Goal: Task Accomplishment & Management: Manage account settings

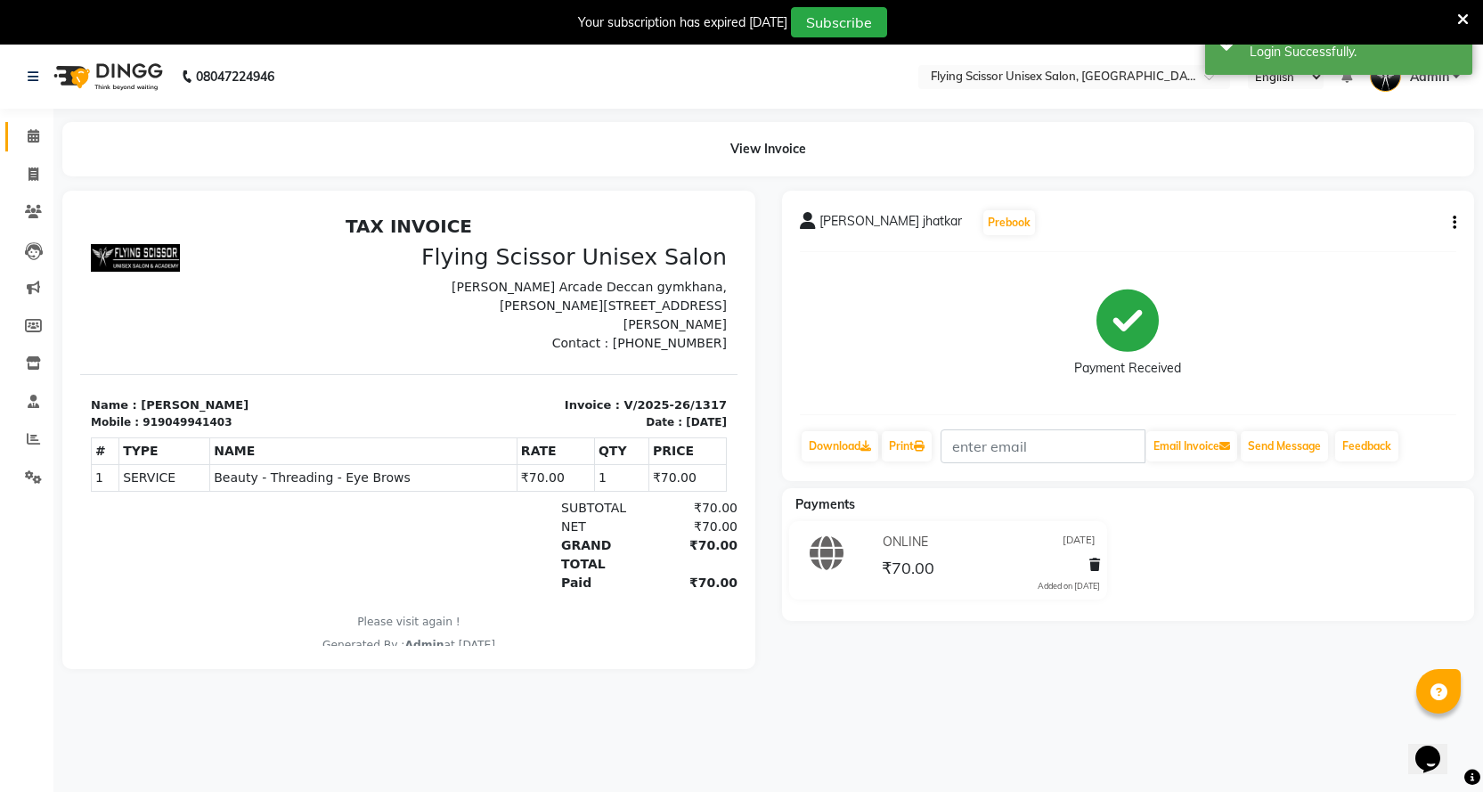
click at [16, 128] on link "Calendar" at bounding box center [26, 136] width 43 height 29
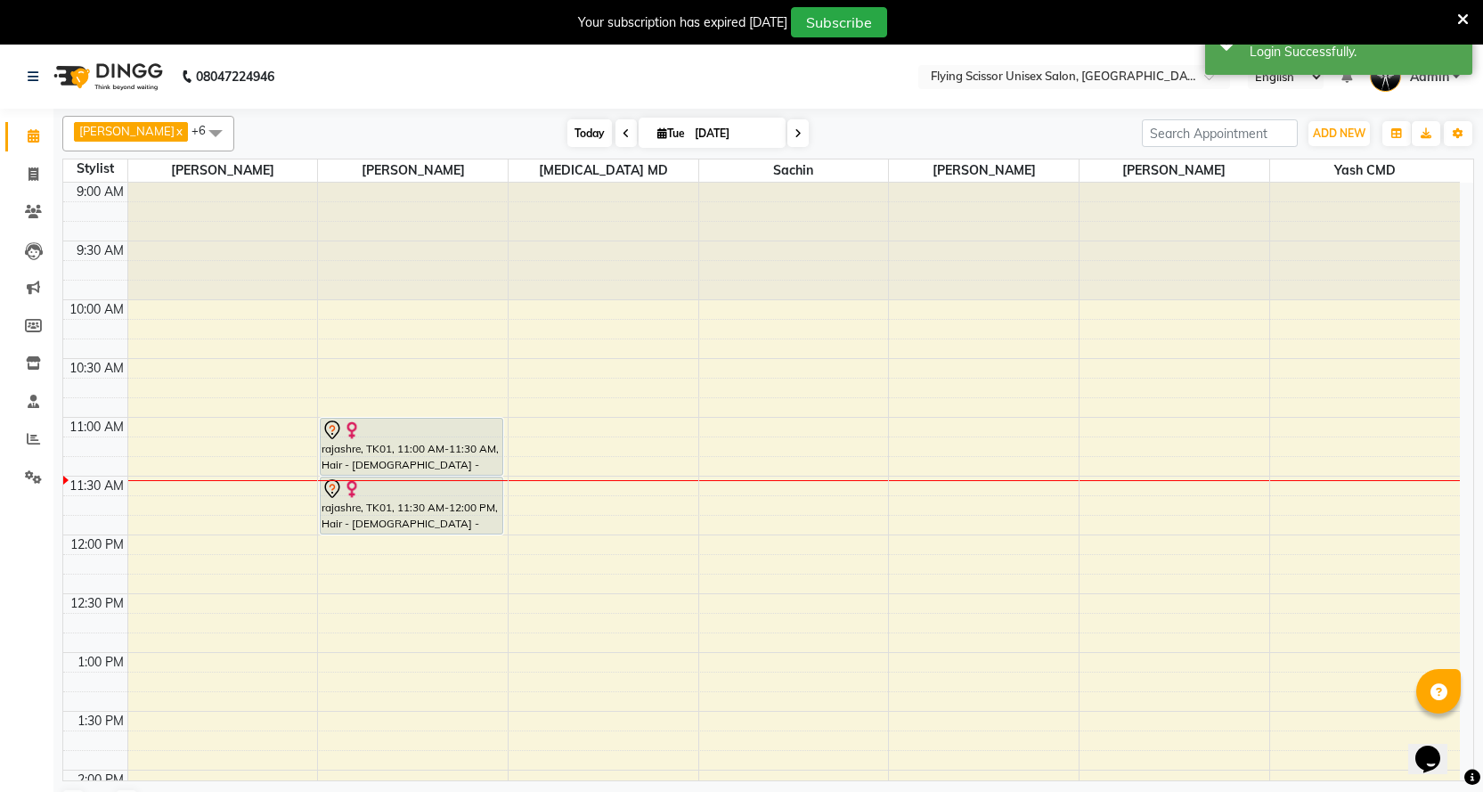
click at [567, 137] on span "Today" at bounding box center [589, 133] width 45 height 28
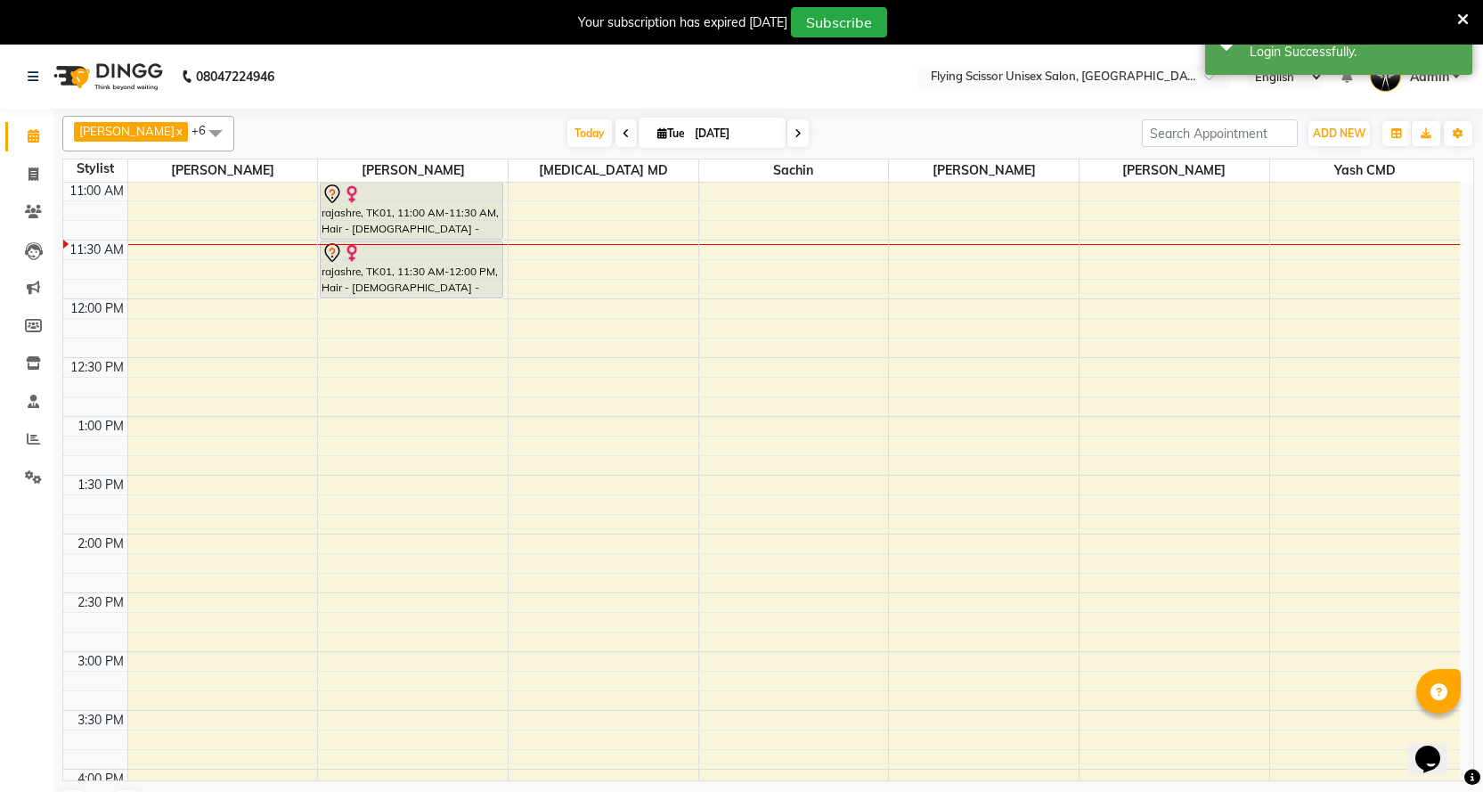
scroll to position [147, 0]
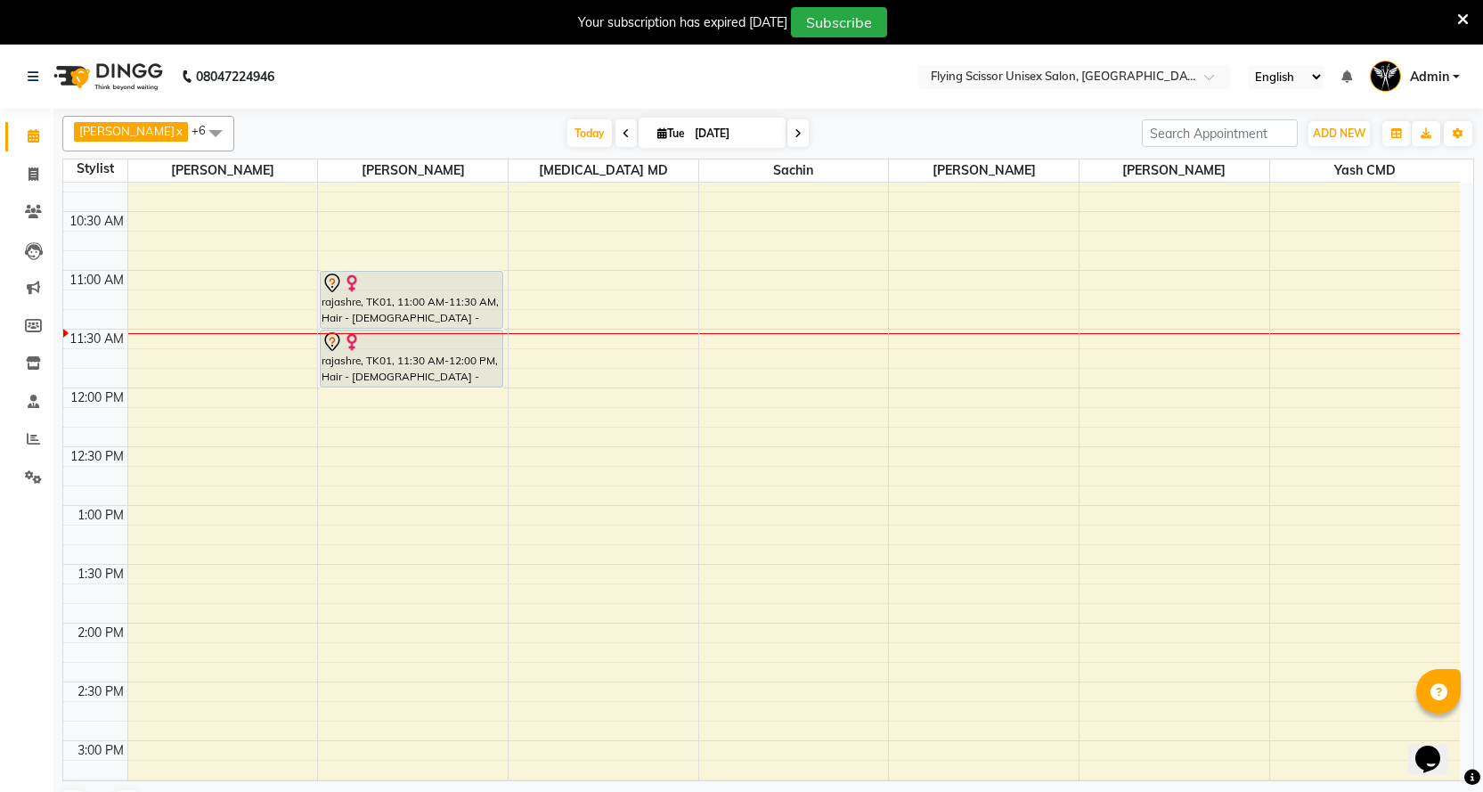
click at [762, 515] on div "9:00 AM 9:30 AM 10:00 AM 10:30 AM 11:00 AM 11:30 AM 12:00 PM 12:30 PM 1:00 PM 1…" at bounding box center [761, 799] width 1396 height 1527
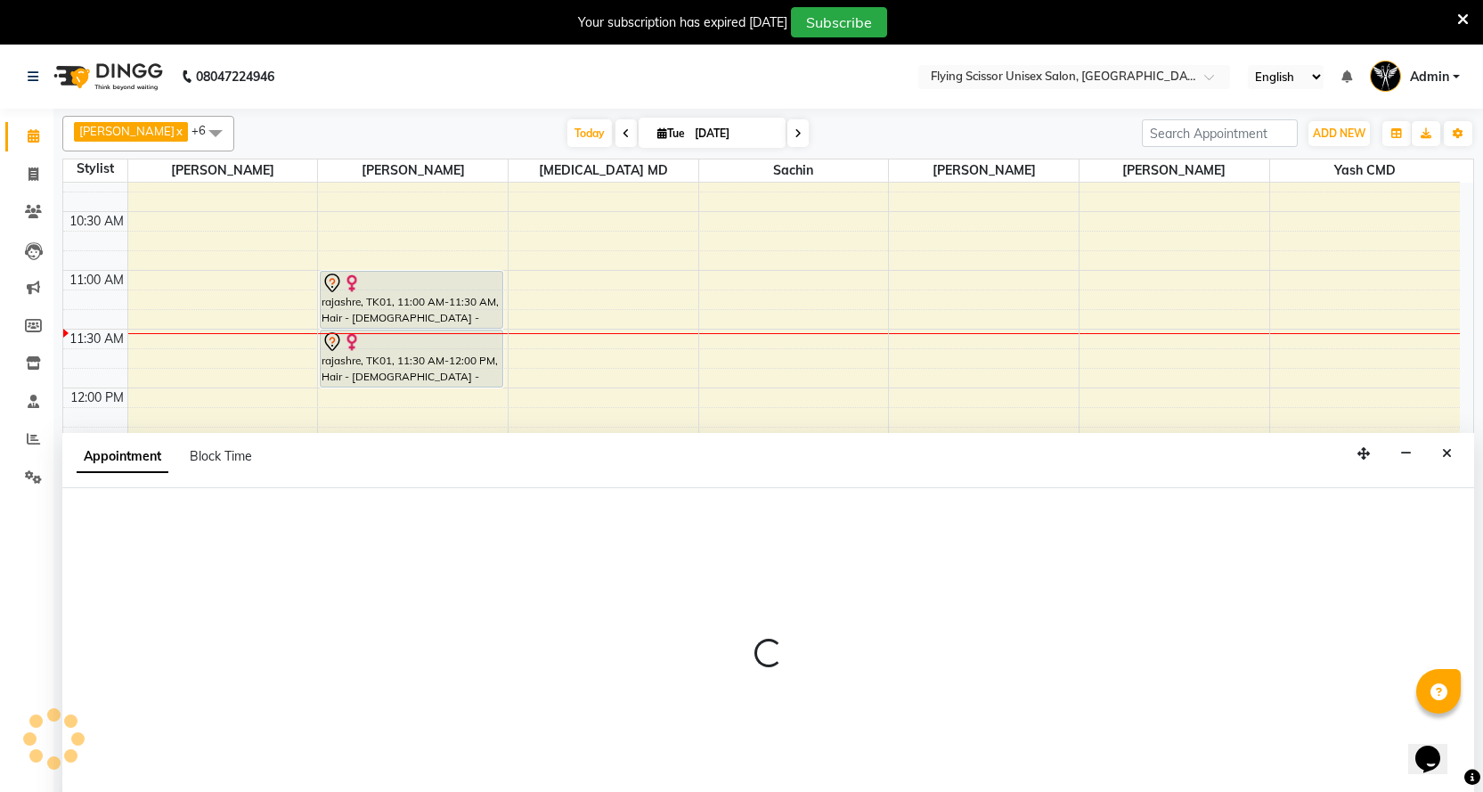
scroll to position [23, 0]
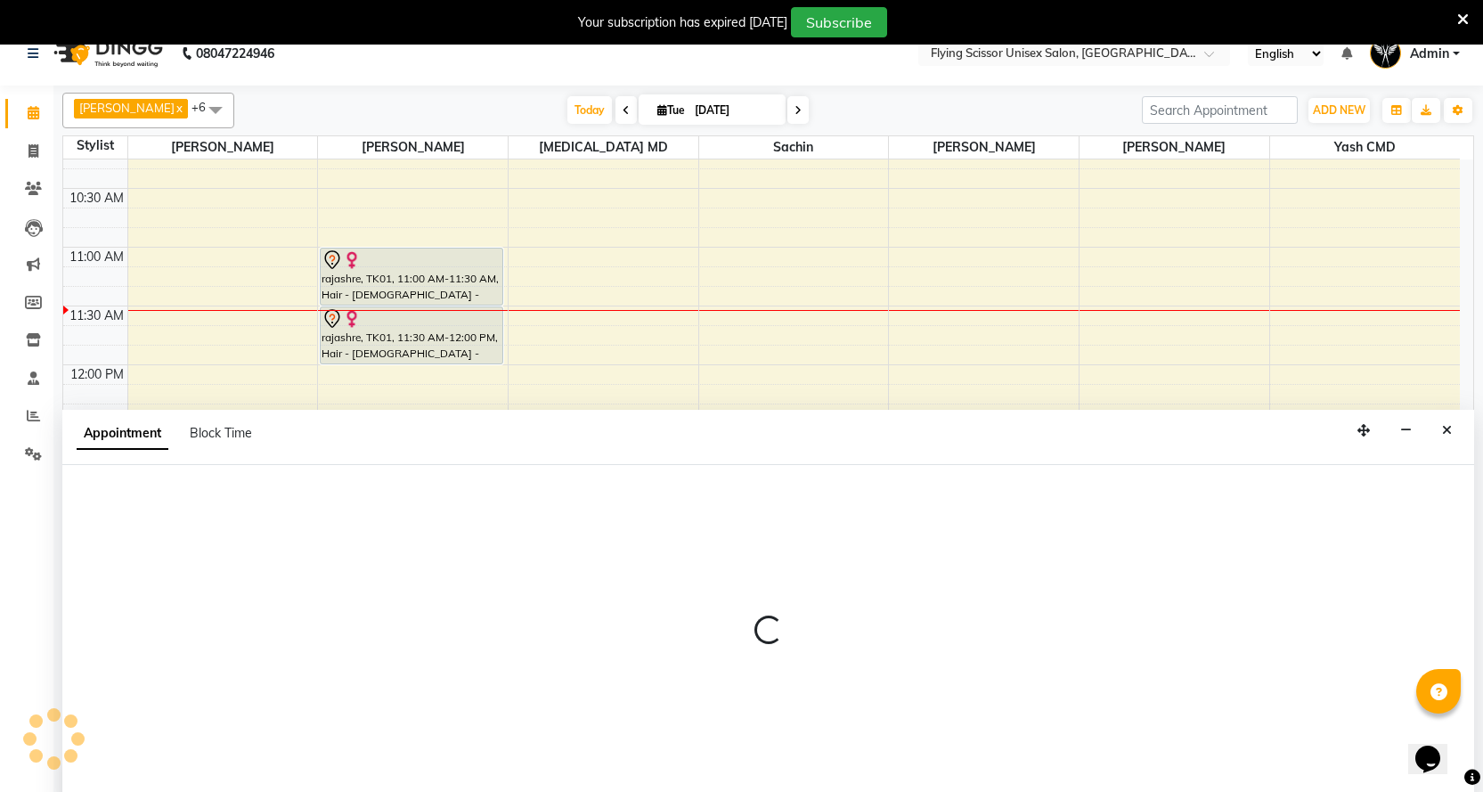
select select "67686"
select select "780"
select select "tentative"
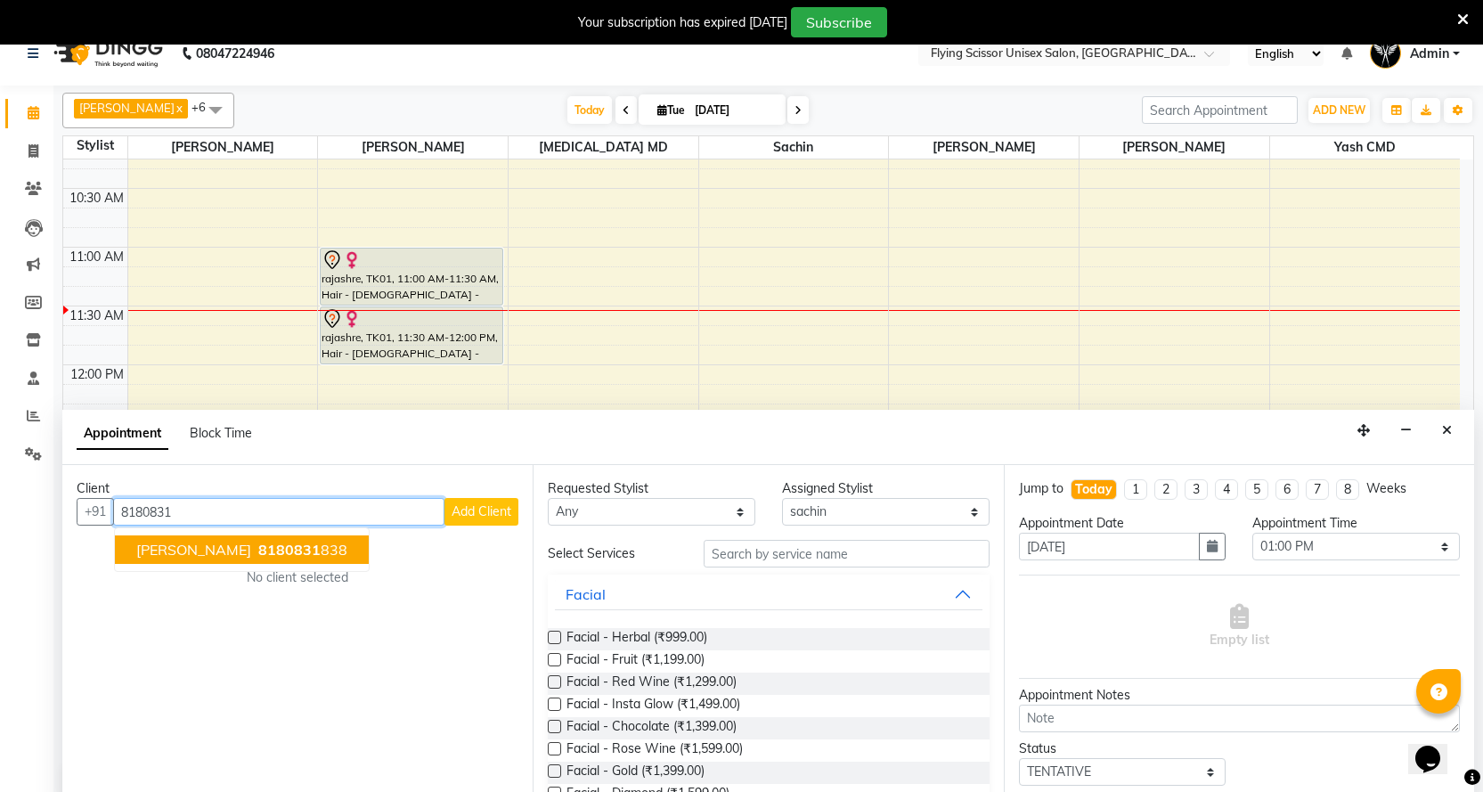
click at [208, 546] on span "[PERSON_NAME]" at bounding box center [193, 550] width 115 height 18
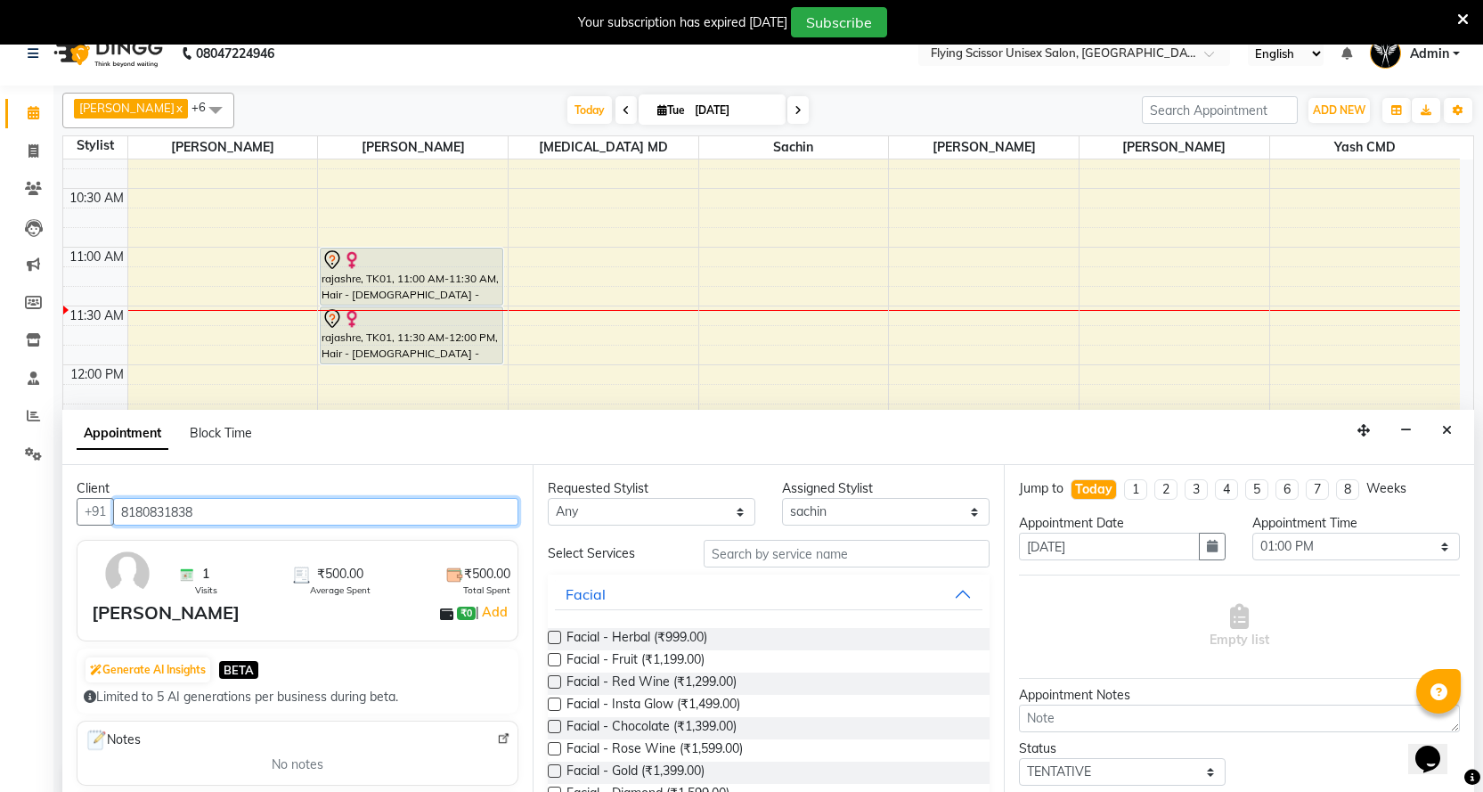
type input "8180831838"
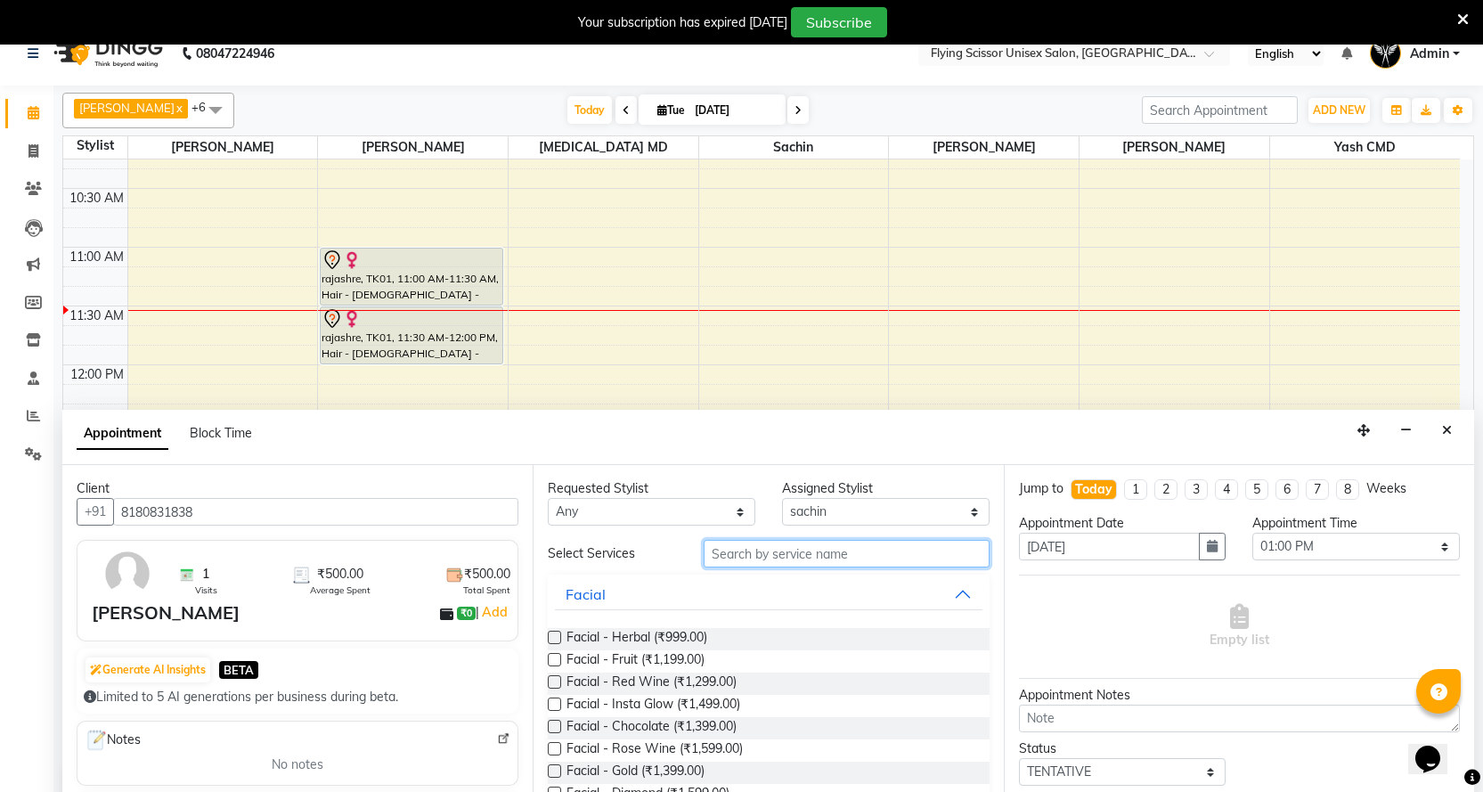
click at [714, 553] on input "text" at bounding box center [846, 554] width 285 height 28
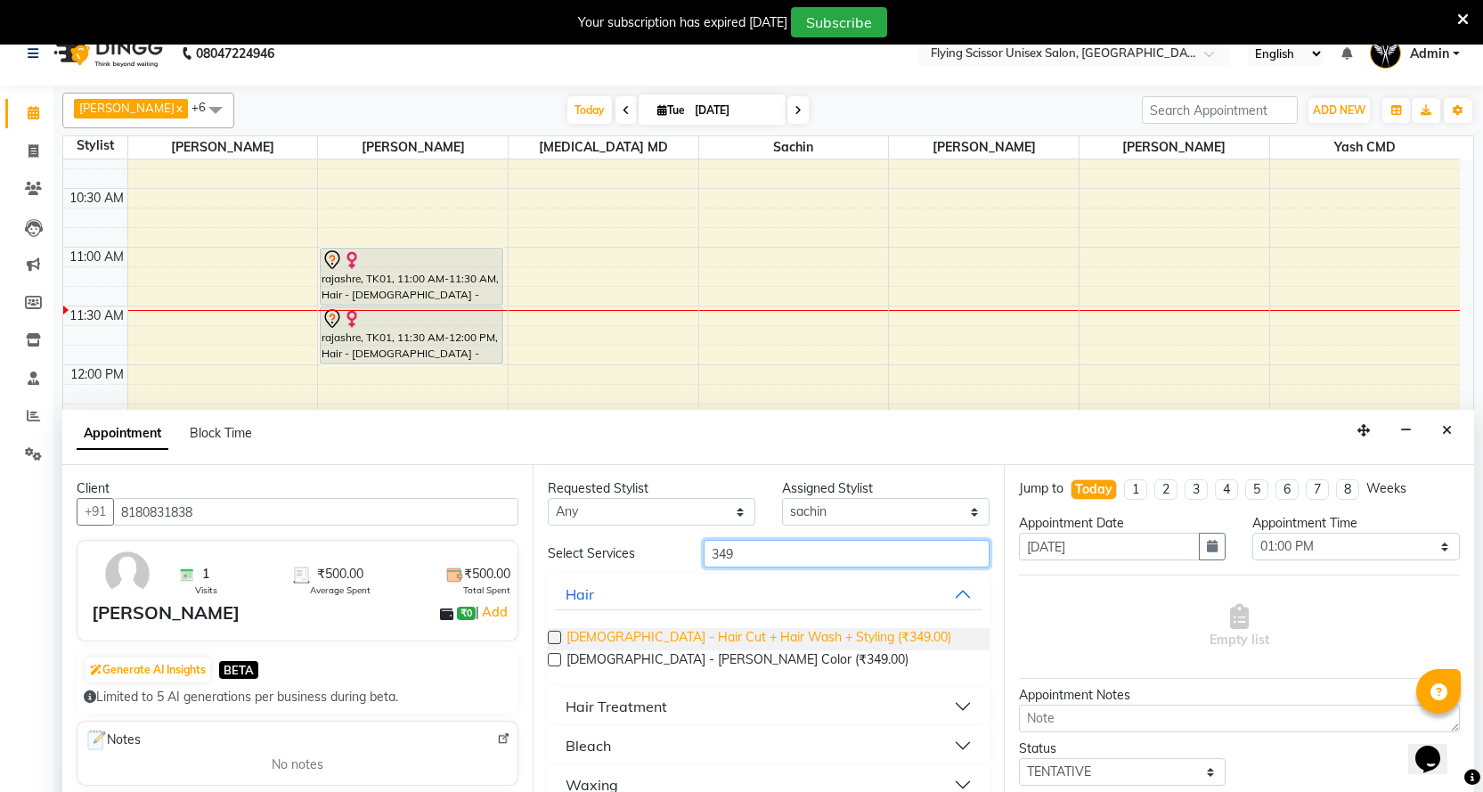
type input "349"
click at [728, 640] on span "[DEMOGRAPHIC_DATA] - Hair Cut + Hair Wash + Styling (₹349.00)" at bounding box center [758, 639] width 385 height 22
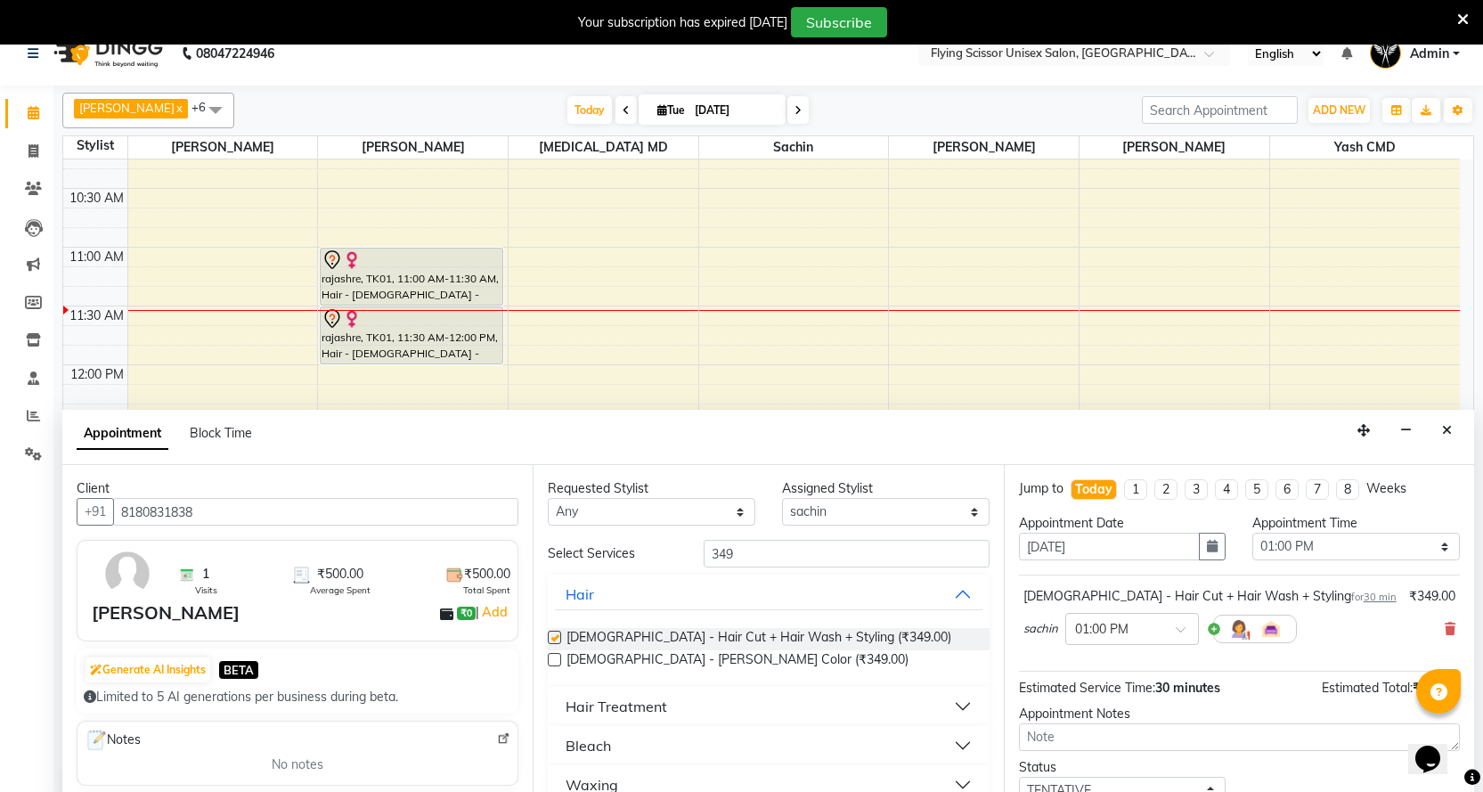
checkbox input "false"
click at [798, 556] on input "349" at bounding box center [846, 554] width 285 height 28
type input "3"
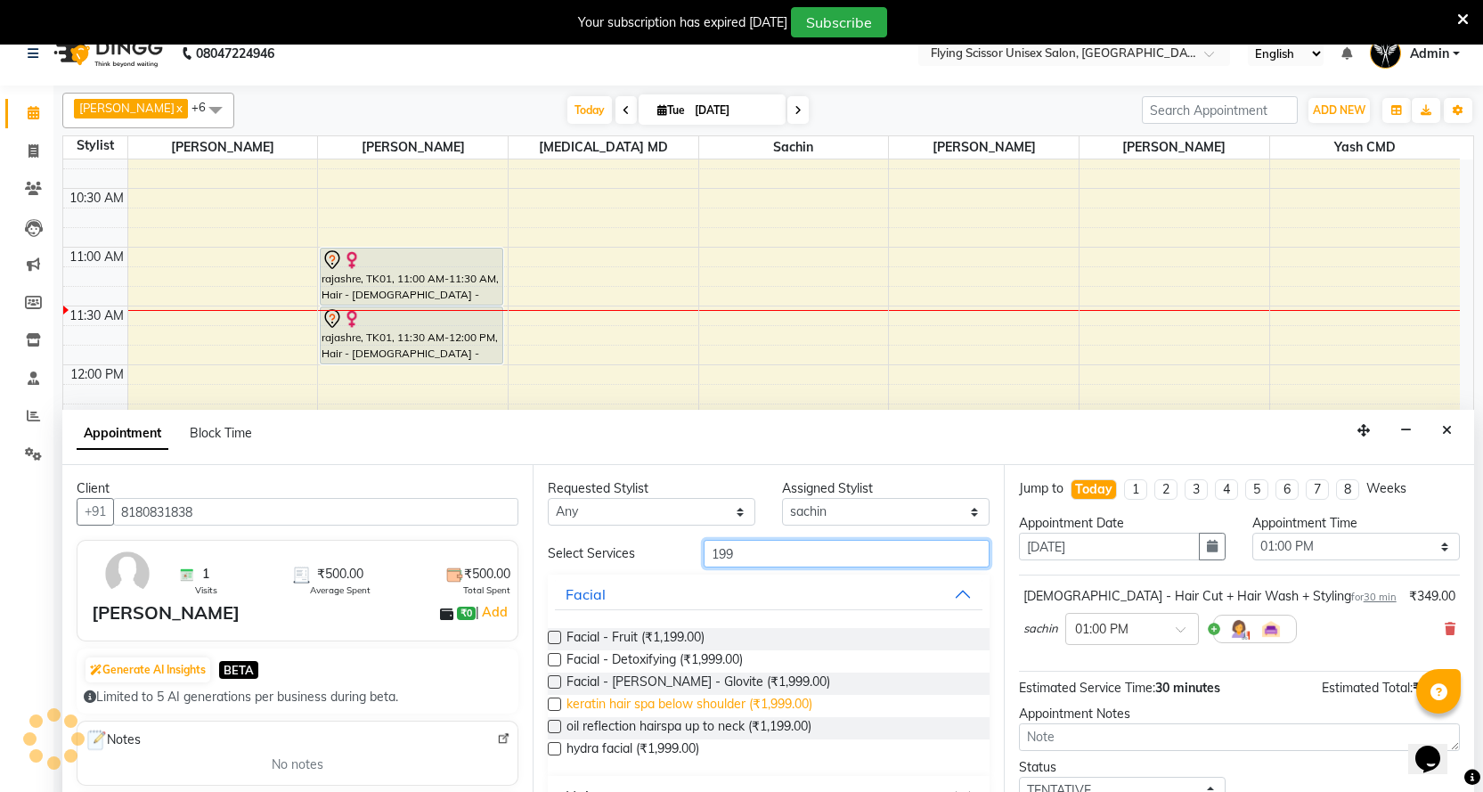
scroll to position [89, 0]
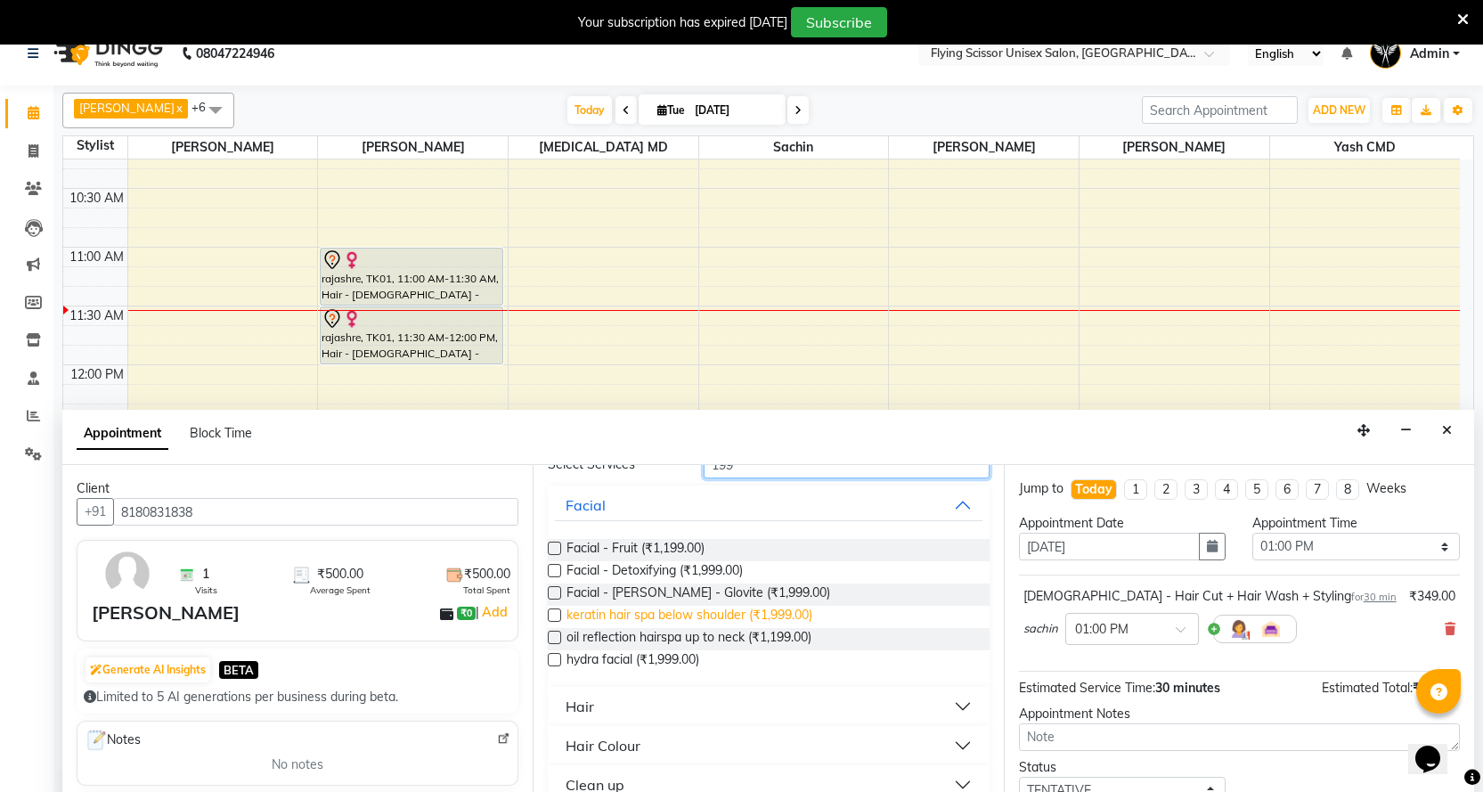
type input "199"
click at [601, 713] on button "Hair" at bounding box center [768, 706] width 427 height 32
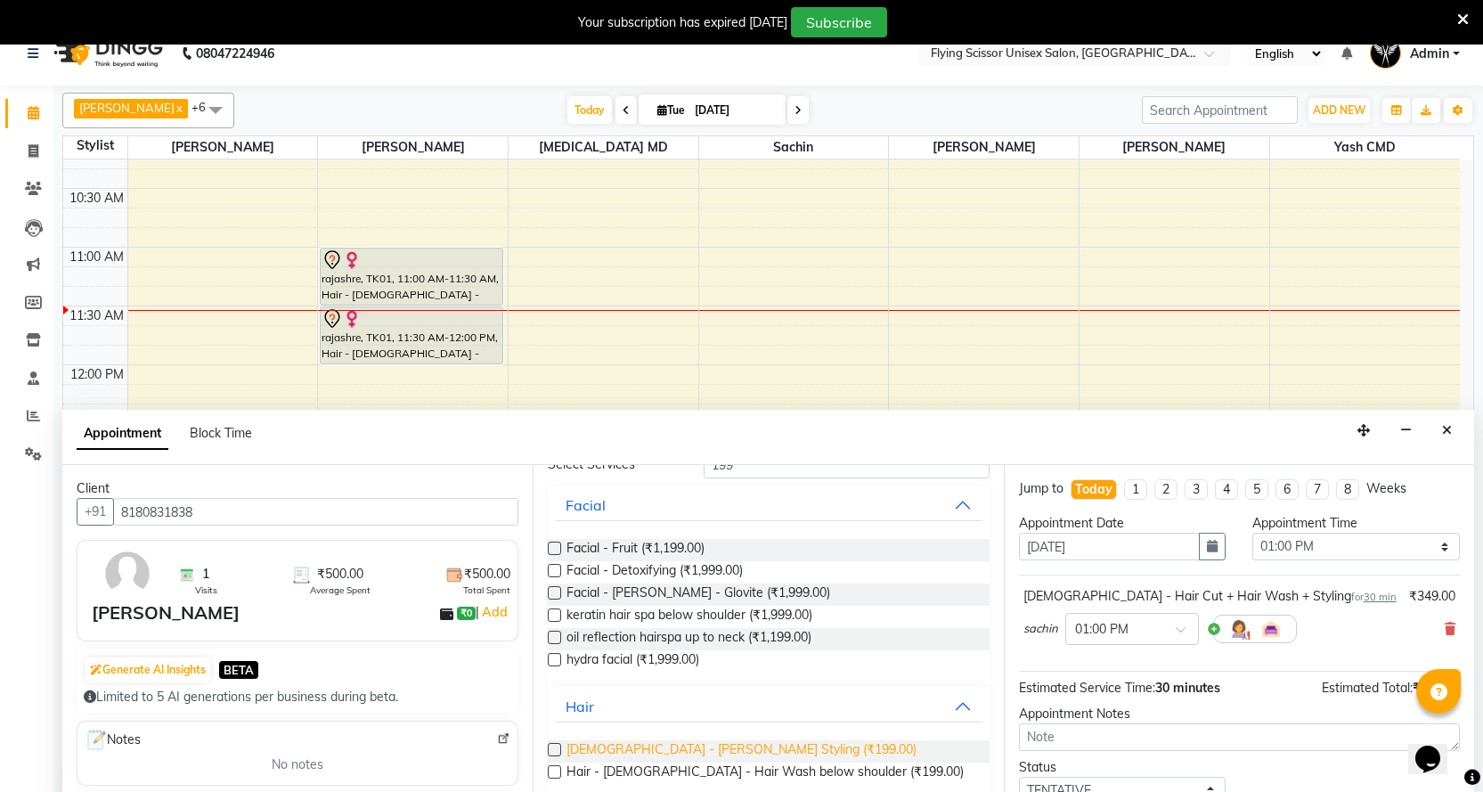
click at [625, 743] on span "[DEMOGRAPHIC_DATA] - [PERSON_NAME] Styling (₹199.00)" at bounding box center [741, 751] width 350 height 22
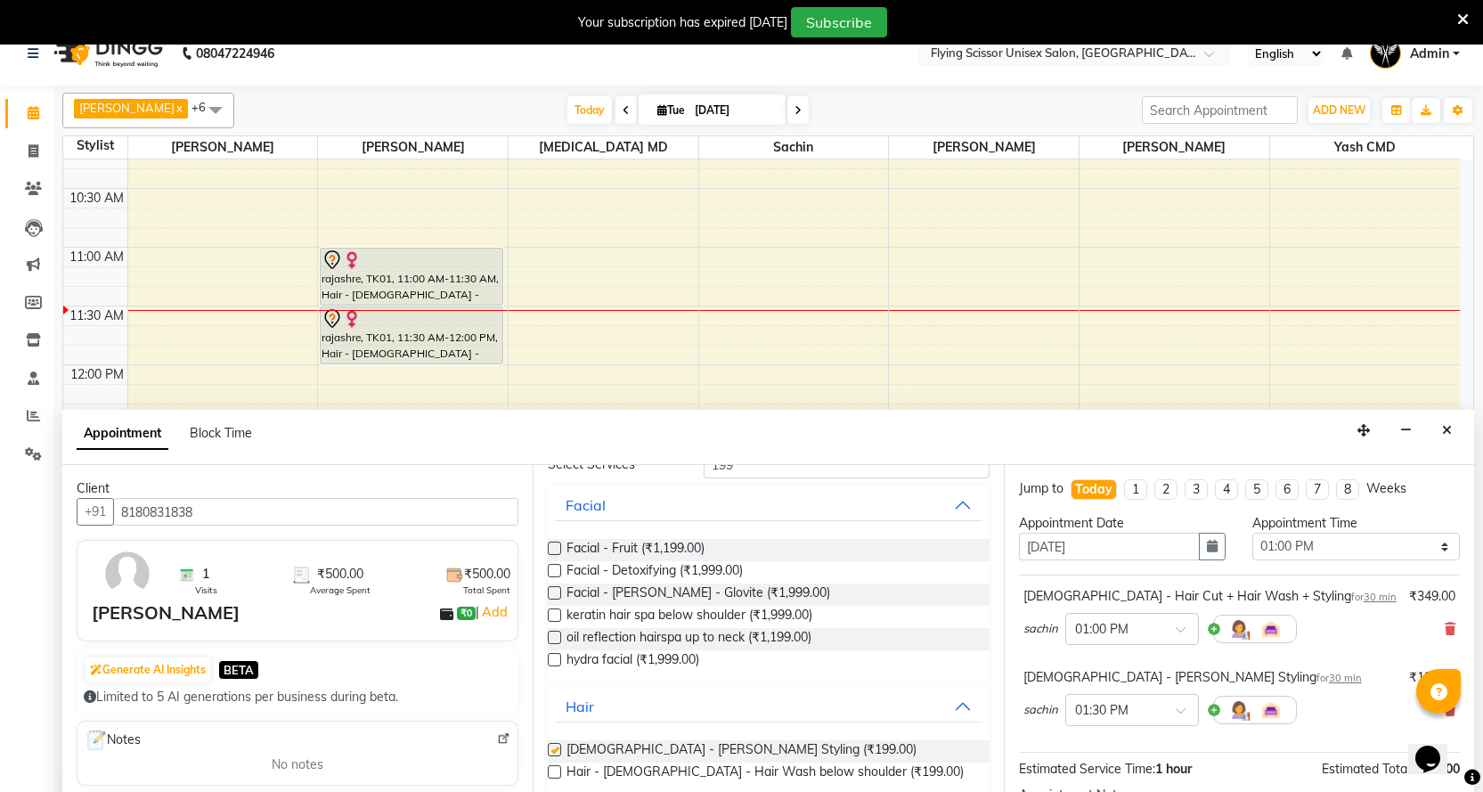
checkbox input "false"
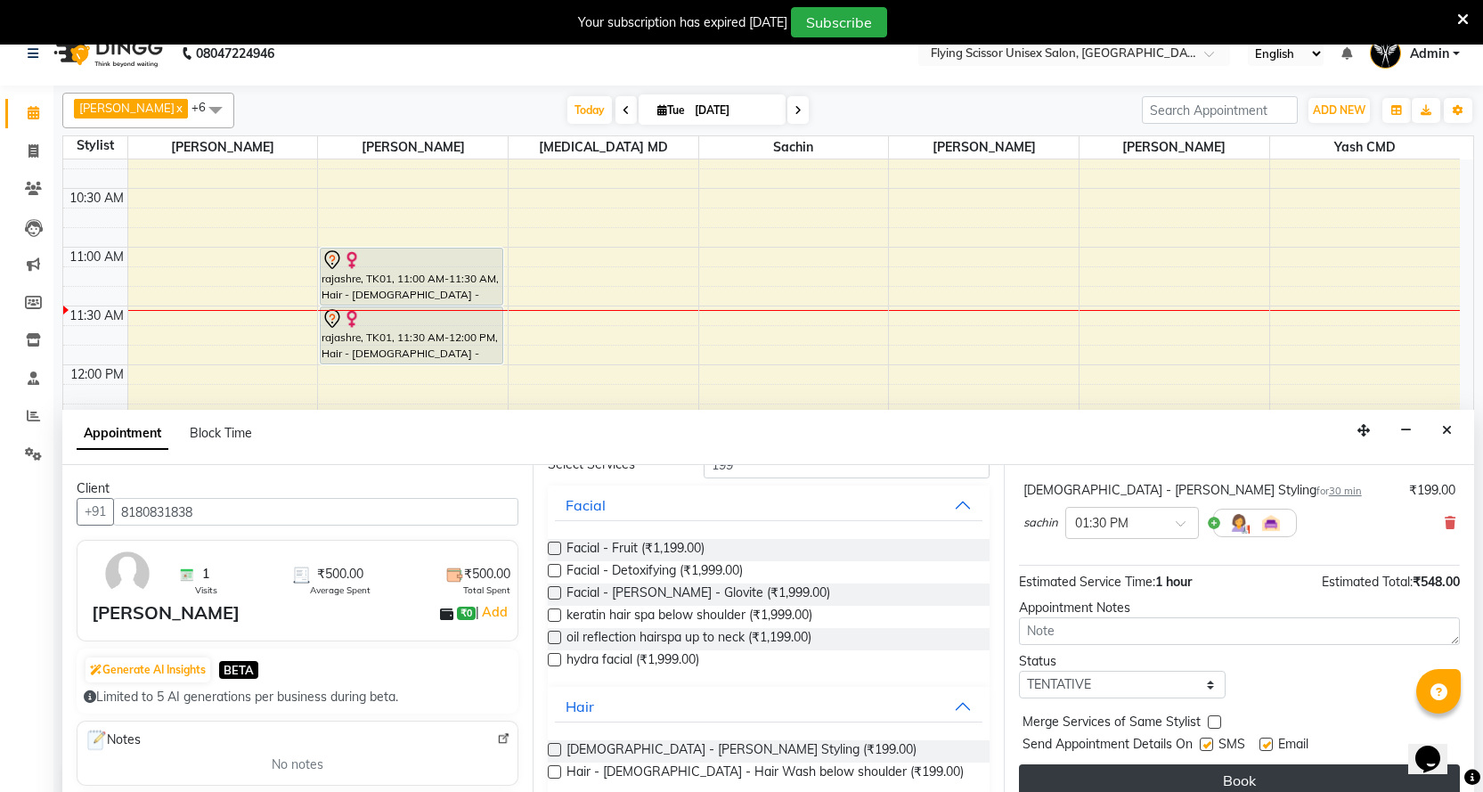
click at [1279, 776] on button "Book" at bounding box center [1239, 780] width 441 height 32
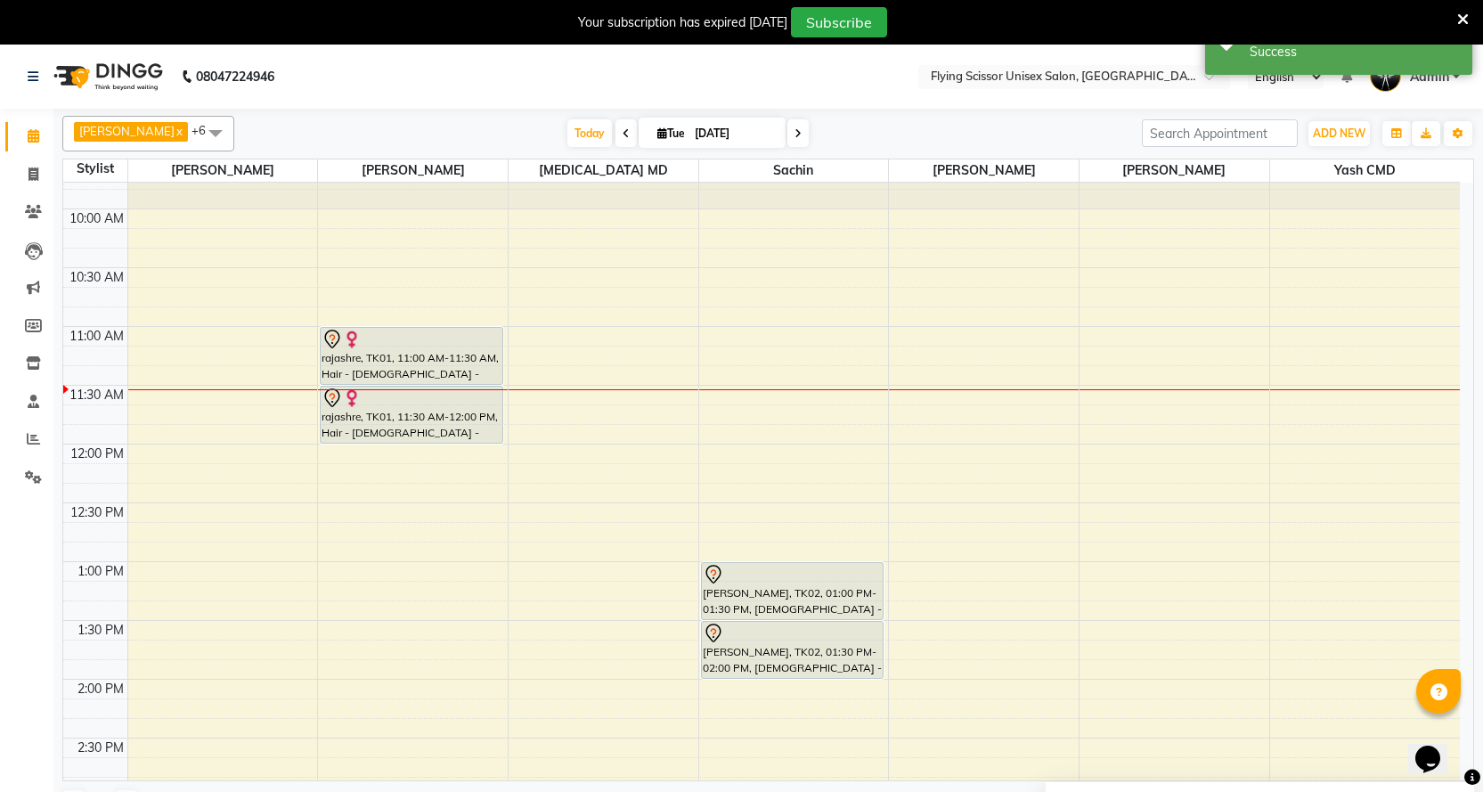
scroll to position [0, 0]
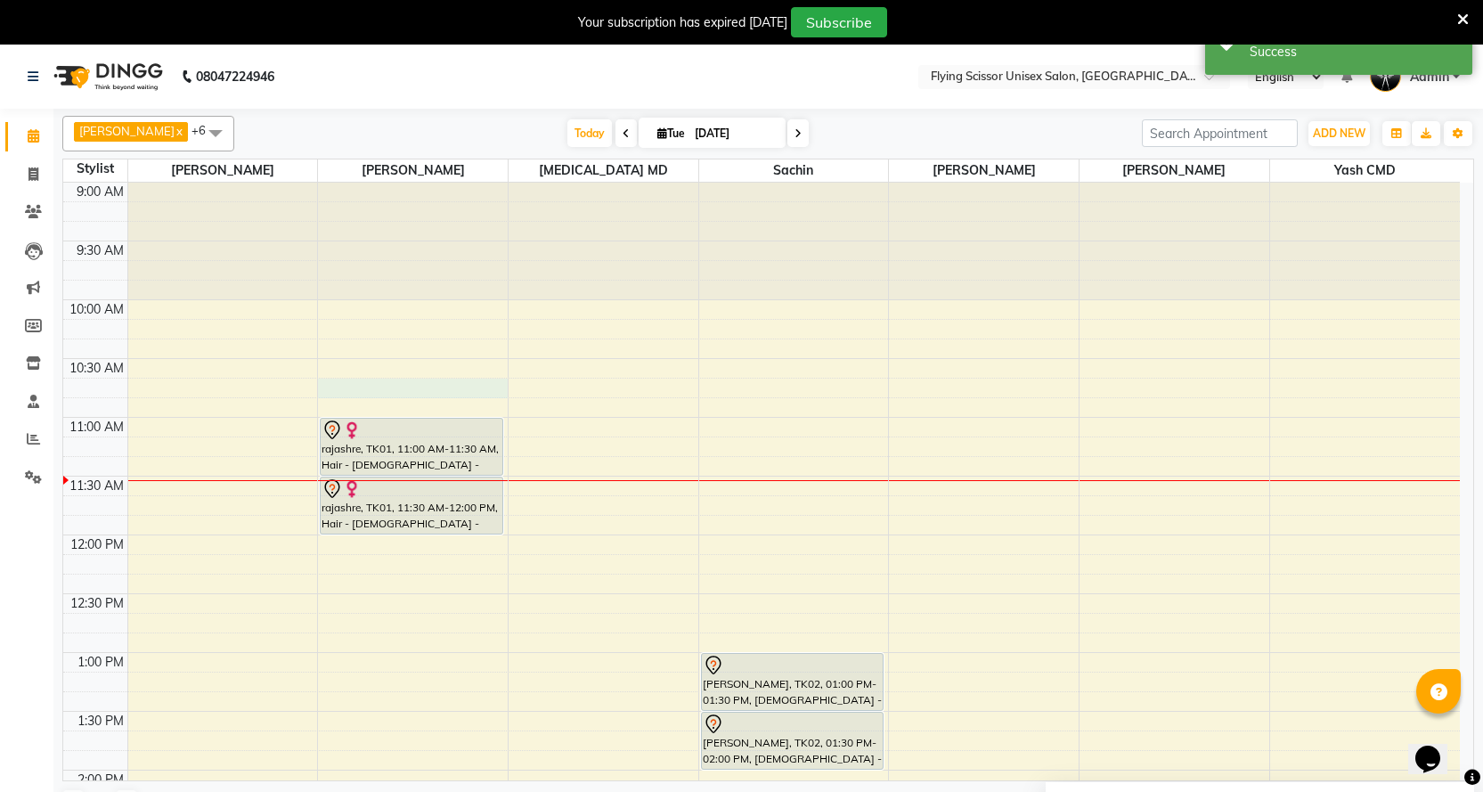
select select "18390"
select select "645"
select select "tentative"
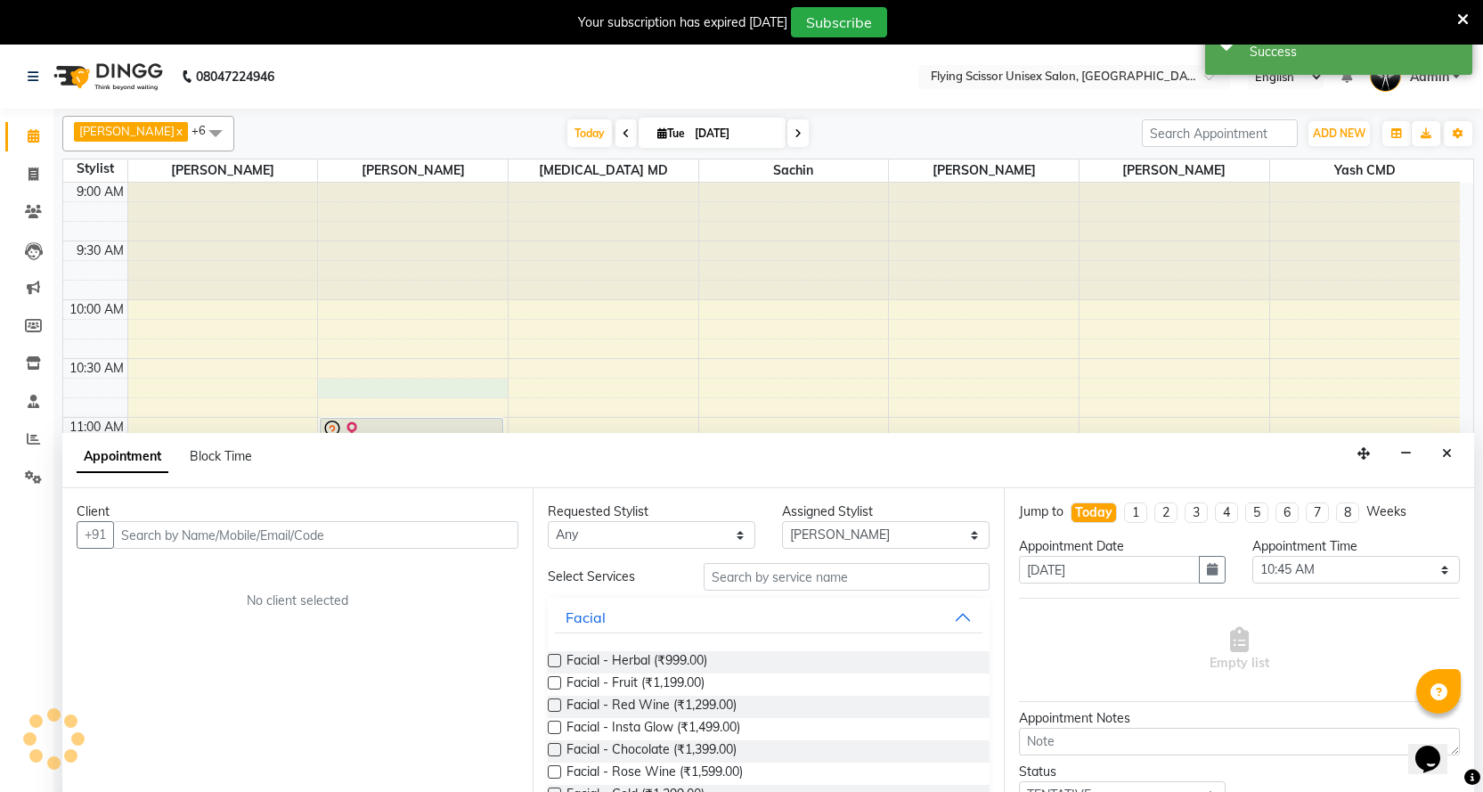
scroll to position [45, 0]
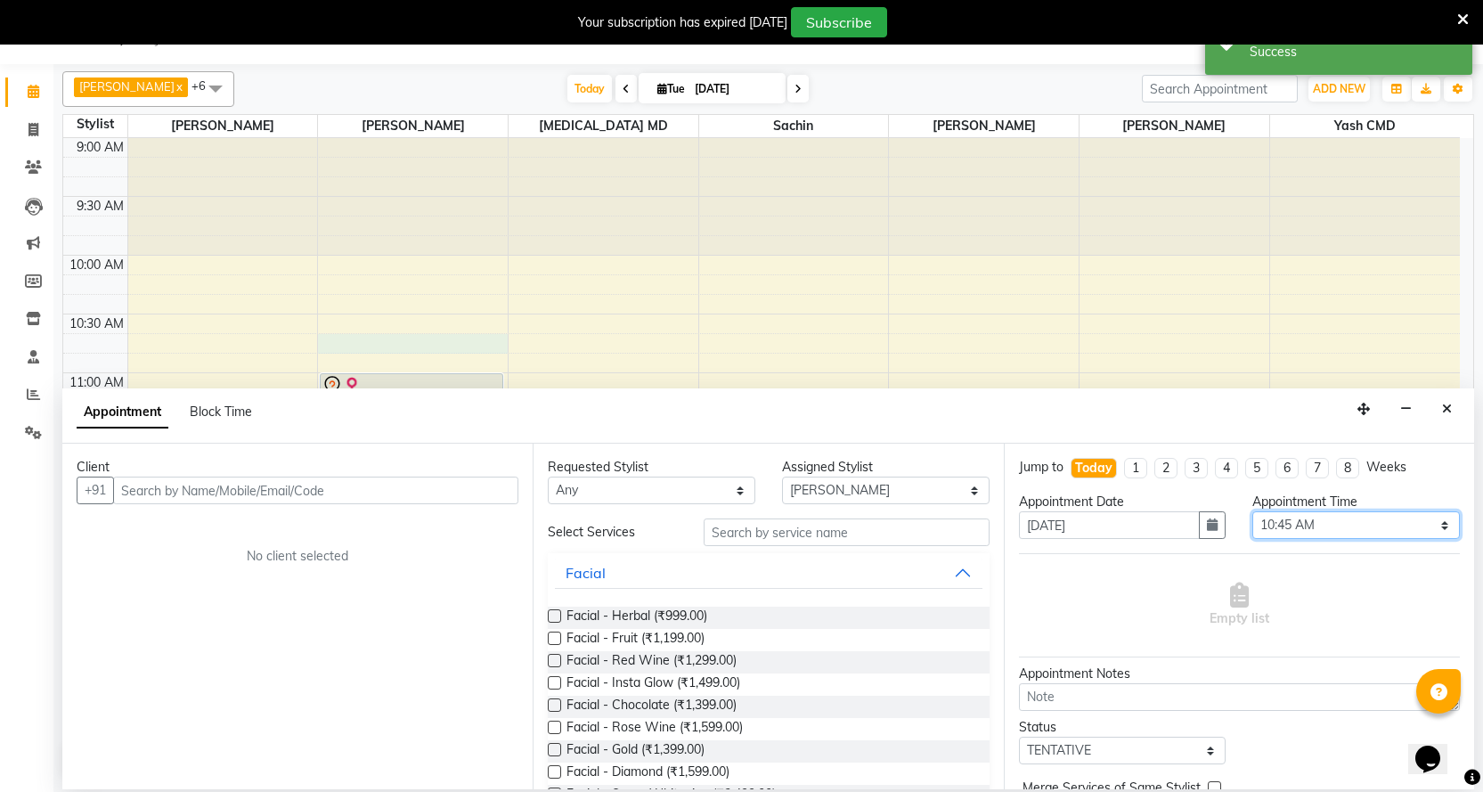
click at [1312, 535] on select "Select 10:00 AM 10:15 AM 10:30 AM 10:45 AM 11:00 AM 11:15 AM 11:30 AM 11:45 AM …" at bounding box center [1355, 525] width 207 height 28
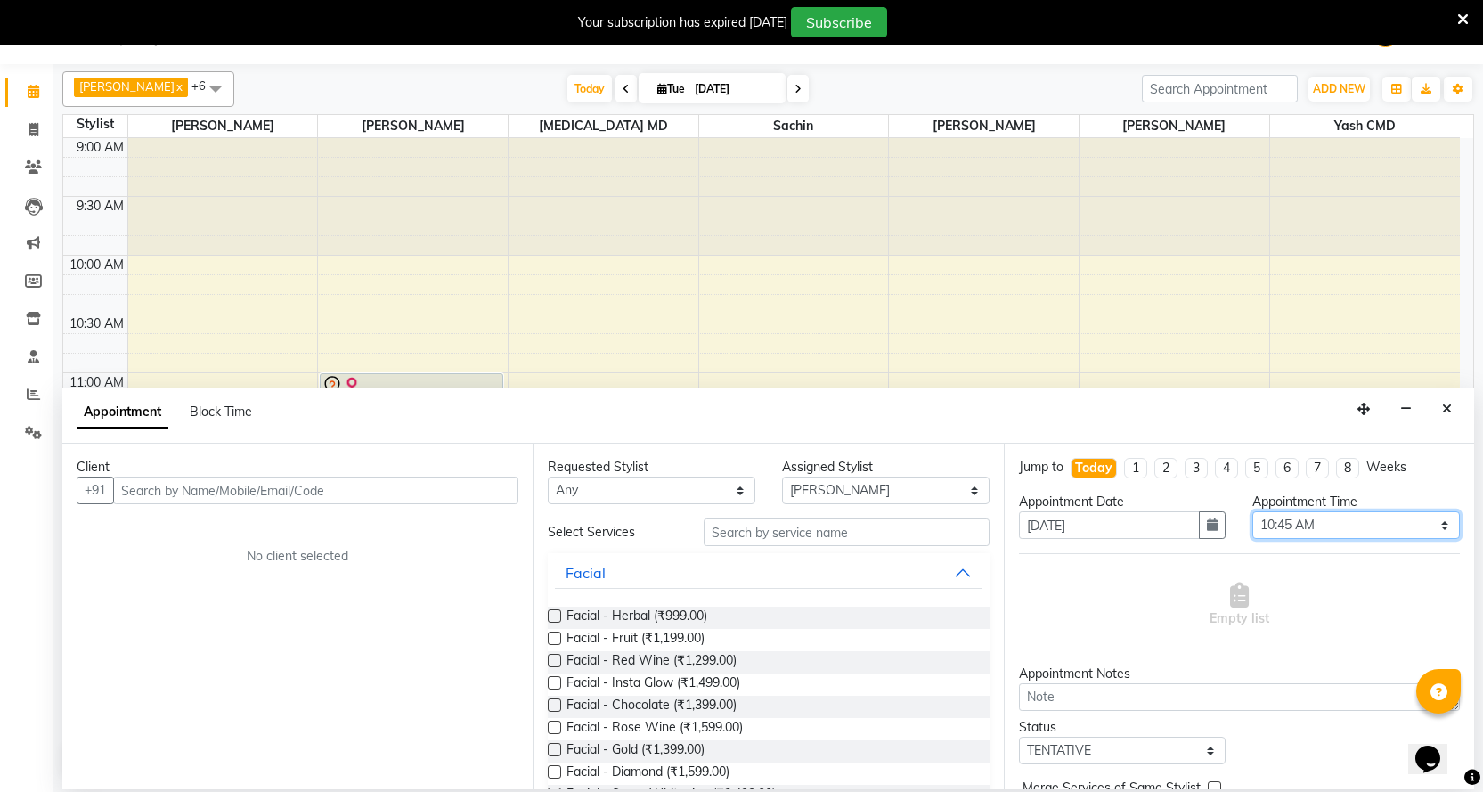
select select "690"
click at [1252, 511] on select "Select 10:00 AM 10:15 AM 10:30 AM 10:45 AM 11:00 AM 11:15 AM 11:30 AM 11:45 AM …" at bounding box center [1355, 525] width 207 height 28
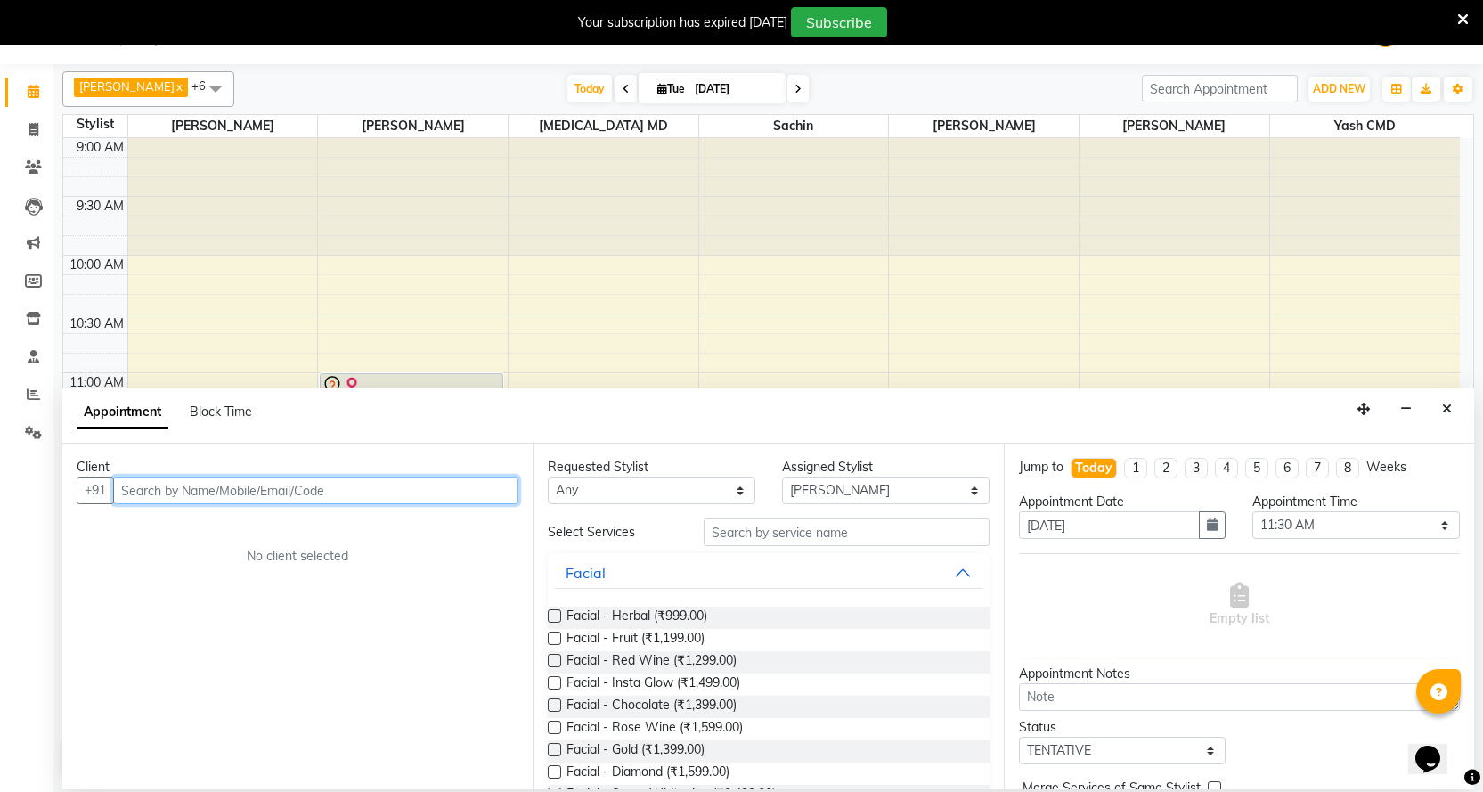
click at [190, 491] on input "text" at bounding box center [315, 490] width 405 height 28
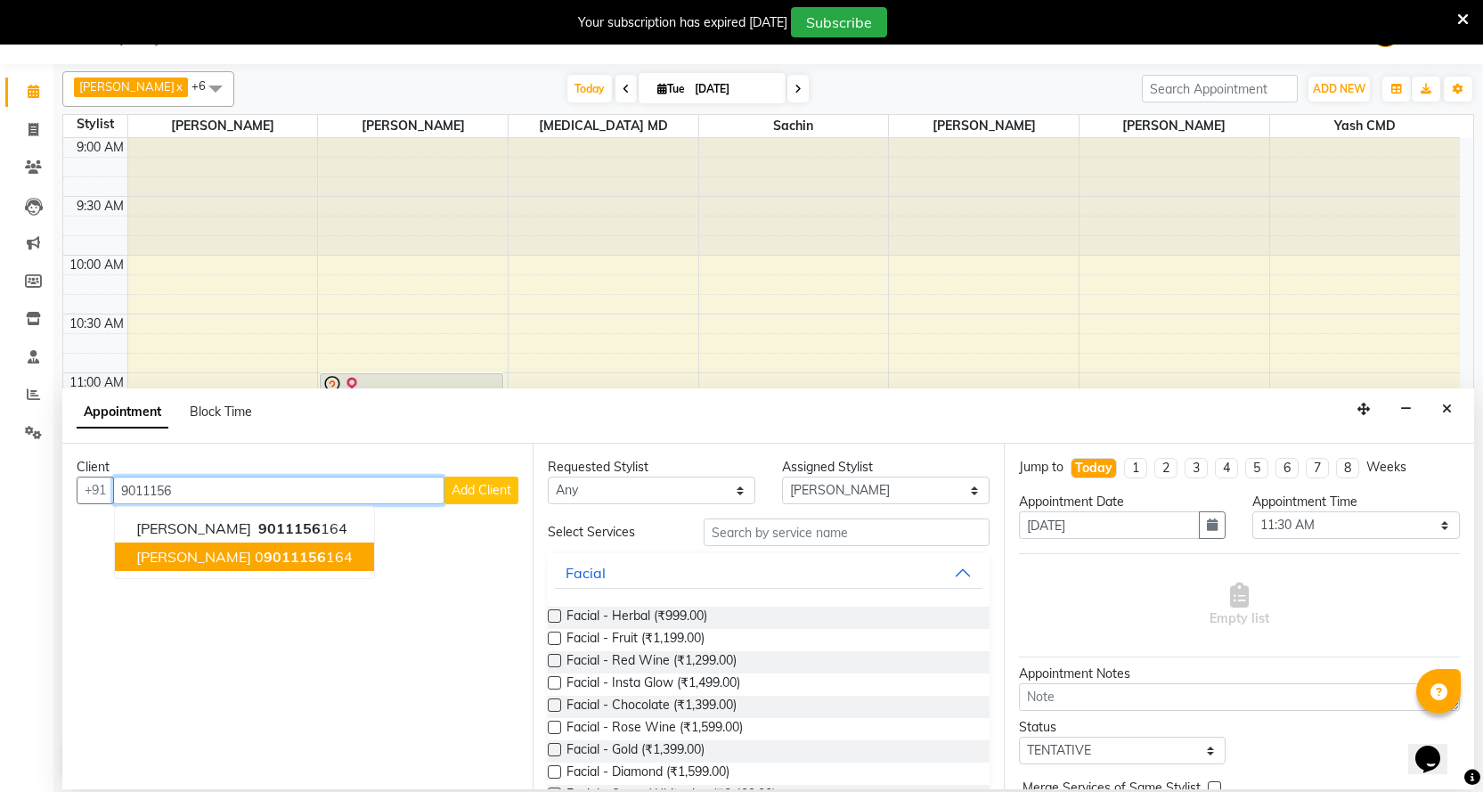
click at [255, 556] on ngb-highlight "0 9011156 164" at bounding box center [304, 557] width 98 height 18
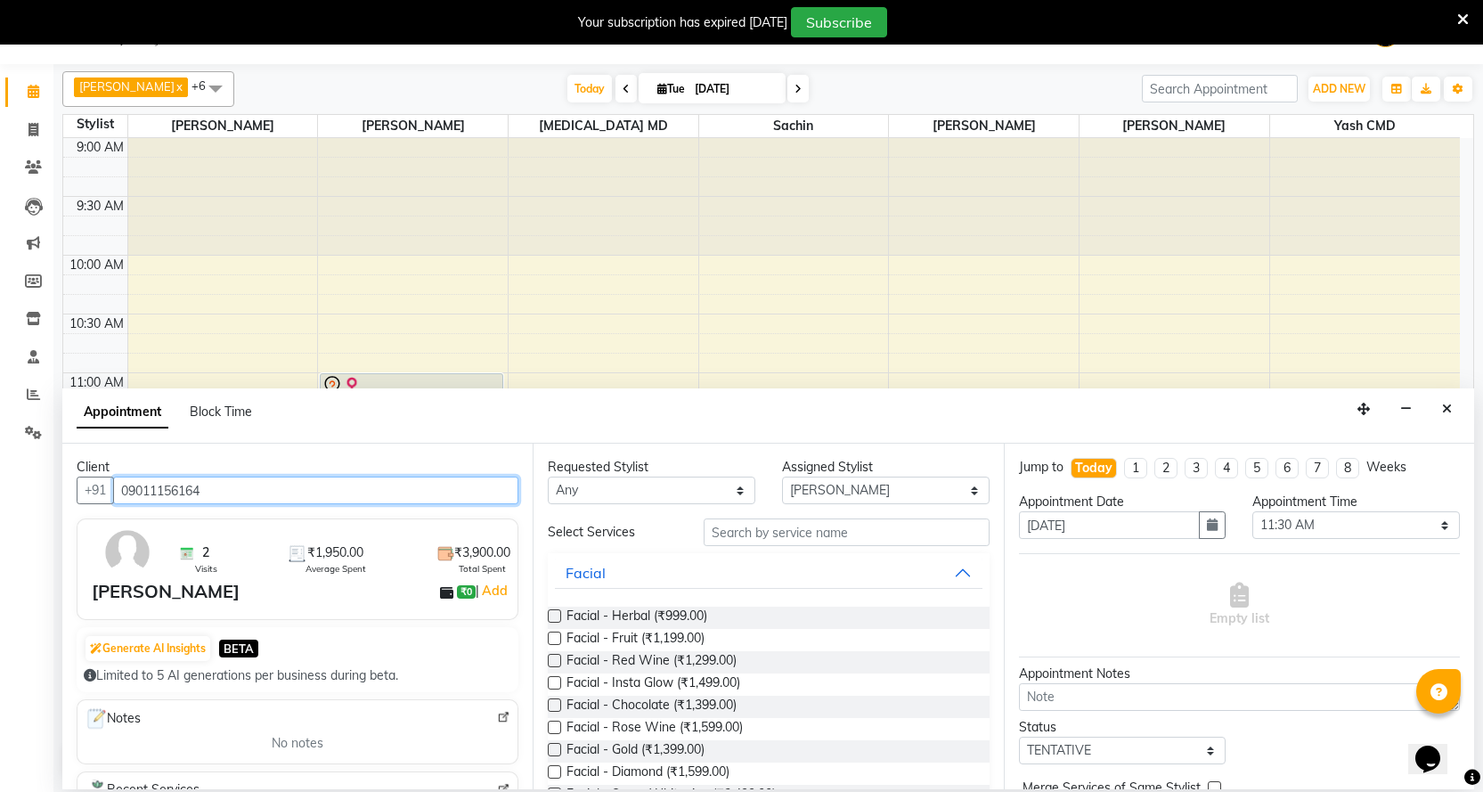
type input "09011156164"
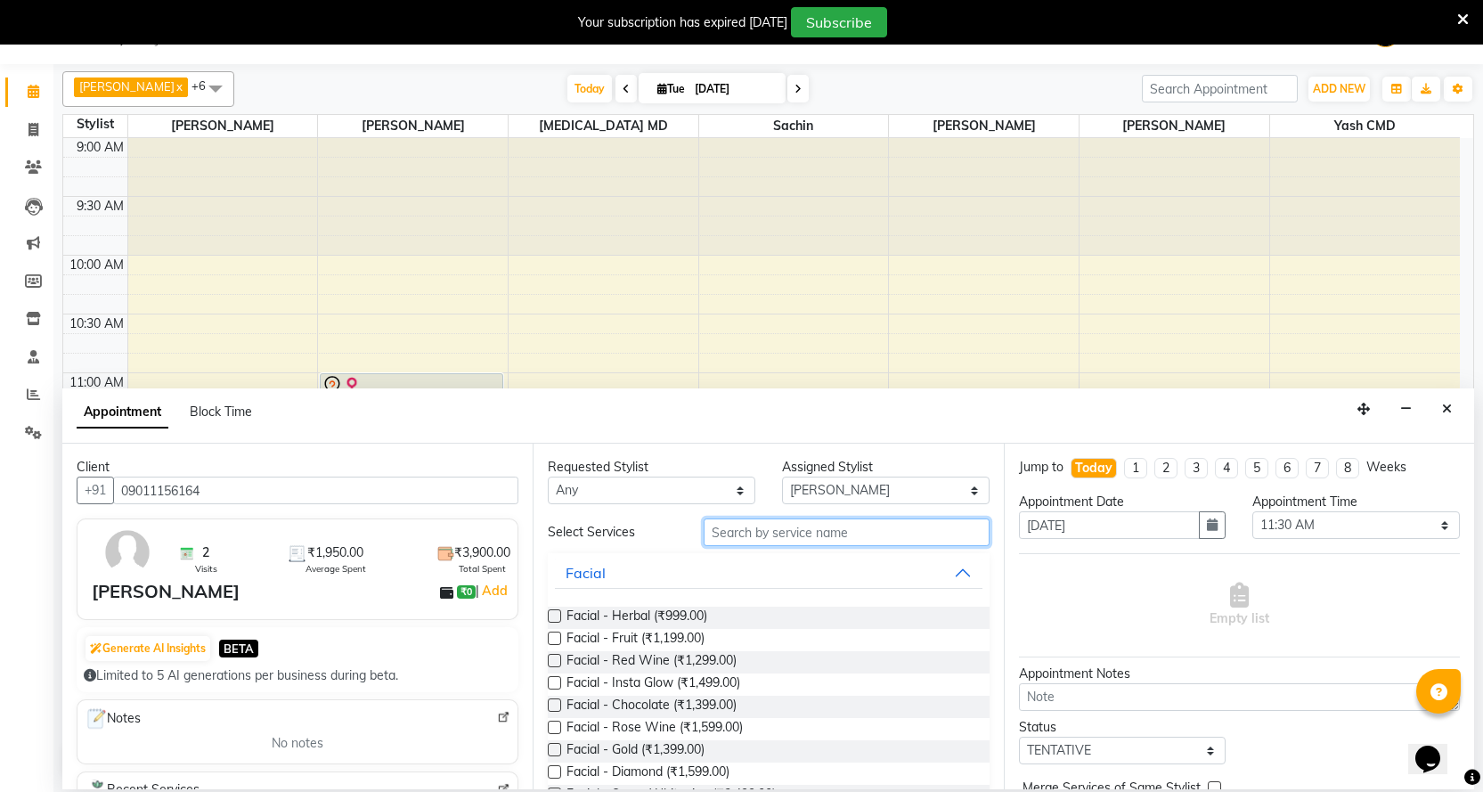
click at [704, 533] on input "text" at bounding box center [846, 532] width 285 height 28
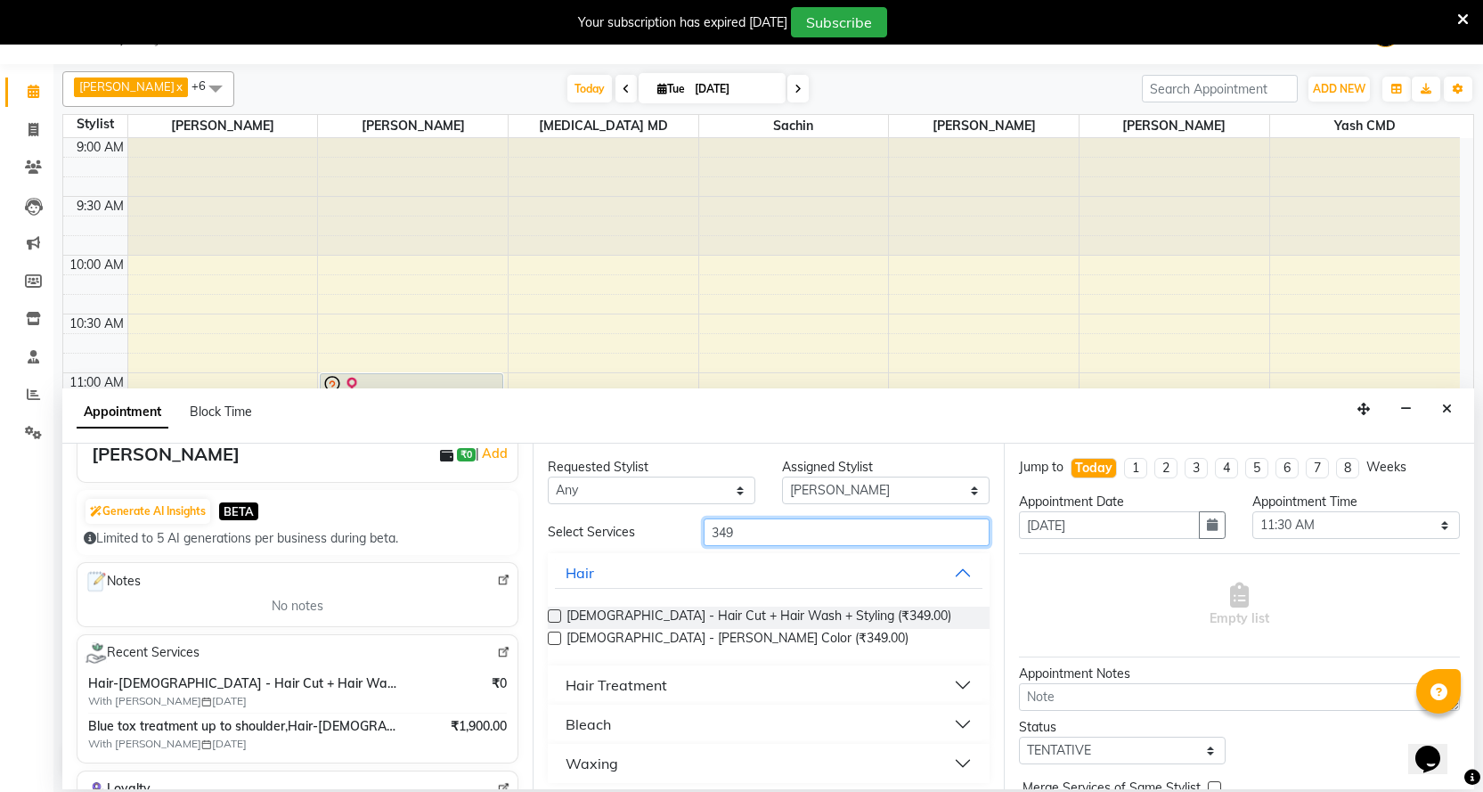
scroll to position [178, 0]
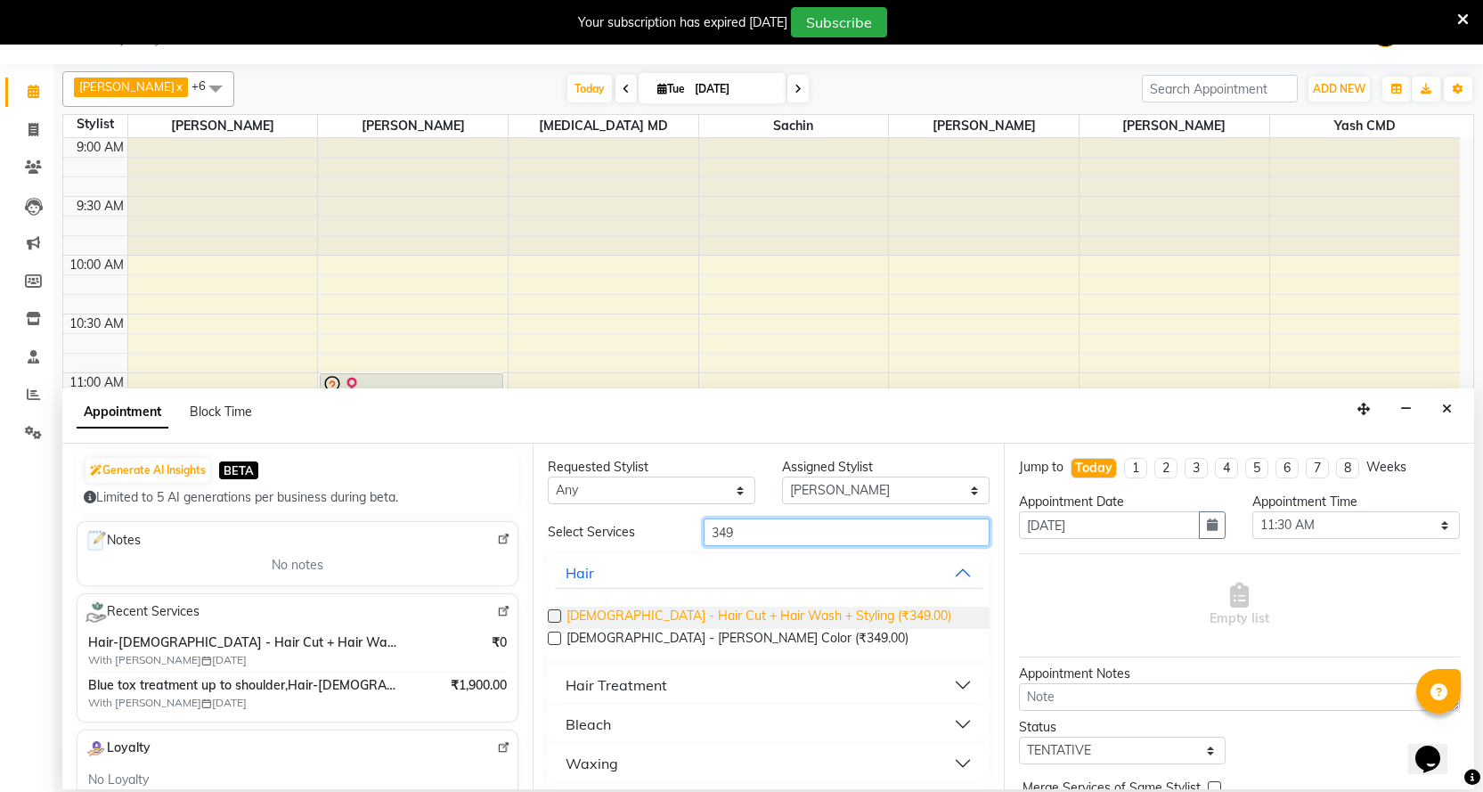
type input "349"
click at [808, 625] on span "[DEMOGRAPHIC_DATA] - Hair Cut + Hair Wash + Styling (₹349.00)" at bounding box center [758, 617] width 385 height 22
checkbox input "false"
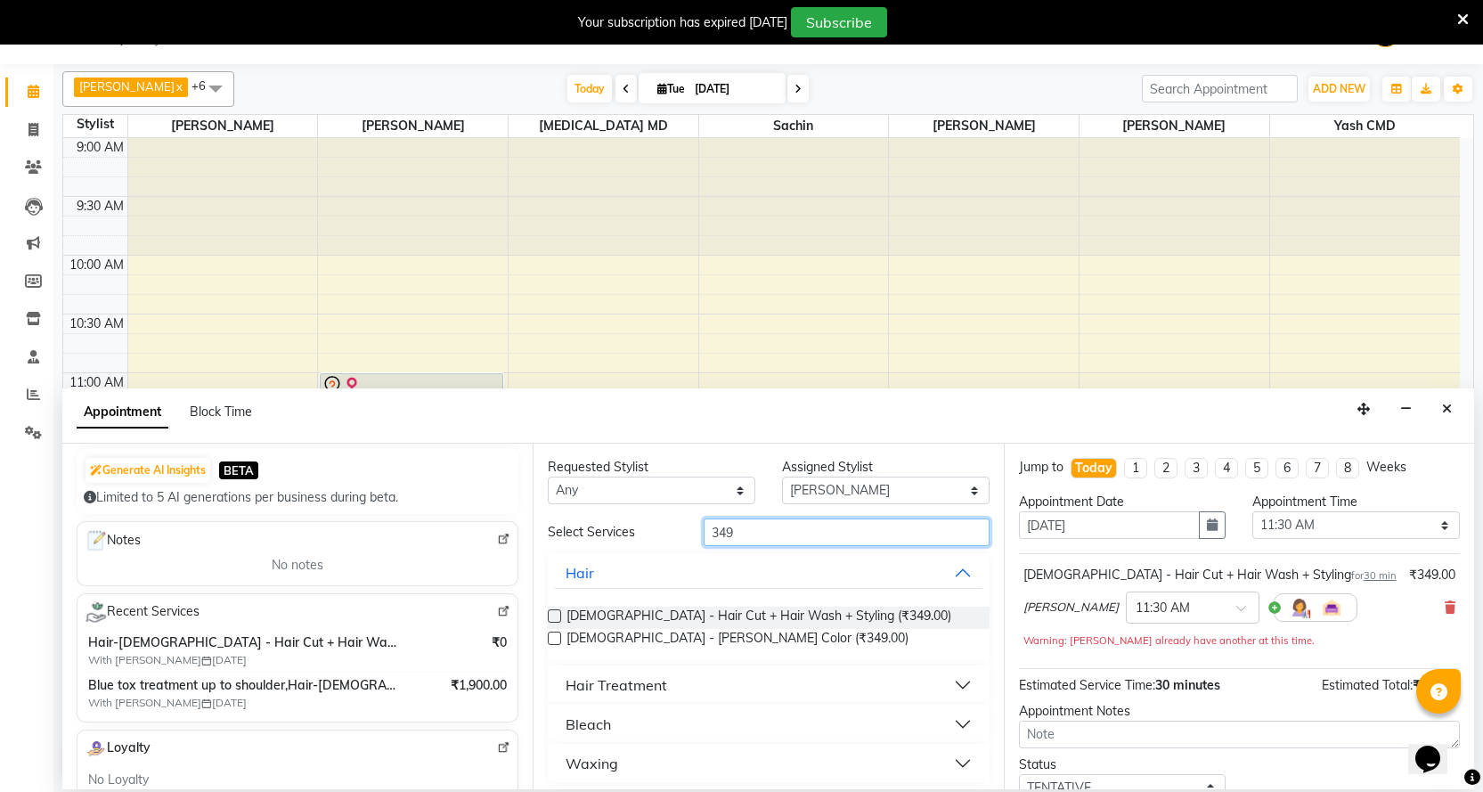
click at [816, 521] on input "349" at bounding box center [846, 532] width 285 height 28
type input "3"
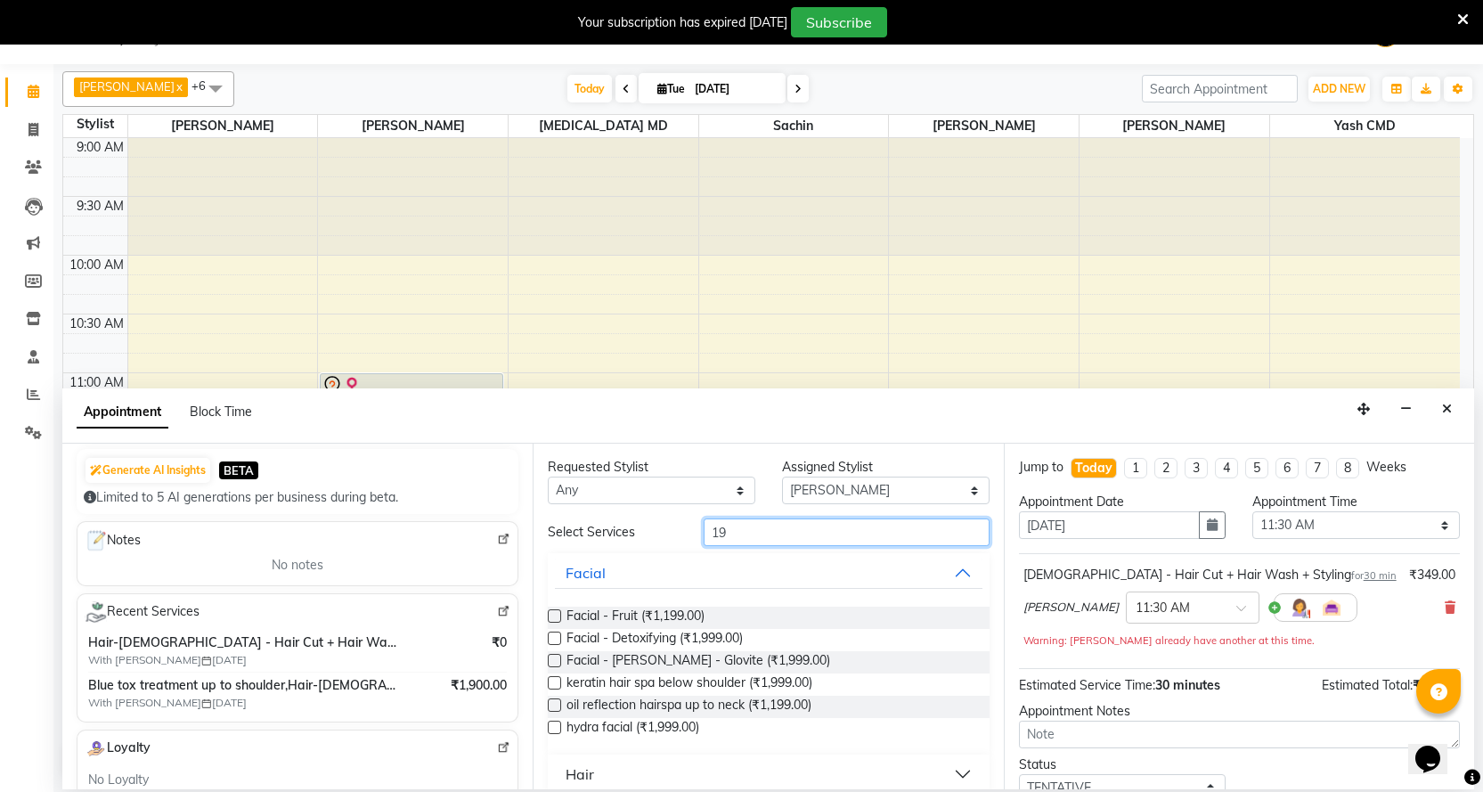
type input "1"
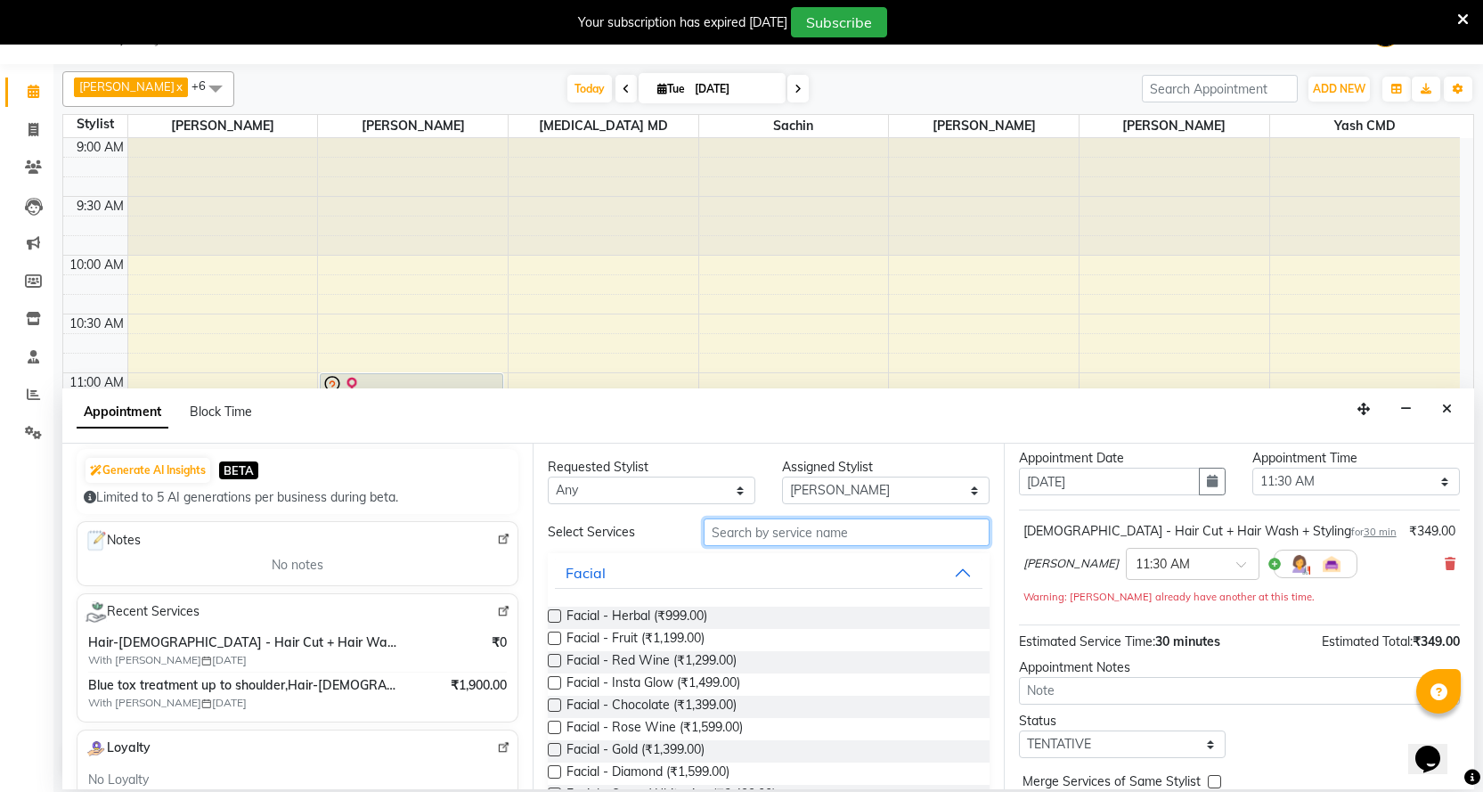
scroll to position [125, 0]
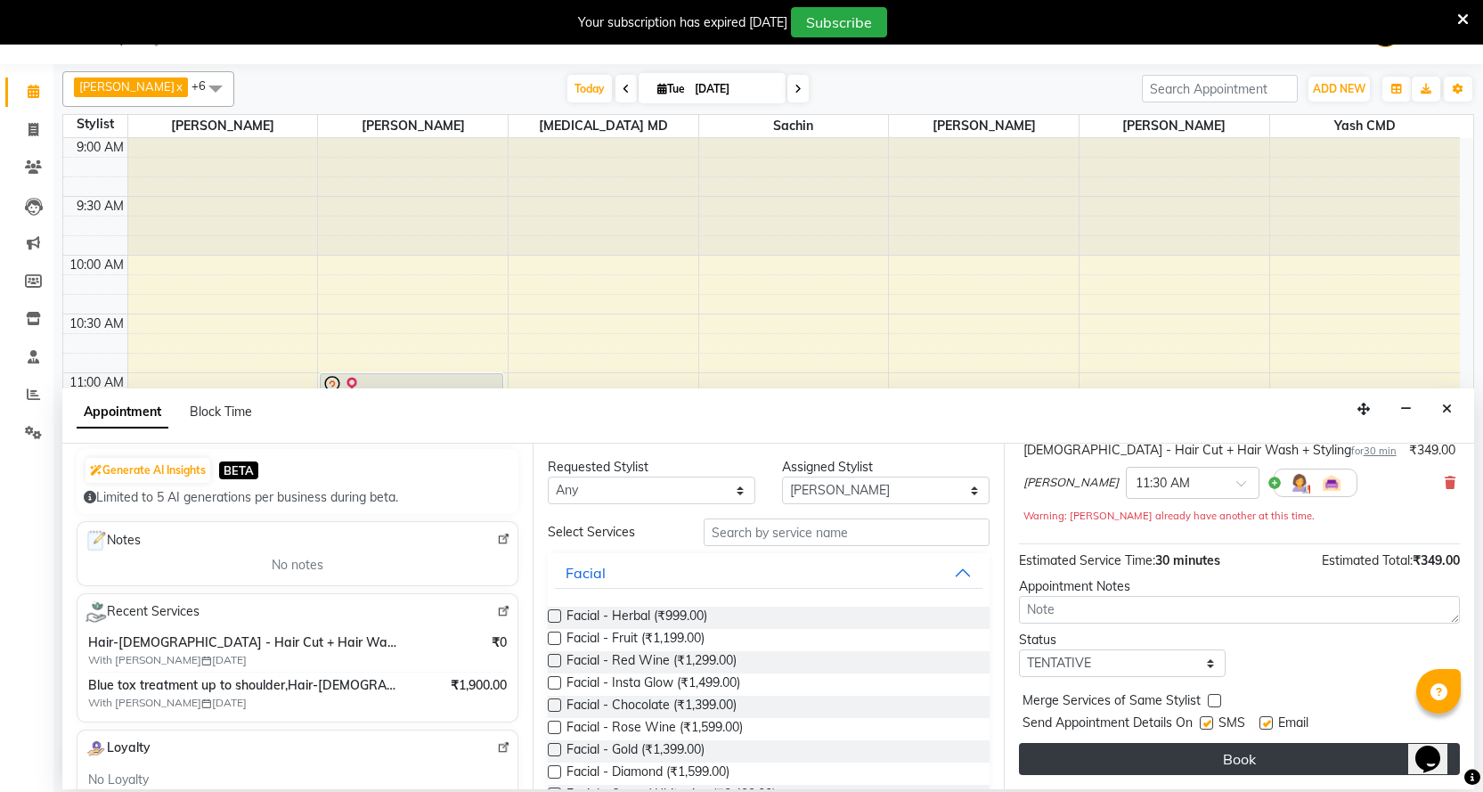
click at [1259, 744] on button "Book" at bounding box center [1239, 759] width 441 height 32
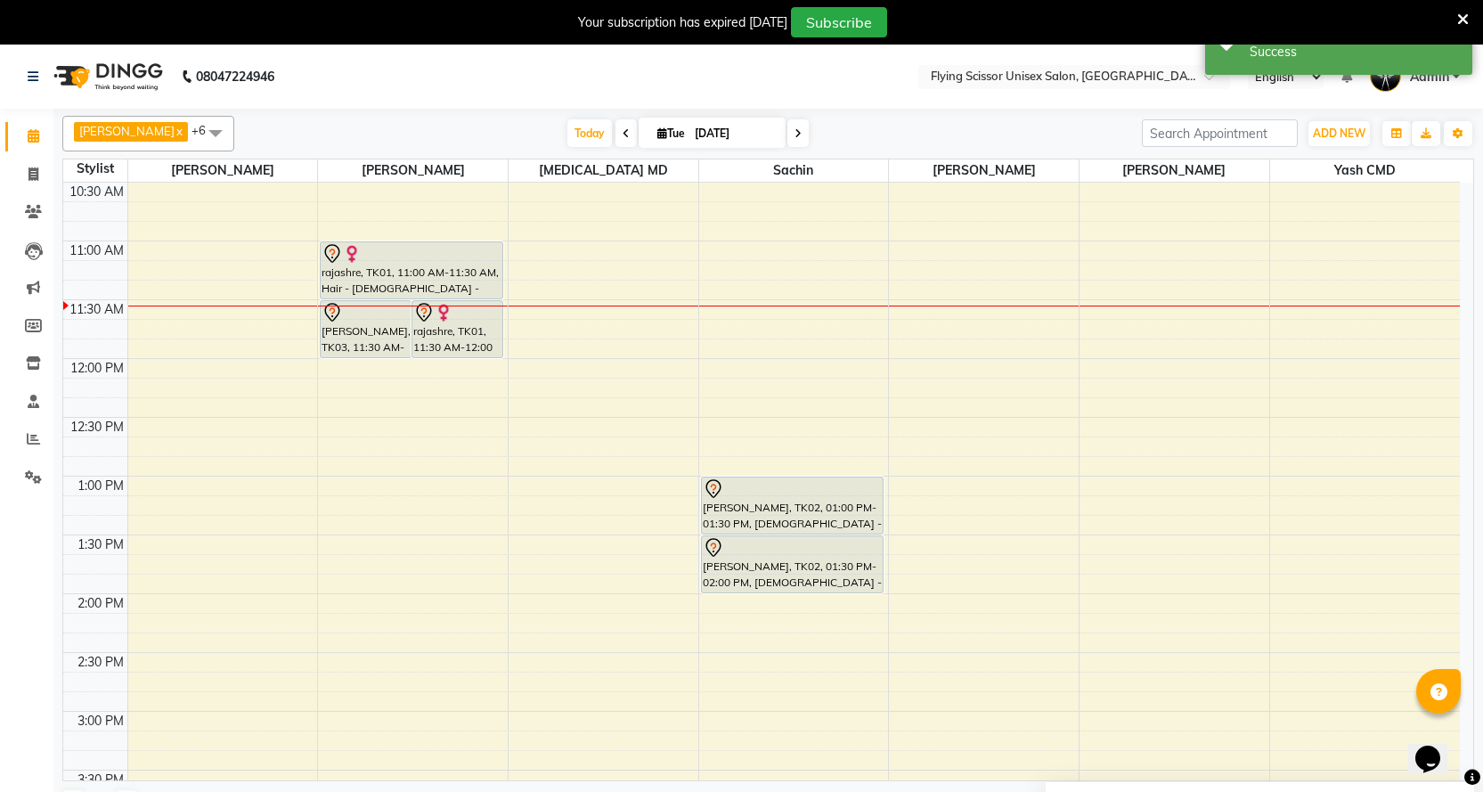
scroll to position [178, 0]
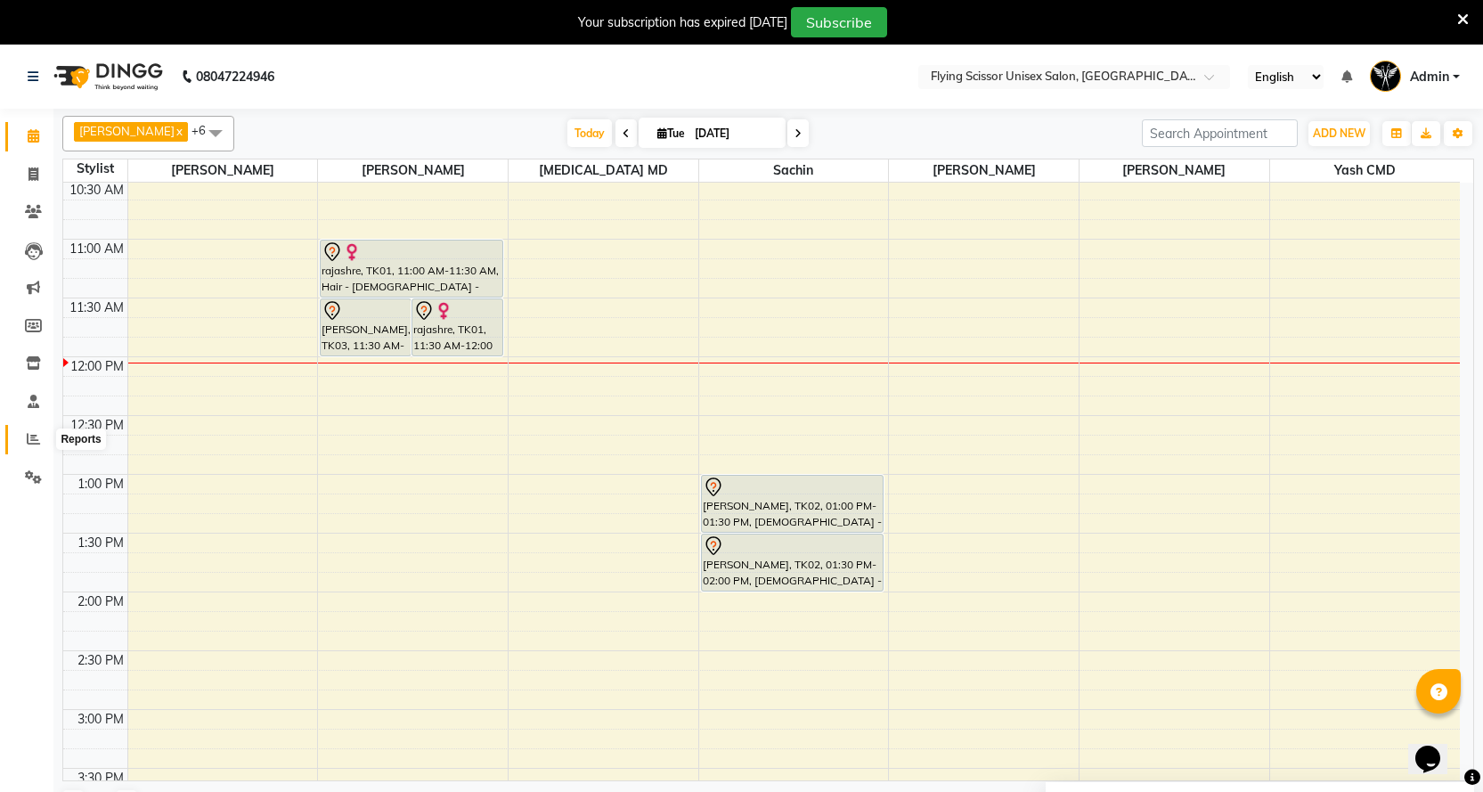
click at [40, 441] on span at bounding box center [33, 439] width 31 height 20
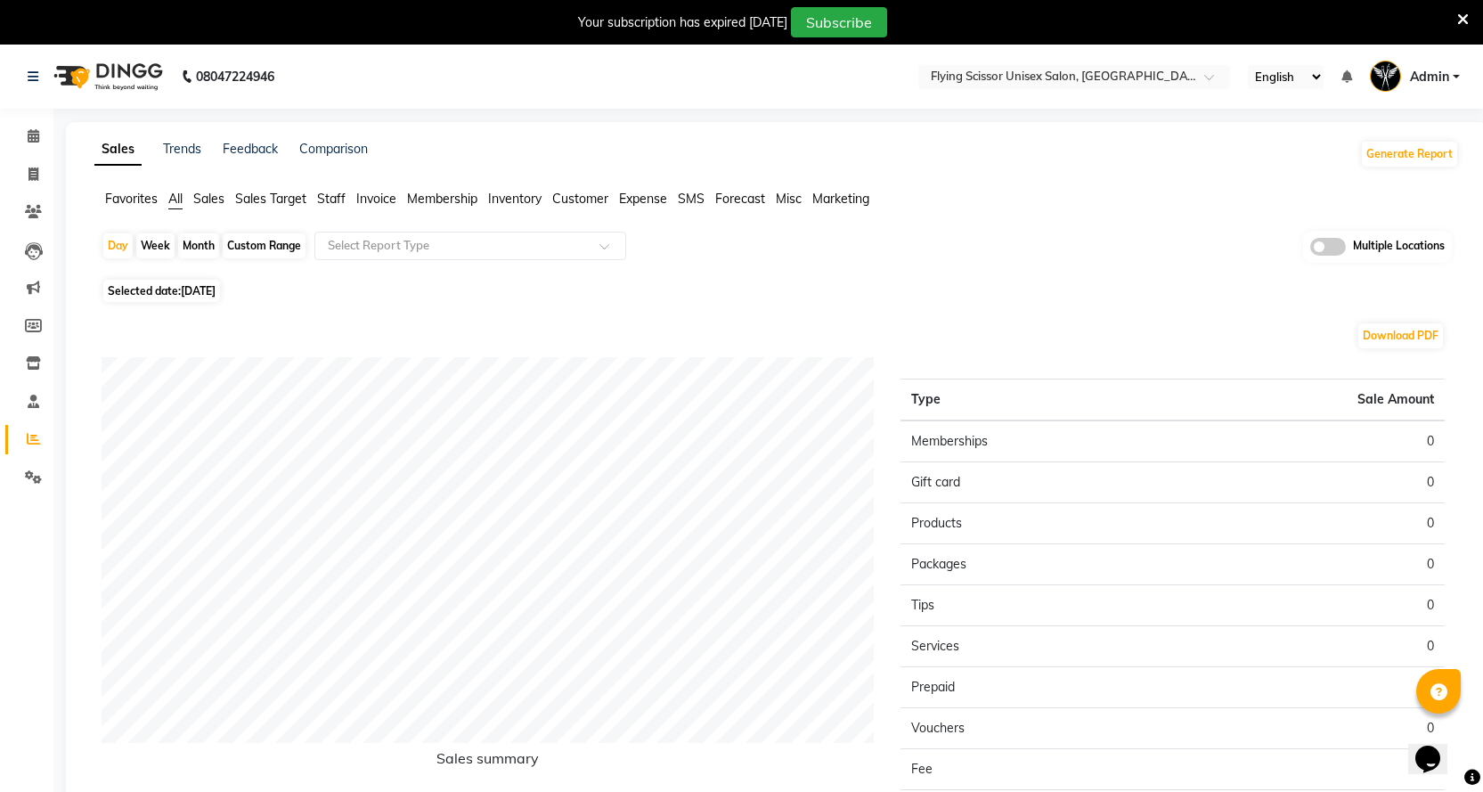
click at [186, 244] on div "Month" at bounding box center [198, 245] width 41 height 25
select select "9"
select select "2025"
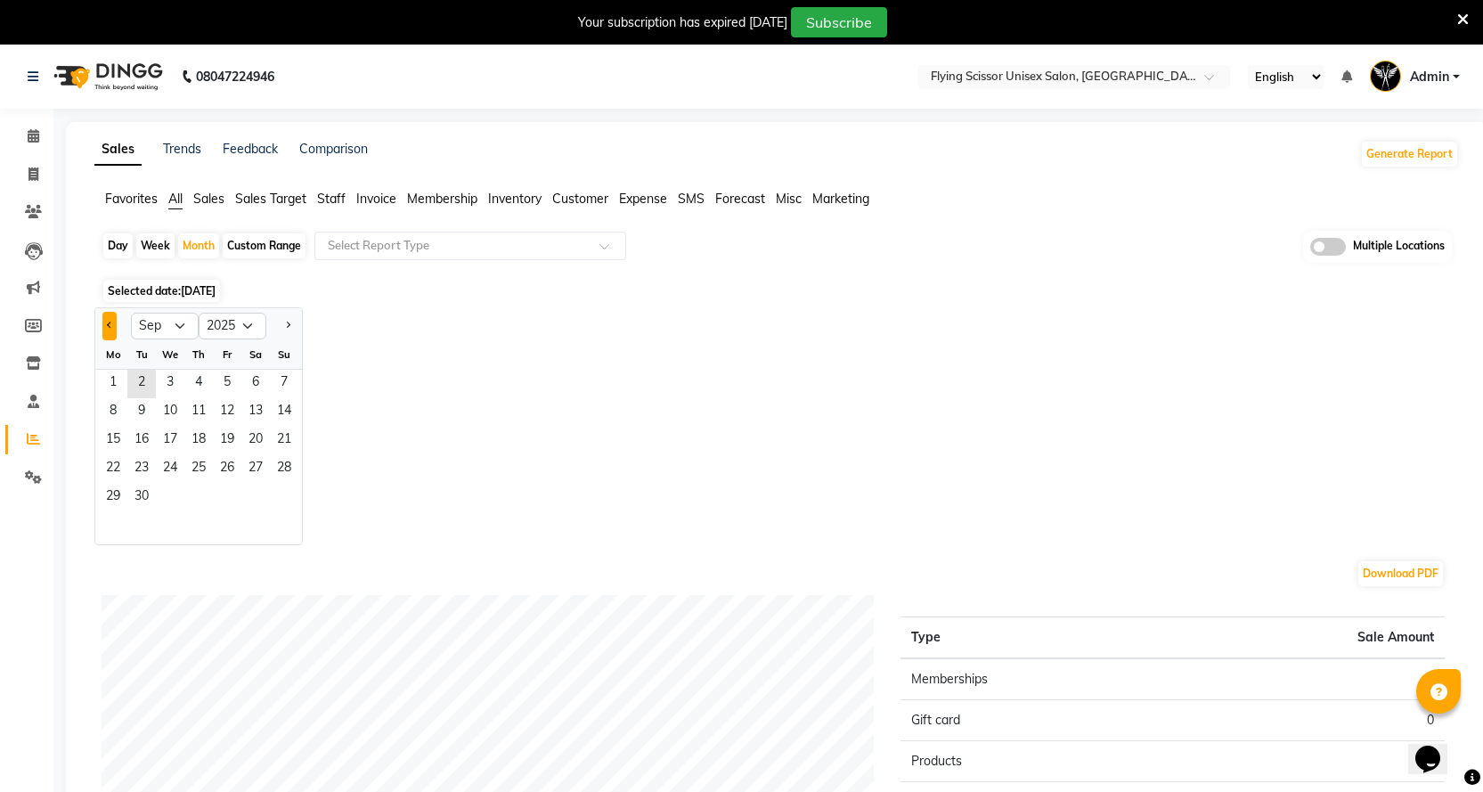
click at [112, 329] on button "Previous month" at bounding box center [109, 326] width 14 height 28
select select "8"
click at [220, 377] on span "1" at bounding box center [227, 384] width 28 height 28
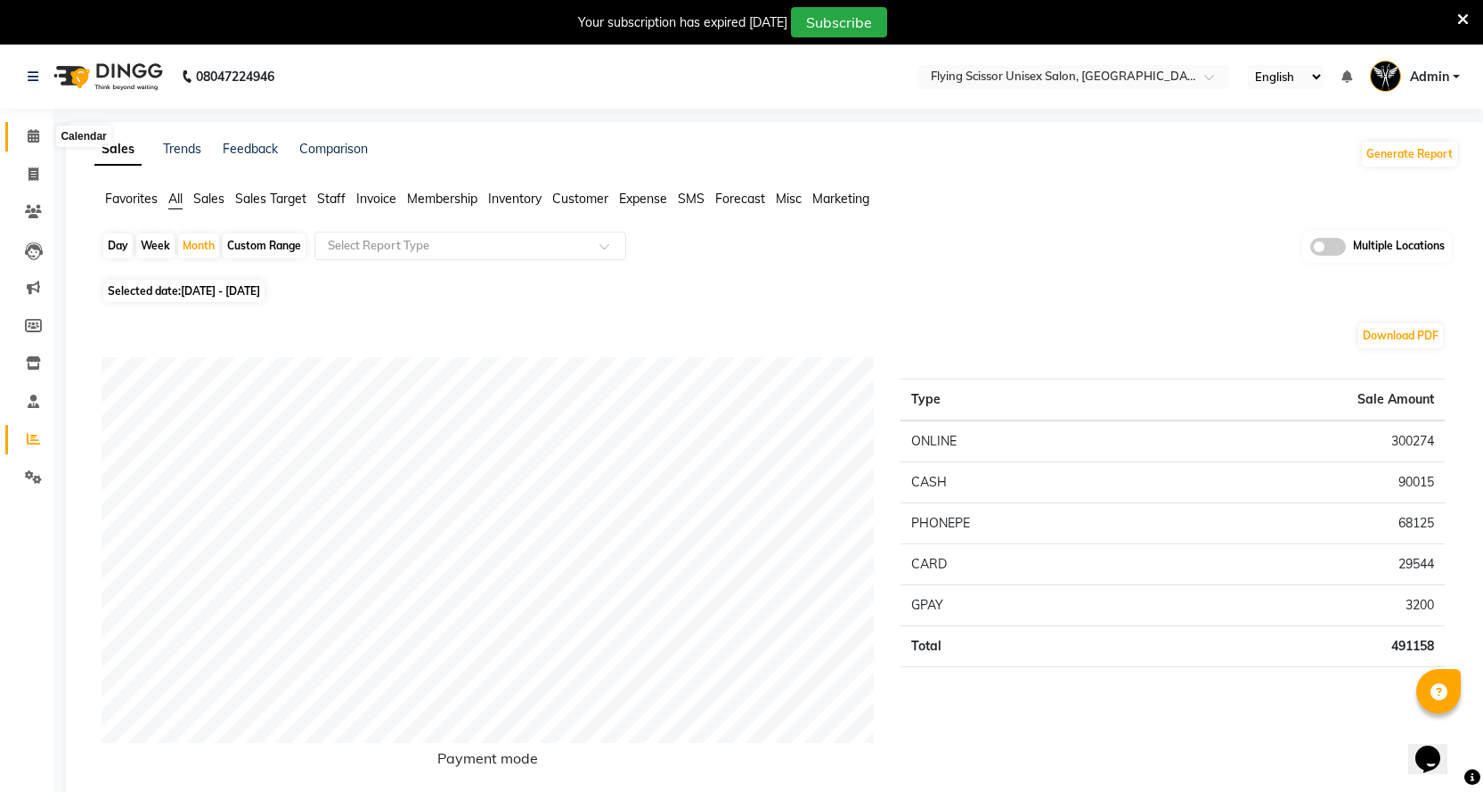
click at [19, 133] on span at bounding box center [33, 136] width 31 height 20
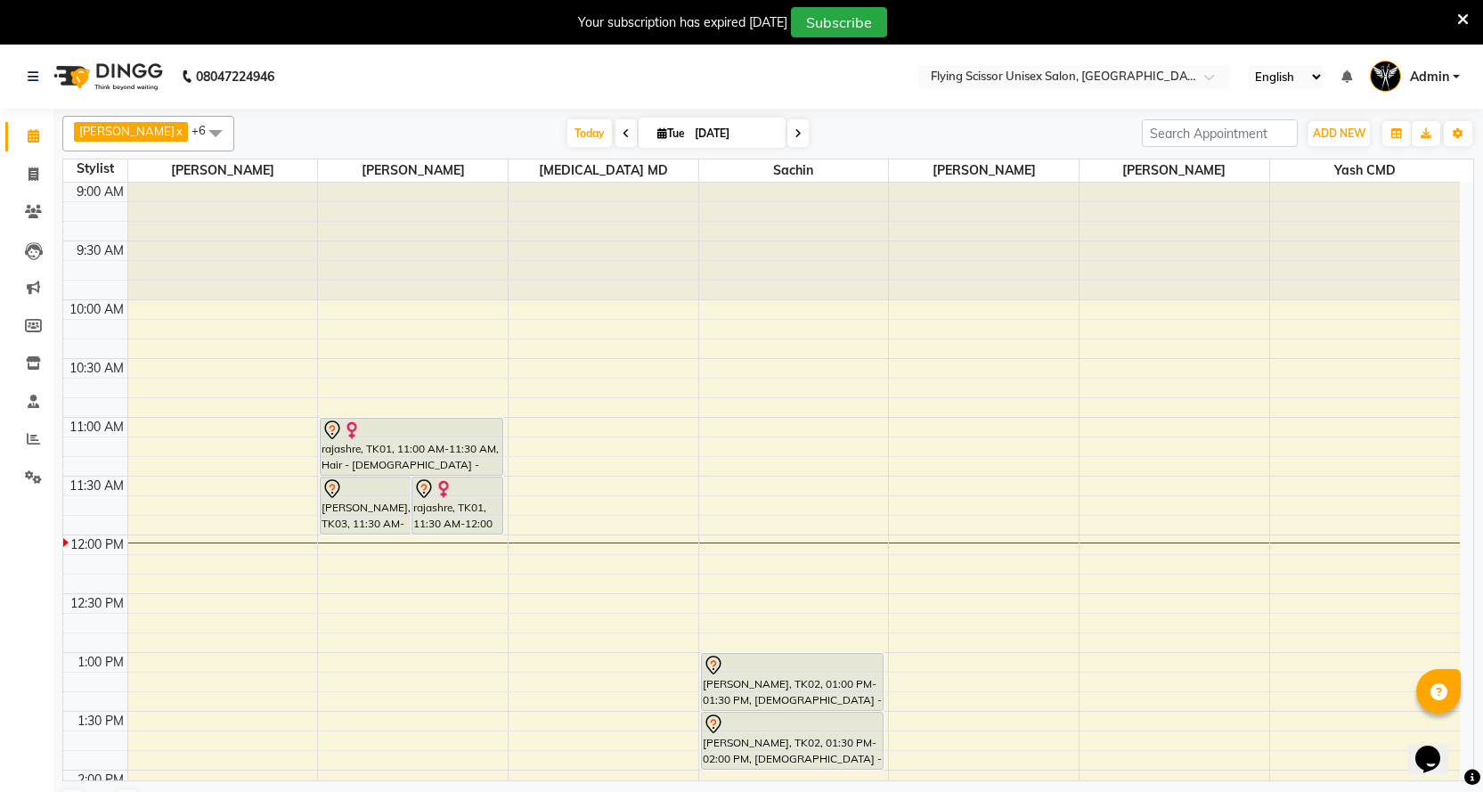
click at [622, 136] on icon at bounding box center [625, 133] width 7 height 11
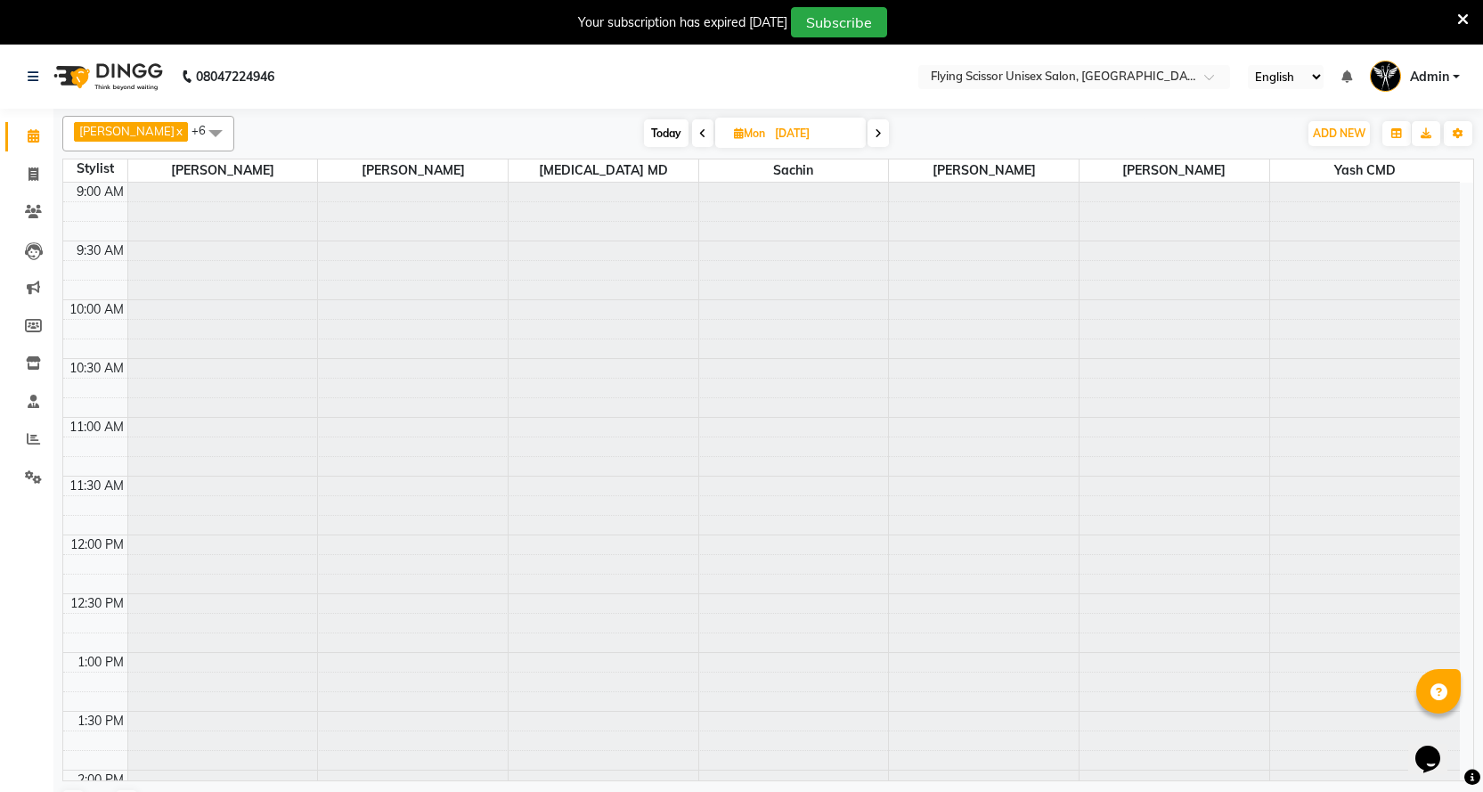
scroll to position [354, 0]
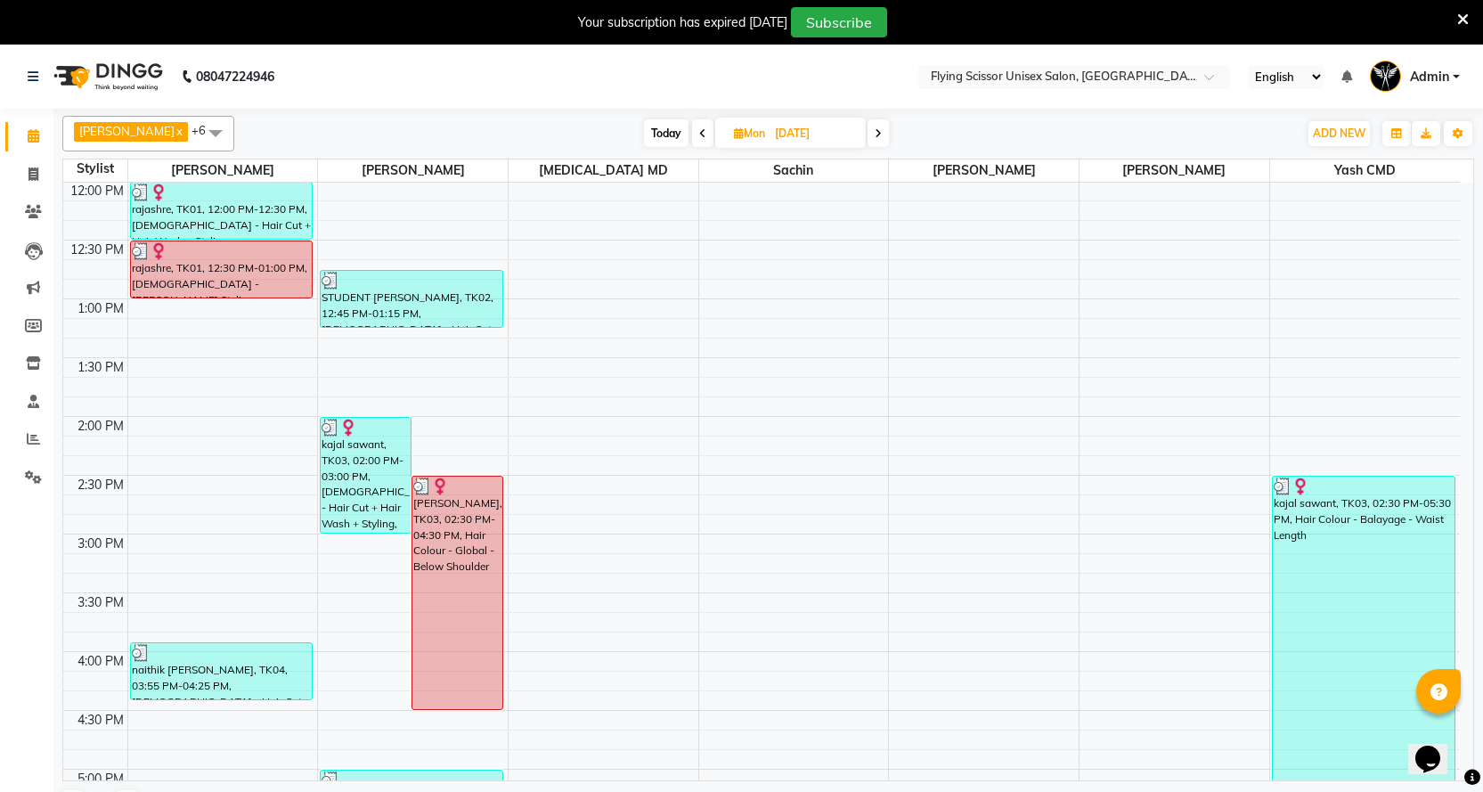
click at [692, 140] on span at bounding box center [702, 133] width 21 height 28
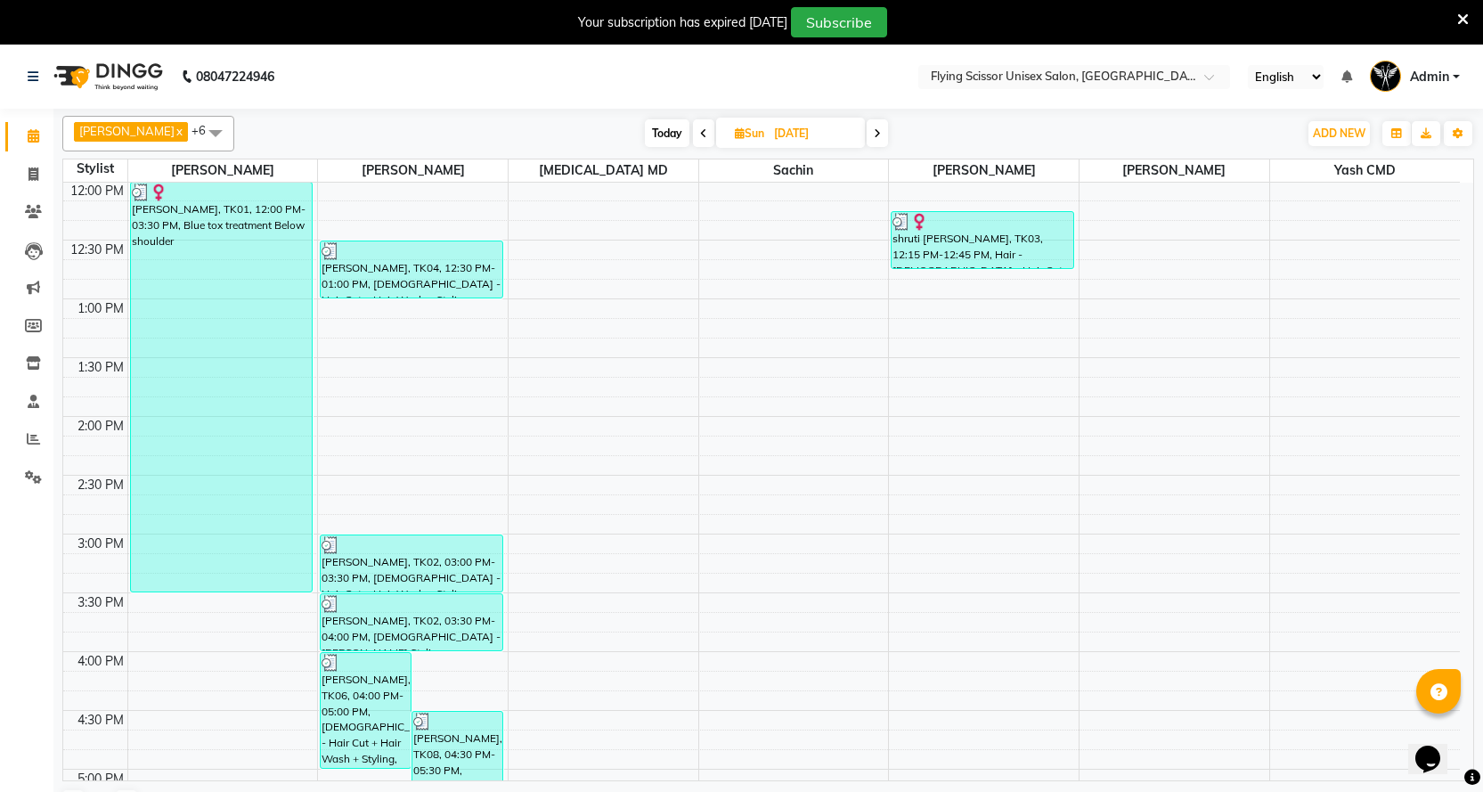
click at [693, 140] on span at bounding box center [703, 133] width 21 height 28
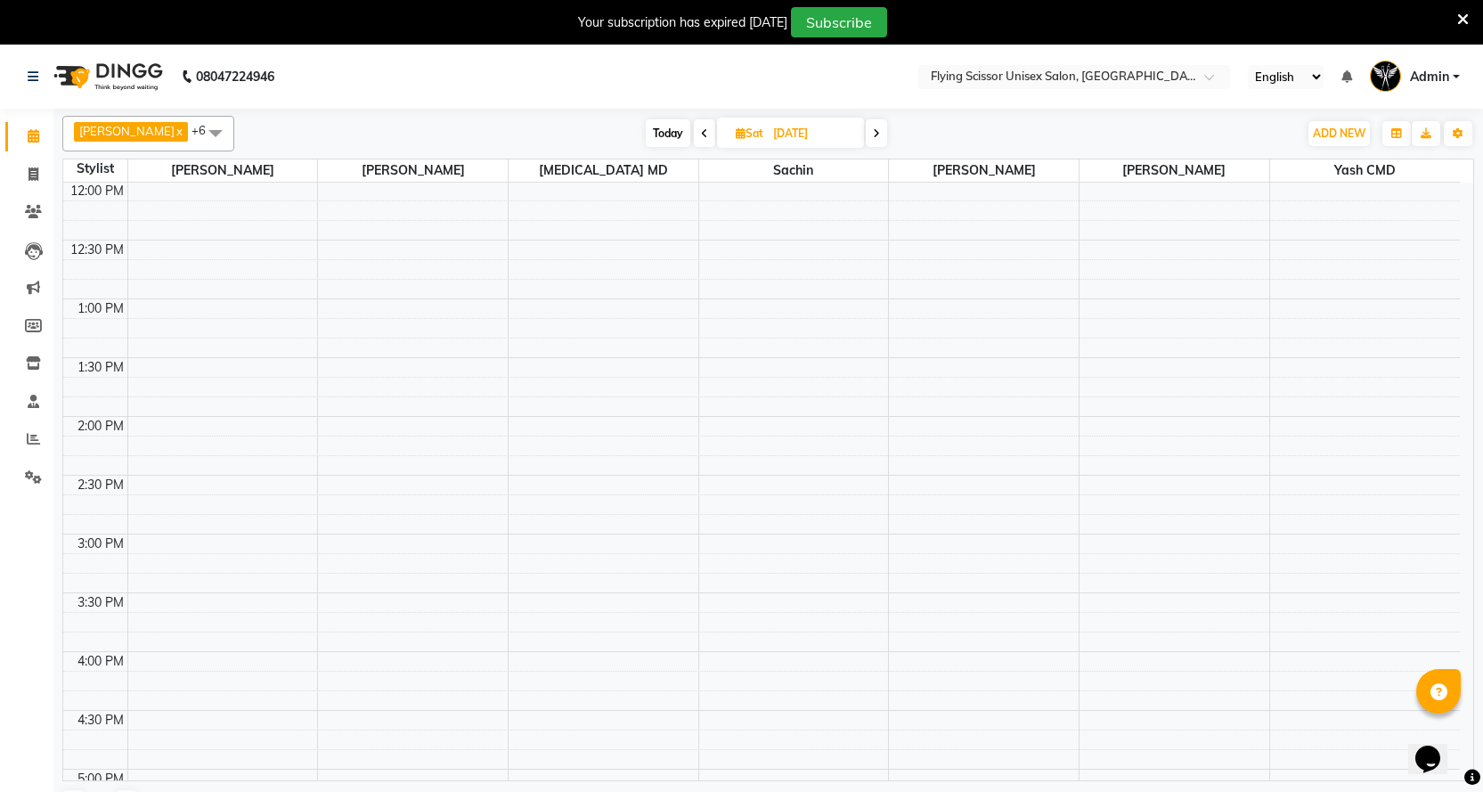
click at [694, 140] on span at bounding box center [704, 133] width 21 height 28
click at [695, 140] on span at bounding box center [705, 133] width 21 height 28
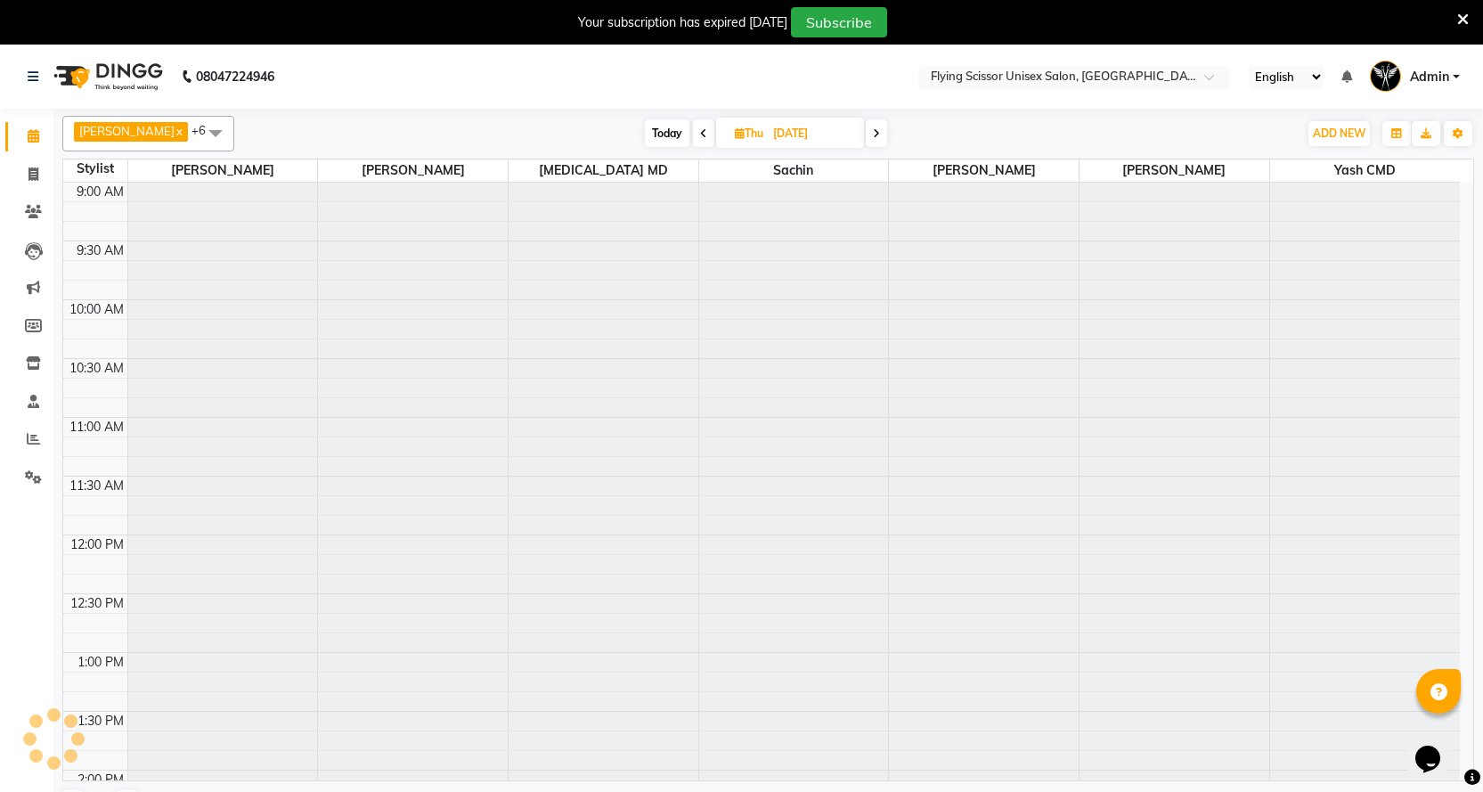
click at [693, 140] on span at bounding box center [703, 133] width 21 height 28
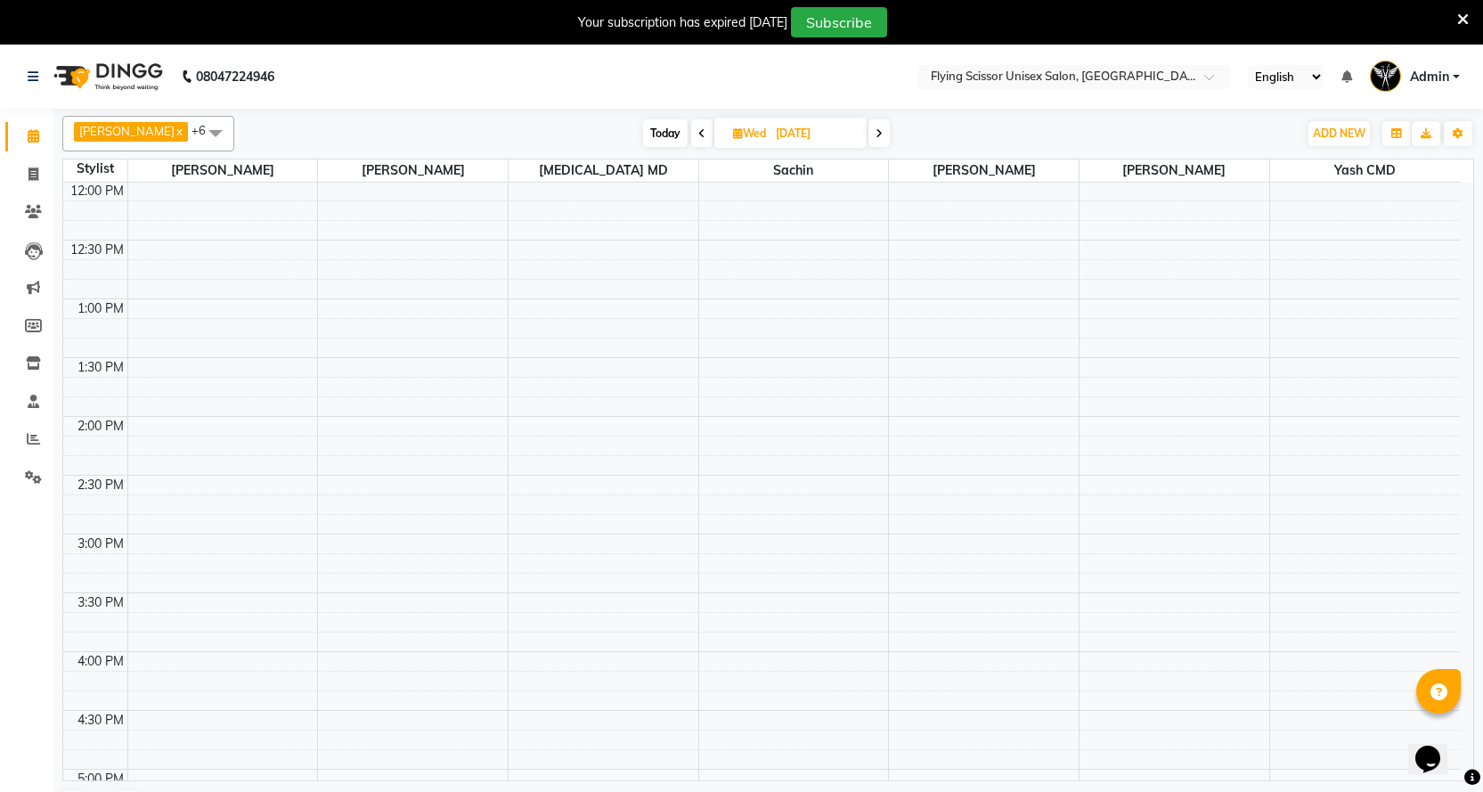
click at [691, 140] on span at bounding box center [701, 133] width 21 height 28
type input "[DATE]"
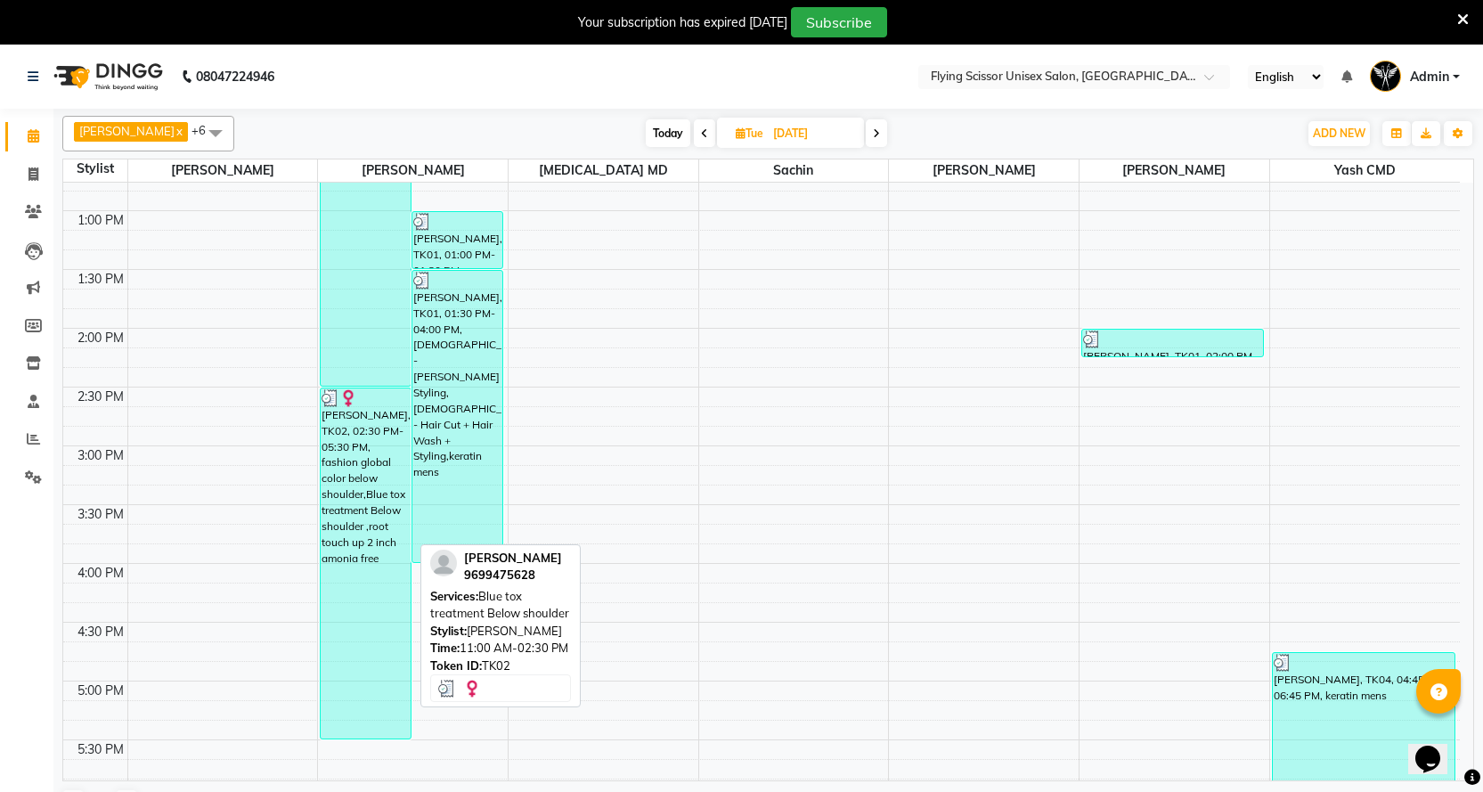
scroll to position [443, 0]
click at [354, 291] on div "[PERSON_NAME], TK02, 11:00 AM-02:30 PM, Blue tox treatment Below shoulder" at bounding box center [366, 180] width 90 height 409
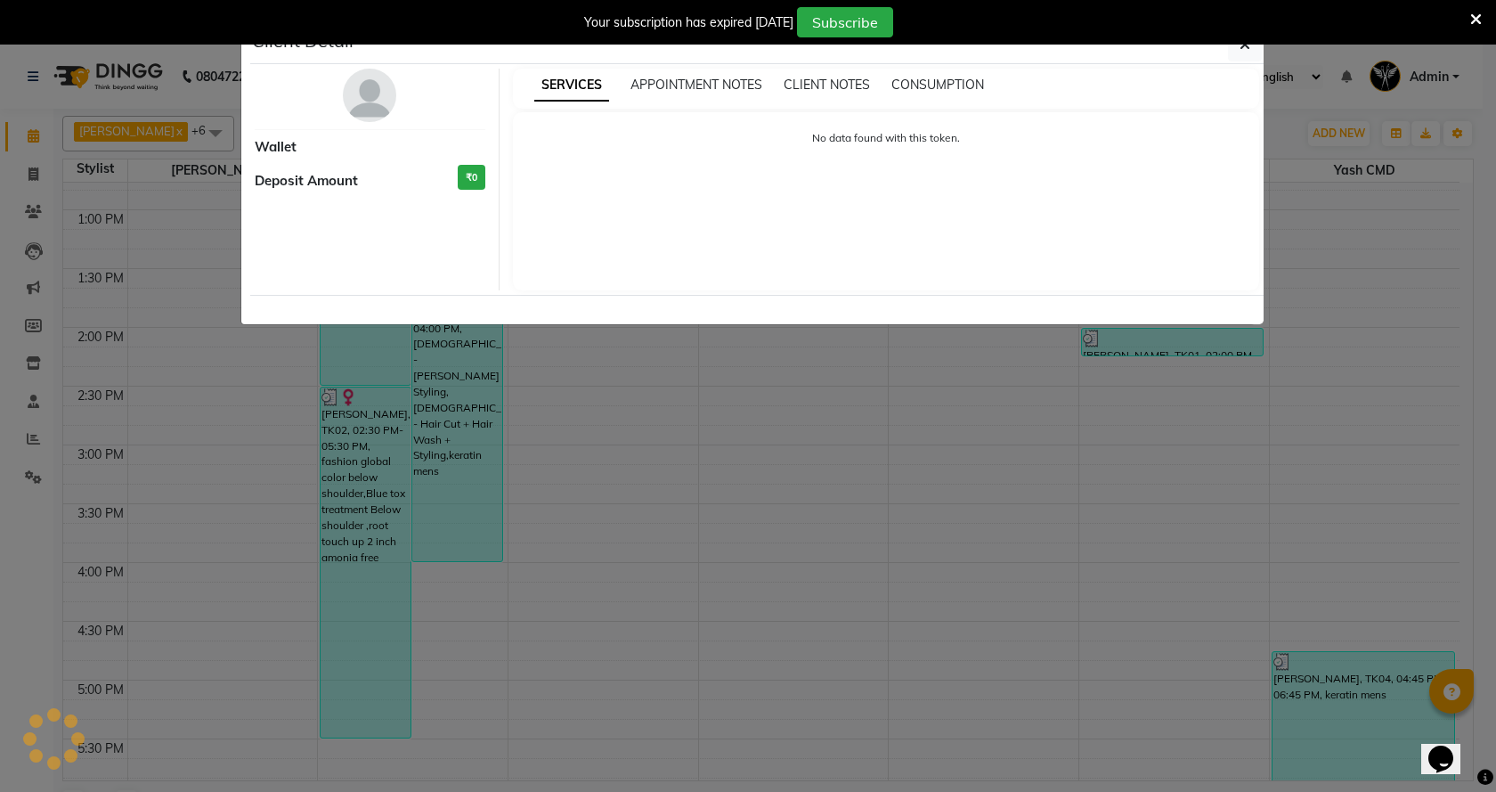
select select "3"
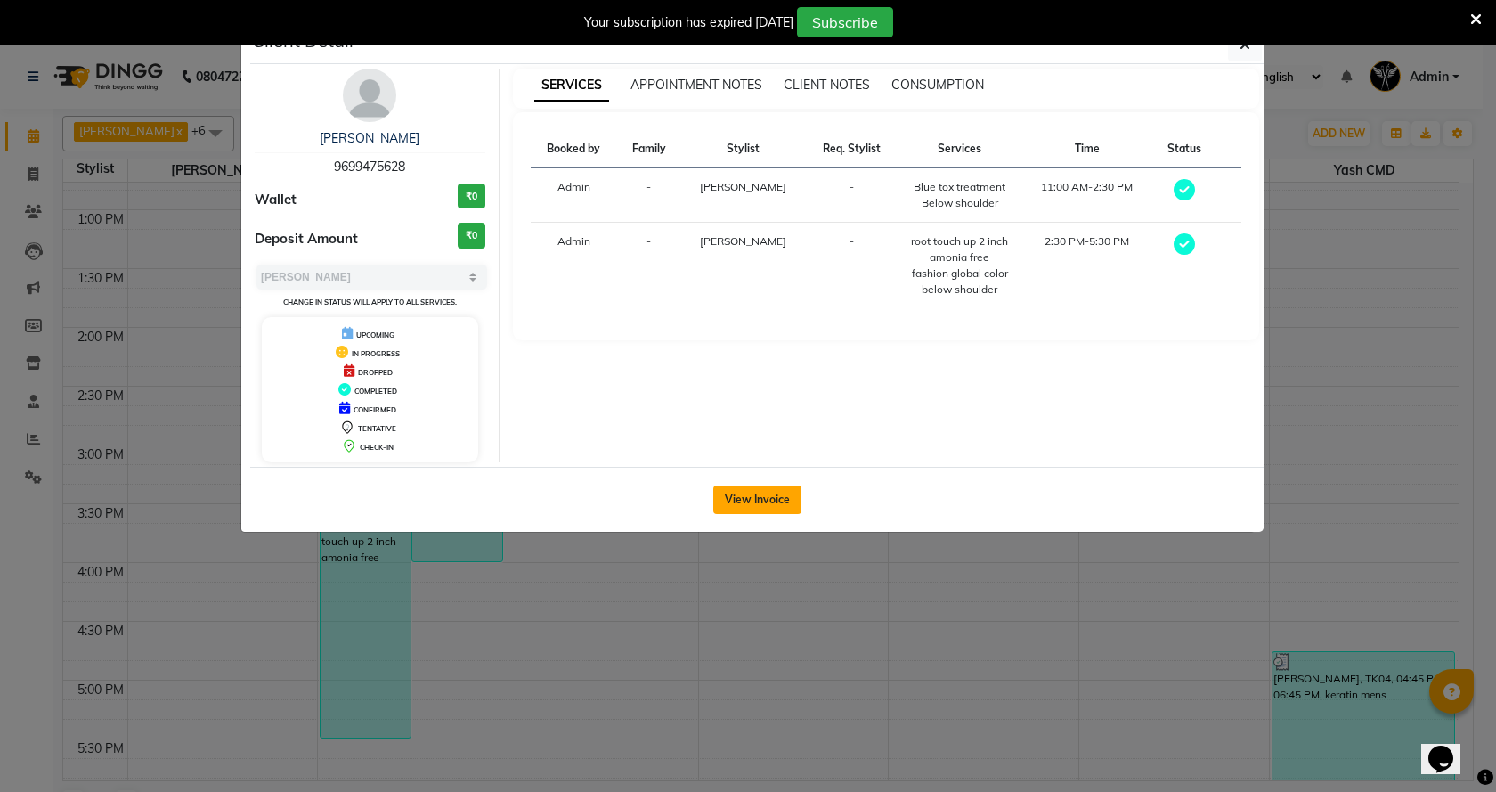
click at [736, 491] on button "View Invoice" at bounding box center [757, 499] width 88 height 28
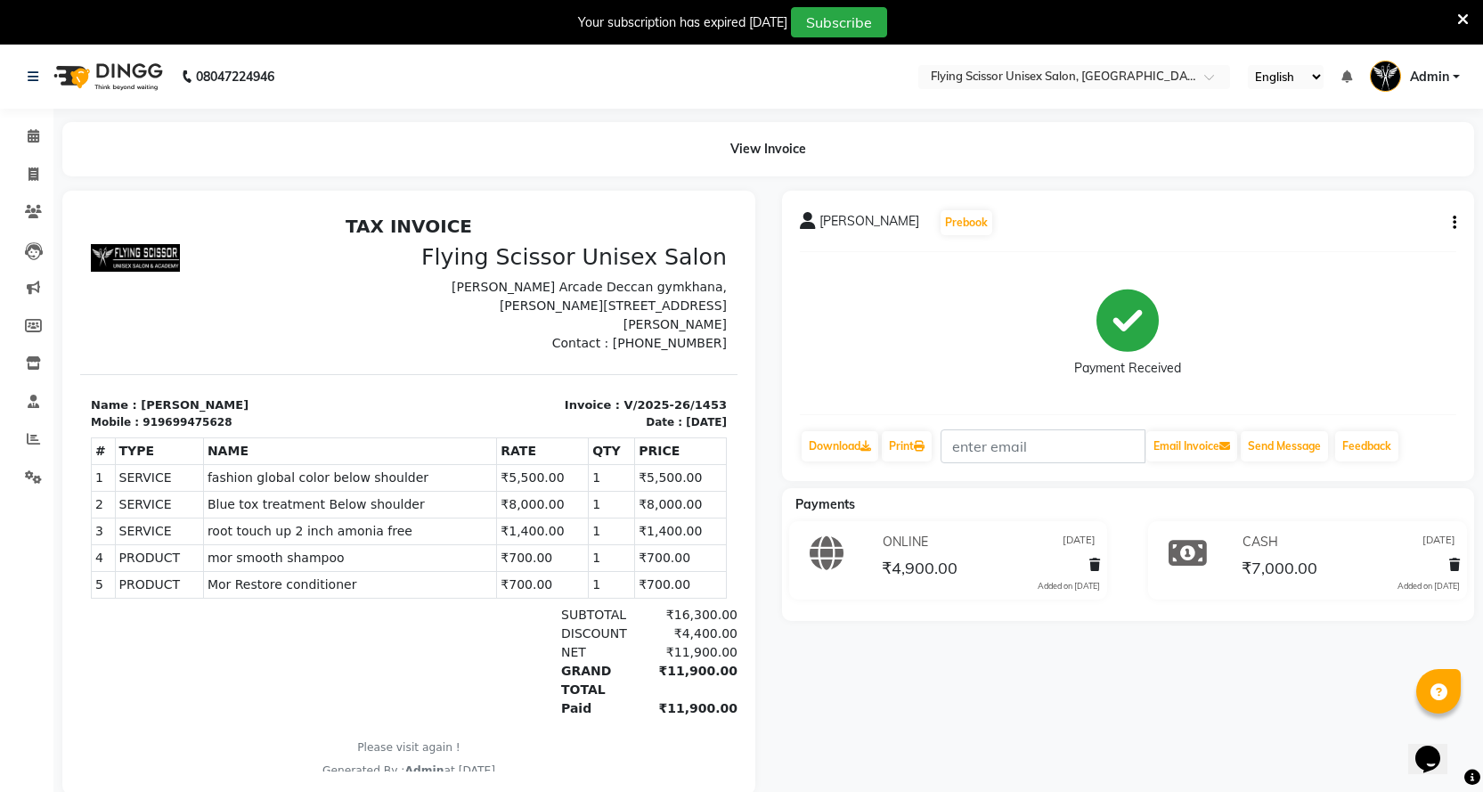
click at [1453, 223] on icon "button" at bounding box center [1454, 223] width 4 height 1
click at [1346, 200] on div "Split Service Amount" at bounding box center [1366, 201] width 122 height 22
select select "18390"
select select "10517"
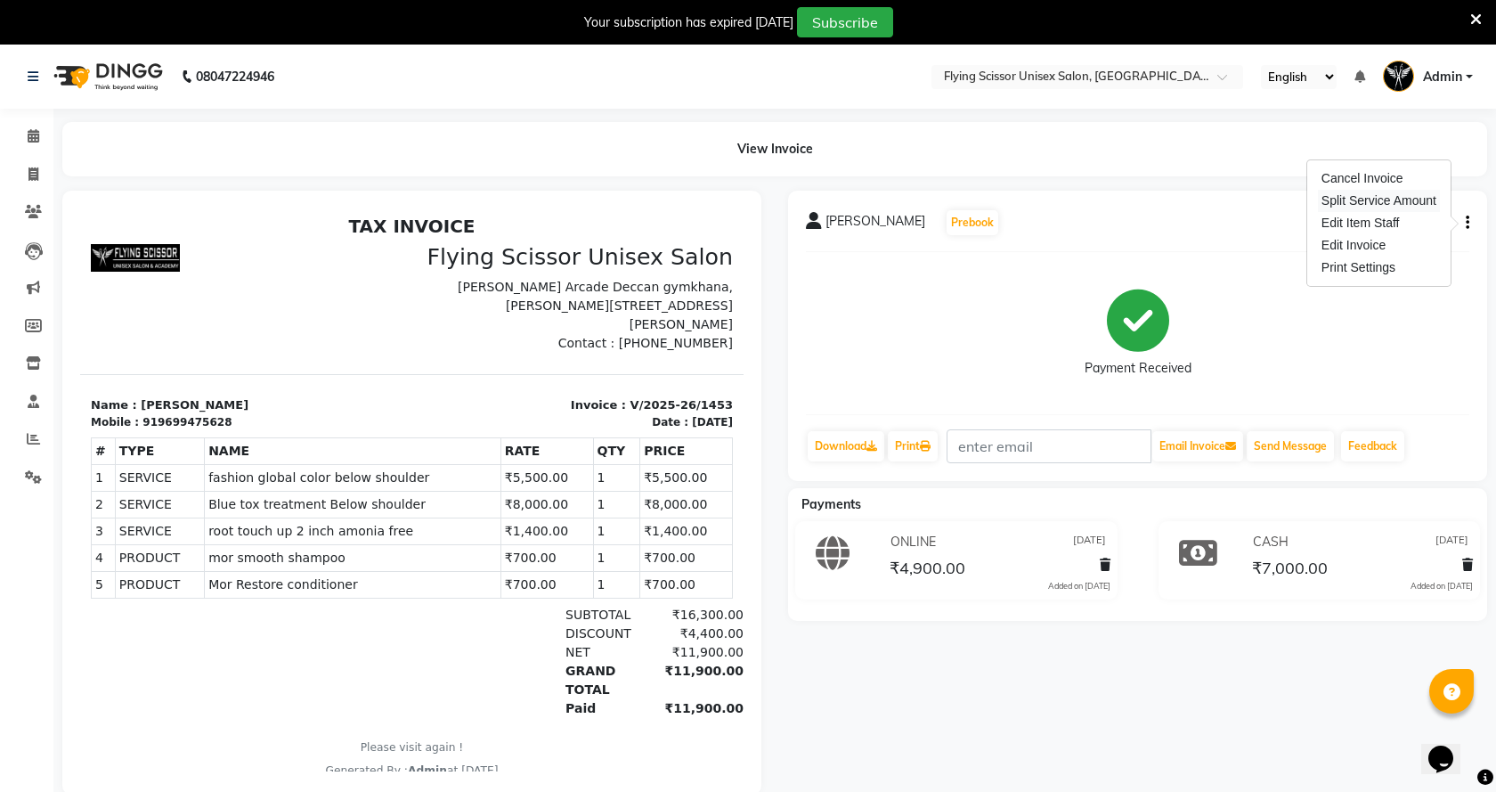
select select "67686"
select select "18390"
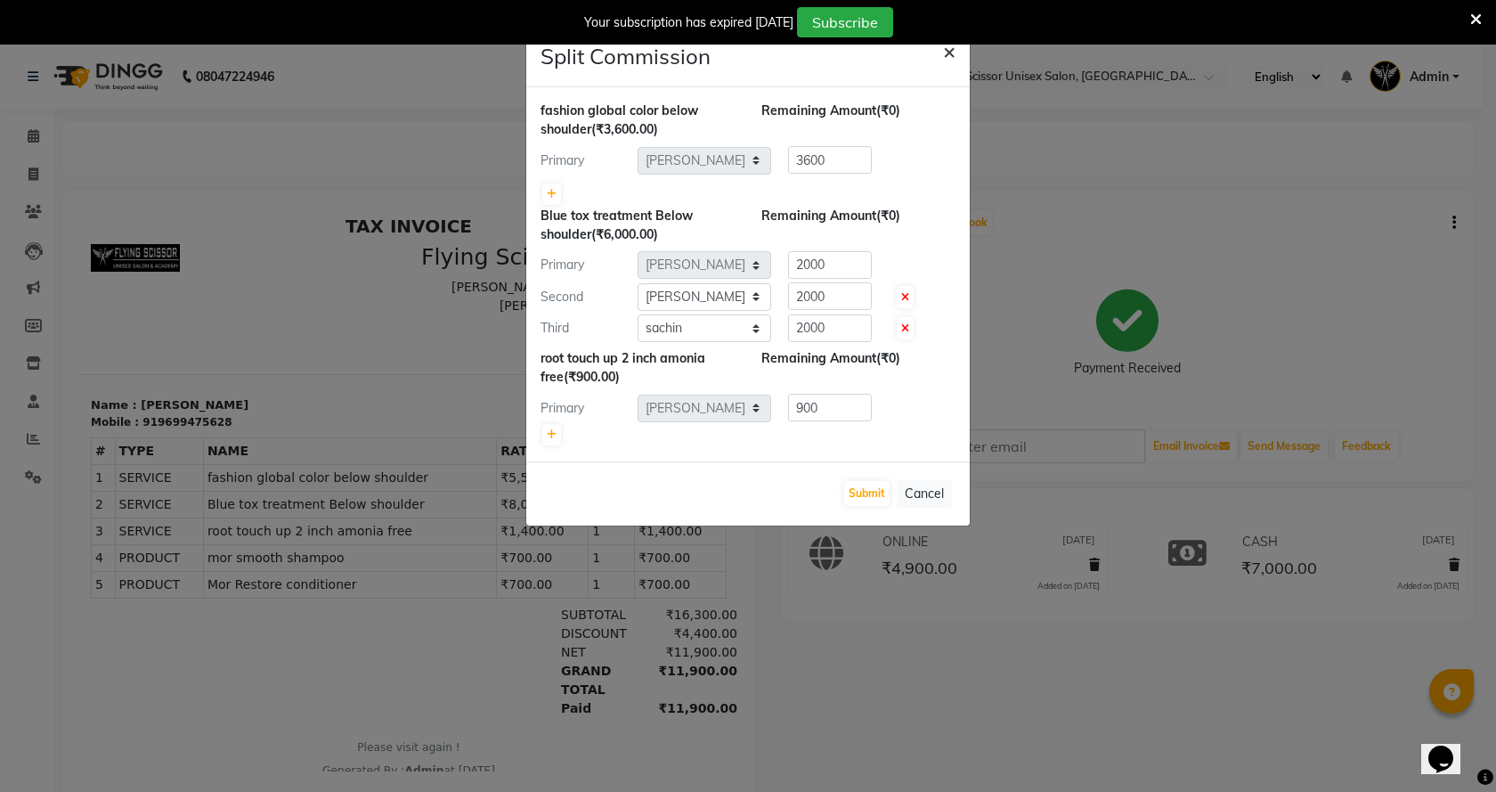
click at [953, 53] on span "×" at bounding box center [949, 50] width 12 height 27
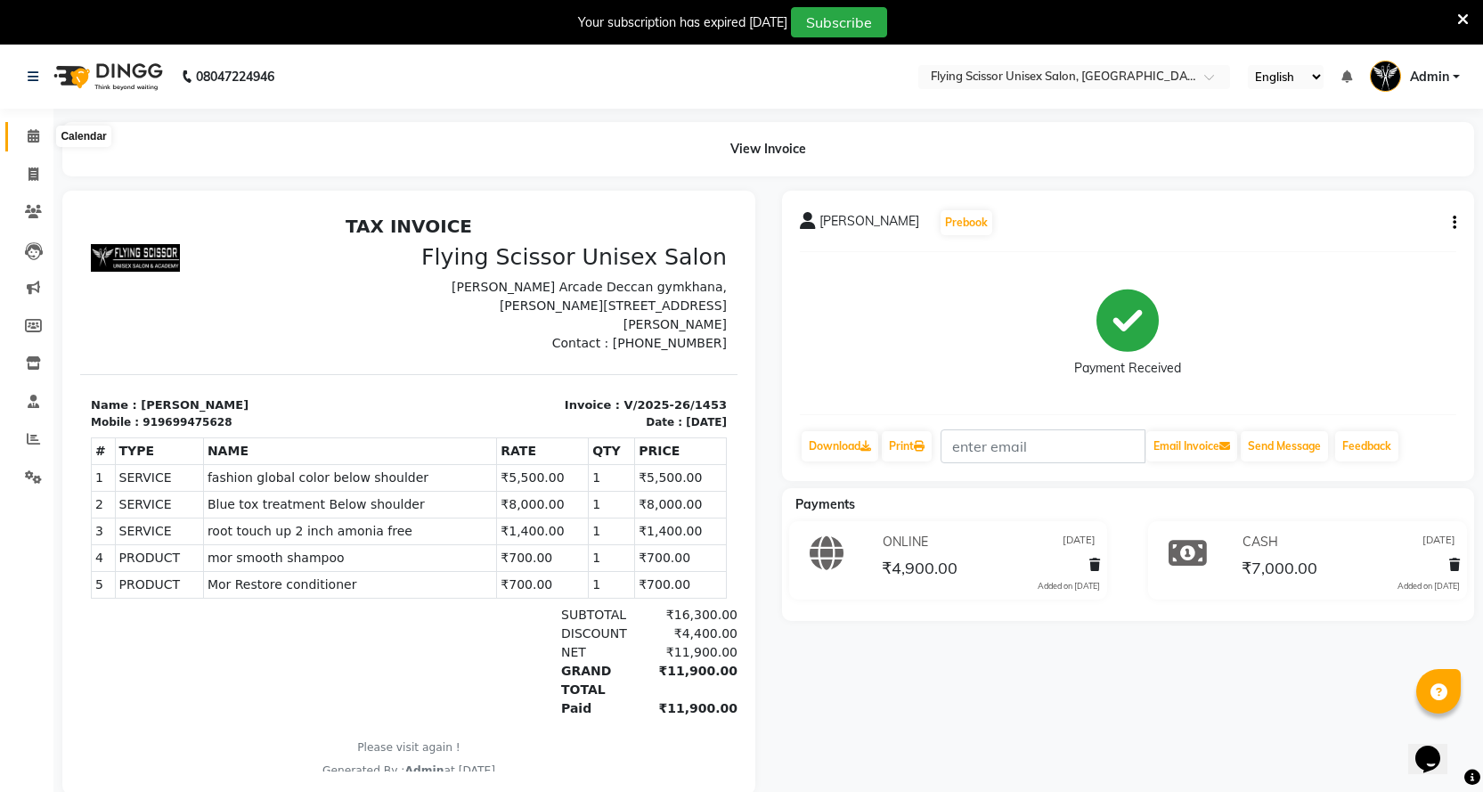
click at [32, 142] on icon at bounding box center [34, 135] width 12 height 13
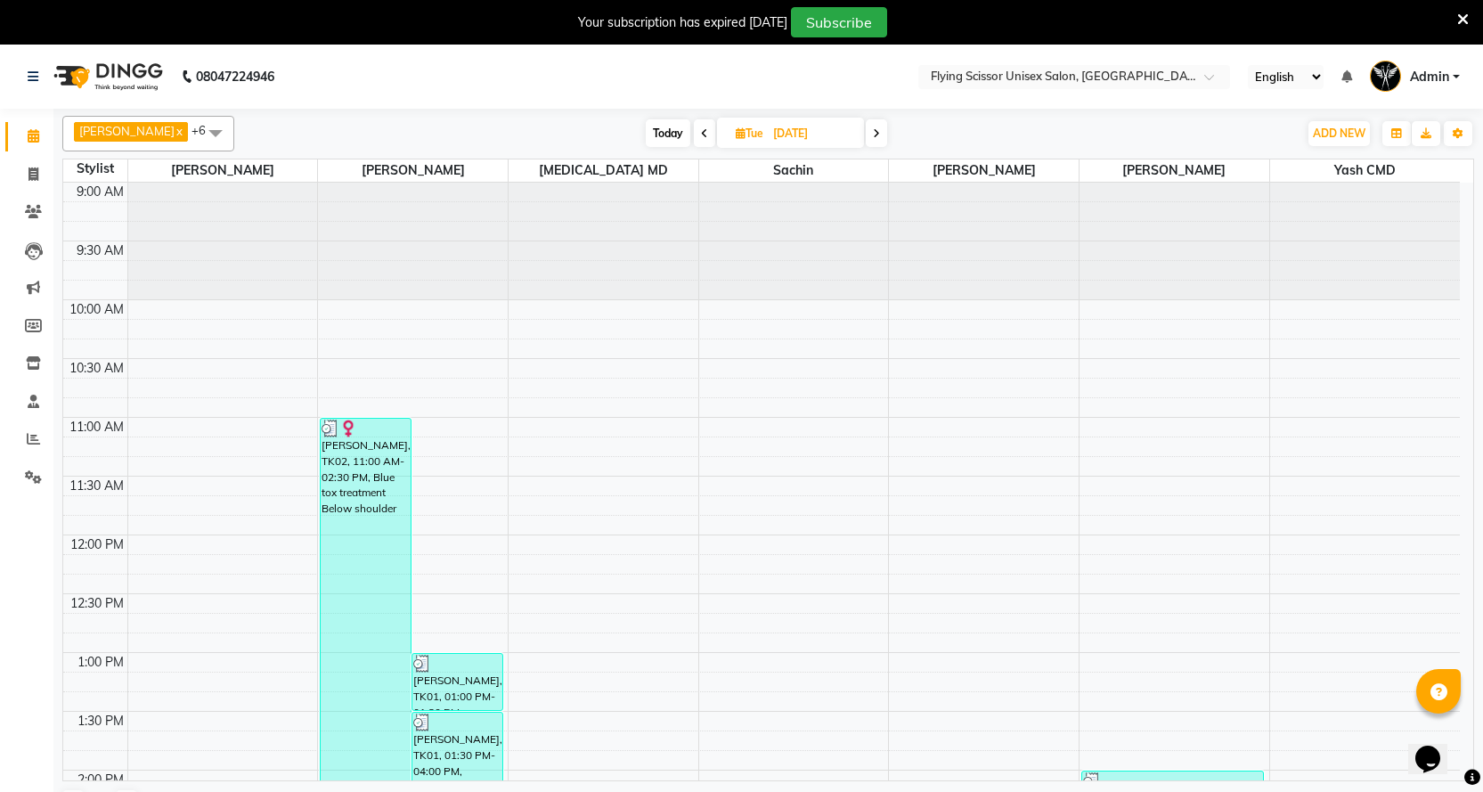
click at [651, 132] on span "Today" at bounding box center [668, 133] width 45 height 28
type input "[DATE]"
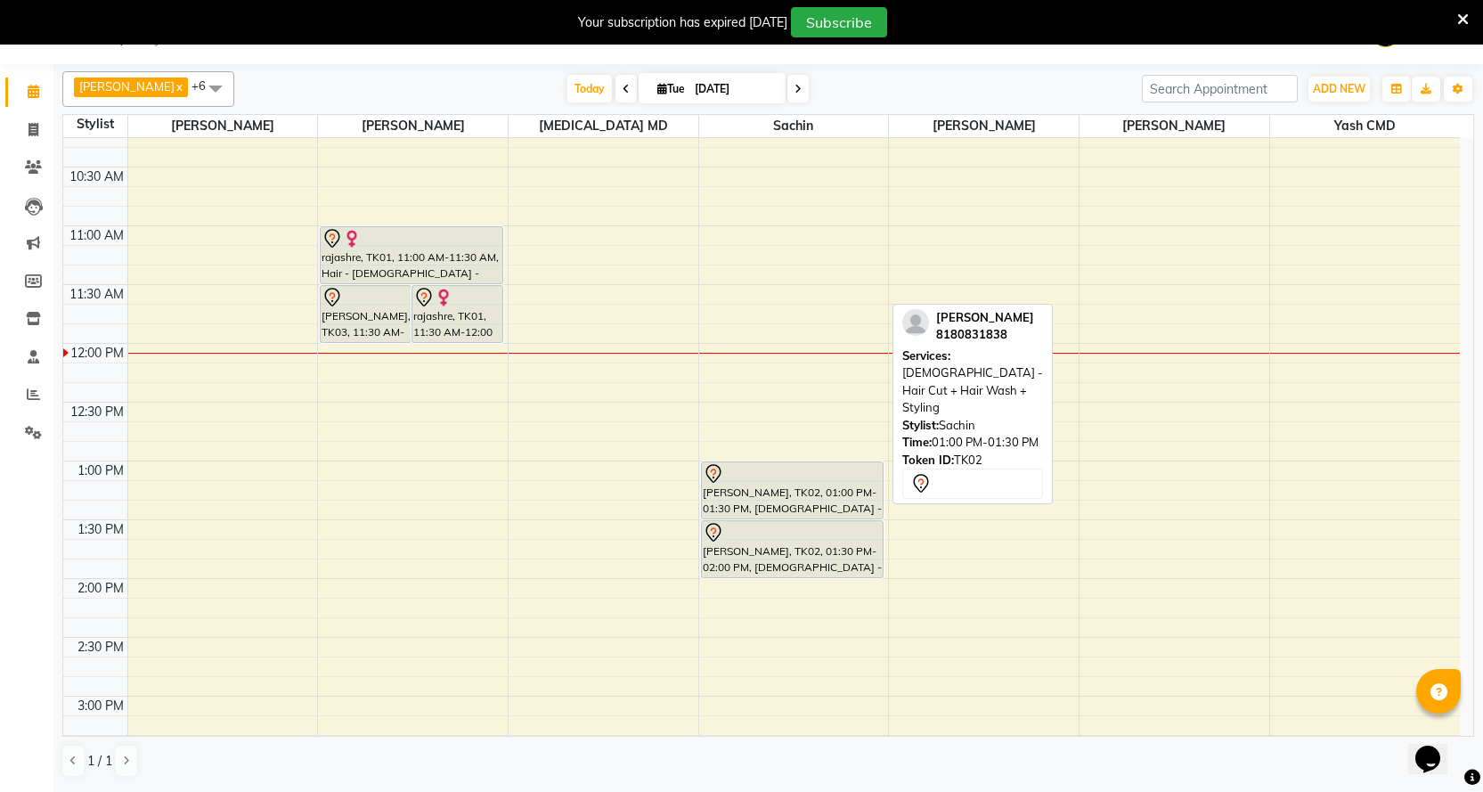
scroll to position [178, 0]
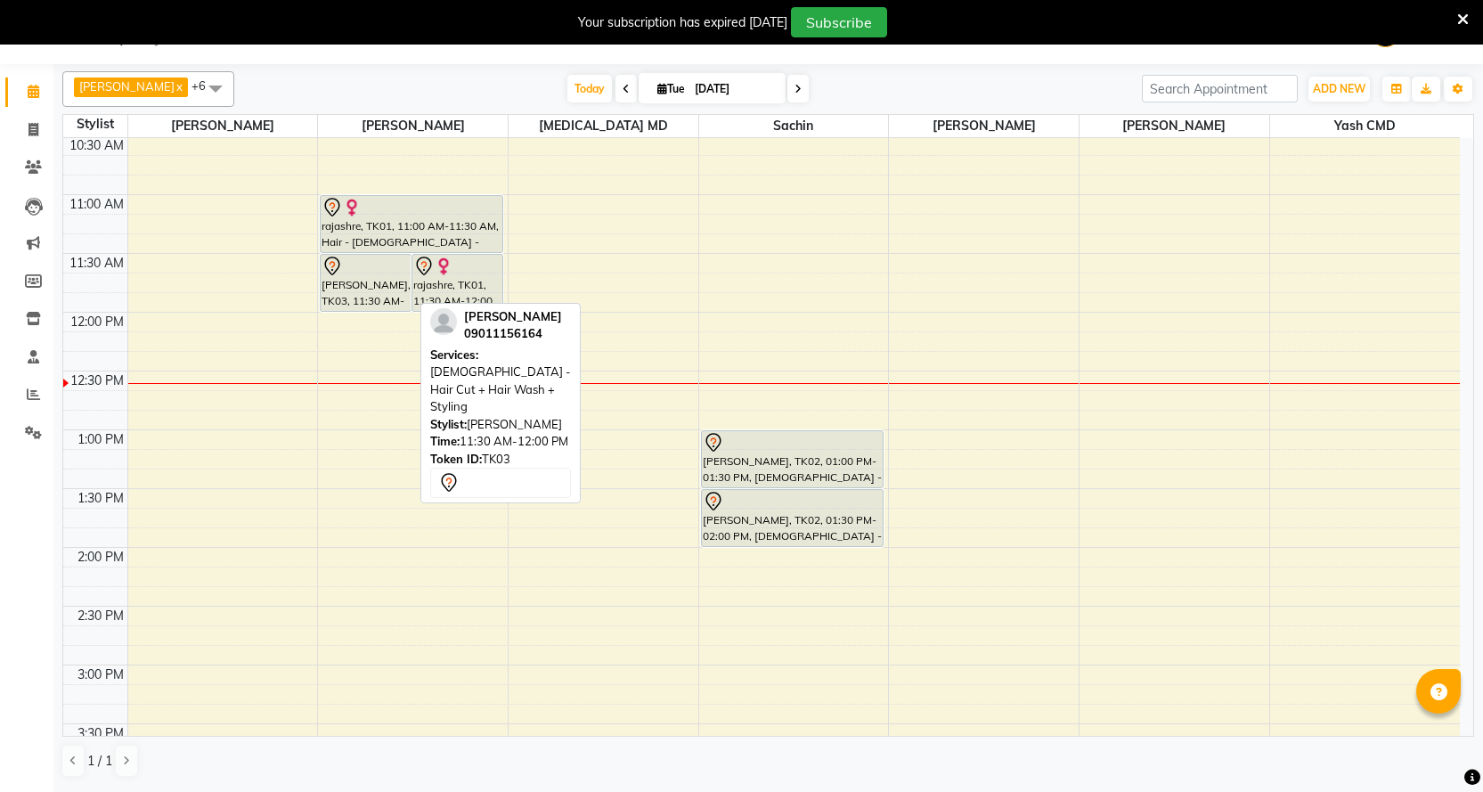
click at [383, 288] on div "[PERSON_NAME], TK03, 11:30 AM-12:00 PM, [DEMOGRAPHIC_DATA] - Hair Cut + Hair Wa…" at bounding box center [366, 283] width 90 height 56
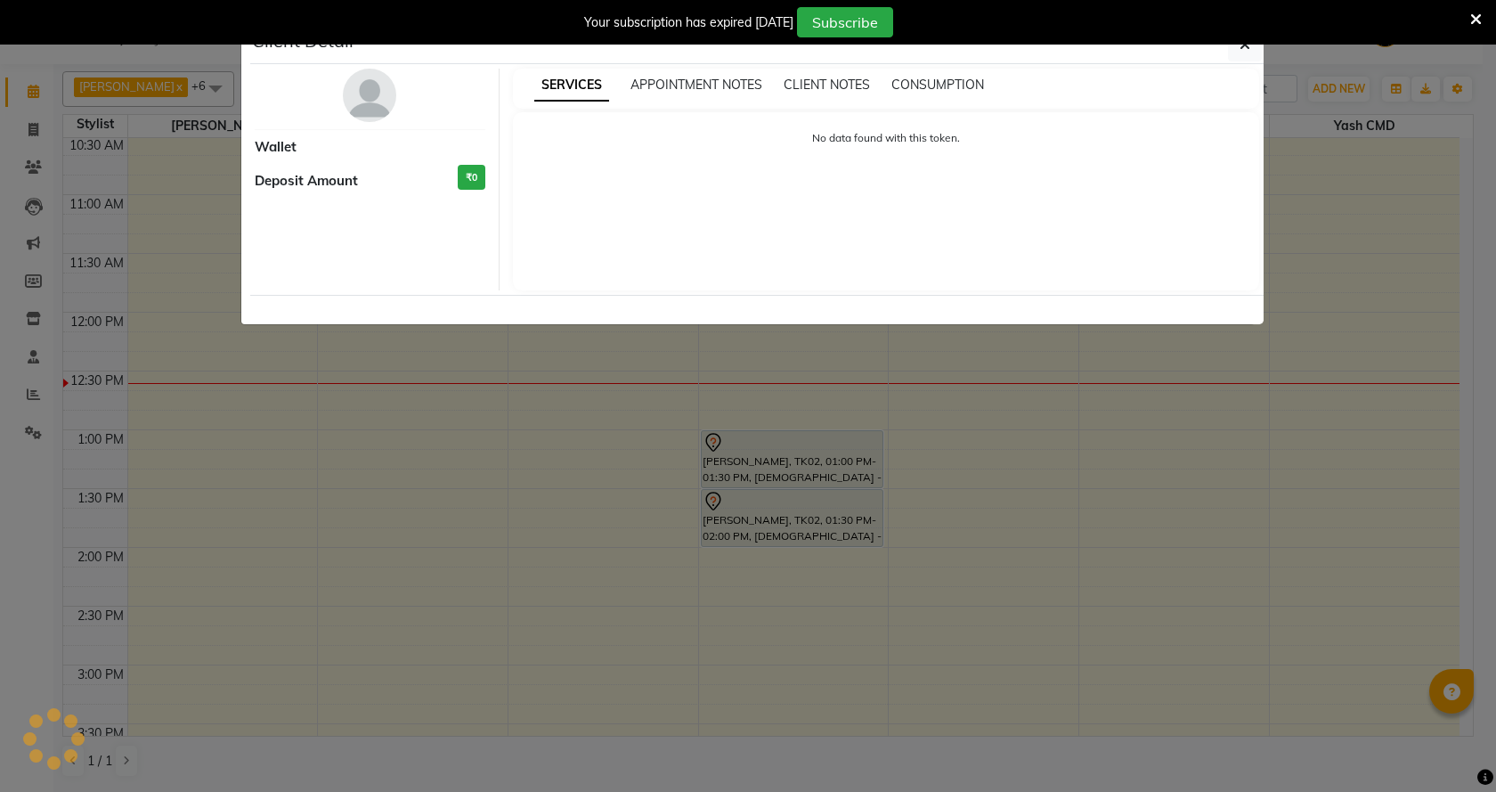
select select "7"
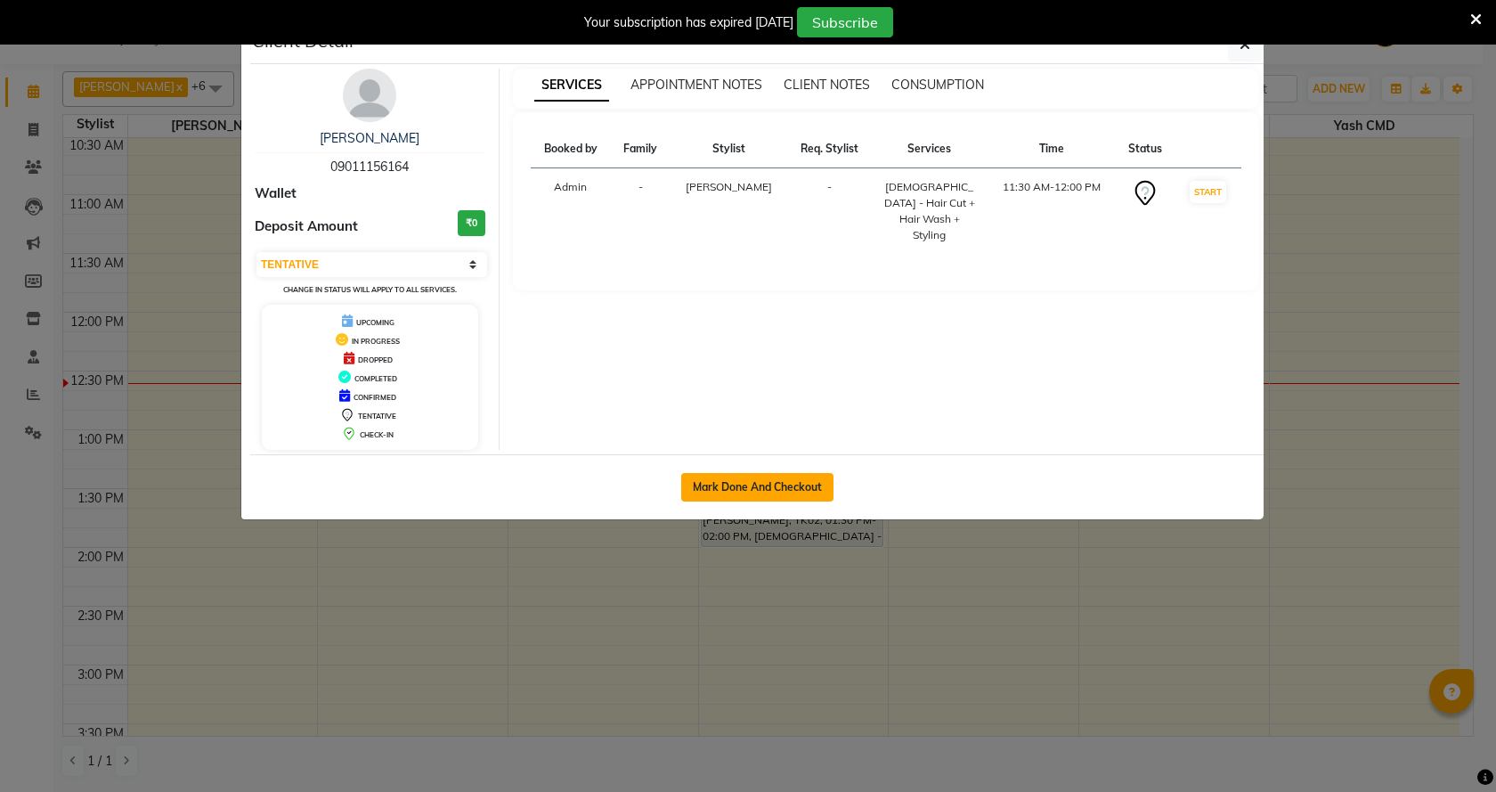
click at [777, 492] on button "Mark Done And Checkout" at bounding box center [757, 487] width 152 height 28
select select "service"
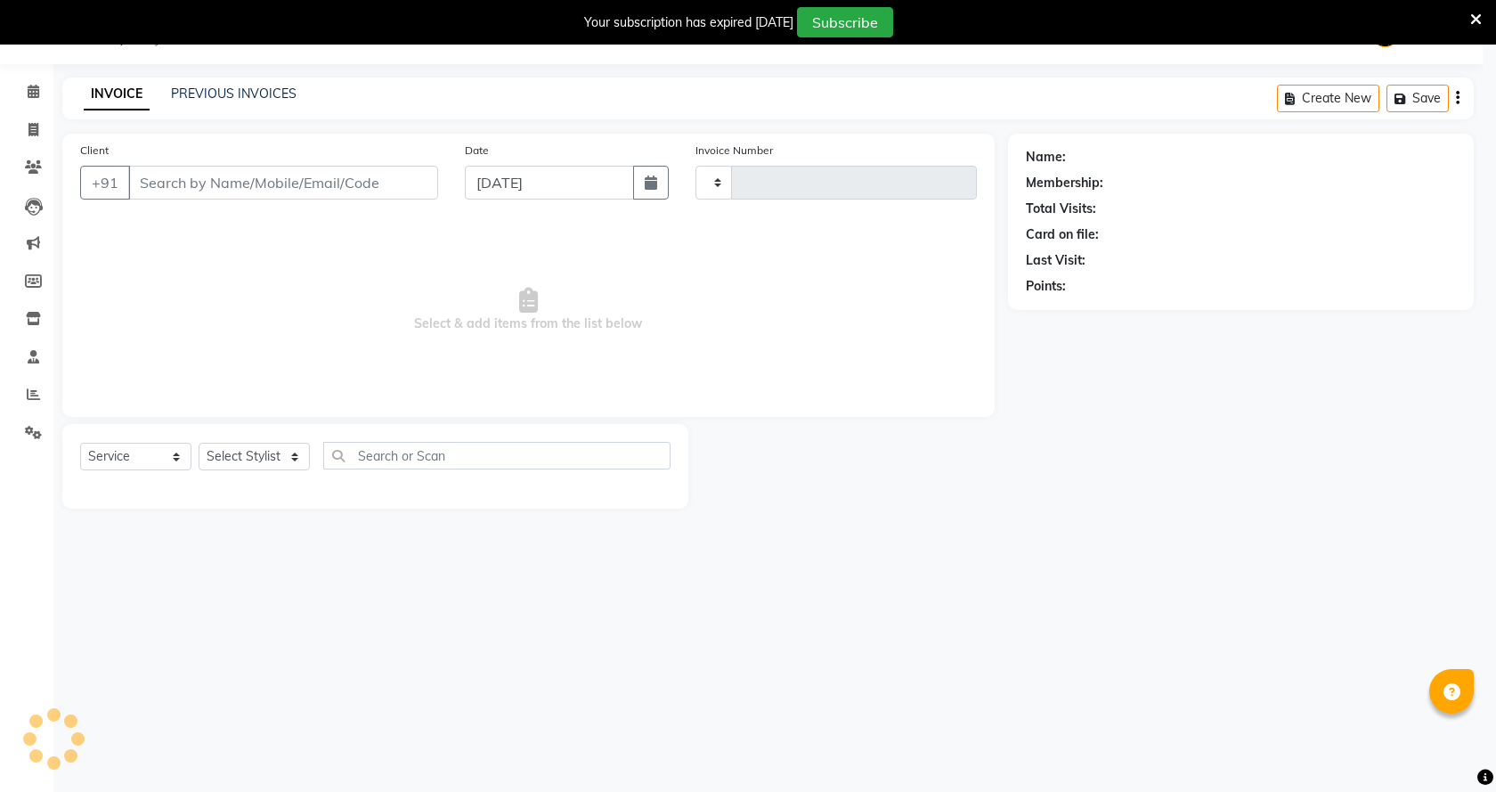
type input "1518"
select select "3"
select select "46"
select select "membership"
type input "09011156164"
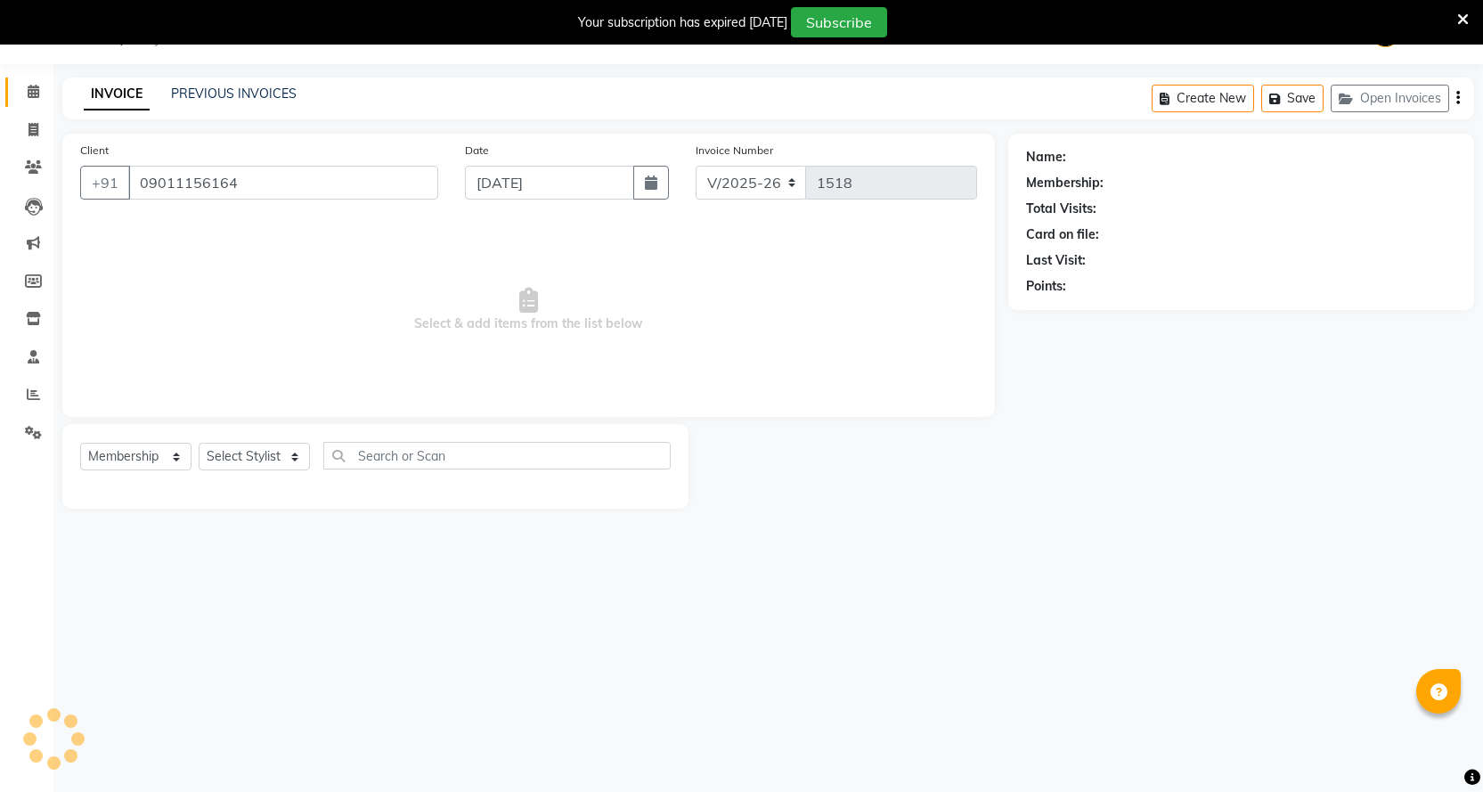
select select "18390"
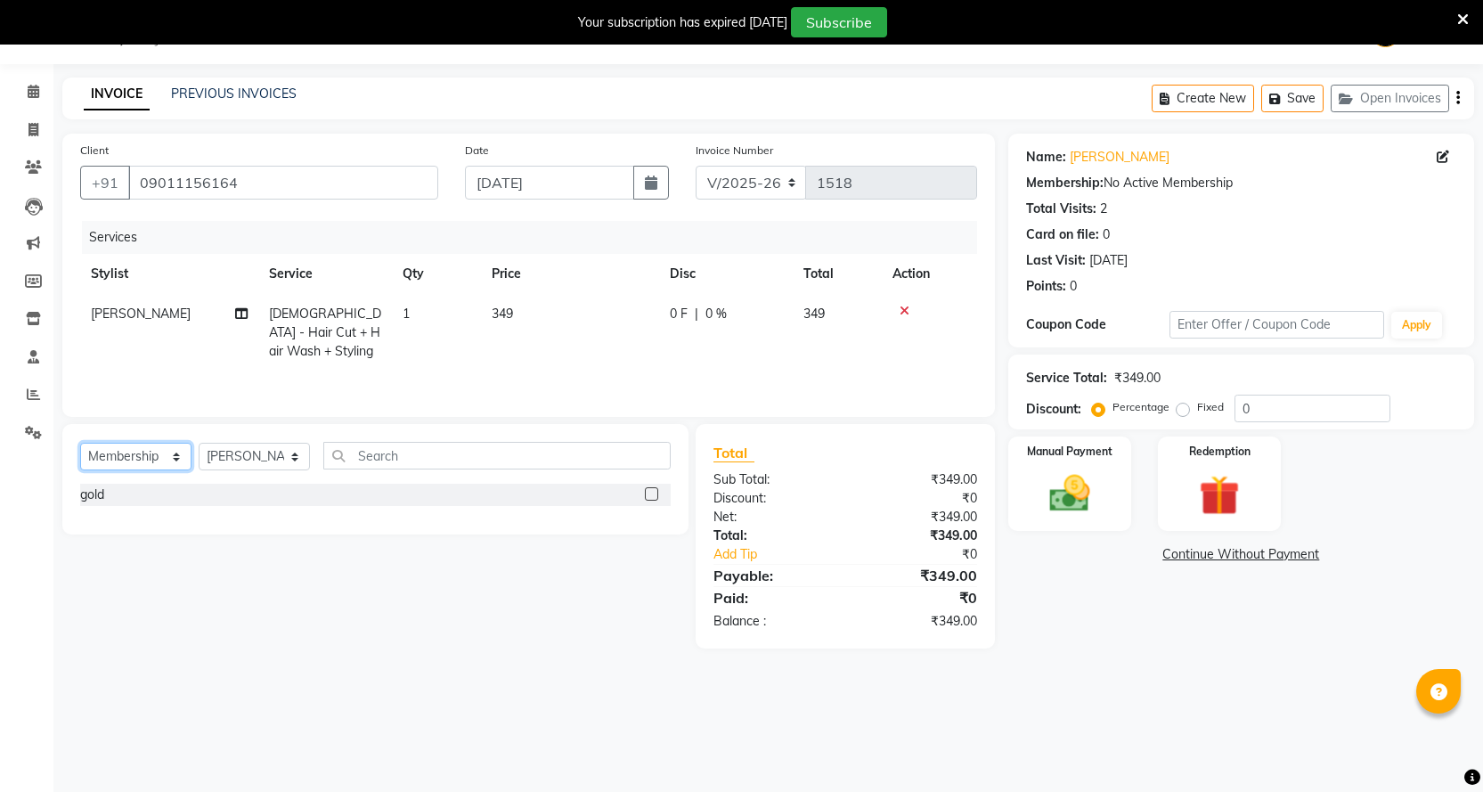
click at [159, 451] on select "Select Service Product Membership Package Voucher Prepaid Gift Card" at bounding box center [135, 457] width 111 height 28
select select "service"
click at [80, 443] on select "Select Service Product Membership Package Voucher Prepaid Gift Card" at bounding box center [135, 457] width 111 height 28
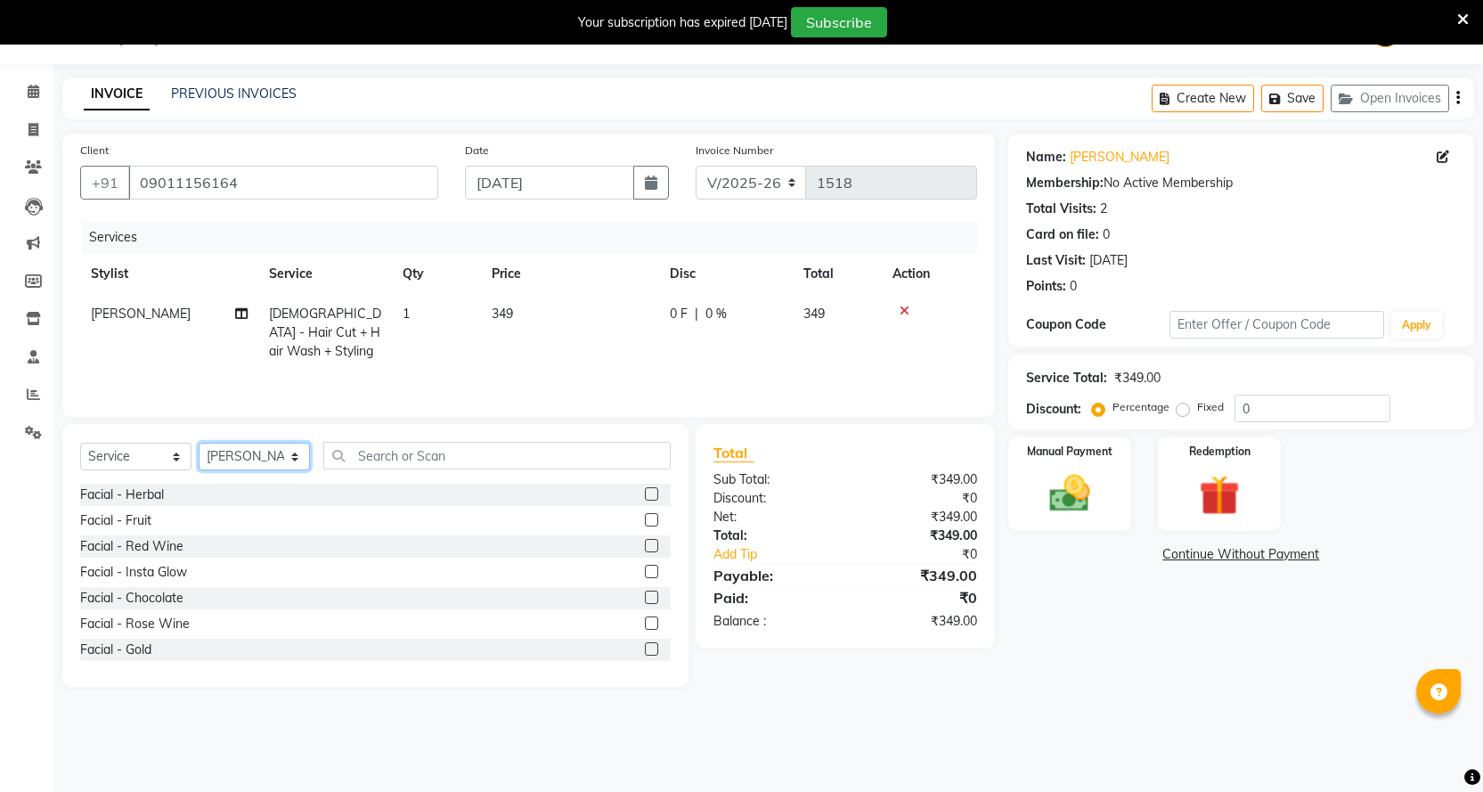
click at [273, 451] on select "Select Stylist Abhi B [PERSON_NAME] J [PERSON_NAME][MEDICAL_DATA] MD [PERSON_NA…" at bounding box center [254, 457] width 111 height 28
click at [475, 444] on input "text" at bounding box center [496, 456] width 347 height 28
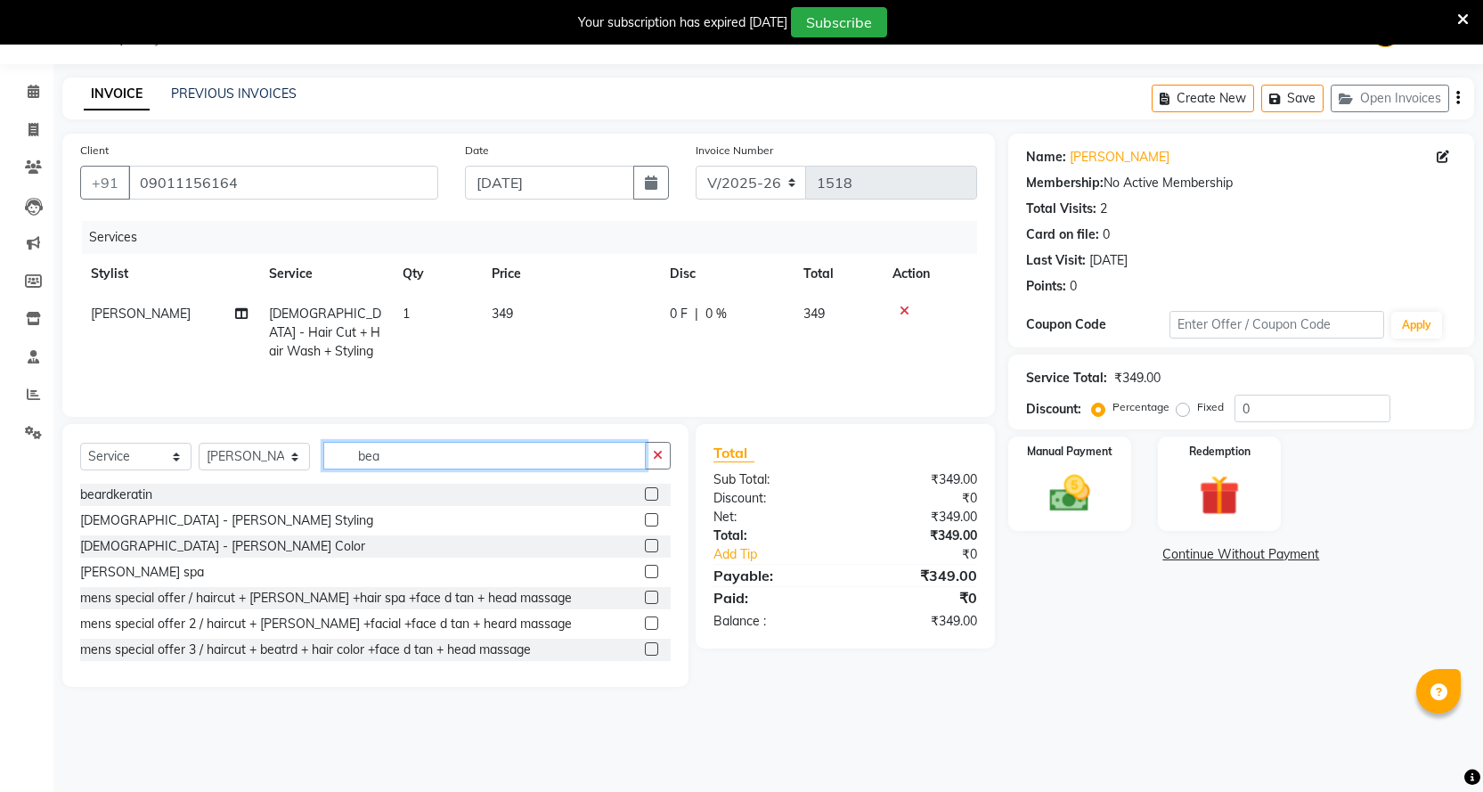
type input "bea"
click at [645, 516] on label at bounding box center [651, 519] width 13 height 13
click at [645, 516] on input "checkbox" at bounding box center [651, 521] width 12 height 12
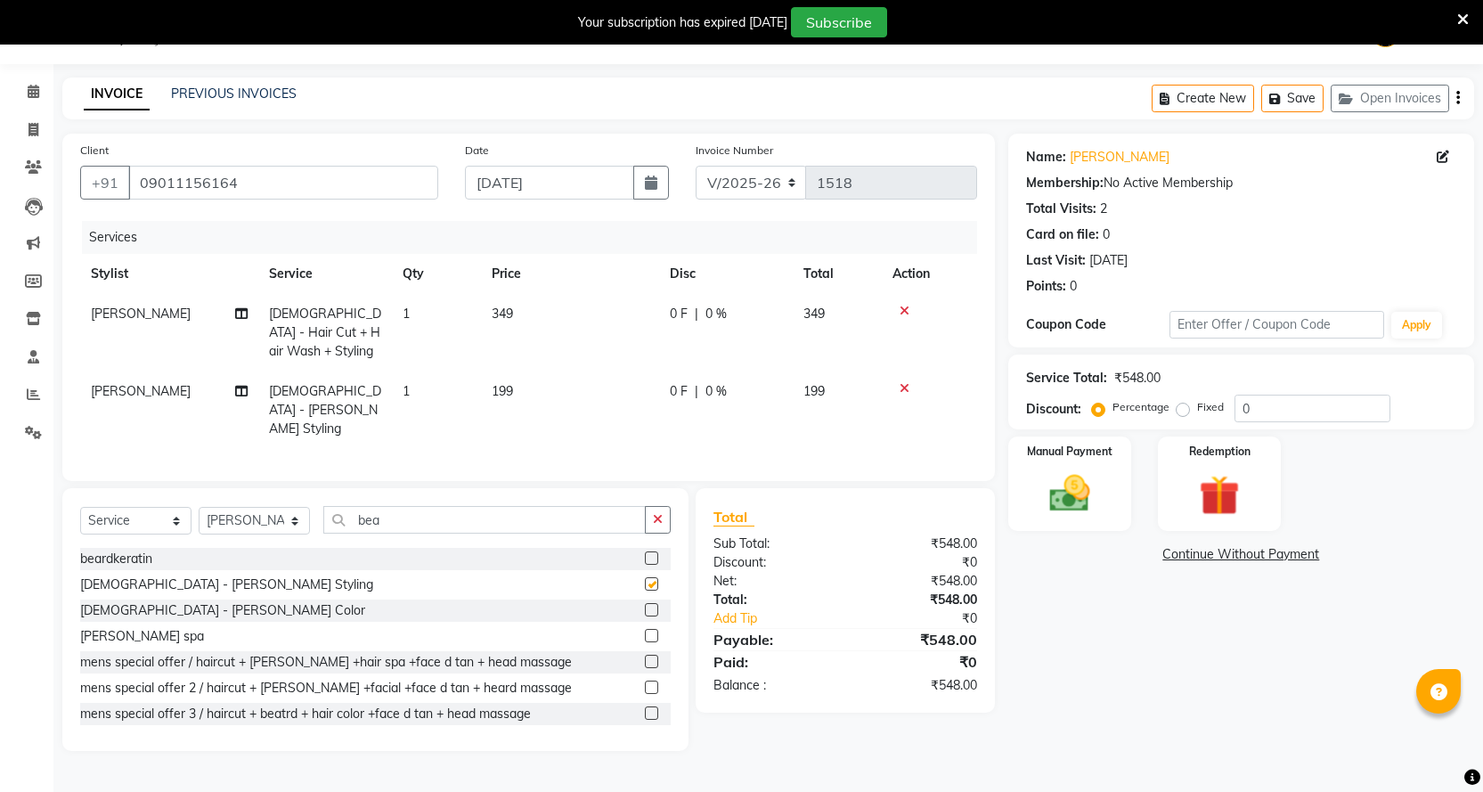
checkbox input "false"
click at [1026, 484] on div "Manual Payment" at bounding box center [1069, 484] width 128 height 99
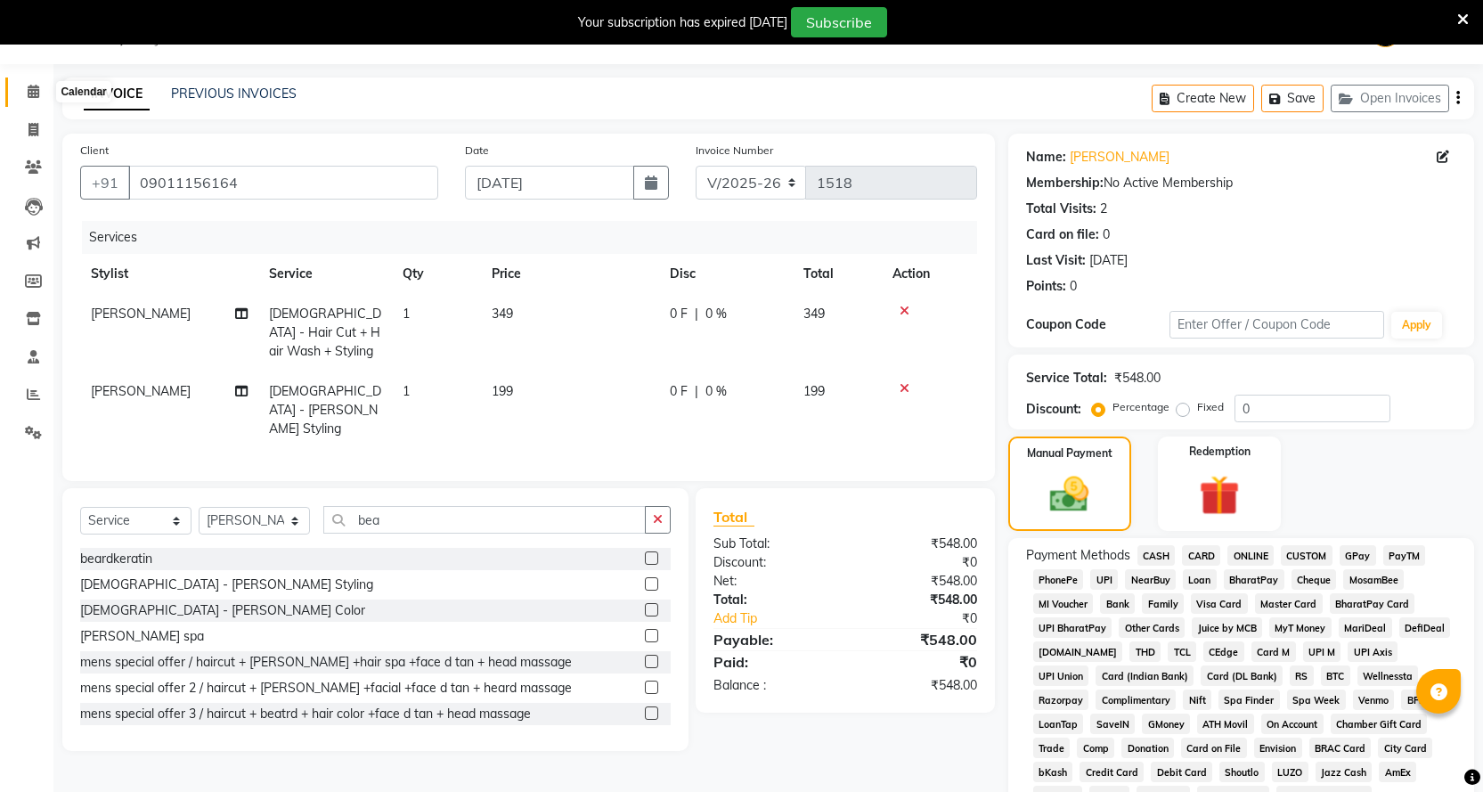
click at [25, 88] on span at bounding box center [33, 92] width 31 height 20
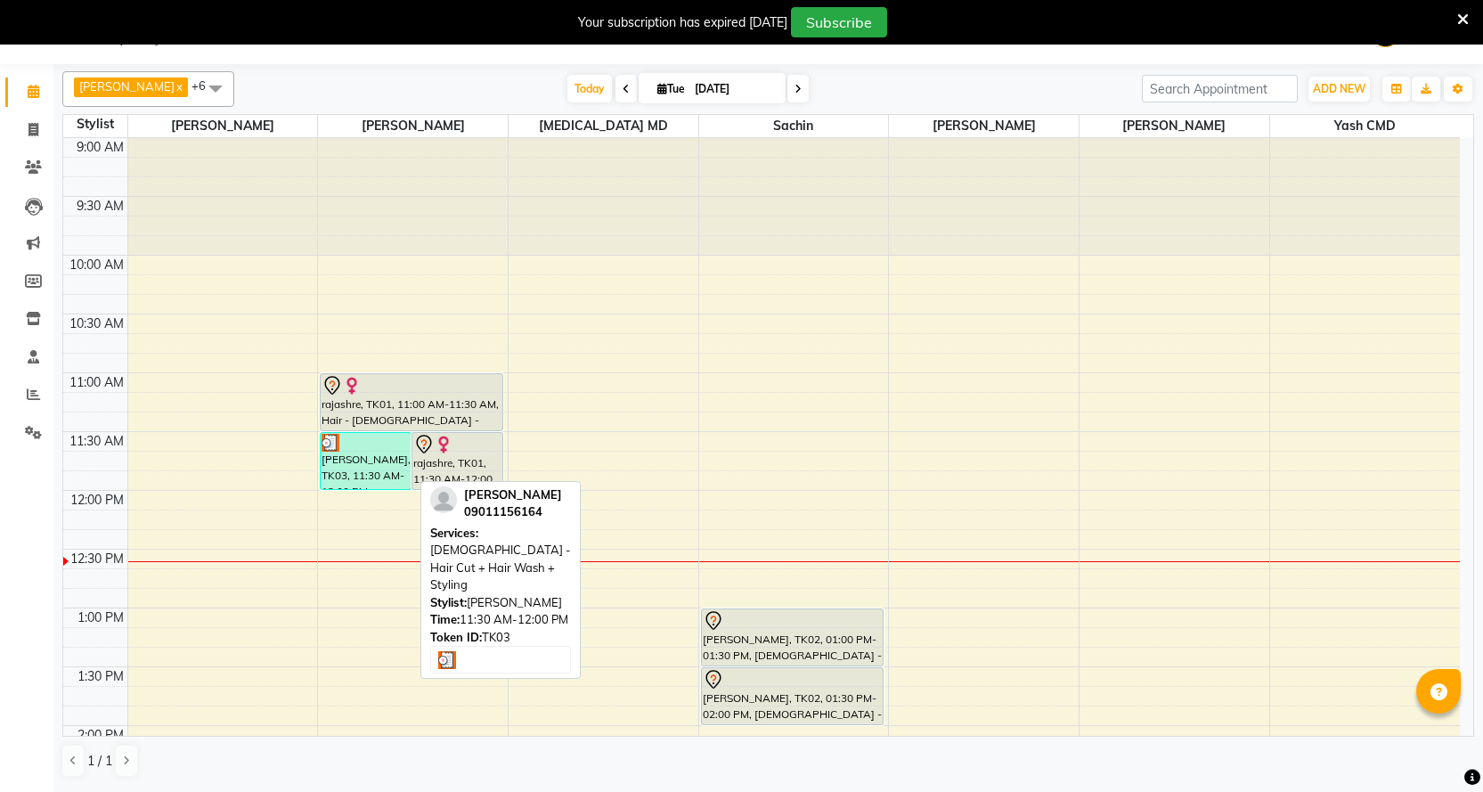
click at [370, 476] on div "[PERSON_NAME], TK03, 11:30 AM-12:00 PM, [DEMOGRAPHIC_DATA] - Hair Cut + Hair Wa…" at bounding box center [366, 461] width 90 height 56
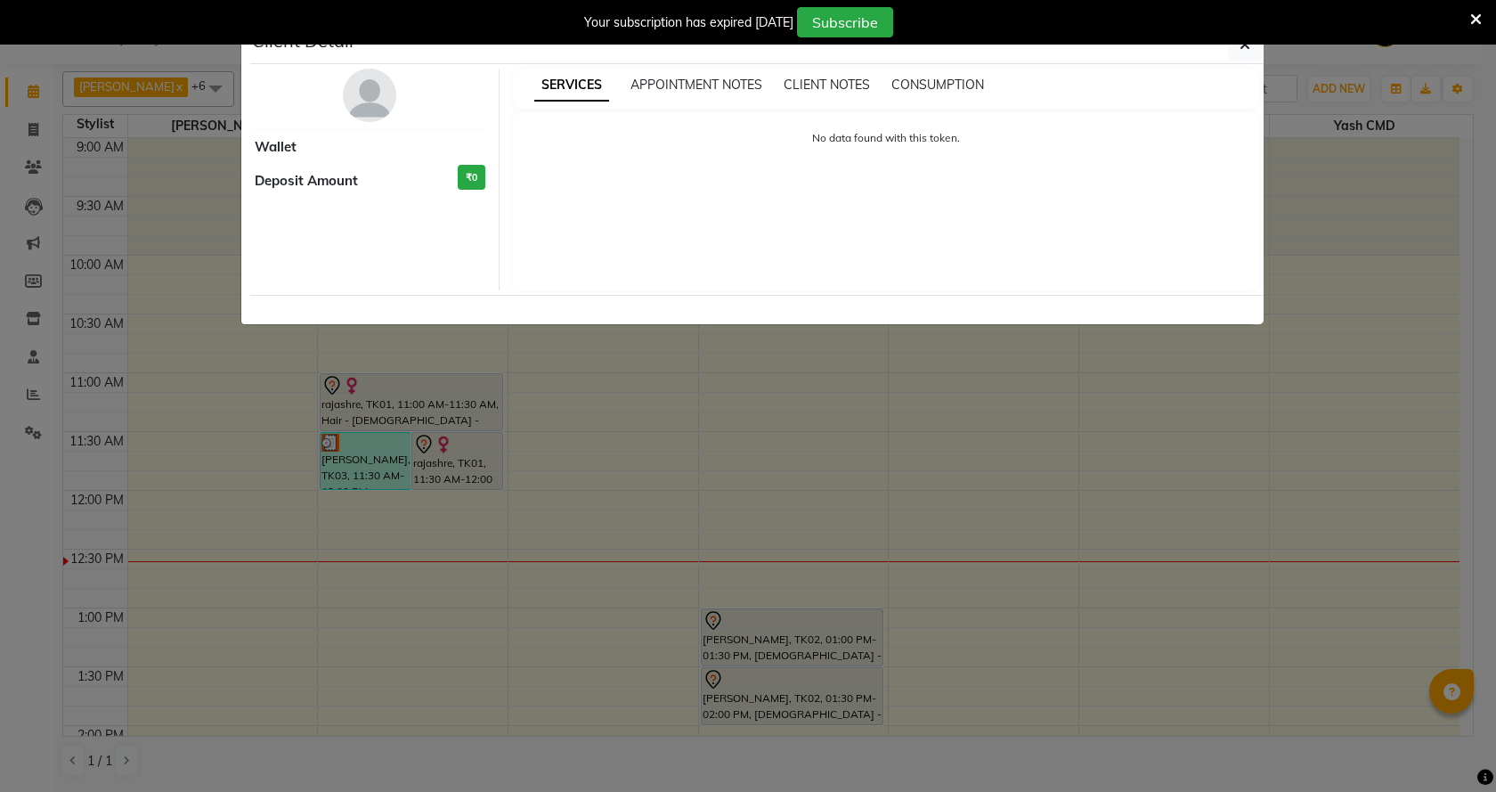
select select "3"
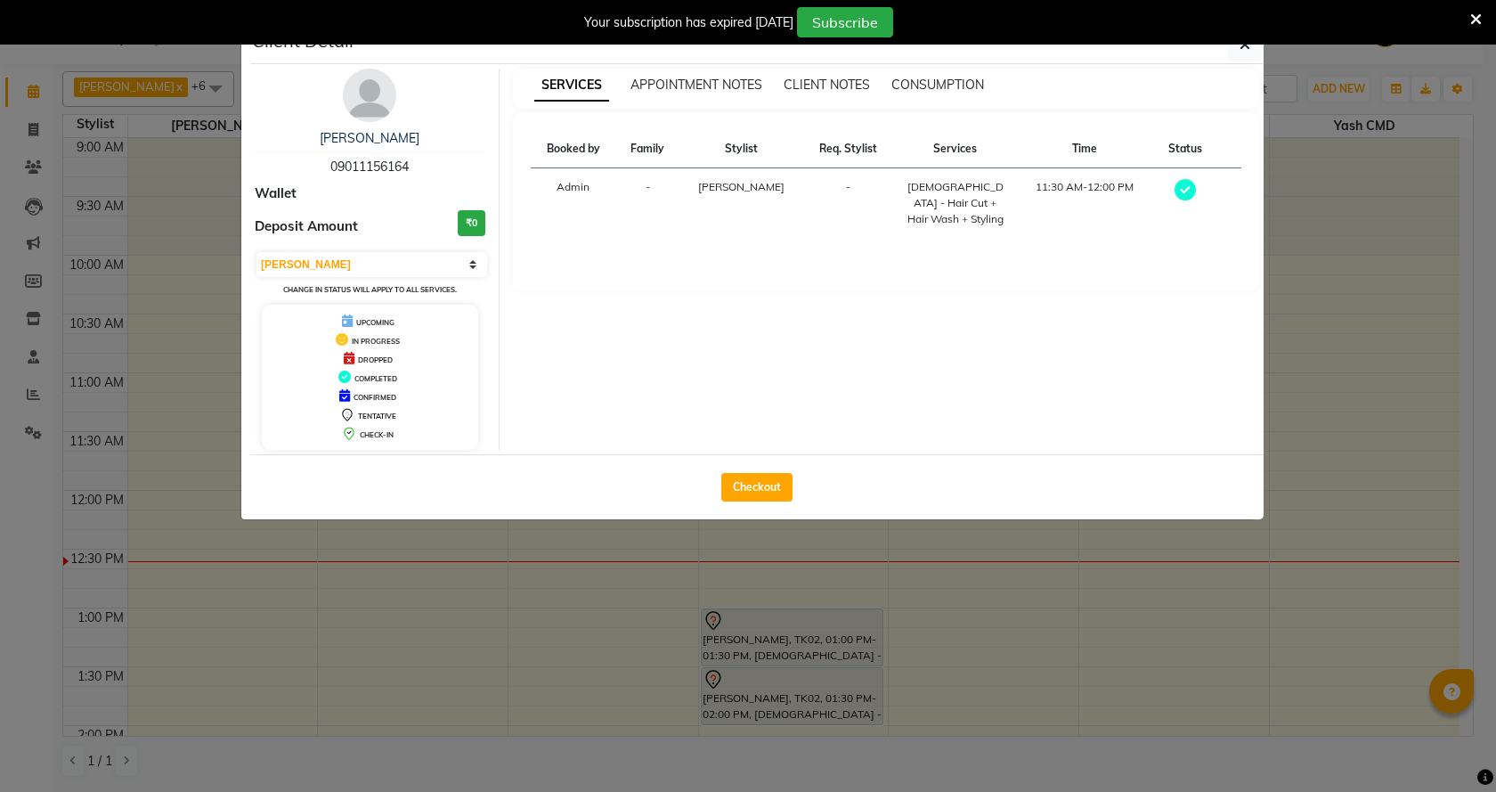
click at [376, 107] on img at bounding box center [369, 95] width 53 height 53
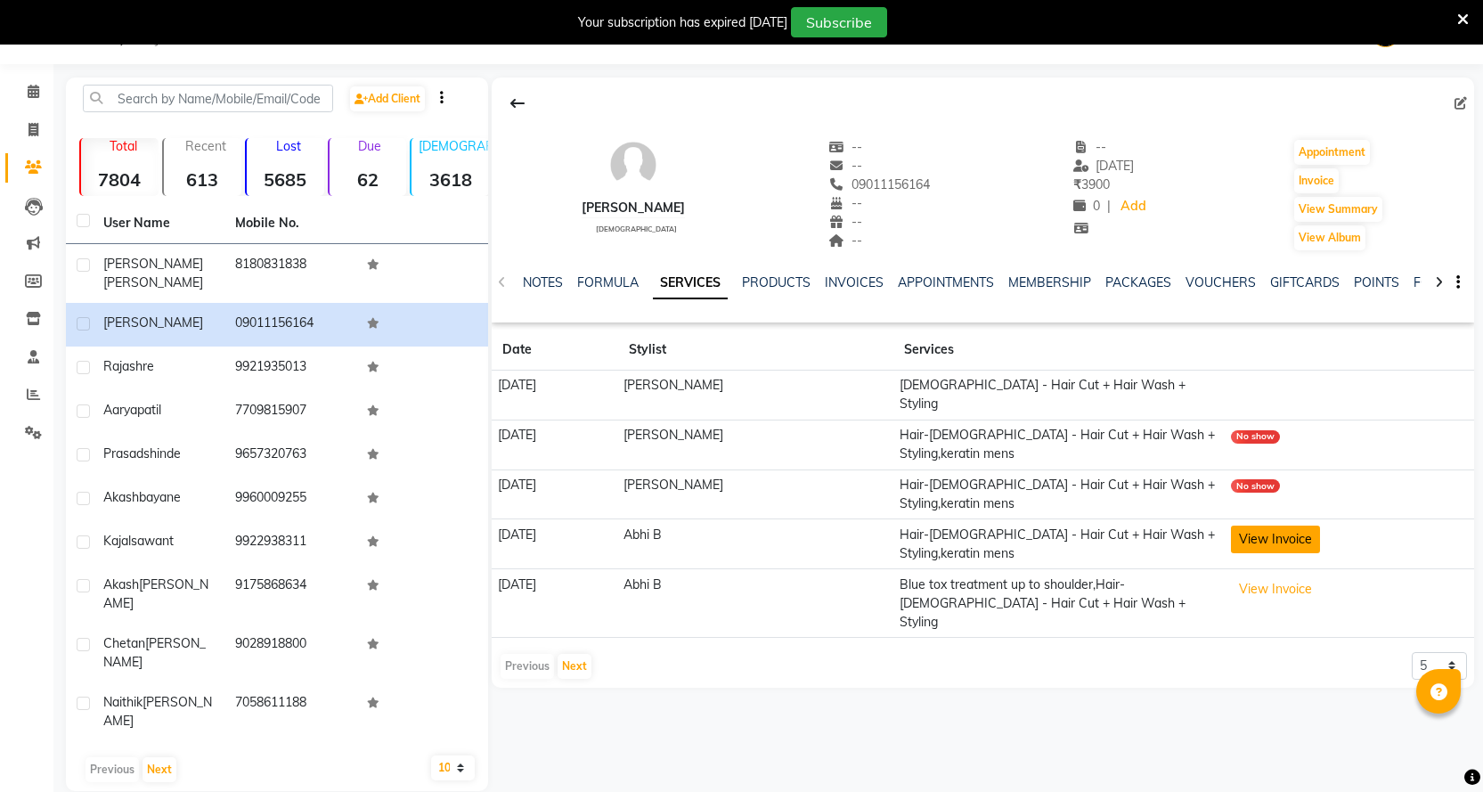
click at [1259, 525] on button "View Invoice" at bounding box center [1275, 539] width 89 height 28
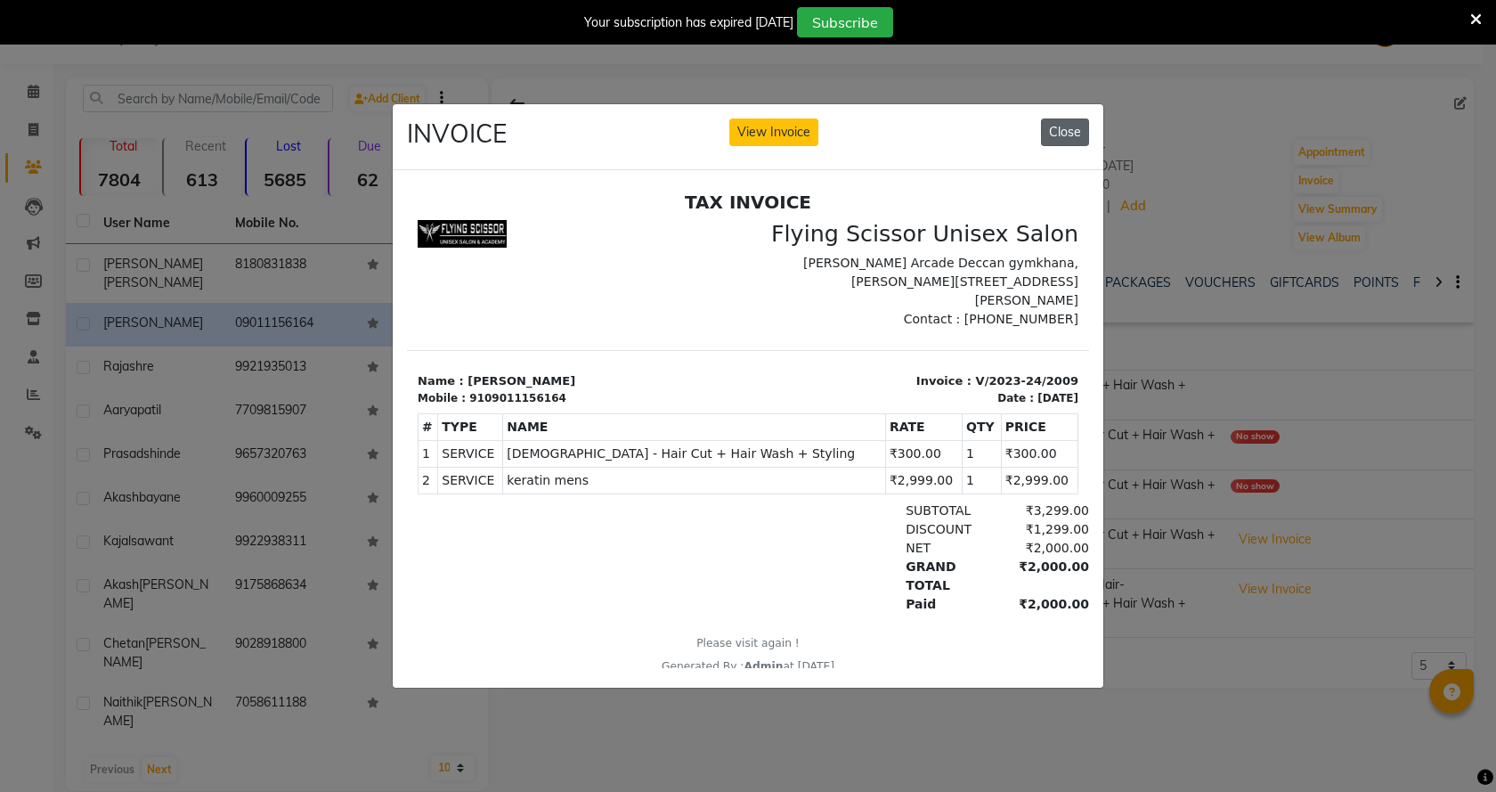
click at [1045, 131] on button "Close" at bounding box center [1065, 132] width 48 height 28
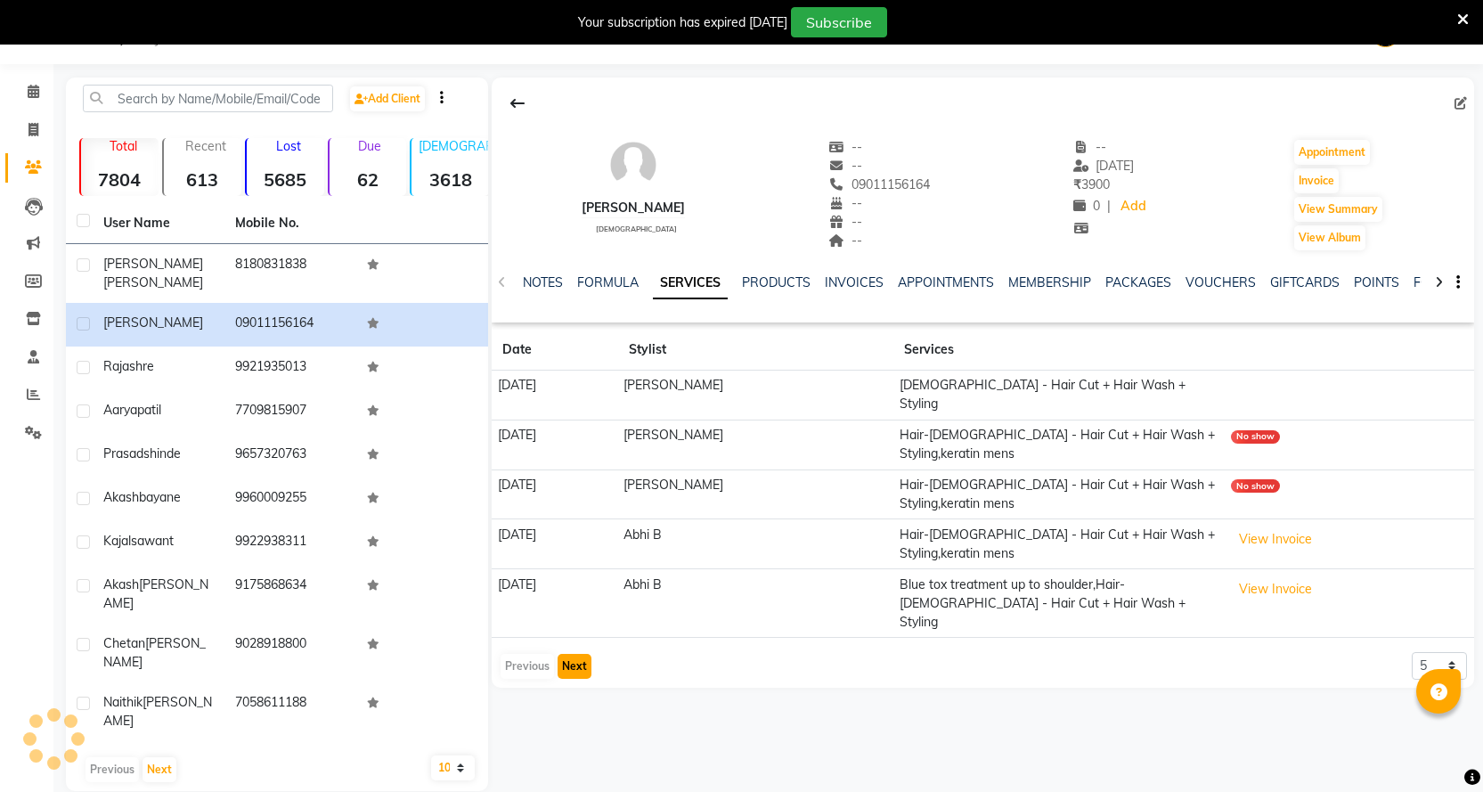
click at [578, 654] on button "Next" at bounding box center [574, 666] width 34 height 25
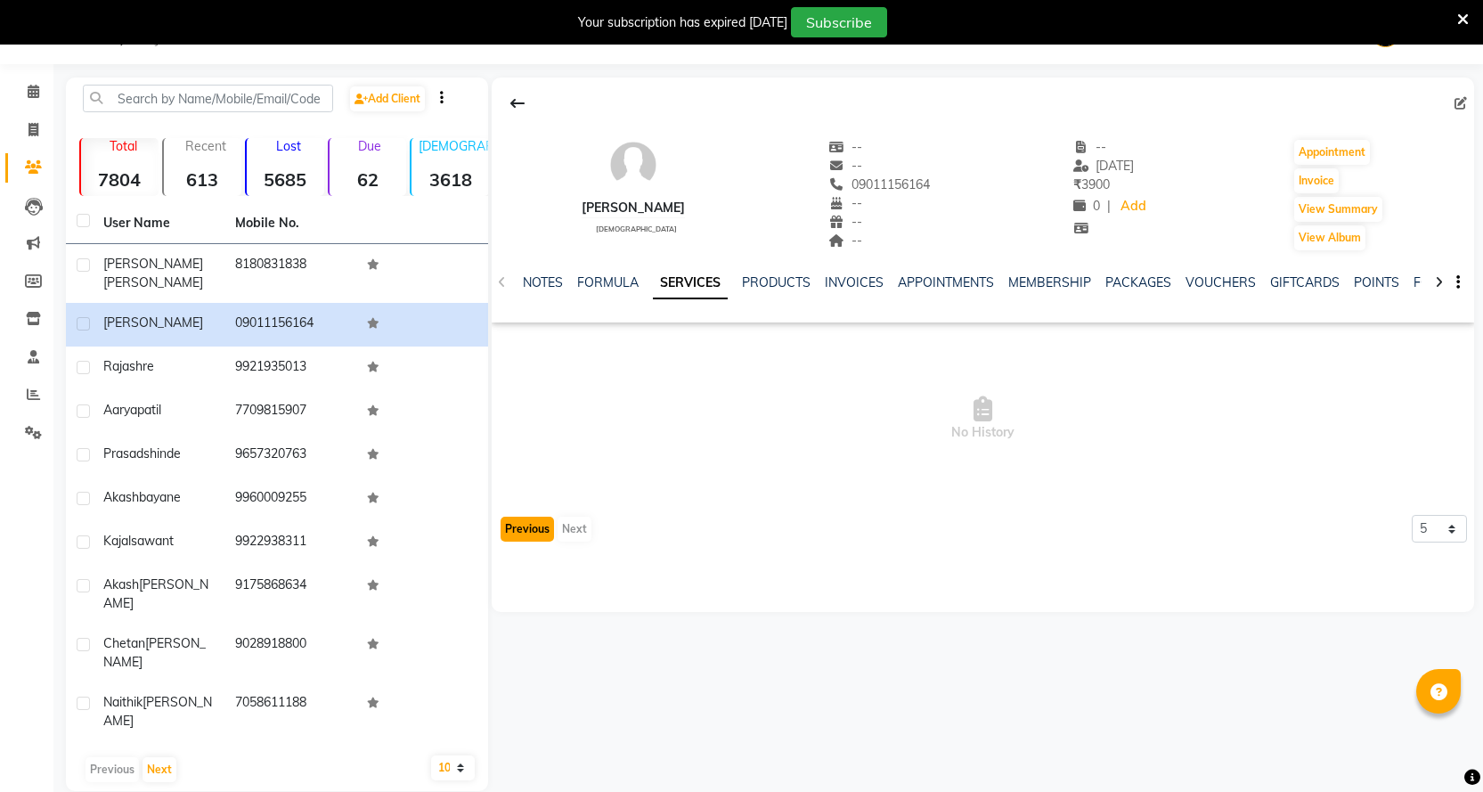
click at [521, 521] on button "Previous" at bounding box center [526, 528] width 53 height 25
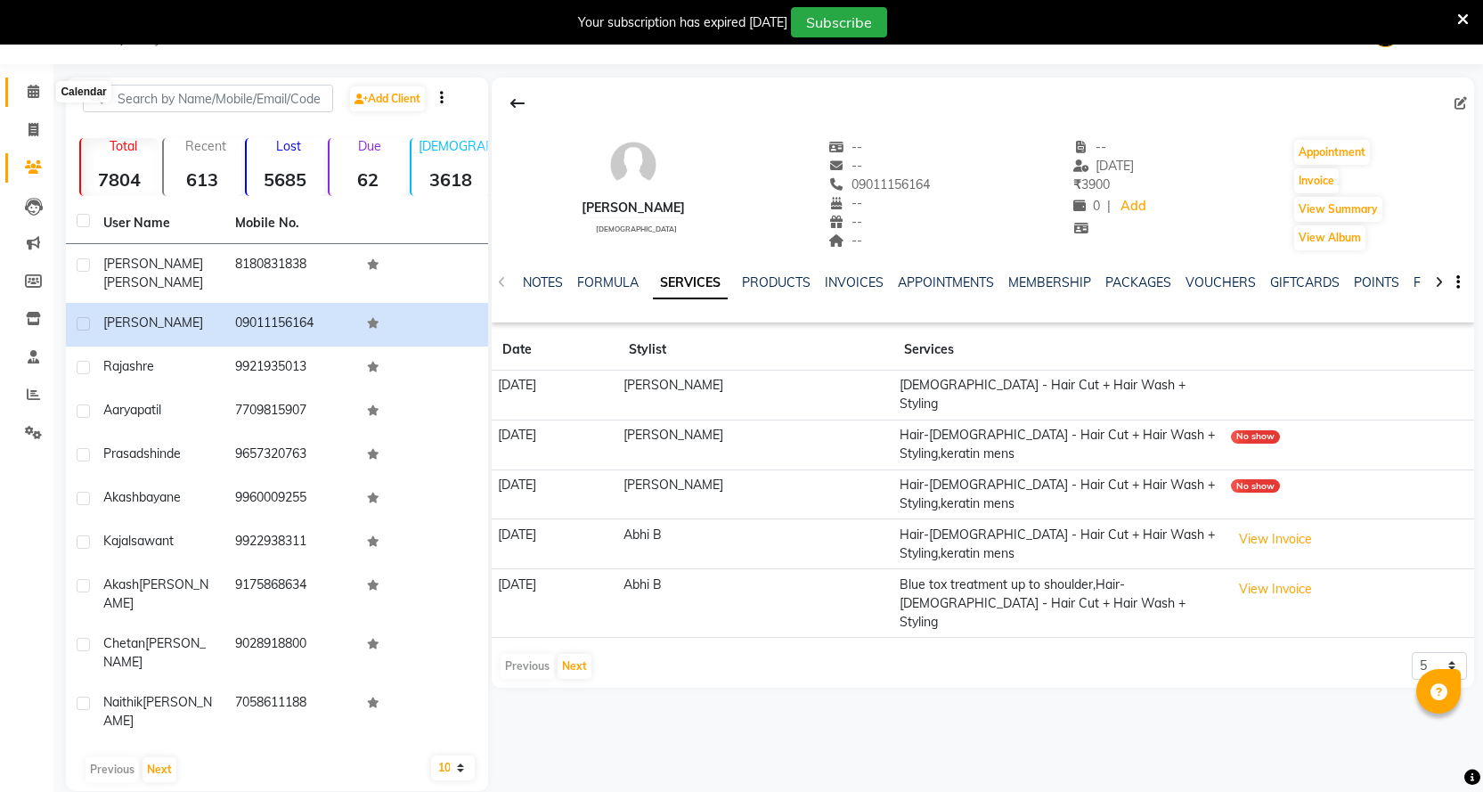
click at [21, 87] on span at bounding box center [33, 92] width 31 height 20
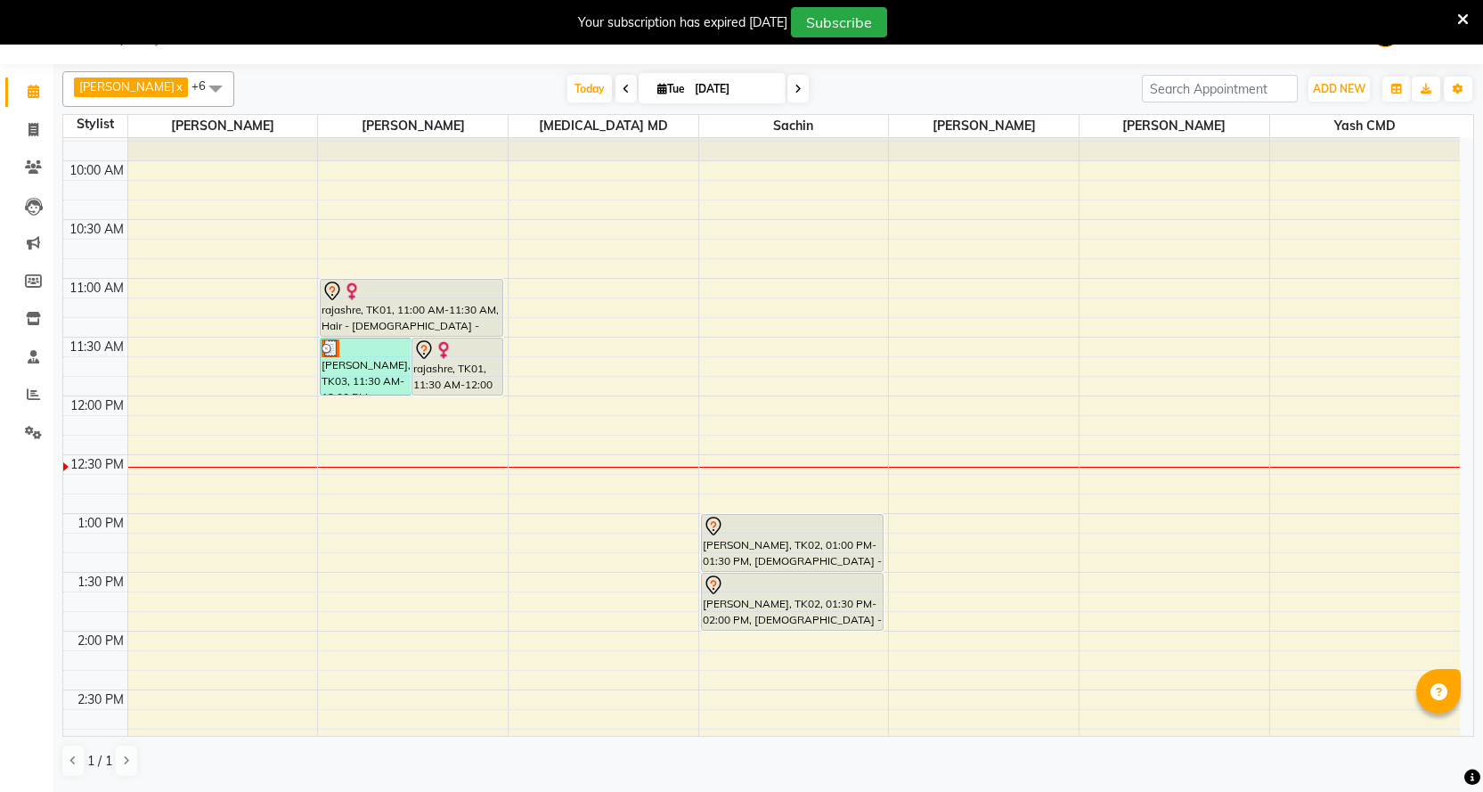
scroll to position [86, 0]
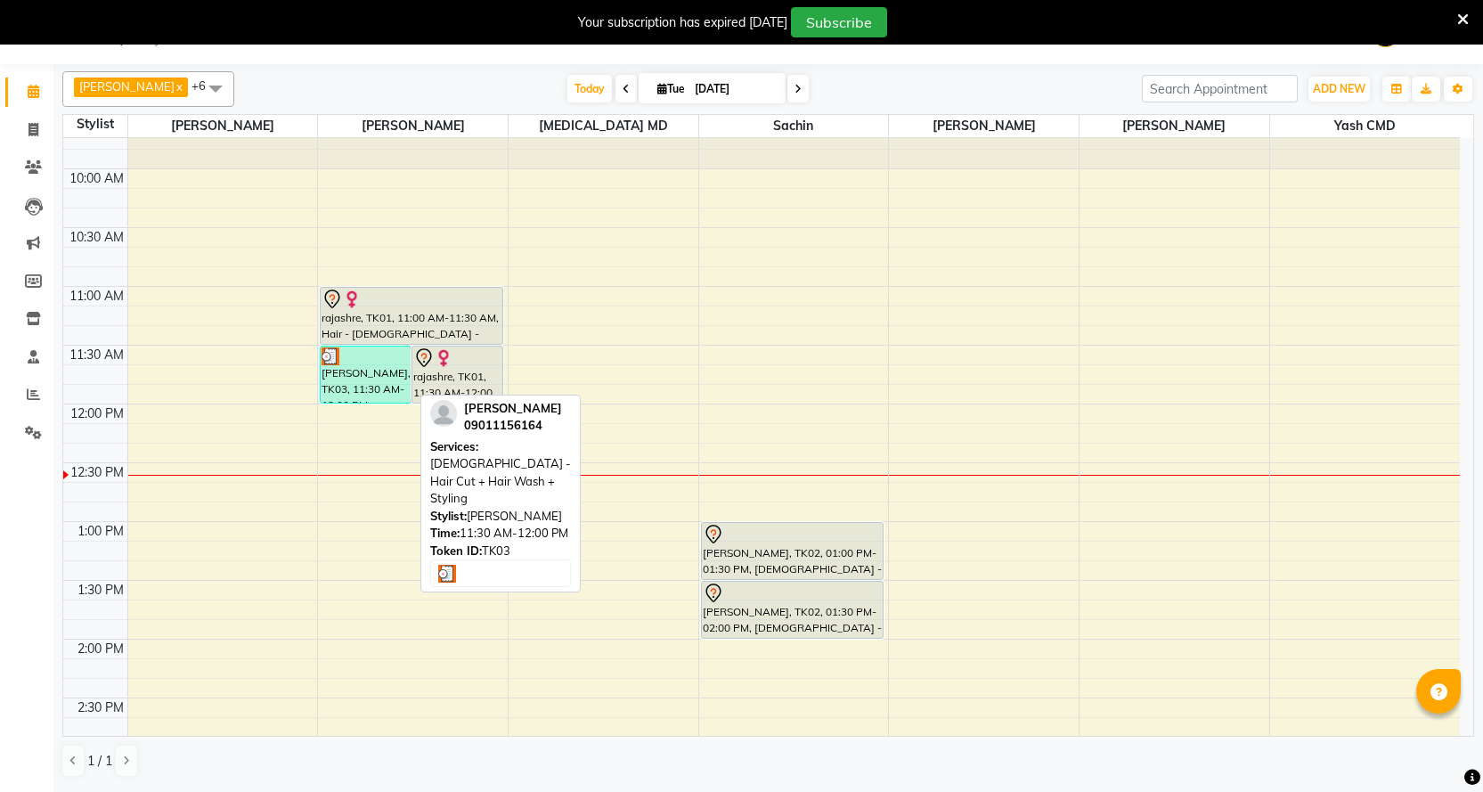
click at [383, 367] on div "[PERSON_NAME], TK03, 11:30 AM-12:00 PM, [DEMOGRAPHIC_DATA] - Hair Cut + Hair Wa…" at bounding box center [366, 374] width 90 height 56
select select "3"
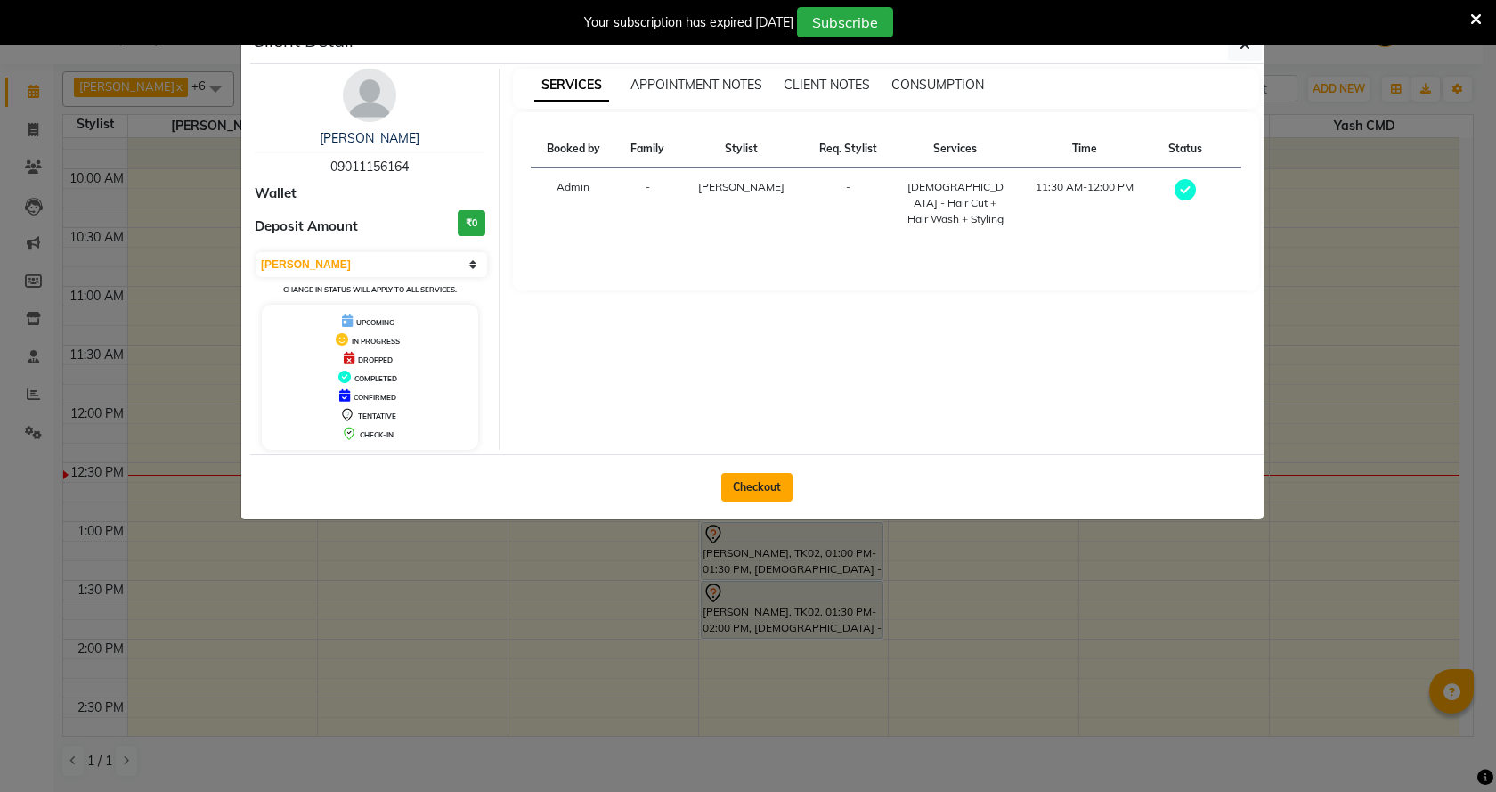
click at [727, 483] on button "Checkout" at bounding box center [756, 487] width 71 height 28
select select "service"
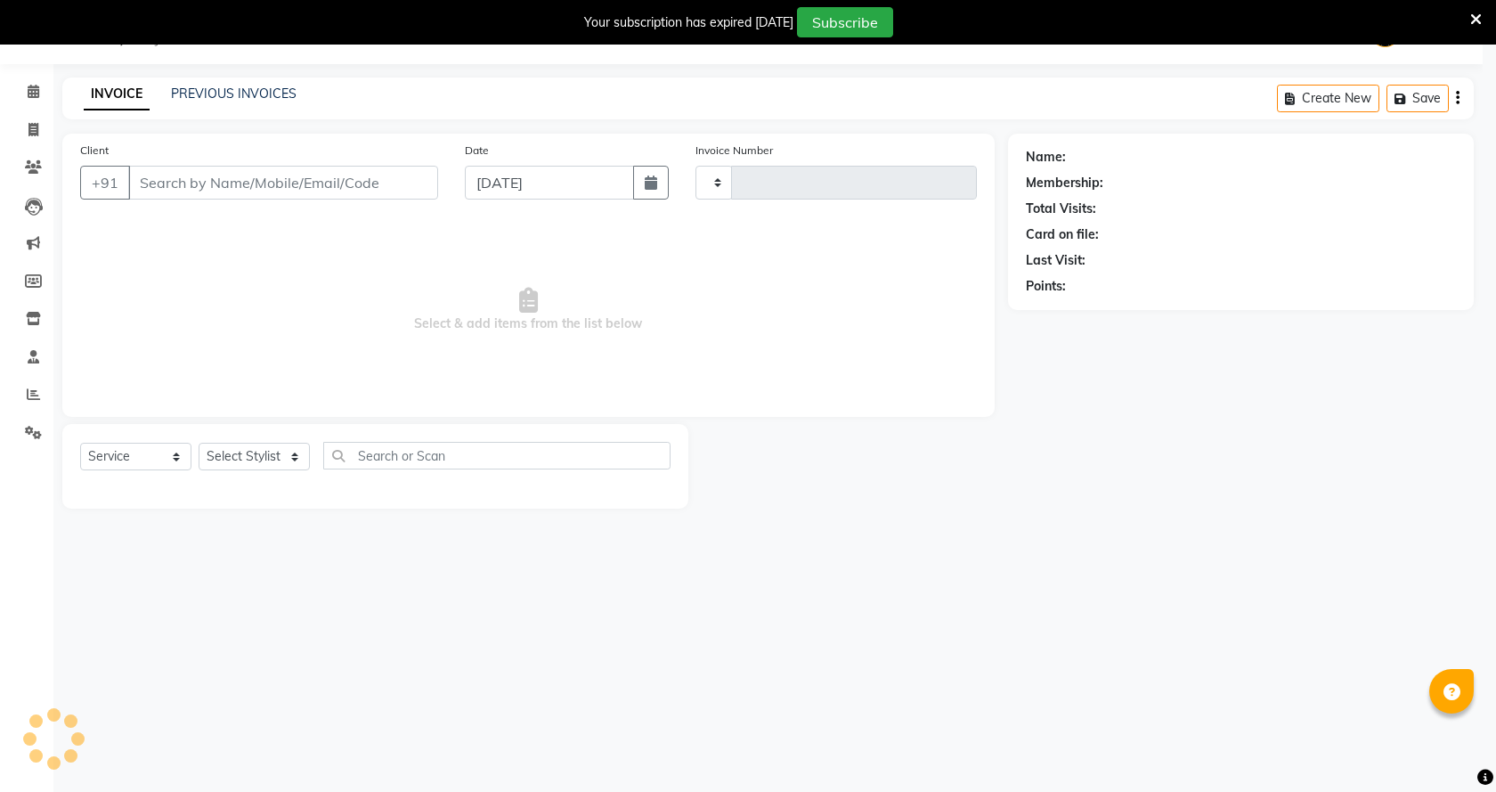
type input "1518"
select select "46"
select select "membership"
type input "09011156164"
select select "18390"
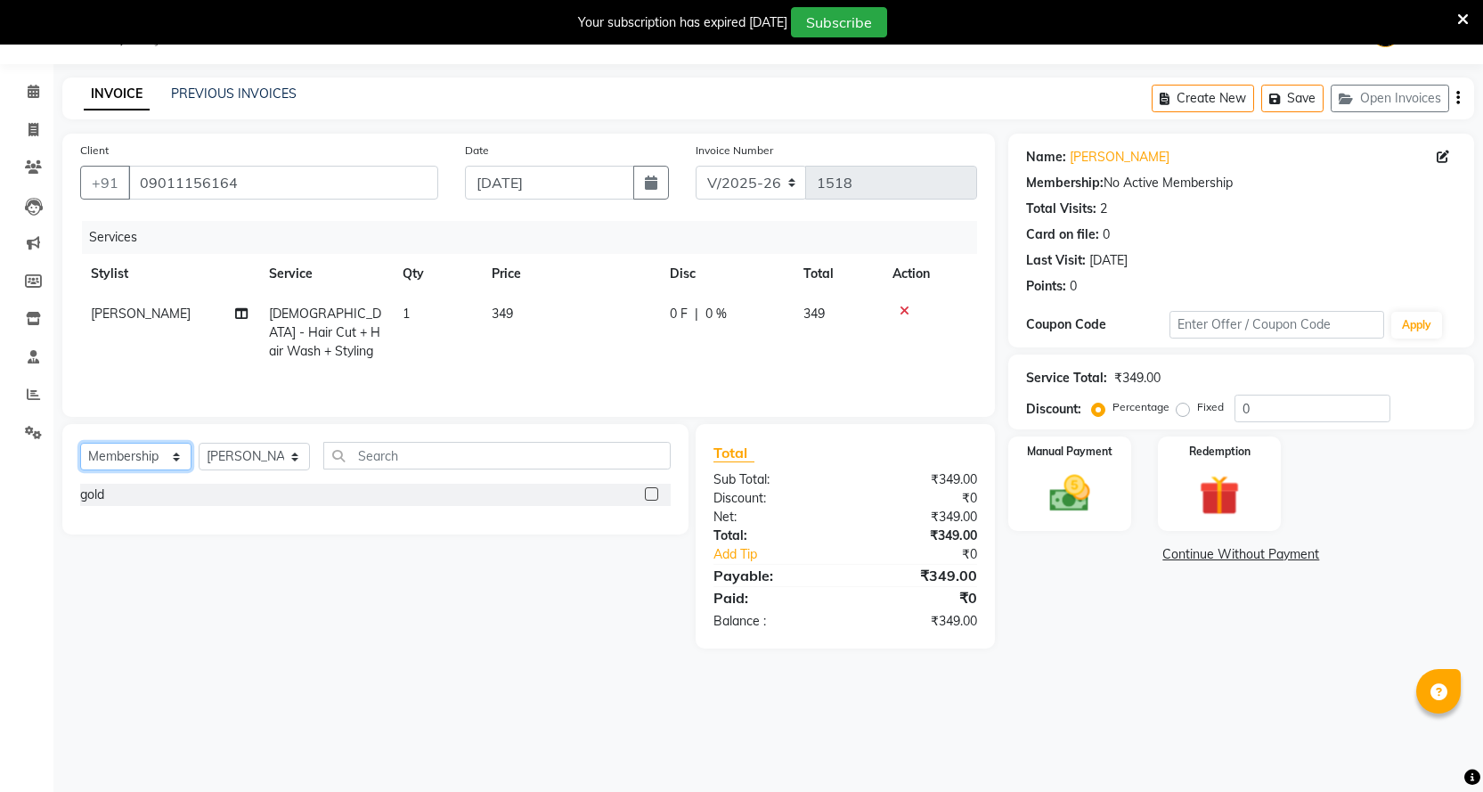
click at [140, 458] on select "Select Service Product Membership Package Voucher Prepaid Gift Card" at bounding box center [135, 457] width 111 height 28
click at [80, 443] on select "Select Service Product Membership Package Voucher Prepaid Gift Card" at bounding box center [135, 457] width 111 height 28
click at [124, 461] on select "Select Service Product Membership Package Voucher Prepaid Gift Card" at bounding box center [135, 457] width 111 height 28
select select "service"
click at [80, 443] on select "Select Service Product Membership Package Voucher Prepaid Gift Card" at bounding box center [135, 457] width 111 height 28
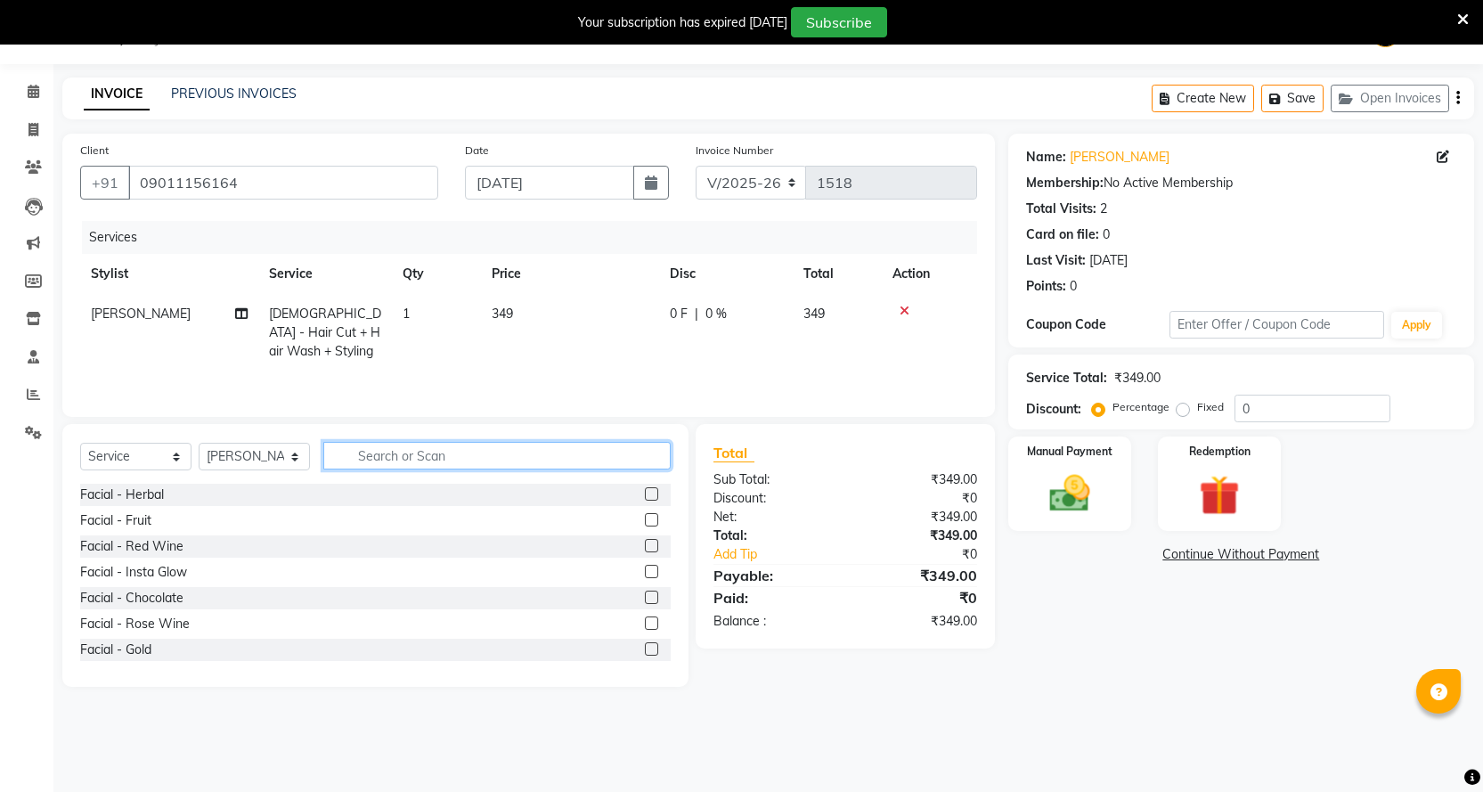
click at [373, 454] on input "text" at bounding box center [496, 456] width 347 height 28
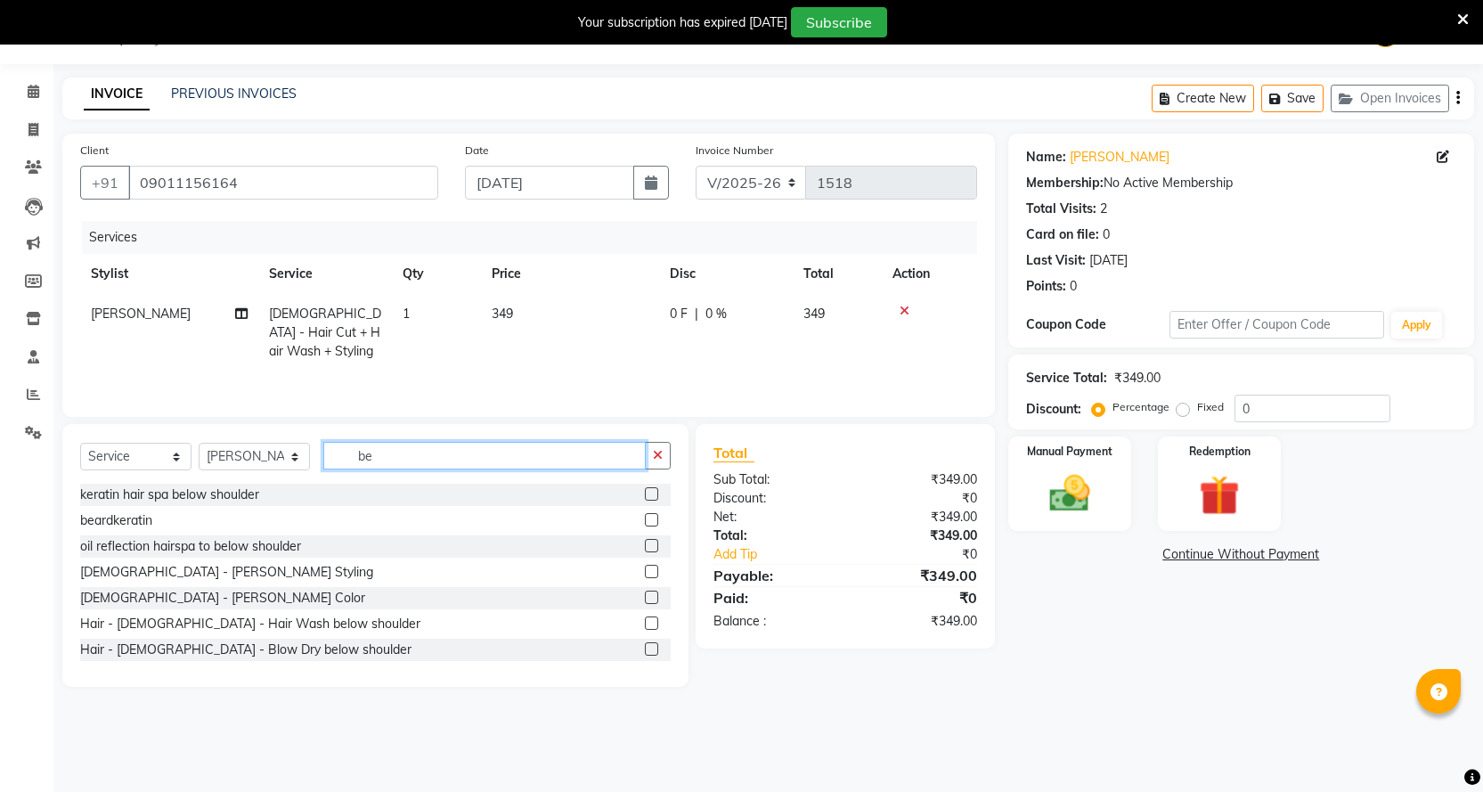
type input "be"
click at [645, 573] on label at bounding box center [651, 571] width 13 height 13
click at [645, 573] on input "checkbox" at bounding box center [651, 572] width 12 height 12
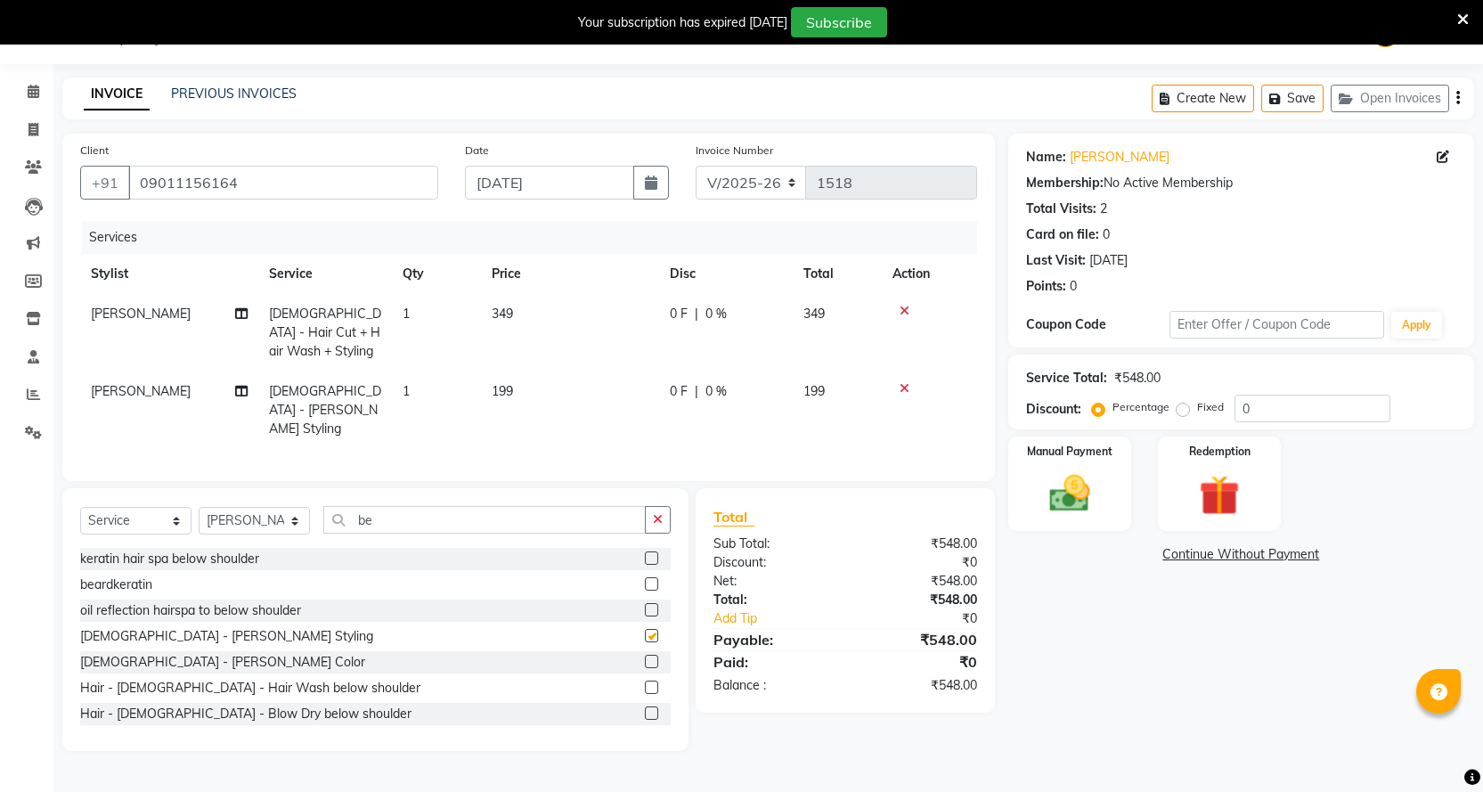
checkbox input "false"
click at [587, 352] on td "349" at bounding box center [570, 332] width 178 height 77
select select "18390"
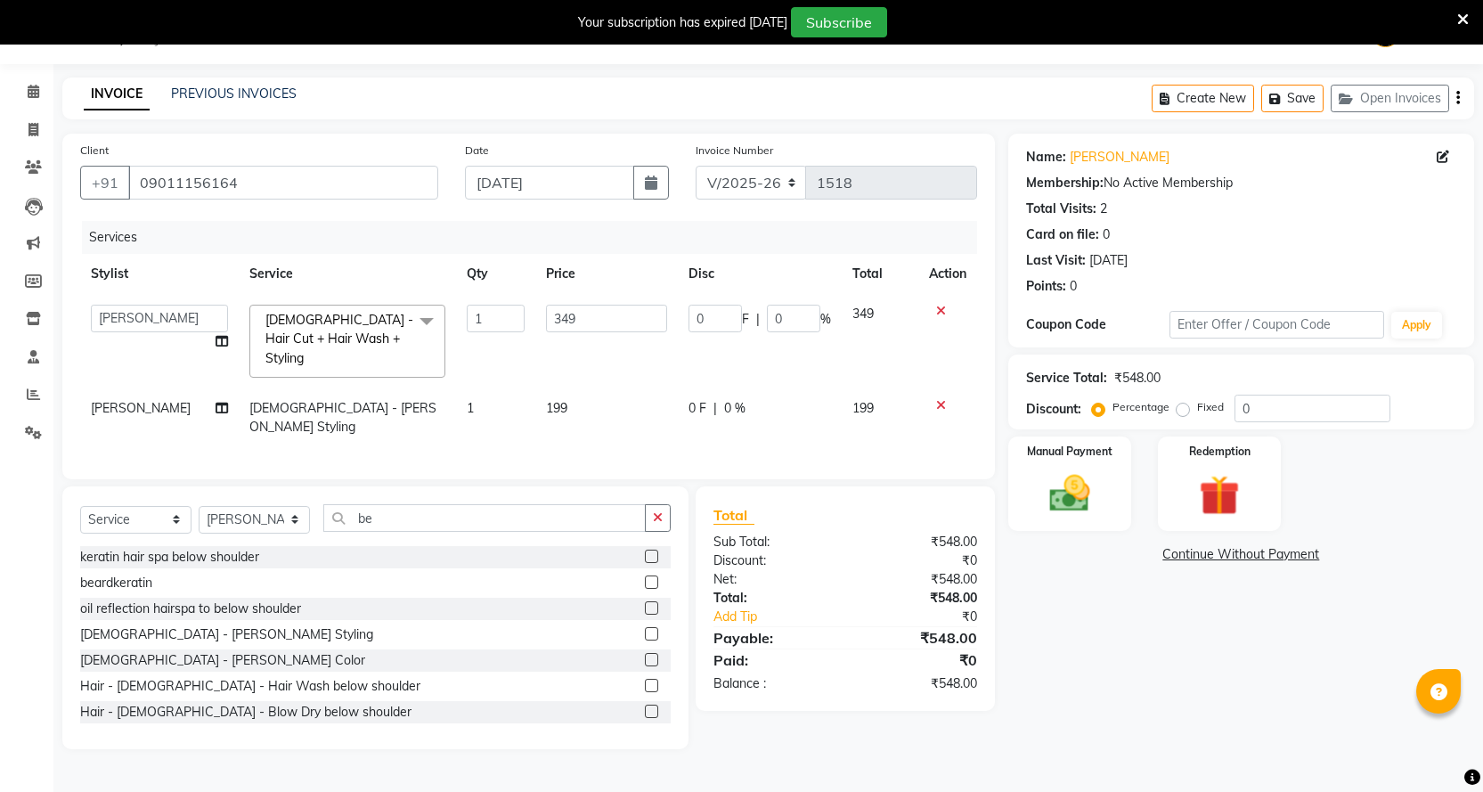
click at [597, 366] on td "349" at bounding box center [606, 341] width 142 height 94
click at [600, 388] on td "199" at bounding box center [606, 417] width 142 height 59
select select "18390"
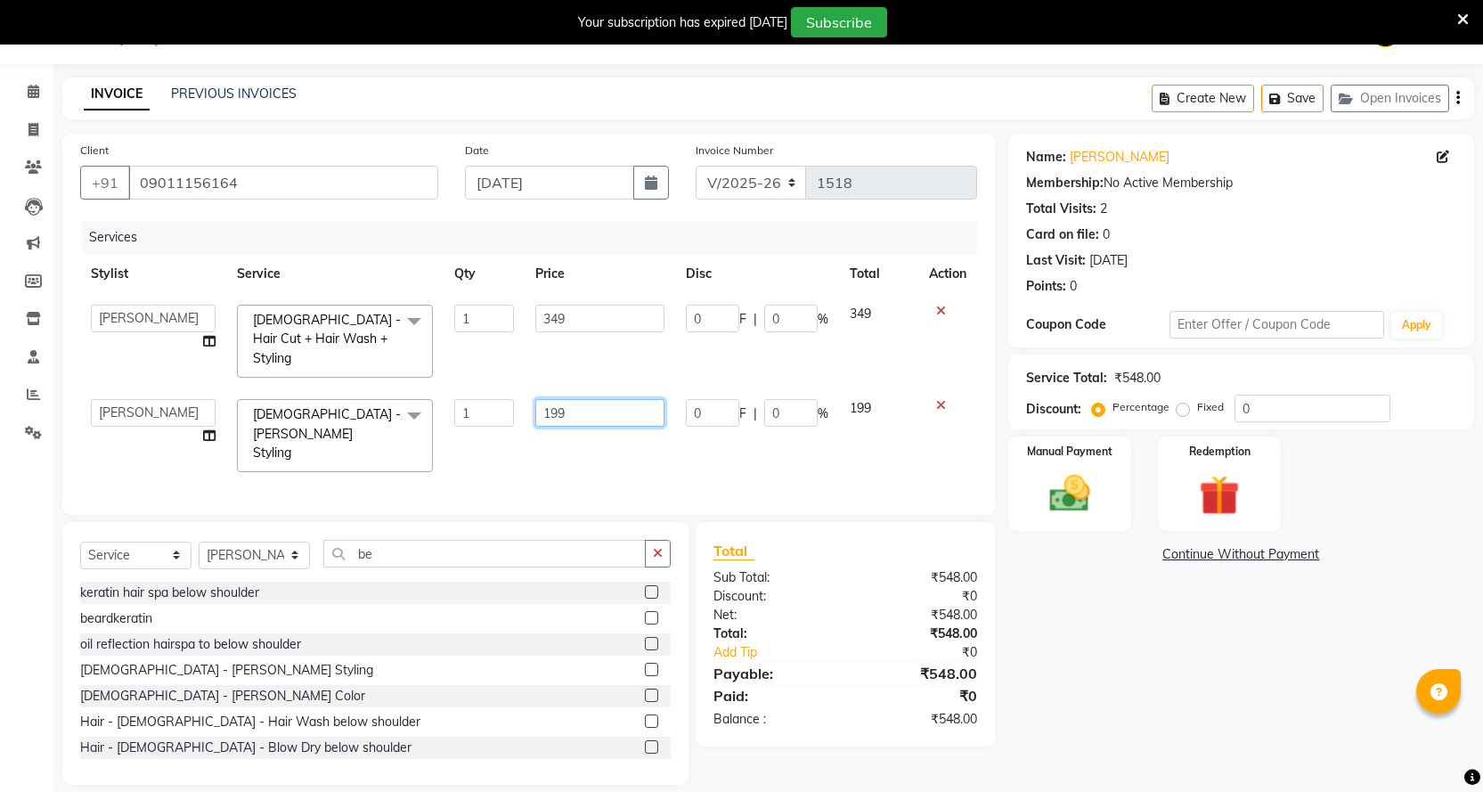
click at [600, 399] on input "199" at bounding box center [599, 413] width 129 height 28
type input "1"
type input "200"
click at [744, 330] on div "0 F | 0 %" at bounding box center [757, 319] width 142 height 28
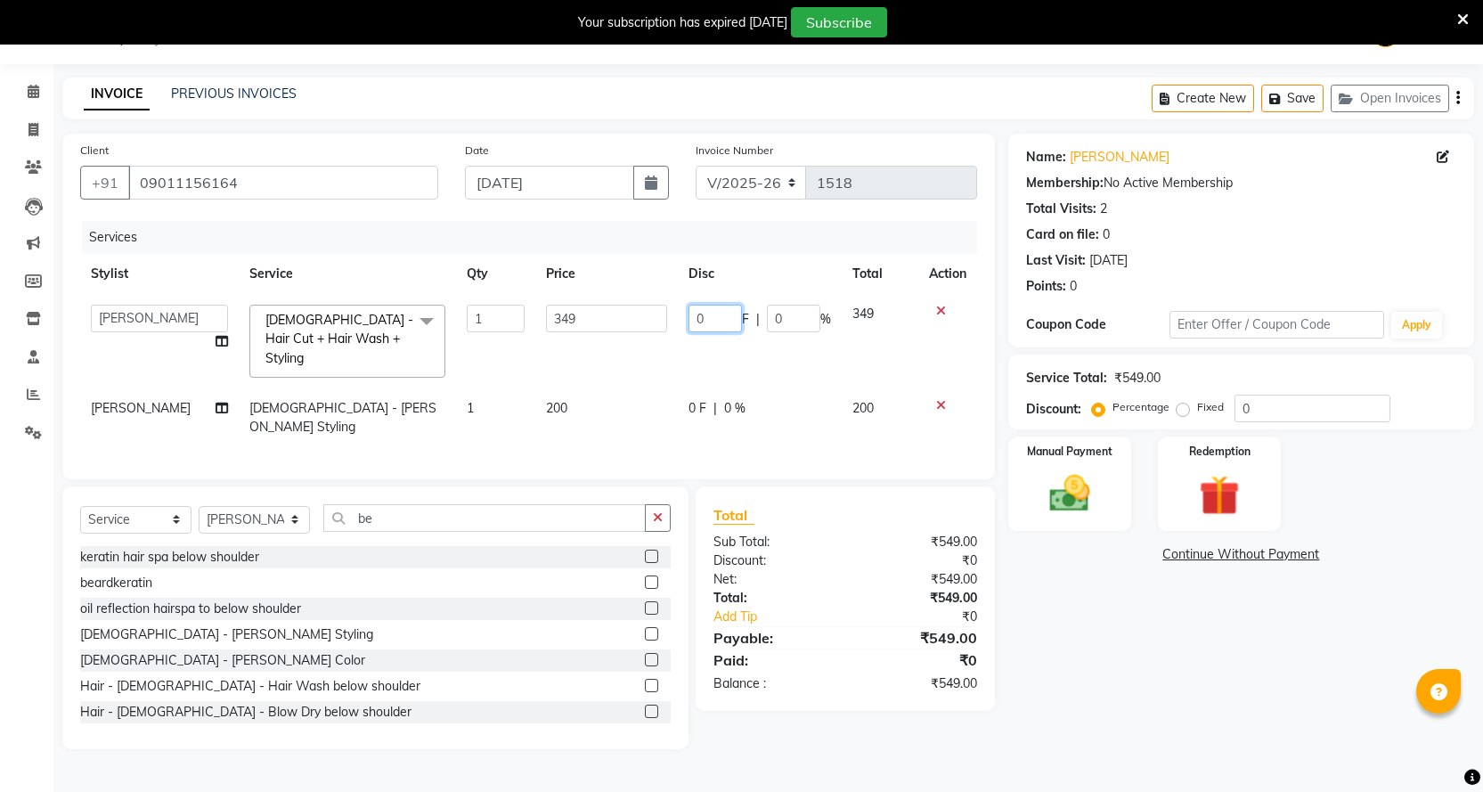
click at [724, 327] on input "0" at bounding box center [714, 319] width 53 height 28
type input "049"
click at [654, 351] on td "349" at bounding box center [606, 341] width 142 height 94
select select "18390"
click at [1060, 513] on img at bounding box center [1069, 493] width 69 height 48
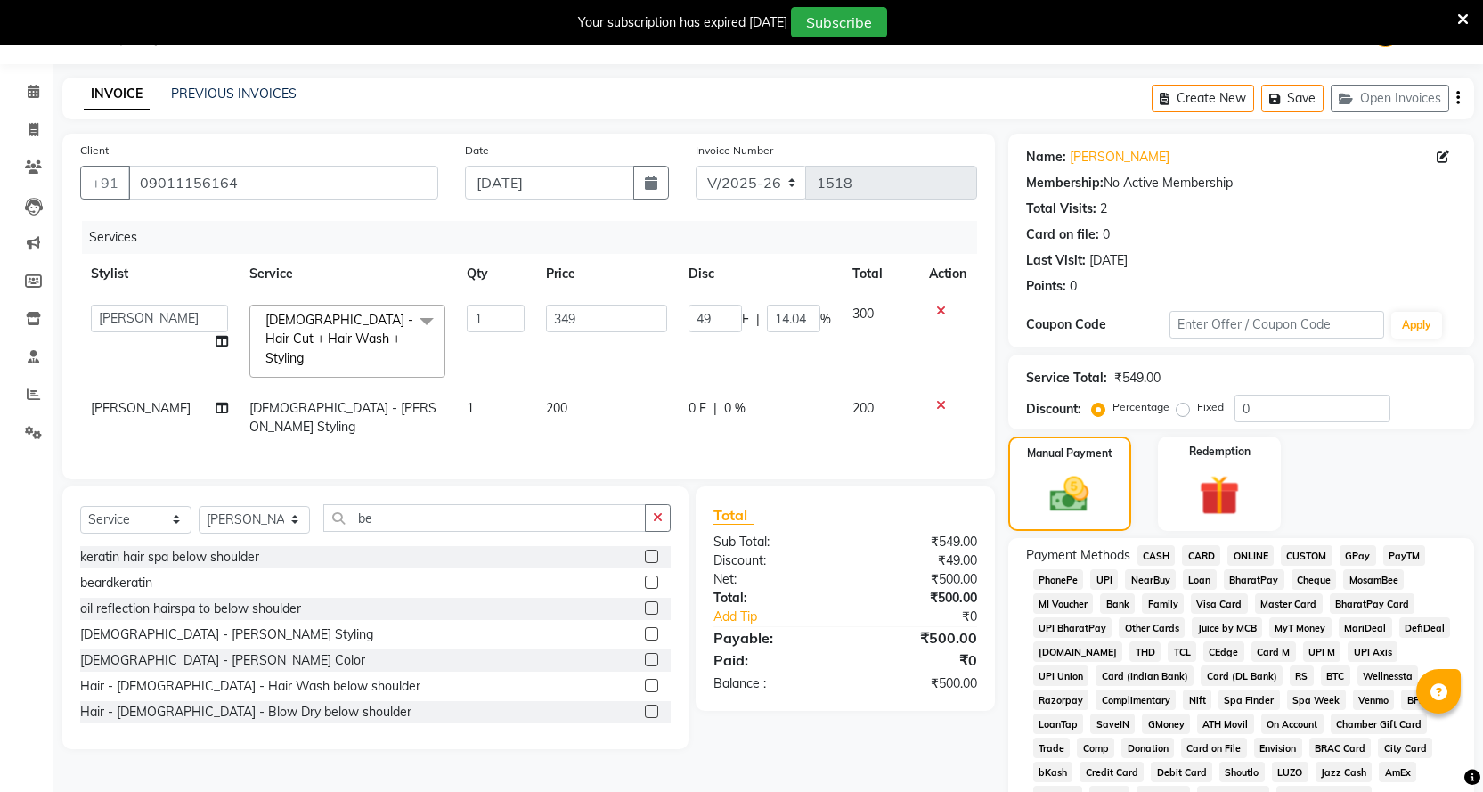
click at [1258, 554] on span "ONLINE" at bounding box center [1250, 555] width 46 height 20
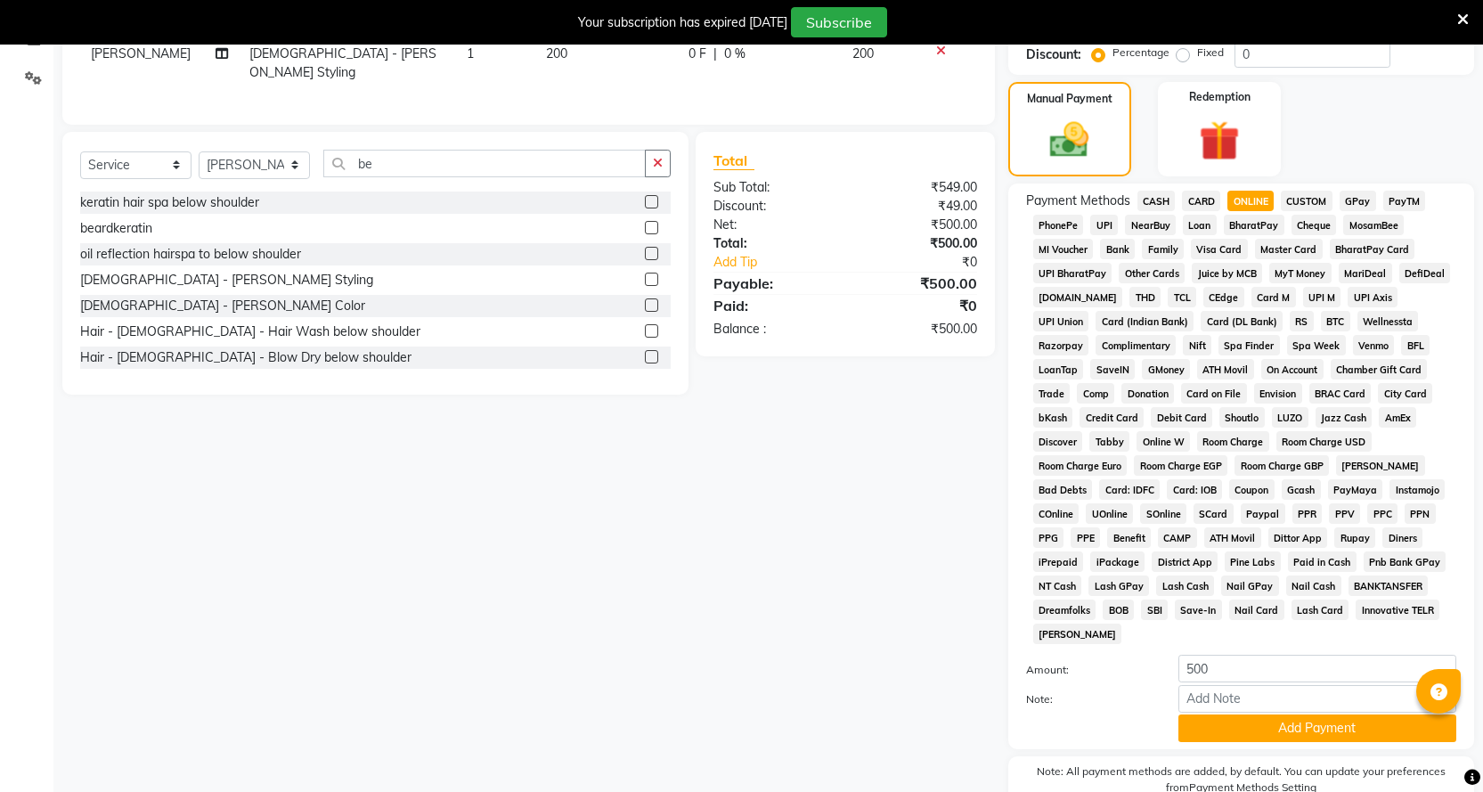
scroll to position [401, 0]
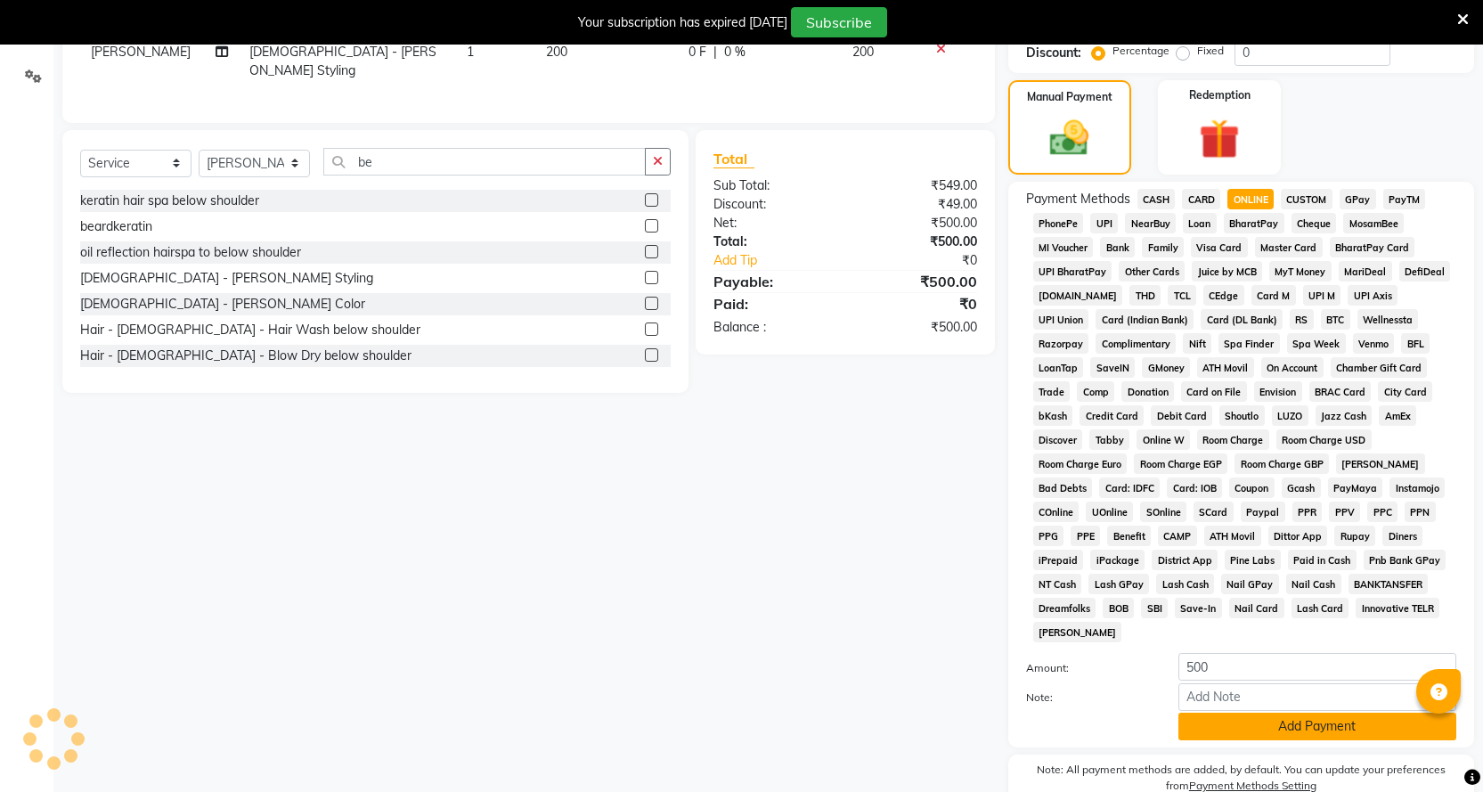
click at [1262, 712] on button "Add Payment" at bounding box center [1317, 726] width 278 height 28
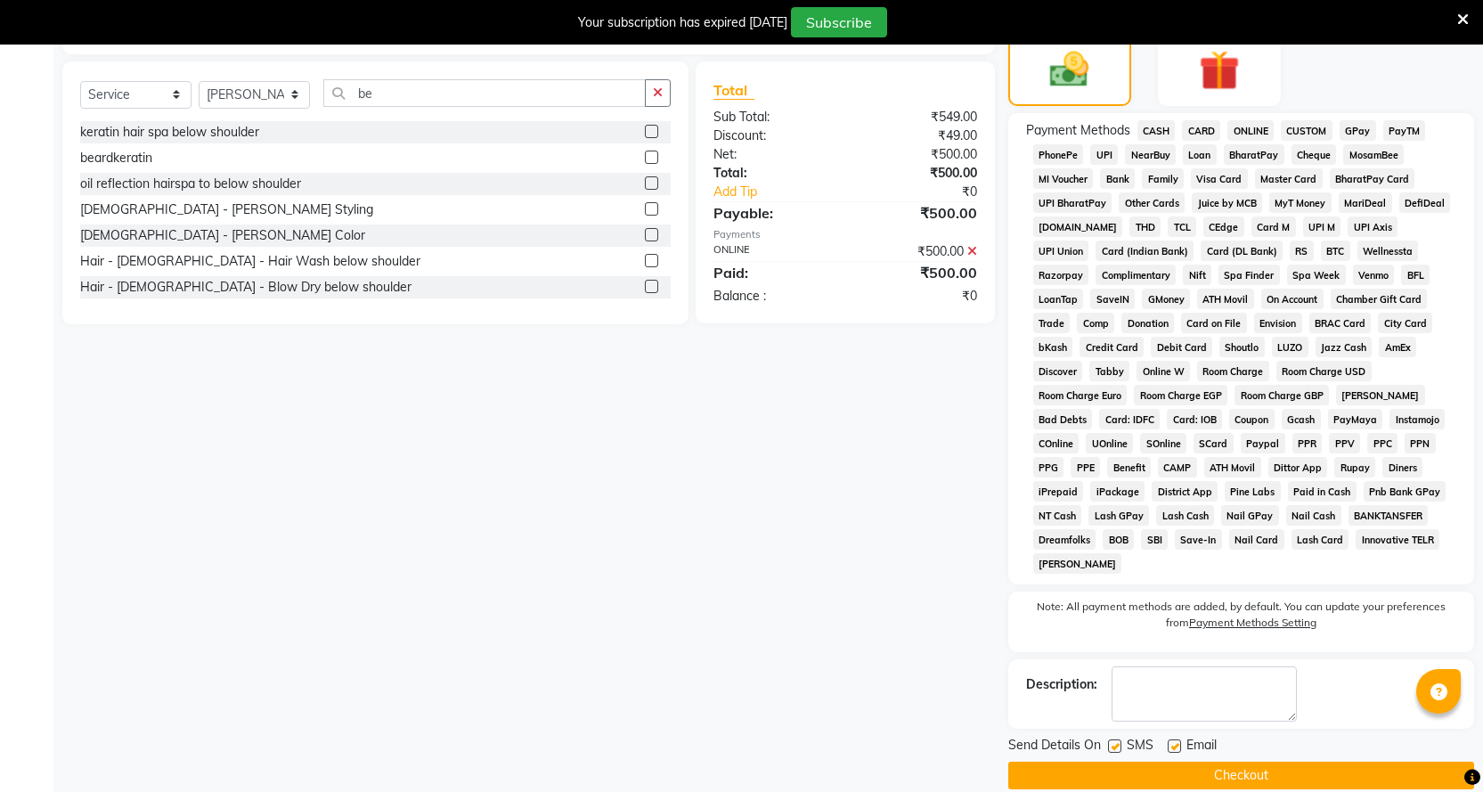
click at [1267, 761] on button "Checkout" at bounding box center [1241, 775] width 466 height 28
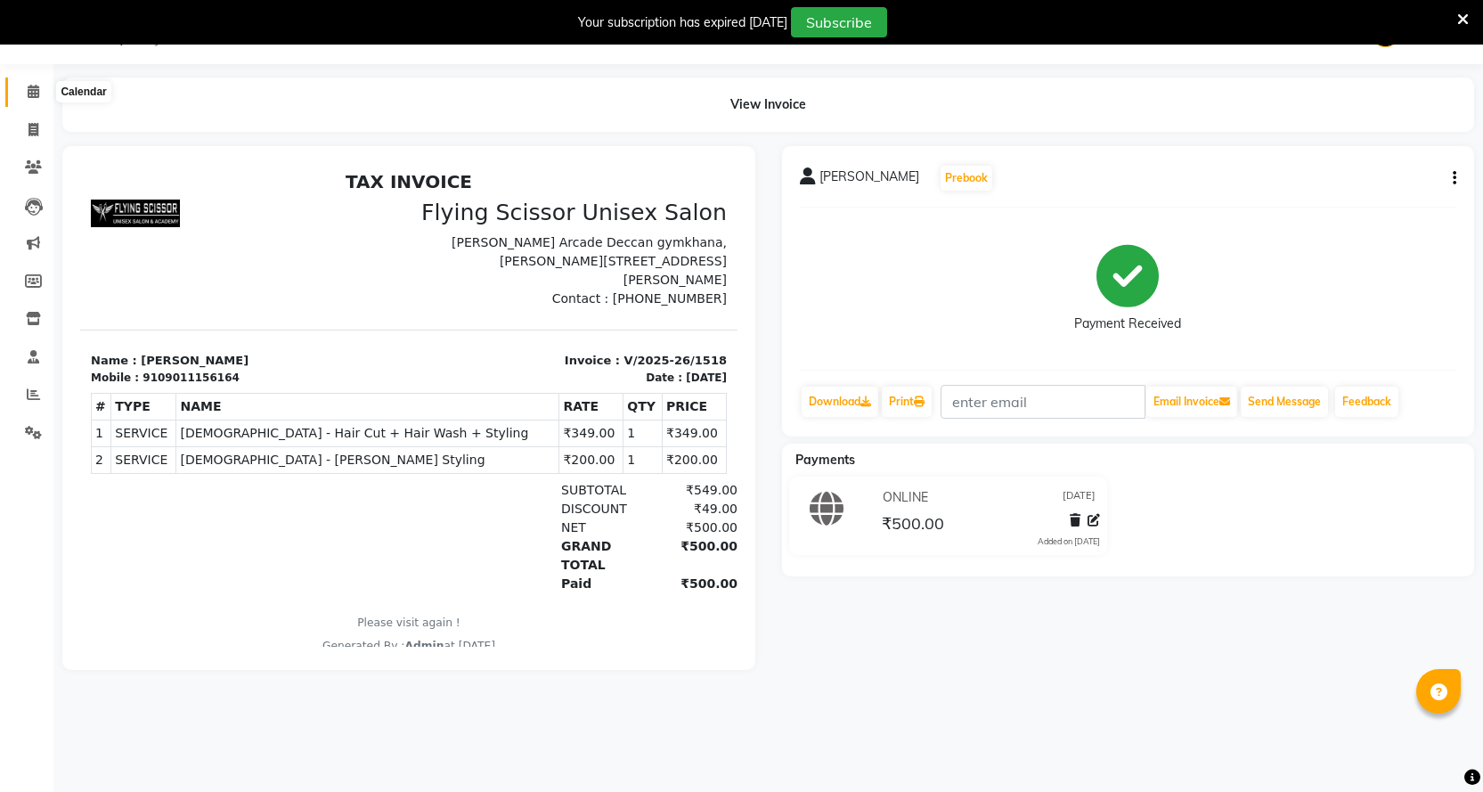
click at [27, 98] on span at bounding box center [33, 92] width 31 height 20
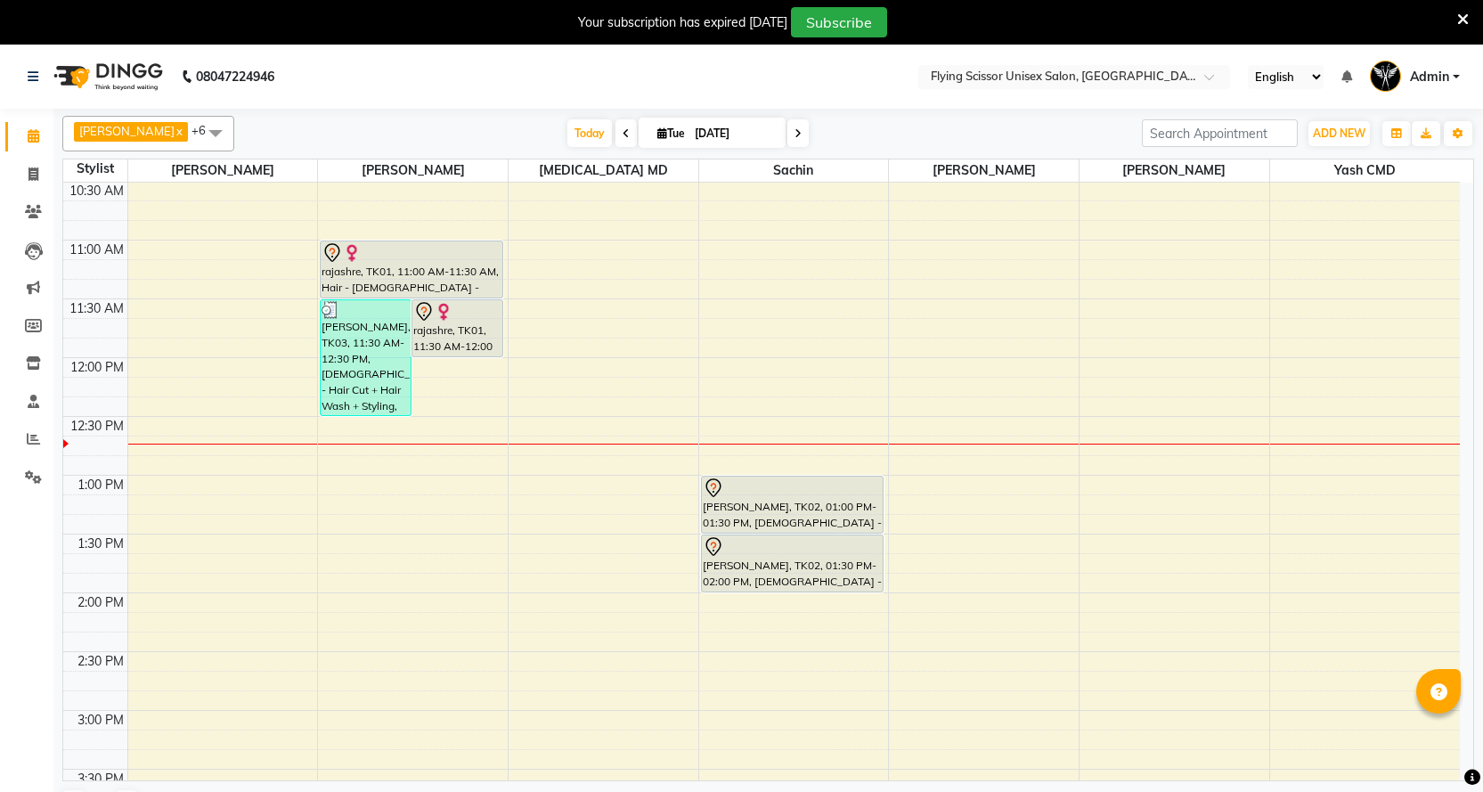
scroll to position [178, 0]
click at [567, 124] on span "Today" at bounding box center [589, 133] width 45 height 28
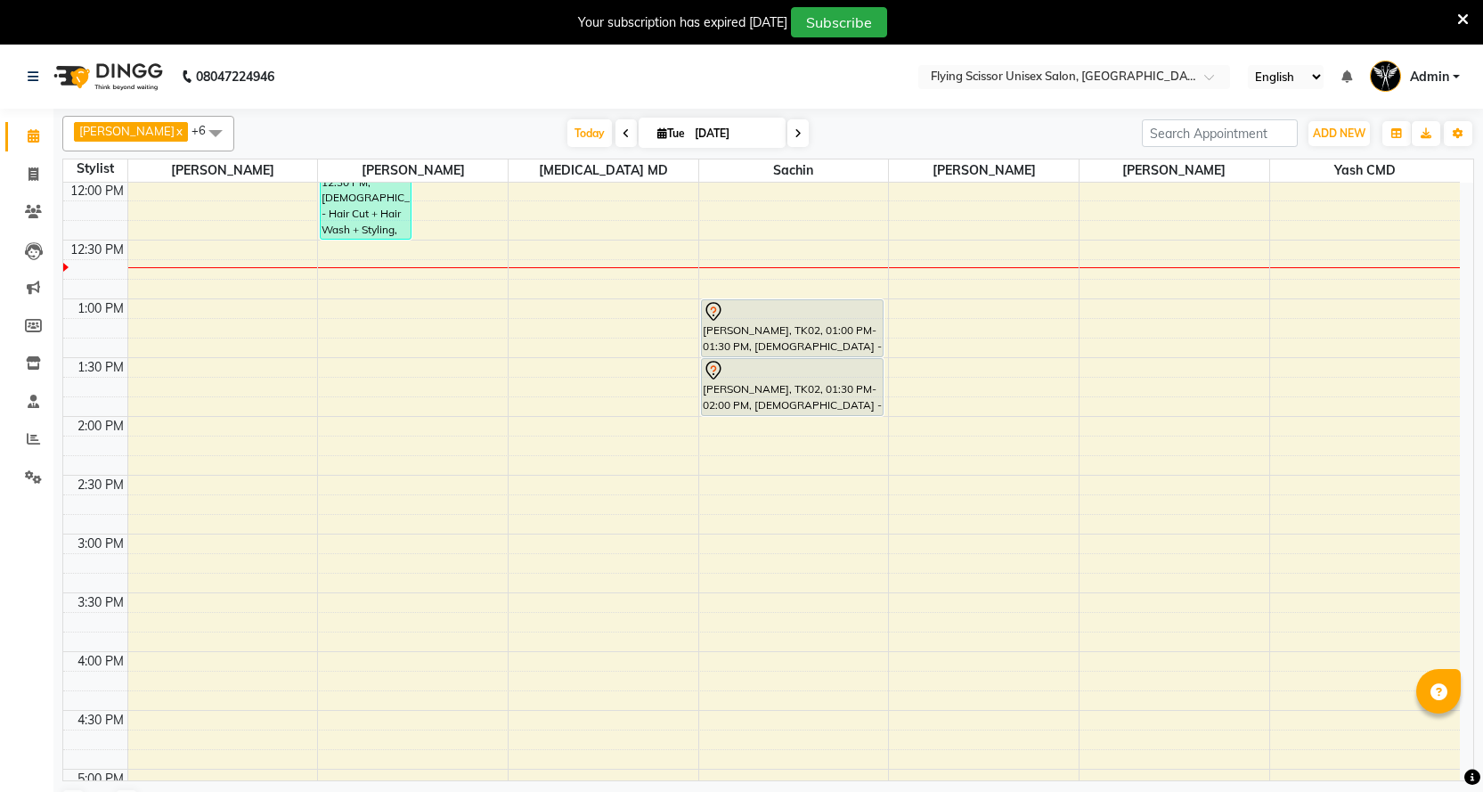
click at [615, 130] on span at bounding box center [625, 133] width 21 height 28
type input "[DATE]"
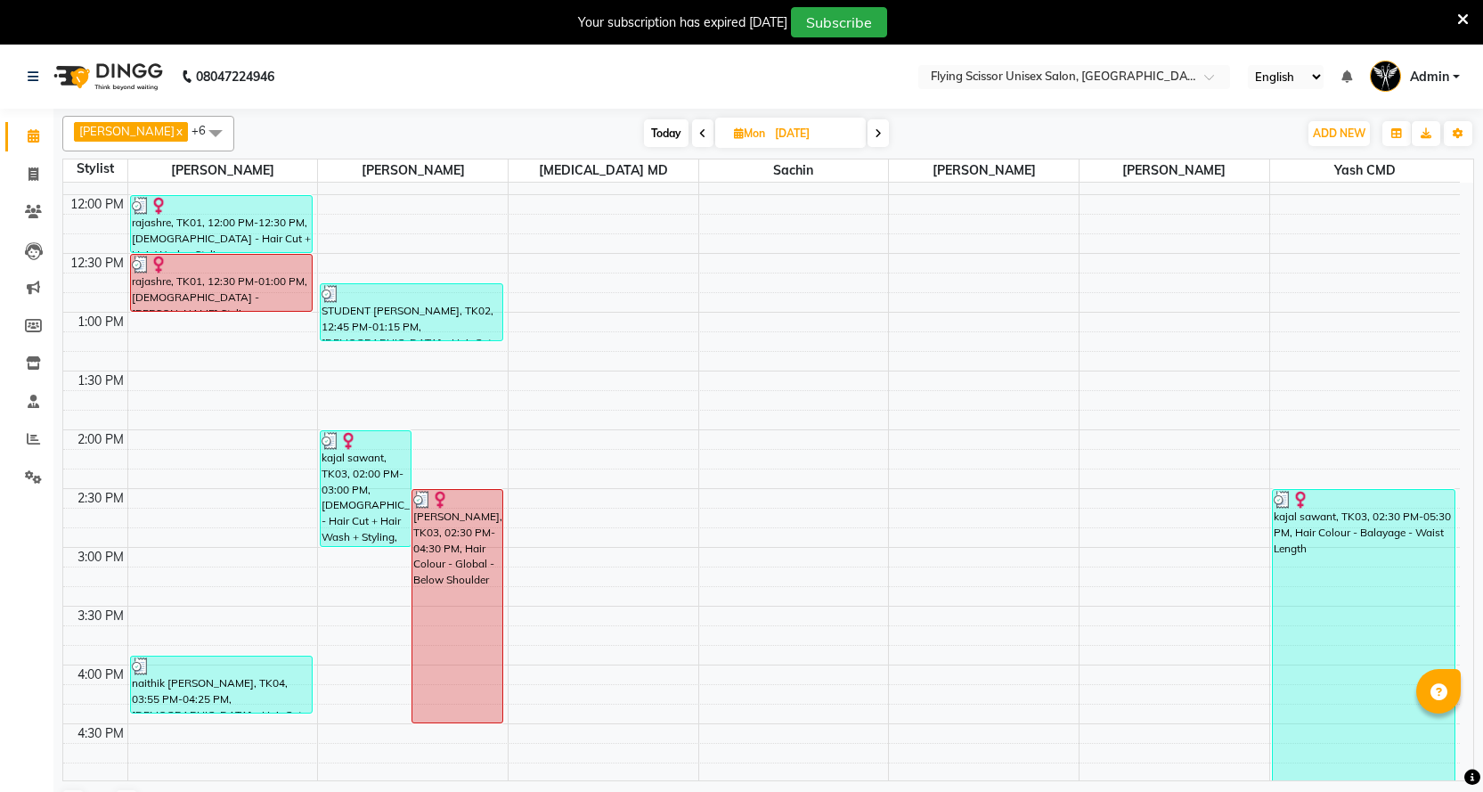
scroll to position [443, 0]
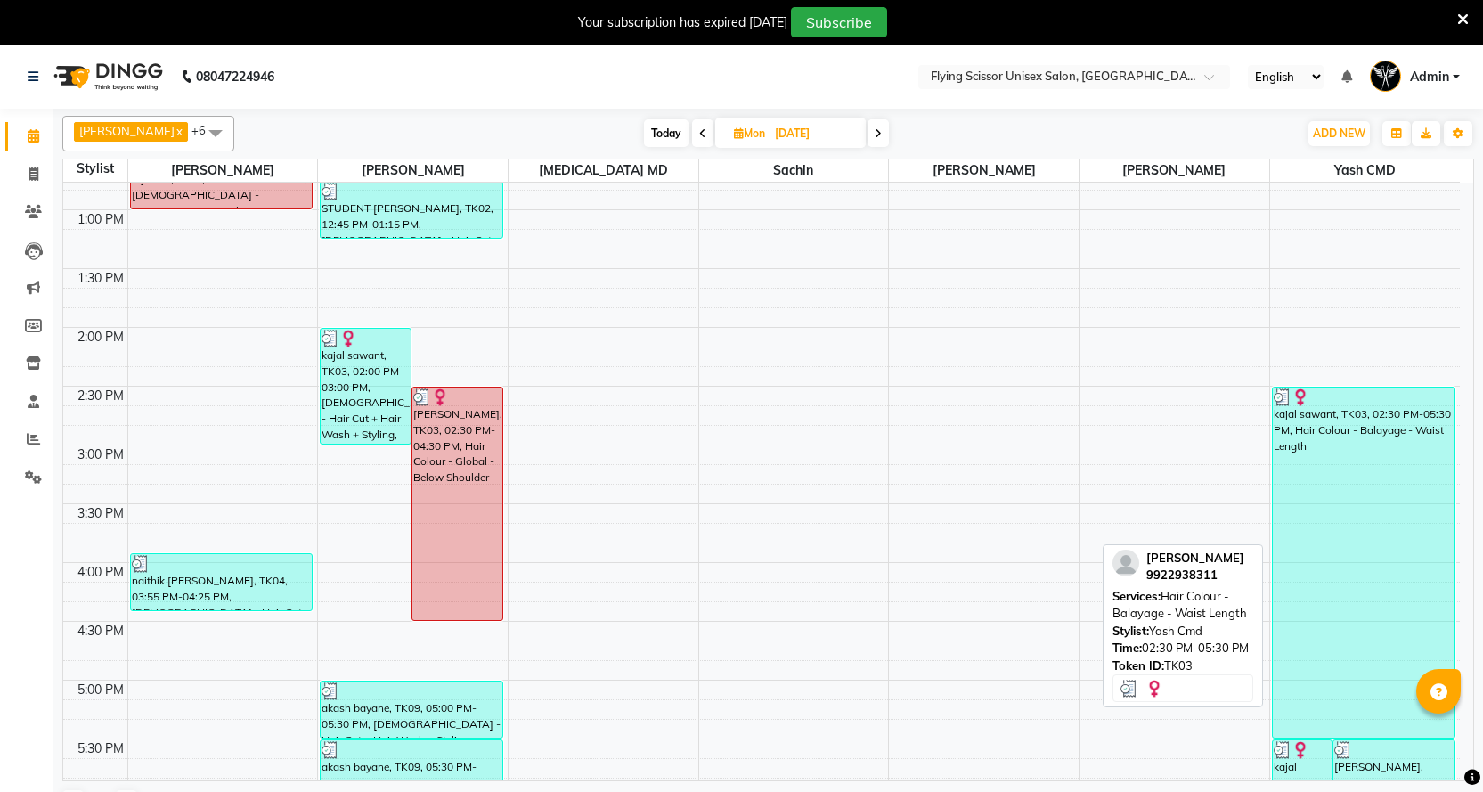
click at [1361, 560] on div "kajal sawant, TK03, 02:30 PM-05:30 PM, Hair Colour - Balayage - Waist Length" at bounding box center [1364, 562] width 182 height 350
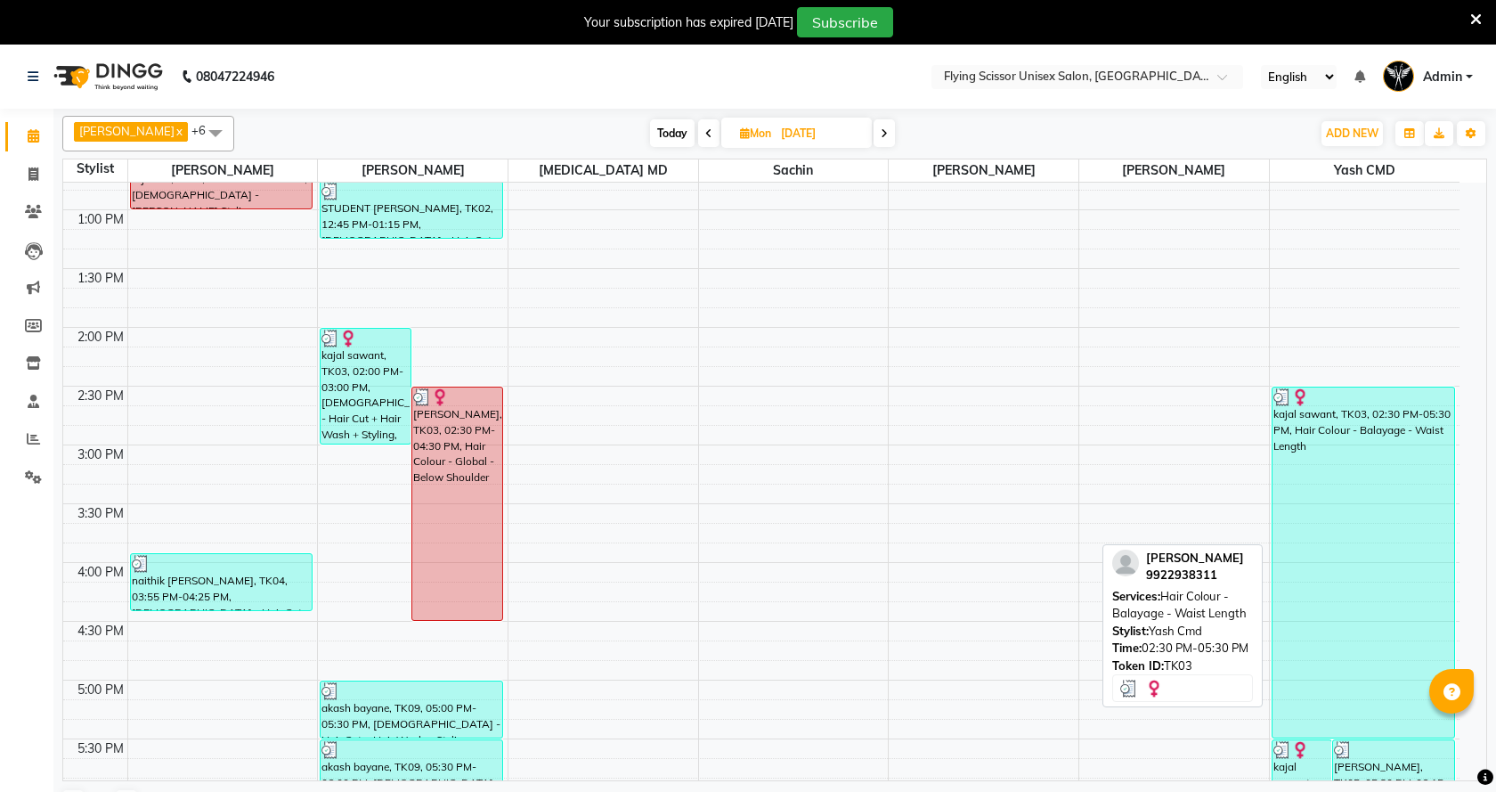
select select "3"
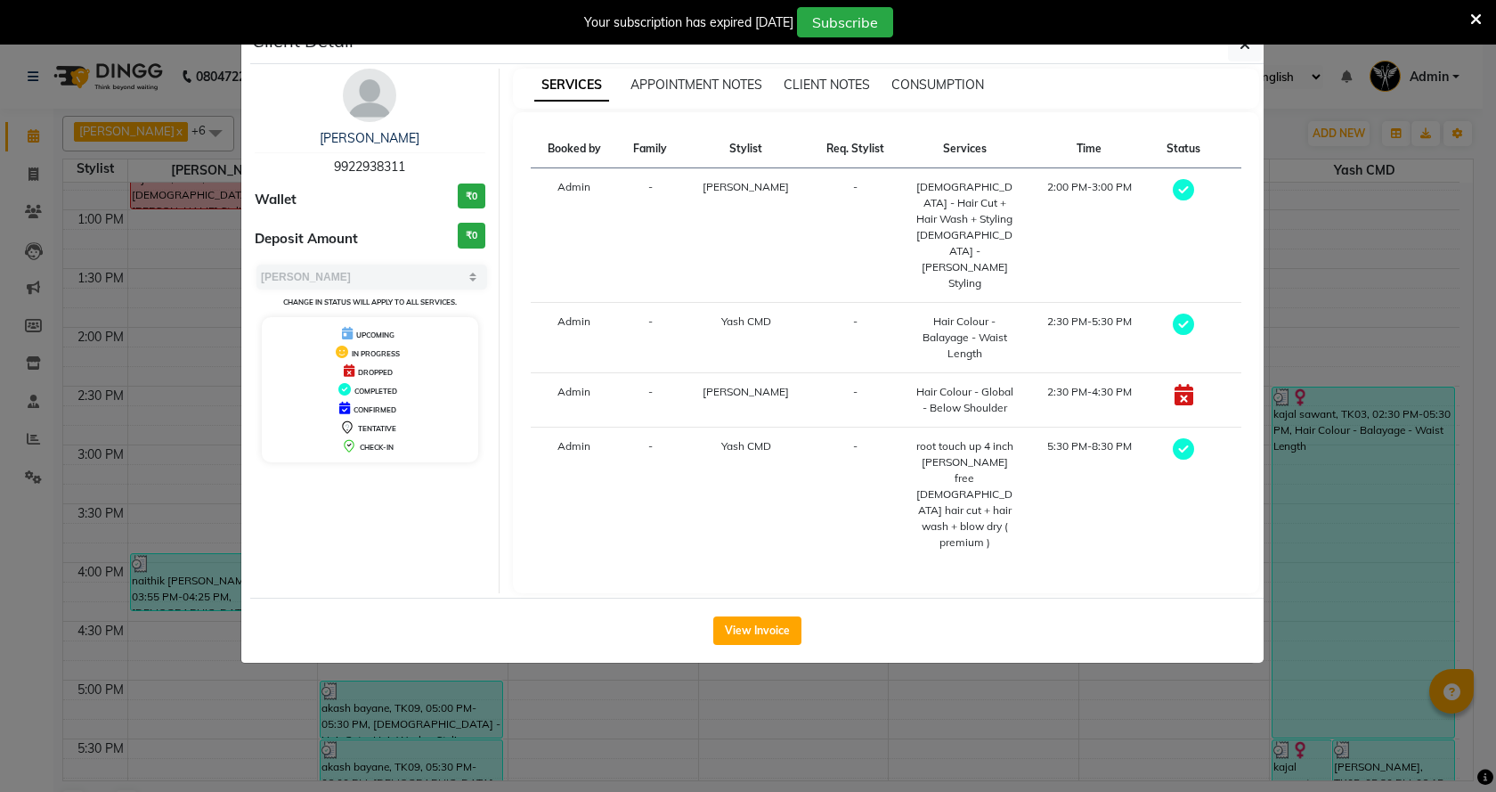
click at [784, 598] on div "View Invoice" at bounding box center [756, 630] width 1013 height 65
click at [783, 616] on button "View Invoice" at bounding box center [757, 630] width 88 height 28
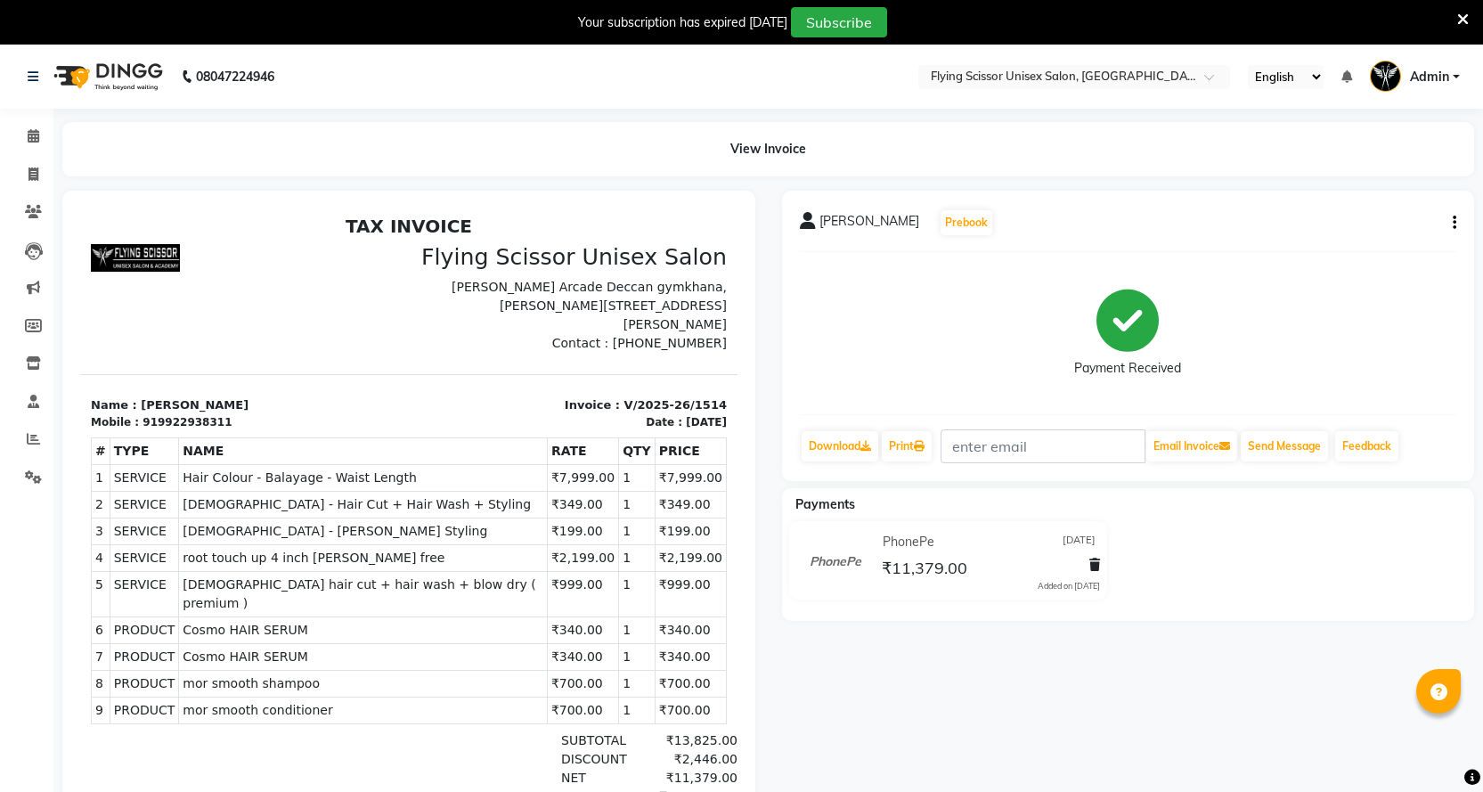
click at [1451, 227] on button "button" at bounding box center [1450, 223] width 11 height 19
click at [1388, 198] on div "Split Service Amount" at bounding box center [1366, 201] width 122 height 22
select select "1679"
select select "18390"
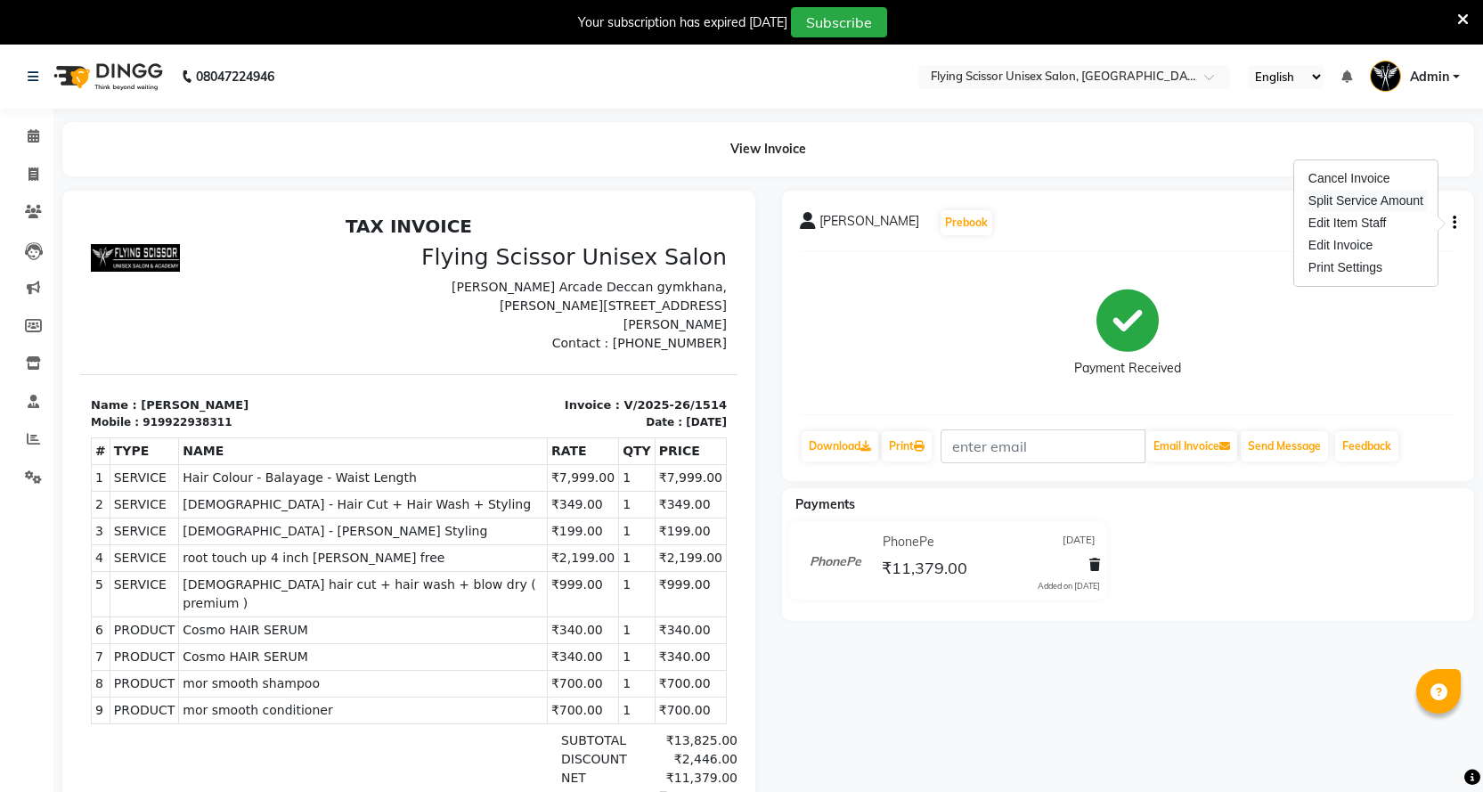
select select "1679"
select select "10517"
select select "1679"
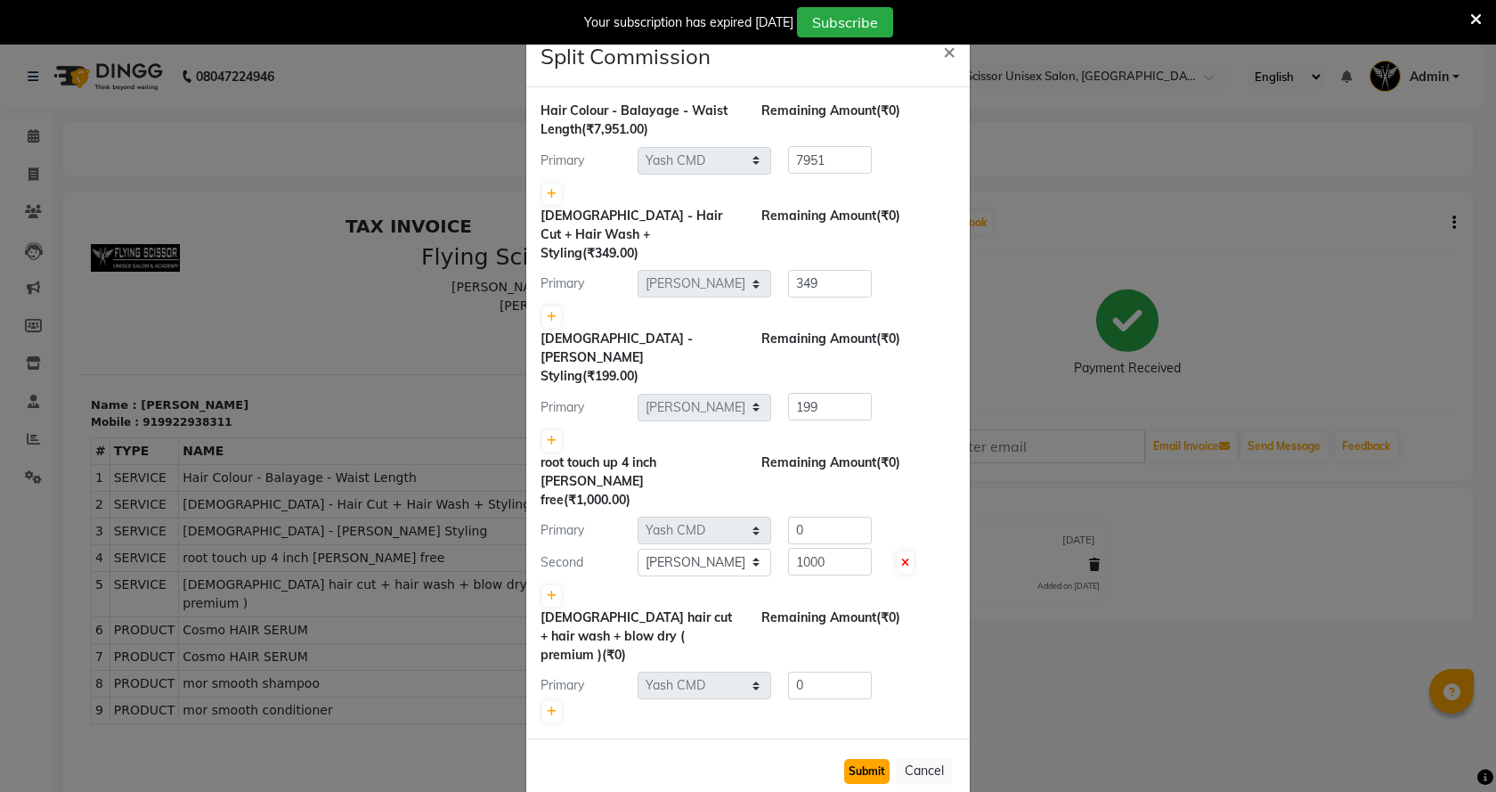
click at [859, 759] on button "Submit" at bounding box center [866, 771] width 45 height 25
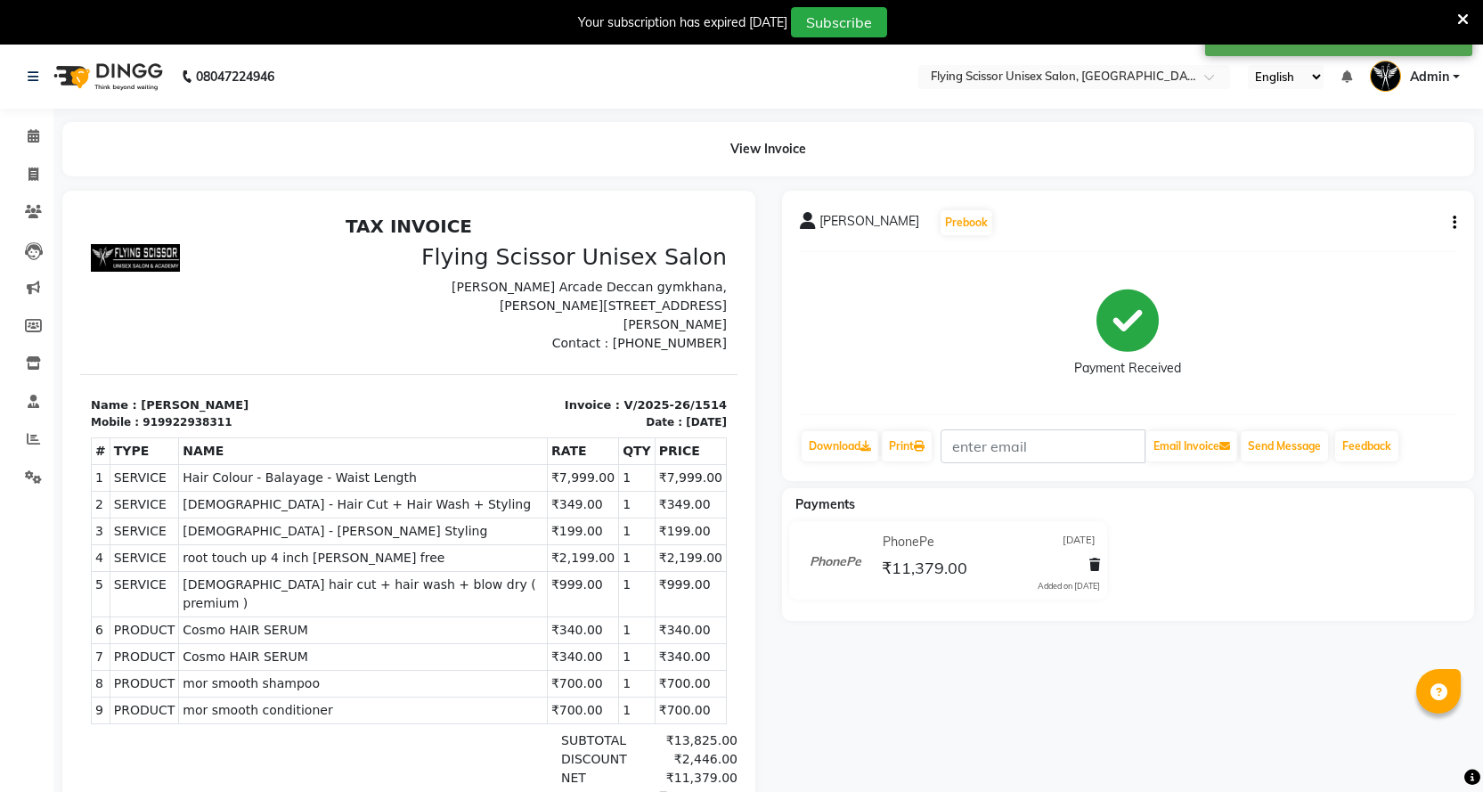
click at [1452, 223] on icon "button" at bounding box center [1454, 223] width 4 height 1
click at [1333, 198] on div "Split Service Amount" at bounding box center [1366, 201] width 122 height 22
select select "1679"
select select "18390"
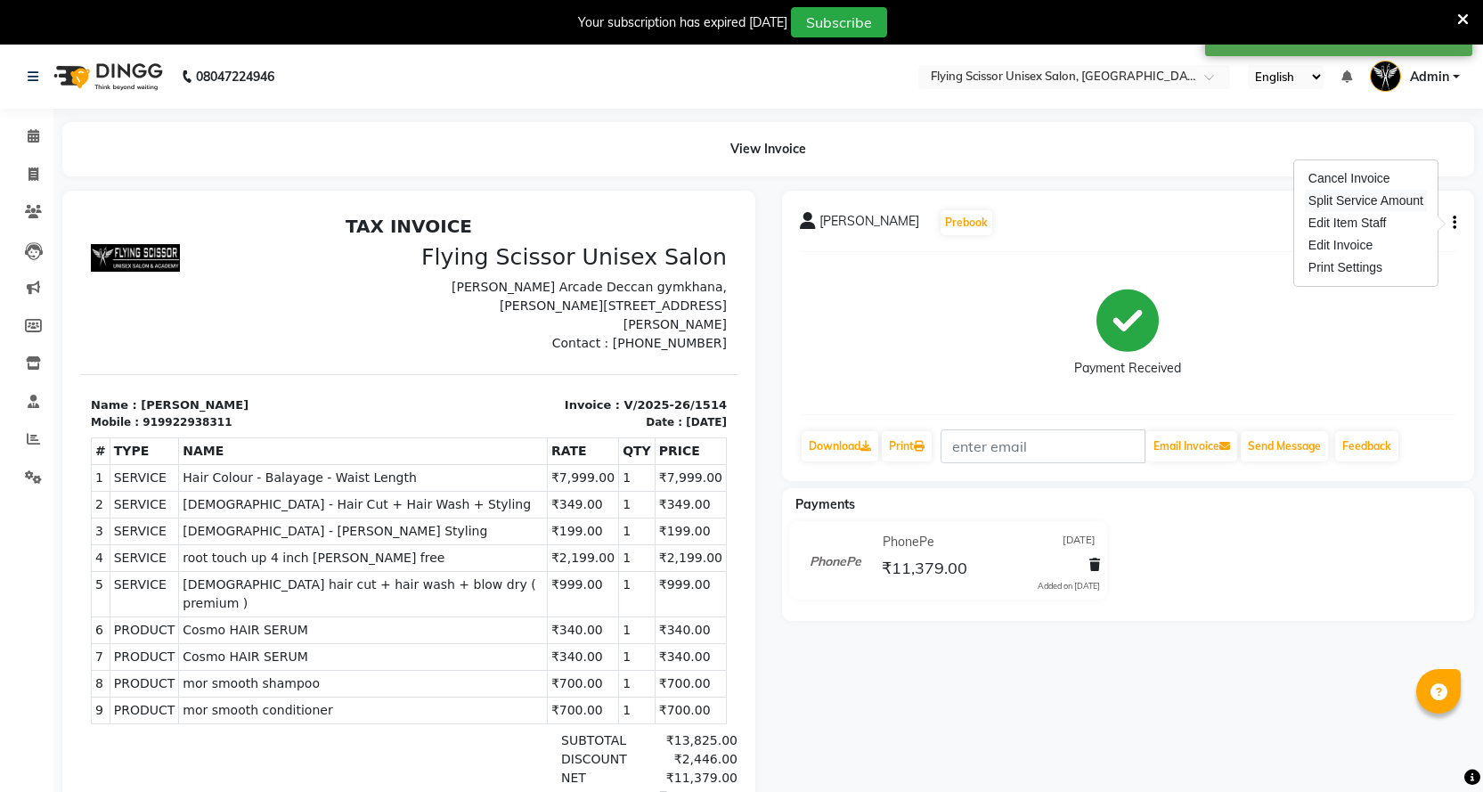
select select "1679"
select select "10517"
select select "1679"
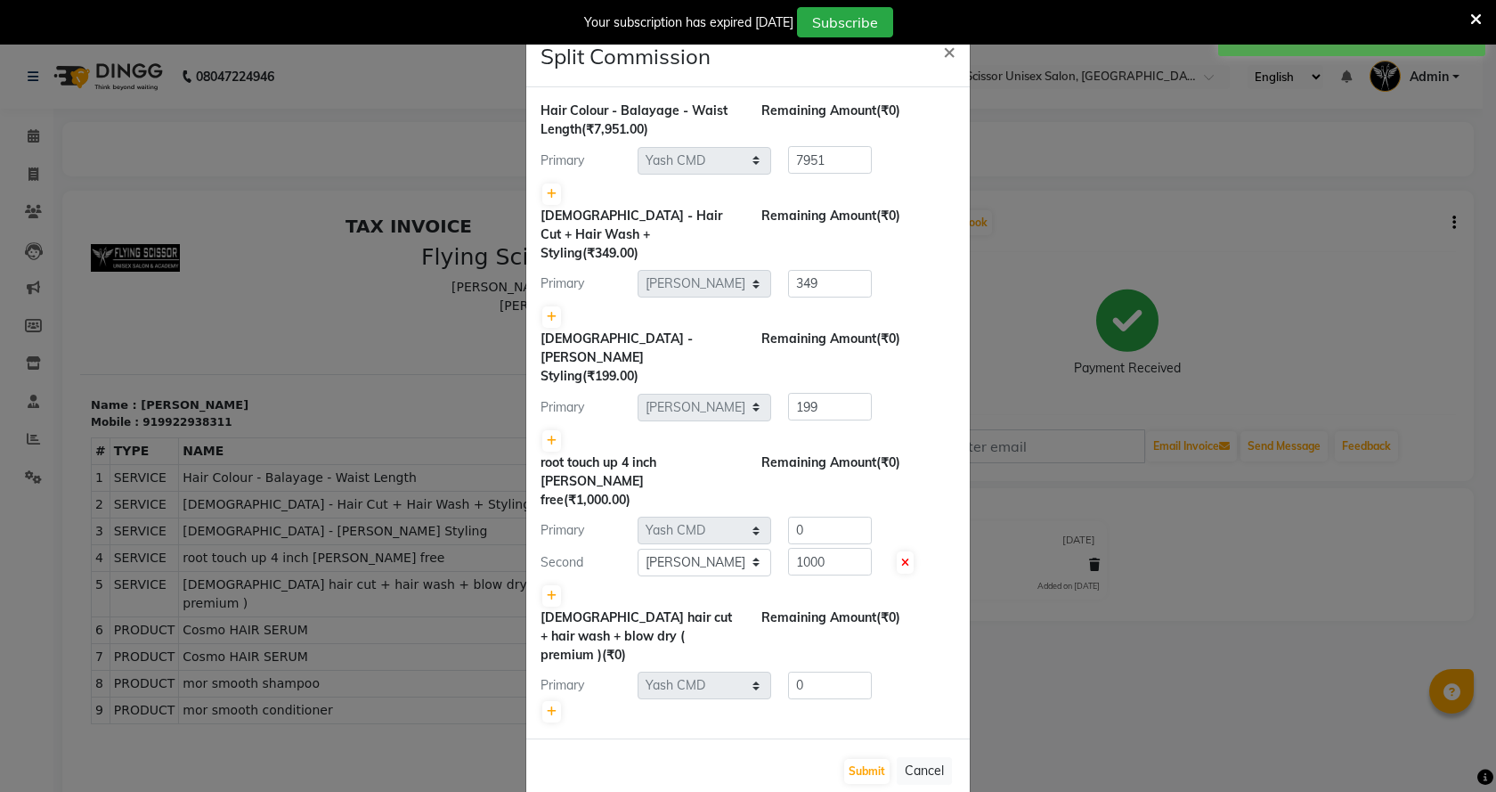
drag, startPoint x: 1383, startPoint y: 290, endPoint x: 1445, endPoint y: 270, distance: 65.6
click at [1387, 290] on ngb-modal-window "Split Commission × Hair Colour - Balayage - Waist Length (₹7,951.00) Remaining …" at bounding box center [748, 396] width 1496 height 792
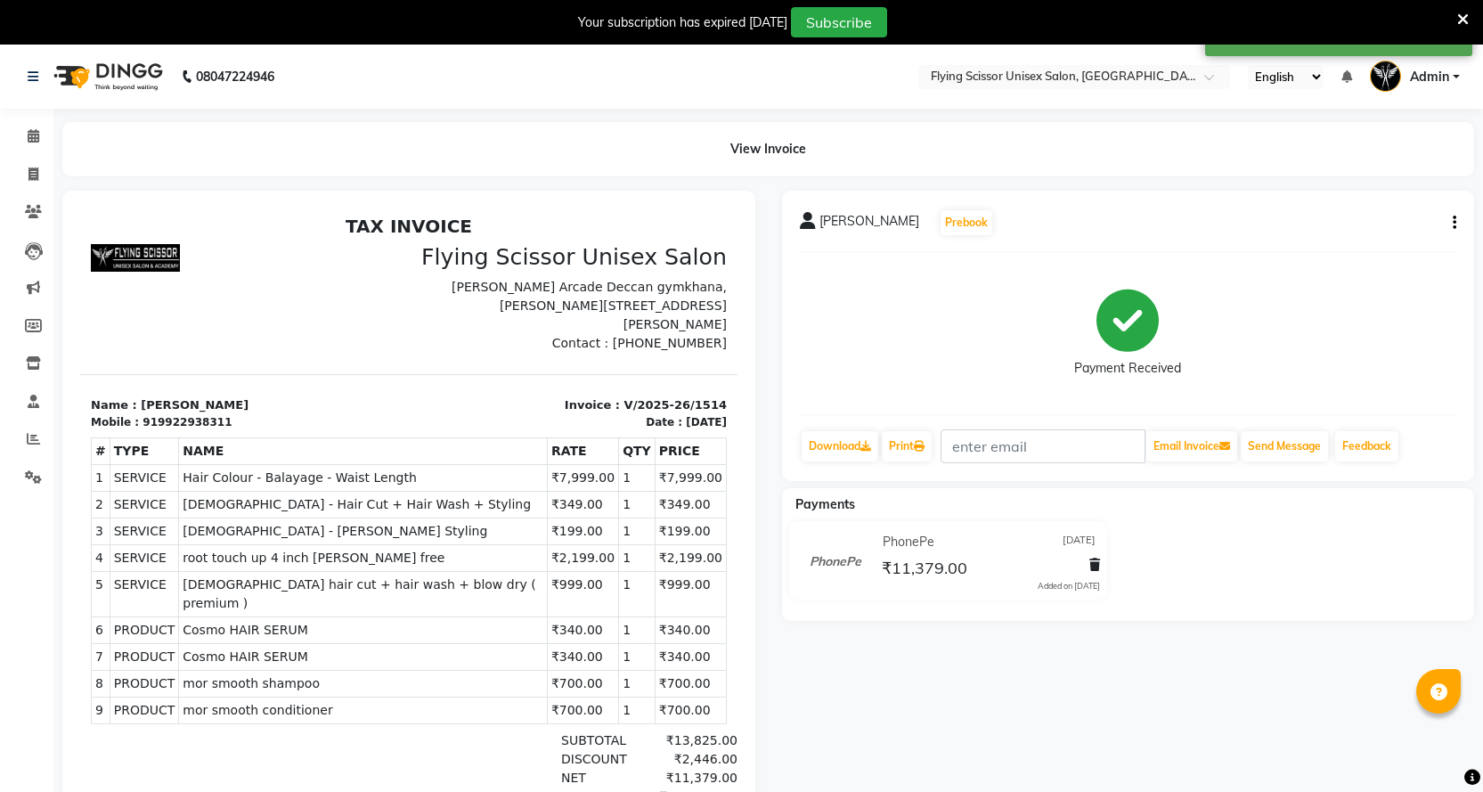
click at [1452, 227] on button "button" at bounding box center [1450, 223] width 11 height 19
click at [1391, 245] on div "Edit Invoice" at bounding box center [1366, 245] width 122 height 22
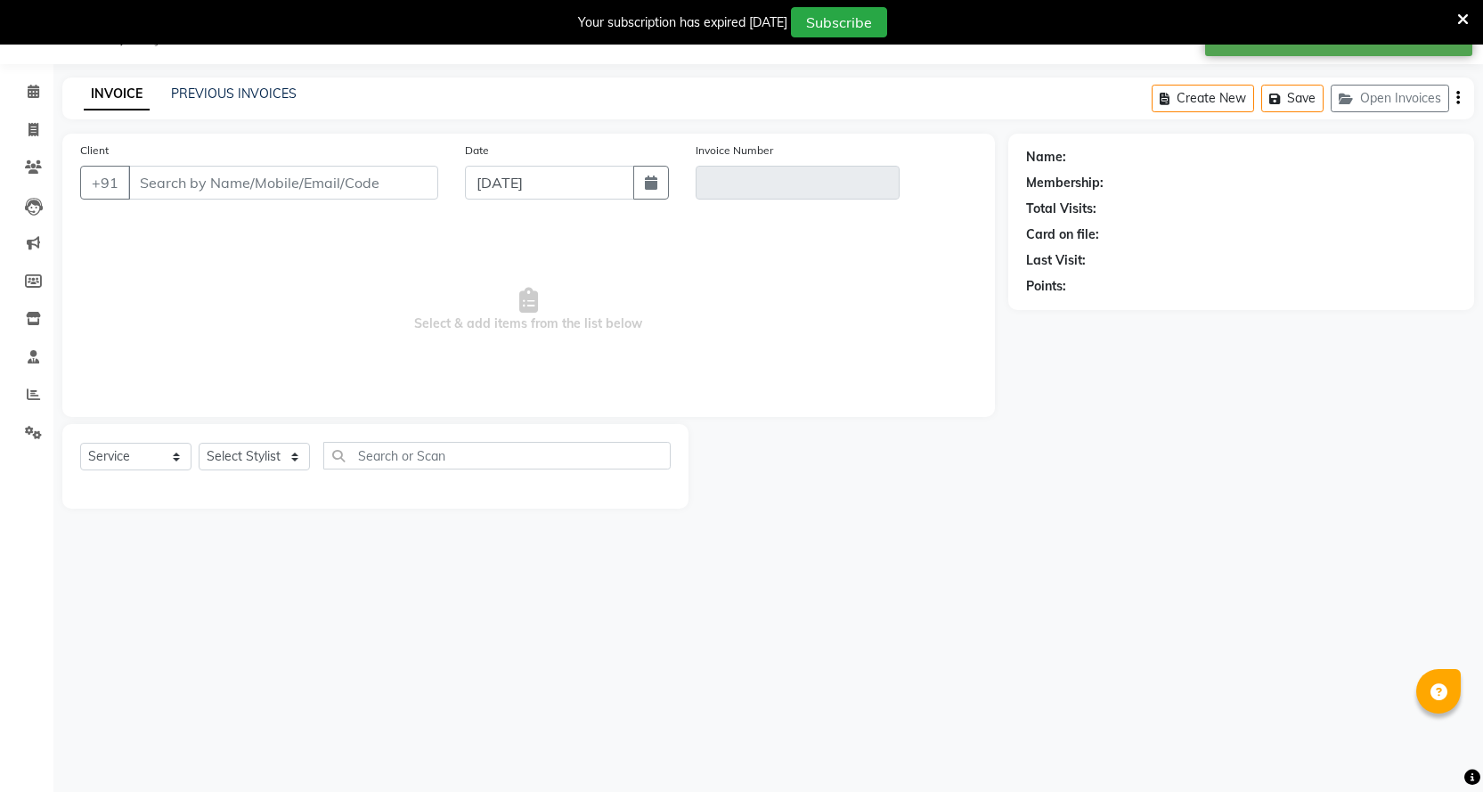
select select "membership"
select select "18390"
type input "9922938311"
type input "V/2025-26/1514"
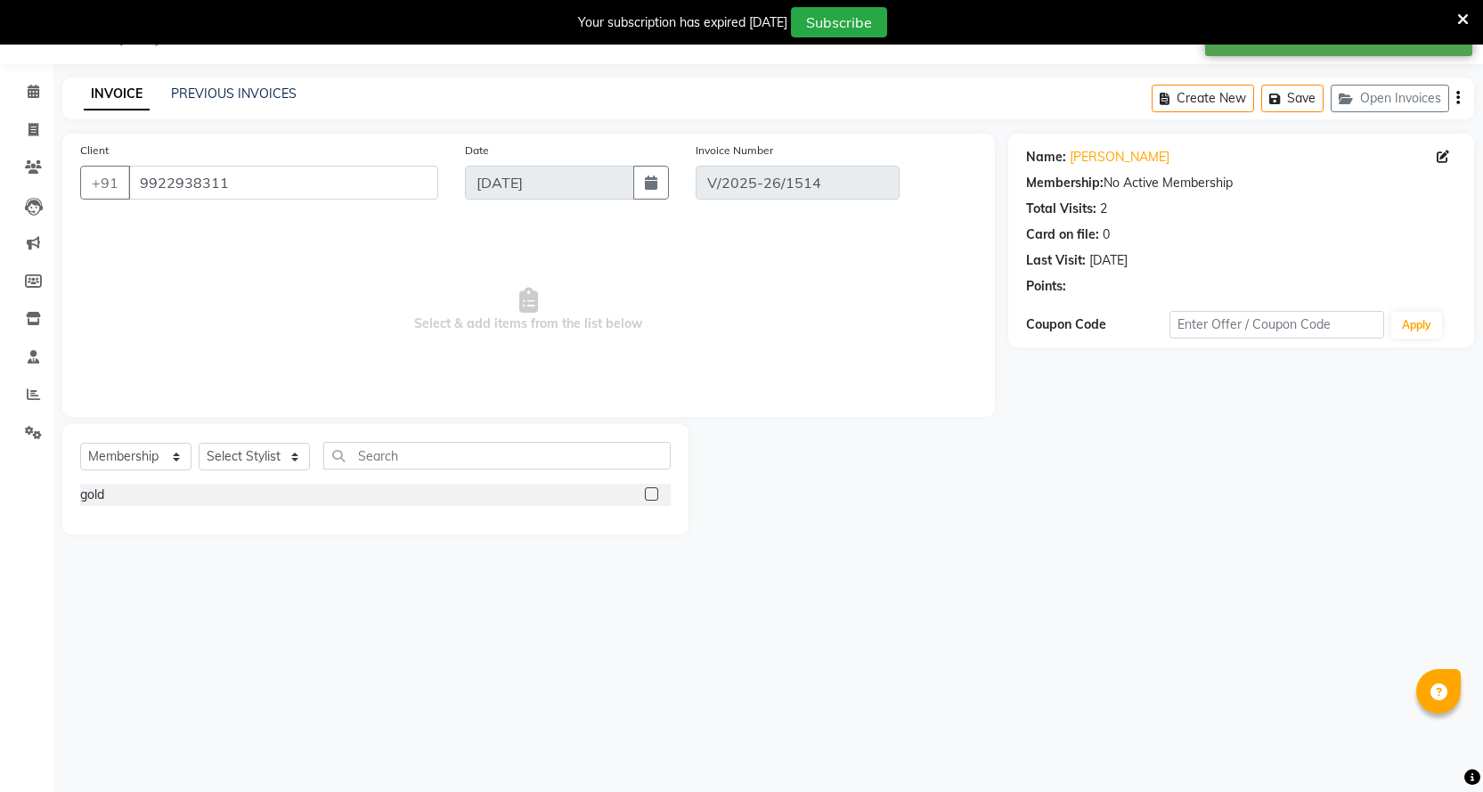
type input "[DATE]"
select select "select"
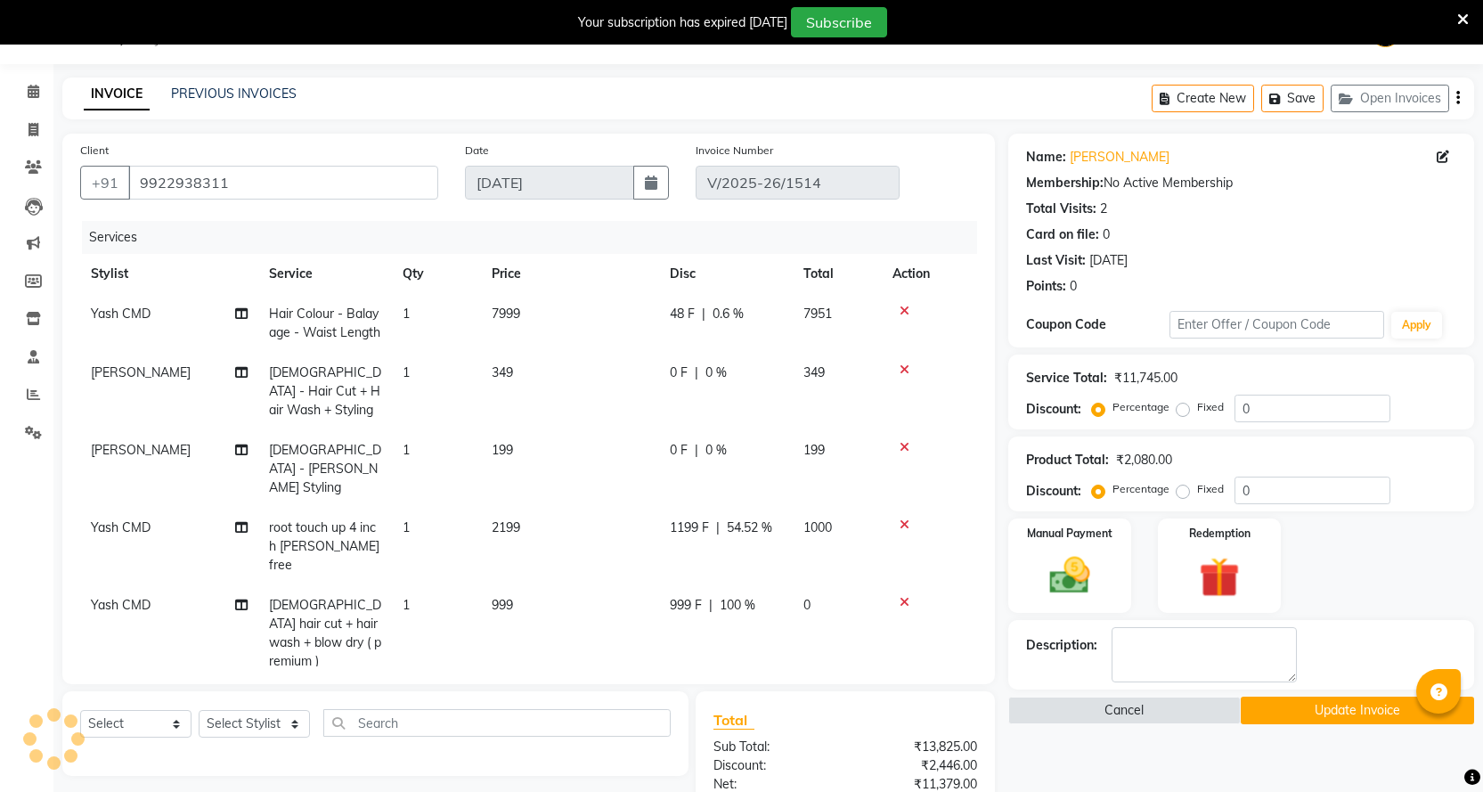
scroll to position [0, 0]
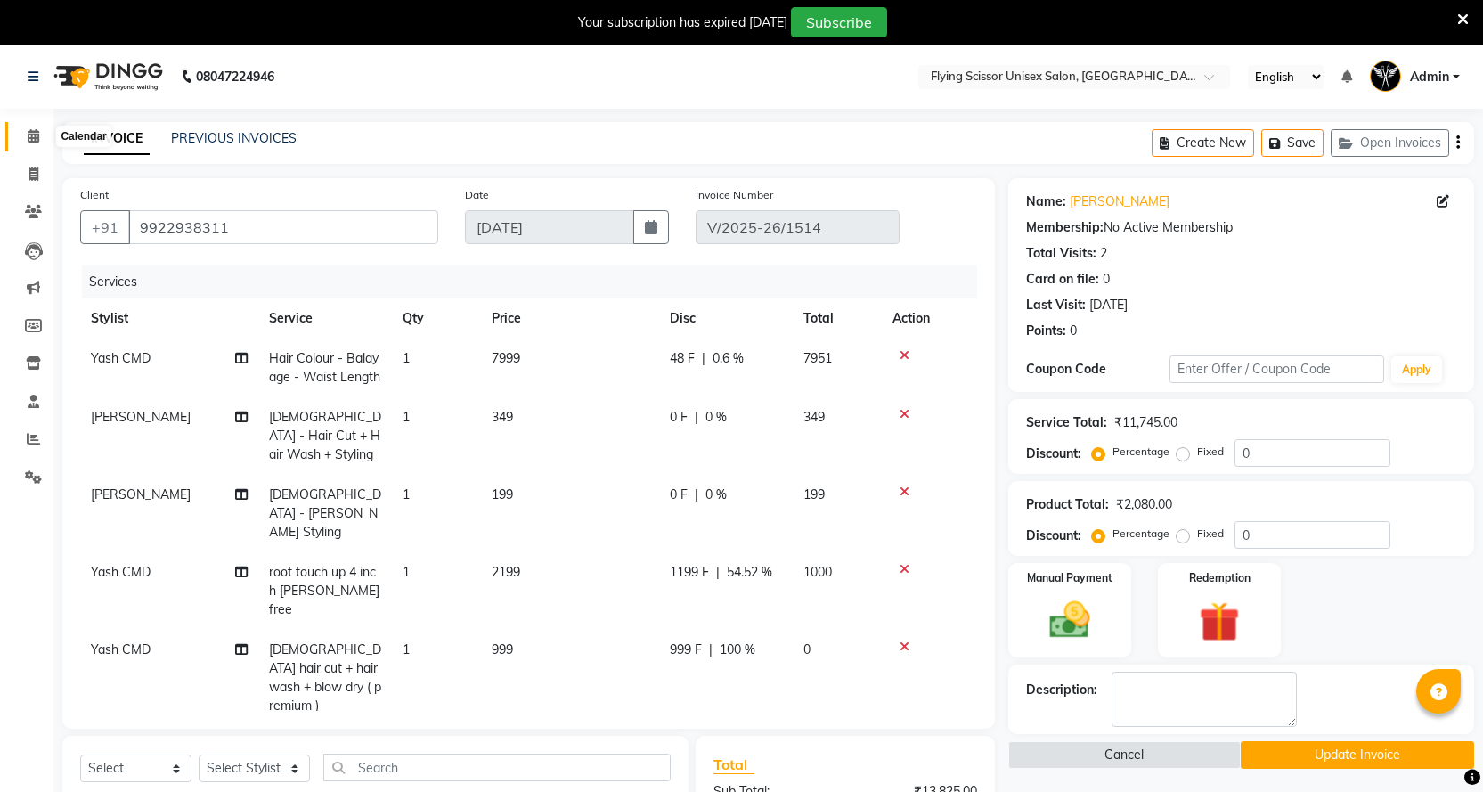
click at [31, 133] on icon at bounding box center [34, 135] width 12 height 13
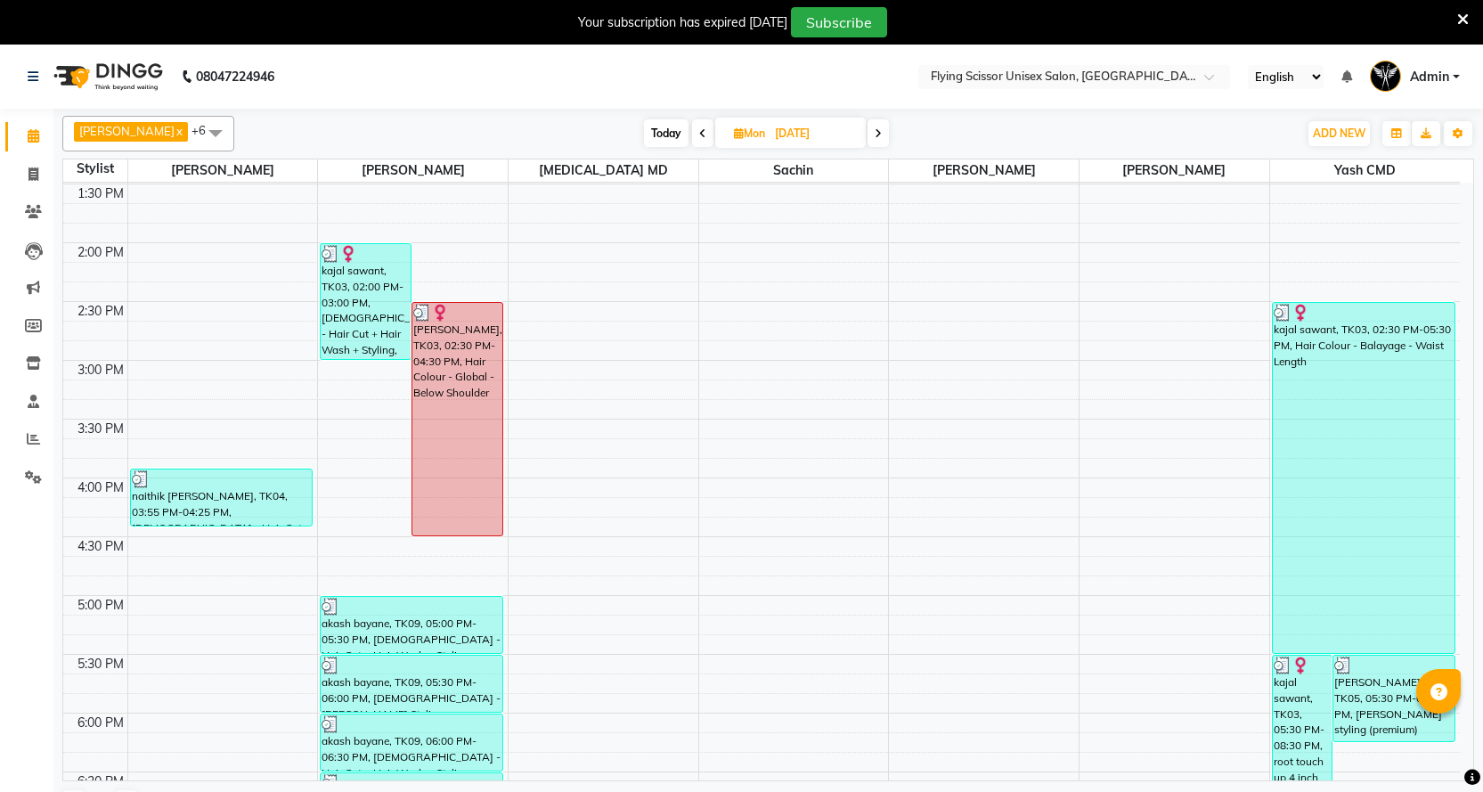
scroll to position [623, 0]
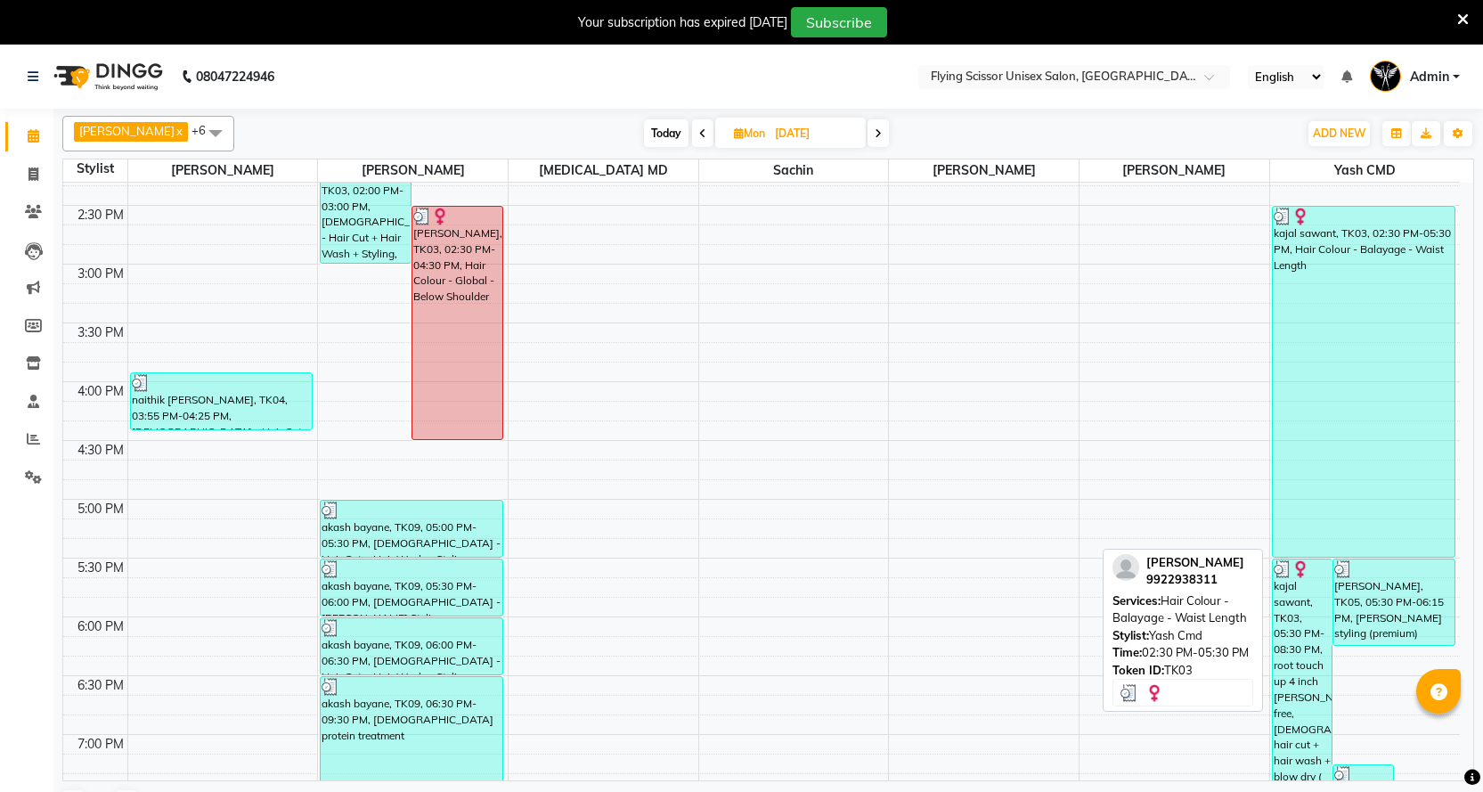
click at [1405, 400] on div "kajal sawant, TK03, 02:30 PM-05:30 PM, Hair Colour - Balayage - Waist Length" at bounding box center [1364, 382] width 182 height 350
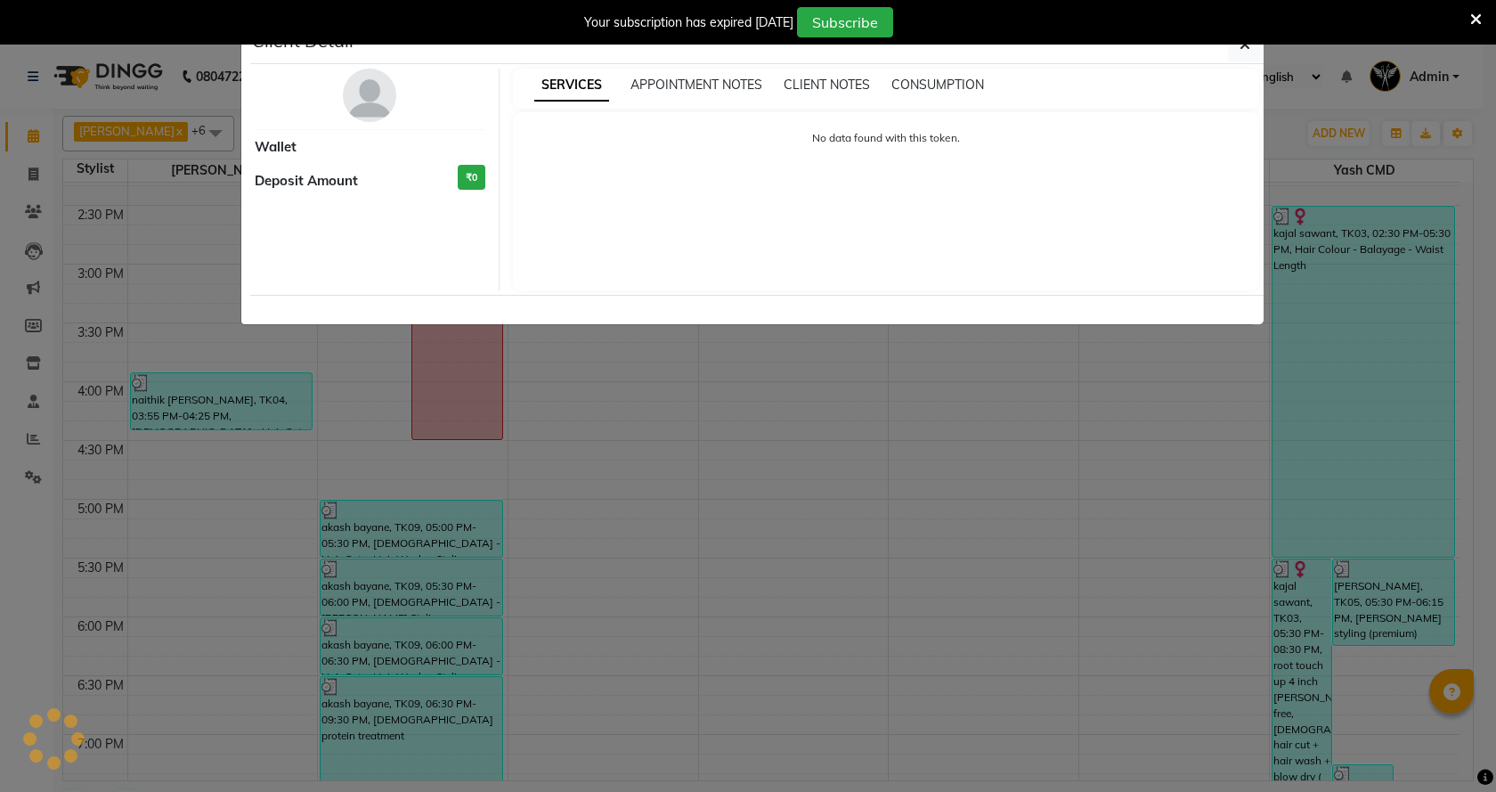
select select "3"
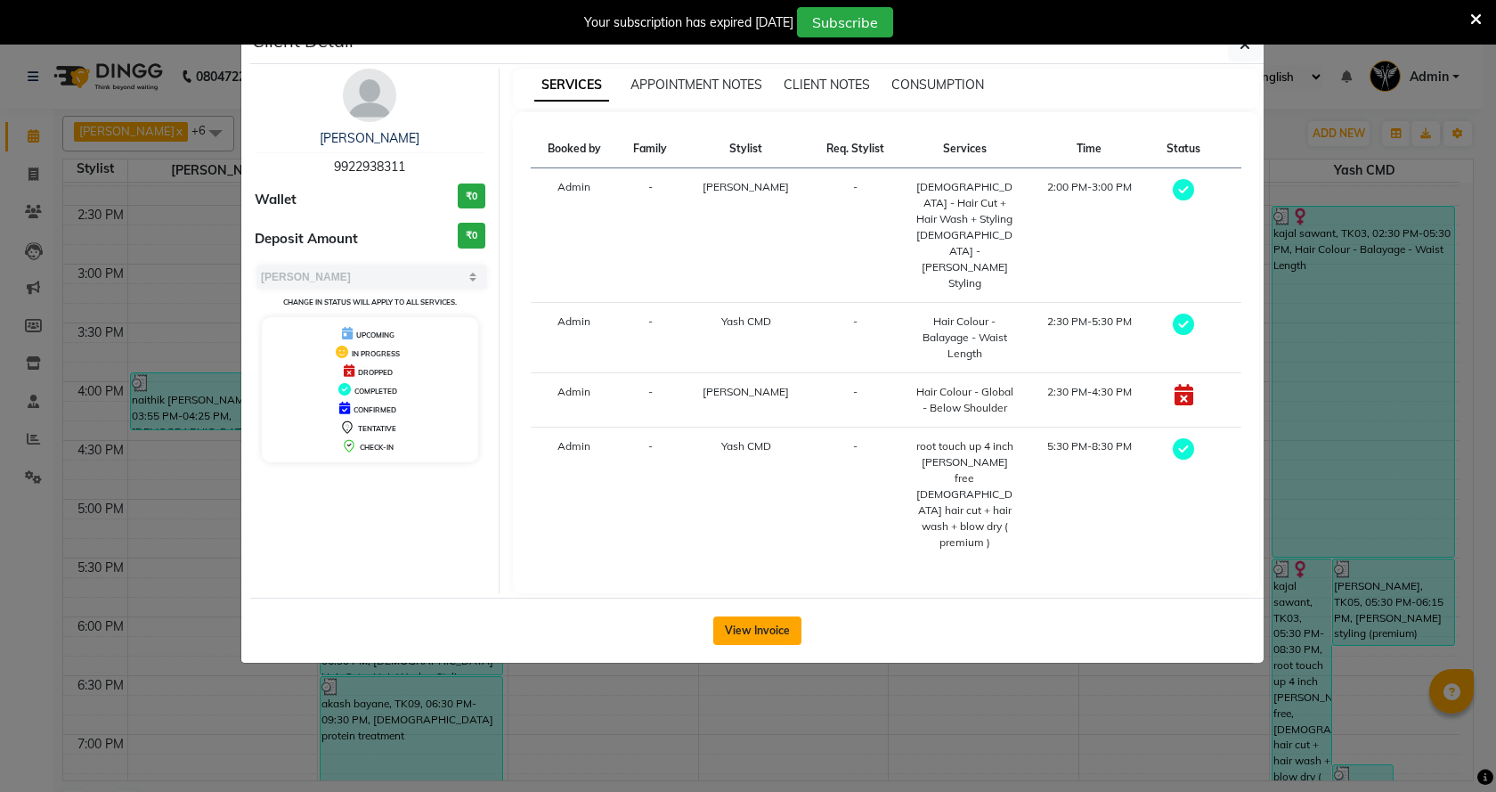
click at [793, 616] on button "View Invoice" at bounding box center [757, 630] width 88 height 28
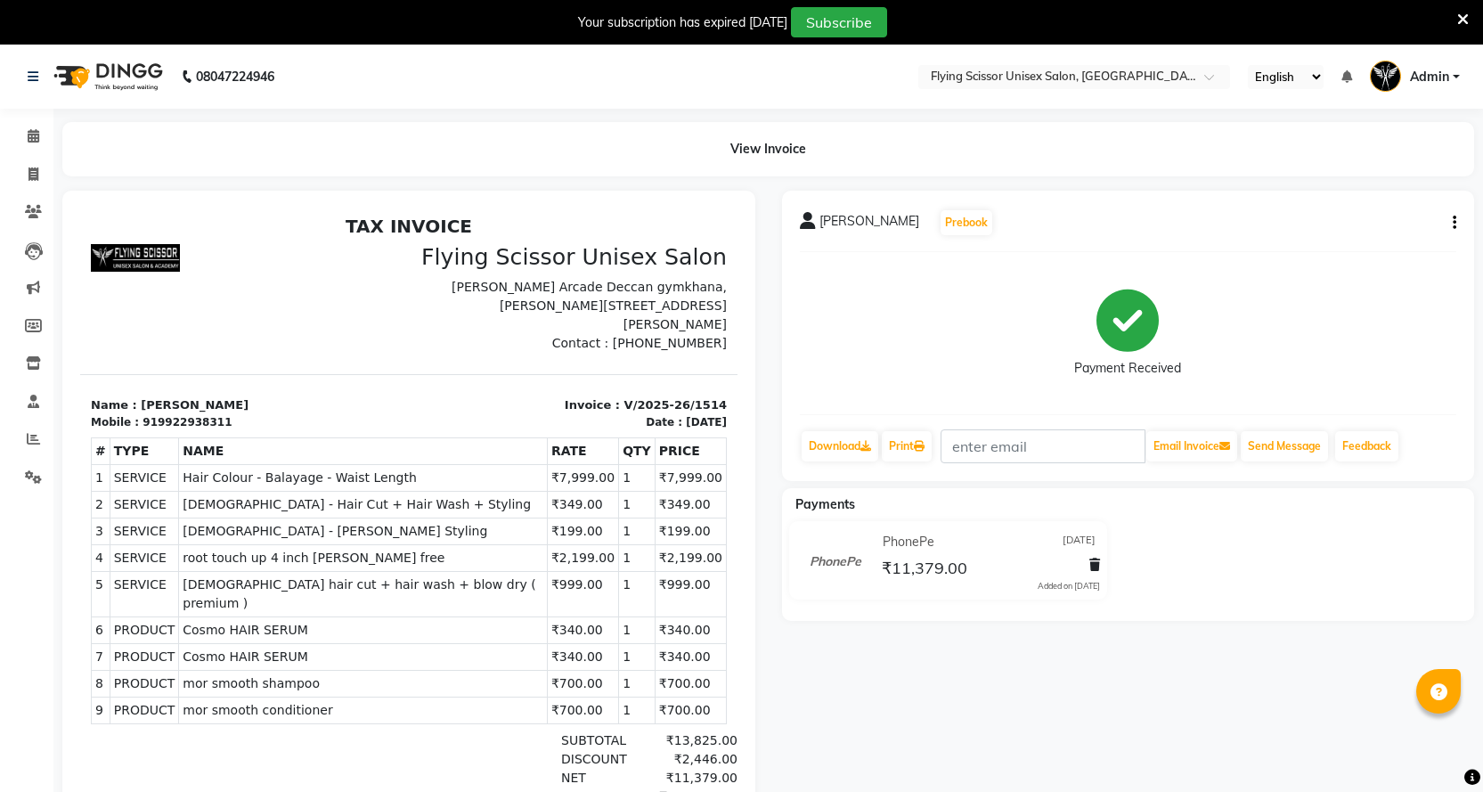
click at [1446, 226] on button "button" at bounding box center [1450, 223] width 11 height 19
click at [1091, 394] on div "Payment Received" at bounding box center [1128, 333] width 657 height 134
click at [22, 150] on link "Calendar" at bounding box center [26, 136] width 43 height 29
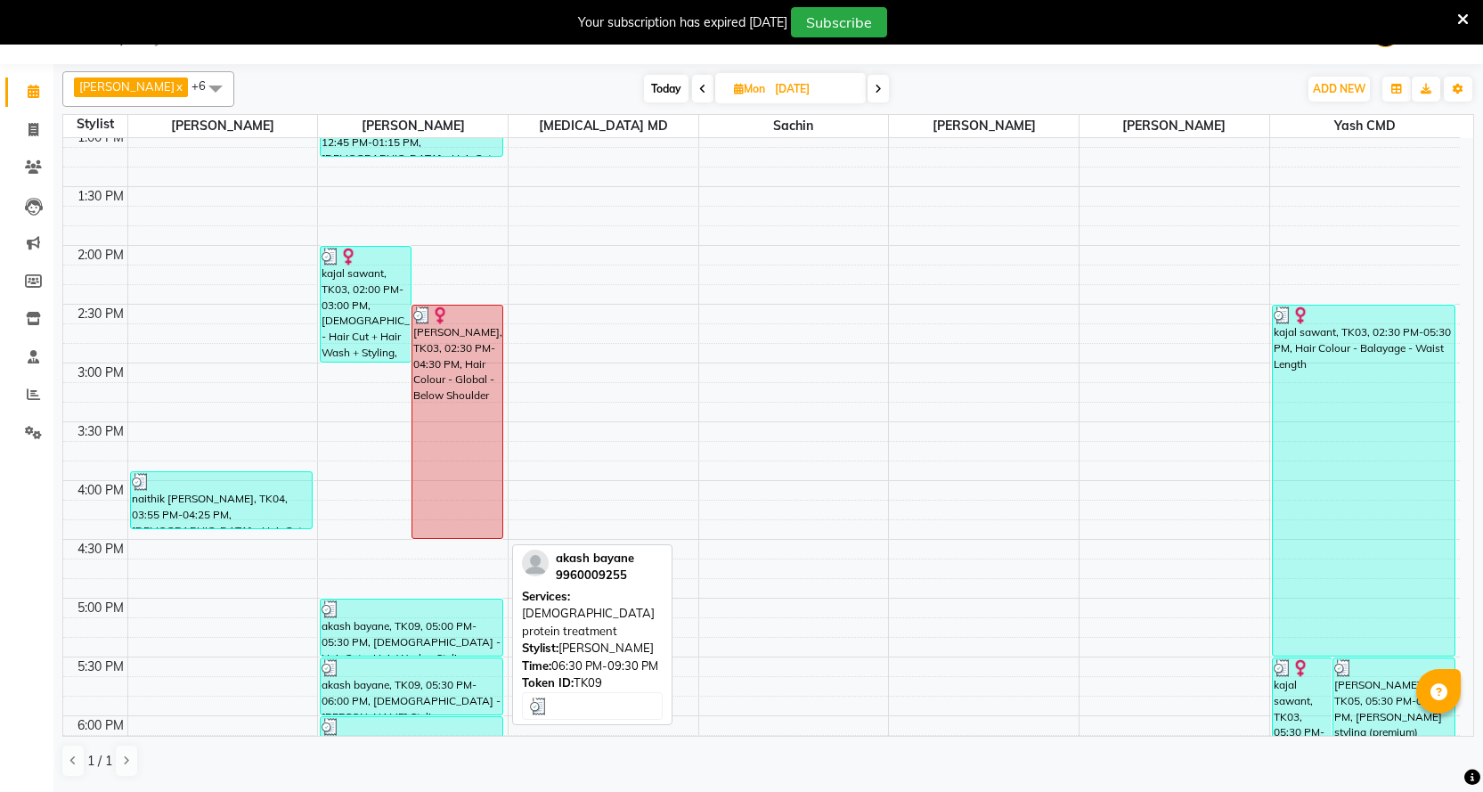
scroll to position [395, 0]
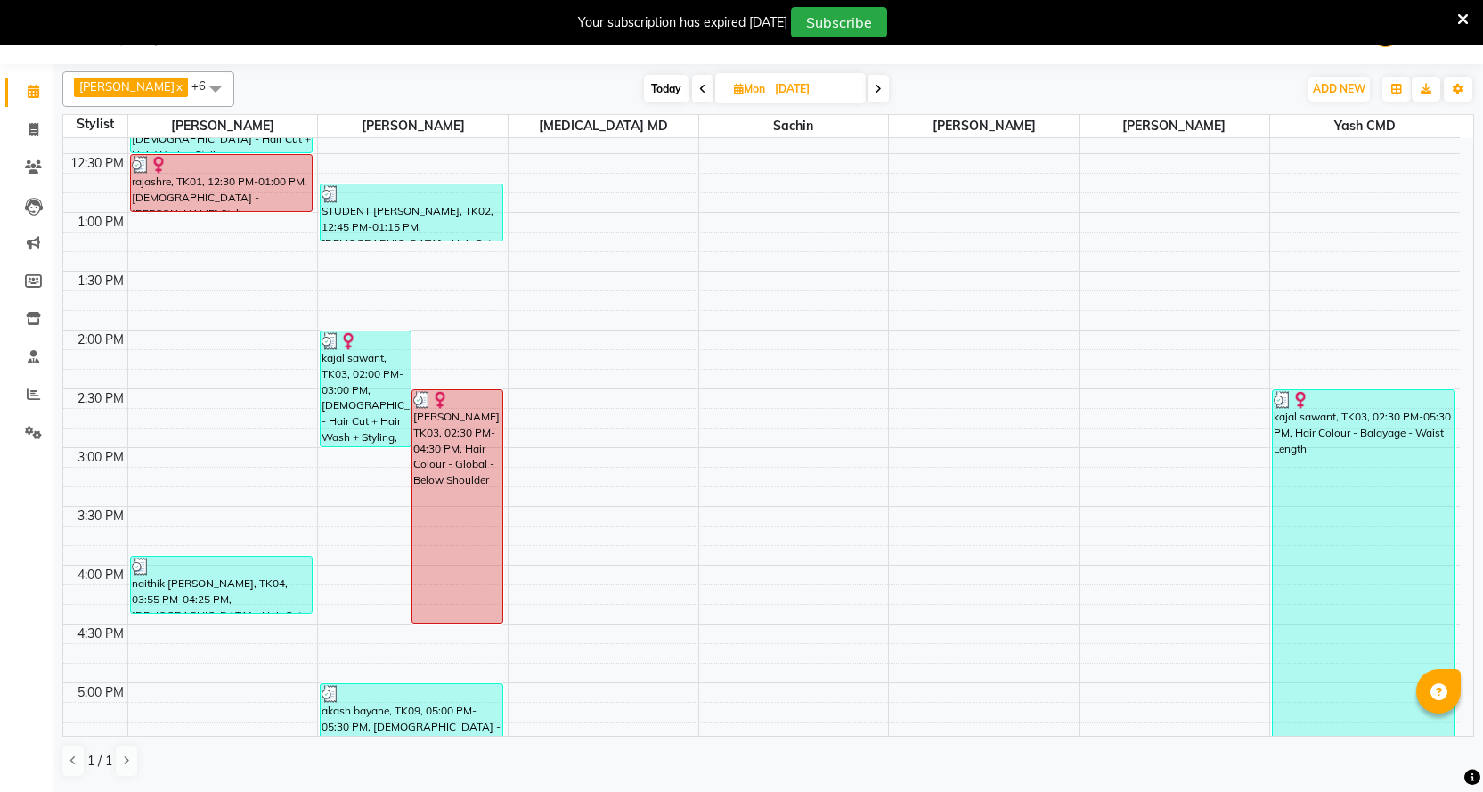
click at [692, 81] on span at bounding box center [702, 89] width 21 height 28
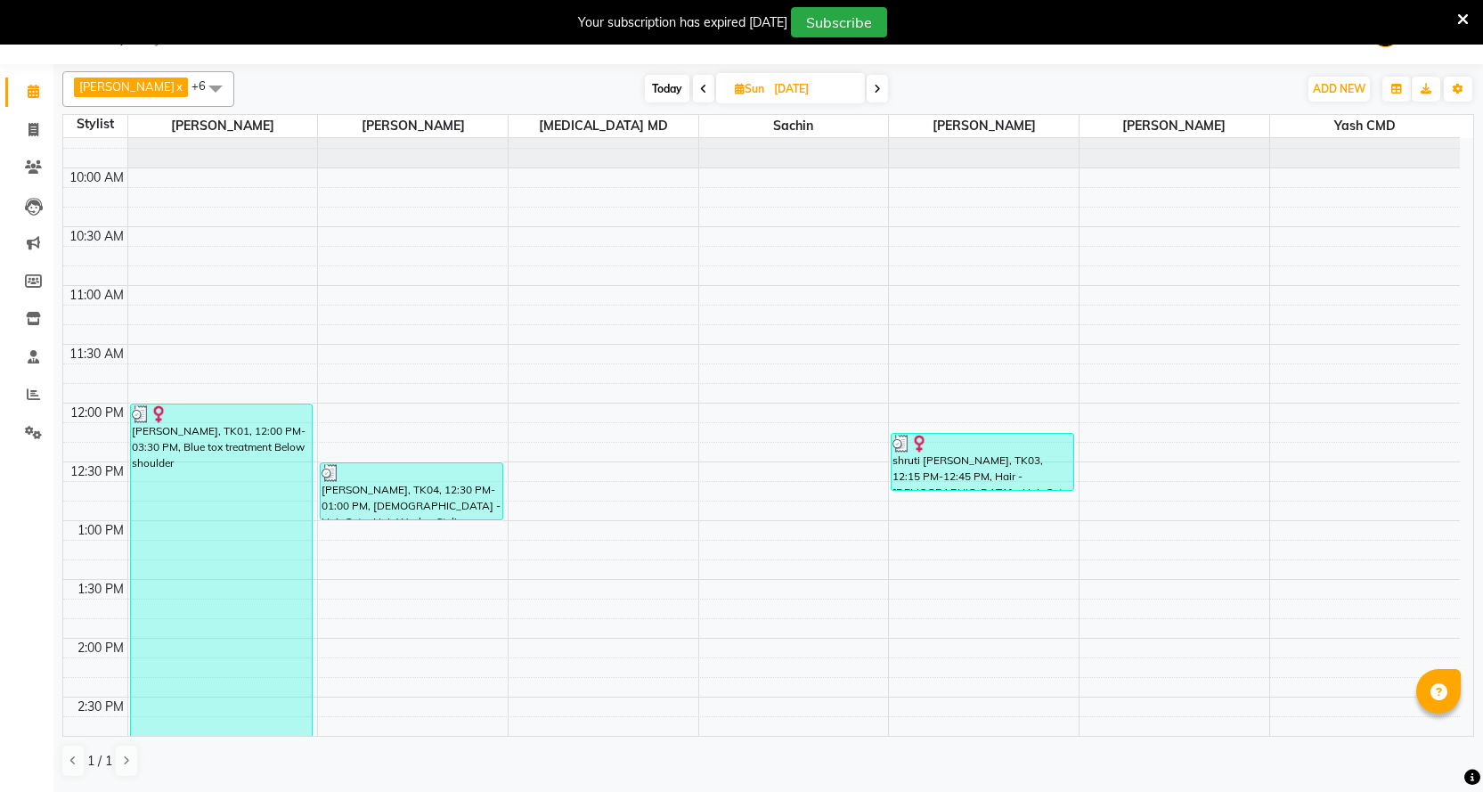
scroll to position [86, 0]
click at [700, 88] on icon at bounding box center [703, 89] width 7 height 11
type input "[DATE]"
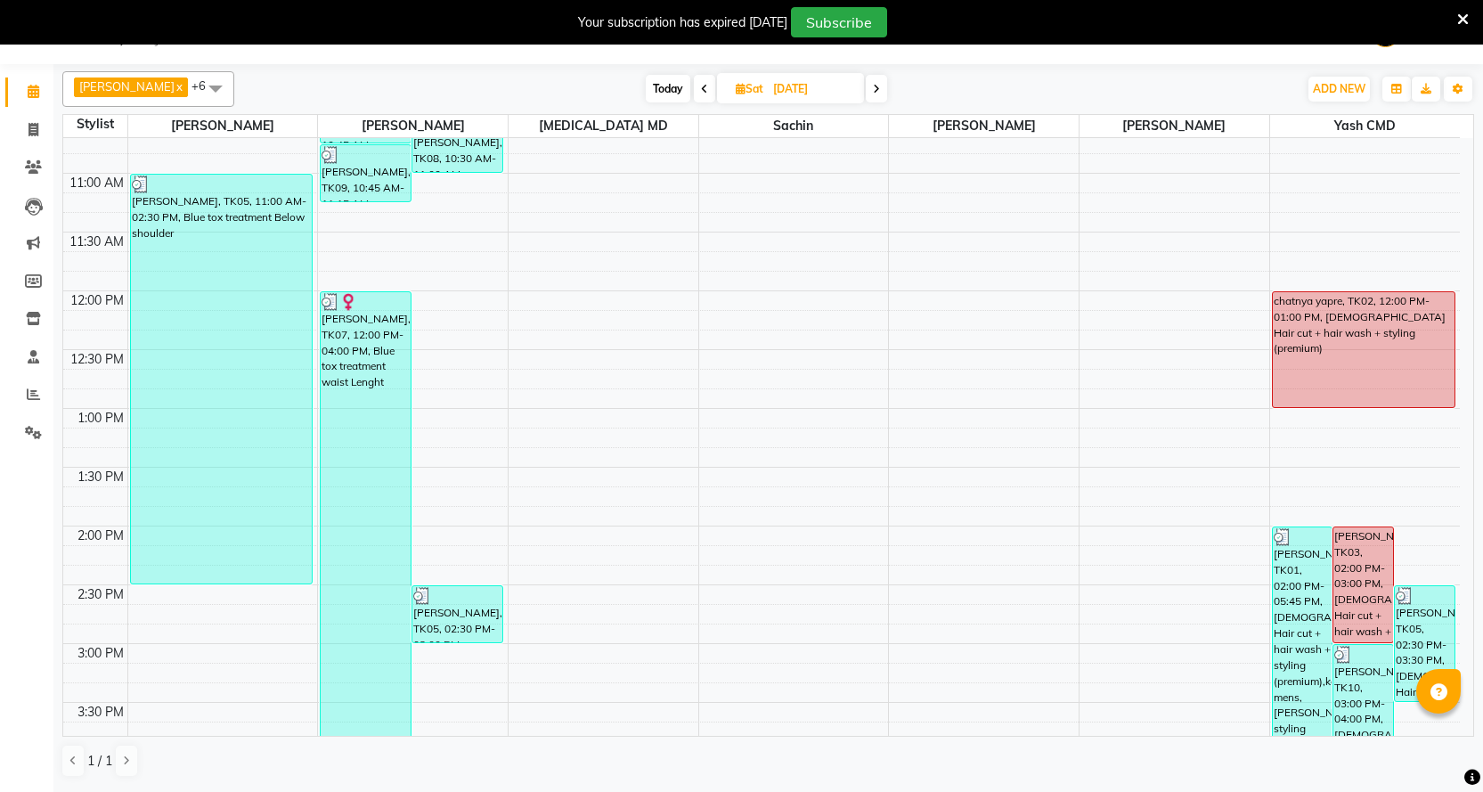
scroll to position [175, 0]
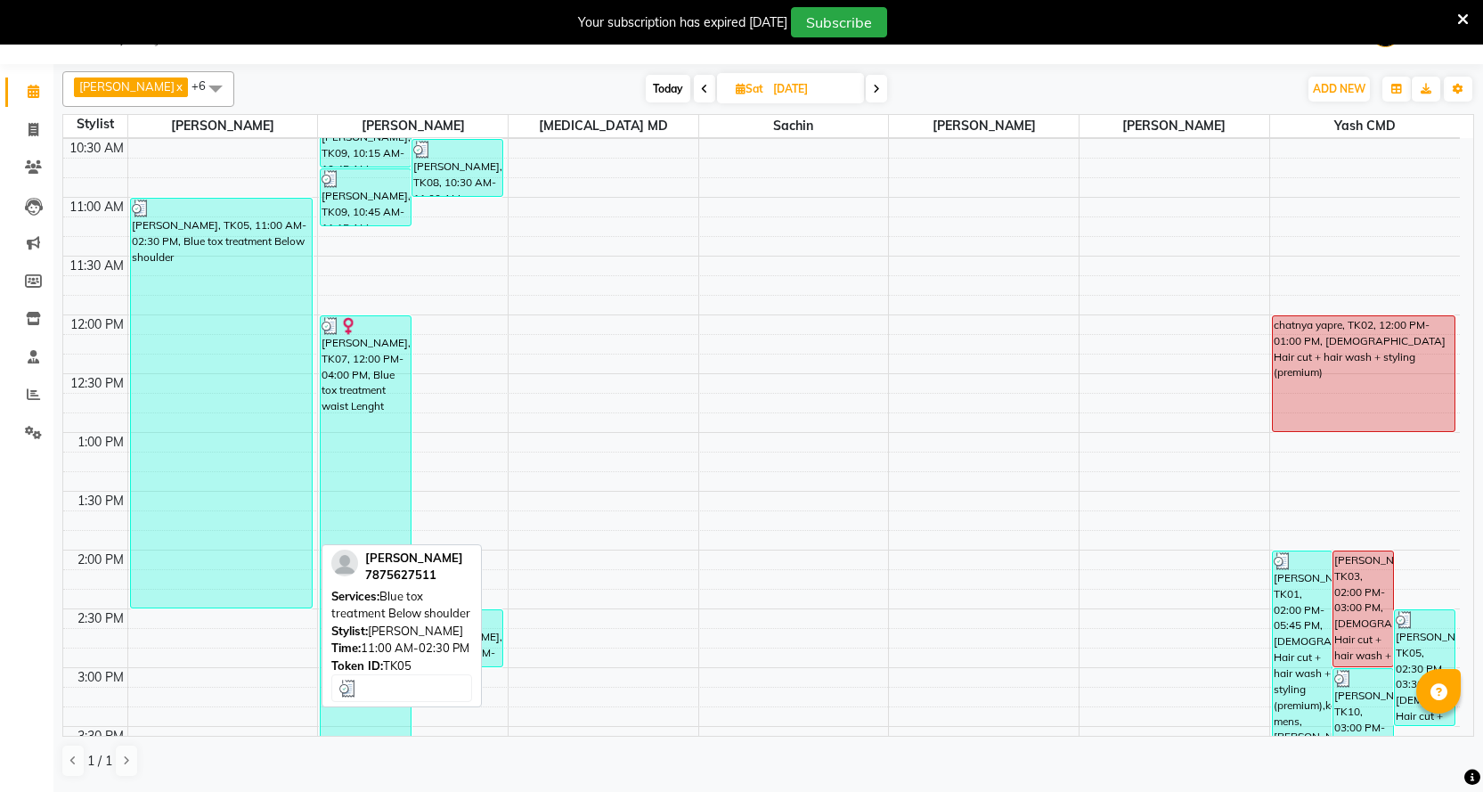
click at [256, 318] on div "[PERSON_NAME], TK05, 11:00 AM-02:30 PM, Blue tox treatment Below shoulder" at bounding box center [221, 403] width 181 height 409
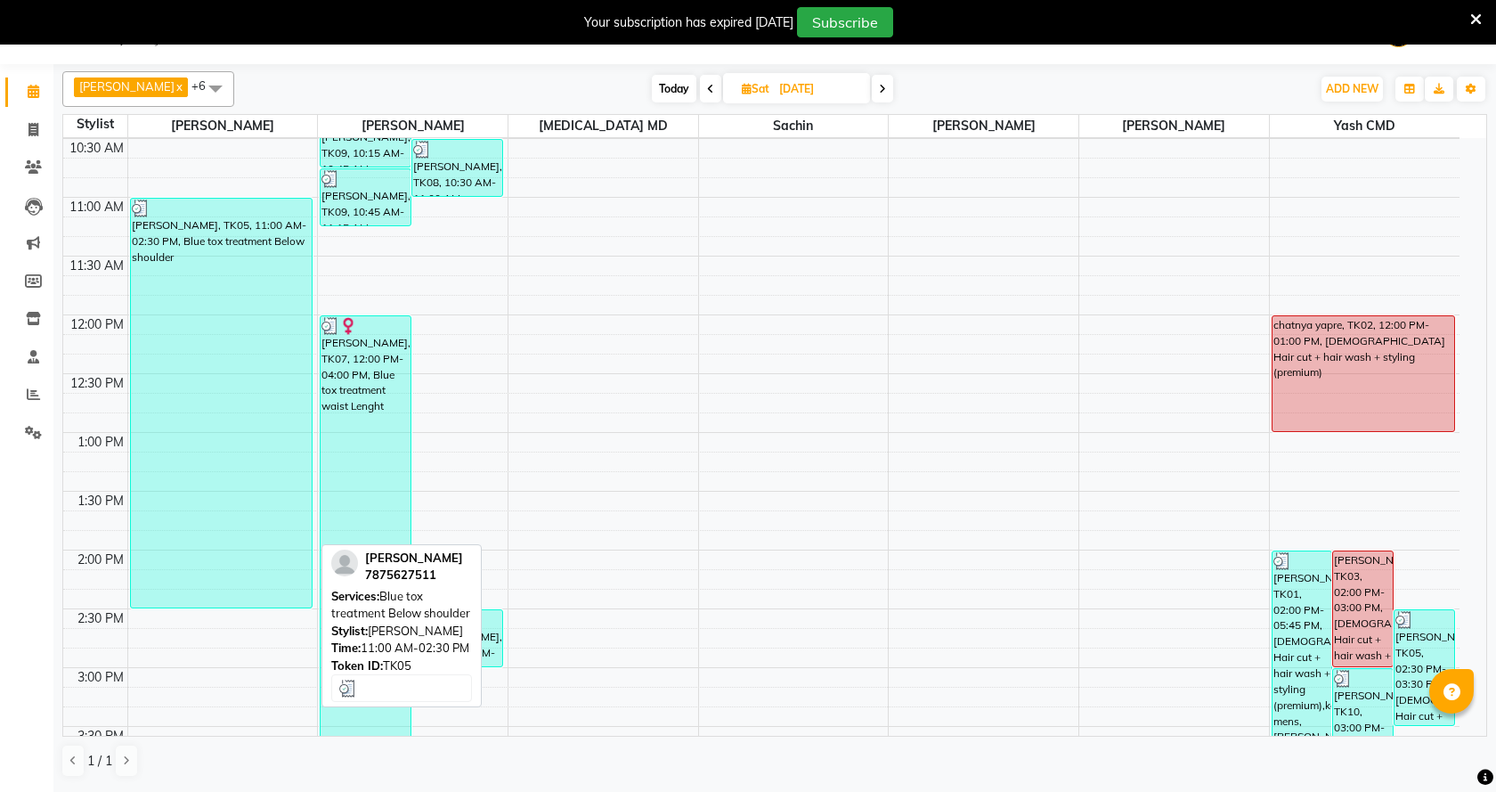
select select "3"
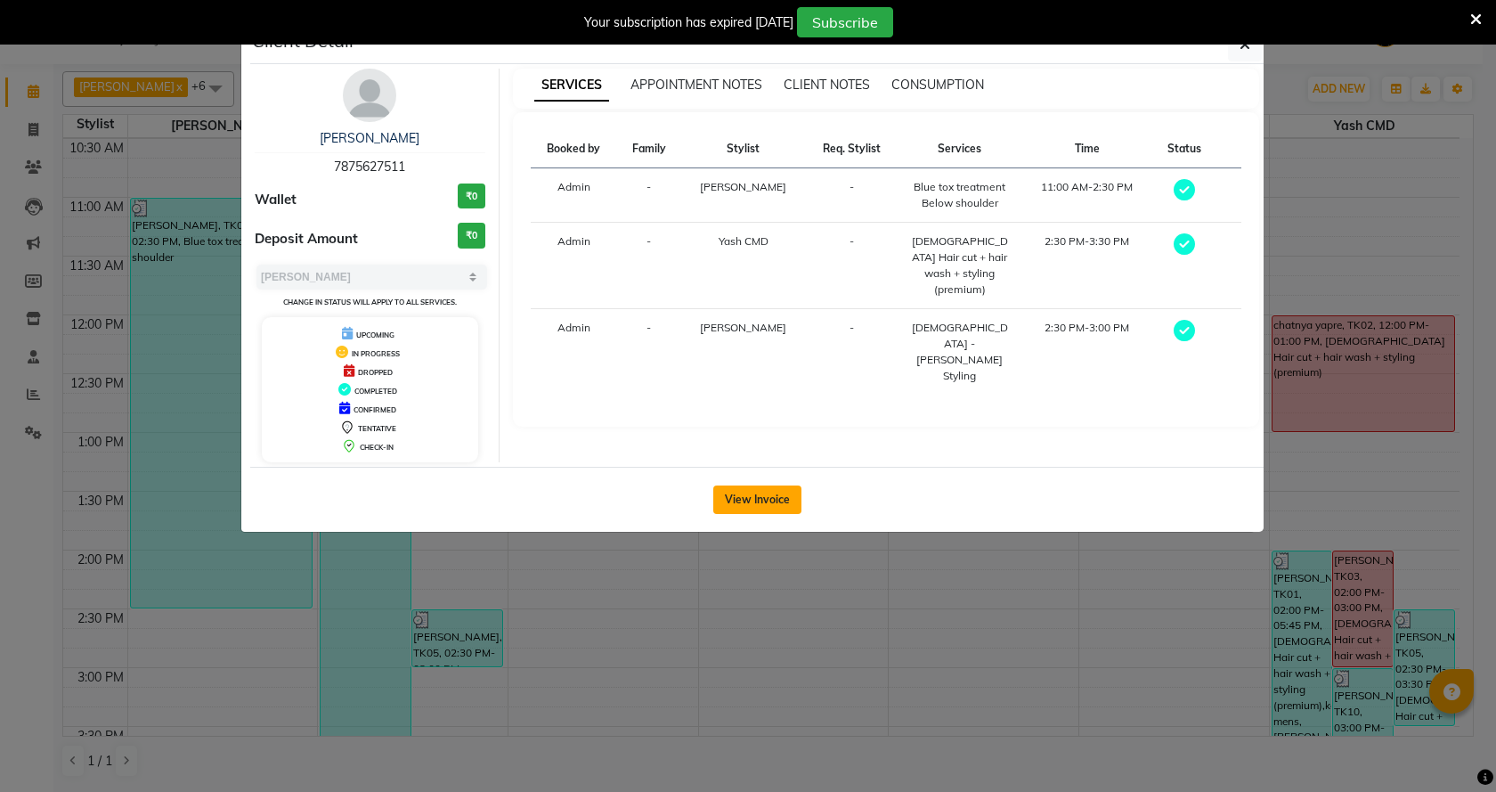
click at [736, 500] on button "View Invoice" at bounding box center [757, 499] width 88 height 28
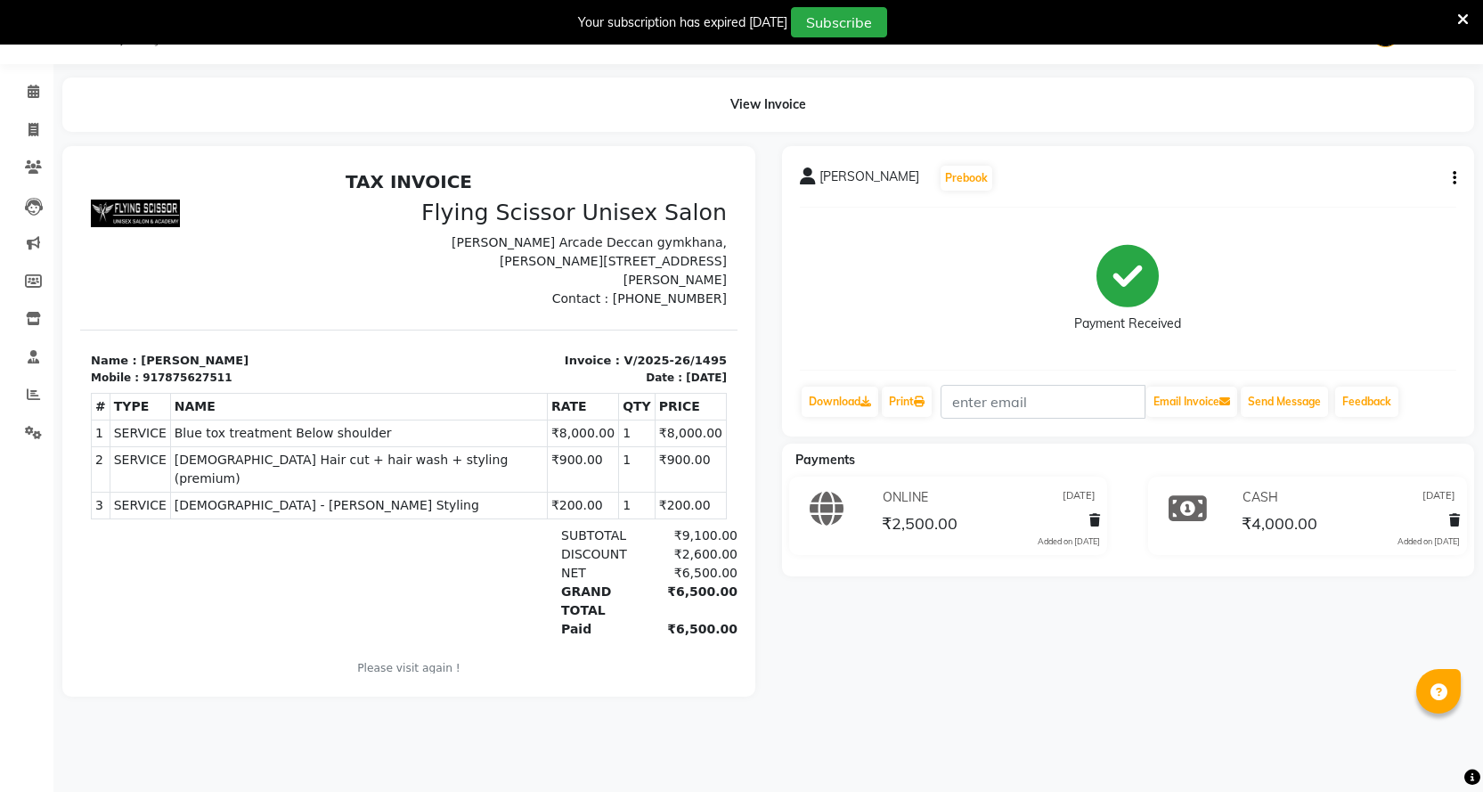
click at [1455, 177] on div "[PERSON_NAME] Prebook Payment Received Download Print Email Invoice Send Messag…" at bounding box center [1128, 291] width 693 height 290
click at [1452, 179] on button "button" at bounding box center [1450, 178] width 11 height 19
click at [1374, 163] on div "Split Service Amount" at bounding box center [1366, 156] width 122 height 22
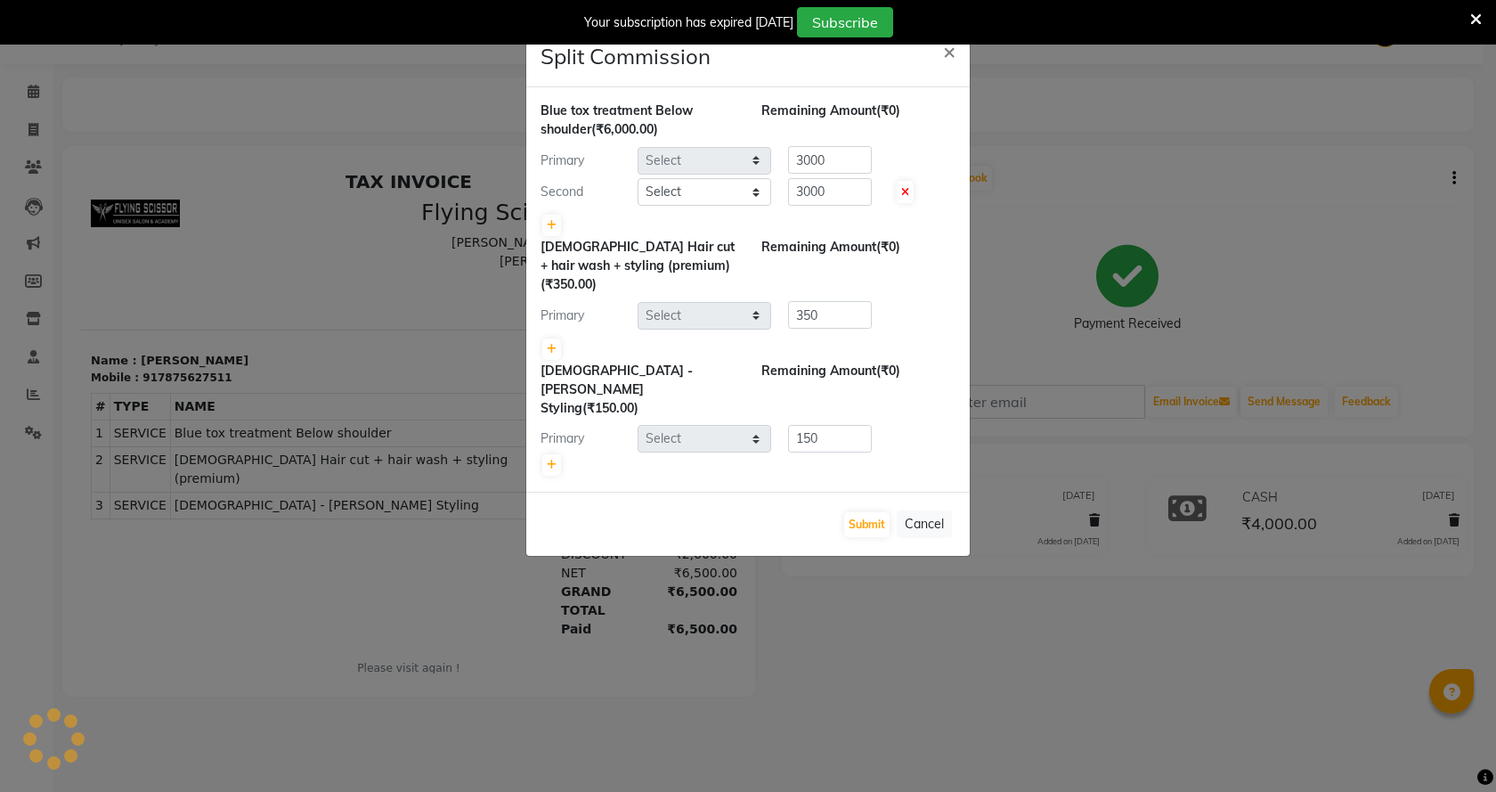
select select "15730"
select select "70618"
select select "1679"
select select "18390"
click at [941, 52] on button "×" at bounding box center [949, 51] width 41 height 50
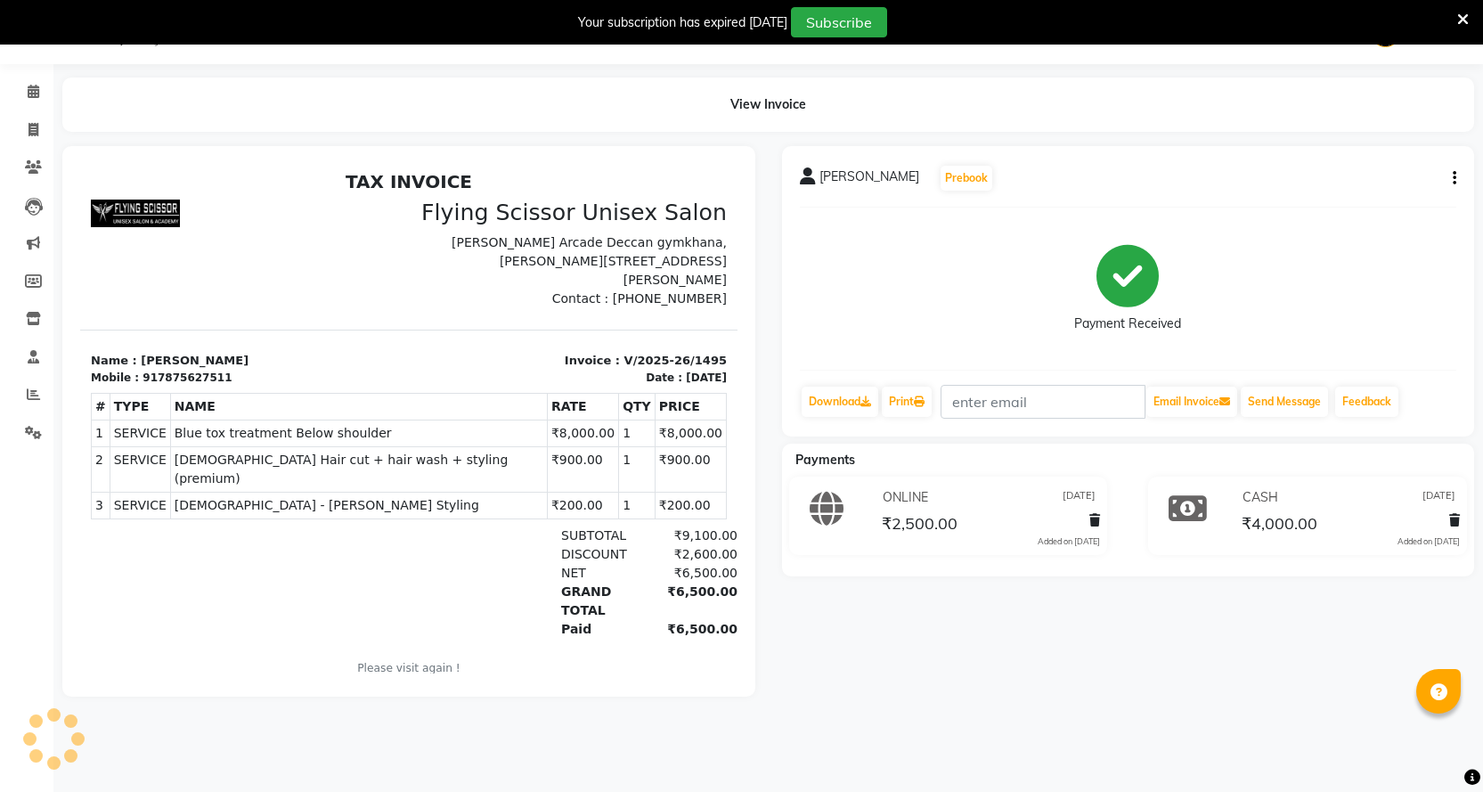
click at [1446, 175] on button "button" at bounding box center [1450, 178] width 11 height 19
click at [1365, 195] on div "Edit Invoice" at bounding box center [1366, 201] width 122 height 22
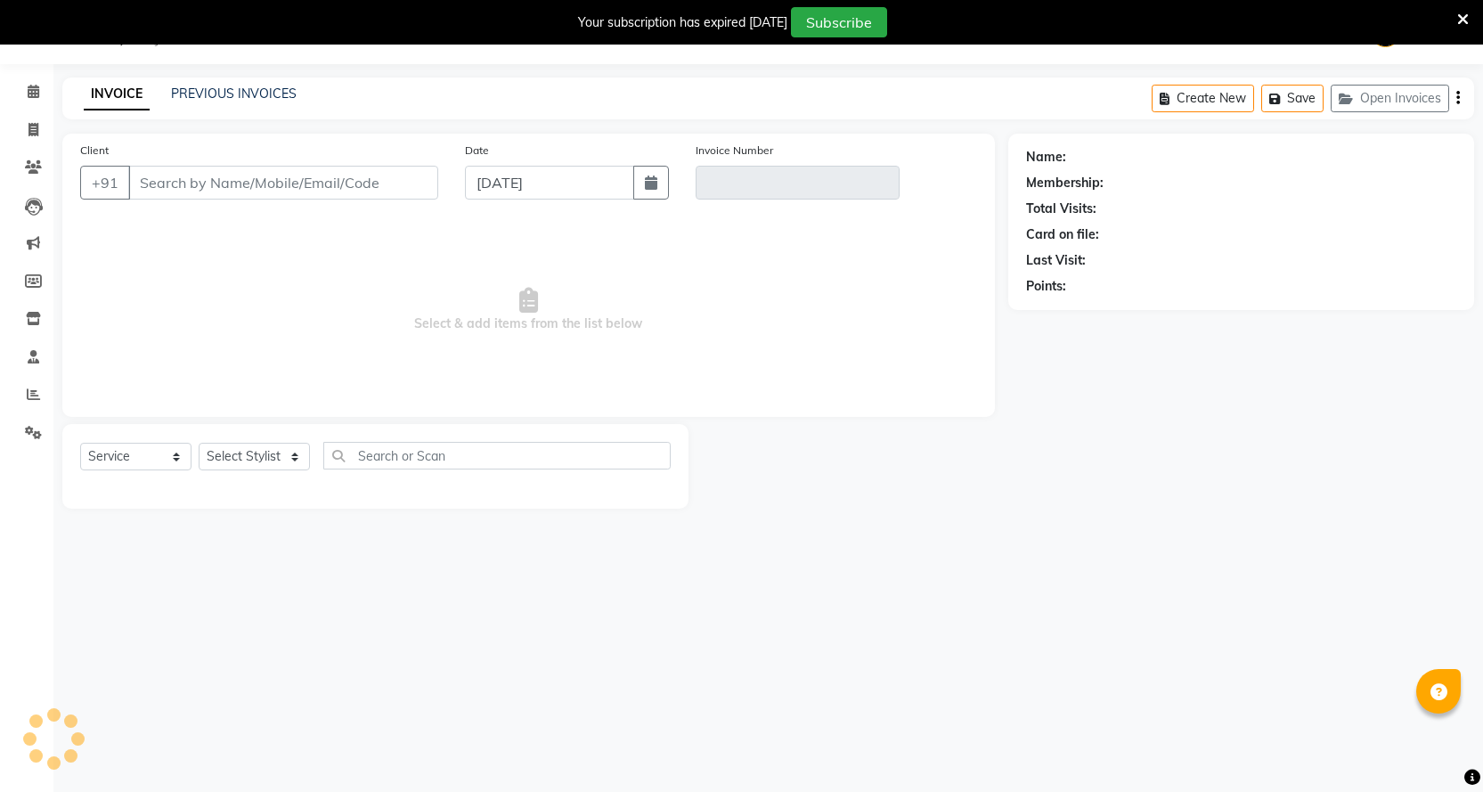
select select "membership"
select select "18390"
type input "7875627511"
type input "V/2025-26/1495"
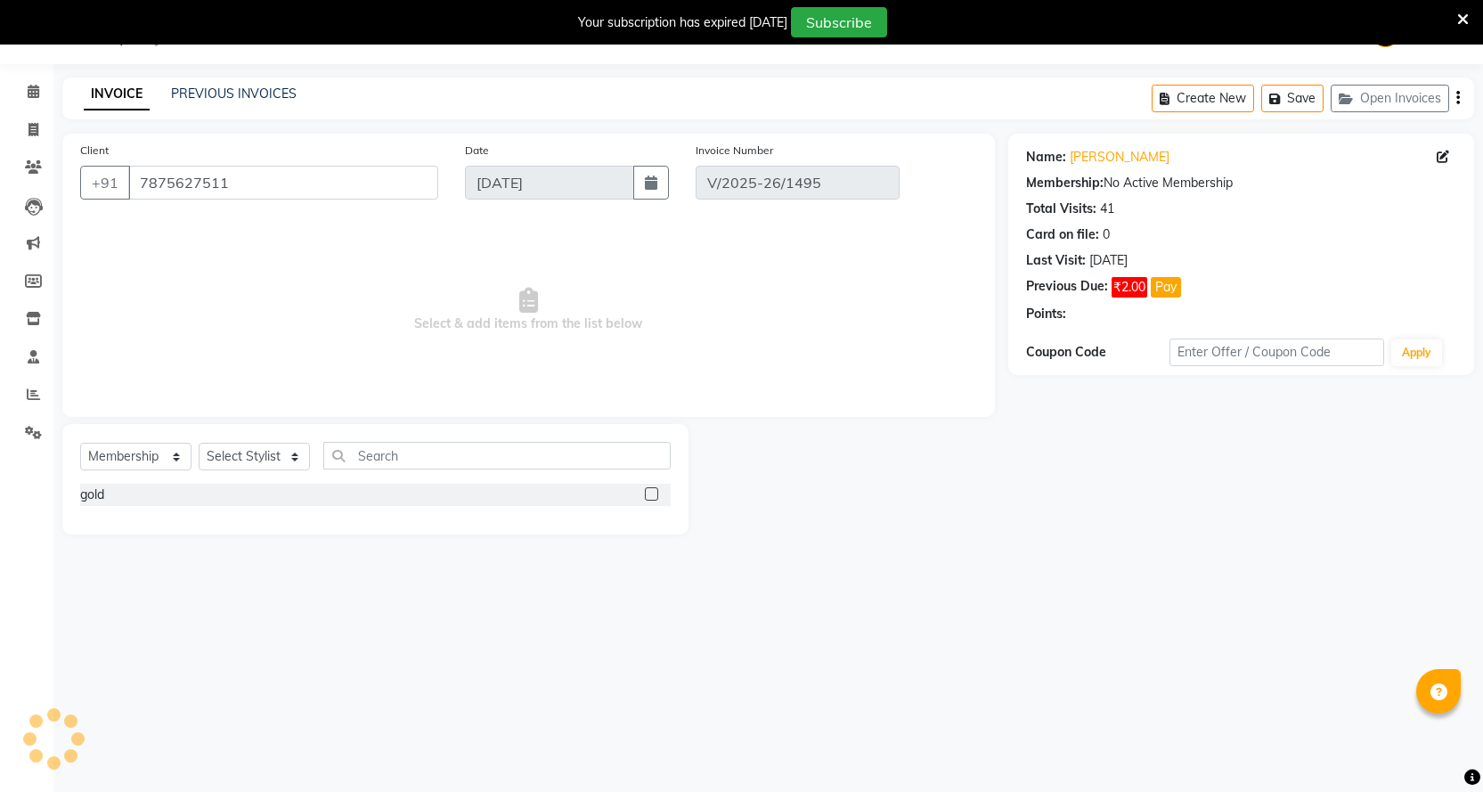
type input "[DATE]"
select select "select"
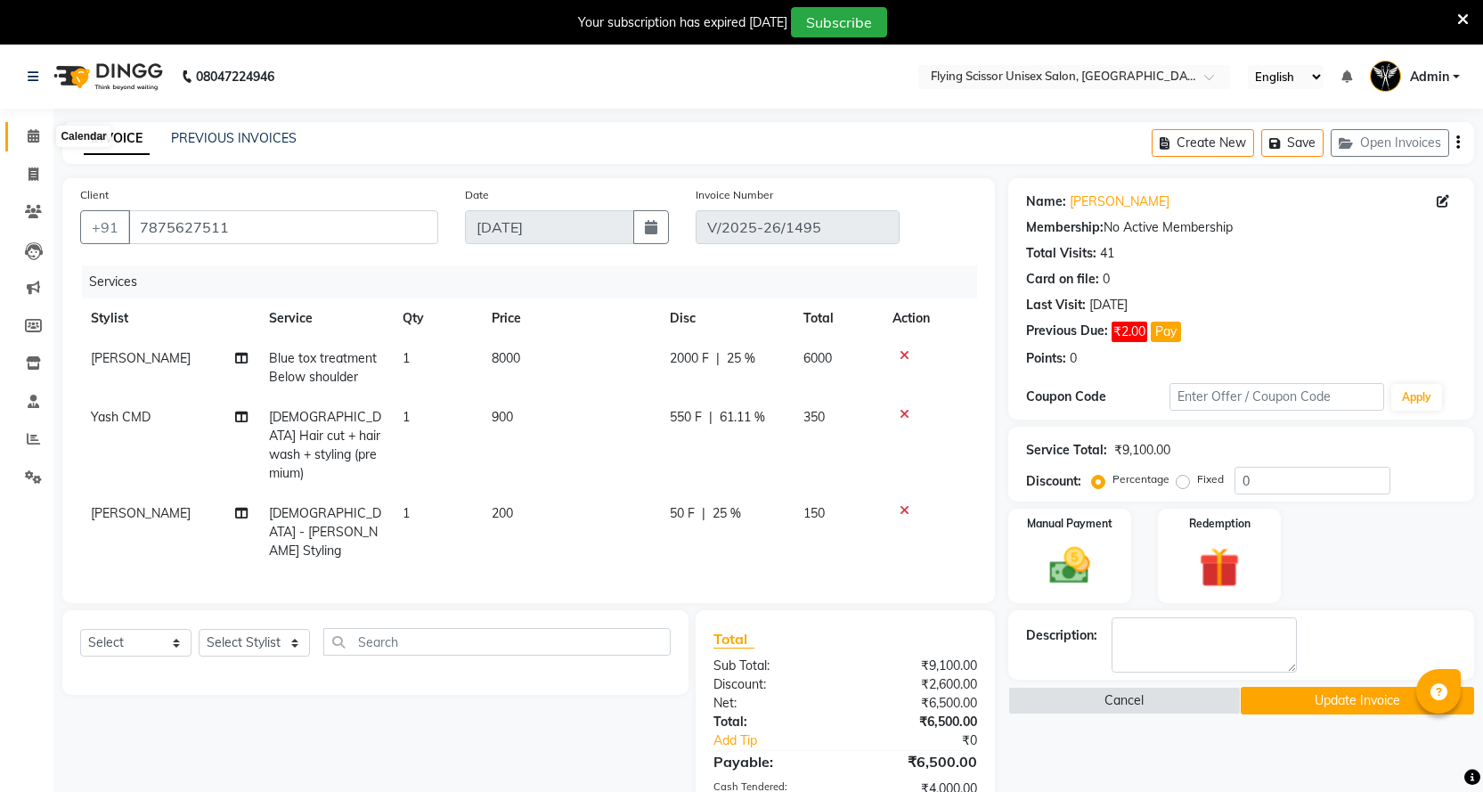
click at [19, 137] on span at bounding box center [33, 136] width 31 height 20
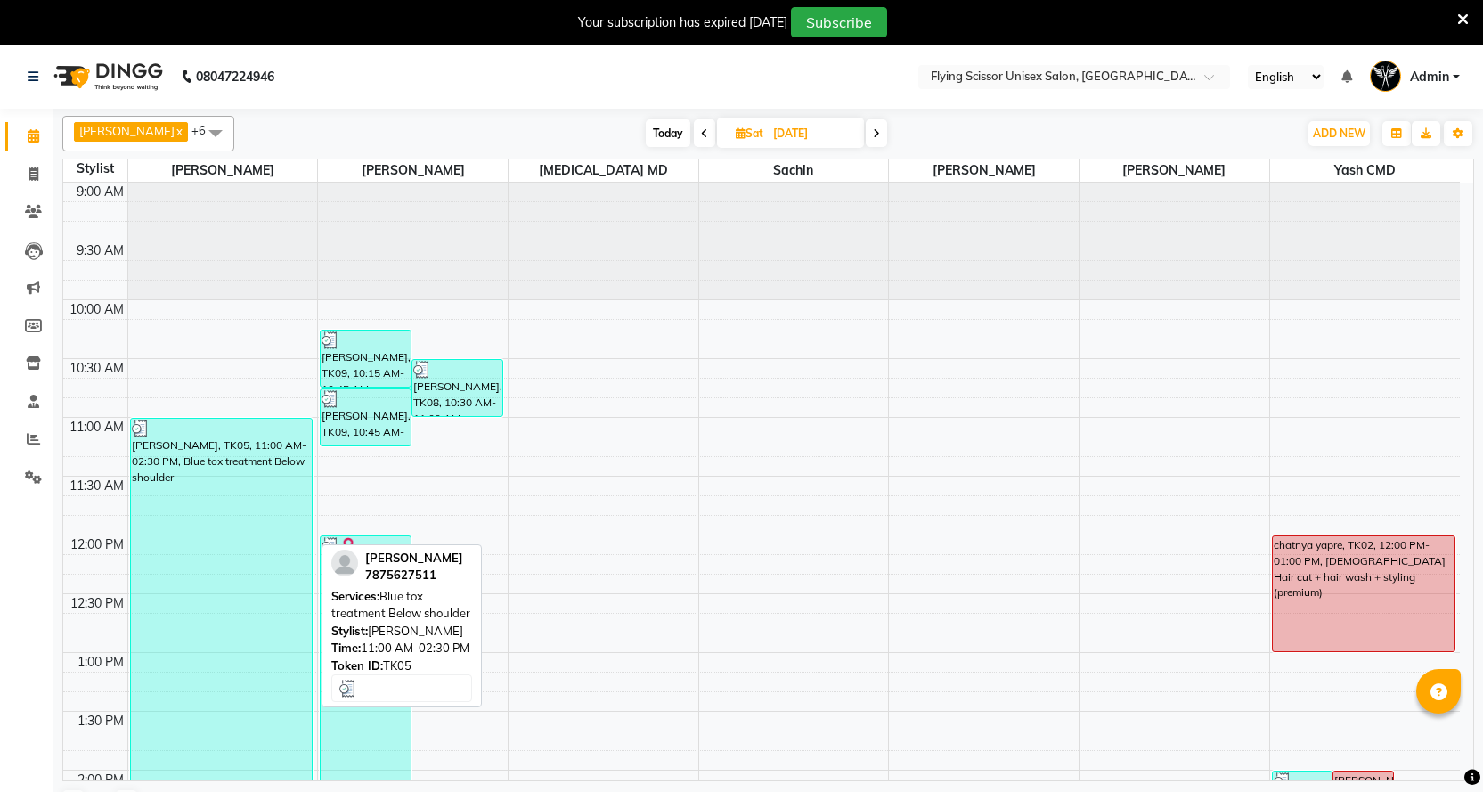
click at [300, 557] on div "[PERSON_NAME], TK05, 11:00 AM-02:30 PM, Blue tox treatment Below shoulder" at bounding box center [221, 623] width 181 height 409
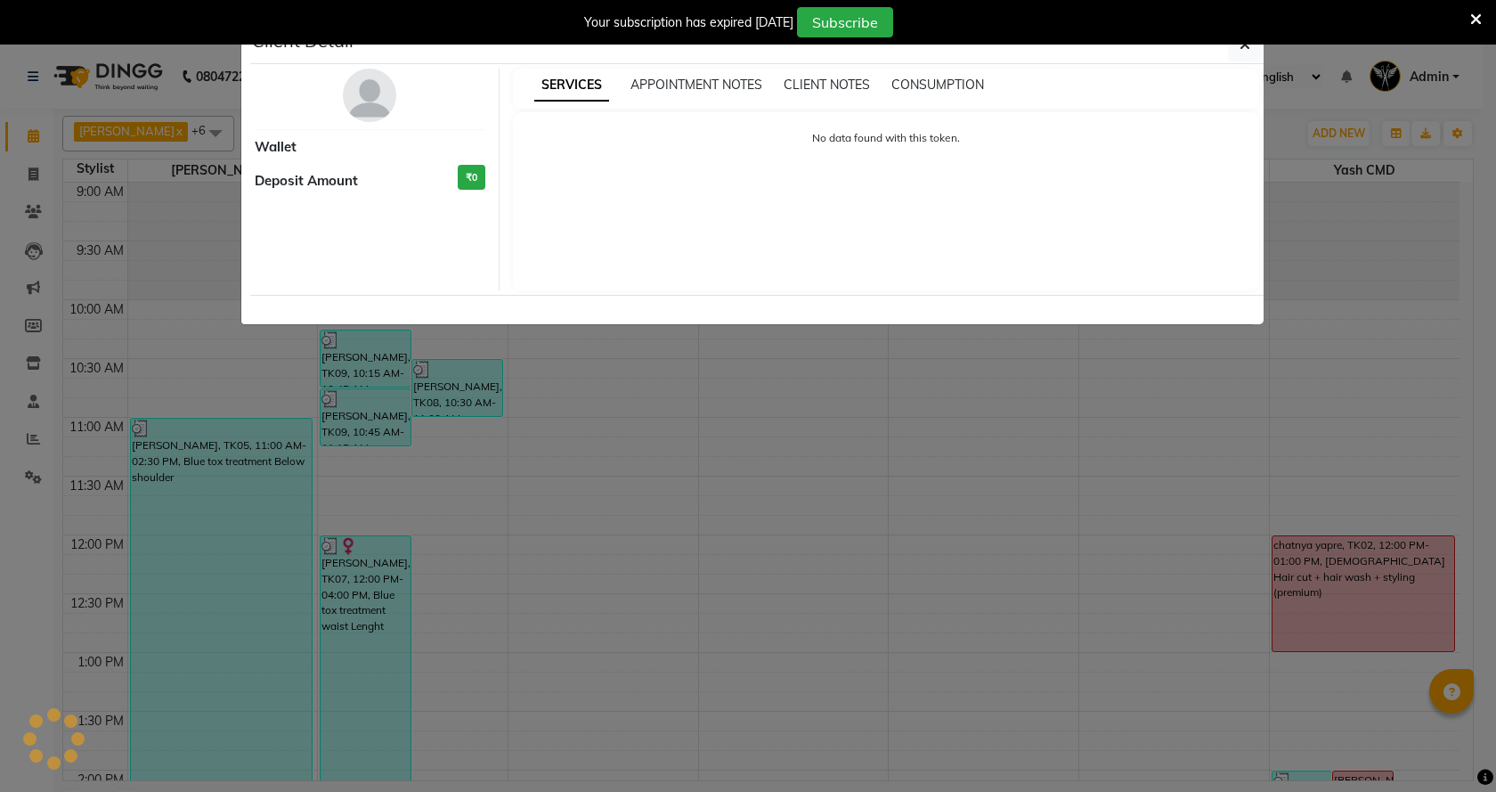
select select "3"
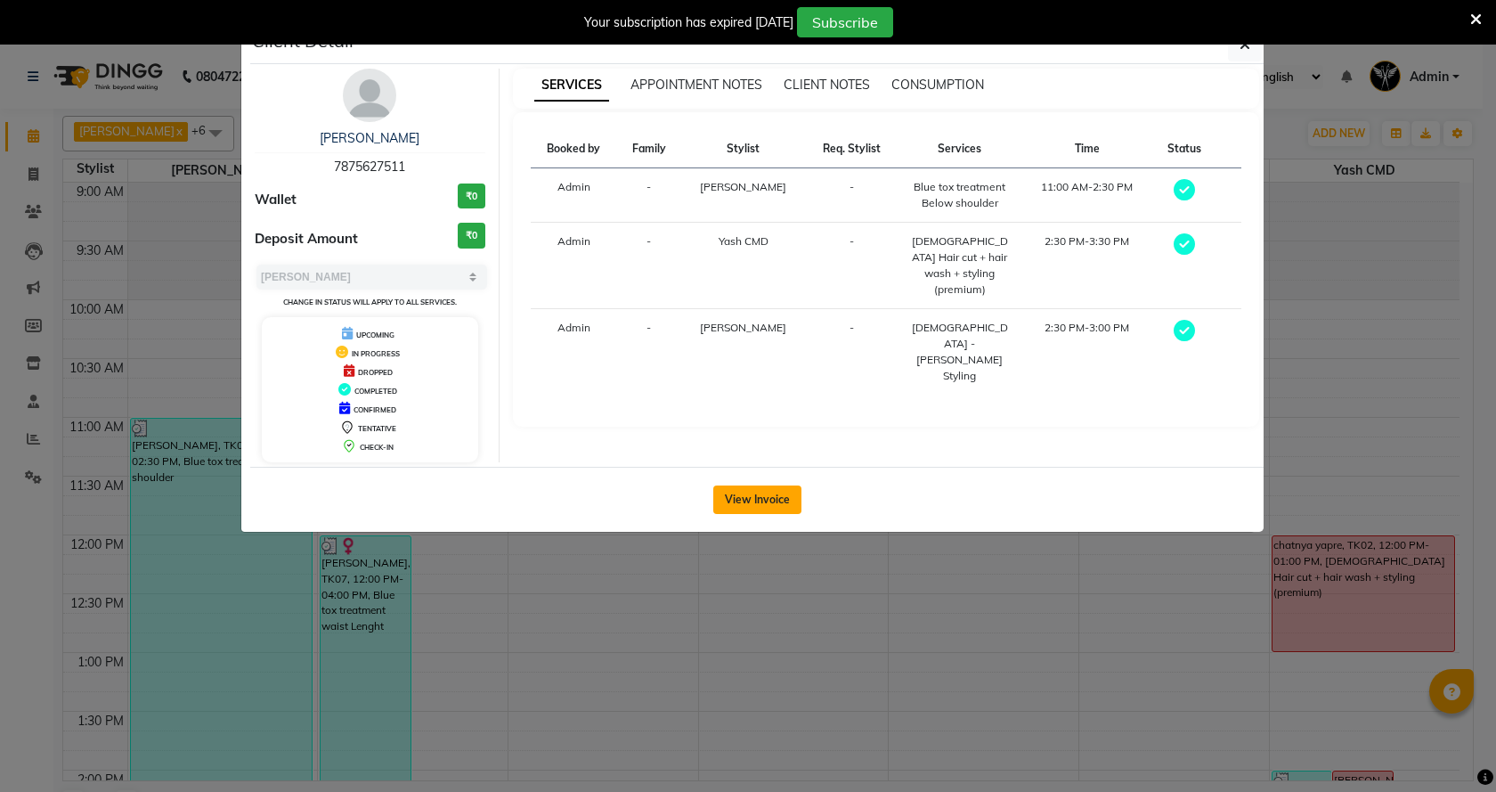
click at [731, 485] on button "View Invoice" at bounding box center [757, 499] width 88 height 28
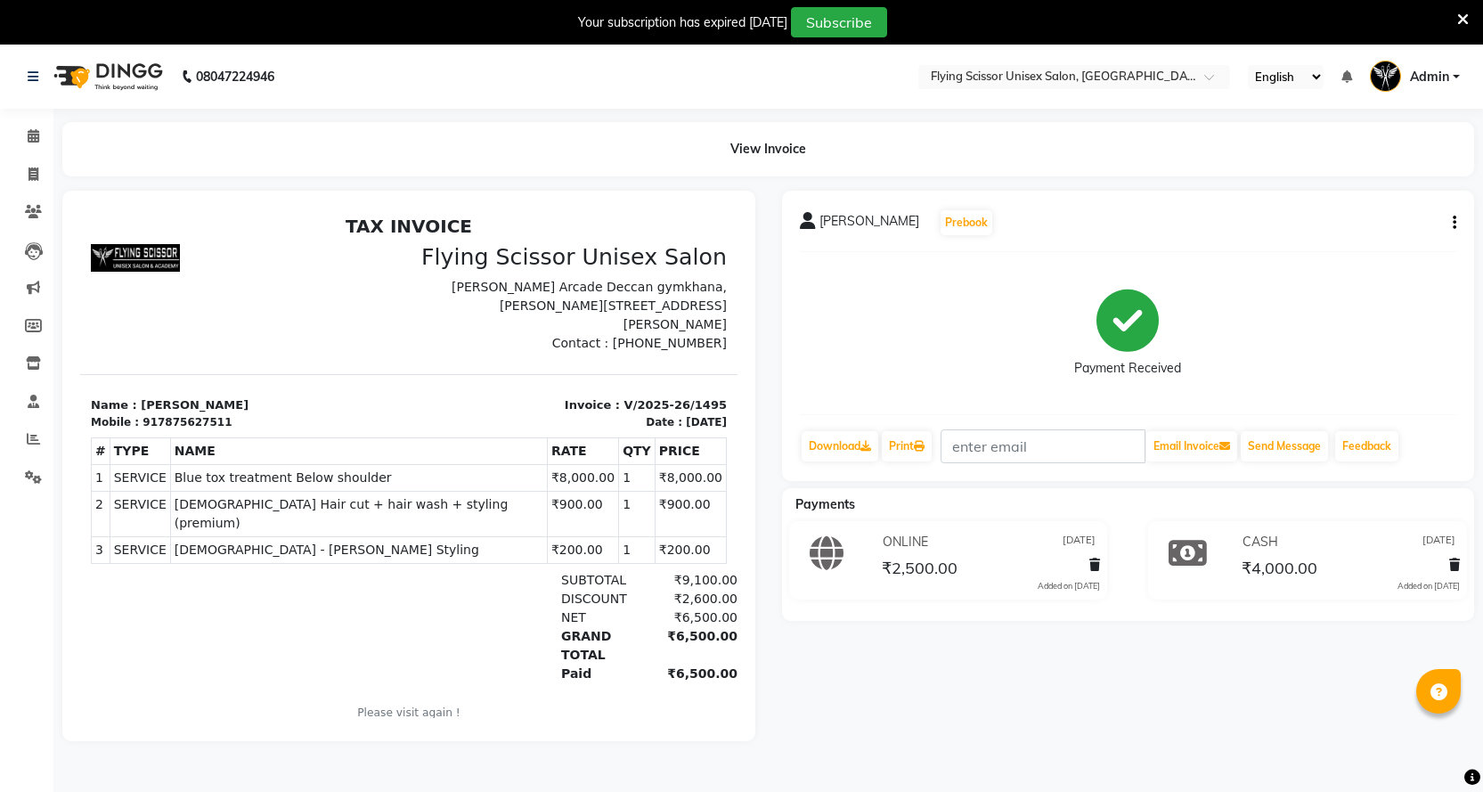
click at [1447, 227] on button "button" at bounding box center [1450, 223] width 11 height 19
click at [1338, 207] on div "Split Service Amount" at bounding box center [1366, 201] width 122 height 22
select select "15730"
select select "70618"
select select "1679"
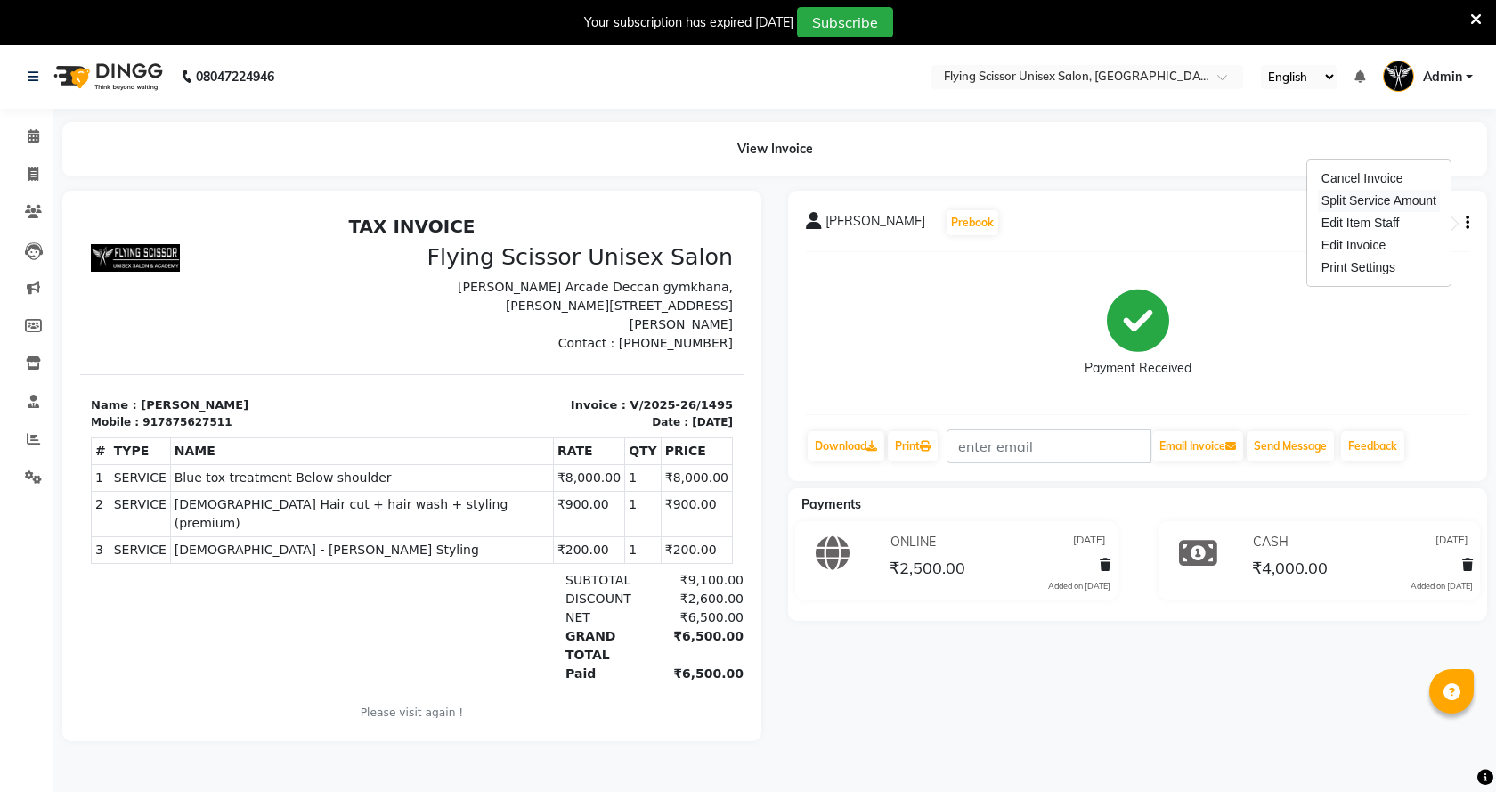
select select "18390"
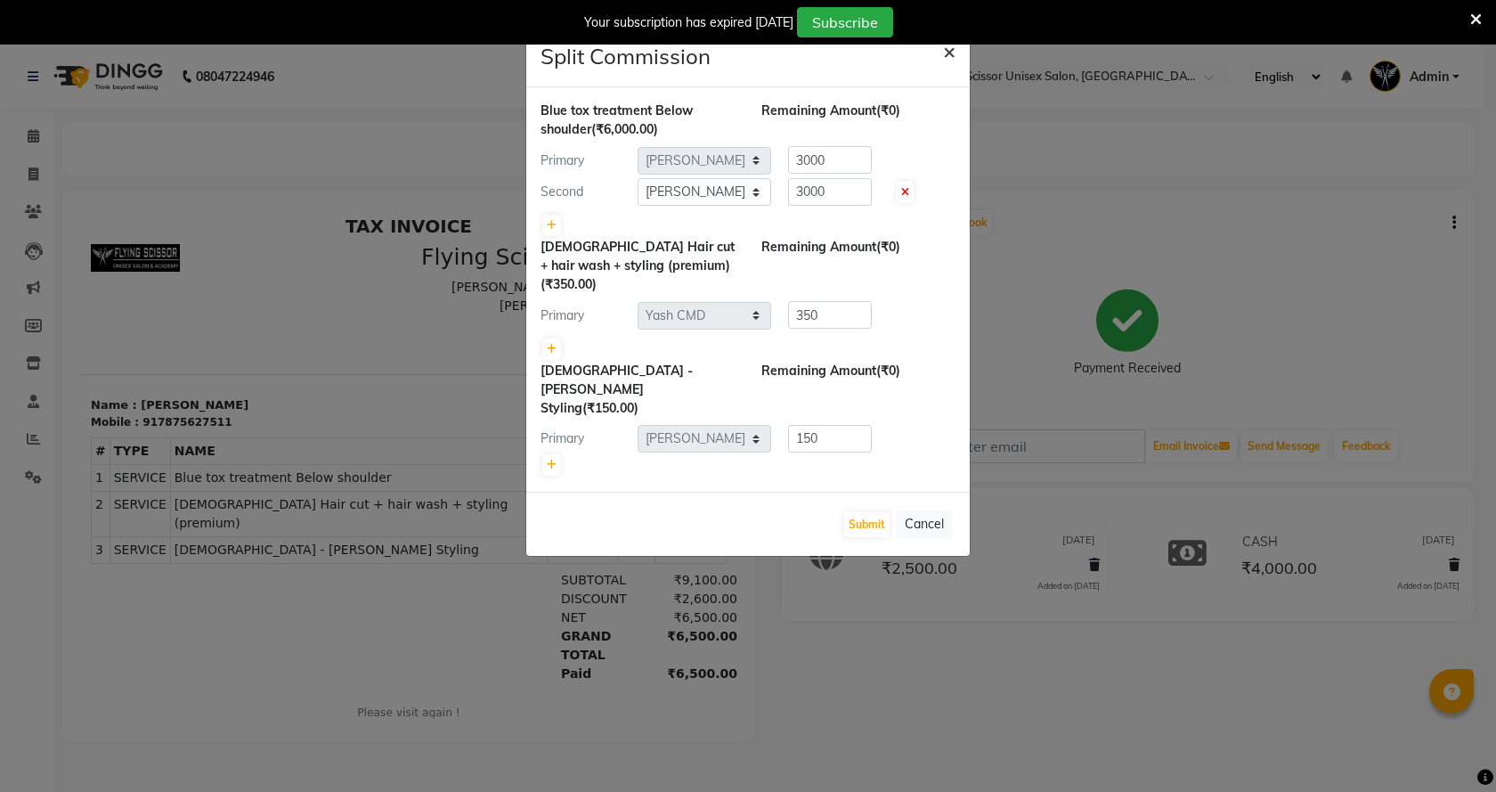
click at [948, 45] on span "×" at bounding box center [949, 50] width 12 height 27
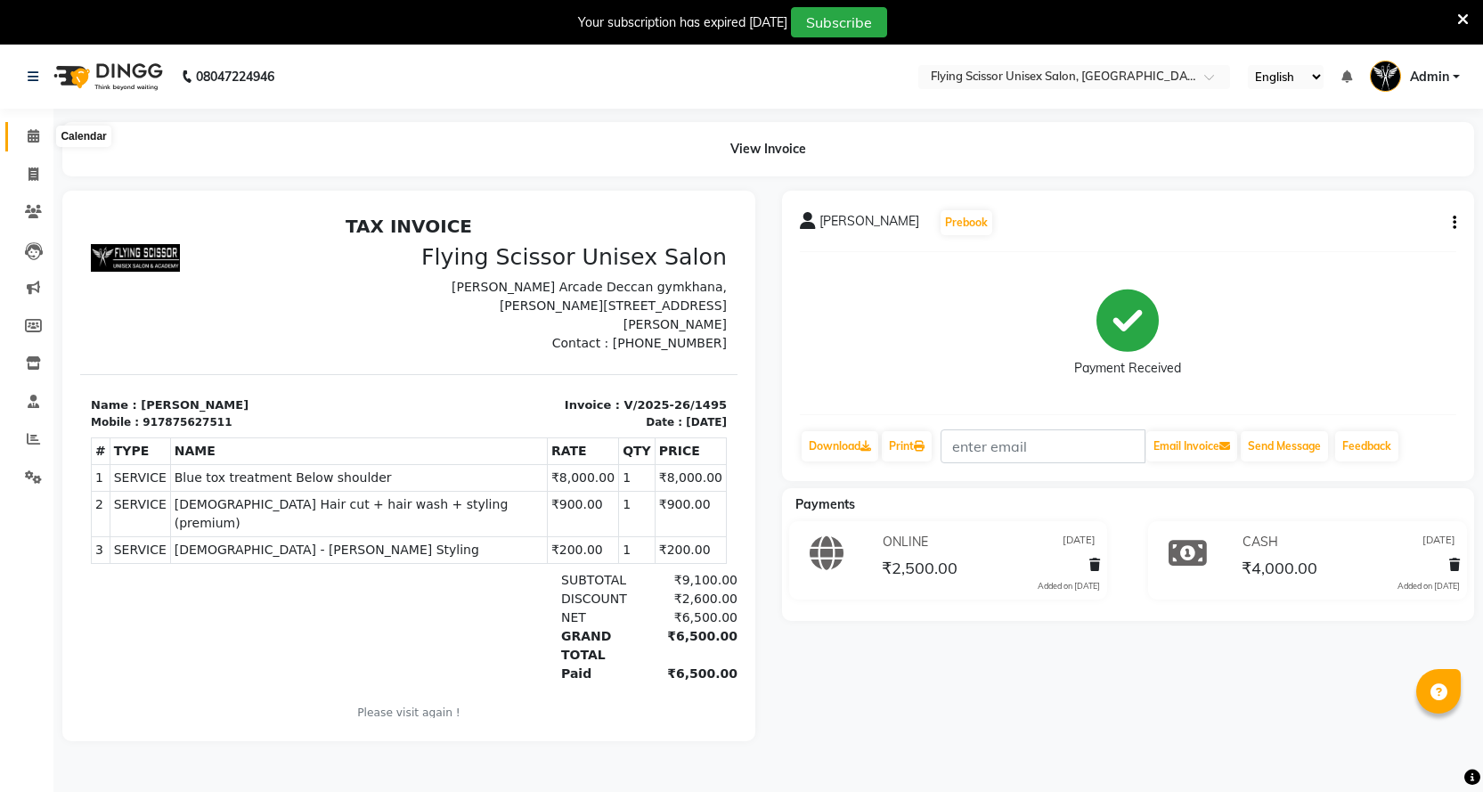
click at [39, 138] on icon at bounding box center [34, 135] width 12 height 13
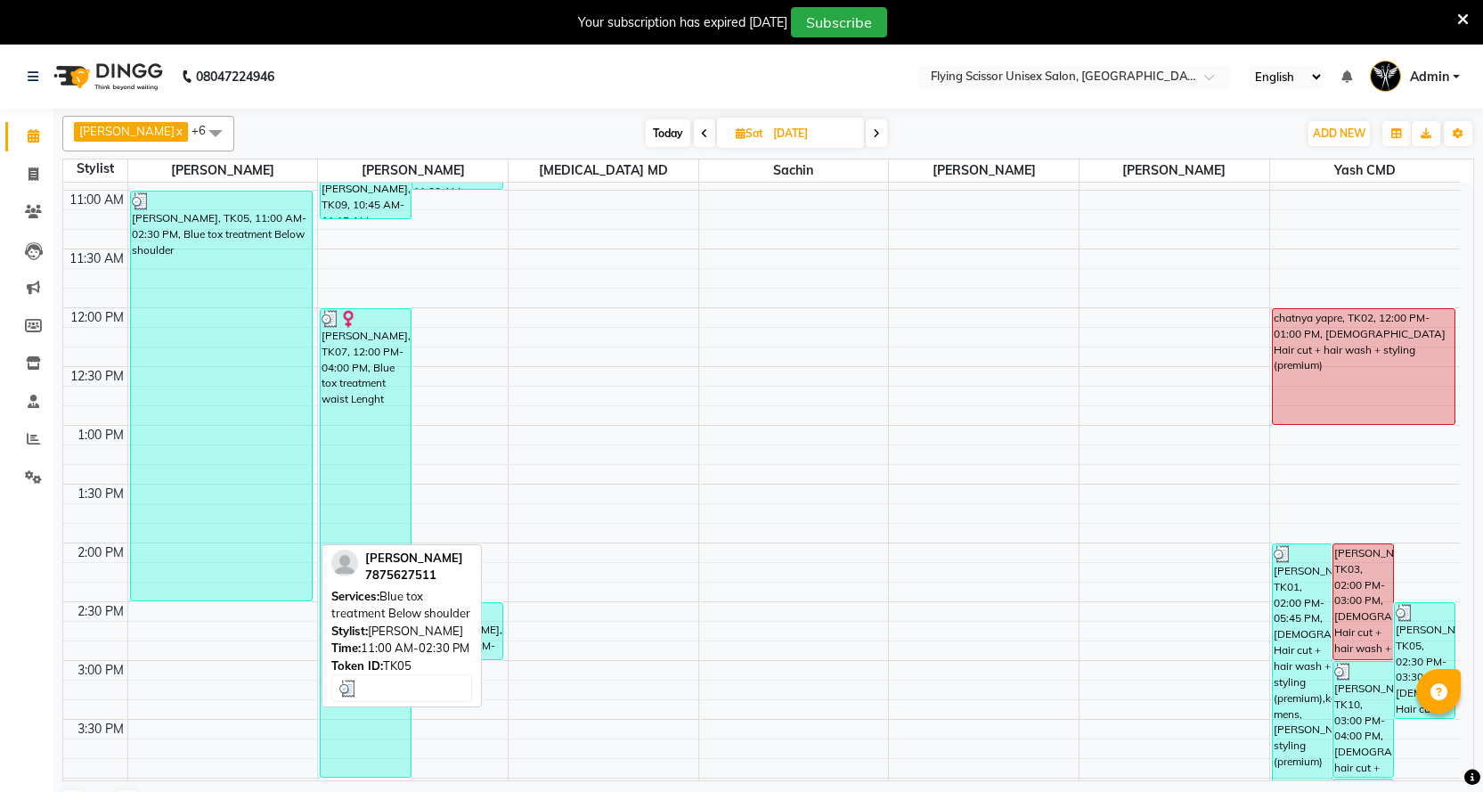
scroll to position [267, 0]
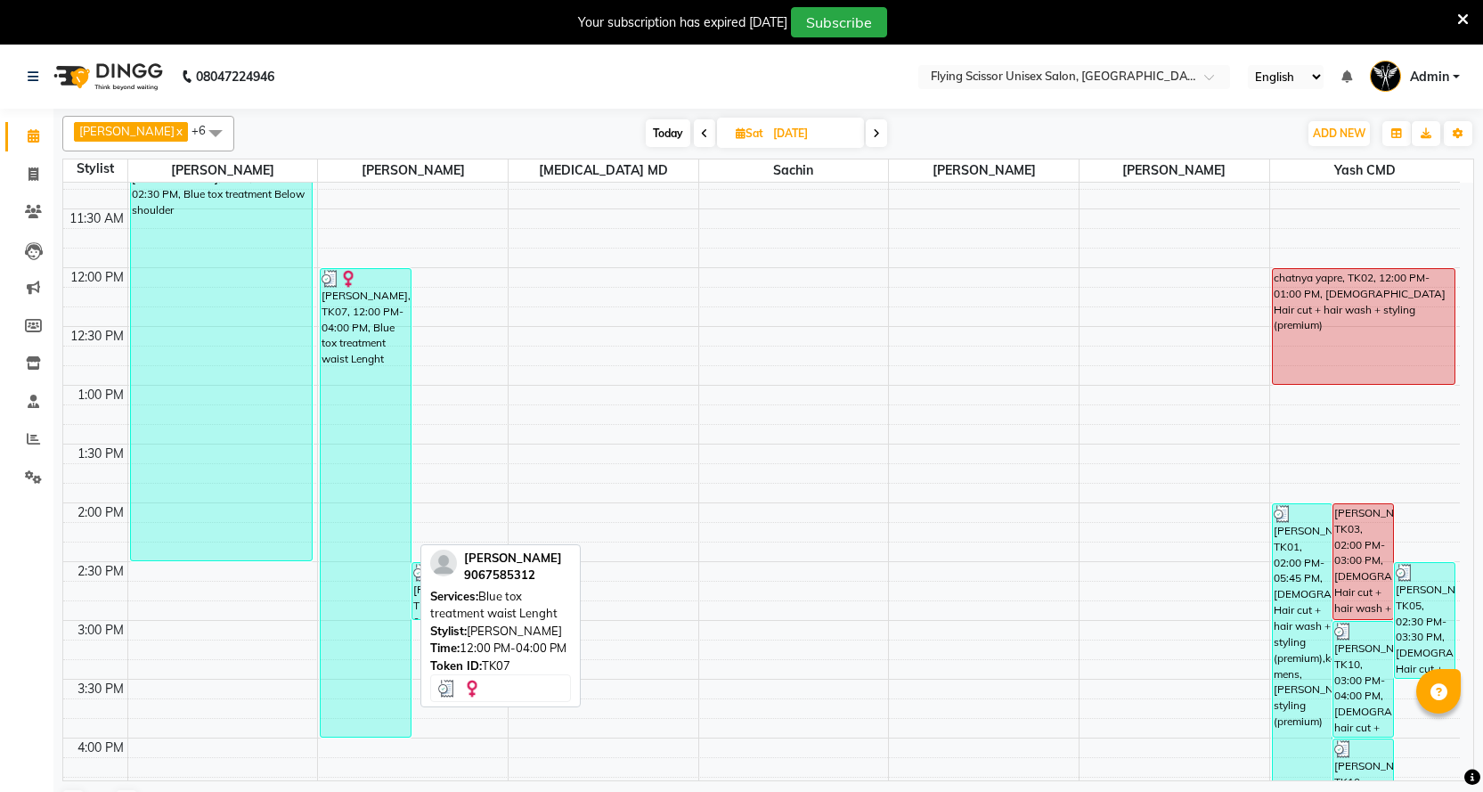
click at [346, 411] on div "[PERSON_NAME], TK07, 12:00 PM-04:00 PM, Blue tox treatment waist Lenght" at bounding box center [366, 503] width 90 height 468
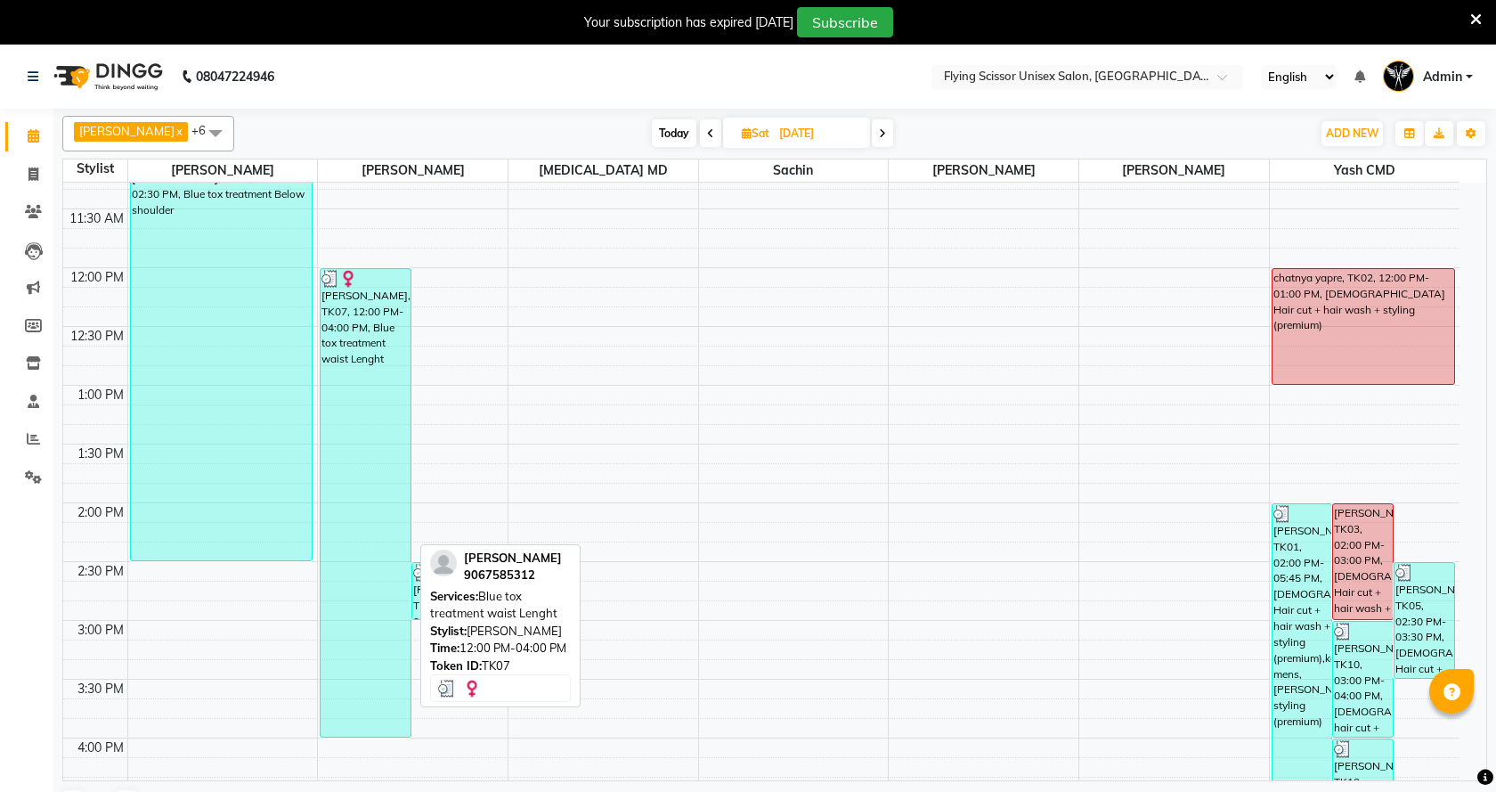
select select "3"
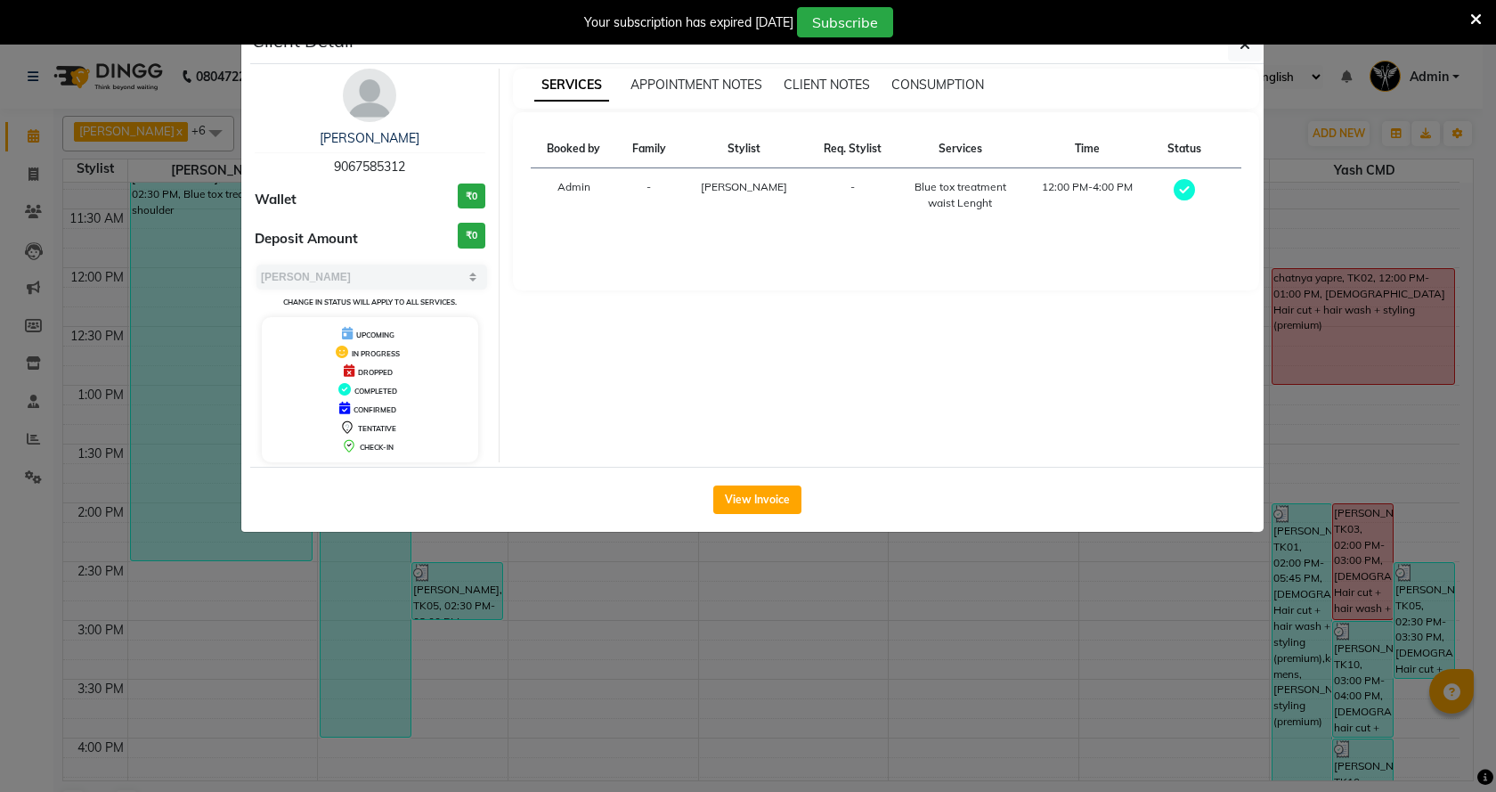
click at [262, 519] on div "View Invoice" at bounding box center [756, 499] width 1013 height 65
click at [293, 593] on ngb-modal-window "Client Detail [PERSON_NAME] 9067585312 Wallet ₹0 Deposit Amount ₹0 Select MARK …" at bounding box center [748, 396] width 1496 height 792
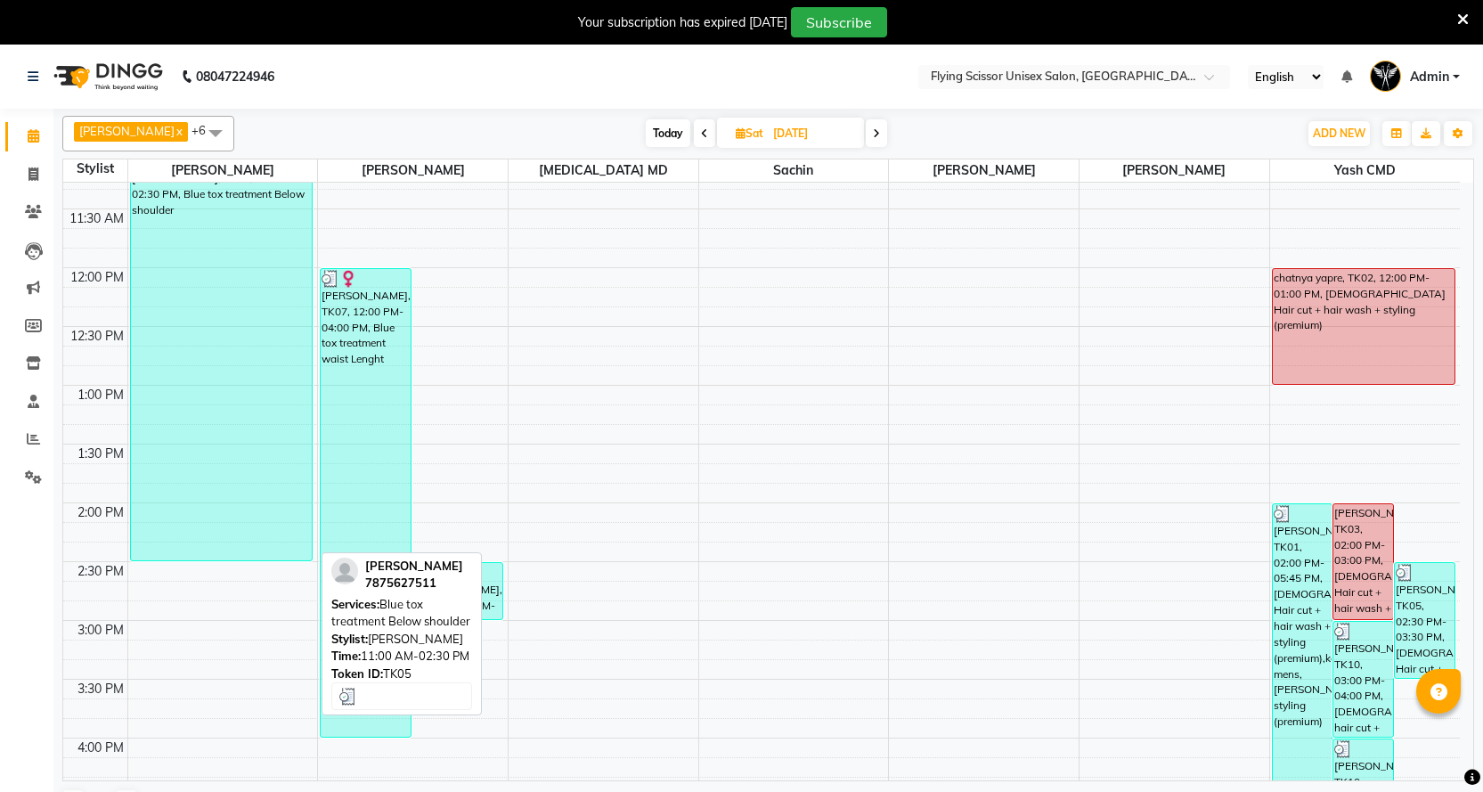
scroll to position [178, 0]
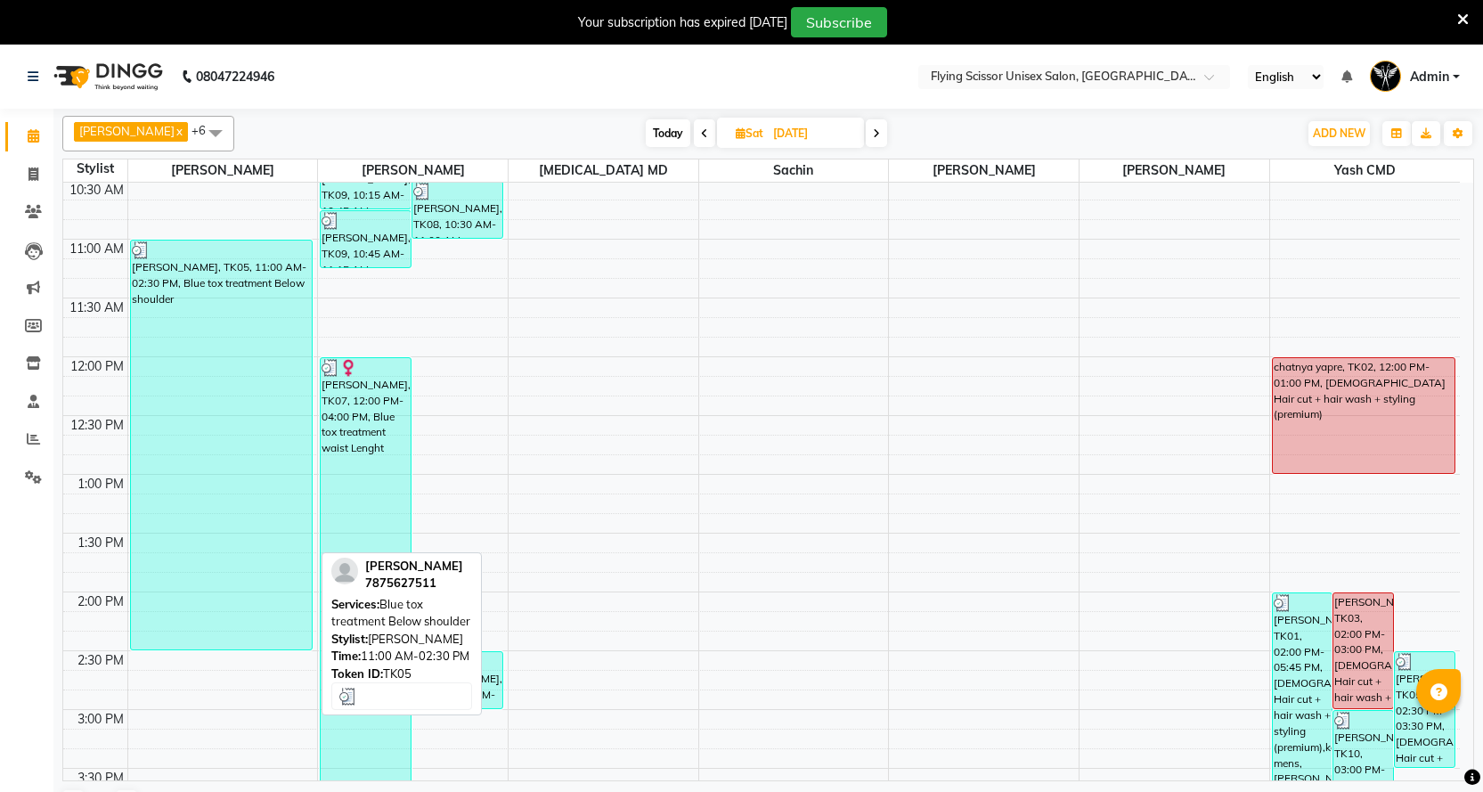
click at [243, 464] on div "[PERSON_NAME], TK05, 11:00 AM-02:30 PM, Blue tox treatment Below shoulder" at bounding box center [221, 444] width 181 height 409
select select "3"
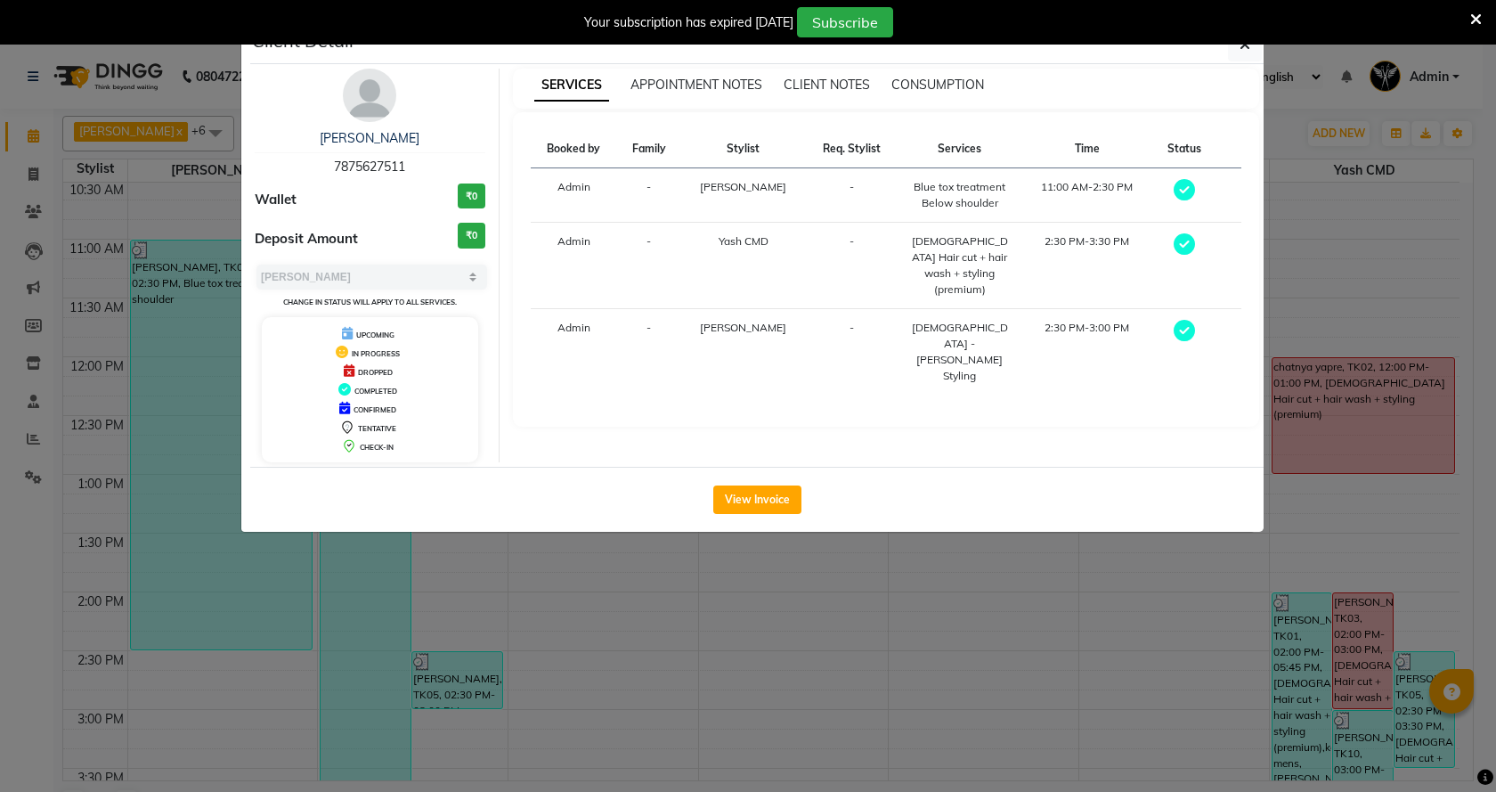
click at [779, 519] on div "View Invoice" at bounding box center [756, 499] width 1013 height 65
click at [784, 485] on button "View Invoice" at bounding box center [757, 499] width 88 height 28
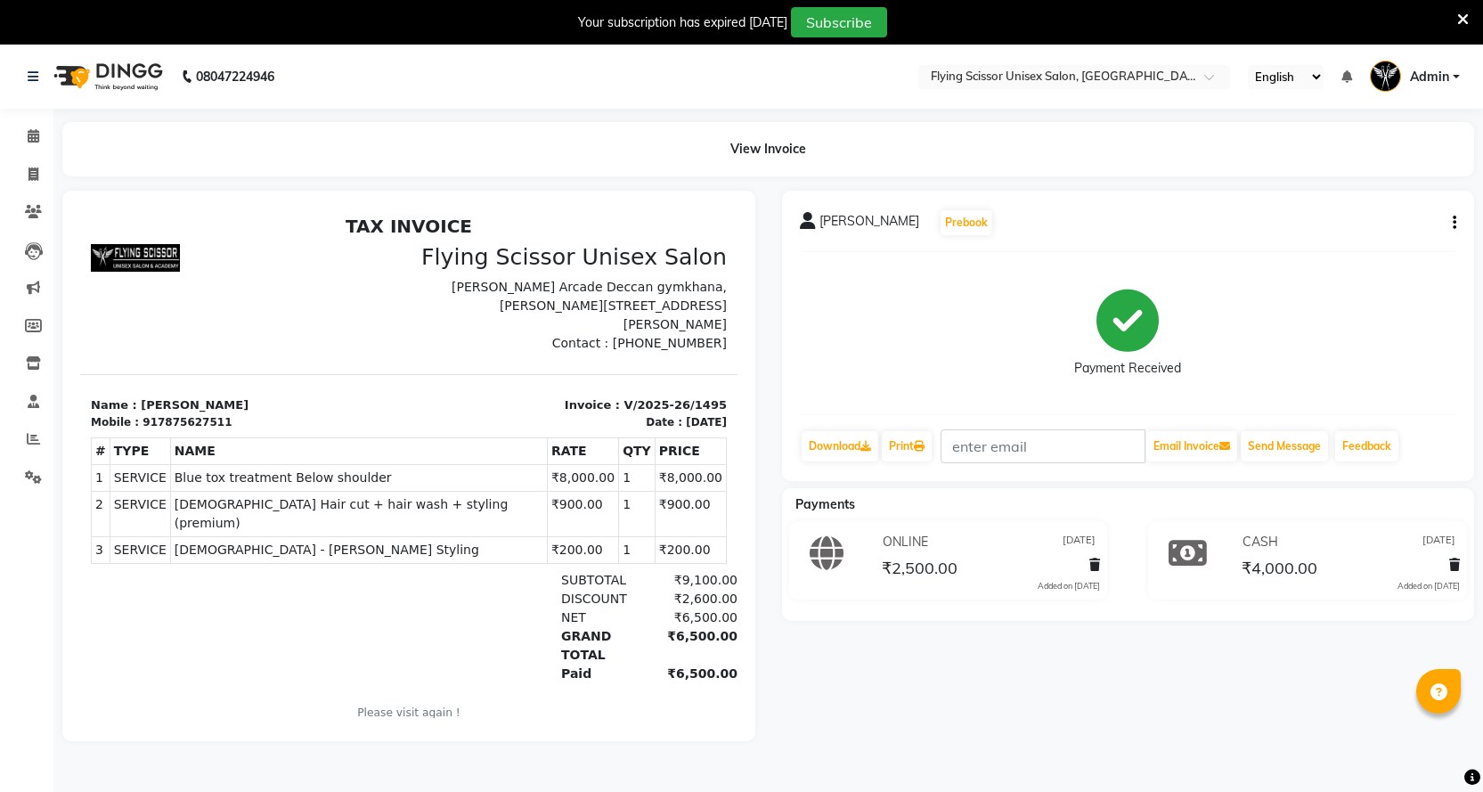
click at [1451, 217] on button "button" at bounding box center [1450, 223] width 11 height 19
click at [1413, 207] on div "Split Service Amount" at bounding box center [1366, 201] width 122 height 22
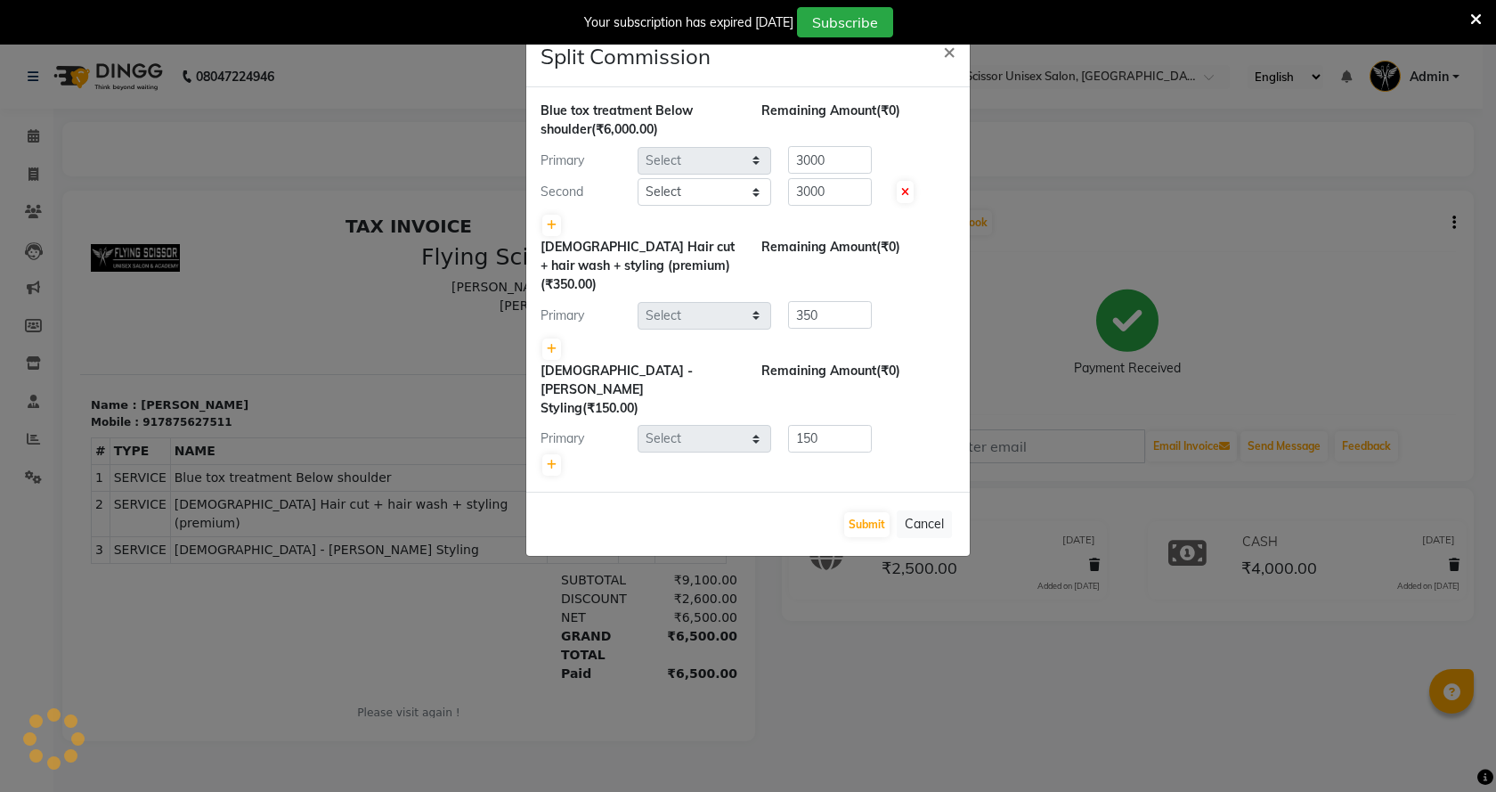
select select "15730"
select select "70618"
select select "1679"
select select "18390"
click at [701, 201] on select "Select Abhi B [PERSON_NAME] J [PERSON_NAME] [MEDICAL_DATA] MD [PERSON_NAME] L s…" at bounding box center [705, 192] width 134 height 28
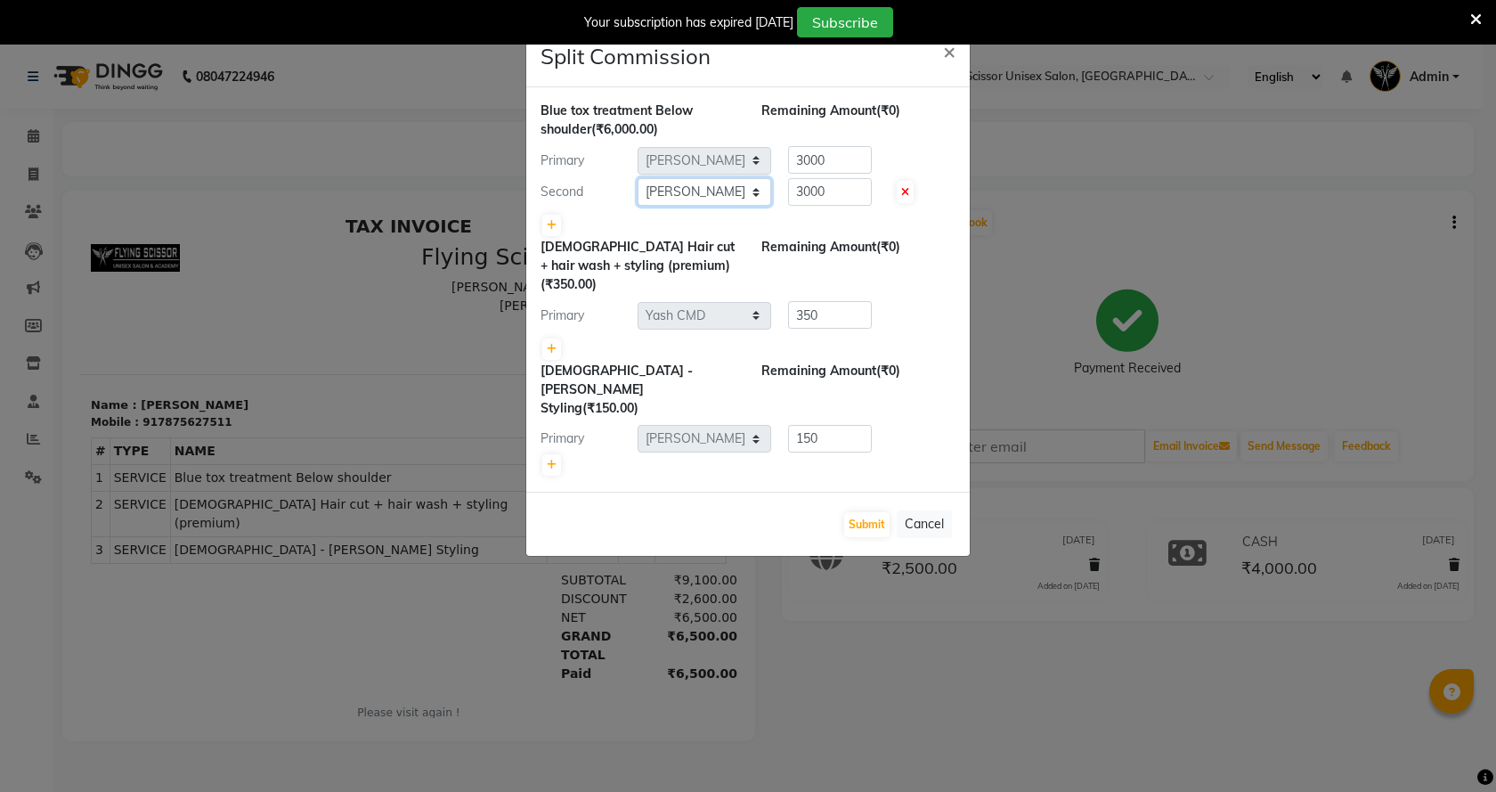
click at [638, 178] on select "Select Abhi B [PERSON_NAME] J [PERSON_NAME] [MEDICAL_DATA] MD [PERSON_NAME] L s…" at bounding box center [705, 192] width 134 height 28
drag, startPoint x: 752, startPoint y: 162, endPoint x: 713, endPoint y: 214, distance: 64.3
click at [713, 214] on div at bounding box center [748, 225] width 415 height 25
click at [941, 58] on button "×" at bounding box center [949, 51] width 41 height 50
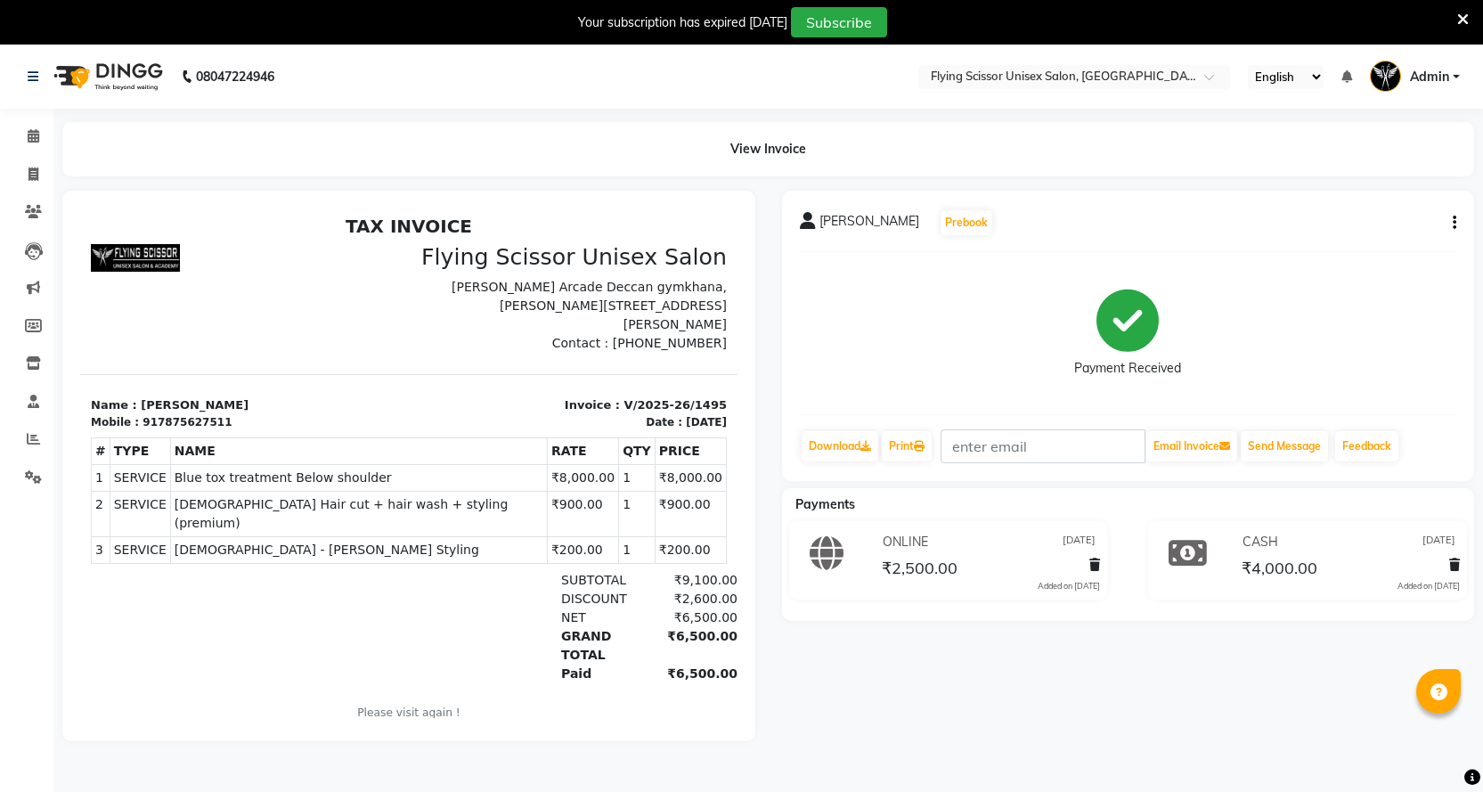
click at [1448, 217] on button "button" at bounding box center [1450, 223] width 11 height 19
click at [1359, 234] on div "Edit Invoice" at bounding box center [1366, 245] width 122 height 22
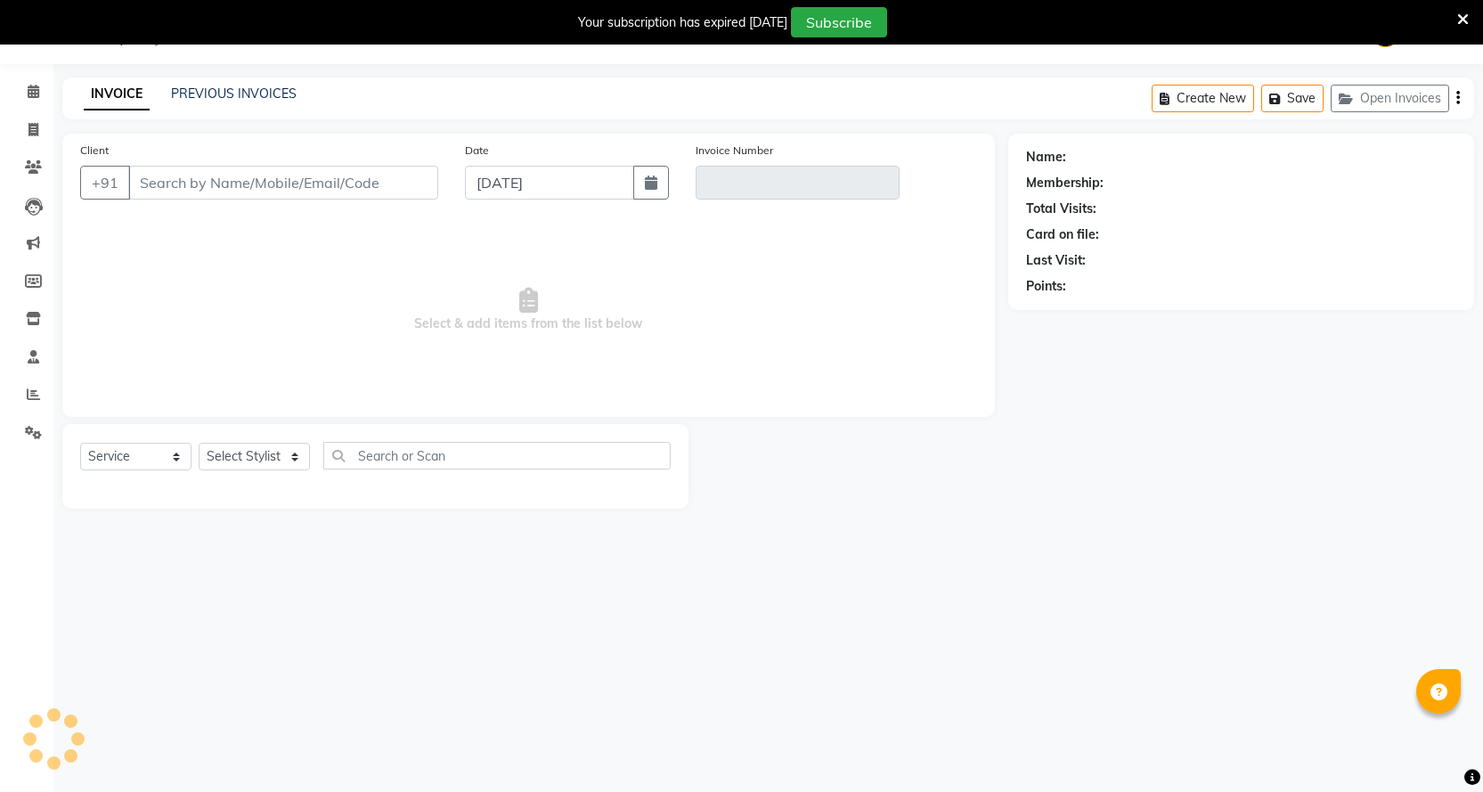
select select "membership"
select select "18390"
type input "7875627511"
type input "V/2025-26/1495"
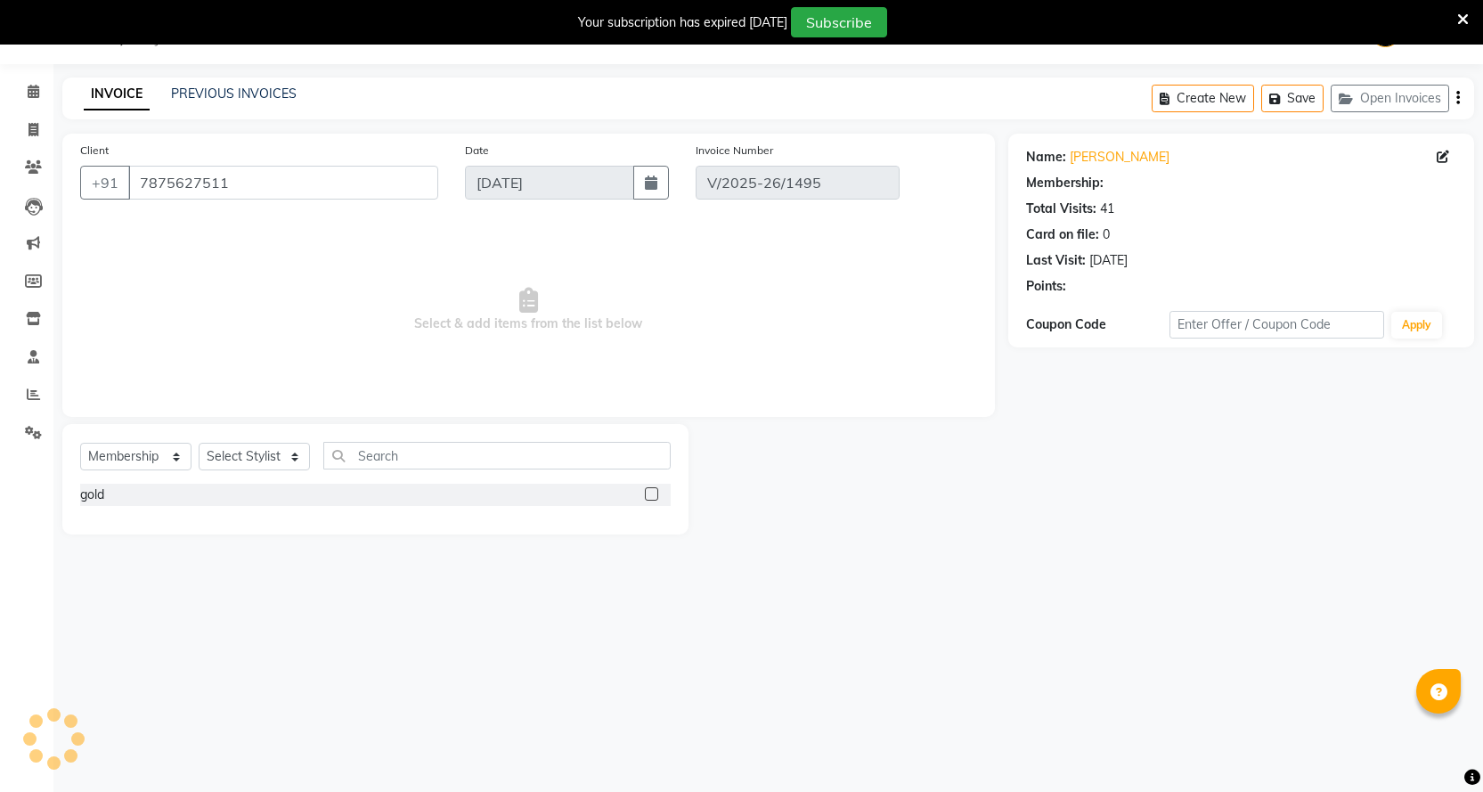
type input "[DATE]"
select select "select"
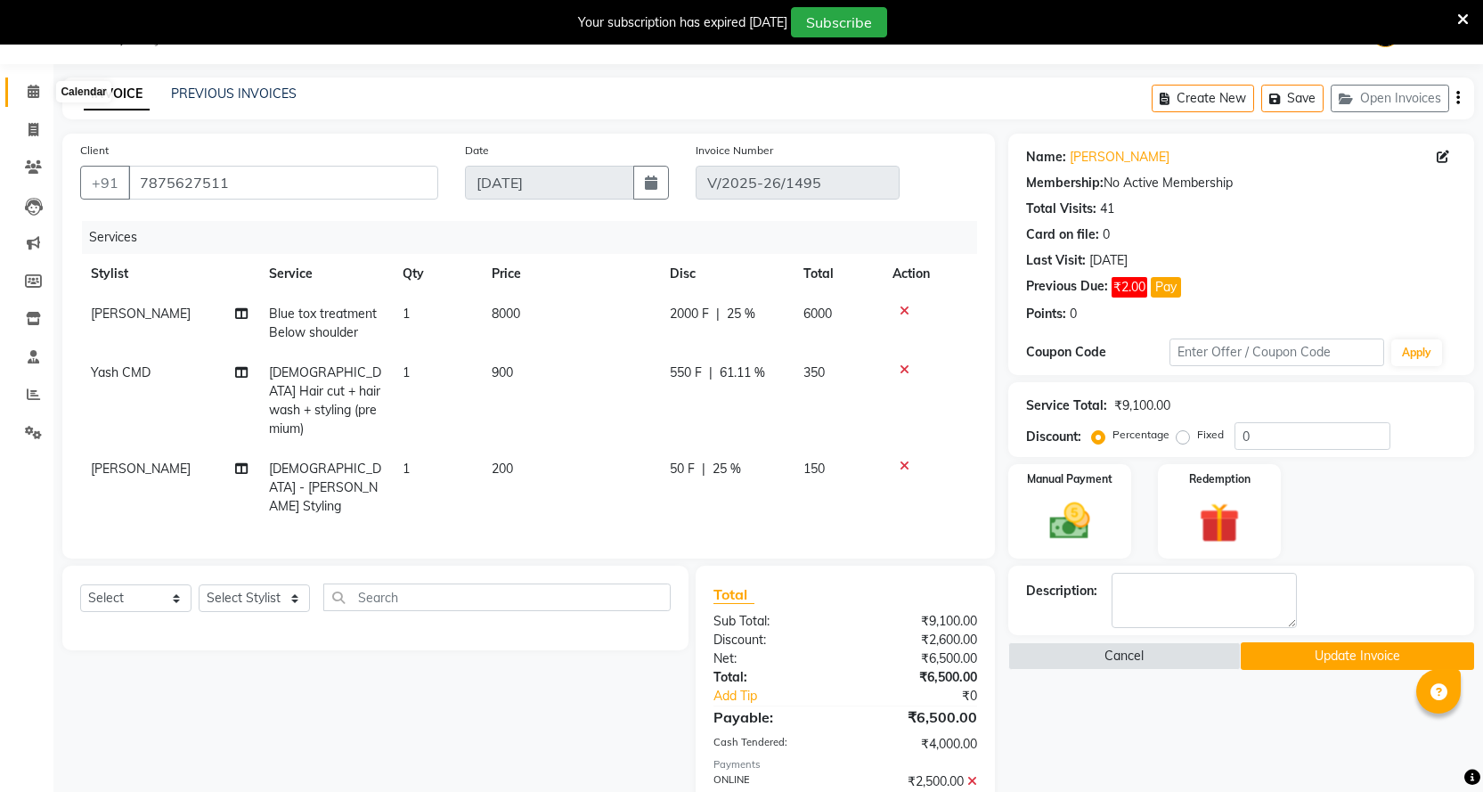
click at [34, 82] on span at bounding box center [33, 92] width 31 height 20
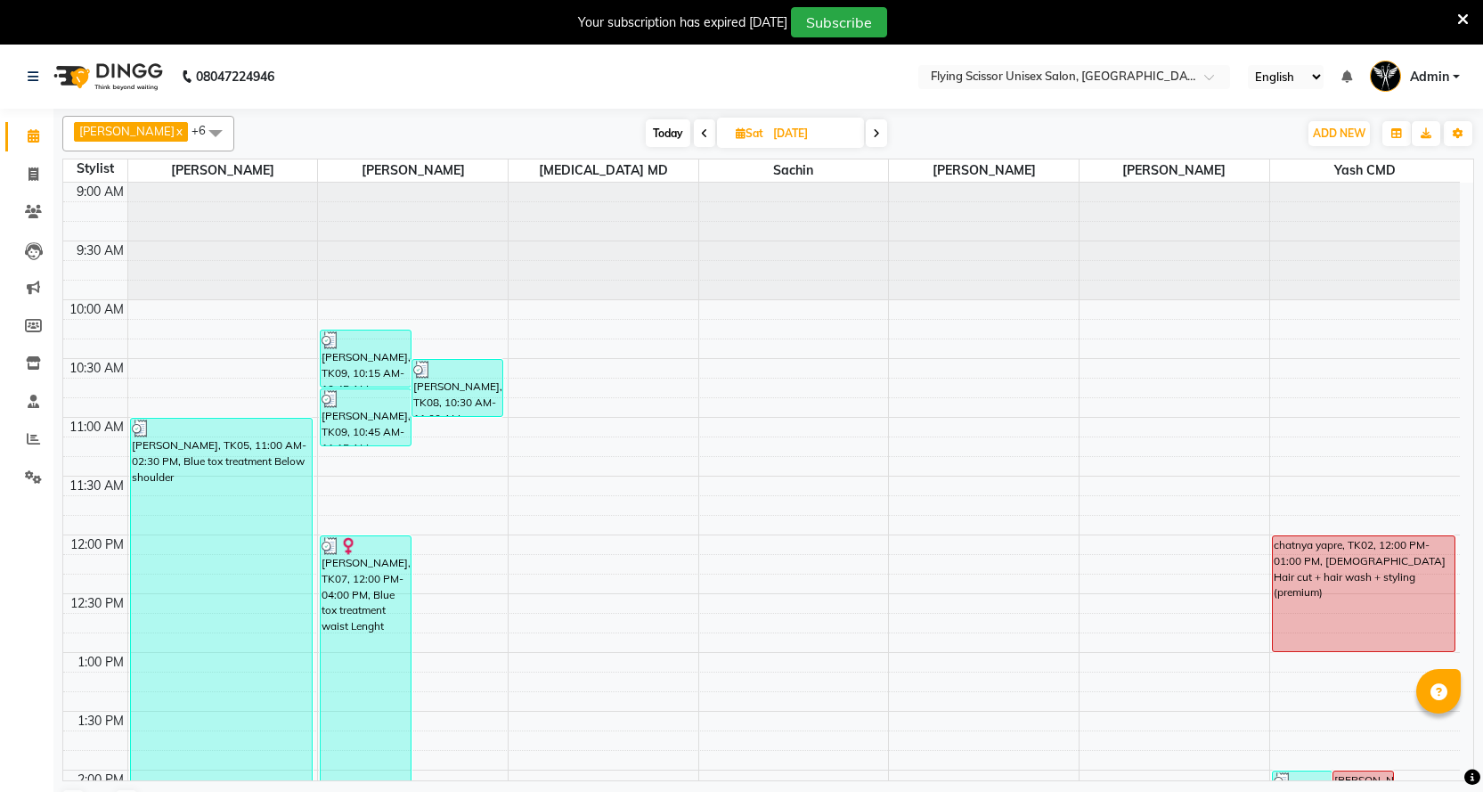
click at [694, 137] on span at bounding box center [704, 133] width 21 height 28
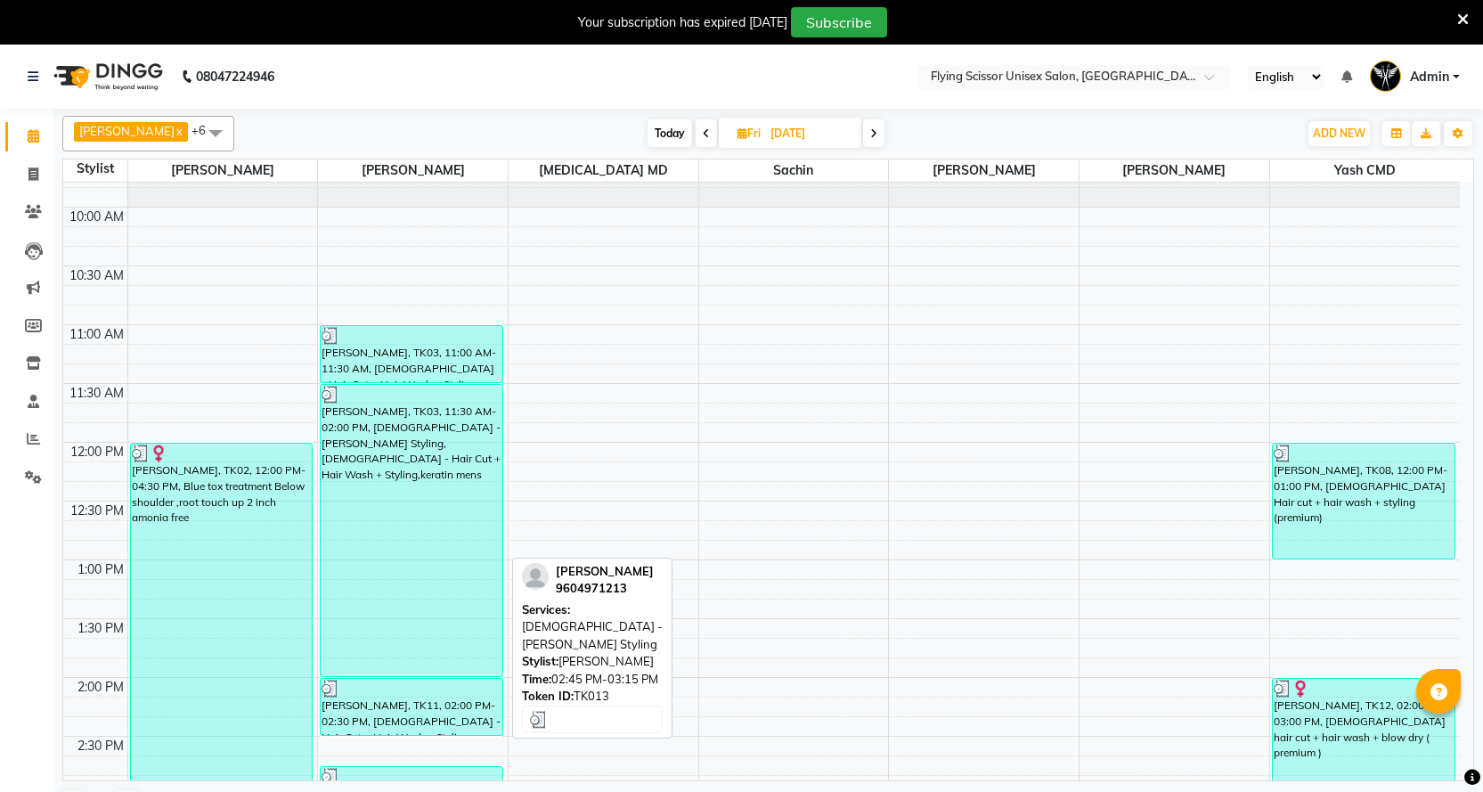
scroll to position [267, 0]
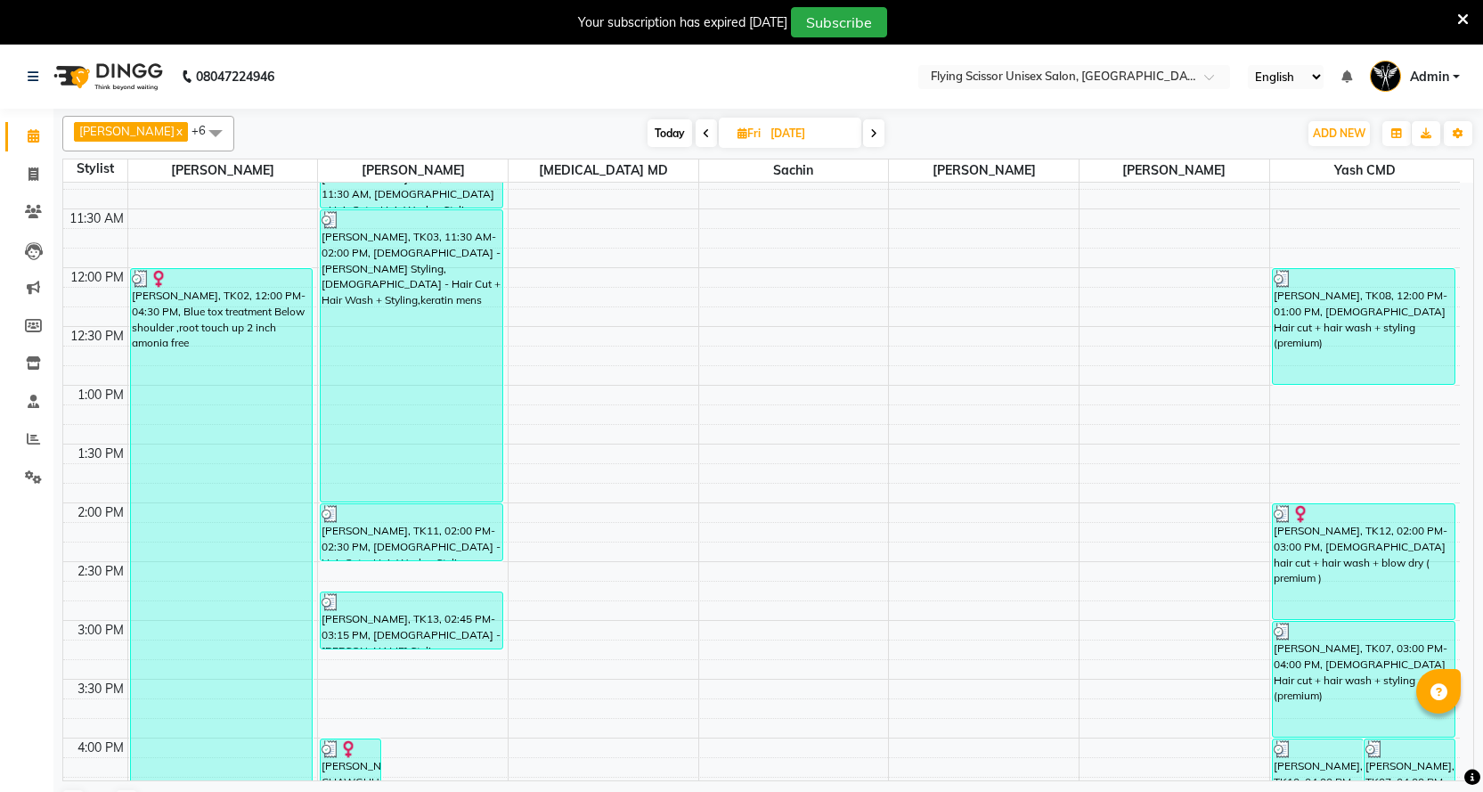
click at [703, 130] on icon at bounding box center [706, 133] width 7 height 11
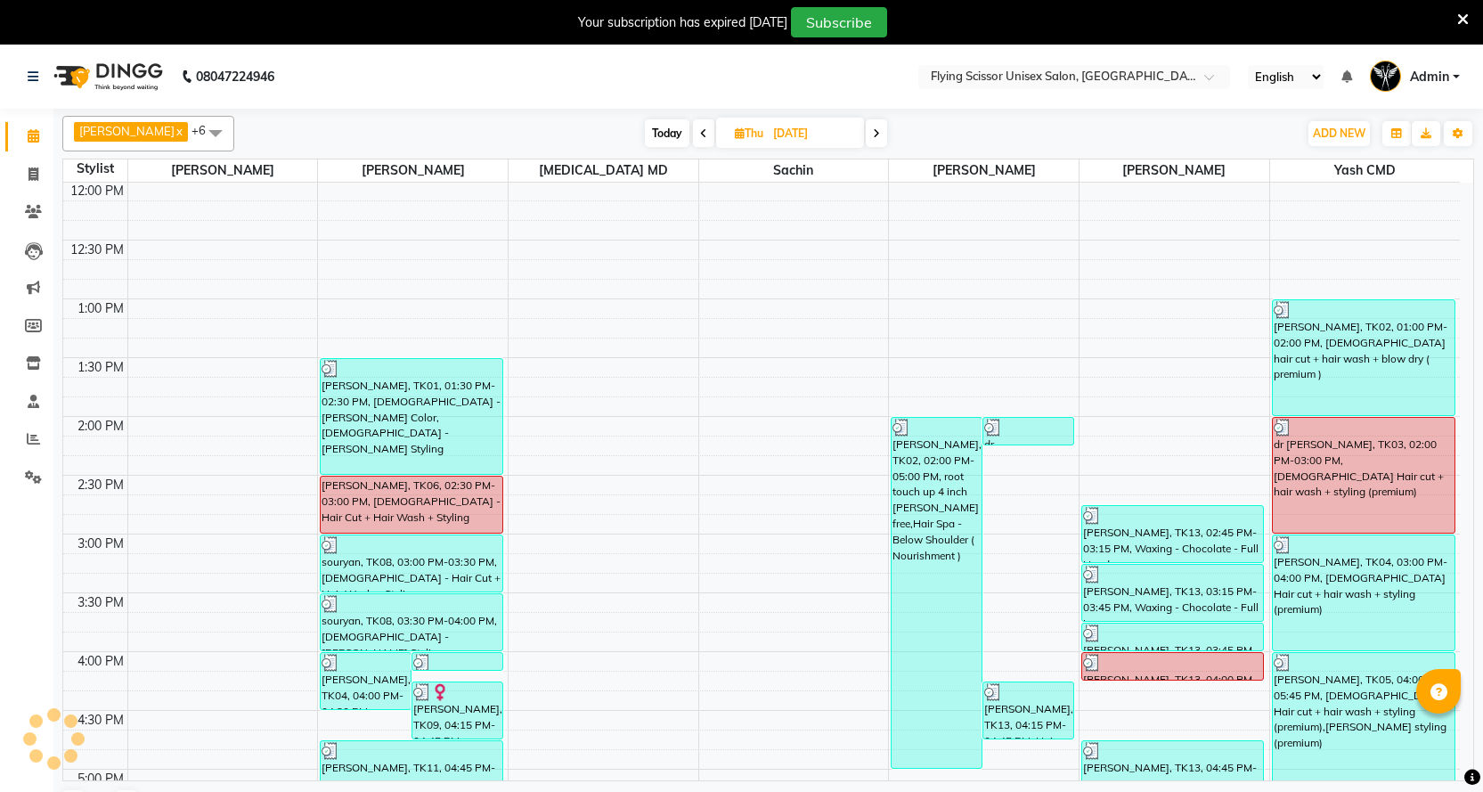
click at [693, 130] on span at bounding box center [703, 133] width 21 height 28
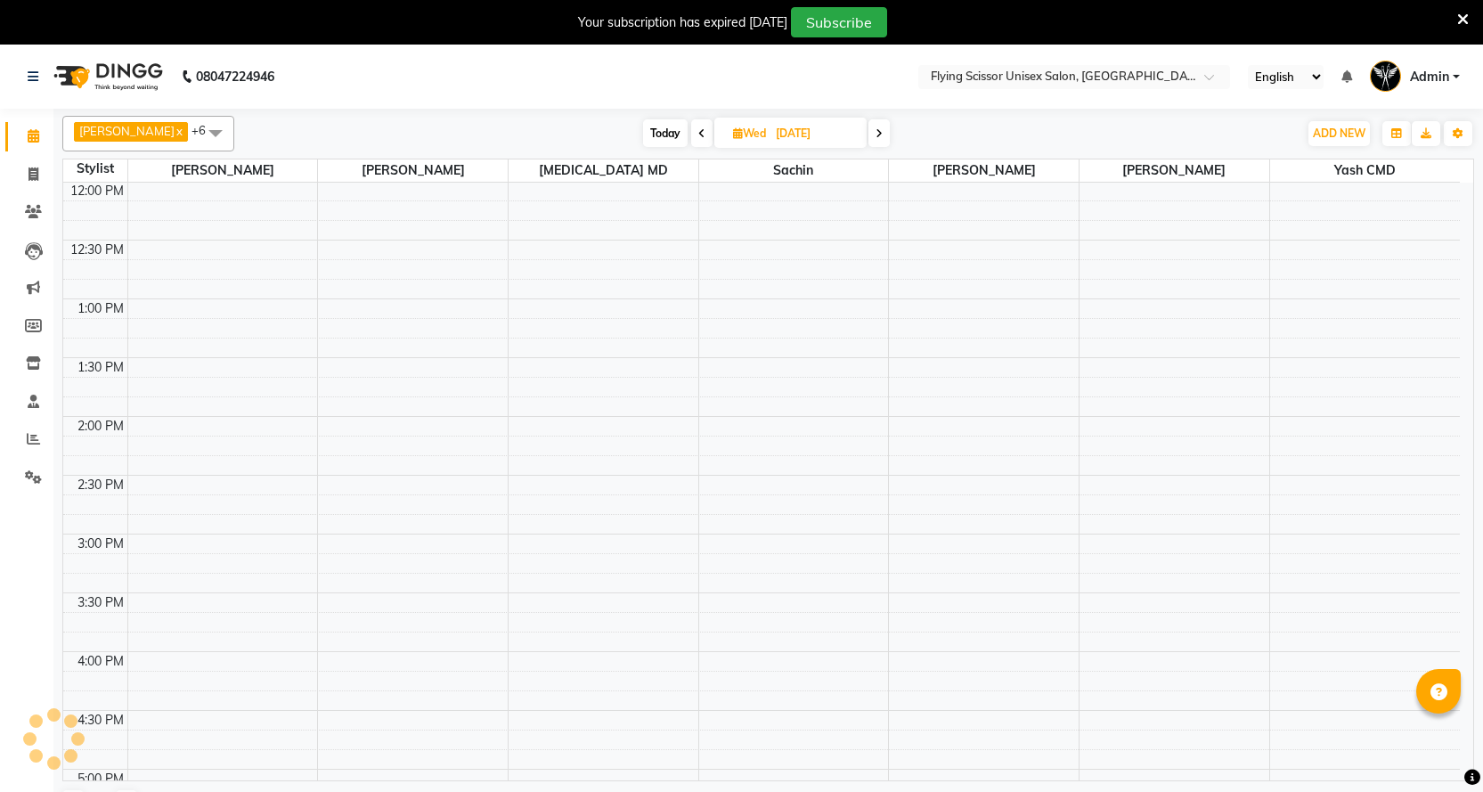
scroll to position [354, 0]
click at [691, 130] on span at bounding box center [701, 133] width 21 height 28
type input "[DATE]"
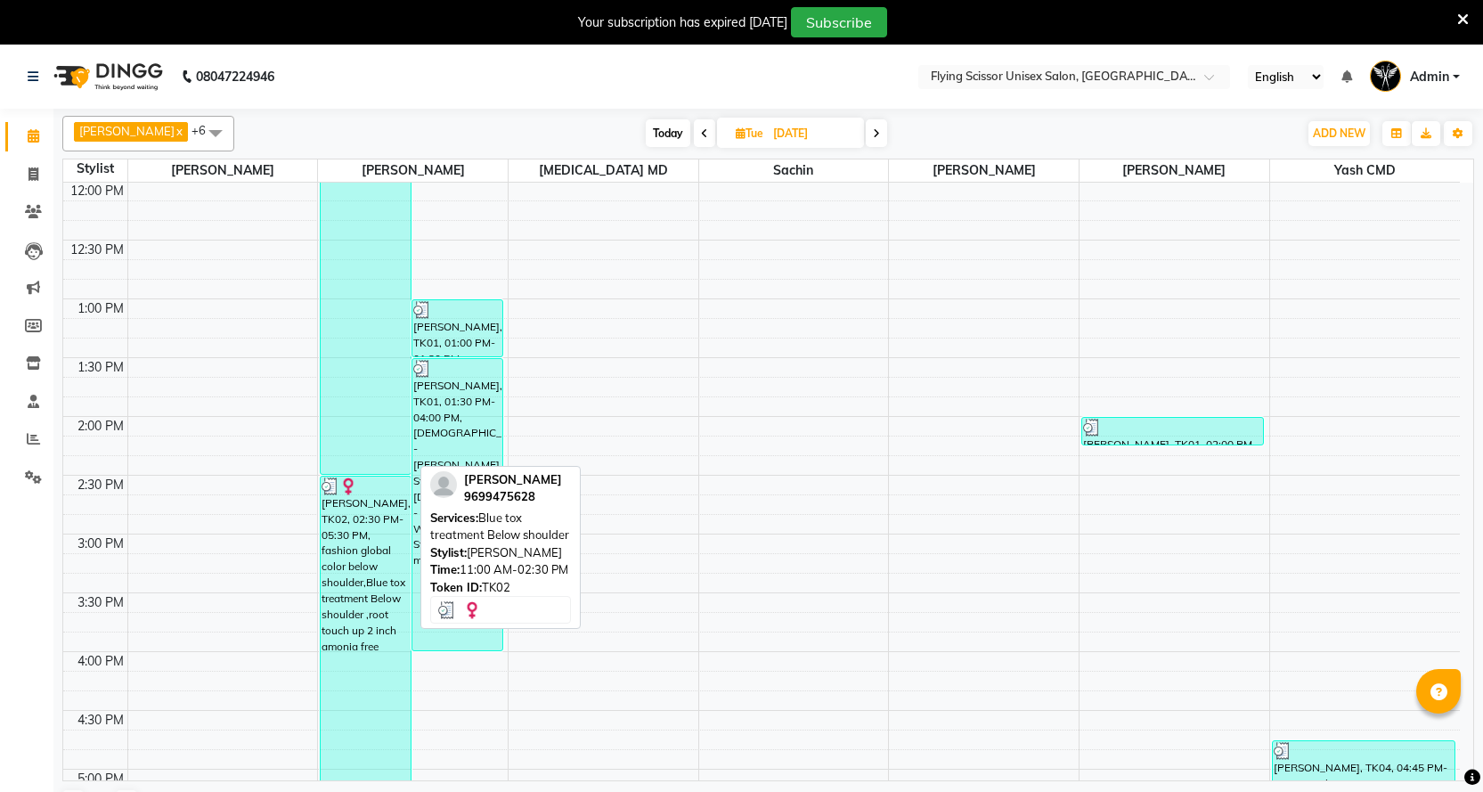
click at [372, 382] on div "[PERSON_NAME], TK02, 11:00 AM-02:30 PM, Blue tox treatment Below shoulder" at bounding box center [366, 269] width 90 height 409
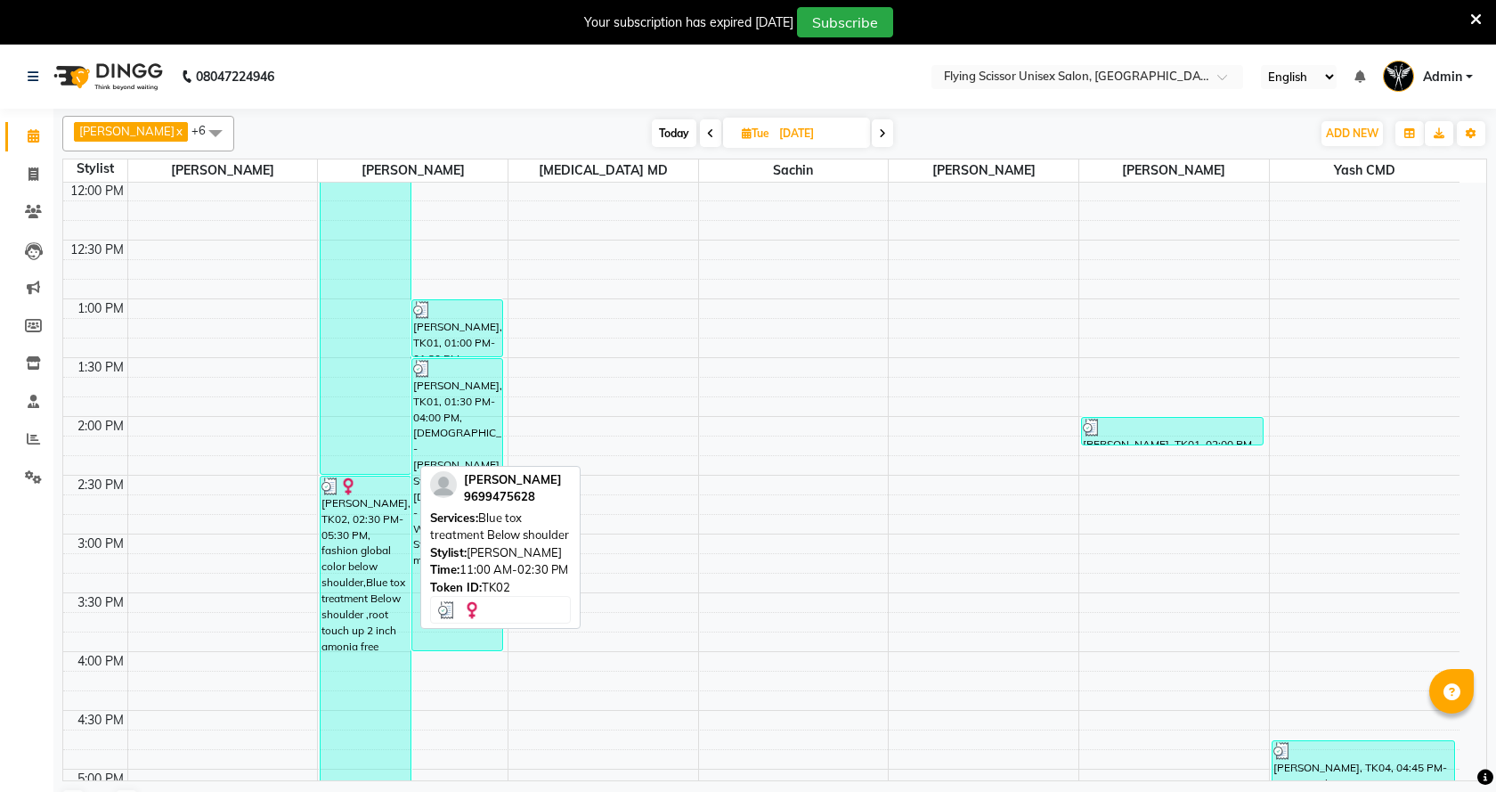
select select "3"
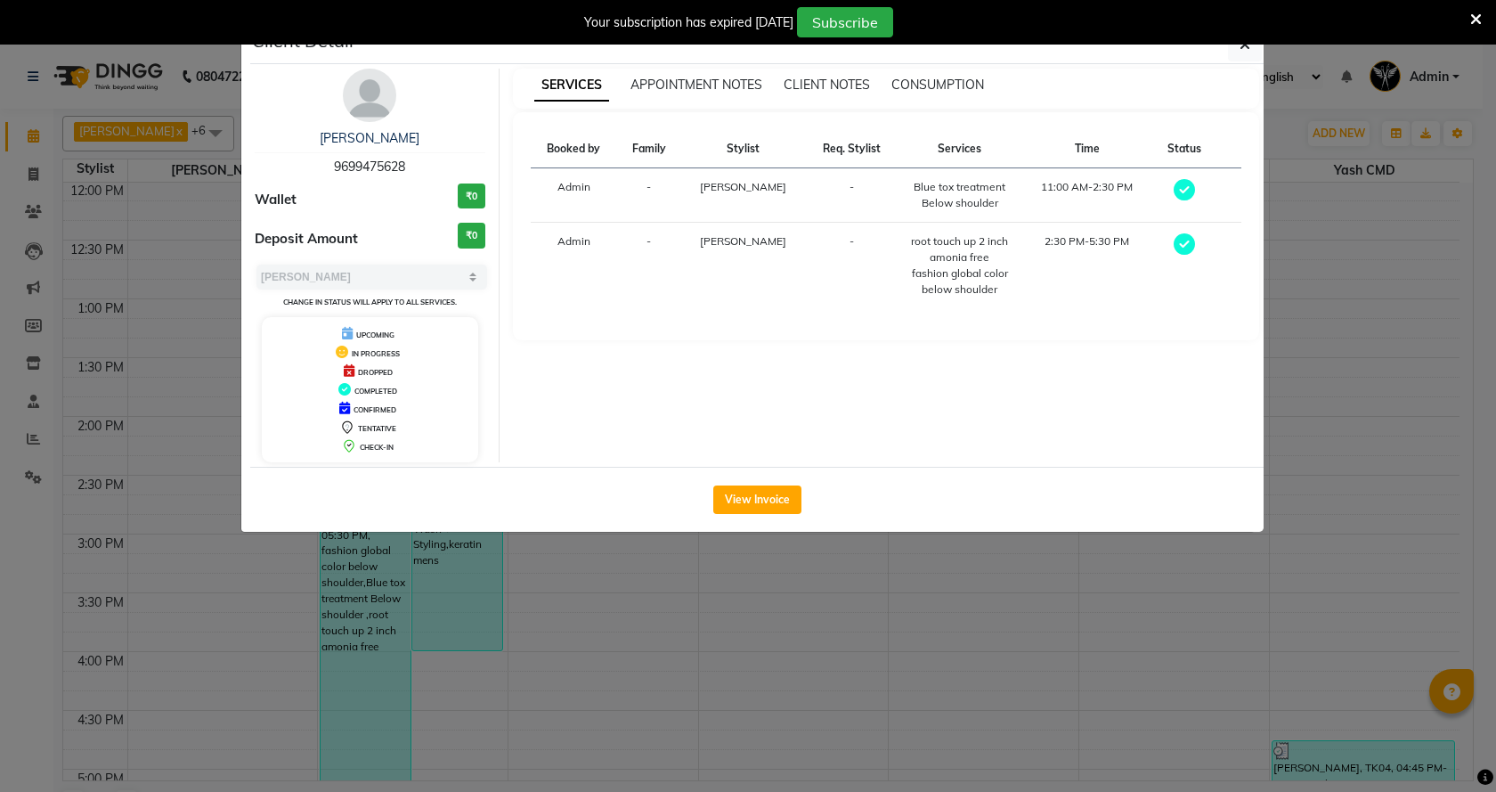
click at [733, 519] on div "View Invoice" at bounding box center [756, 499] width 1013 height 65
click at [733, 515] on div "View Invoice" at bounding box center [756, 499] width 1013 height 65
click at [736, 512] on button "View Invoice" at bounding box center [757, 499] width 88 height 28
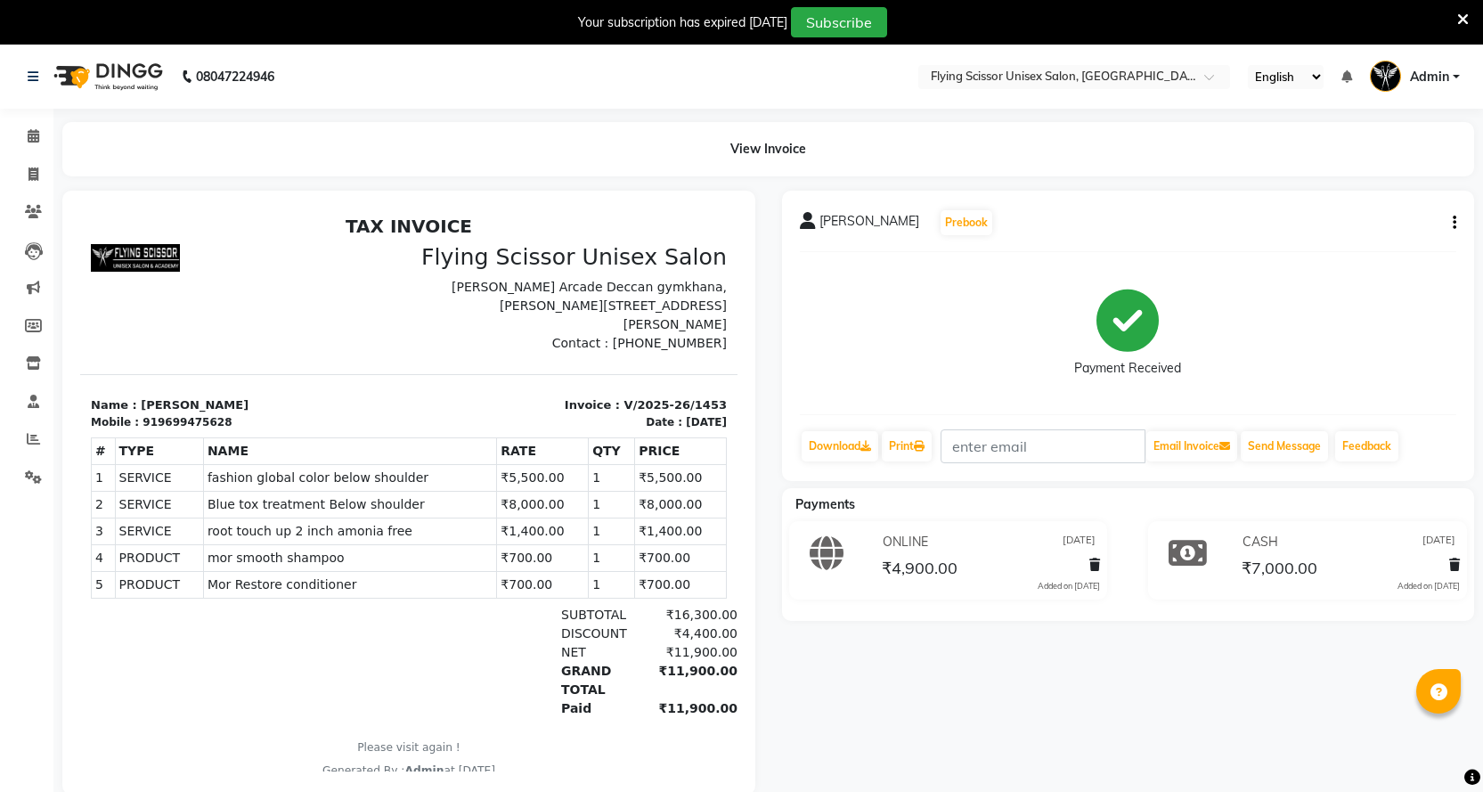
click at [1454, 223] on icon "button" at bounding box center [1454, 223] width 4 height 1
click at [1324, 195] on div "Split Service Amount" at bounding box center [1366, 201] width 122 height 22
select select "18390"
select select "10517"
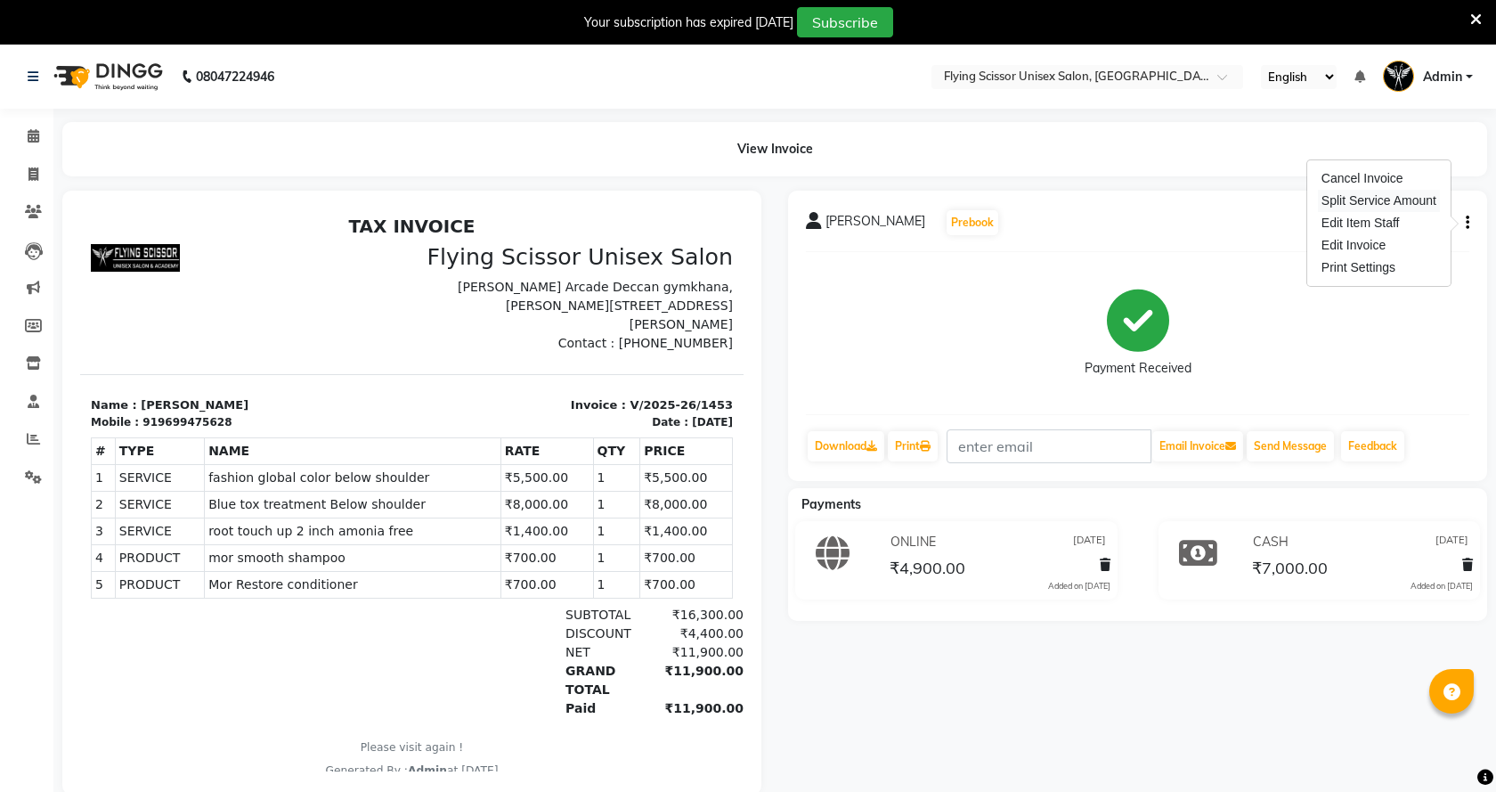
select select "67686"
select select "18390"
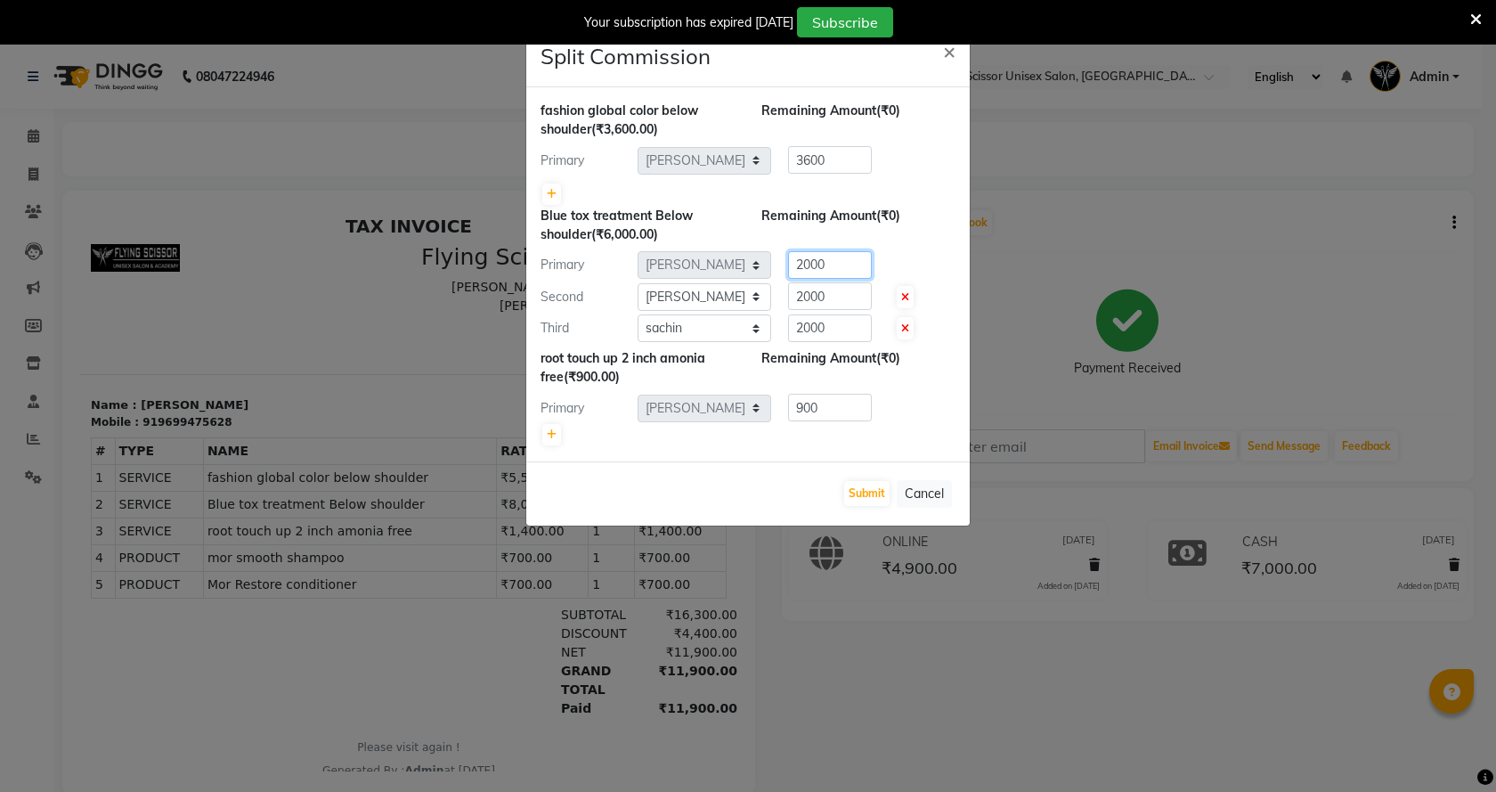
click at [839, 266] on input "2000" at bounding box center [830, 265] width 84 height 28
click at [842, 304] on input "2000" at bounding box center [830, 296] width 84 height 28
click at [838, 299] on input "2000" at bounding box center [830, 296] width 84 height 28
click at [842, 259] on input "2000" at bounding box center [830, 265] width 84 height 28
click at [837, 329] on input "2000" at bounding box center [830, 328] width 84 height 28
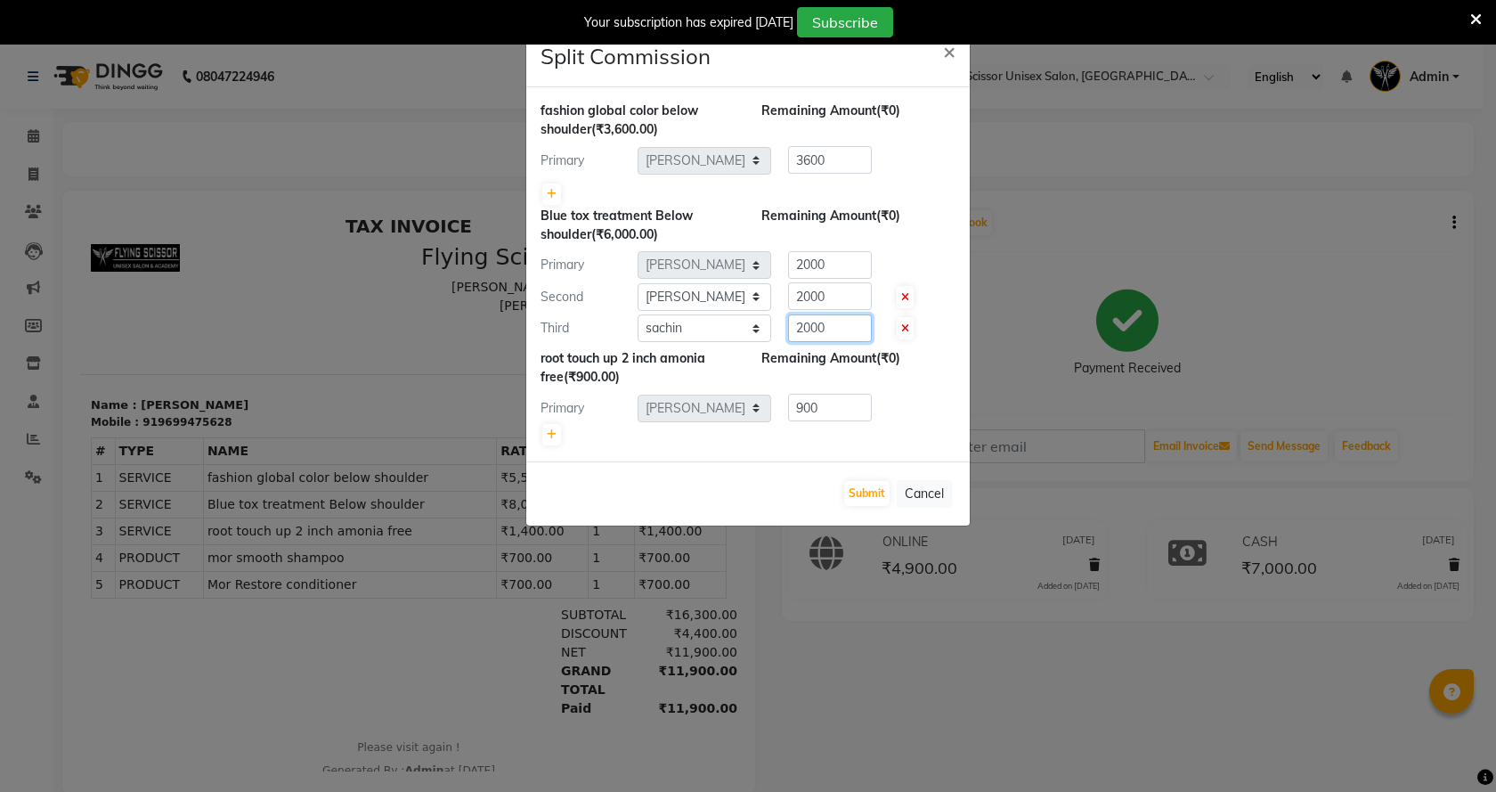
click at [852, 332] on input "2000" at bounding box center [830, 328] width 84 height 28
click at [855, 300] on input "2000" at bounding box center [830, 296] width 84 height 28
click at [843, 334] on input "2000" at bounding box center [830, 328] width 84 height 28
click at [848, 294] on input "2000" at bounding box center [830, 296] width 84 height 28
click at [831, 301] on input "2000" at bounding box center [830, 296] width 84 height 28
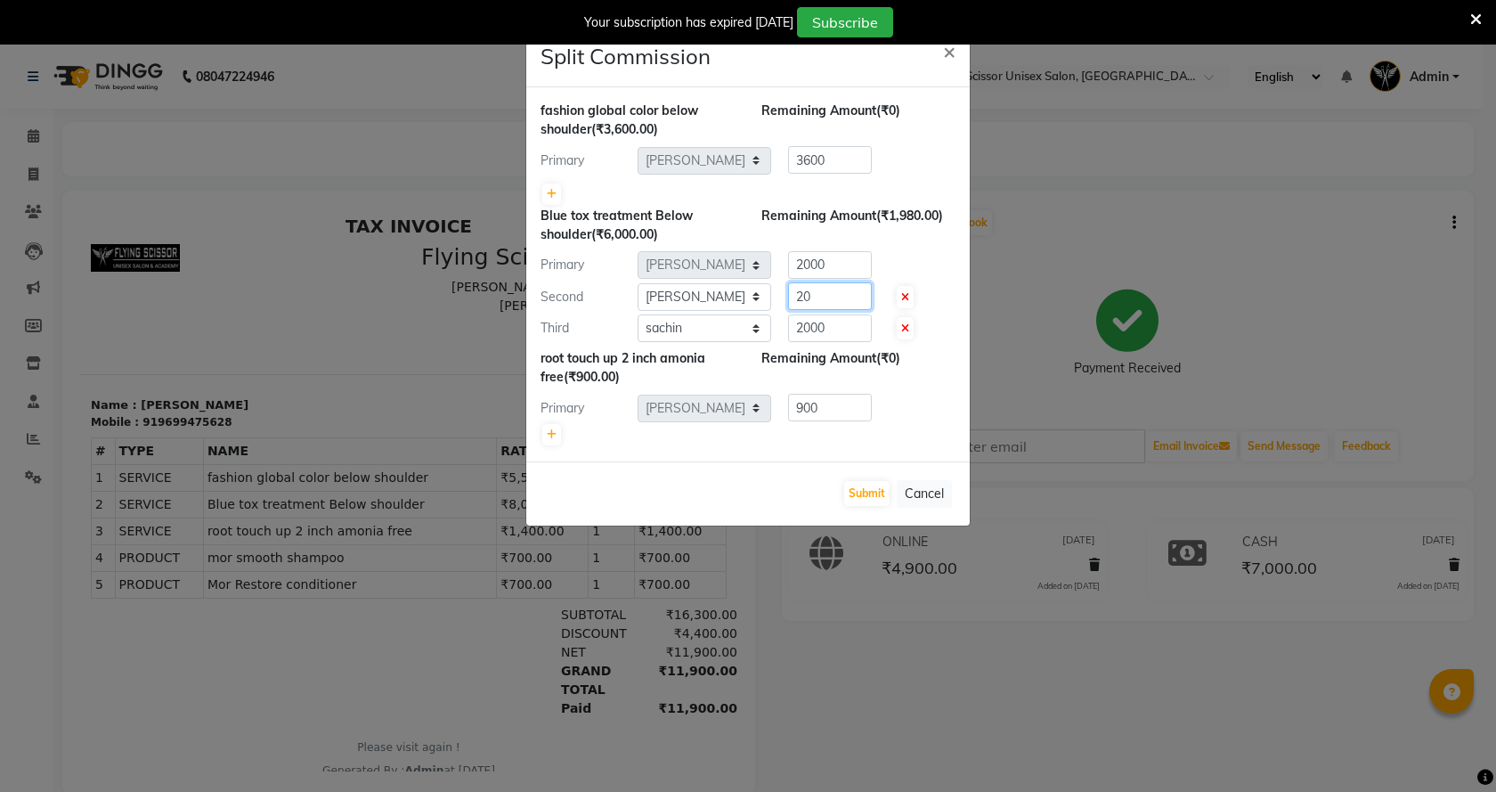
type input "2"
type input "1000"
click at [838, 272] on input "2000" at bounding box center [830, 265] width 84 height 28
click at [843, 268] on input "2000" at bounding box center [830, 265] width 84 height 28
click at [841, 265] on input "2000" at bounding box center [830, 265] width 84 height 28
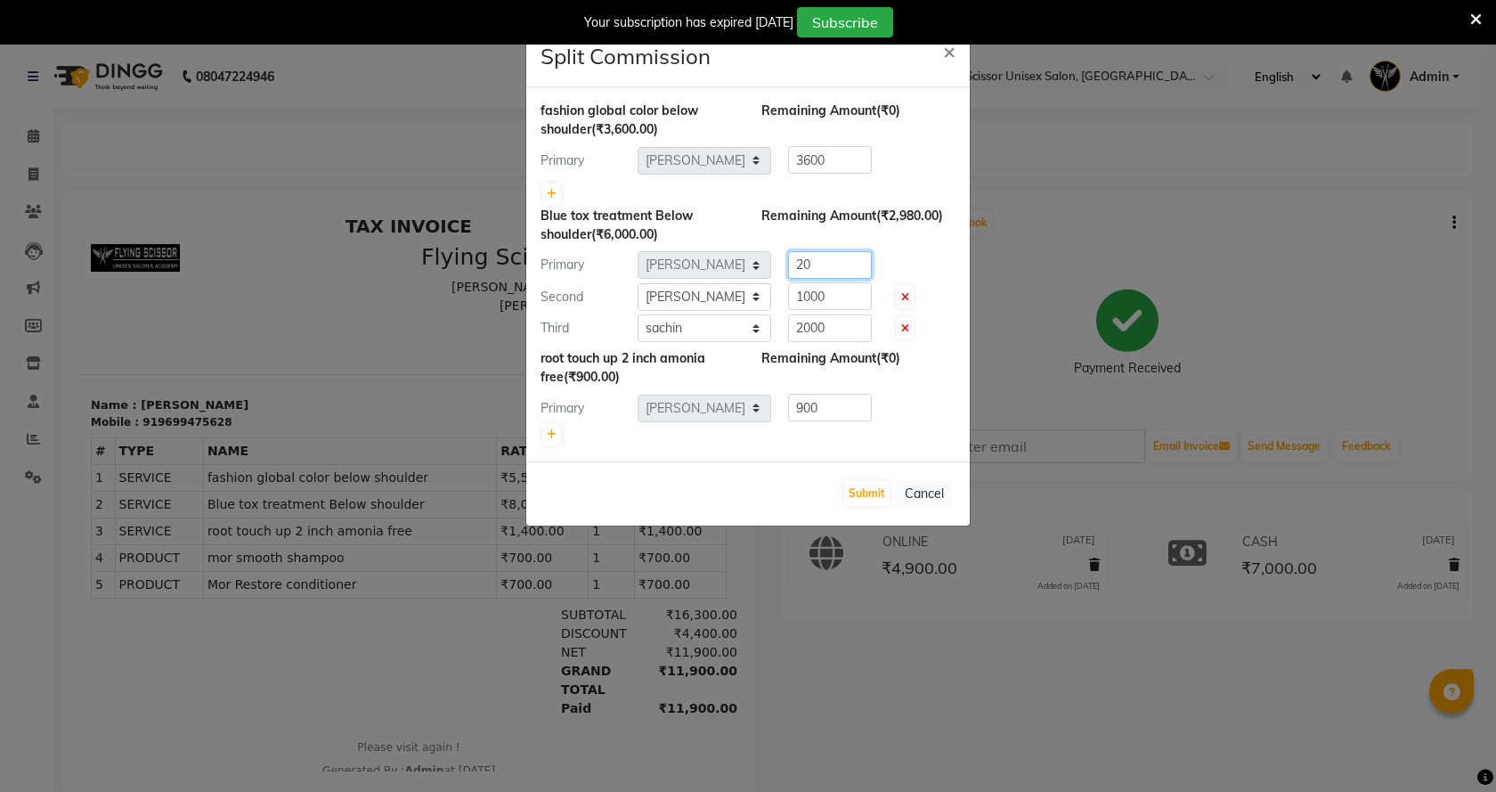
type input "2"
click at [910, 249] on div "Blue tox treatment Below shoulder (₹6,000.00) Remaining Amount (₹2,000.00) Prim…" at bounding box center [748, 275] width 415 height 136
click at [838, 266] on input "1000" at bounding box center [830, 265] width 84 height 28
type input "1"
type input "2000"
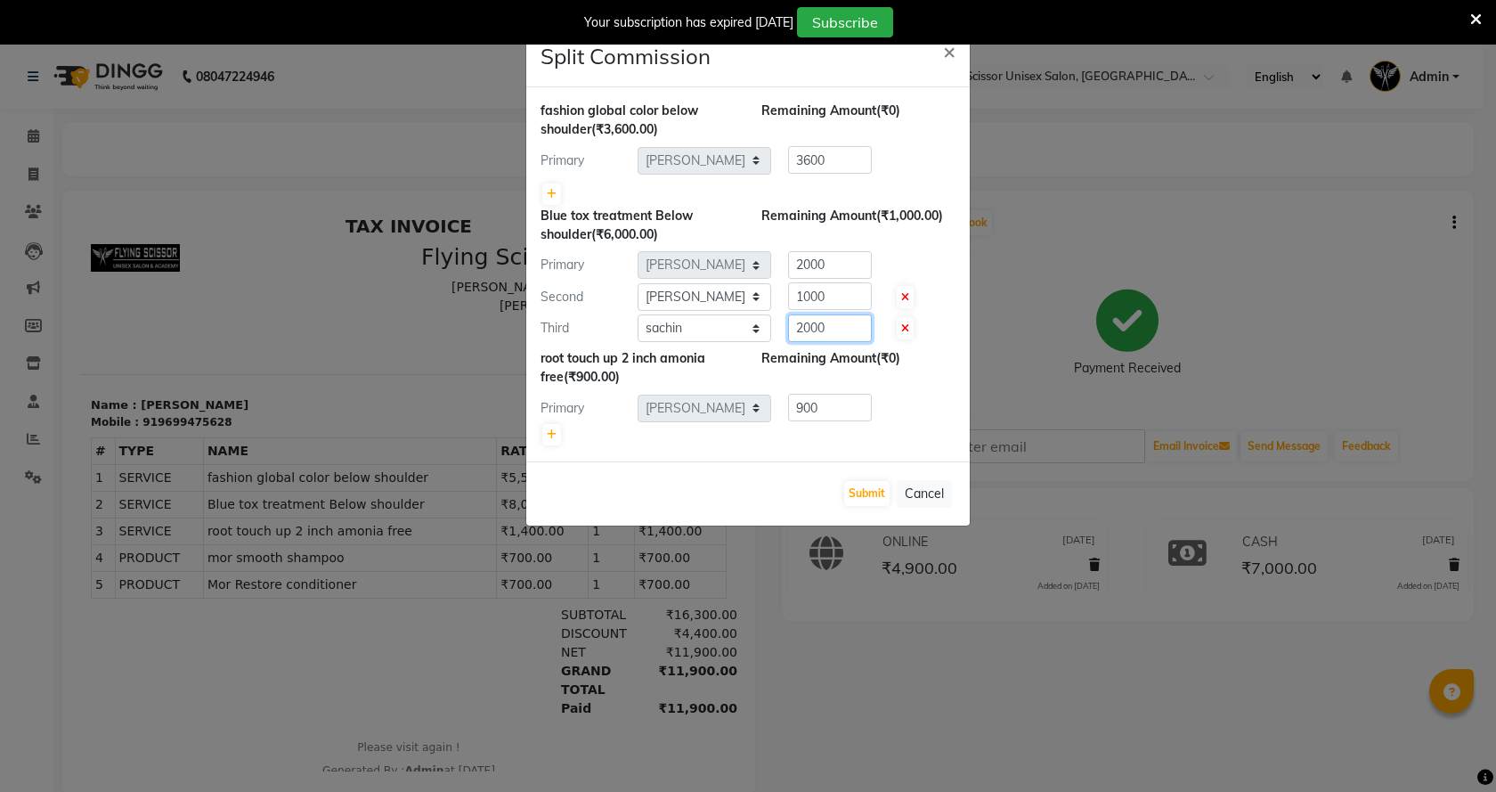
click at [829, 329] on input "2000" at bounding box center [830, 328] width 84 height 28
type input "2"
type input "3000"
click at [915, 257] on div "Primary Select Abhi B [PERSON_NAME] J [PERSON_NAME] [MEDICAL_DATA] MD [PERSON_N…" at bounding box center [748, 265] width 442 height 28
click at [834, 296] on input "1000" at bounding box center [830, 296] width 84 height 28
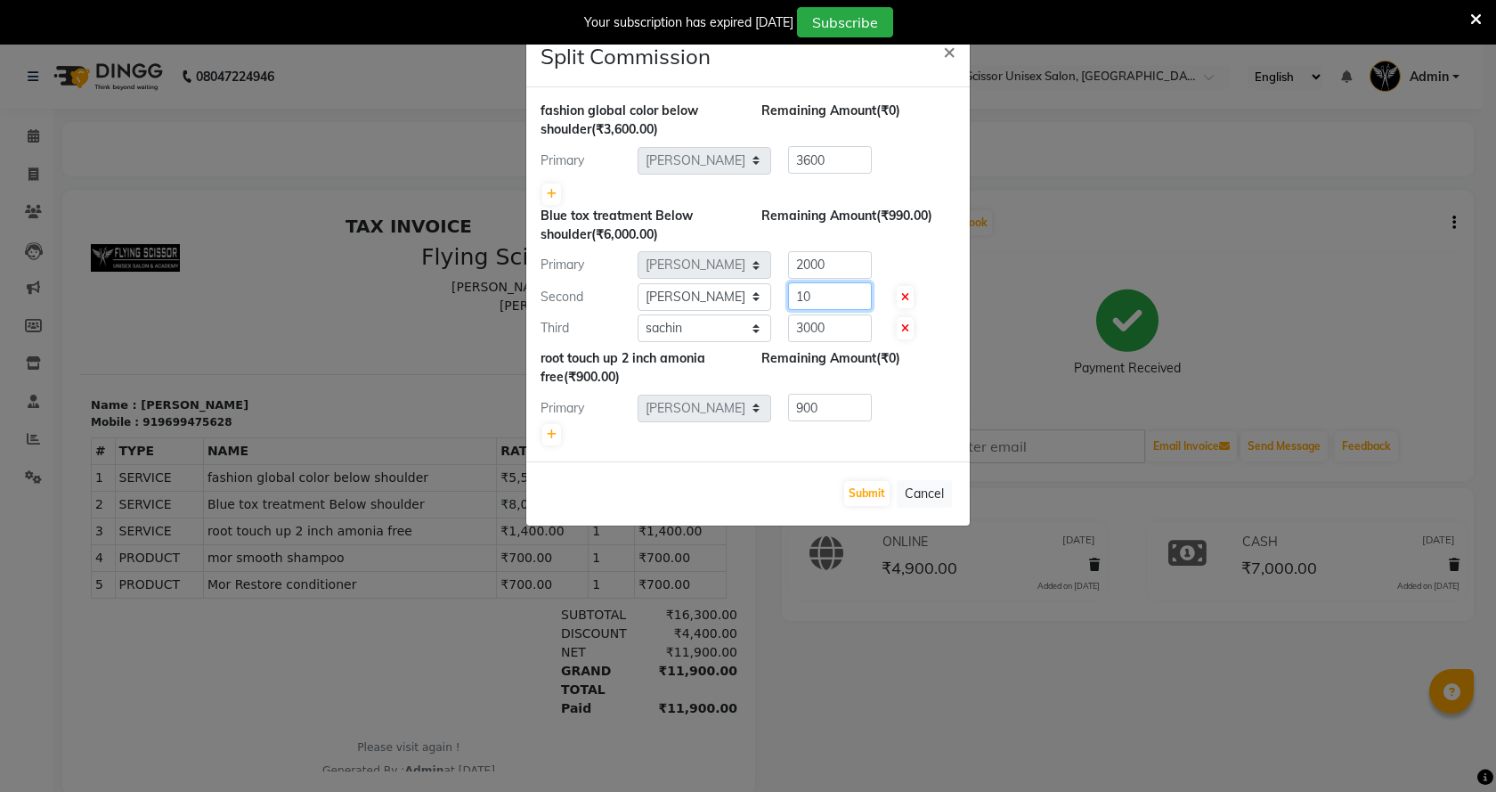
type input "1"
type input "4"
type input "1500"
click at [840, 328] on input "3000" at bounding box center [830, 328] width 84 height 28
type input "3000"
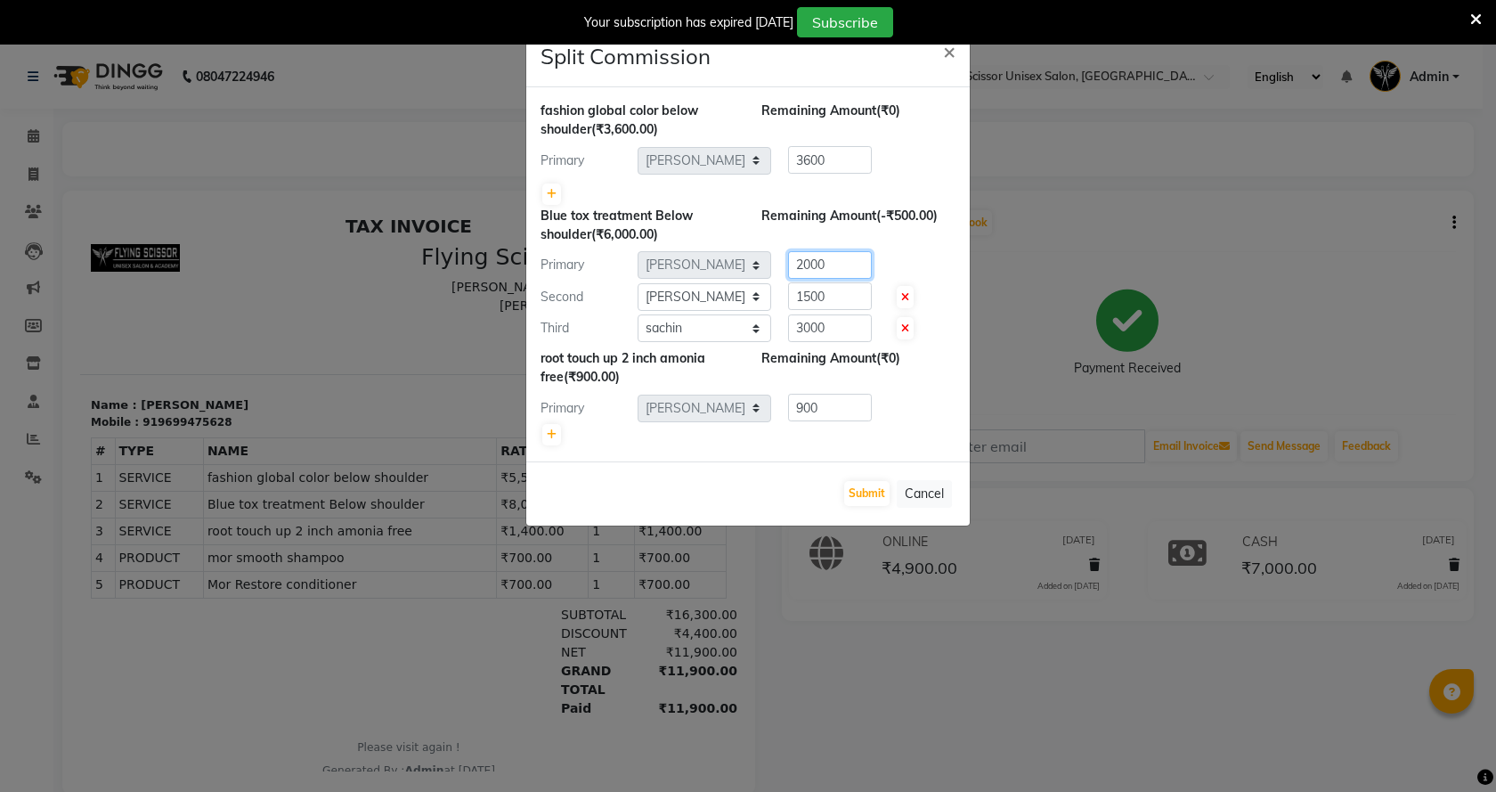
click at [843, 268] on input "2000" at bounding box center [830, 265] width 84 height 28
type input "2"
type input "1500"
click at [852, 300] on input "1500" at bounding box center [830, 296] width 84 height 28
type input "1"
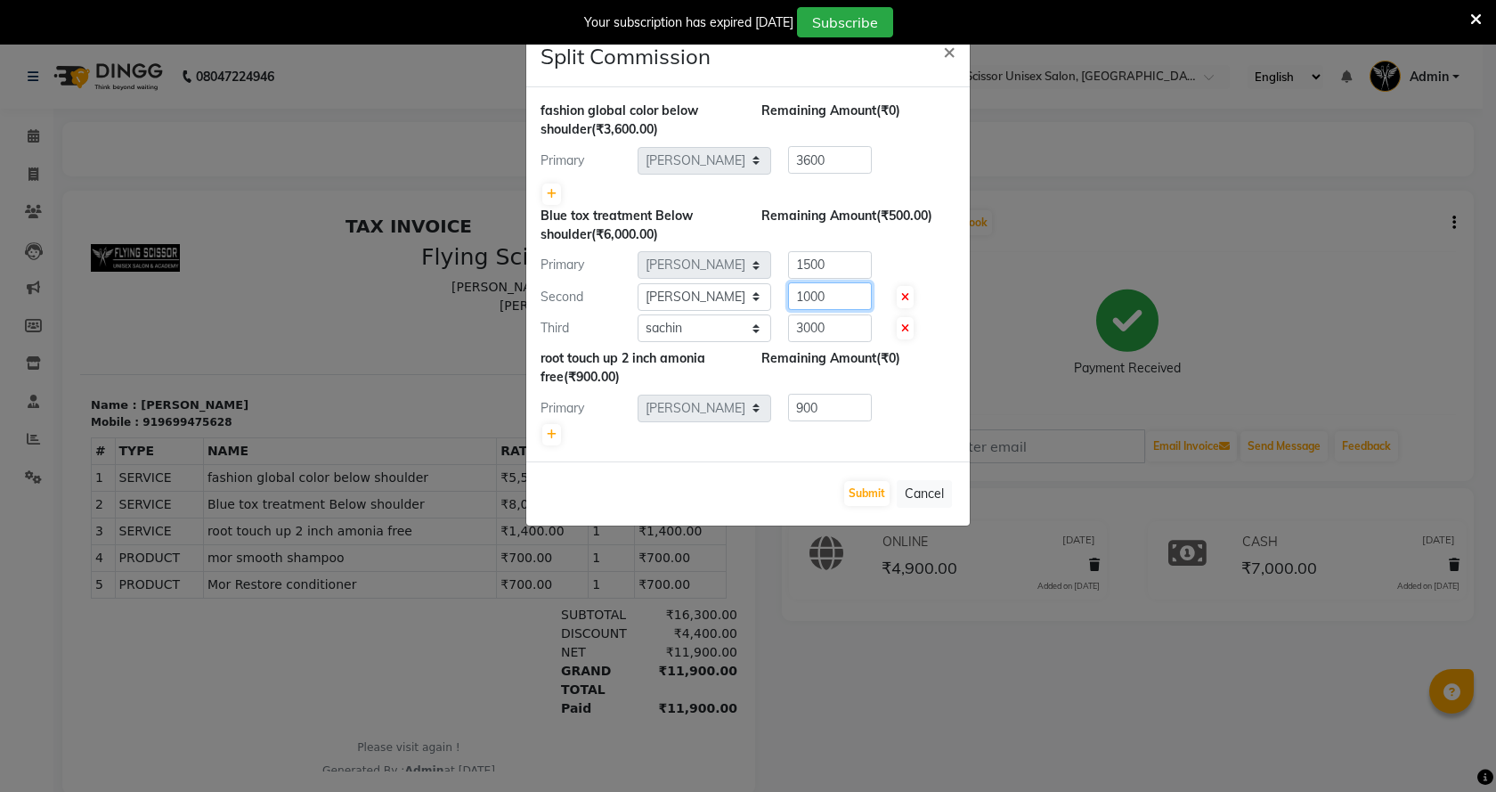
type input "1000"
click at [842, 270] on input "1500" at bounding box center [830, 265] width 84 height 28
type input "1"
type input "2000"
click at [876, 493] on button "Submit" at bounding box center [866, 493] width 45 height 25
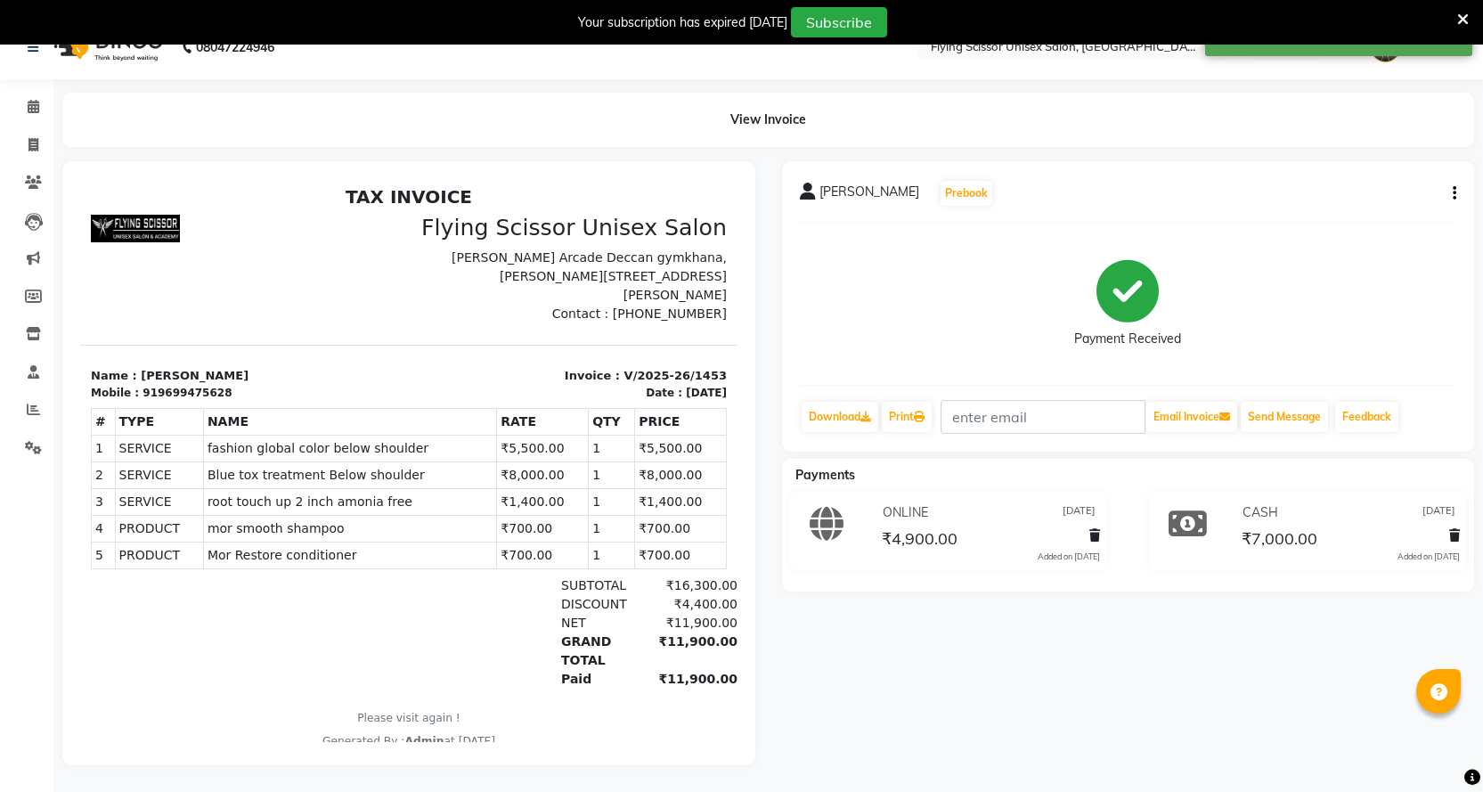
scroll to position [45, 0]
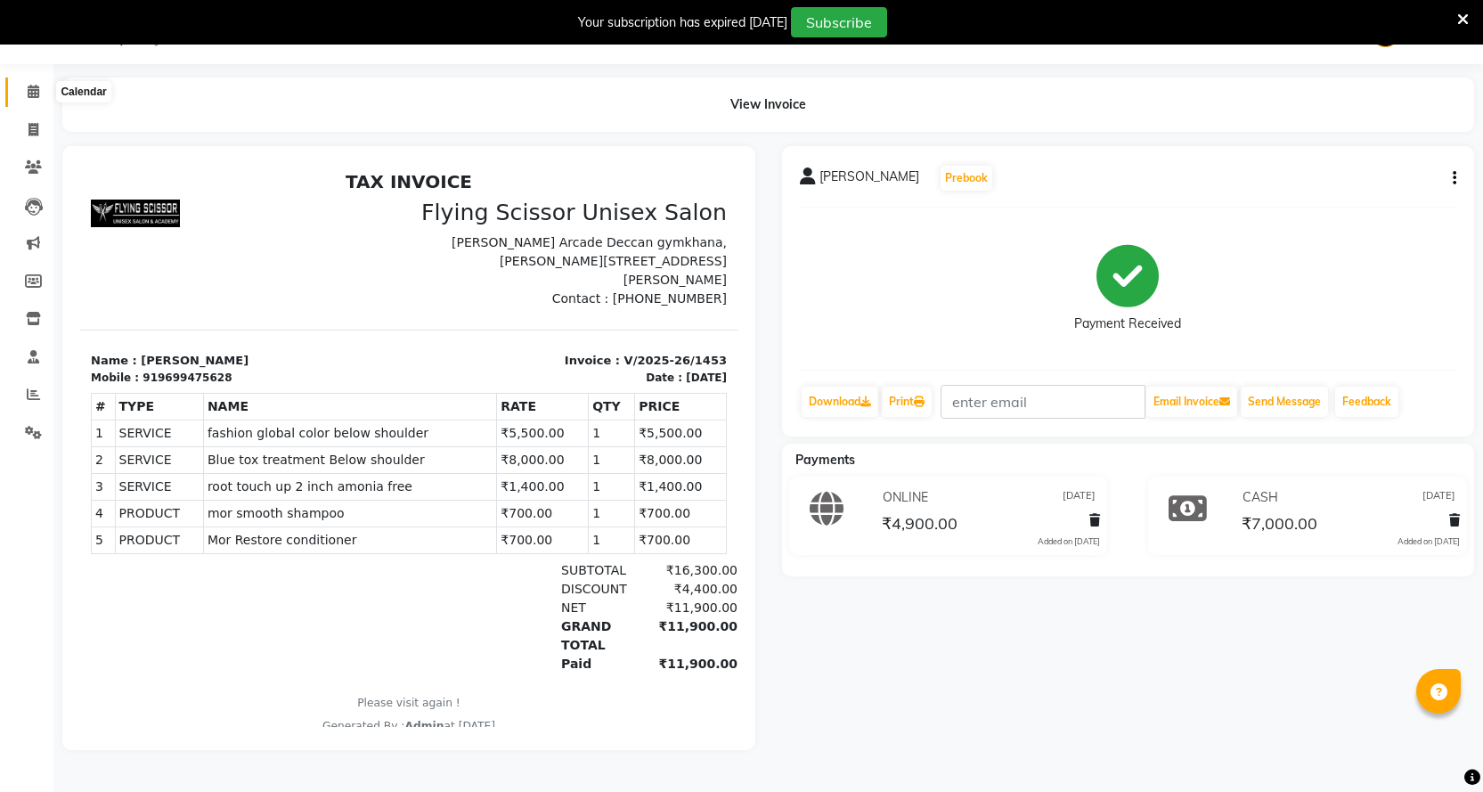
click at [31, 85] on icon at bounding box center [34, 91] width 12 height 13
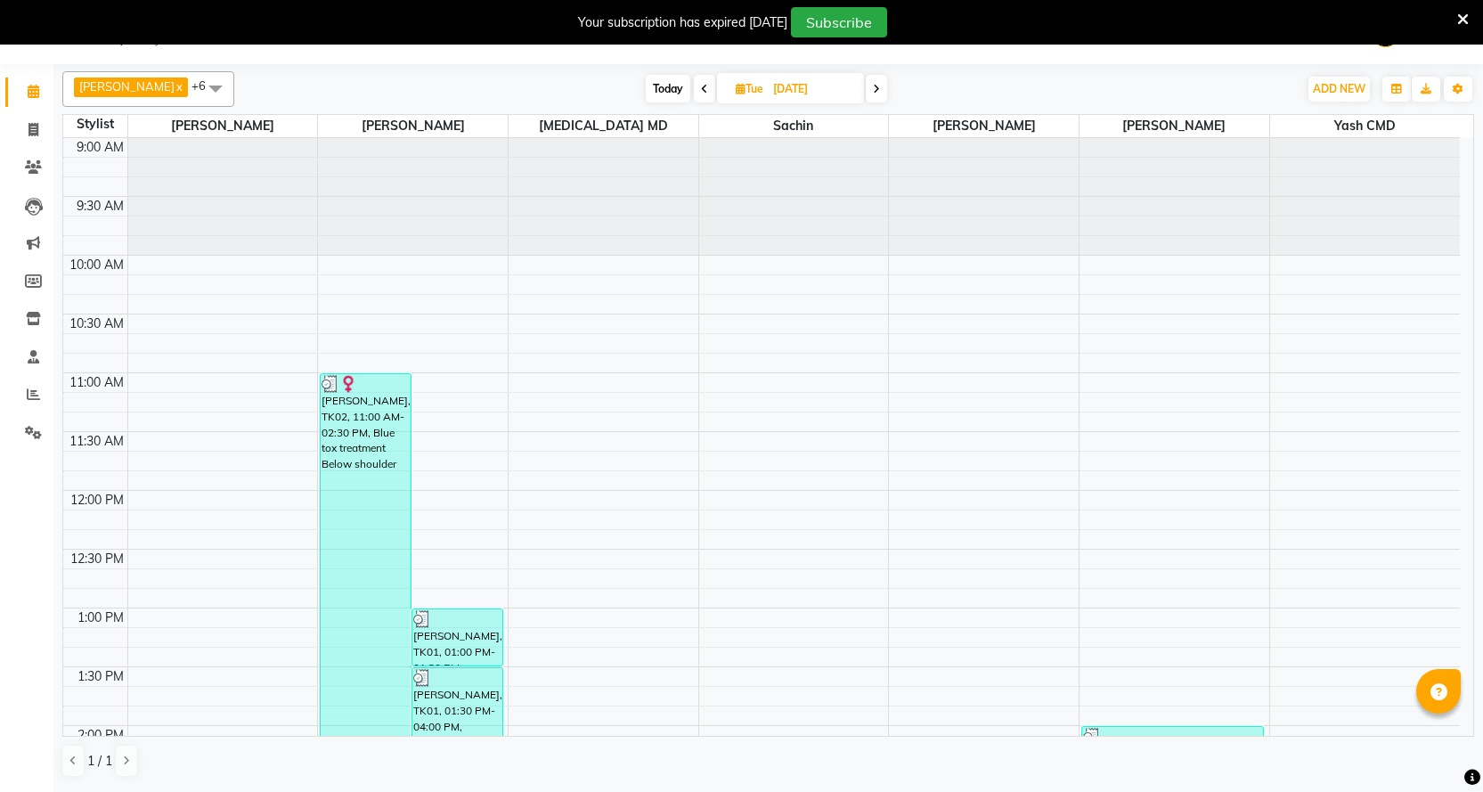
click at [659, 86] on span "Today" at bounding box center [668, 89] width 45 height 28
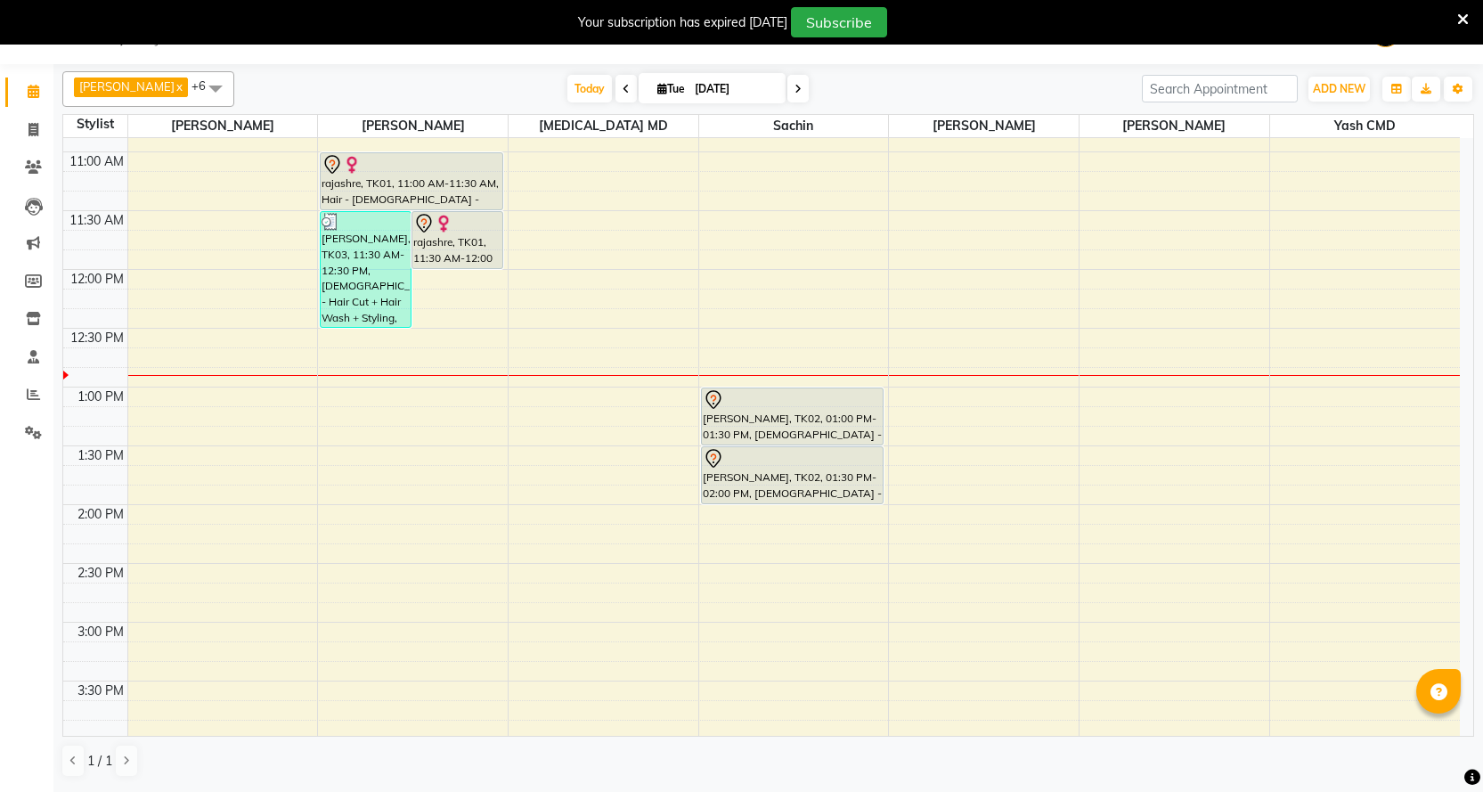
scroll to position [89, 0]
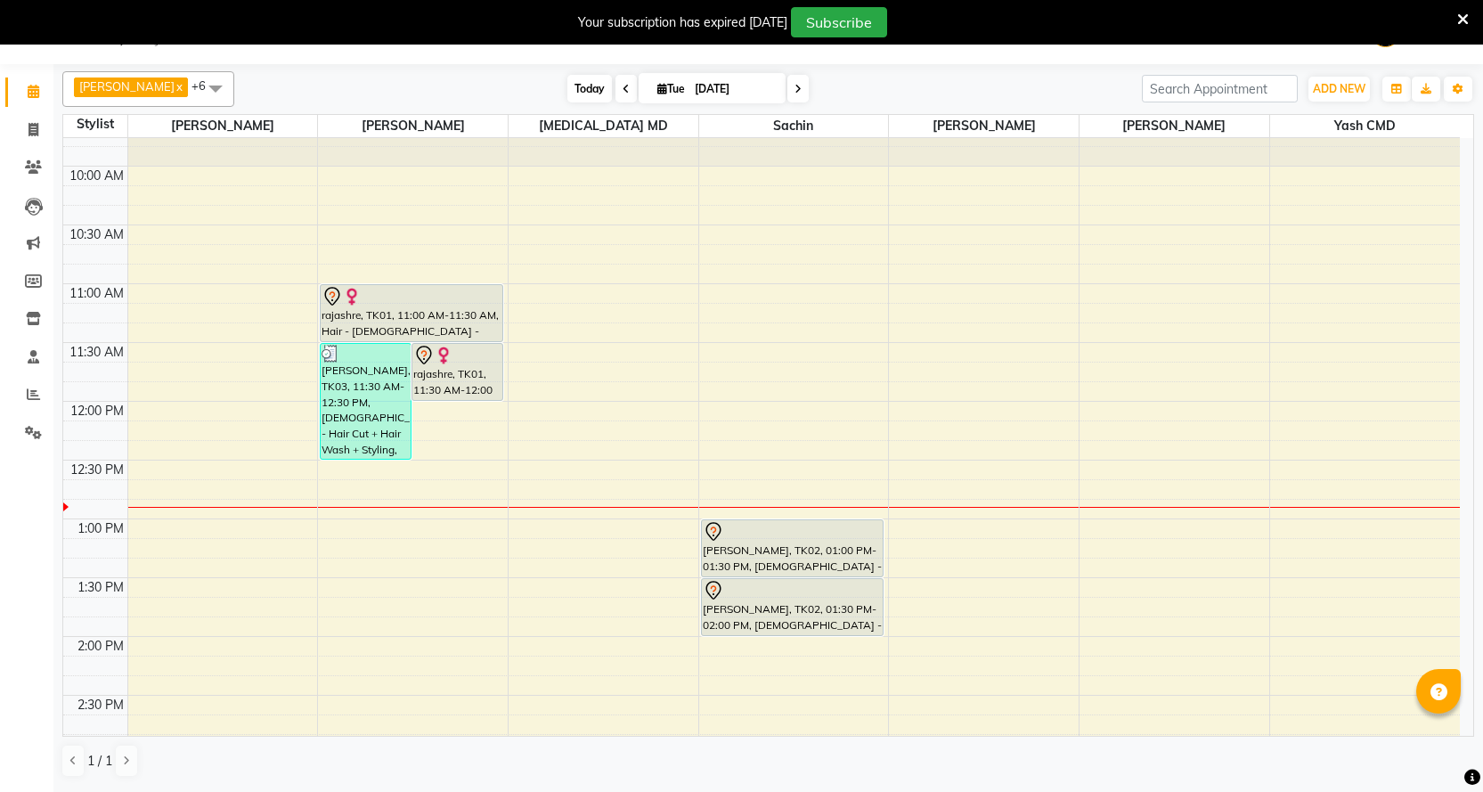
click at [567, 94] on span "Today" at bounding box center [589, 89] width 45 height 28
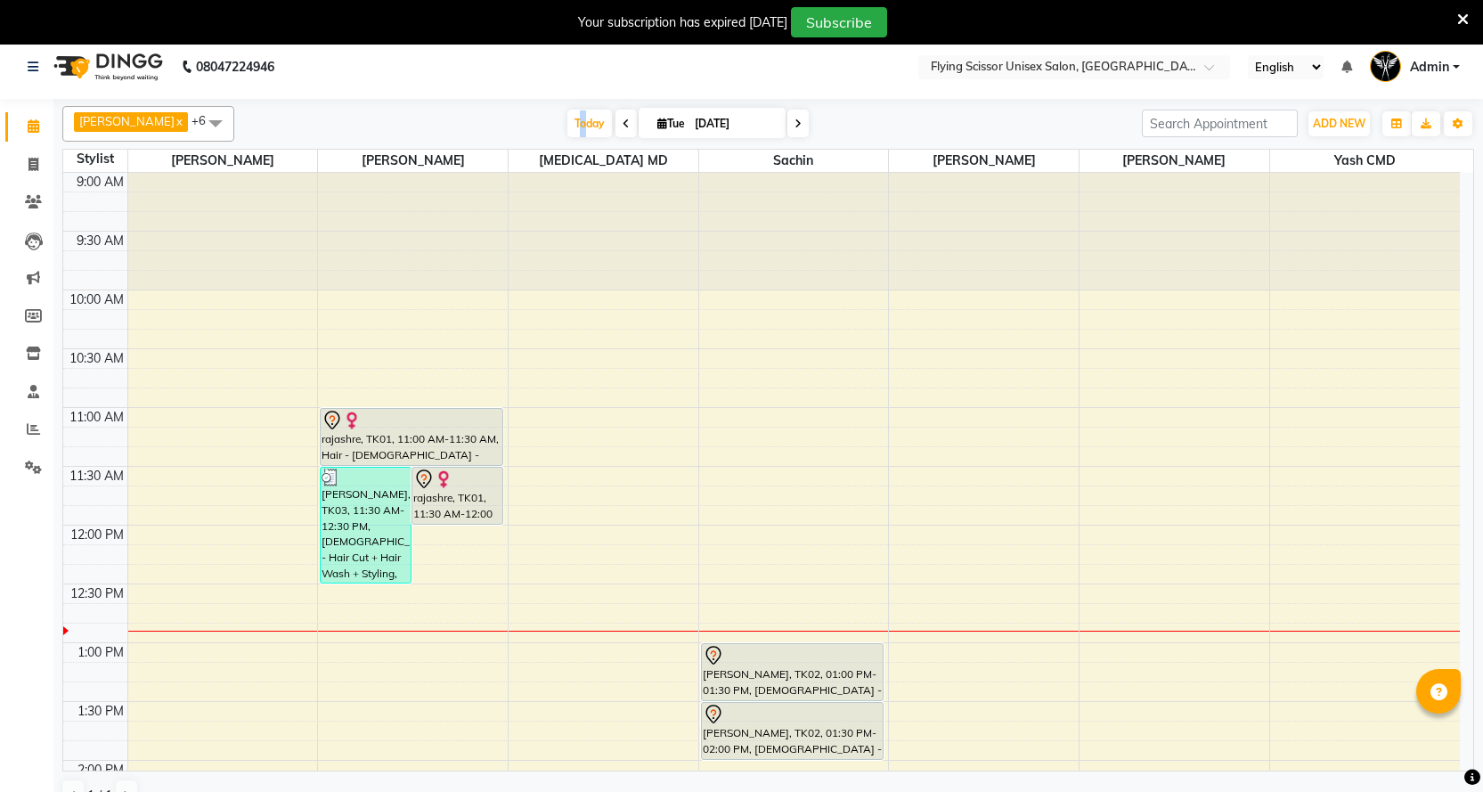
scroll to position [0, 0]
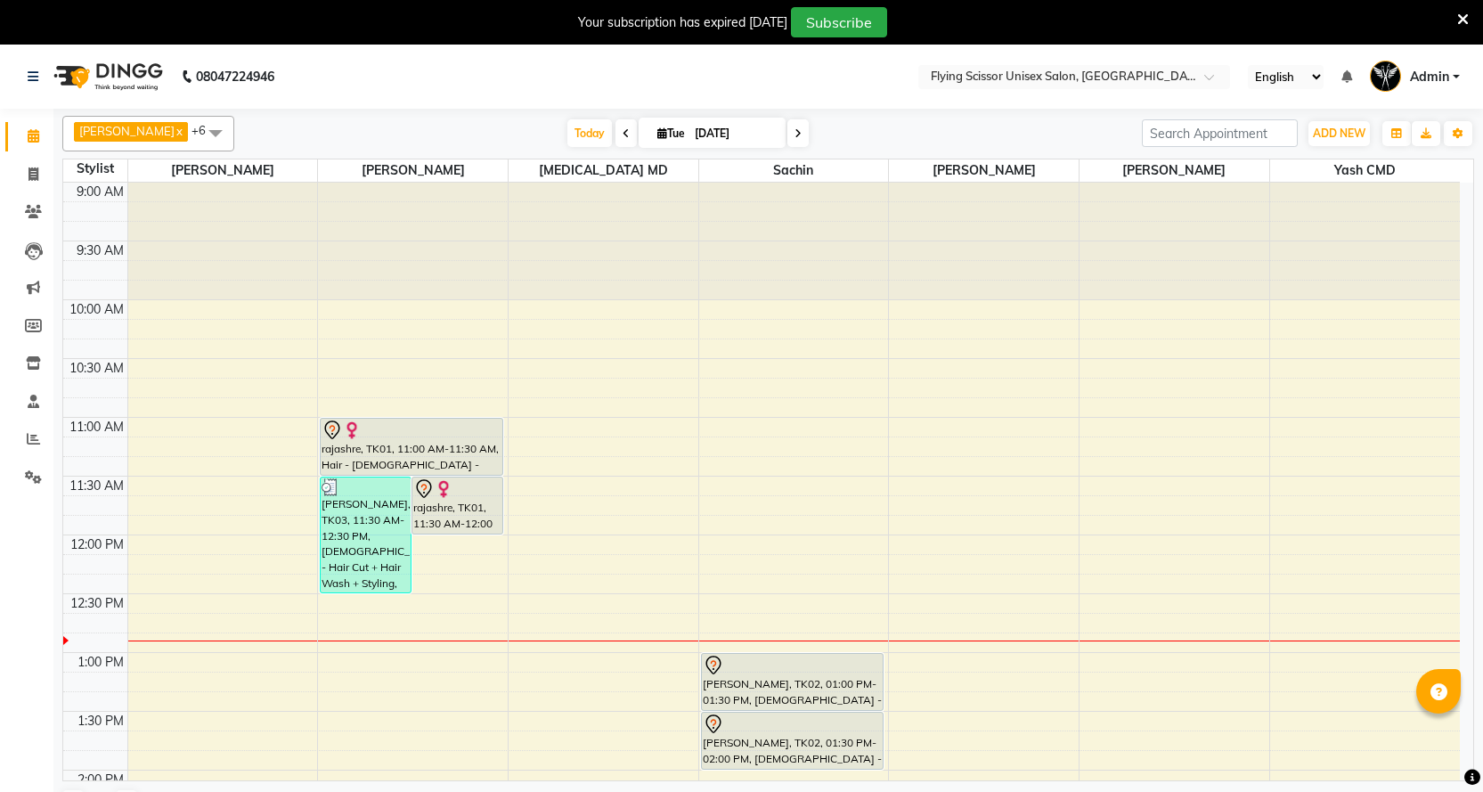
click at [622, 136] on icon at bounding box center [625, 133] width 7 height 11
type input "[DATE]"
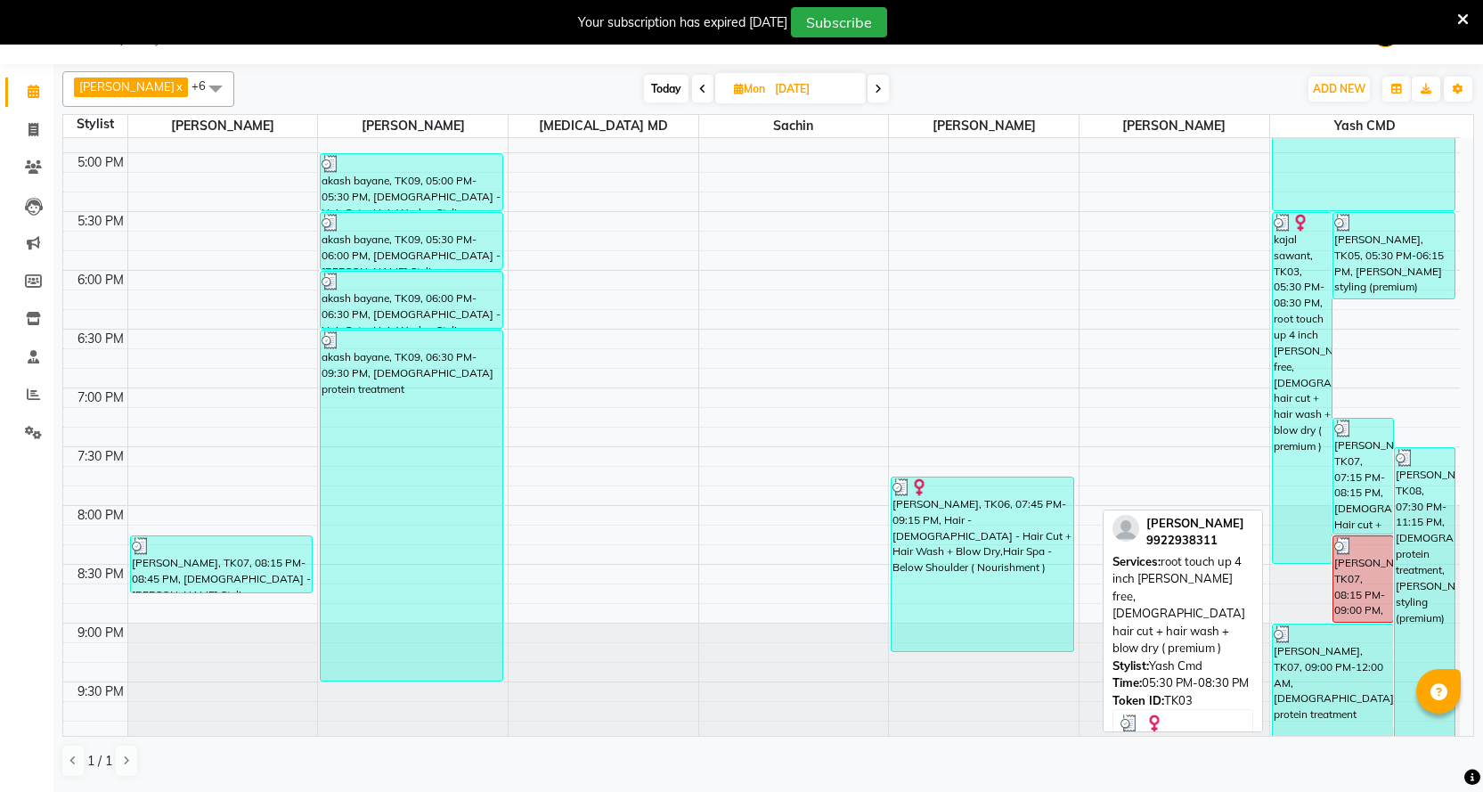
scroll to position [930, 0]
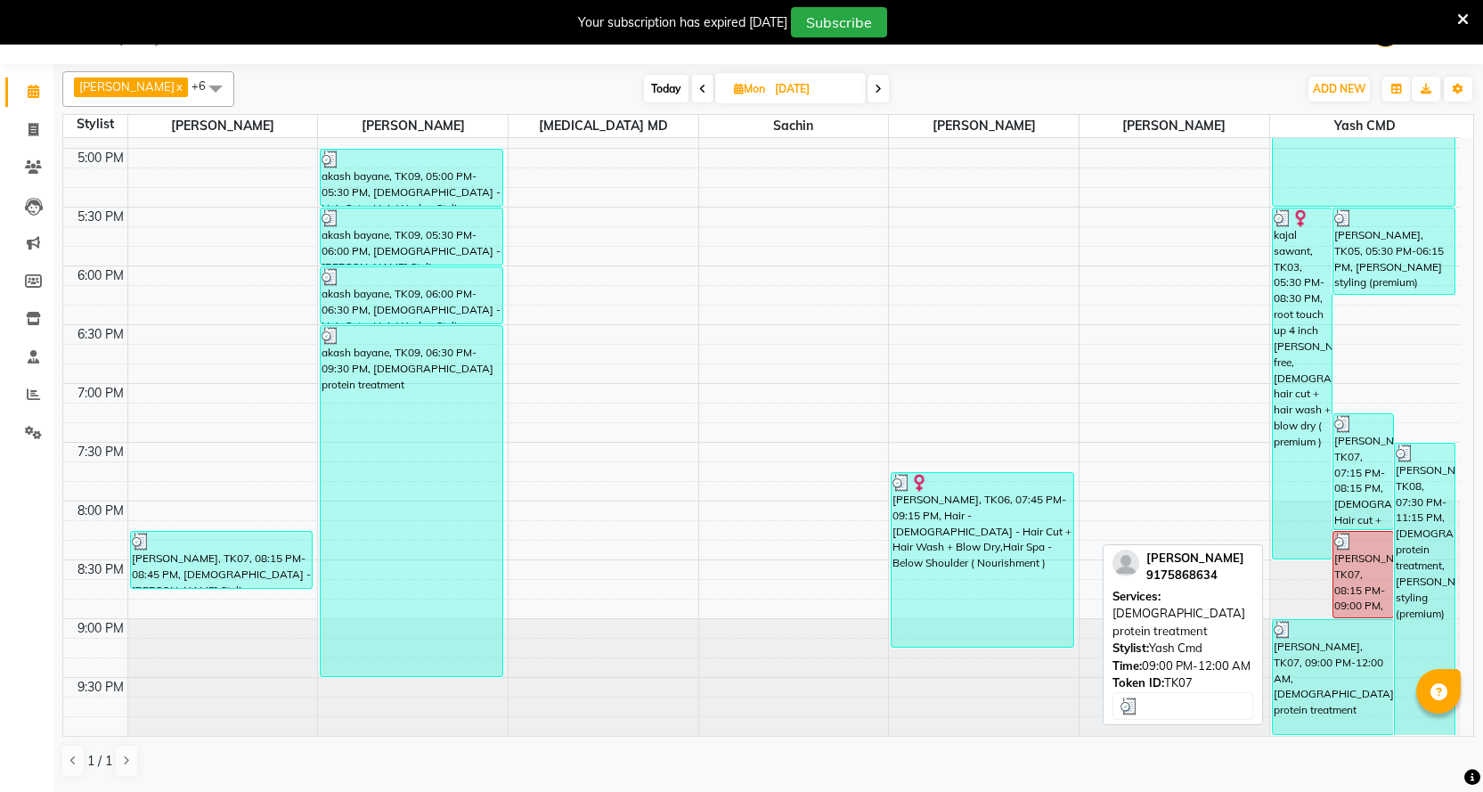
click at [1337, 674] on div "[PERSON_NAME], TK07, 09:00 PM-12:00 AM, [DEMOGRAPHIC_DATA] protein treatment" at bounding box center [1333, 677] width 120 height 114
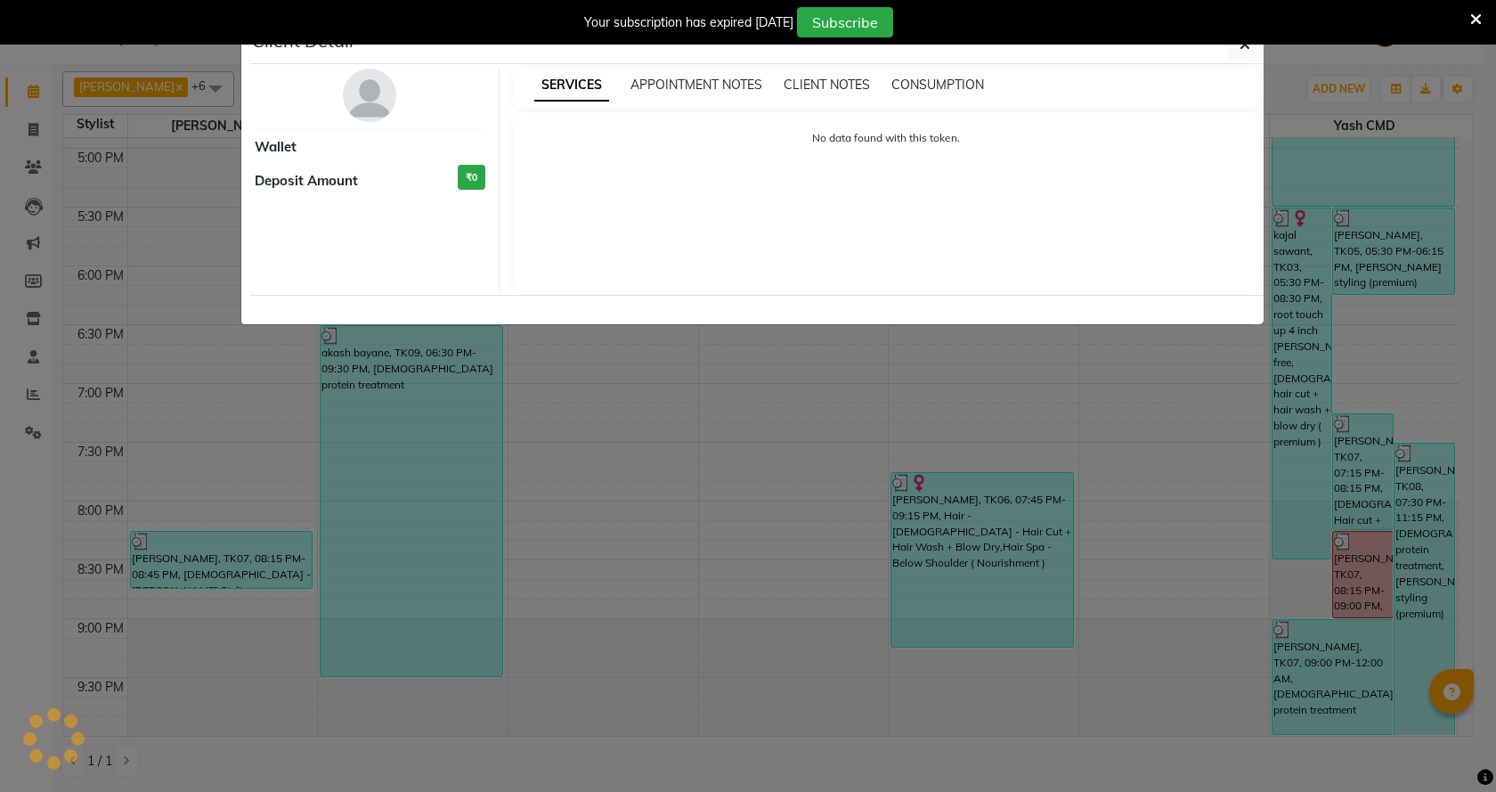
select select "3"
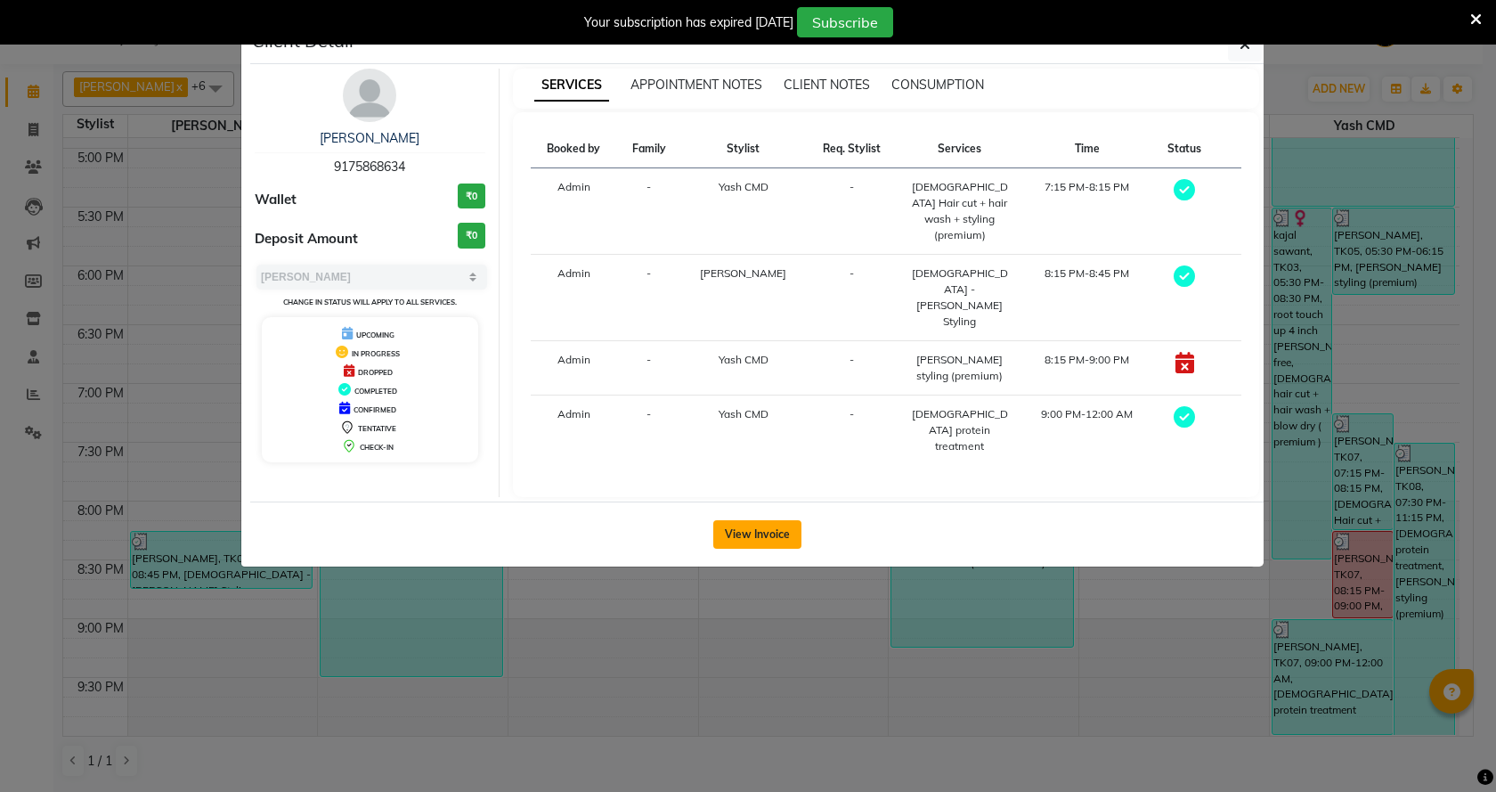
click at [785, 520] on button "View Invoice" at bounding box center [757, 534] width 88 height 28
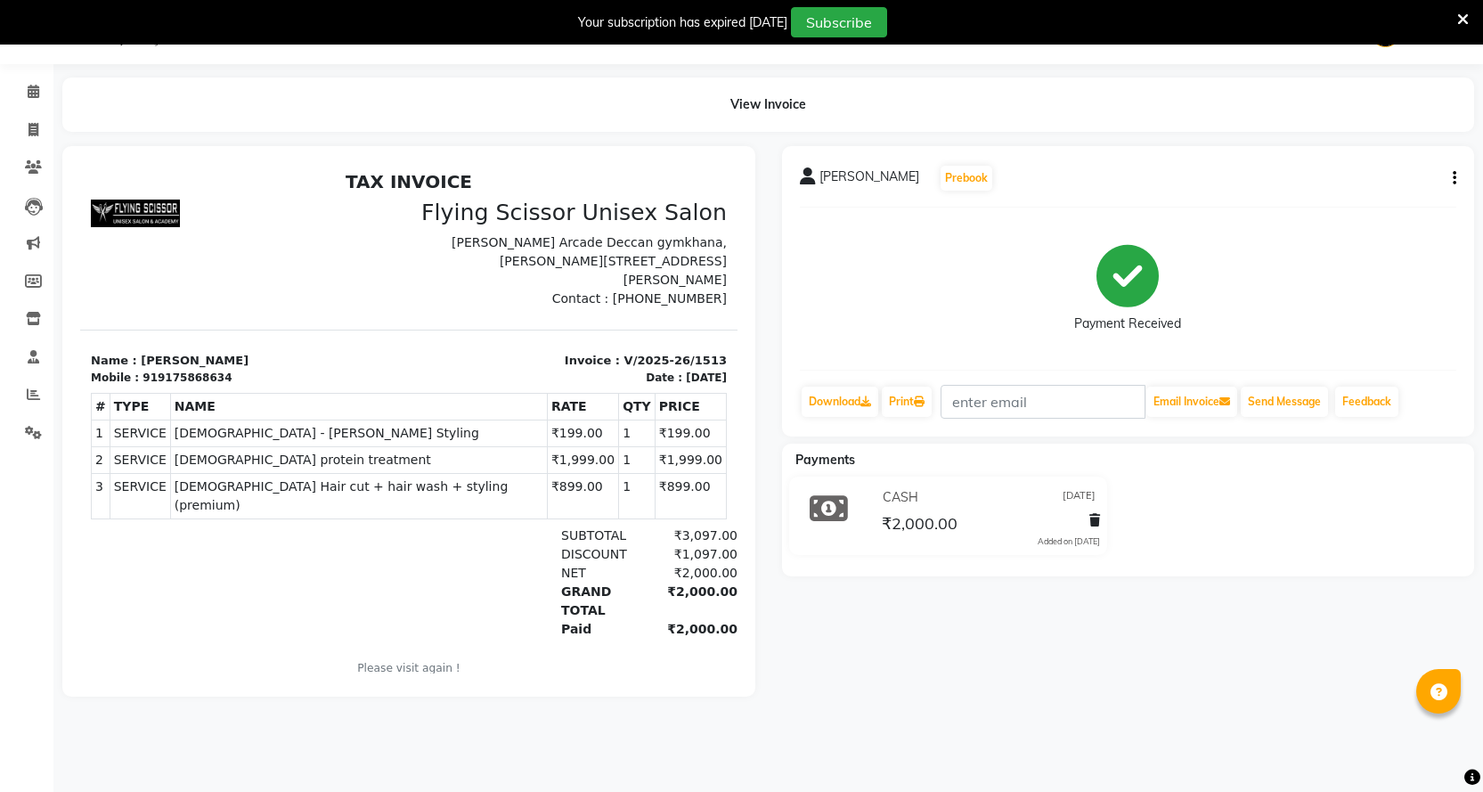
click at [1449, 175] on button "button" at bounding box center [1450, 178] width 11 height 19
click at [1340, 152] on div "Split Service Amount" at bounding box center [1366, 156] width 122 height 22
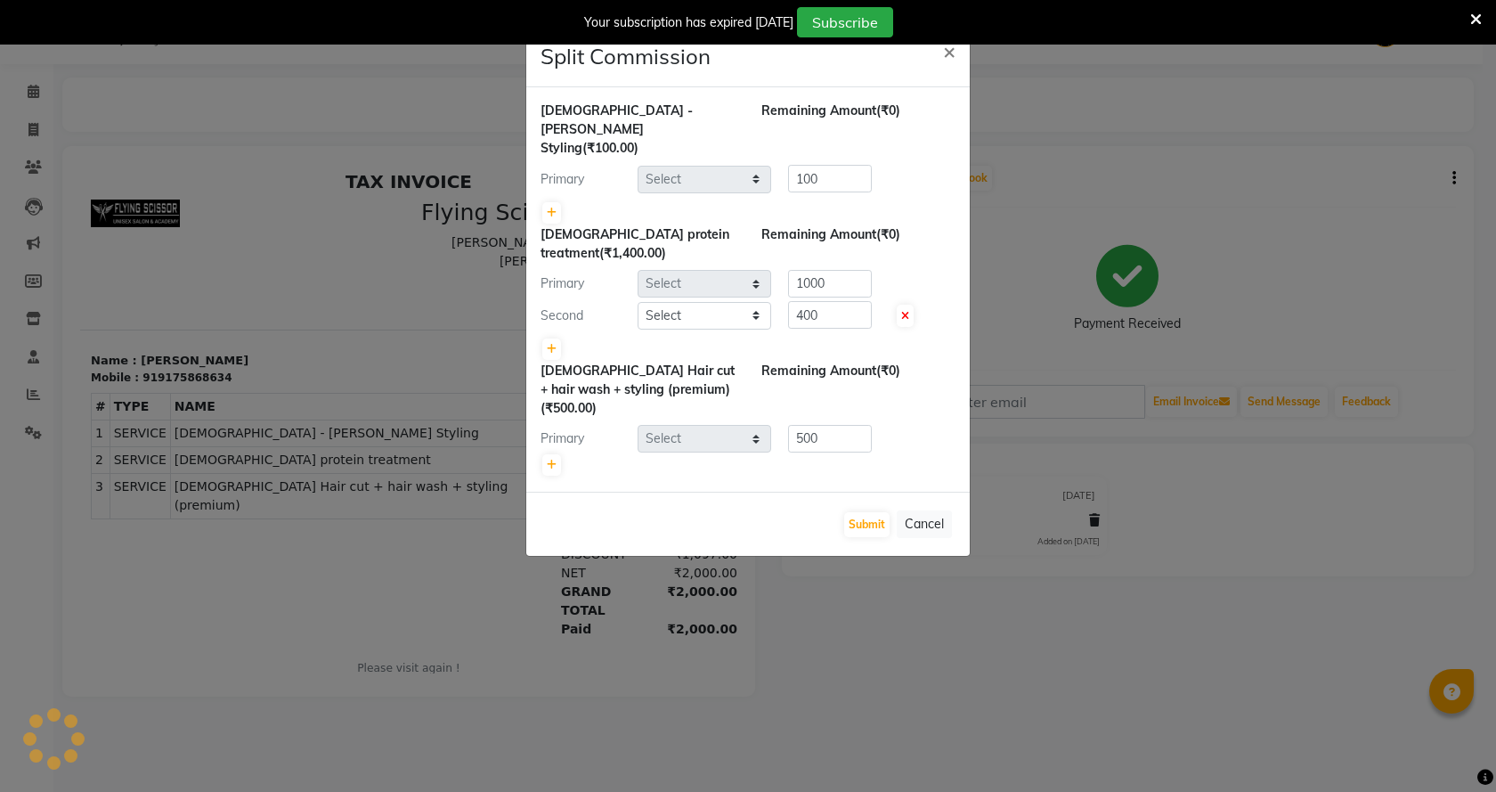
select select "15730"
select select "1679"
select select "15730"
select select "1679"
drag, startPoint x: 538, startPoint y: 406, endPoint x: 545, endPoint y: 422, distance: 17.5
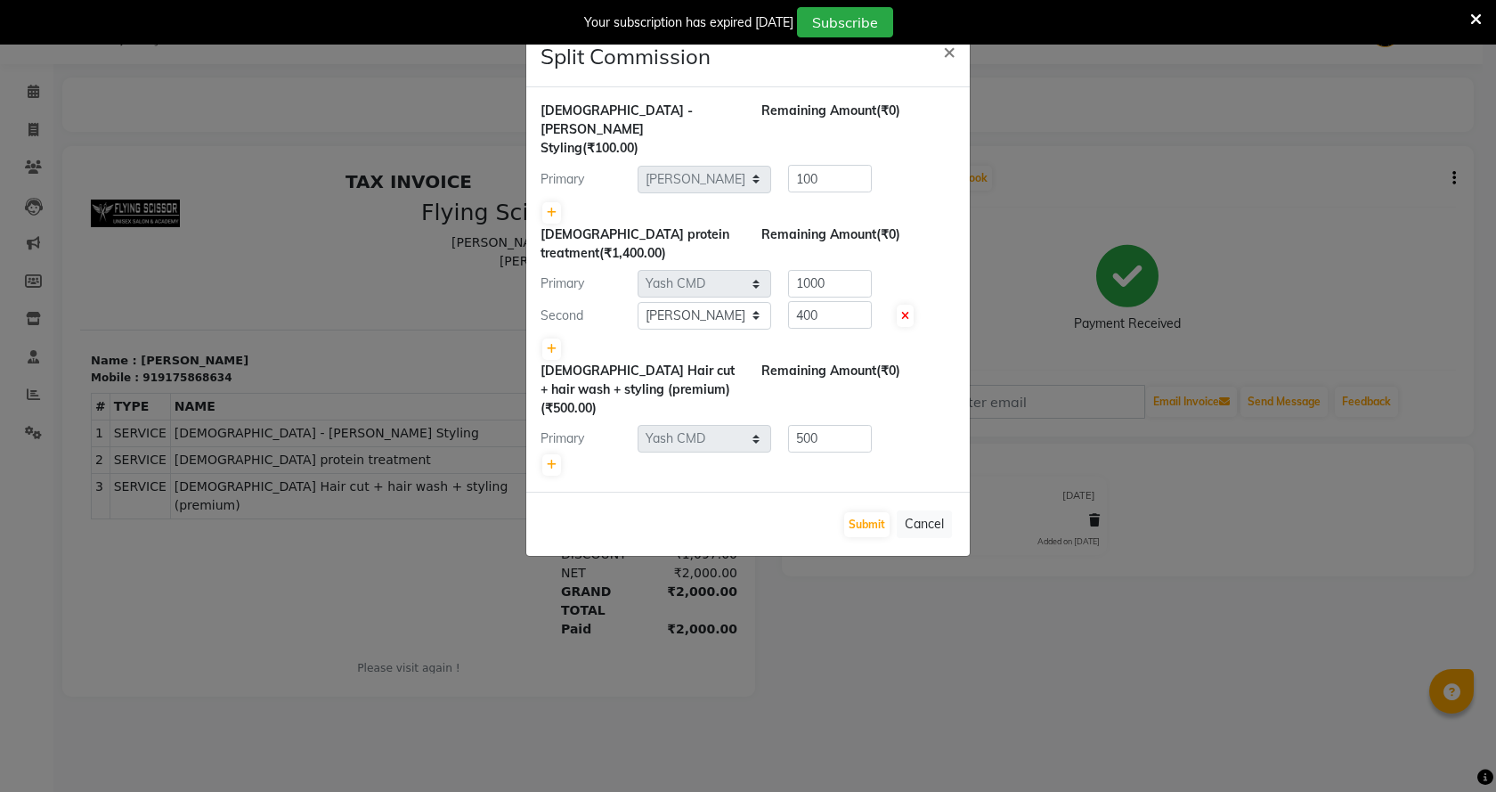
click at [539, 412] on div "[DEMOGRAPHIC_DATA] - [PERSON_NAME] Styling (₹100.00) Remaining Amount (₹0) Prim…" at bounding box center [747, 289] width 443 height 404
click at [546, 454] on link at bounding box center [551, 464] width 19 height 21
type input "250"
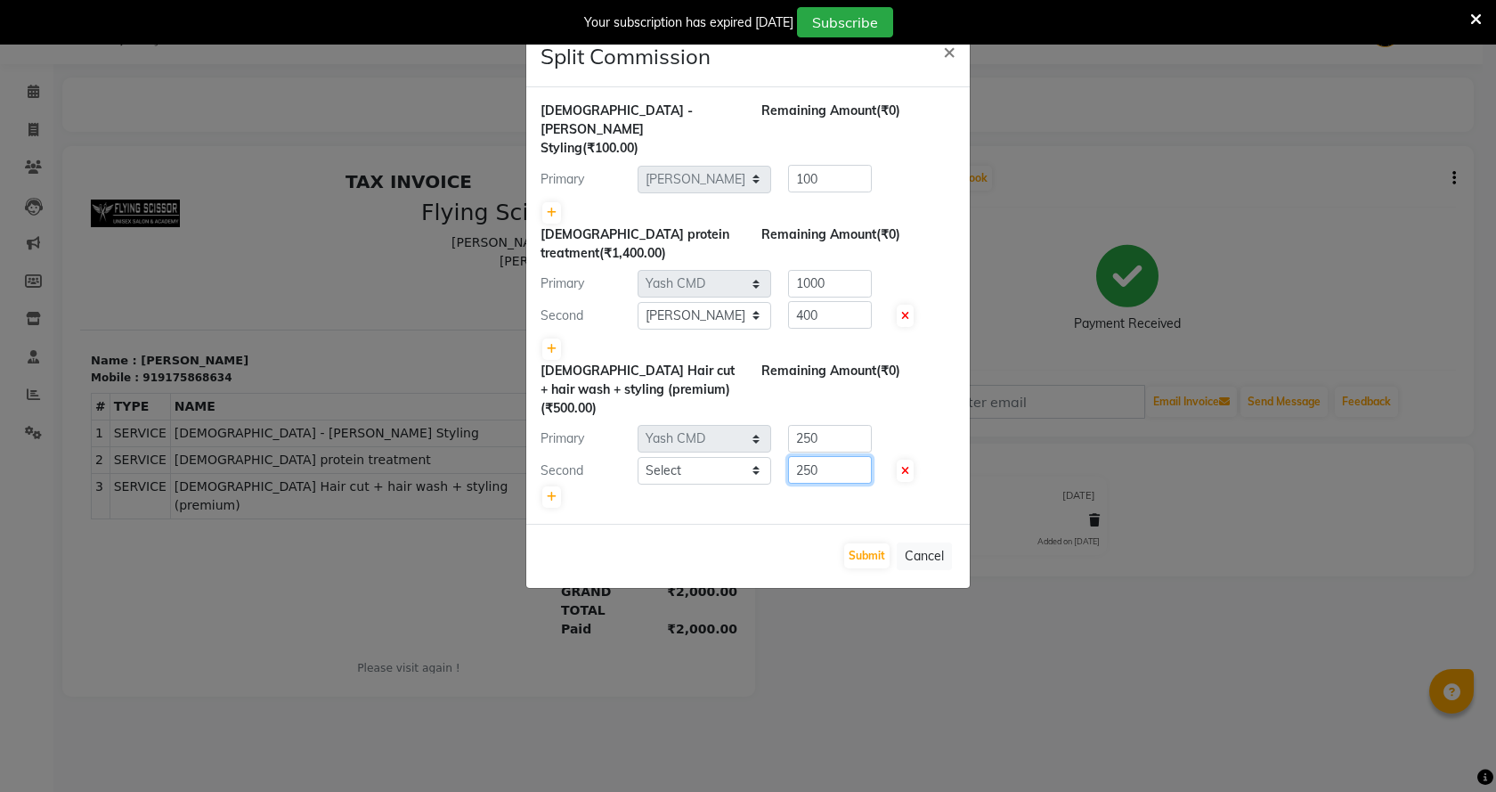
click at [806, 456] on input "250" at bounding box center [830, 470] width 84 height 28
type input "50"
drag, startPoint x: 758, startPoint y: 411, endPoint x: 734, endPoint y: 422, distance: 26.3
click at [753, 457] on select "Select Abhi B [PERSON_NAME] J [PERSON_NAME] [MEDICAL_DATA] MD [PERSON_NAME] L s…" at bounding box center [705, 471] width 134 height 28
select select "18390"
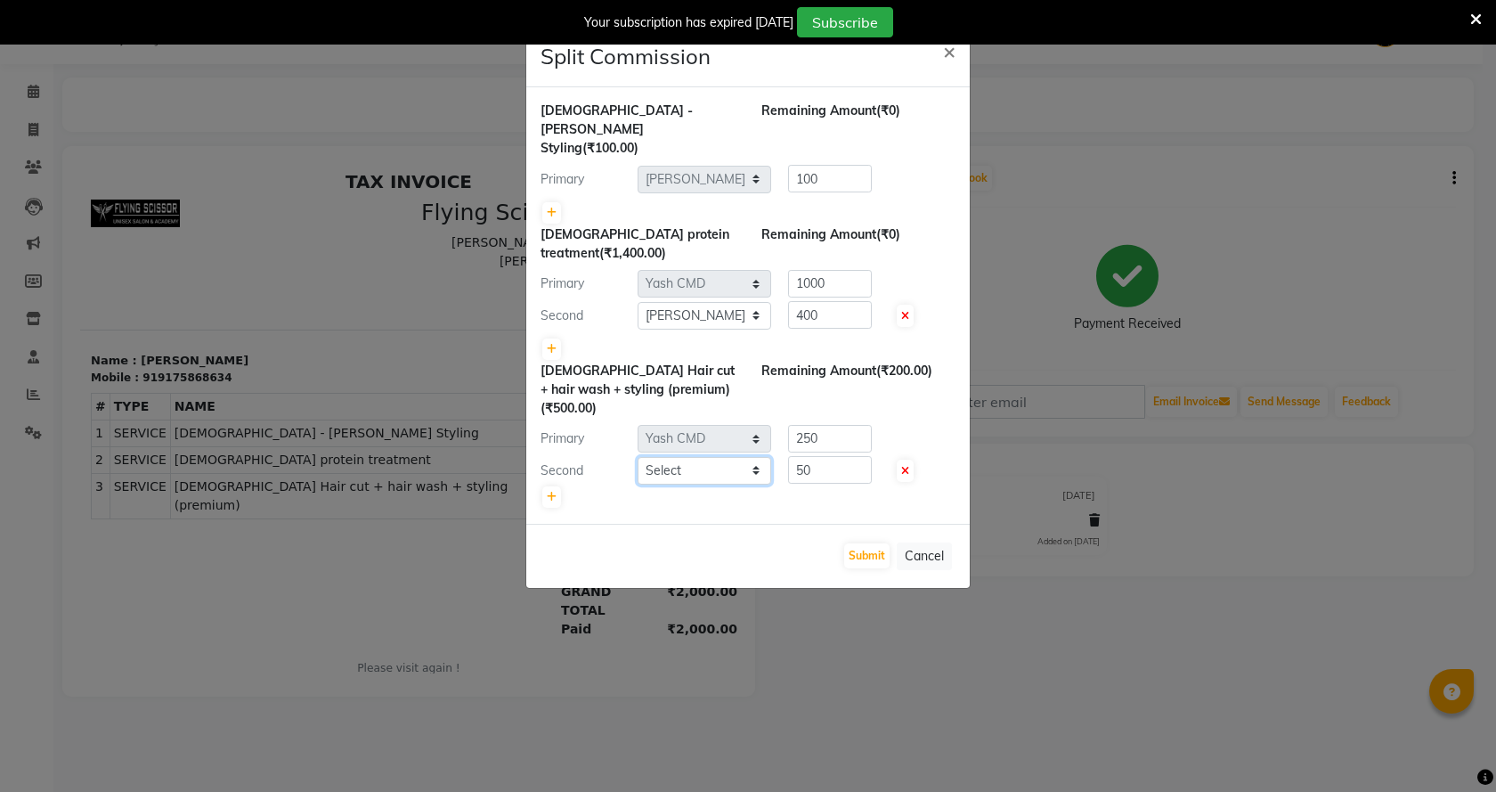
click at [638, 457] on select "Select Abhi B [PERSON_NAME] J [PERSON_NAME] [MEDICAL_DATA] MD [PERSON_NAME] L s…" at bounding box center [705, 471] width 134 height 28
click at [806, 425] on input "250" at bounding box center [830, 439] width 84 height 28
type input "450"
click at [856, 524] on div "Submit Cancel" at bounding box center [747, 556] width 443 height 64
click at [856, 543] on button "Submit" at bounding box center [866, 555] width 45 height 25
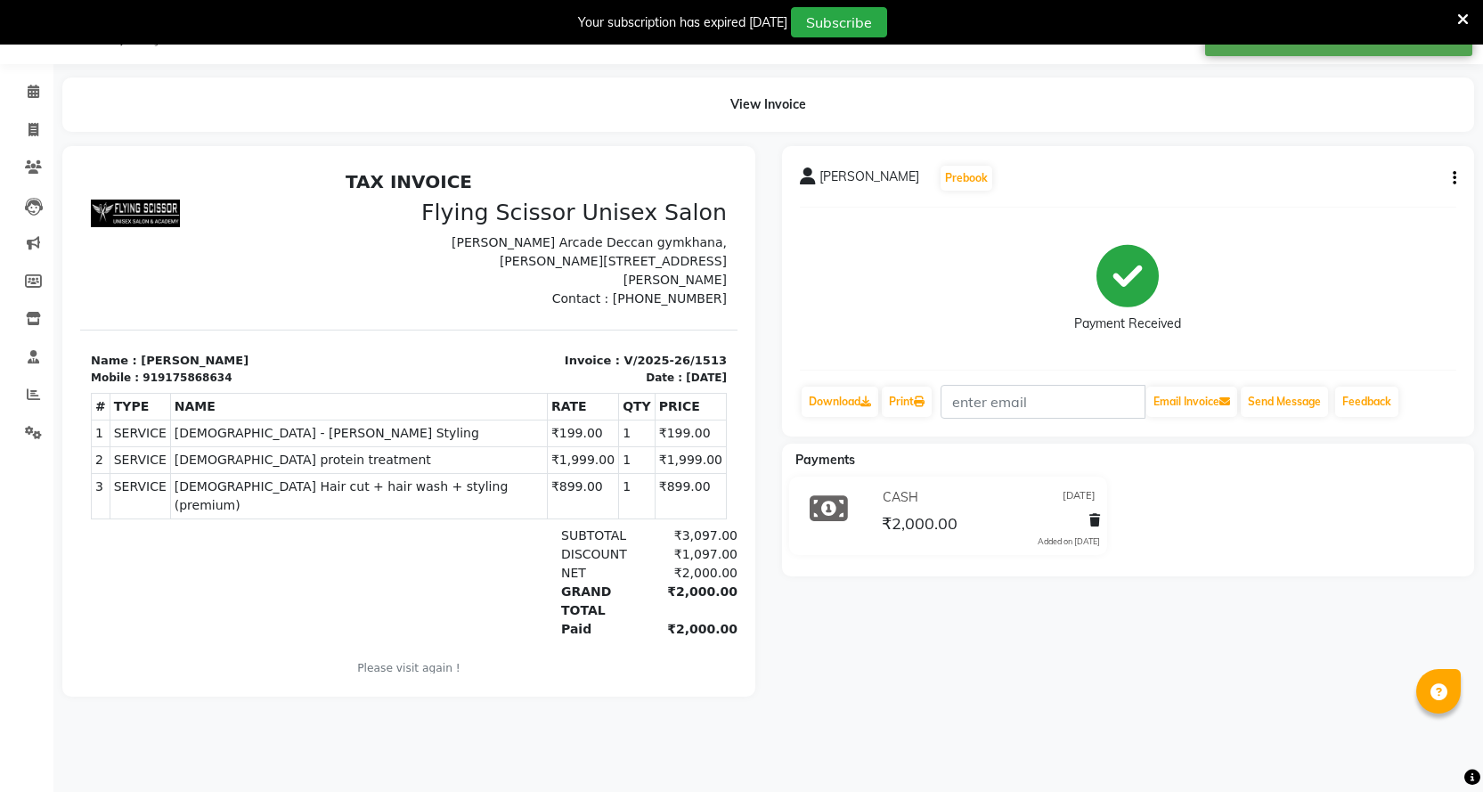
click at [53, 101] on div "View Invoice" at bounding box center [768, 104] width 1438 height 54
click at [33, 93] on icon at bounding box center [34, 91] width 12 height 13
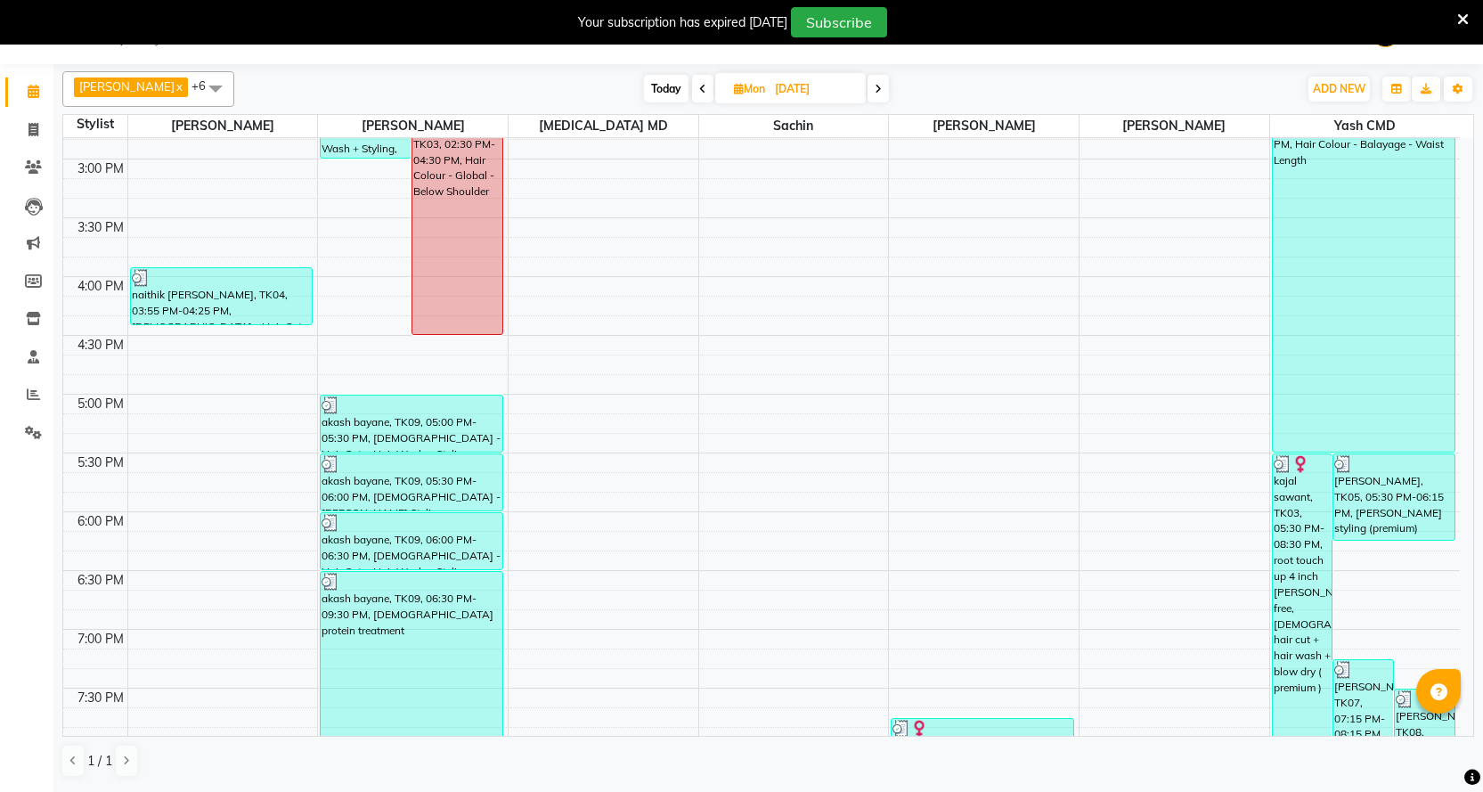
scroll to position [573, 0]
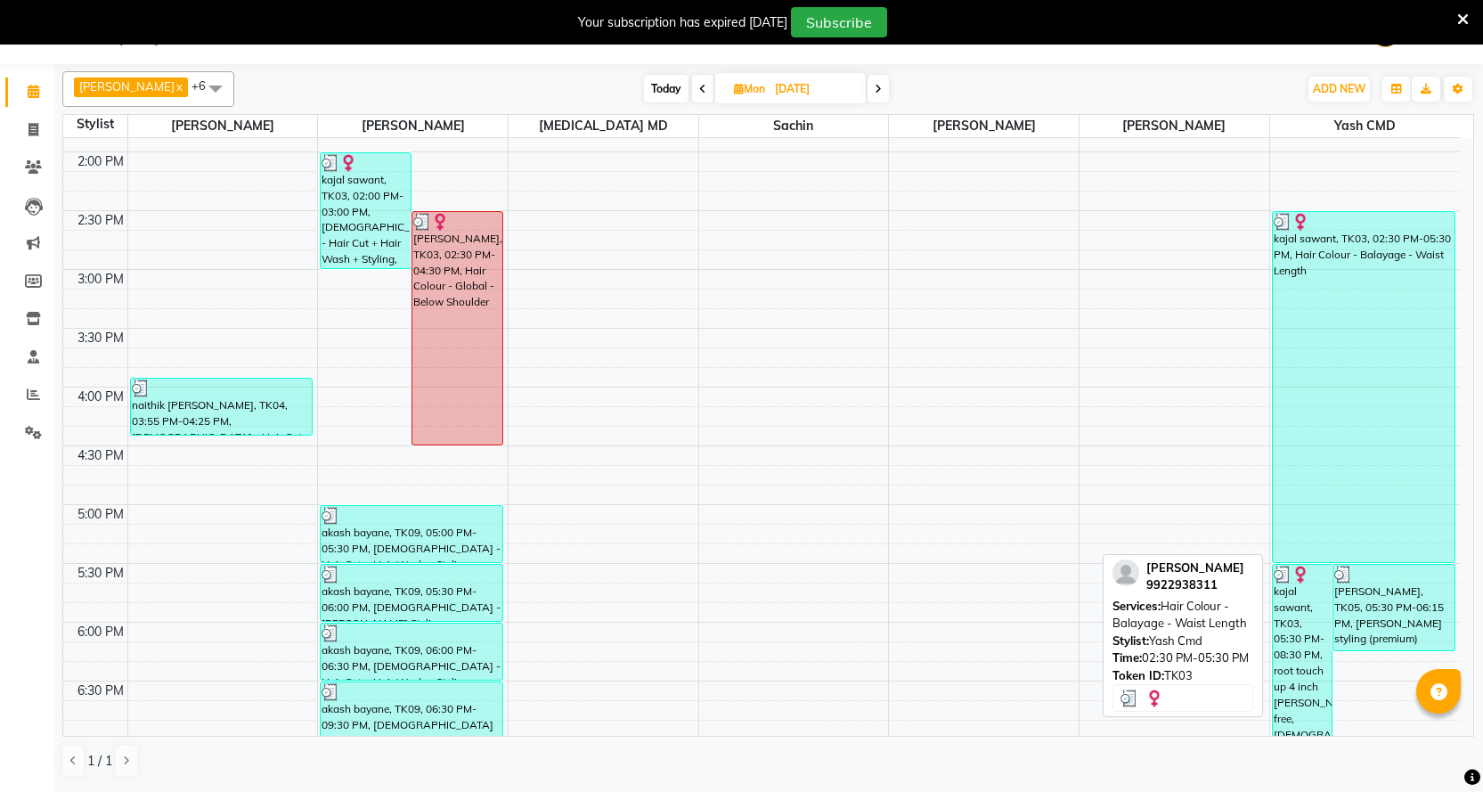
click at [1389, 476] on div "kajal sawant, TK03, 02:30 PM-05:30 PM, Hair Colour - Balayage - Waist Length" at bounding box center [1364, 387] width 182 height 350
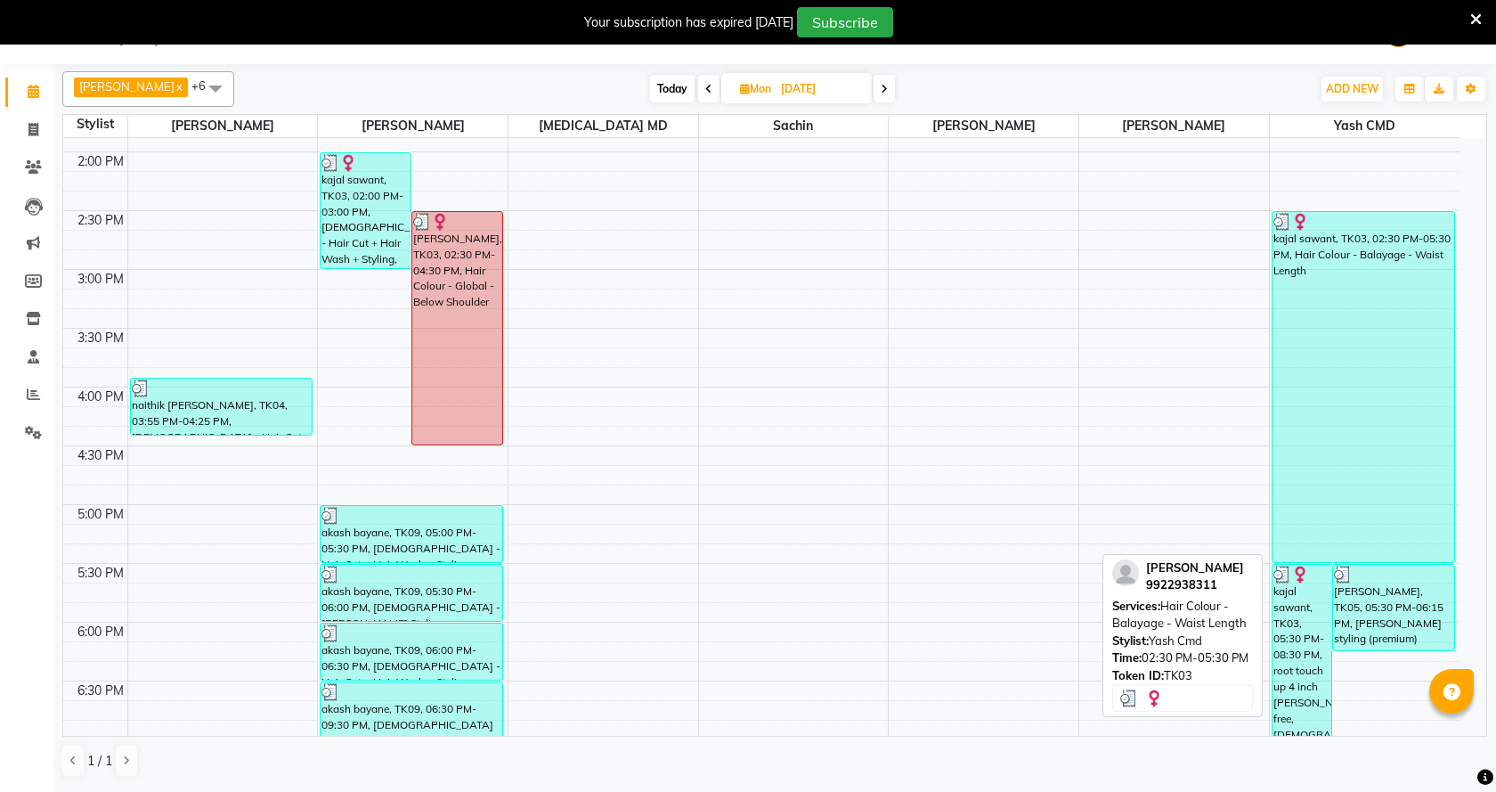
select select "3"
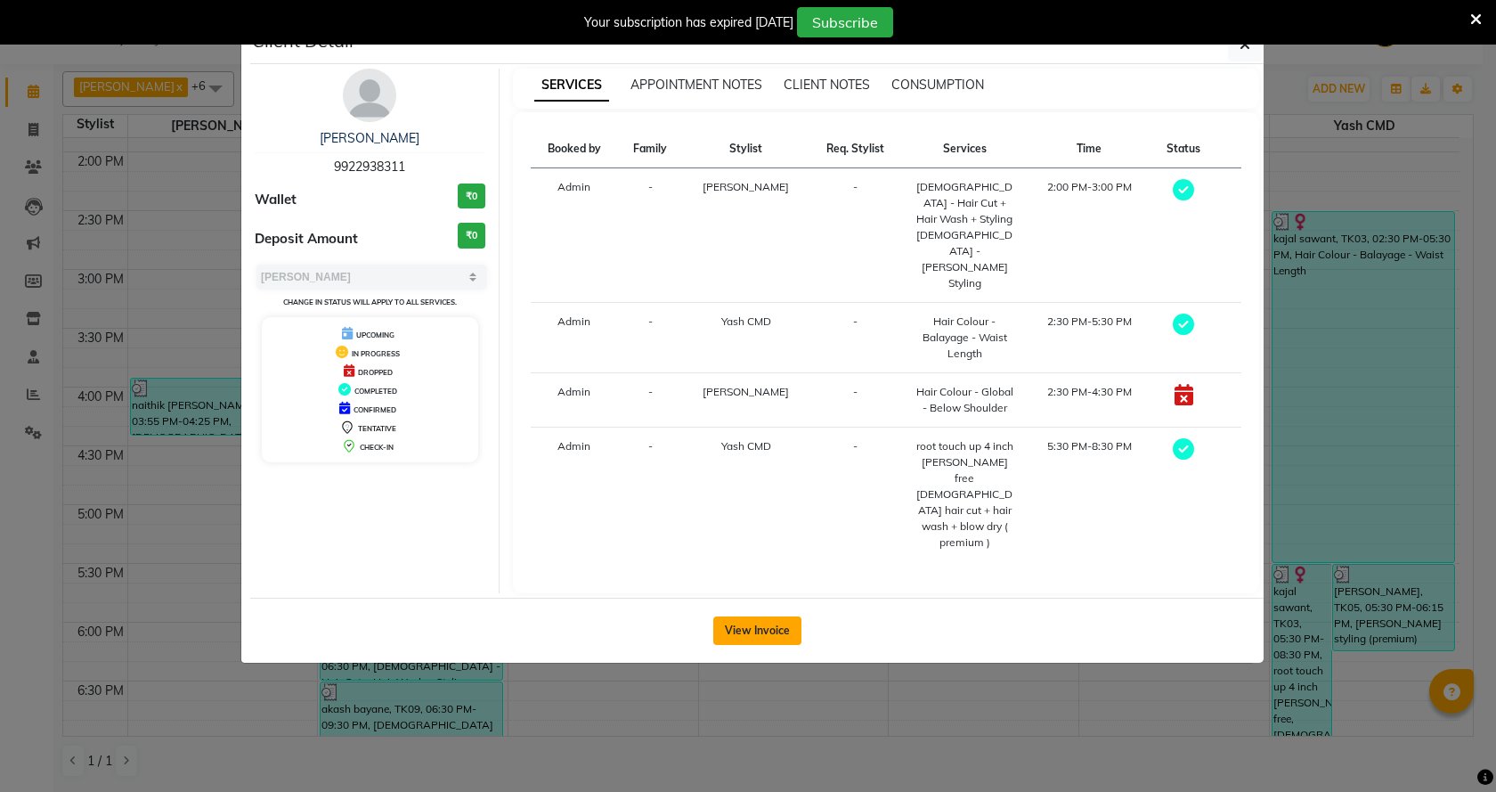
click at [796, 616] on button "View Invoice" at bounding box center [757, 630] width 88 height 28
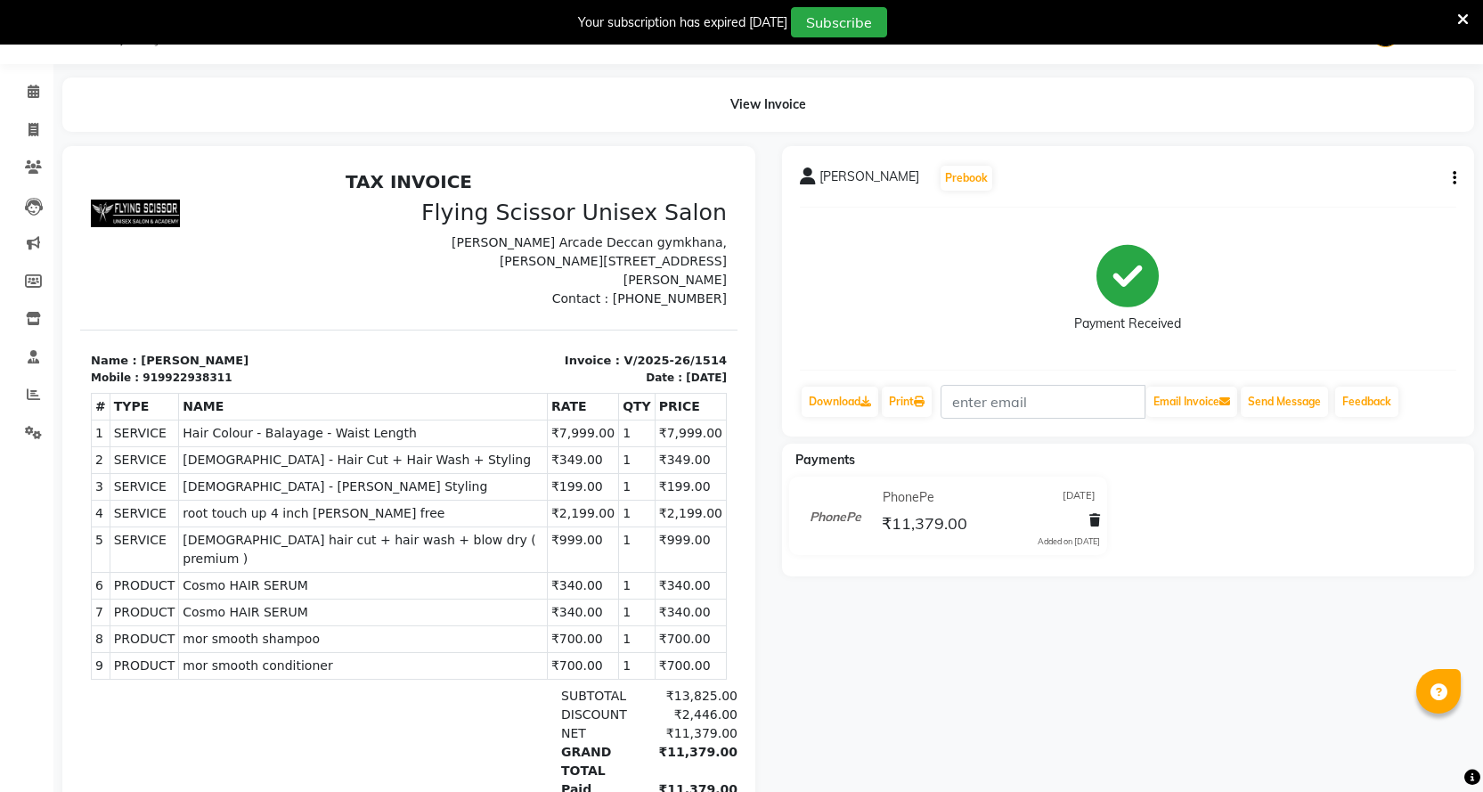
click at [1454, 178] on icon "button" at bounding box center [1454, 178] width 4 height 1
click at [1398, 159] on div "Split Service Amount" at bounding box center [1366, 156] width 122 height 22
select select "1679"
select select "18390"
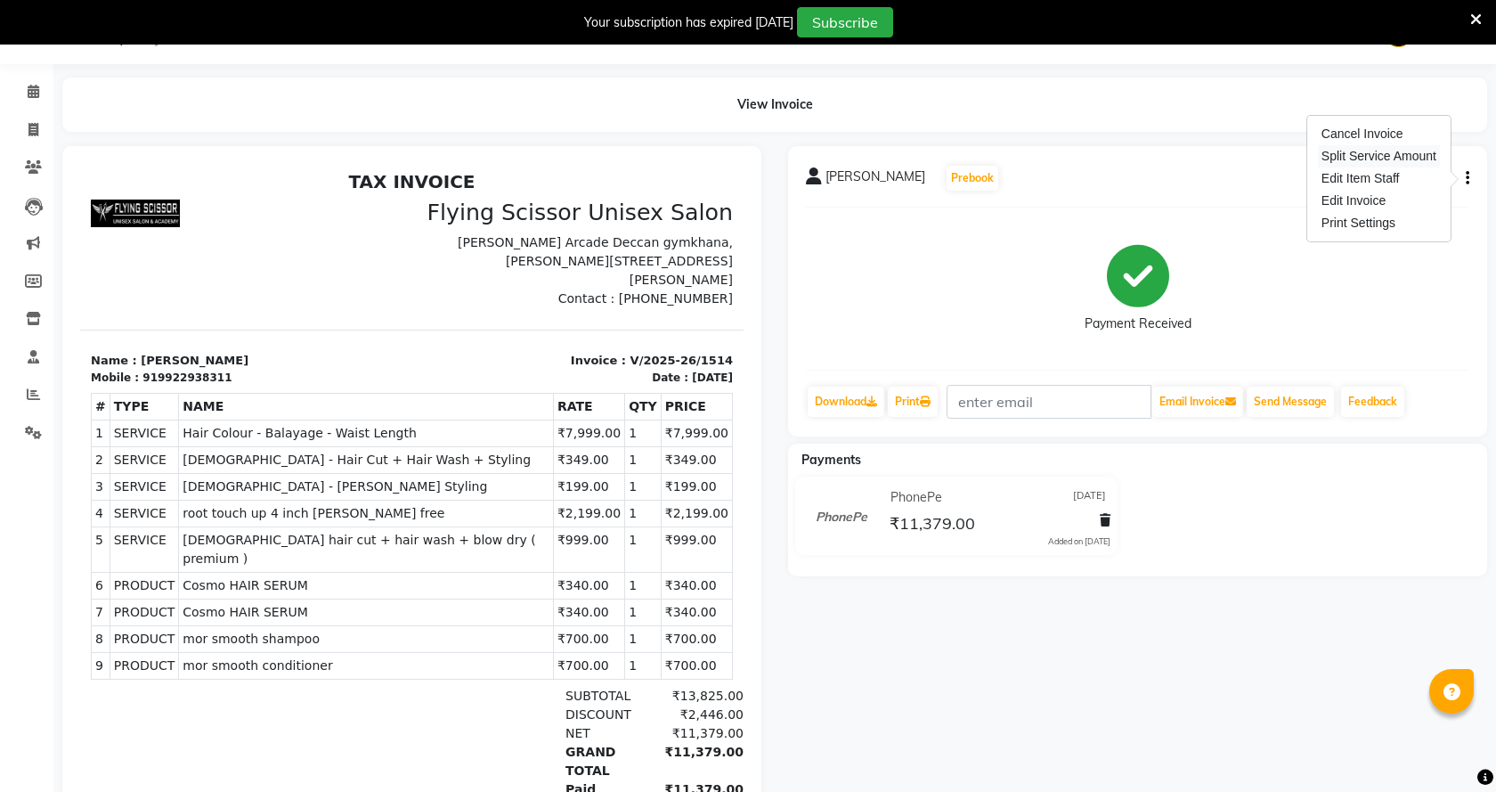
select select "1679"
select select "10517"
select select "1679"
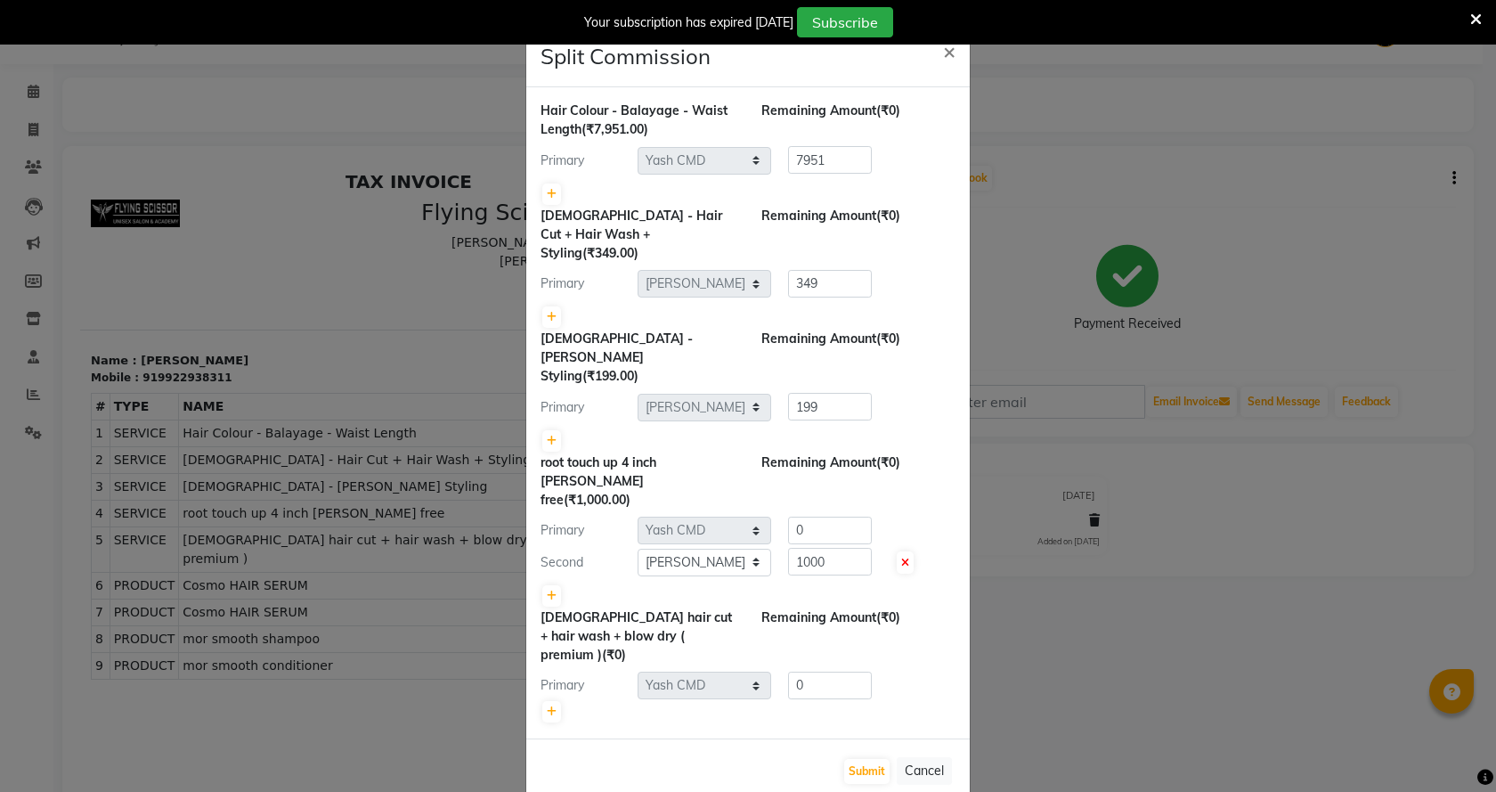
click at [1194, 455] on ngb-modal-window "Split Commission × Hair Colour - Balayage - Waist Length (₹7,951.00) Remaining …" at bounding box center [748, 396] width 1496 height 792
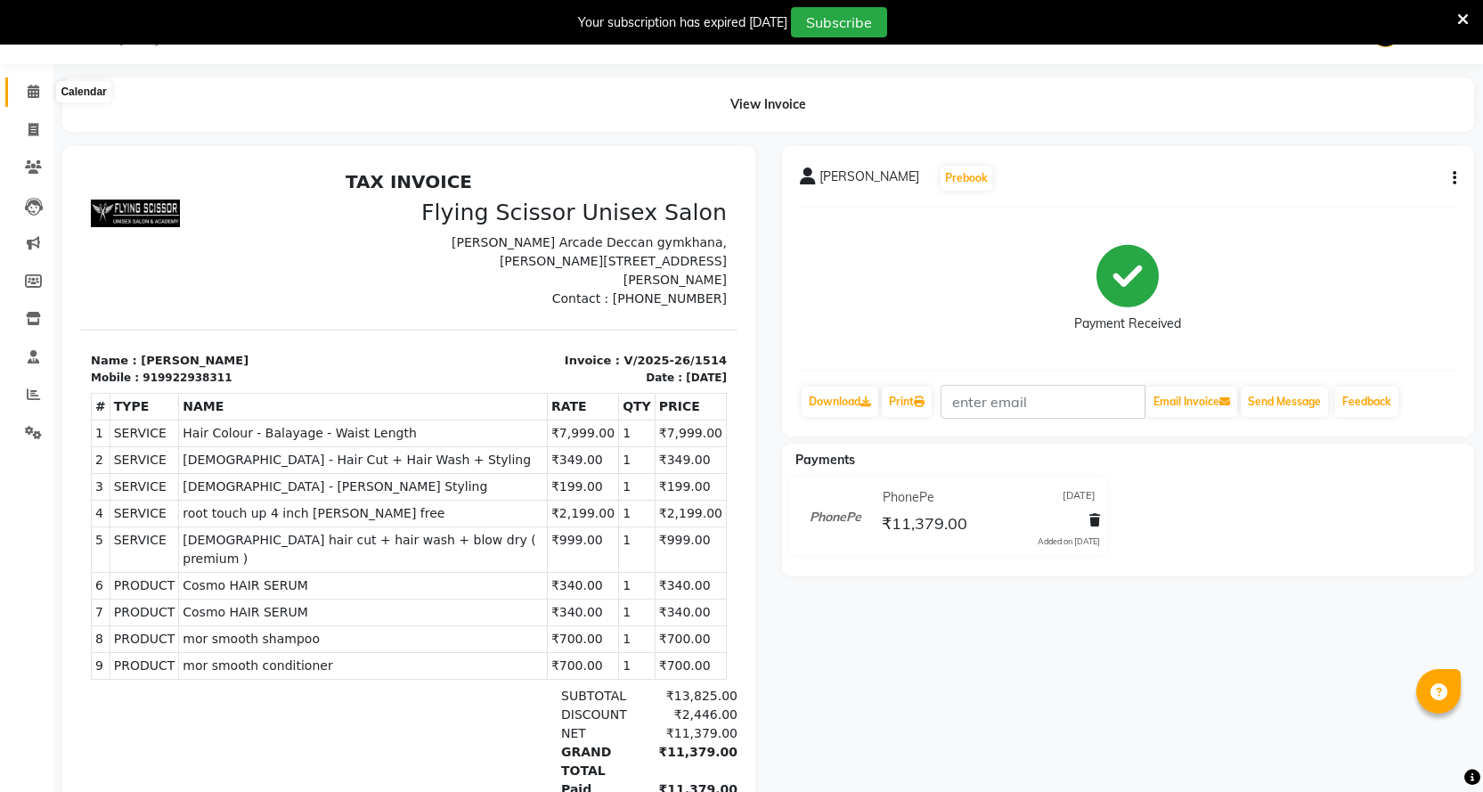
click at [31, 90] on icon at bounding box center [34, 91] width 12 height 13
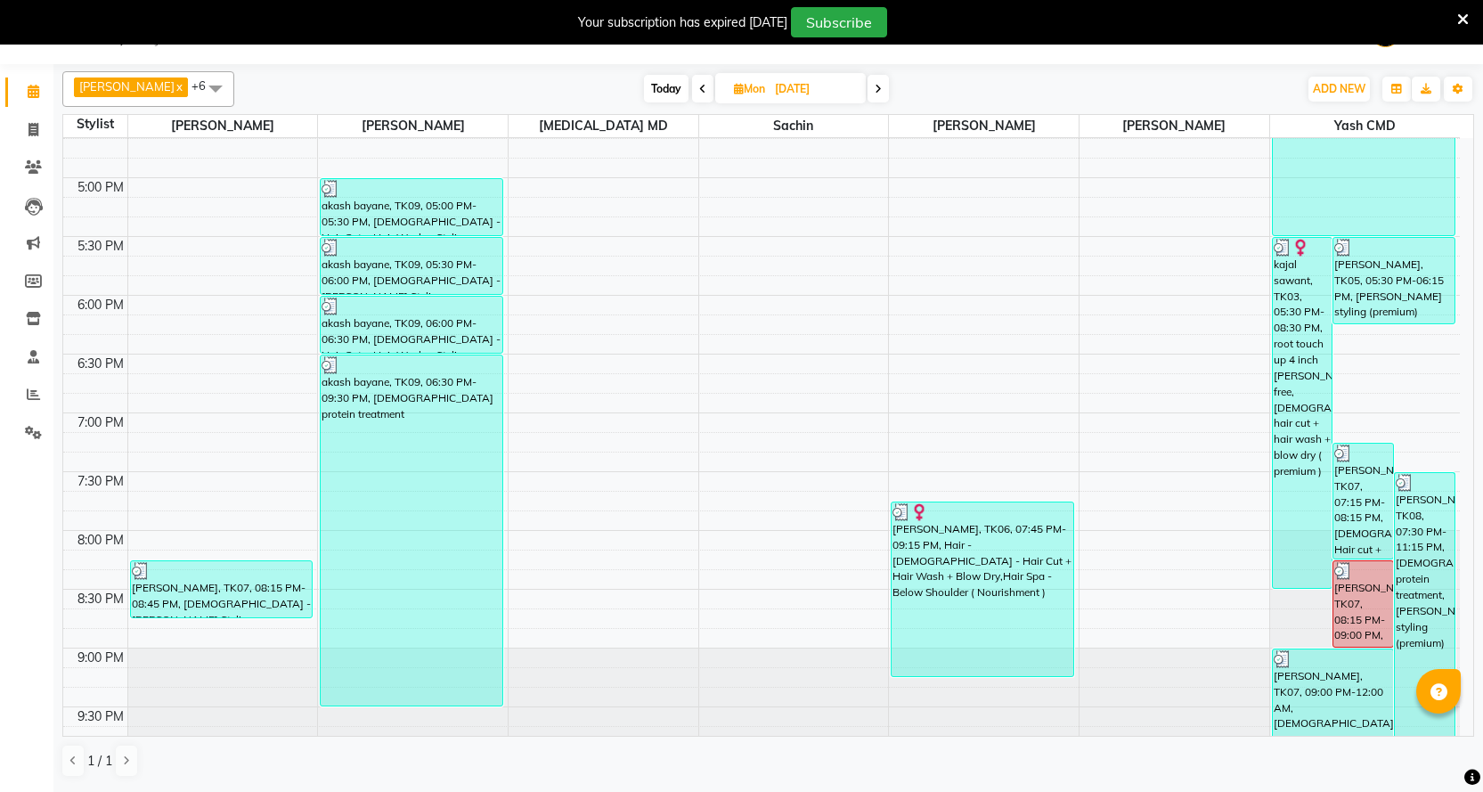
scroll to position [930, 0]
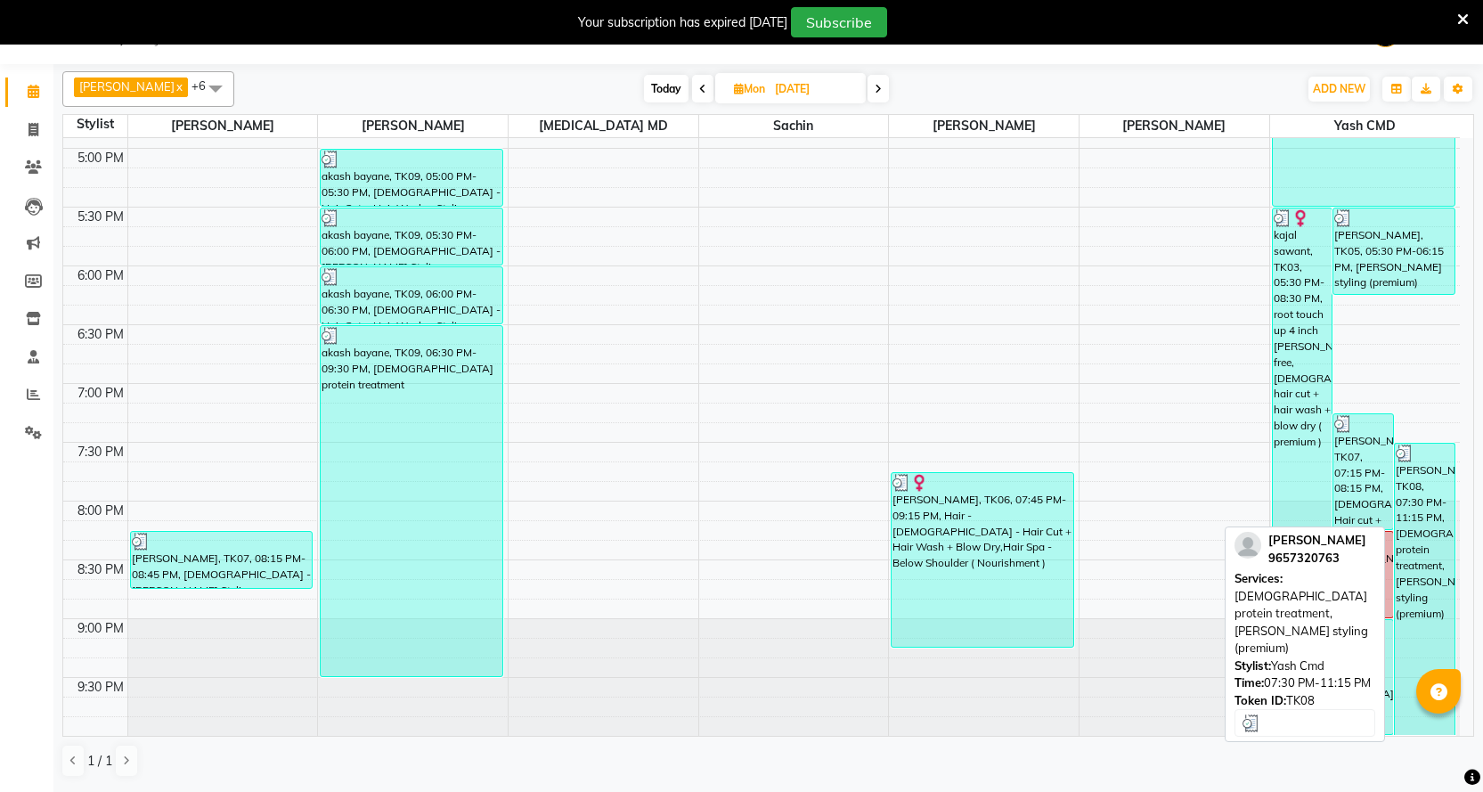
click at [1418, 499] on div "[PERSON_NAME], TK08, 07:30 PM-11:15 PM, [DEMOGRAPHIC_DATA] protein treatment,[P…" at bounding box center [1425, 588] width 60 height 291
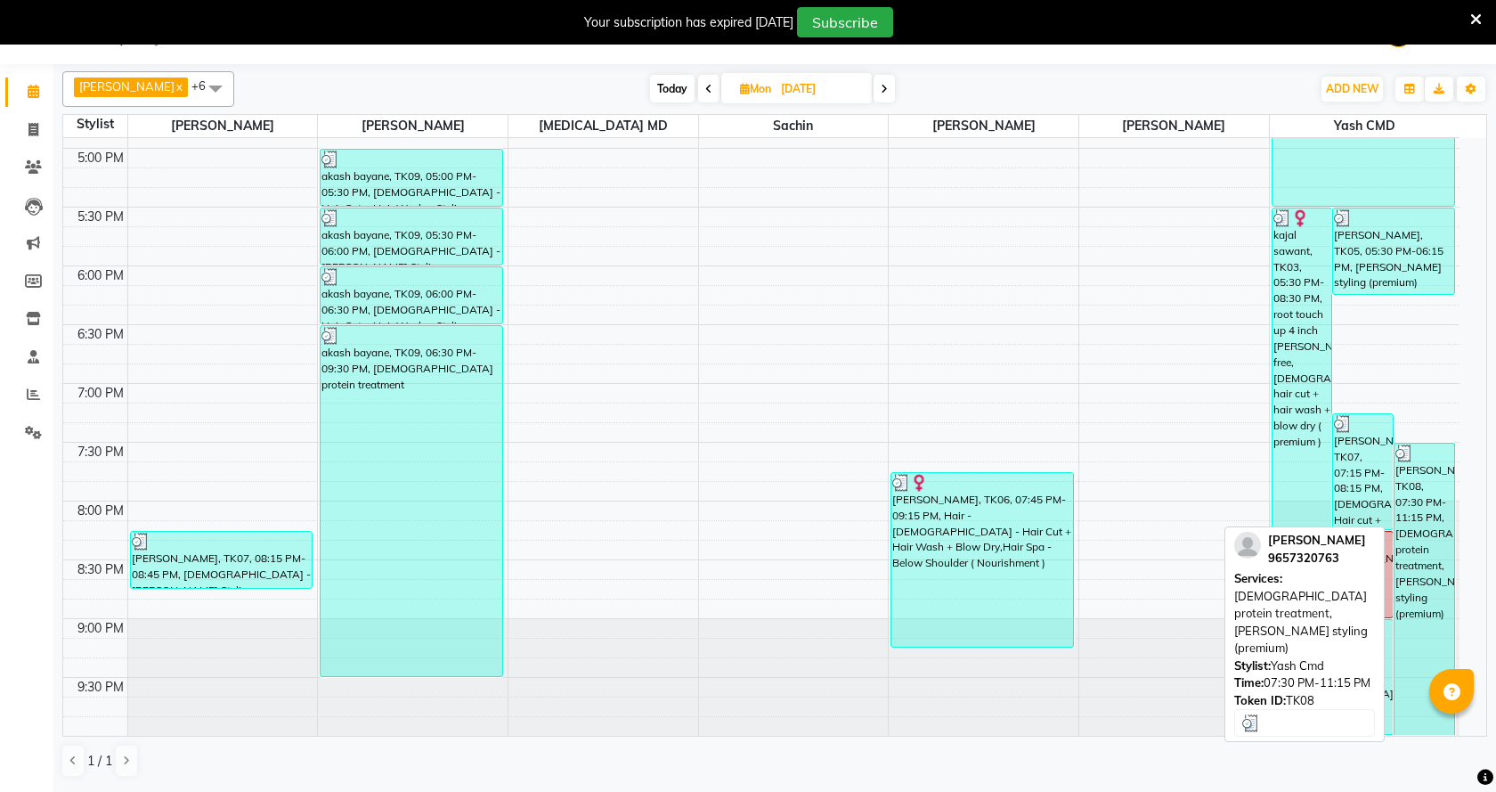
select select "3"
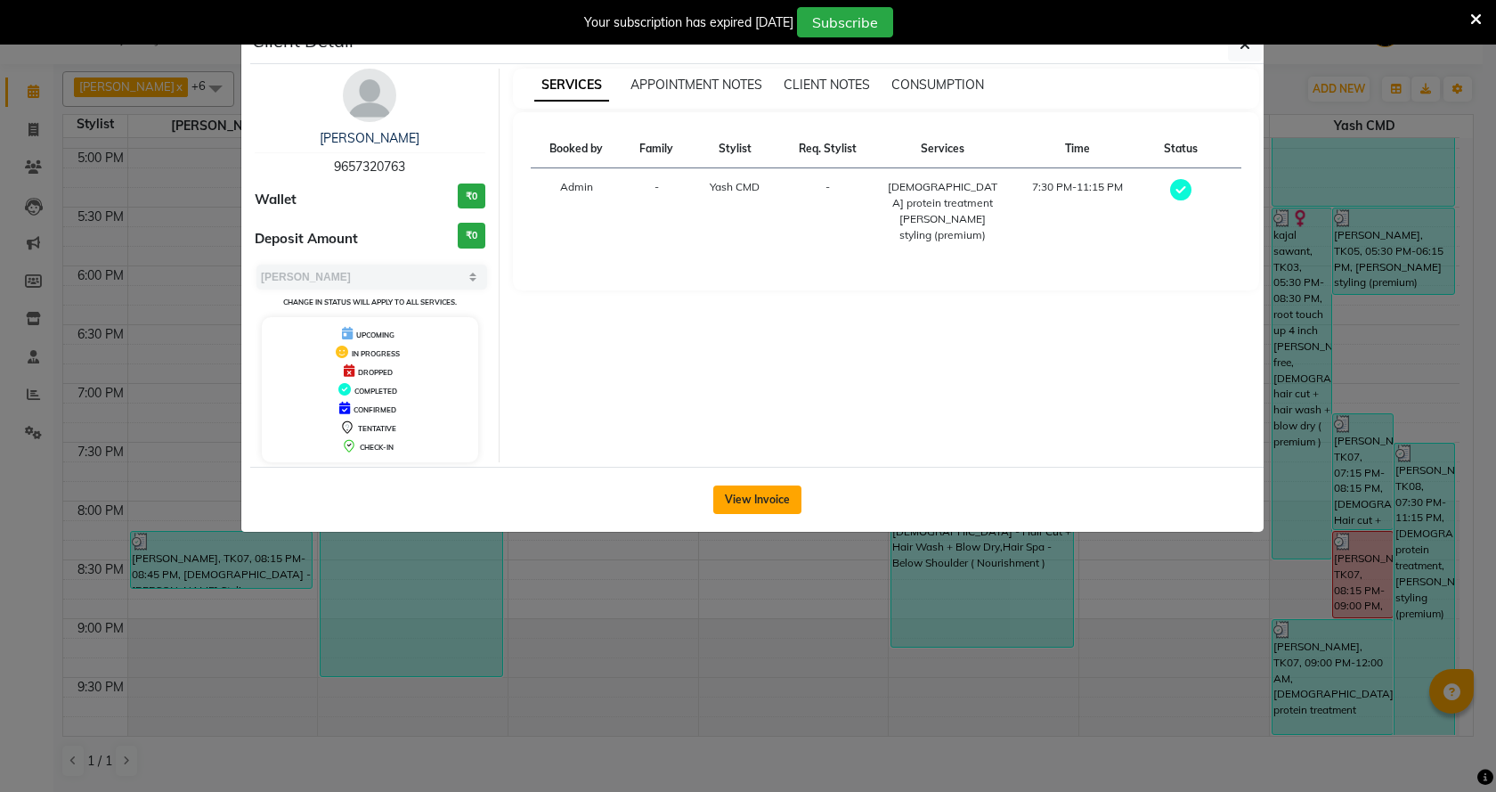
click at [763, 492] on button "View Invoice" at bounding box center [757, 499] width 88 height 28
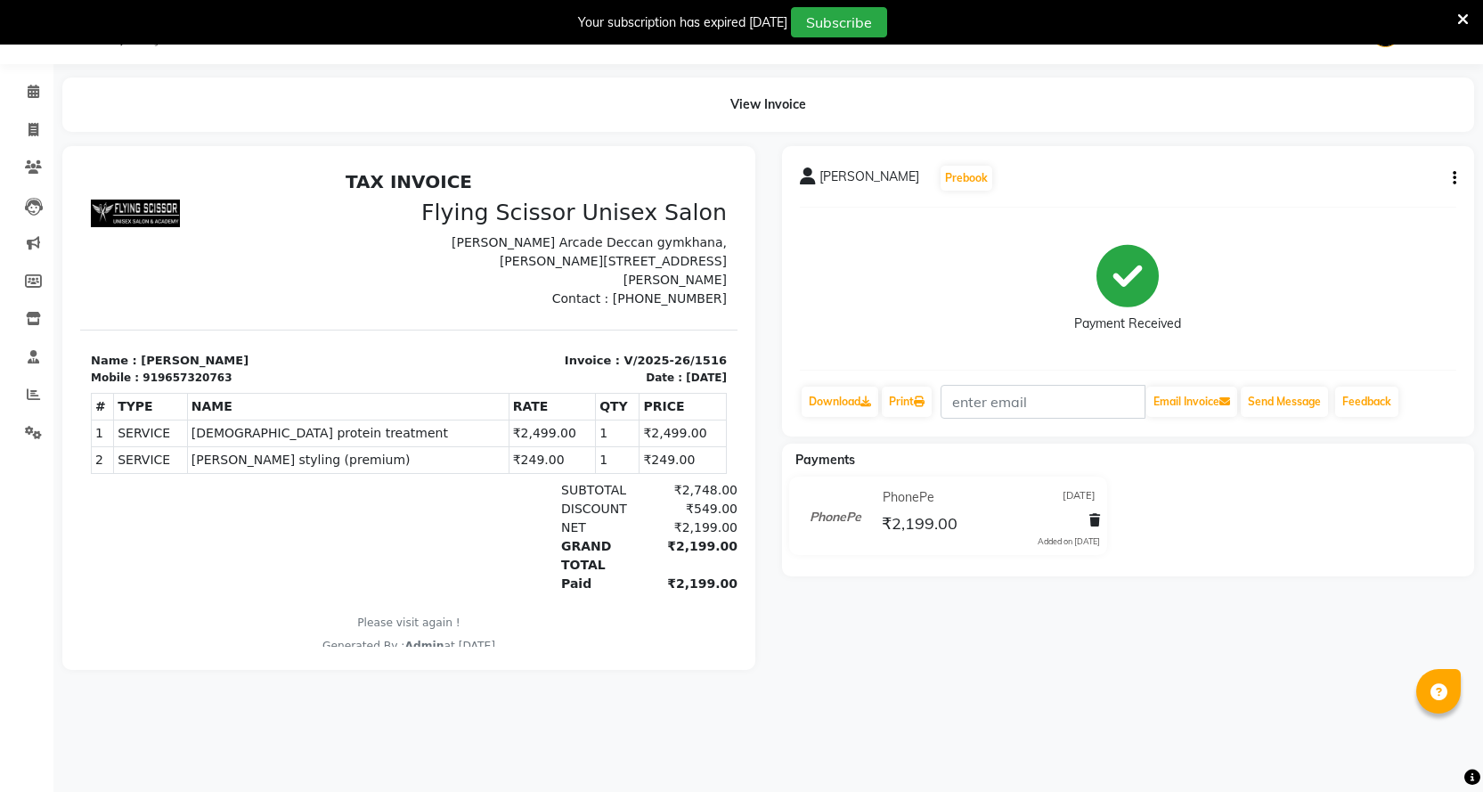
click at [1444, 171] on div "[PERSON_NAME] Prebook" at bounding box center [1128, 178] width 657 height 28
click at [1455, 178] on div "[PERSON_NAME] Prebook Payment Received Download Print Email Invoice Send Messag…" at bounding box center [1128, 291] width 693 height 290
click at [1449, 180] on button "button" at bounding box center [1450, 178] width 11 height 19
click at [1423, 161] on div "Split Service Amount" at bounding box center [1366, 156] width 122 height 22
select select "1679"
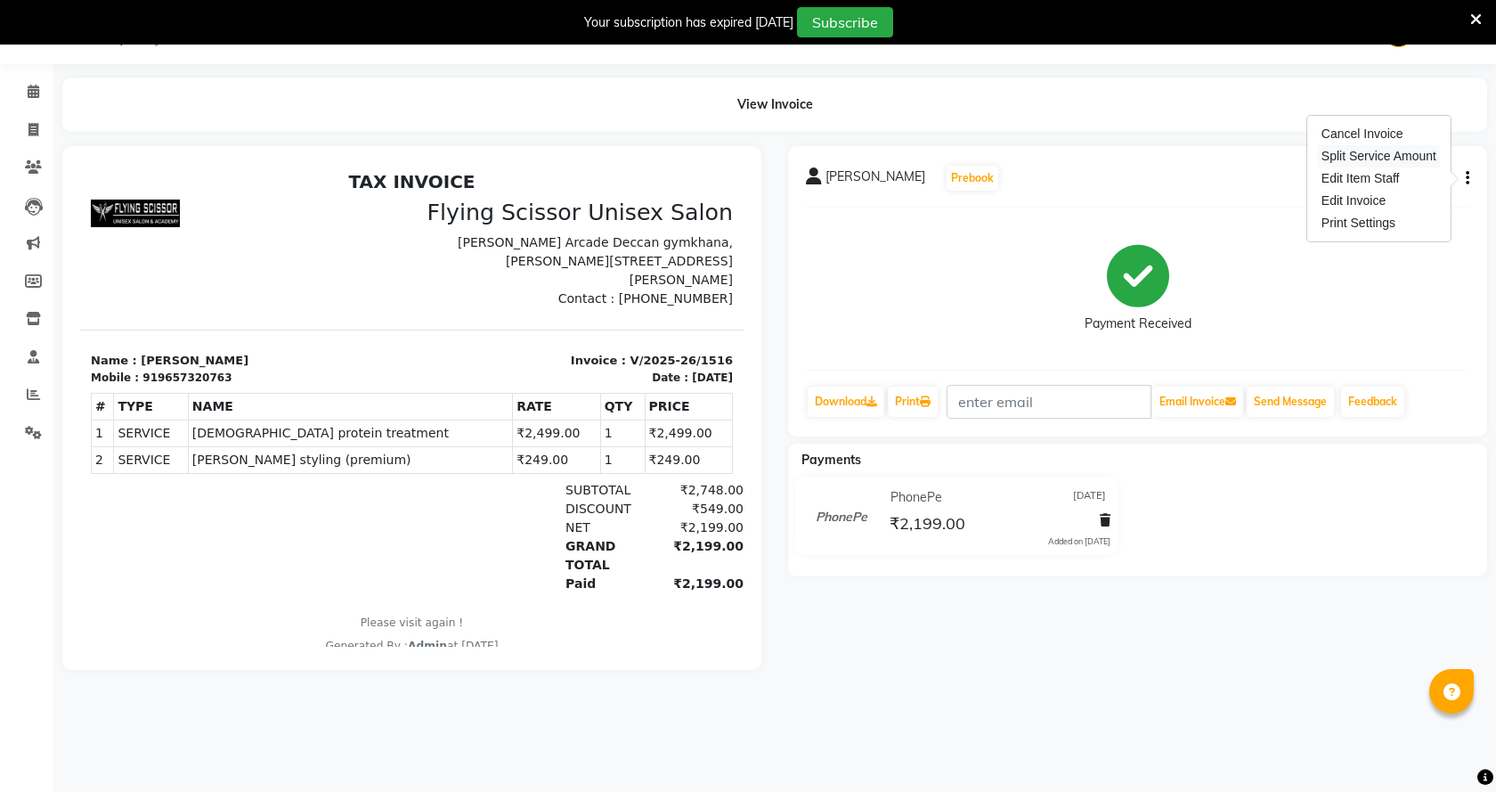
select select "1679"
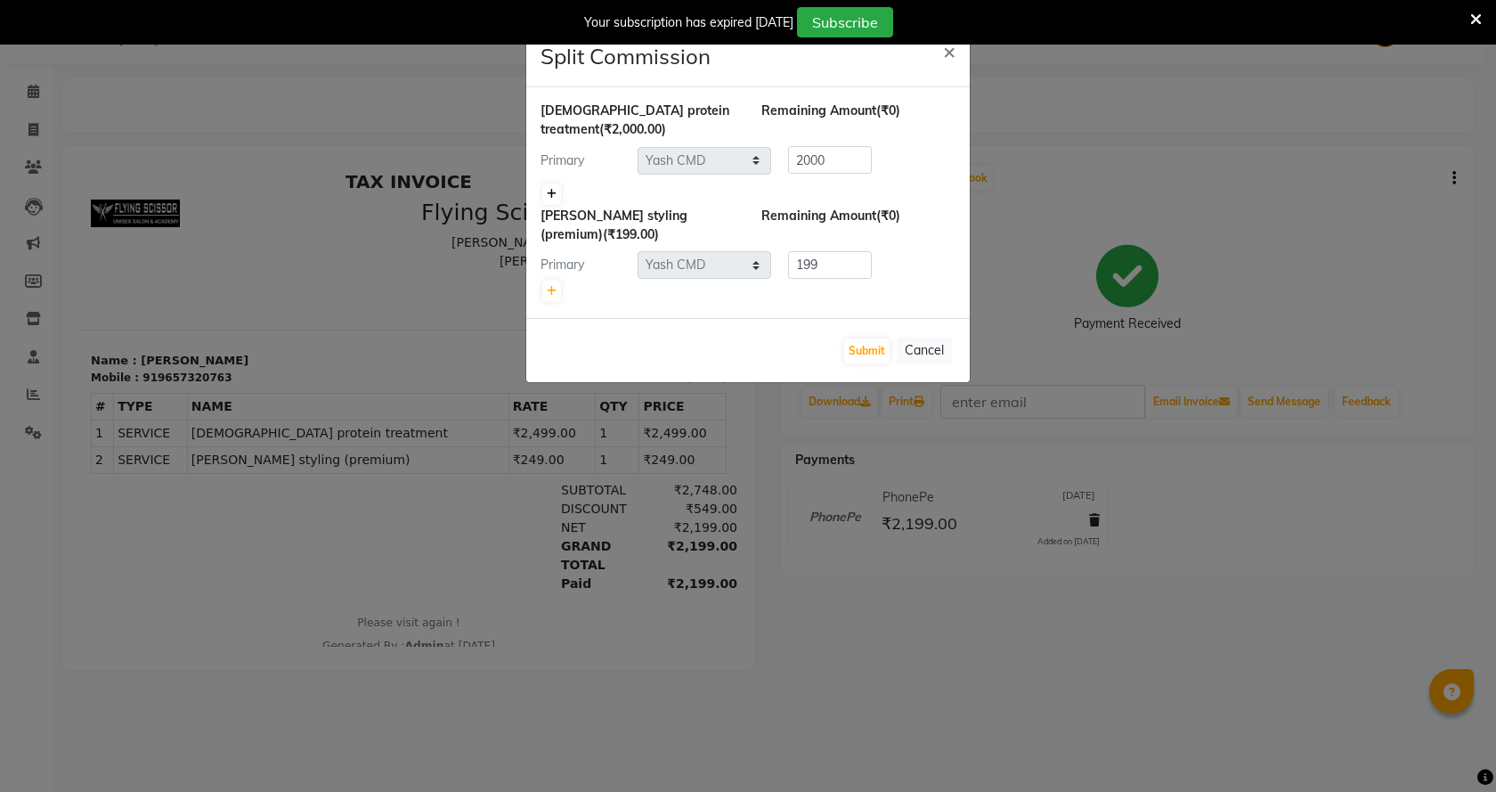
click at [553, 193] on icon at bounding box center [552, 194] width 10 height 11
type input "1000"
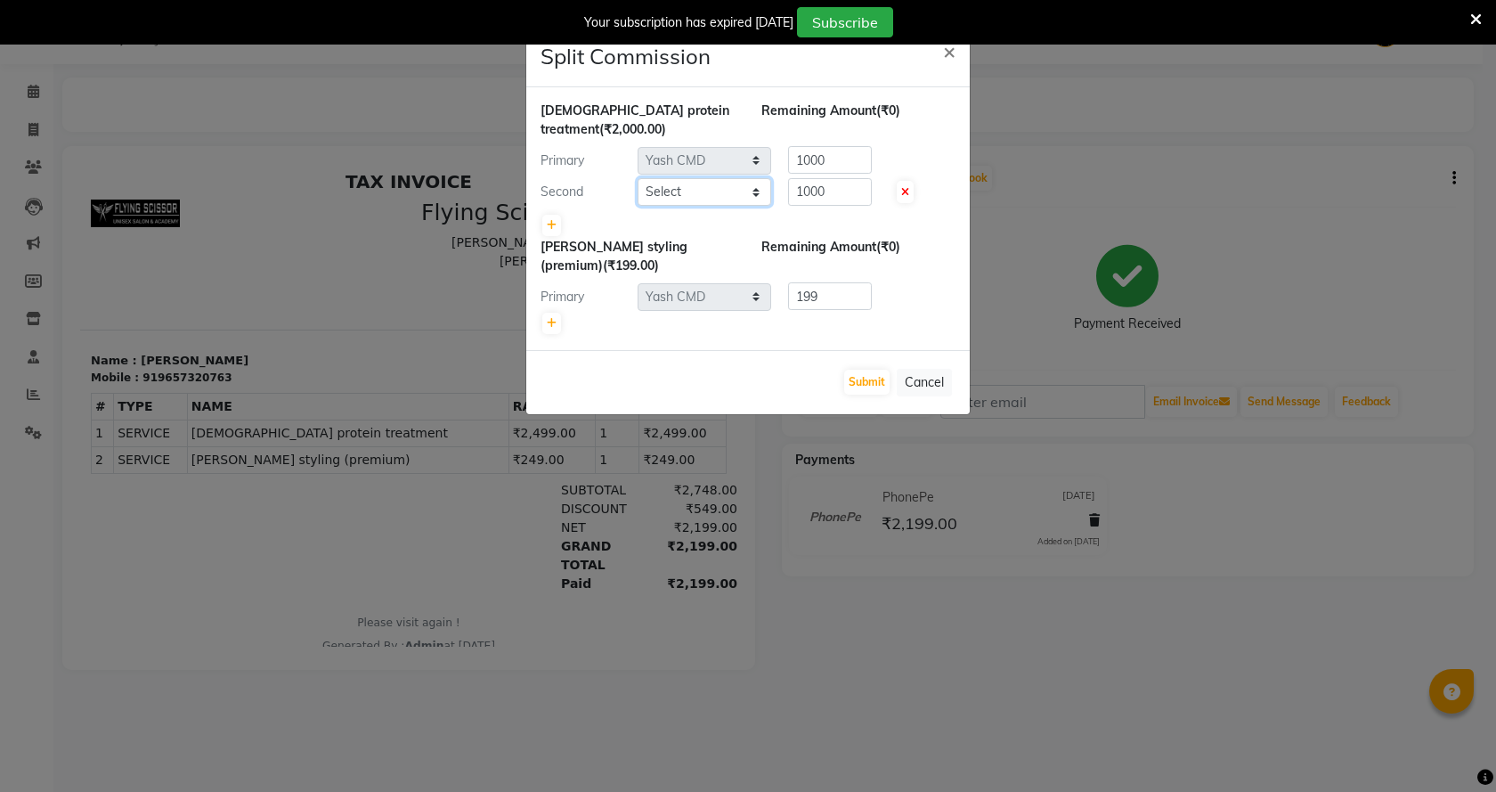
click at [695, 201] on select "Select Abhi B [PERSON_NAME] J [PERSON_NAME] [MEDICAL_DATA] MD [PERSON_NAME] L s…" at bounding box center [705, 192] width 134 height 28
select select "15730"
click at [638, 178] on select "Select Abhi B [PERSON_NAME] J [PERSON_NAME] [MEDICAL_DATA] MD [PERSON_NAME] L s…" at bounding box center [705, 192] width 134 height 28
click at [861, 156] on input "1000" at bounding box center [830, 160] width 84 height 28
type input "1"
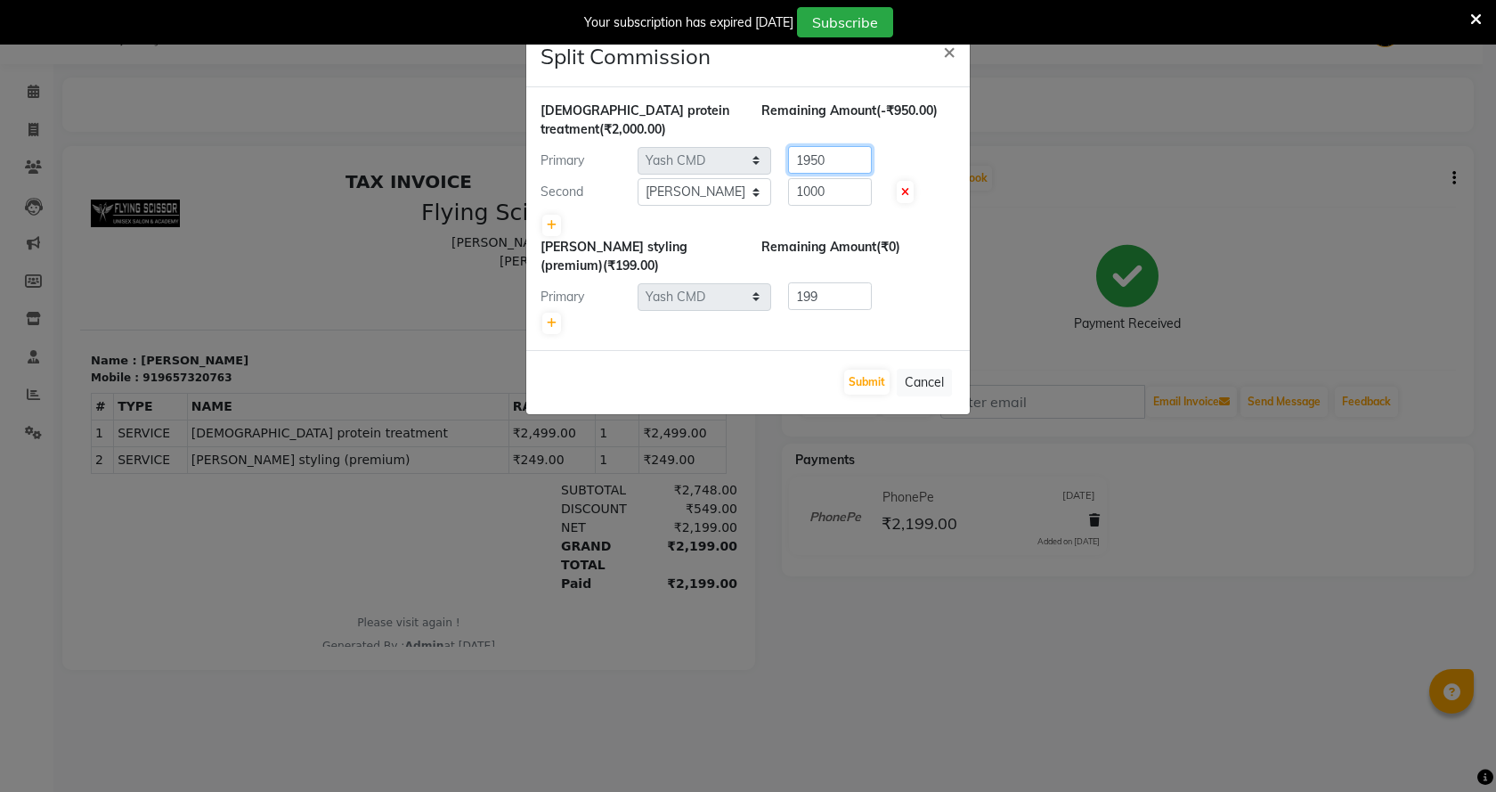
type input "1950"
click at [858, 185] on input "1000" at bounding box center [830, 192] width 84 height 28
type input "1"
type input "50"
click at [866, 371] on button "Submit" at bounding box center [866, 382] width 45 height 25
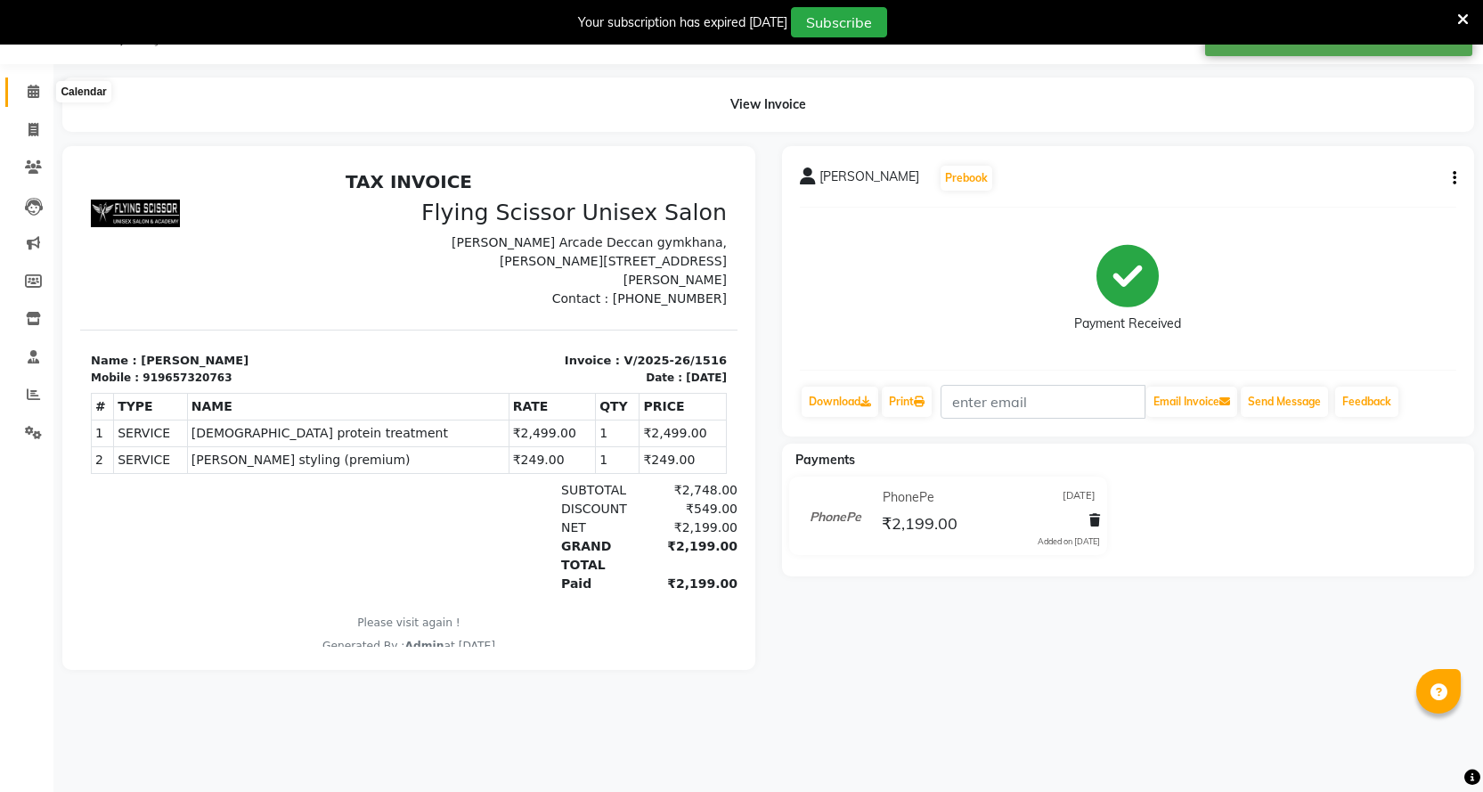
click at [42, 92] on span at bounding box center [33, 92] width 31 height 20
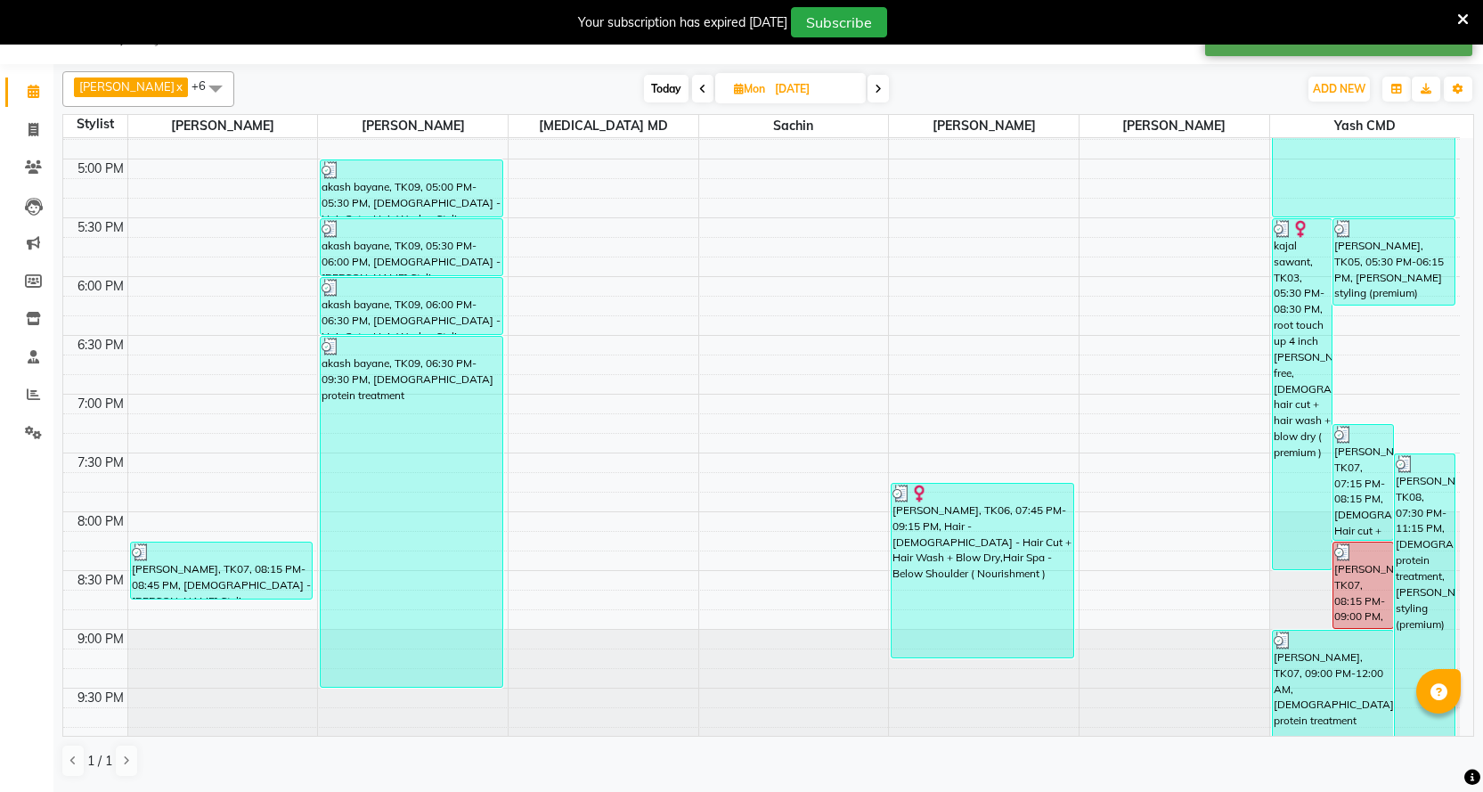
scroll to position [930, 0]
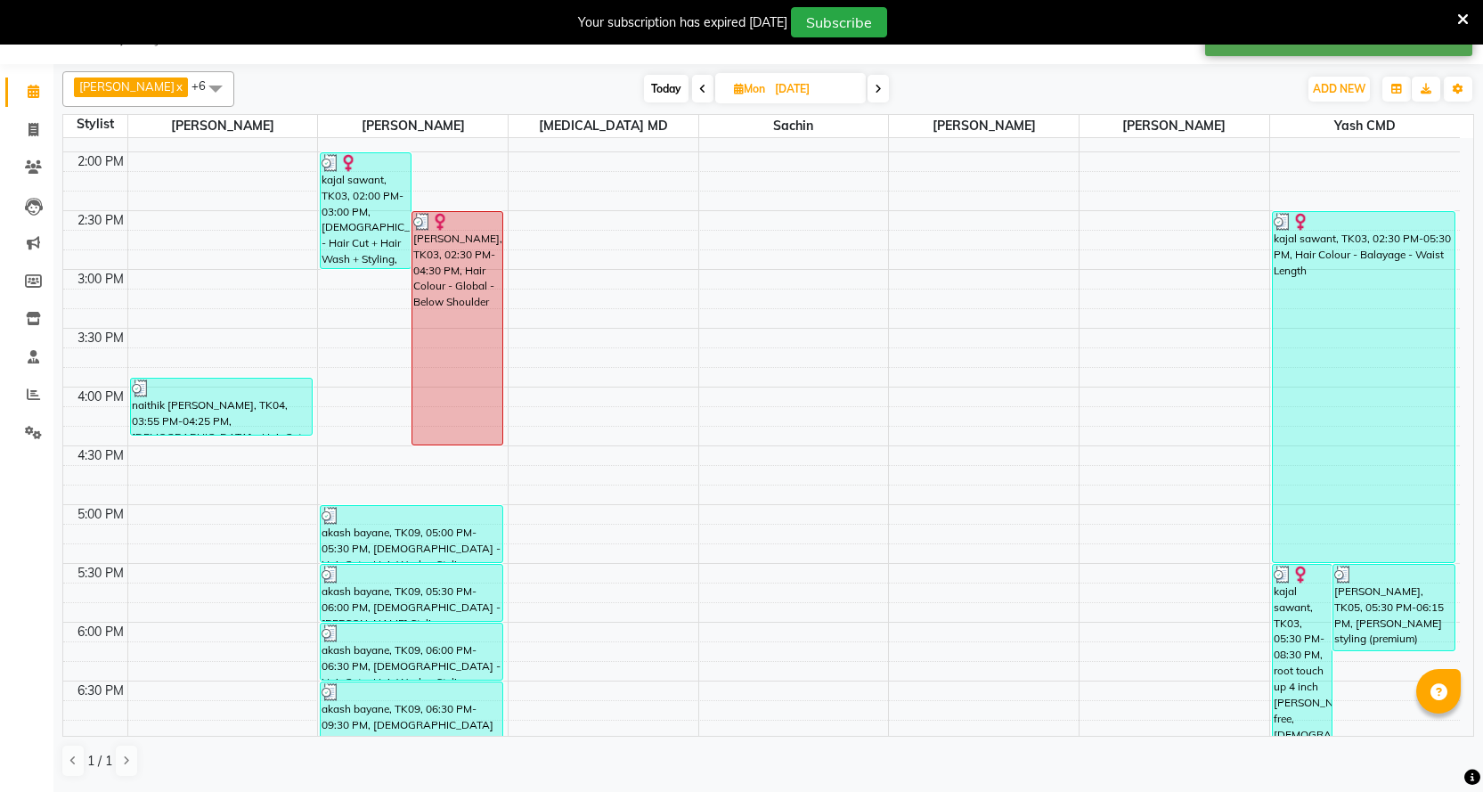
click at [699, 87] on icon at bounding box center [702, 89] width 7 height 11
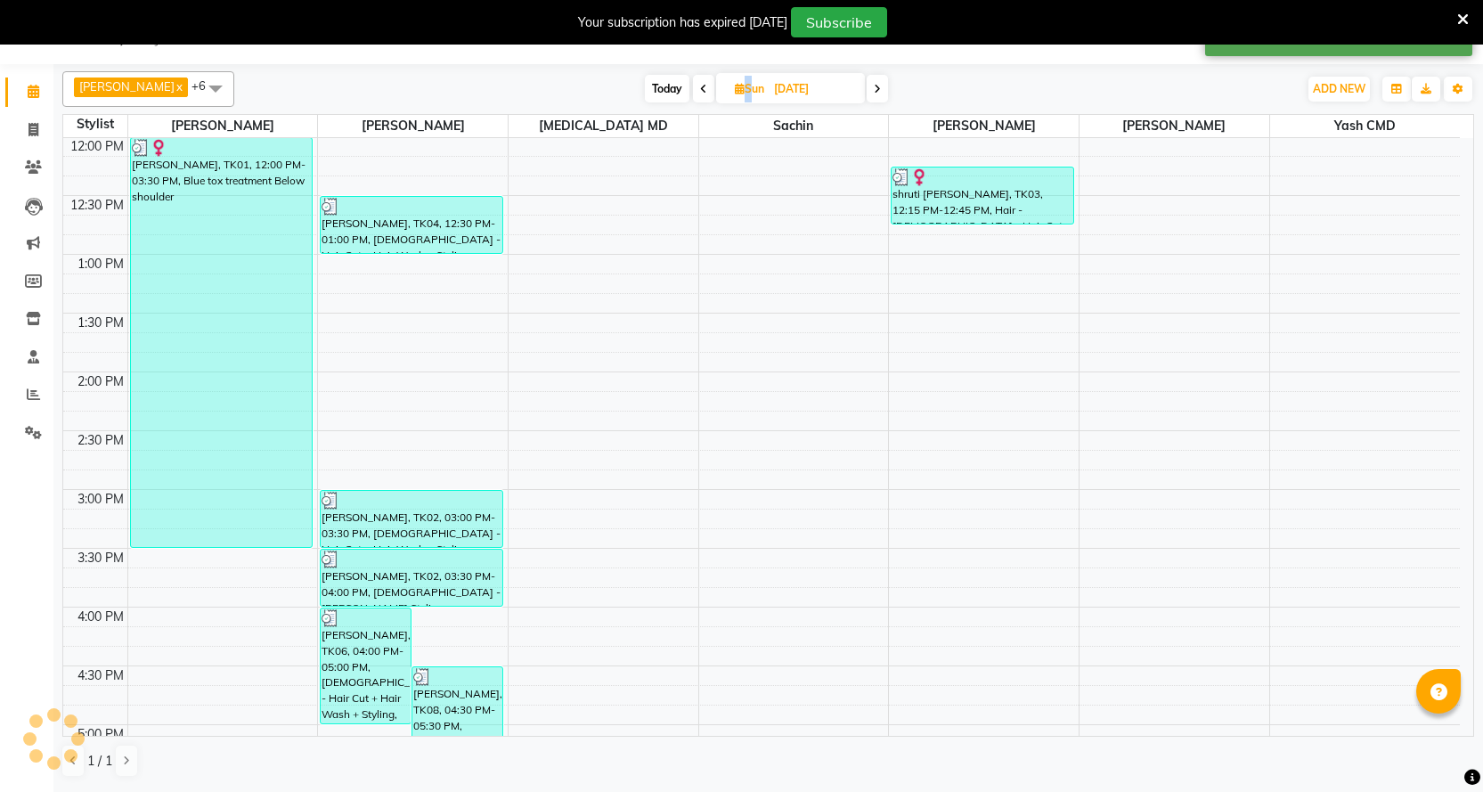
click at [700, 87] on icon at bounding box center [703, 89] width 7 height 11
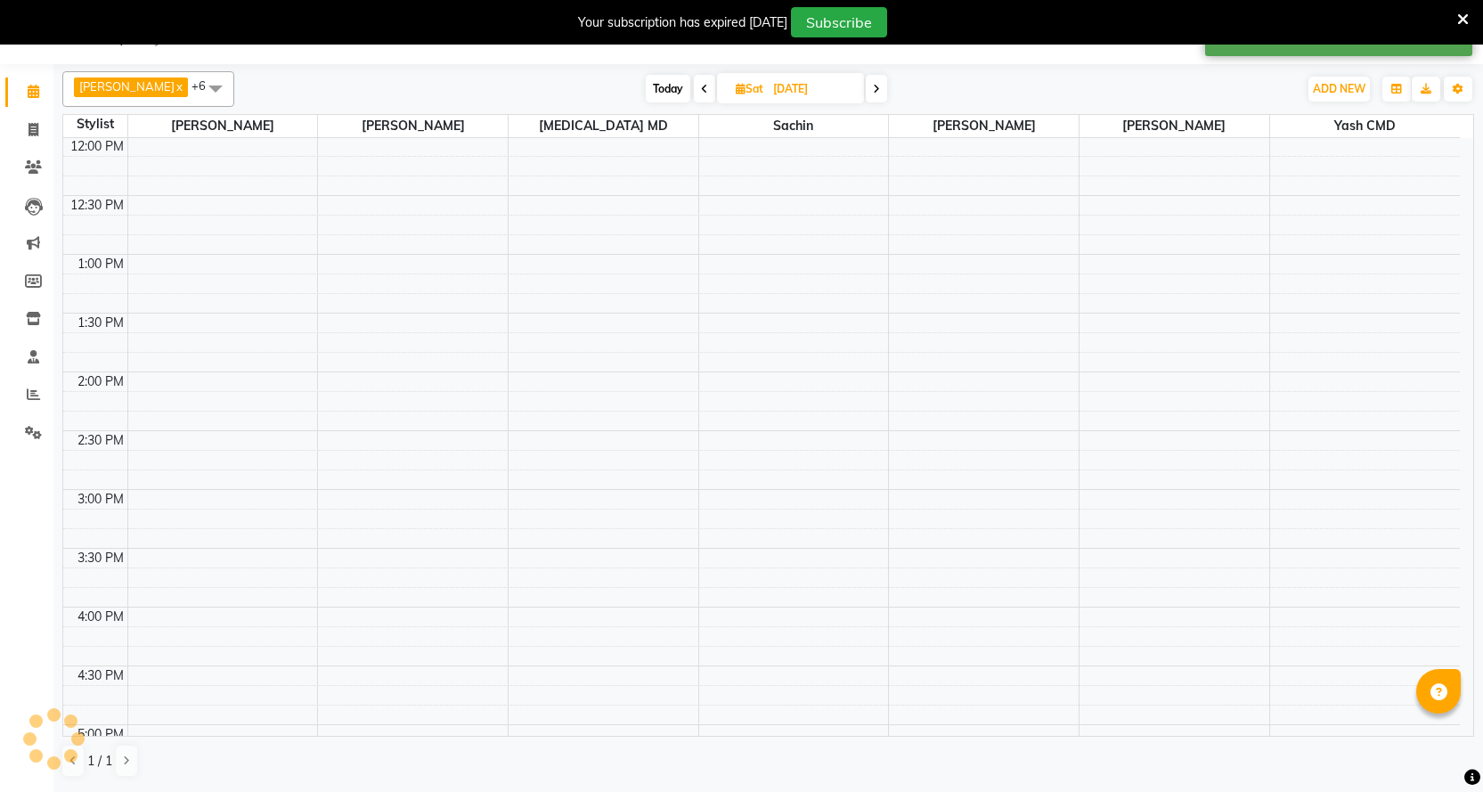
scroll to position [354, 0]
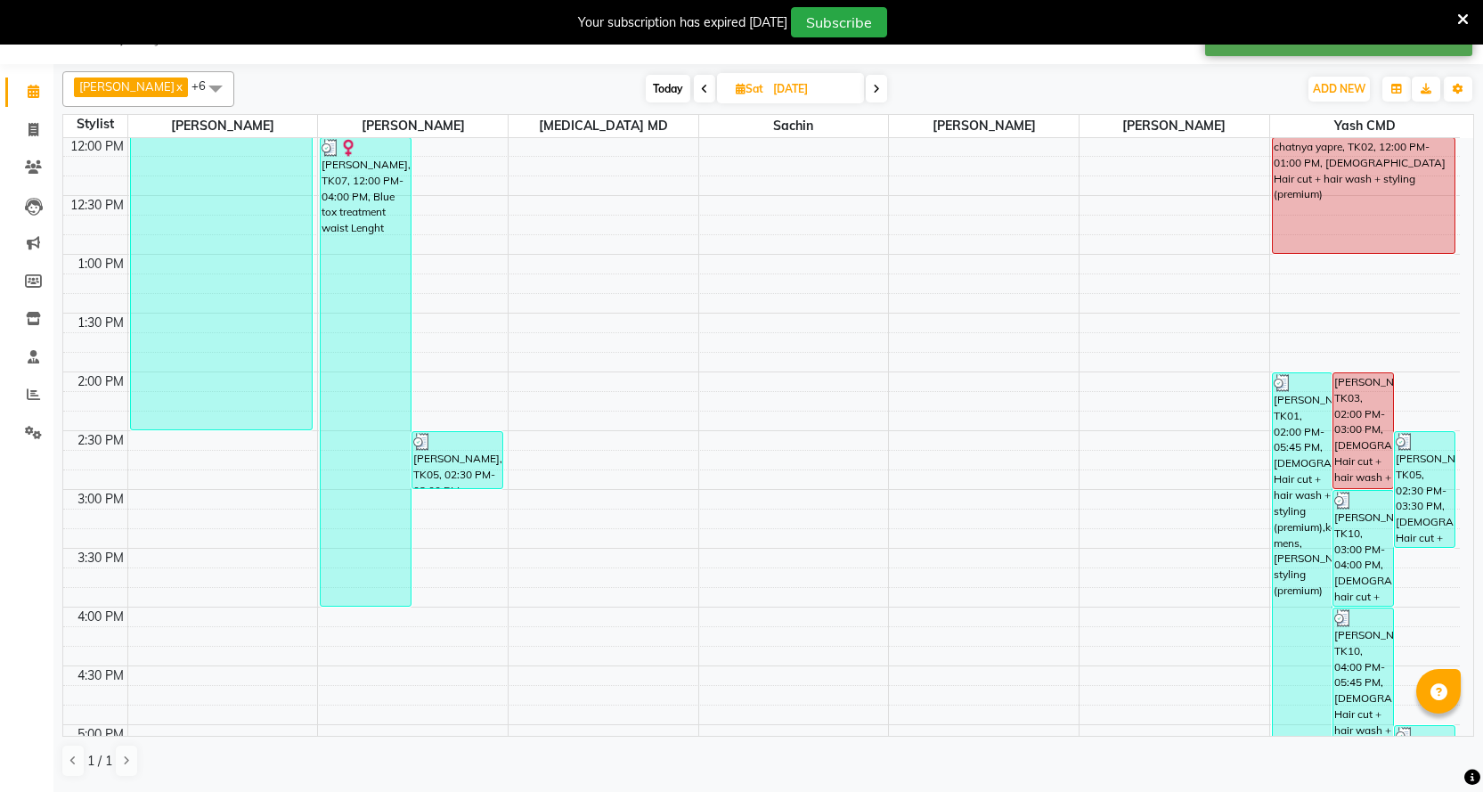
click at [866, 83] on span at bounding box center [876, 89] width 21 height 28
type input "[DATE]"
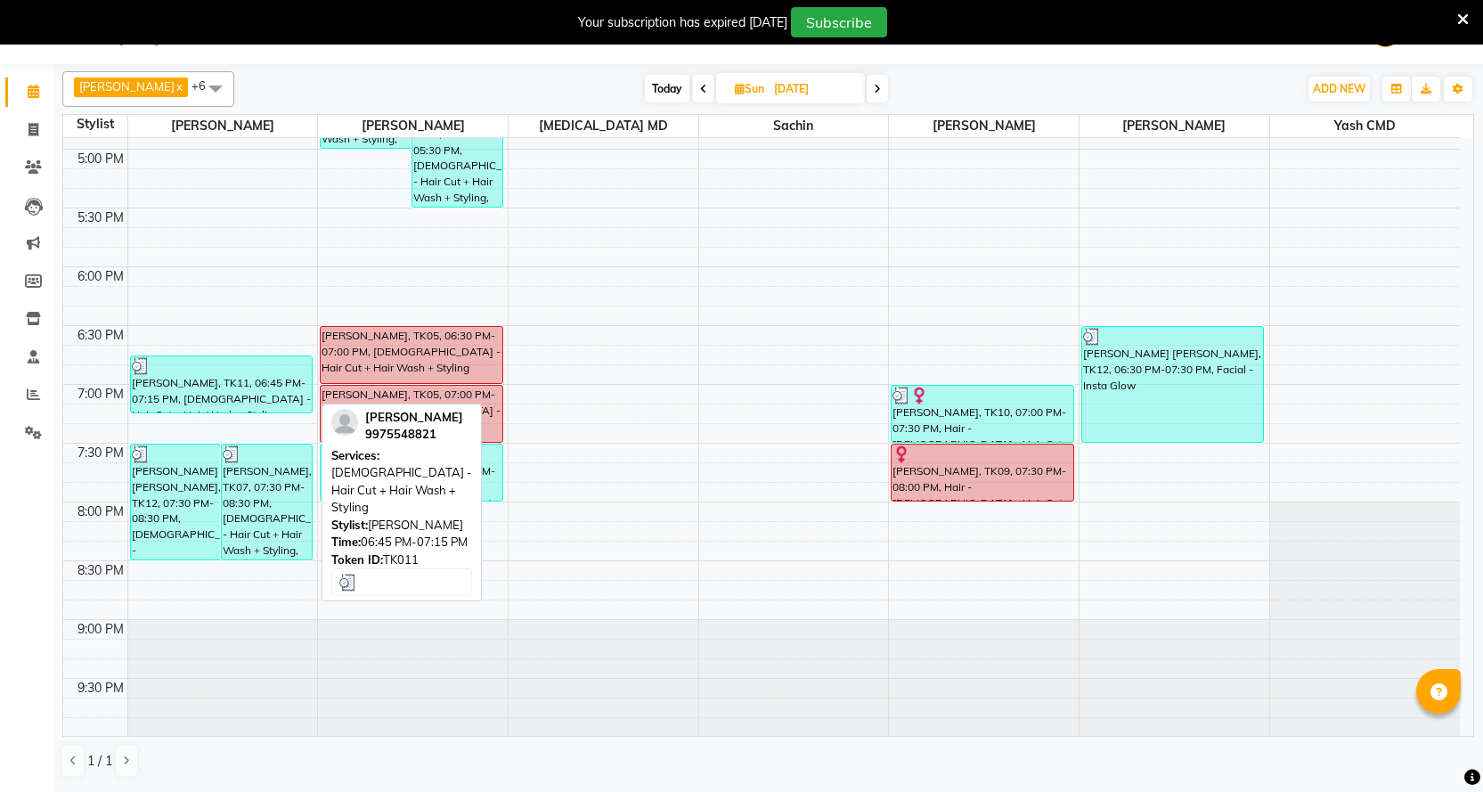
scroll to position [930, 0]
click at [242, 390] on div "[PERSON_NAME], TK11, 06:45 PM-07:15 PM, [DEMOGRAPHIC_DATA] - Hair Cut + Hair Wa…" at bounding box center [221, 383] width 181 height 56
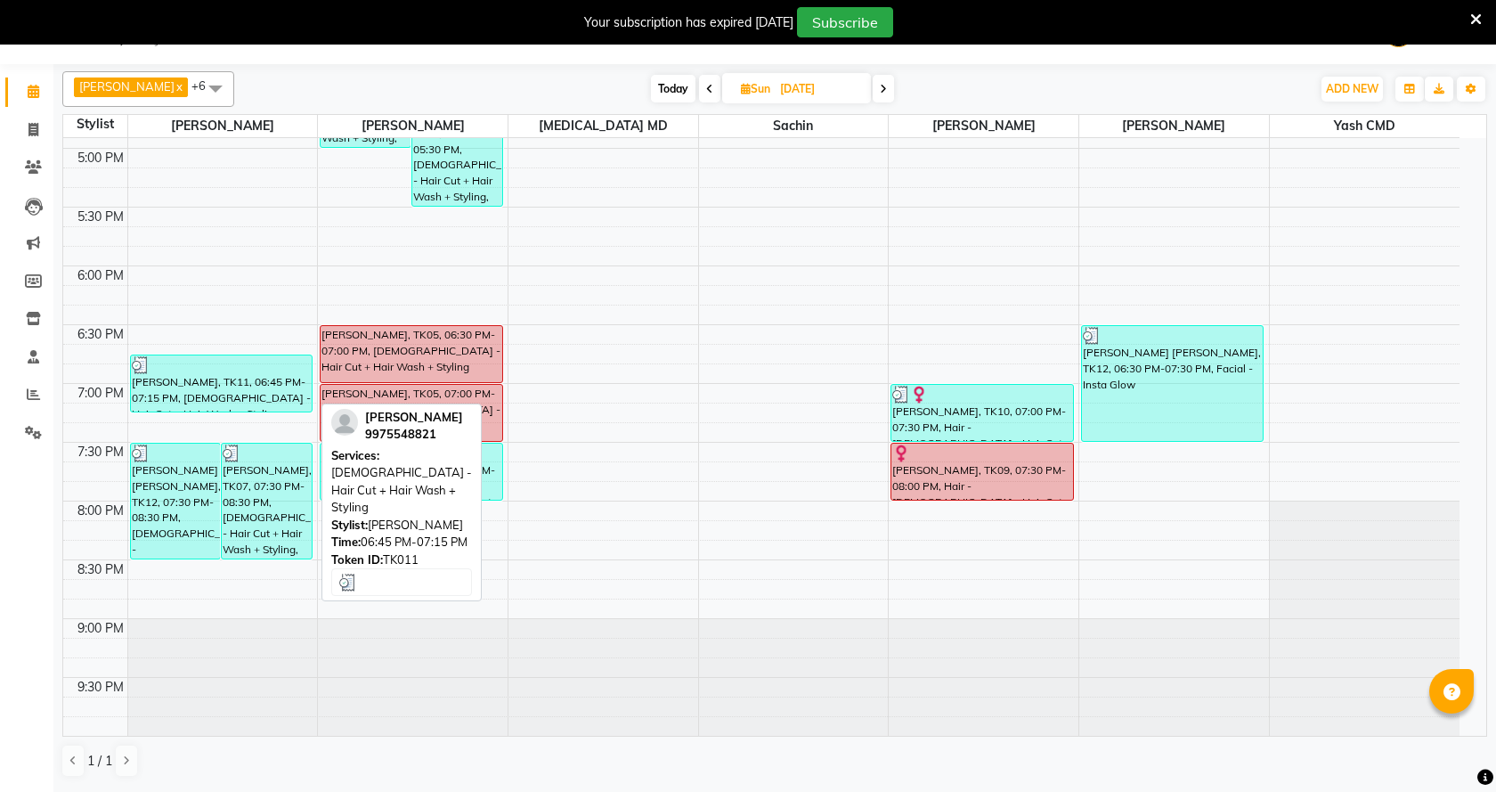
select select "3"
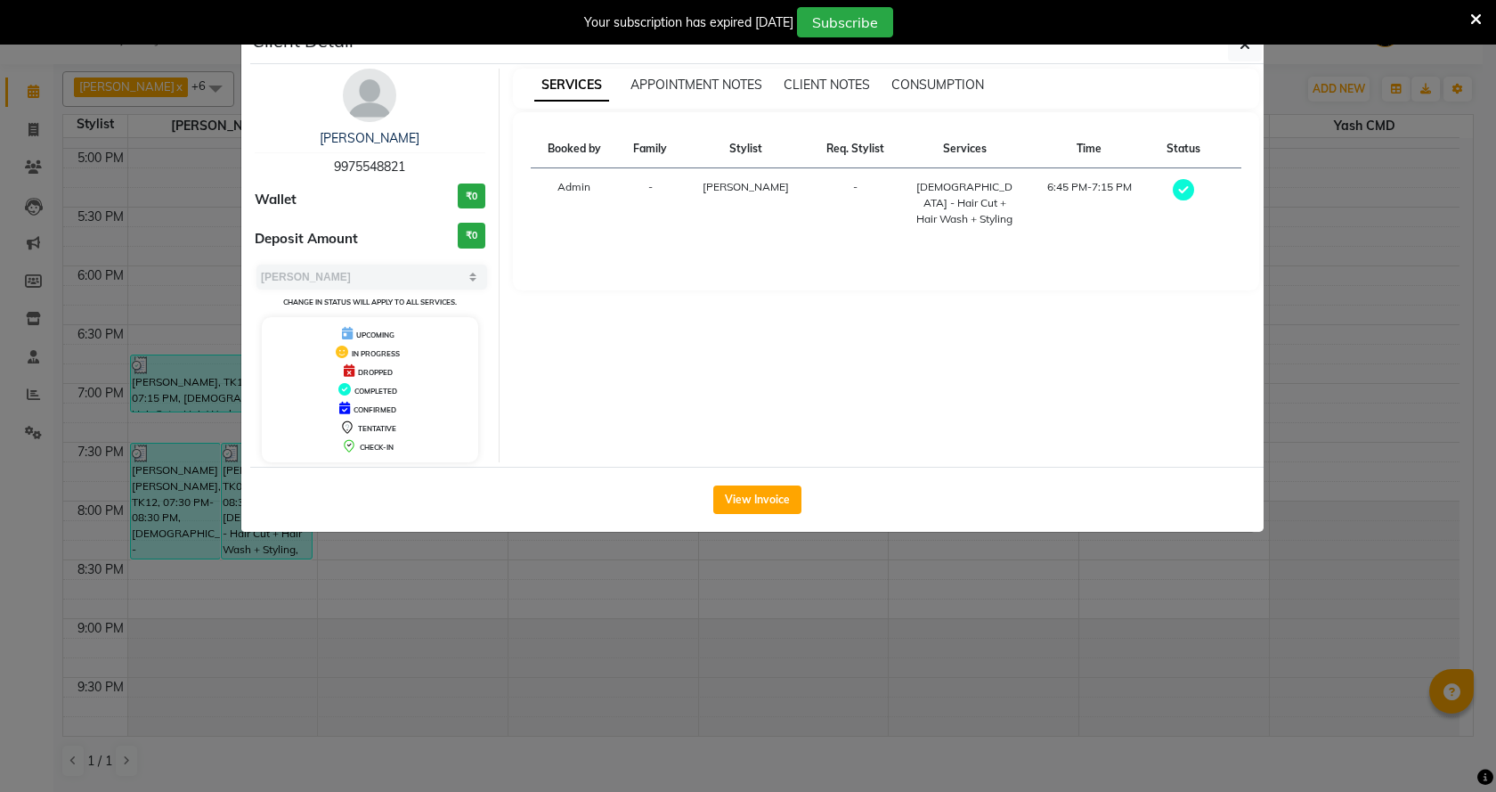
click at [784, 549] on ngb-modal-window "Client Detail [PERSON_NAME] 9975548821 Wallet ₹0 Deposit Amount ₹0 Select MARK …" at bounding box center [748, 396] width 1496 height 792
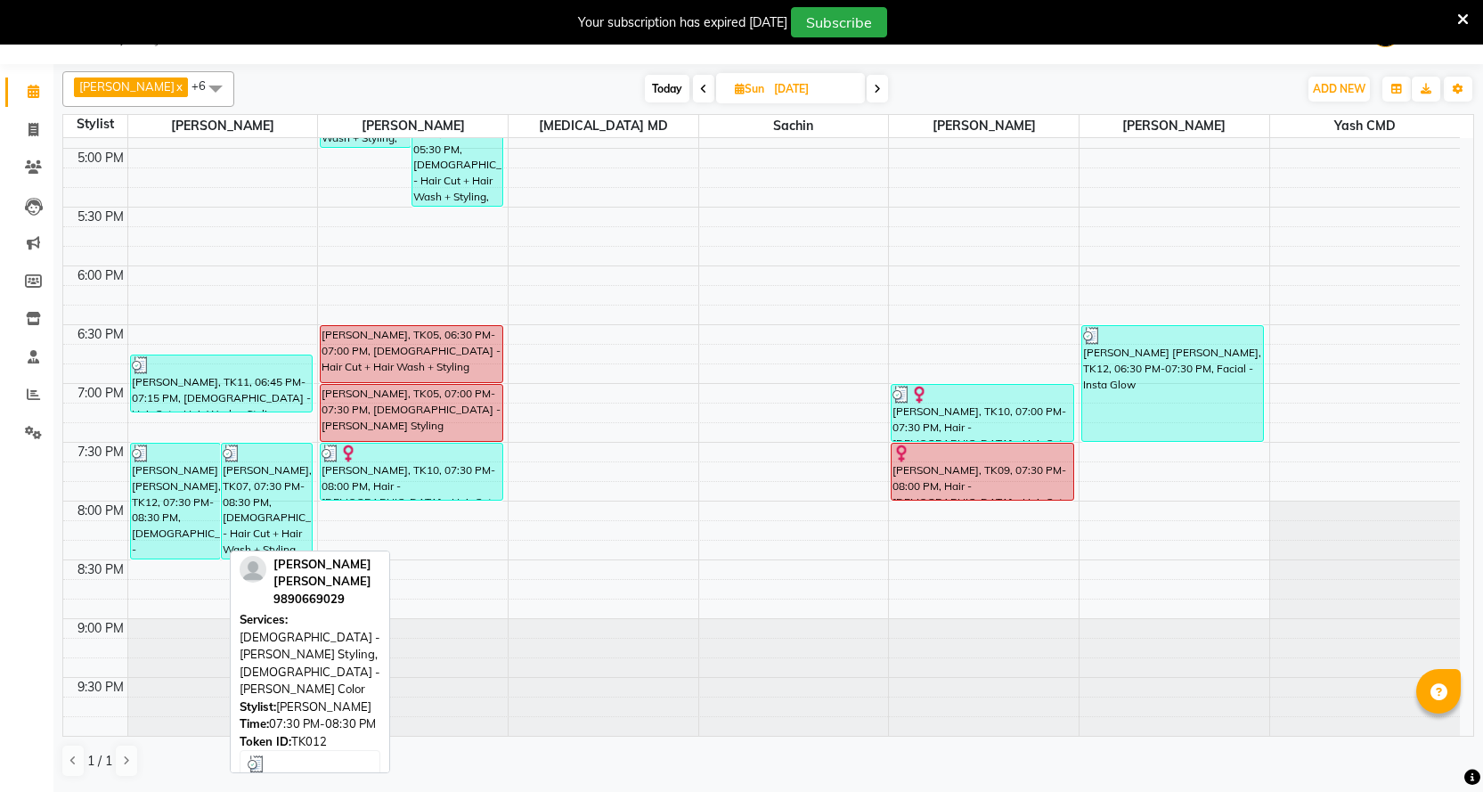
click at [166, 488] on div "[PERSON_NAME] [PERSON_NAME], TK12, 07:30 PM-08:30 PM, [DEMOGRAPHIC_DATA] - [PER…" at bounding box center [176, 500] width 90 height 115
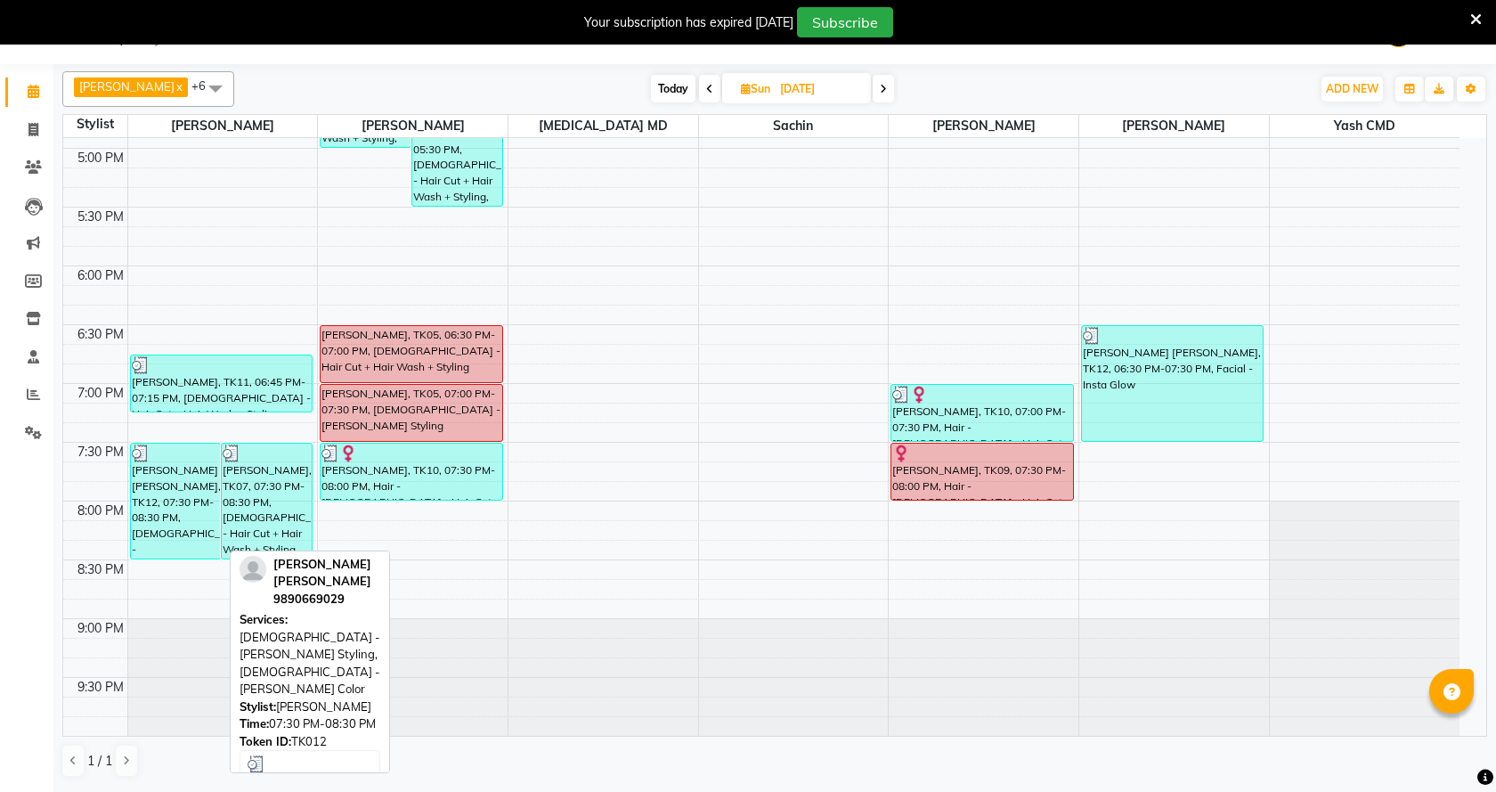
select select "3"
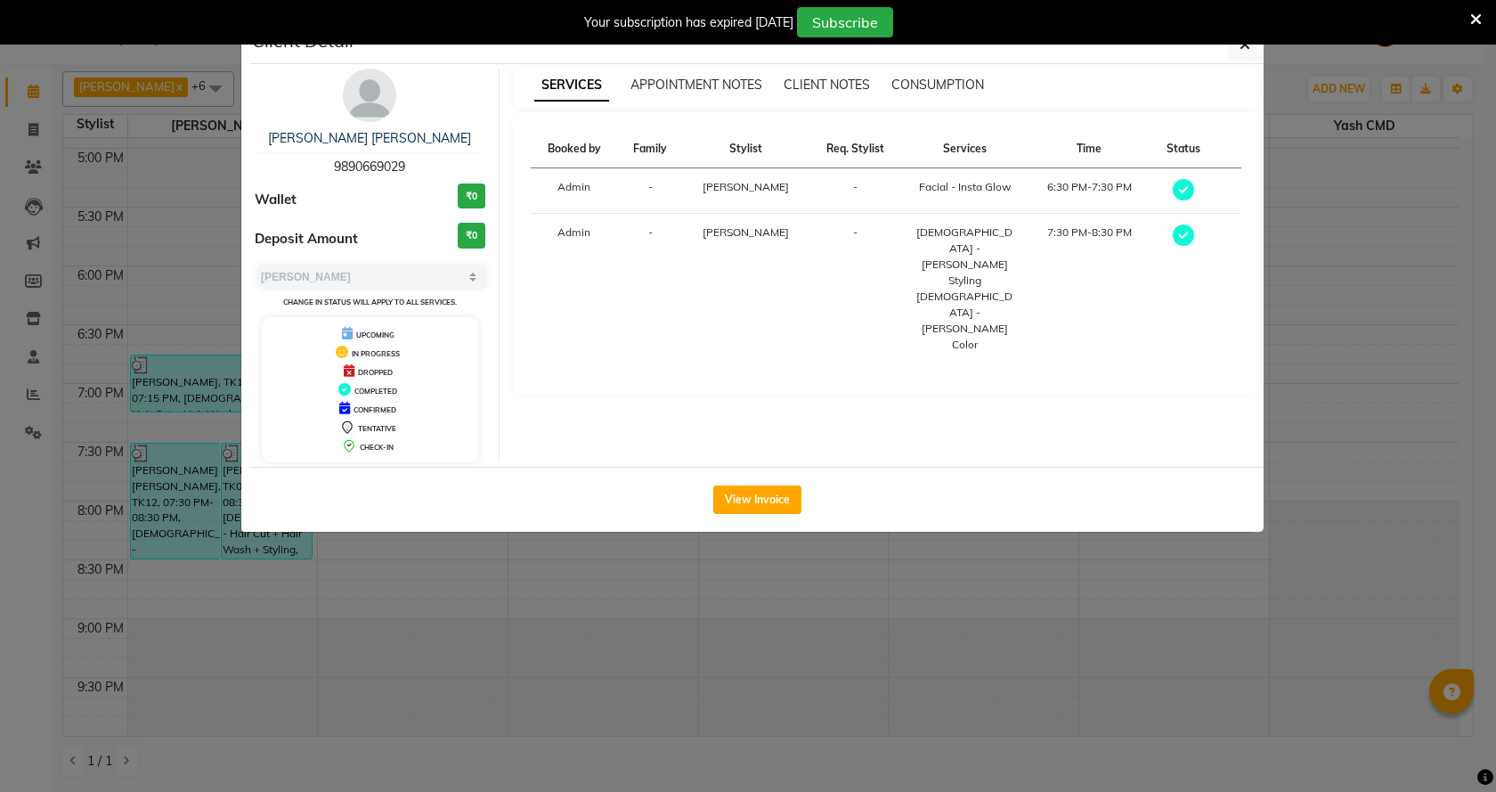
click at [630, 566] on ngb-modal-window "Client Detail [PERSON_NAME] [PERSON_NAME] 9890669029 Wallet ₹0 Deposit Amount ₹…" at bounding box center [748, 396] width 1496 height 792
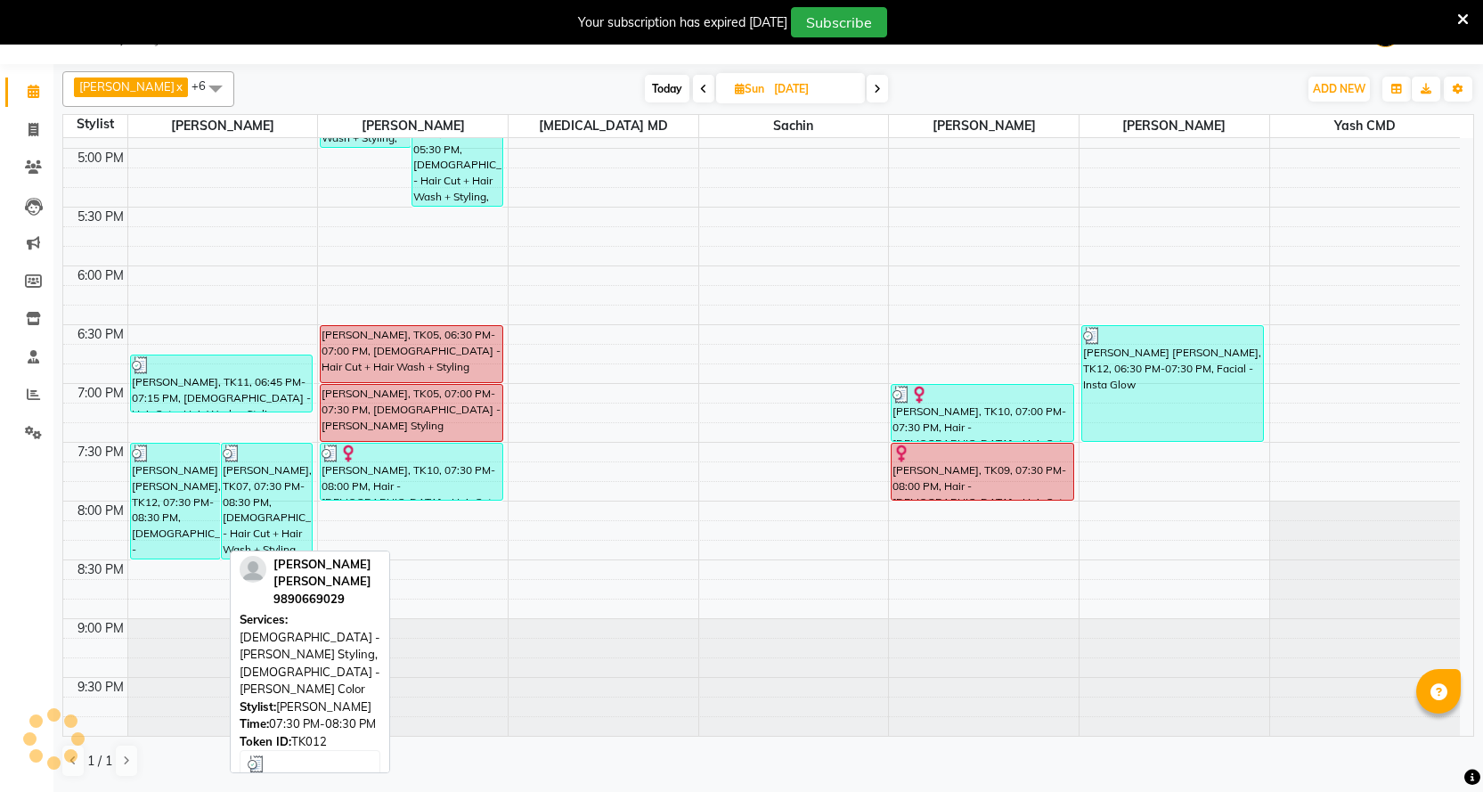
drag, startPoint x: 219, startPoint y: 516, endPoint x: 204, endPoint y: 515, distance: 15.2
click at [204, 515] on div "[PERSON_NAME] [PERSON_NAME], TK12, 07:30 PM-08:30 PM, [DEMOGRAPHIC_DATA] - [PER…" at bounding box center [176, 500] width 90 height 115
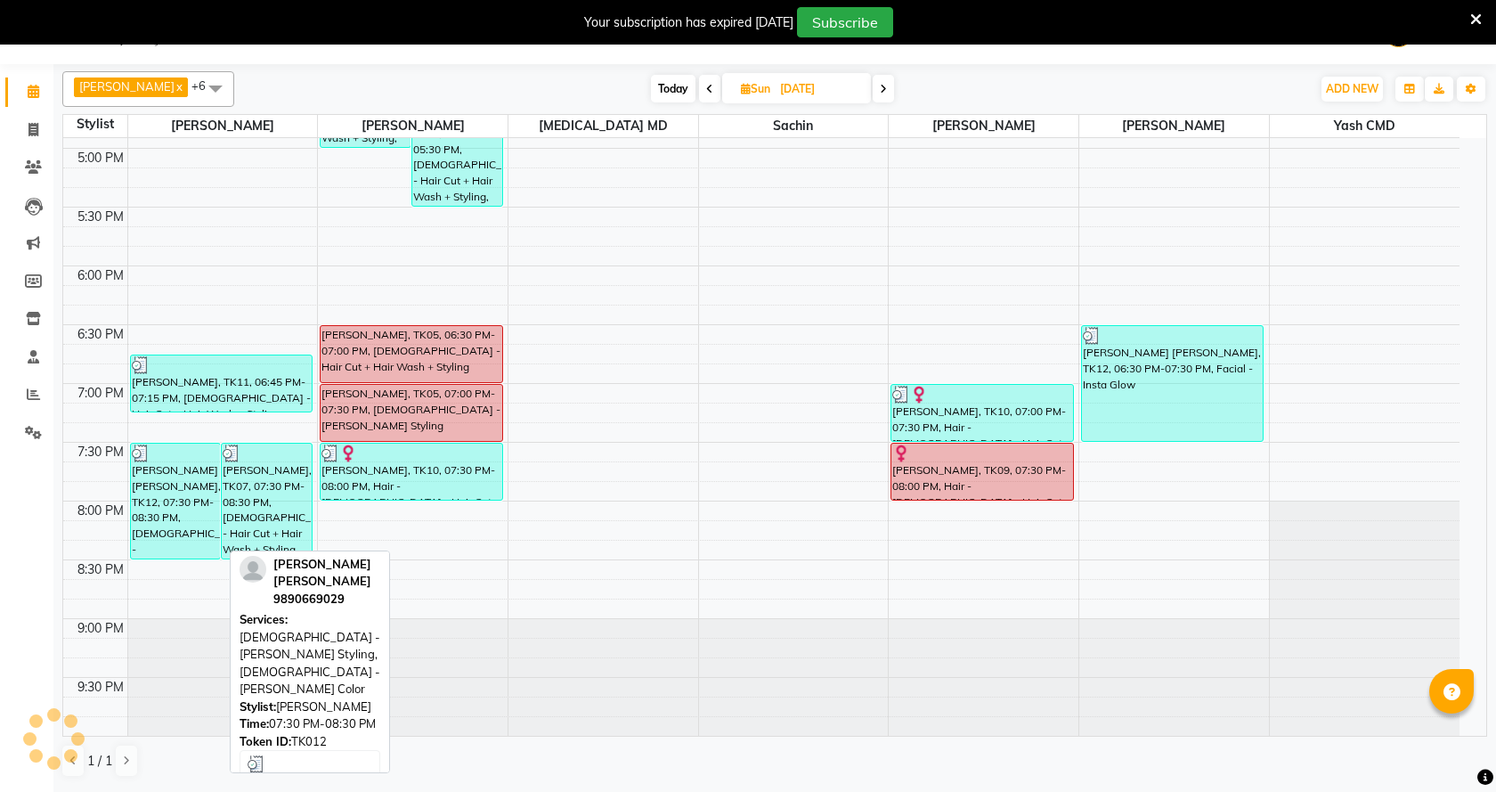
select select "3"
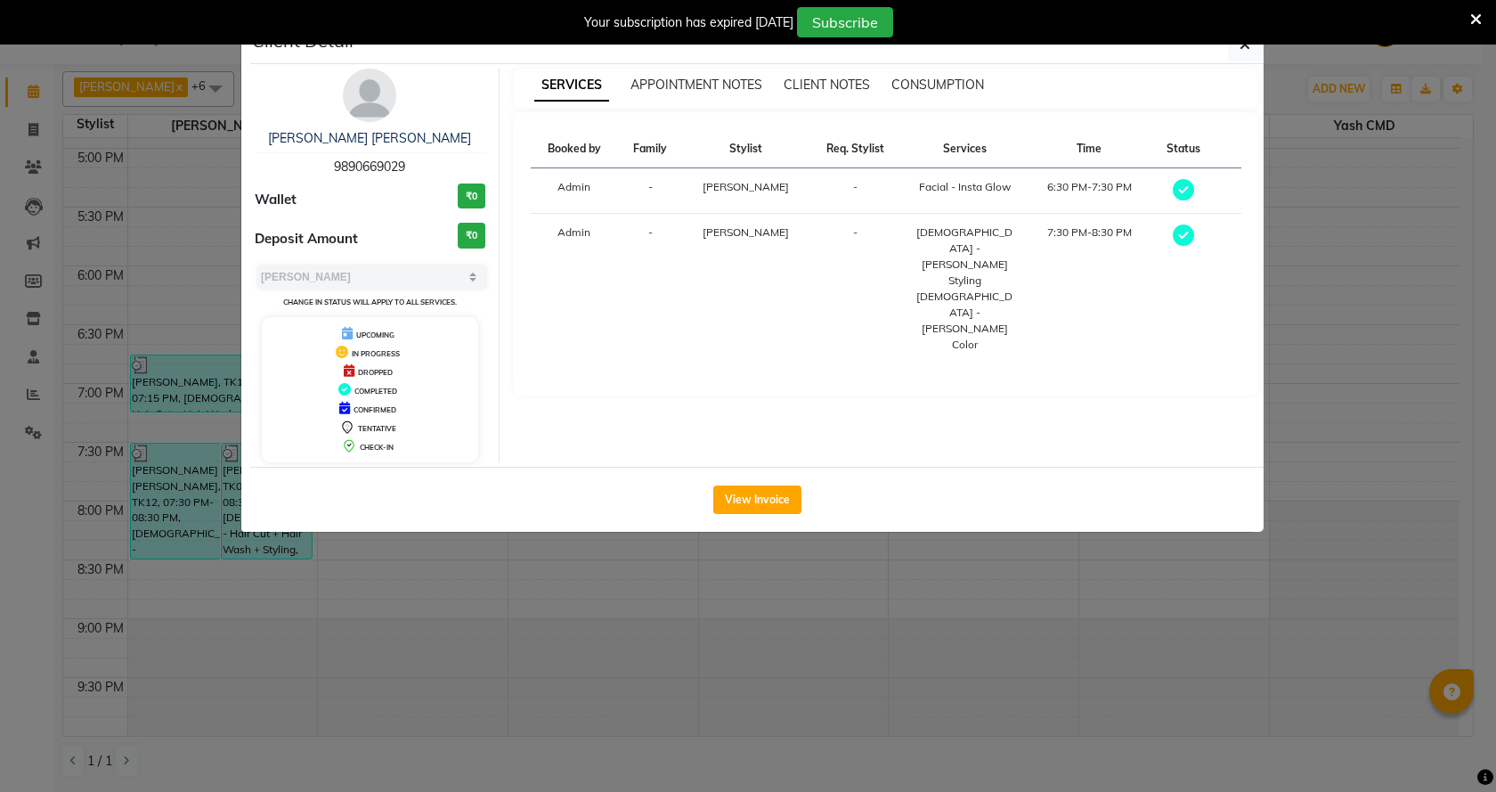
click at [386, 577] on ngb-modal-window "Client Detail [PERSON_NAME] [PERSON_NAME] 9890669029 Wallet ₹0 Deposit Amount ₹…" at bounding box center [748, 396] width 1496 height 792
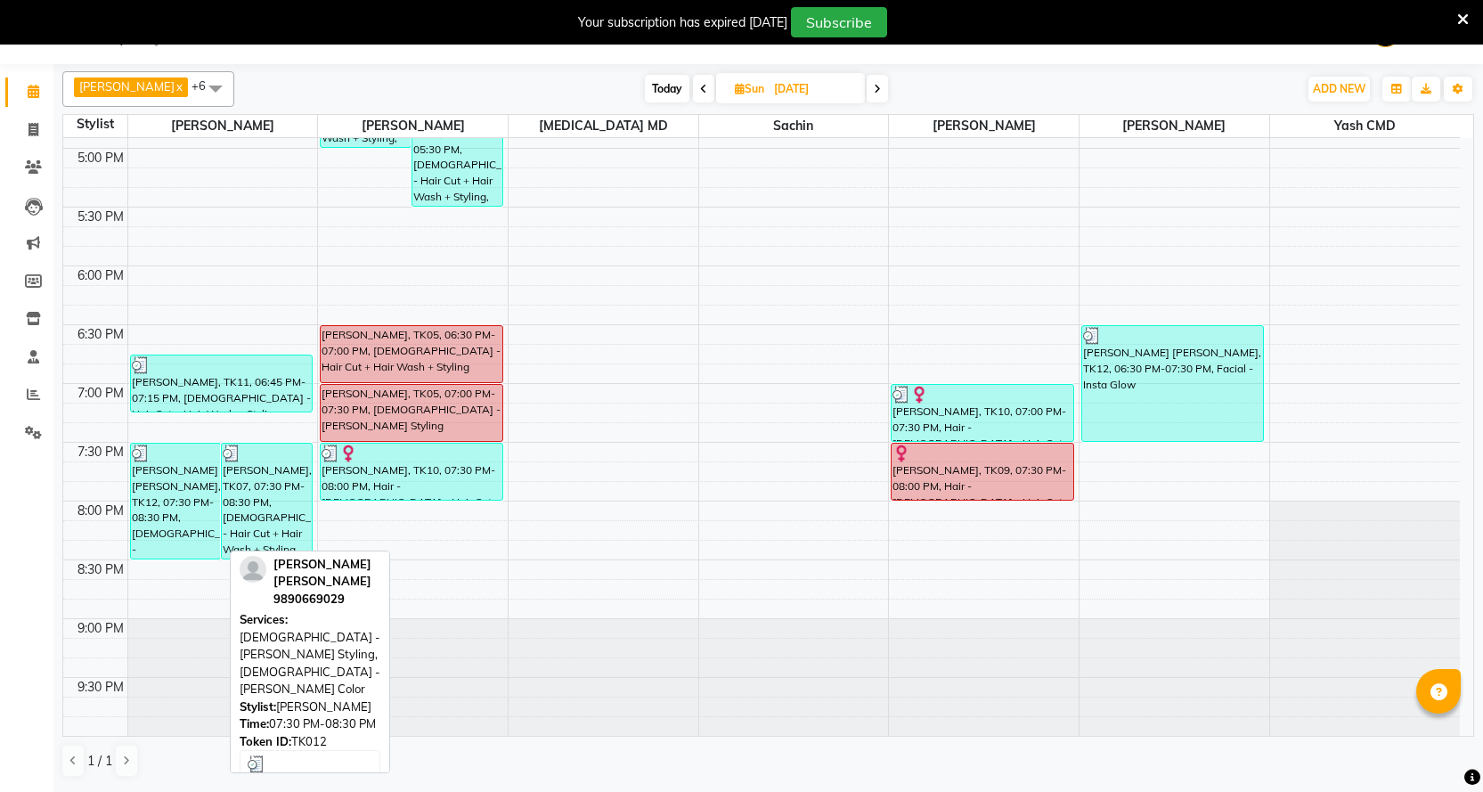
click at [180, 535] on div "[PERSON_NAME] [PERSON_NAME], TK12, 07:30 PM-08:30 PM, [DEMOGRAPHIC_DATA] - [PER…" at bounding box center [176, 500] width 90 height 115
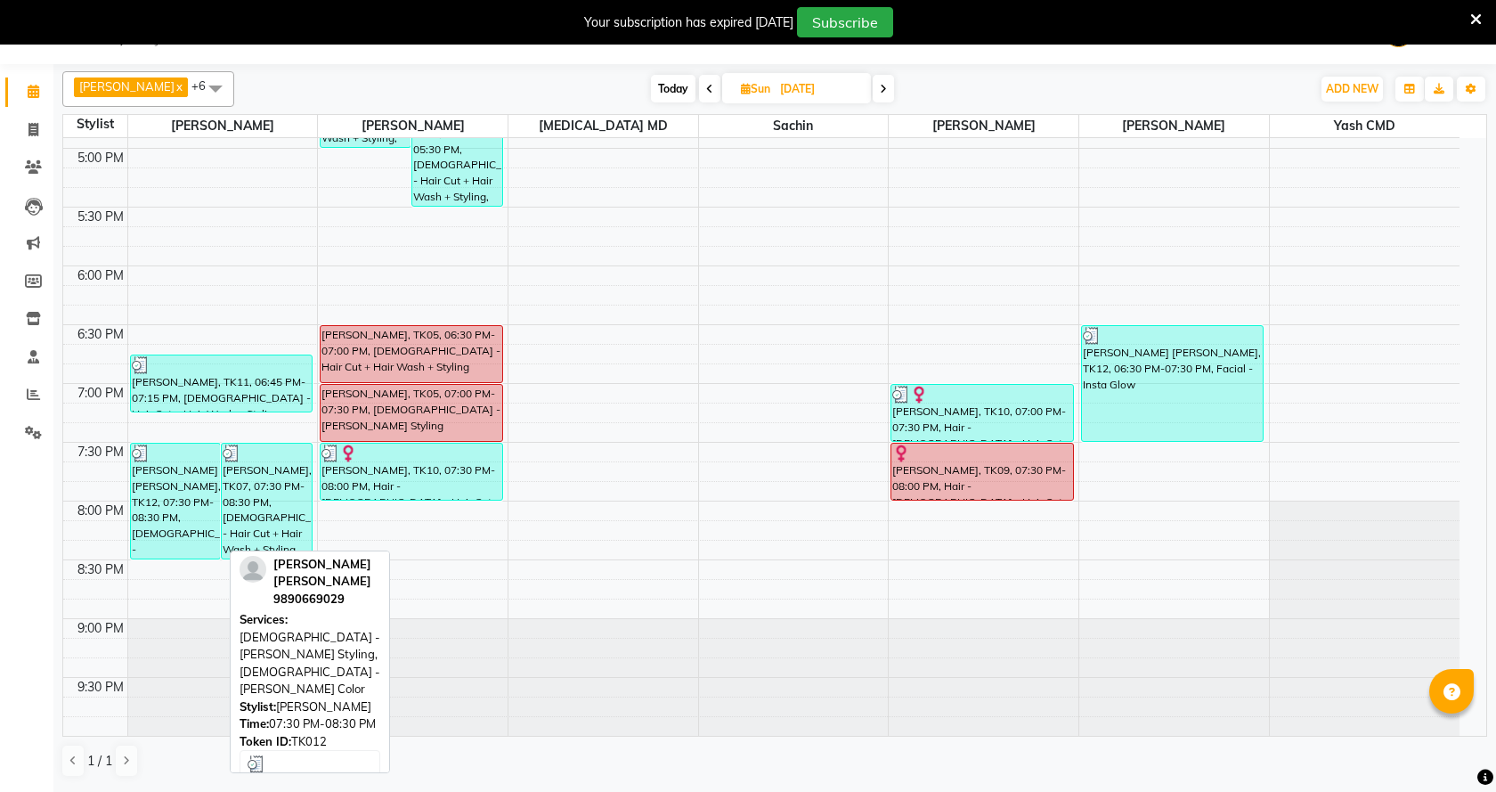
select select "3"
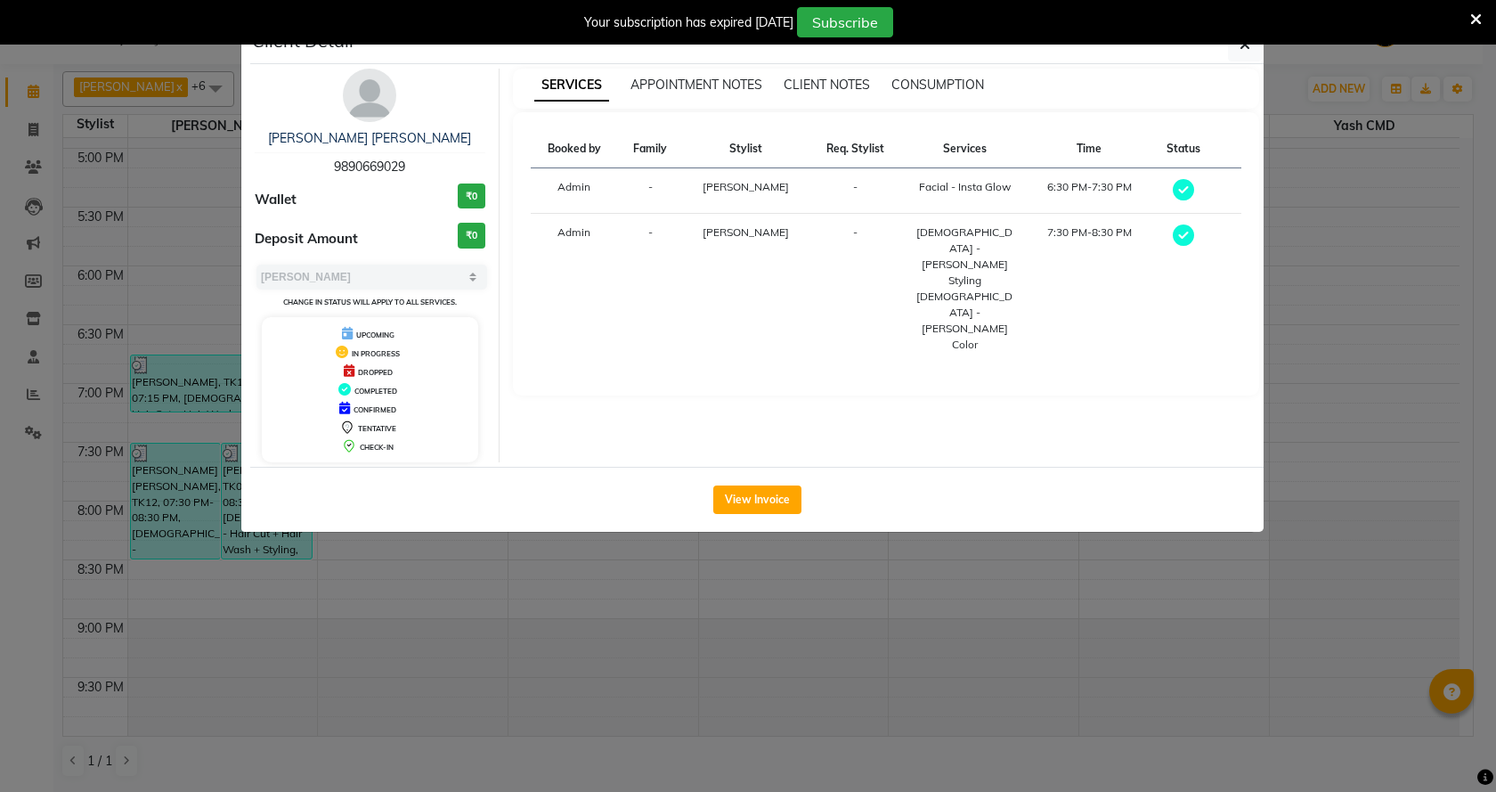
click at [940, 583] on ngb-modal-window "Client Detail [PERSON_NAME] [PERSON_NAME] 9890669029 Wallet ₹0 Deposit Amount ₹…" at bounding box center [748, 396] width 1496 height 792
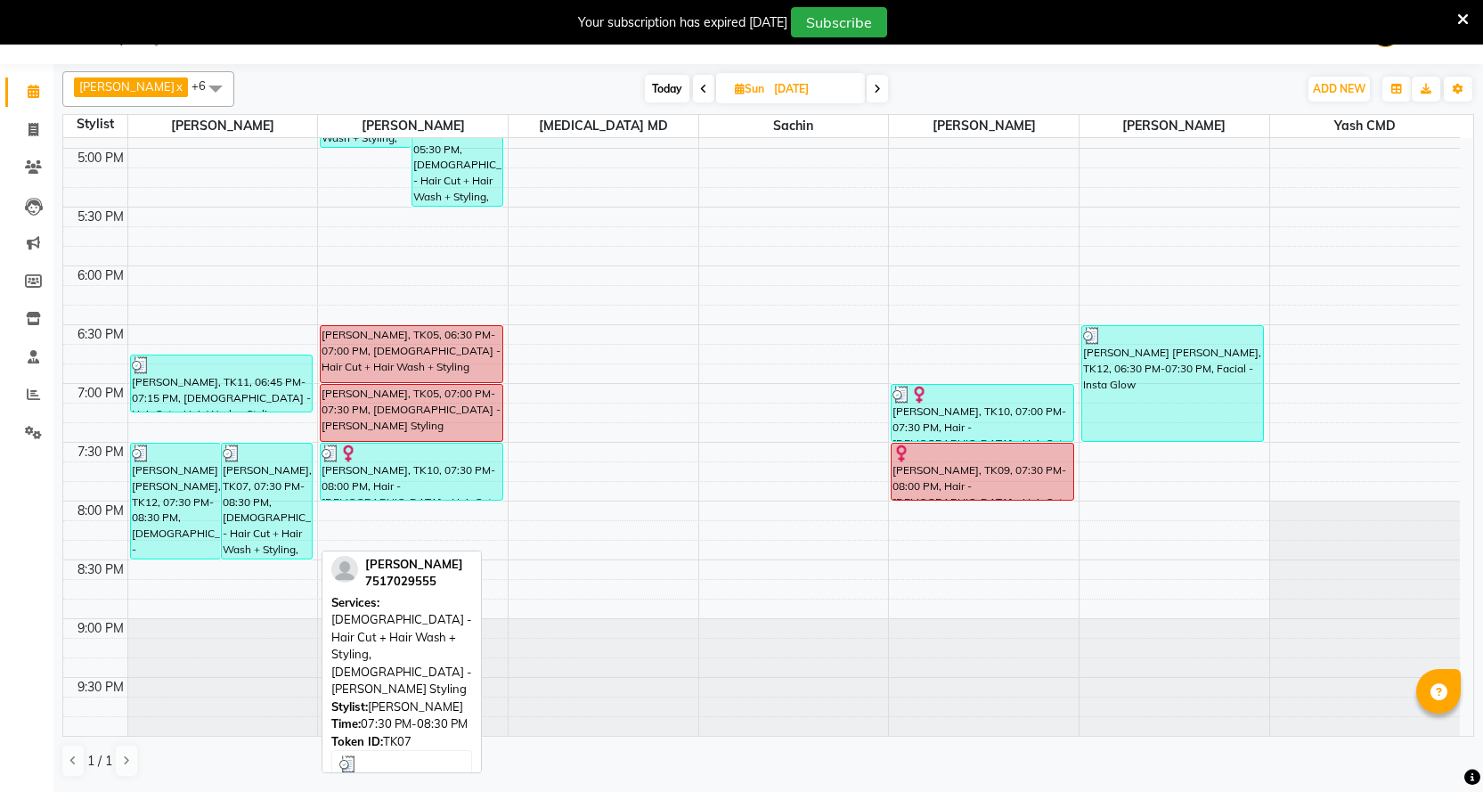
drag, startPoint x: 256, startPoint y: 491, endPoint x: 268, endPoint y: 489, distance: 12.6
click at [268, 489] on div "[PERSON_NAME], TK07, 07:30 PM-08:30 PM, [DEMOGRAPHIC_DATA] - Hair Cut + Hair Wa…" at bounding box center [267, 500] width 90 height 115
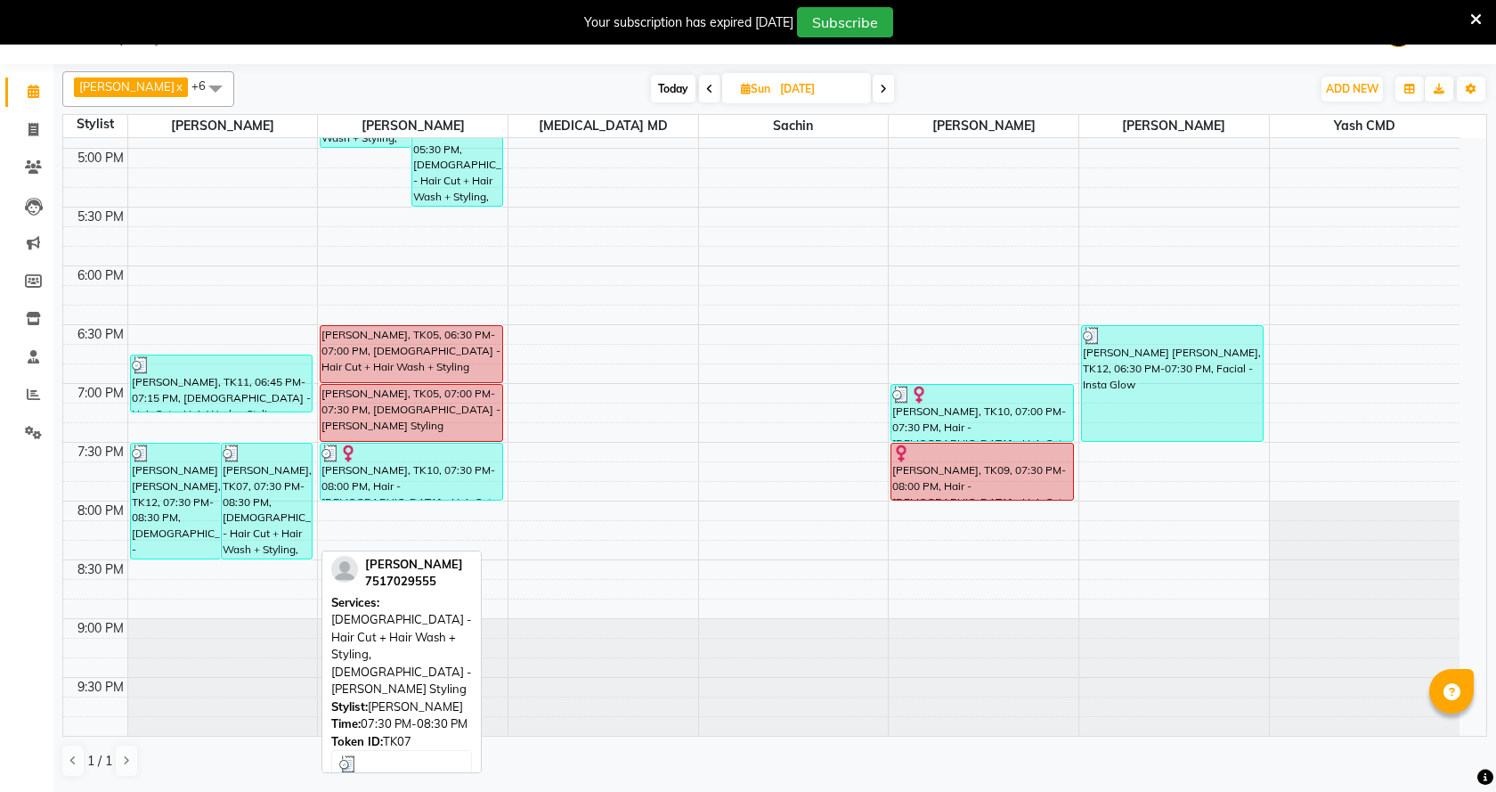
select select "3"
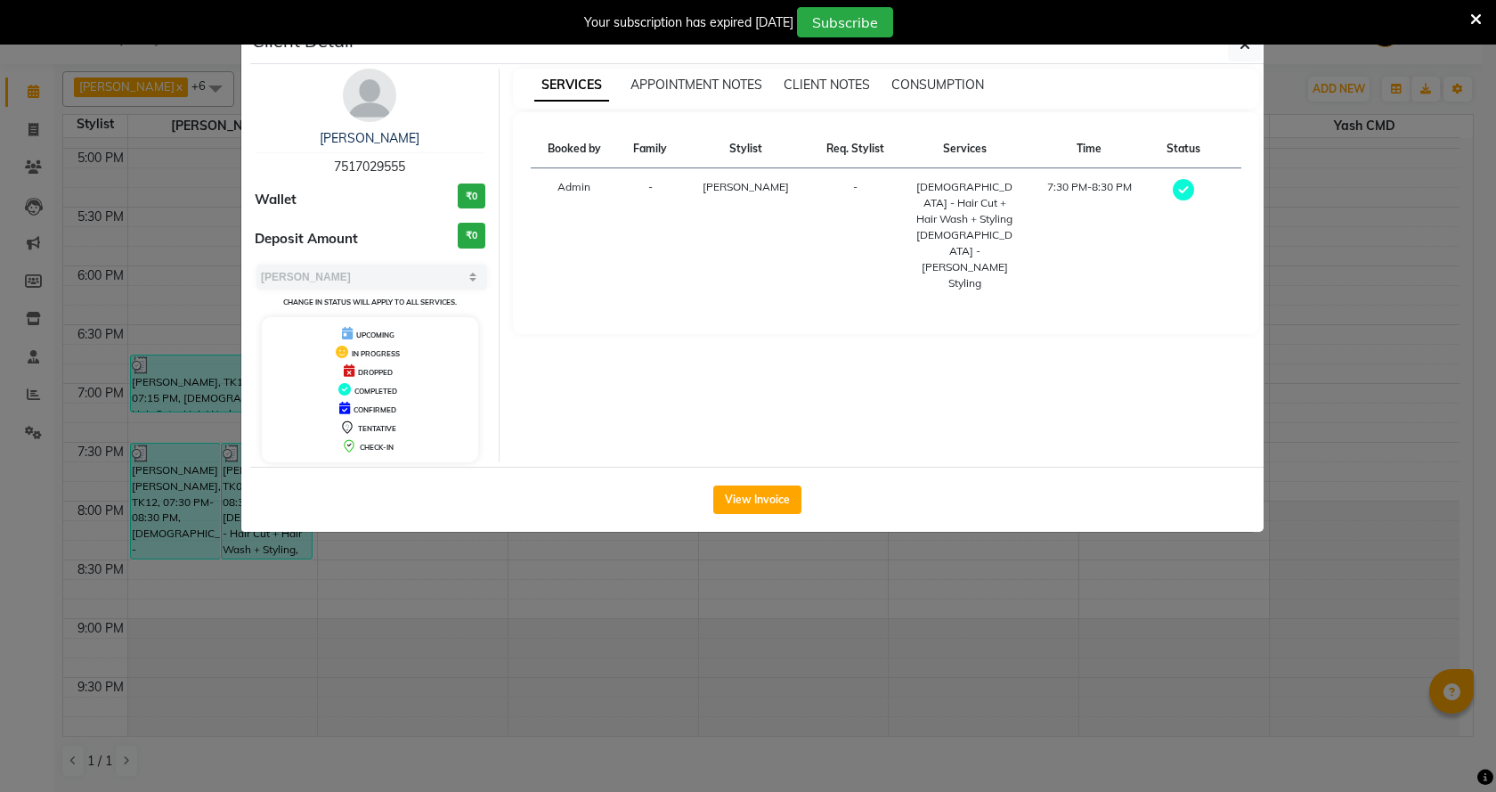
click at [772, 573] on ngb-modal-window "Client Detail [PERSON_NAME] 7517029555 Wallet ₹0 Deposit Amount ₹0 Select MARK …" at bounding box center [748, 396] width 1496 height 792
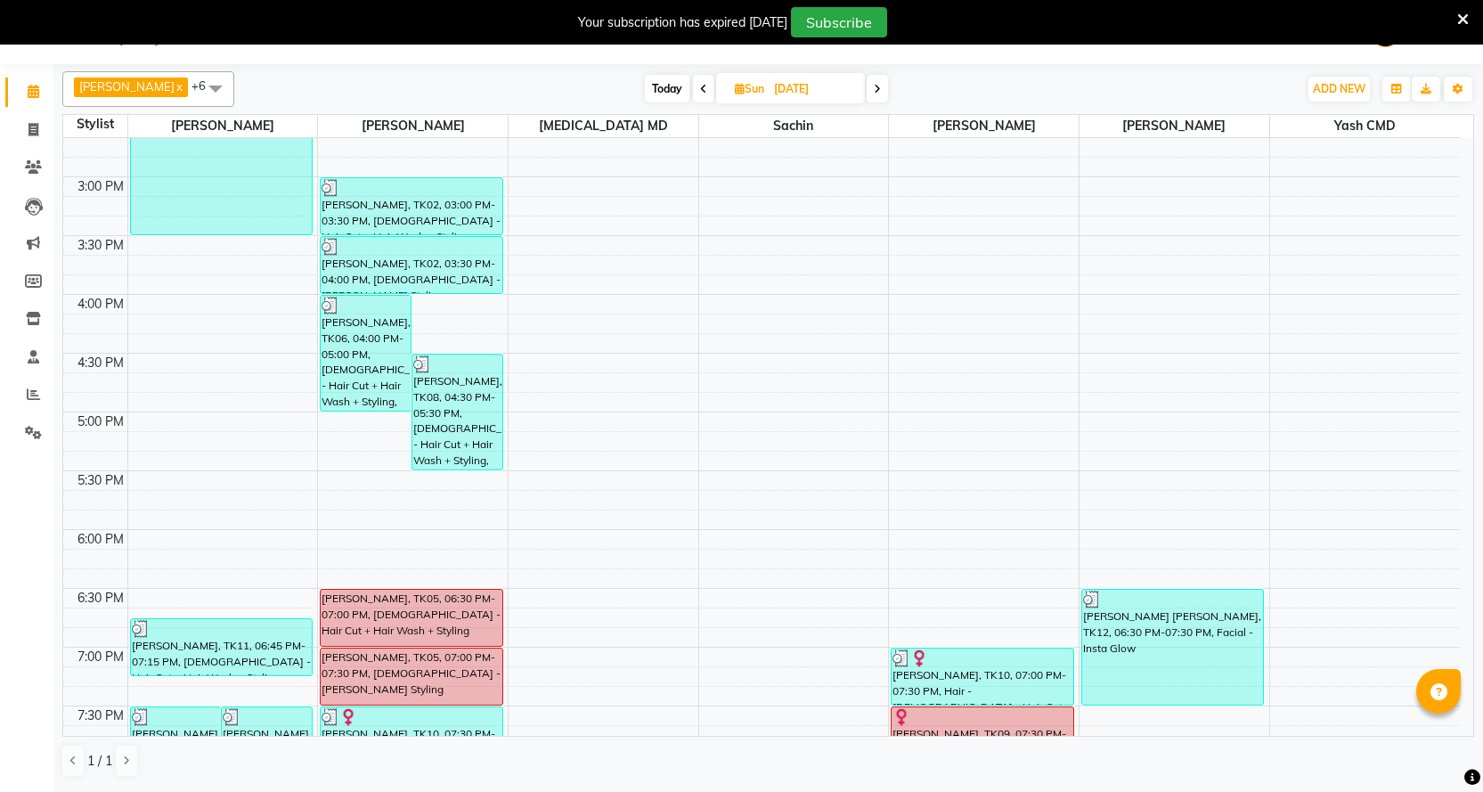
scroll to position [663, 0]
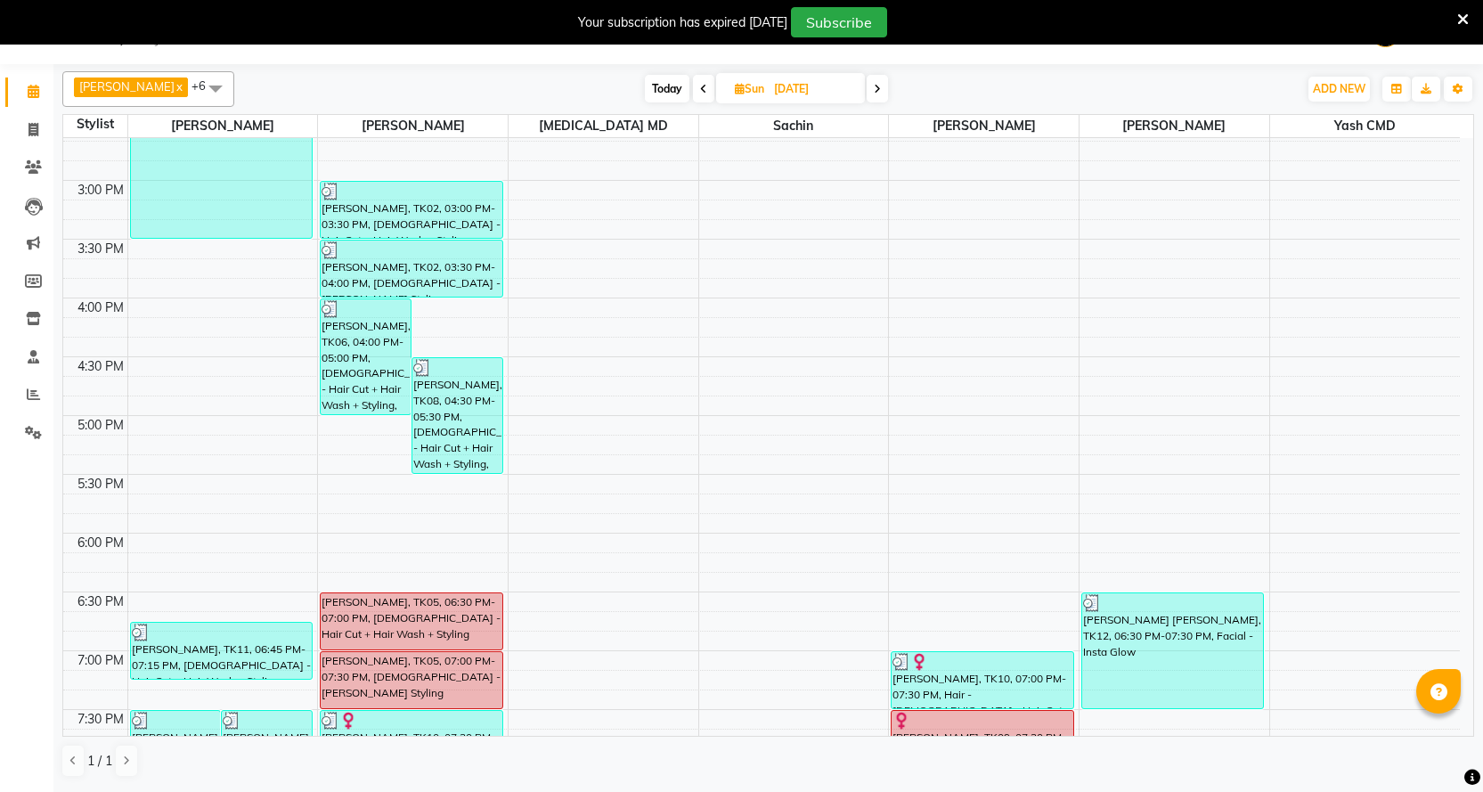
click at [700, 85] on icon at bounding box center [703, 89] width 7 height 11
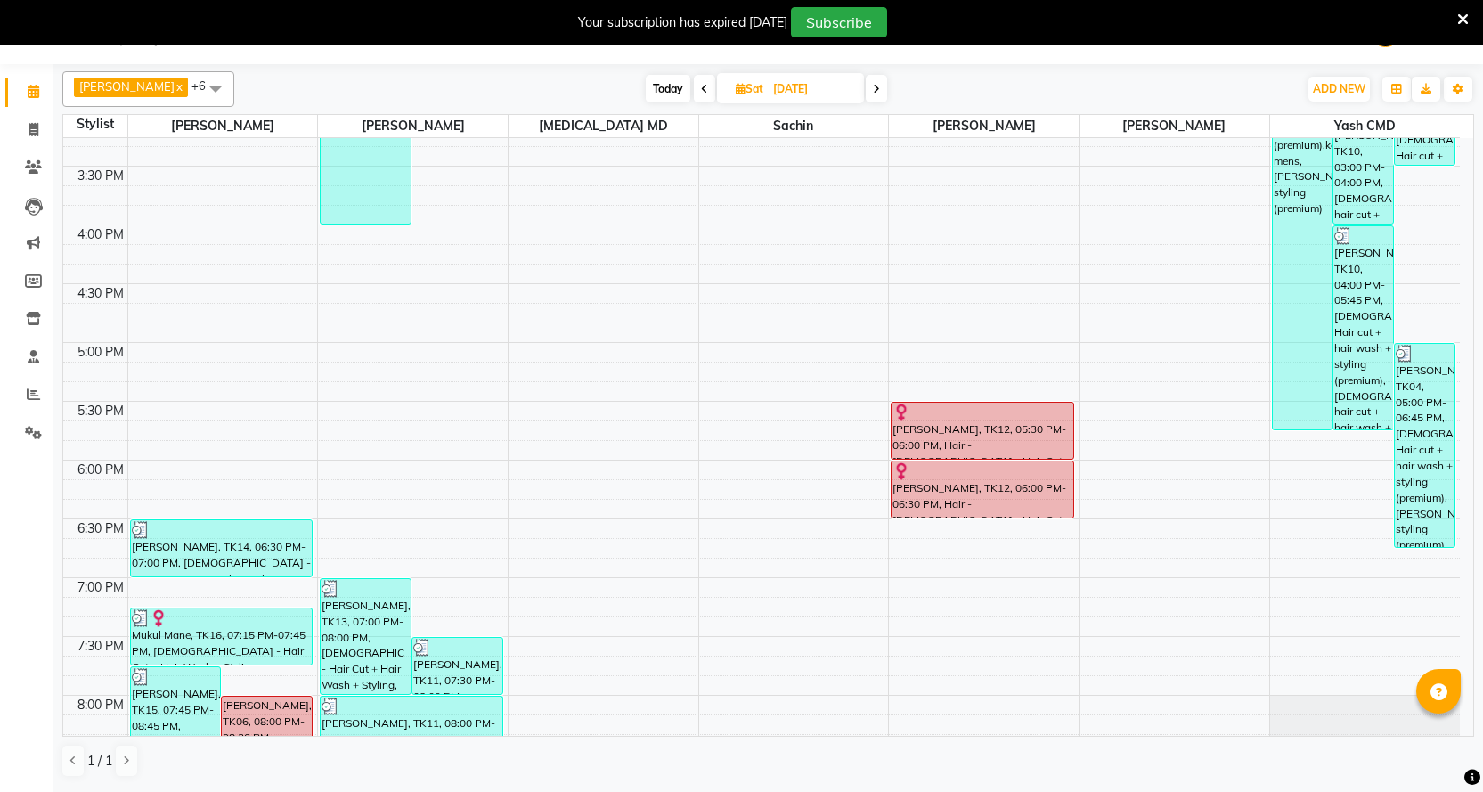
scroll to position [484, 0]
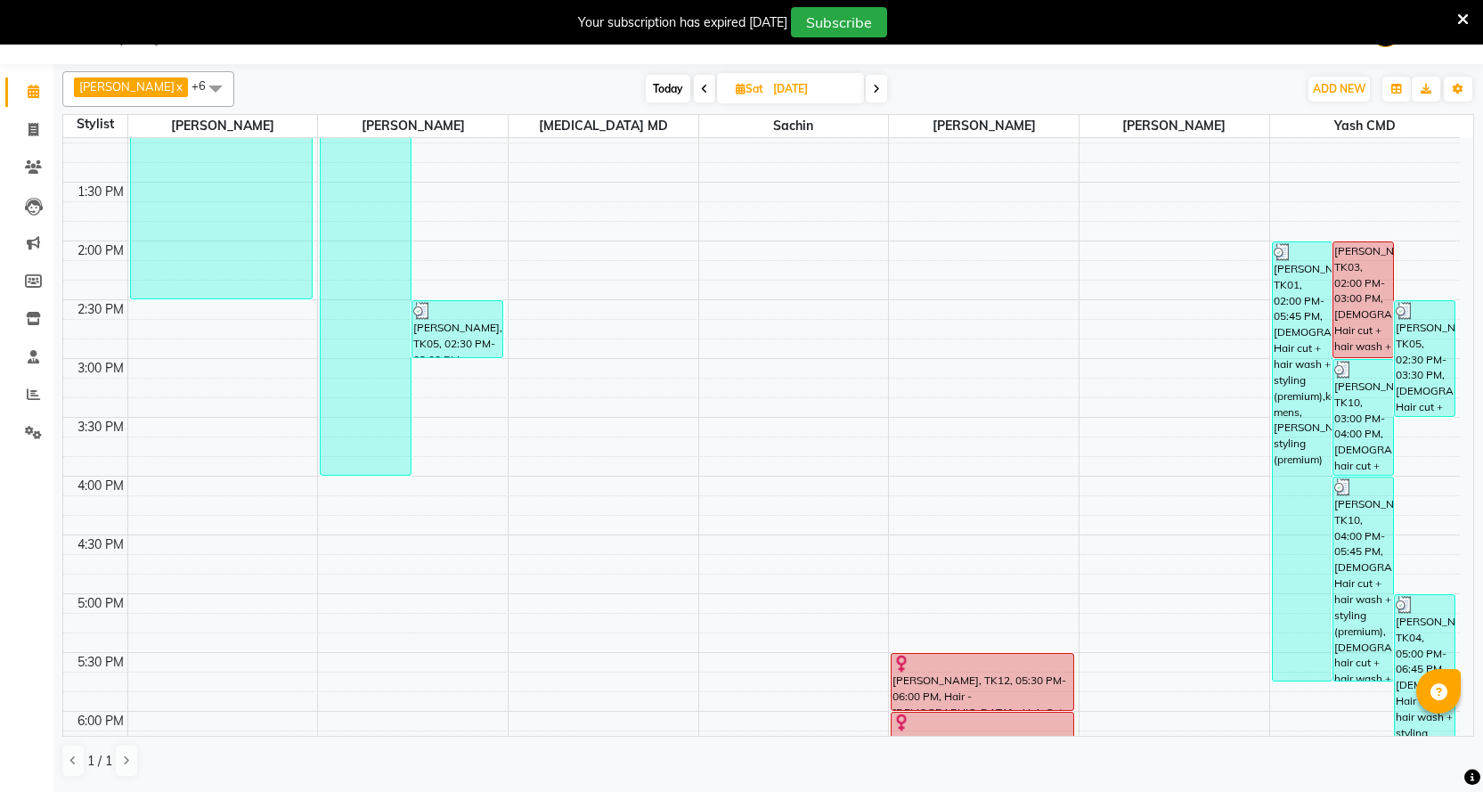
click at [701, 85] on icon at bounding box center [704, 89] width 7 height 11
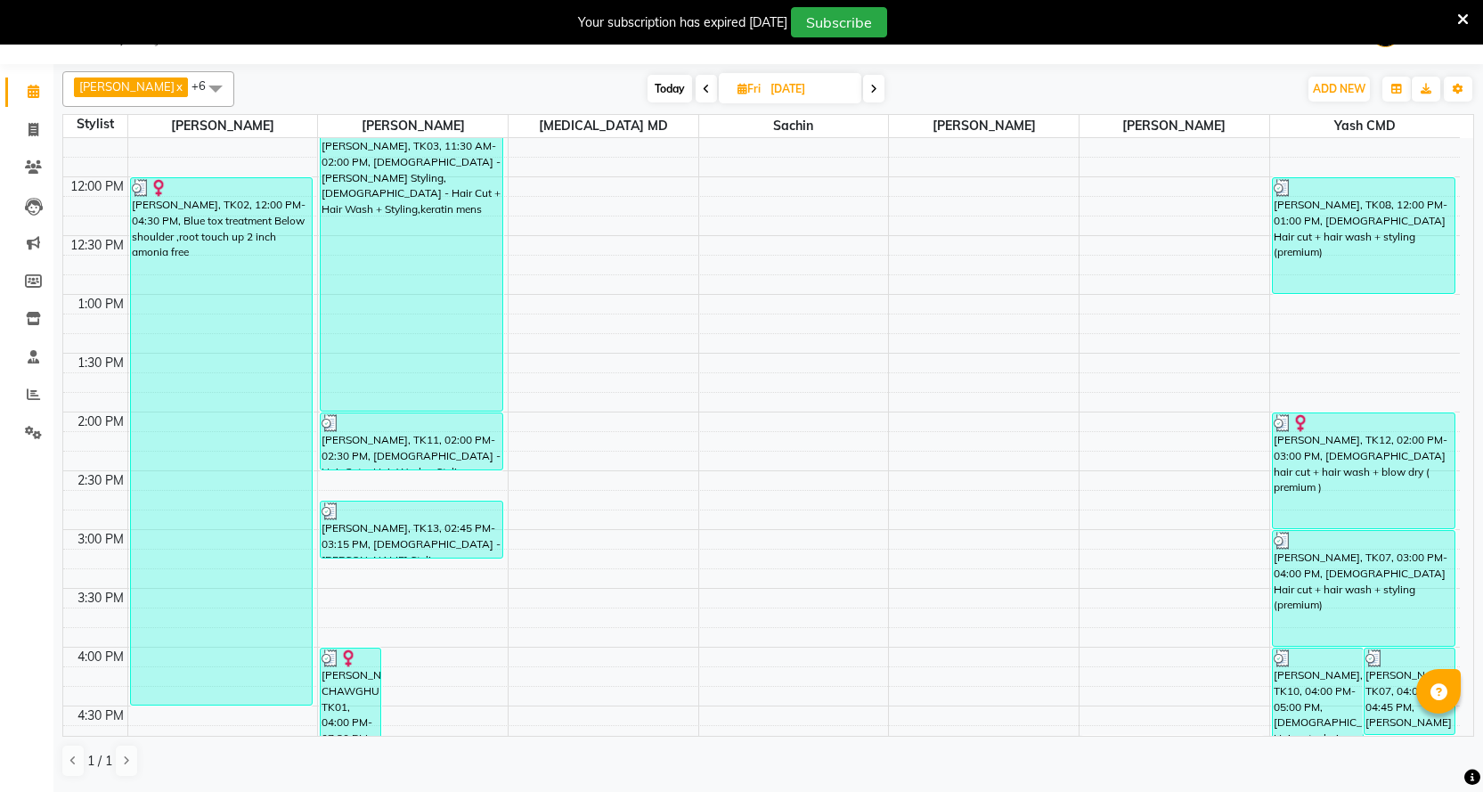
scroll to position [306, 0]
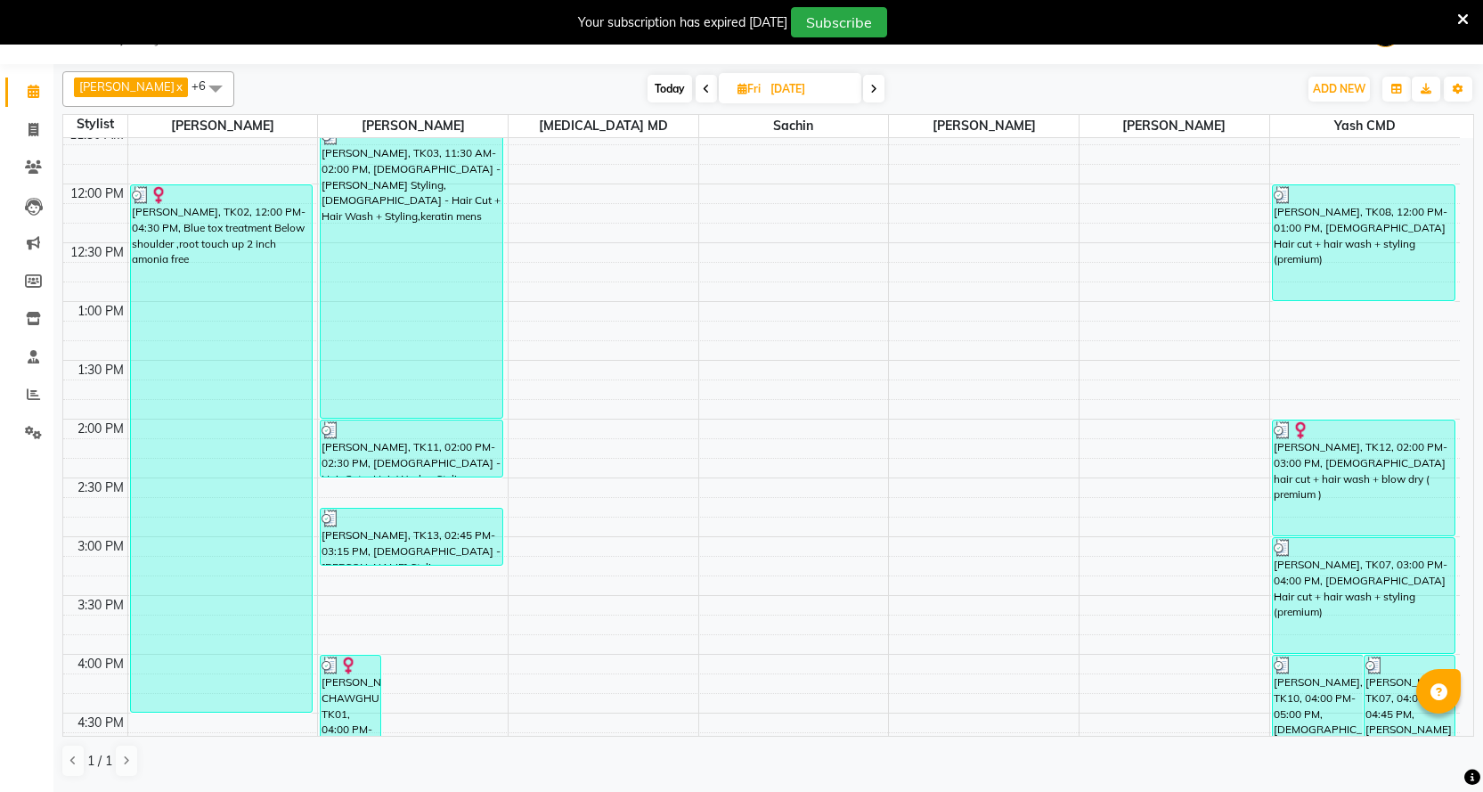
click at [651, 77] on span "Today" at bounding box center [669, 89] width 45 height 28
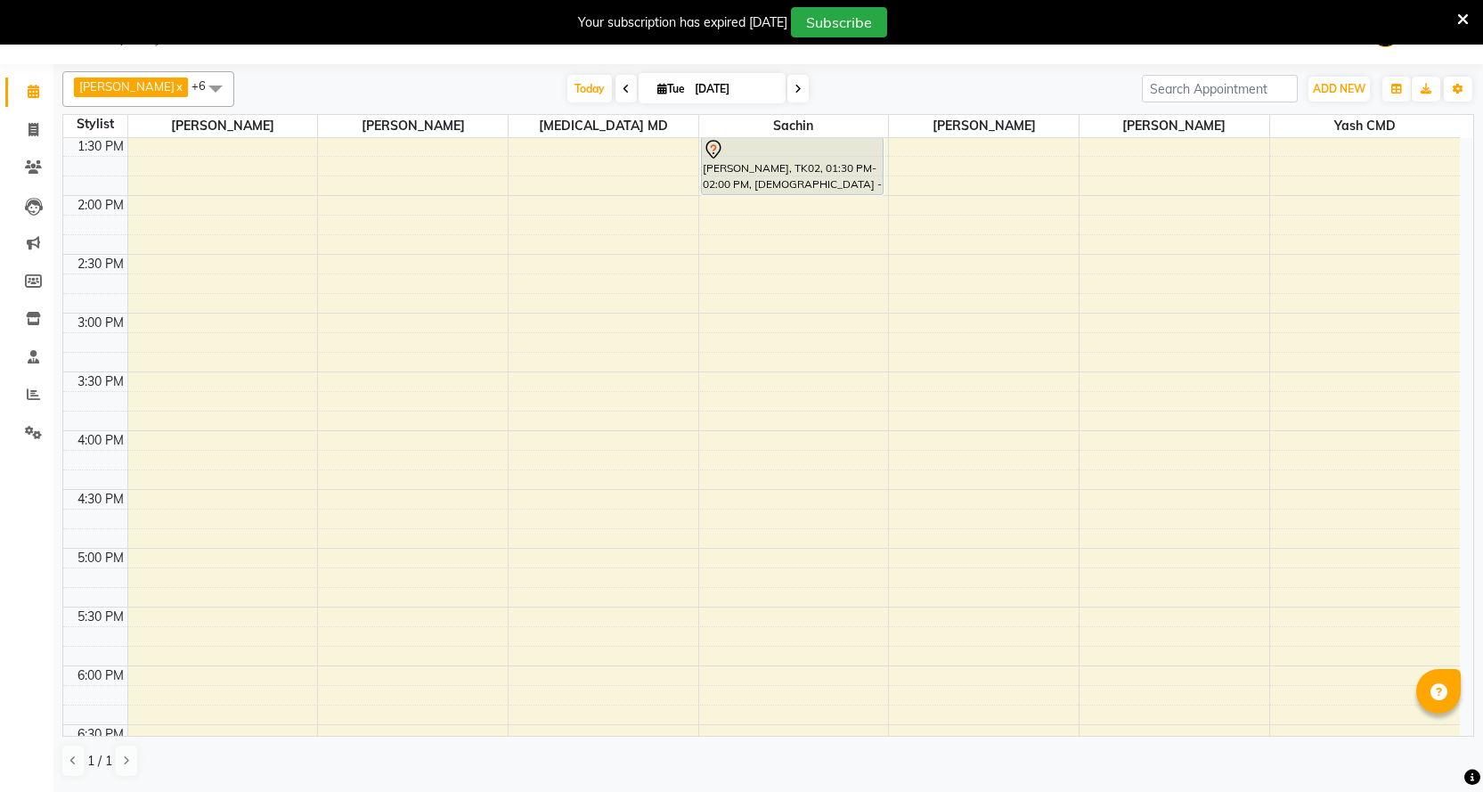
scroll to position [264, 0]
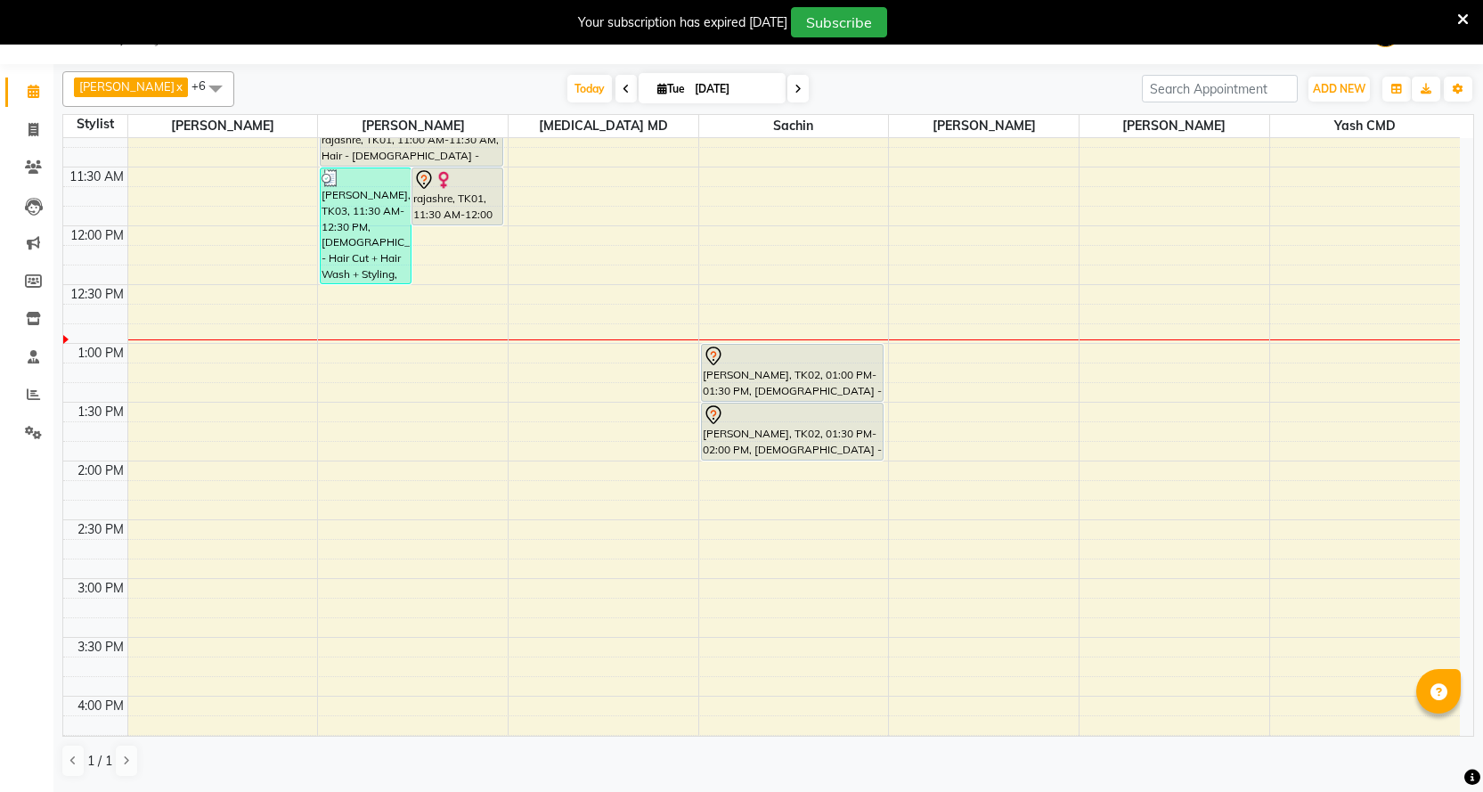
click at [622, 87] on icon at bounding box center [625, 89] width 7 height 11
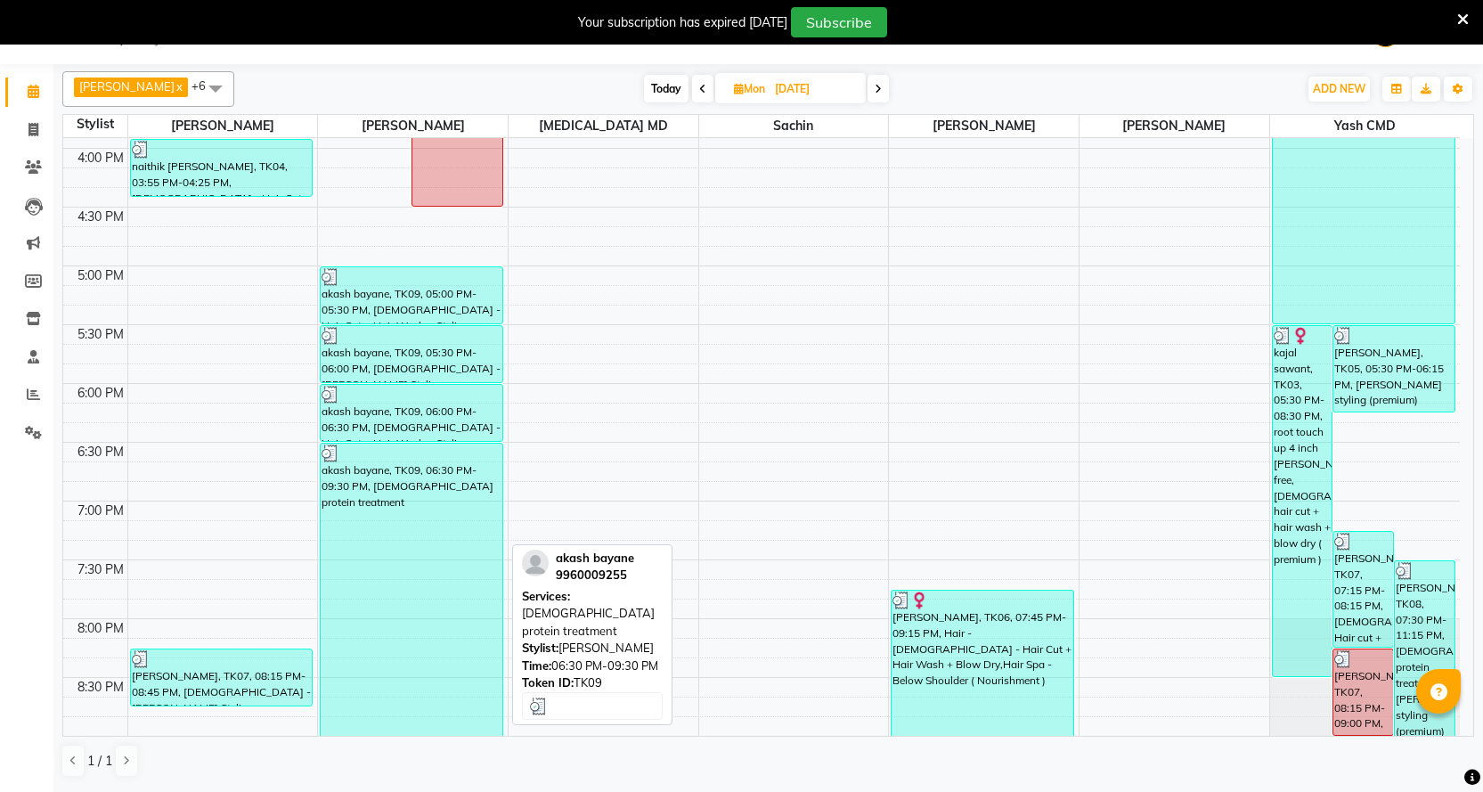
scroll to position [930, 0]
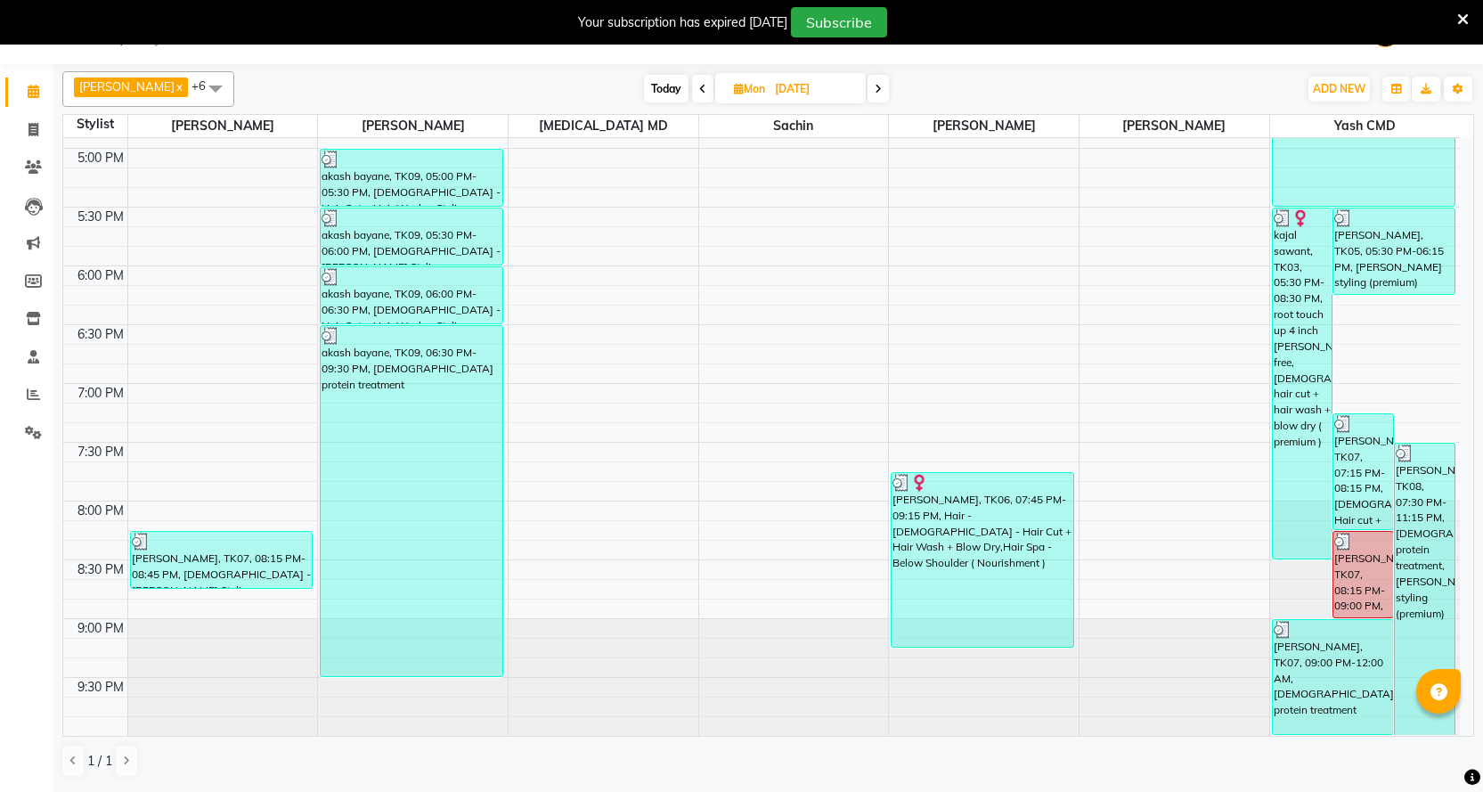
click at [699, 85] on icon at bounding box center [702, 89] width 7 height 11
type input "[DATE]"
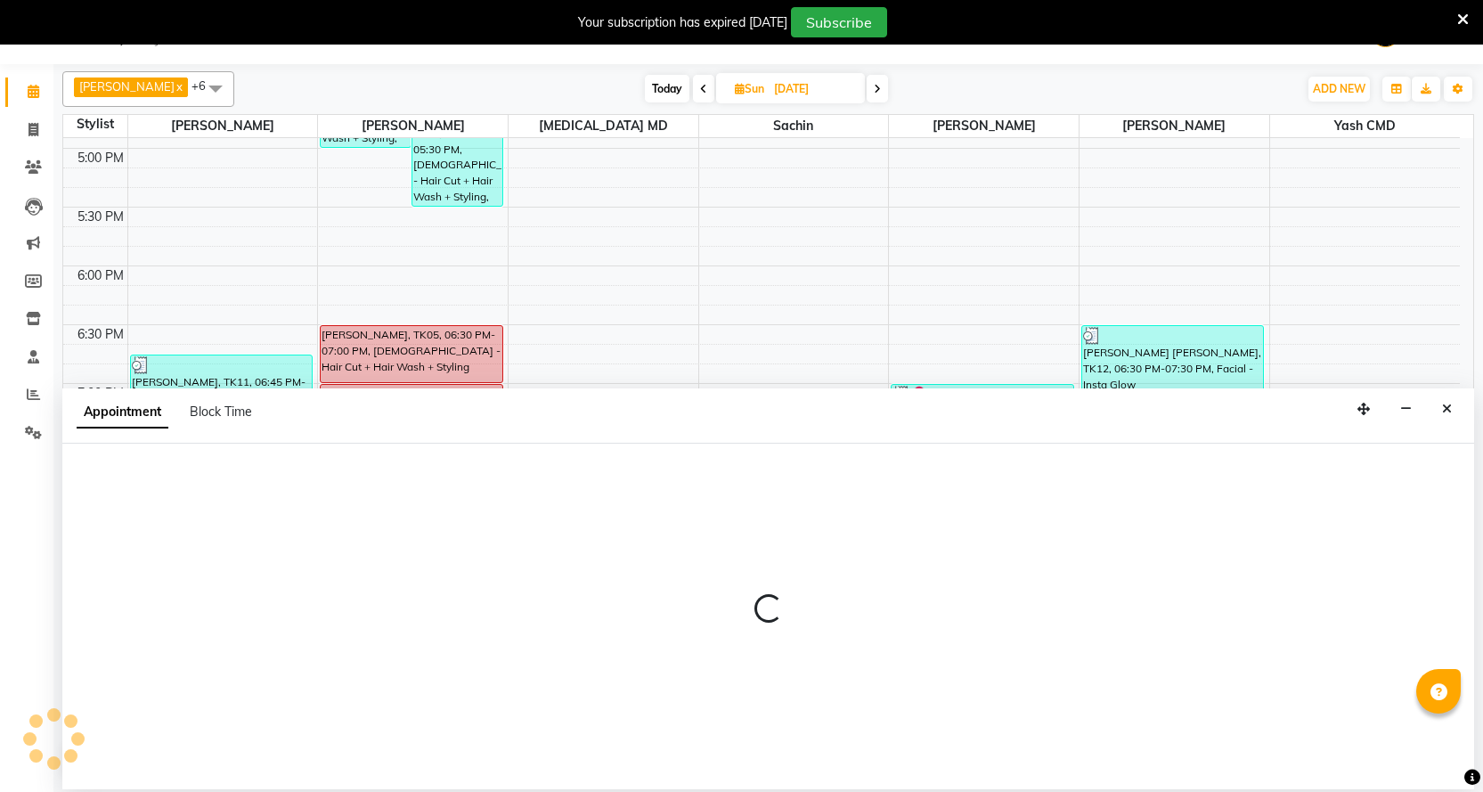
select select "15730"
select select "tentative"
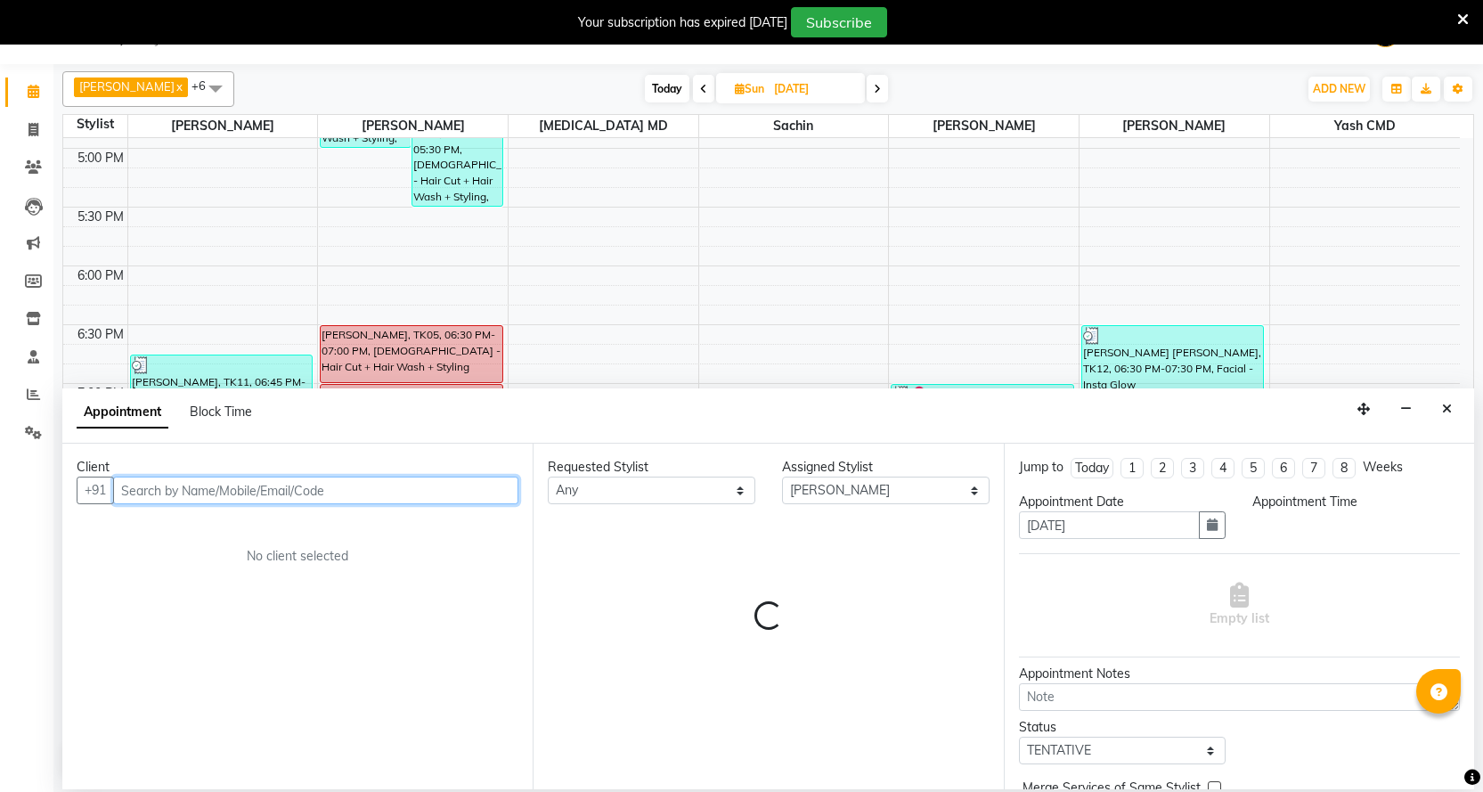
select select "1245"
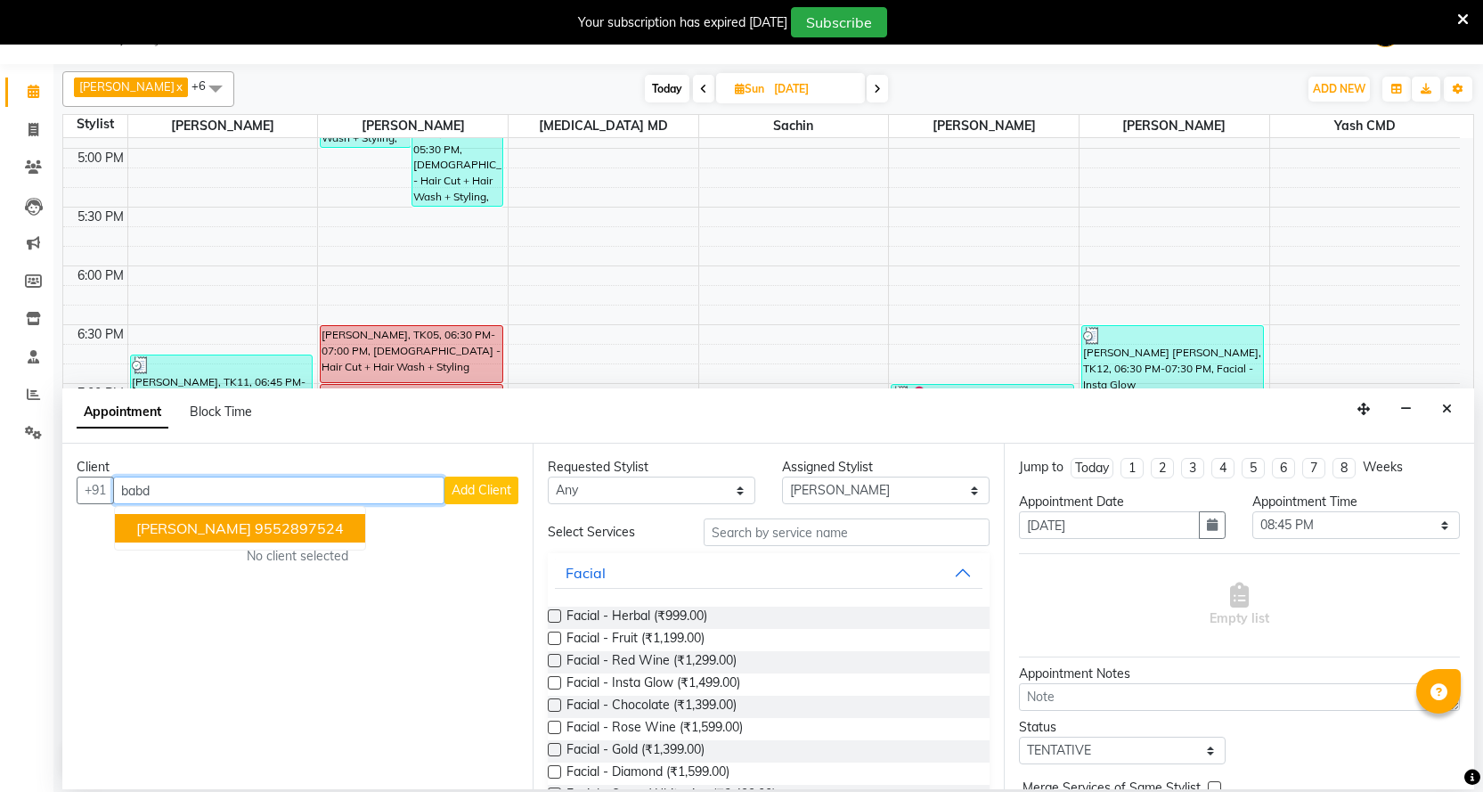
click at [303, 525] on ngb-highlight "9552897524" at bounding box center [299, 528] width 89 height 18
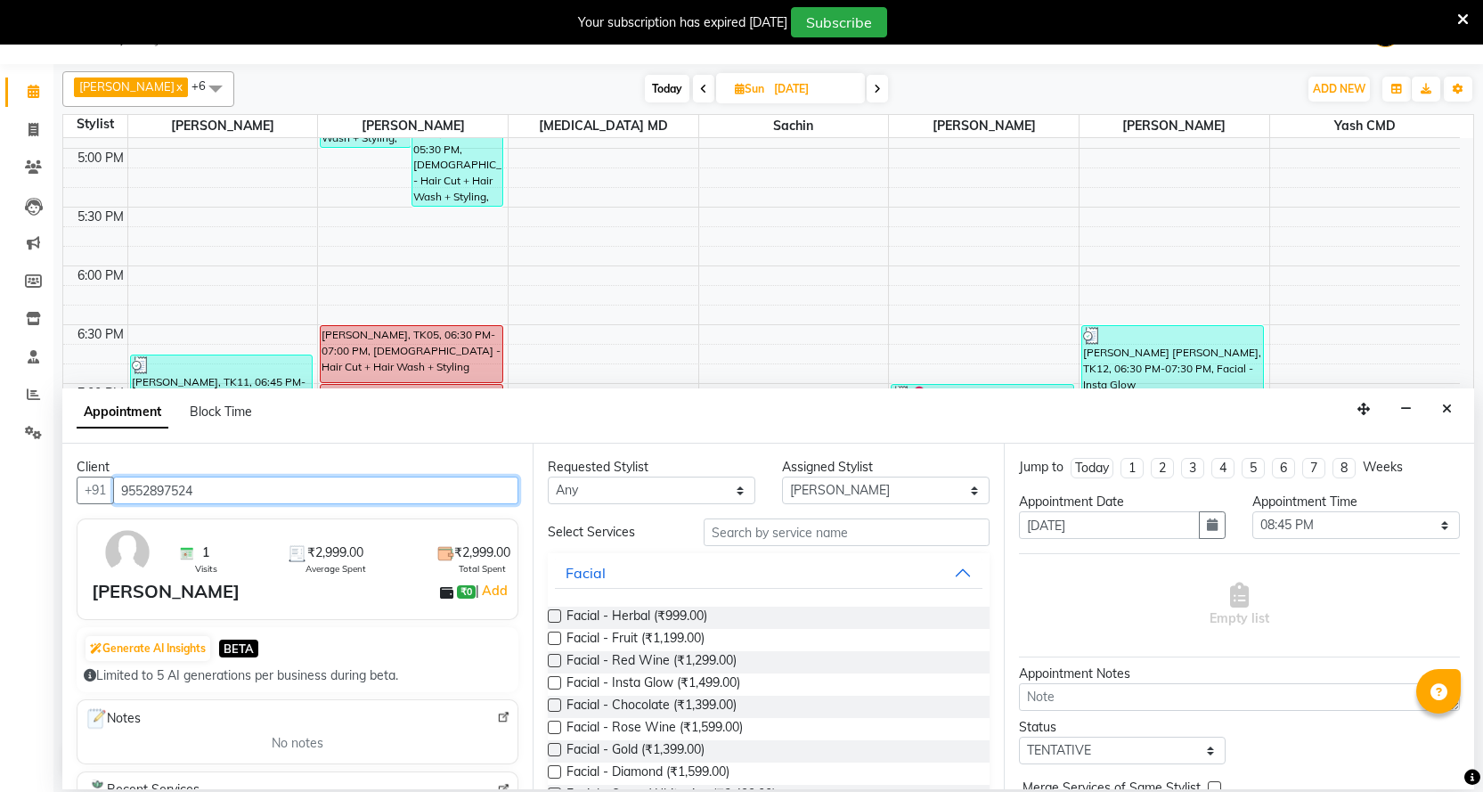
type input "9552897524"
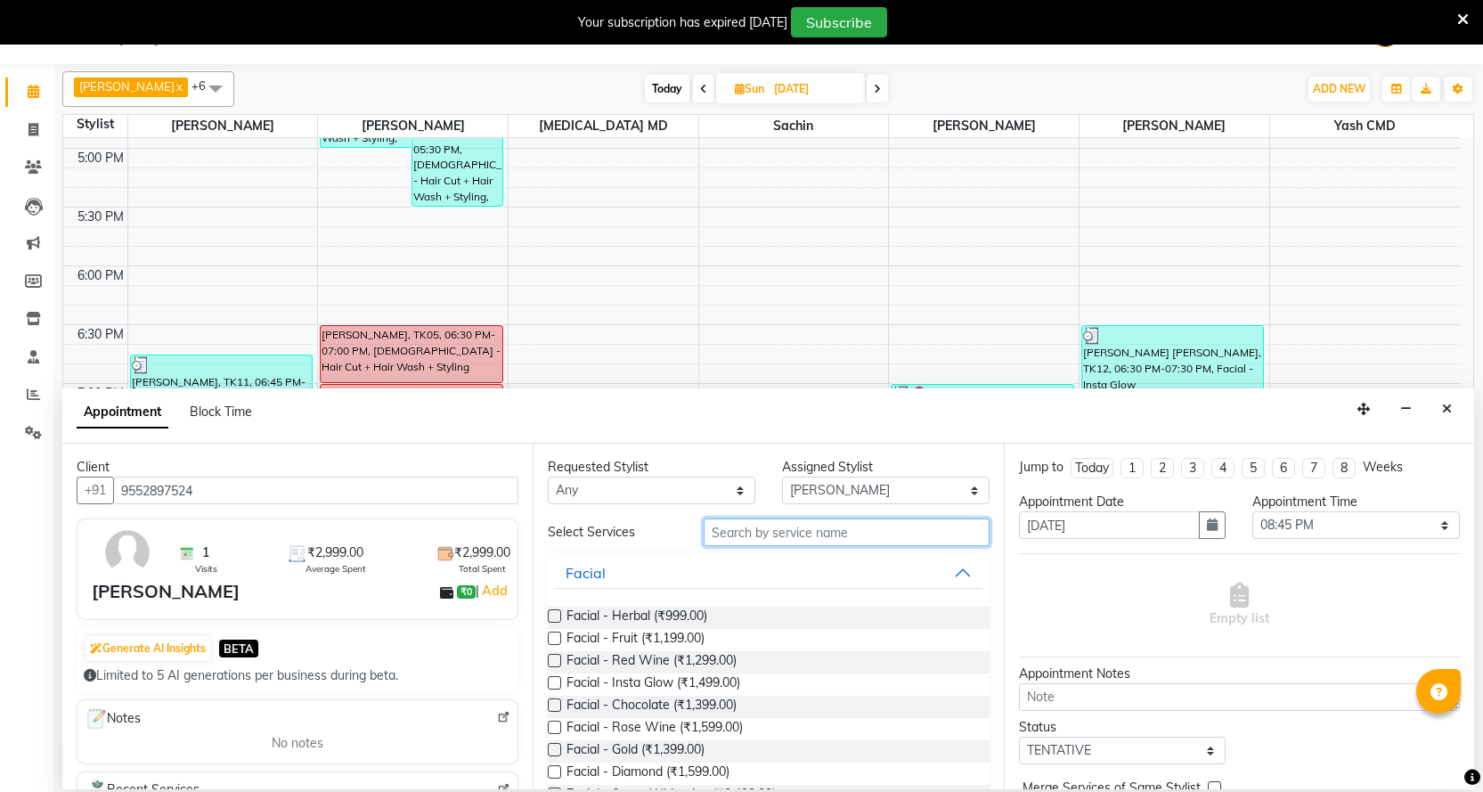
click at [816, 537] on input "text" at bounding box center [846, 532] width 285 height 28
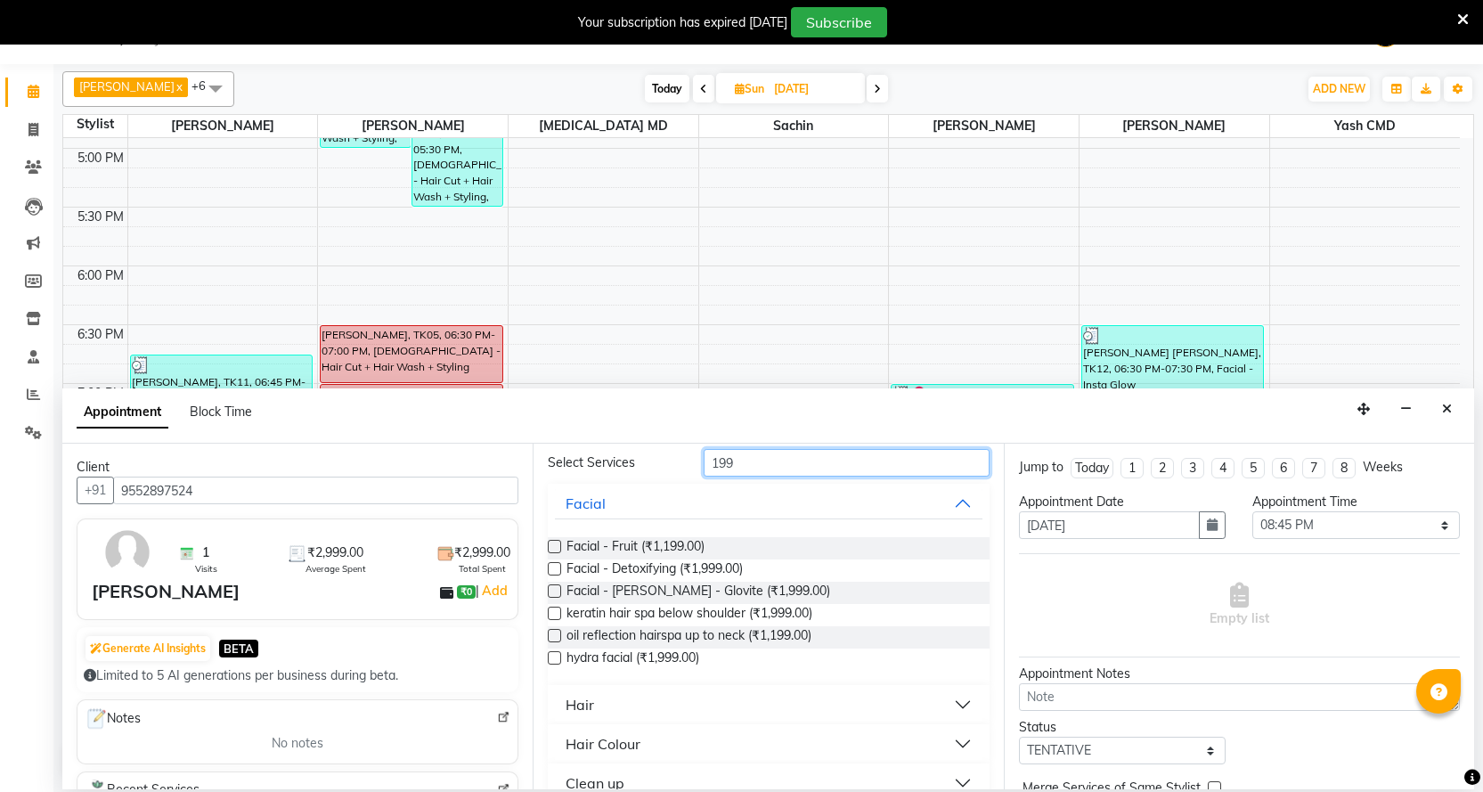
scroll to position [178, 0]
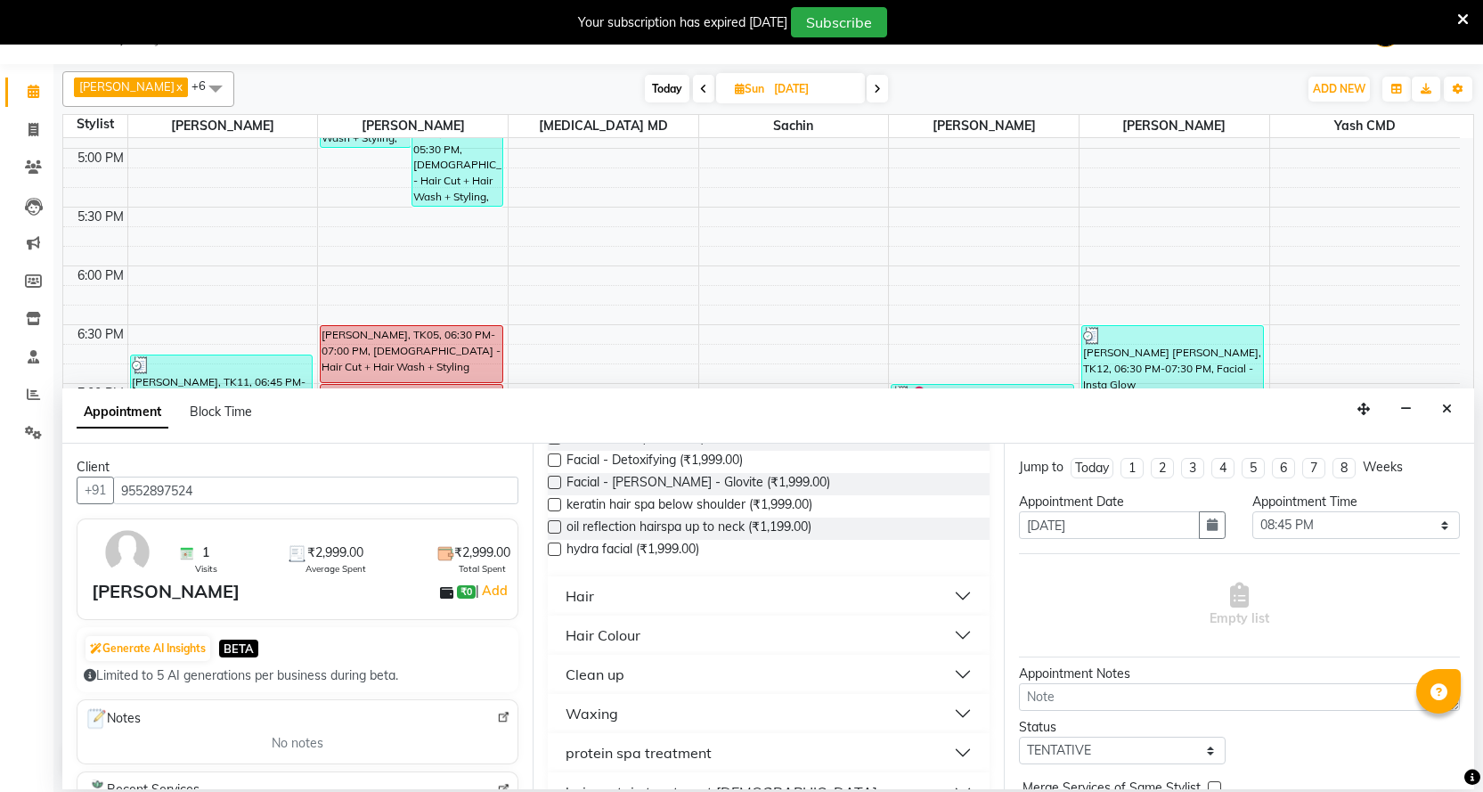
type input "199"
click at [614, 597] on button "Hair" at bounding box center [768, 596] width 427 height 32
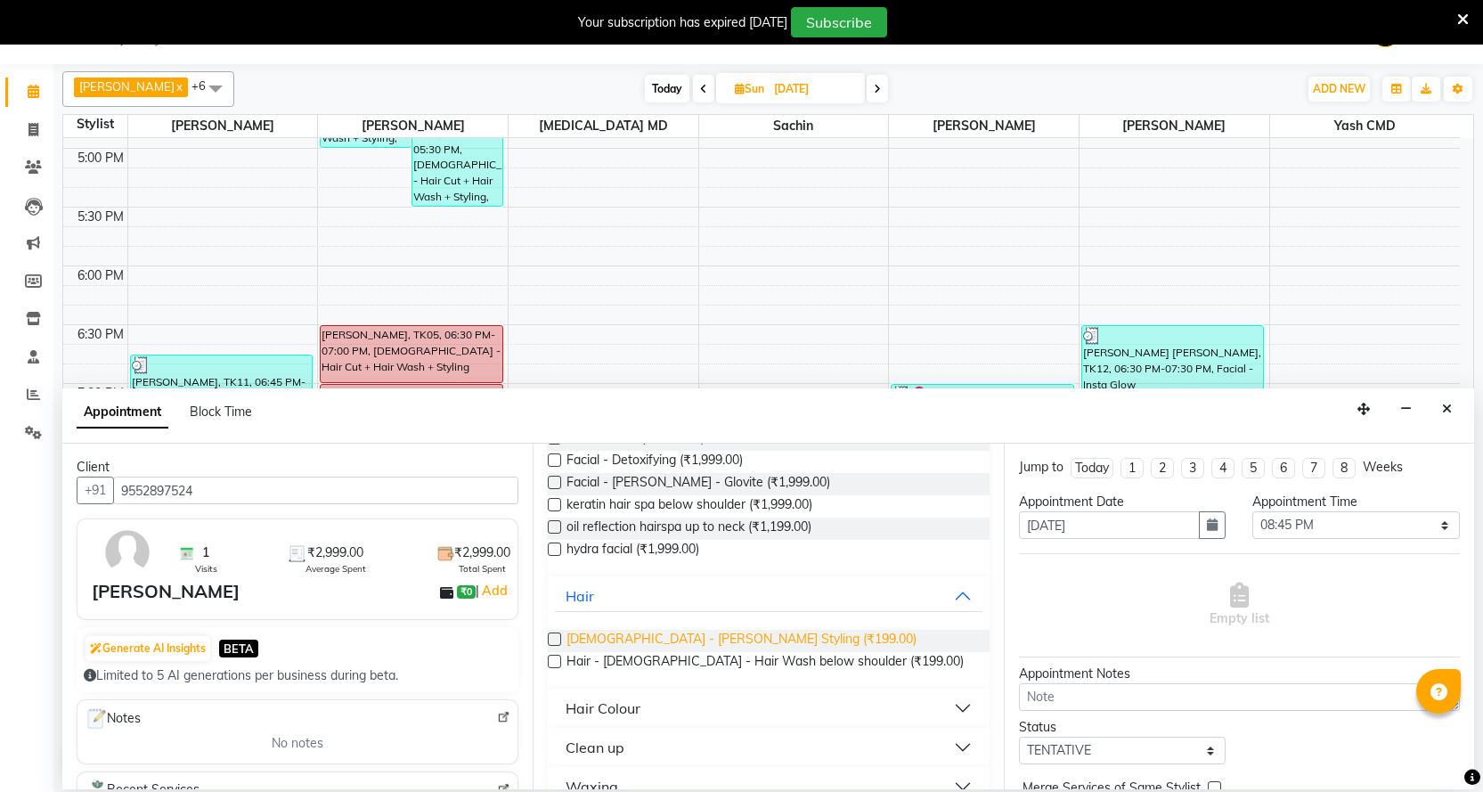
click at [645, 640] on span "[DEMOGRAPHIC_DATA] - [PERSON_NAME] Styling (₹199.00)" at bounding box center [741, 641] width 350 height 22
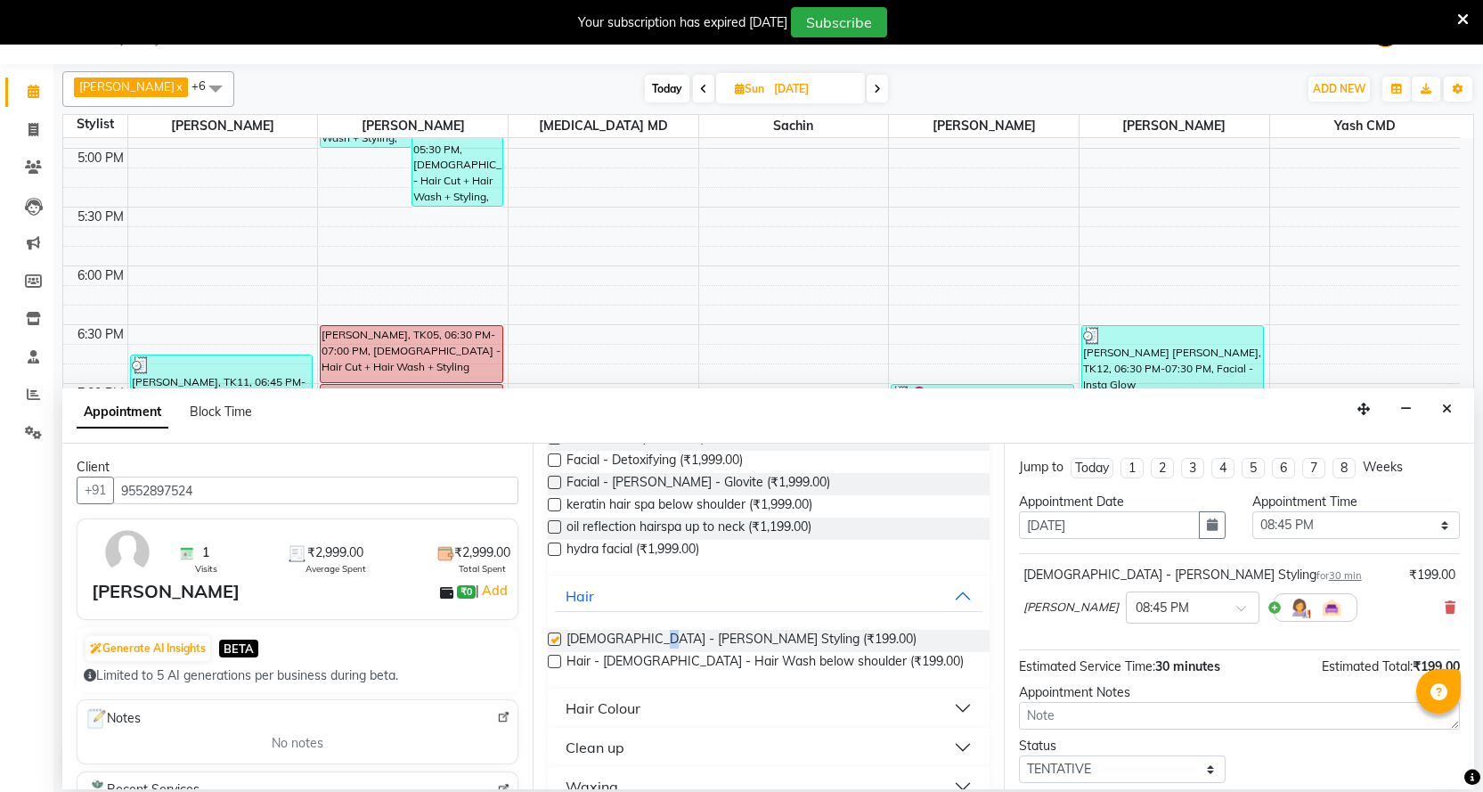
checkbox input "false"
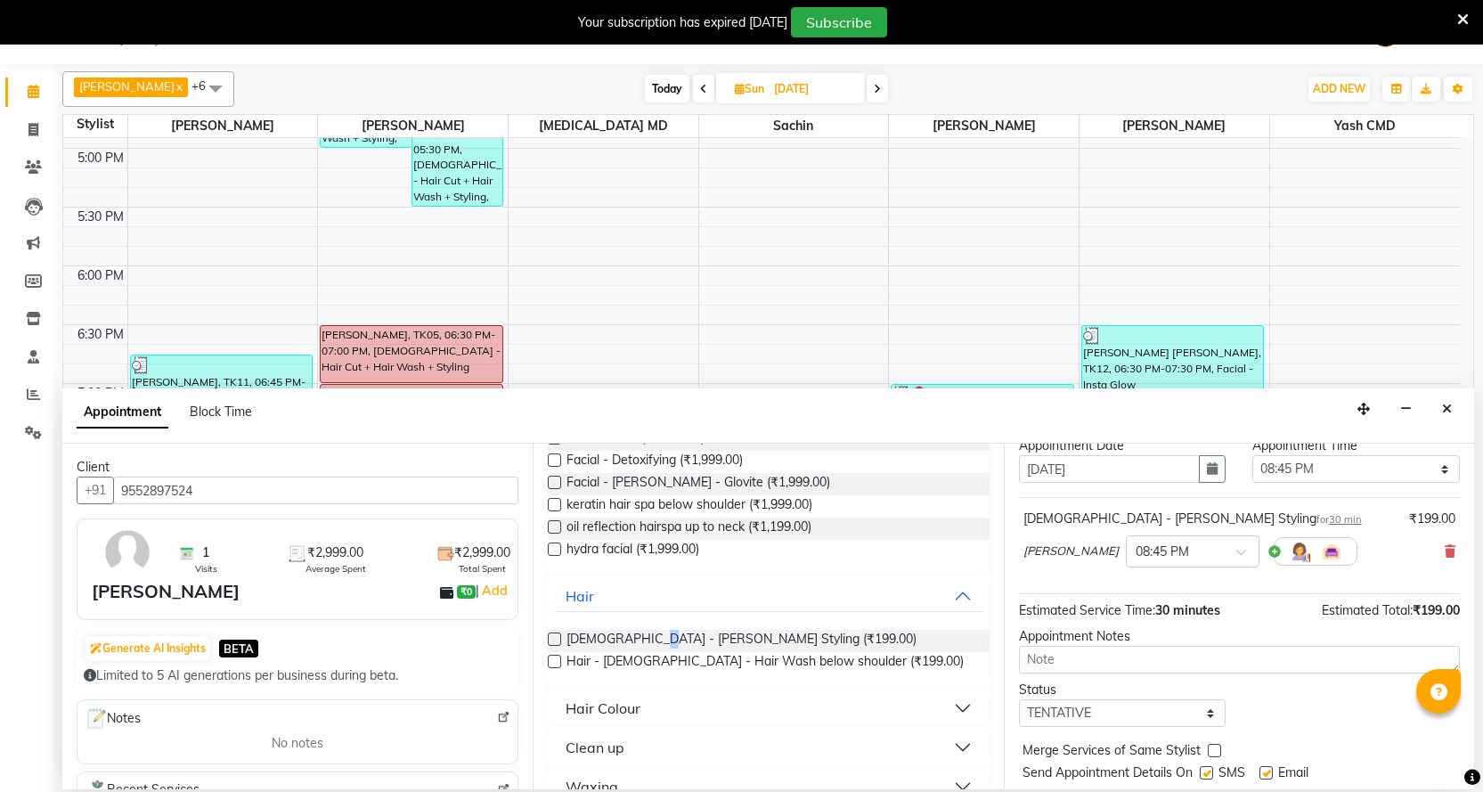
scroll to position [106, 0]
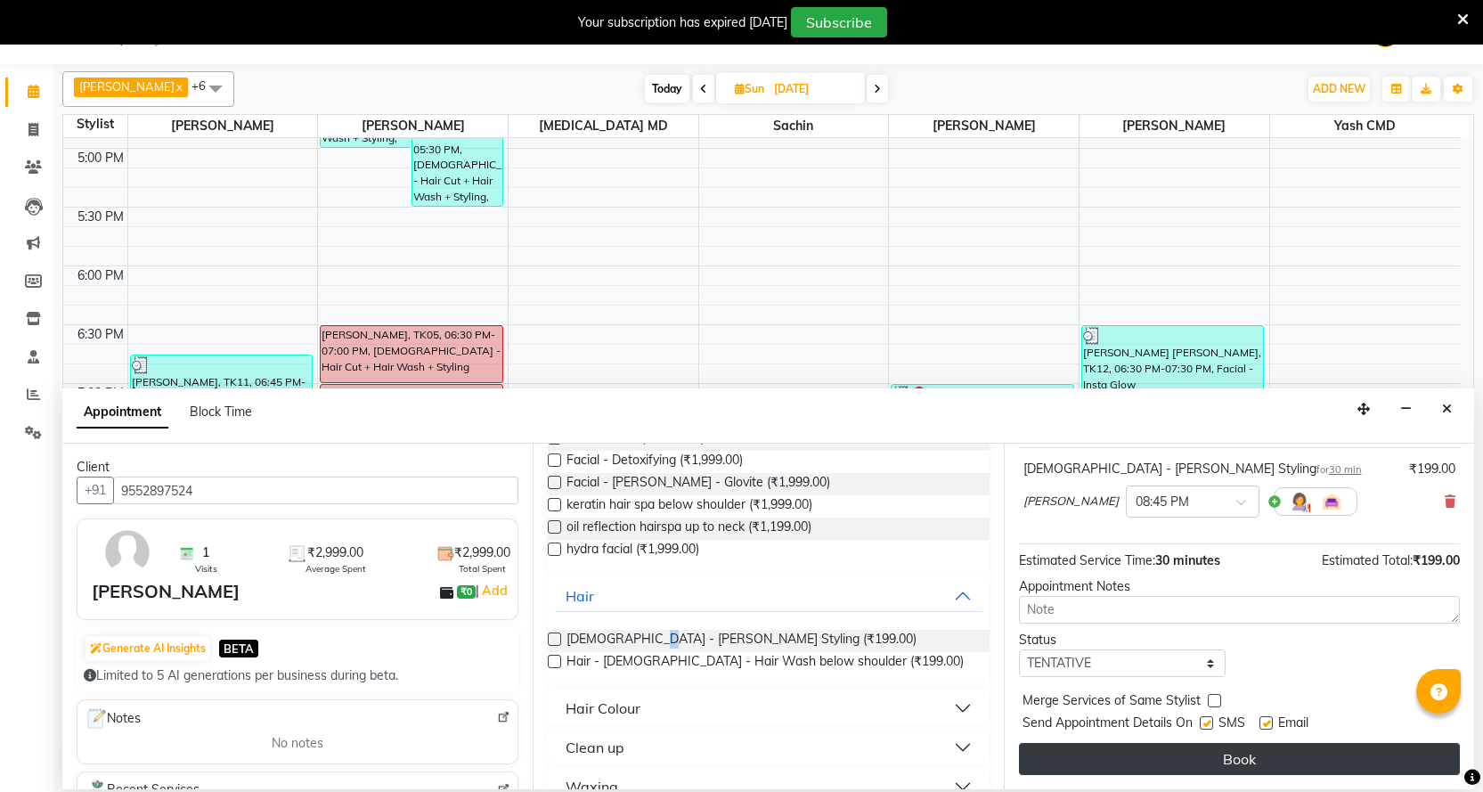
click at [1224, 769] on button "Book" at bounding box center [1239, 759] width 441 height 32
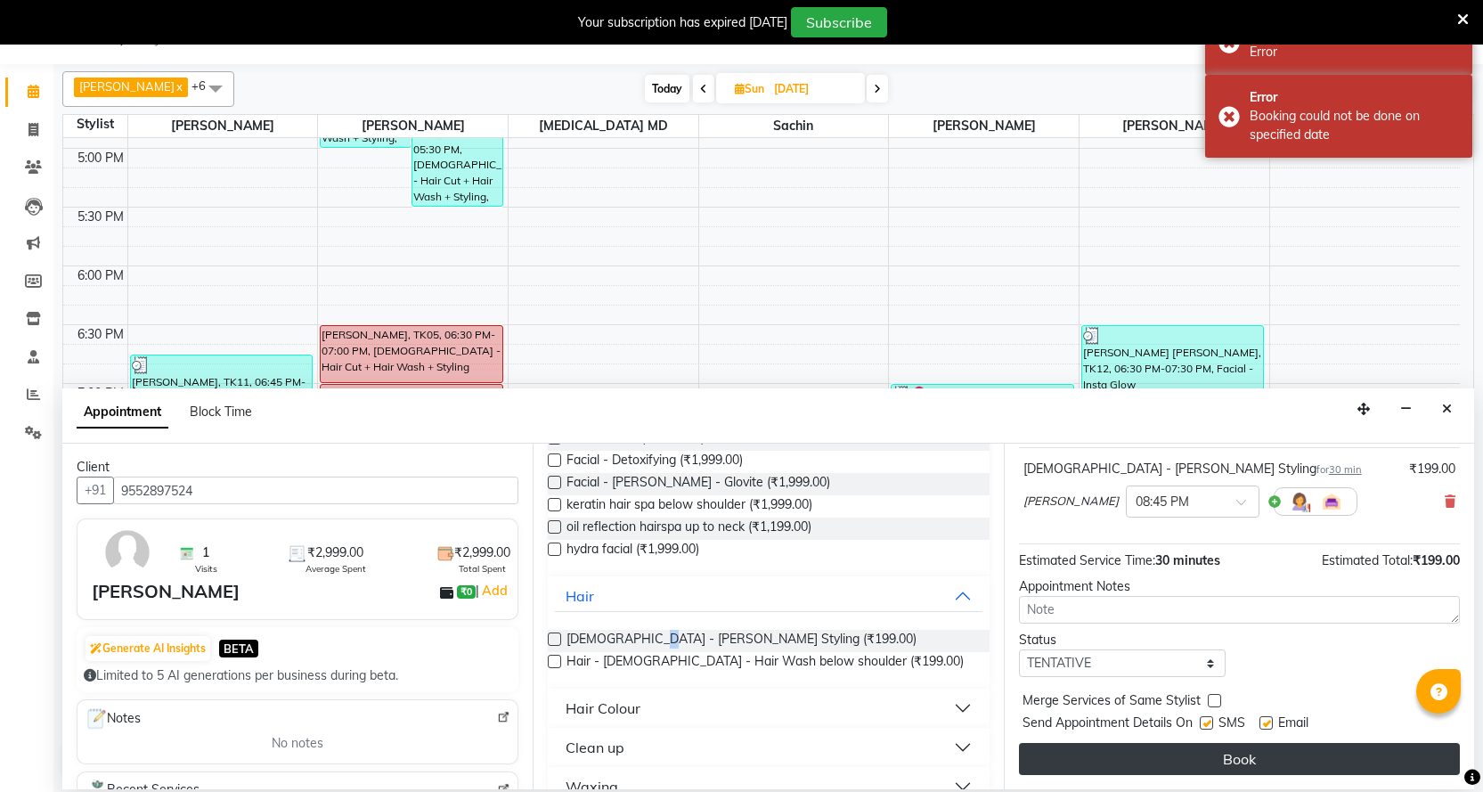
click at [1196, 750] on button "Book" at bounding box center [1239, 759] width 441 height 32
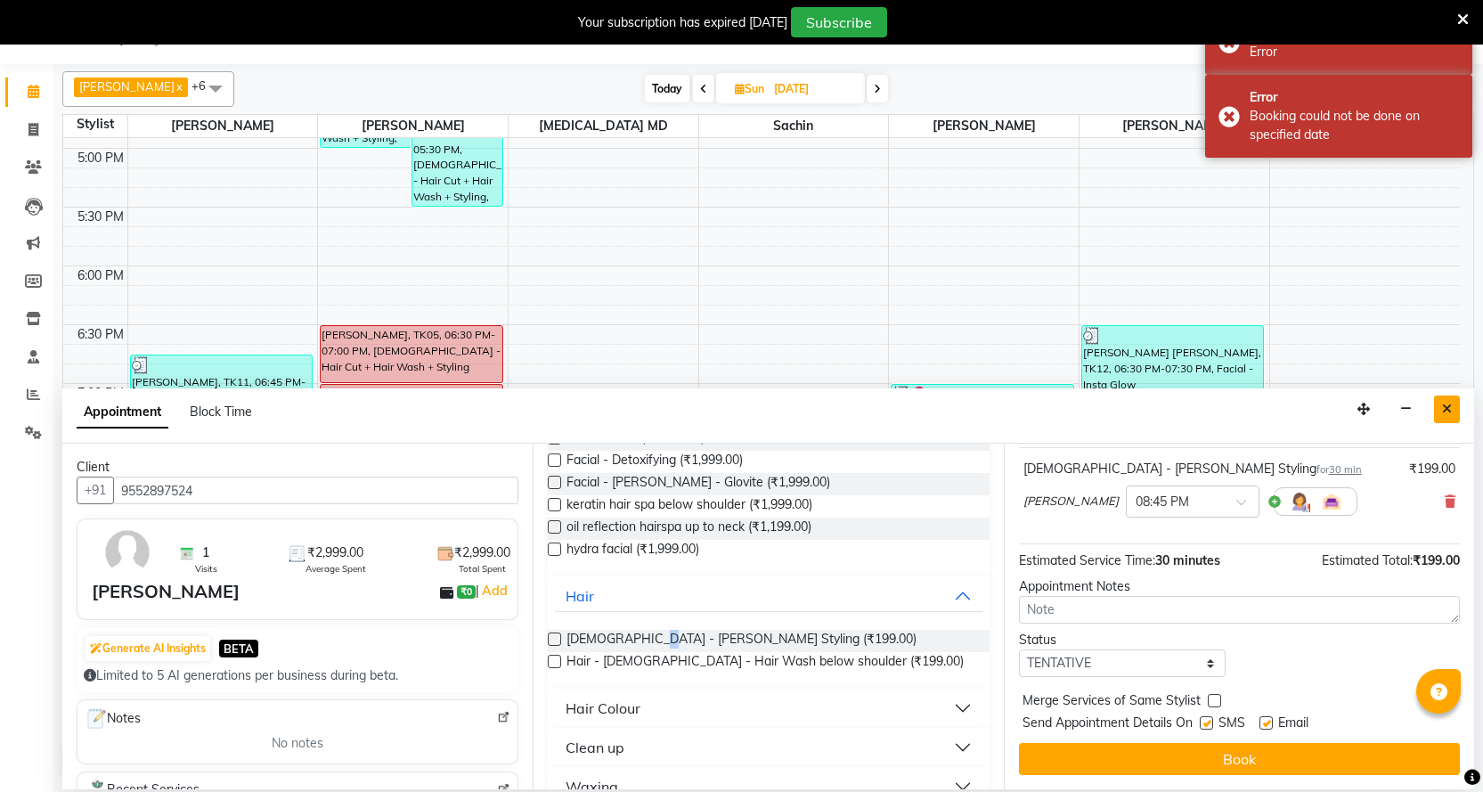
click at [1459, 409] on button "Close" at bounding box center [1447, 409] width 26 height 28
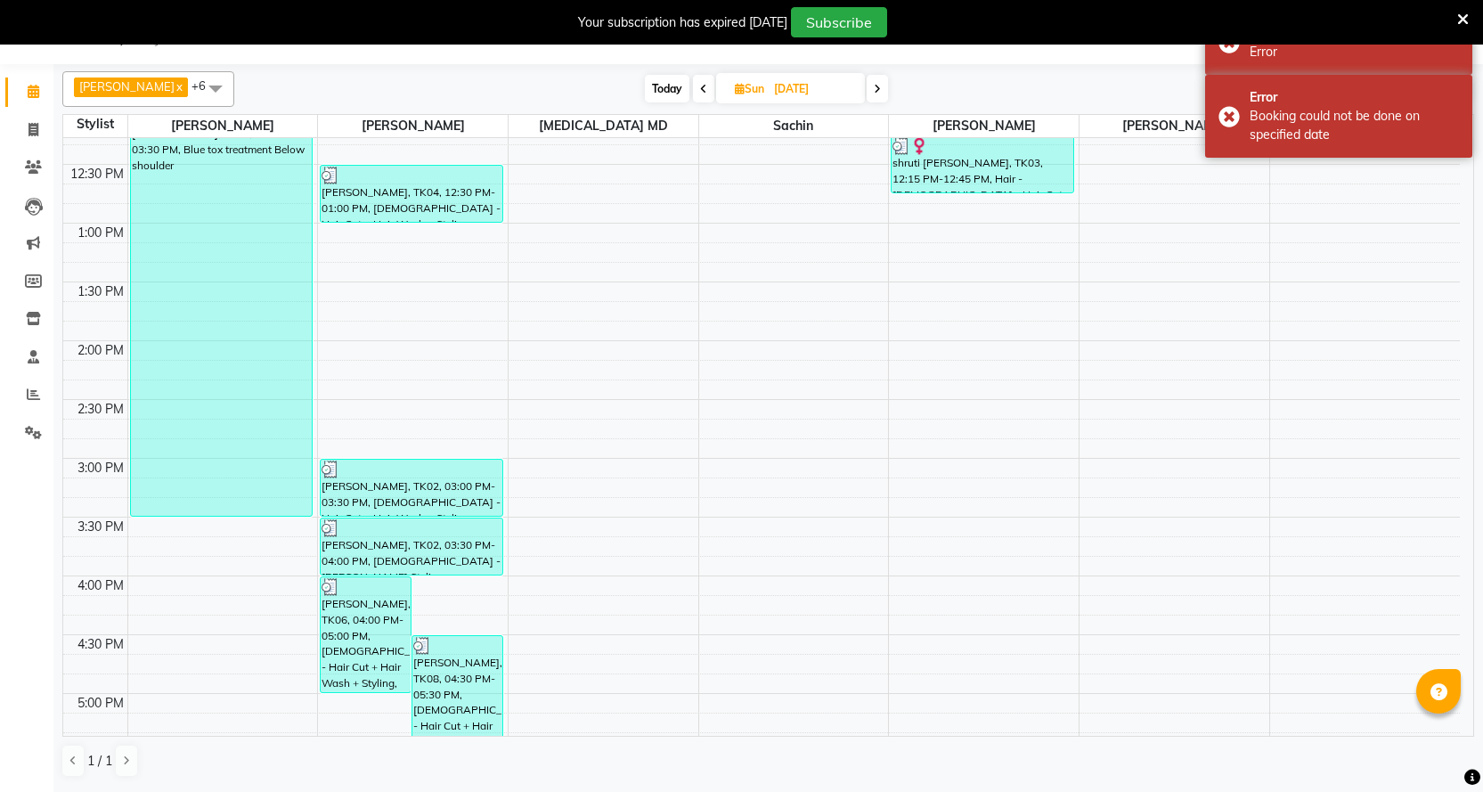
scroll to position [128, 0]
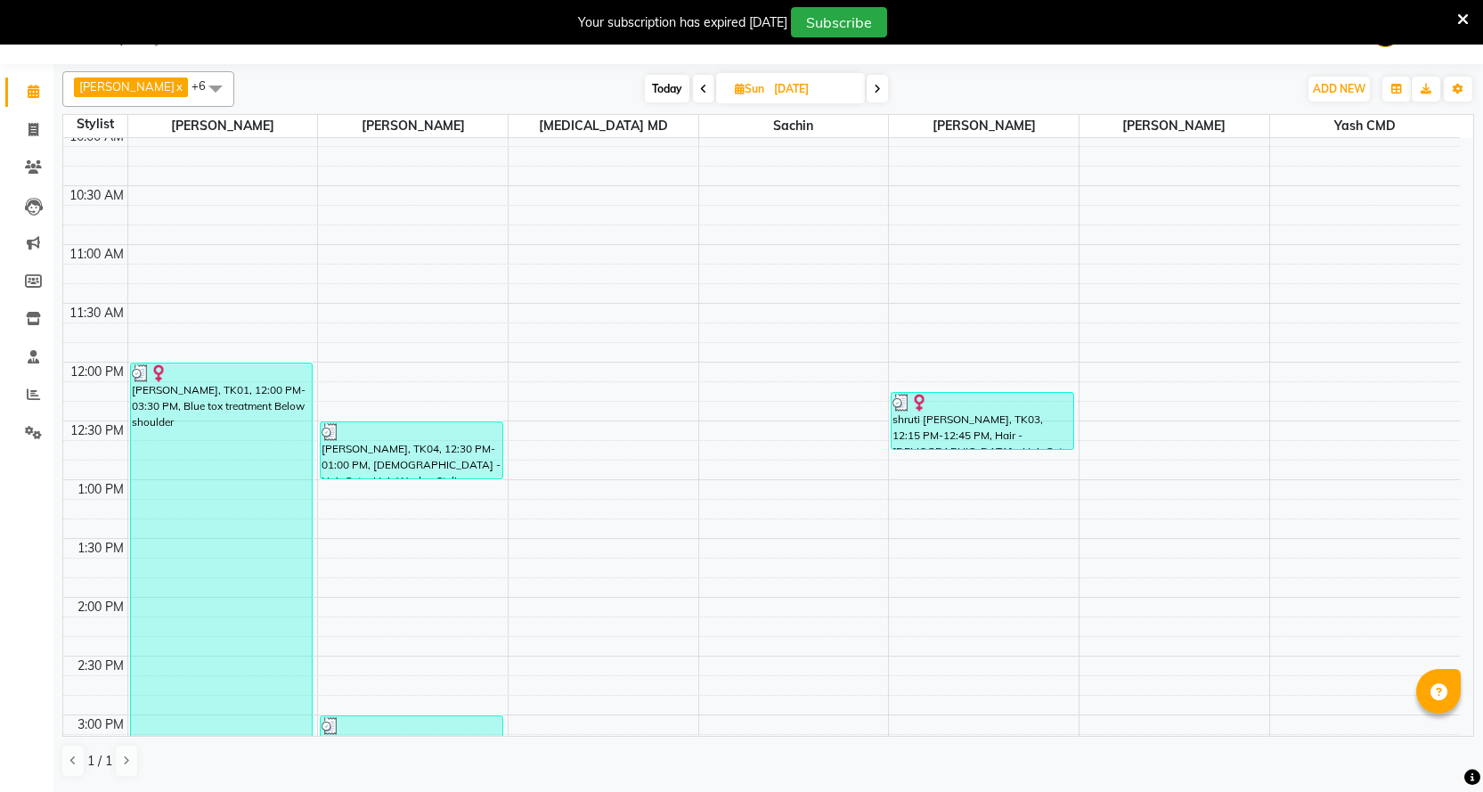
click at [693, 82] on span at bounding box center [703, 89] width 21 height 28
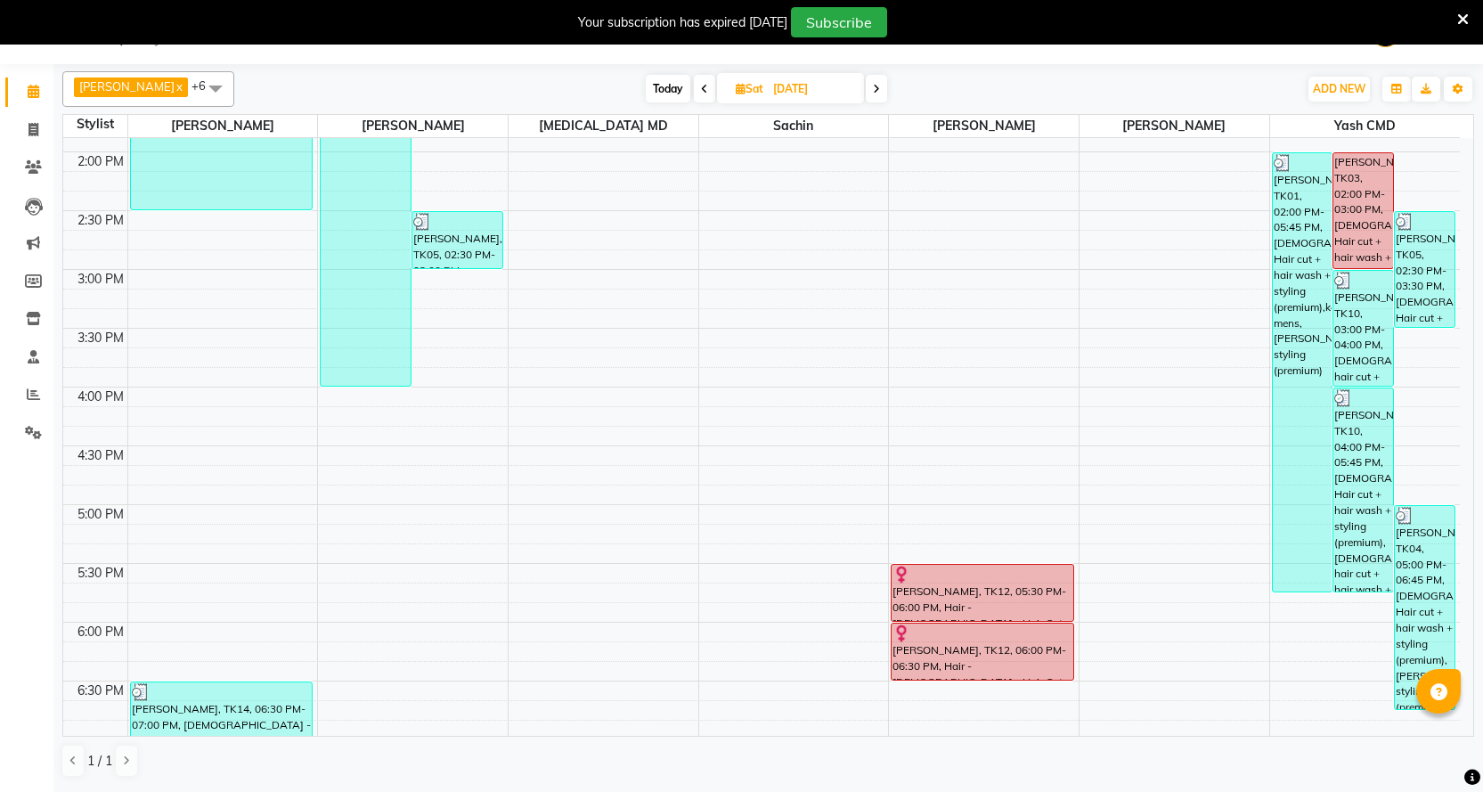
scroll to position [0, 0]
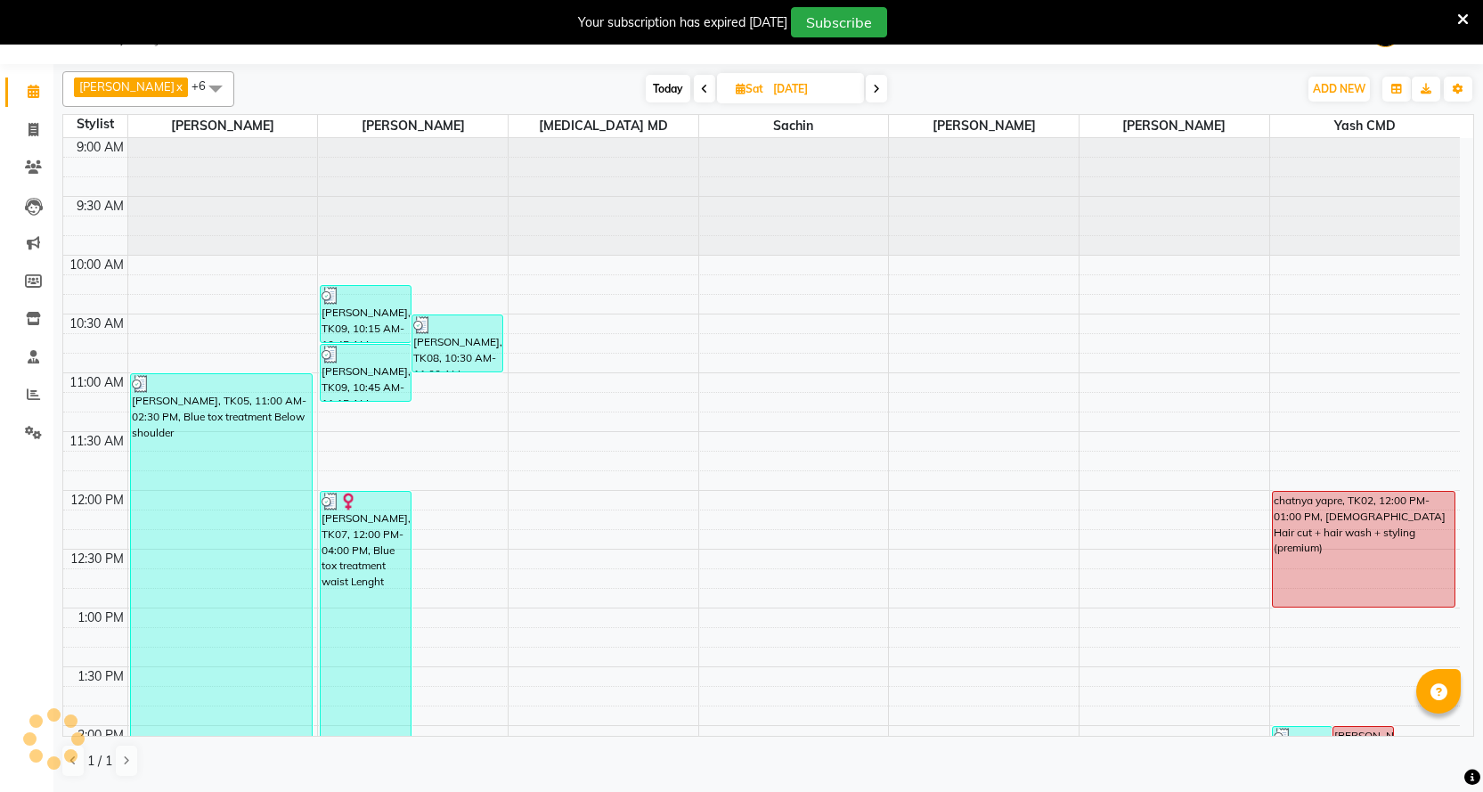
click at [692, 86] on div "[DATE] [DATE]" at bounding box center [766, 89] width 245 height 27
click at [694, 87] on span at bounding box center [704, 89] width 21 height 28
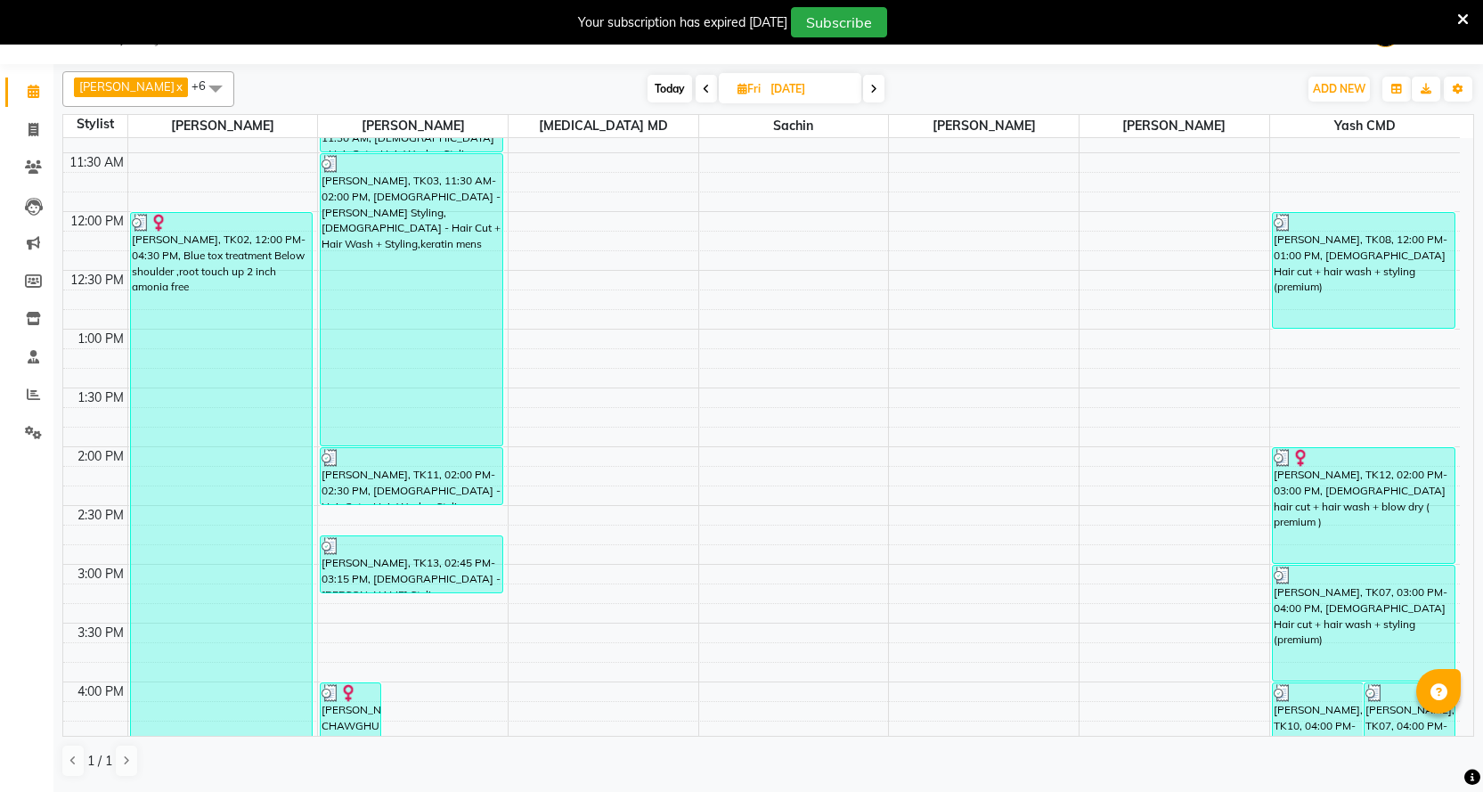
scroll to position [128, 0]
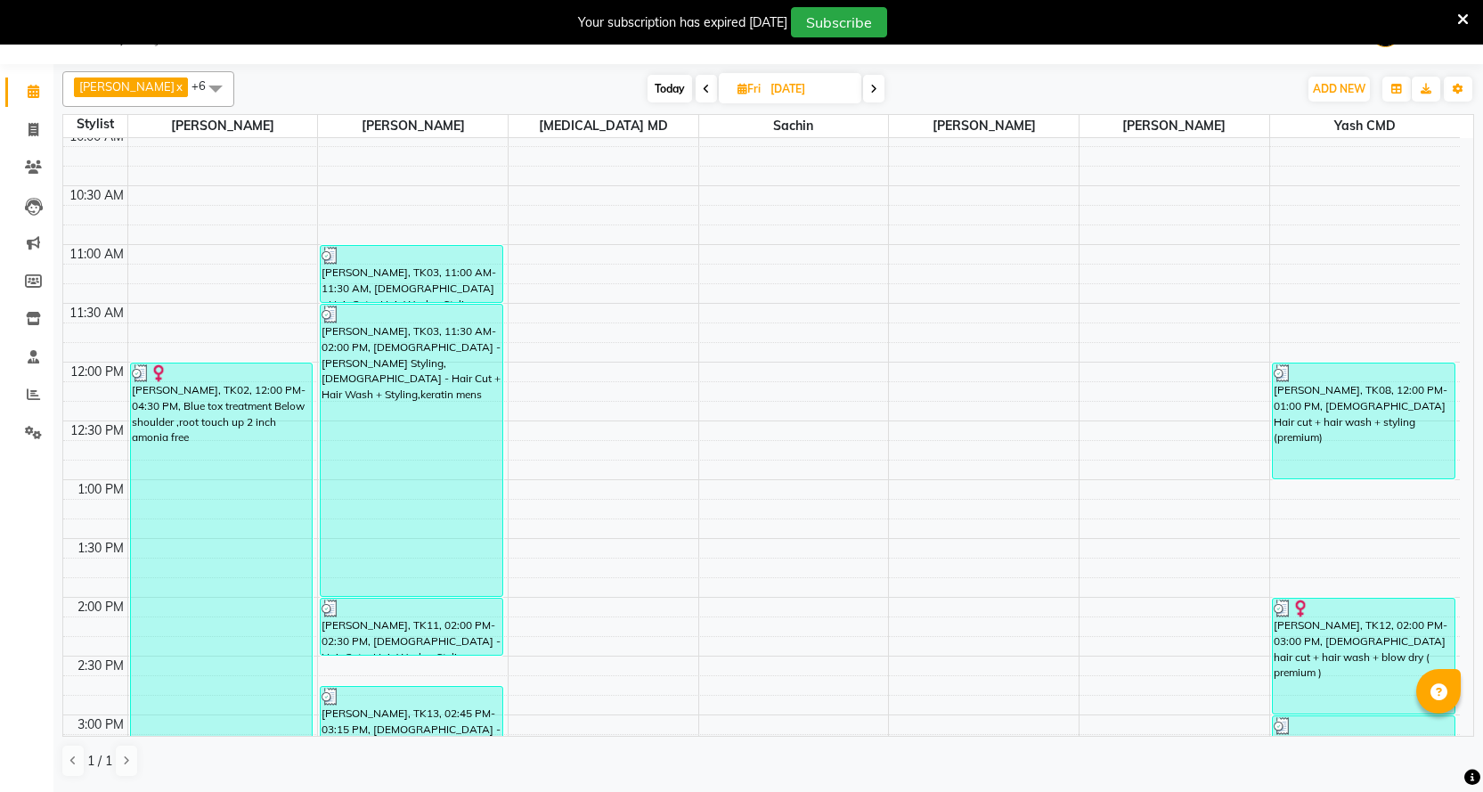
click at [695, 86] on span at bounding box center [705, 89] width 21 height 28
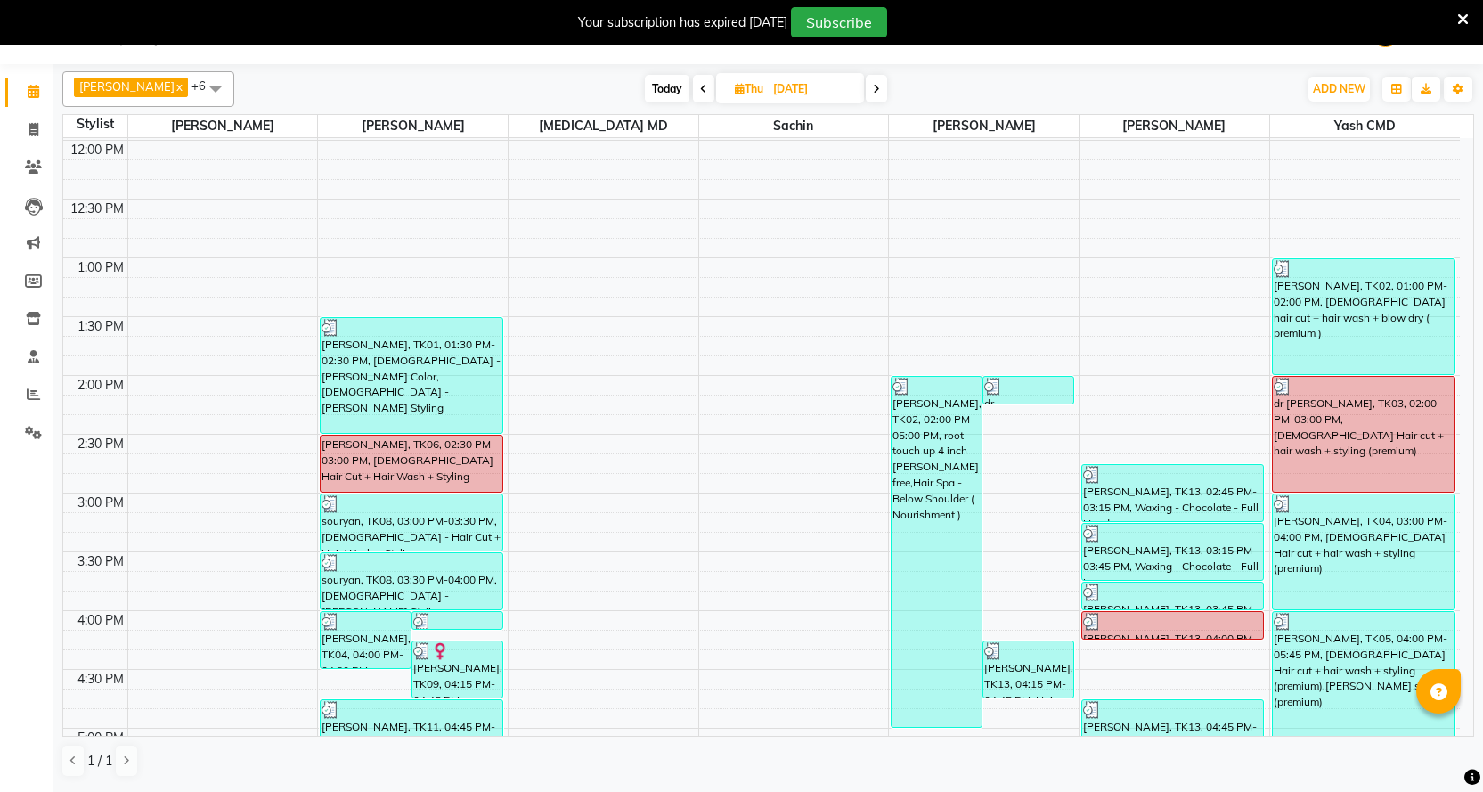
scroll to position [217, 0]
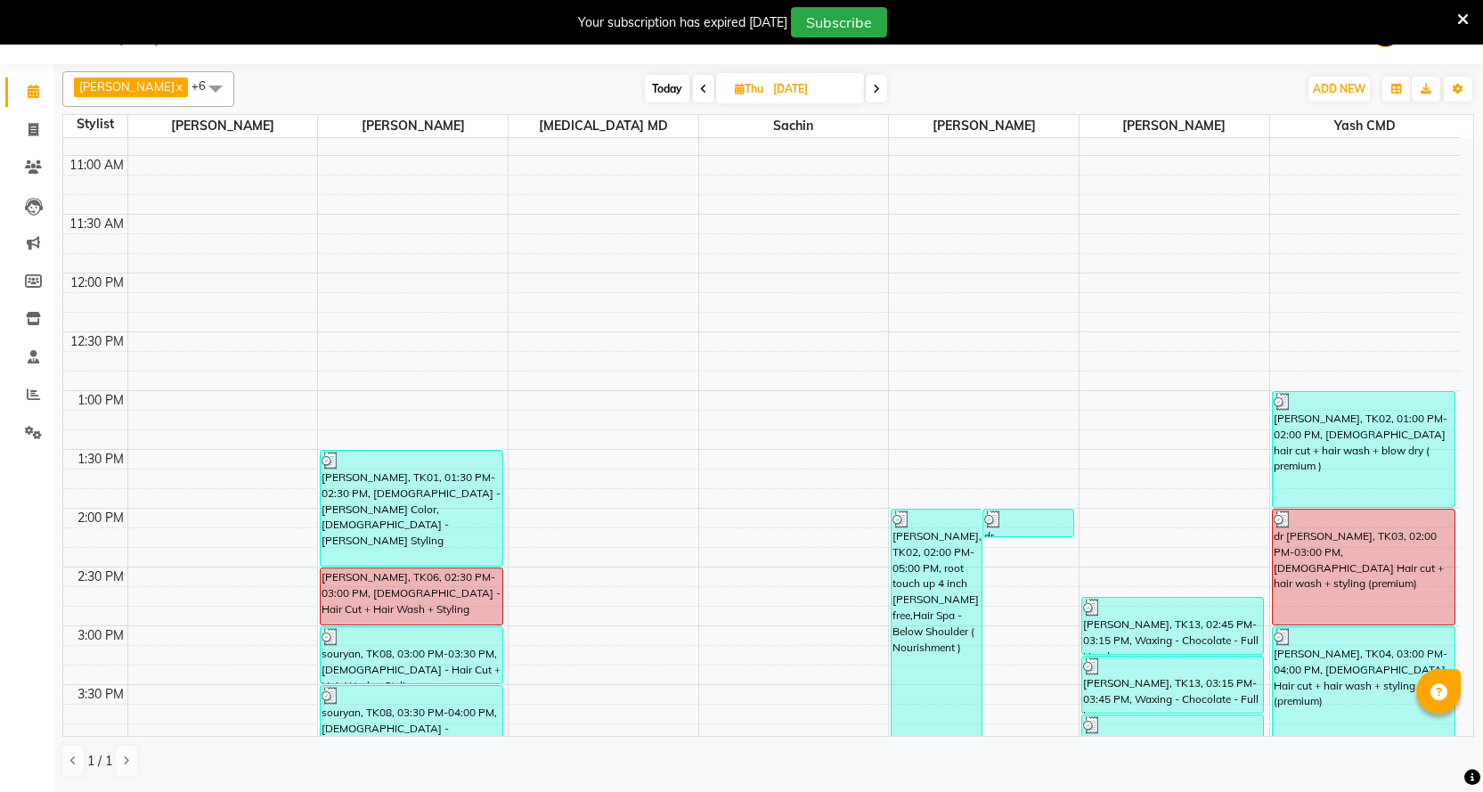
click at [700, 86] on icon at bounding box center [703, 89] width 7 height 11
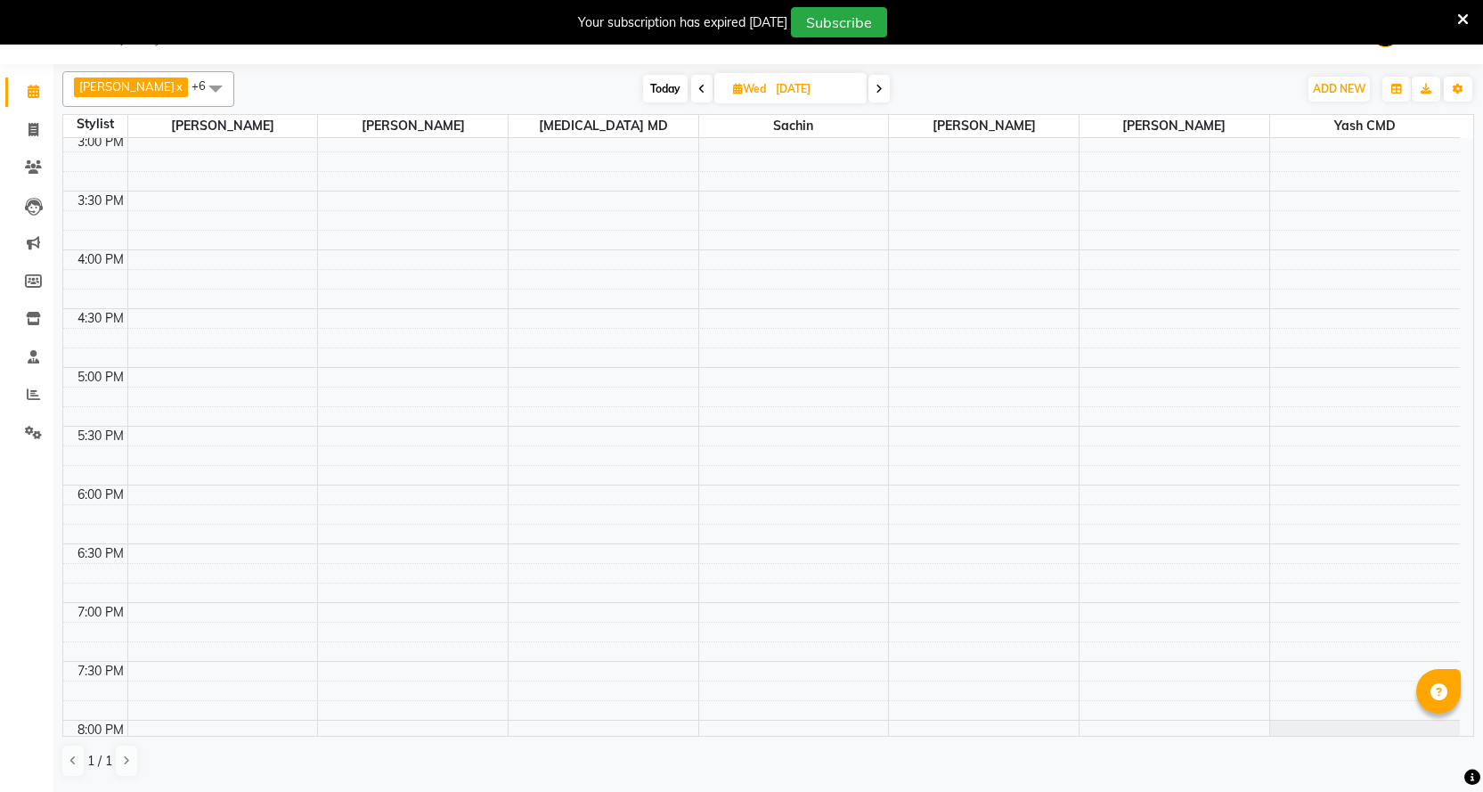
scroll to position [534, 0]
click at [661, 87] on span "Today" at bounding box center [665, 89] width 45 height 28
type input "[DATE]"
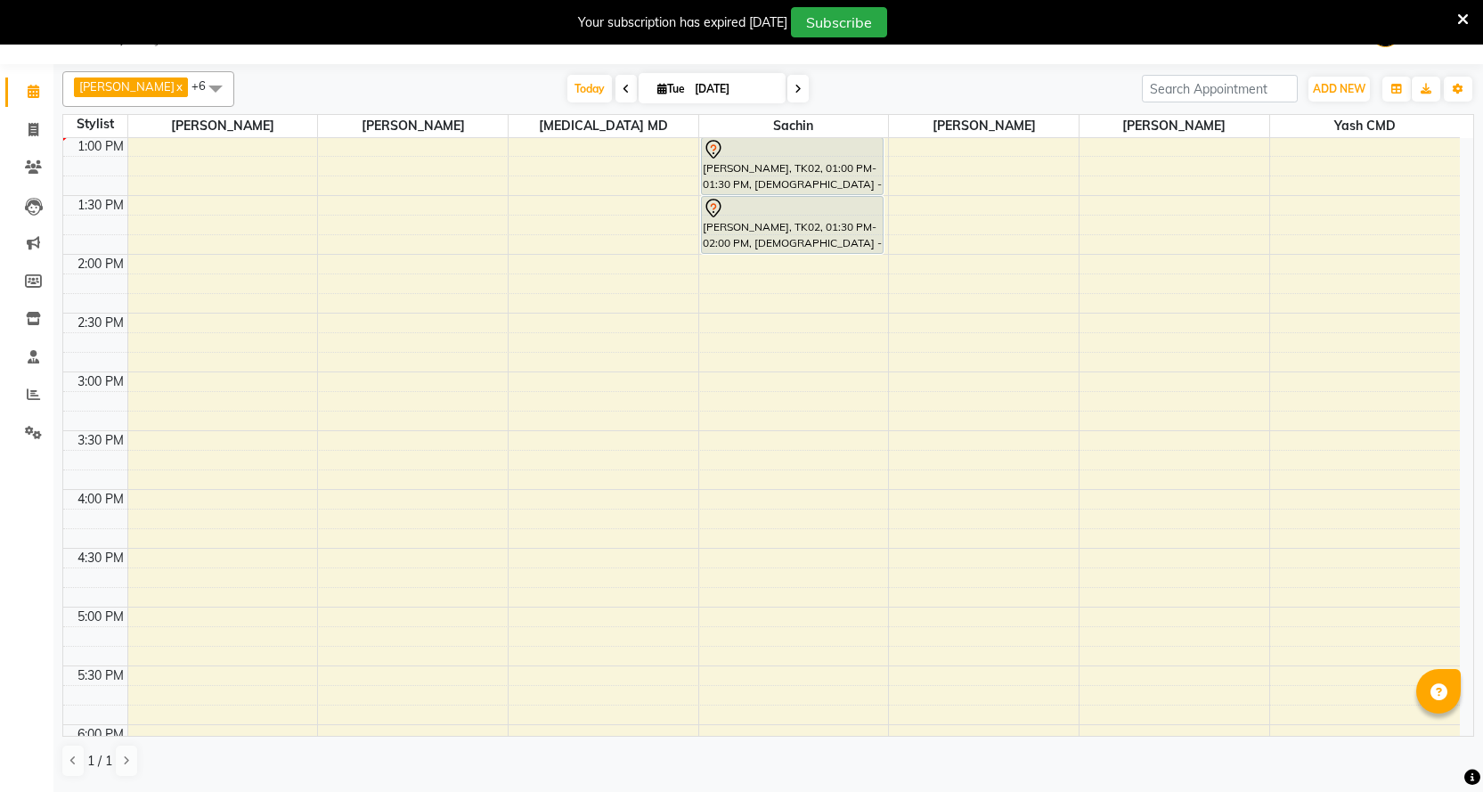
click at [37, 378] on li "Reports" at bounding box center [26, 395] width 53 height 38
click at [38, 386] on span at bounding box center [33, 395] width 31 height 20
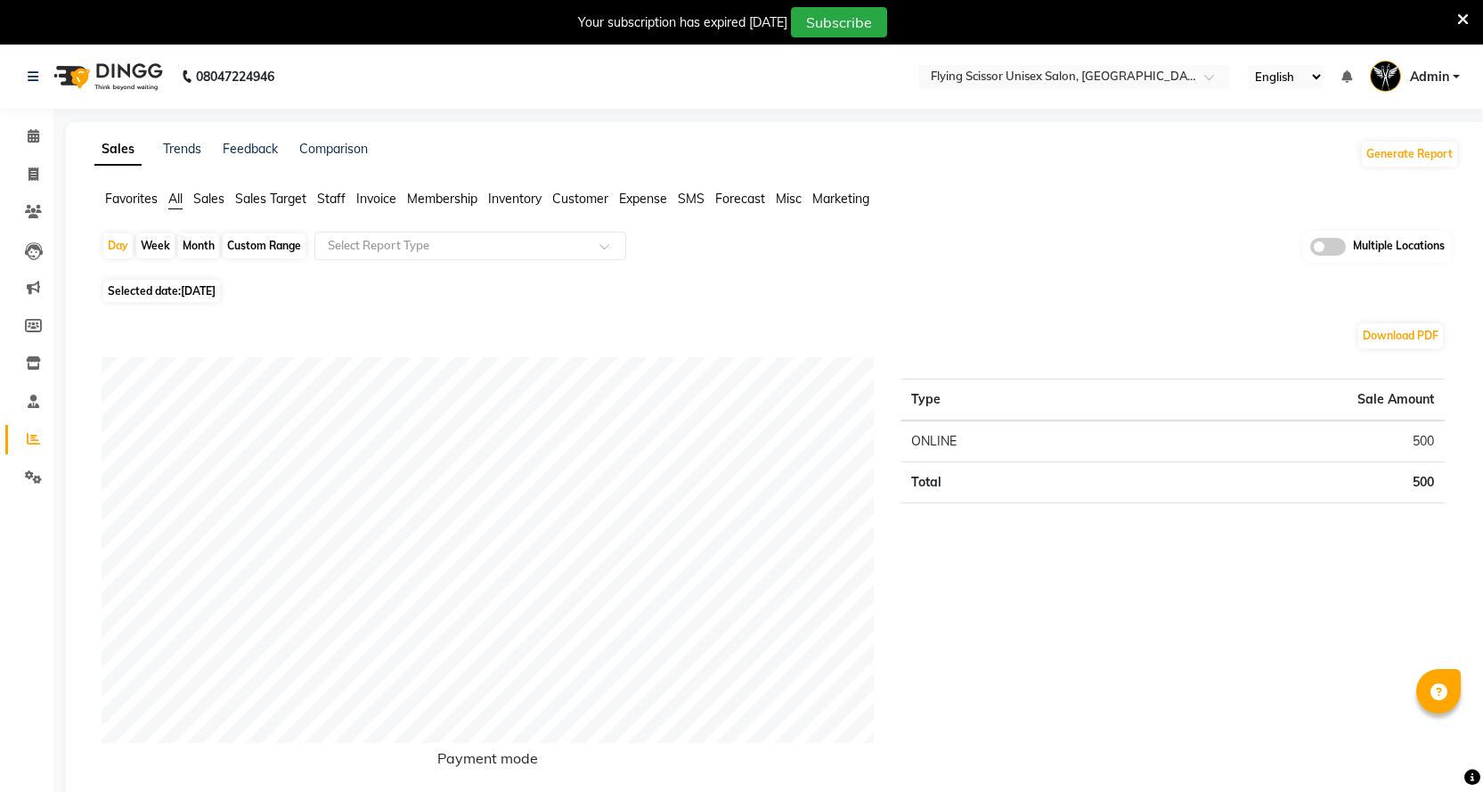
click at [207, 239] on div "Month" at bounding box center [198, 245] width 41 height 25
select select "9"
select select "2025"
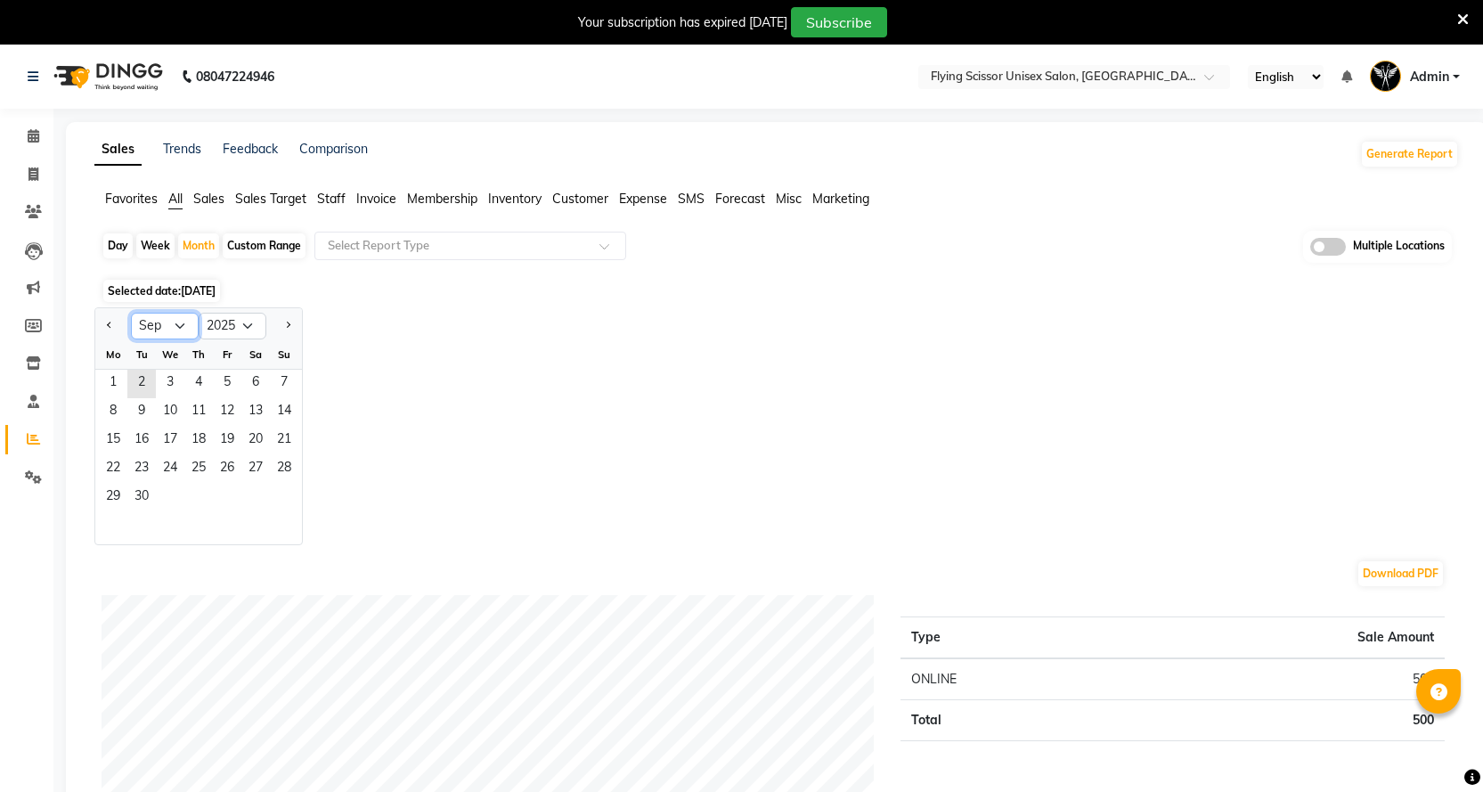
click at [163, 328] on select "Jan Feb Mar Apr May Jun [DATE] Aug Sep Oct Nov Dec" at bounding box center [165, 326] width 68 height 27
select select "8"
click at [131, 313] on select "Jan Feb Mar Apr May Jun [DATE] Aug Sep Oct Nov Dec" at bounding box center [165, 326] width 68 height 27
click at [220, 374] on span "1" at bounding box center [227, 384] width 28 height 28
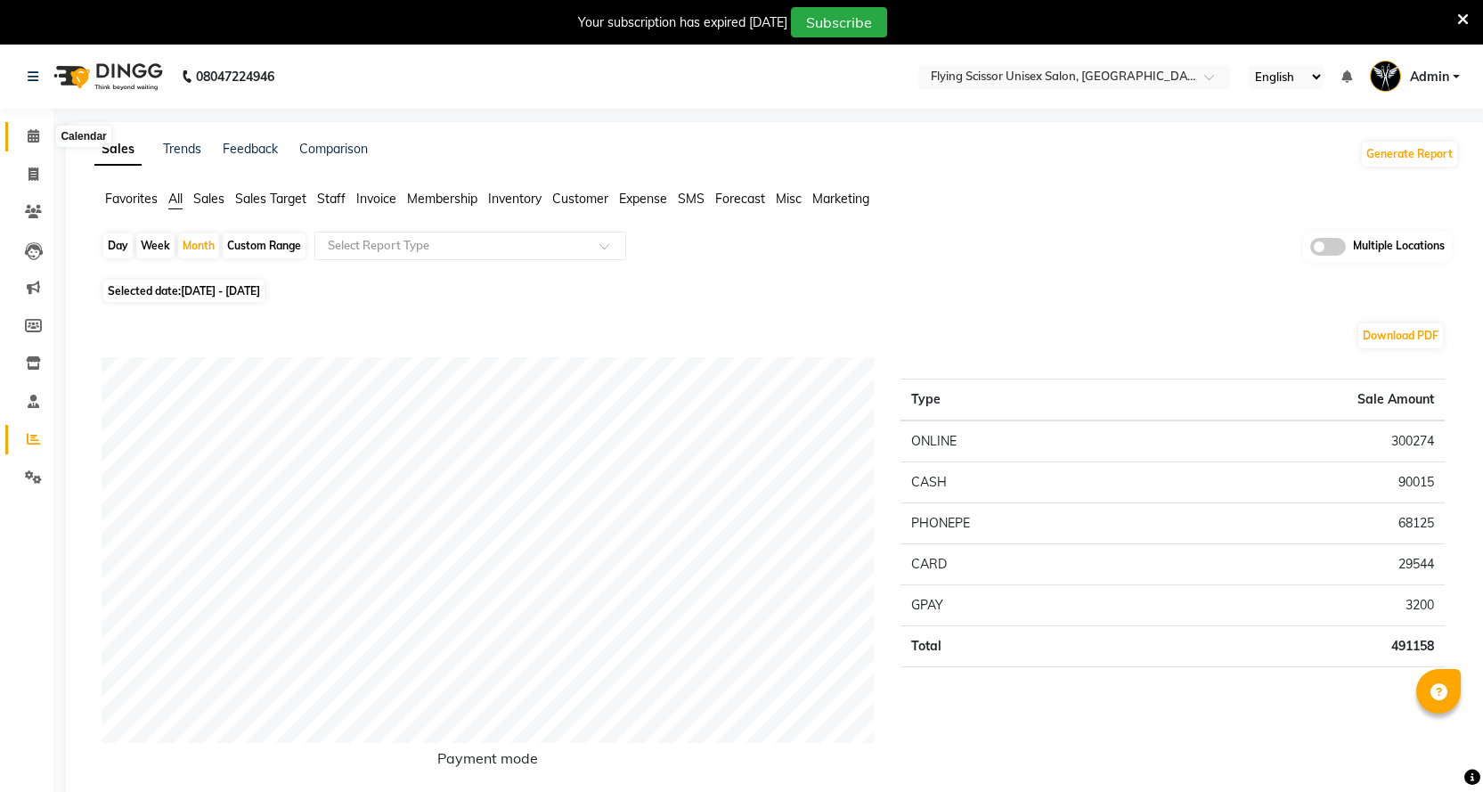
click at [46, 136] on span at bounding box center [33, 136] width 31 height 20
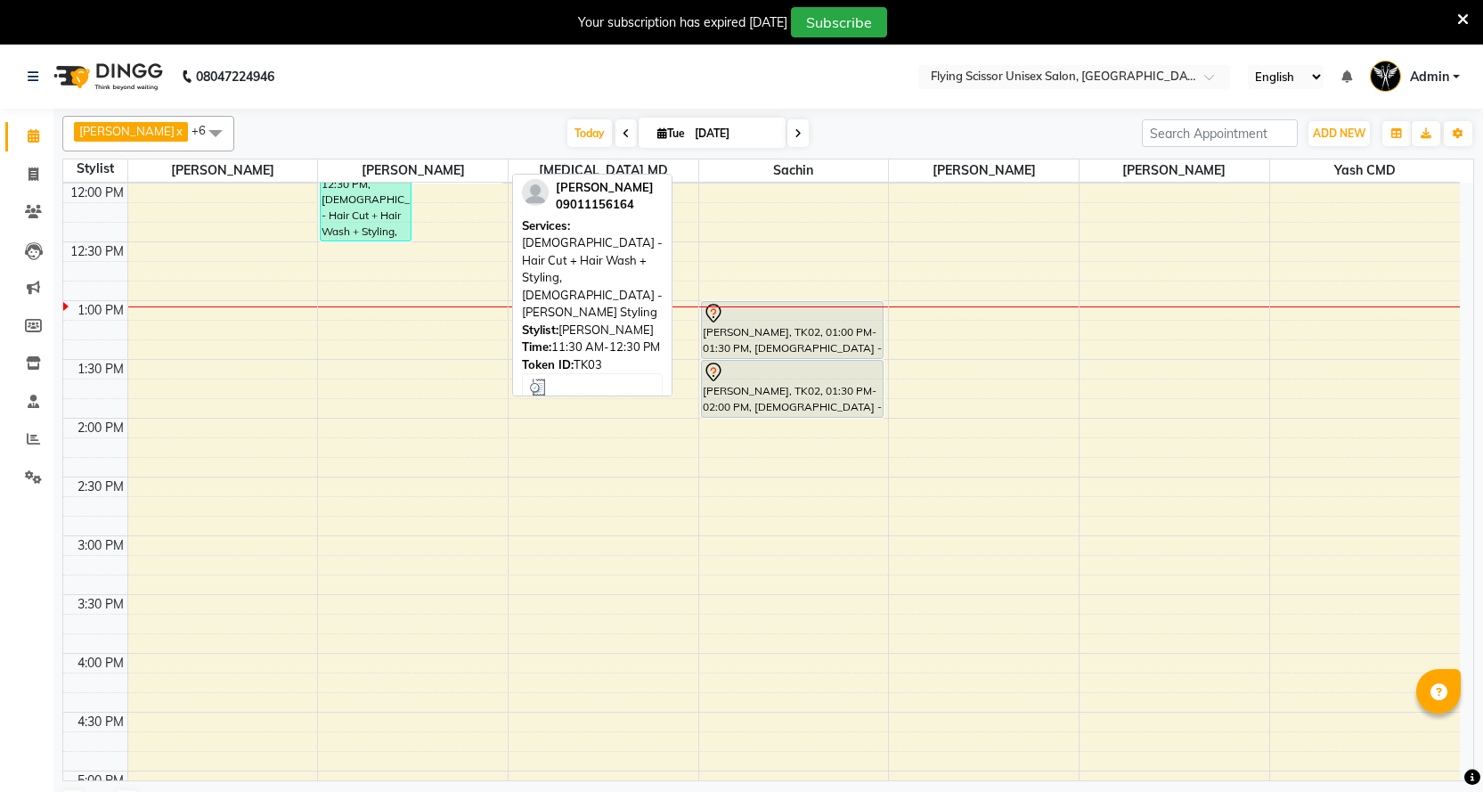
scroll to position [356, 0]
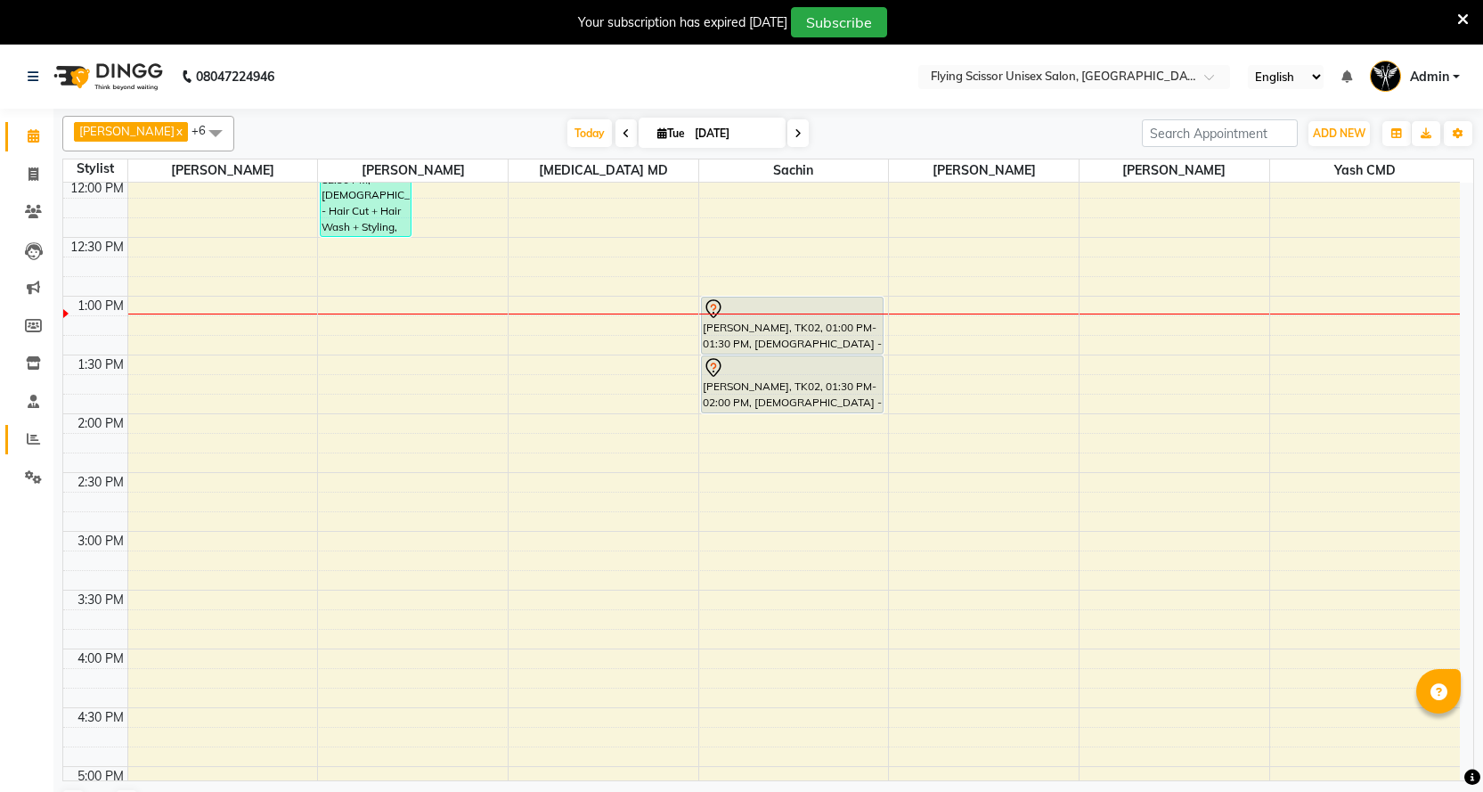
click at [28, 424] on li "Reports" at bounding box center [26, 439] width 53 height 38
click at [23, 441] on span at bounding box center [33, 439] width 31 height 20
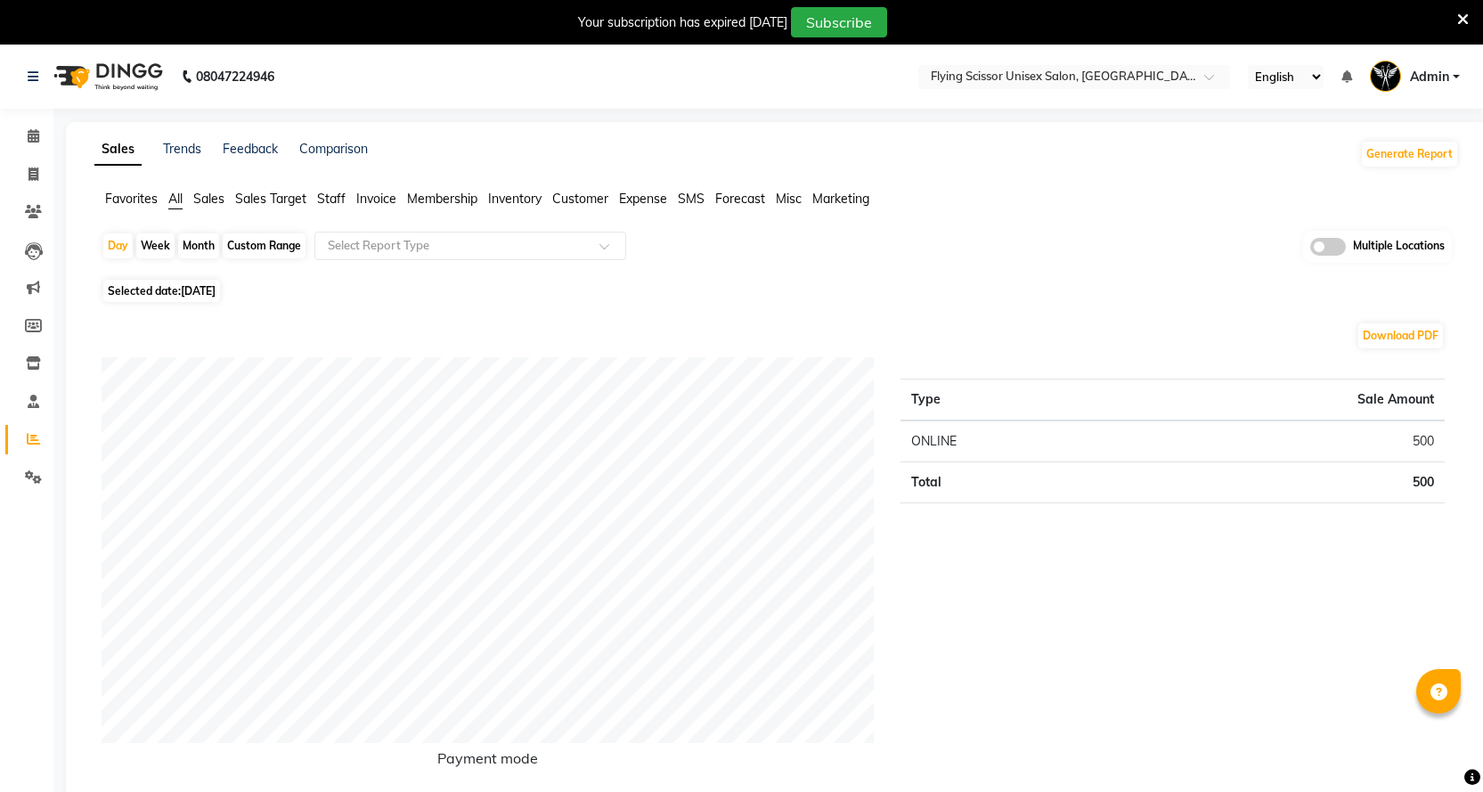
click at [119, 293] on span "Selected date: [DATE]" at bounding box center [161, 291] width 117 height 22
select select "9"
select select "2025"
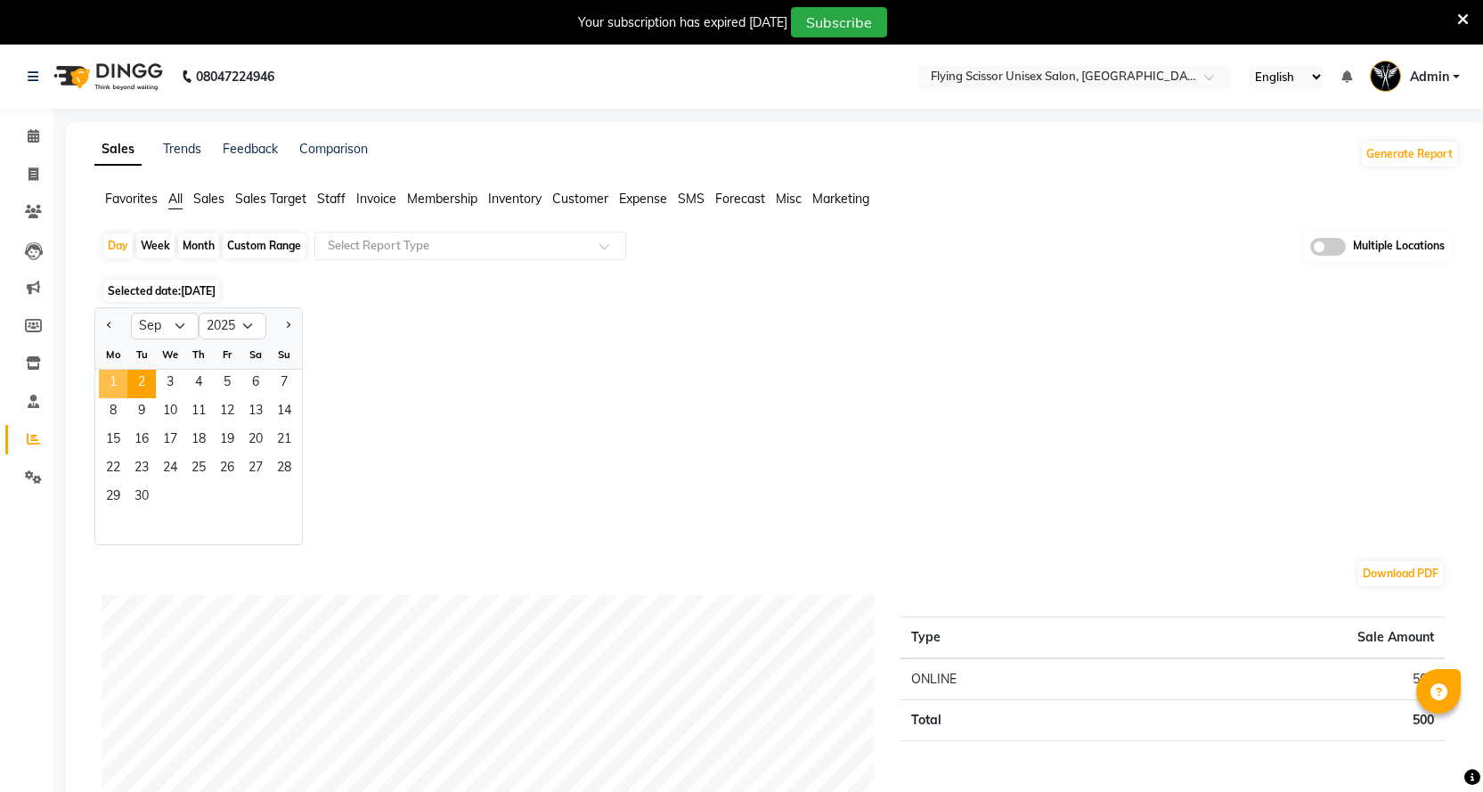
click at [115, 381] on span "1" at bounding box center [113, 384] width 28 height 28
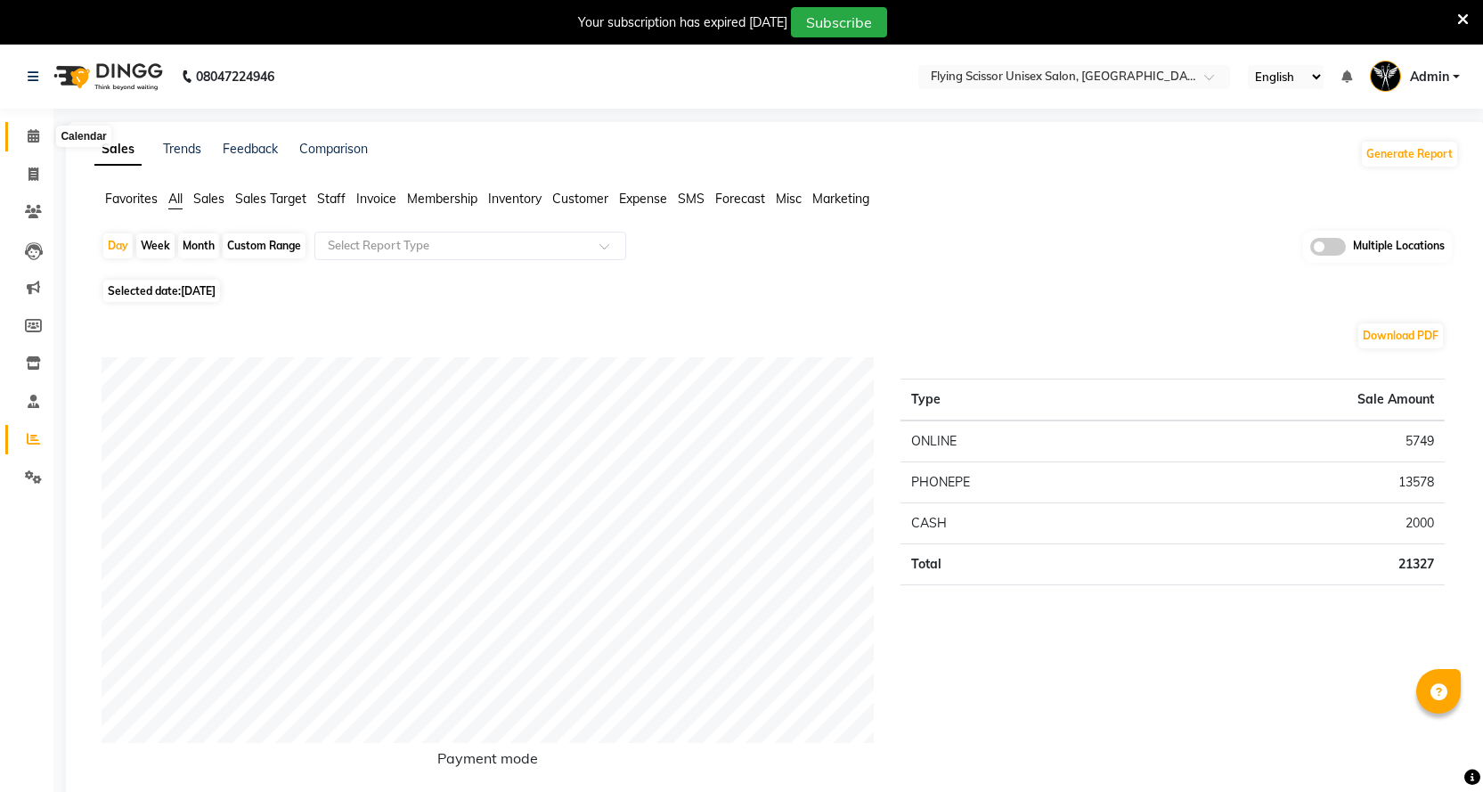
click at [28, 142] on span at bounding box center [33, 136] width 31 height 20
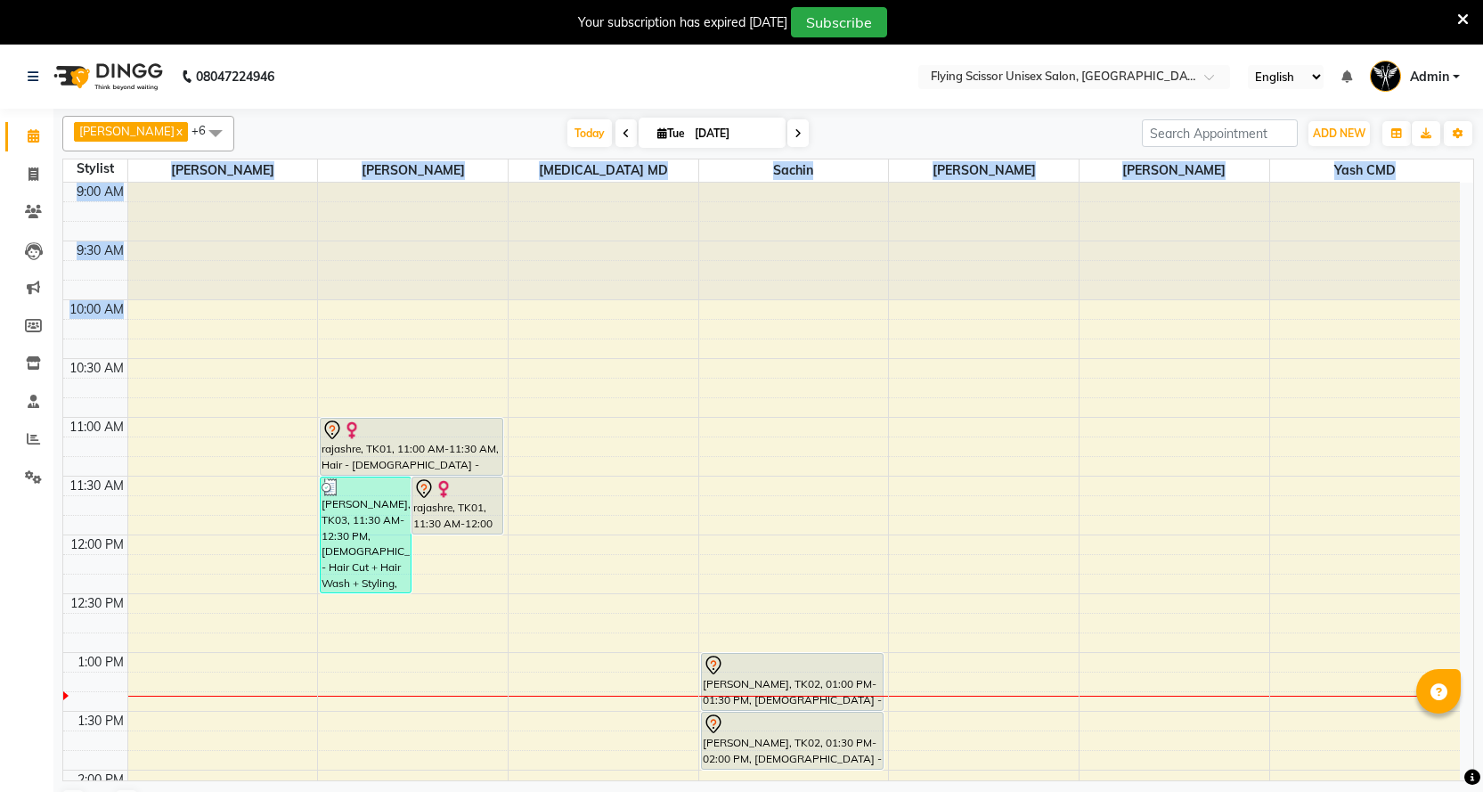
click at [1143, 476] on table "Stylist [PERSON_NAME] [PERSON_NAME] MD sachin [PERSON_NAME] [PERSON_NAME] Yash …" at bounding box center [767, 470] width 1411 height 622
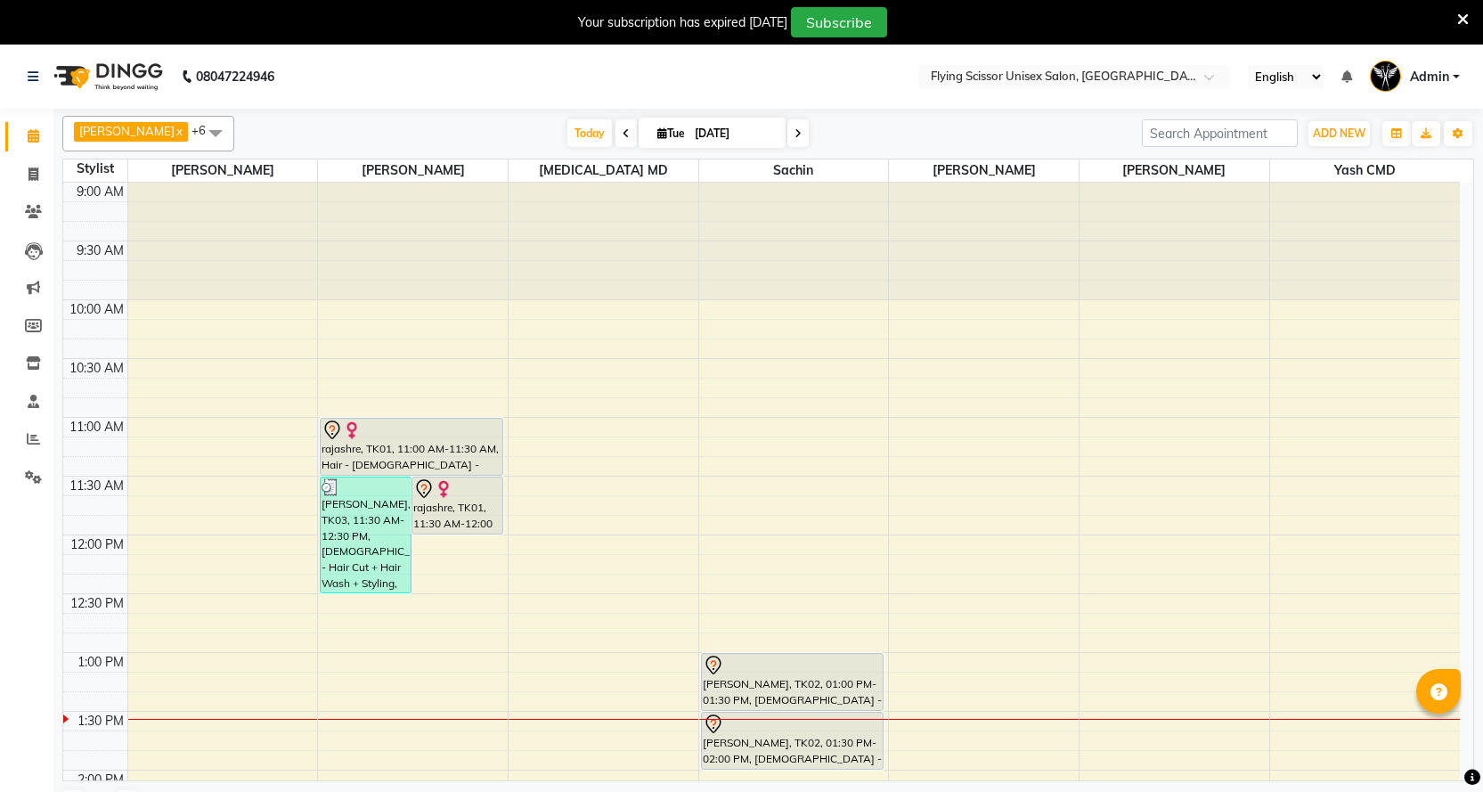
click at [476, 72] on nav "08047224946 Select Location × Flying Scissor Unisex Salon, Shivaji Nagar Englis…" at bounding box center [741, 77] width 1483 height 64
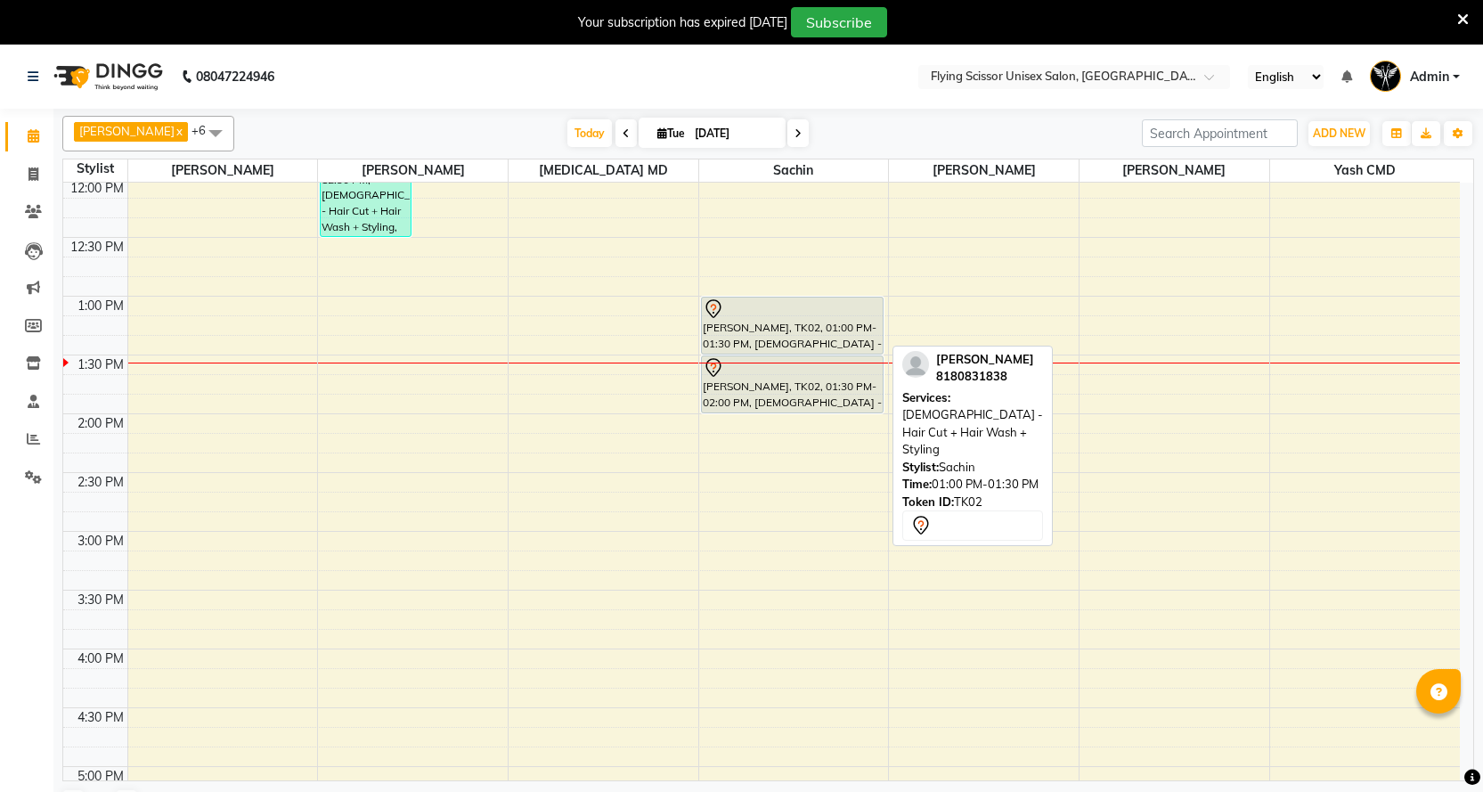
click at [780, 334] on div "[PERSON_NAME], TK02, 01:00 PM-01:30 PM, [DEMOGRAPHIC_DATA] - Hair Cut + Hair Wa…" at bounding box center [792, 325] width 181 height 56
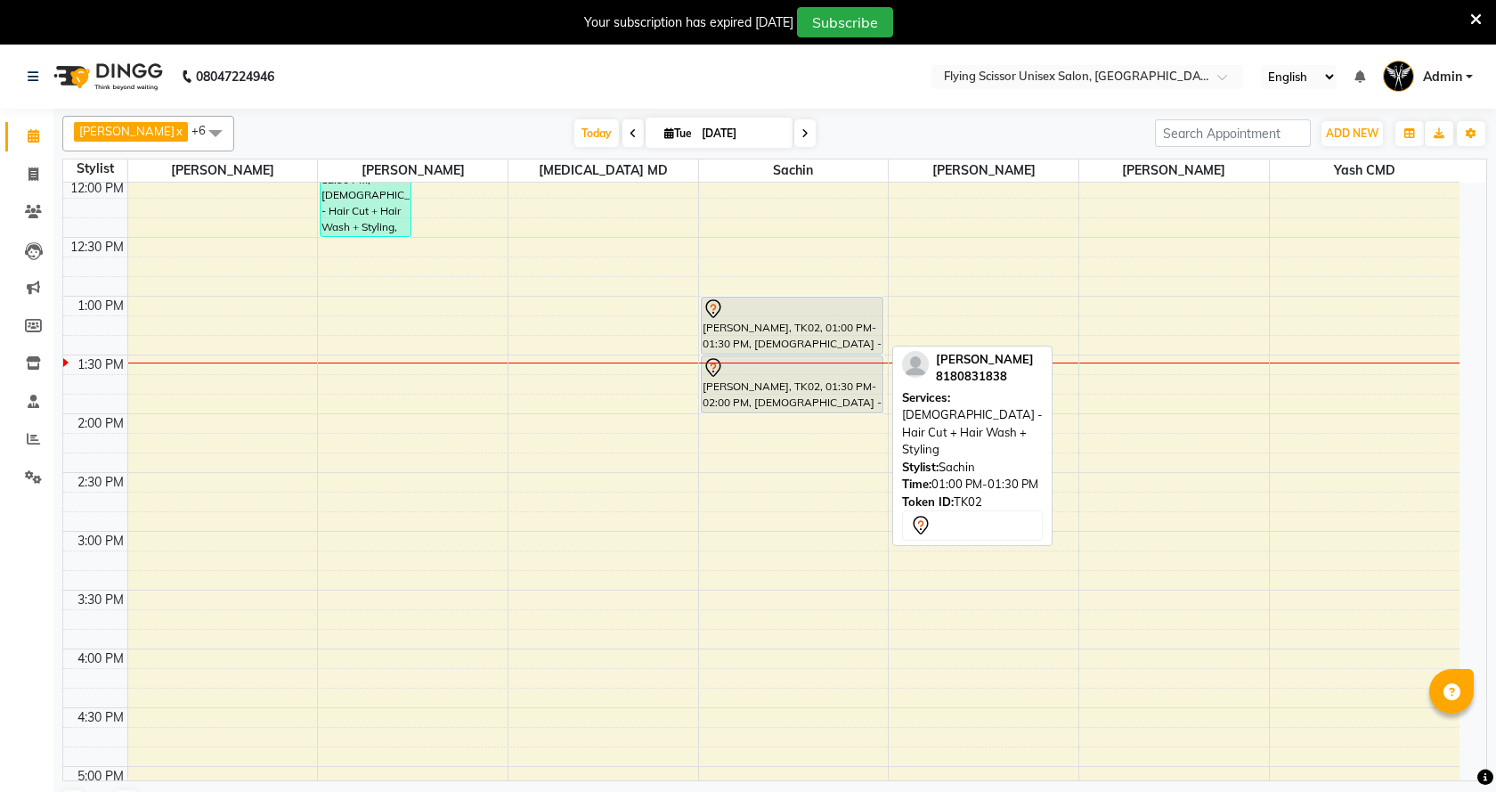
select select "7"
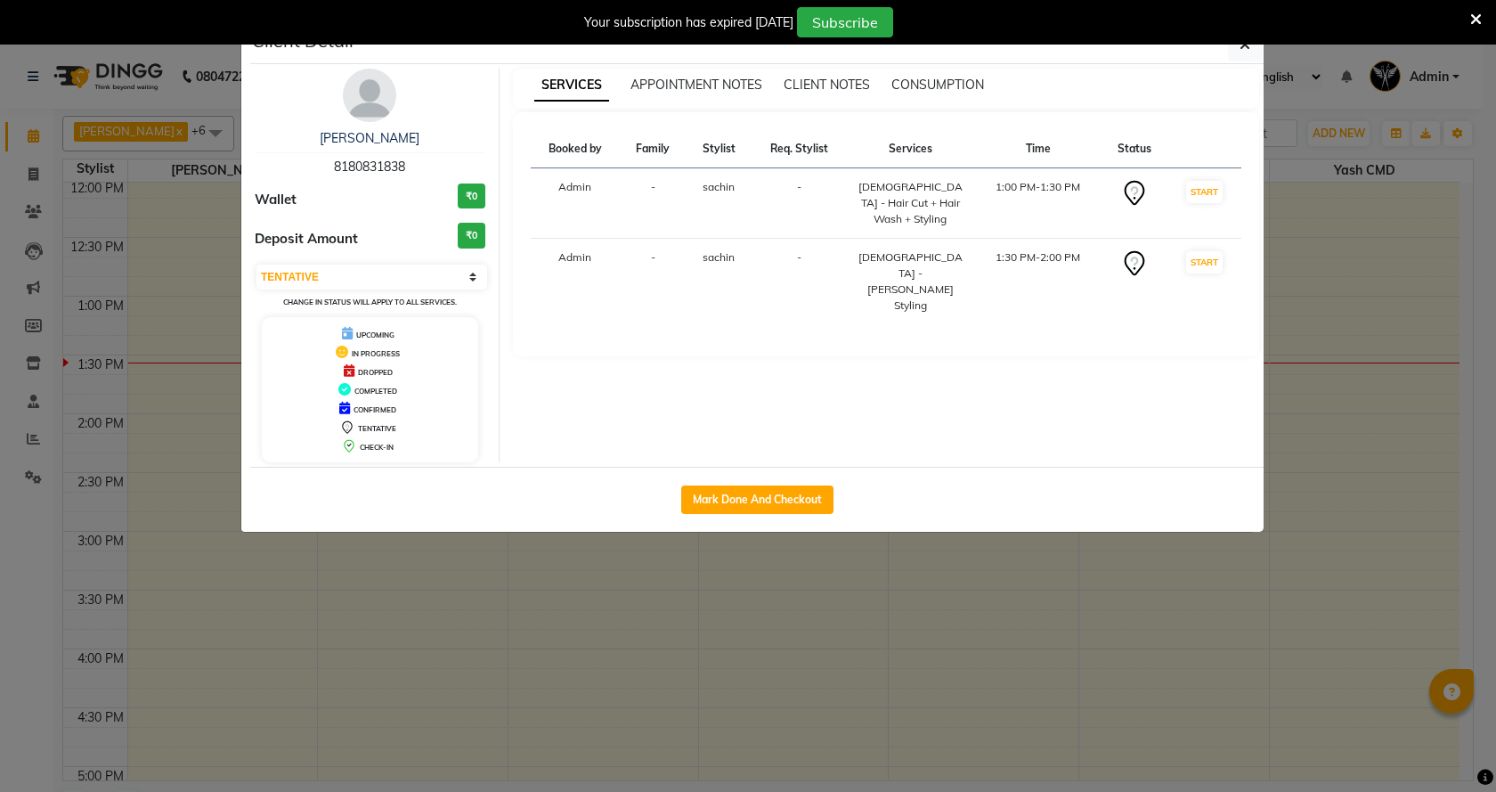
click at [769, 484] on div "Mark Done And Checkout" at bounding box center [756, 499] width 1013 height 65
click at [759, 511] on button "Mark Done And Checkout" at bounding box center [757, 499] width 152 height 28
select select "service"
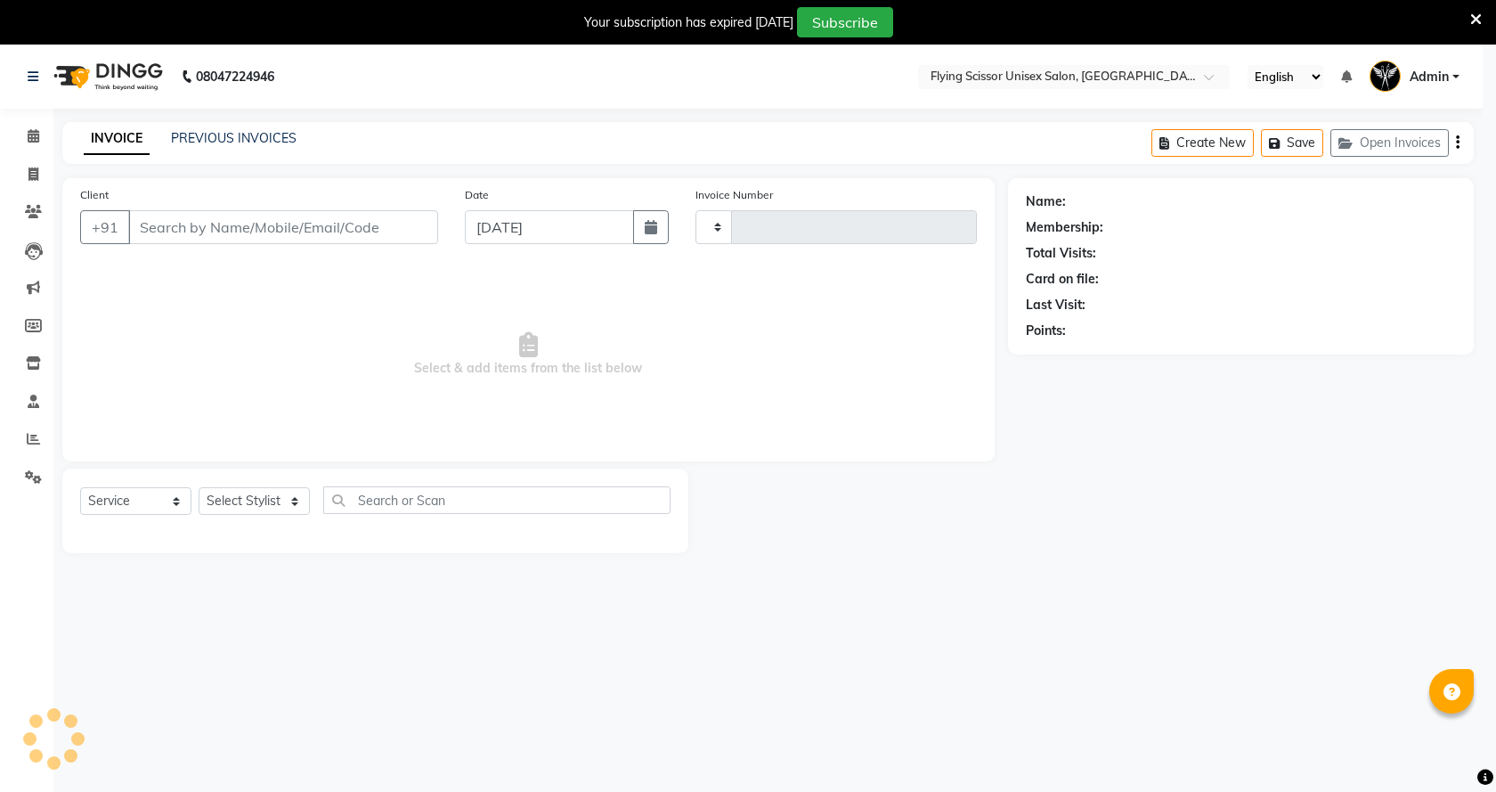
type input "1519"
select select "3"
select select "46"
select select "membership"
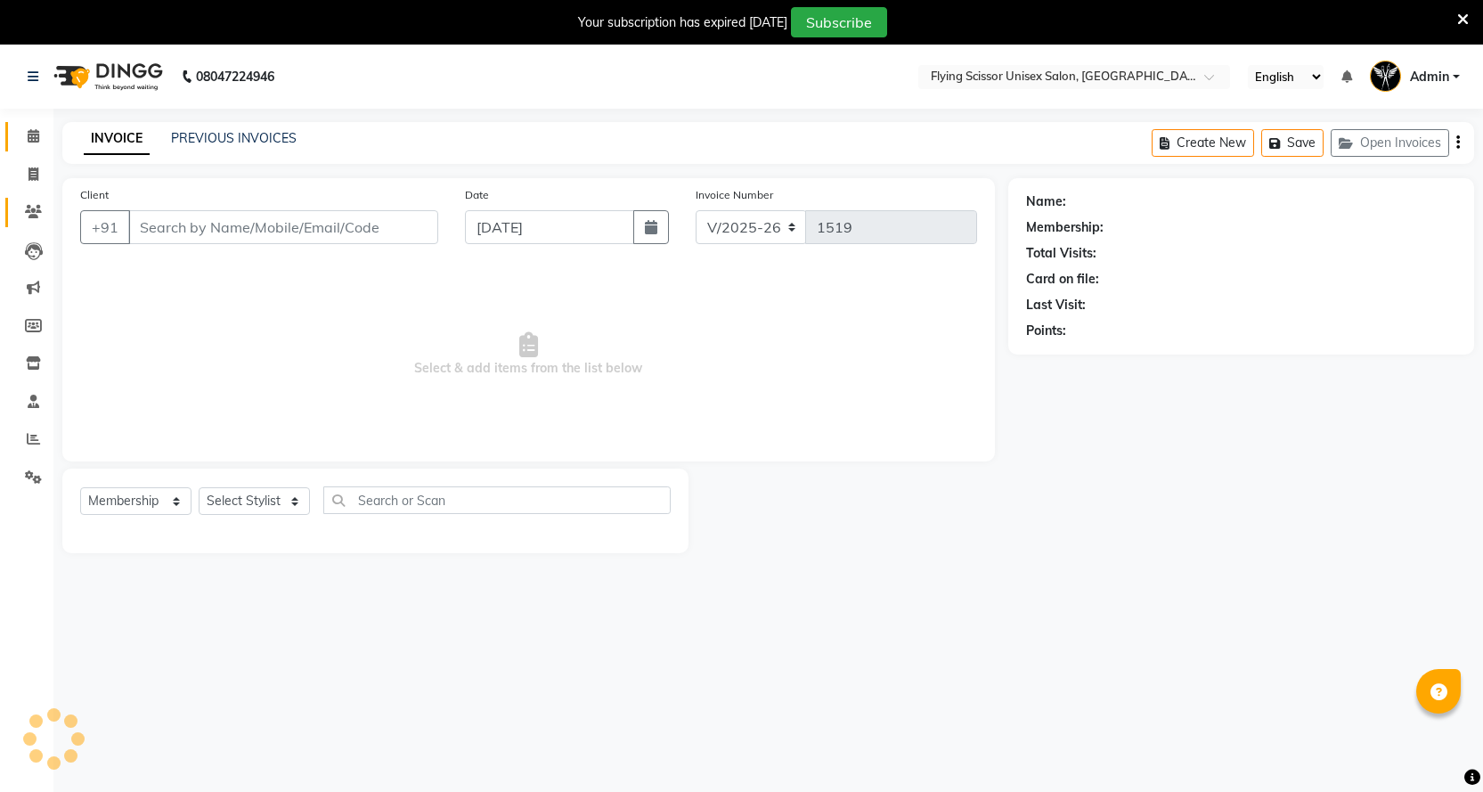
select select "18390"
type input "8180831838"
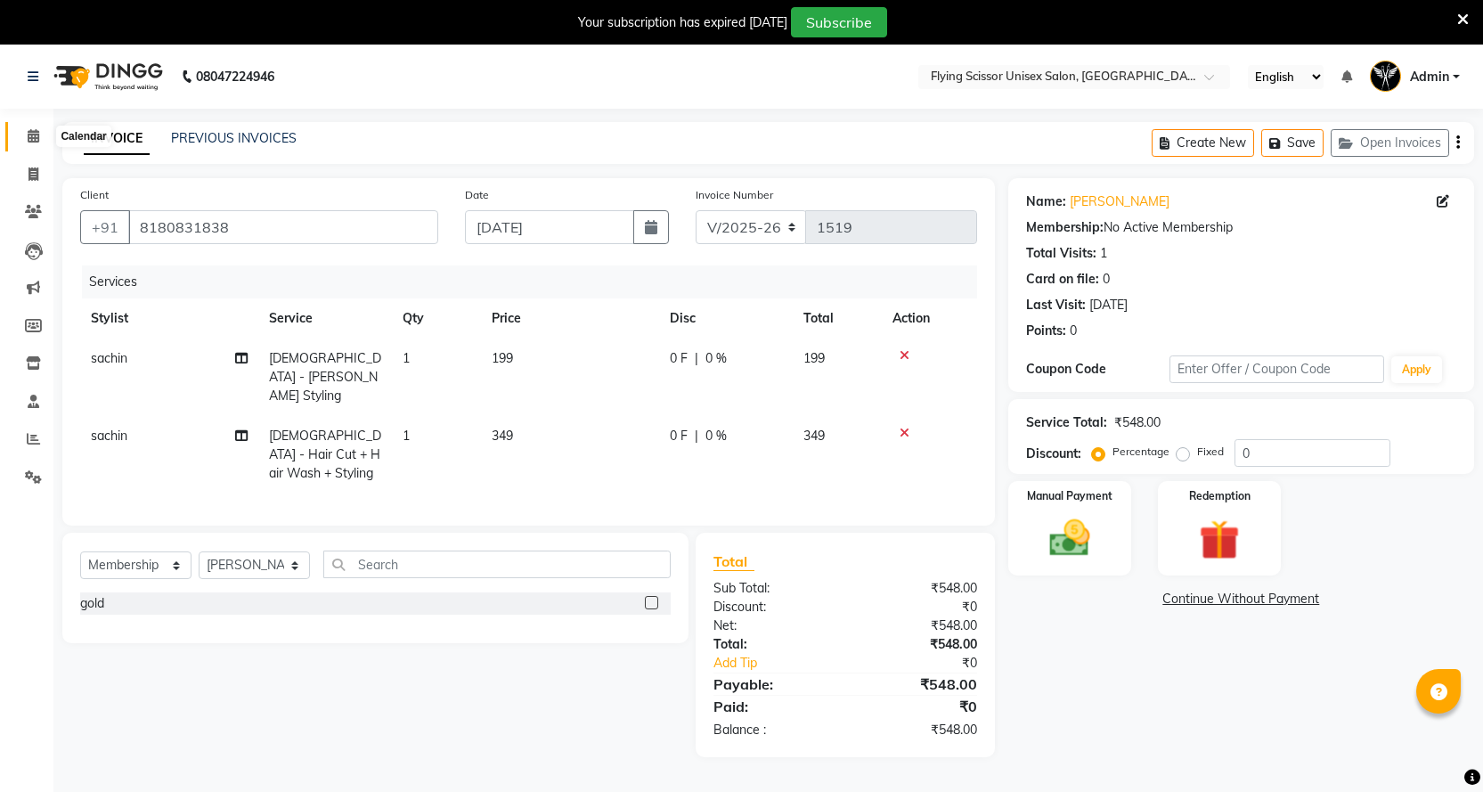
click at [47, 138] on span at bounding box center [33, 136] width 31 height 20
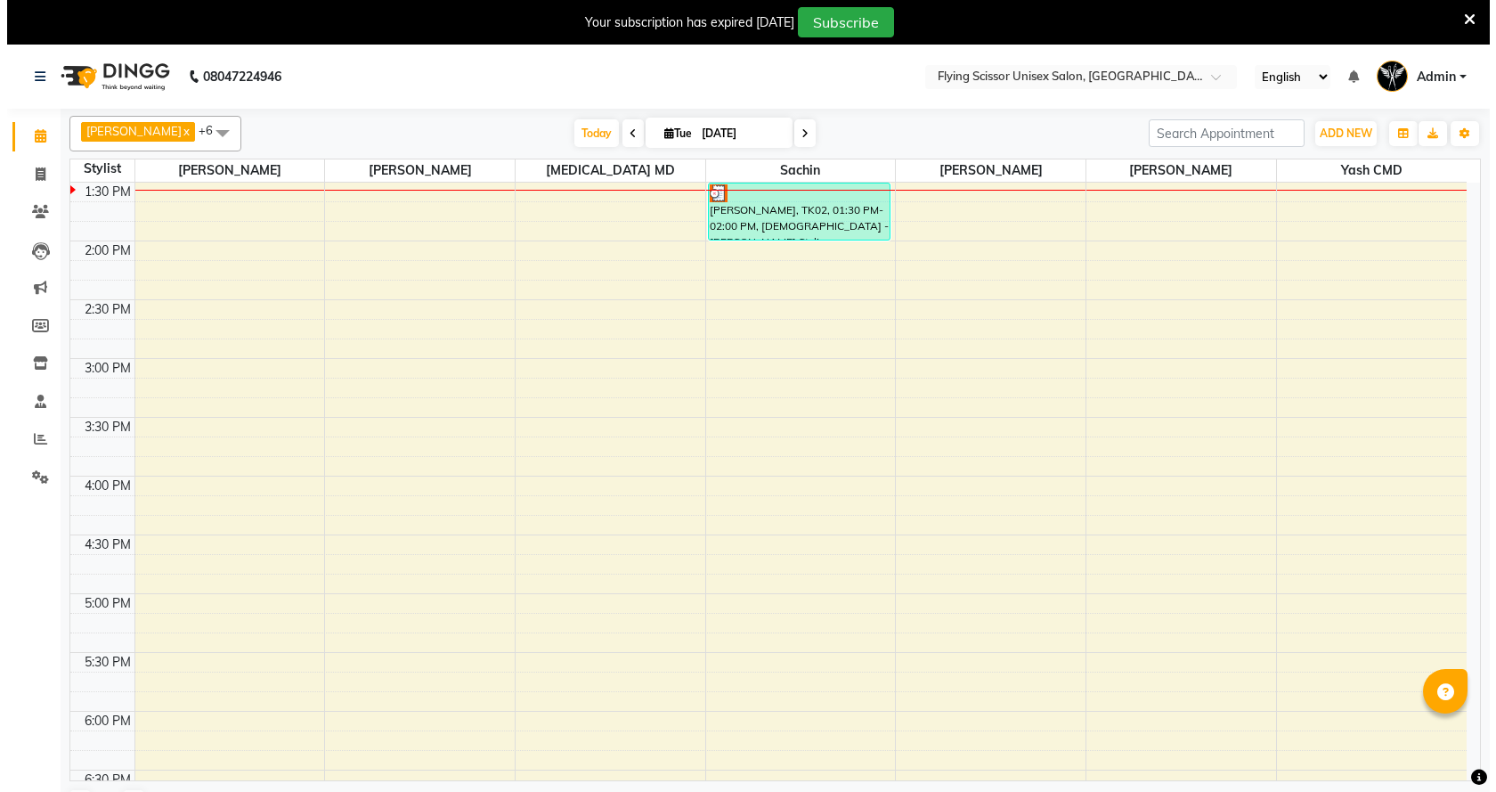
scroll to position [560, 0]
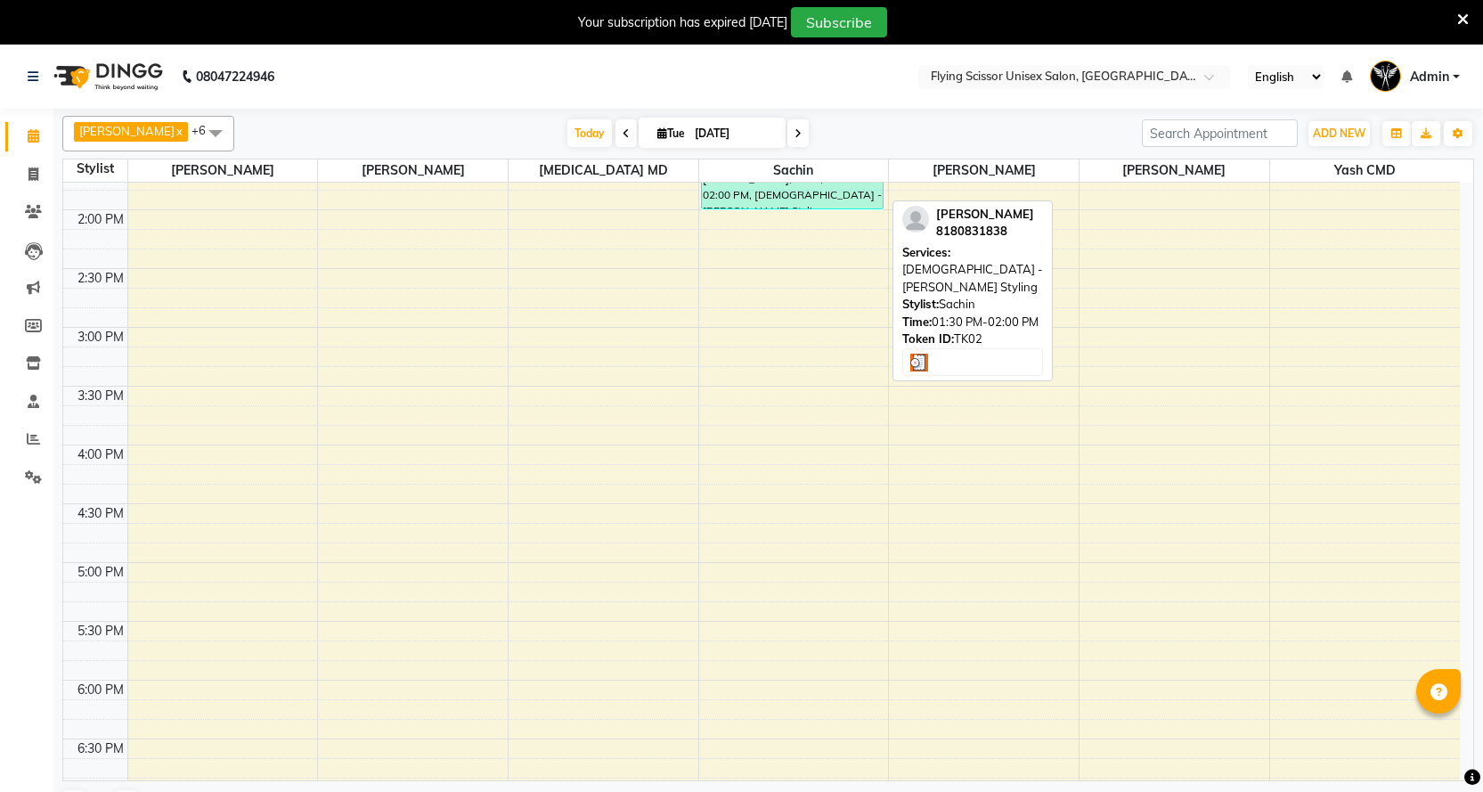
click at [785, 193] on div "[PERSON_NAME], TK02, 01:30 PM-02:00 PM, [DEMOGRAPHIC_DATA] - [PERSON_NAME] Styl…" at bounding box center [792, 180] width 181 height 56
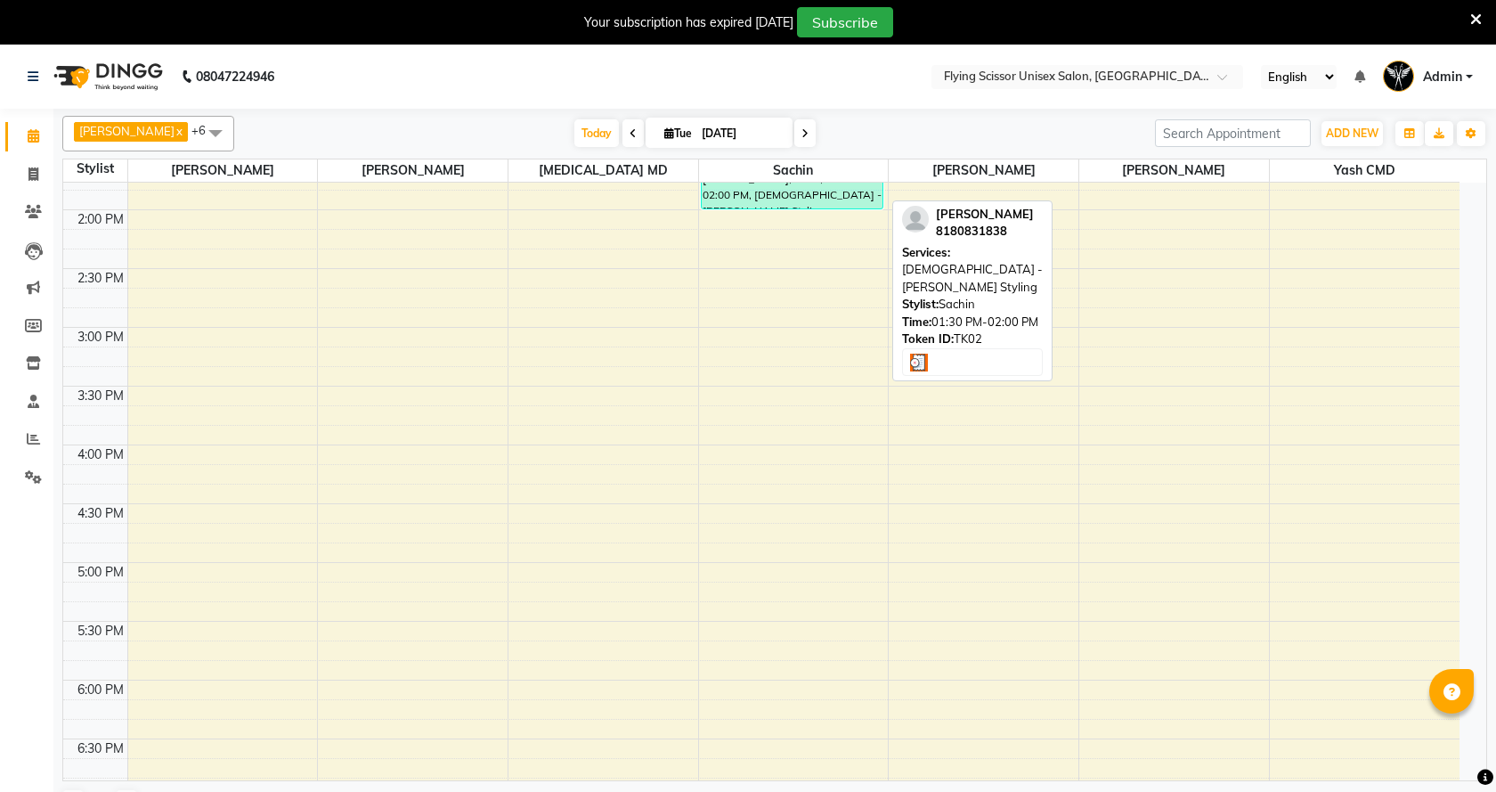
select select "3"
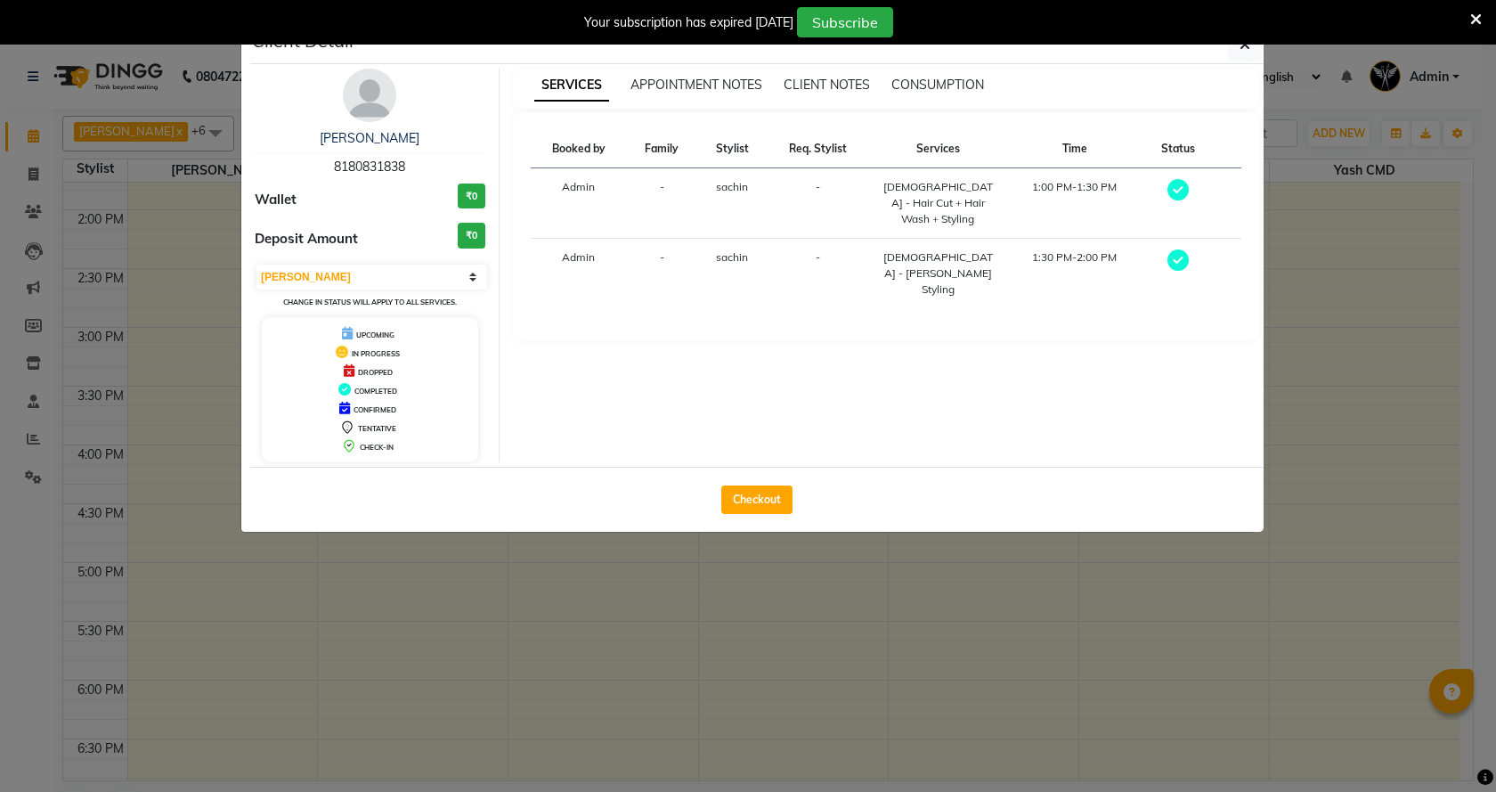
click at [353, 74] on img at bounding box center [369, 95] width 53 height 53
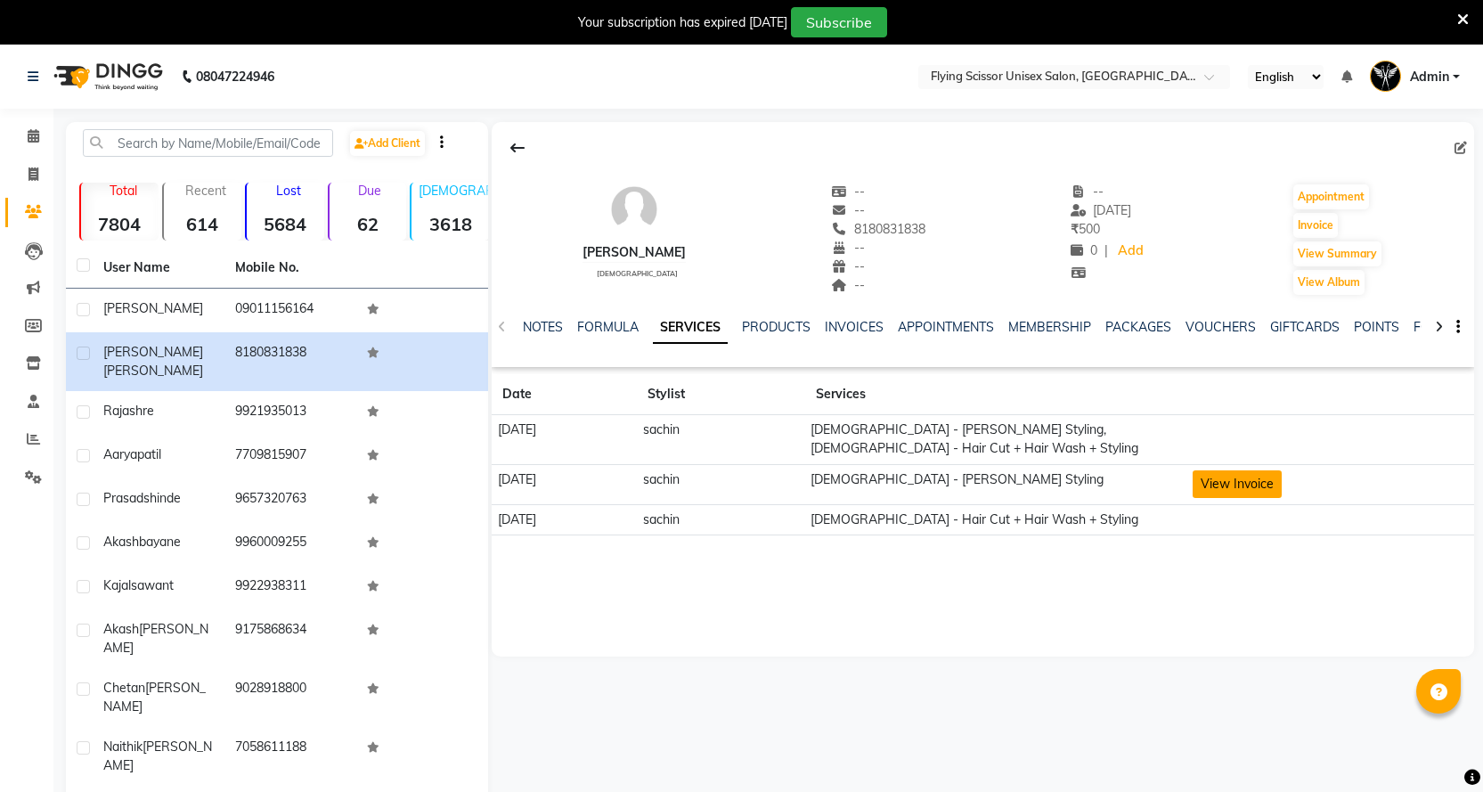
click at [1267, 470] on button "View Invoice" at bounding box center [1236, 484] width 89 height 28
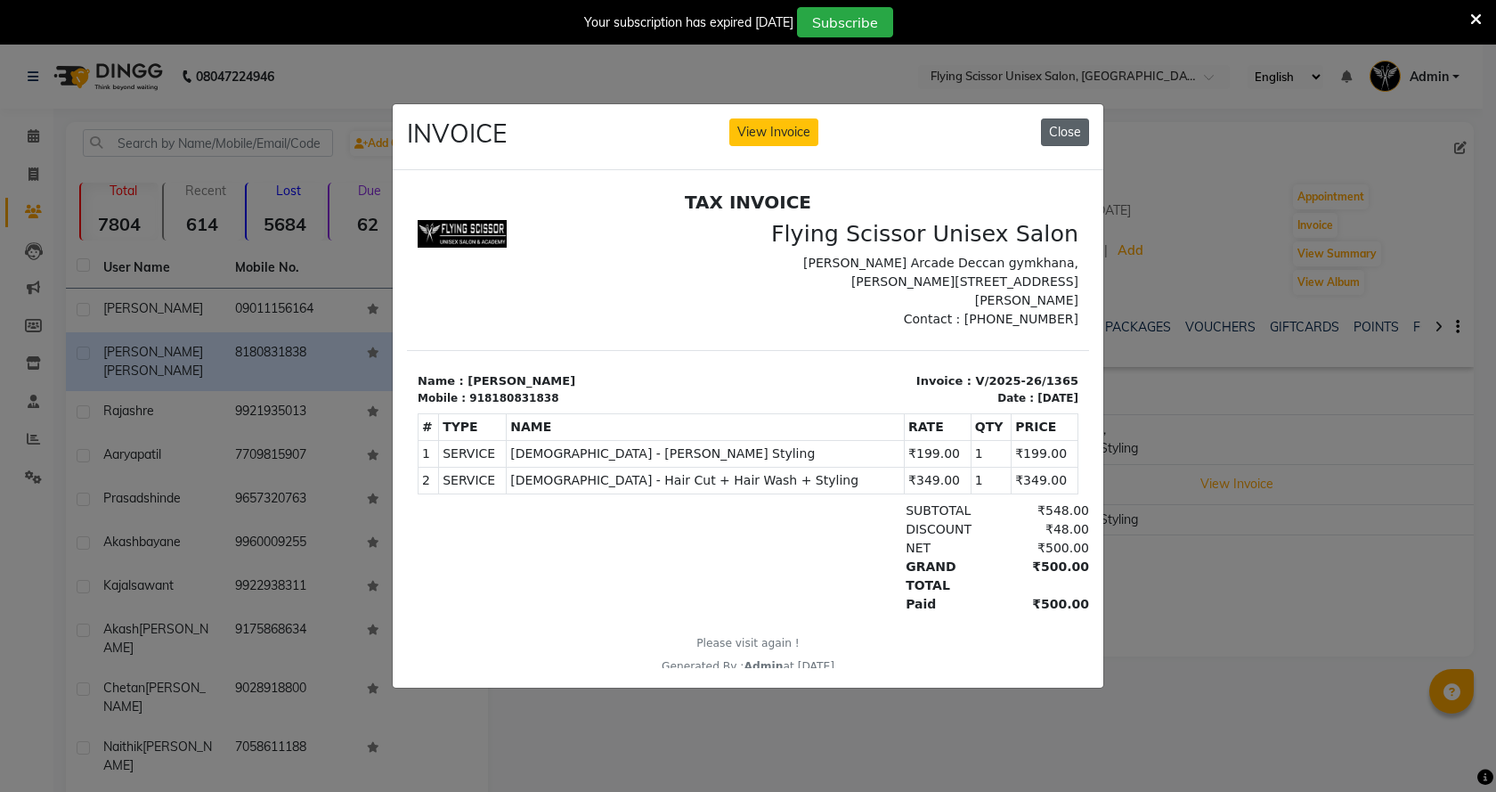
click at [1083, 123] on button "Close" at bounding box center [1065, 132] width 48 height 28
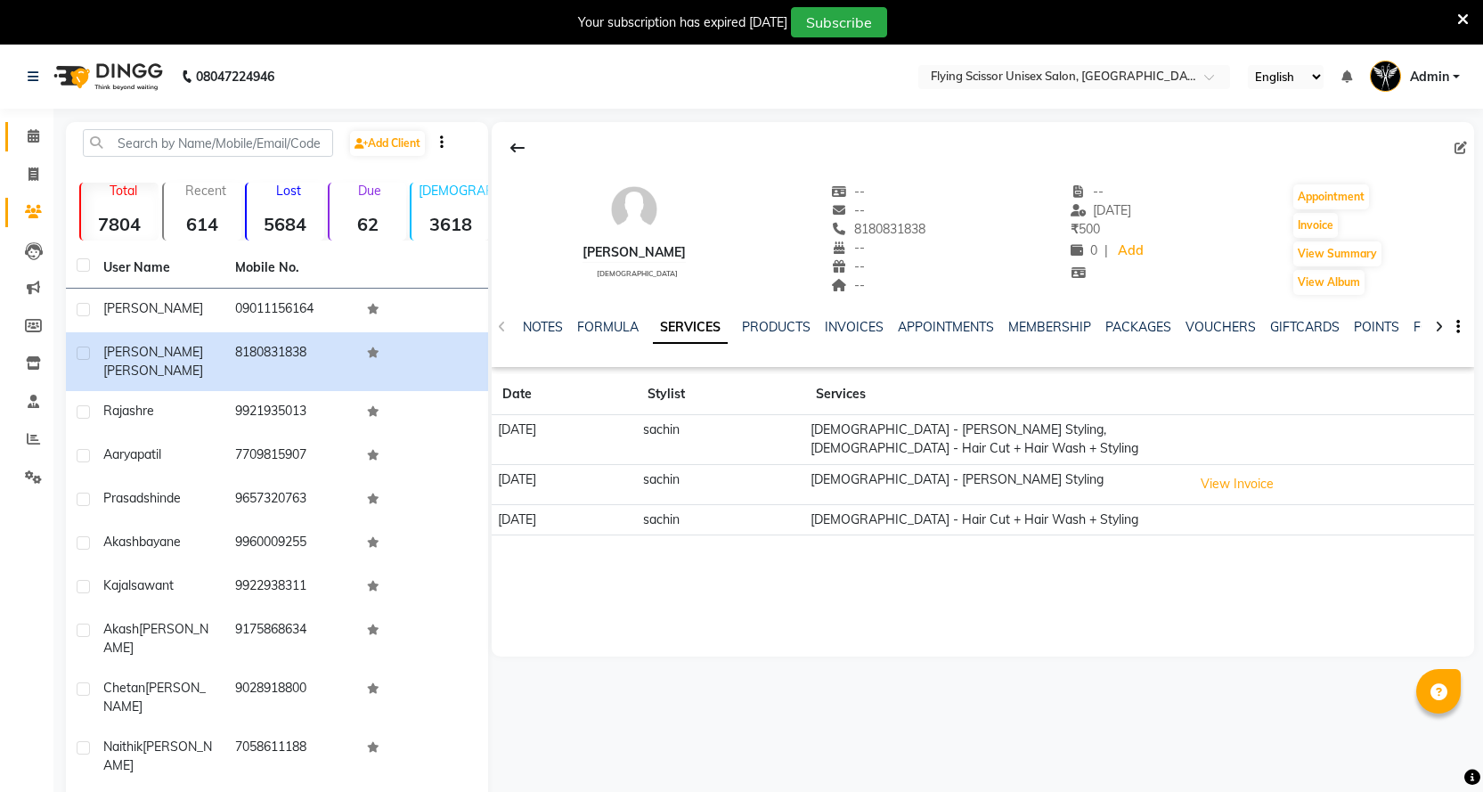
scroll to position [45, 0]
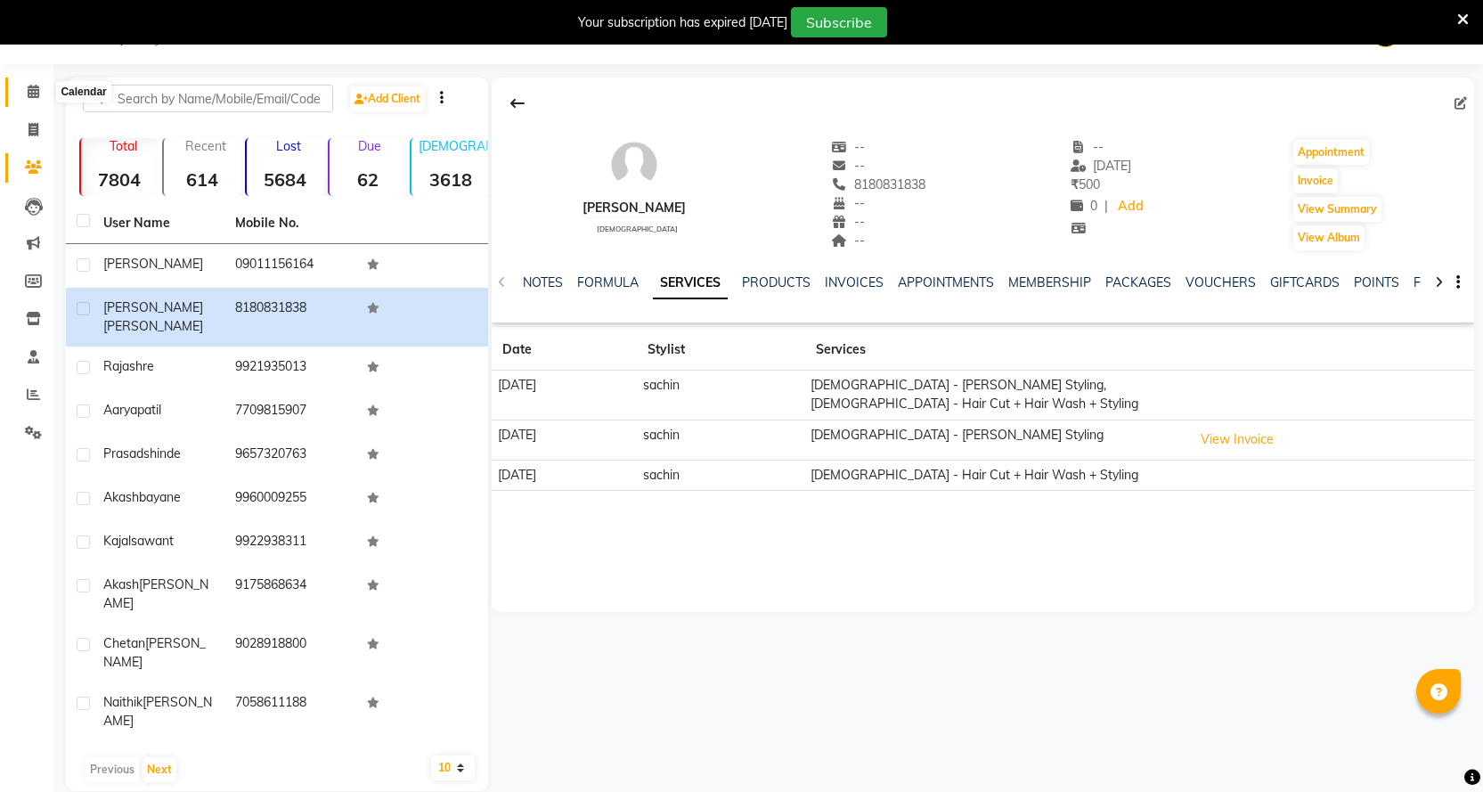
click at [24, 98] on span at bounding box center [33, 92] width 31 height 20
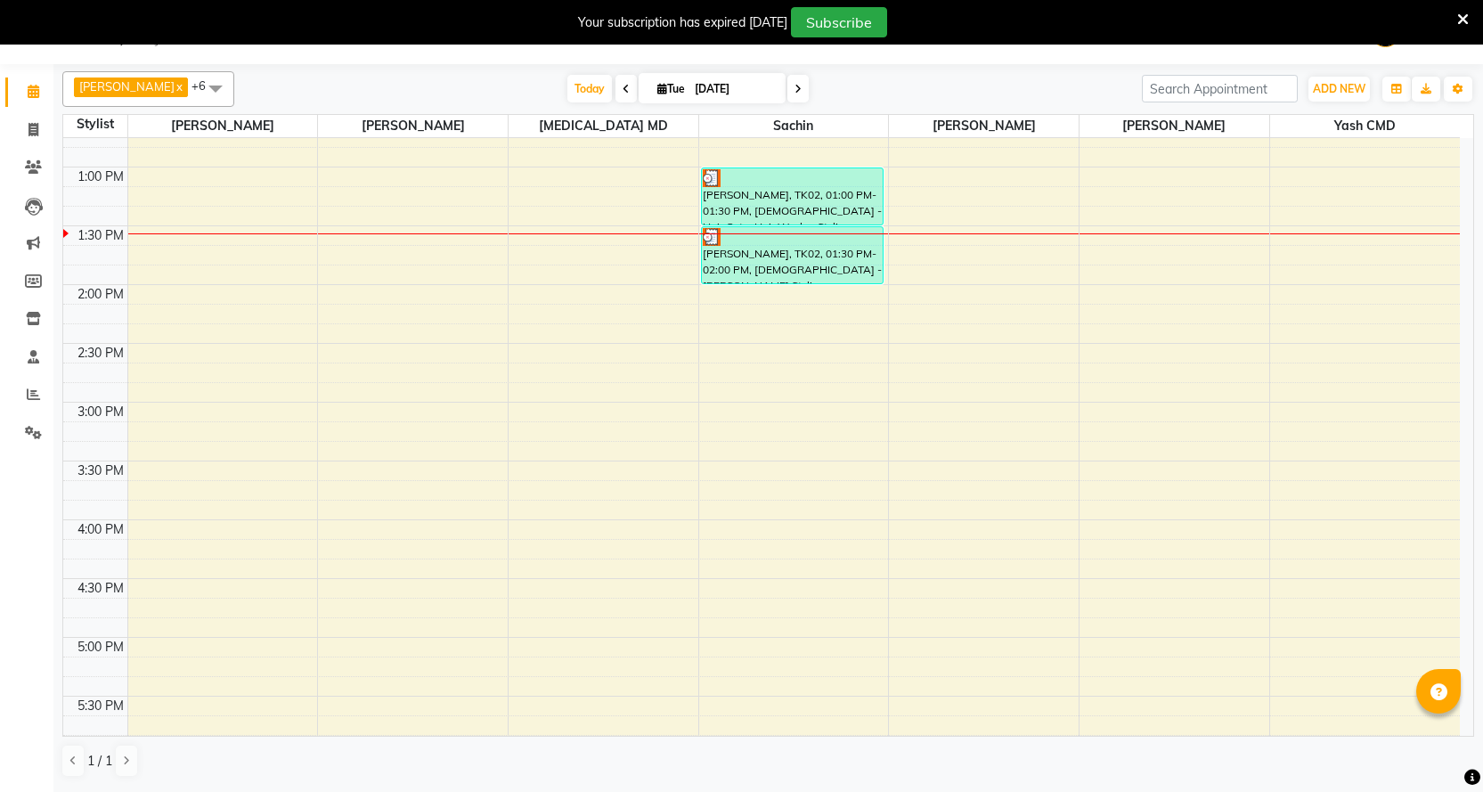
scroll to position [445, 0]
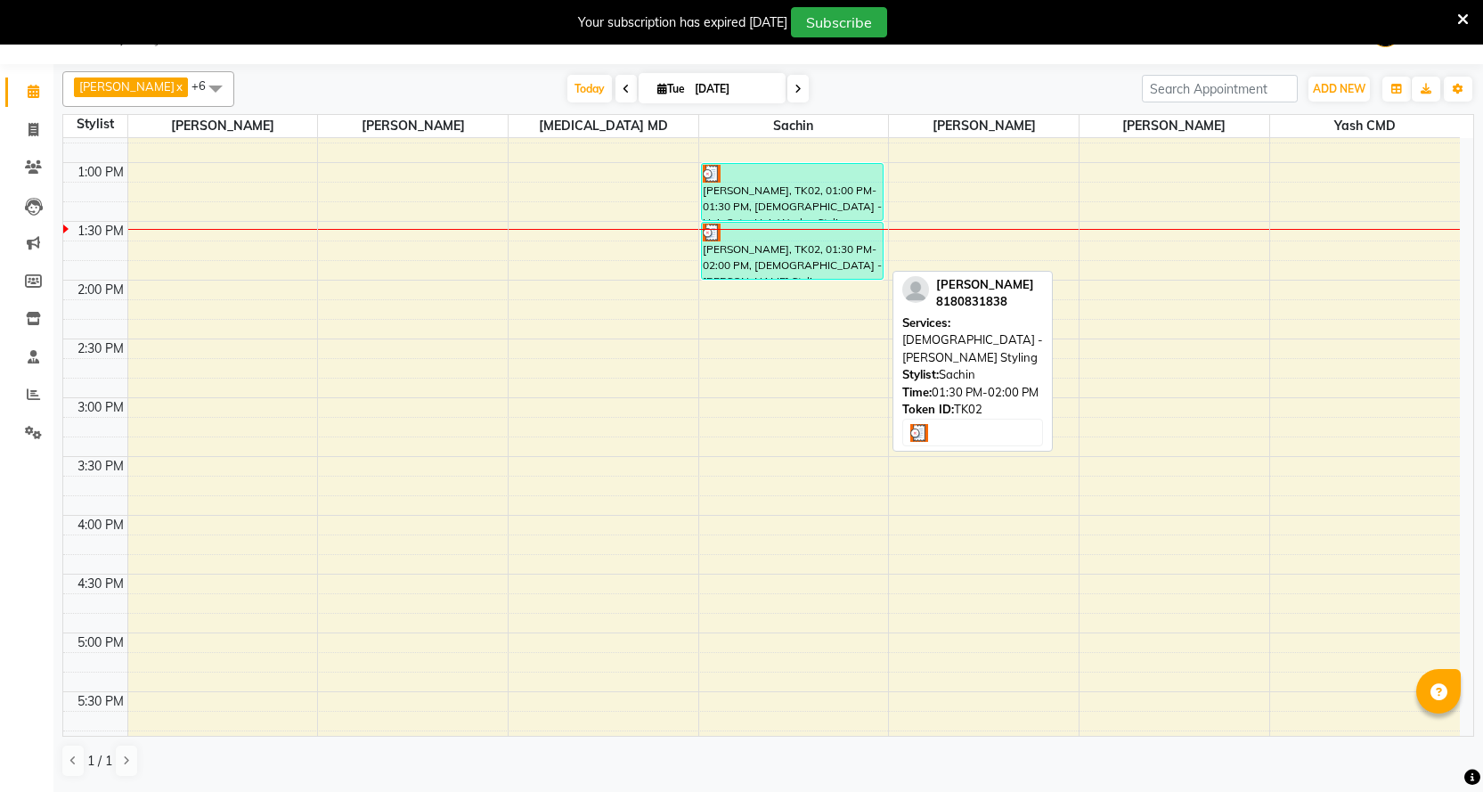
click at [858, 257] on div "[PERSON_NAME], TK02, 01:30 PM-02:00 PM, [DEMOGRAPHIC_DATA] - [PERSON_NAME] Styl…" at bounding box center [792, 251] width 181 height 56
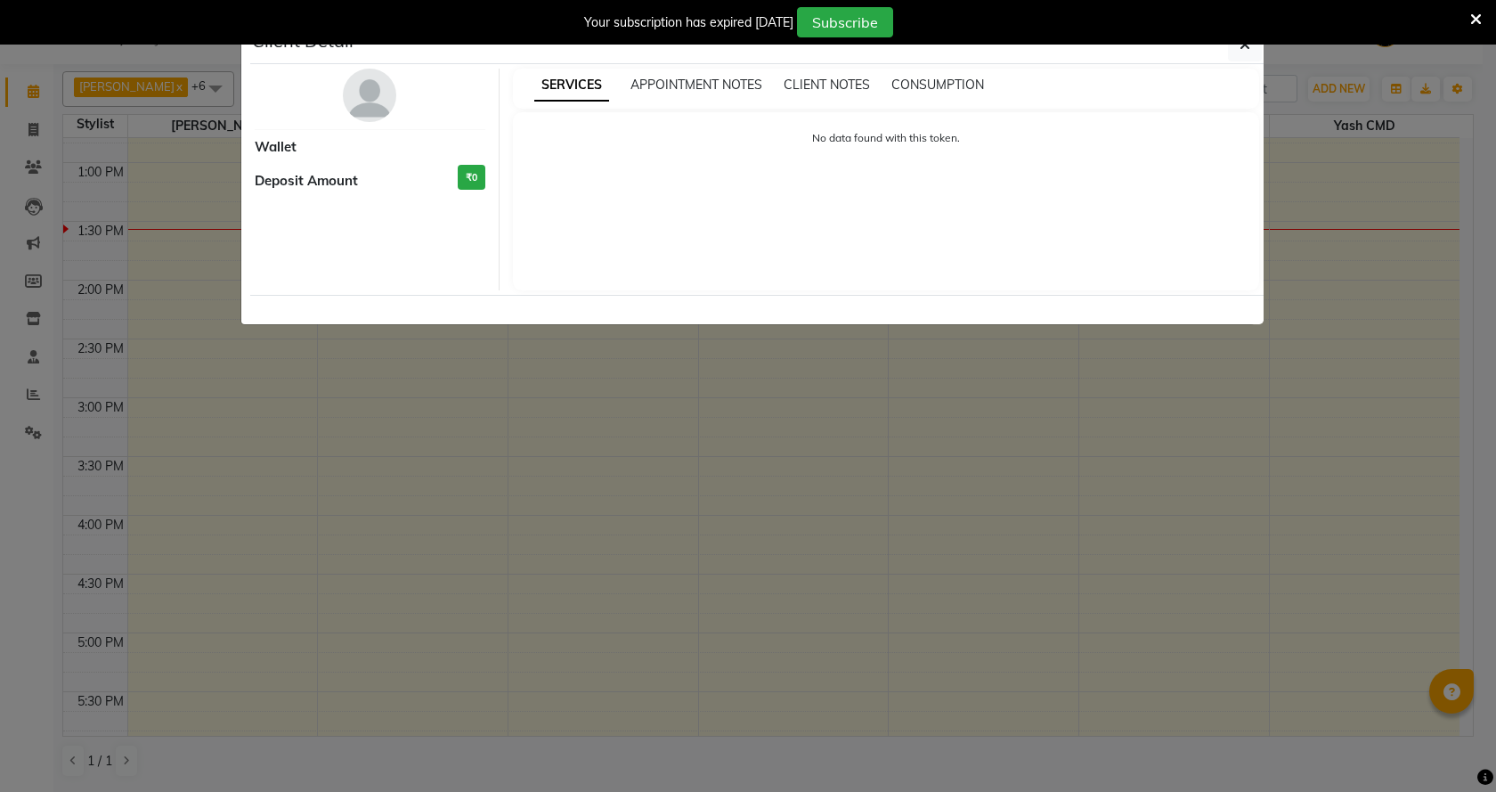
select select "3"
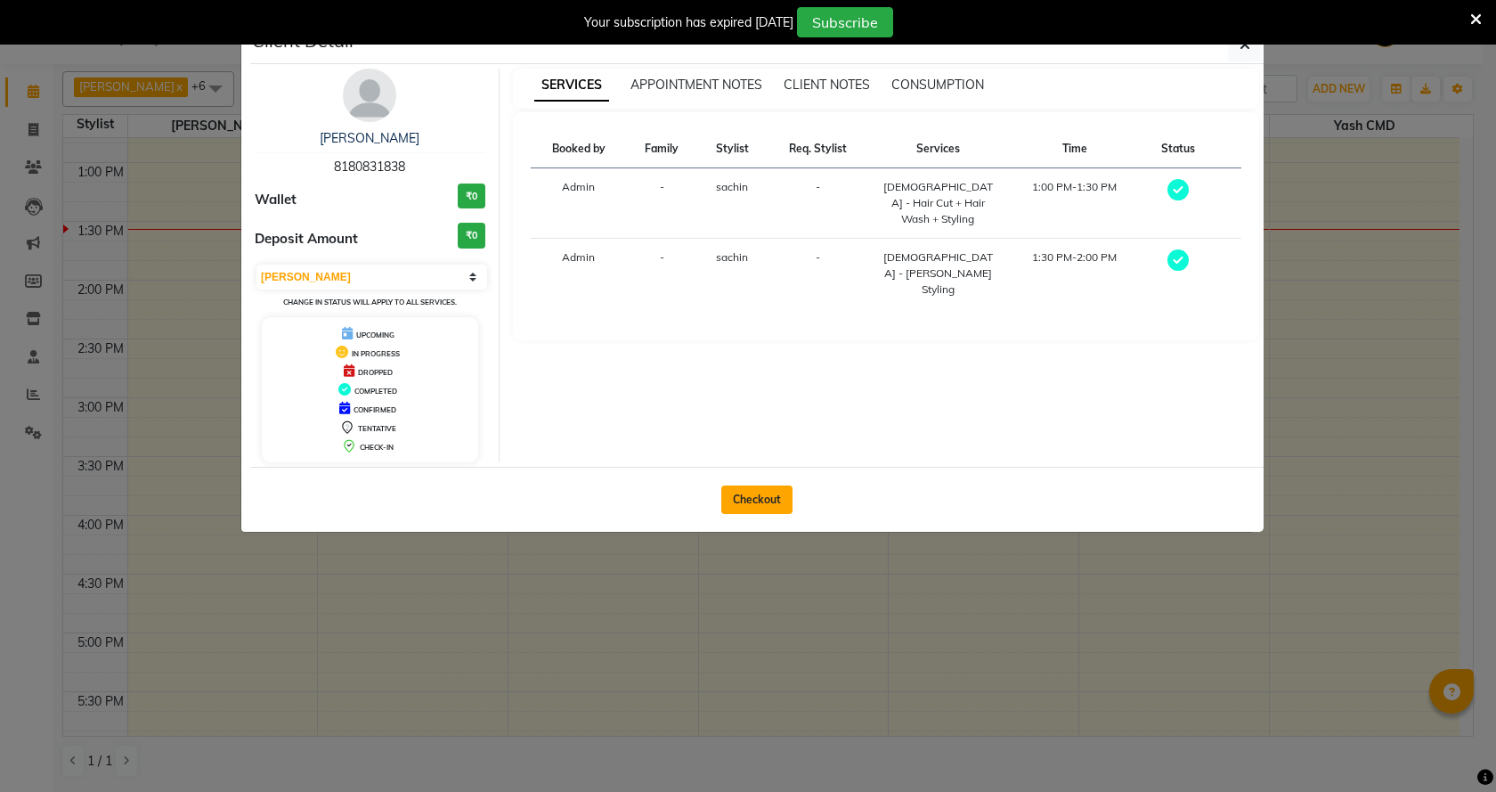
click at [762, 492] on button "Checkout" at bounding box center [756, 499] width 71 height 28
select select "service"
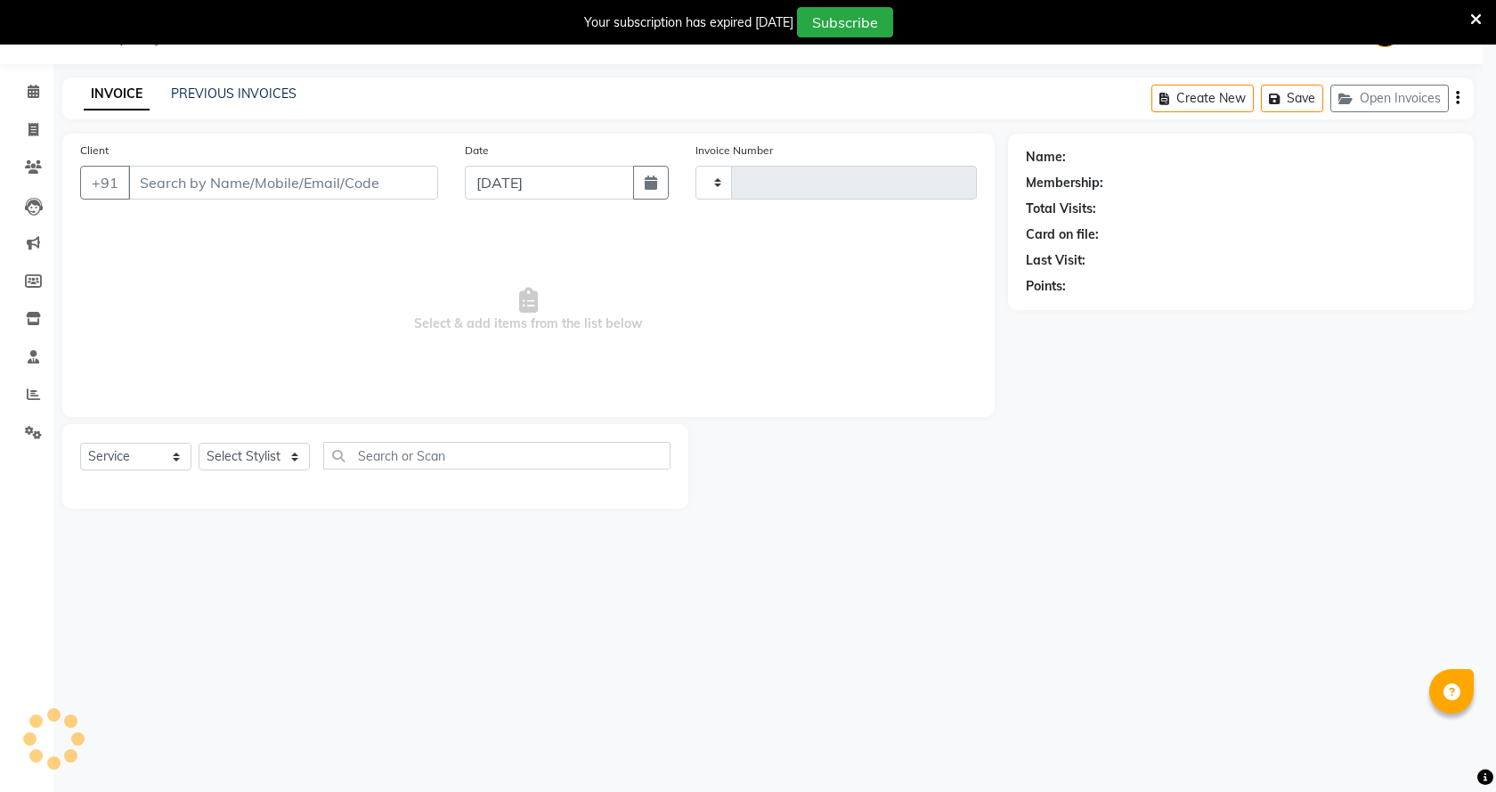
type input "1519"
select select "membership"
select select "46"
select select "18390"
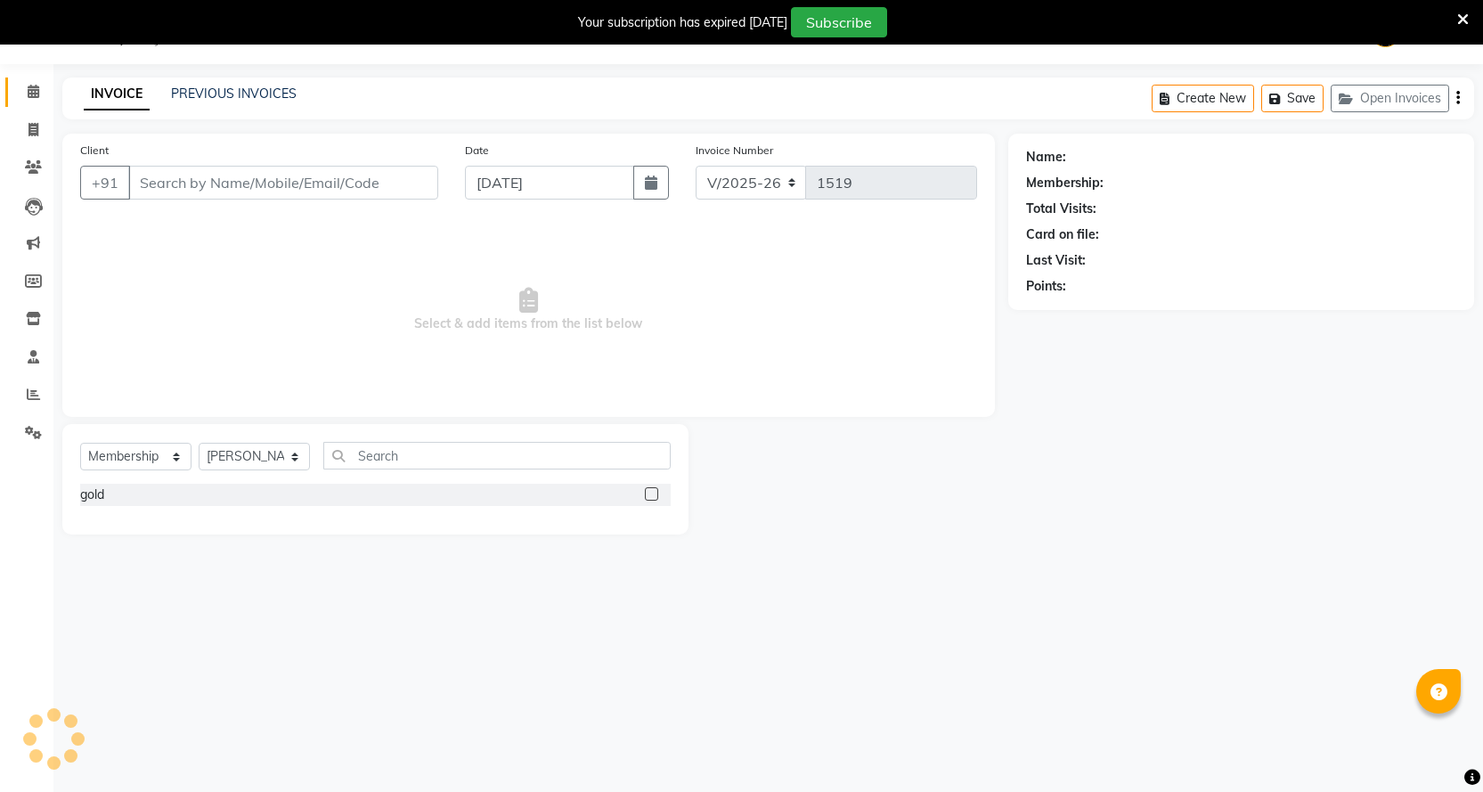
type input "8180831838"
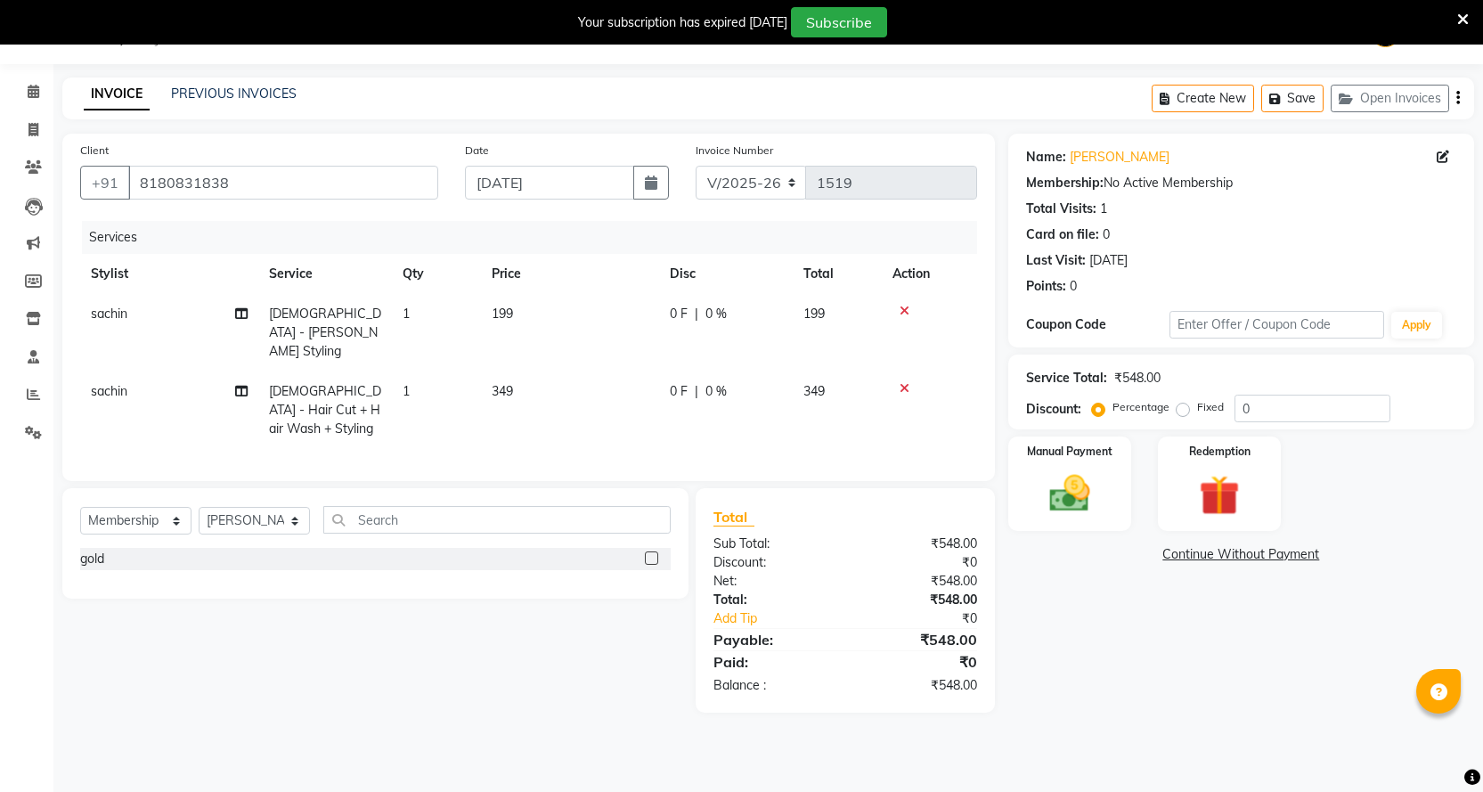
click at [901, 382] on icon at bounding box center [904, 388] width 10 height 12
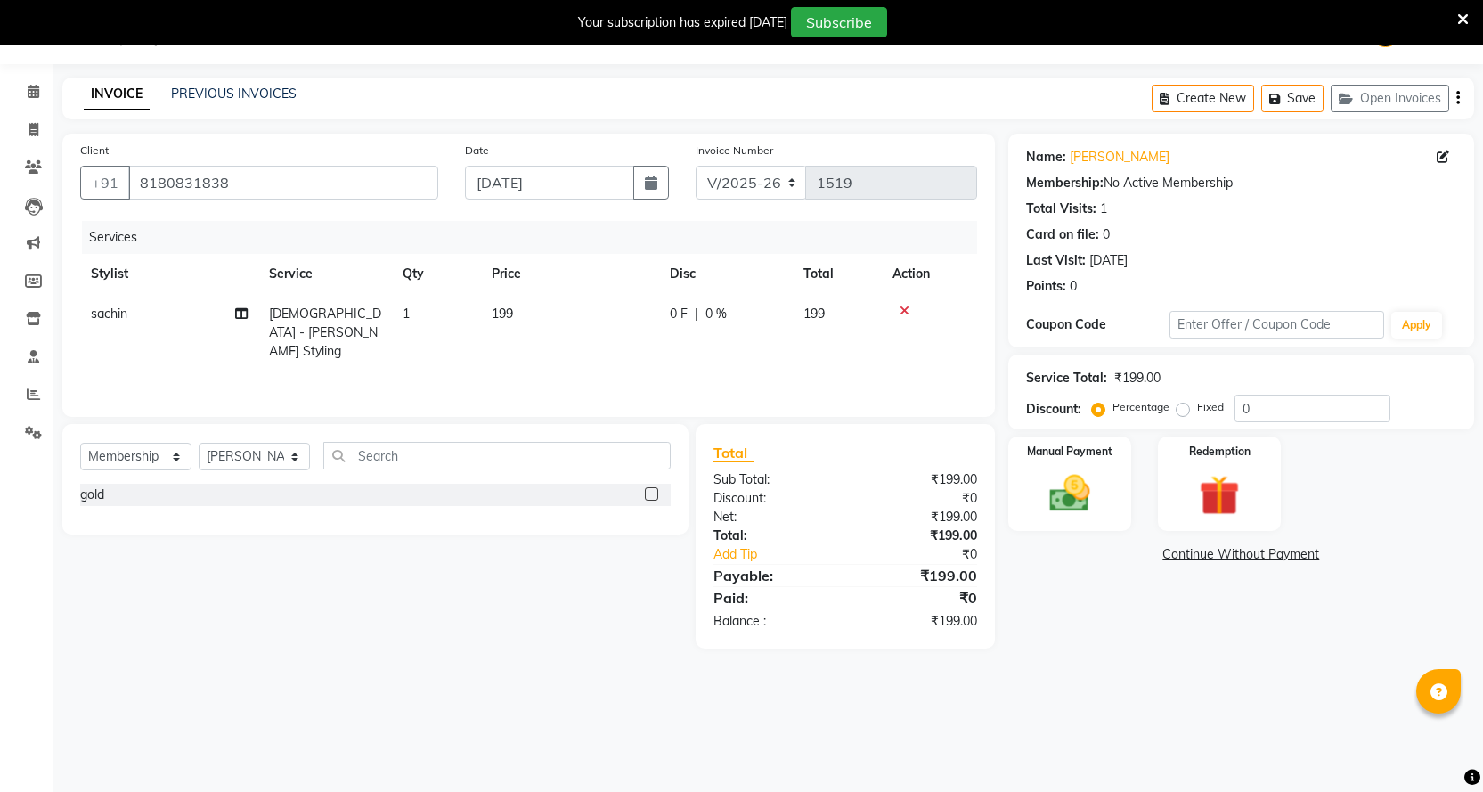
drag, startPoint x: 631, startPoint y: 322, endPoint x: 586, endPoint y: 290, distance: 55.6
click at [627, 319] on td "199" at bounding box center [570, 332] width 178 height 77
select select "67686"
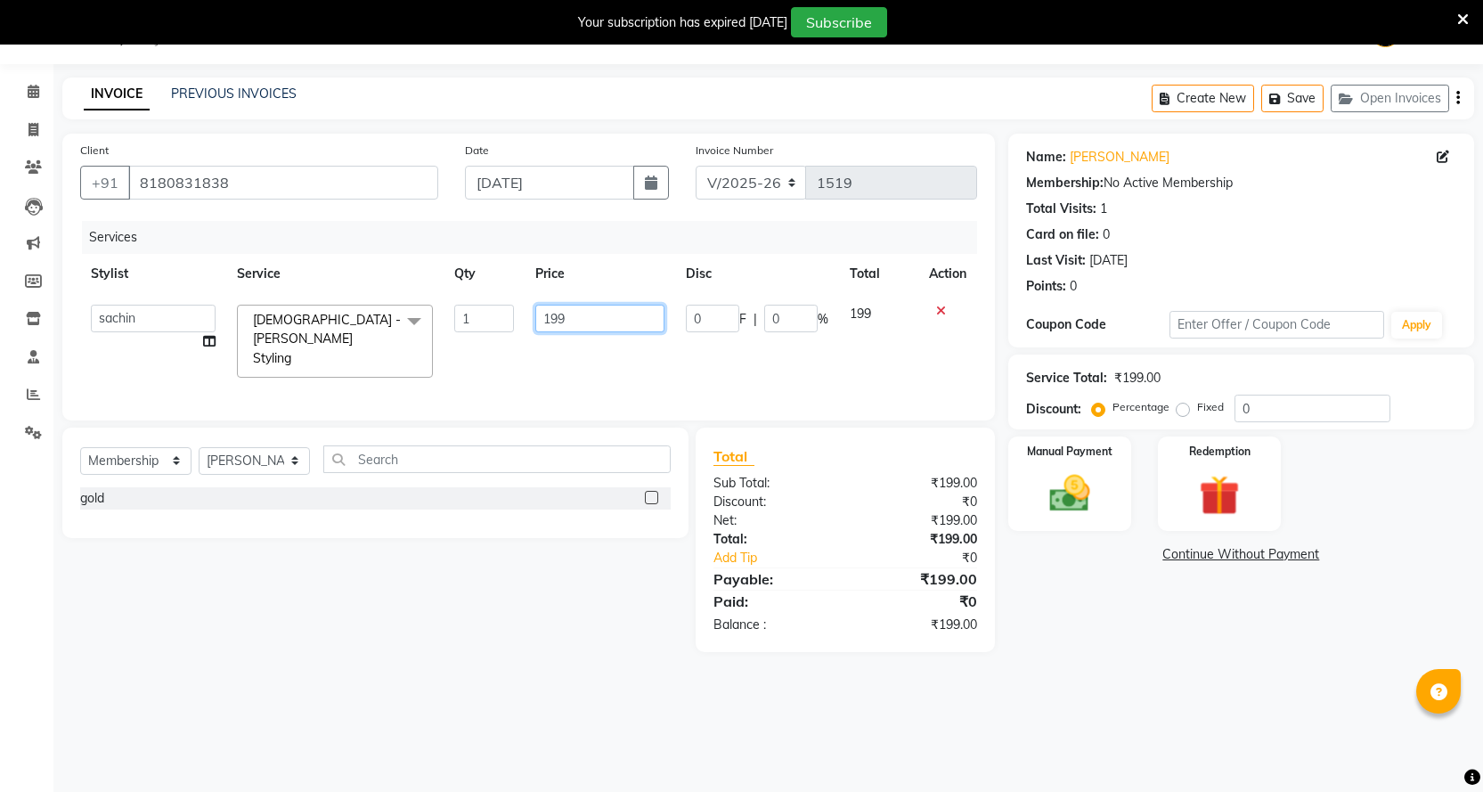
click at [582, 318] on input "199" at bounding box center [599, 319] width 129 height 28
type input "1"
type input "200"
click at [589, 376] on div "Services Stylist Service Qty Price Disc Total Action Abhi B [PERSON_NAME] J [PE…" at bounding box center [528, 312] width 897 height 182
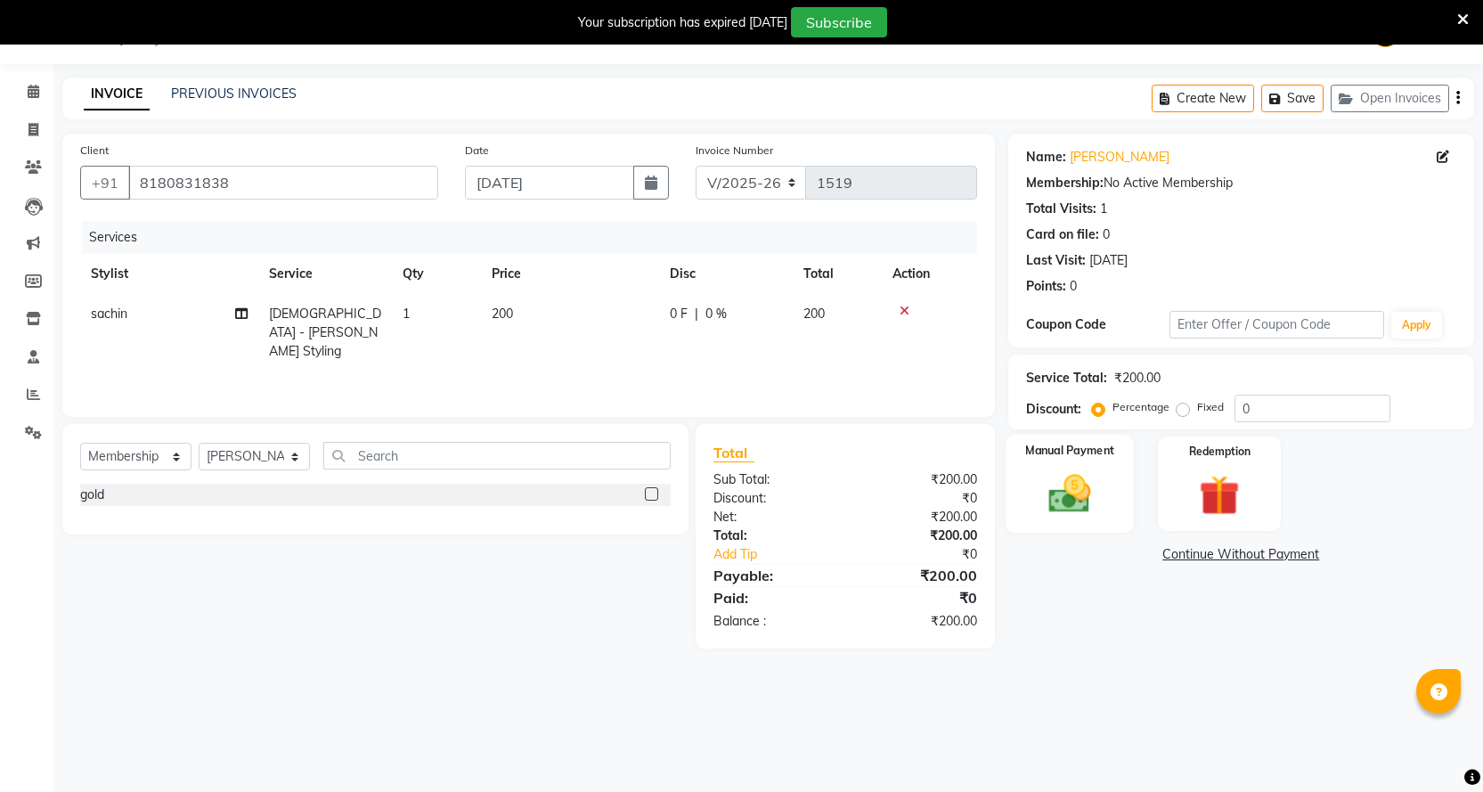
click at [1049, 463] on div "Manual Payment" at bounding box center [1069, 484] width 128 height 99
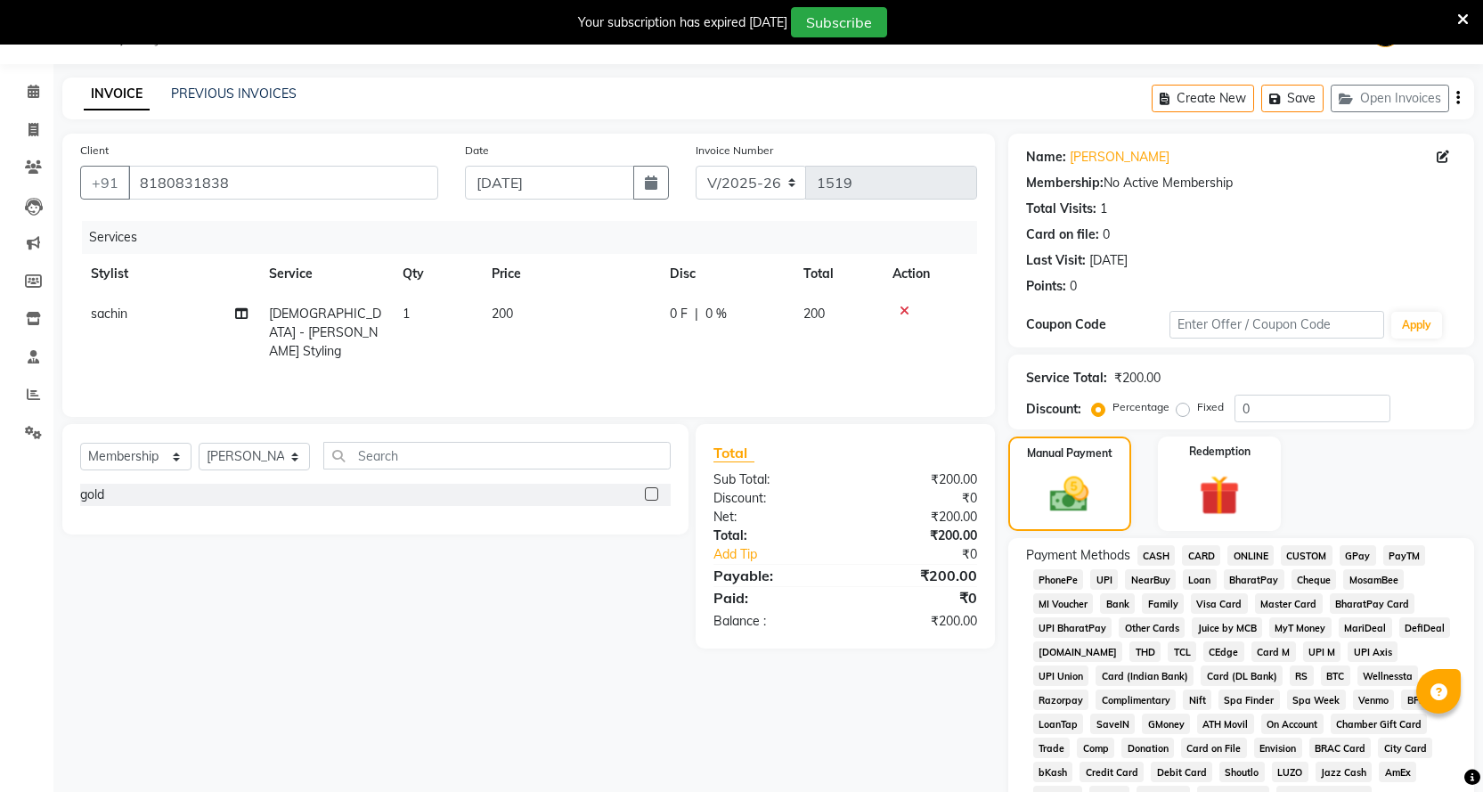
click at [1269, 557] on span "ONLINE" at bounding box center [1250, 555] width 46 height 20
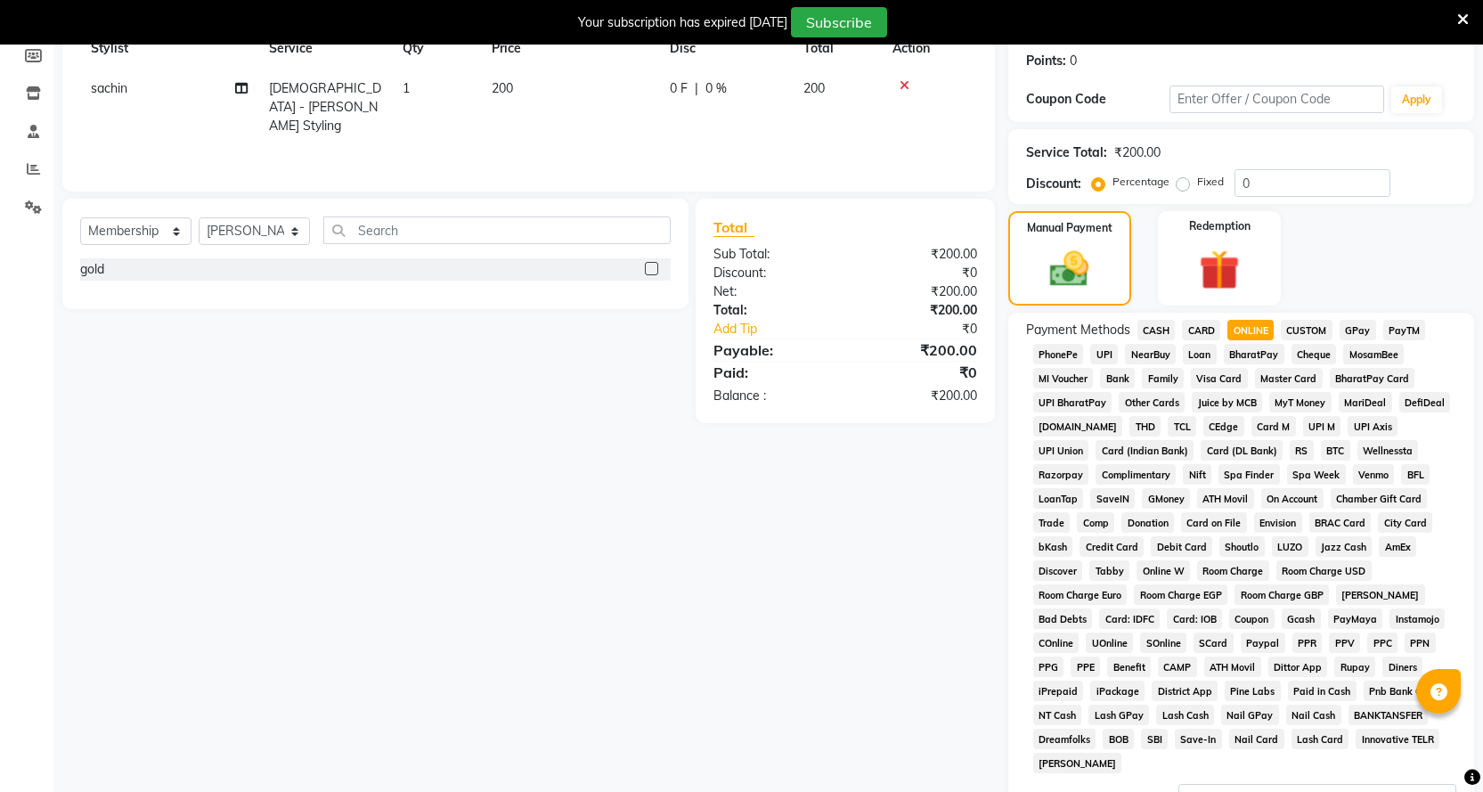
scroll to position [401, 0]
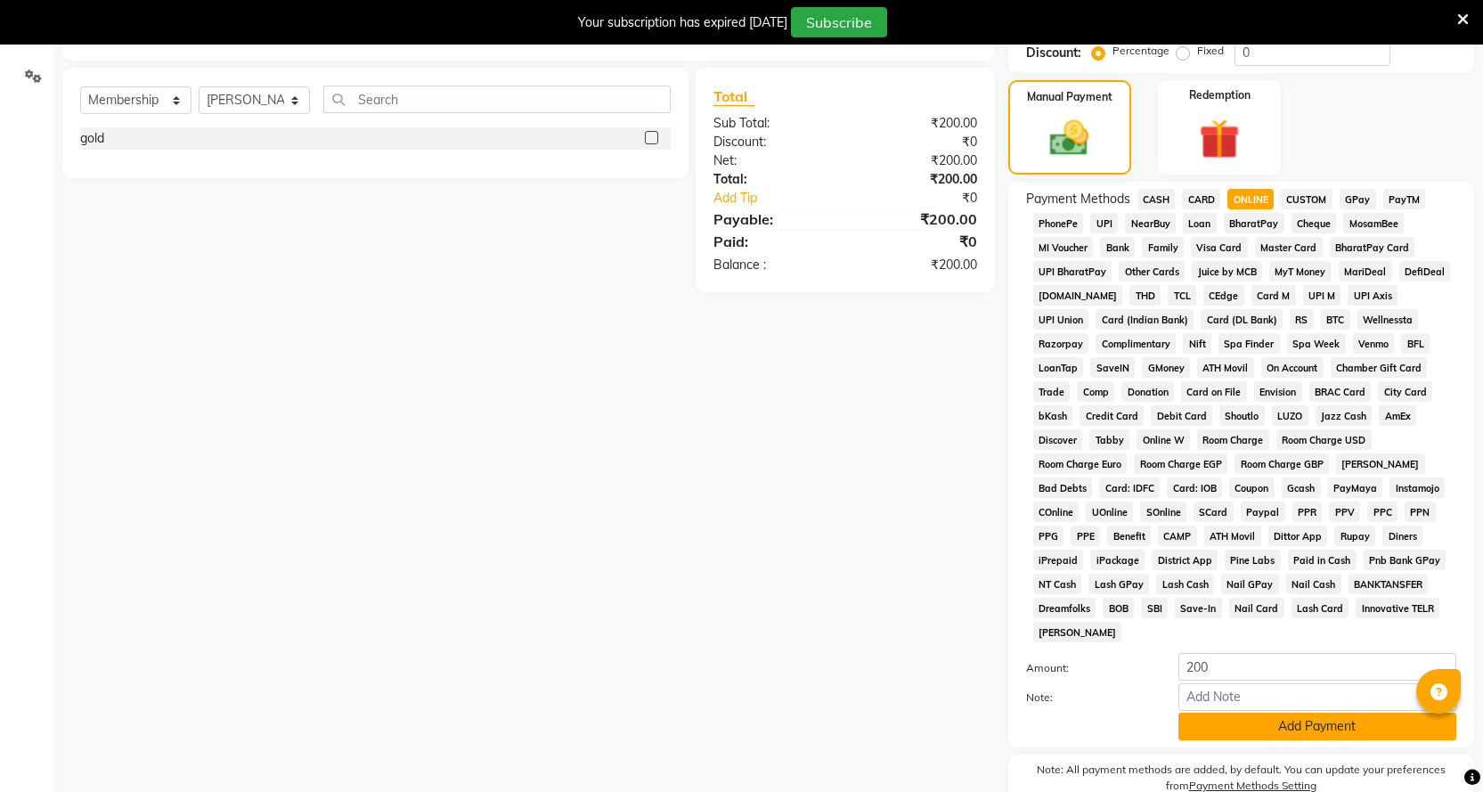
click at [1297, 715] on button "Add Payment" at bounding box center [1317, 726] width 278 height 28
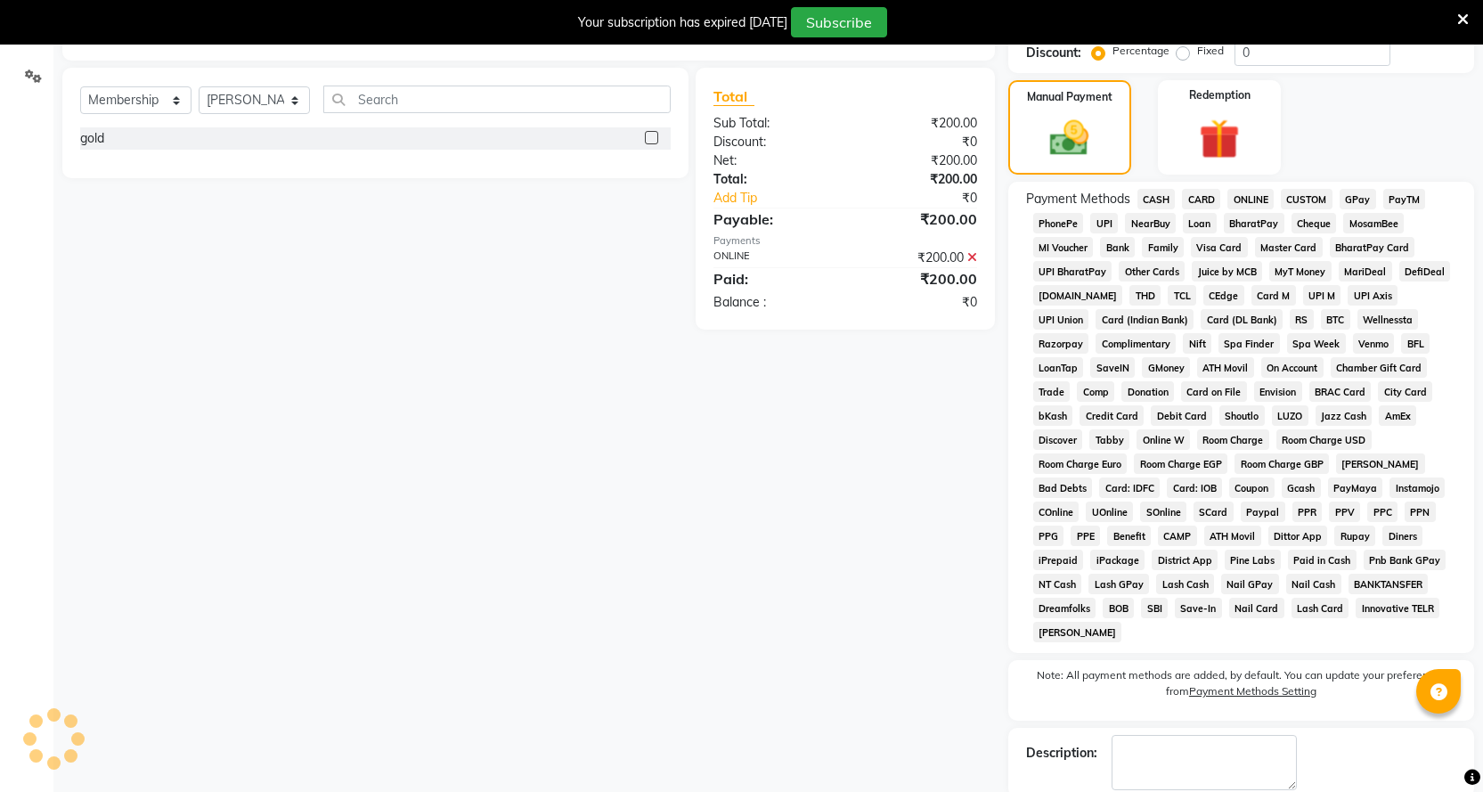
scroll to position [469, 0]
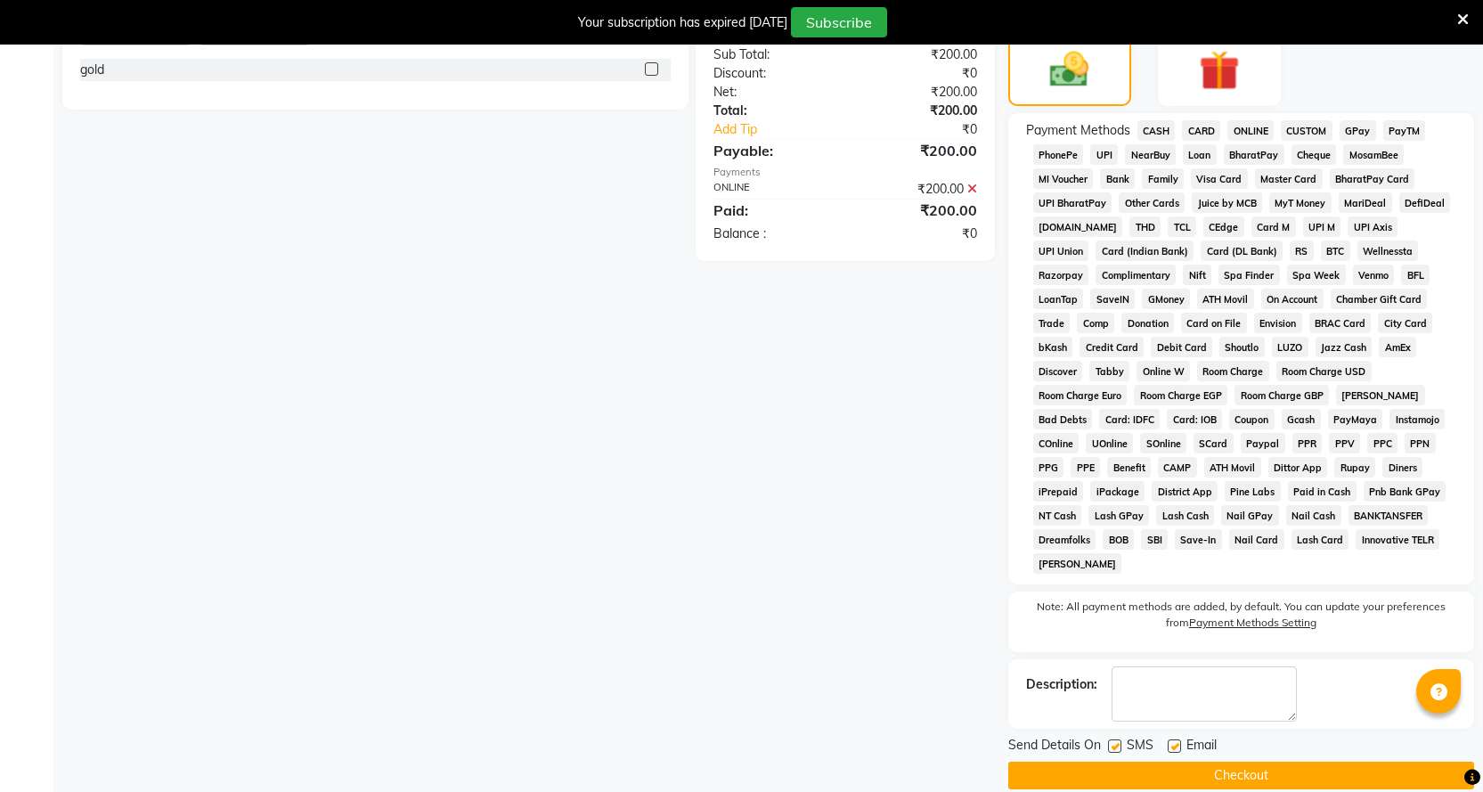
click at [1264, 761] on button "Checkout" at bounding box center [1241, 775] width 466 height 28
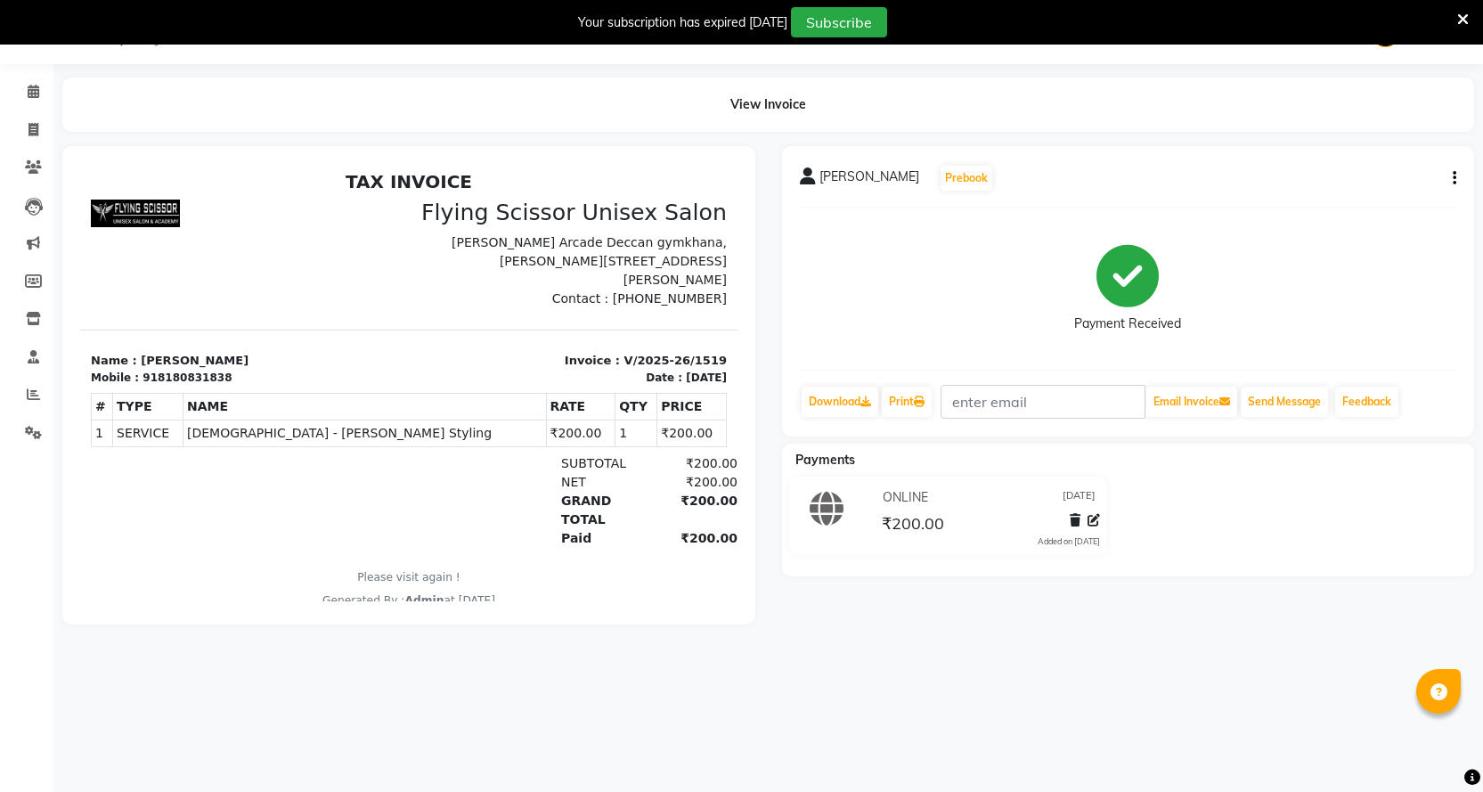
scroll to position [9, 0]
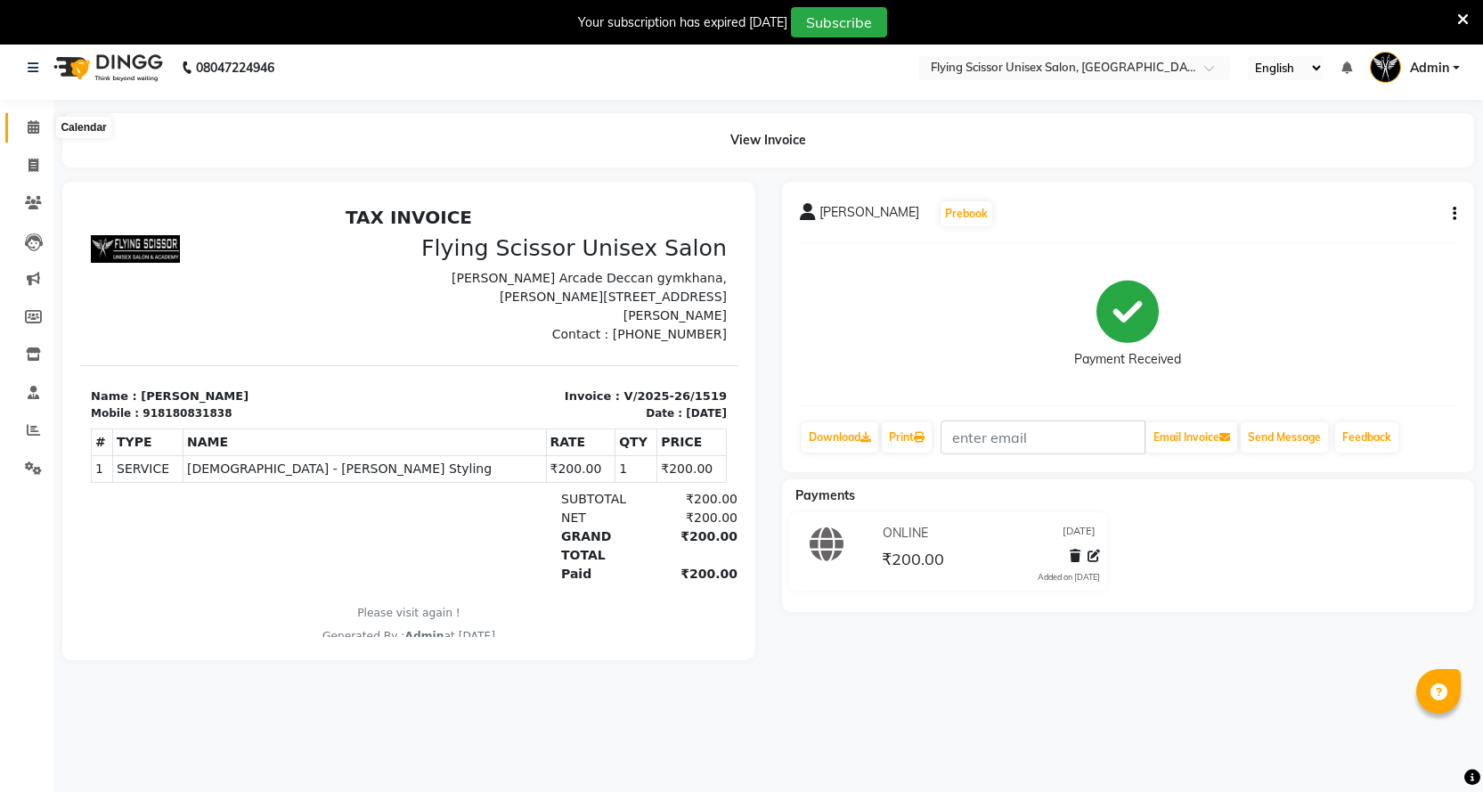
click at [42, 137] on span at bounding box center [33, 128] width 31 height 20
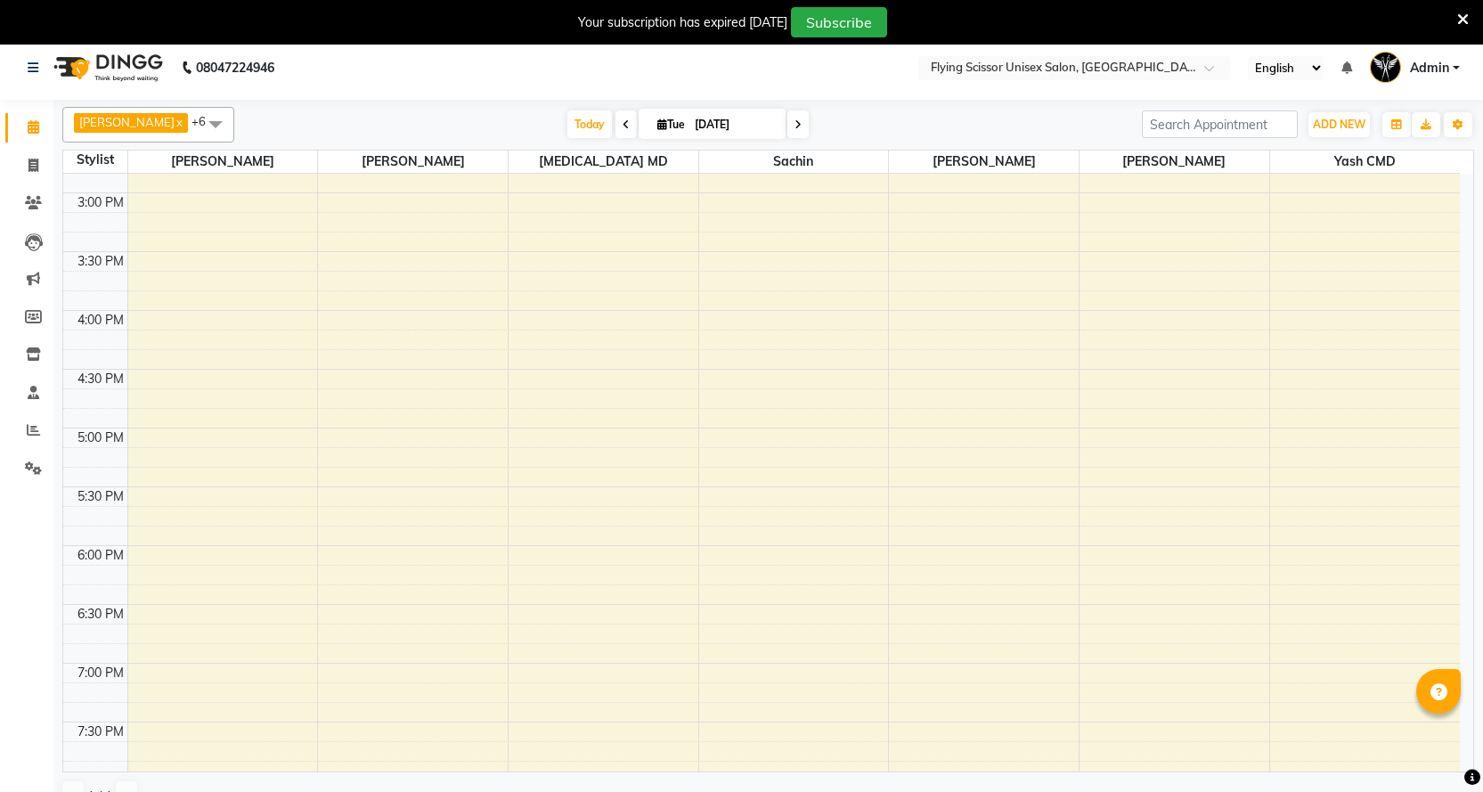
scroll to position [712, 0]
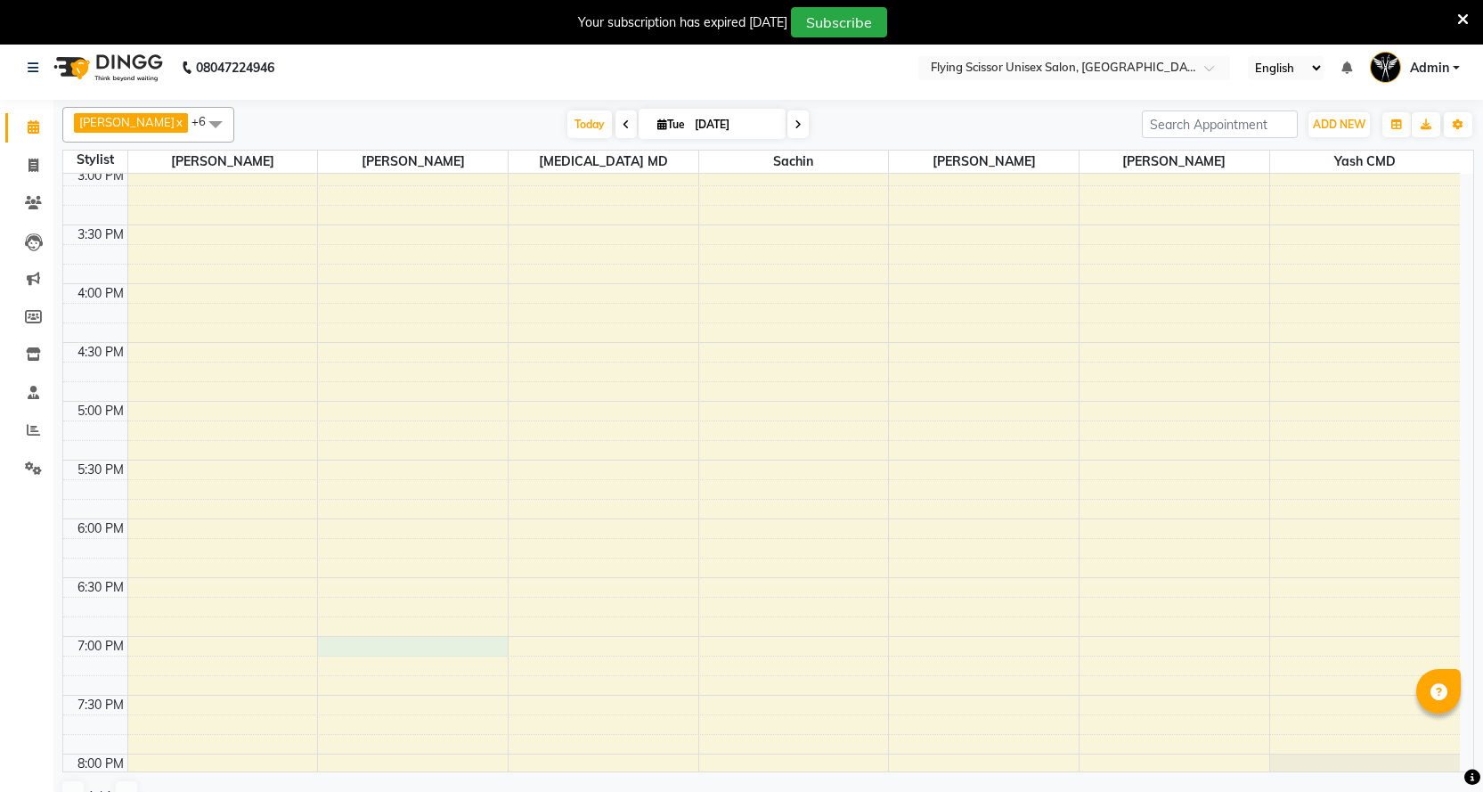
click at [362, 643] on div "9:00 AM 9:30 AM 10:00 AM 10:30 AM 11:00 AM 11:30 AM 12:00 PM 12:30 PM 1:00 PM 1…" at bounding box center [761, 224] width 1396 height 1527
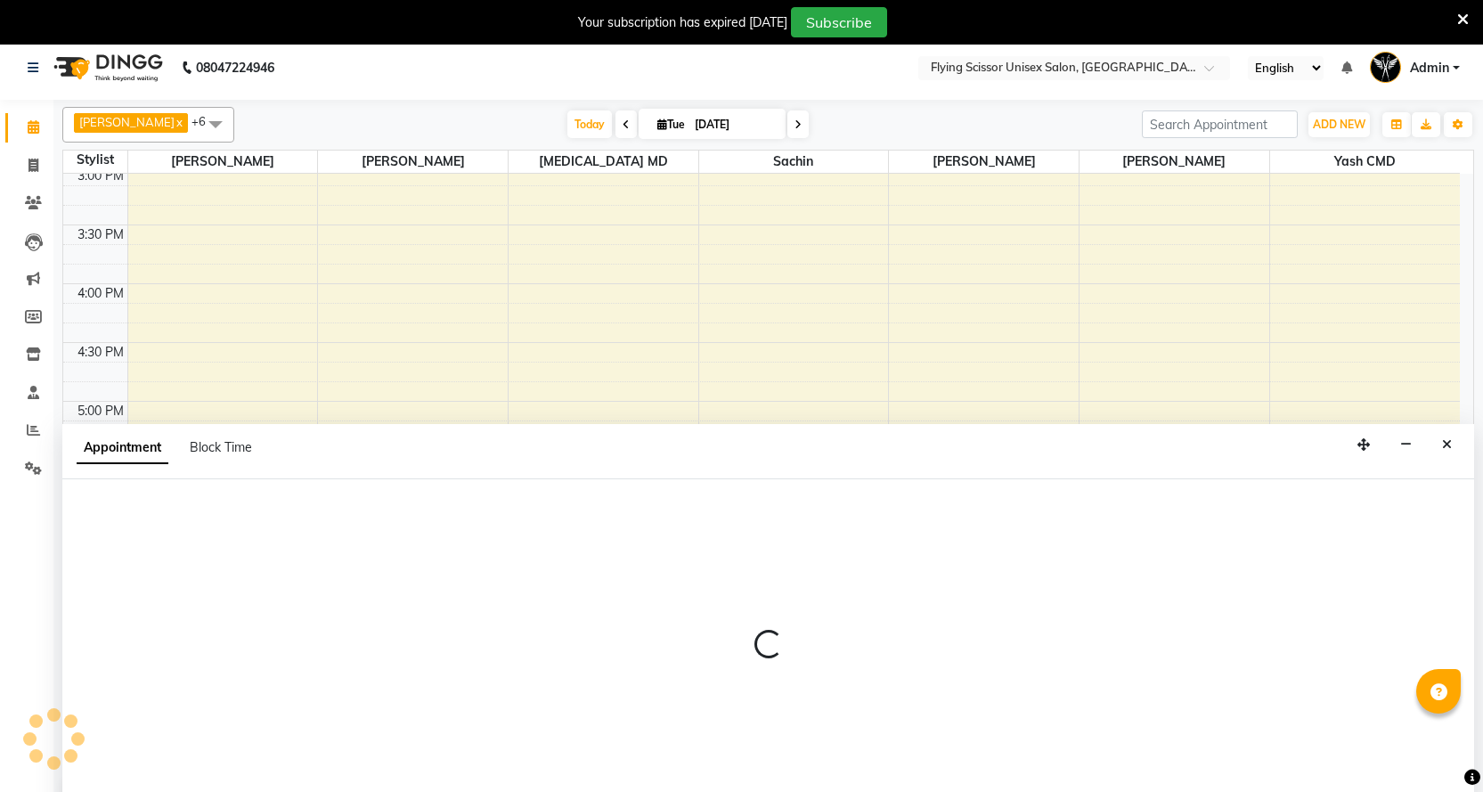
select select "18390"
select select "1140"
select select "tentative"
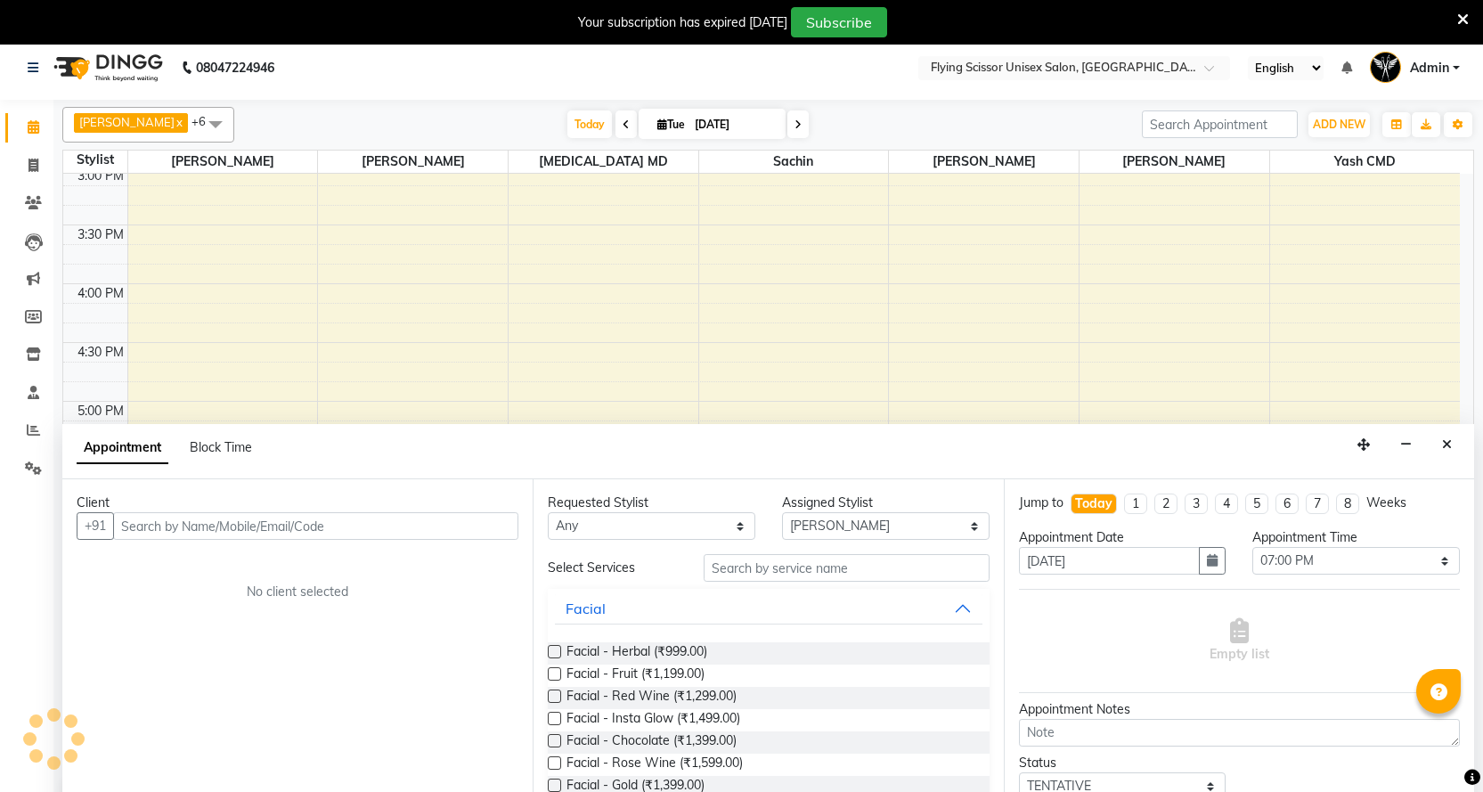
scroll to position [45, 0]
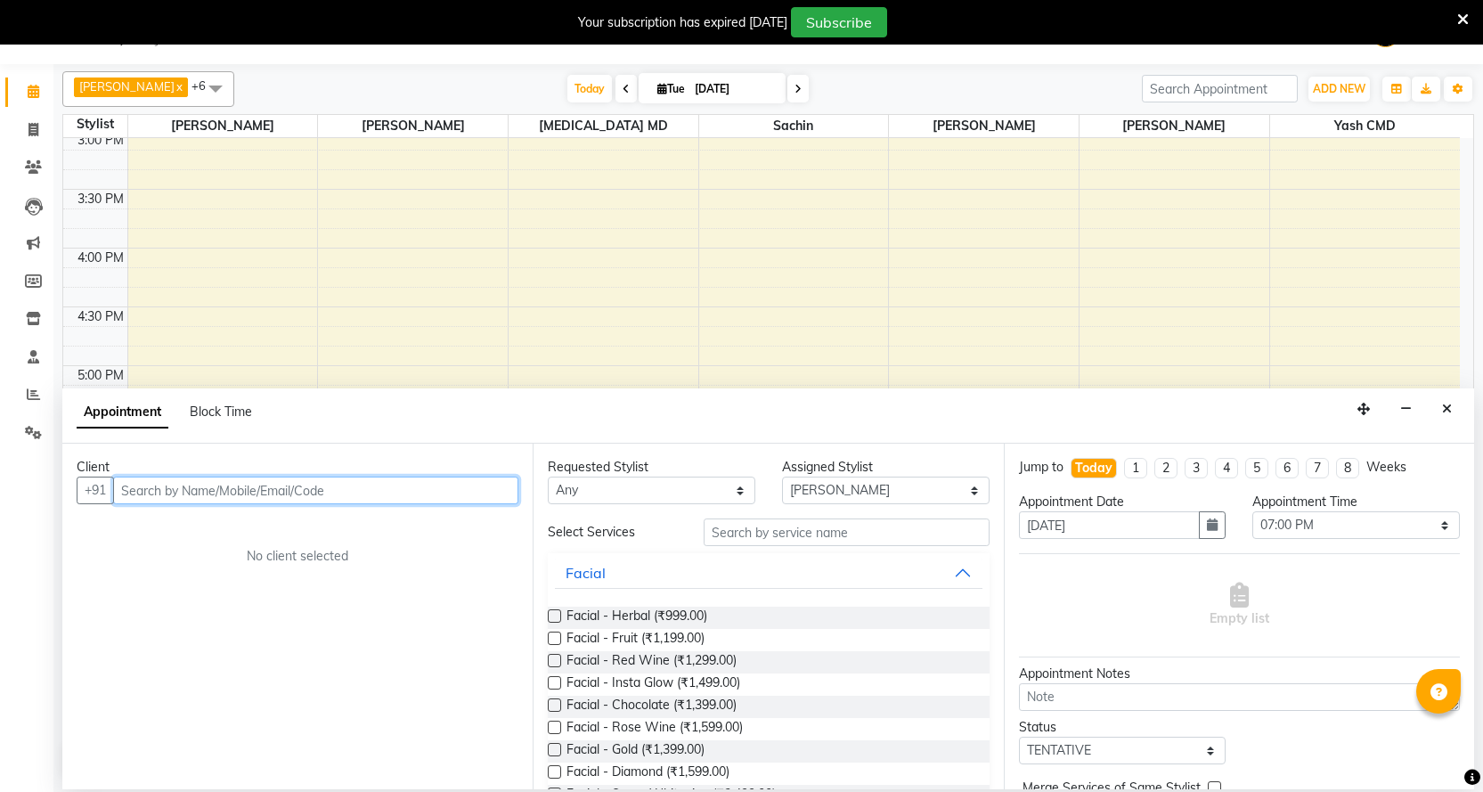
click at [202, 491] on input "text" at bounding box center [315, 490] width 405 height 28
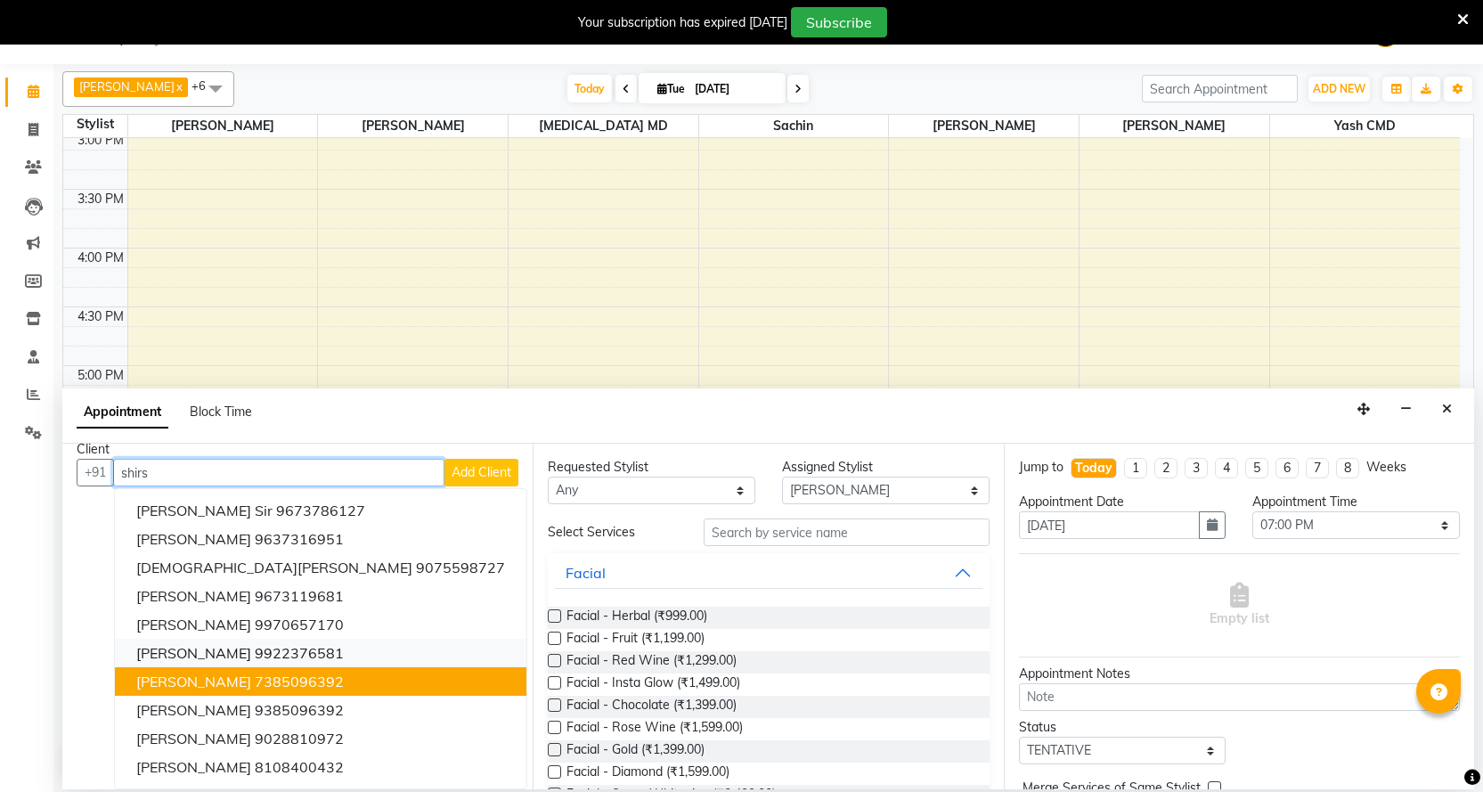
scroll to position [0, 0]
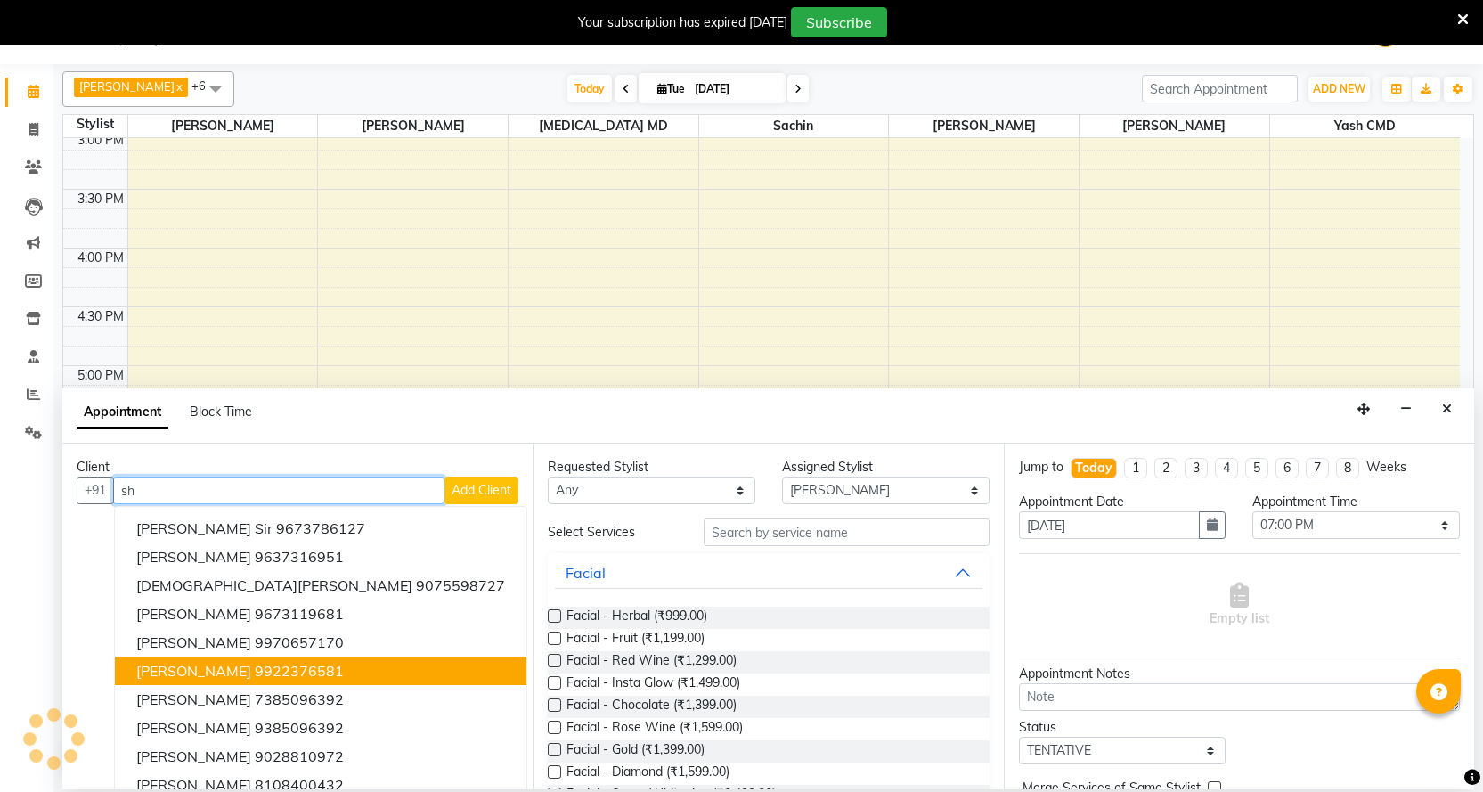
type input "s"
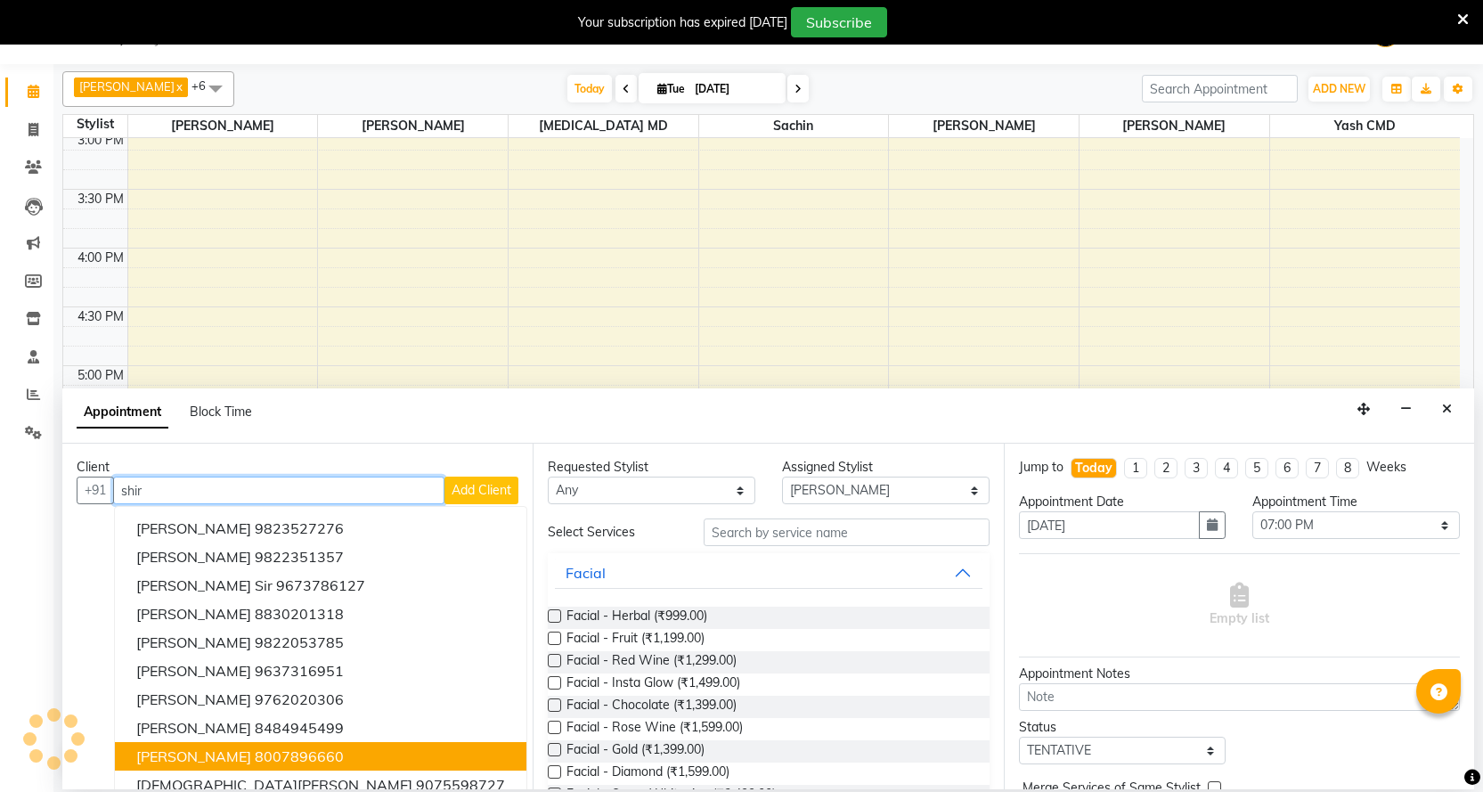
click at [204, 752] on span "[PERSON_NAME]" at bounding box center [193, 756] width 115 height 18
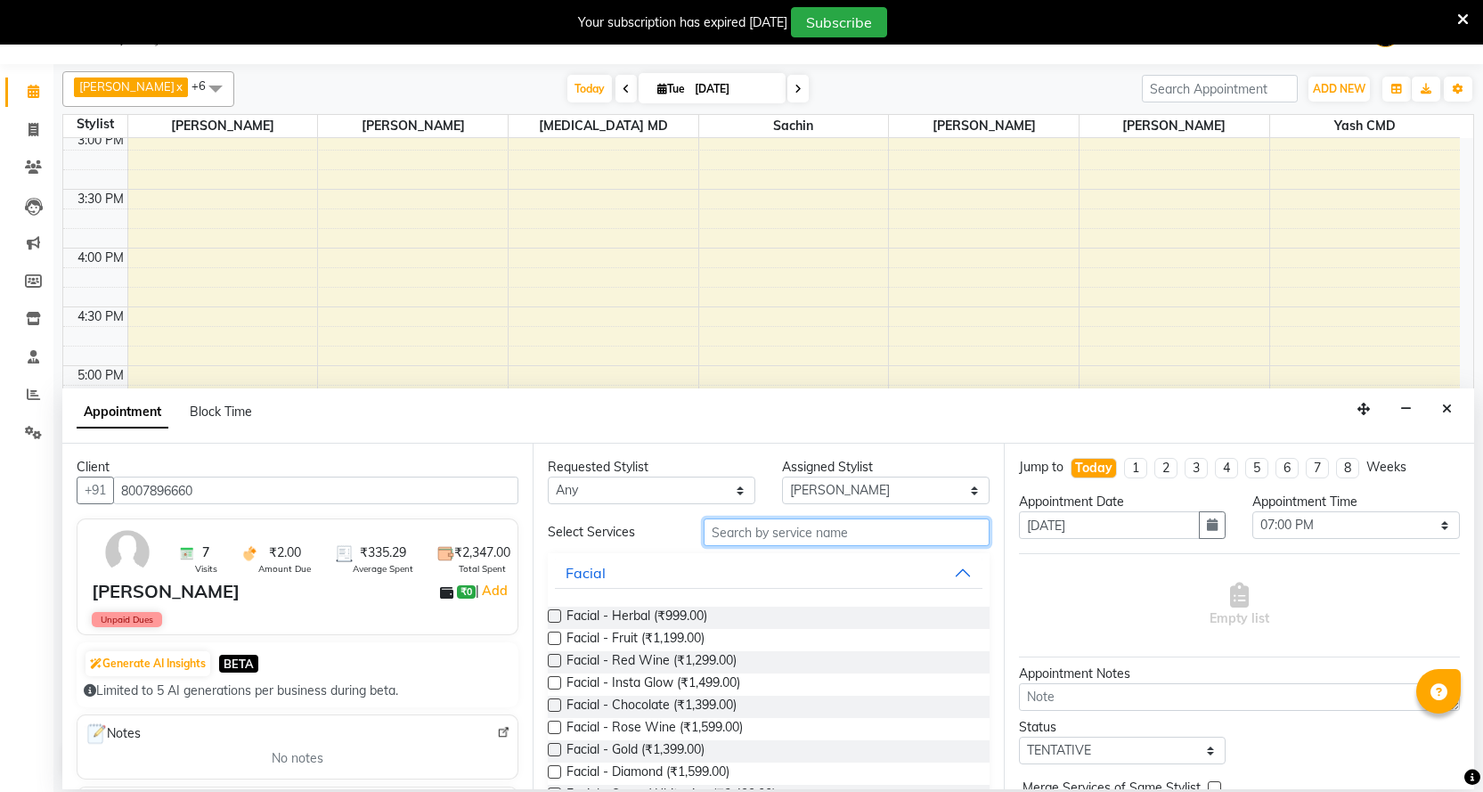
click at [734, 541] on input "text" at bounding box center [846, 532] width 285 height 28
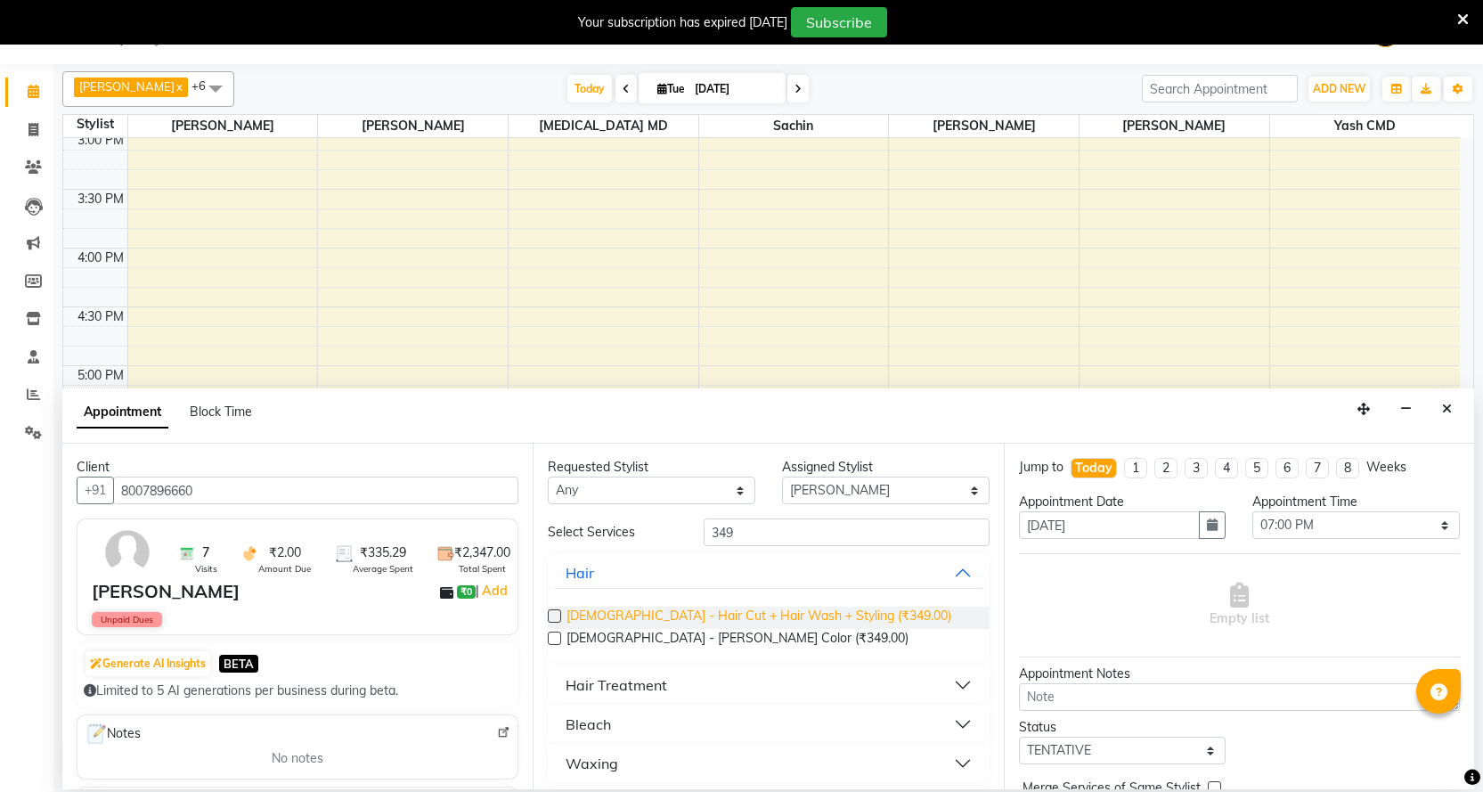
click at [726, 618] on span "[DEMOGRAPHIC_DATA] - Hair Cut + Hair Wash + Styling (₹349.00)" at bounding box center [758, 617] width 385 height 22
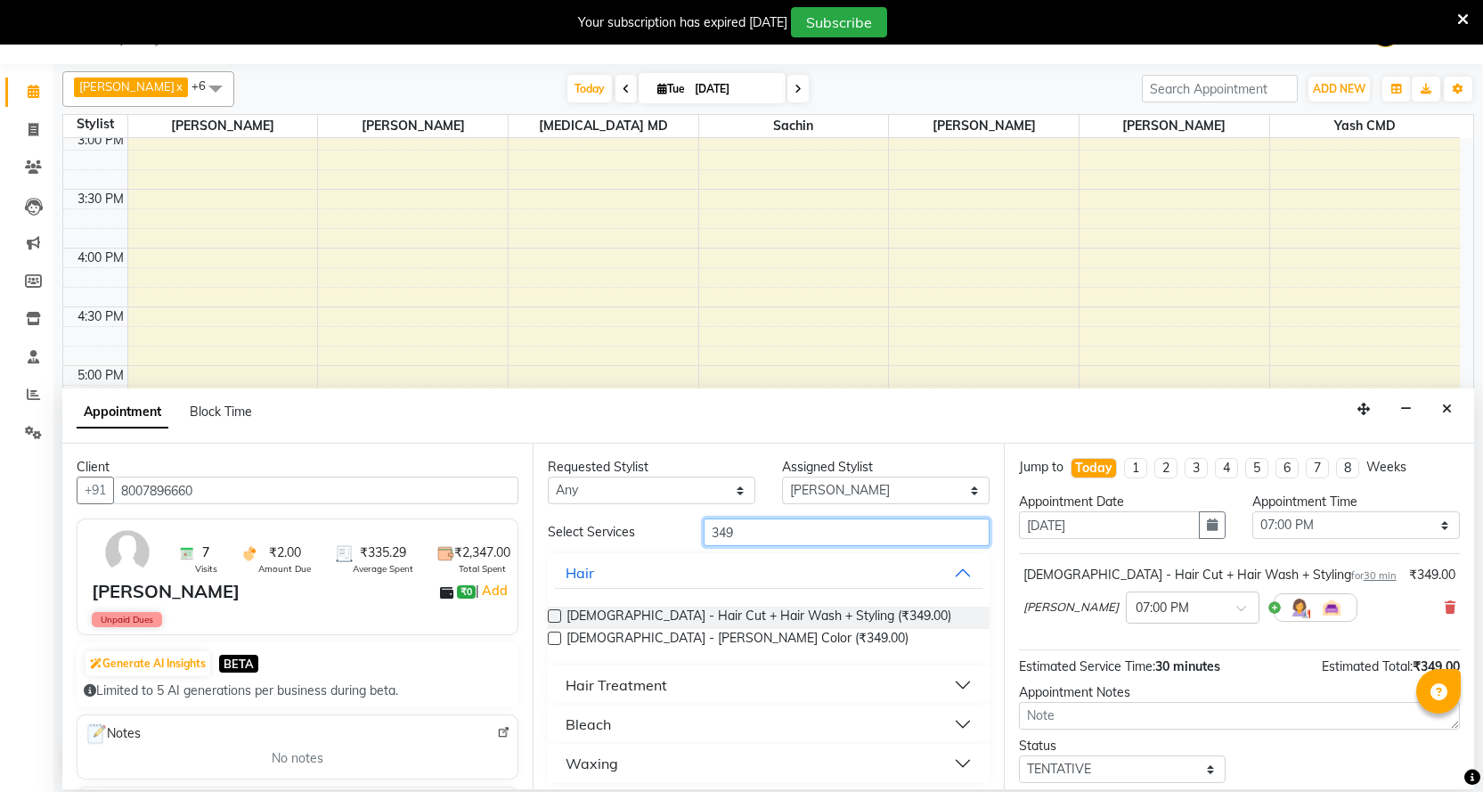
click at [801, 534] on input "349" at bounding box center [846, 532] width 285 height 28
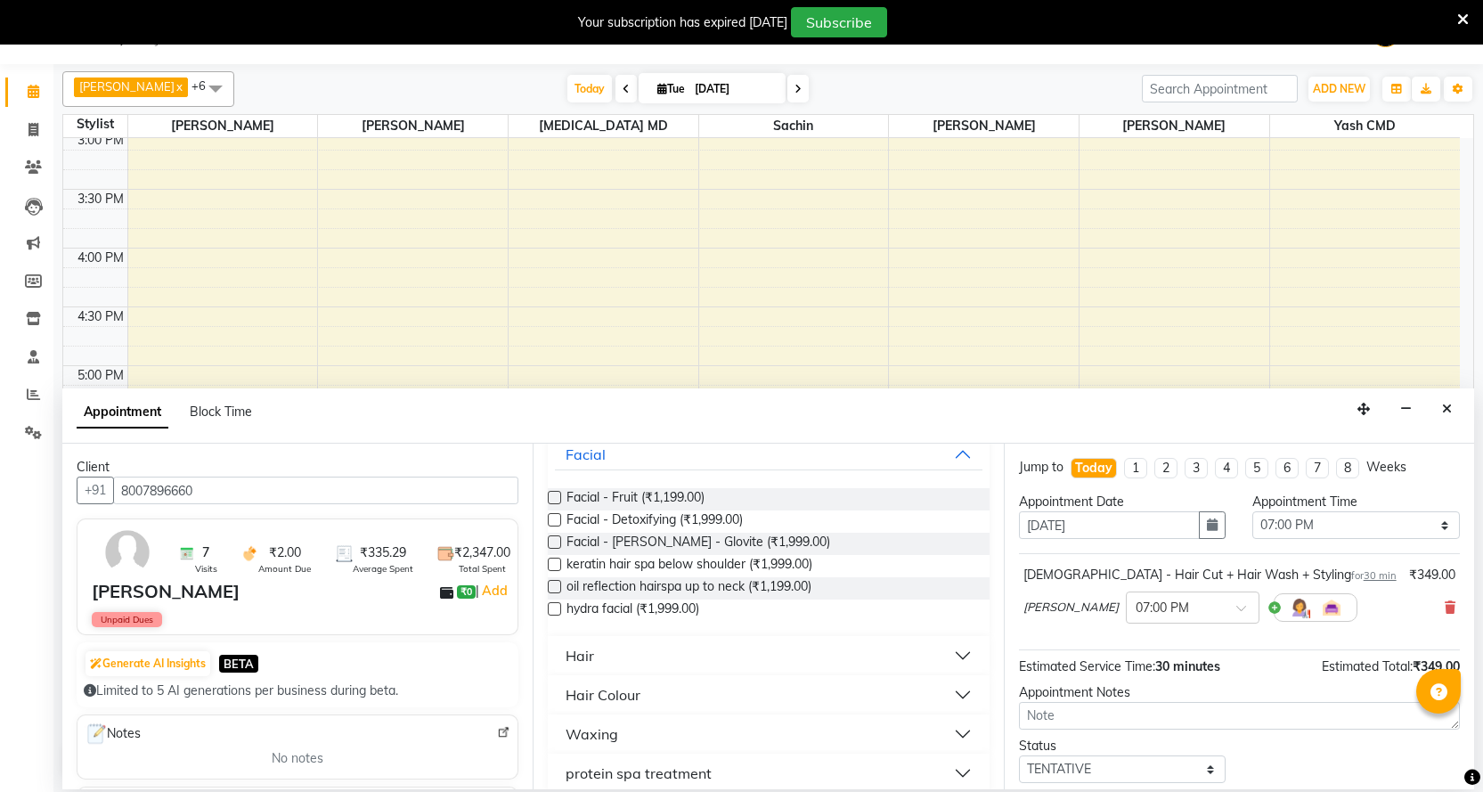
scroll to position [175, 0]
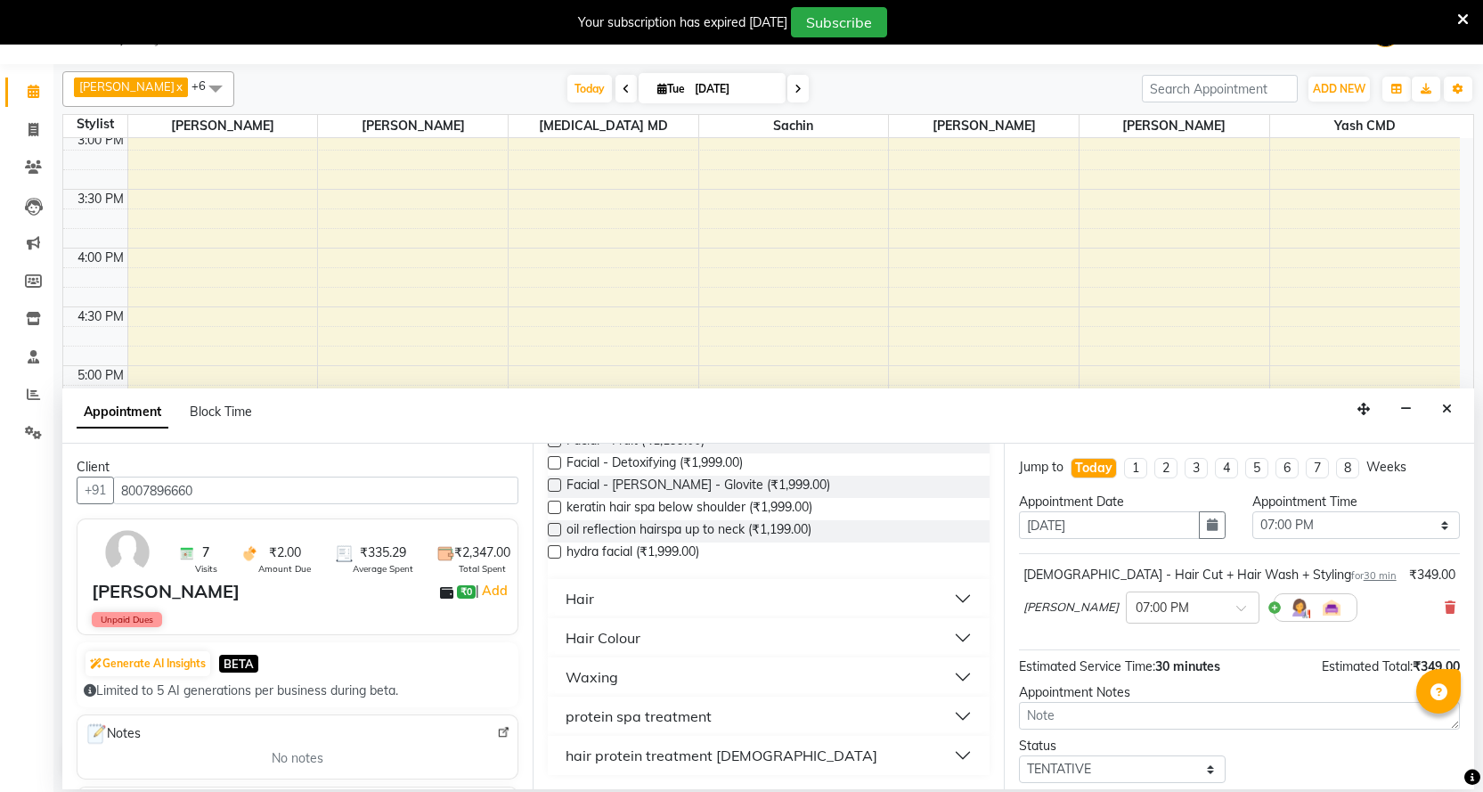
click at [575, 589] on div "Hair" at bounding box center [579, 598] width 28 height 21
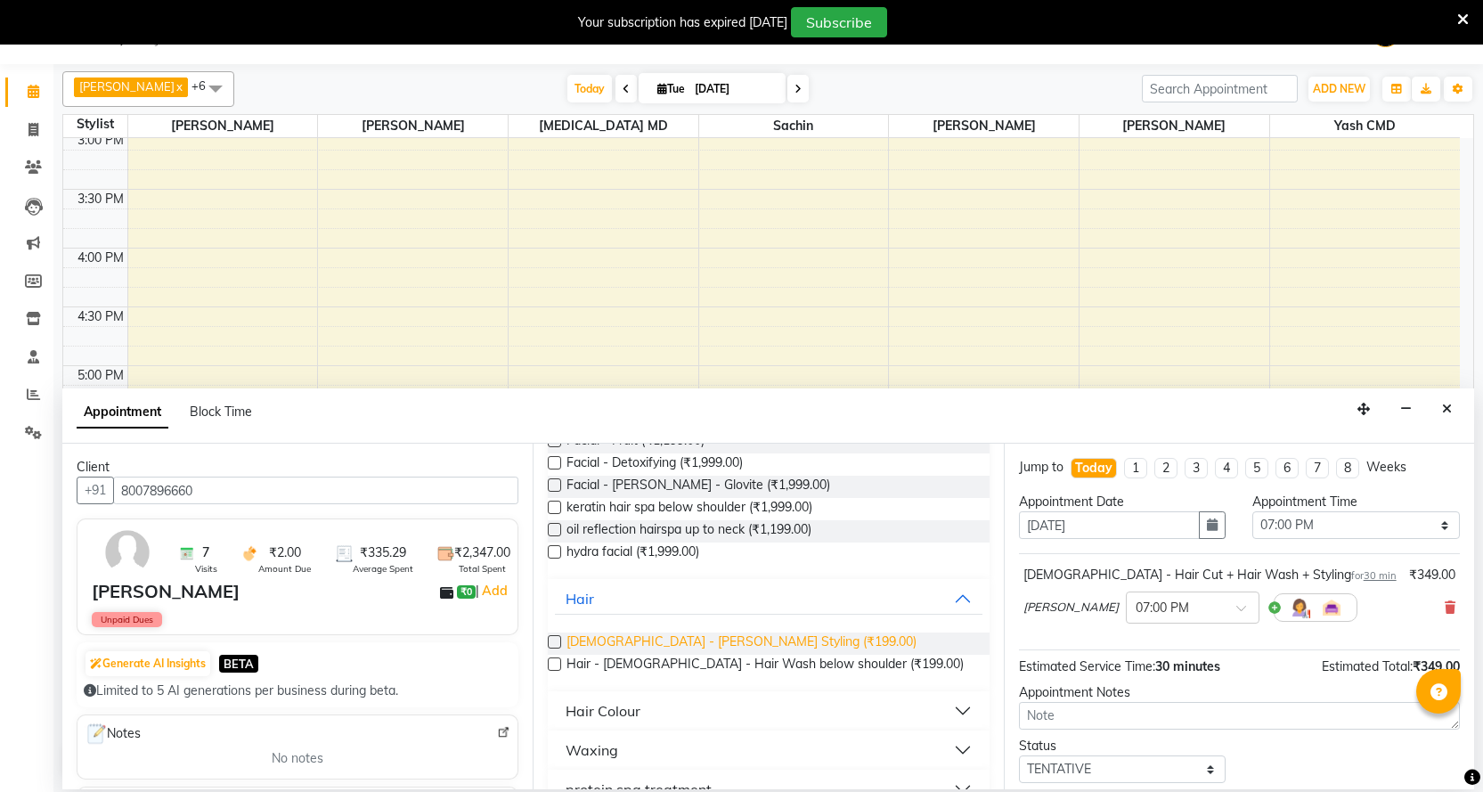
click at [657, 642] on span "[DEMOGRAPHIC_DATA] - [PERSON_NAME] Styling (₹199.00)" at bounding box center [741, 643] width 350 height 22
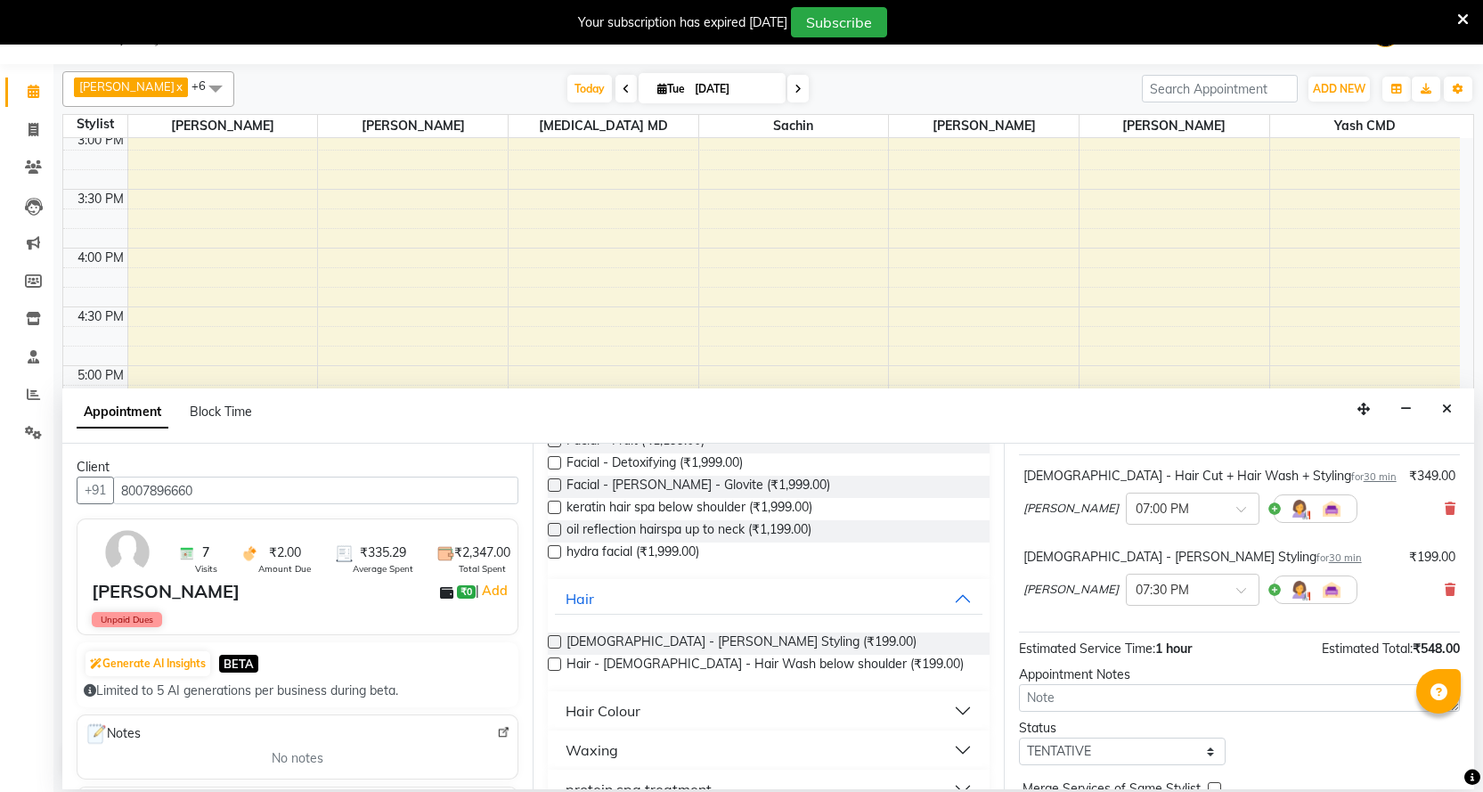
scroll to position [187, 0]
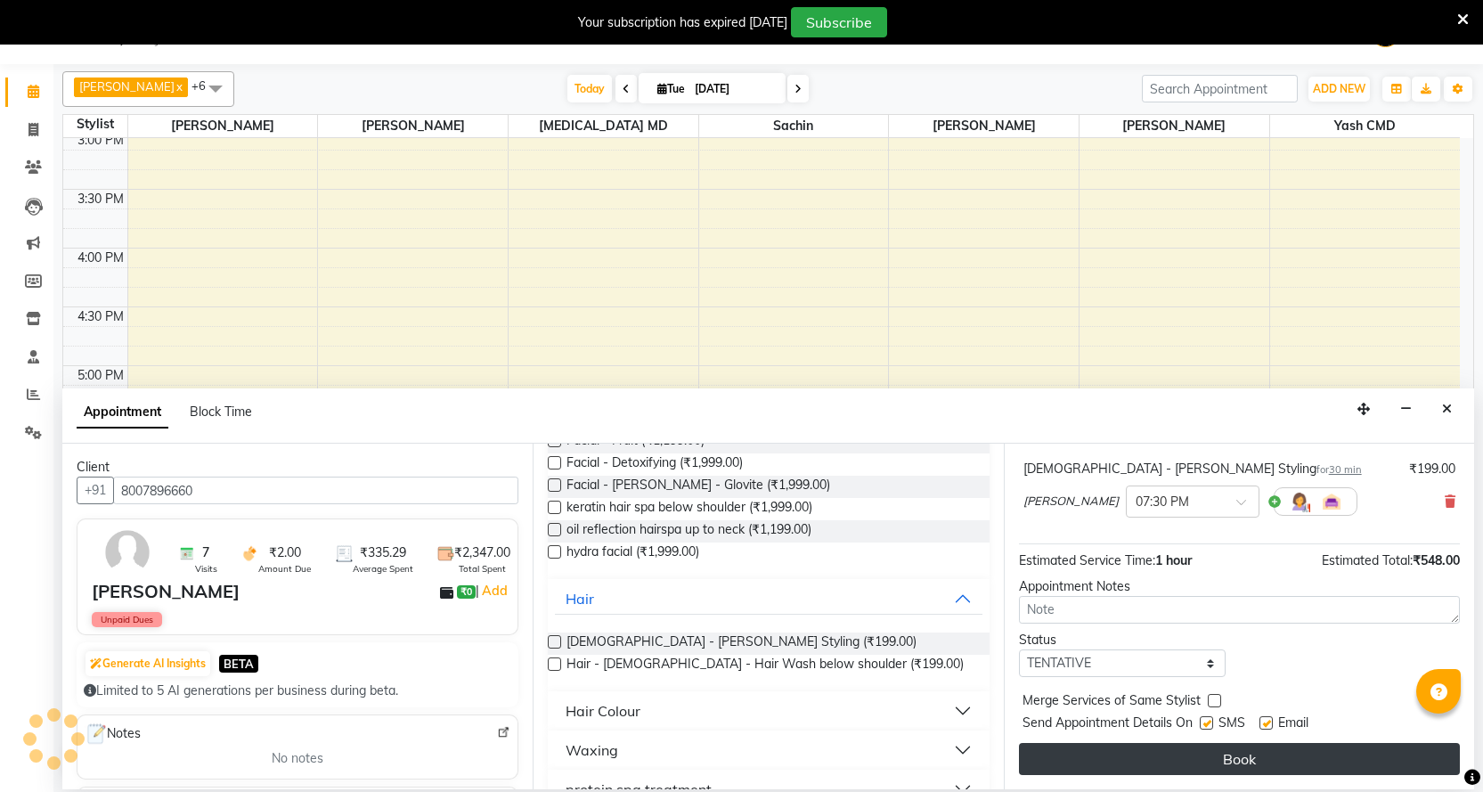
click at [1128, 756] on button "Book" at bounding box center [1239, 759] width 441 height 32
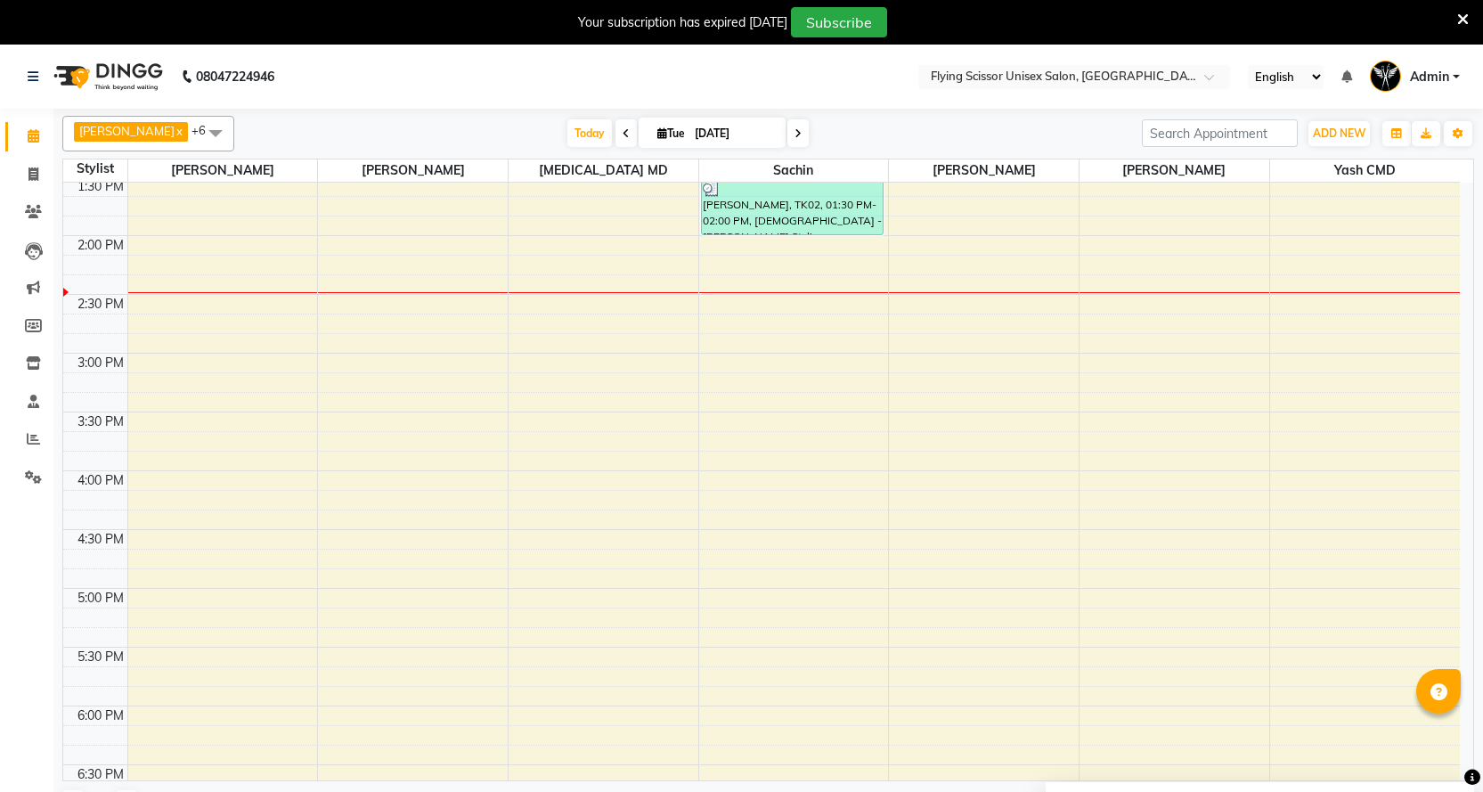
scroll to position [445, 0]
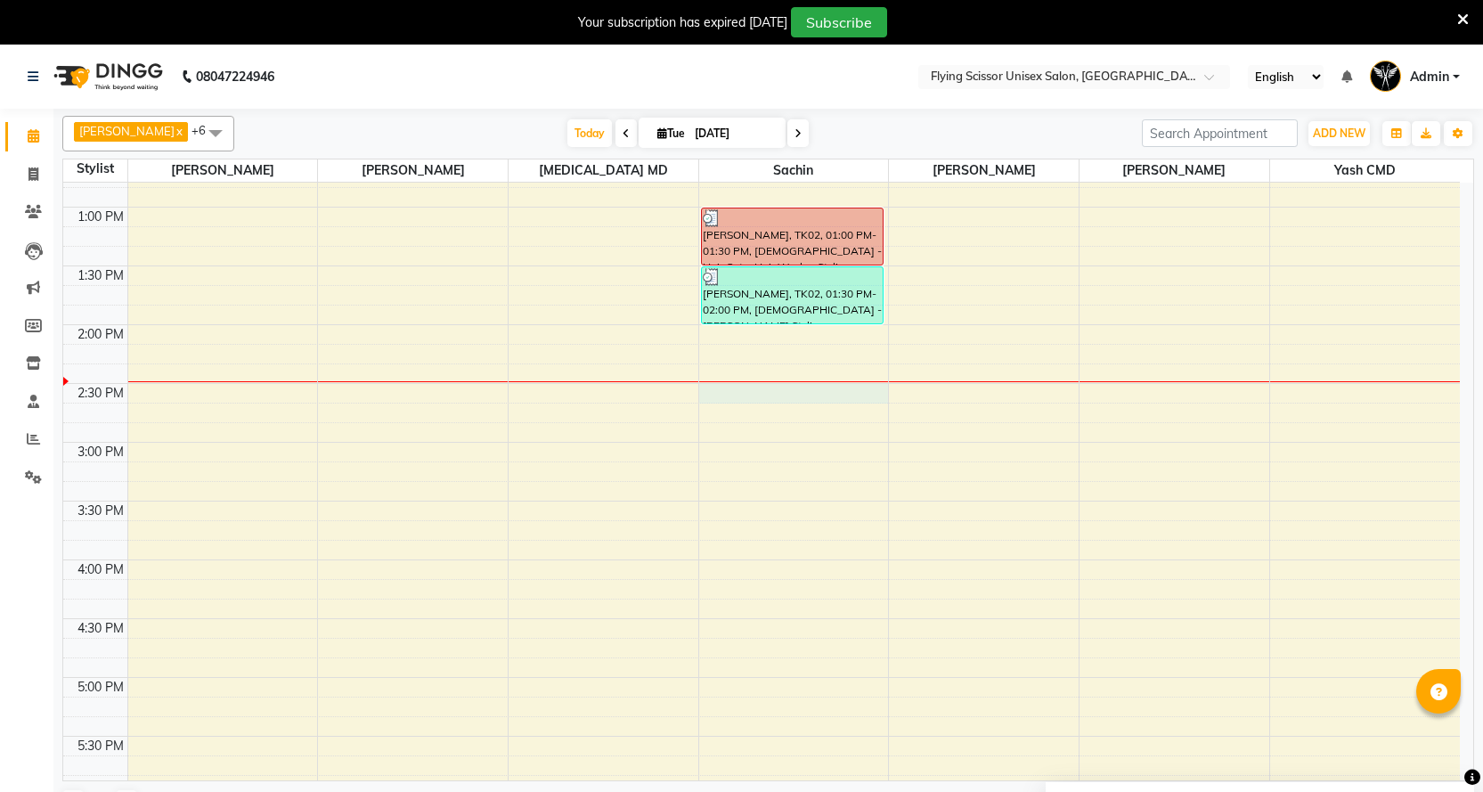
click at [752, 391] on div "9:00 AM 9:30 AM 10:00 AM 10:30 AM 11:00 AM 11:30 AM 12:00 PM 12:30 PM 1:00 PM 1…" at bounding box center [761, 500] width 1396 height 1527
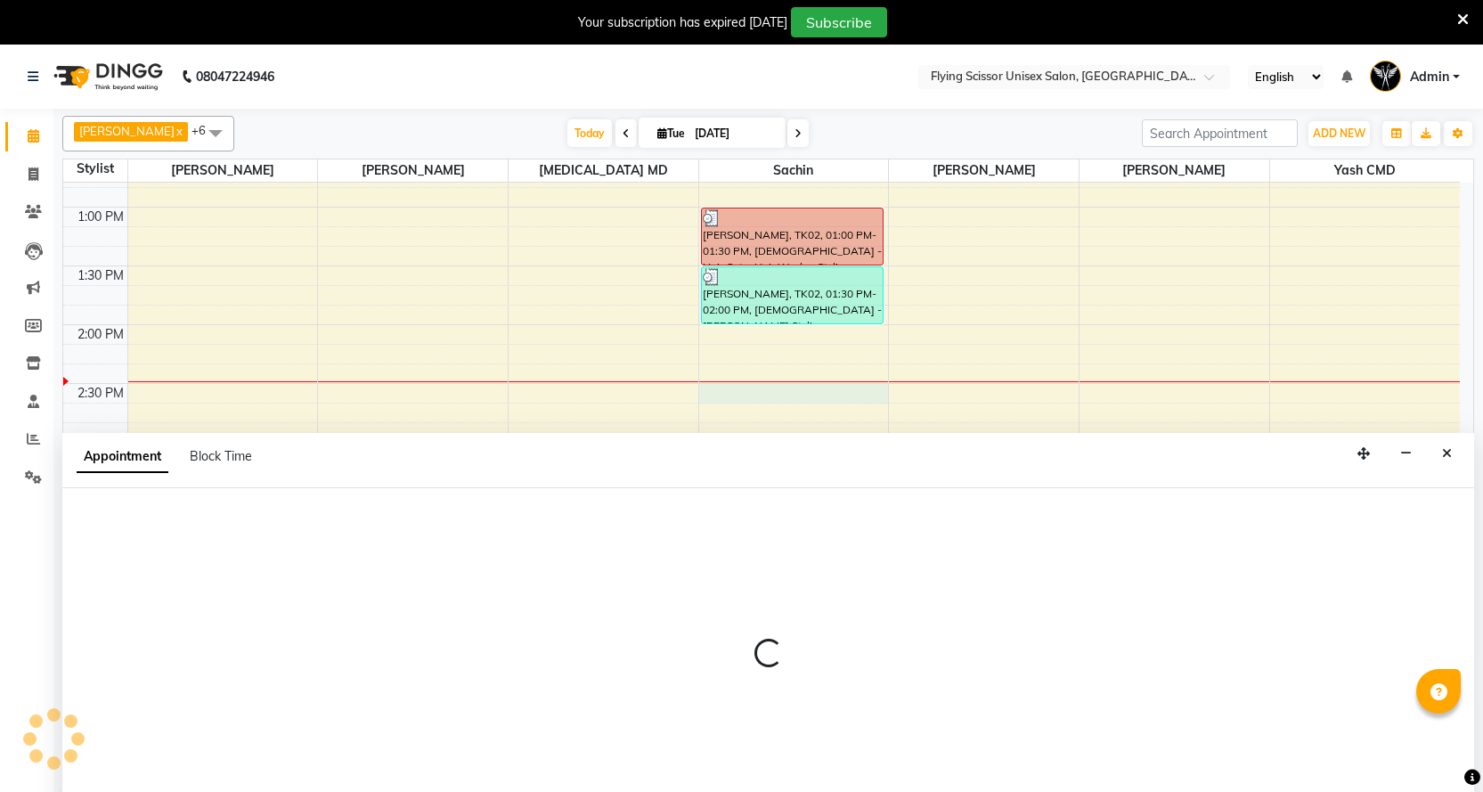
scroll to position [45, 0]
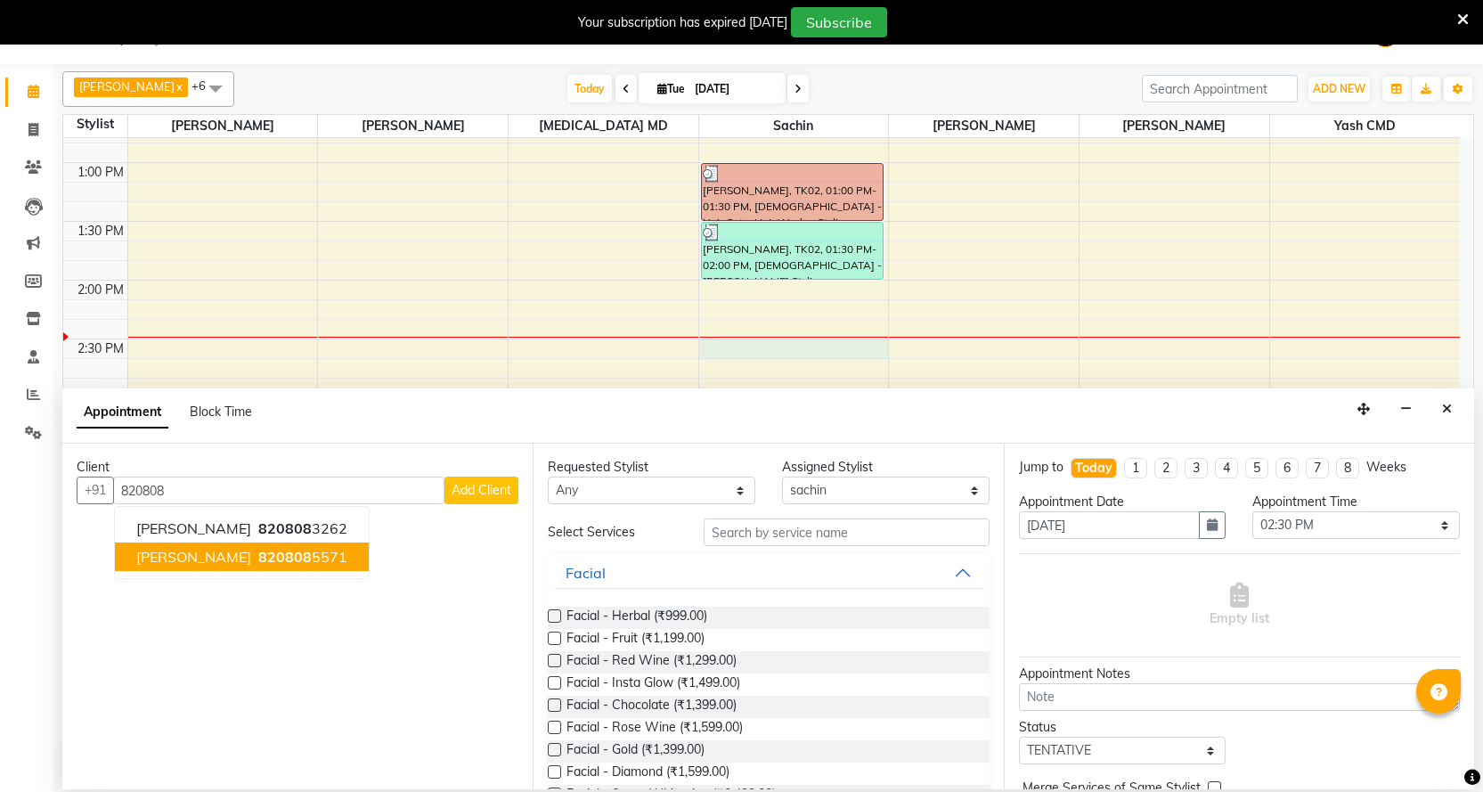
click at [346, 551] on button "[PERSON_NAME] 820808 5571" at bounding box center [242, 556] width 254 height 28
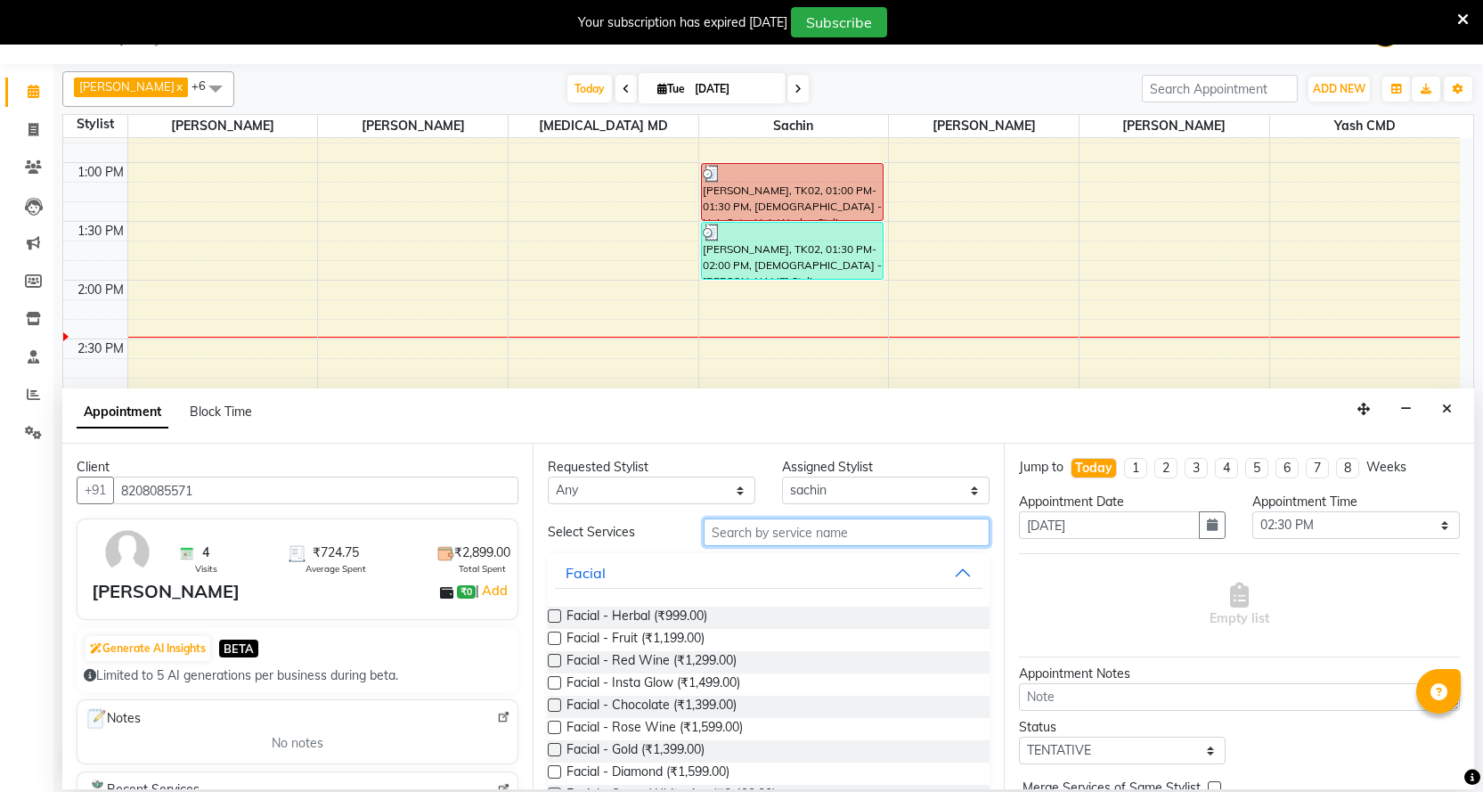
click at [808, 534] on input "text" at bounding box center [846, 532] width 285 height 28
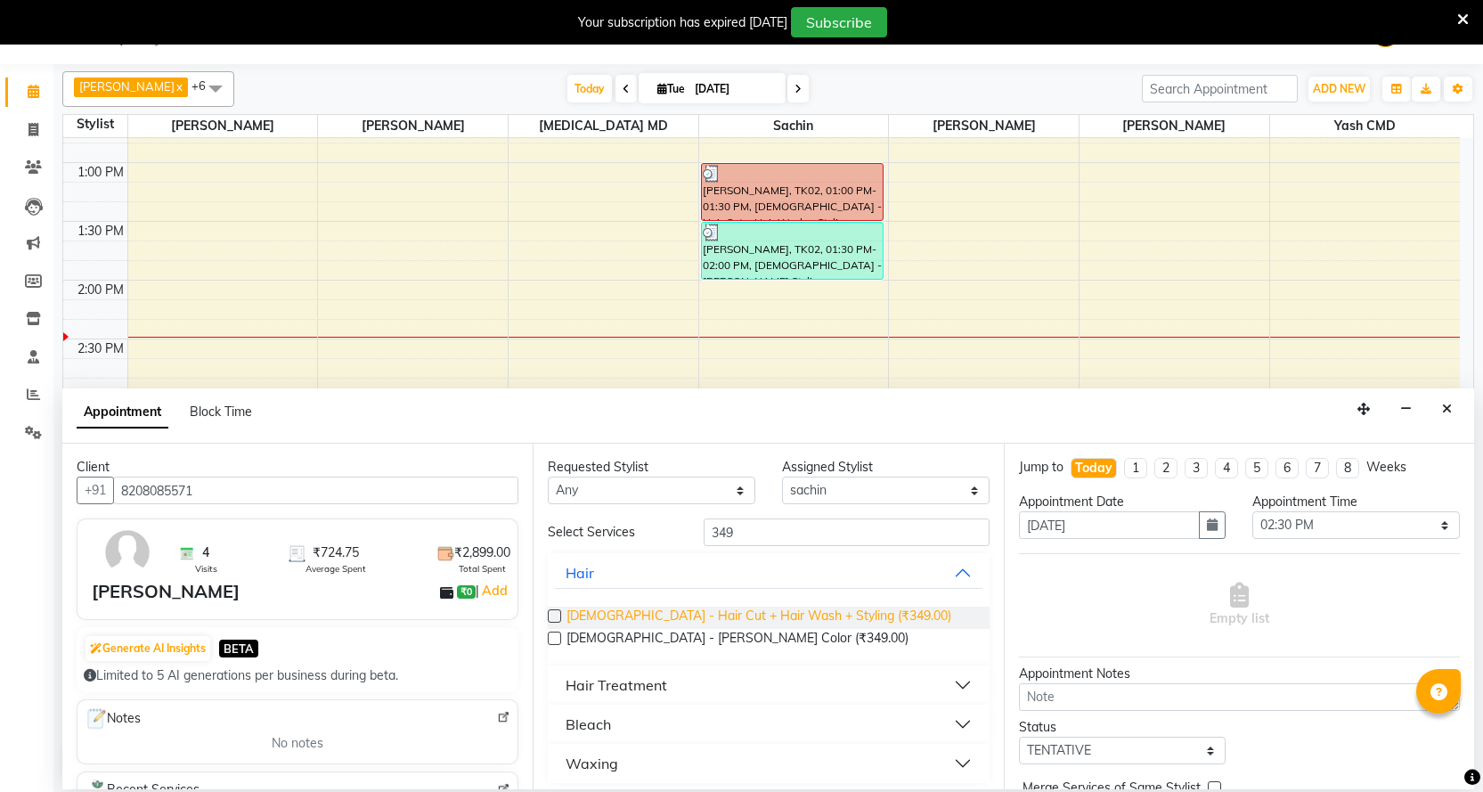
click at [810, 619] on span "[DEMOGRAPHIC_DATA] - Hair Cut + Hair Wash + Styling (₹349.00)" at bounding box center [758, 617] width 385 height 22
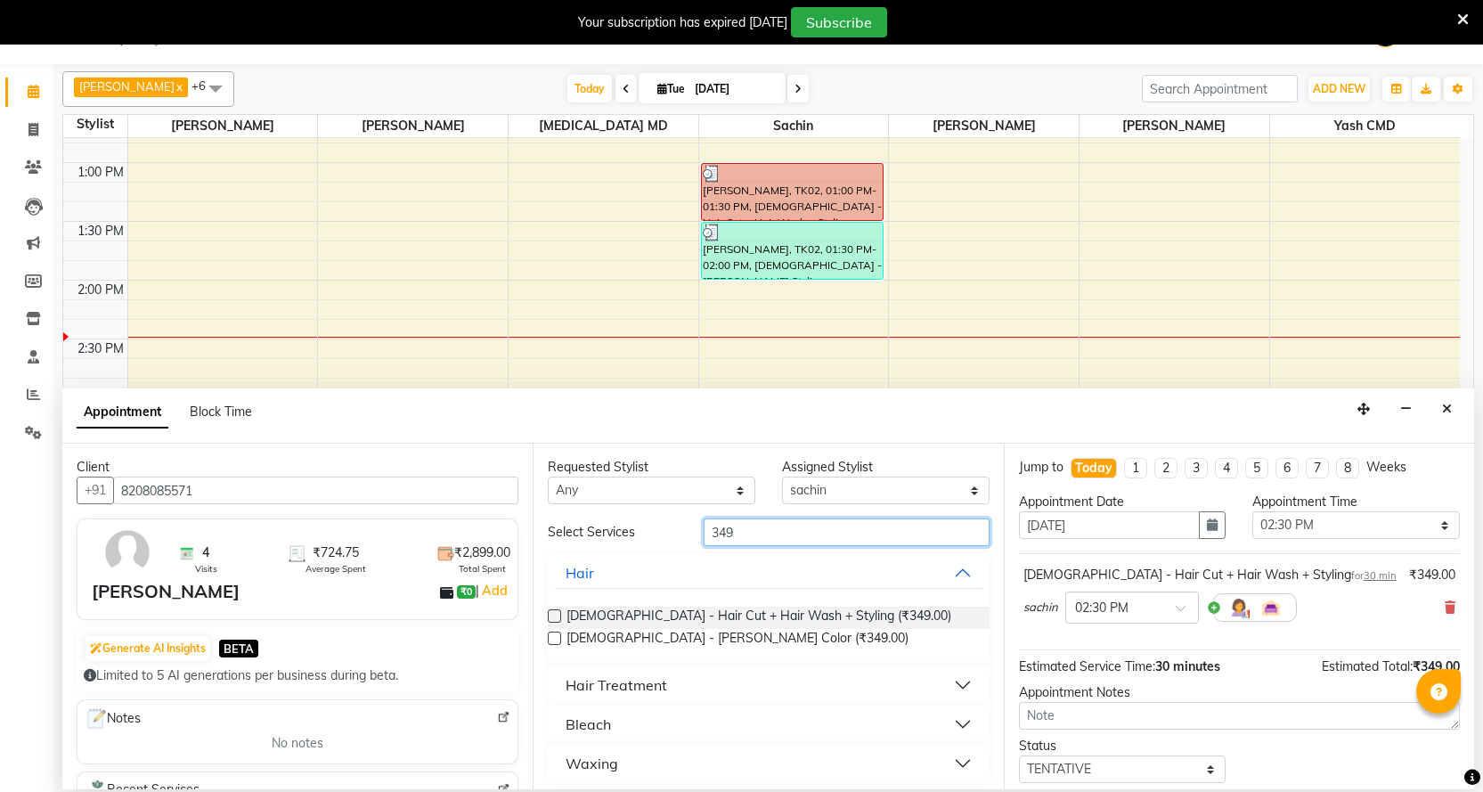
click at [806, 538] on input "349" at bounding box center [846, 532] width 285 height 28
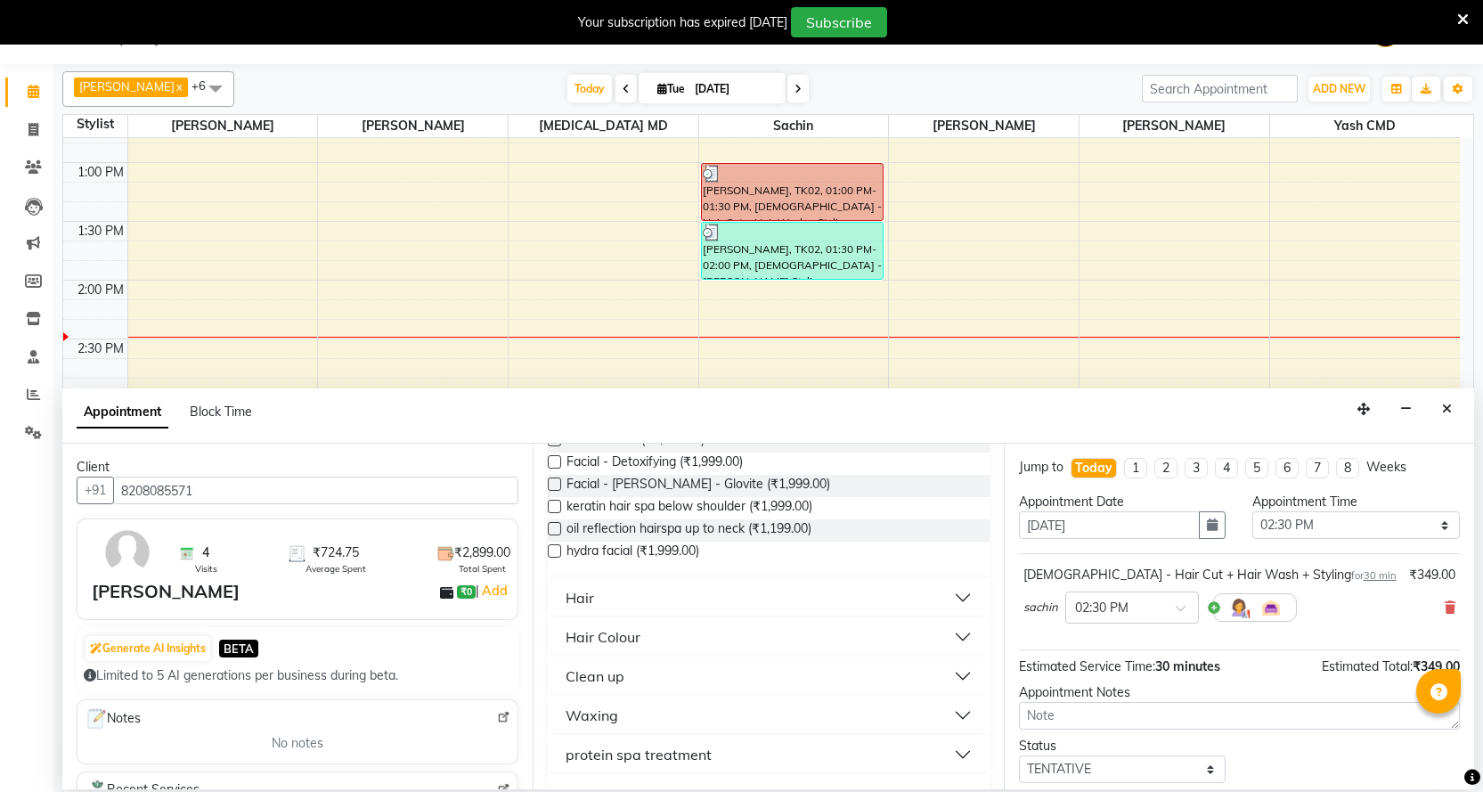
scroll to position [178, 0]
click at [630, 588] on button "Hair" at bounding box center [768, 596] width 427 height 32
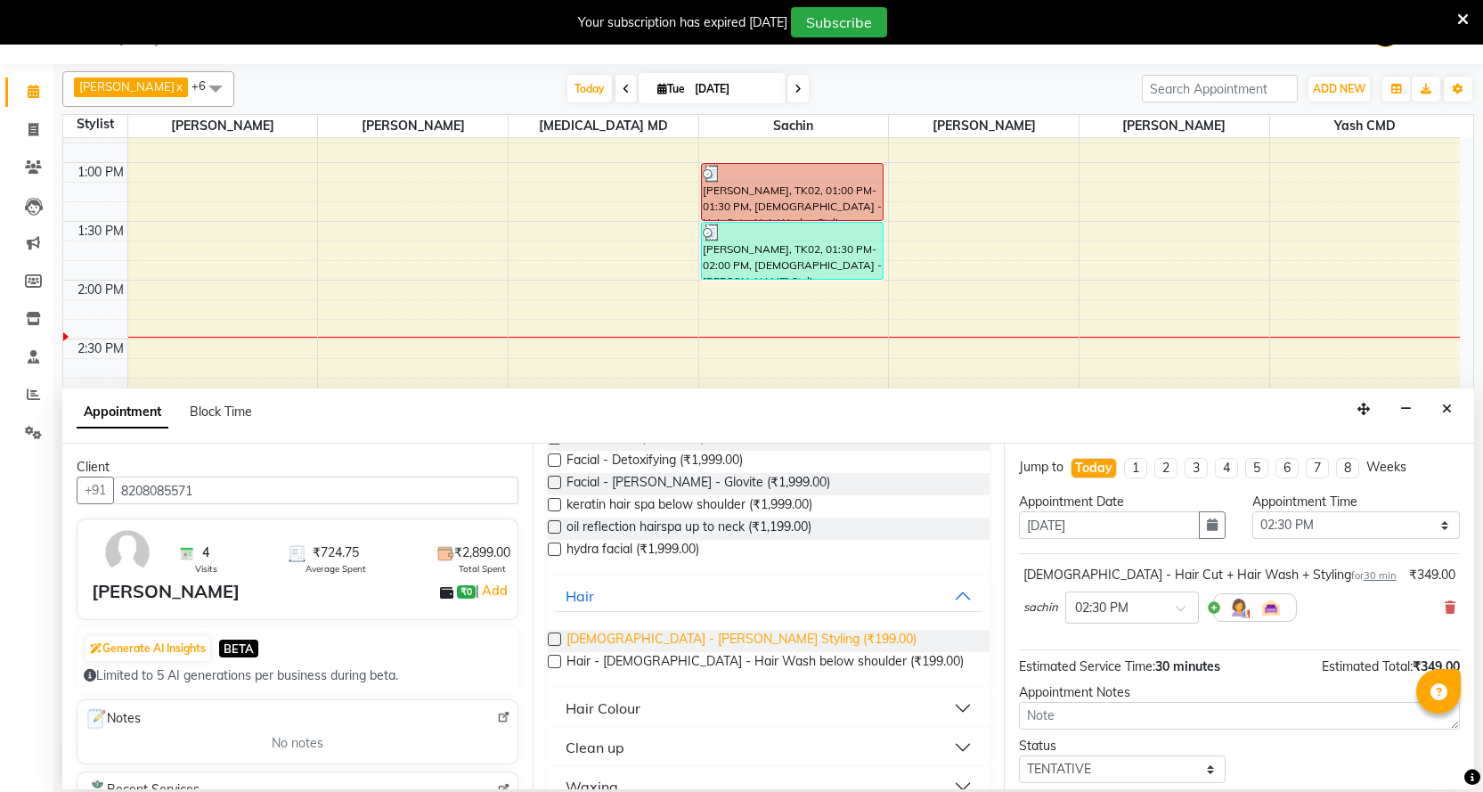
click at [629, 646] on span "[DEMOGRAPHIC_DATA] - [PERSON_NAME] Styling (₹199.00)" at bounding box center [741, 641] width 350 height 22
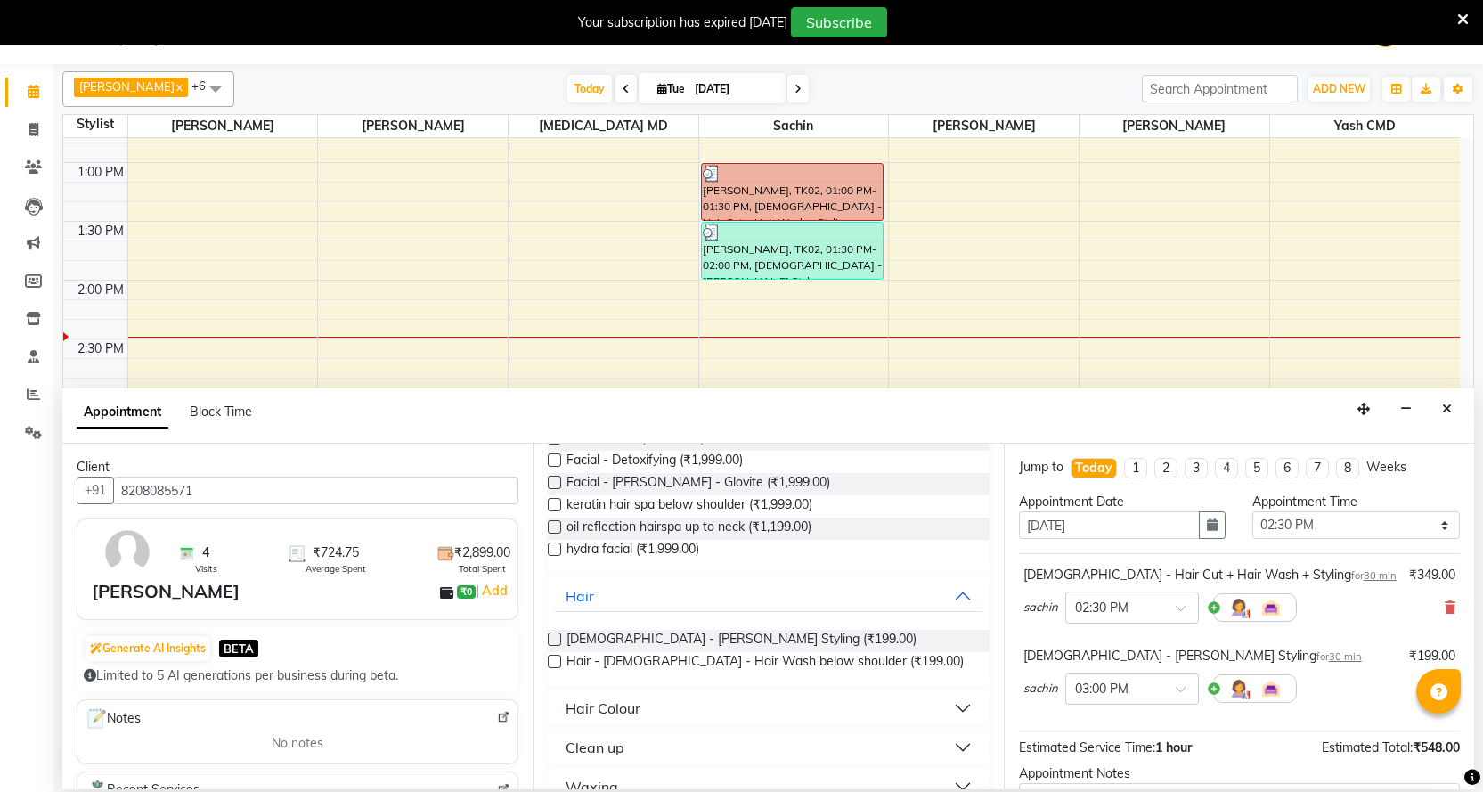
scroll to position [187, 0]
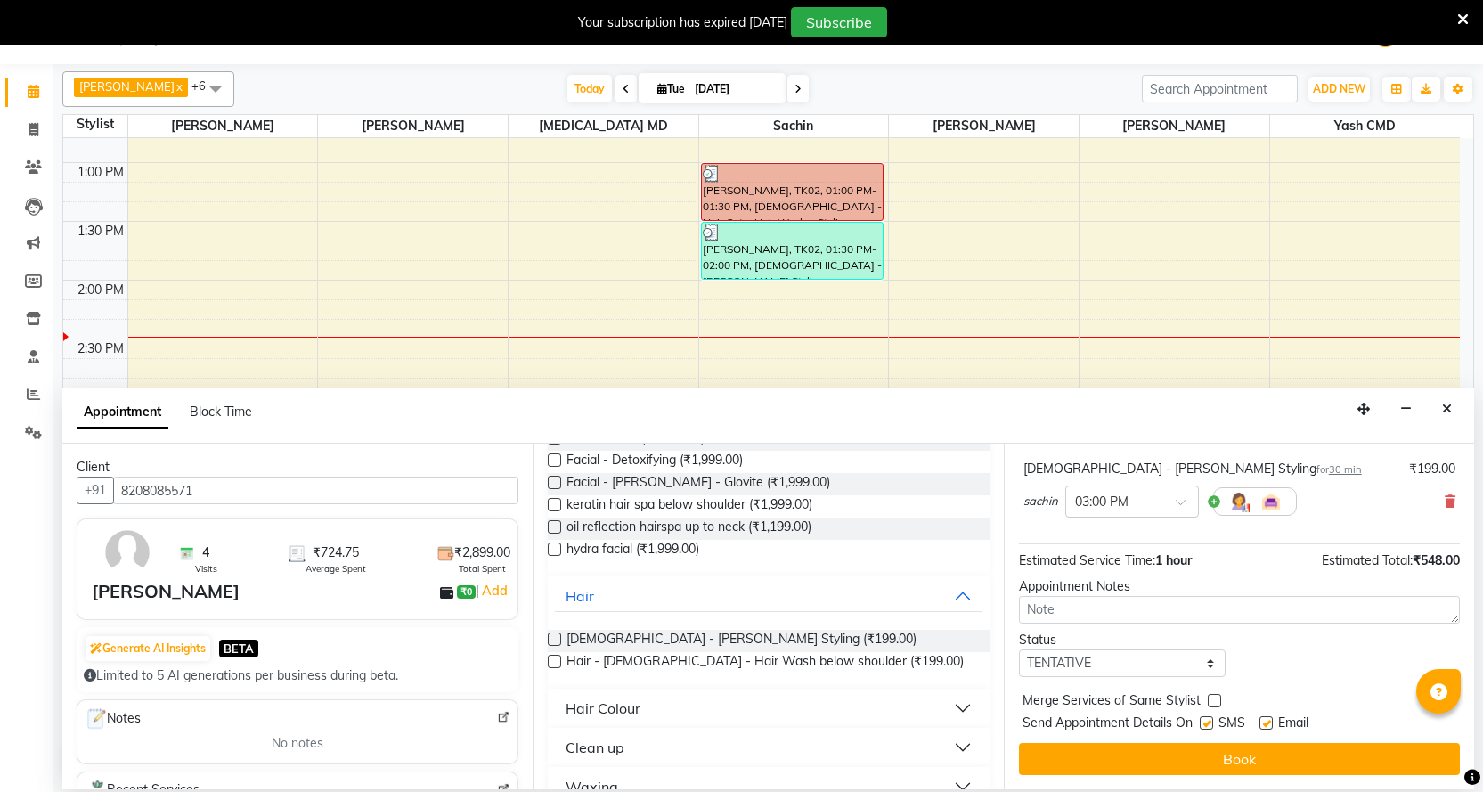
click at [1185, 732] on span "Send Appointment Details On" at bounding box center [1107, 724] width 170 height 22
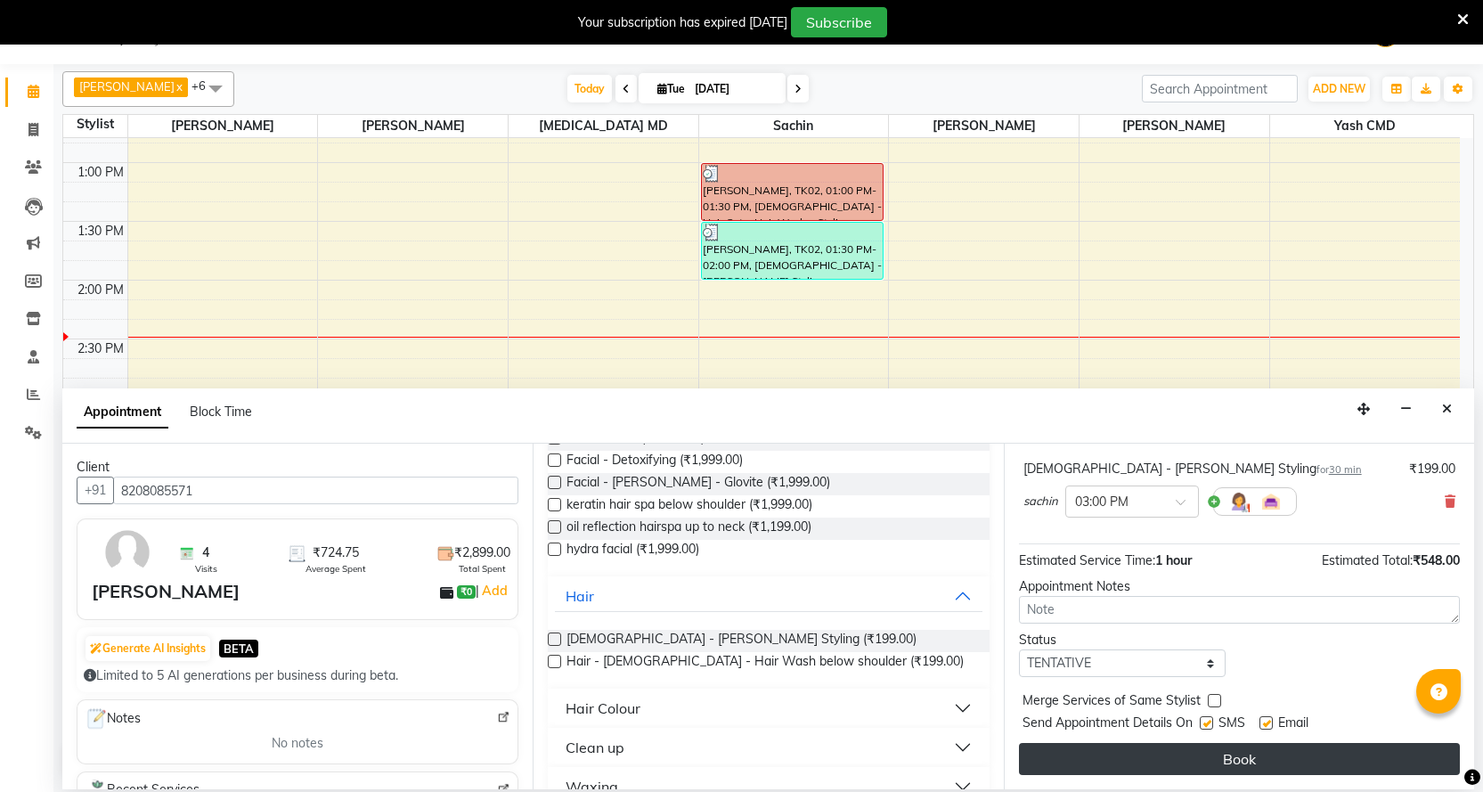
click at [1183, 752] on button "Book" at bounding box center [1239, 759] width 441 height 32
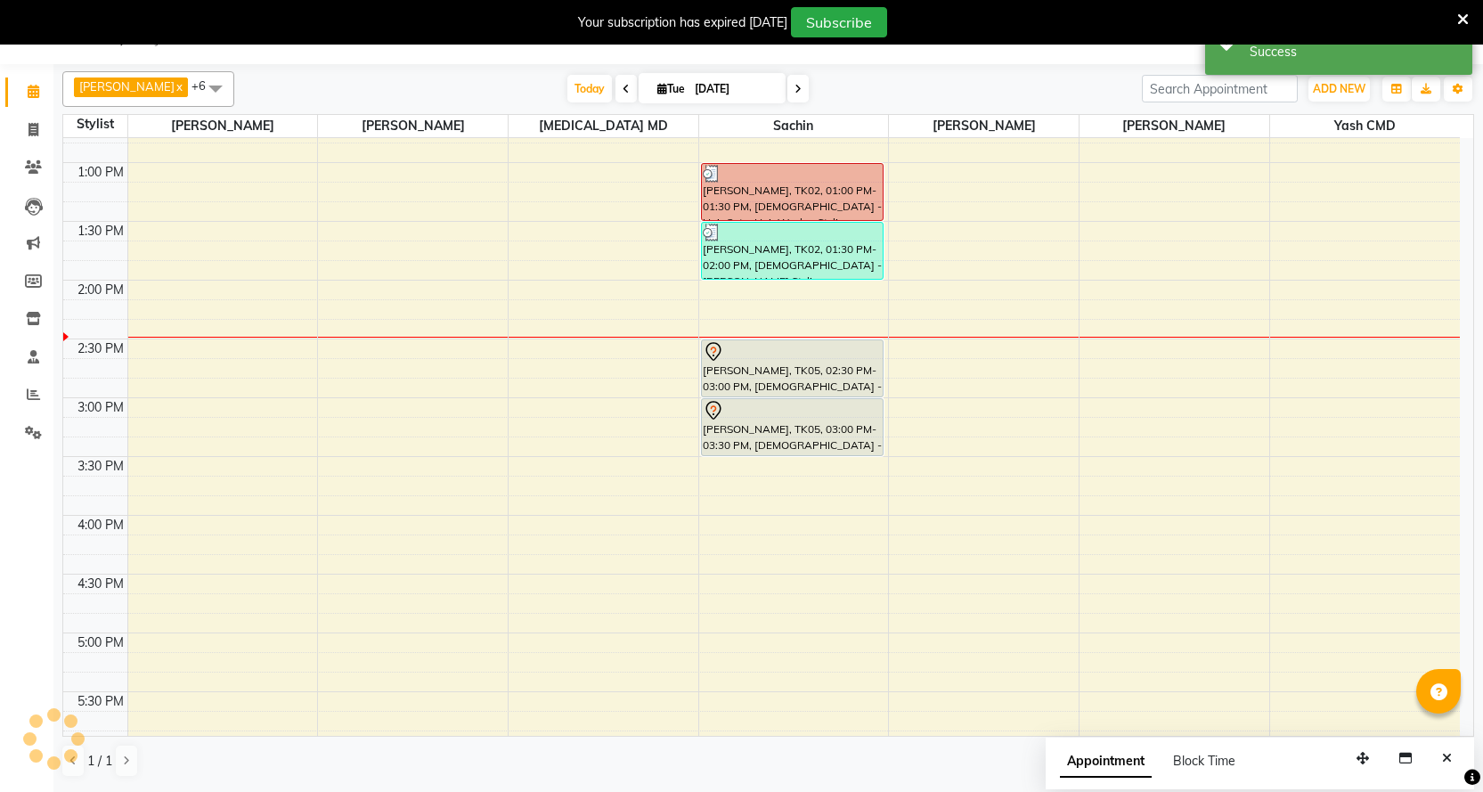
scroll to position [0, 0]
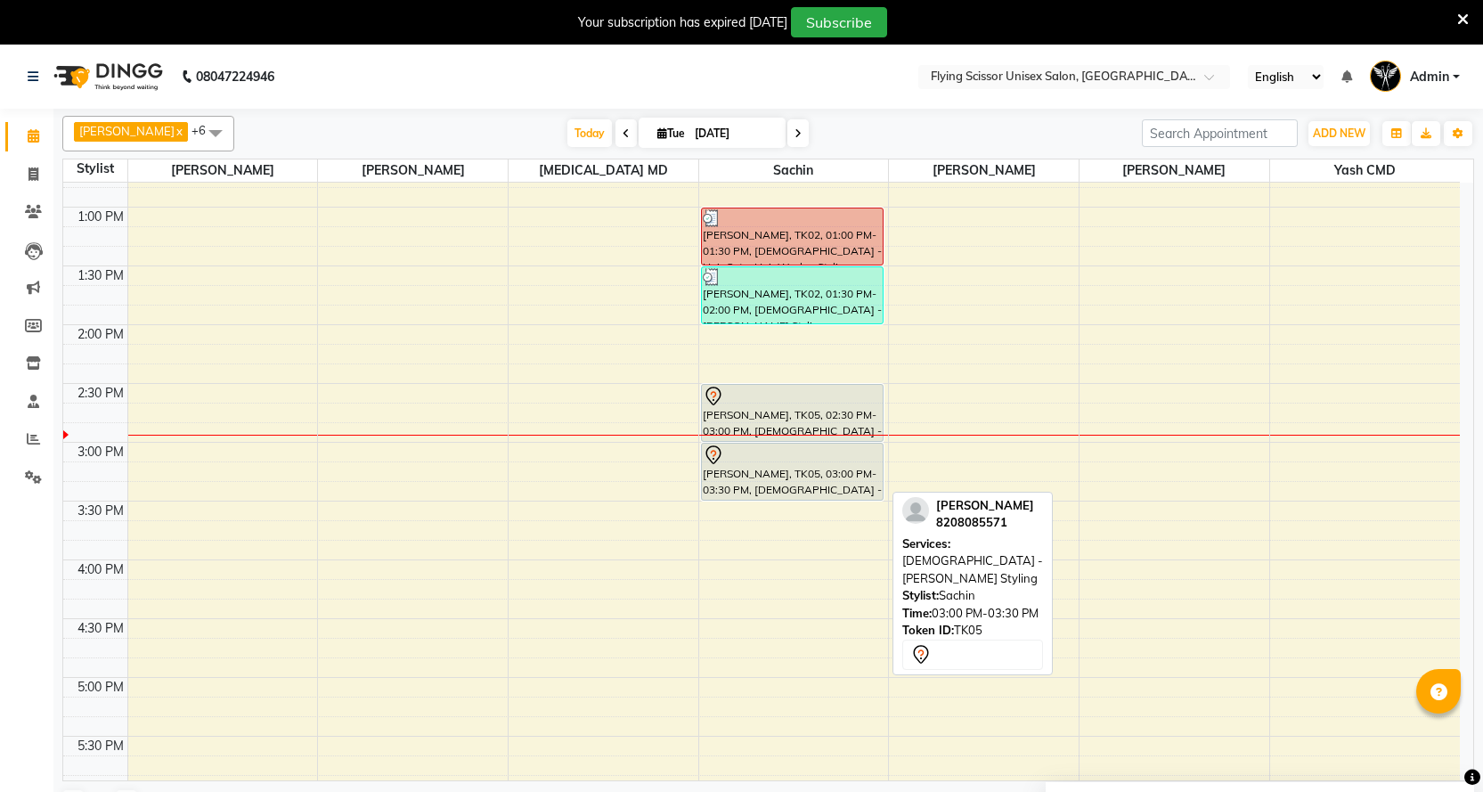
click at [750, 453] on div at bounding box center [792, 454] width 179 height 21
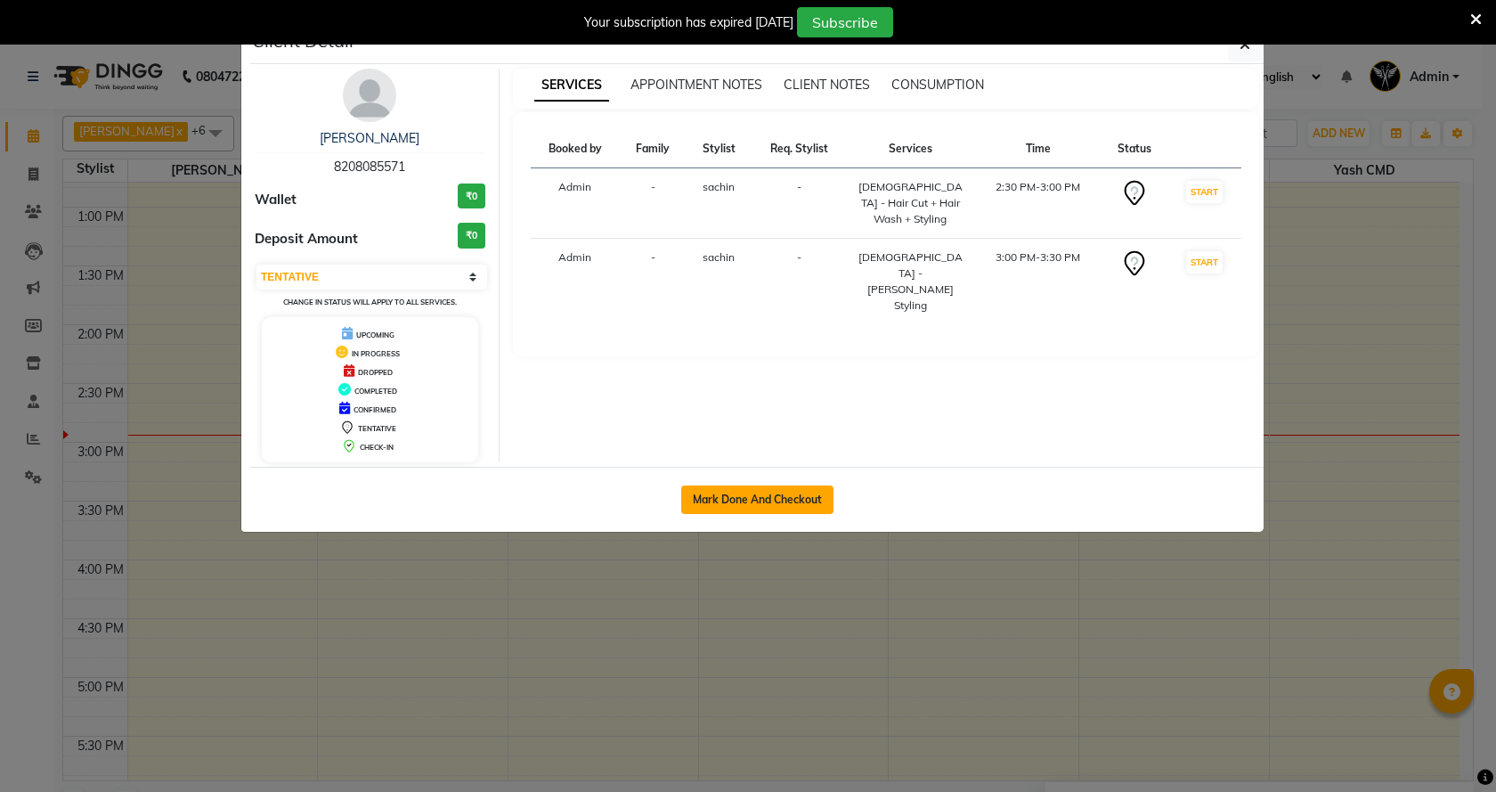
click at [721, 501] on button "Mark Done And Checkout" at bounding box center [757, 499] width 152 height 28
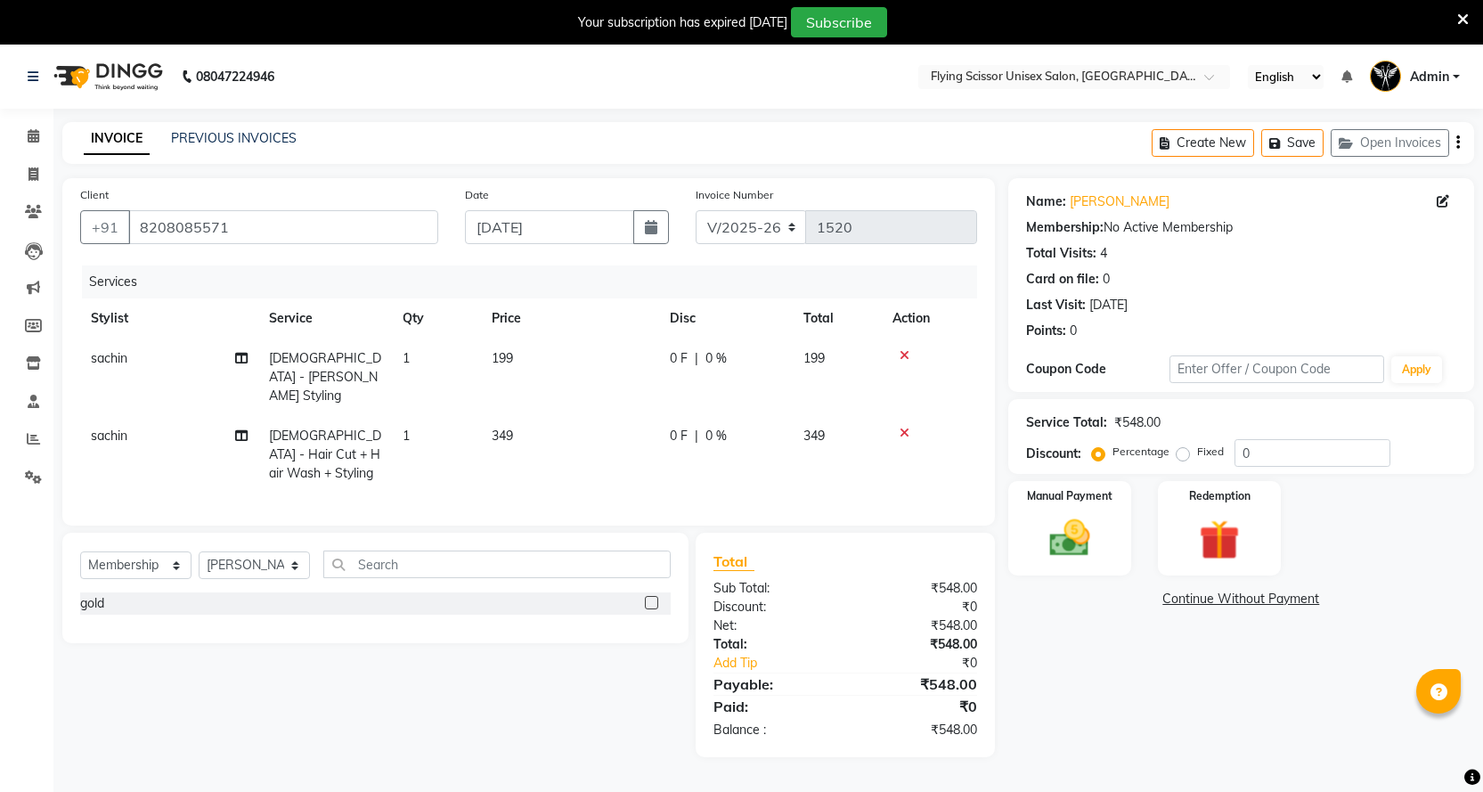
click at [908, 427] on icon at bounding box center [904, 433] width 10 height 12
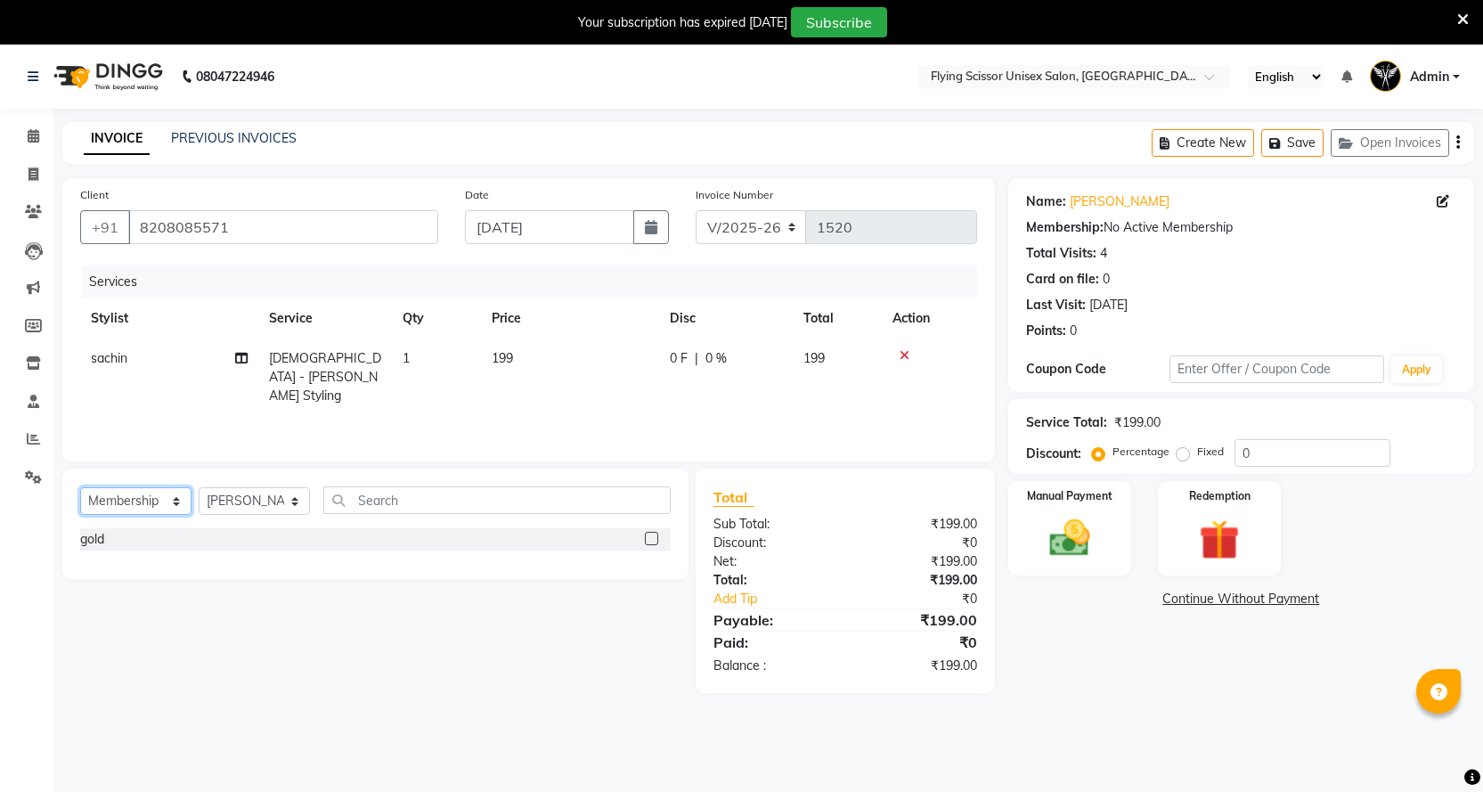
click at [147, 503] on select "Select Service Product Membership Package Voucher Prepaid Gift Card" at bounding box center [135, 501] width 111 height 28
click at [80, 487] on select "Select Service Product Membership Package Voucher Prepaid Gift Card" at bounding box center [135, 501] width 111 height 28
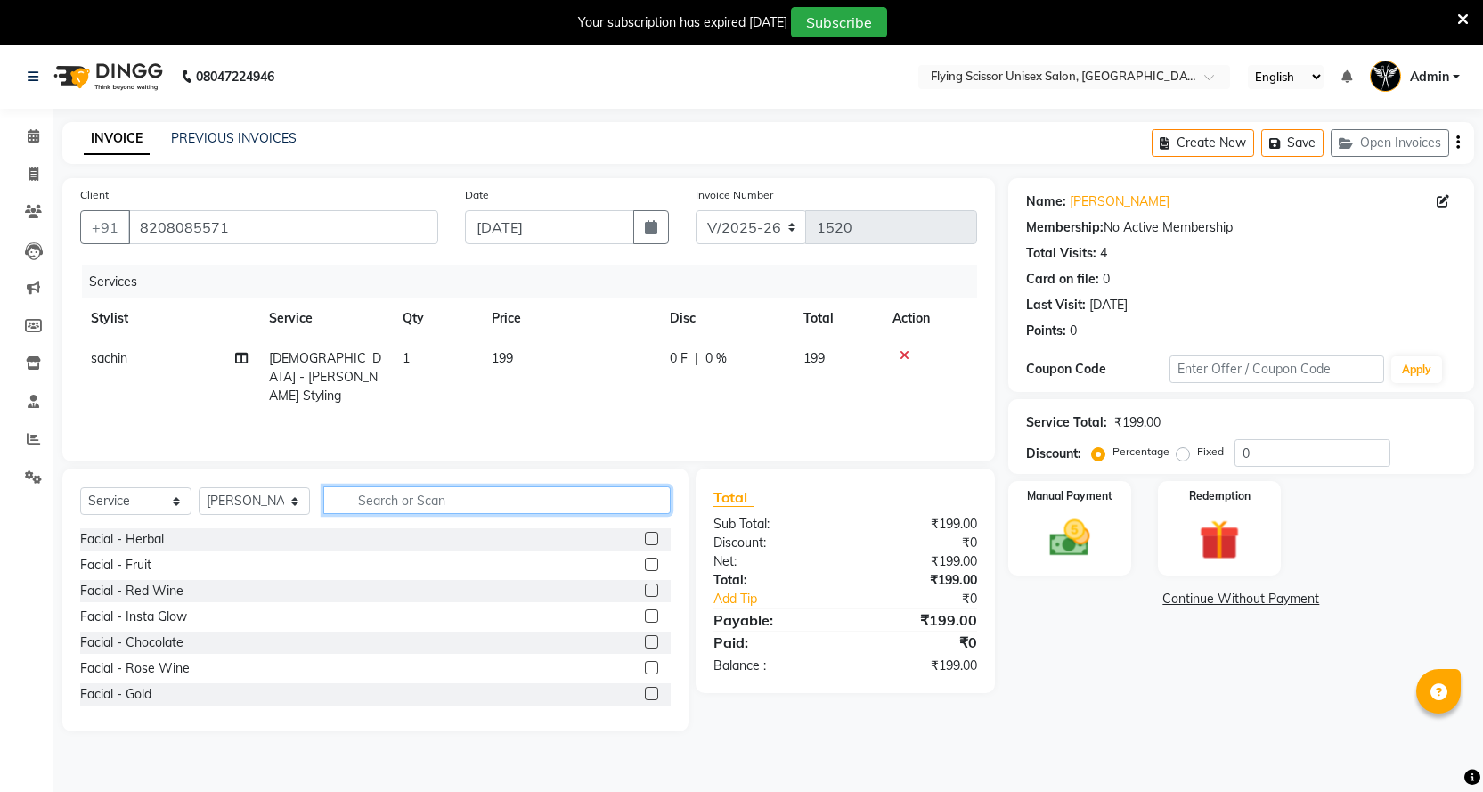
click at [427, 503] on input "text" at bounding box center [496, 500] width 347 height 28
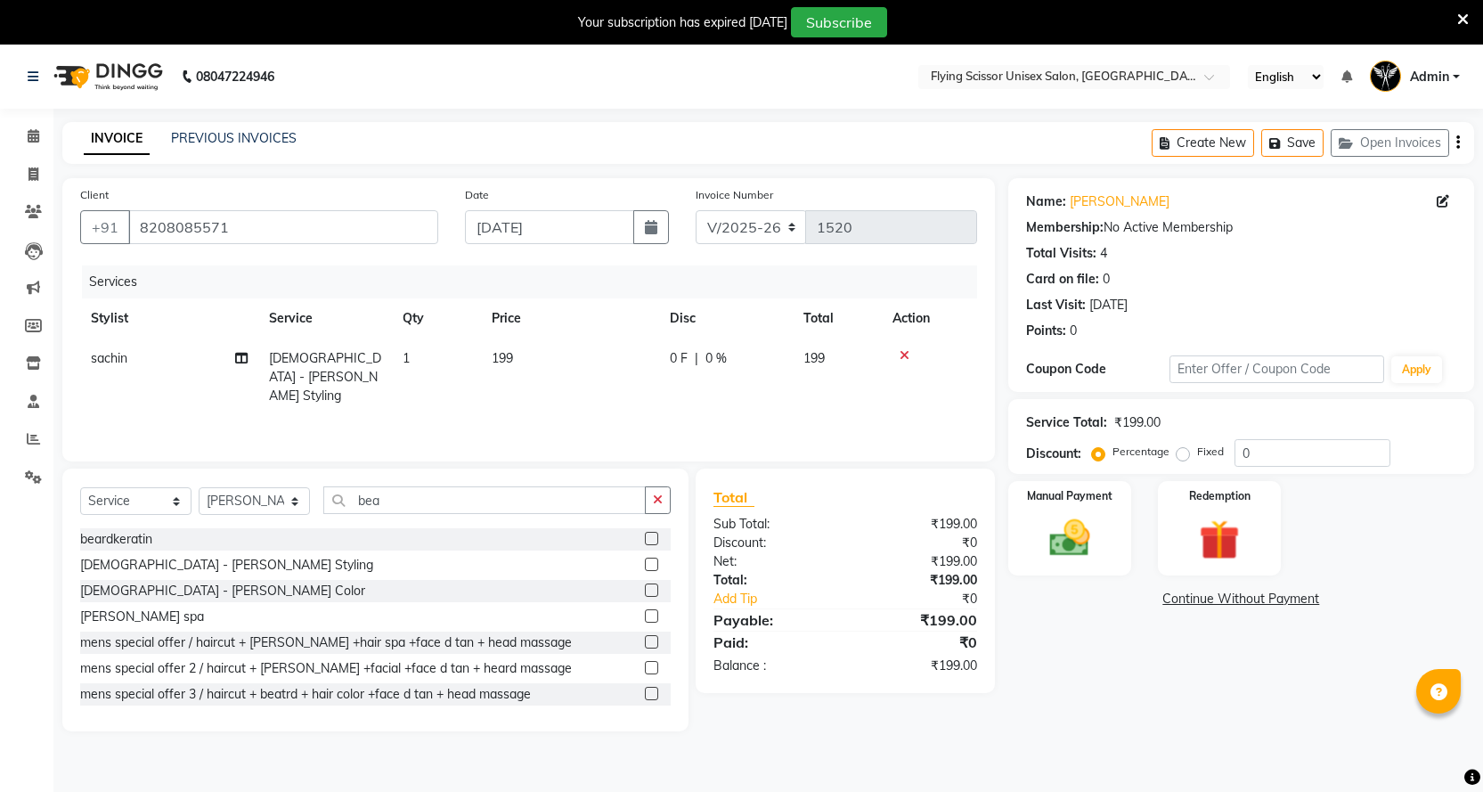
click at [645, 565] on label at bounding box center [651, 563] width 13 height 13
click at [645, 565] on input "checkbox" at bounding box center [651, 565] width 12 height 12
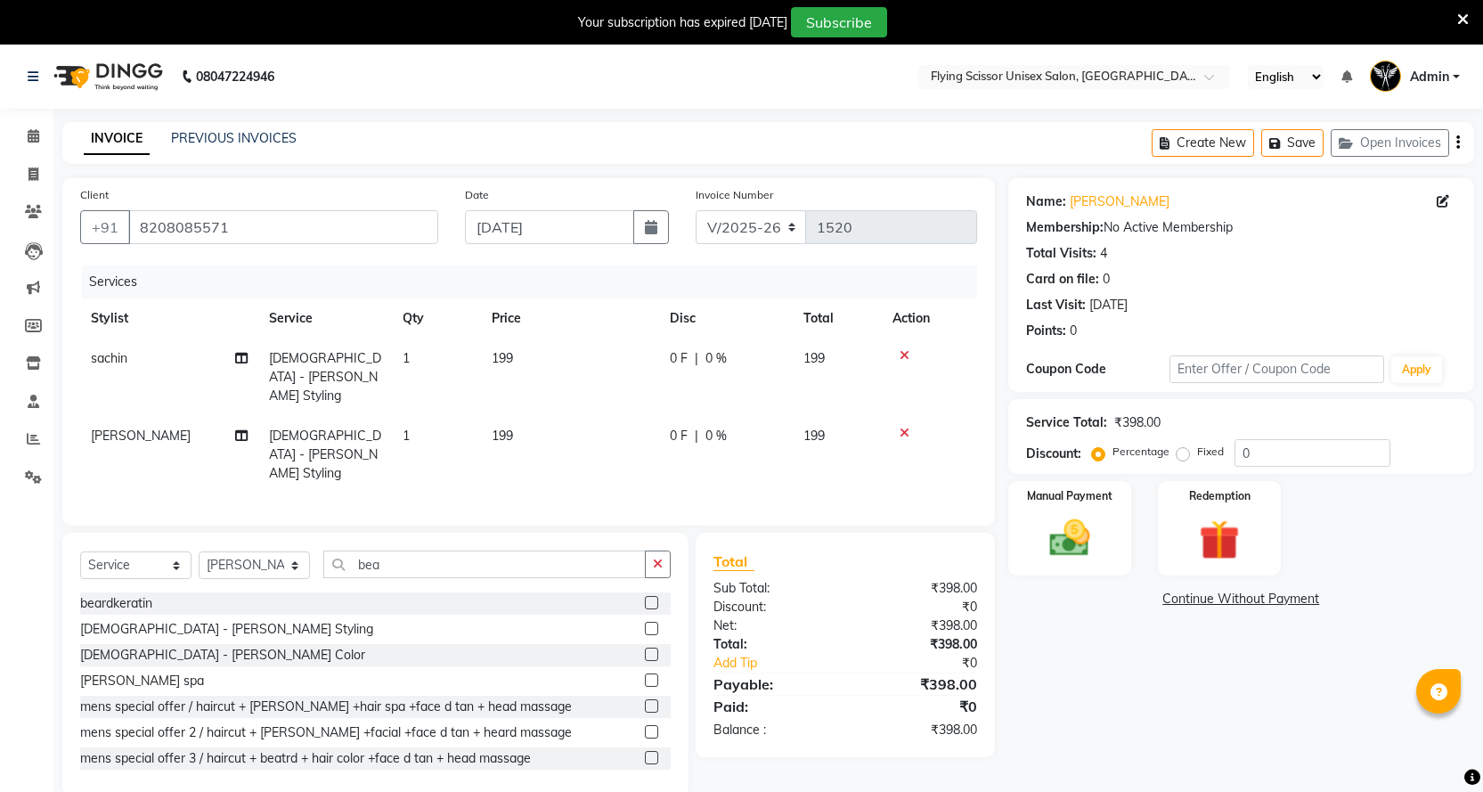
click at [729, 442] on td "0 F | 0 %" at bounding box center [726, 454] width 134 height 77
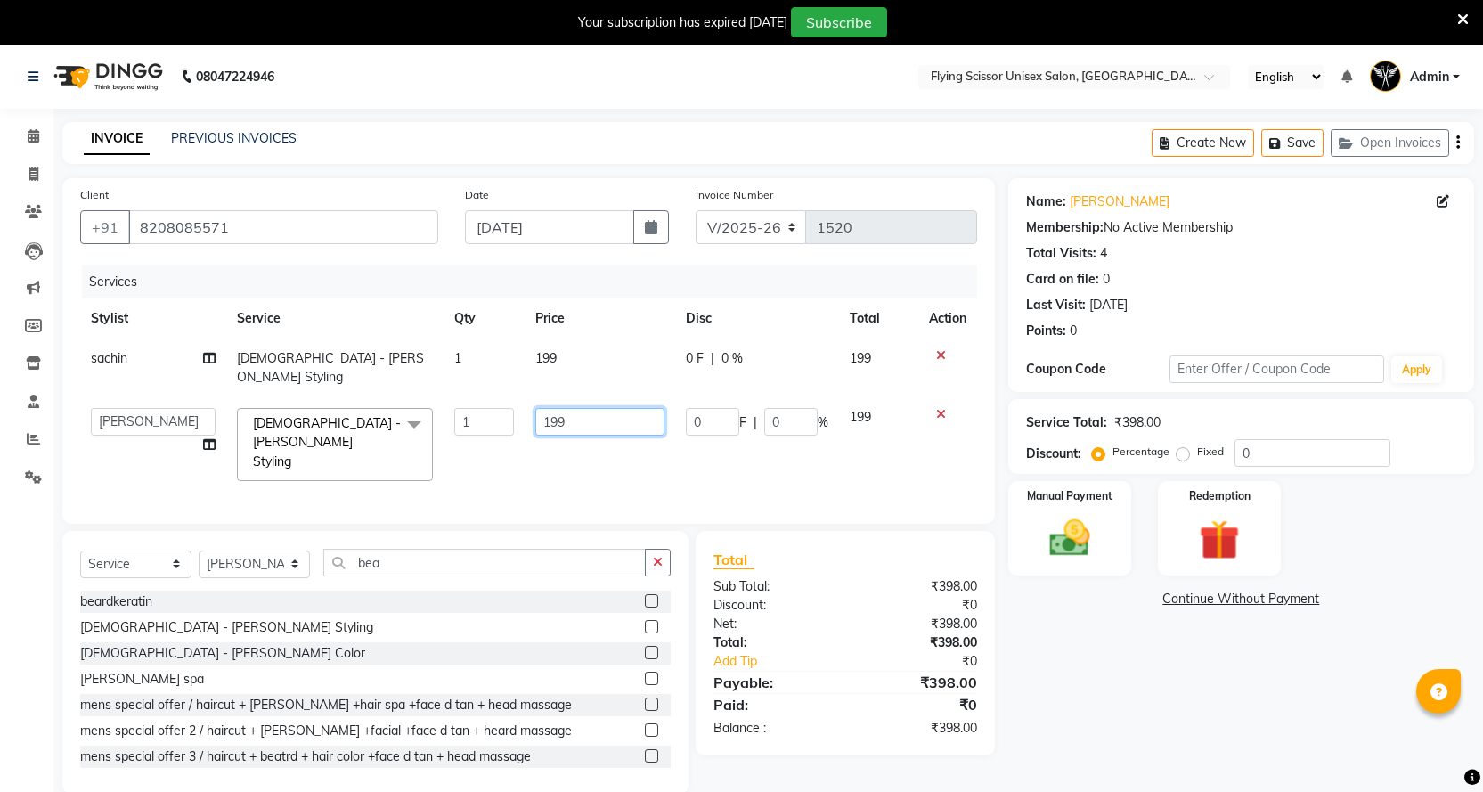
click at [663, 409] on input "199" at bounding box center [599, 422] width 129 height 28
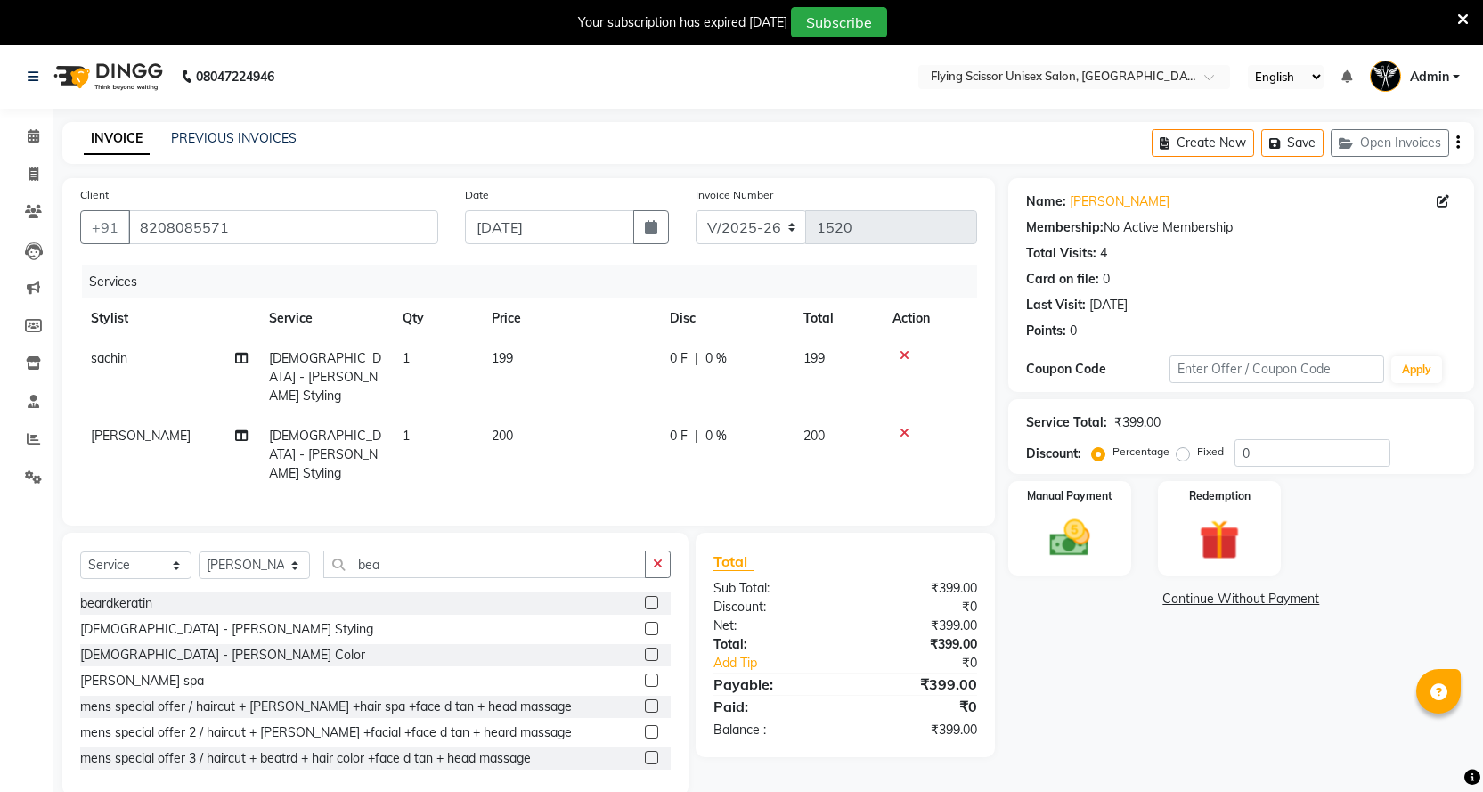
click at [620, 357] on td "199" at bounding box center [570, 376] width 178 height 77
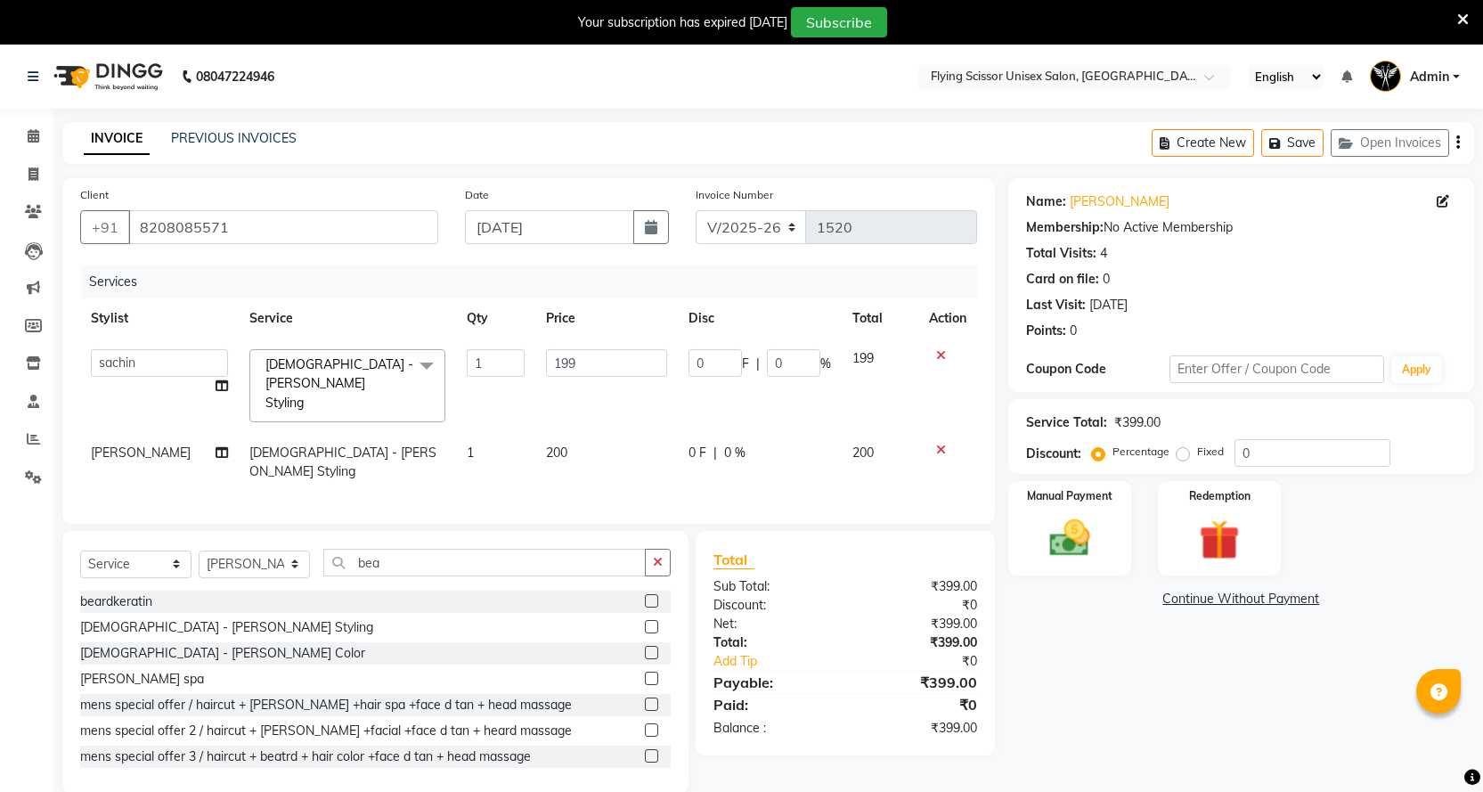
click at [620, 357] on input "199" at bounding box center [606, 363] width 121 height 28
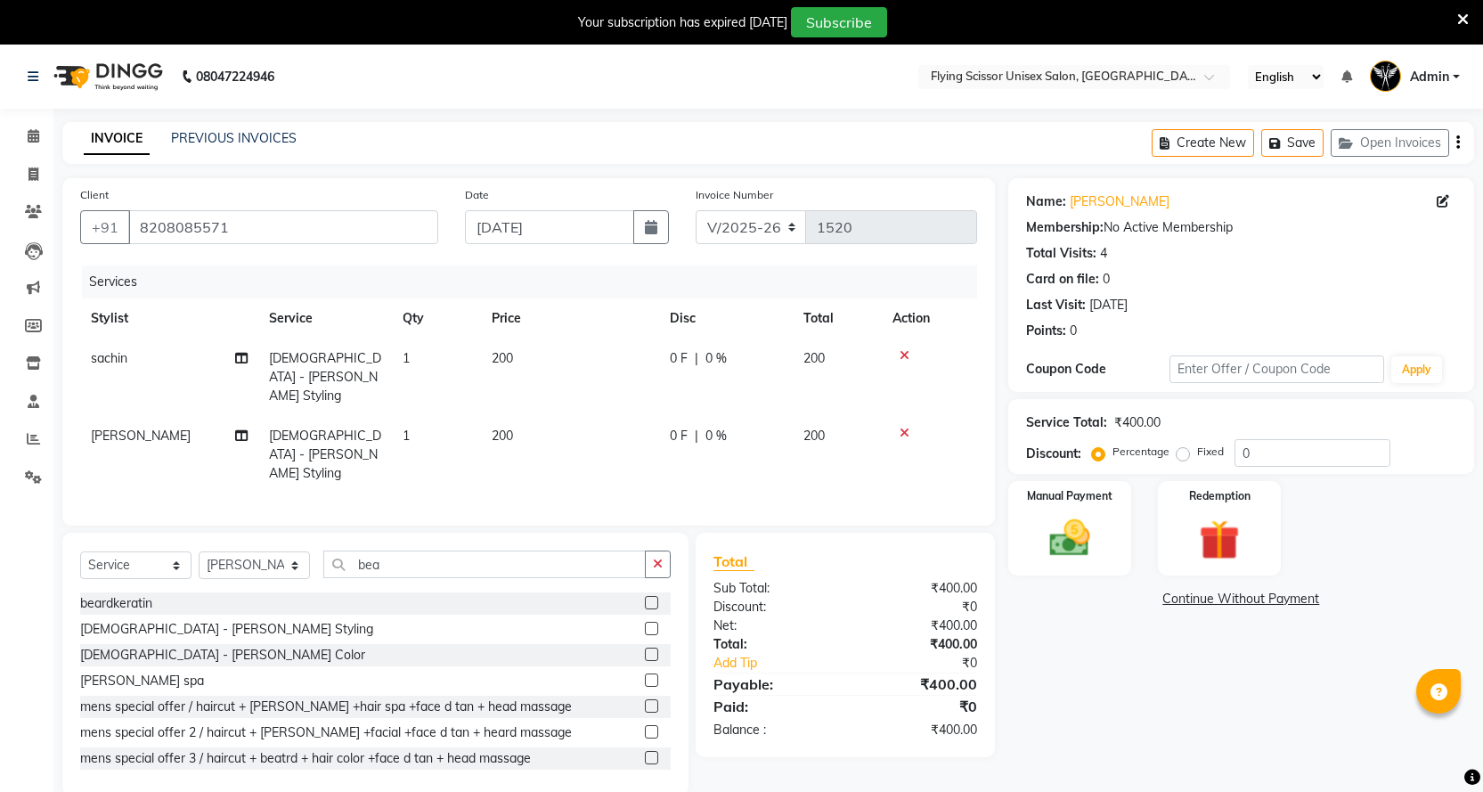
click at [609, 416] on td "200" at bounding box center [570, 454] width 178 height 77
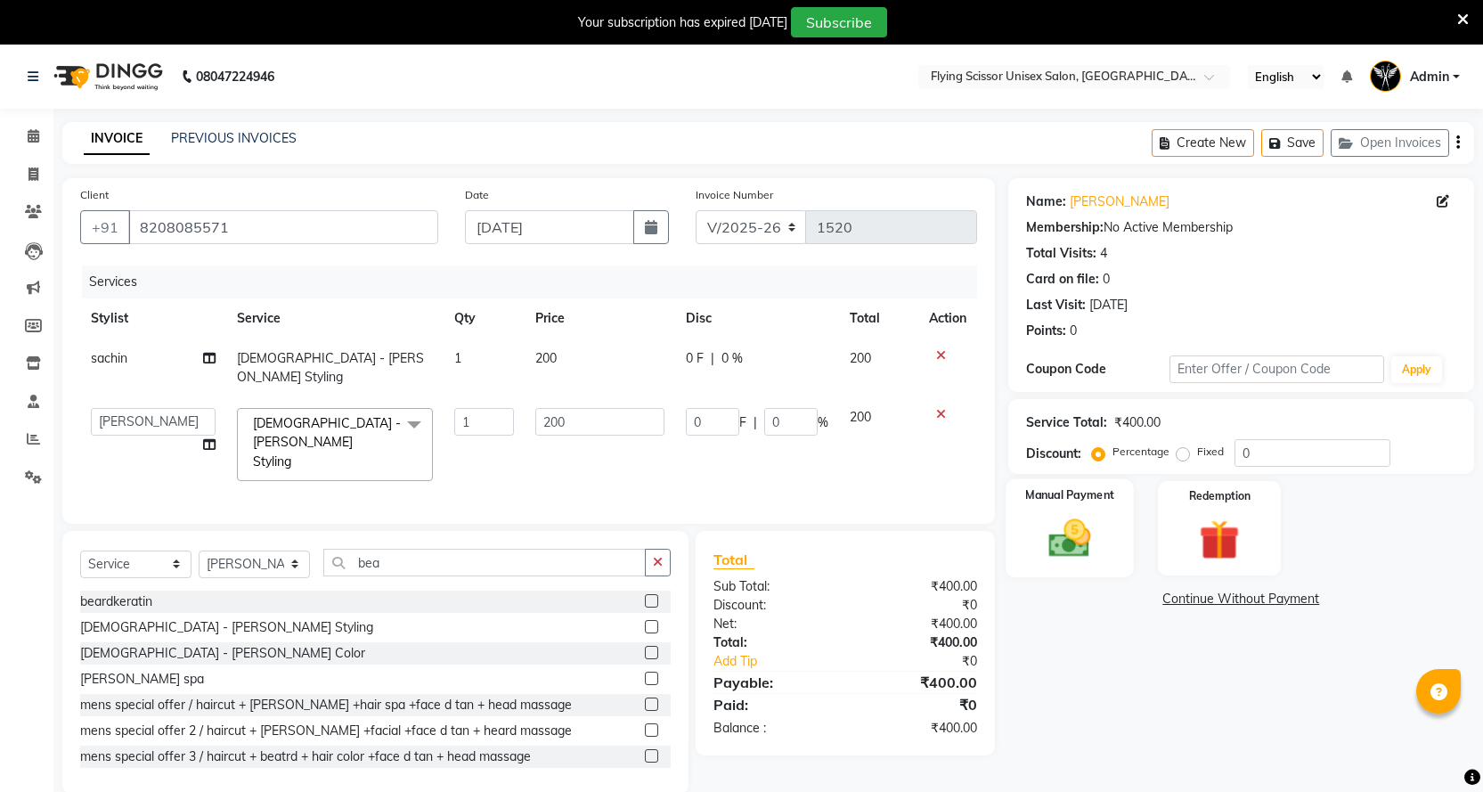
click at [1032, 527] on div "Manual Payment" at bounding box center [1069, 528] width 128 height 99
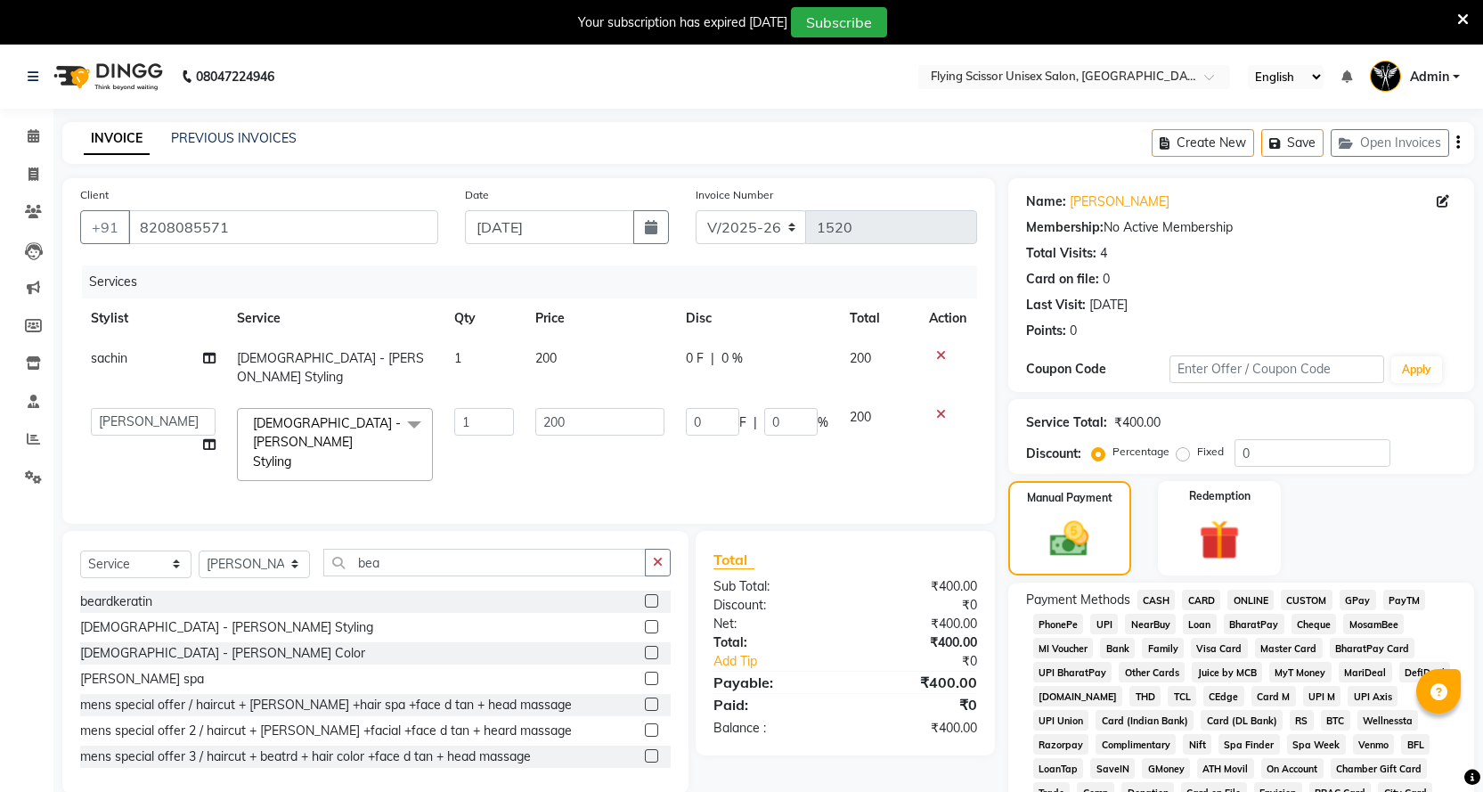
click at [1241, 601] on span "ONLINE" at bounding box center [1250, 600] width 46 height 20
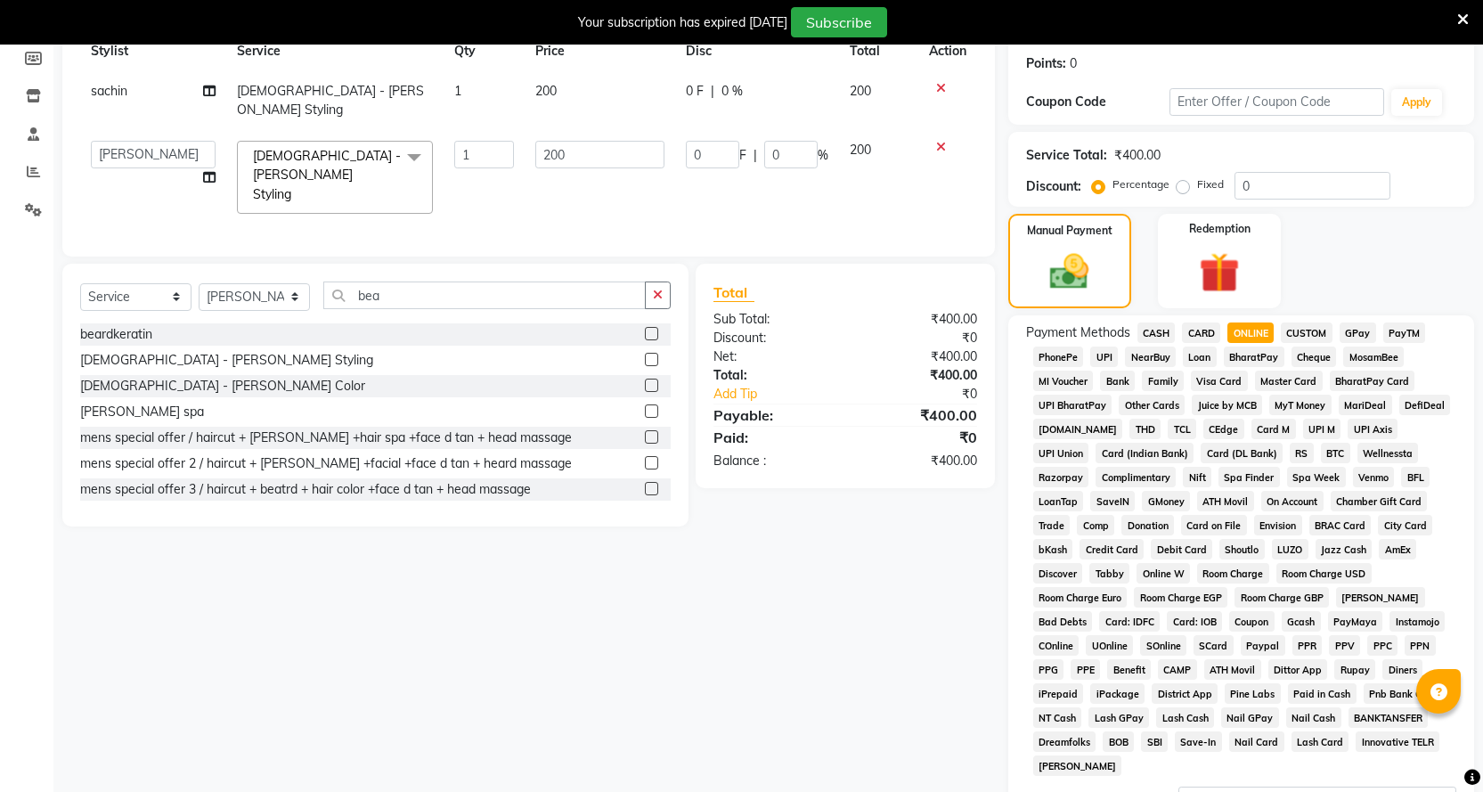
scroll to position [463, 0]
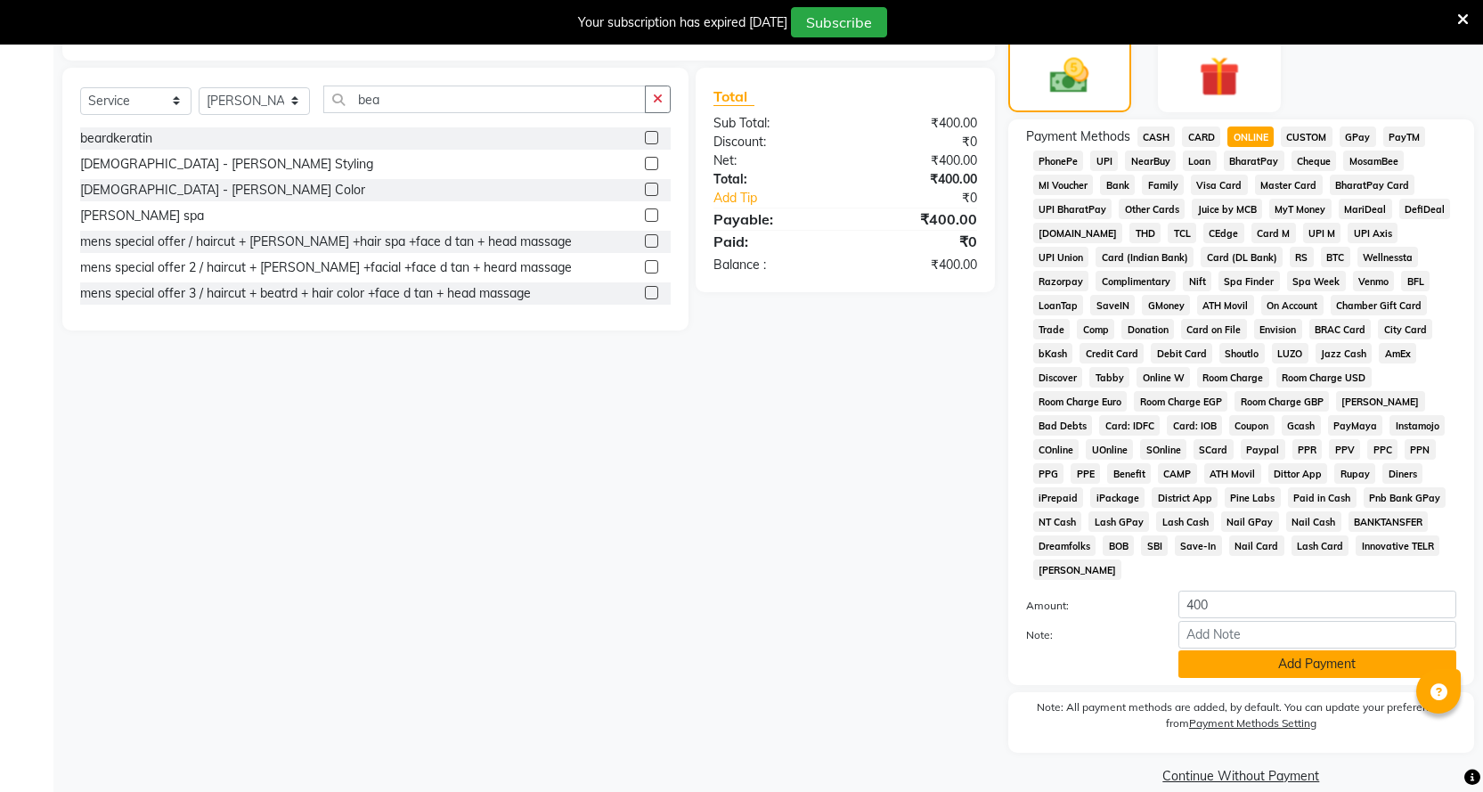
click at [1230, 650] on button "Add Payment" at bounding box center [1317, 664] width 278 height 28
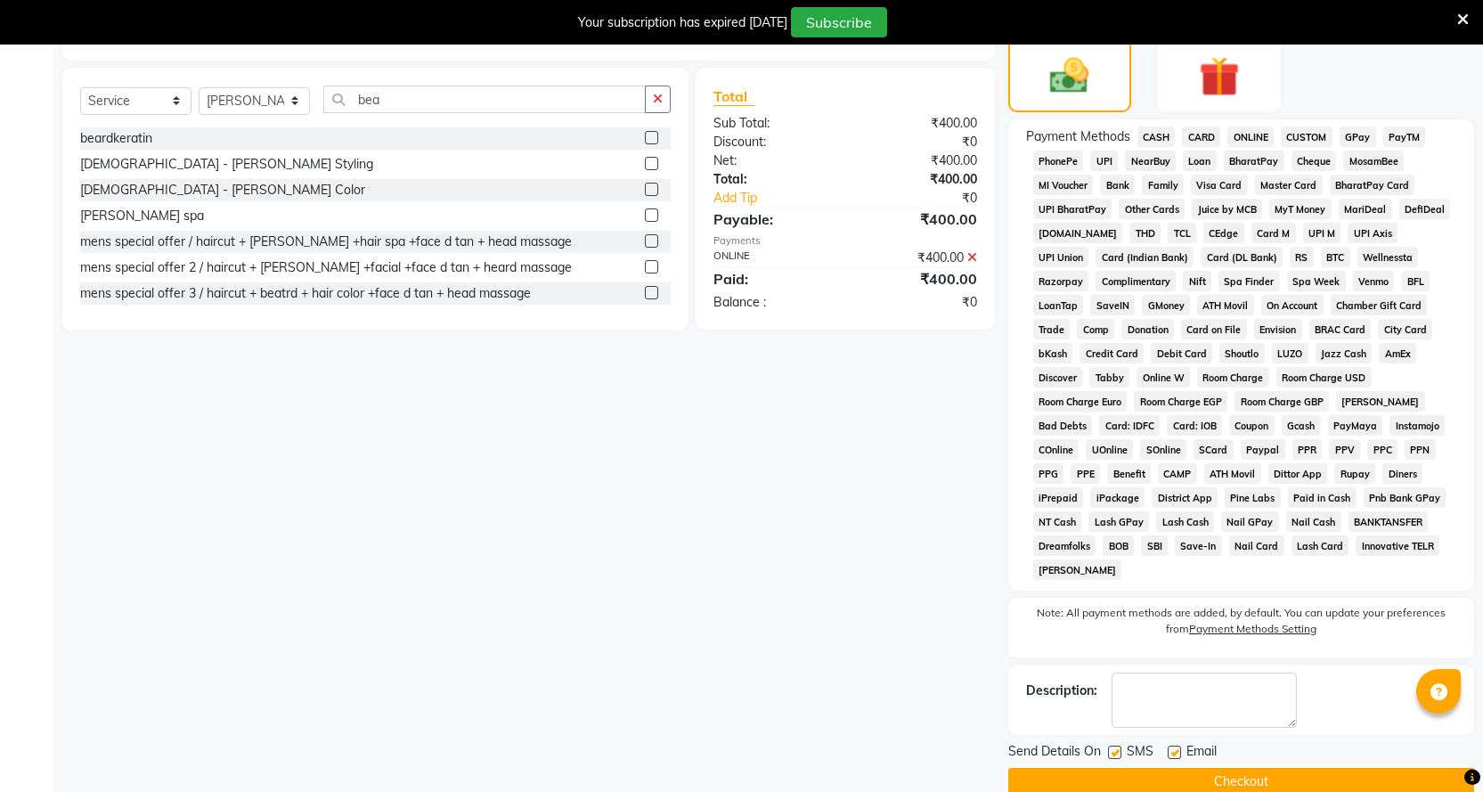
click at [1186, 768] on button "Checkout" at bounding box center [1241, 782] width 466 height 28
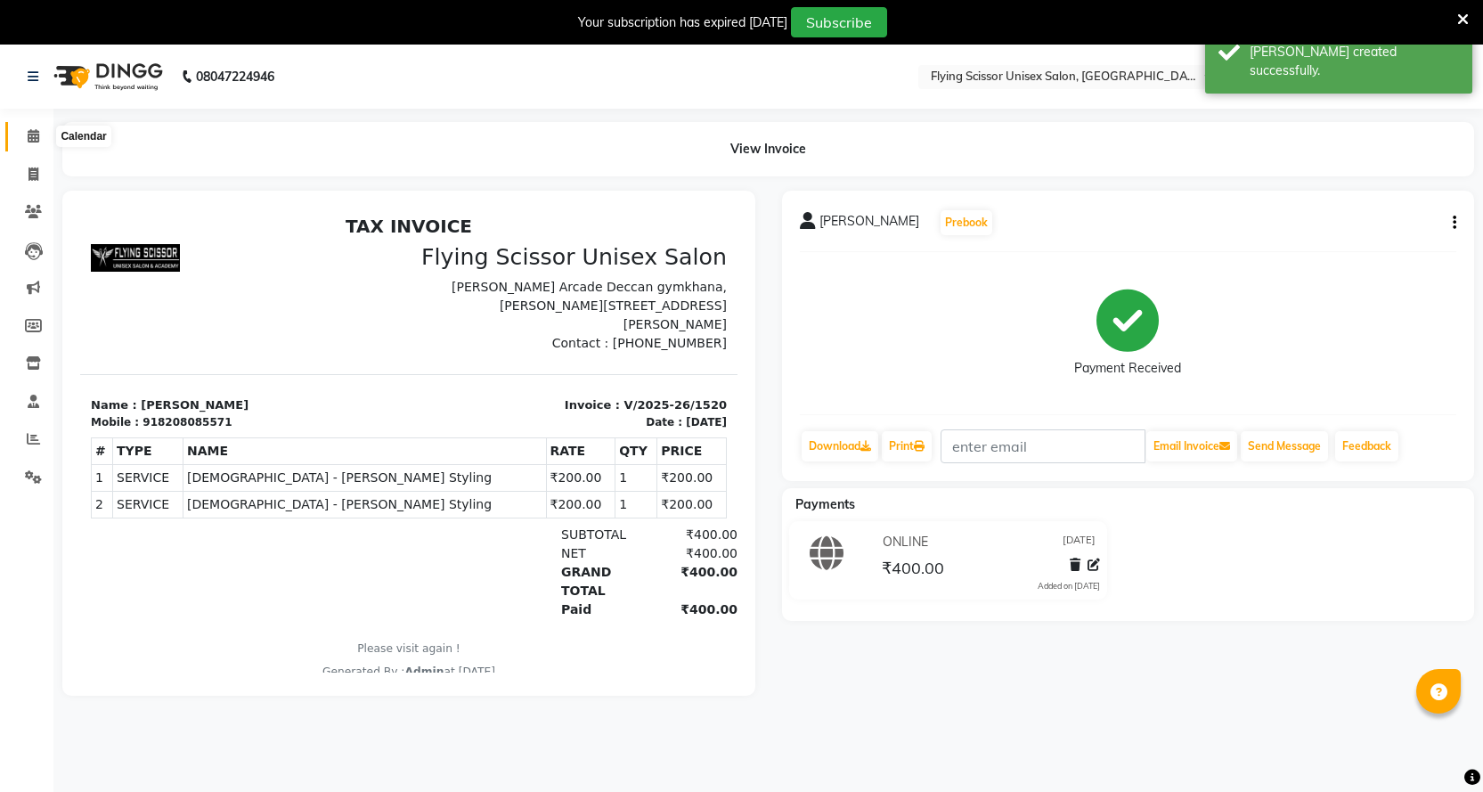
click at [32, 135] on icon at bounding box center [34, 135] width 12 height 13
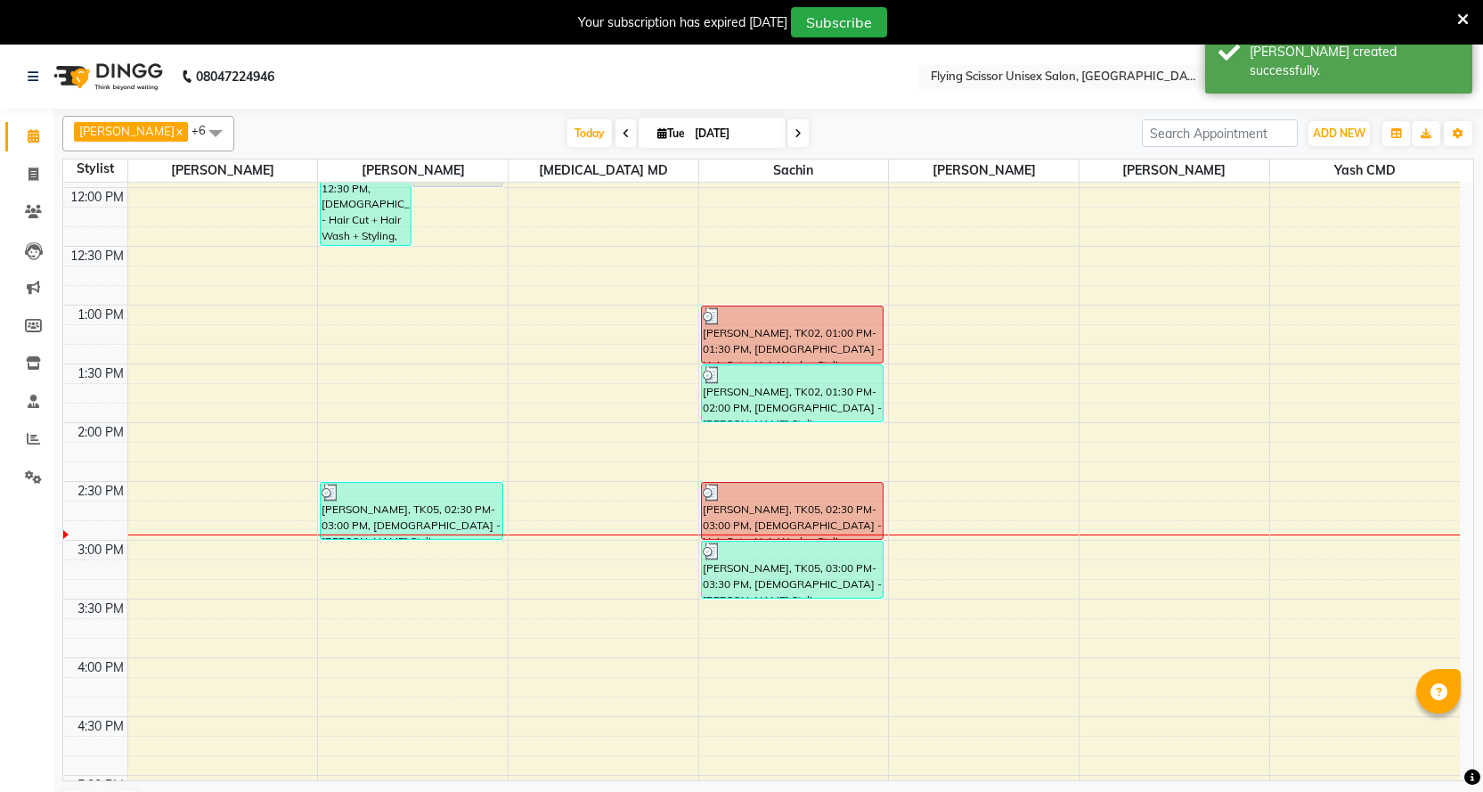
scroll to position [356, 0]
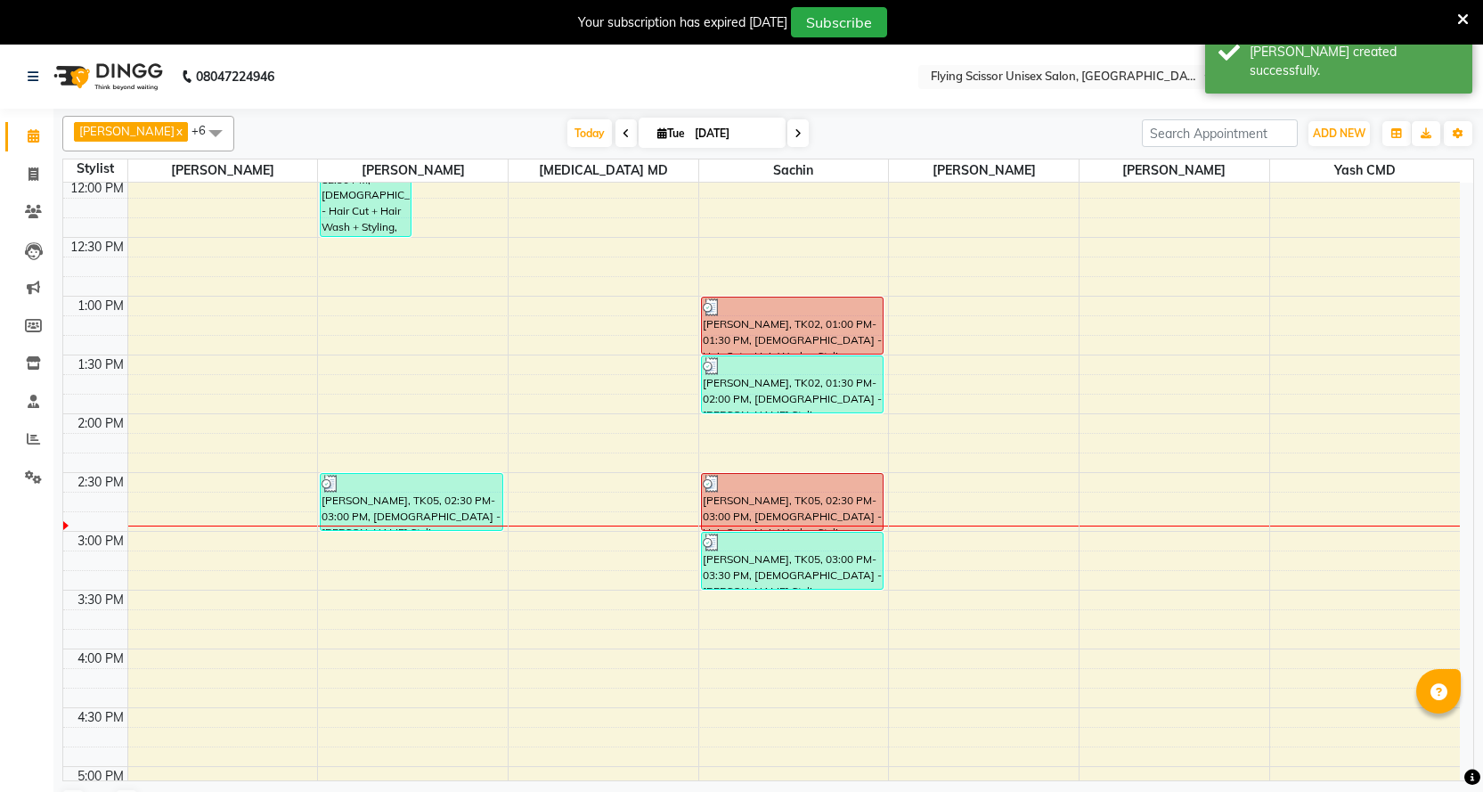
click at [339, 544] on div "9:00 AM 9:30 AM 10:00 AM 10:30 AM 11:00 AM 11:30 AM 12:00 PM 12:30 PM 1:00 PM 1…" at bounding box center [761, 589] width 1396 height 1527
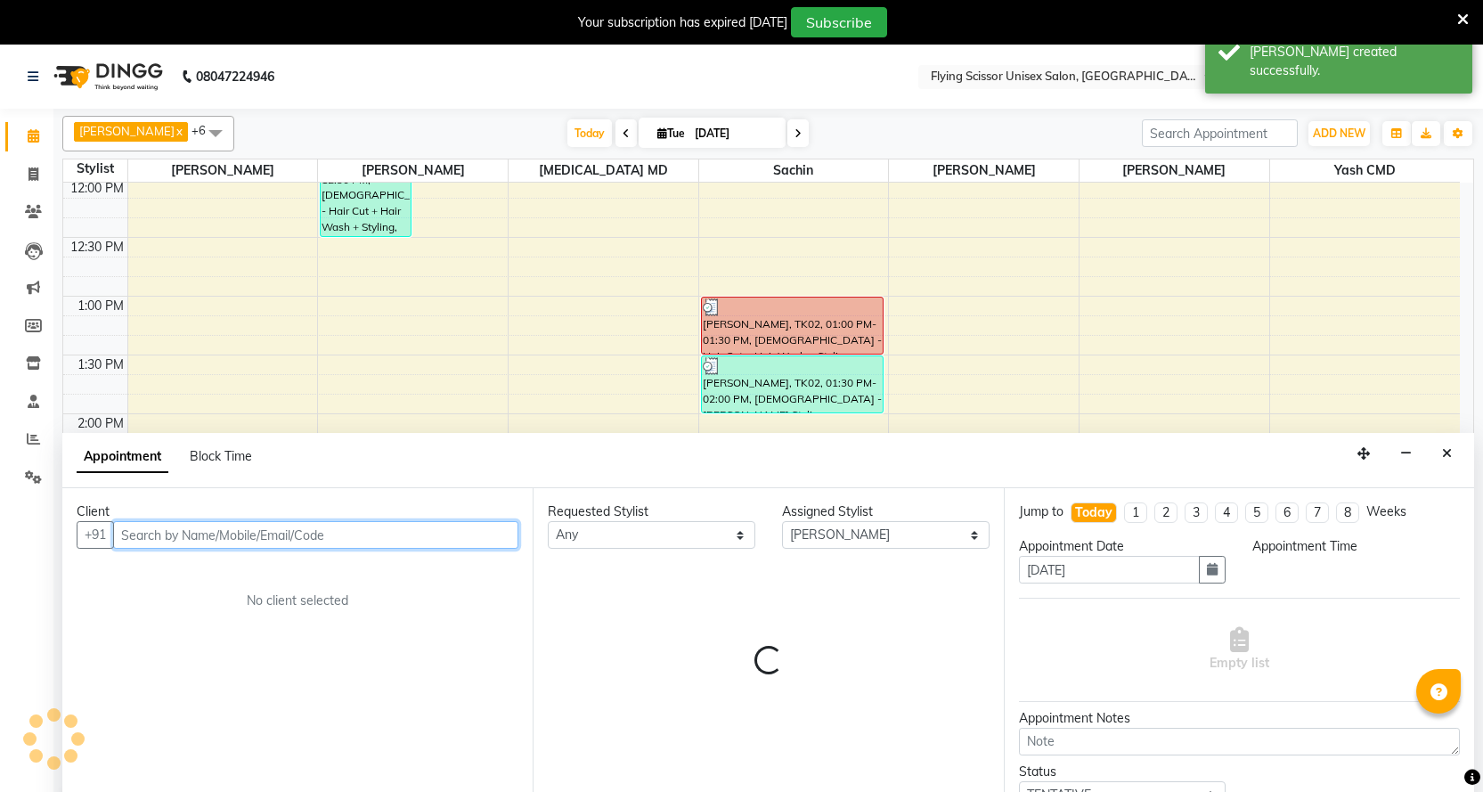
scroll to position [45, 0]
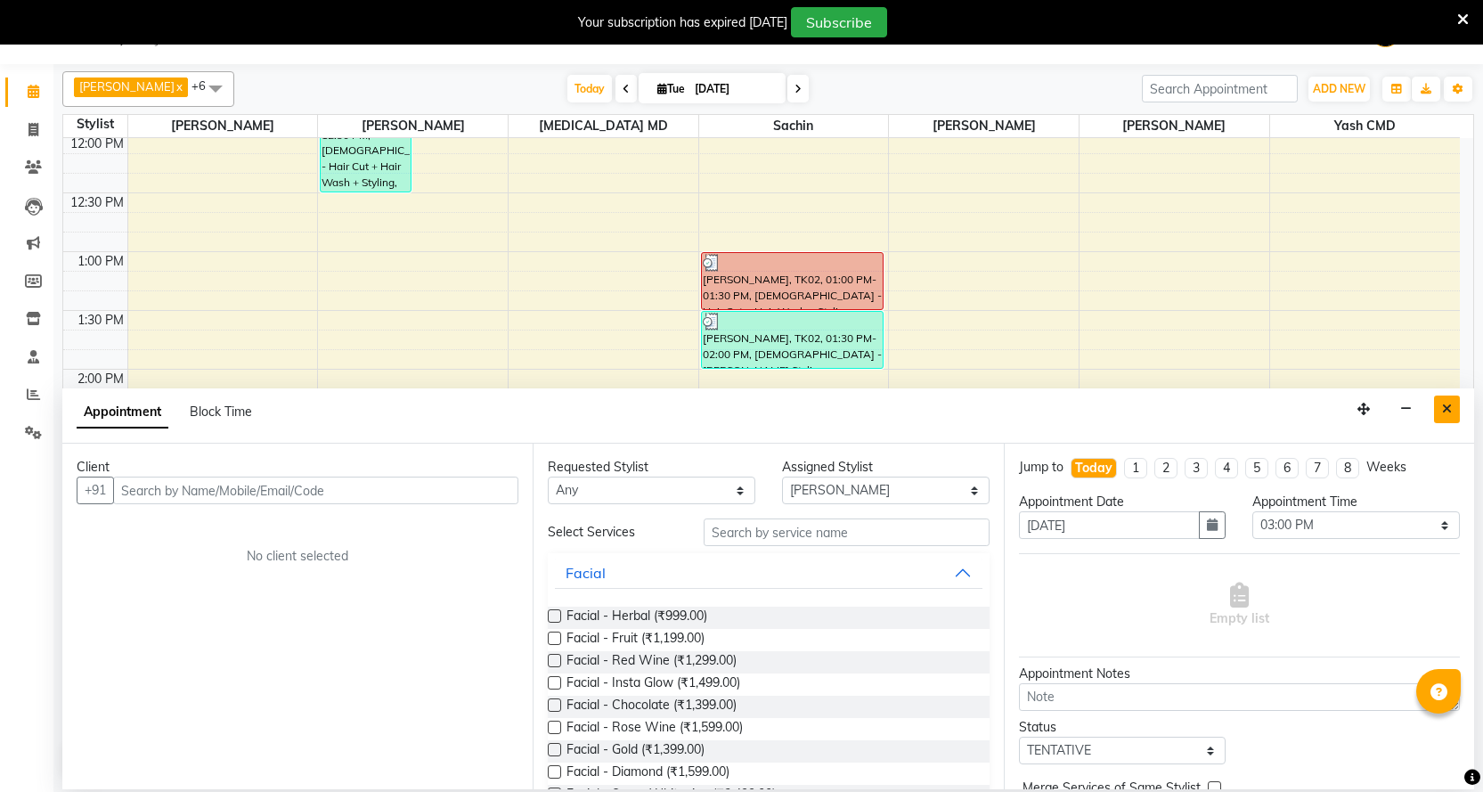
click at [1452, 414] on button "Close" at bounding box center [1447, 409] width 26 height 28
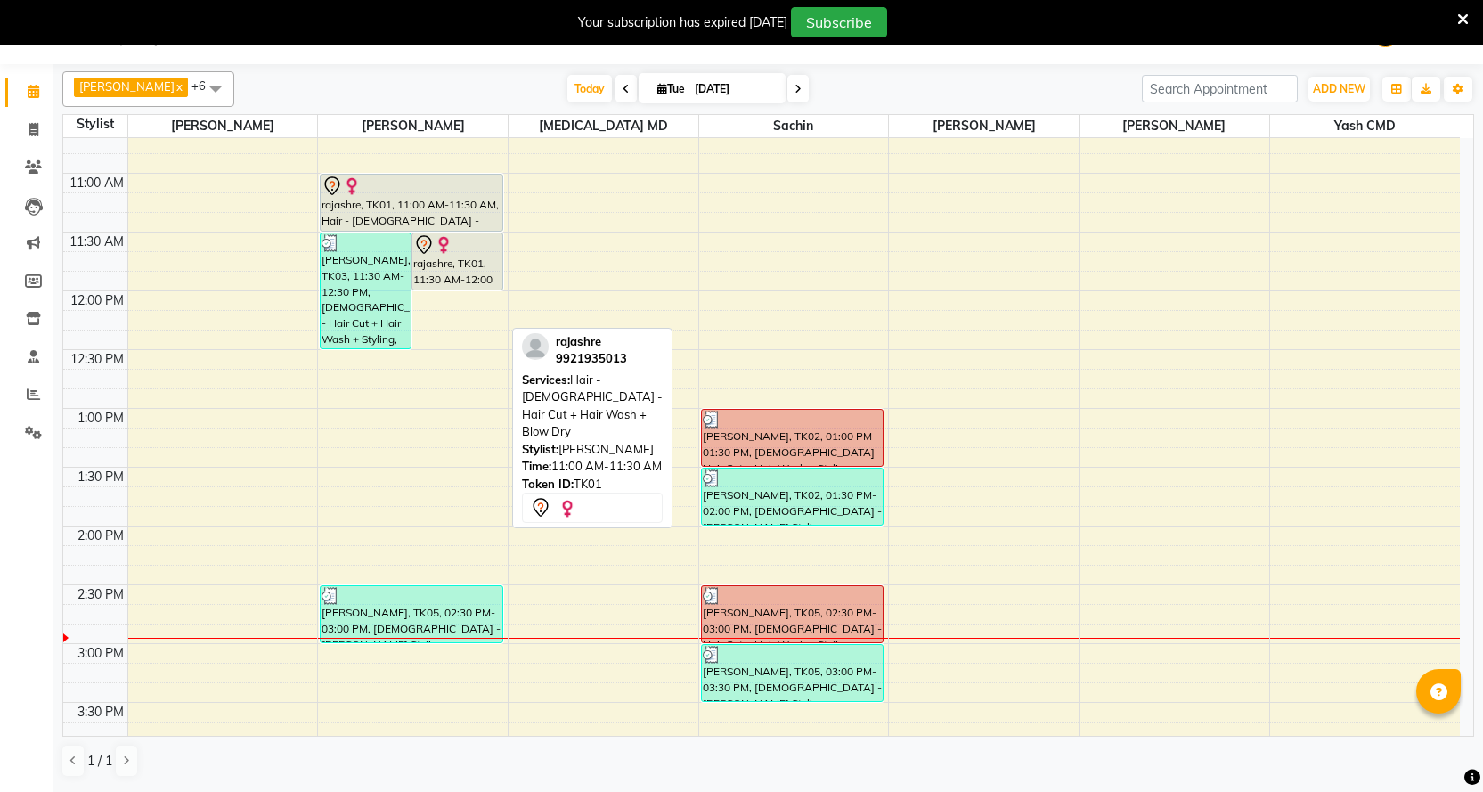
scroll to position [445, 0]
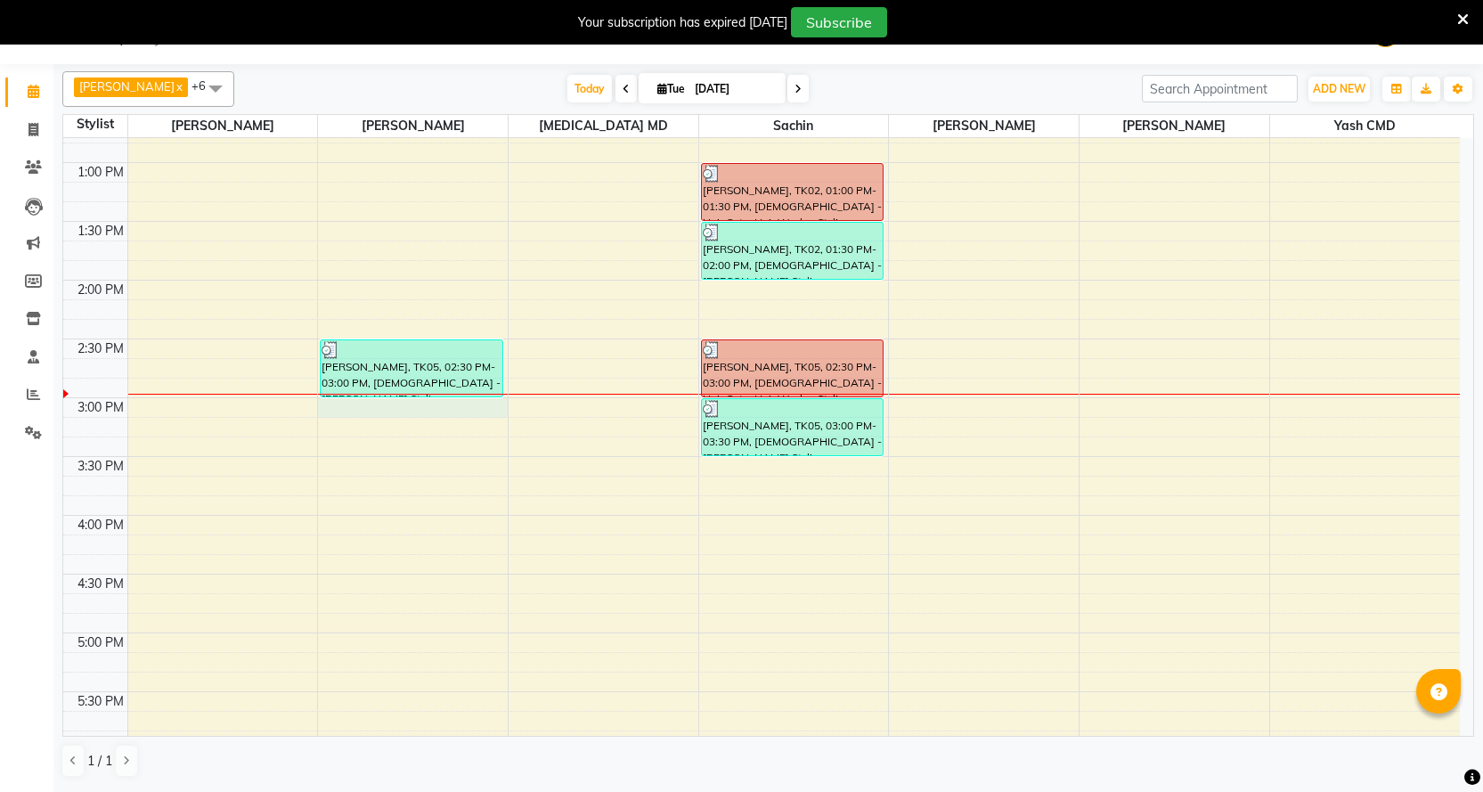
click at [376, 414] on div "9:00 AM 9:30 AM 10:00 AM 10:30 AM 11:00 AM 11:30 AM 12:00 PM 12:30 PM 1:00 PM 1…" at bounding box center [761, 456] width 1396 height 1527
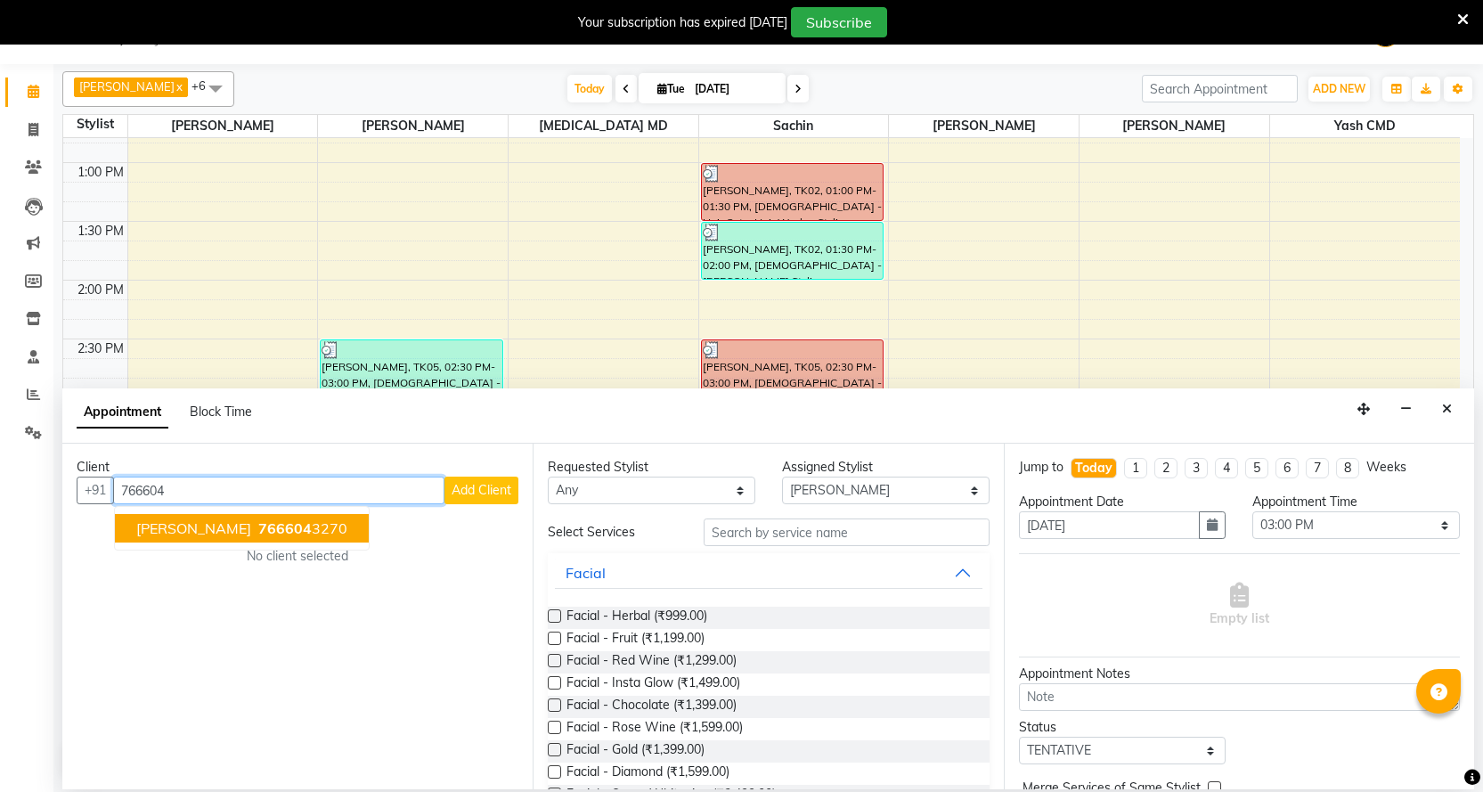
click at [292, 532] on span "766604" at bounding box center [284, 528] width 53 height 18
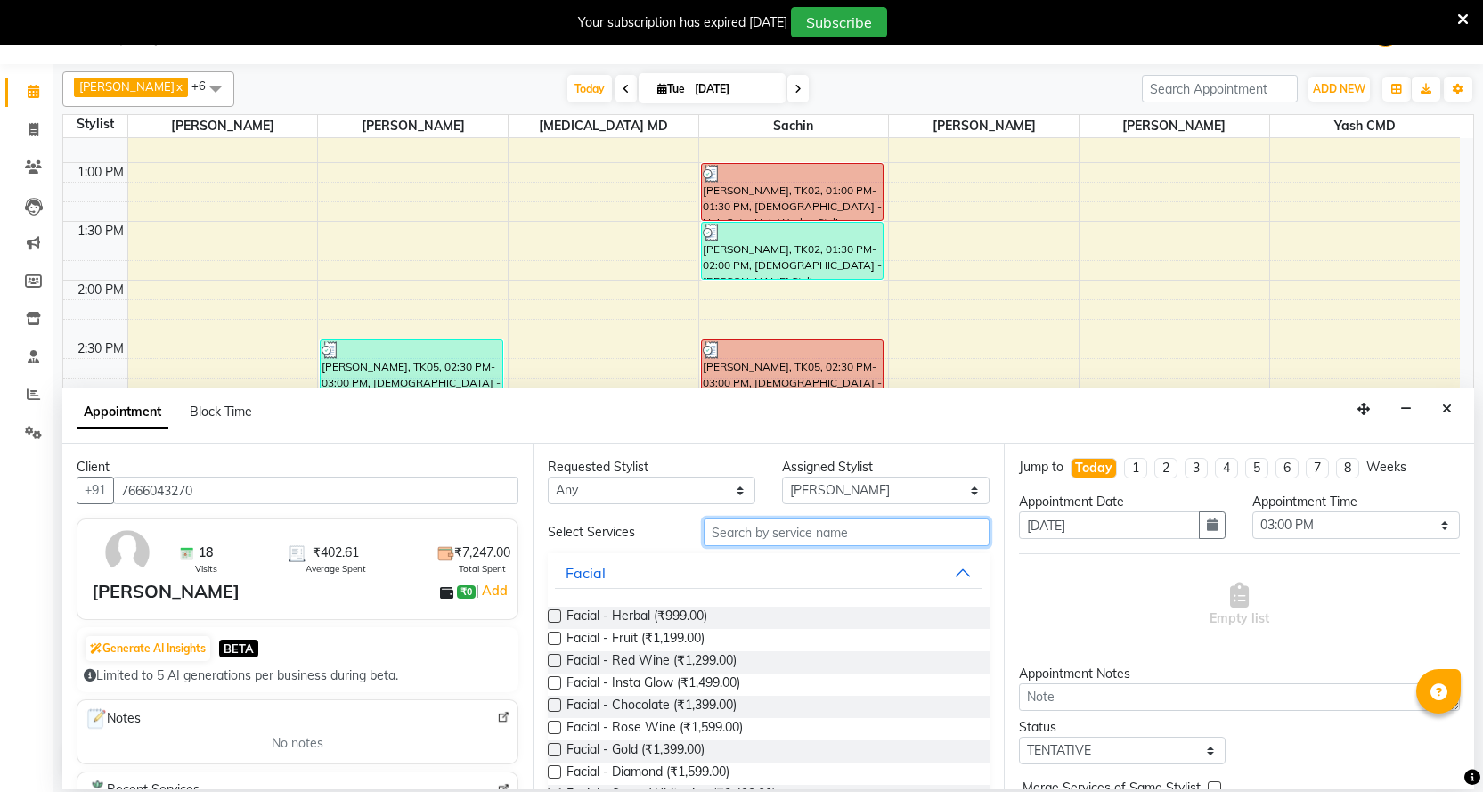
click at [791, 523] on input "text" at bounding box center [846, 532] width 285 height 28
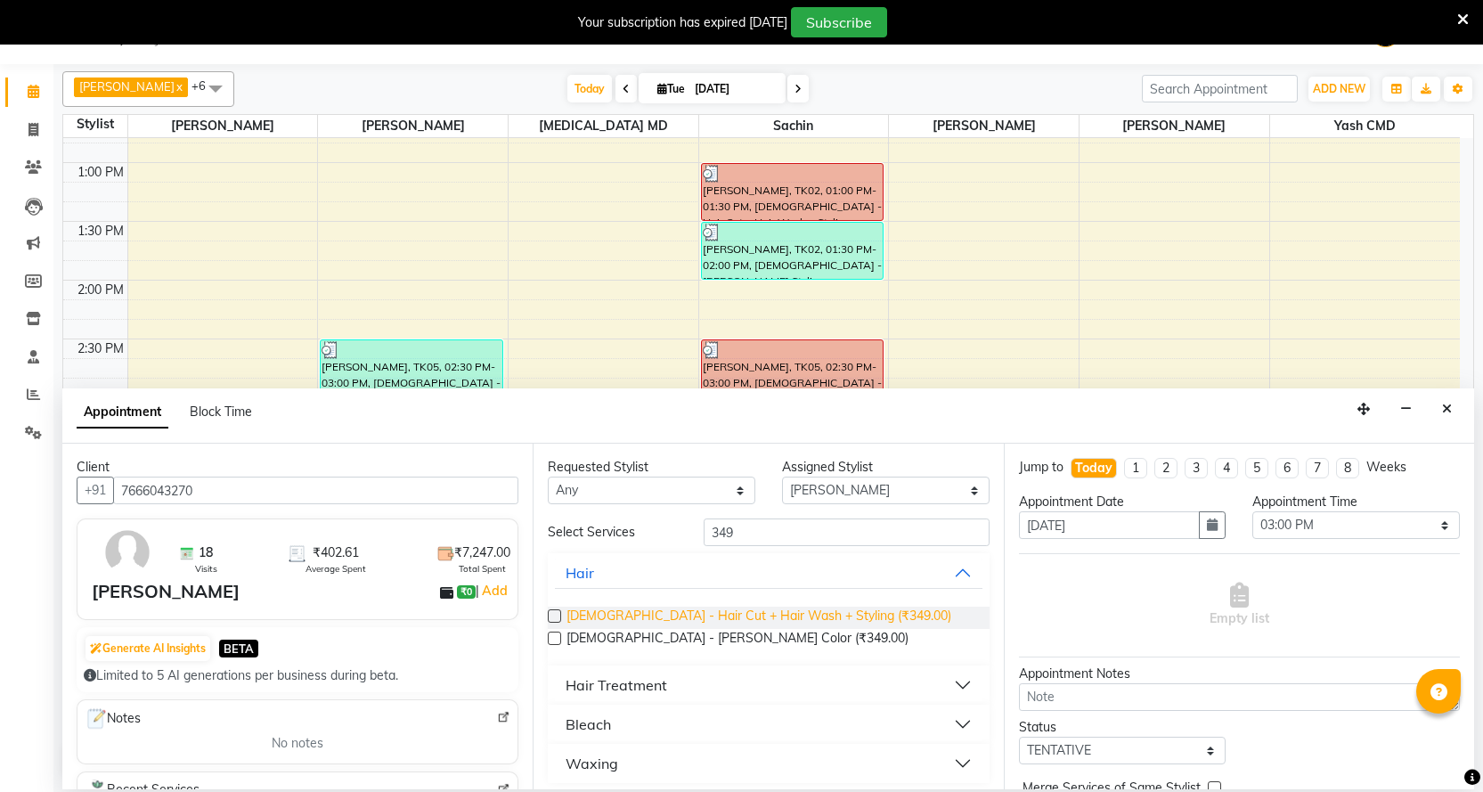
click at [786, 611] on span "[DEMOGRAPHIC_DATA] - Hair Cut + Hair Wash + Styling (₹349.00)" at bounding box center [758, 617] width 385 height 22
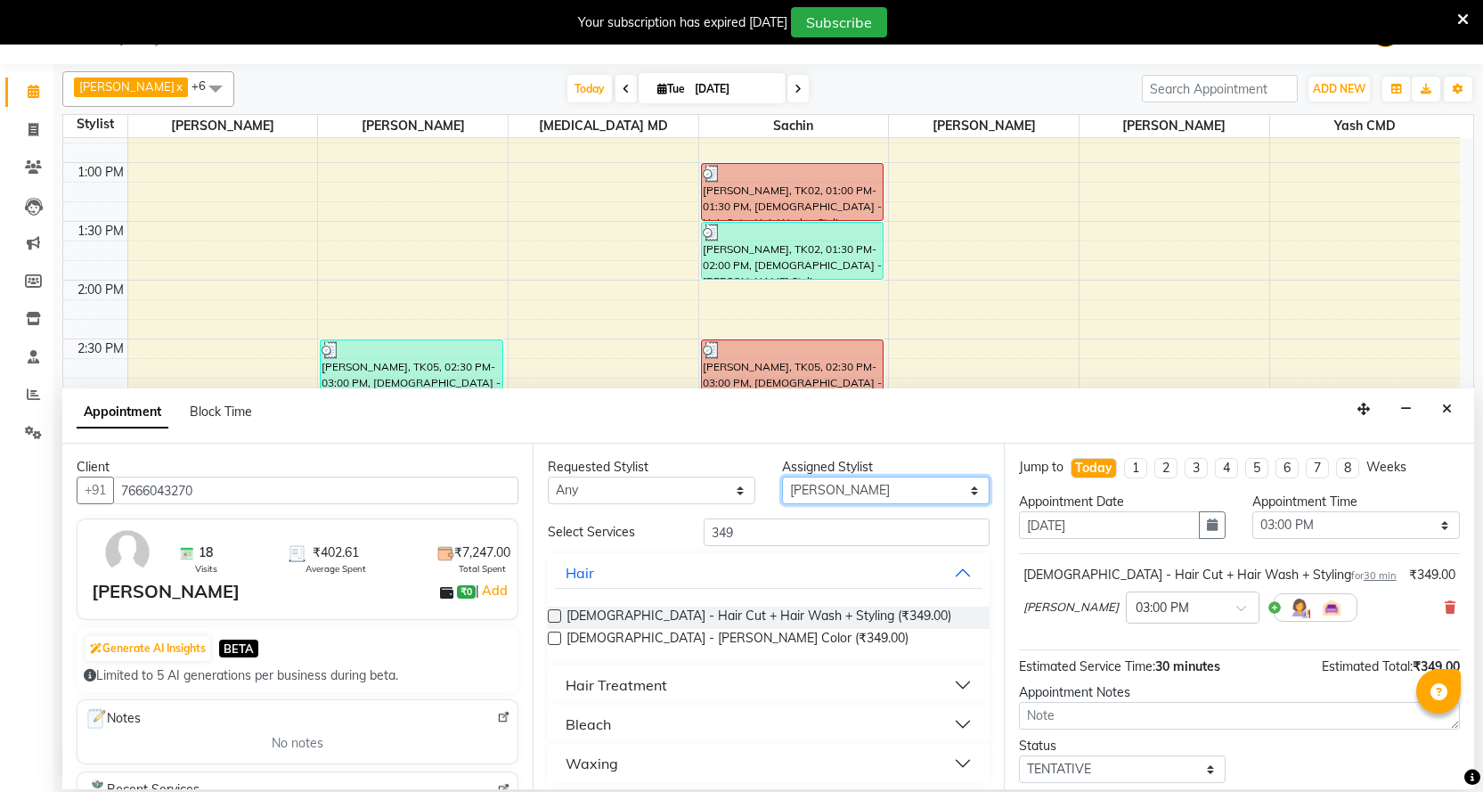
click at [826, 484] on select "Select Abhi B [PERSON_NAME] J [PERSON_NAME] [MEDICAL_DATA] MD [PERSON_NAME] L s…" at bounding box center [885, 490] width 207 height 28
click at [744, 524] on input "349" at bounding box center [846, 532] width 285 height 28
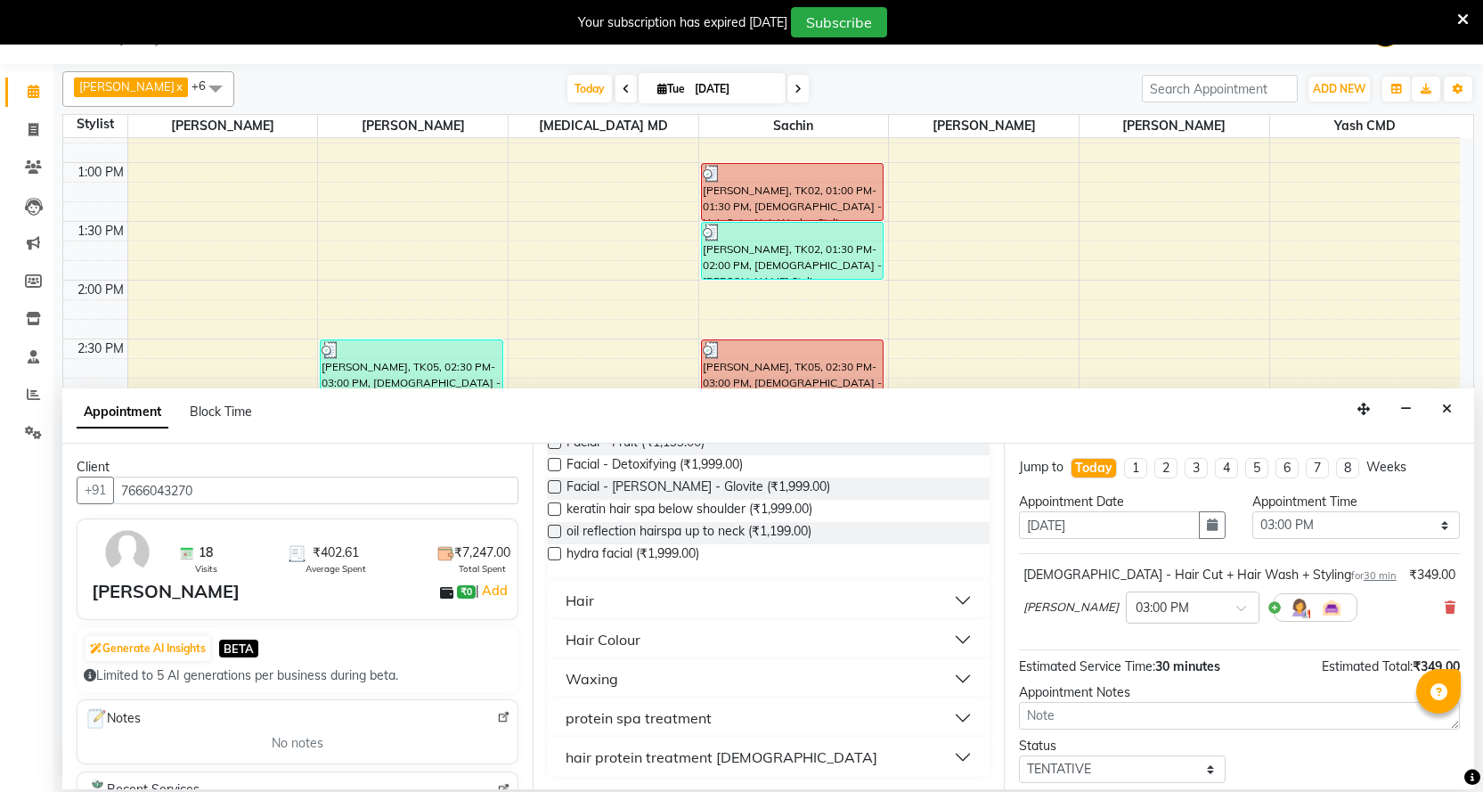
scroll to position [175, 0]
click at [616, 596] on button "Hair" at bounding box center [768, 598] width 427 height 32
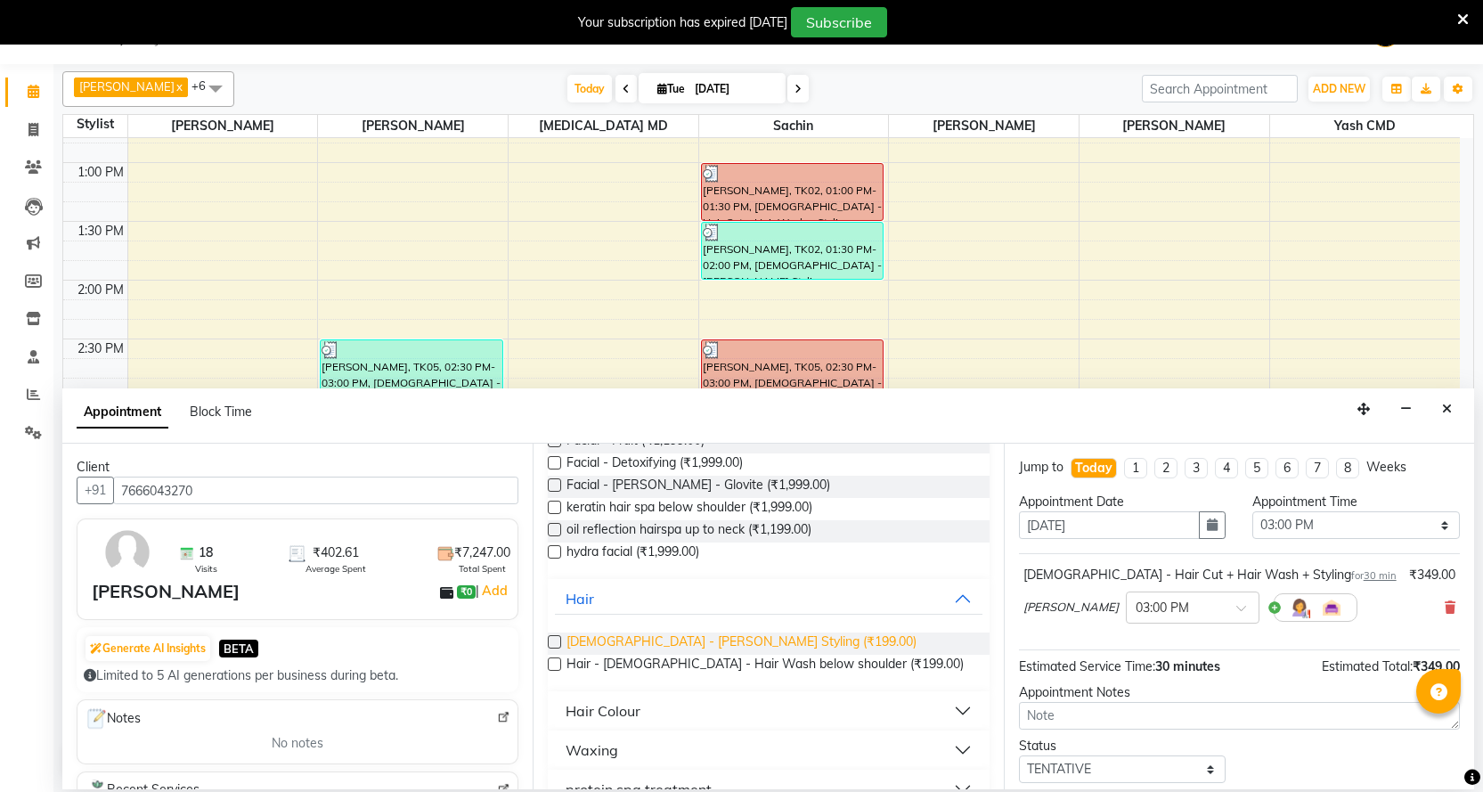
click at [637, 643] on span "[DEMOGRAPHIC_DATA] - [PERSON_NAME] Styling (₹199.00)" at bounding box center [741, 643] width 350 height 22
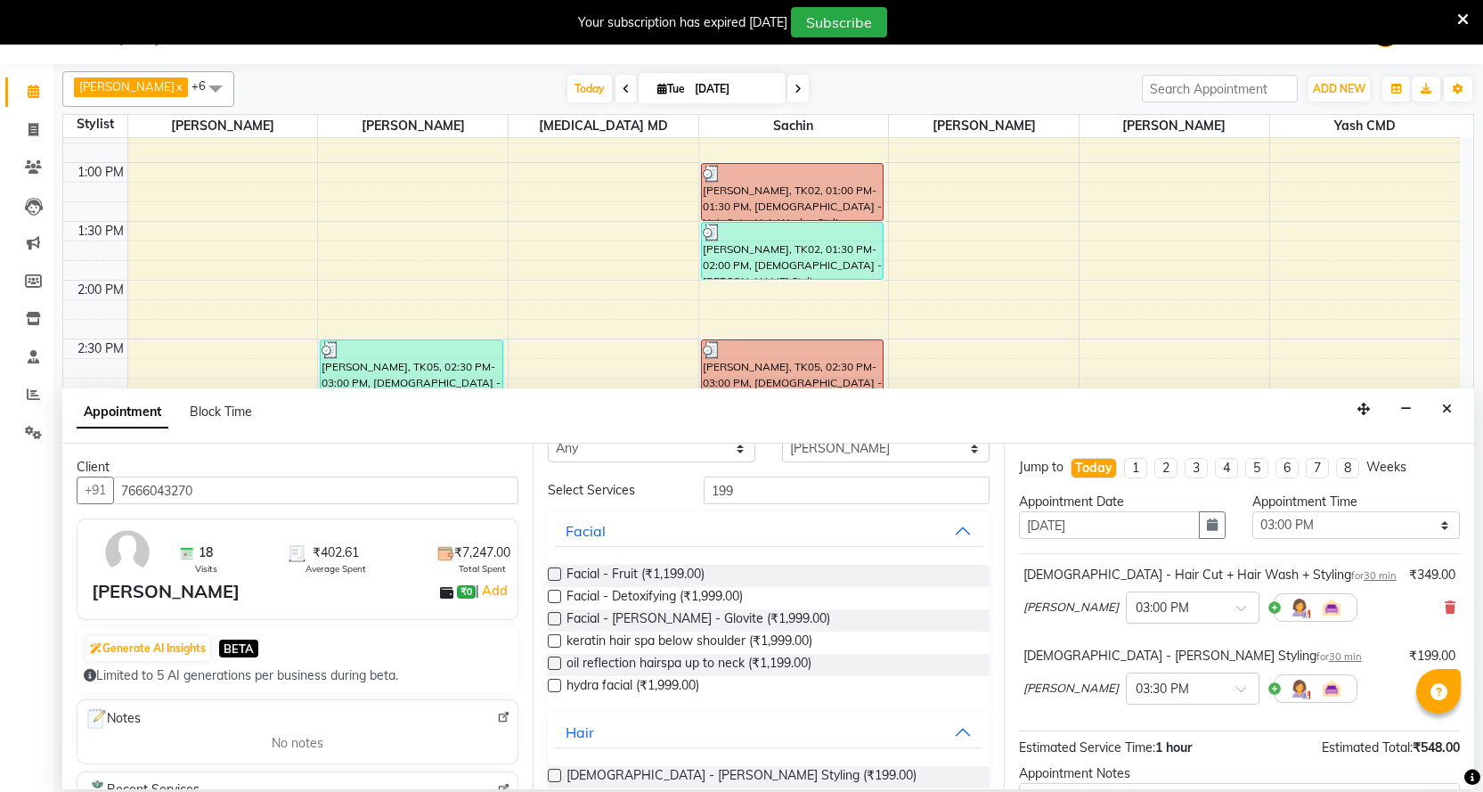
scroll to position [0, 0]
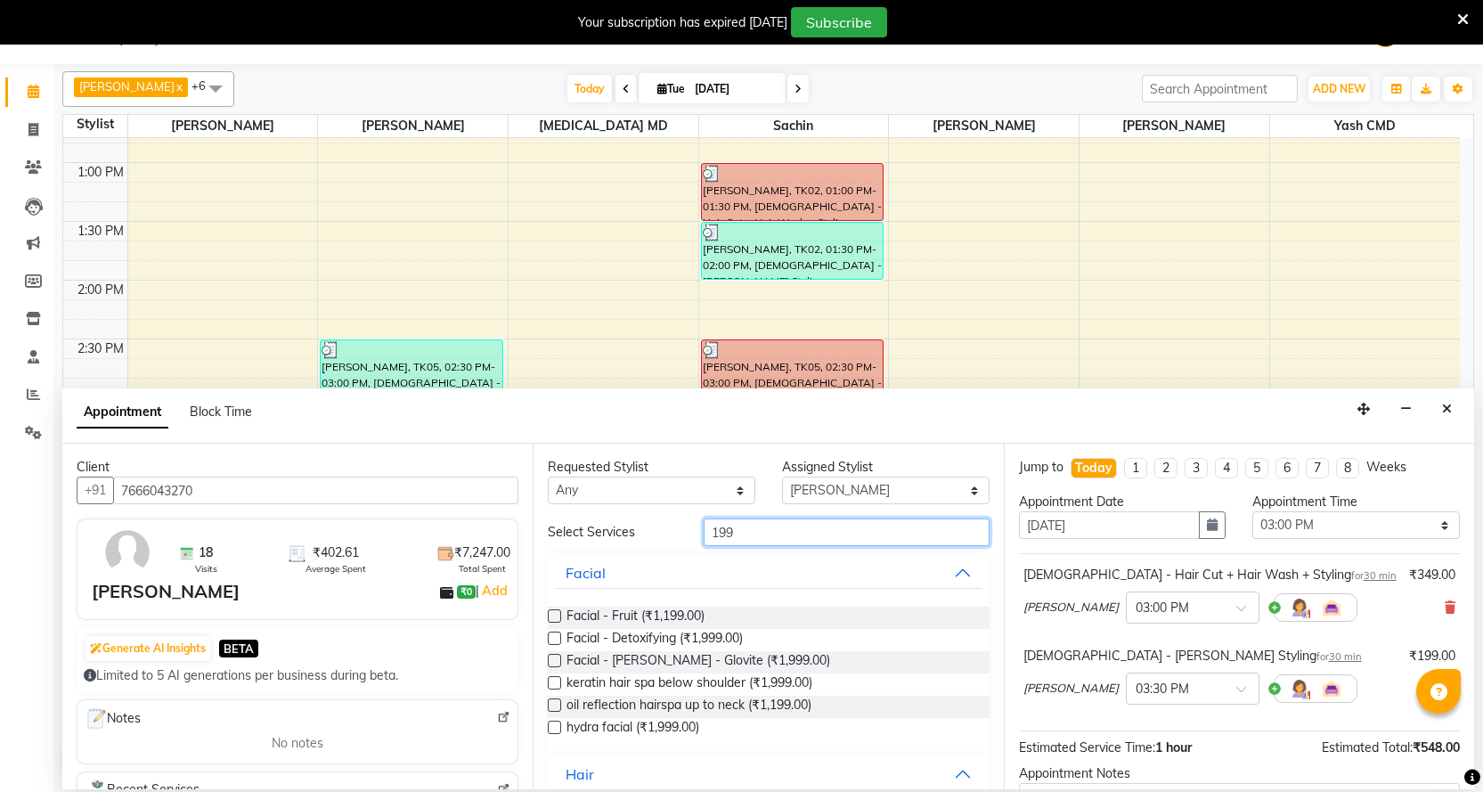
click at [764, 544] on input "199" at bounding box center [846, 532] width 285 height 28
click at [828, 498] on select "Select Abhi B [PERSON_NAME] J [PERSON_NAME] [MEDICAL_DATA] MD [PERSON_NAME] L s…" at bounding box center [885, 490] width 207 height 28
click at [782, 476] on select "Select Abhi B [PERSON_NAME] J [PERSON_NAME] [MEDICAL_DATA] MD [PERSON_NAME] L s…" at bounding box center [885, 490] width 207 height 28
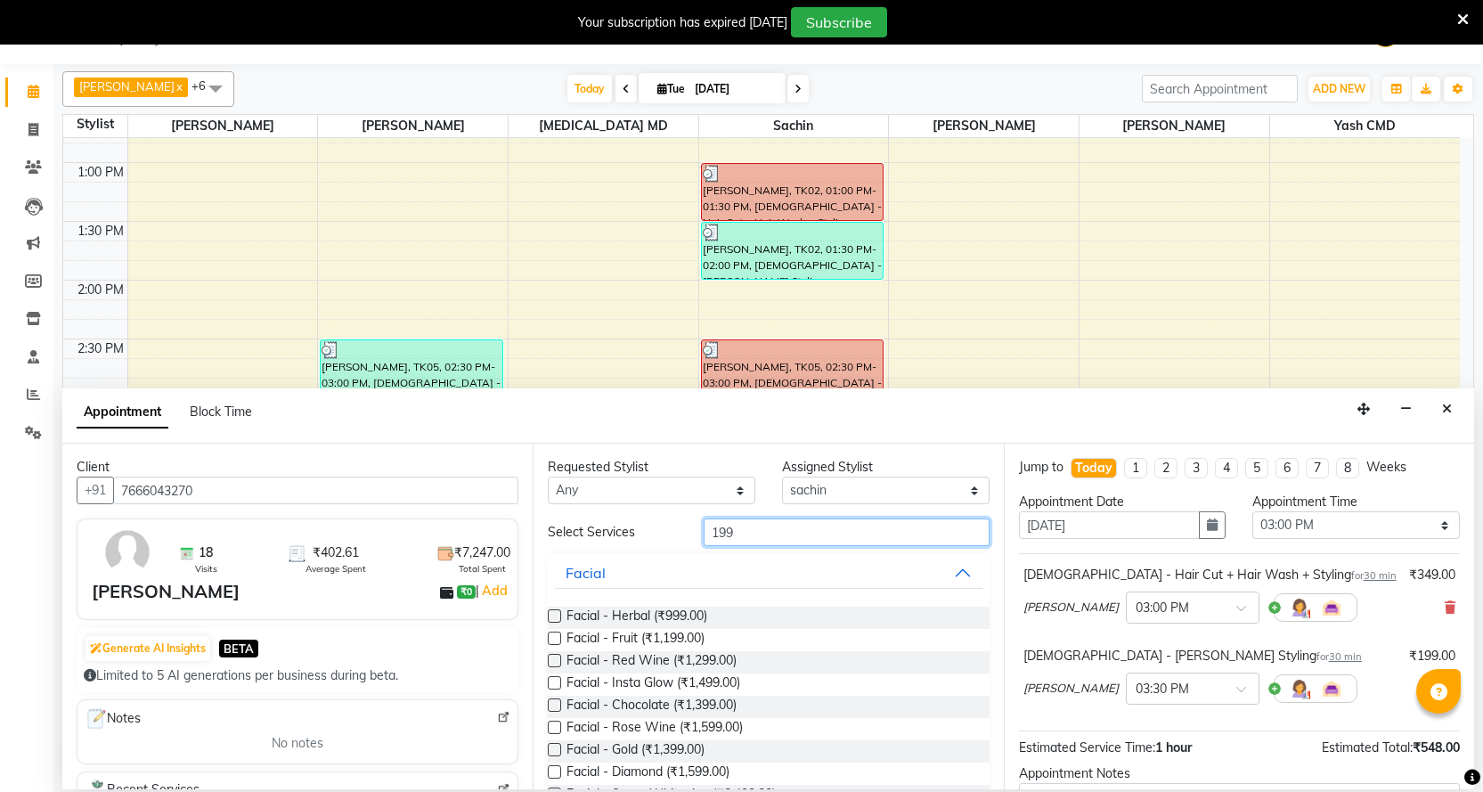
click at [818, 525] on input "199" at bounding box center [846, 532] width 285 height 28
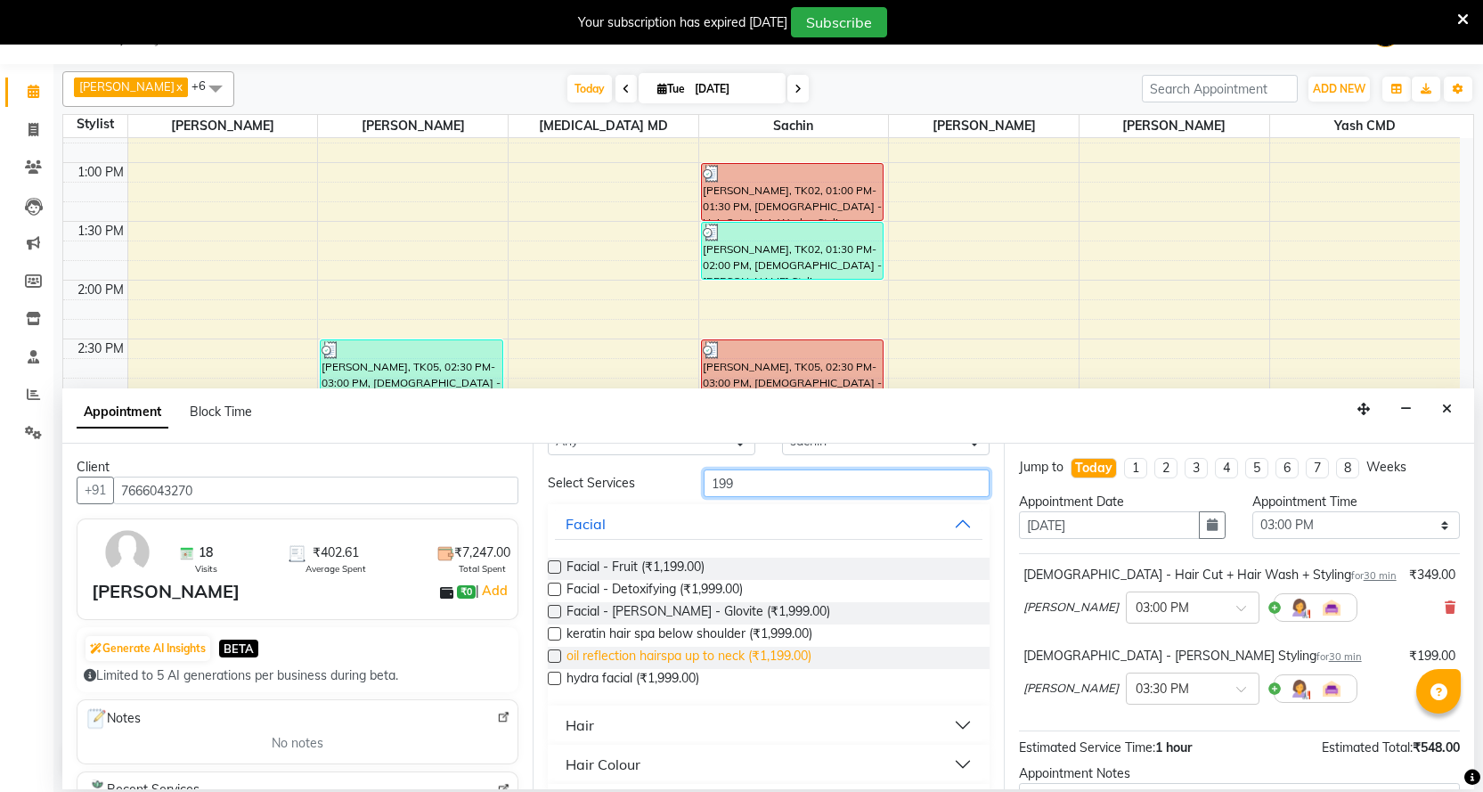
scroll to position [89, 0]
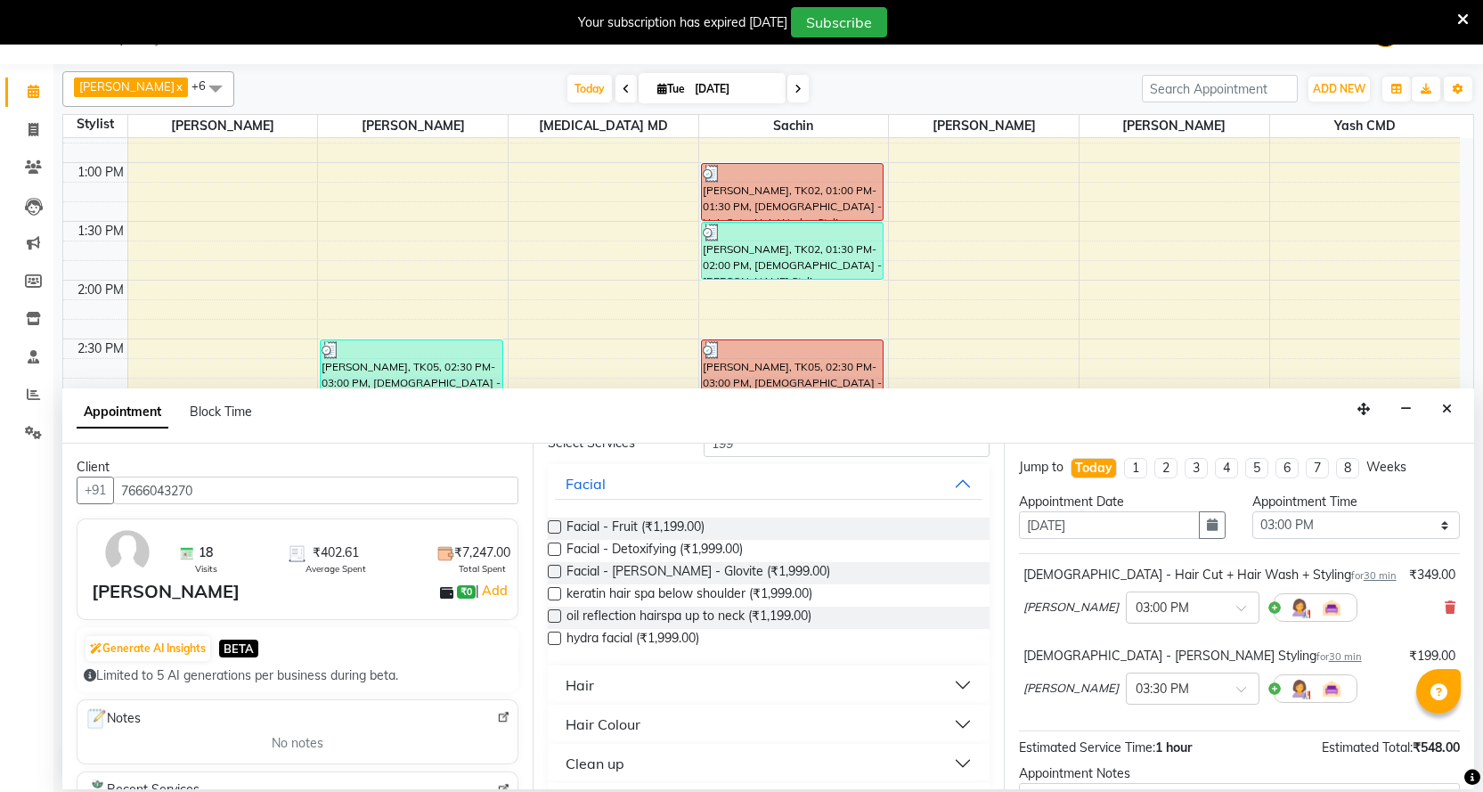
click at [599, 690] on button "Hair" at bounding box center [768, 685] width 427 height 32
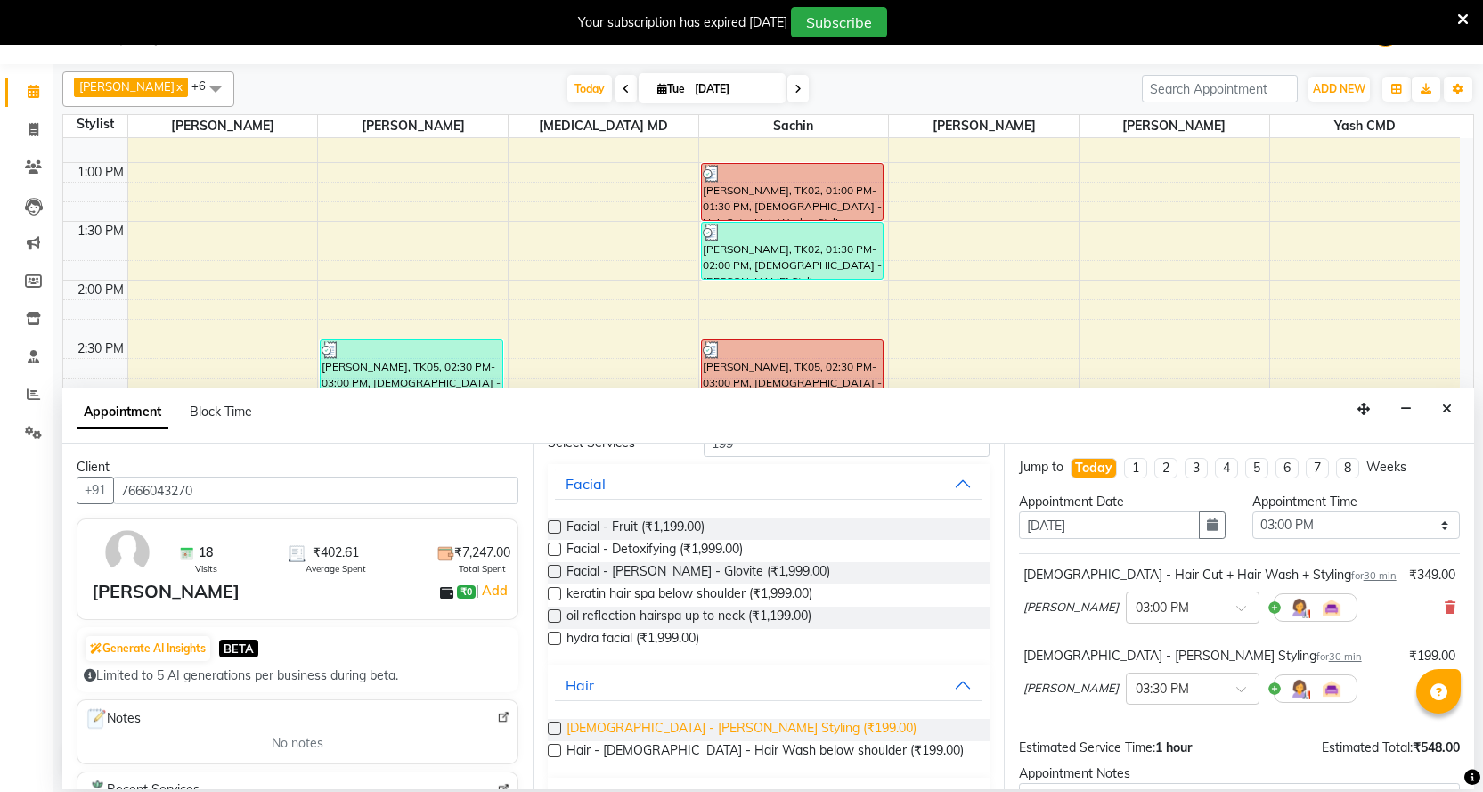
click at [606, 720] on span "[DEMOGRAPHIC_DATA] - [PERSON_NAME] Styling (₹199.00)" at bounding box center [741, 730] width 350 height 22
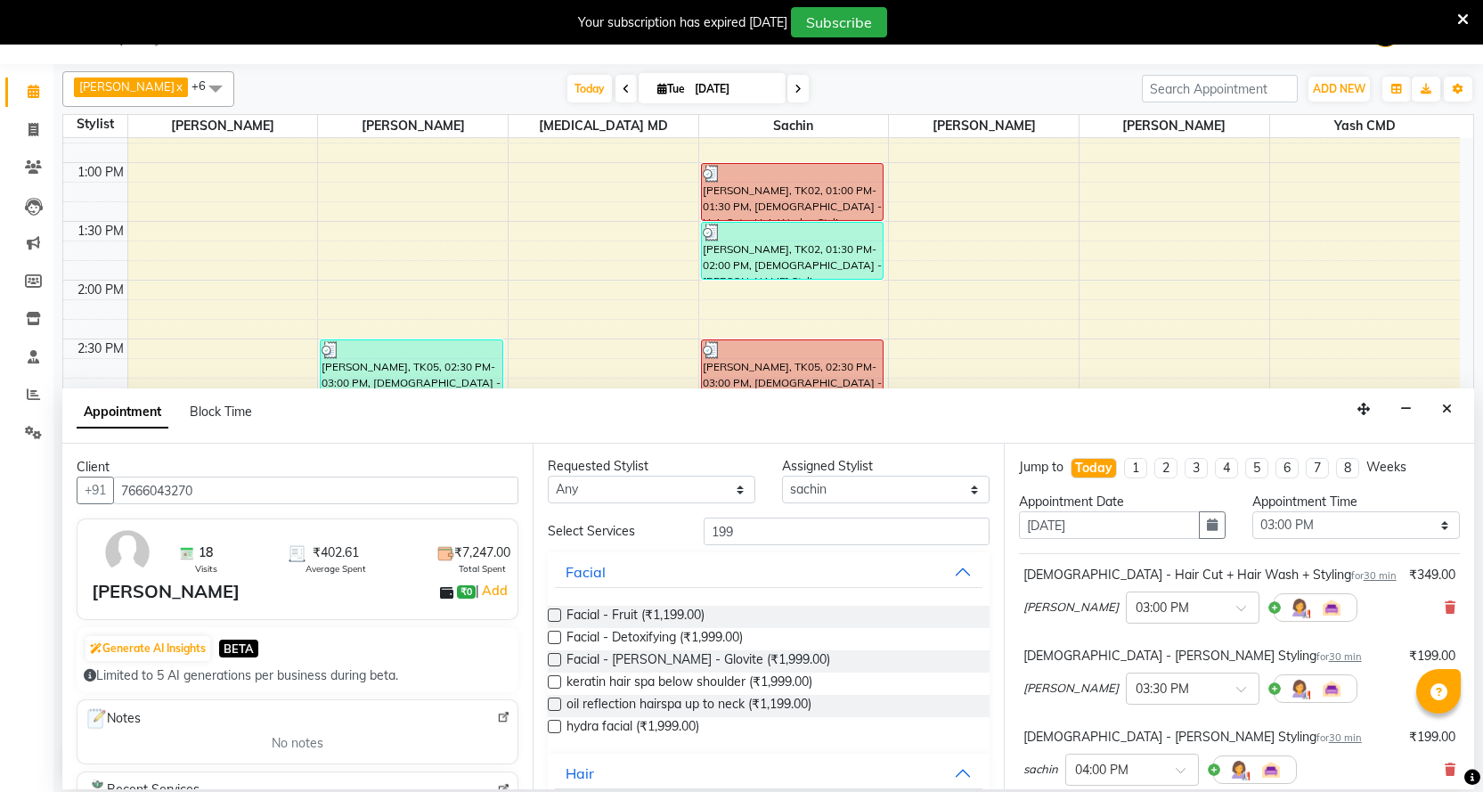
scroll to position [0, 0]
click at [731, 523] on input "199" at bounding box center [846, 532] width 285 height 28
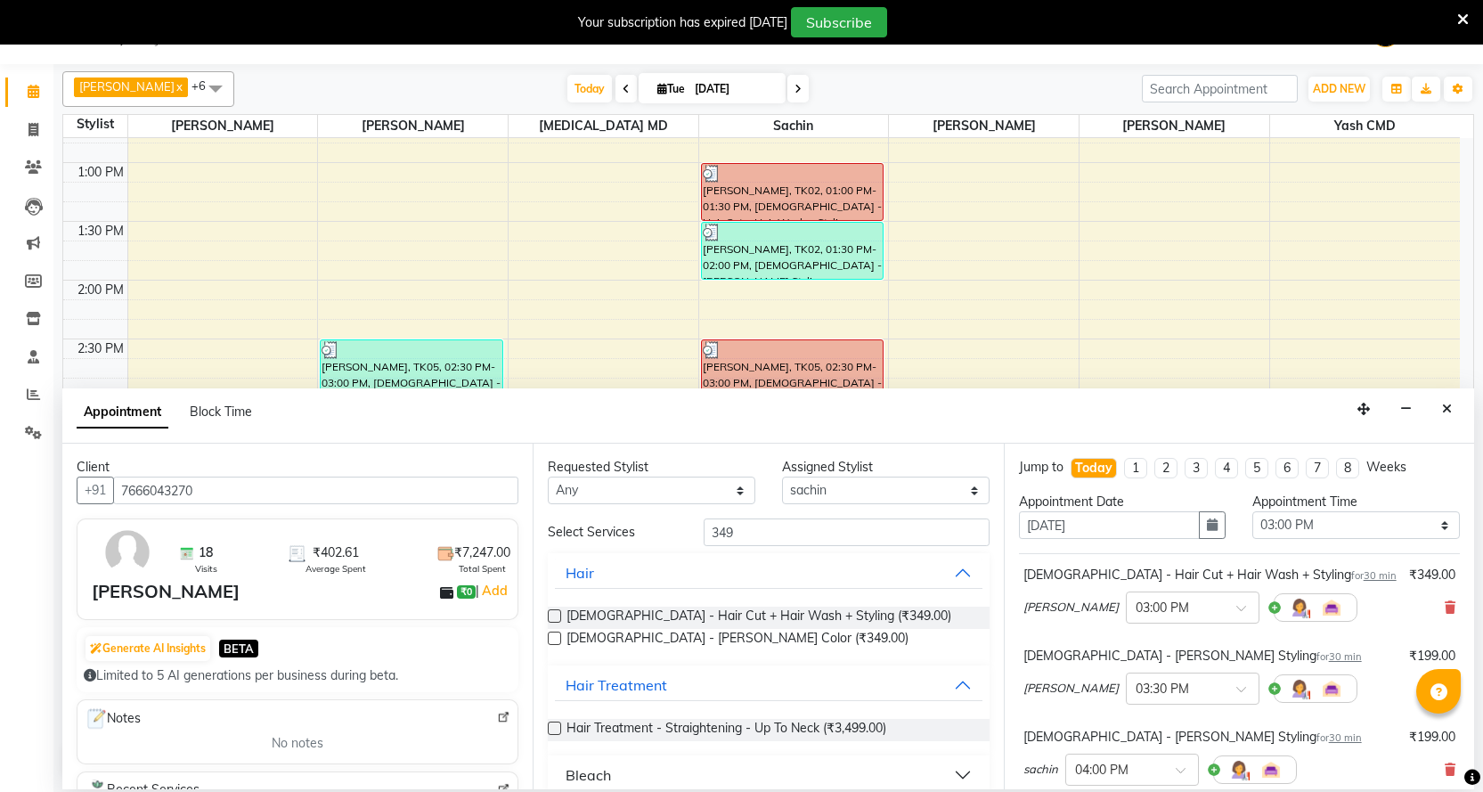
click at [699, 605] on div "[DEMOGRAPHIC_DATA] - Hair Cut + Hair Wash + Styling (₹349.00) [DEMOGRAPHIC_DATA…" at bounding box center [768, 628] width 441 height 73
click at [700, 618] on span "[DEMOGRAPHIC_DATA] - Hair Cut + Hair Wash + Styling (₹349.00)" at bounding box center [758, 617] width 385 height 22
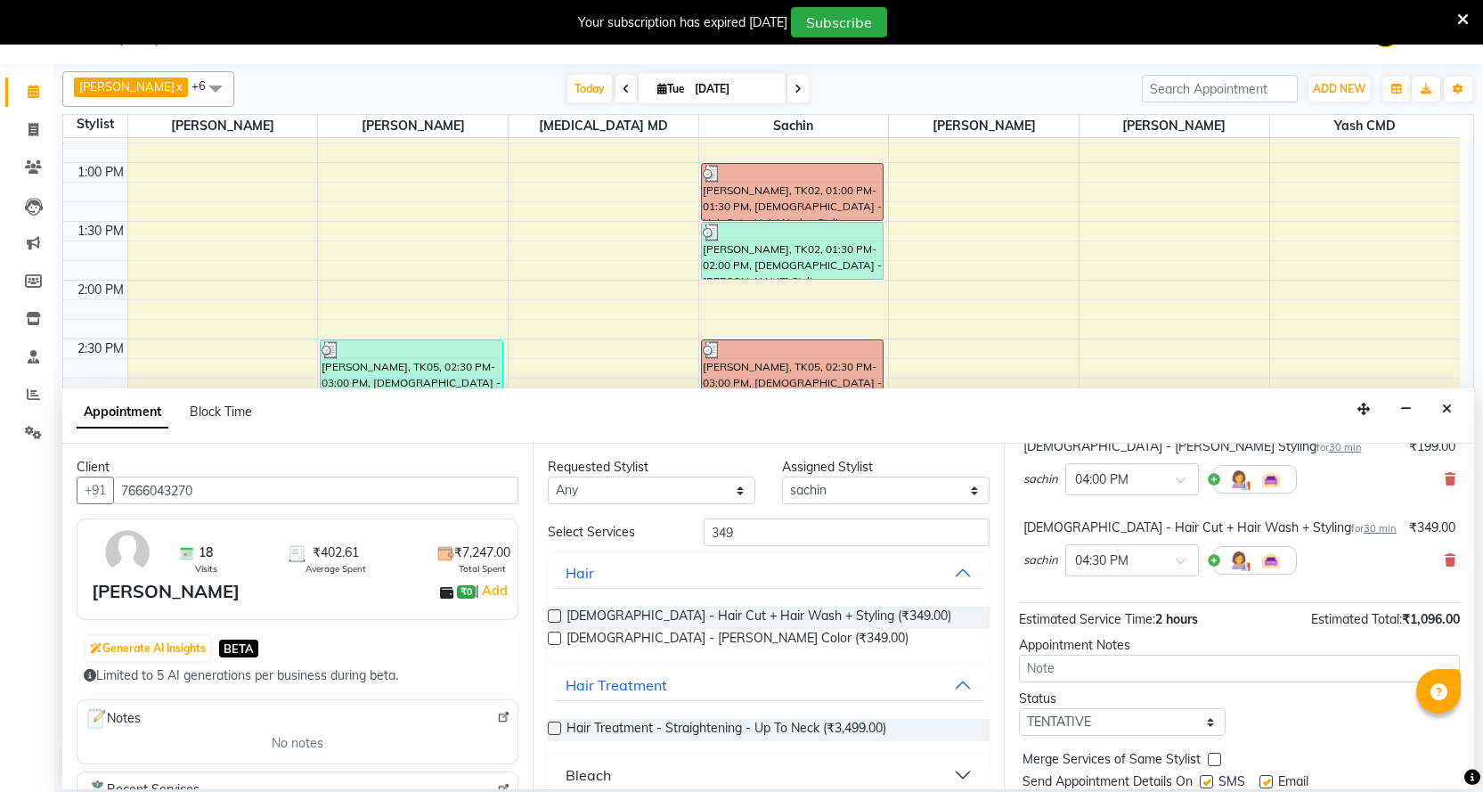
scroll to position [349, 0]
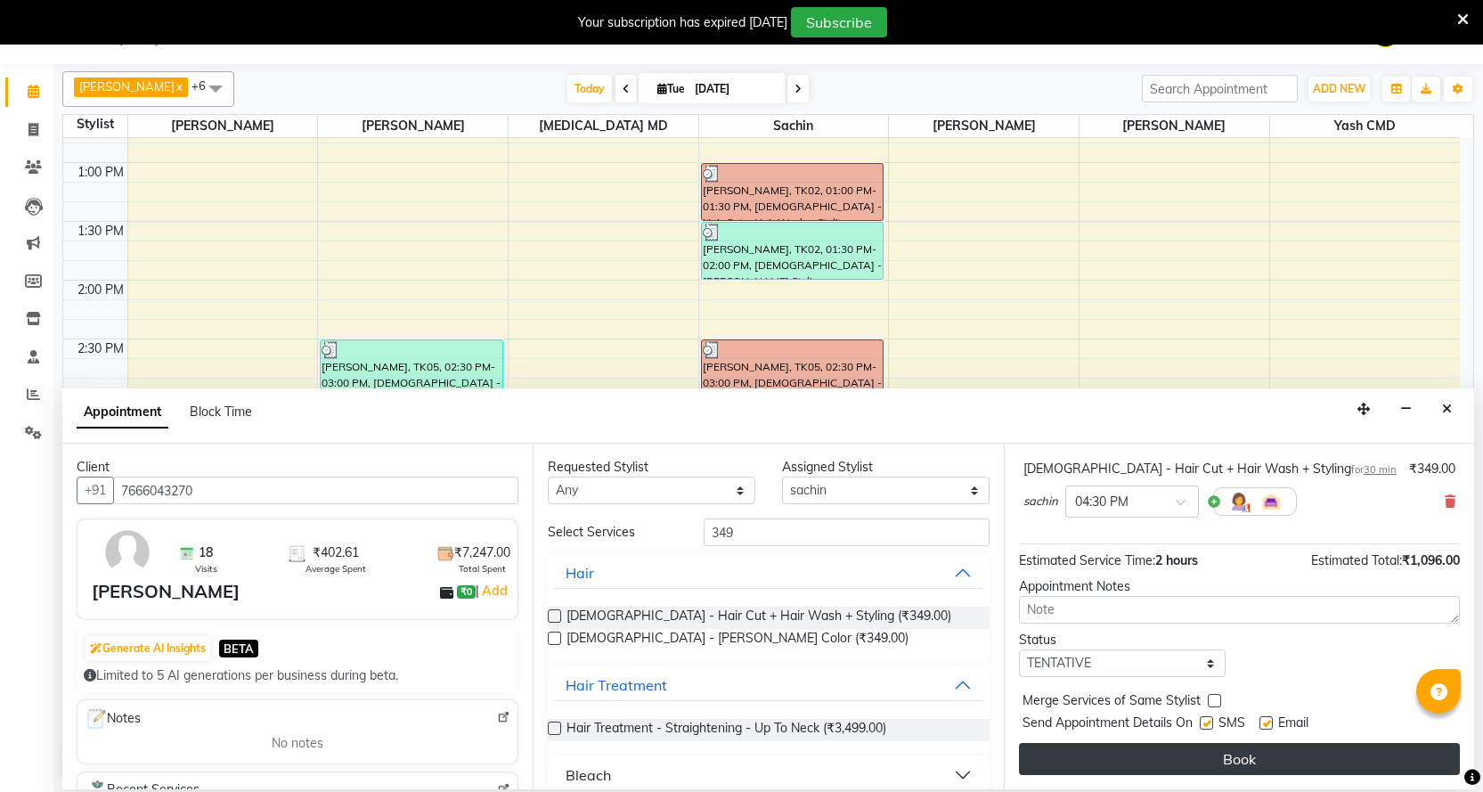
click at [1158, 757] on button "Book" at bounding box center [1239, 759] width 441 height 32
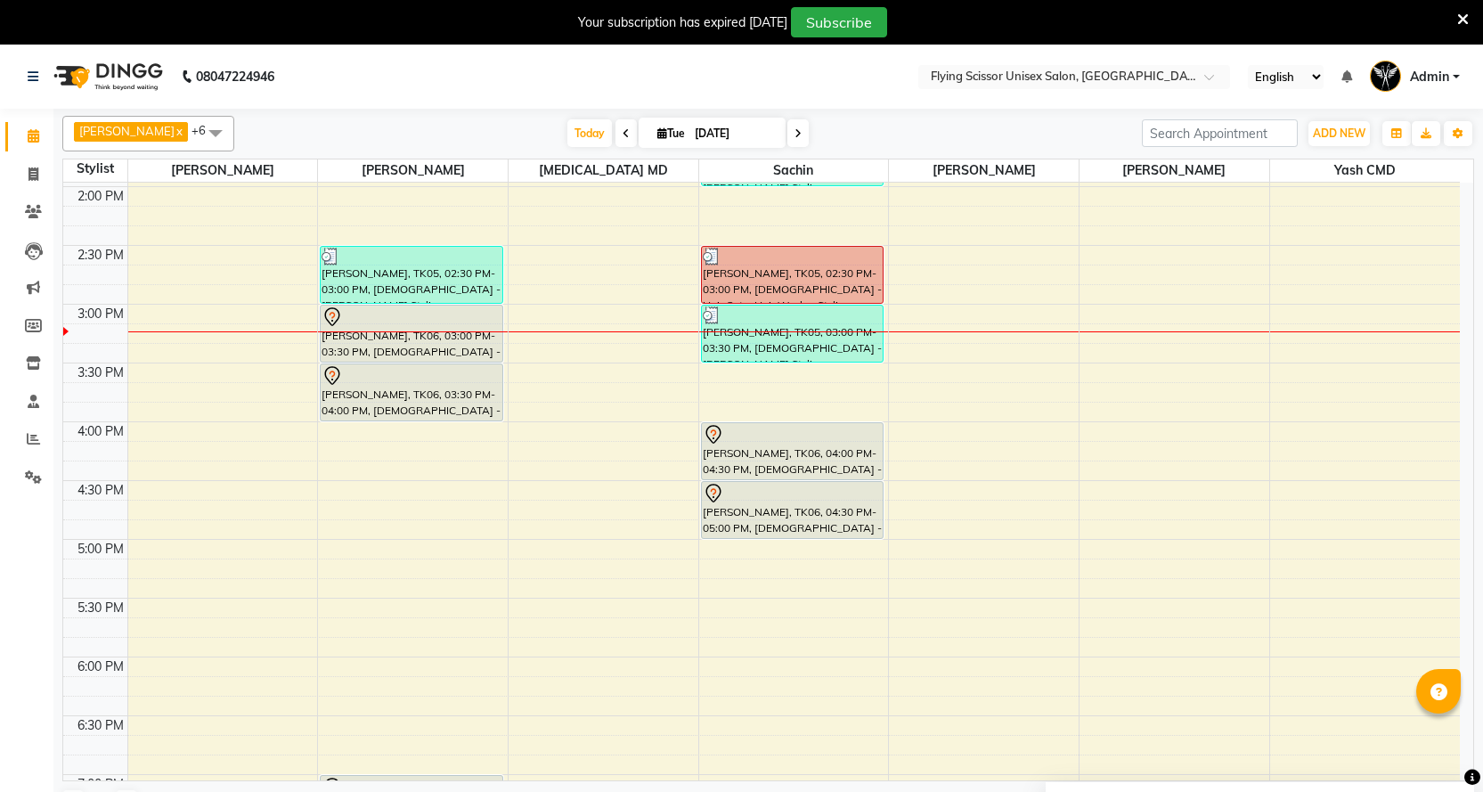
scroll to position [623, 0]
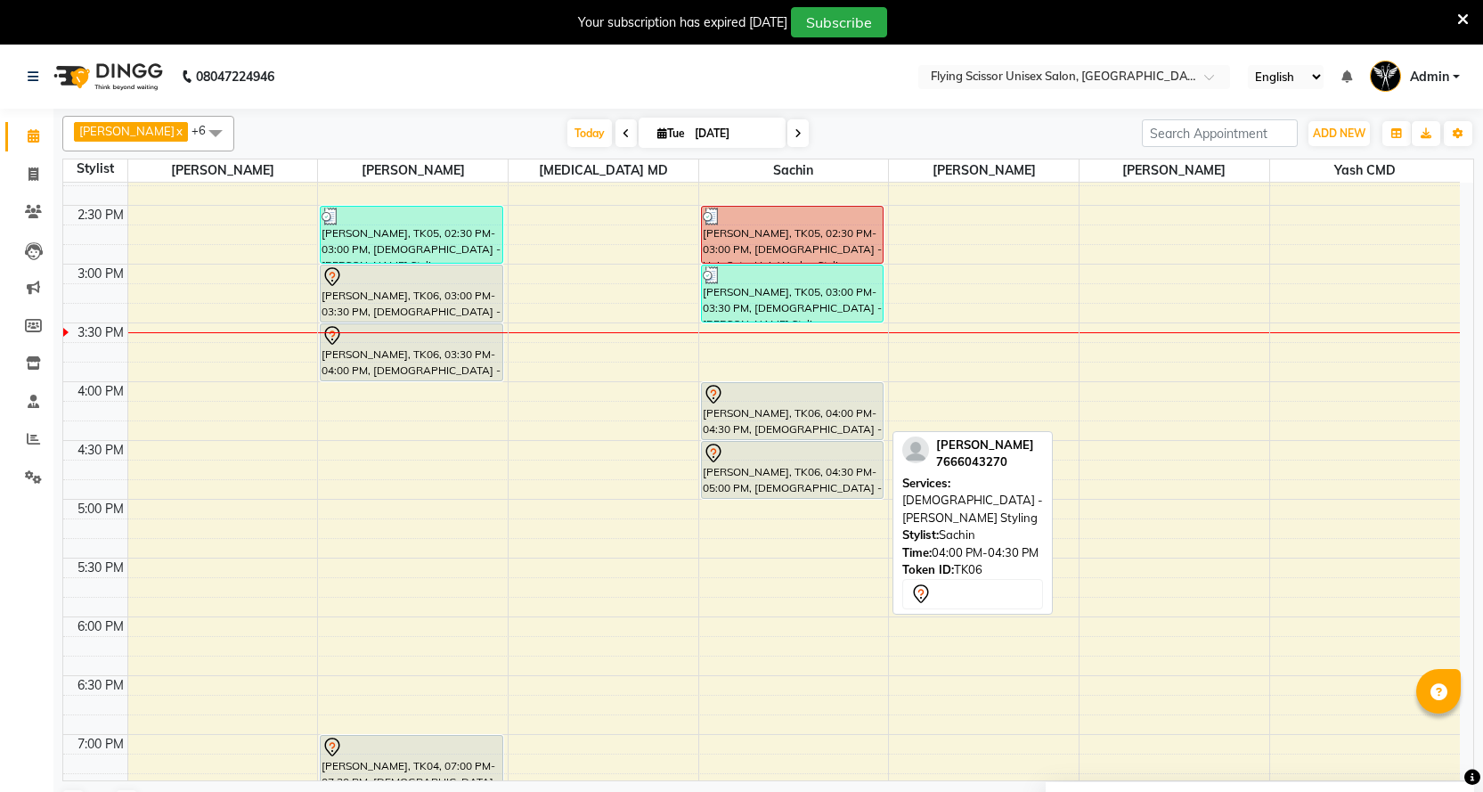
click at [791, 421] on div "[PERSON_NAME], TK06, 04:00 PM-04:30 PM, [DEMOGRAPHIC_DATA] - [PERSON_NAME] Styl…" at bounding box center [792, 411] width 181 height 56
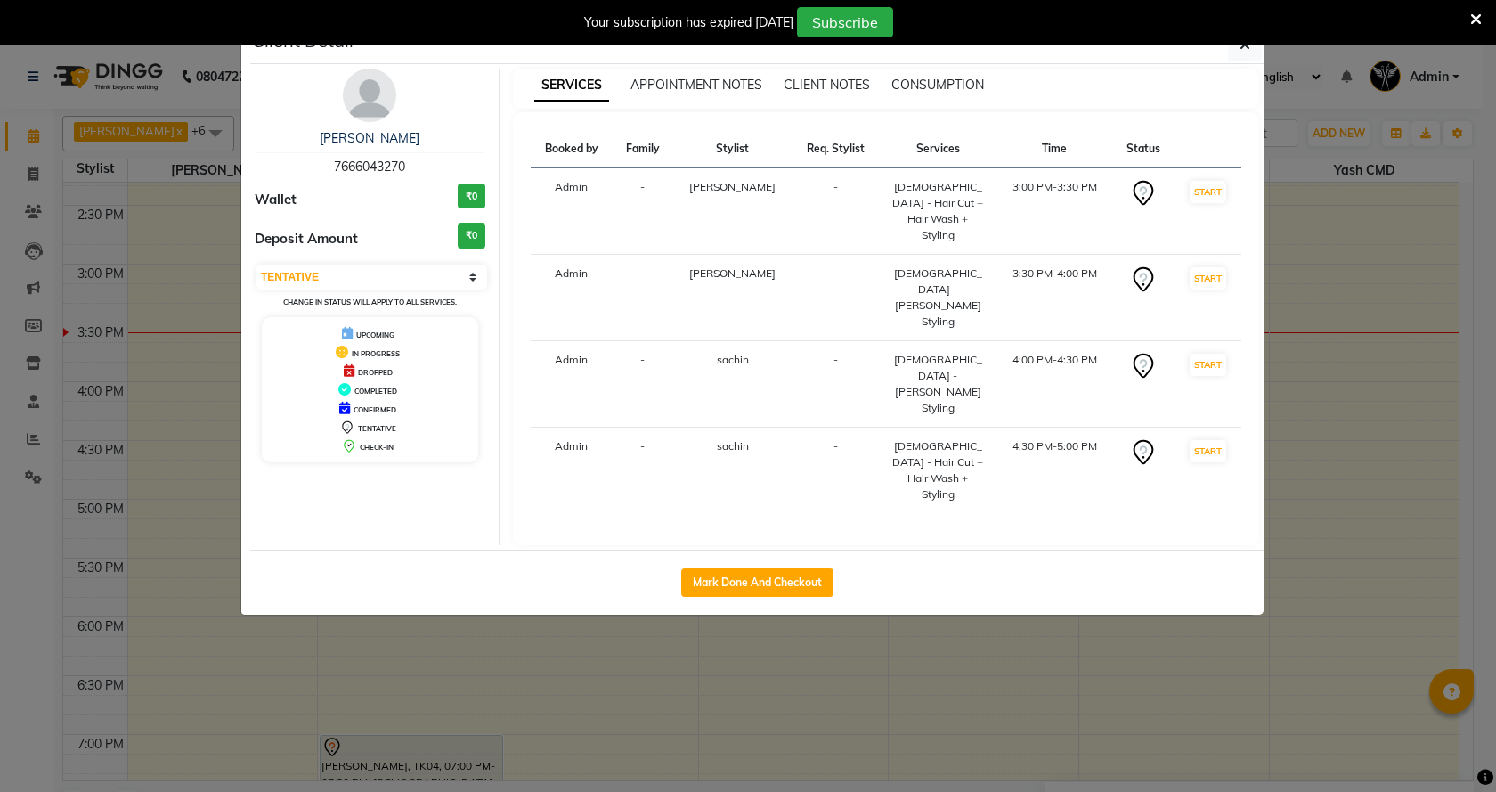
click at [364, 109] on img at bounding box center [369, 95] width 53 height 53
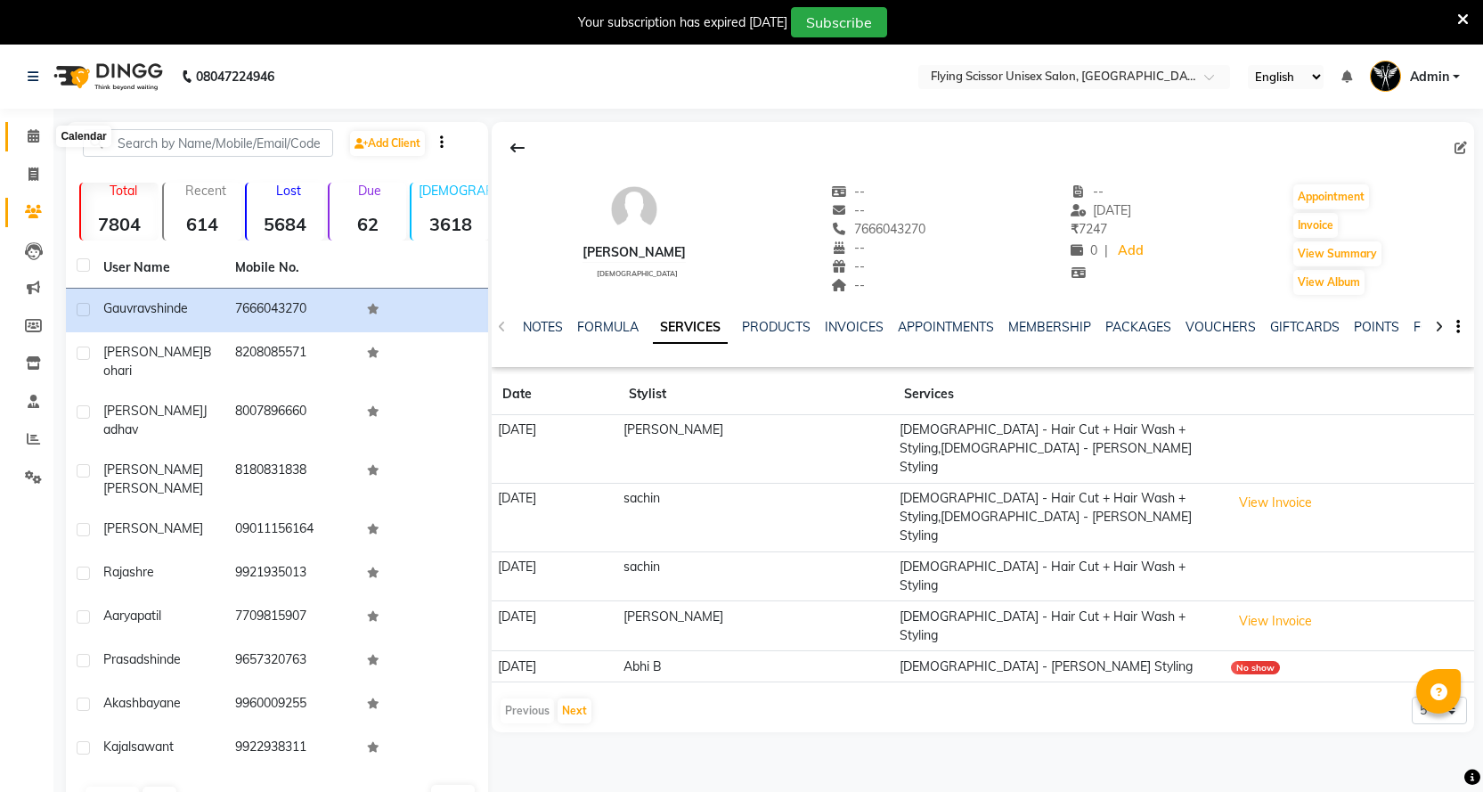
click at [31, 144] on span at bounding box center [33, 136] width 31 height 20
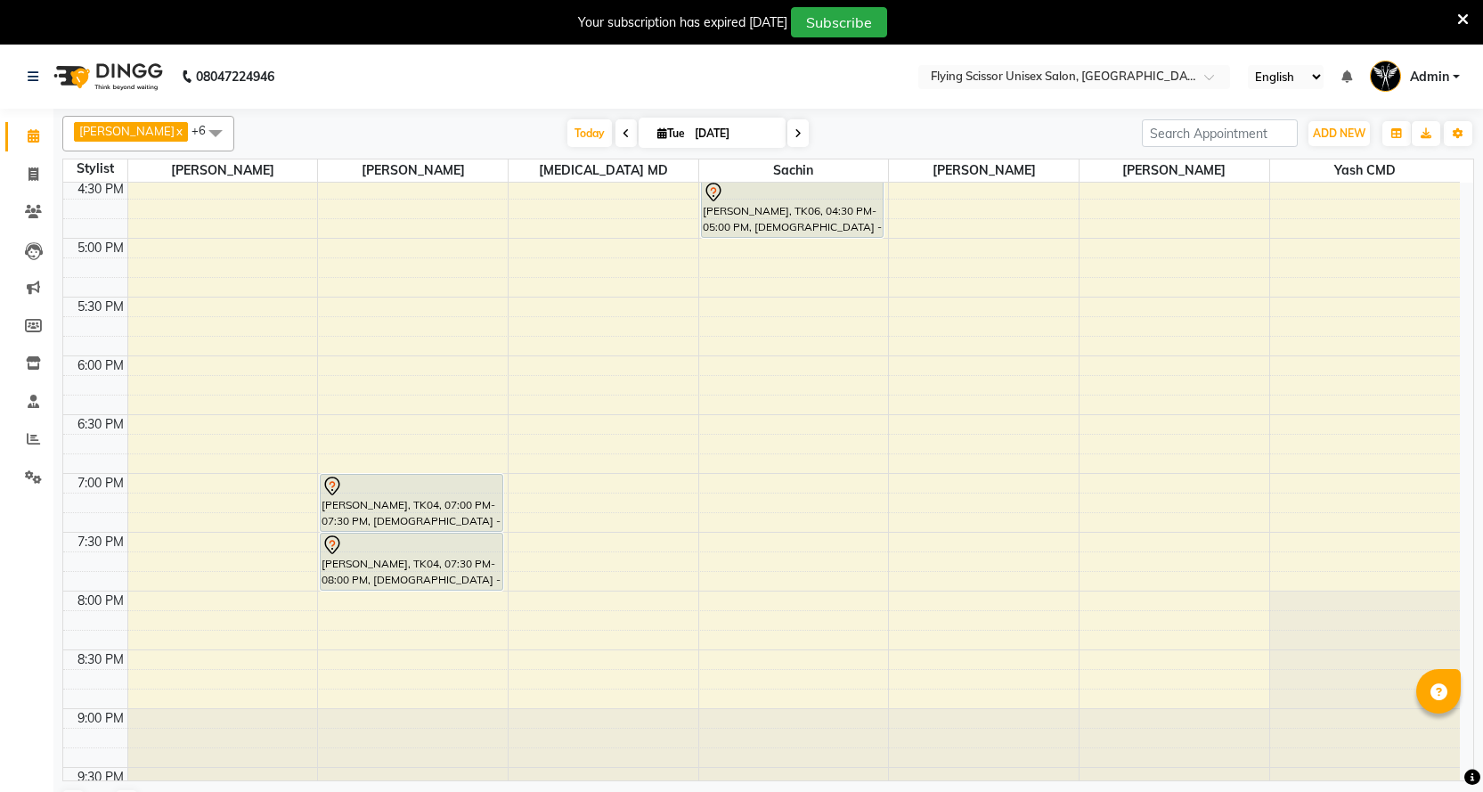
scroll to position [841, 0]
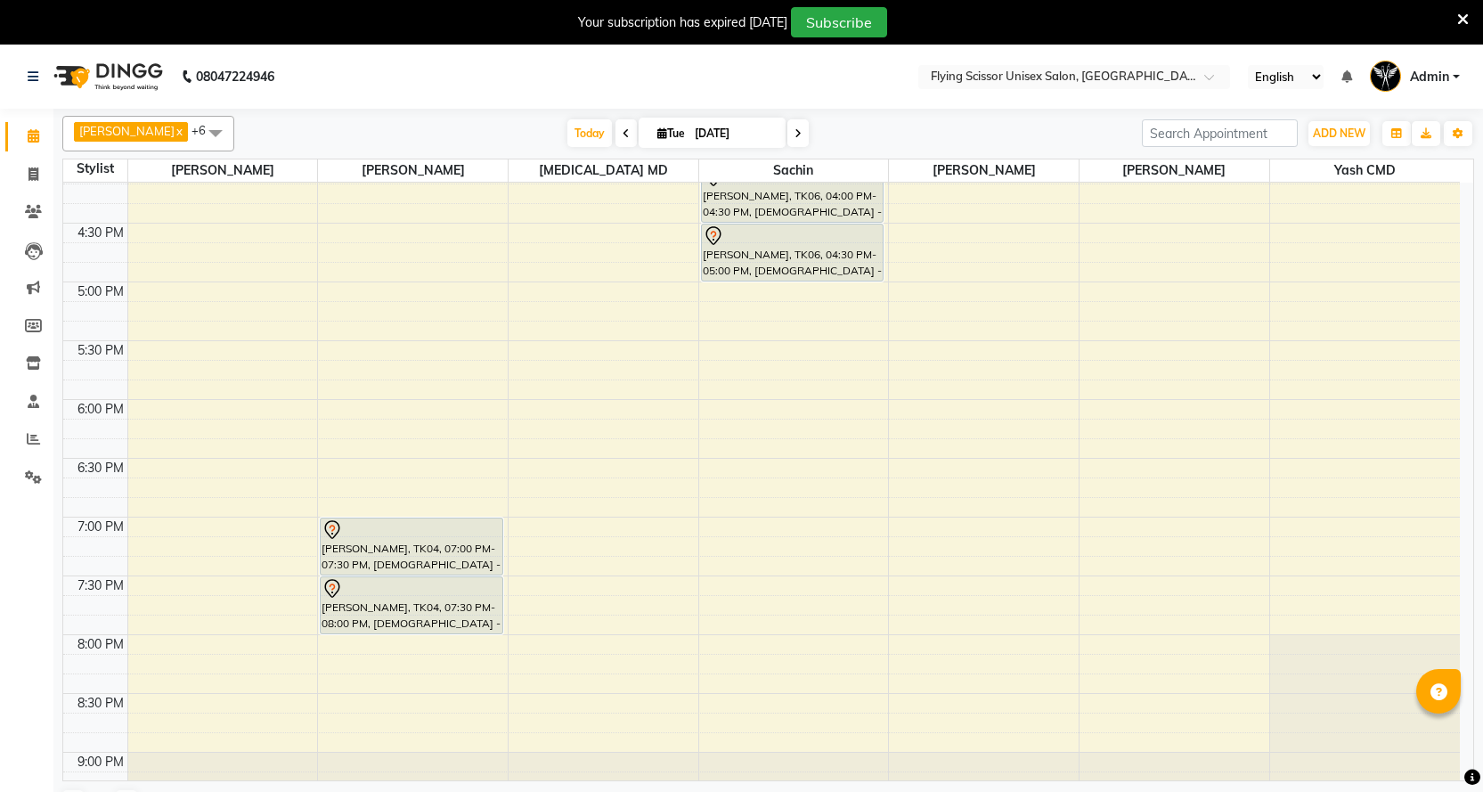
click at [142, 130] on span "Ashish J x [PERSON_NAME] x [PERSON_NAME] MD x sachin x [PERSON_NAME] x [PERSON_…" at bounding box center [148, 134] width 172 height 36
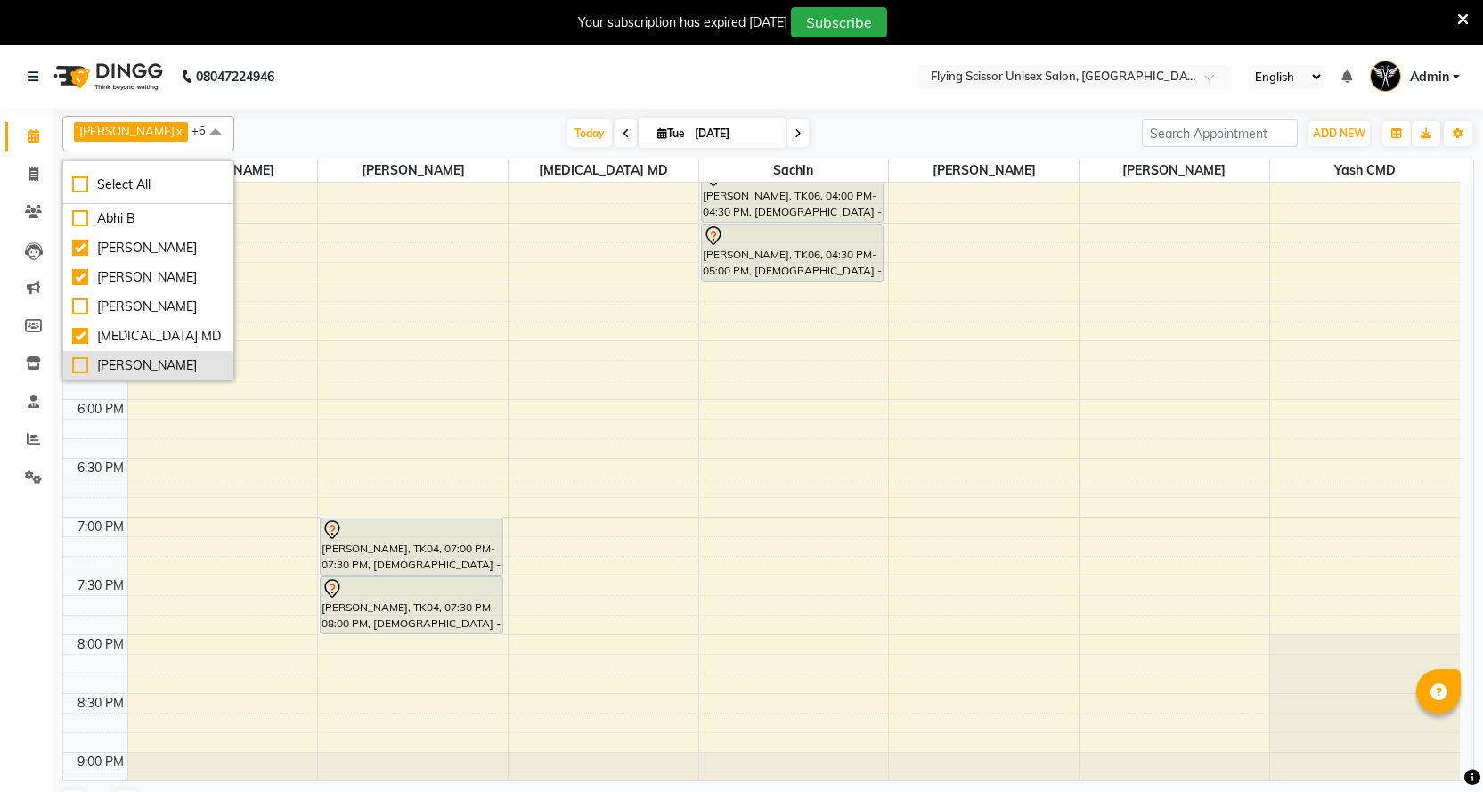
click at [117, 366] on div "[PERSON_NAME]" at bounding box center [148, 365] width 152 height 19
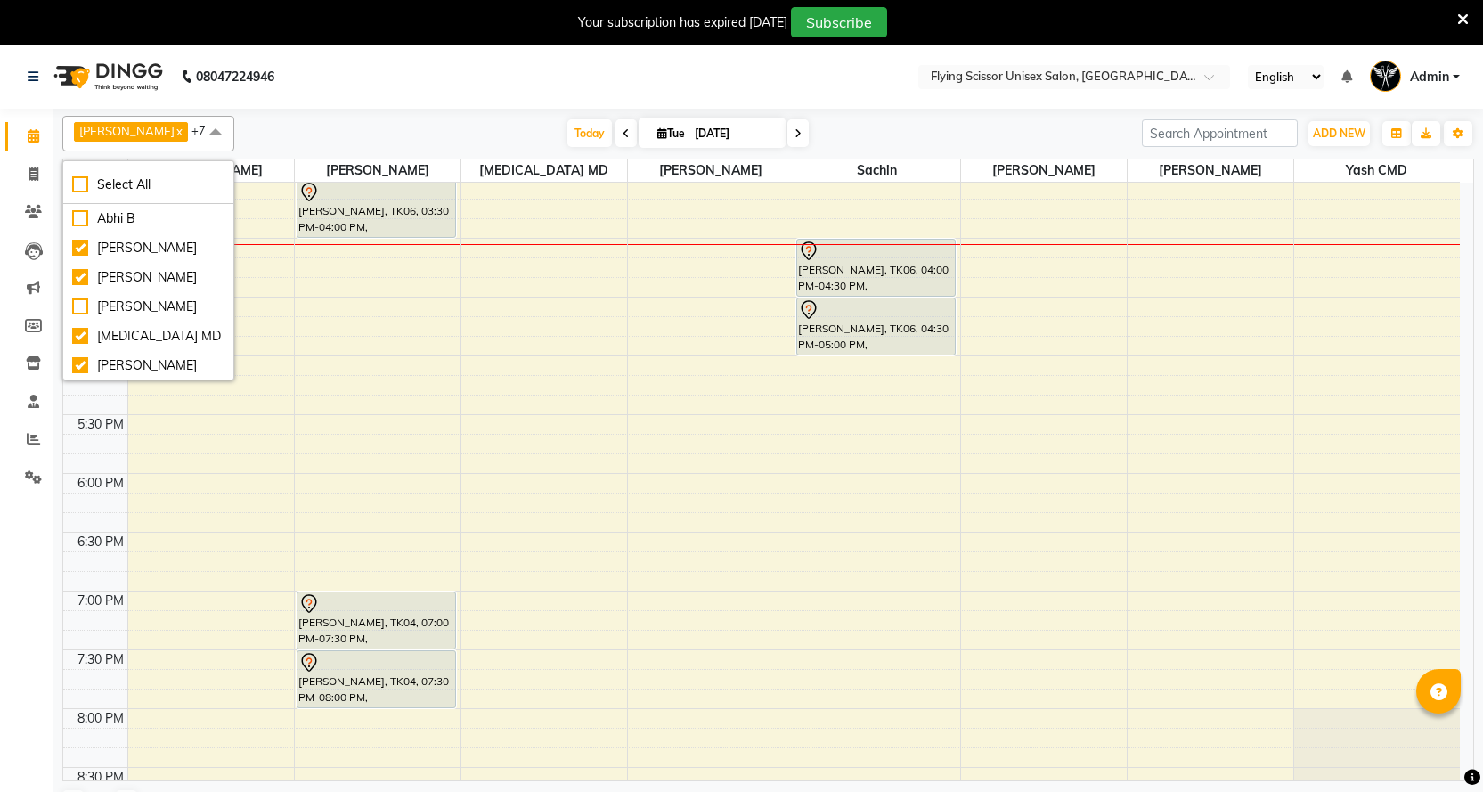
scroll to position [573, 0]
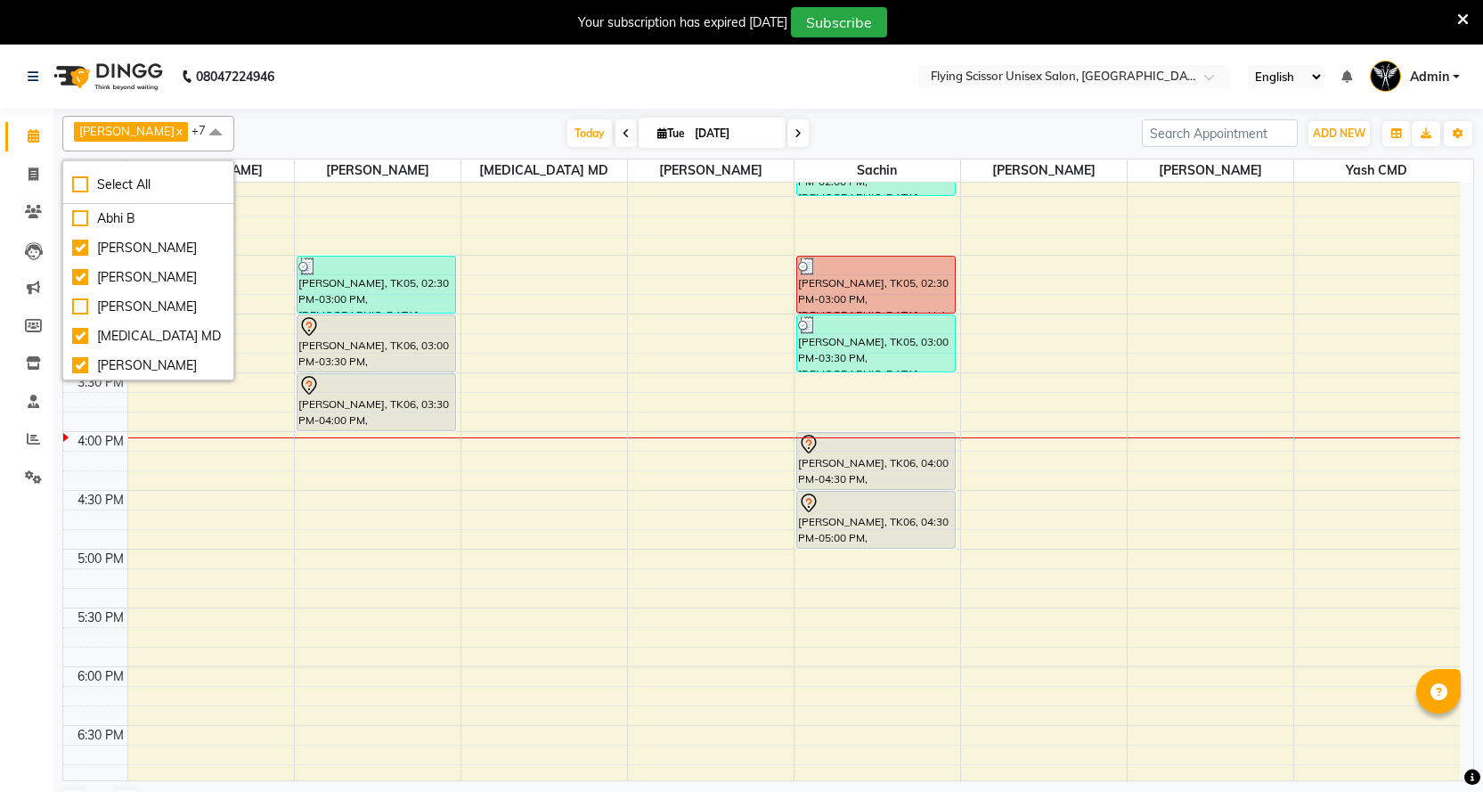
click at [692, 399] on div "9:00 AM 9:30 AM 10:00 AM 10:30 AM 11:00 AM 11:30 AM 12:00 PM 12:30 PM 1:00 PM 1…" at bounding box center [761, 372] width 1396 height 1527
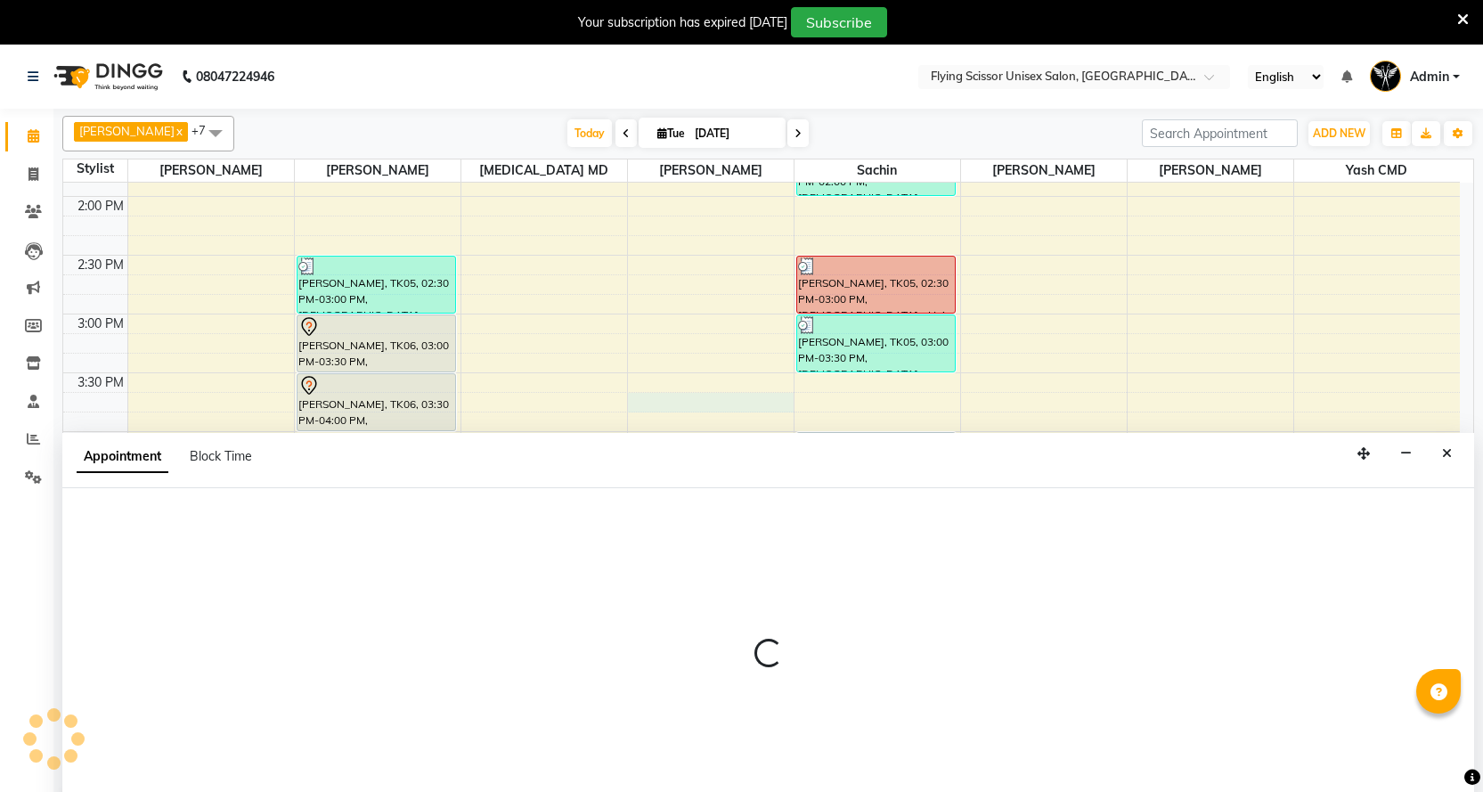
scroll to position [45, 0]
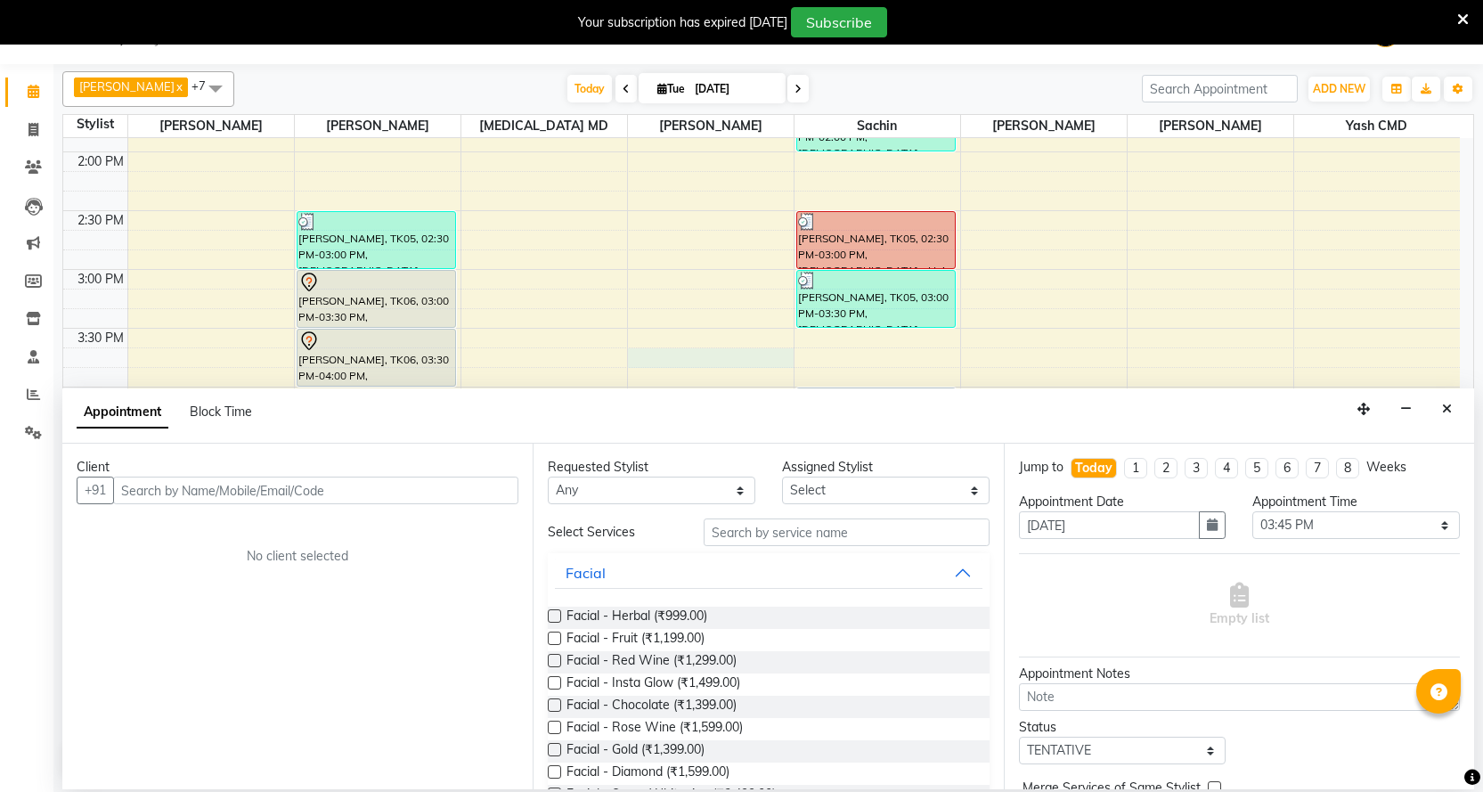
click at [438, 493] on input "text" at bounding box center [315, 490] width 405 height 28
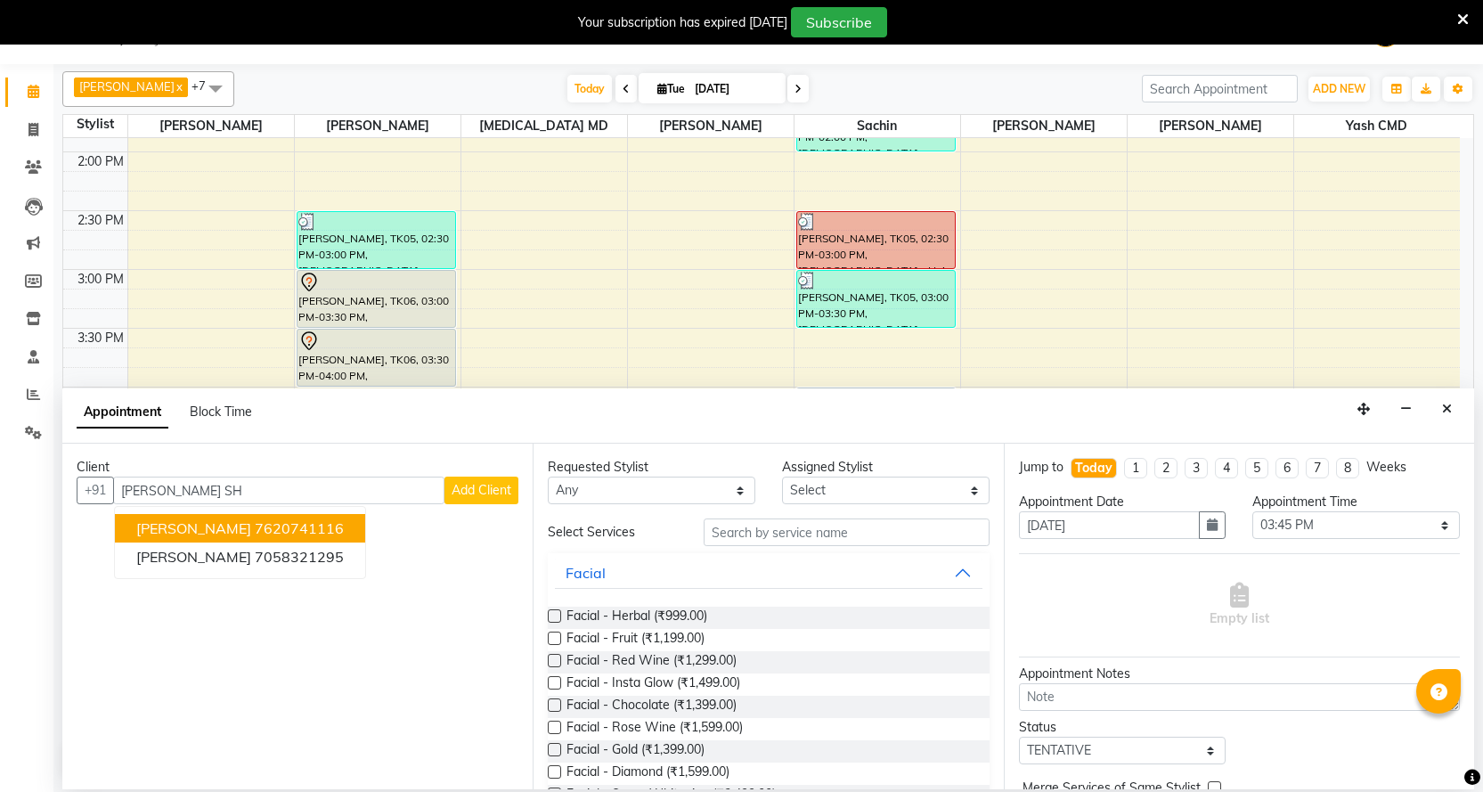
scroll to position [0, 0]
click at [255, 534] on ngb-highlight "7058321295" at bounding box center [299, 528] width 89 height 18
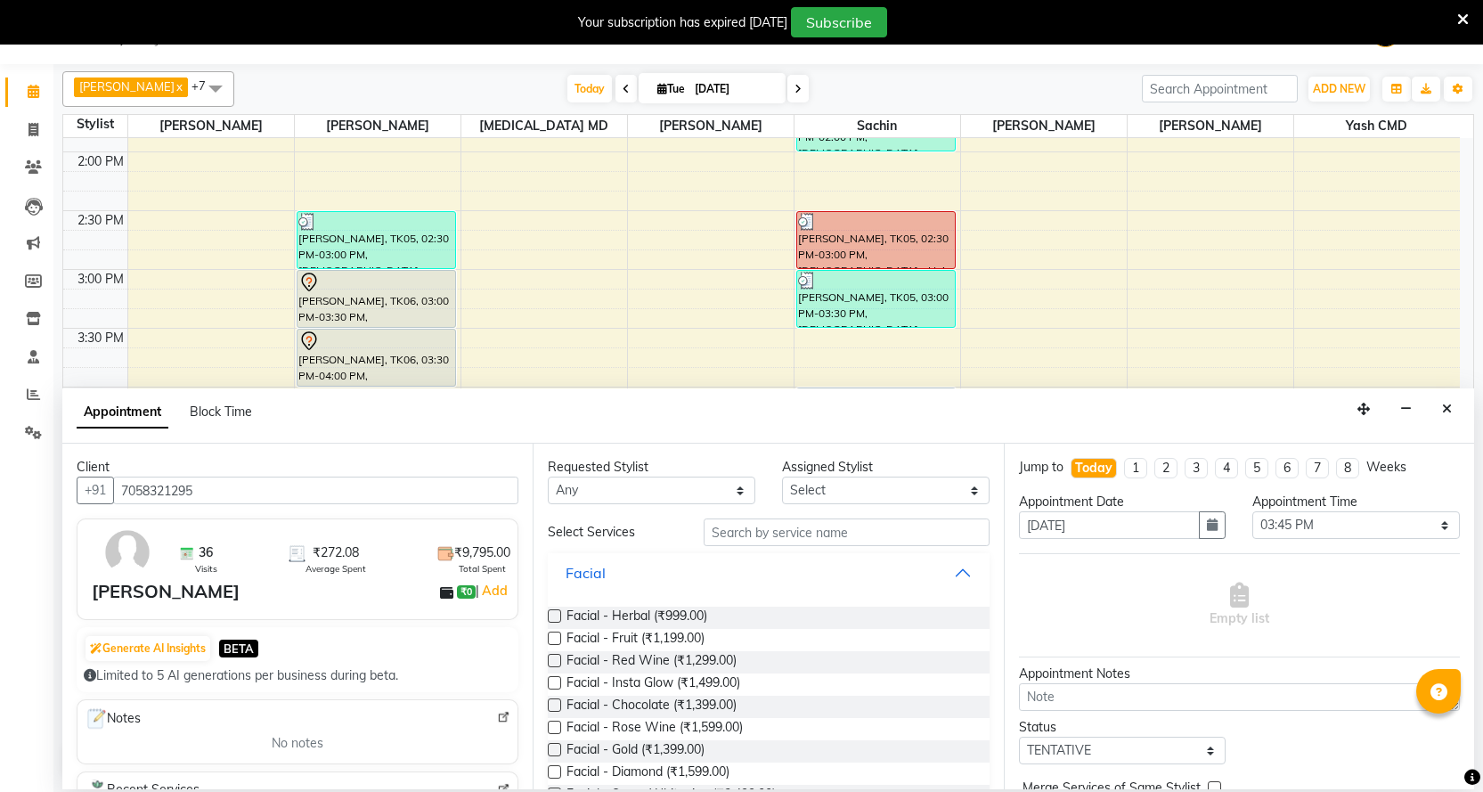
click at [691, 579] on button "Facial" at bounding box center [768, 573] width 427 height 32
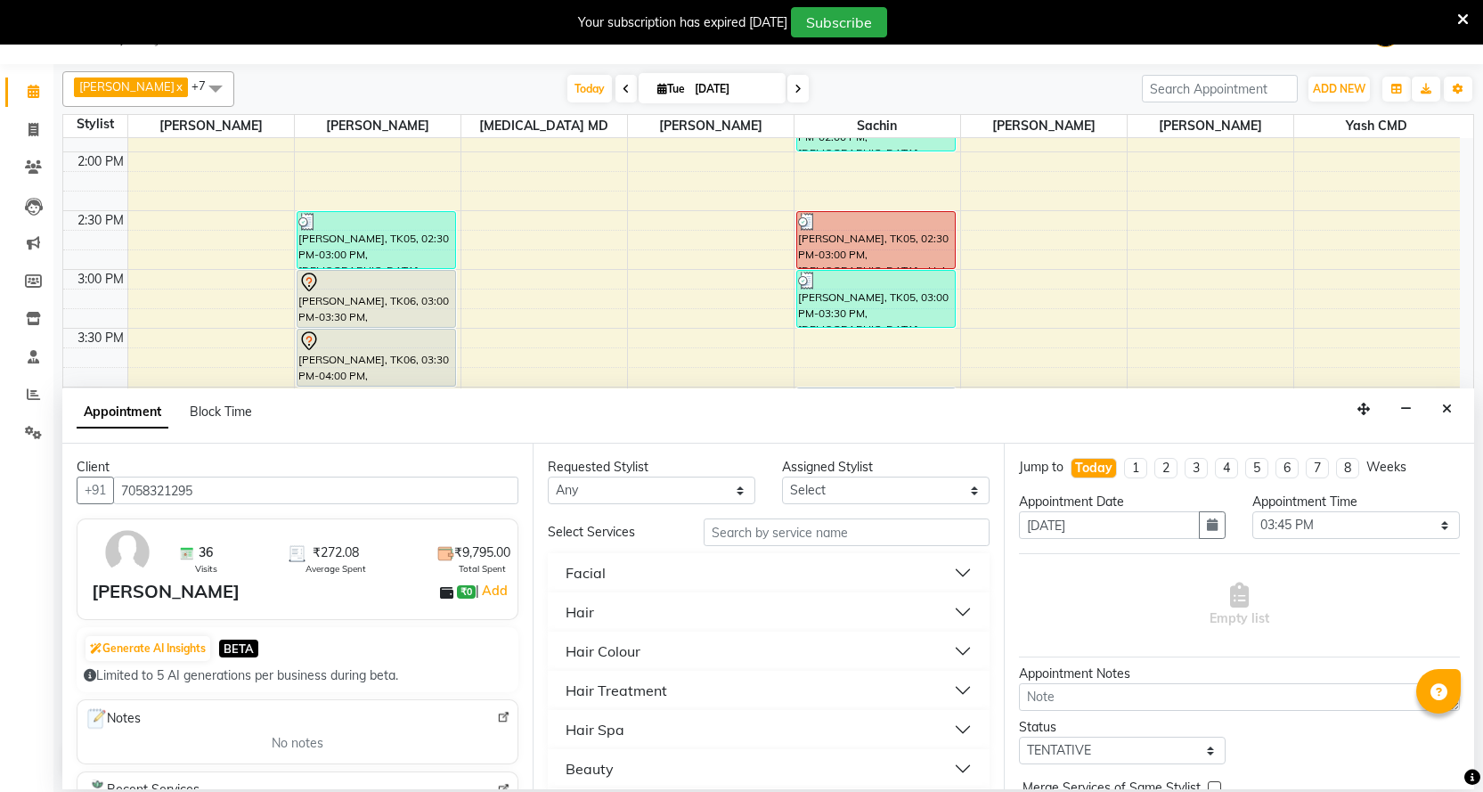
click at [693, 619] on button "Hair" at bounding box center [768, 612] width 427 height 32
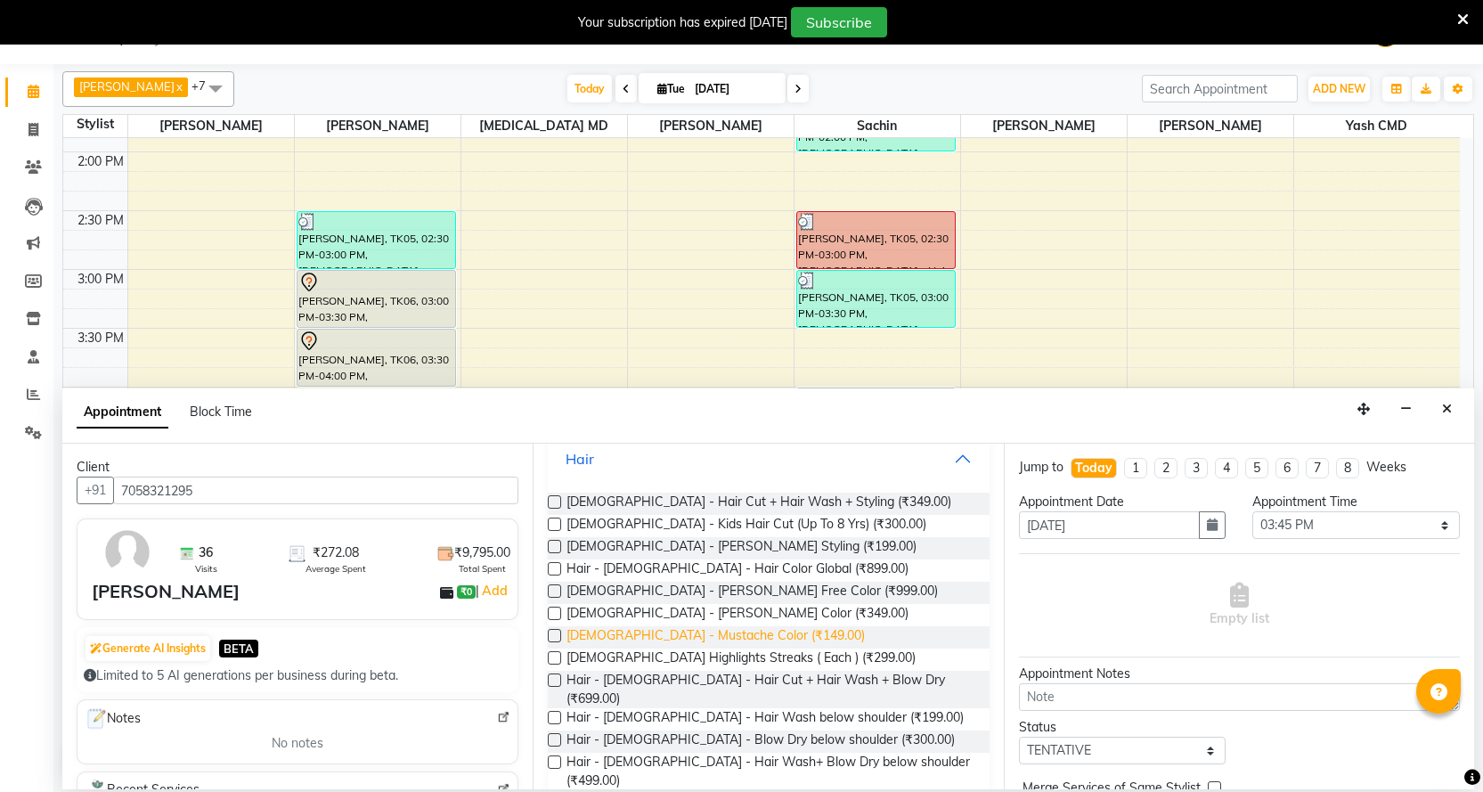
scroll to position [178, 0]
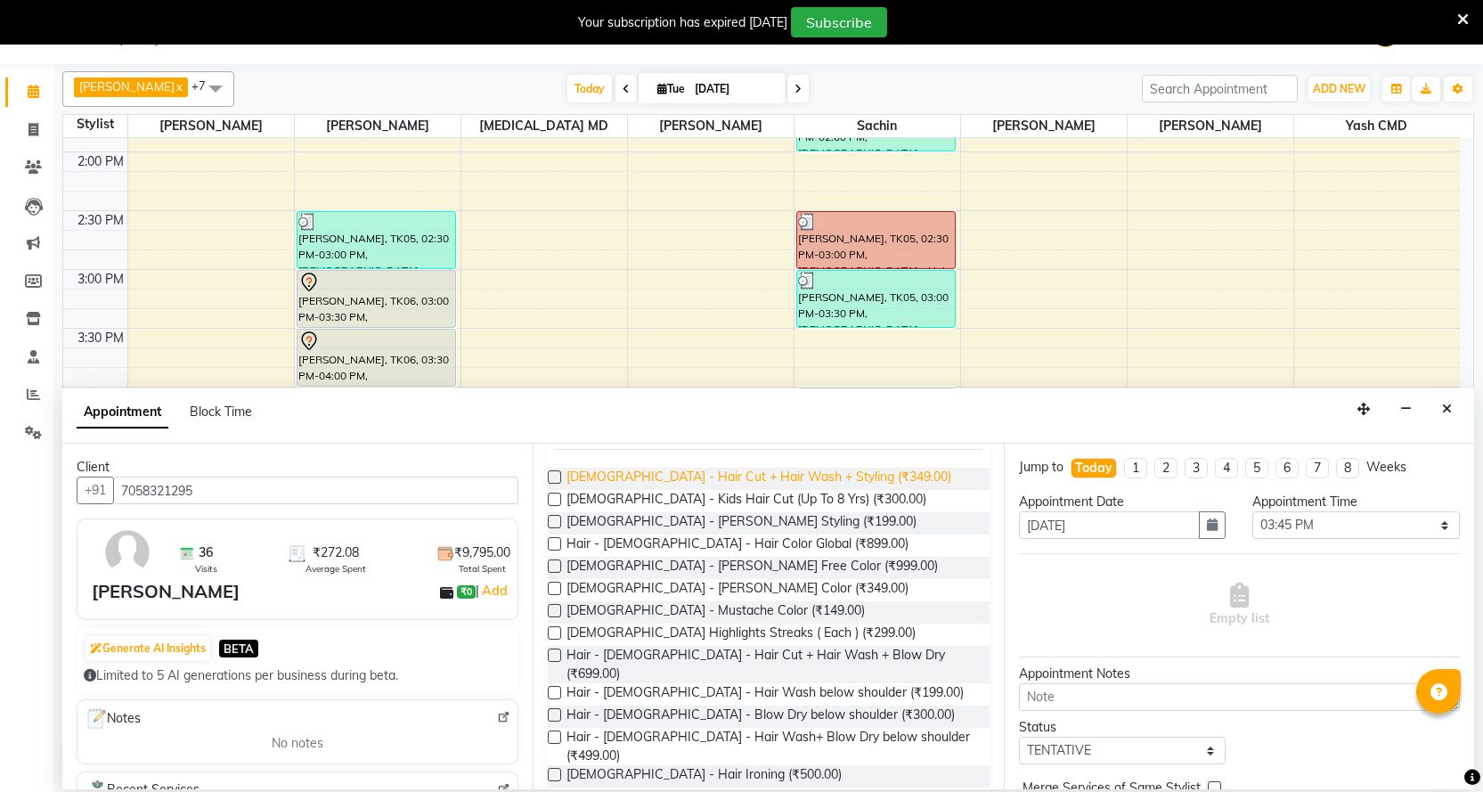
click at [783, 473] on span "[DEMOGRAPHIC_DATA] - Hair Cut + Hair Wash + Styling (₹349.00)" at bounding box center [758, 479] width 385 height 22
click at [730, 514] on span "[DEMOGRAPHIC_DATA] - [PERSON_NAME] Styling (₹199.00)" at bounding box center [741, 523] width 350 height 22
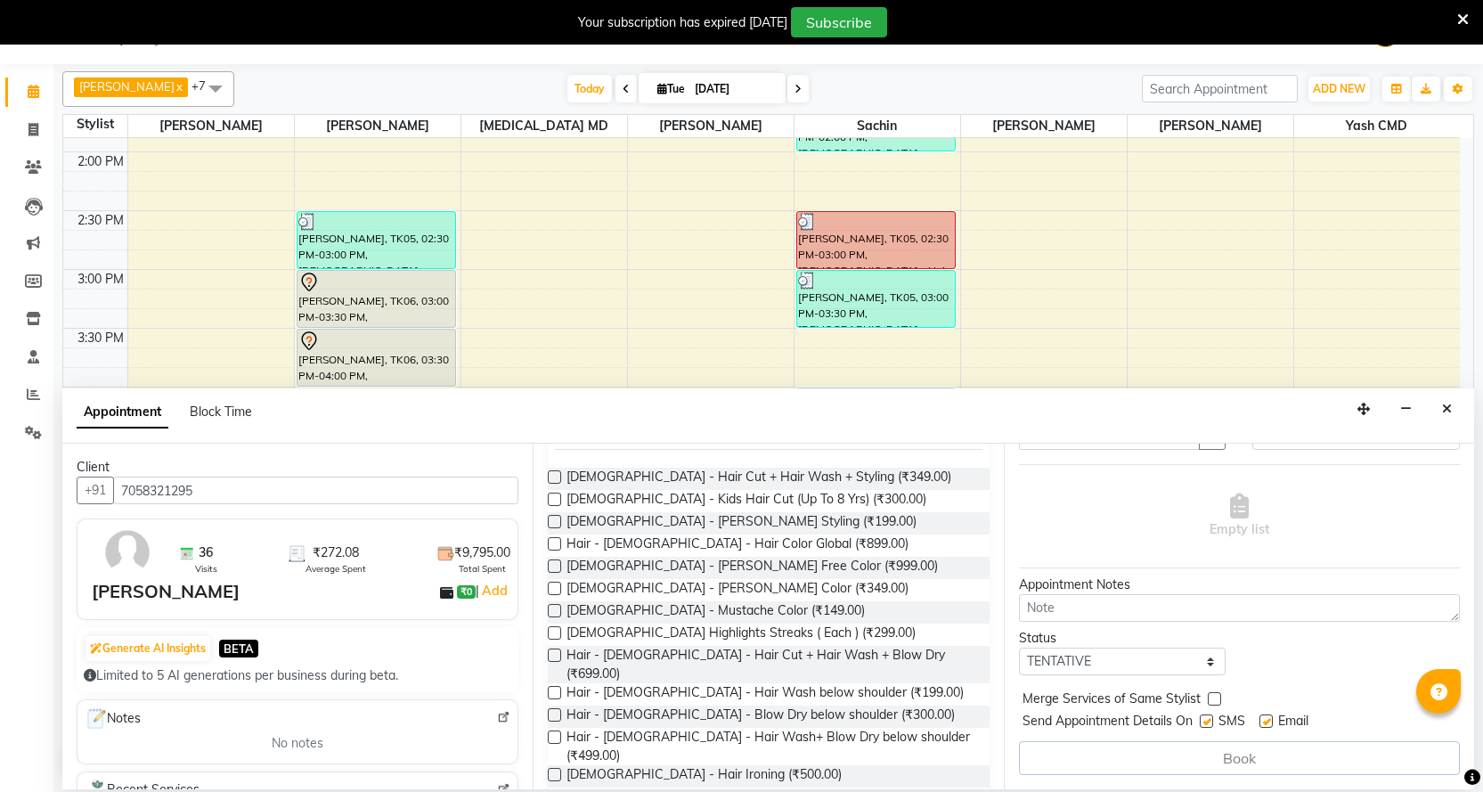
scroll to position [0, 0]
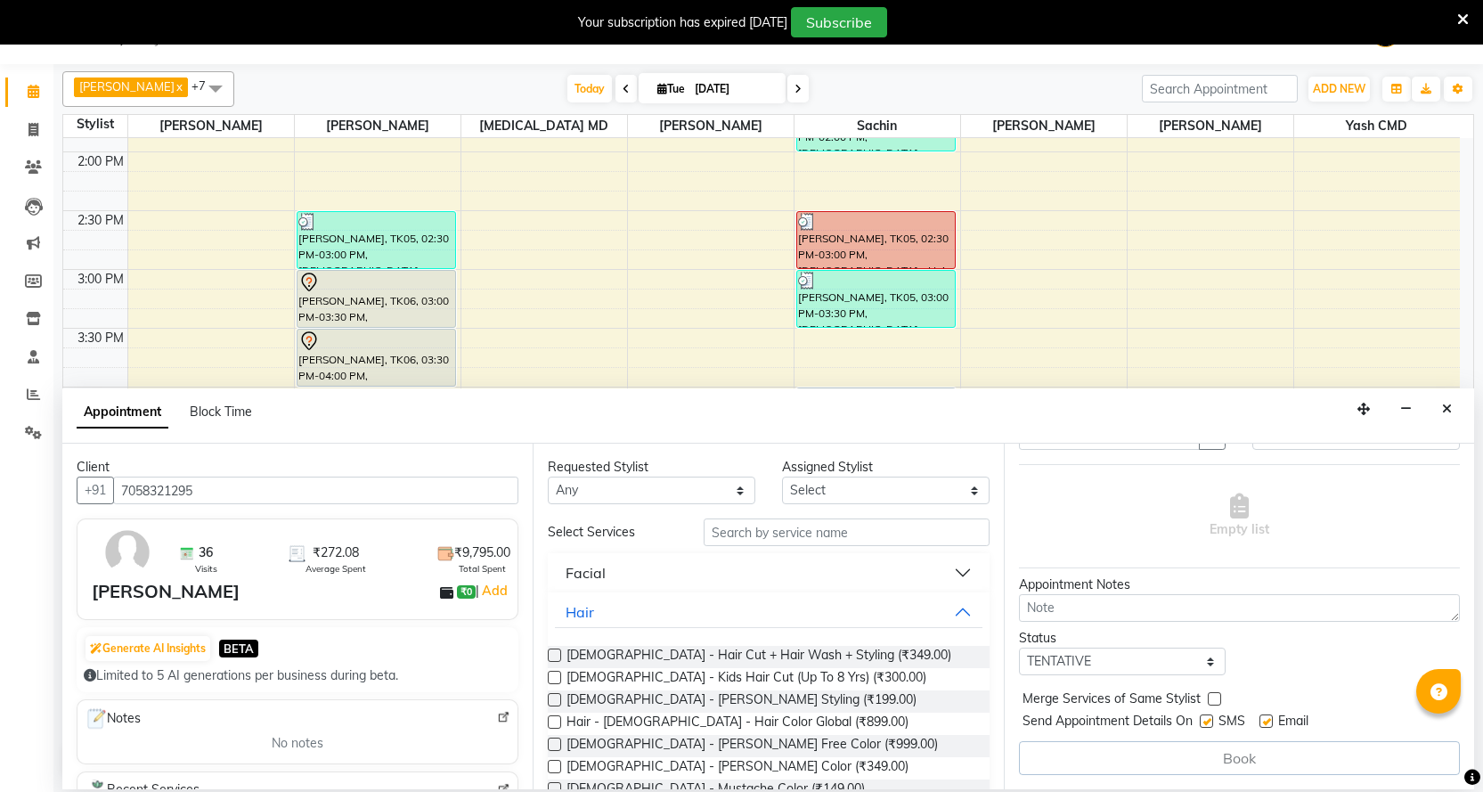
click at [553, 651] on label at bounding box center [554, 654] width 13 height 13
click at [553, 651] on input "checkbox" at bounding box center [554, 657] width 12 height 12
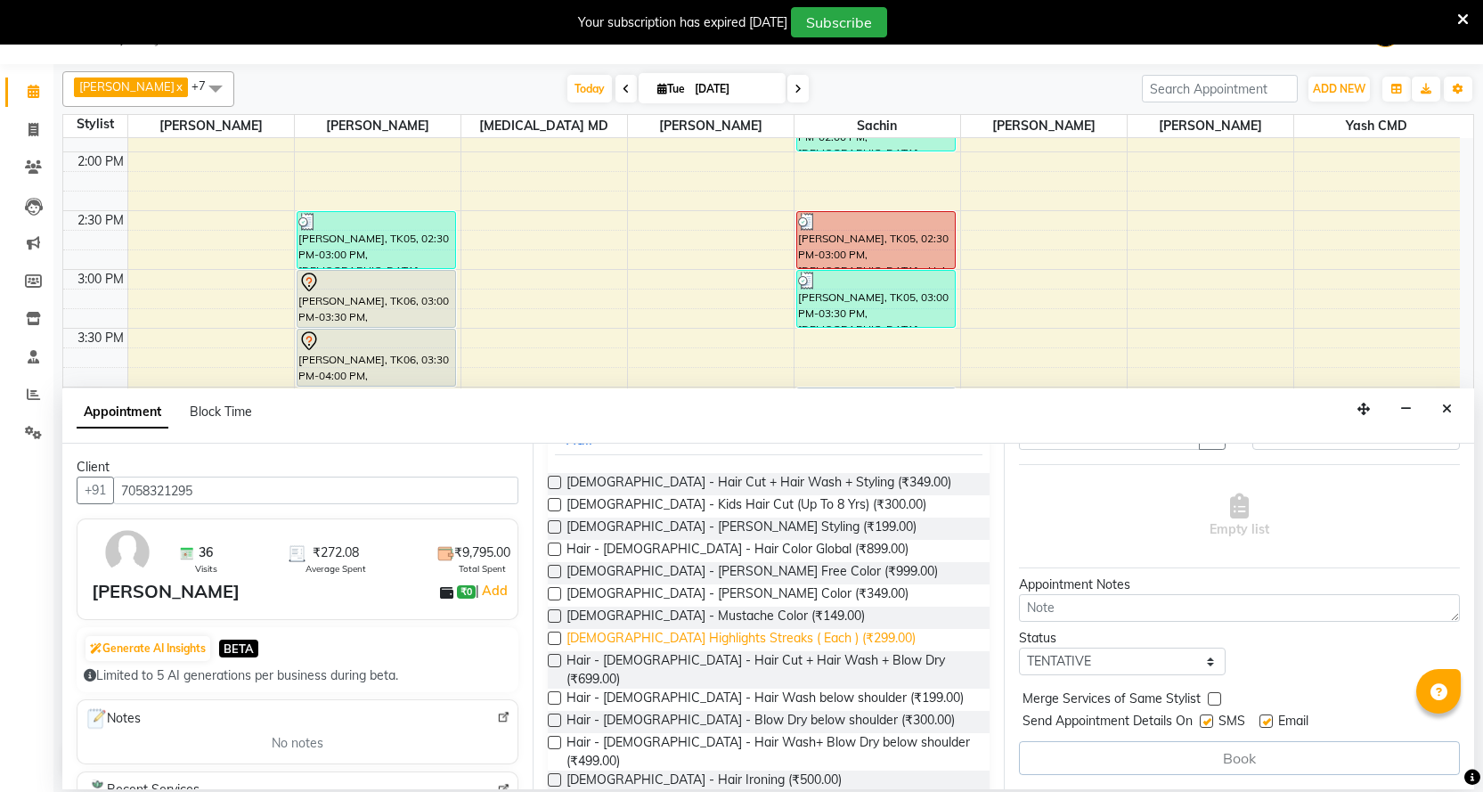
scroll to position [178, 0]
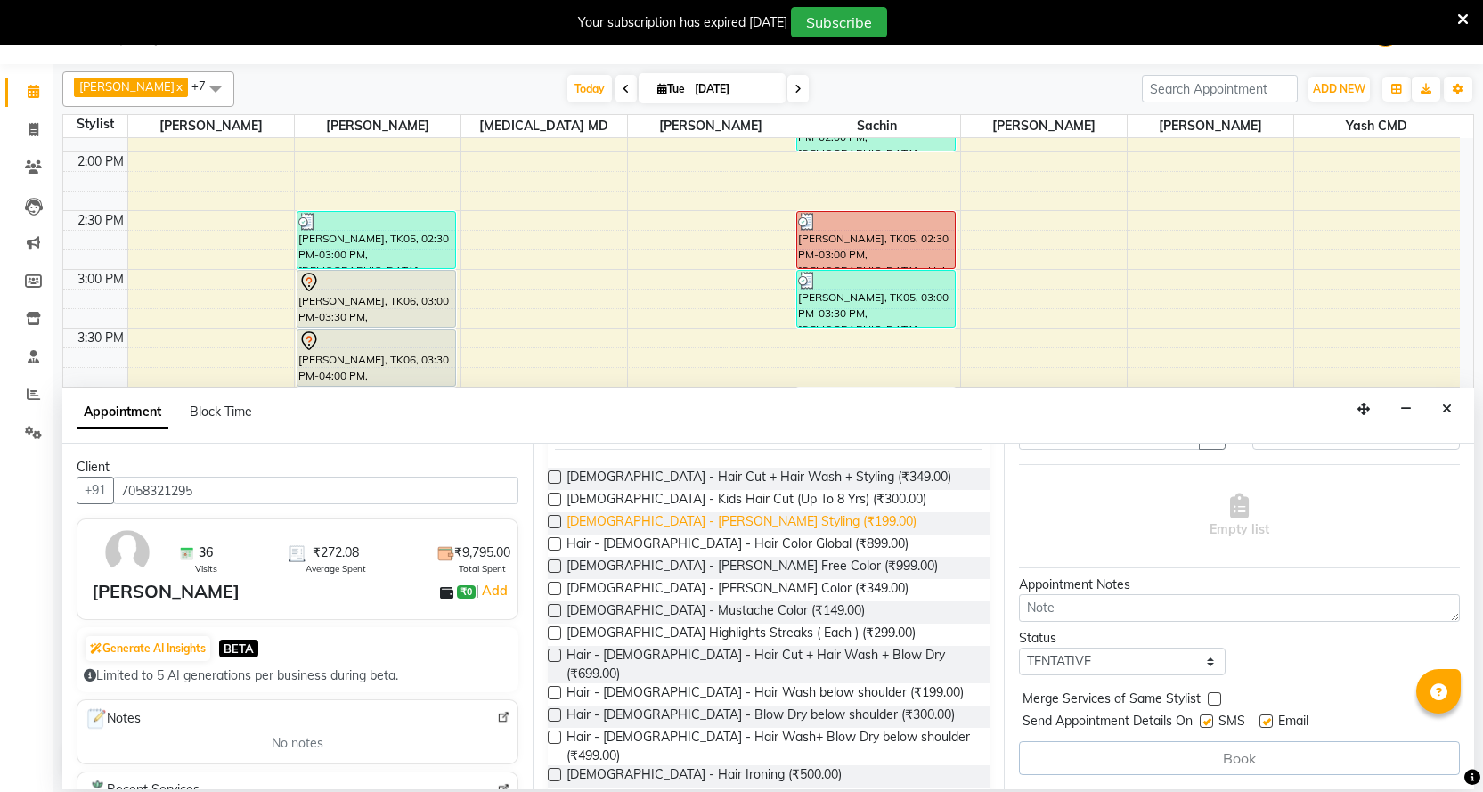
click at [579, 515] on span "[DEMOGRAPHIC_DATA] - [PERSON_NAME] Styling (₹199.00)" at bounding box center [741, 523] width 350 height 22
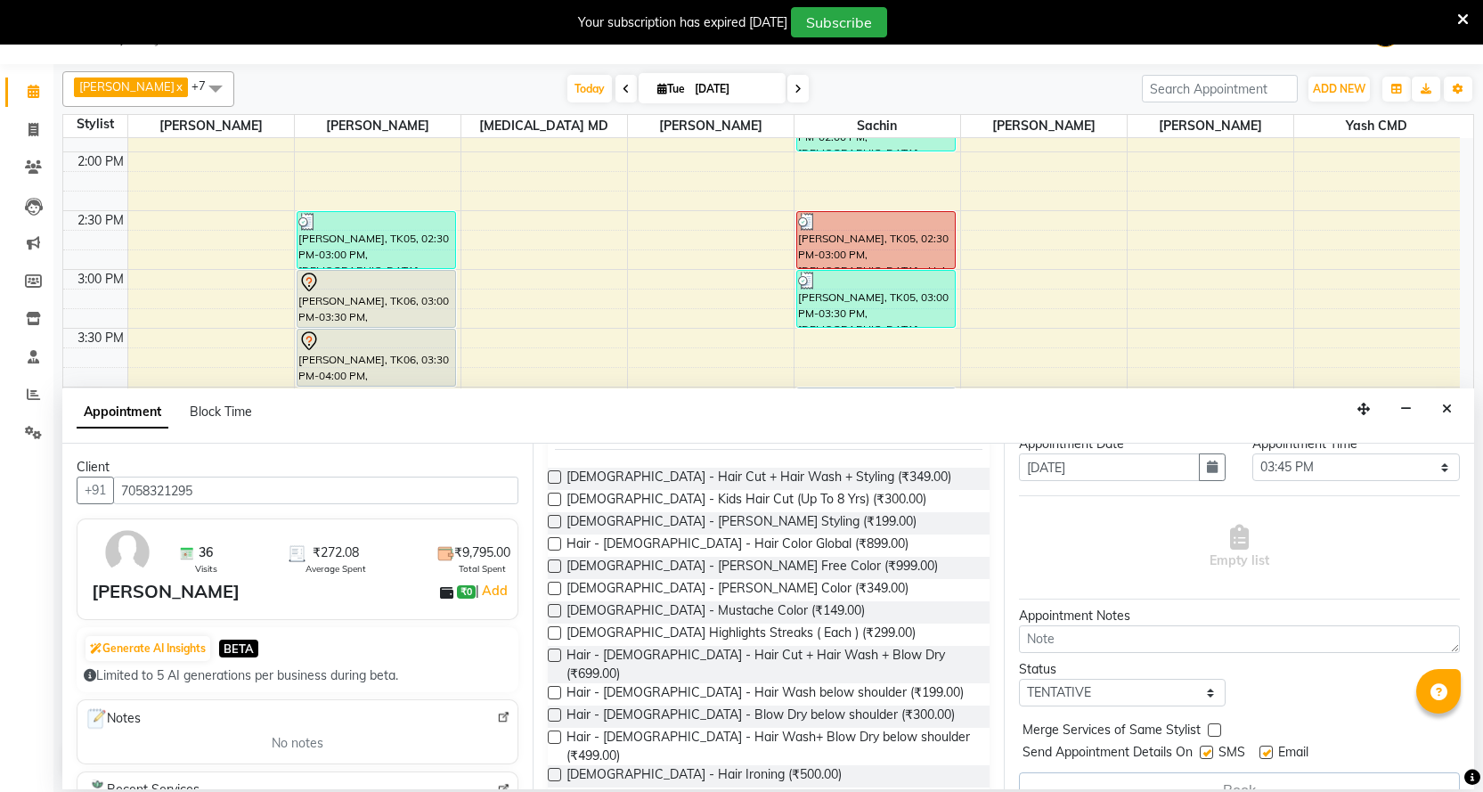
scroll to position [89, 0]
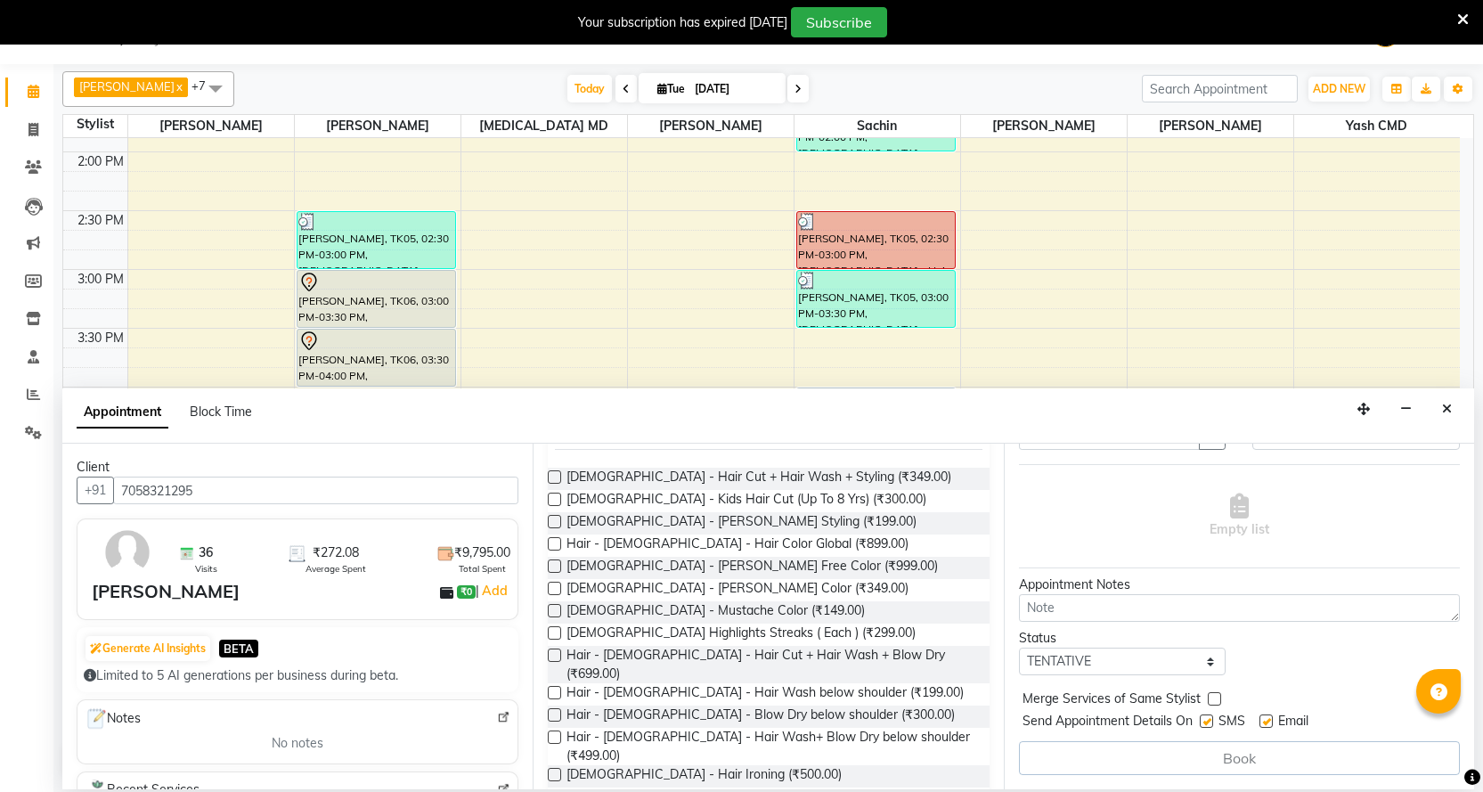
click at [1169, 752] on div "Book" at bounding box center [1239, 758] width 441 height 34
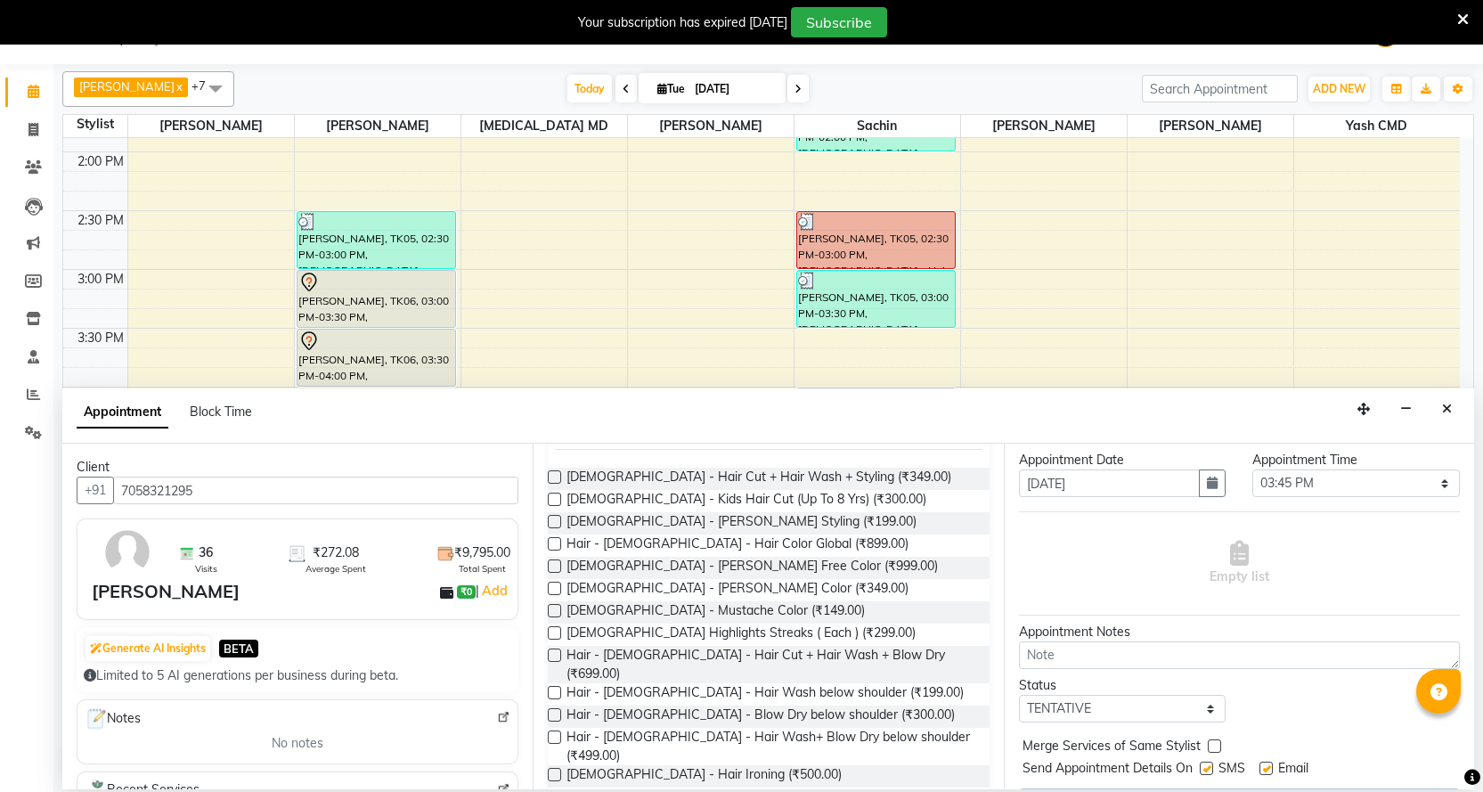
scroll to position [0, 0]
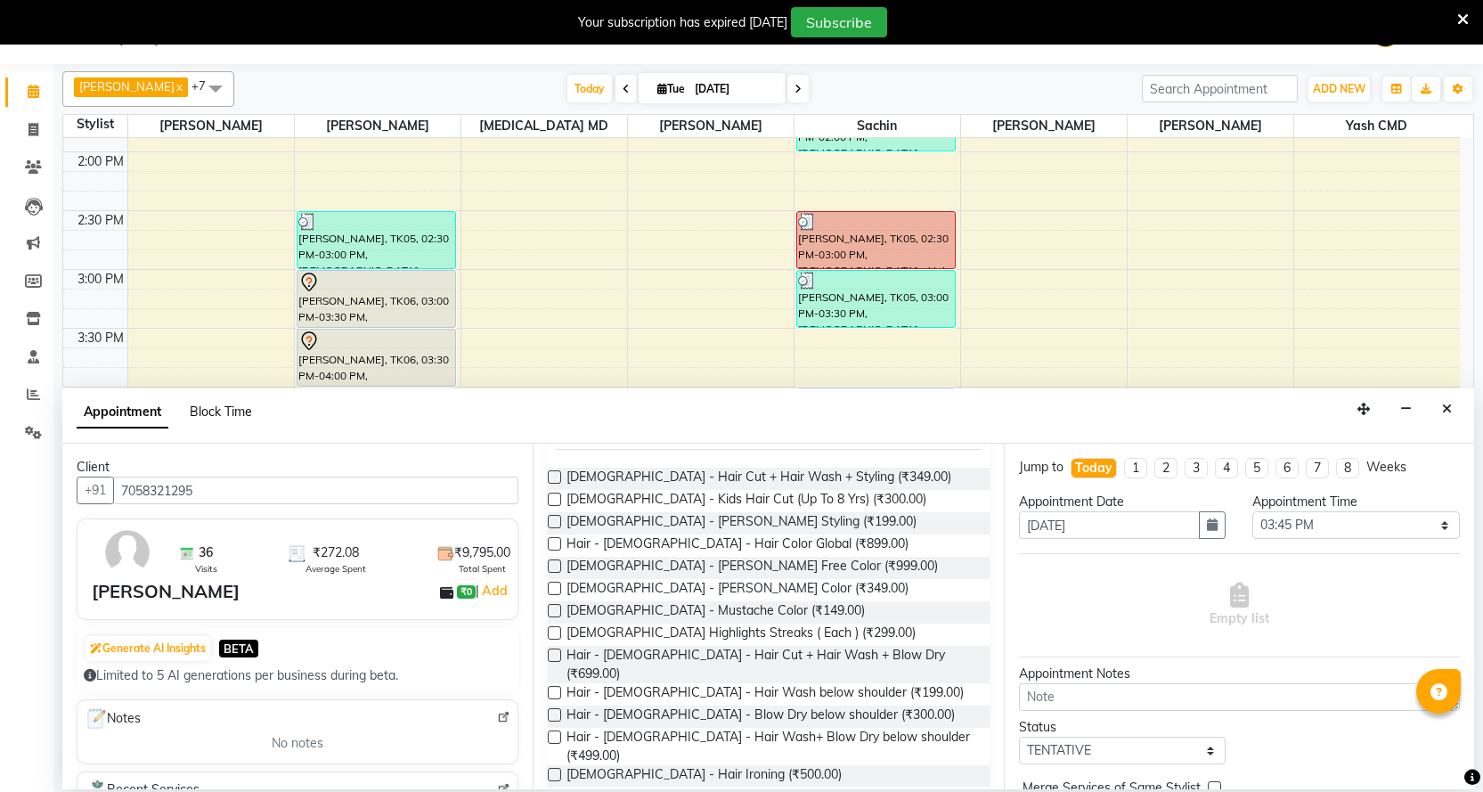
click at [240, 410] on span "Block Time" at bounding box center [221, 411] width 62 height 16
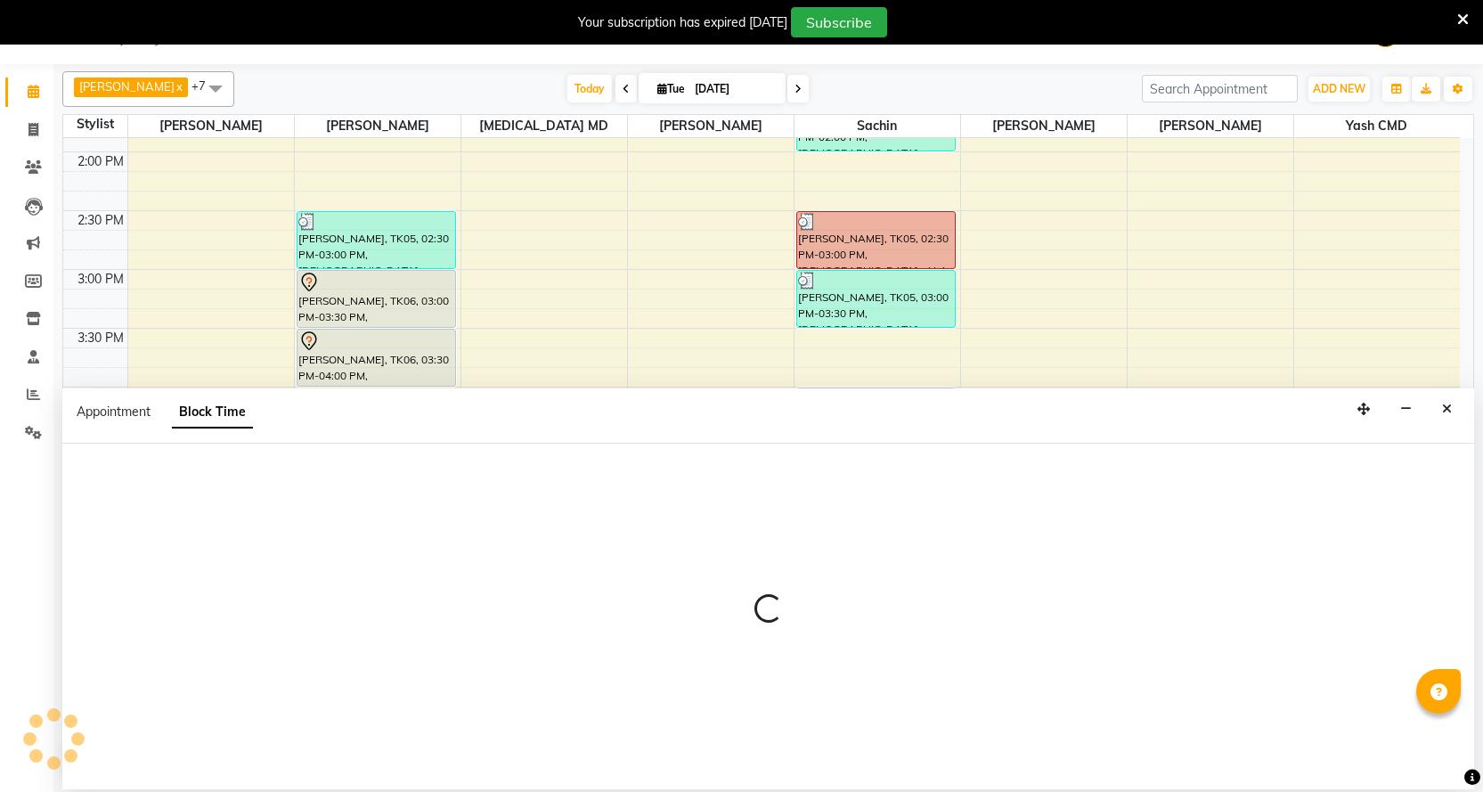
click at [131, 420] on div "Appointment" at bounding box center [114, 412] width 74 height 19
click at [91, 415] on span "Appointment" at bounding box center [114, 411] width 74 height 16
click at [1441, 415] on button "Close" at bounding box center [1447, 409] width 26 height 28
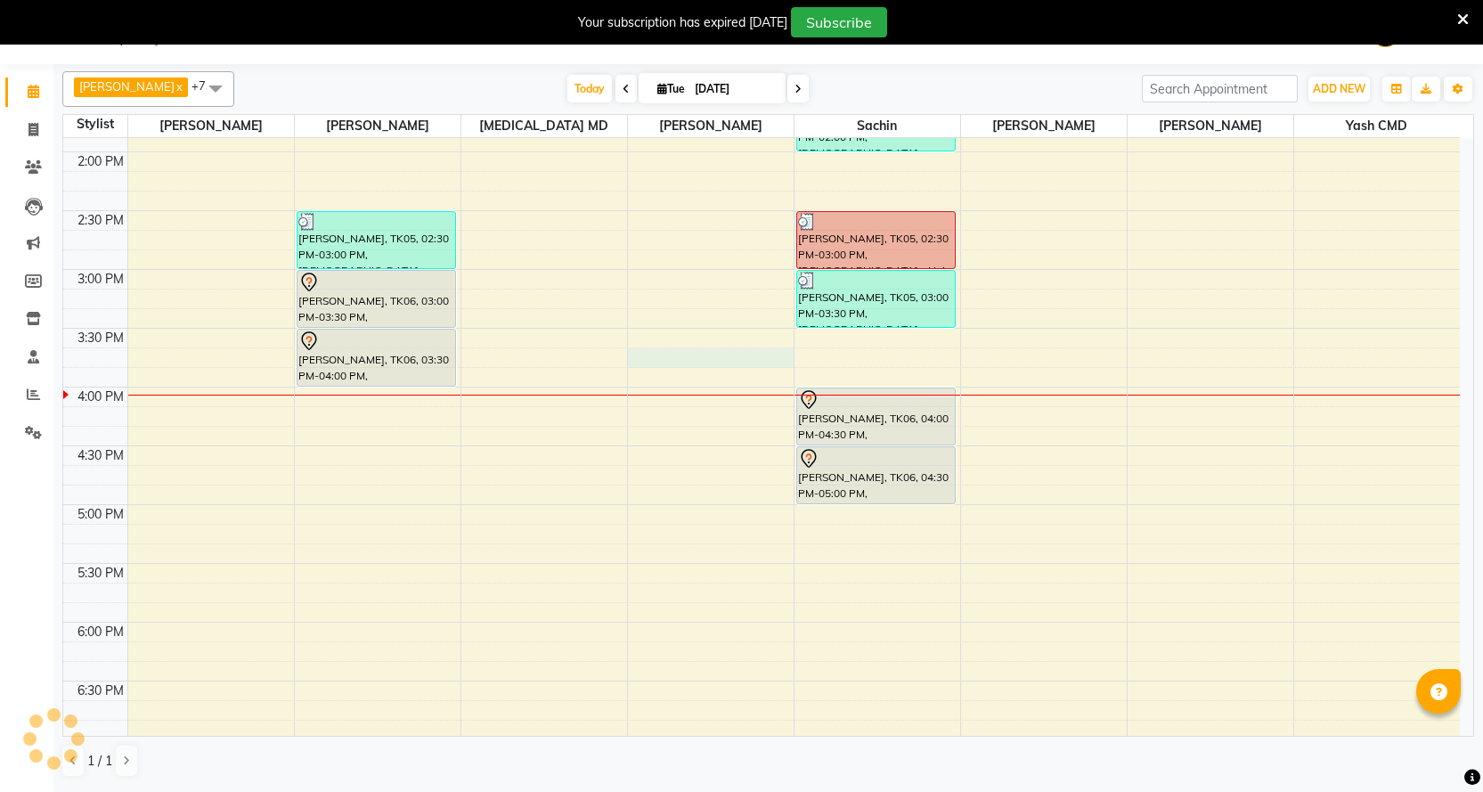
click at [671, 357] on div "9:00 AM 9:30 AM 10:00 AM 10:30 AM 11:00 AM 11:30 AM 12:00 PM 12:30 PM 1:00 PM 1…" at bounding box center [761, 328] width 1396 height 1527
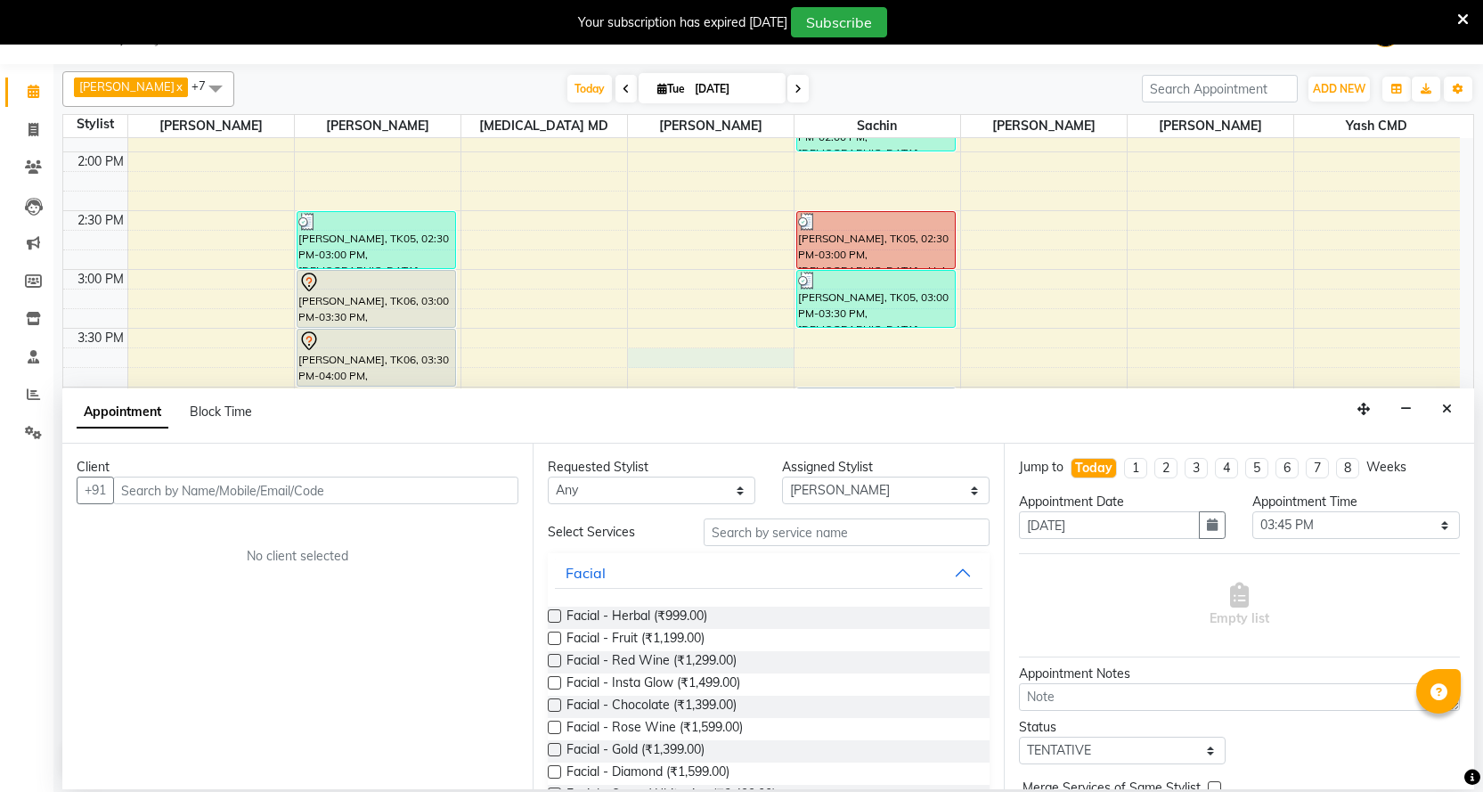
click at [236, 490] on input "text" at bounding box center [315, 490] width 405 height 28
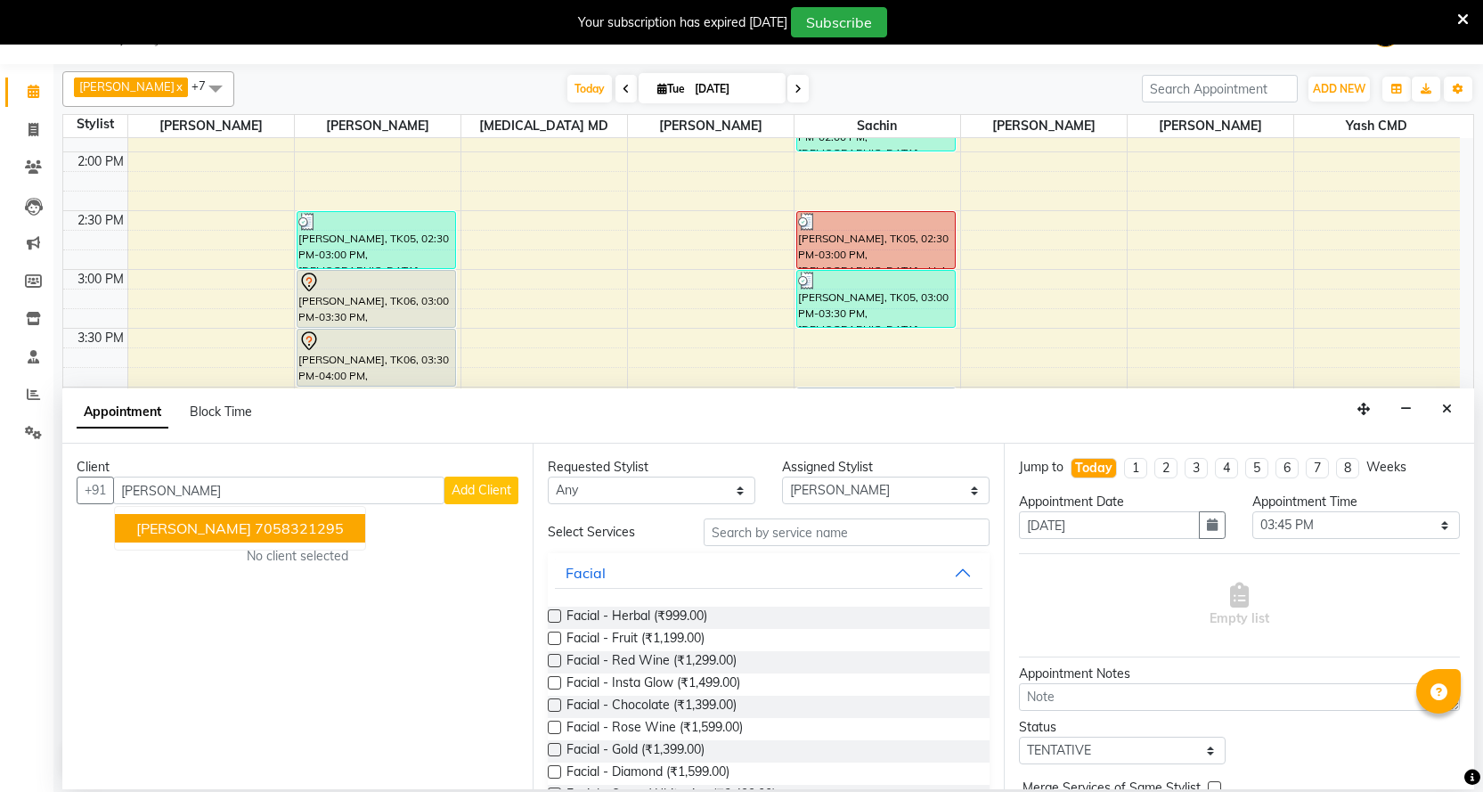
click at [255, 519] on ngb-highlight "7058321295" at bounding box center [299, 528] width 89 height 18
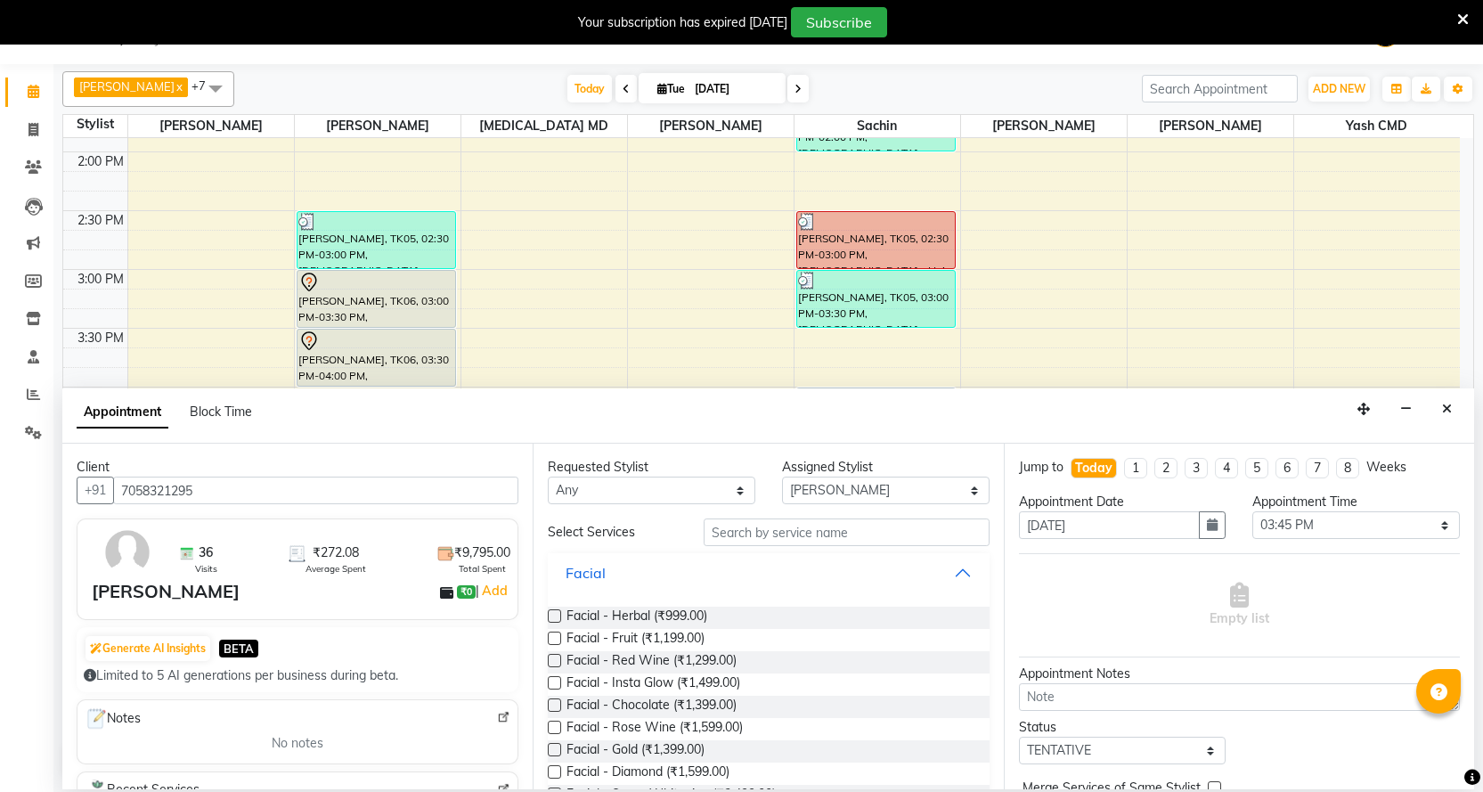
click at [589, 580] on div "Facial" at bounding box center [585, 572] width 40 height 21
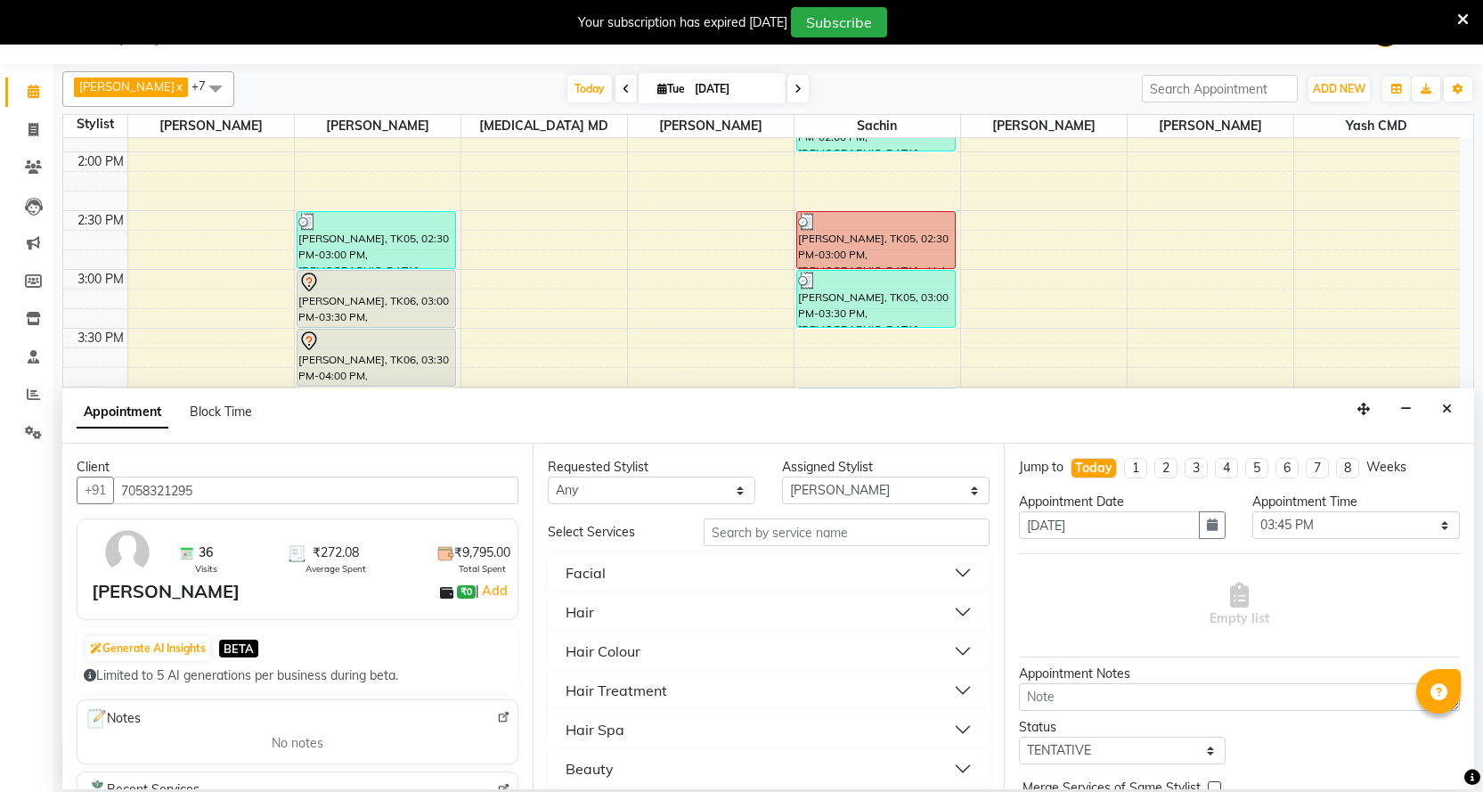
click at [573, 606] on div "Hair" at bounding box center [579, 611] width 28 height 21
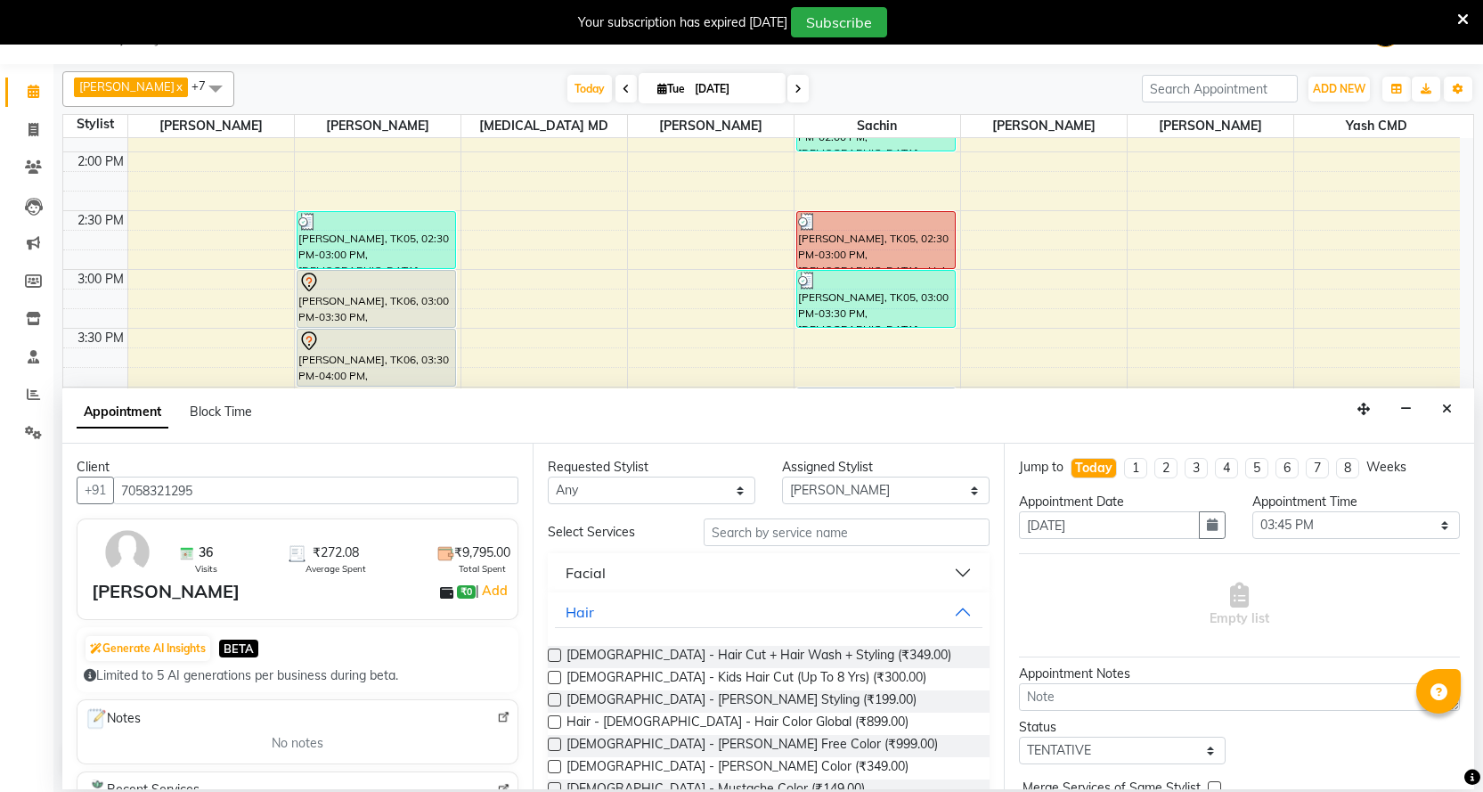
click at [555, 653] on label at bounding box center [554, 654] width 13 height 13
click at [555, 653] on input "checkbox" at bounding box center [554, 657] width 12 height 12
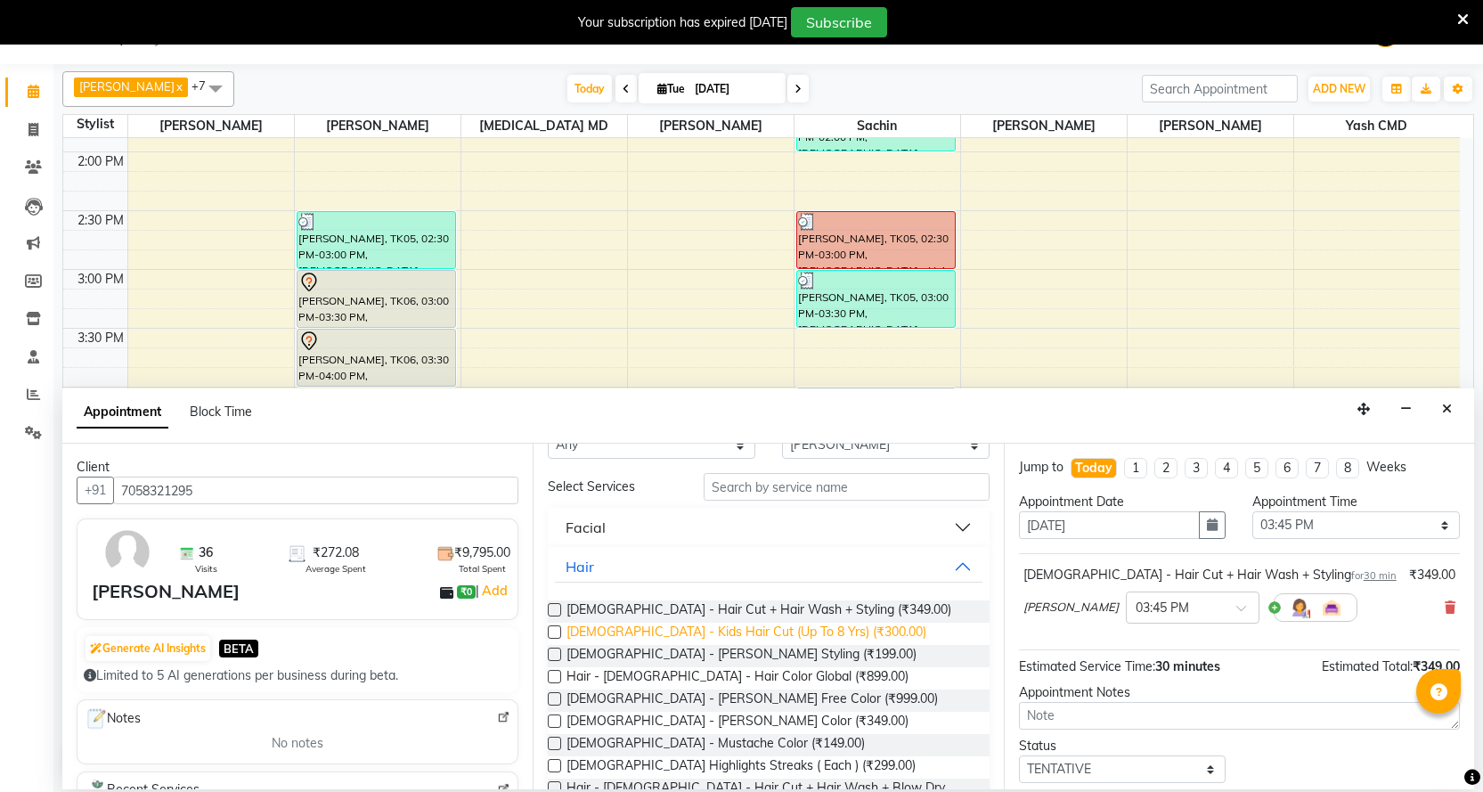
scroll to position [89, 0]
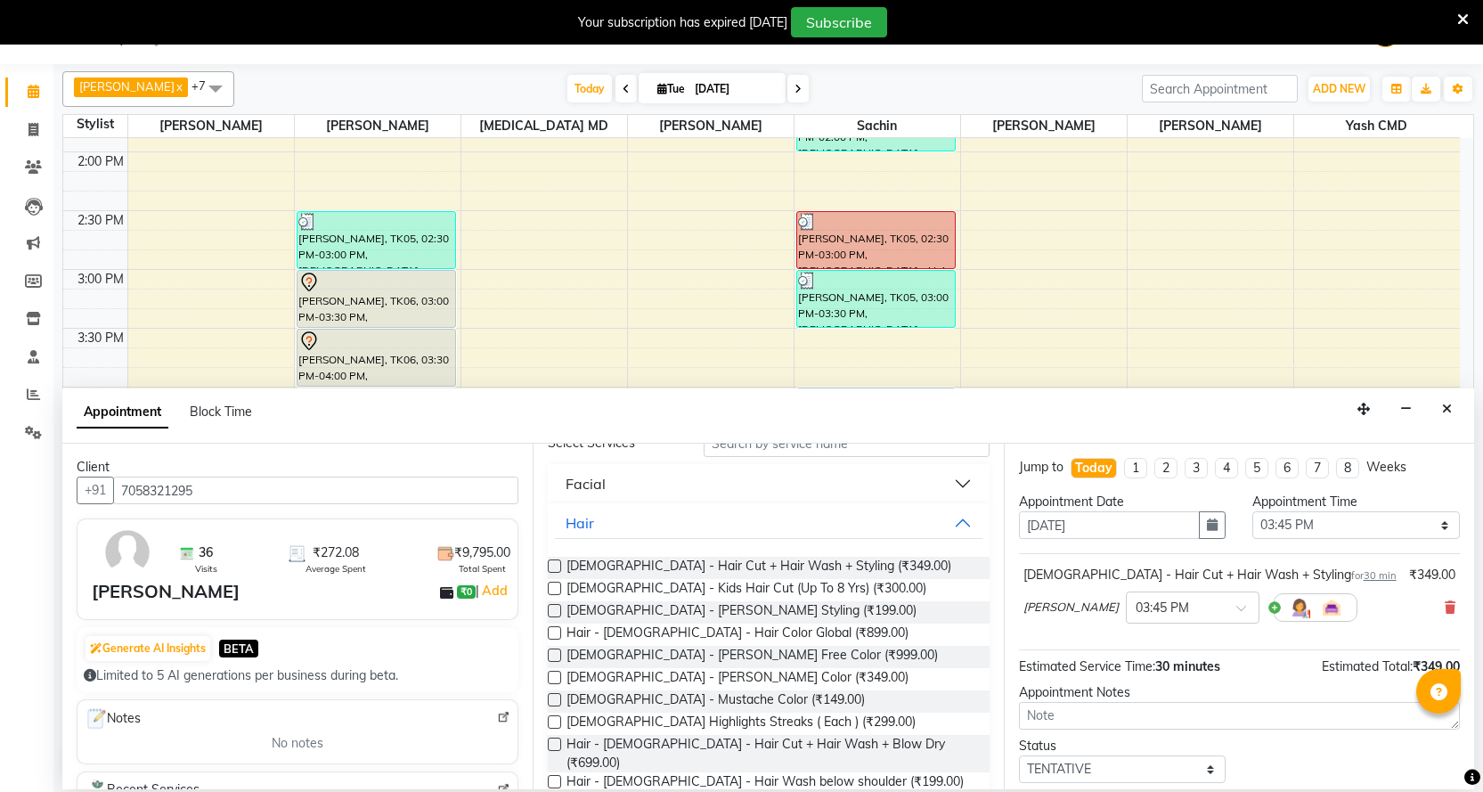
click at [557, 613] on label at bounding box center [554, 610] width 13 height 13
click at [557, 613] on input "checkbox" at bounding box center [554, 612] width 12 height 12
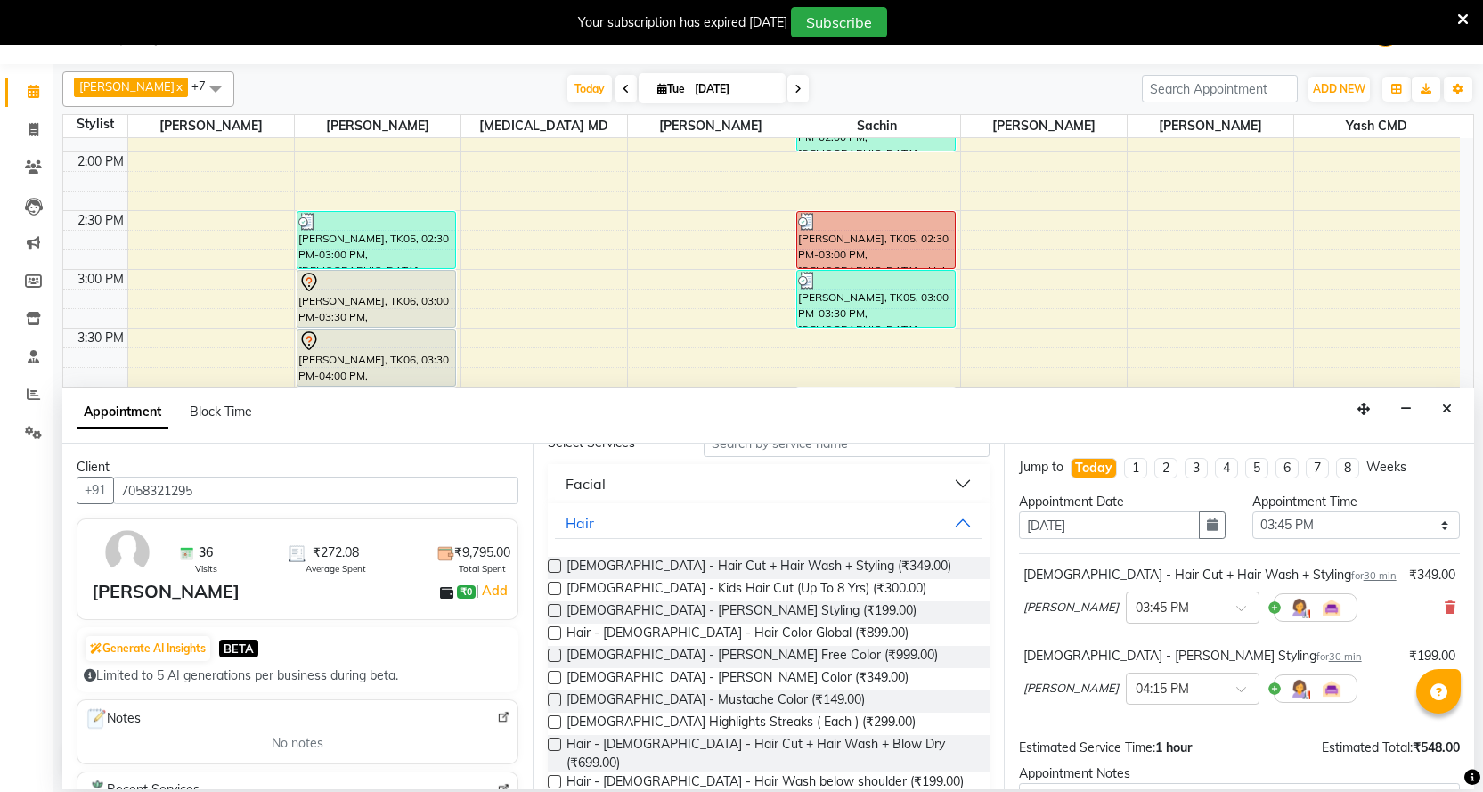
scroll to position [187, 0]
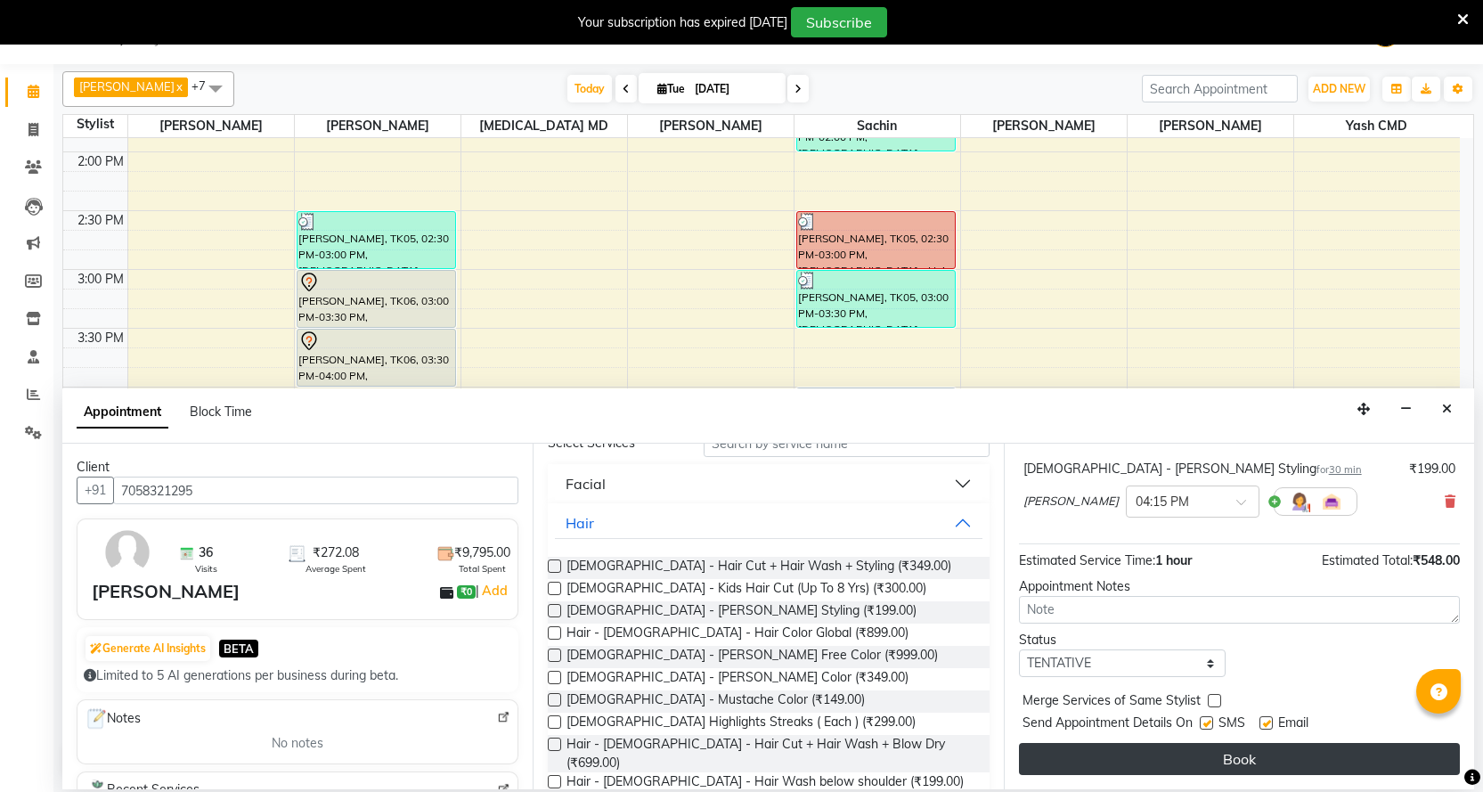
click at [1234, 760] on button "Book" at bounding box center [1239, 759] width 441 height 32
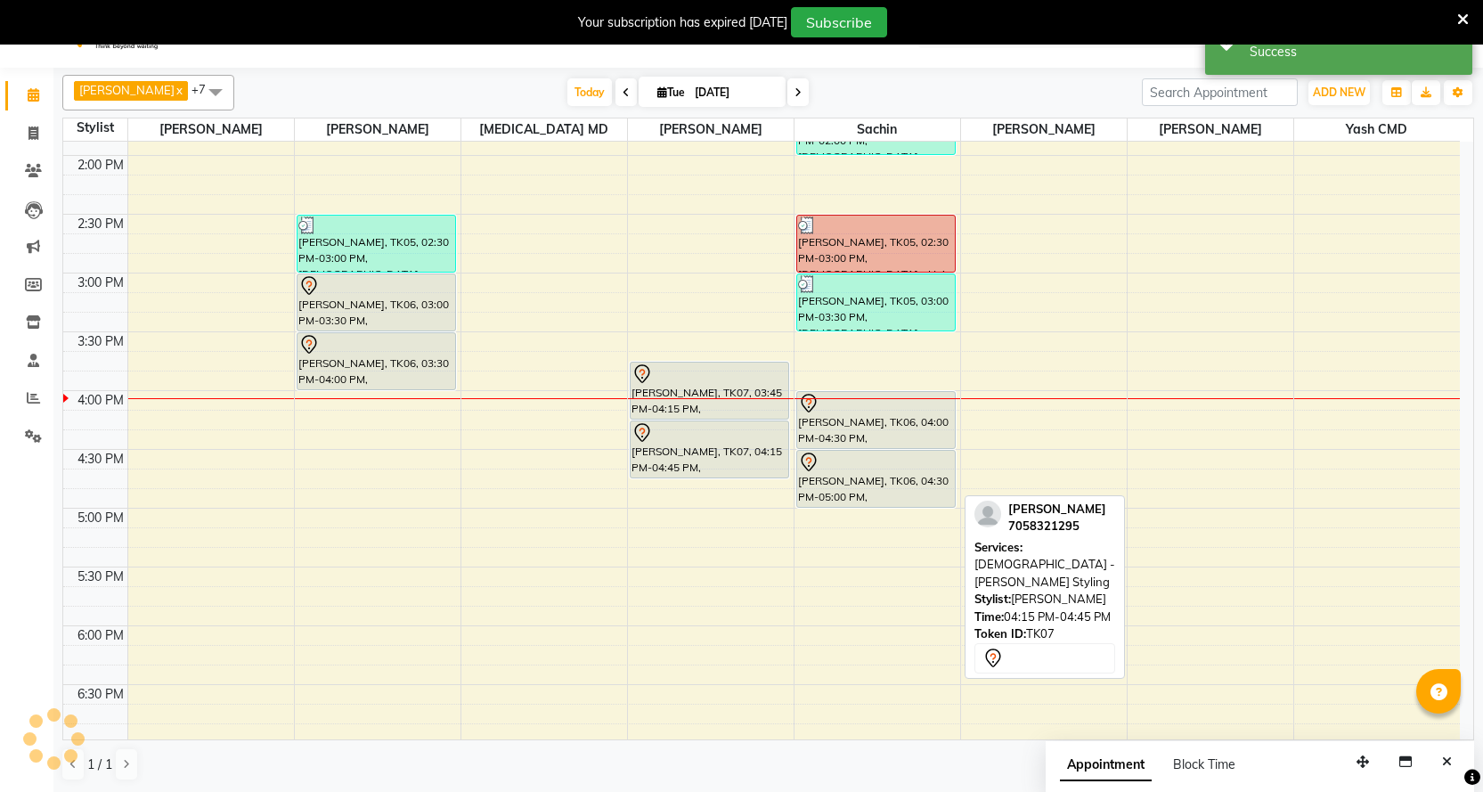
scroll to position [0, 0]
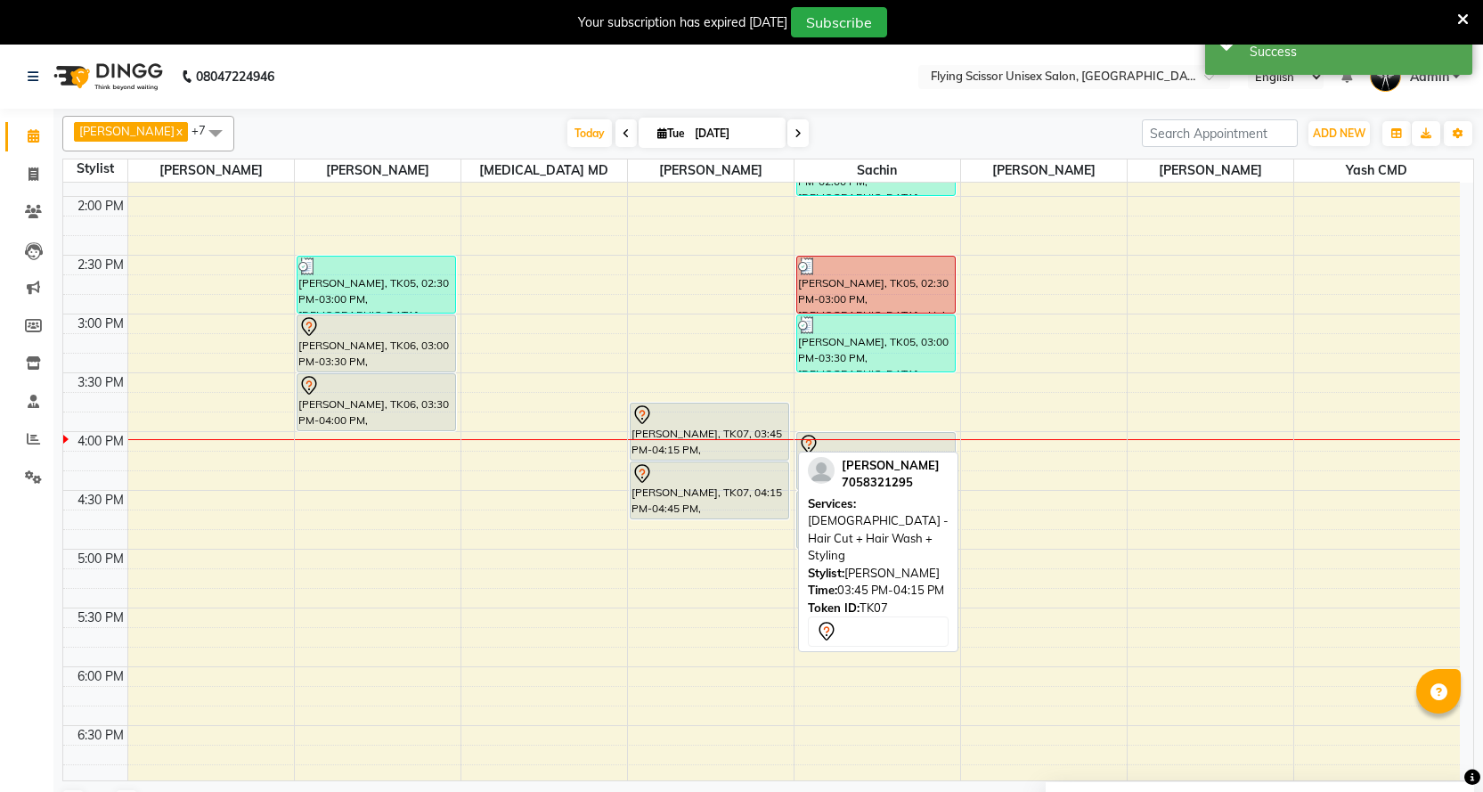
click at [726, 441] on div "[PERSON_NAME], TK07, 03:45 PM-04:15 PM, [DEMOGRAPHIC_DATA] - Hair Cut + Hair Wa…" at bounding box center [709, 431] width 158 height 56
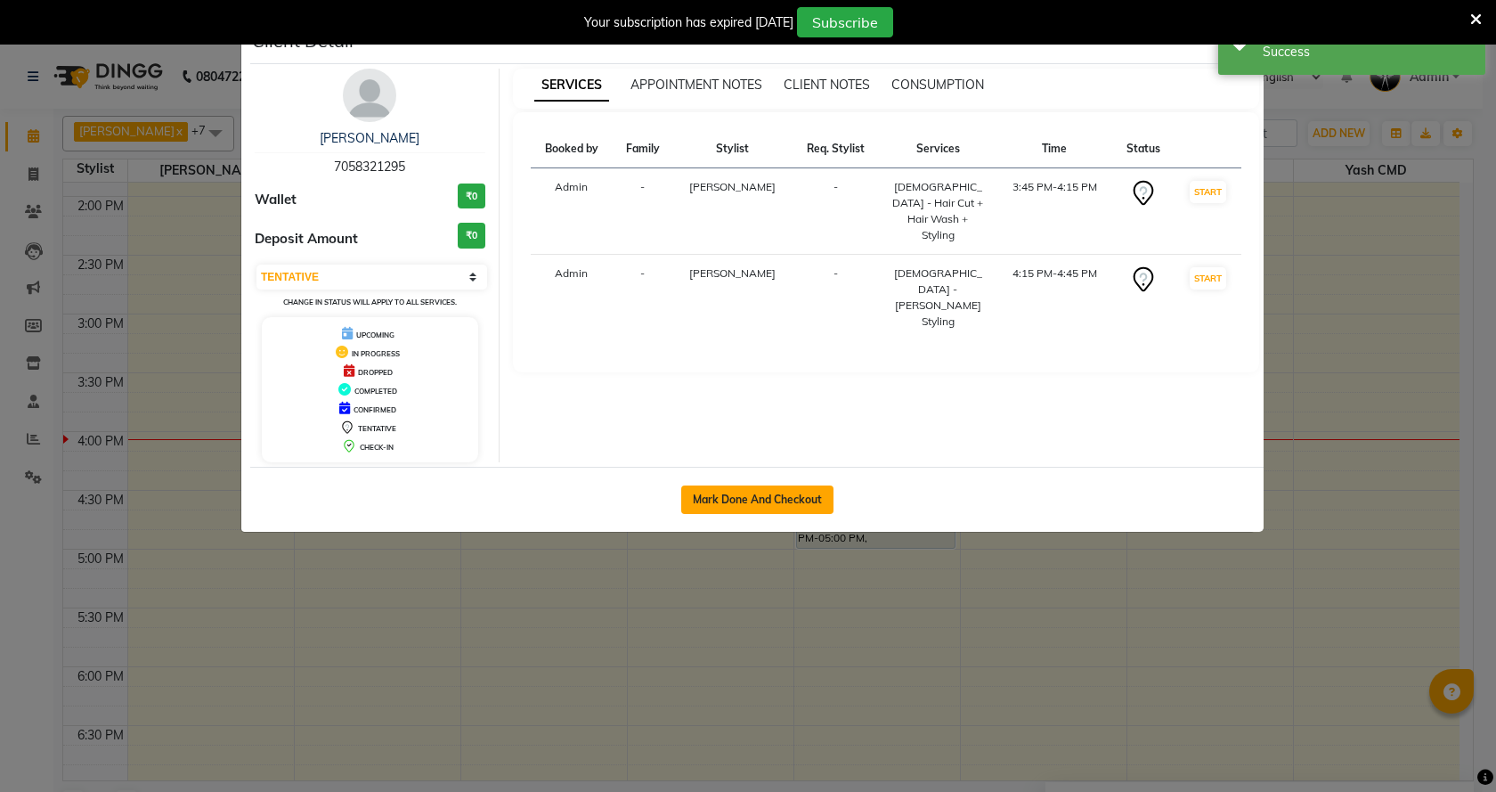
click at [740, 490] on button "Mark Done And Checkout" at bounding box center [757, 499] width 152 height 28
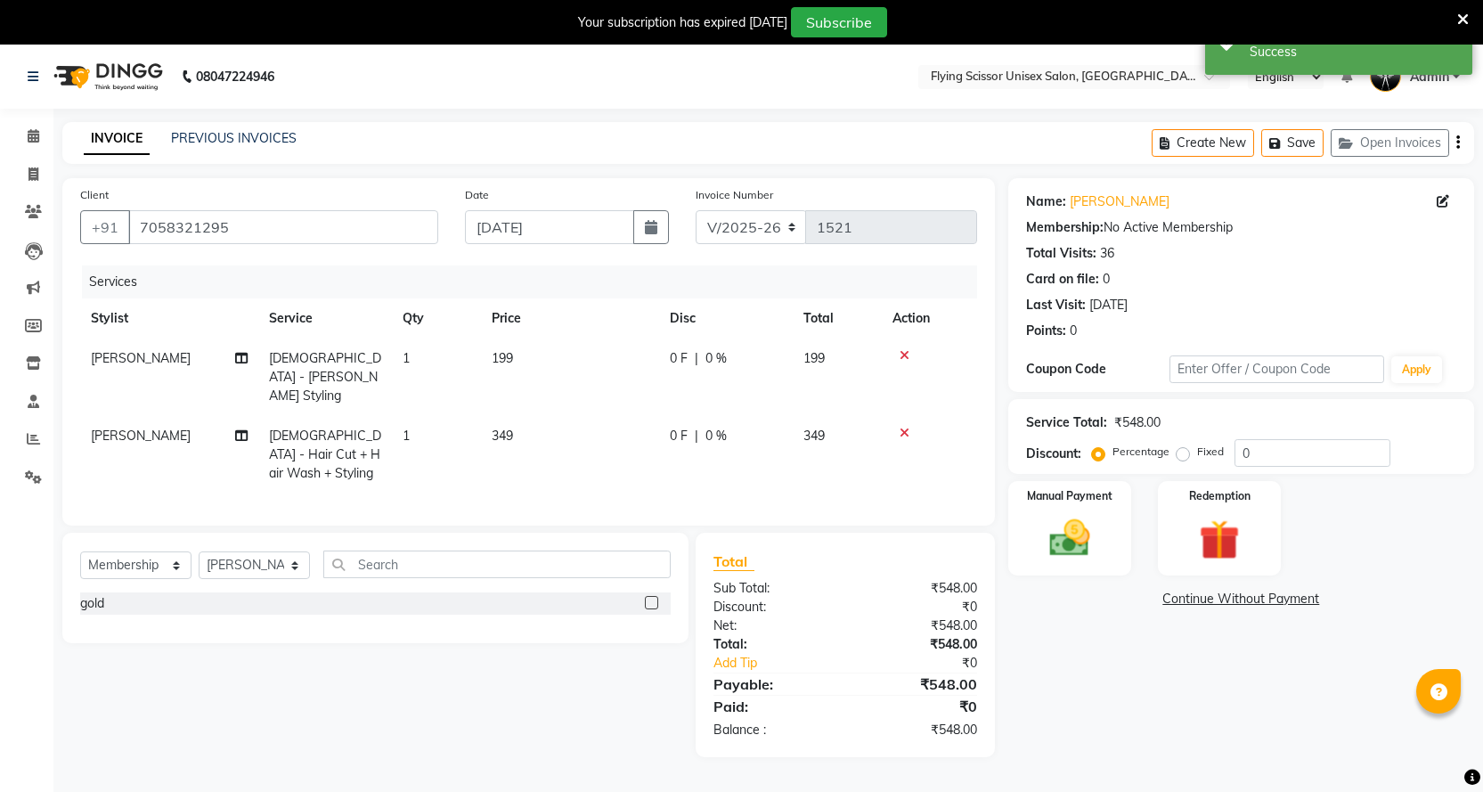
click at [740, 375] on td "0 F | 0 %" at bounding box center [726, 376] width 134 height 77
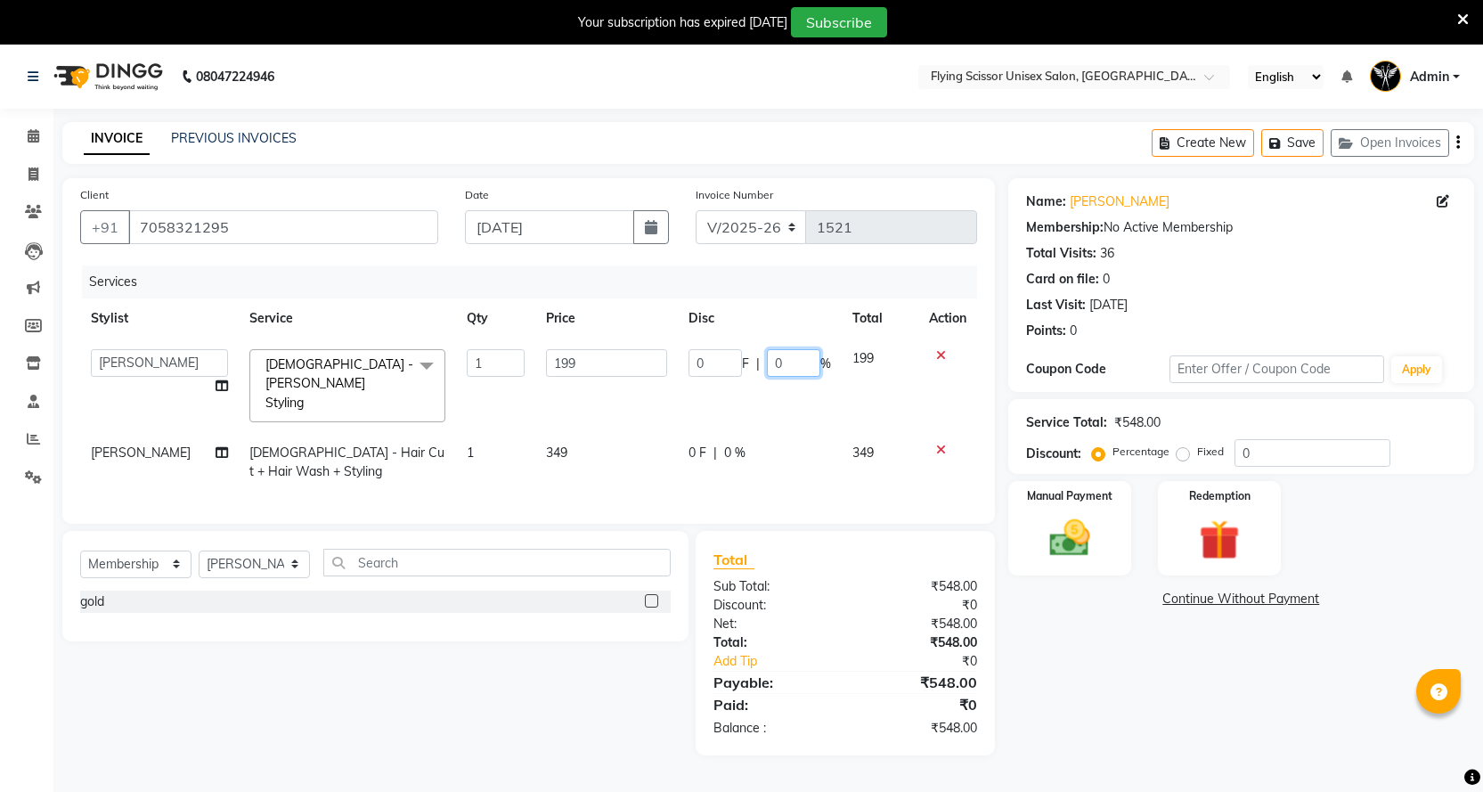
click at [780, 366] on input "0" at bounding box center [793, 363] width 53 height 28
click at [876, 357] on td "199" at bounding box center [880, 385] width 77 height 94
click at [793, 362] on input "0" at bounding box center [793, 363] width 53 height 28
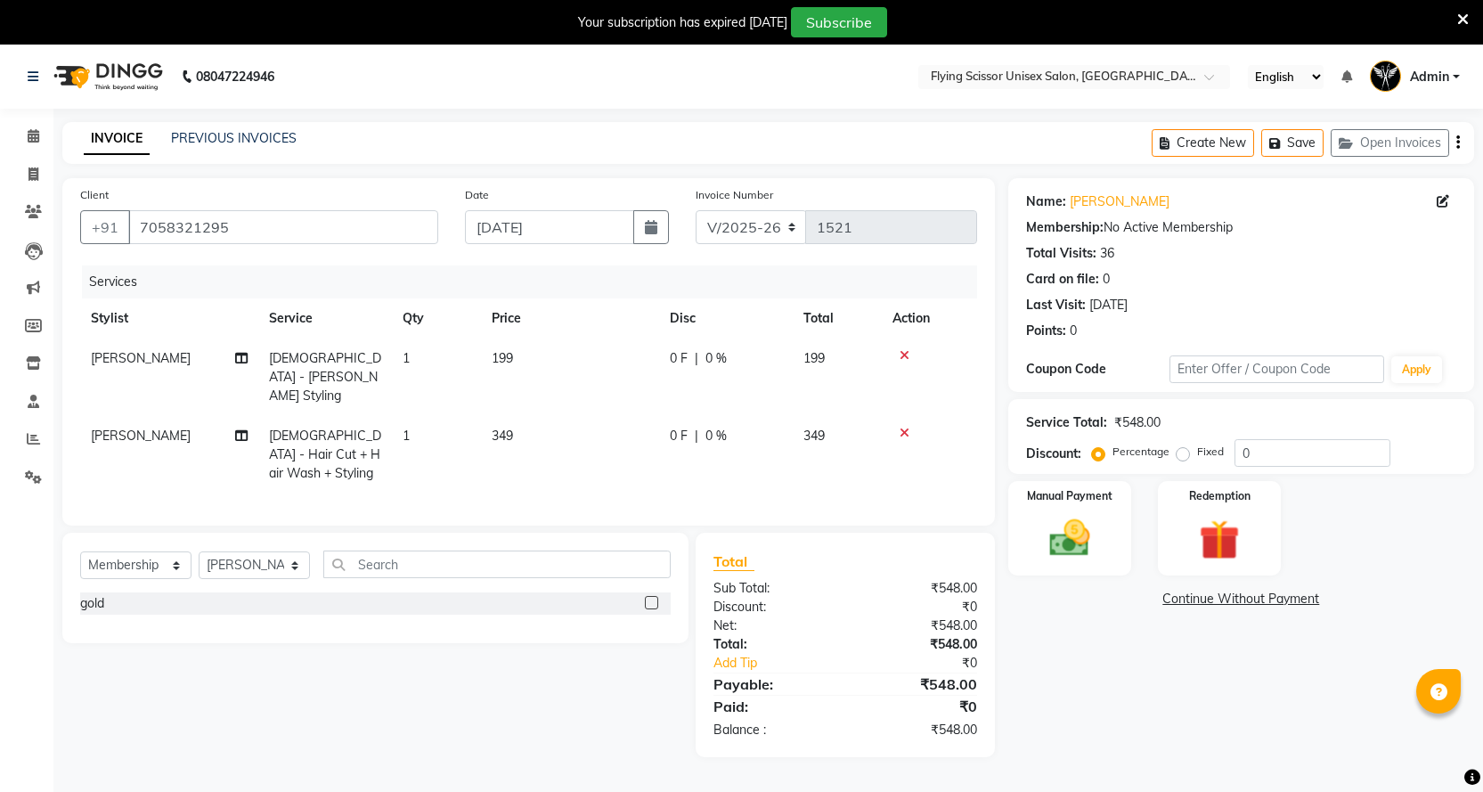
click at [723, 362] on span "0 %" at bounding box center [715, 358] width 21 height 19
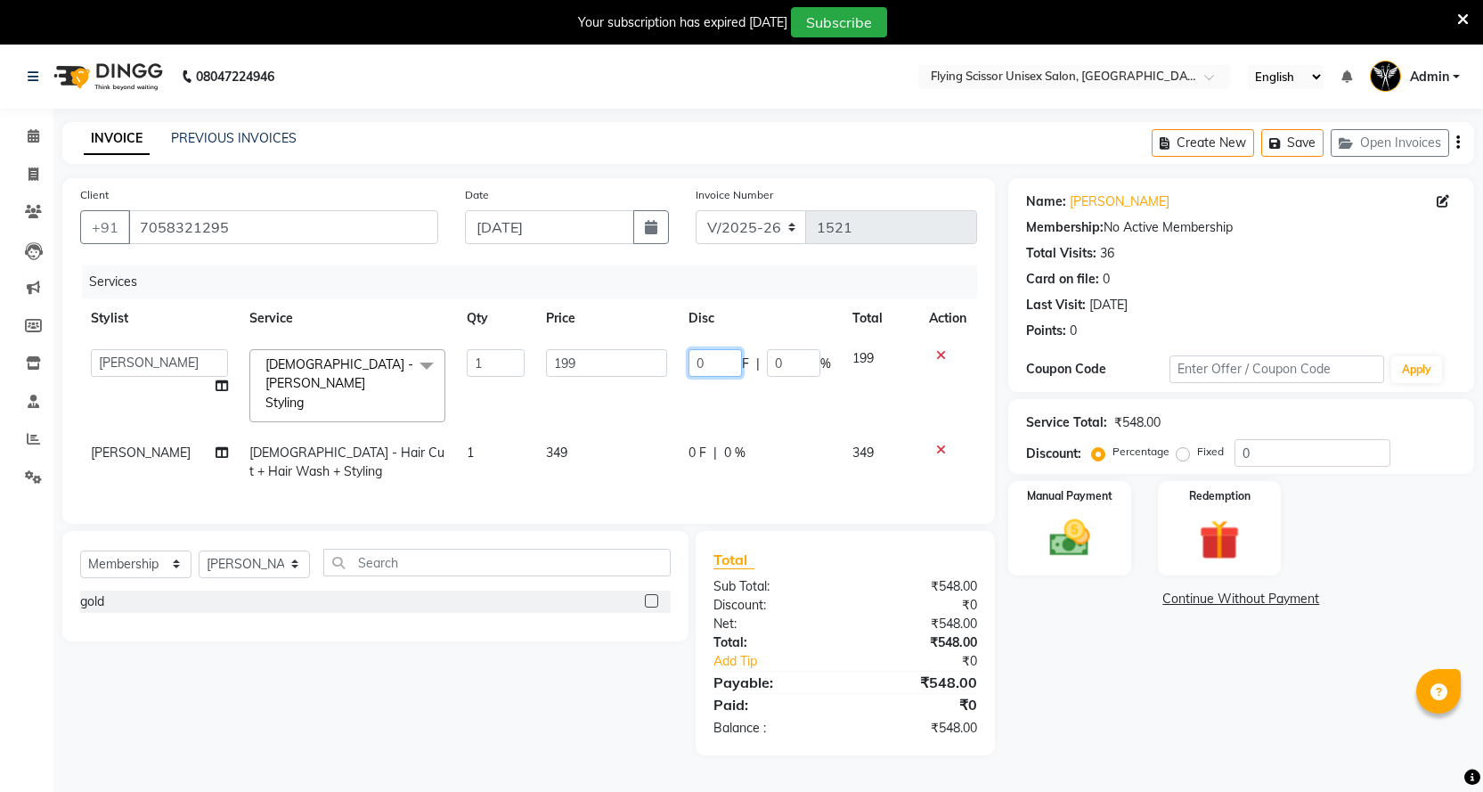
click at [723, 362] on input "0" at bounding box center [714, 363] width 53 height 28
click at [775, 445] on td "0 F | 0 %" at bounding box center [760, 462] width 164 height 59
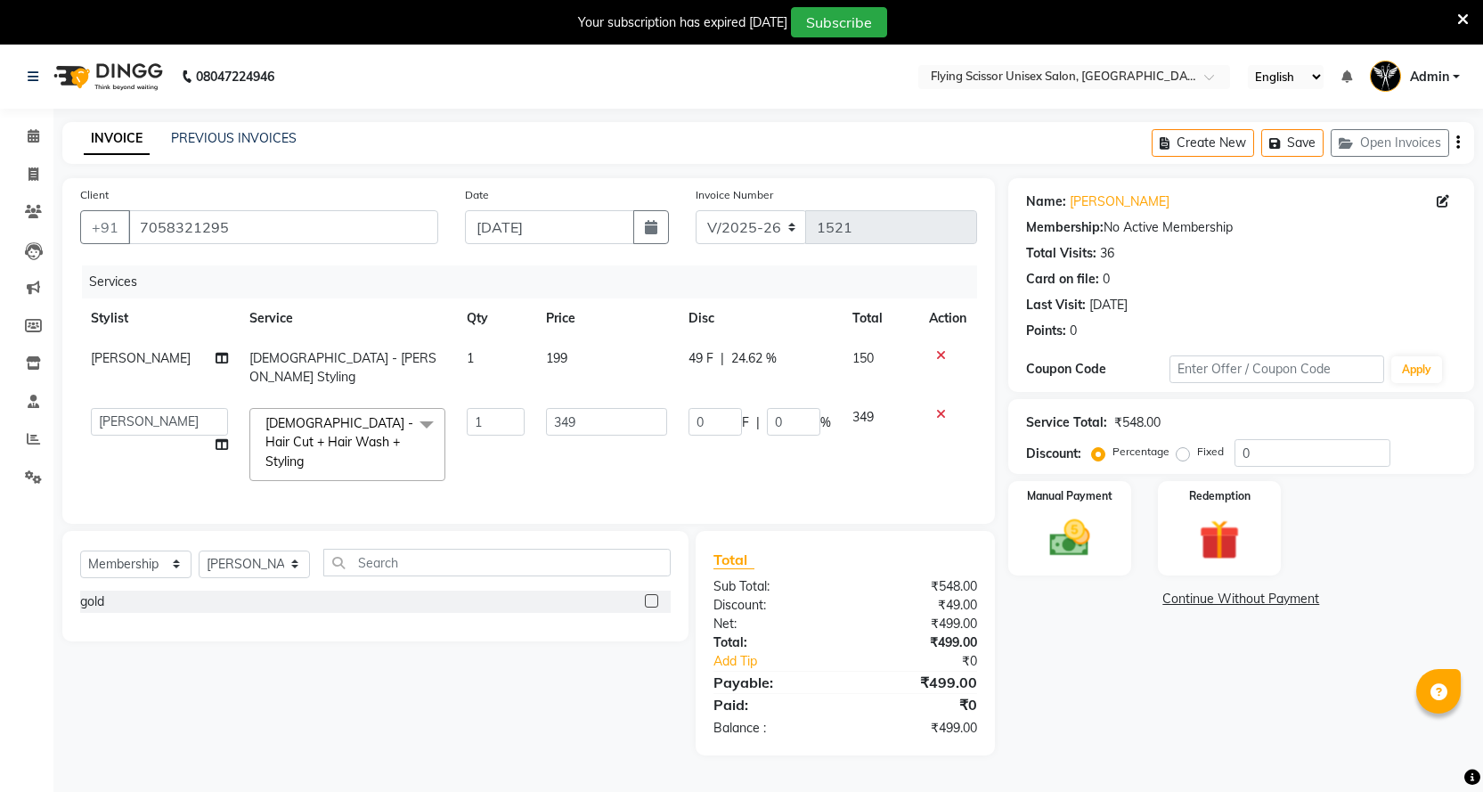
click at [699, 355] on span "49 F" at bounding box center [700, 358] width 25 height 19
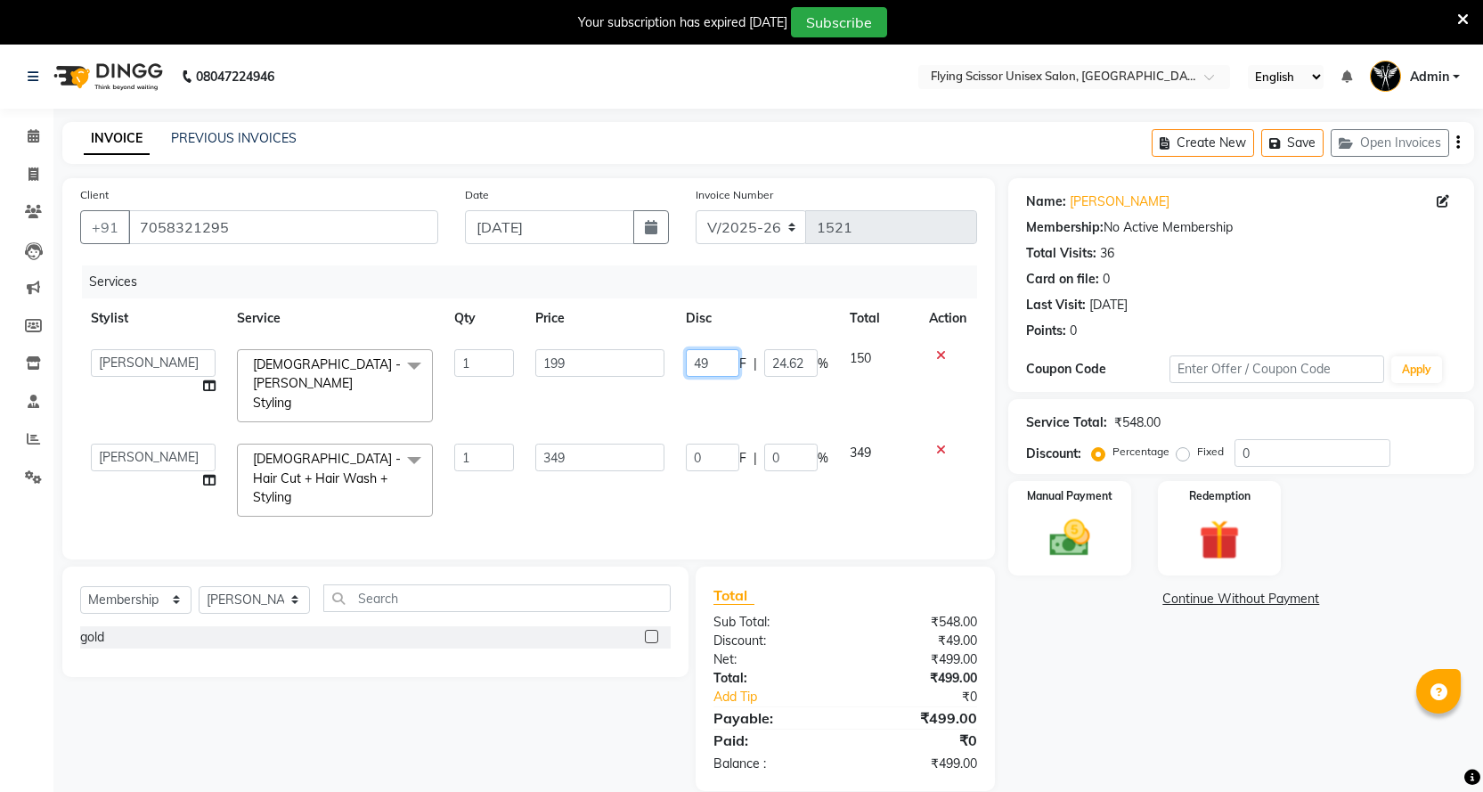
click at [709, 359] on input "49" at bounding box center [712, 363] width 53 height 28
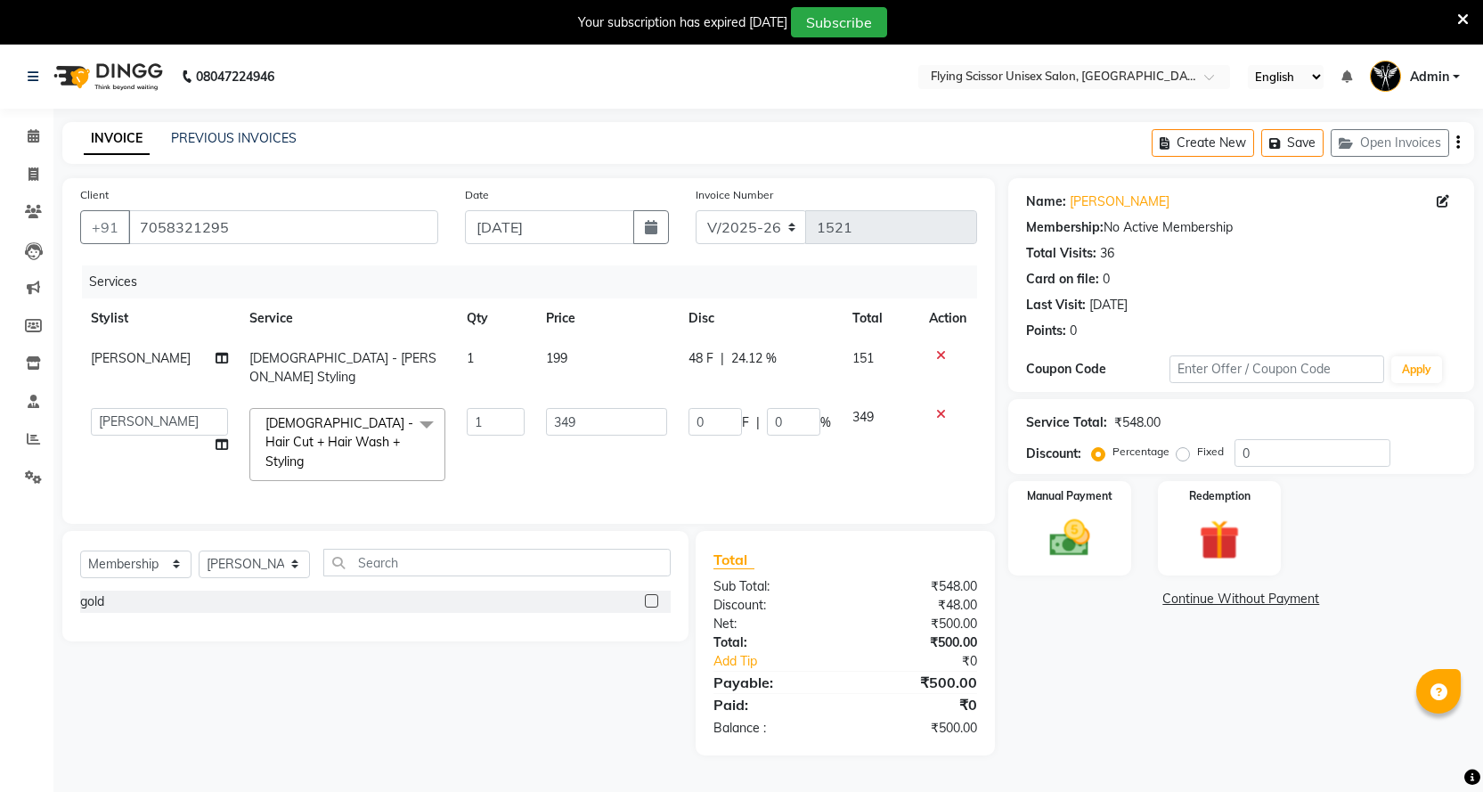
click at [874, 471] on div "Services Stylist Service Qty Price Disc Total Action Raj L [DEMOGRAPHIC_DATA] -…" at bounding box center [528, 385] width 897 height 240
click at [1075, 512] on div "Manual Payment" at bounding box center [1069, 528] width 128 height 99
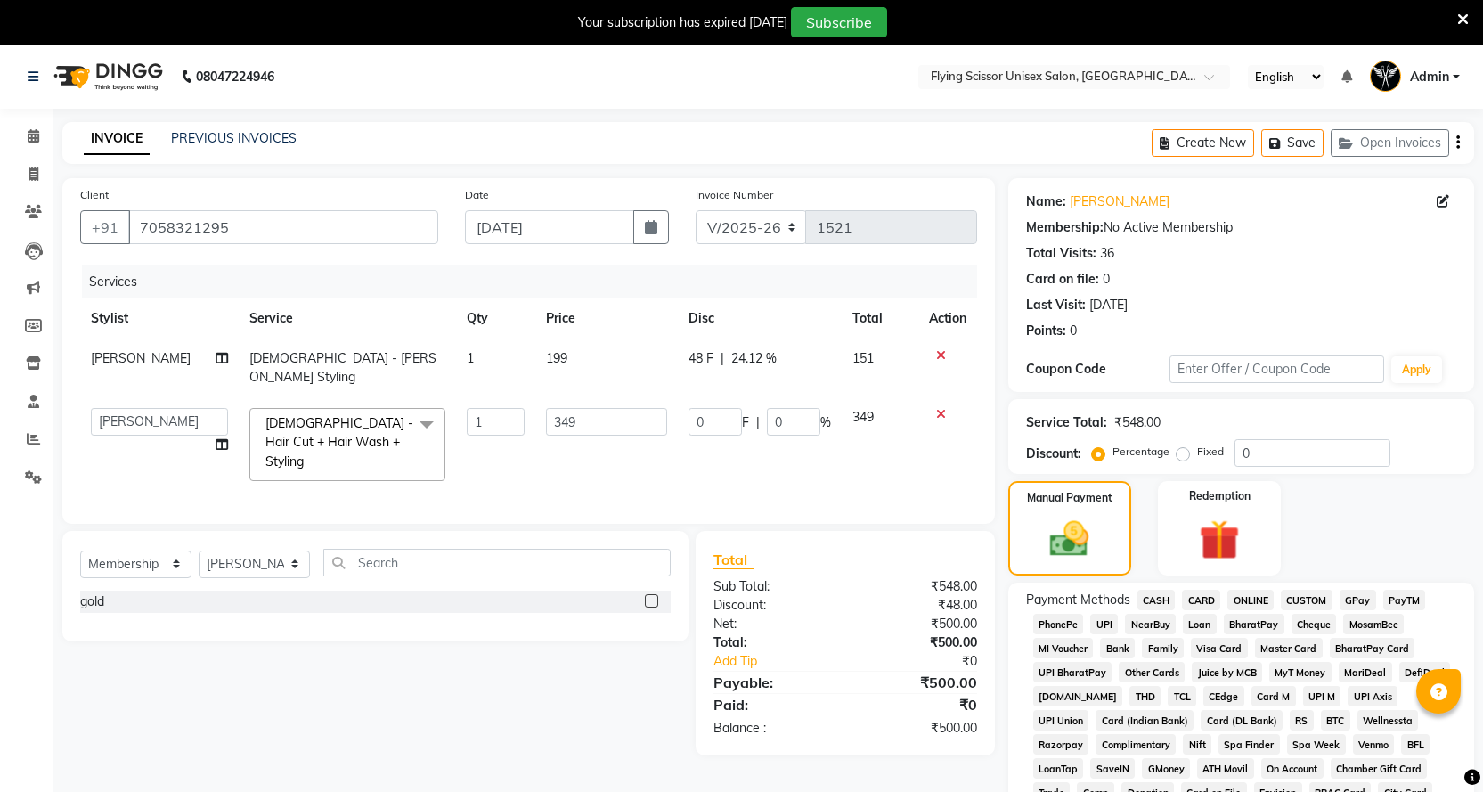
click at [1243, 595] on span "ONLINE" at bounding box center [1250, 600] width 46 height 20
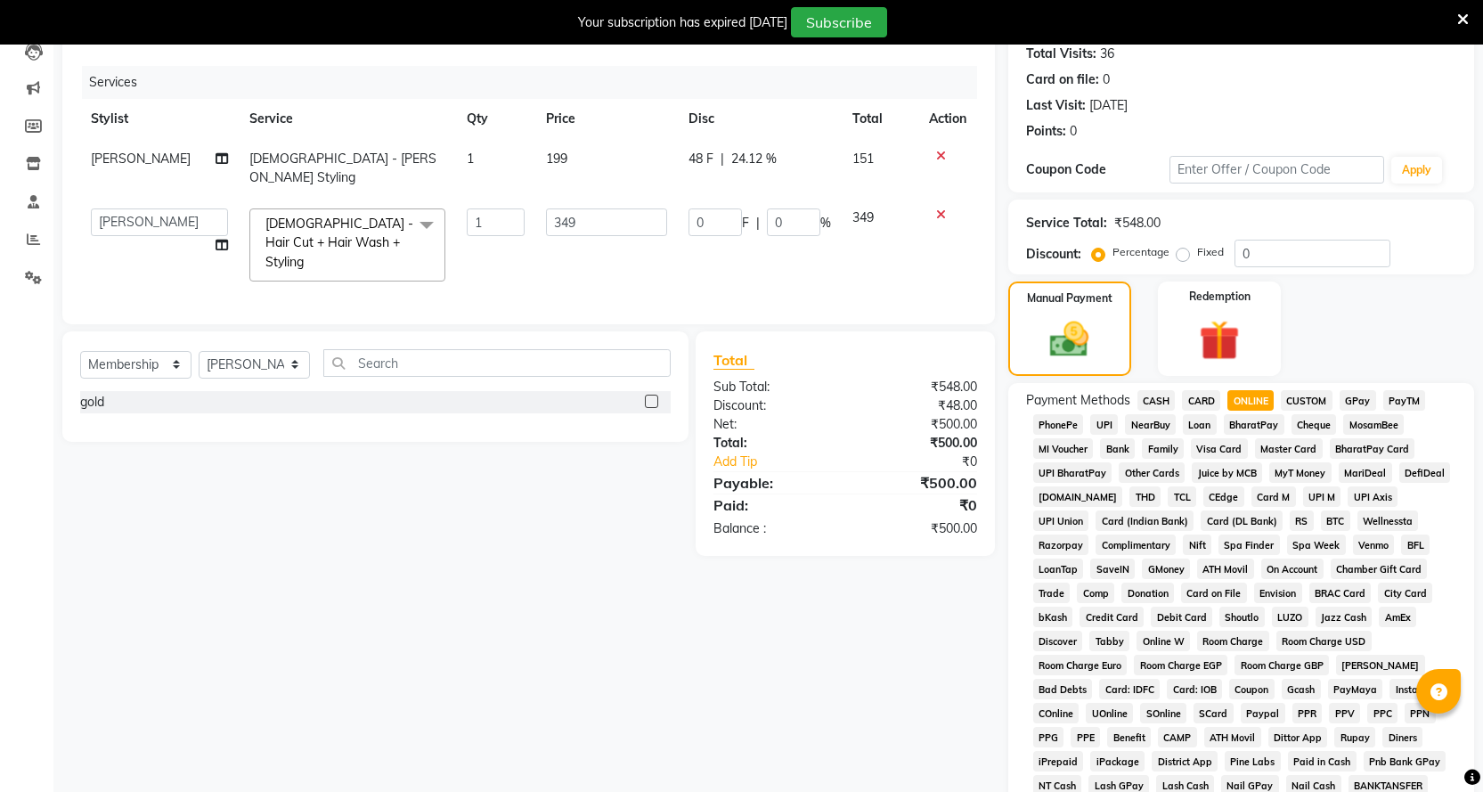
scroll to position [445, 0]
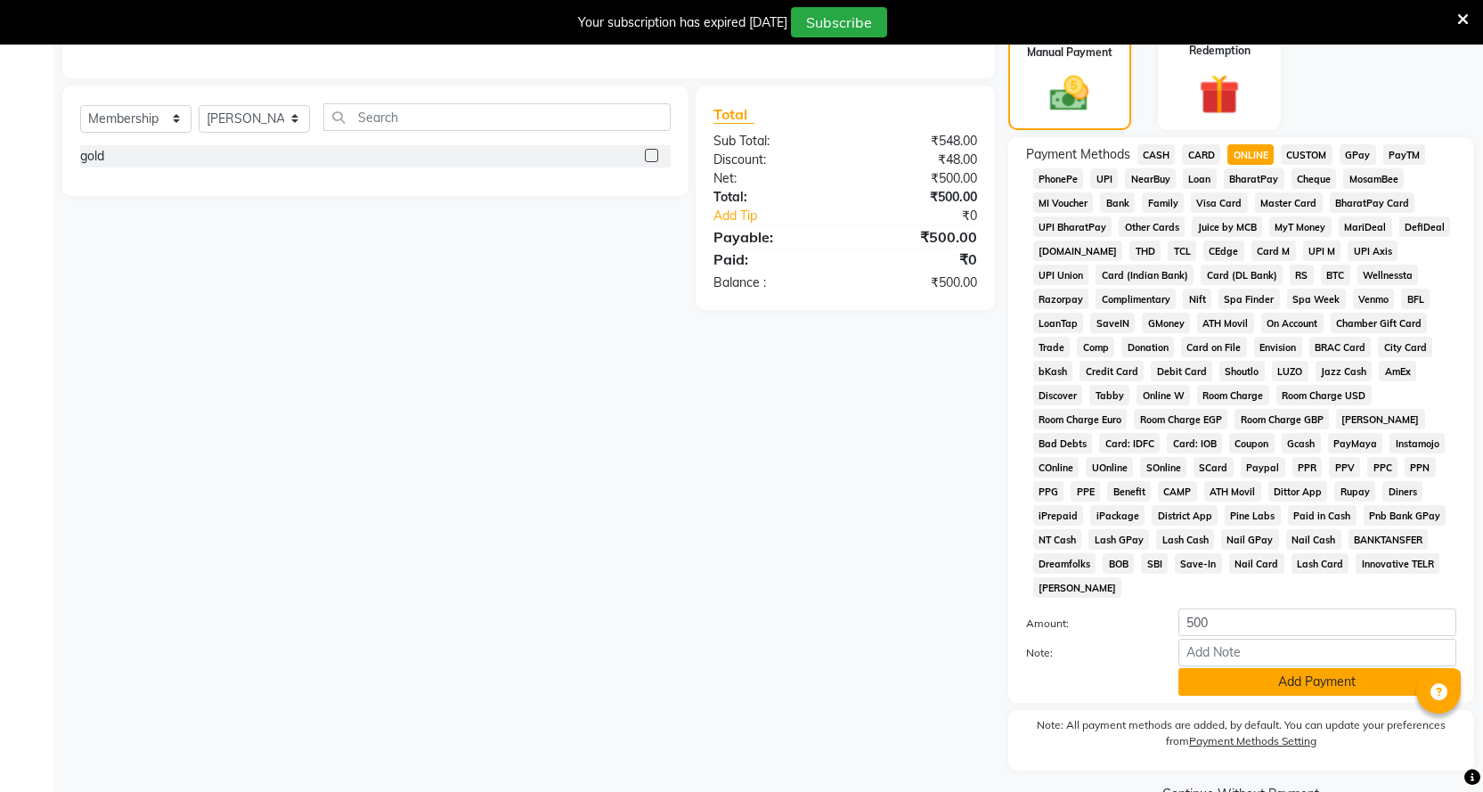
click at [1248, 668] on button "Add Payment" at bounding box center [1317, 682] width 278 height 28
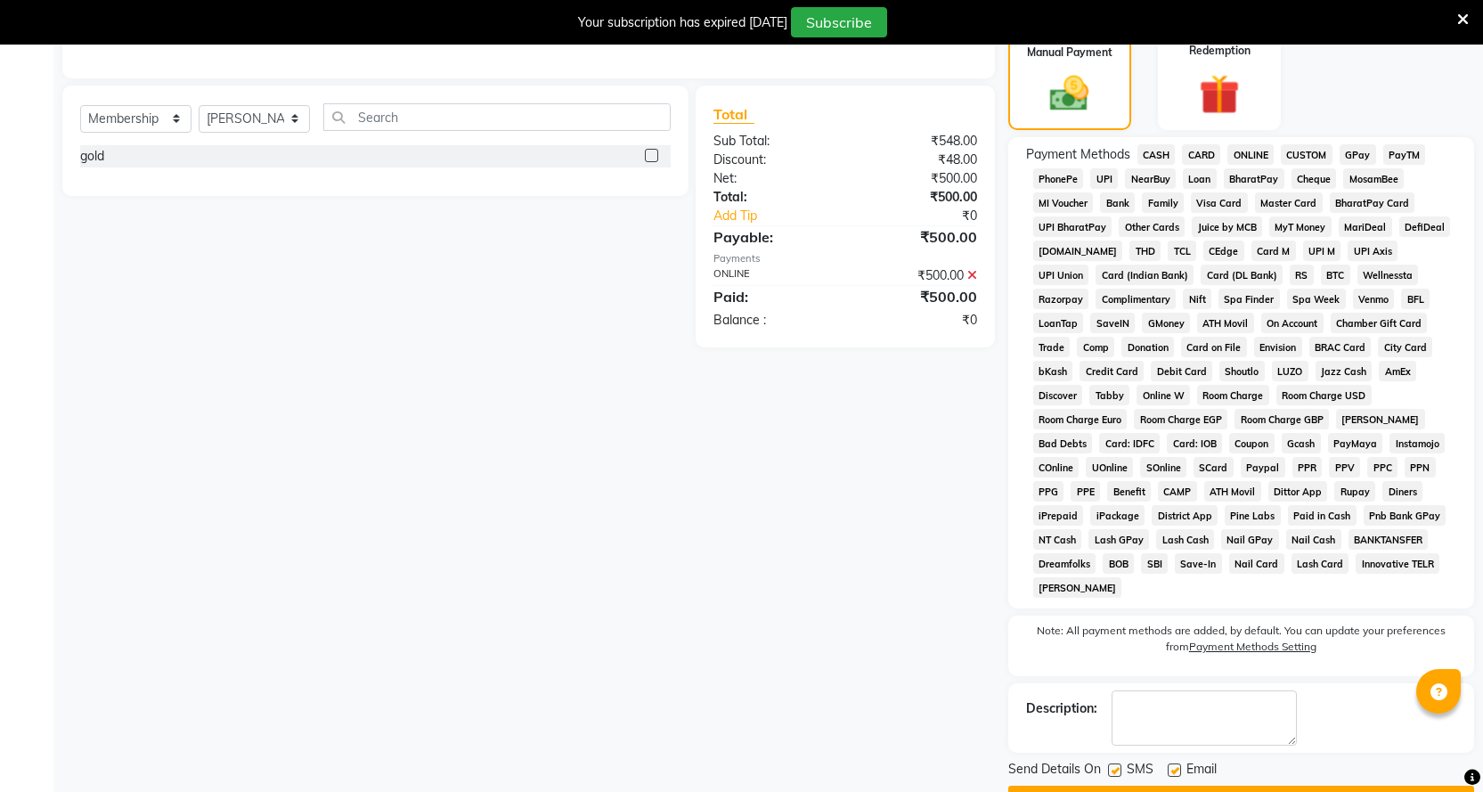
click at [1197, 785] on button "Checkout" at bounding box center [1241, 799] width 466 height 28
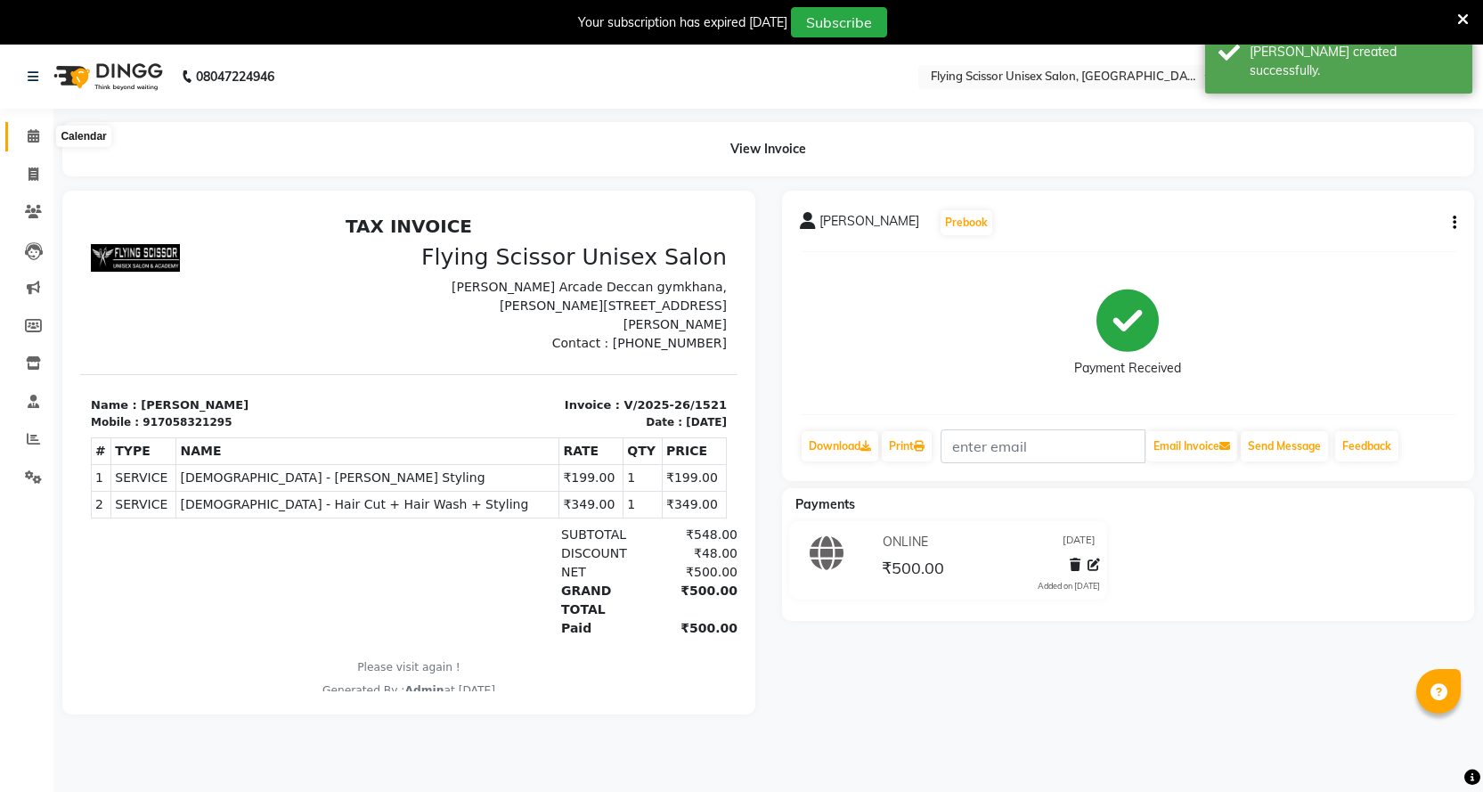
click at [40, 133] on span at bounding box center [33, 136] width 31 height 20
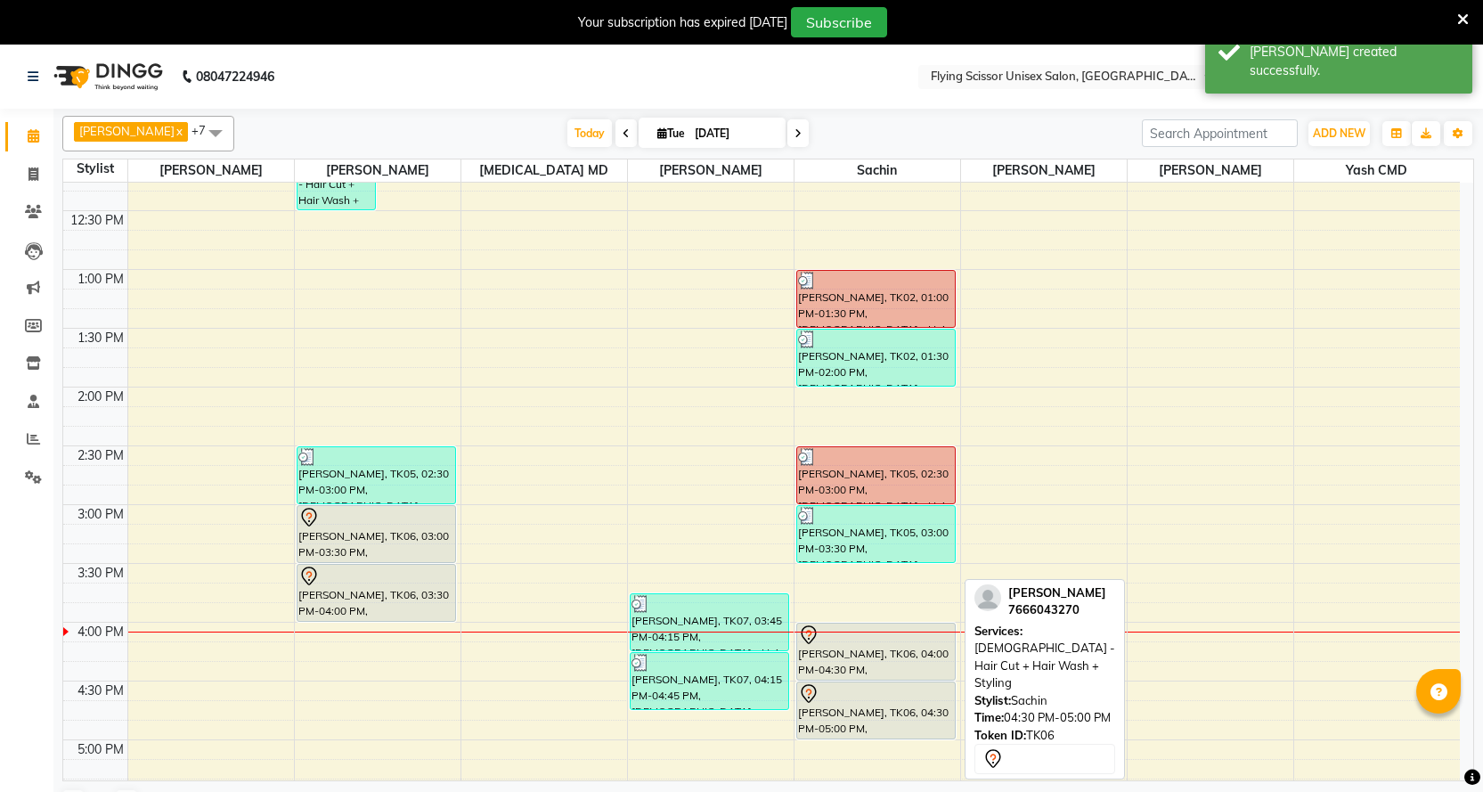
scroll to position [89, 0]
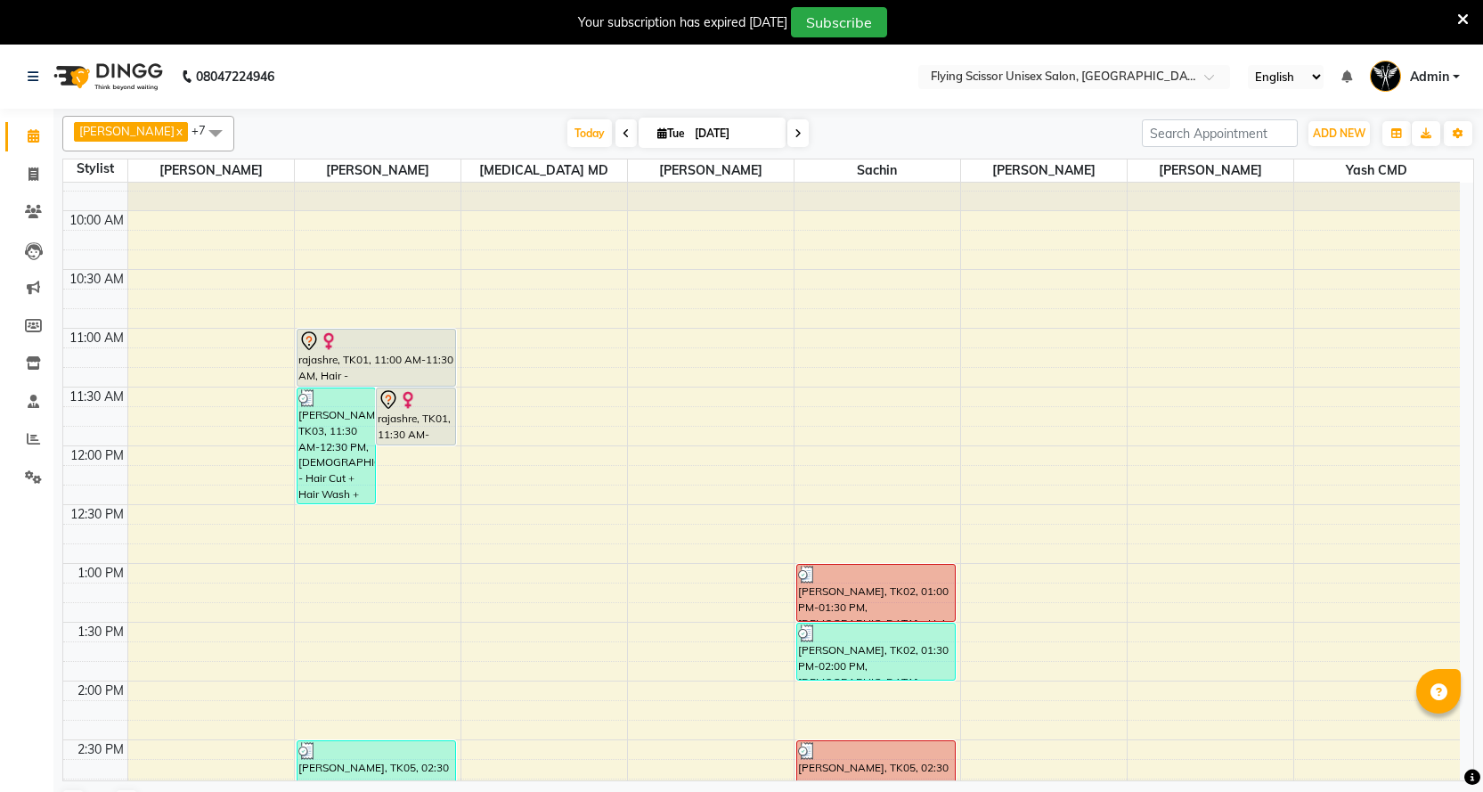
click at [670, 74] on nav "08047224946 Select Location × Flying Scissor Unisex Salon, Shivaji Nagar Englis…" at bounding box center [741, 77] width 1483 height 64
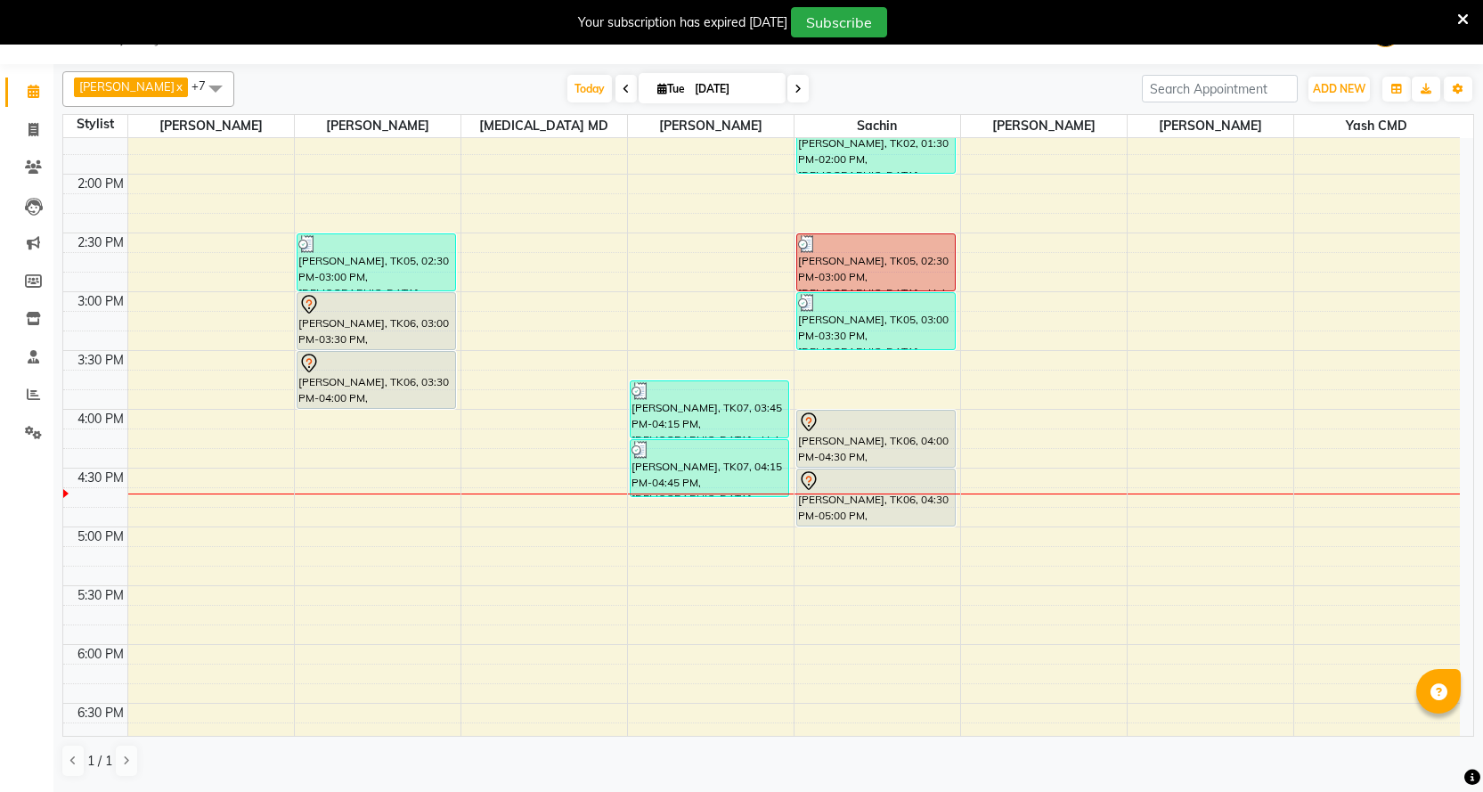
scroll to position [712, 0]
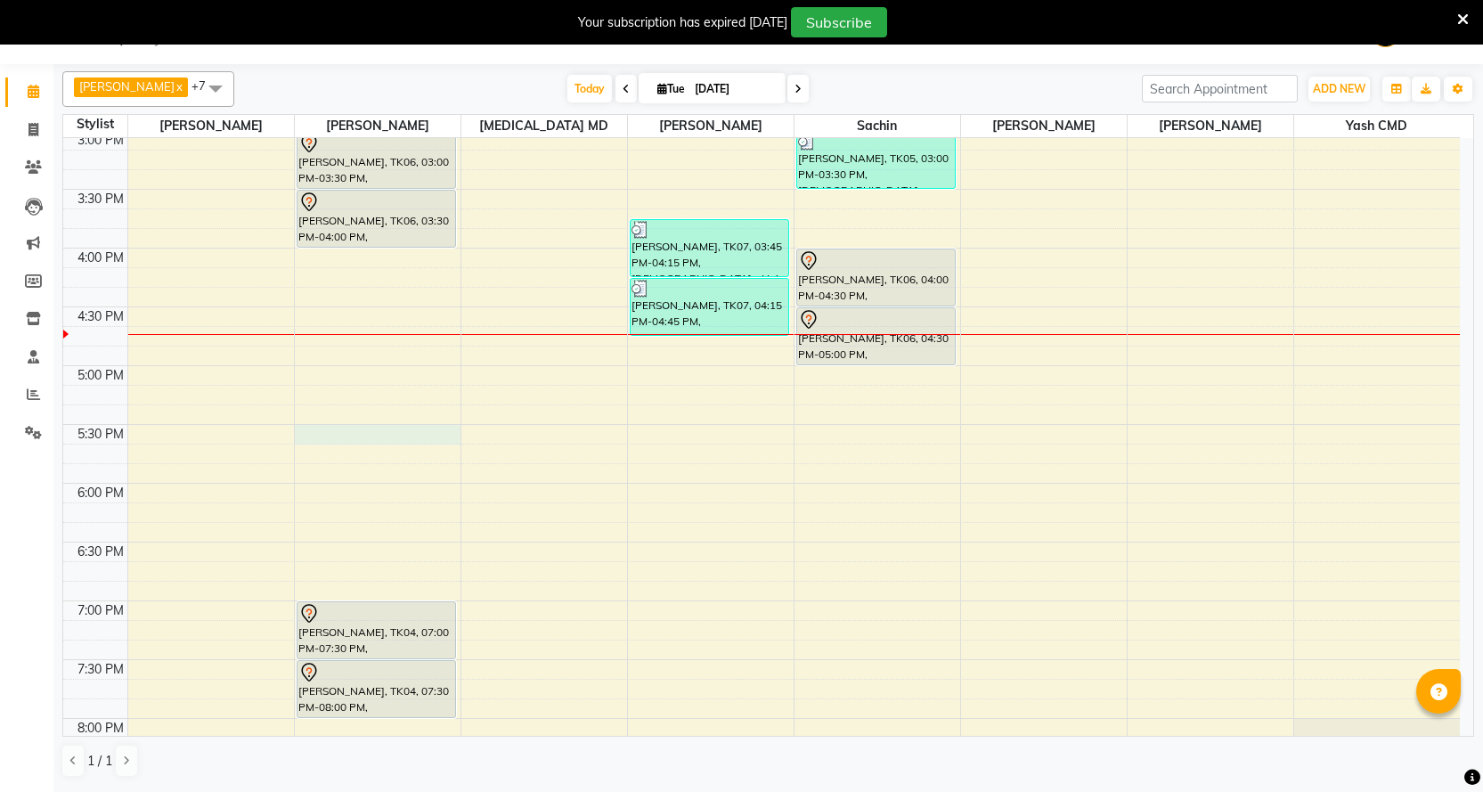
click at [362, 432] on div "9:00 AM 9:30 AM 10:00 AM 10:30 AM 11:00 AM 11:30 AM 12:00 PM 12:30 PM 1:00 PM 1…" at bounding box center [761, 189] width 1396 height 1527
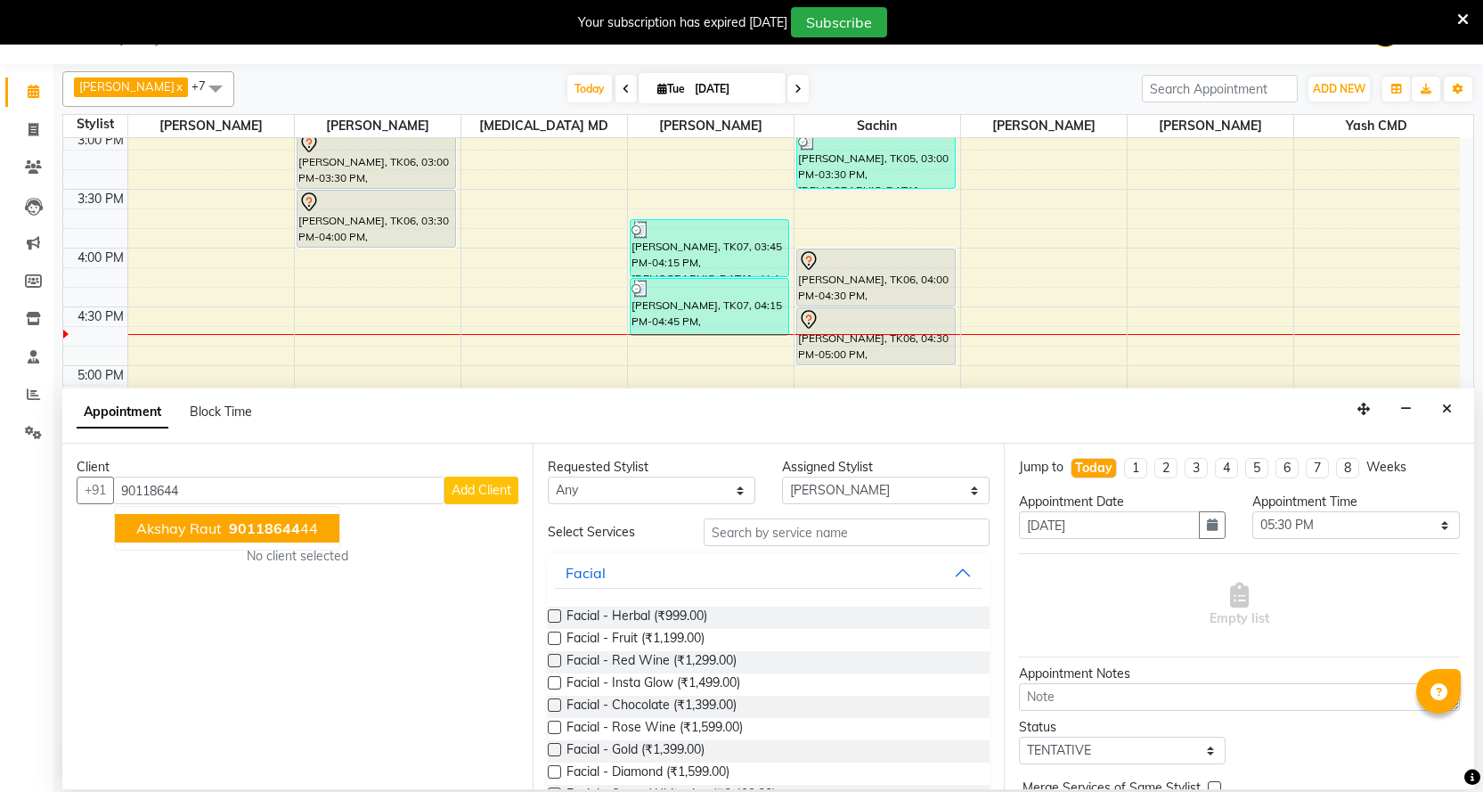
click at [272, 532] on span "90118644" at bounding box center [264, 528] width 71 height 18
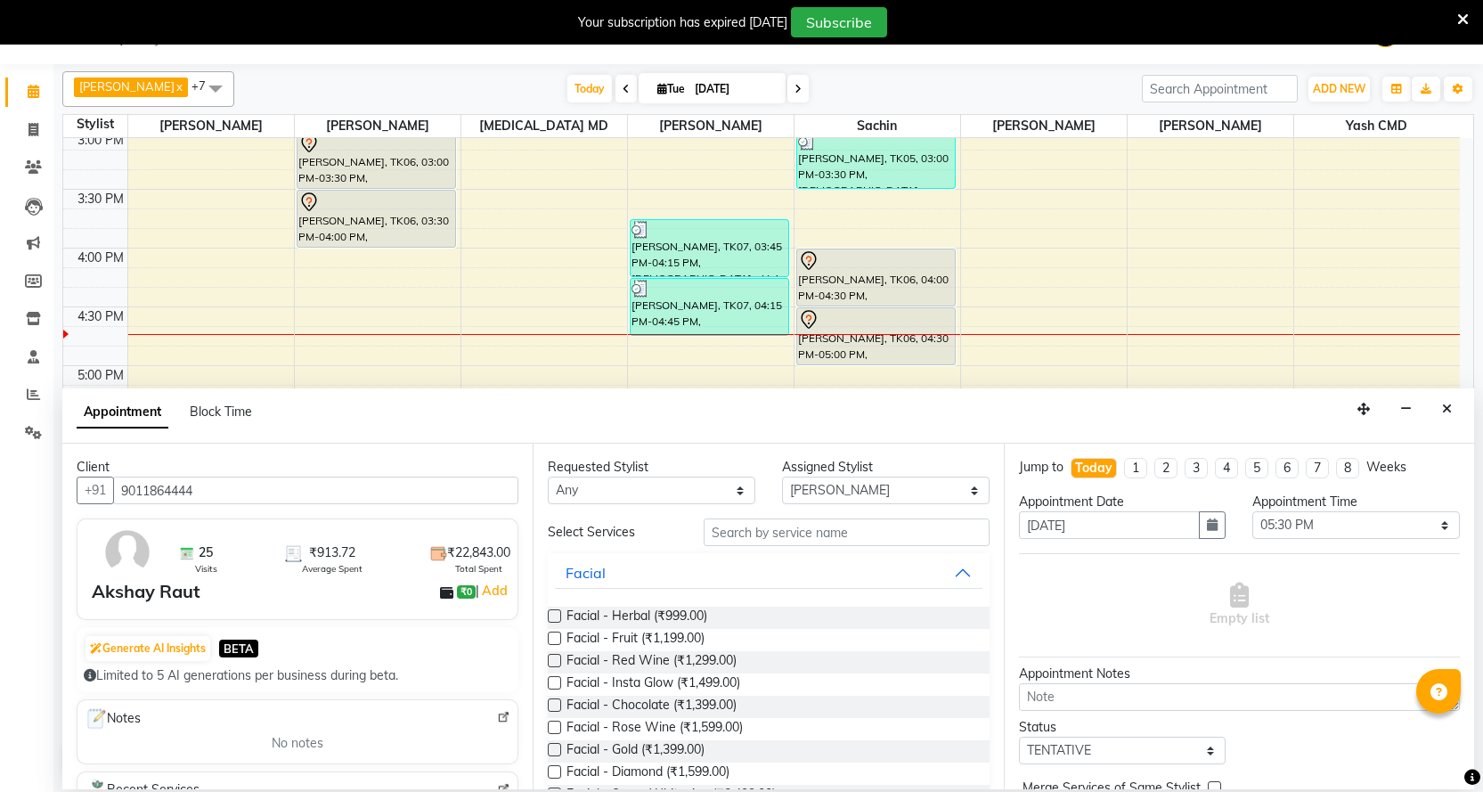
drag, startPoint x: 767, startPoint y: 522, endPoint x: 760, endPoint y: 539, distance: 18.0
click at [760, 539] on div "Requested Stylist Any Abhi B [PERSON_NAME] J [PERSON_NAME] [MEDICAL_DATA] MD [P…" at bounding box center [768, 616] width 470 height 346
click at [760, 539] on input "text" at bounding box center [846, 532] width 285 height 28
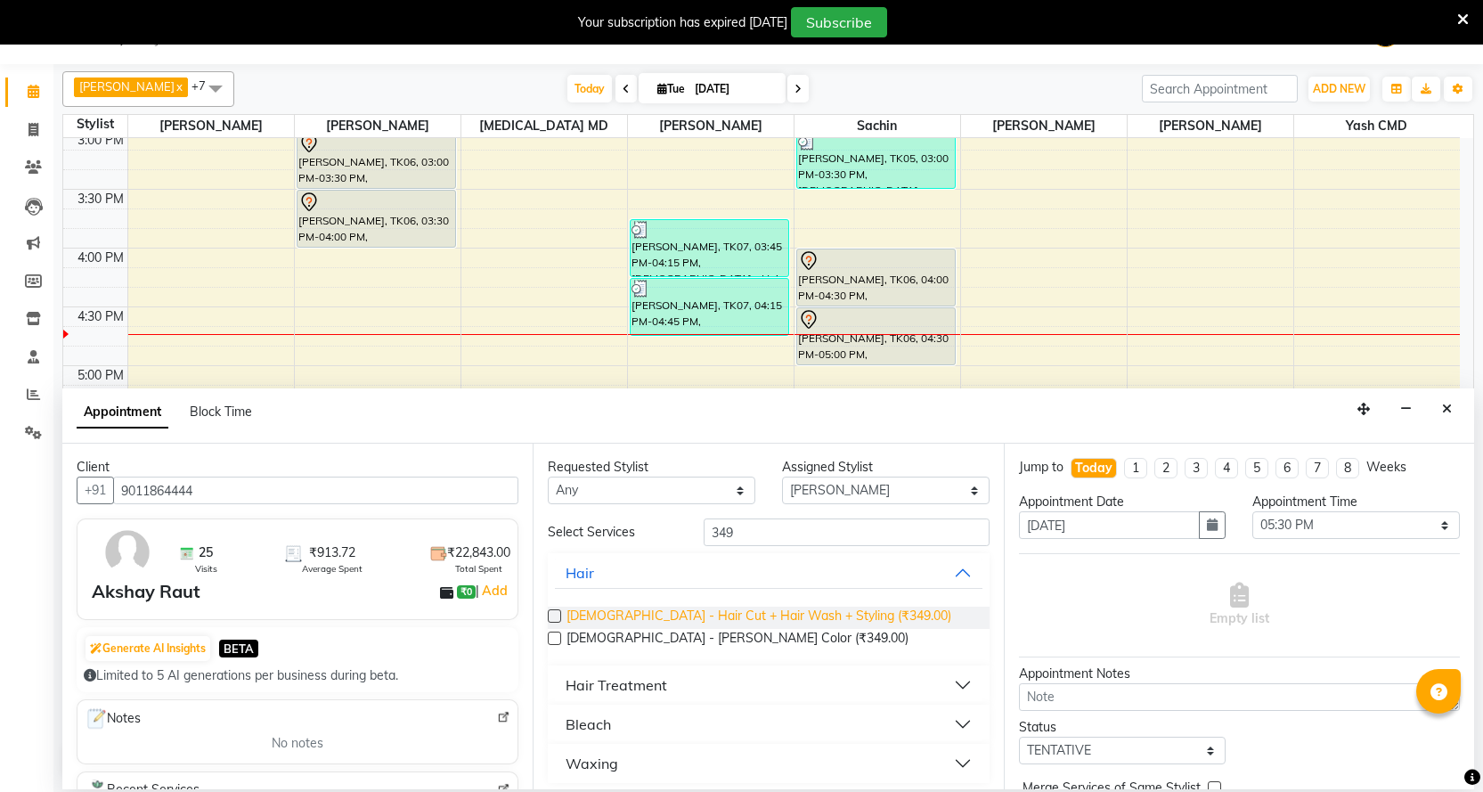
click at [768, 615] on span "[DEMOGRAPHIC_DATA] - Hair Cut + Hair Wash + Styling (₹349.00)" at bounding box center [758, 617] width 385 height 22
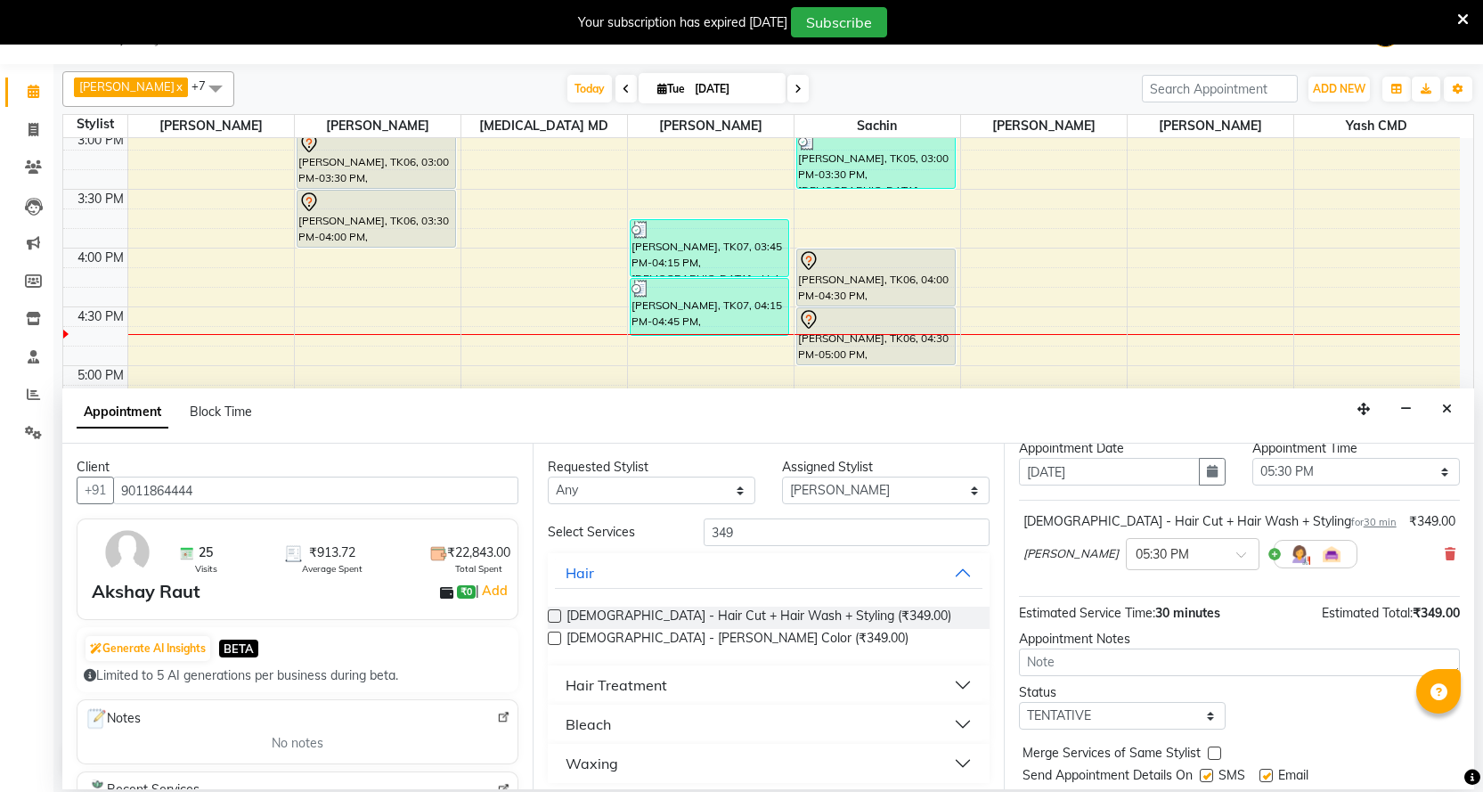
scroll to position [106, 0]
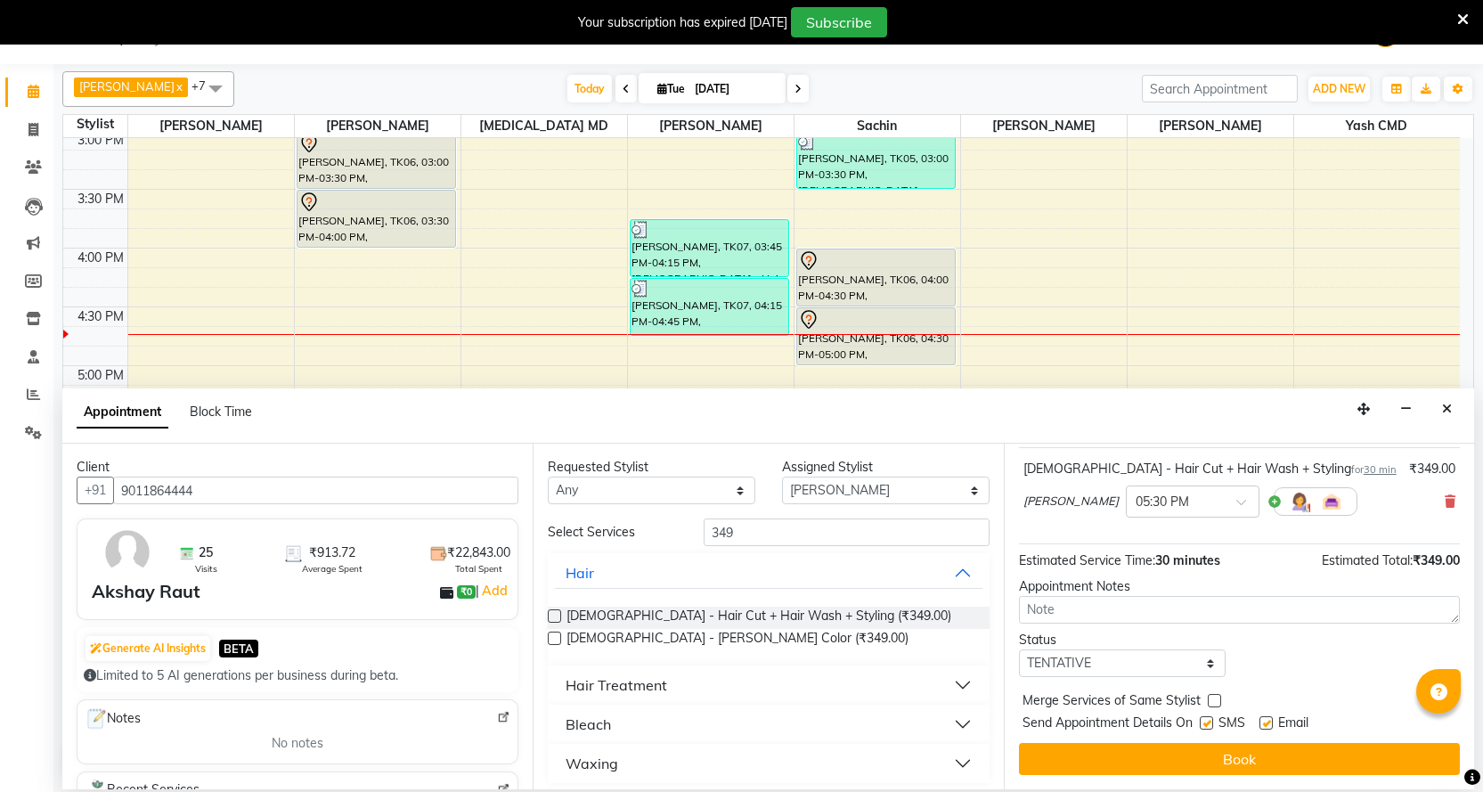
click at [1091, 742] on div "Jump to [DATE] 1 2 3 4 5 6 7 8 Weeks Appointment Date [DATE] Appointment Time S…" at bounding box center [1239, 616] width 470 height 346
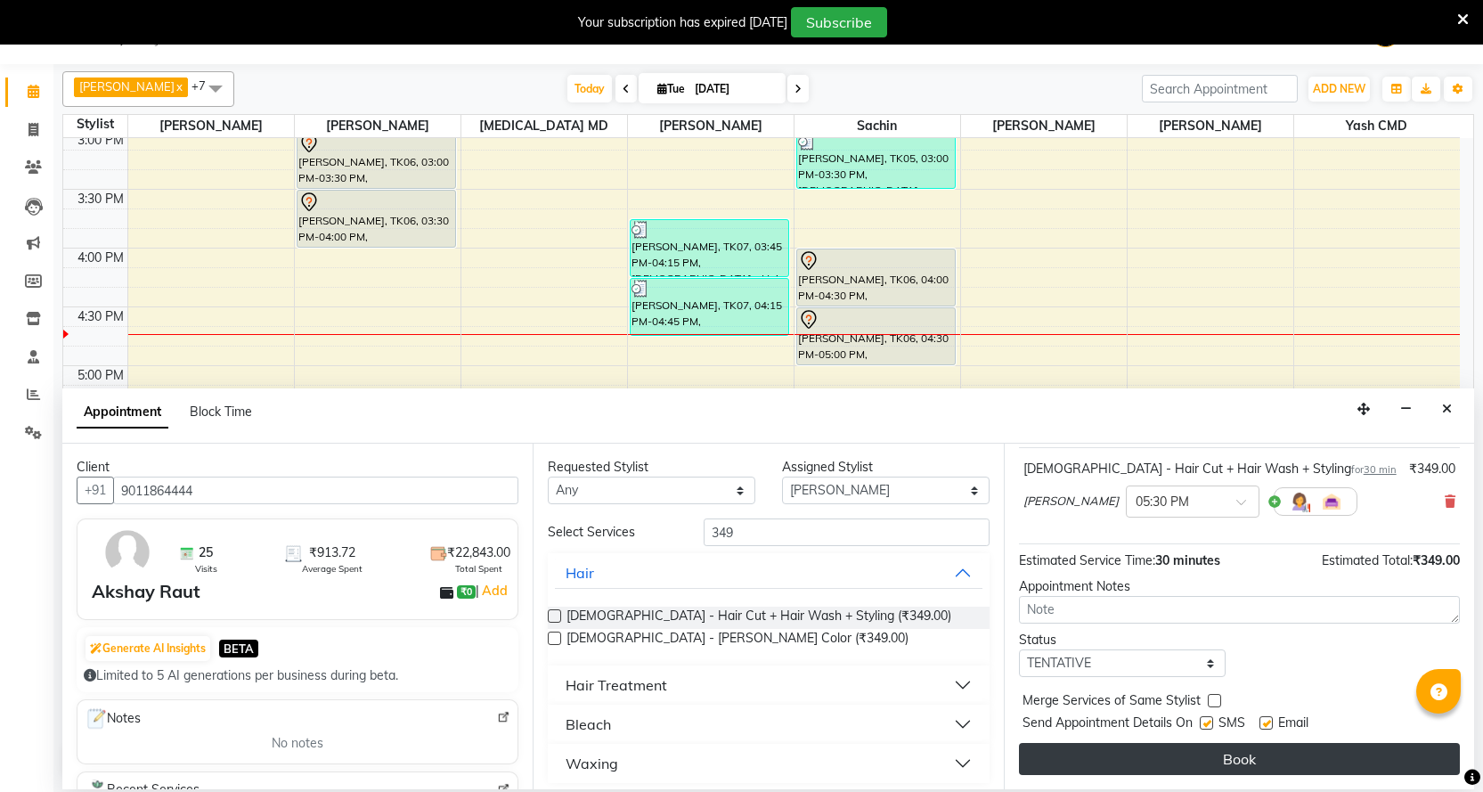
click at [1091, 751] on button "Book" at bounding box center [1239, 759] width 441 height 32
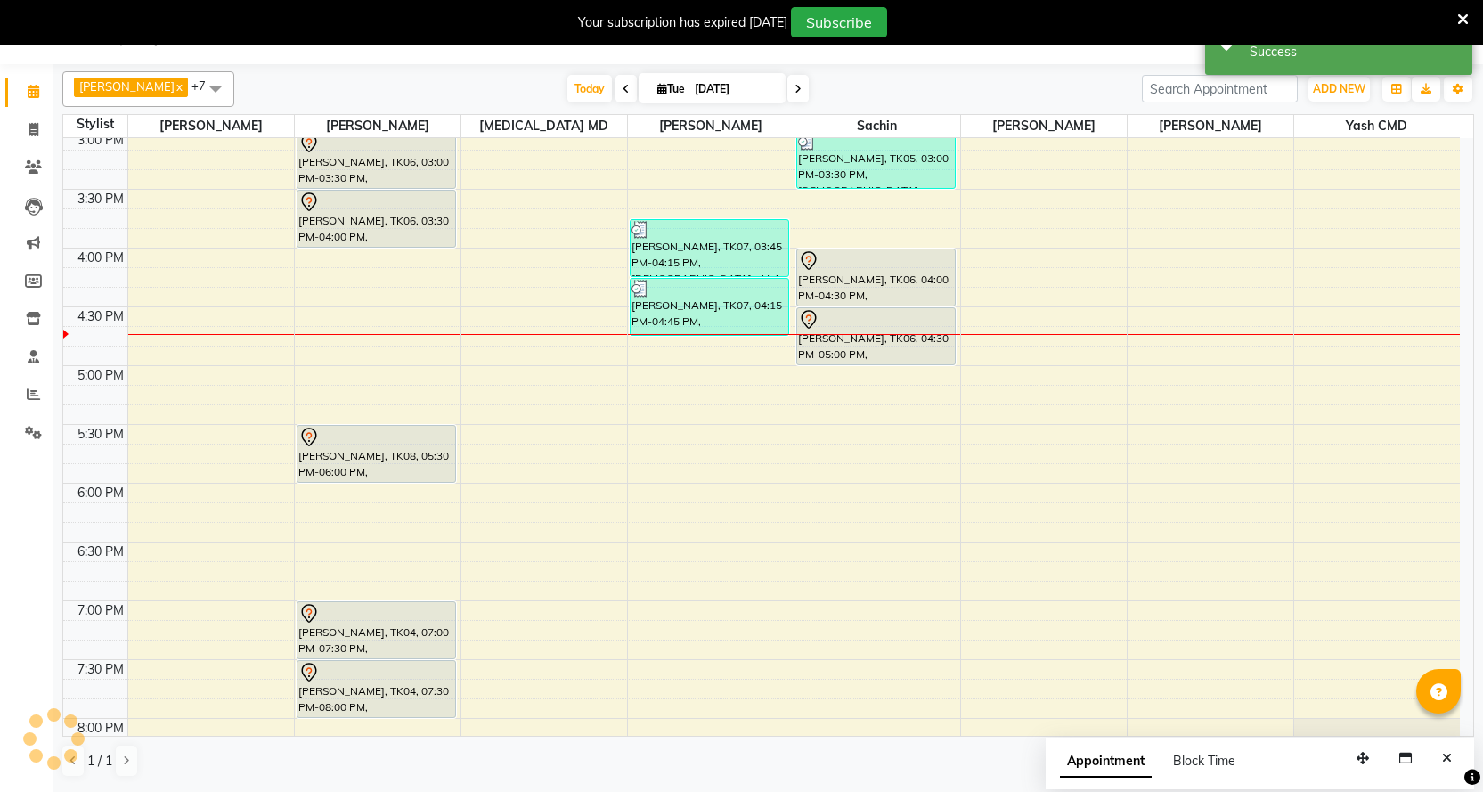
scroll to position [0, 0]
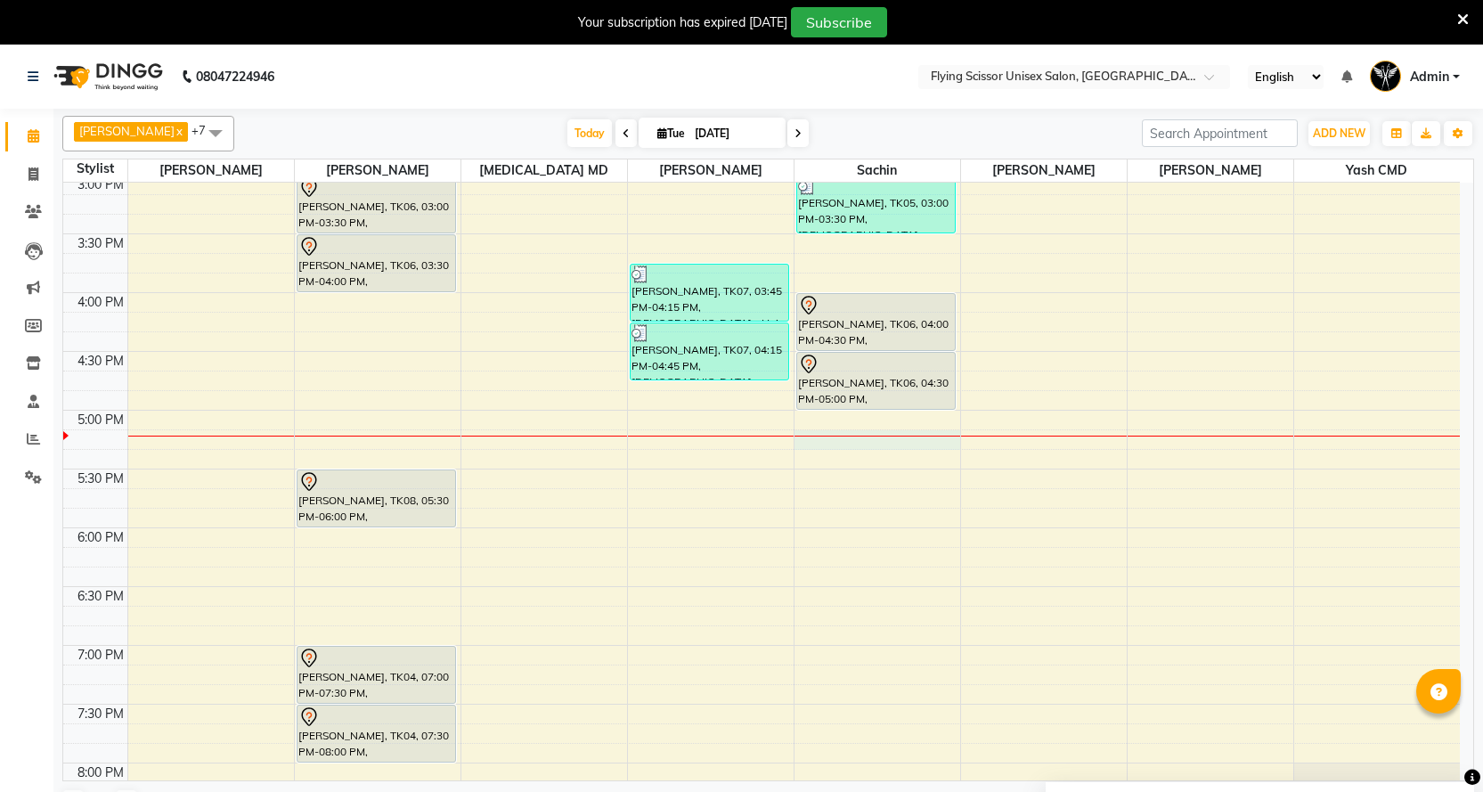
click at [830, 445] on div "9:00 AM 9:30 AM 10:00 AM 10:30 AM 11:00 AM 11:30 AM 12:00 PM 12:30 PM 1:00 PM 1…" at bounding box center [761, 233] width 1396 height 1527
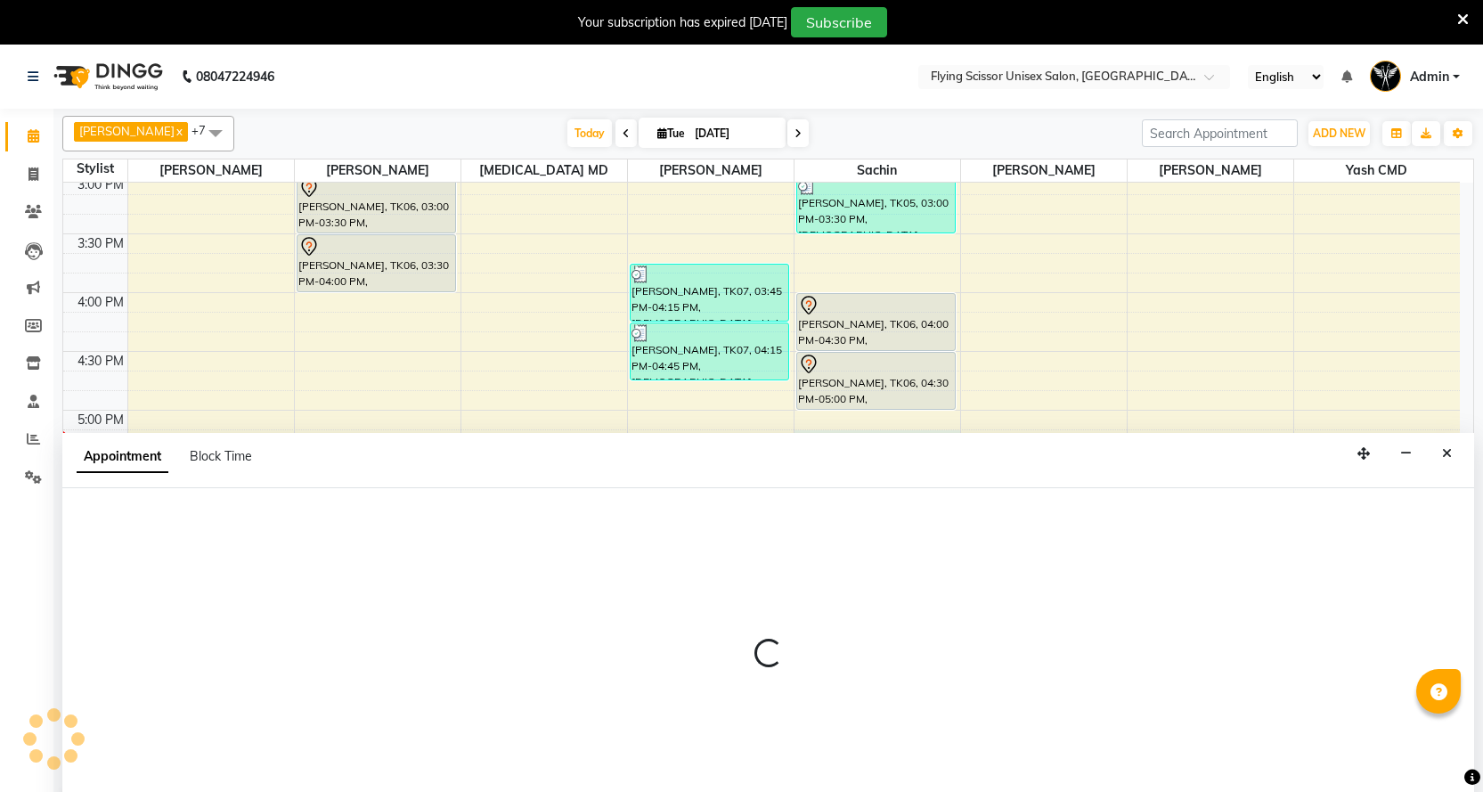
scroll to position [45, 0]
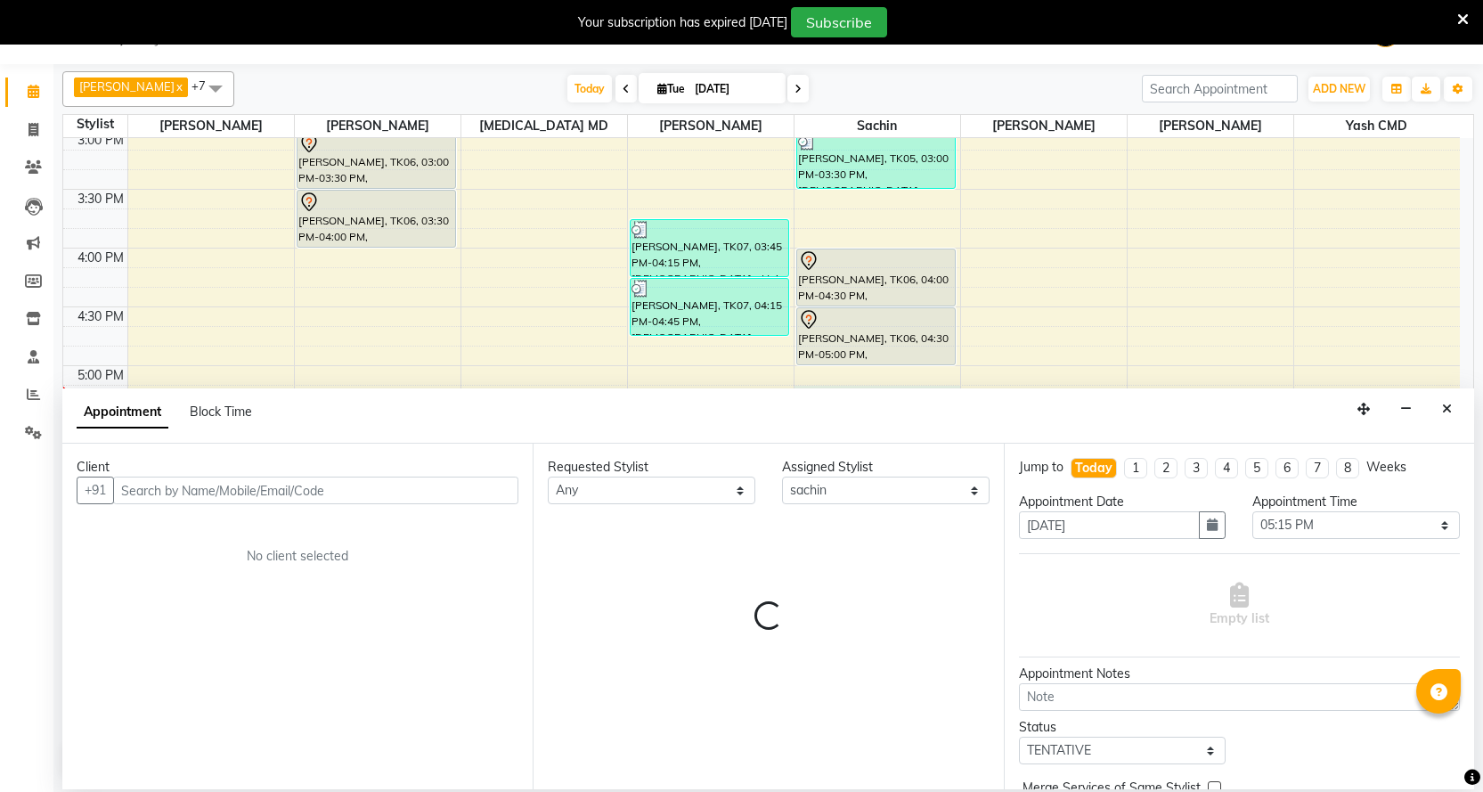
click at [439, 495] on input "text" at bounding box center [315, 490] width 405 height 28
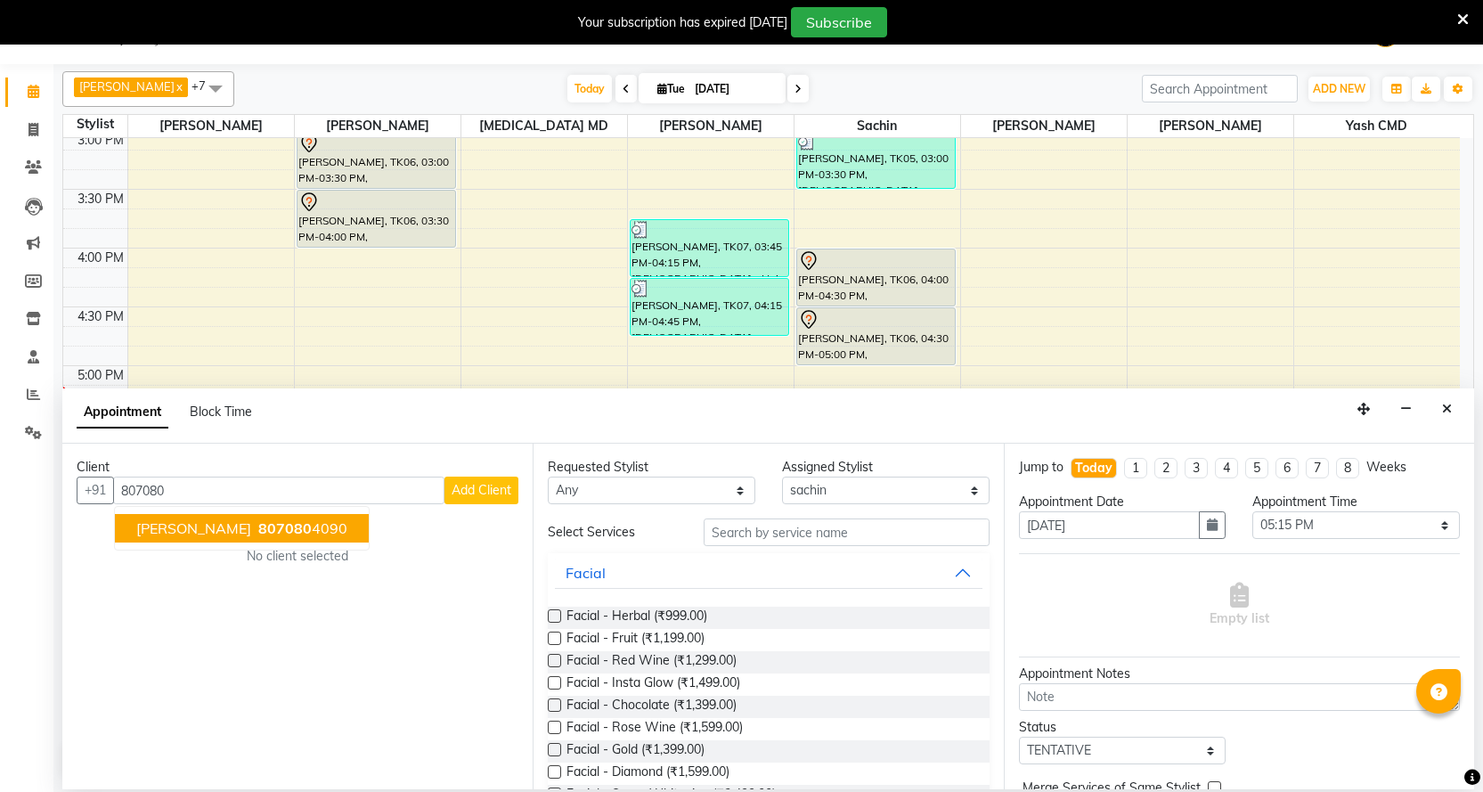
click at [284, 535] on ngb-highlight "807080 4090" at bounding box center [301, 528] width 93 height 18
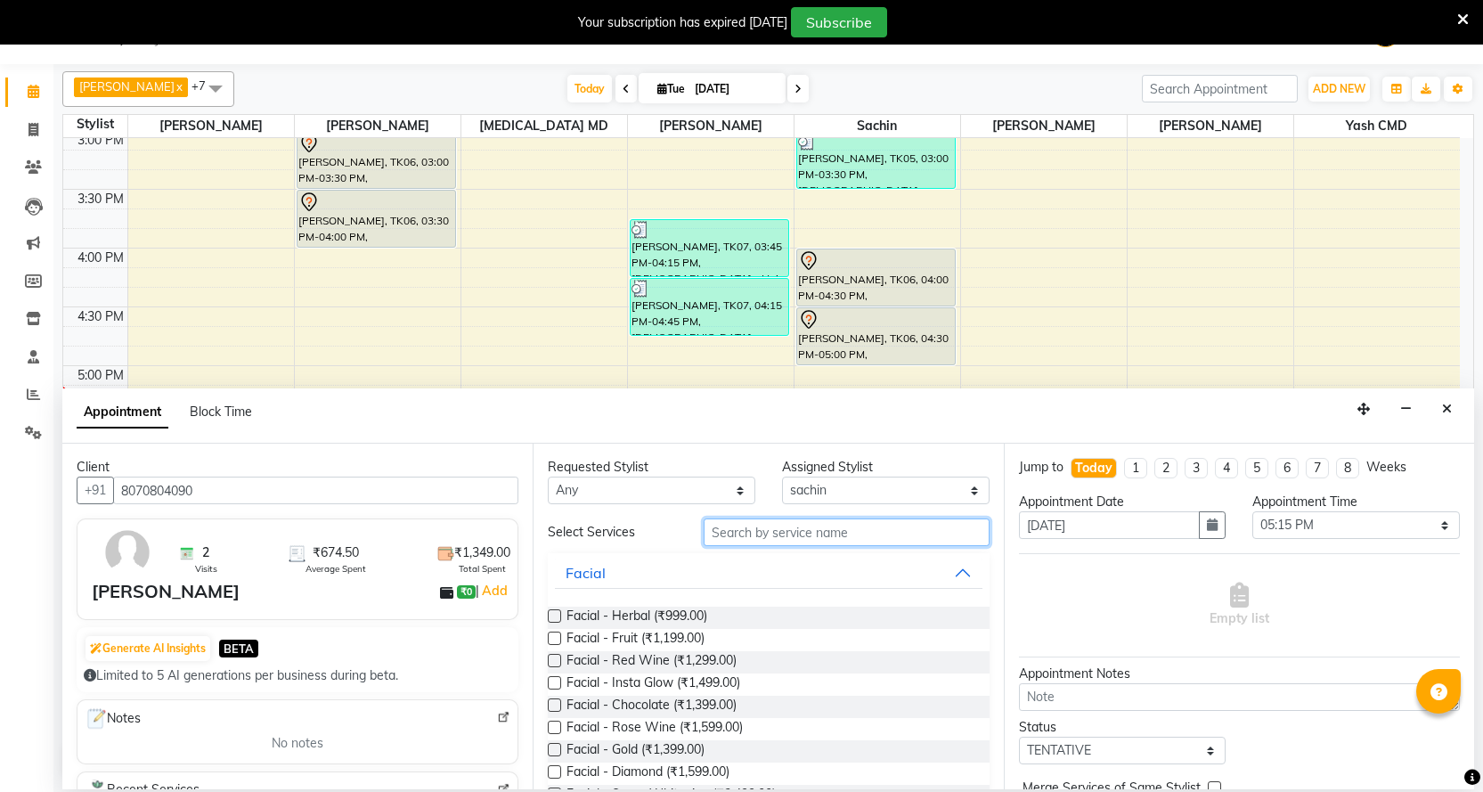
click at [891, 527] on input "text" at bounding box center [846, 532] width 285 height 28
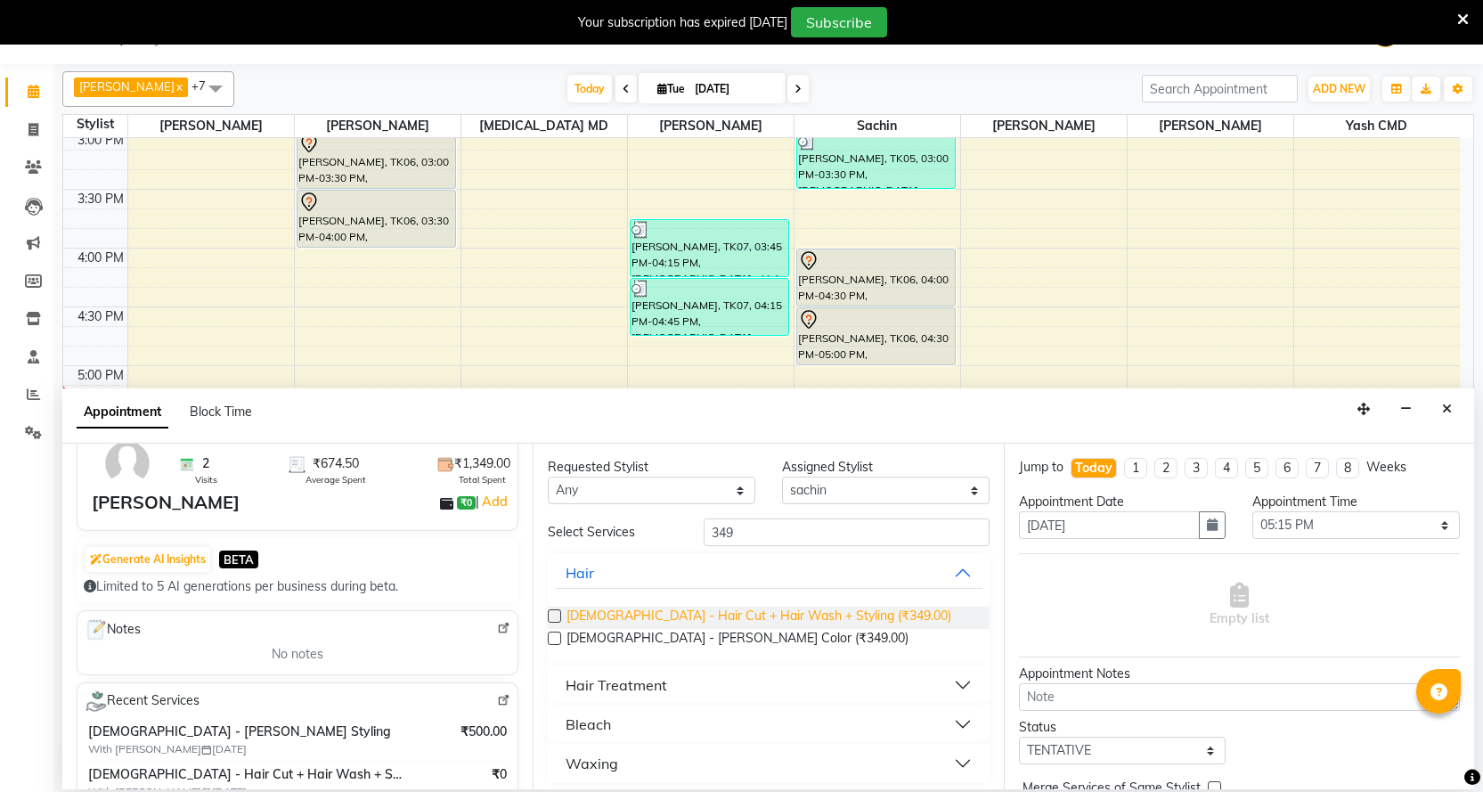
click at [692, 618] on span "[DEMOGRAPHIC_DATA] - Hair Cut + Hair Wash + Styling (₹349.00)" at bounding box center [758, 617] width 385 height 22
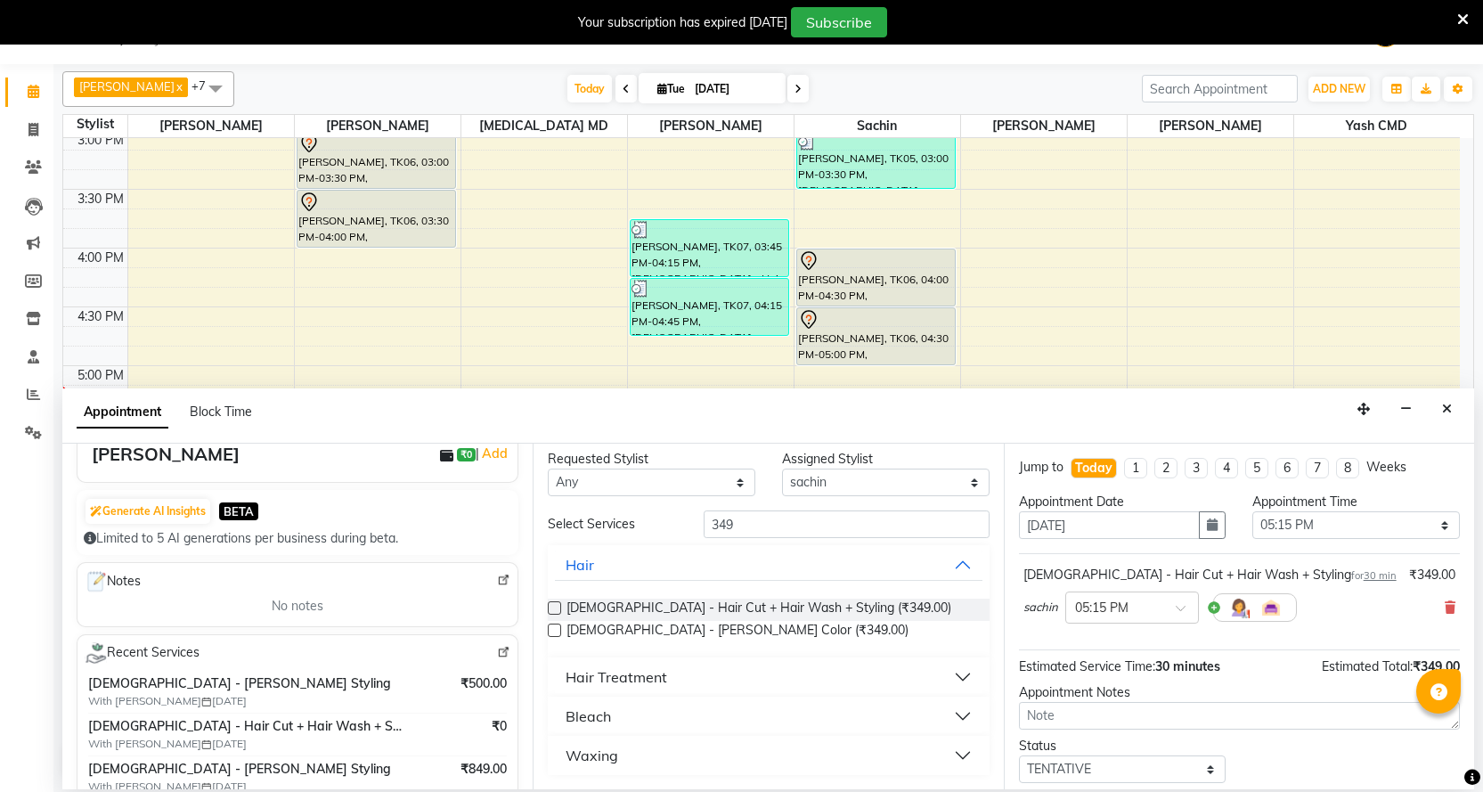
scroll to position [178, 0]
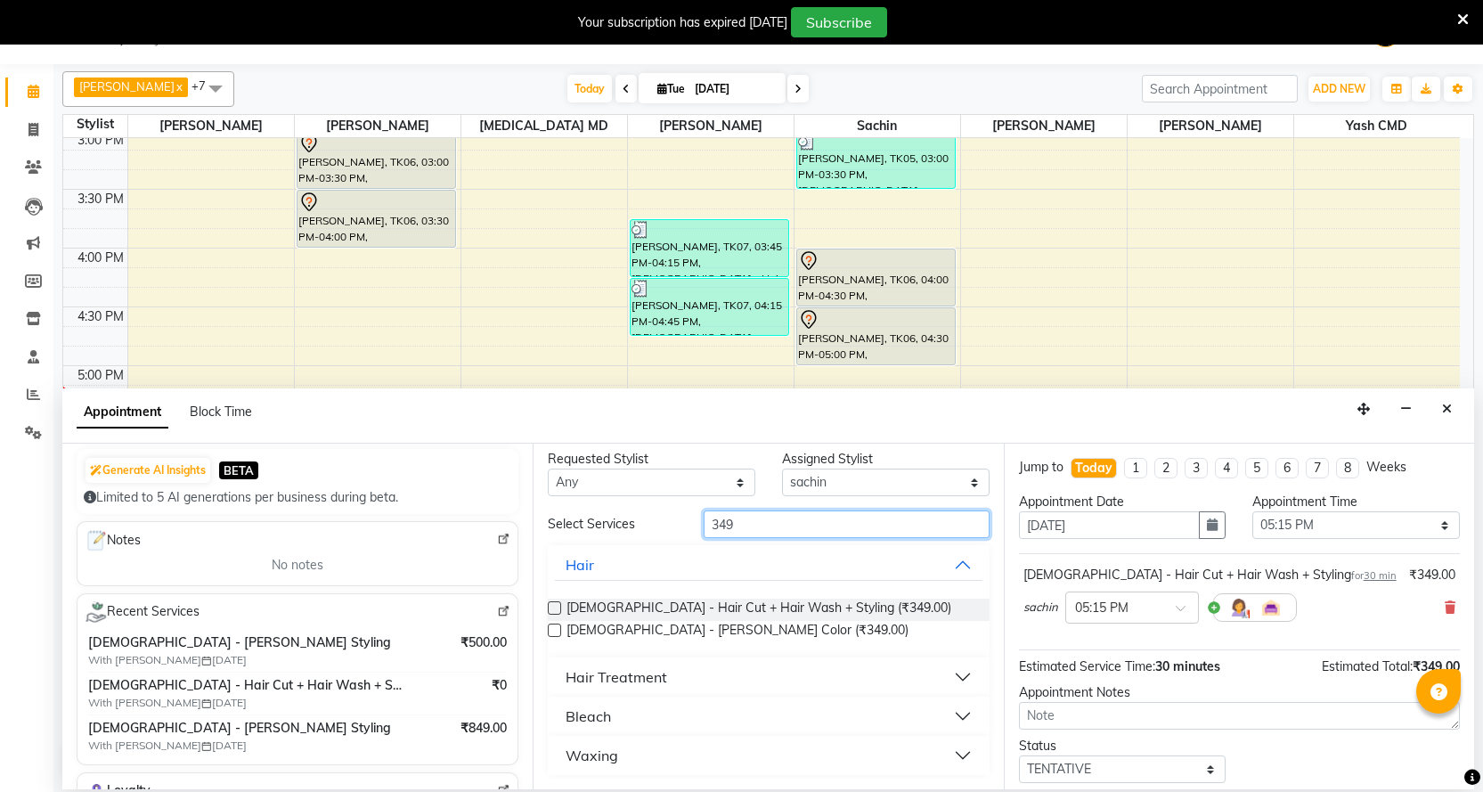
click at [773, 525] on input "349" at bounding box center [846, 524] width 285 height 28
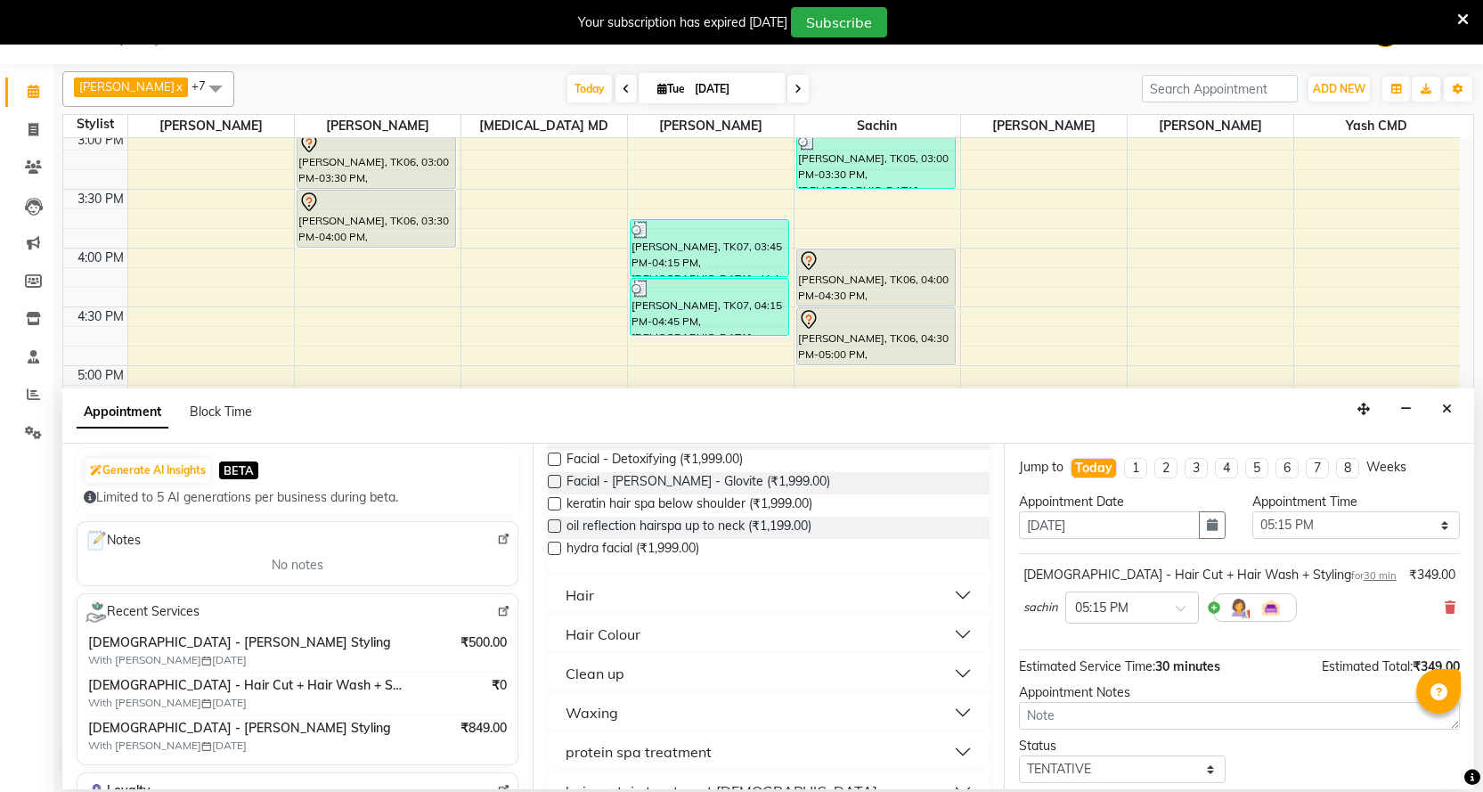
scroll to position [186, 0]
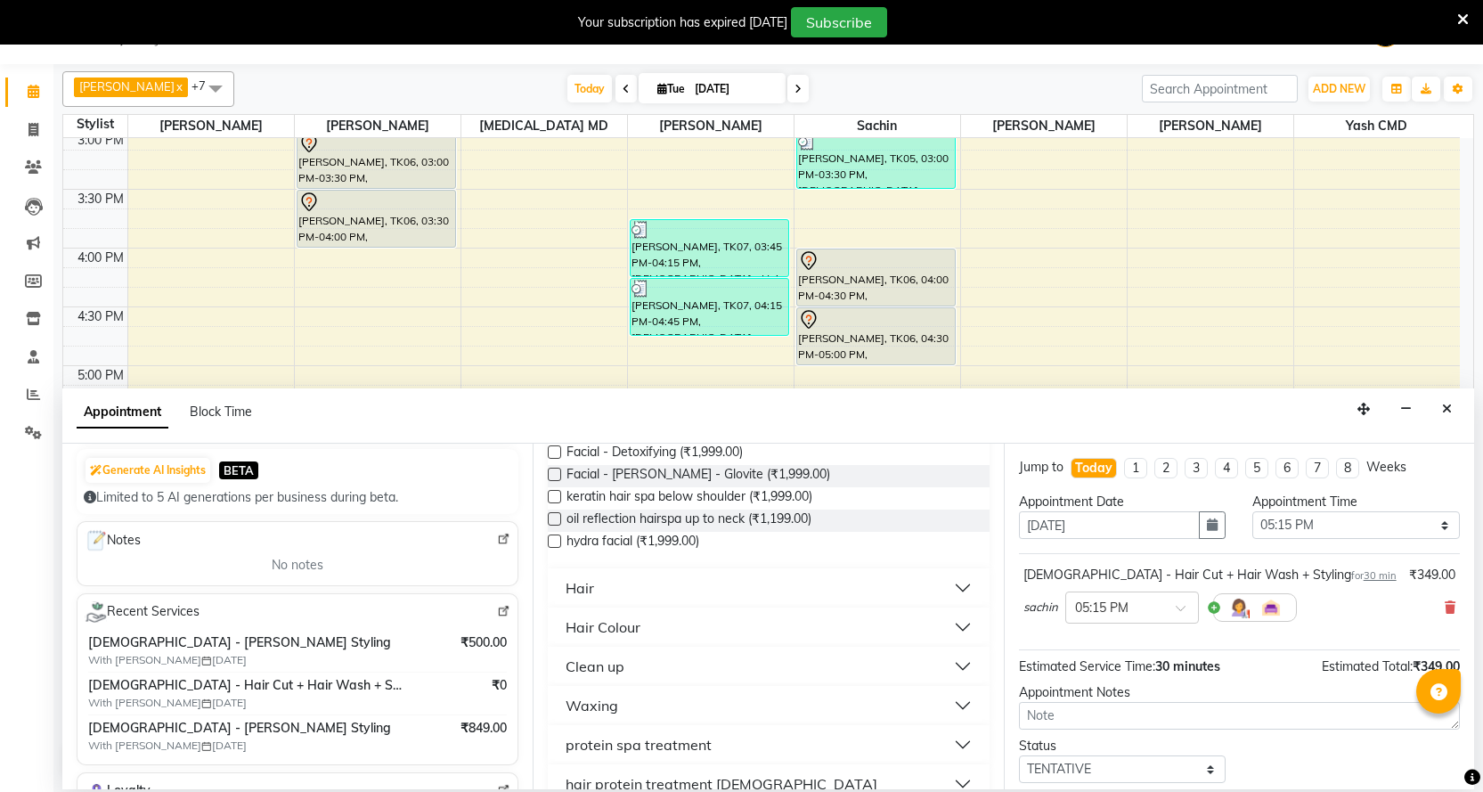
click at [612, 589] on button "Hair" at bounding box center [768, 588] width 427 height 32
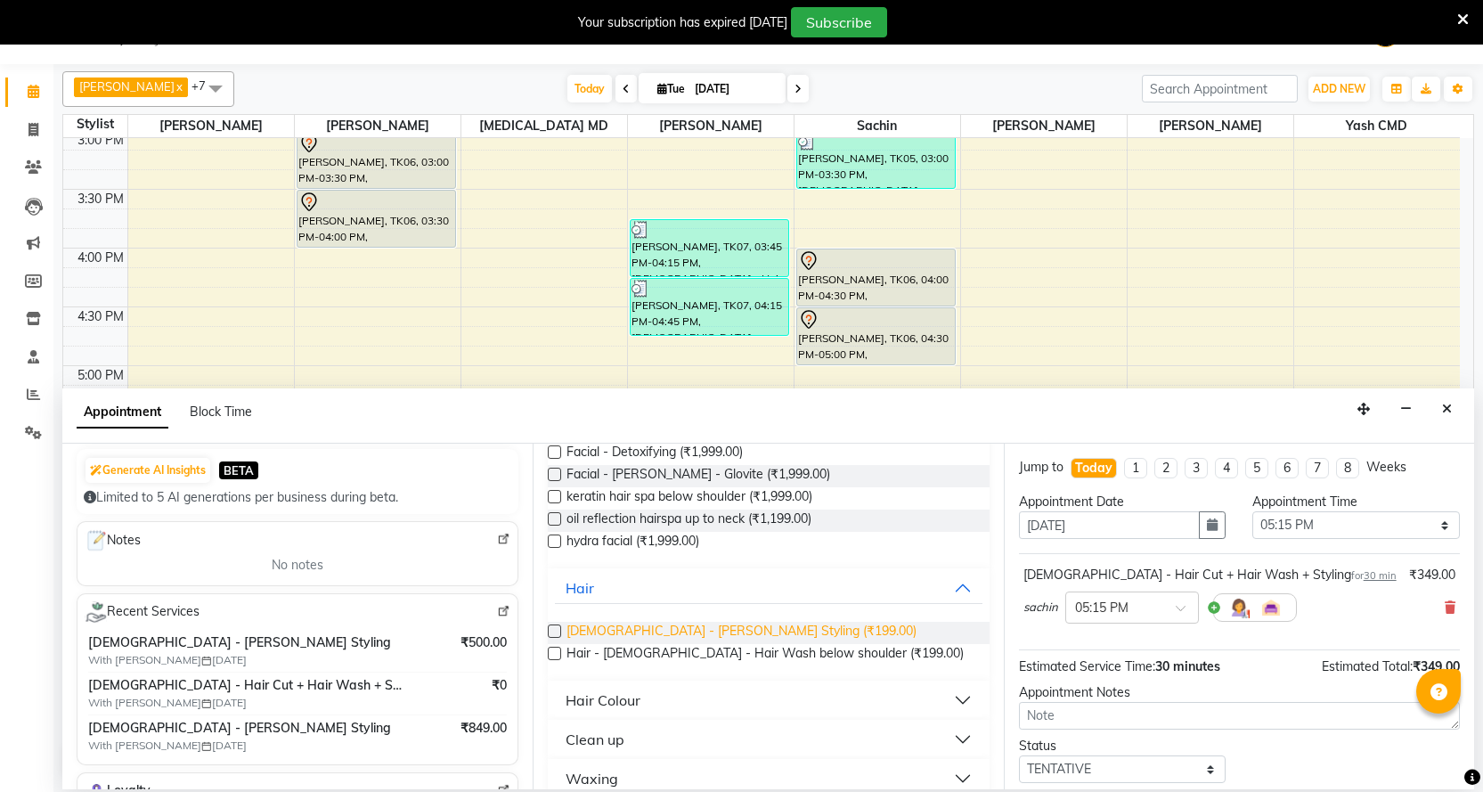
click at [683, 630] on span "[DEMOGRAPHIC_DATA] - [PERSON_NAME] Styling (₹199.00)" at bounding box center [741, 633] width 350 height 22
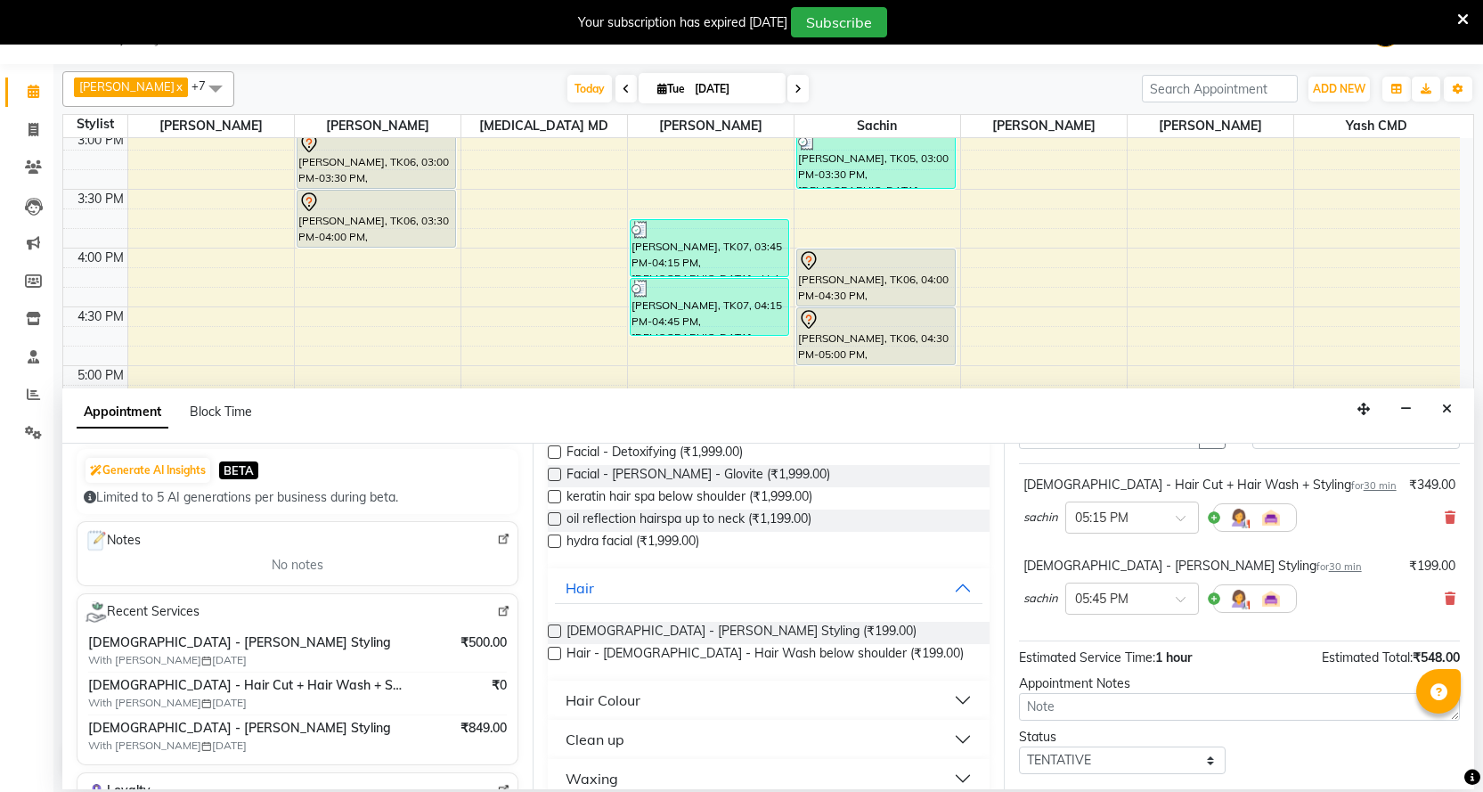
scroll to position [187, 0]
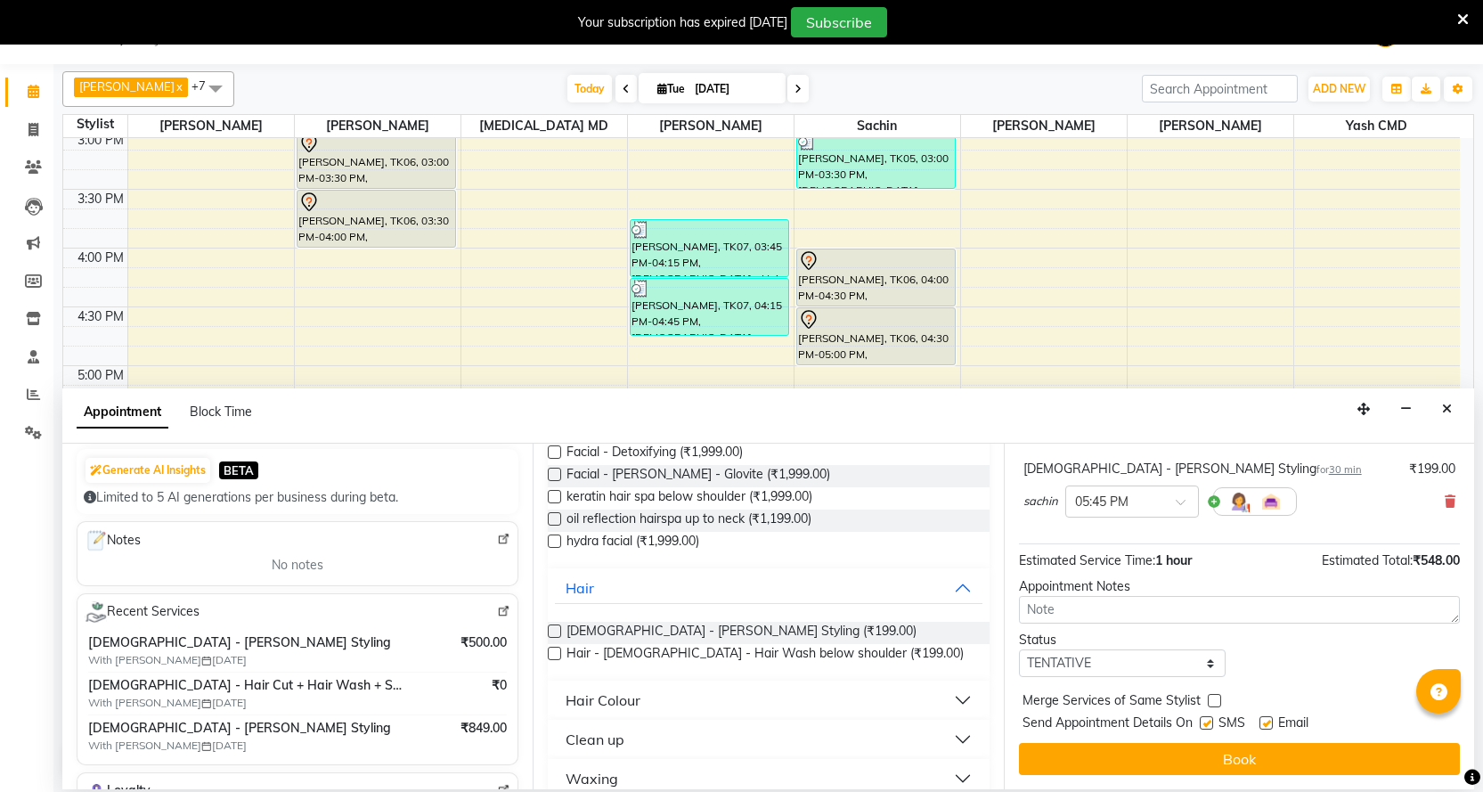
click at [1193, 753] on button "Book" at bounding box center [1239, 759] width 441 height 32
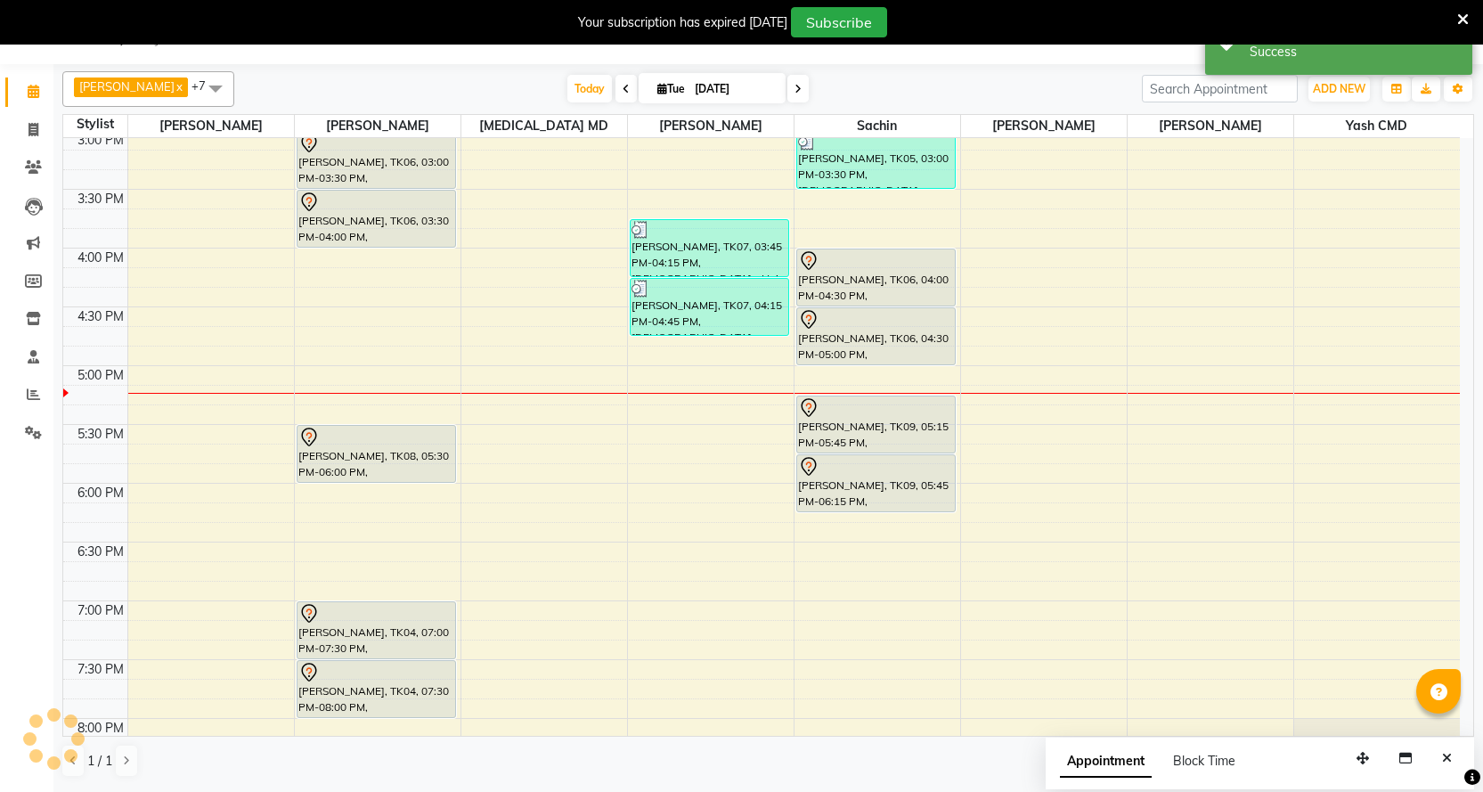
scroll to position [0, 0]
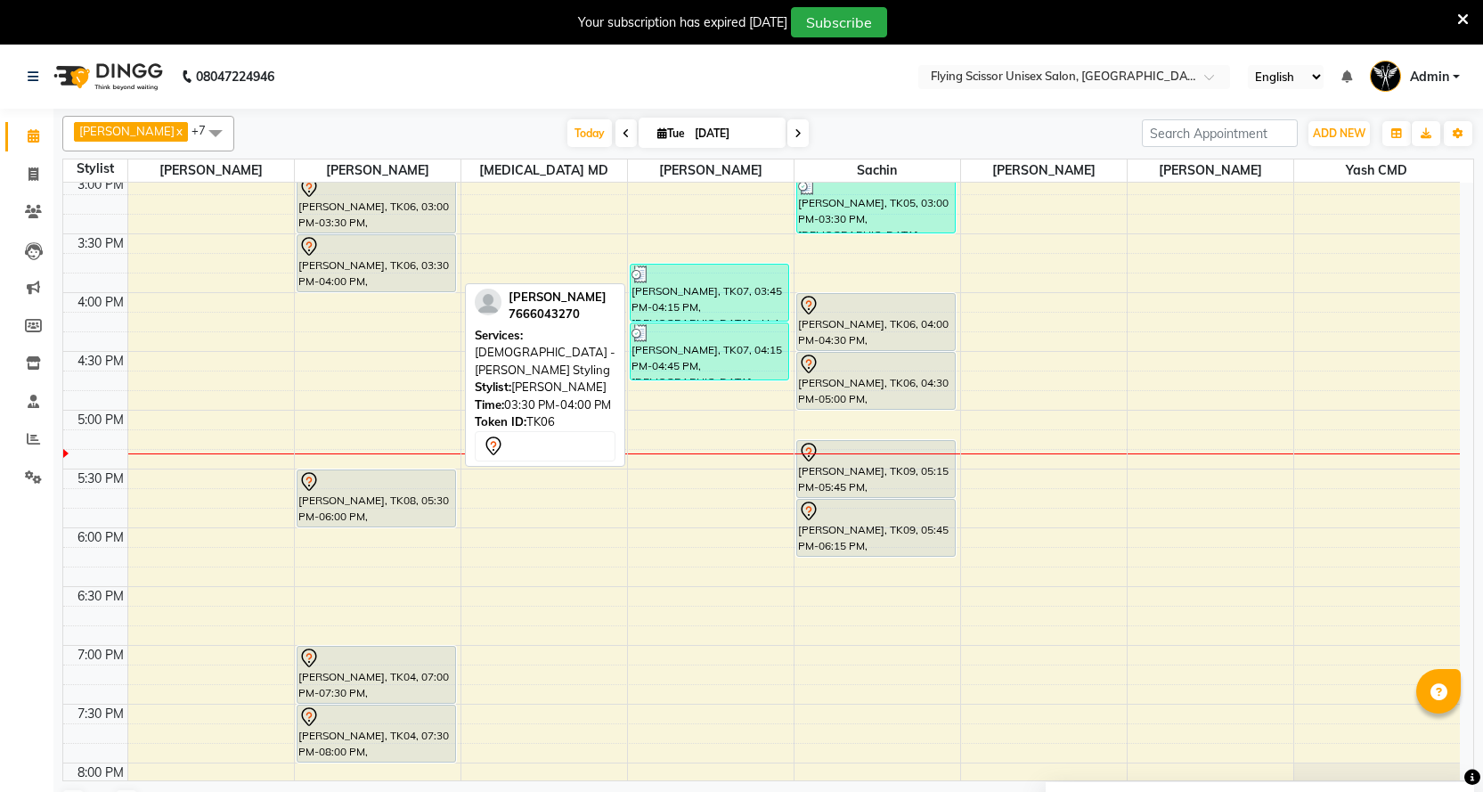
click at [358, 252] on div at bounding box center [376, 246] width 156 height 21
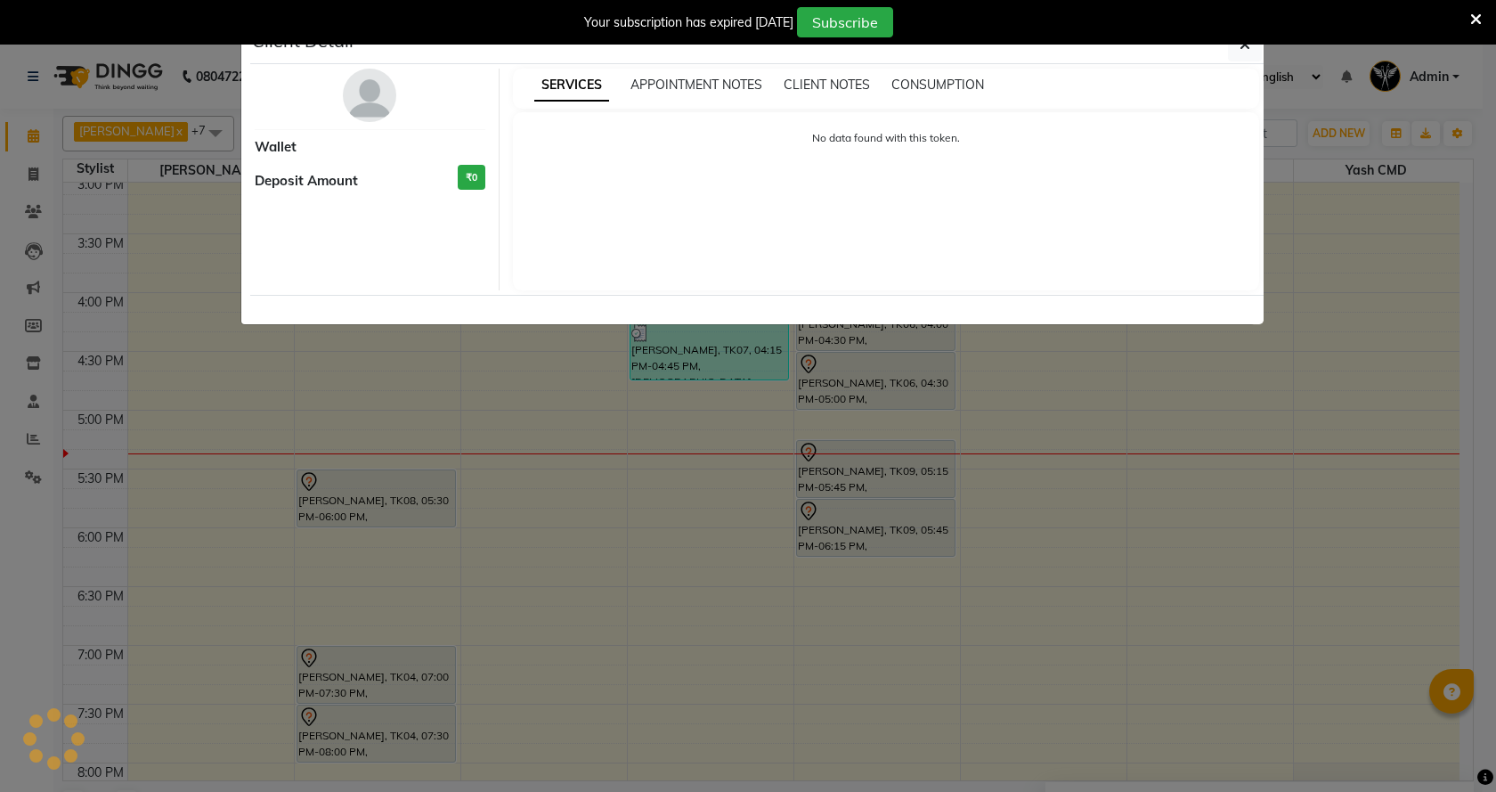
click at [371, 99] on img at bounding box center [369, 95] width 53 height 53
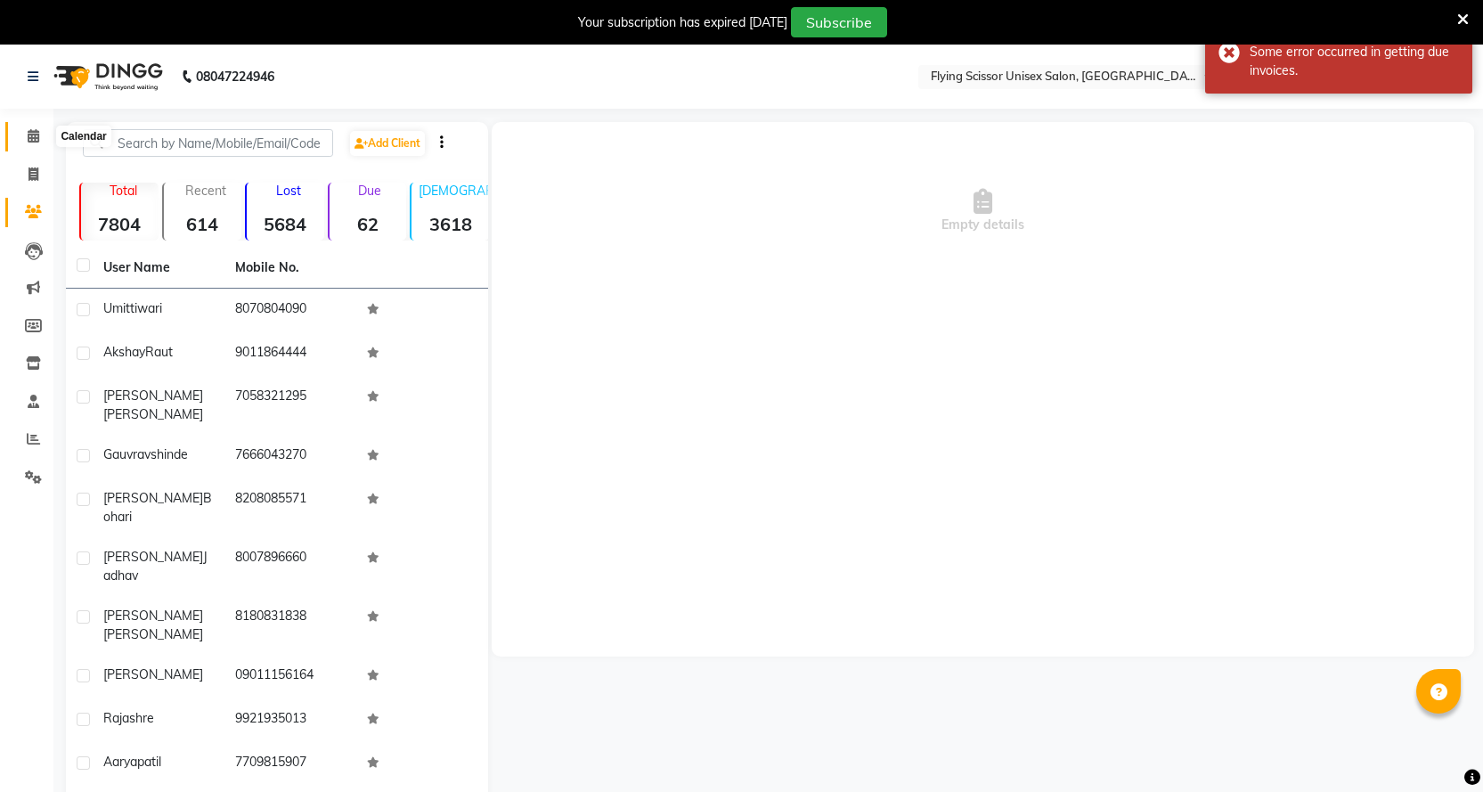
click at [19, 131] on span at bounding box center [33, 136] width 31 height 20
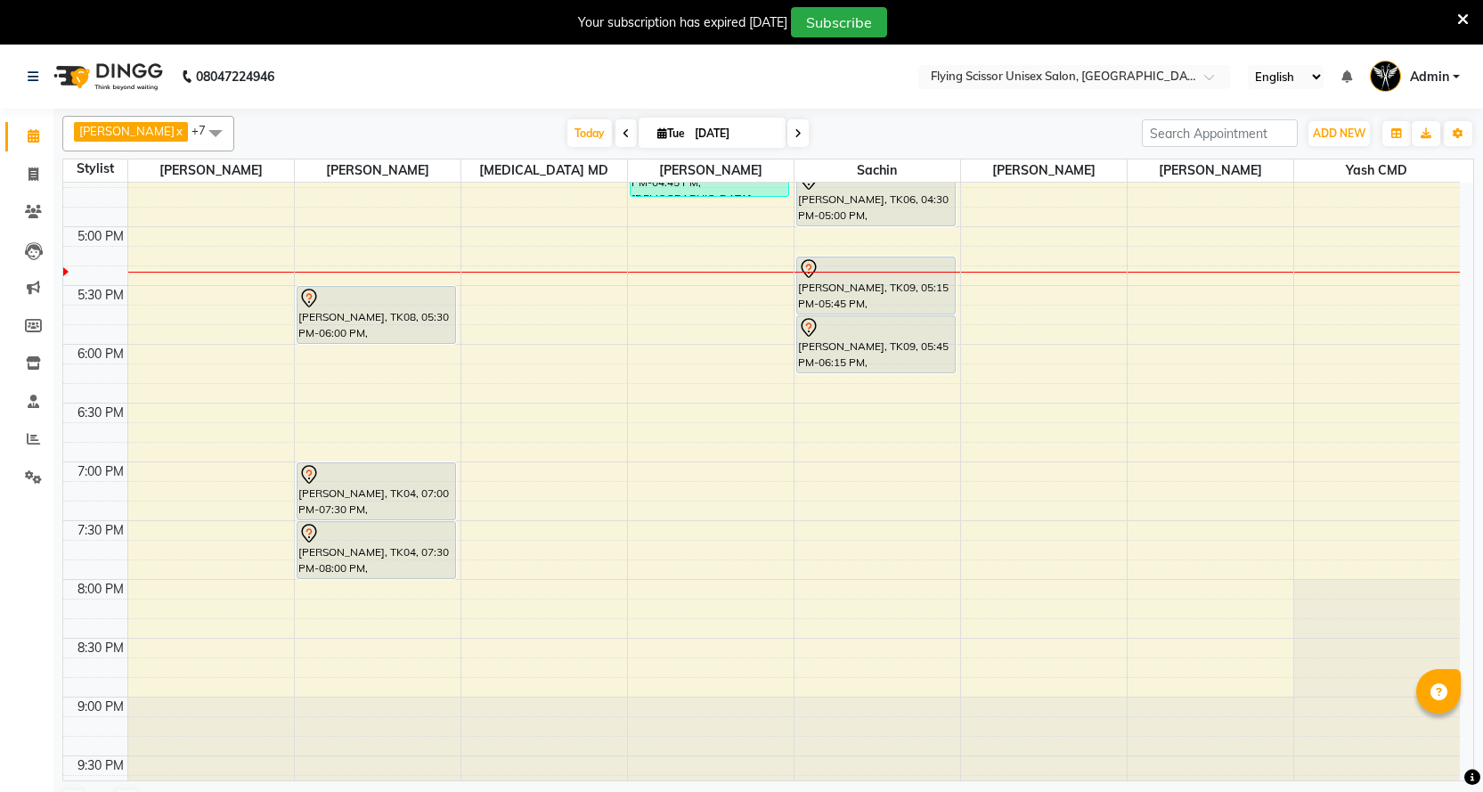
scroll to position [540, 0]
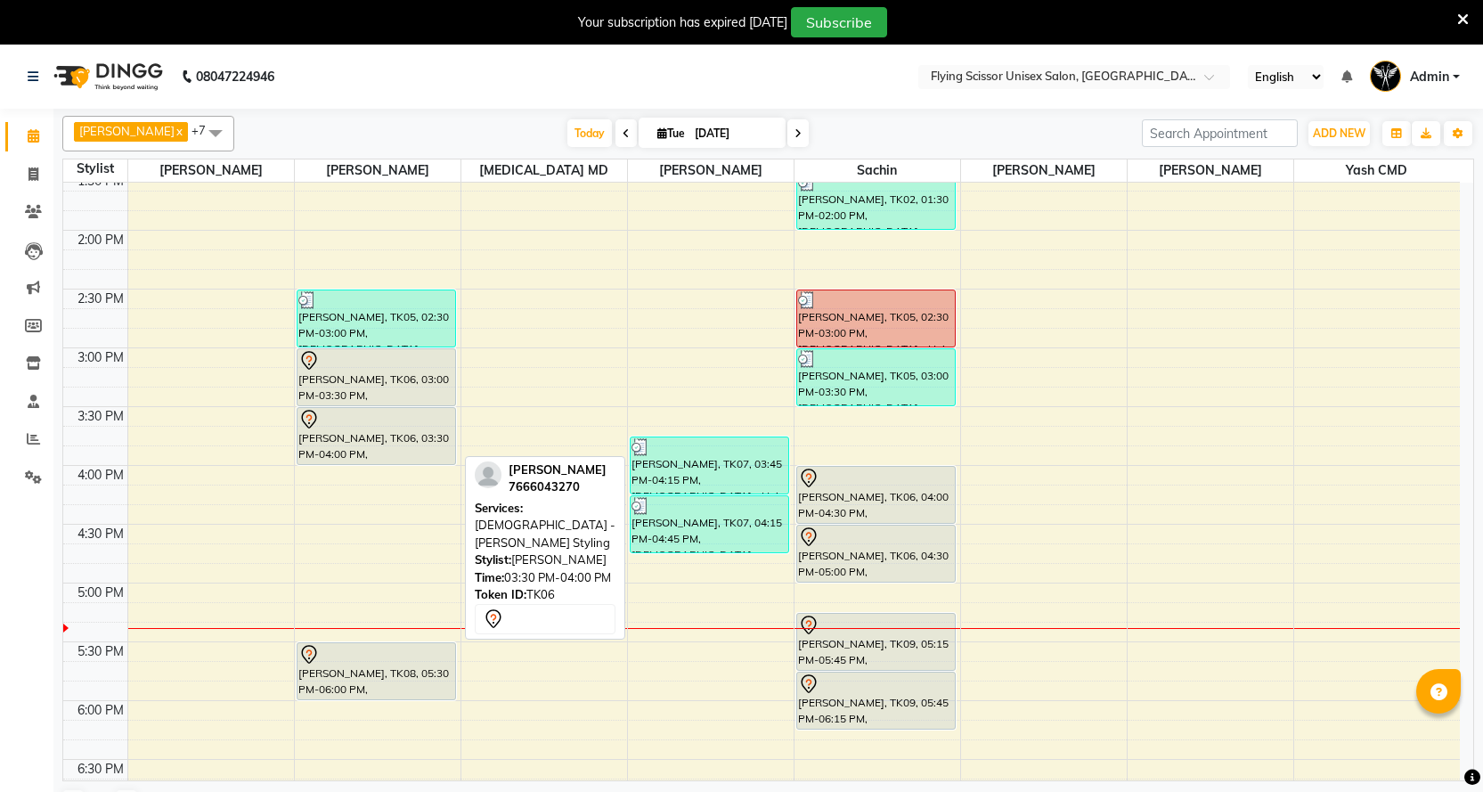
click at [346, 409] on div "[PERSON_NAME], TK03, 11:30 AM-12:30 PM, [DEMOGRAPHIC_DATA] - Hair Cut + Hair Wa…" at bounding box center [378, 406] width 166 height 1527
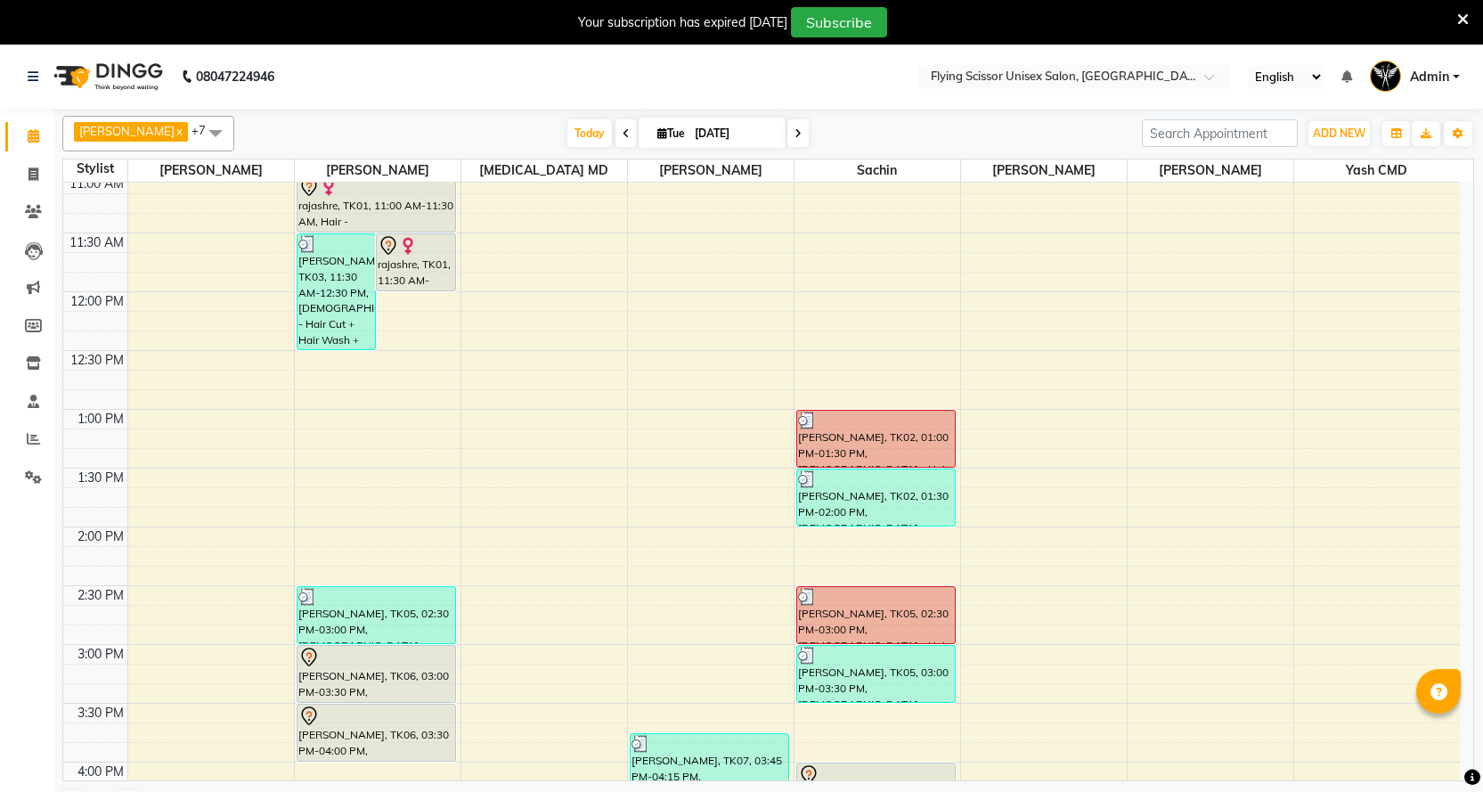
scroll to position [445, 0]
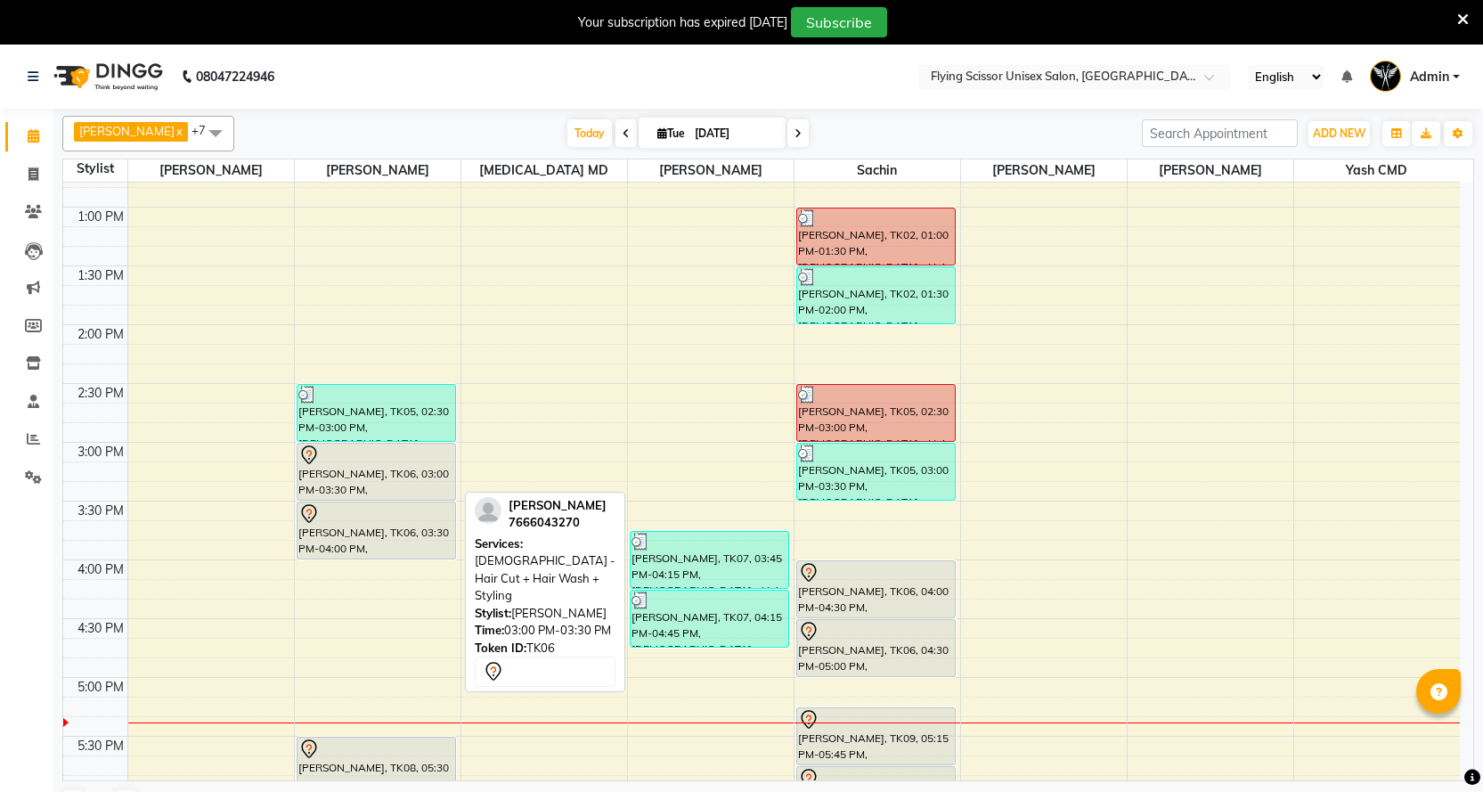
click at [400, 496] on div at bounding box center [376, 499] width 158 height 7
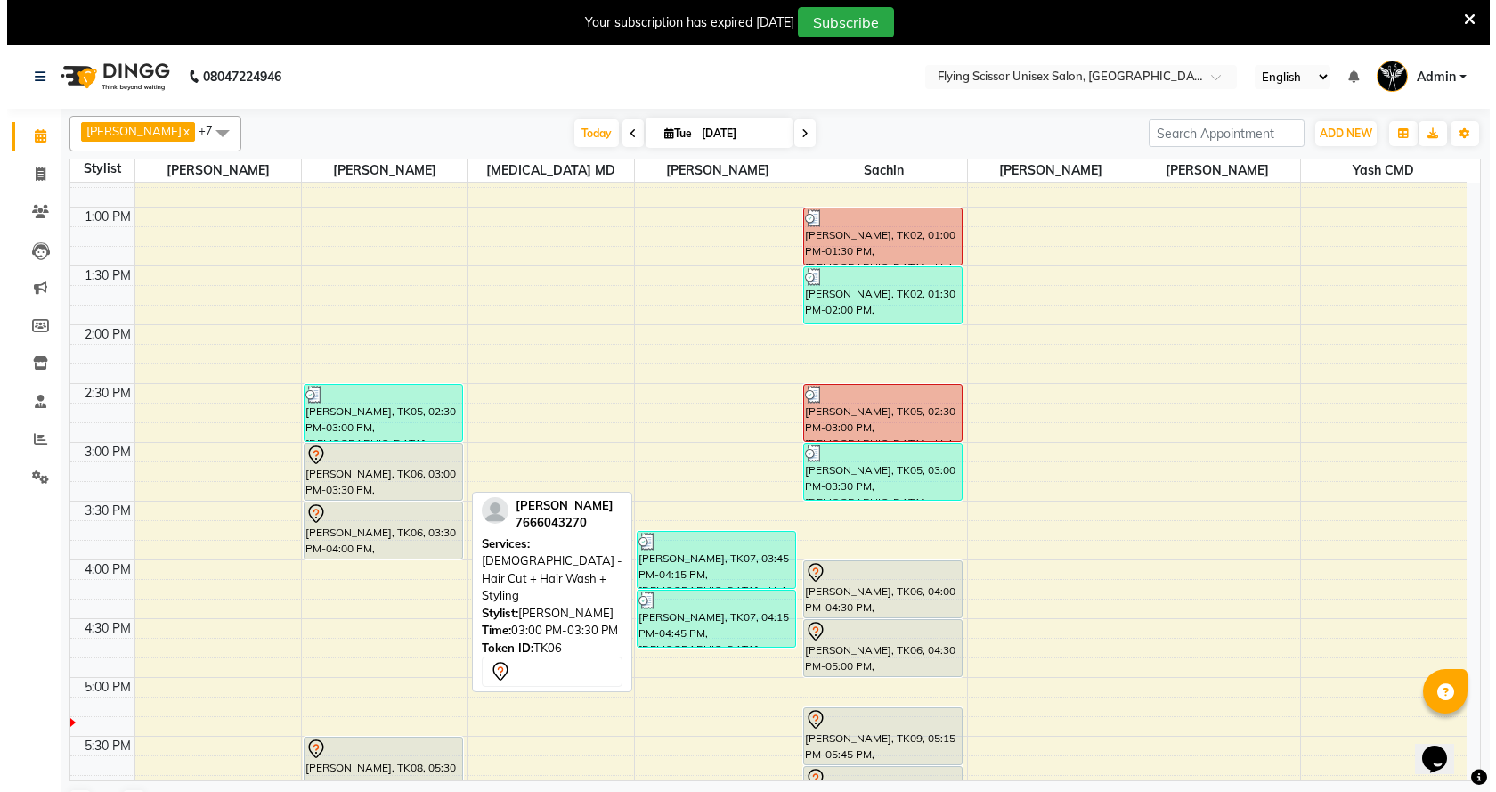
scroll to position [0, 0]
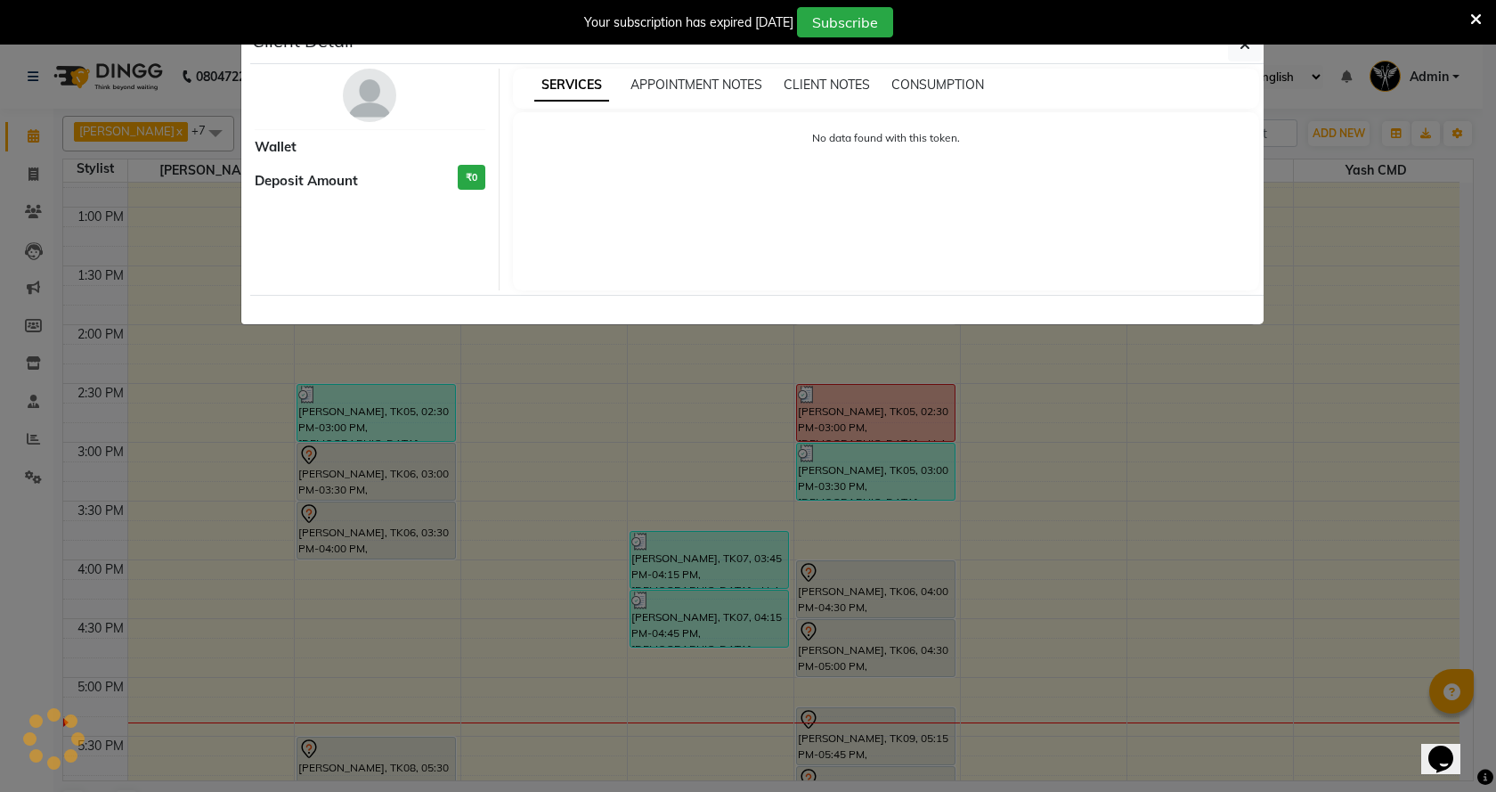
select select "7"
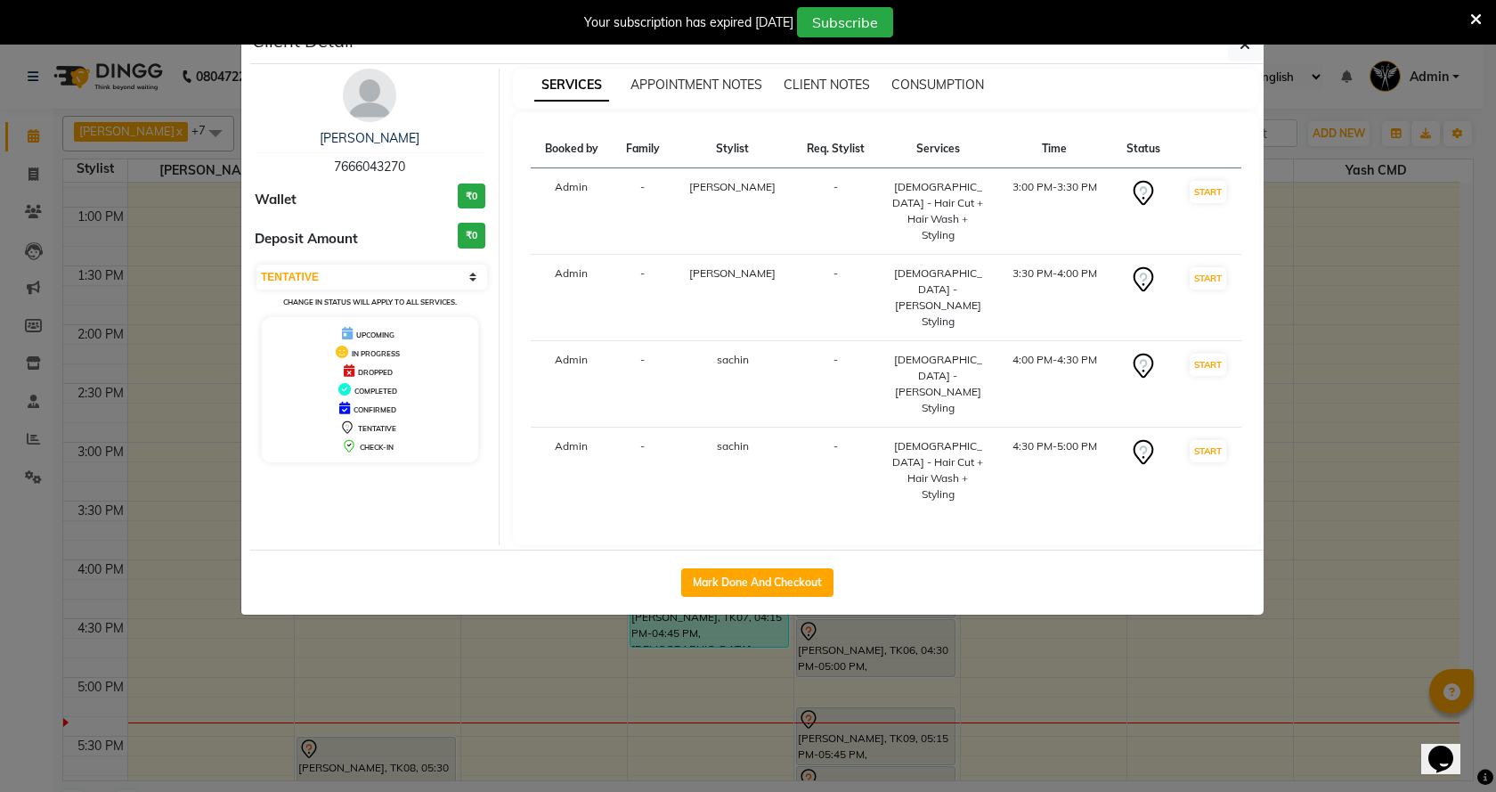
click at [353, 110] on img at bounding box center [369, 95] width 53 height 53
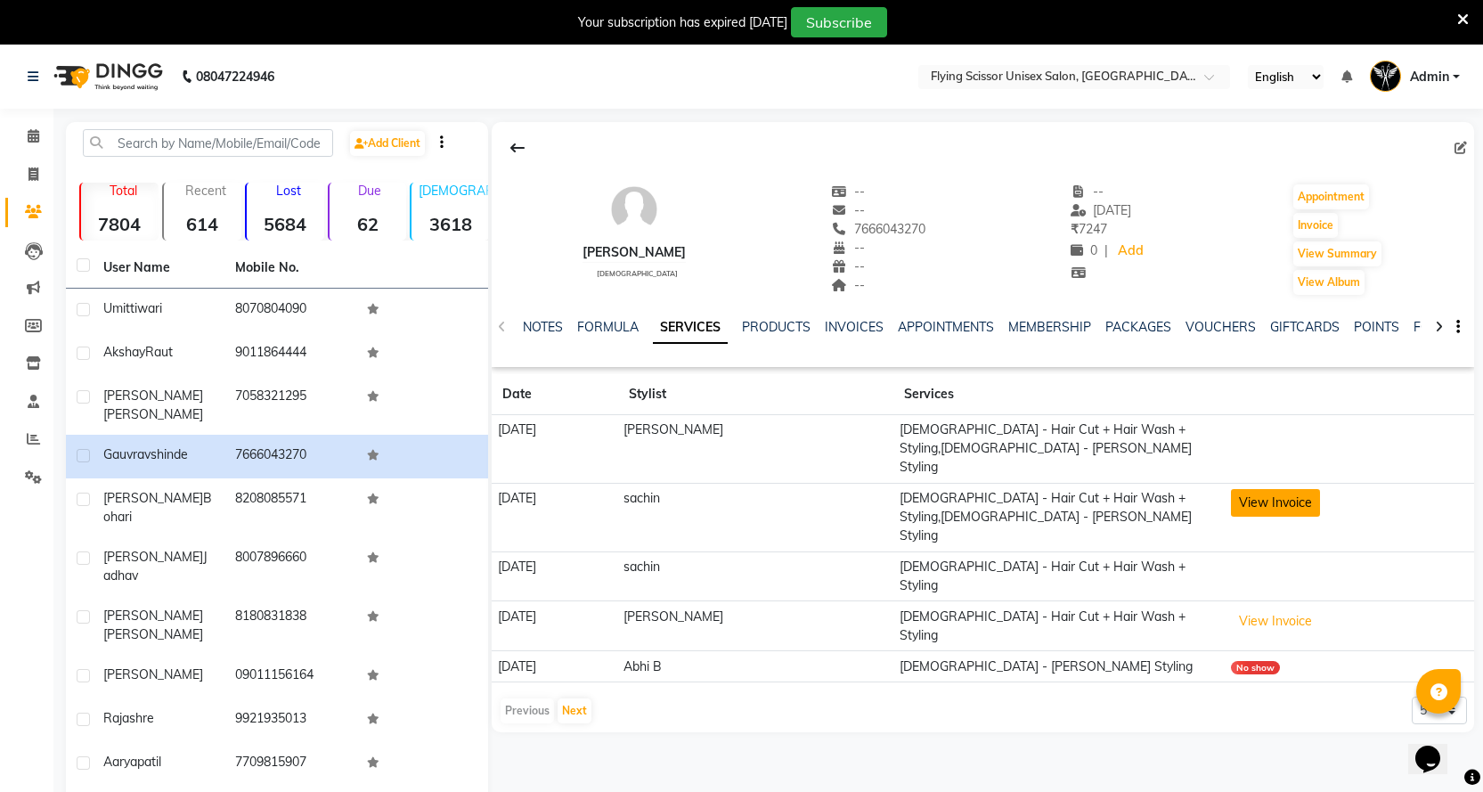
click at [1261, 489] on button "View Invoice" at bounding box center [1275, 503] width 89 height 28
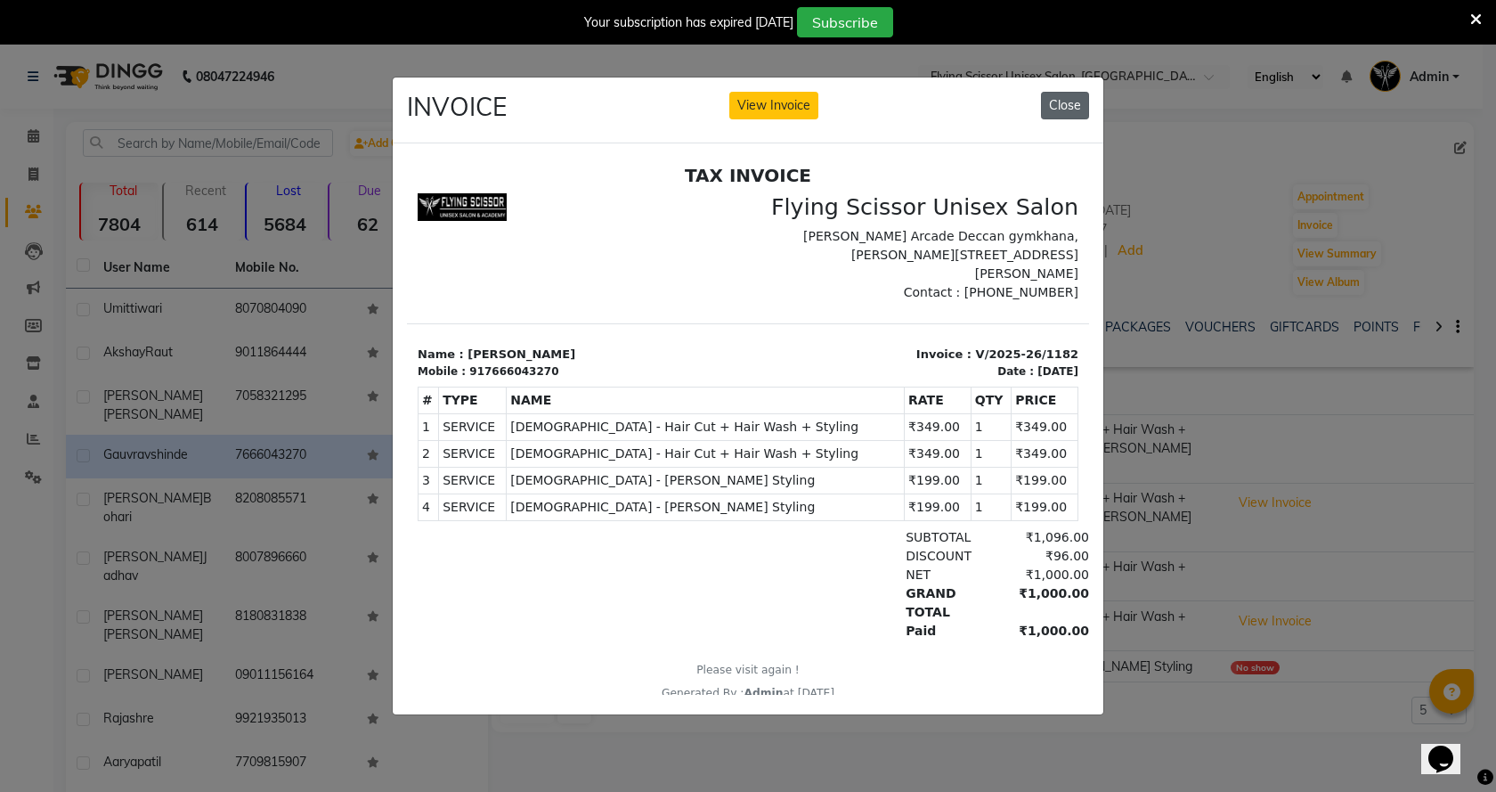
drag, startPoint x: 1054, startPoint y: 78, endPoint x: 1053, endPoint y: 102, distance: 24.1
click at [1053, 102] on div "INVOICE View Invoice Close" at bounding box center [748, 110] width 711 height 67
click at [1053, 102] on button "Close" at bounding box center [1065, 106] width 48 height 28
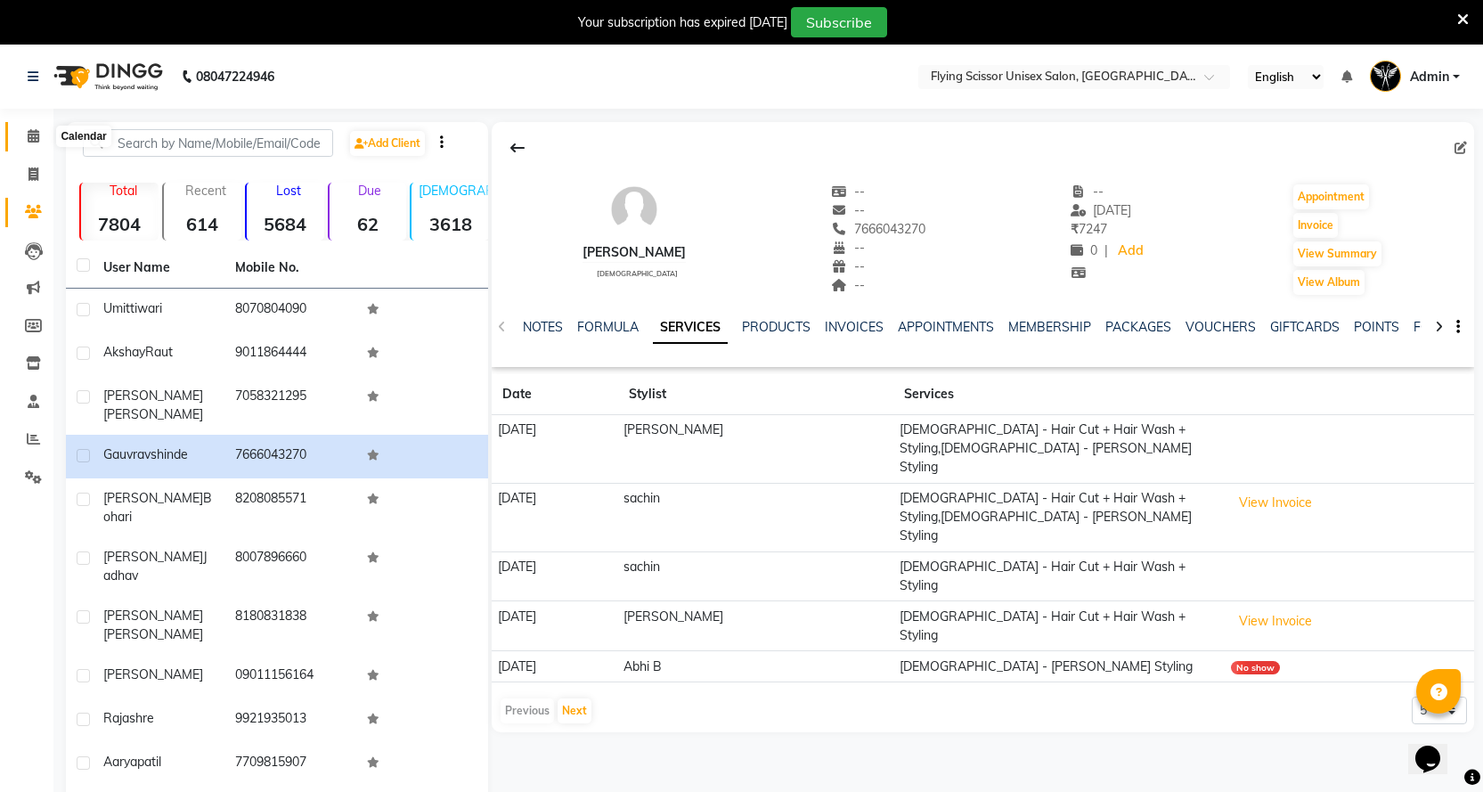
click at [29, 143] on span at bounding box center [33, 136] width 31 height 20
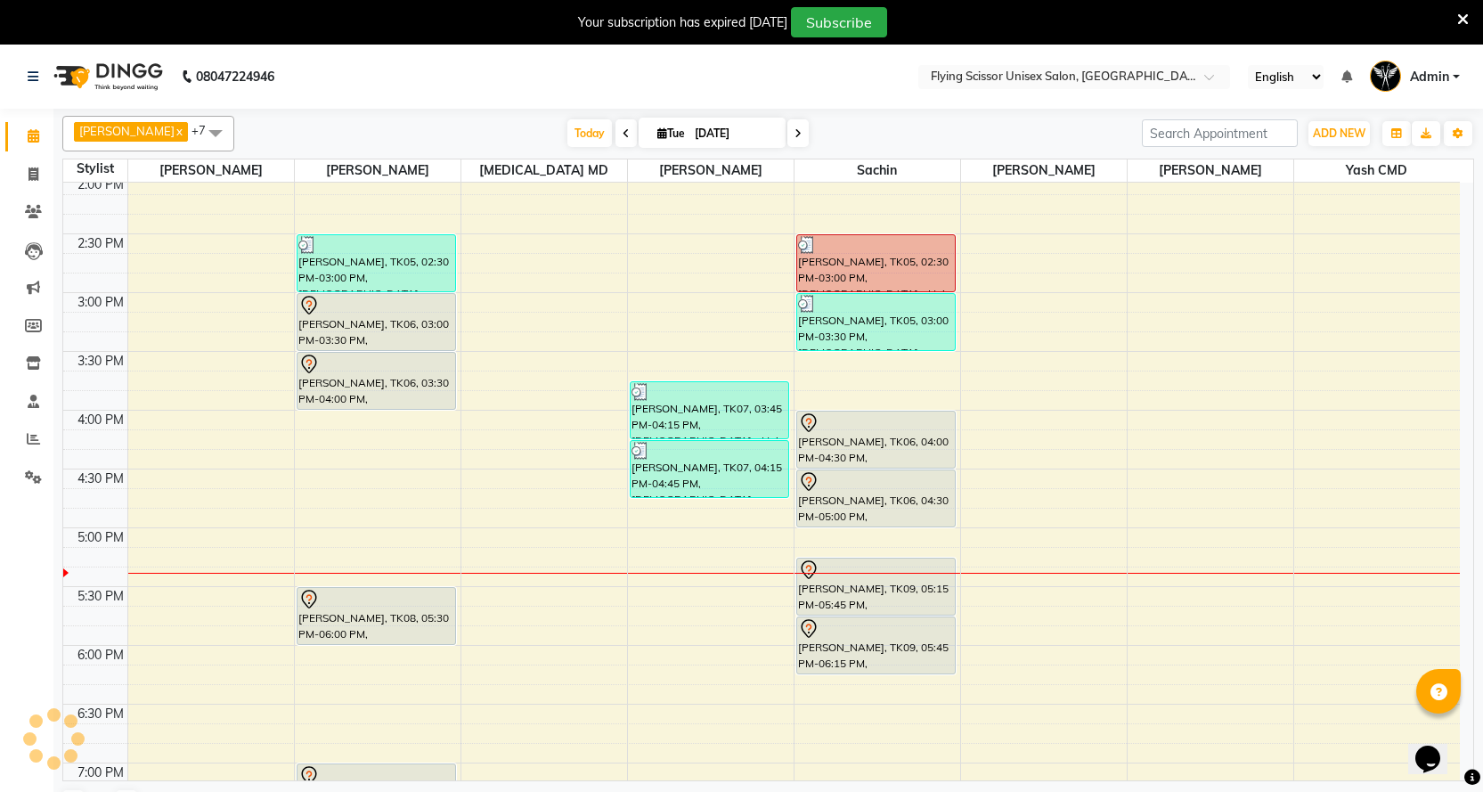
scroll to position [712, 0]
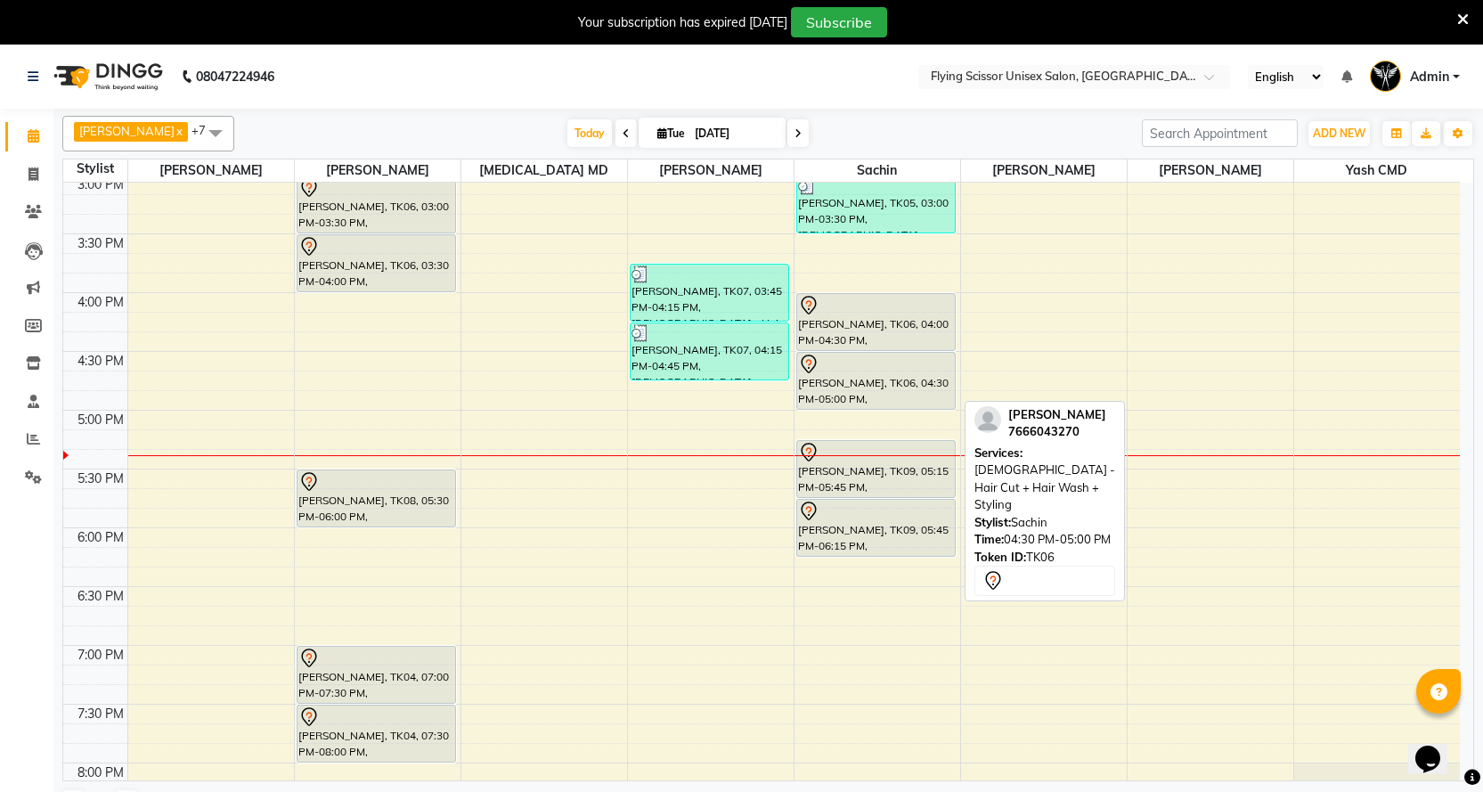
click at [874, 370] on div at bounding box center [876, 364] width 156 height 21
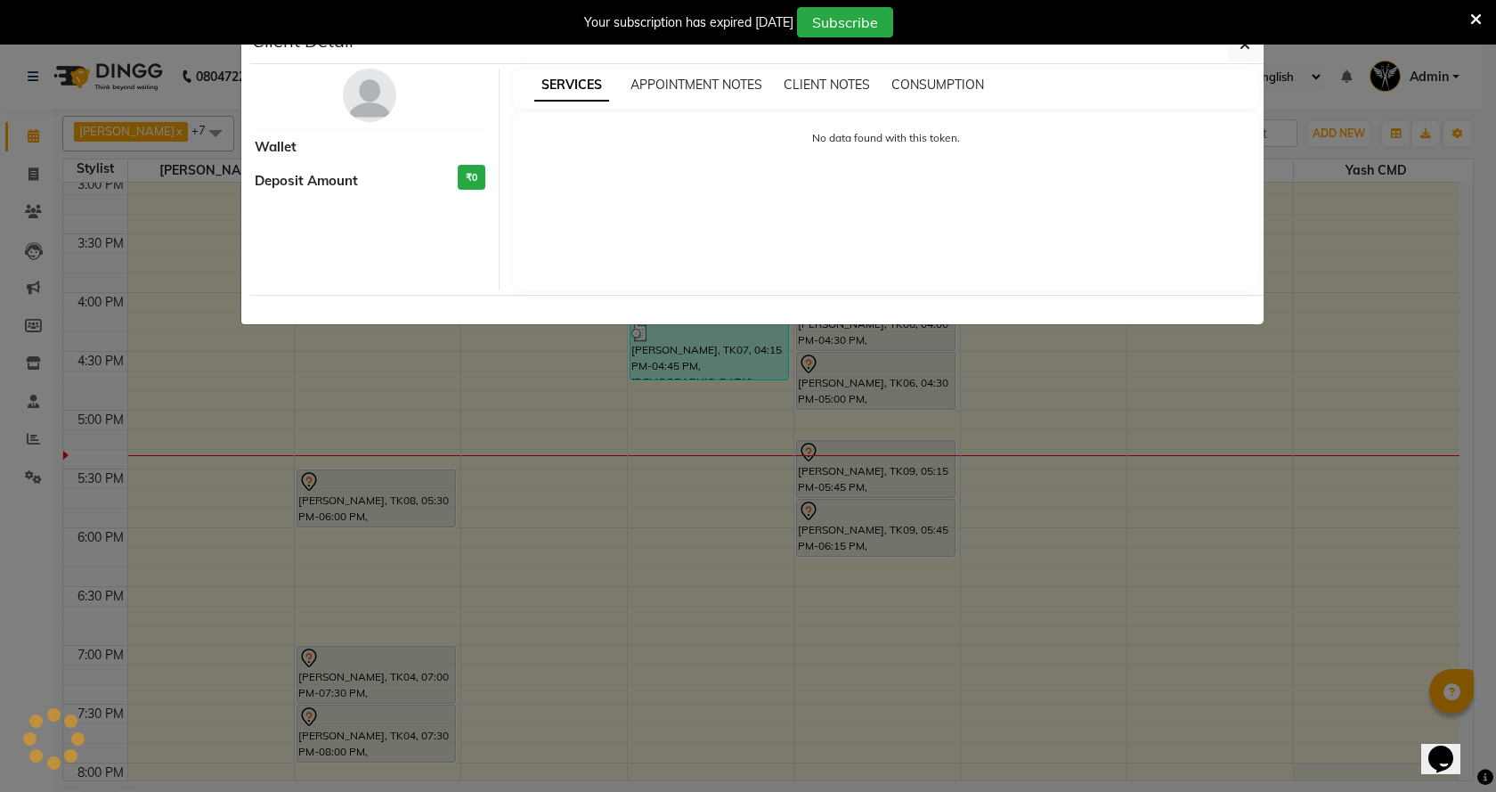
select select "7"
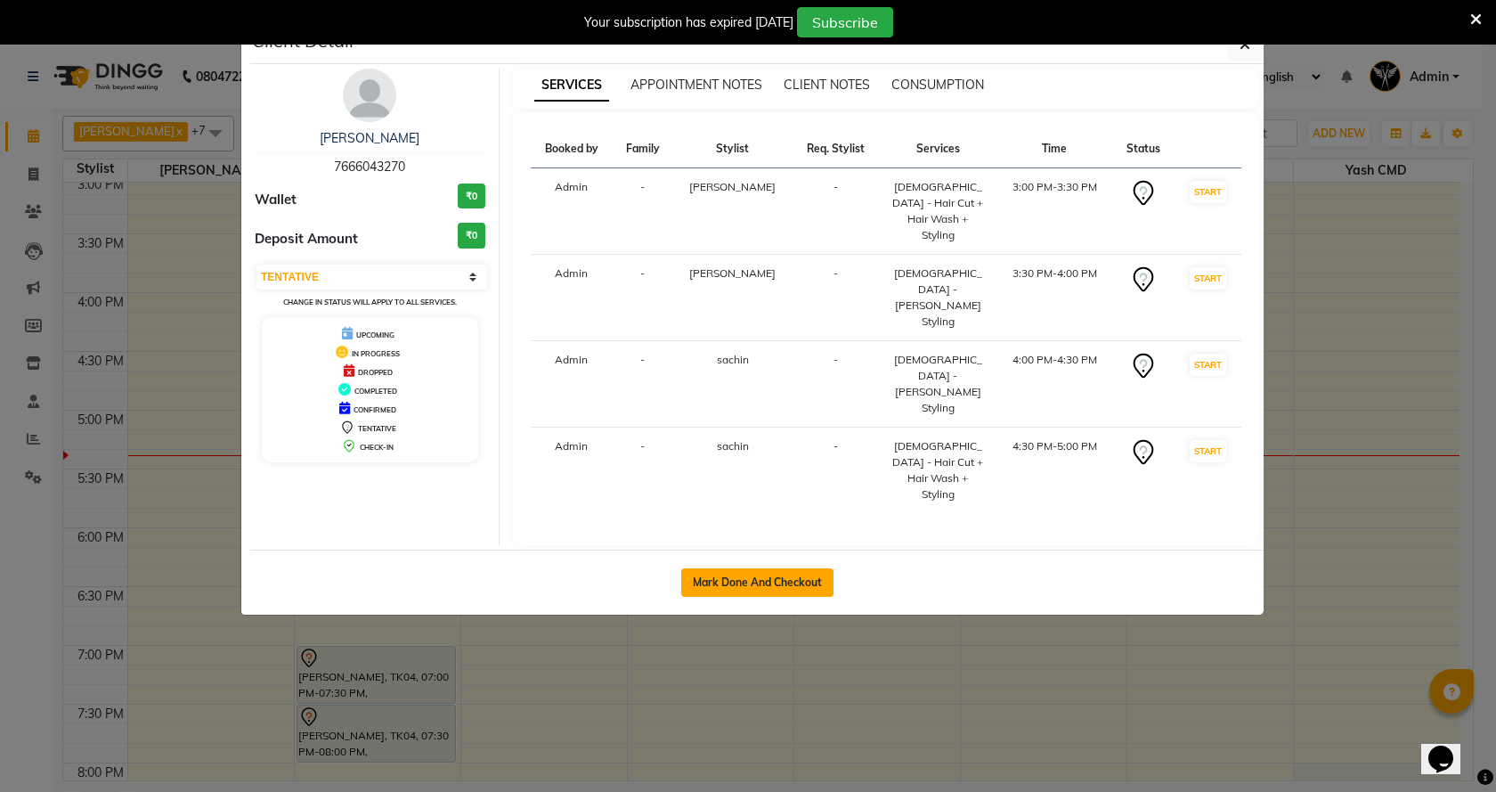
click at [748, 568] on button "Mark Done And Checkout" at bounding box center [757, 582] width 152 height 28
select select "service"
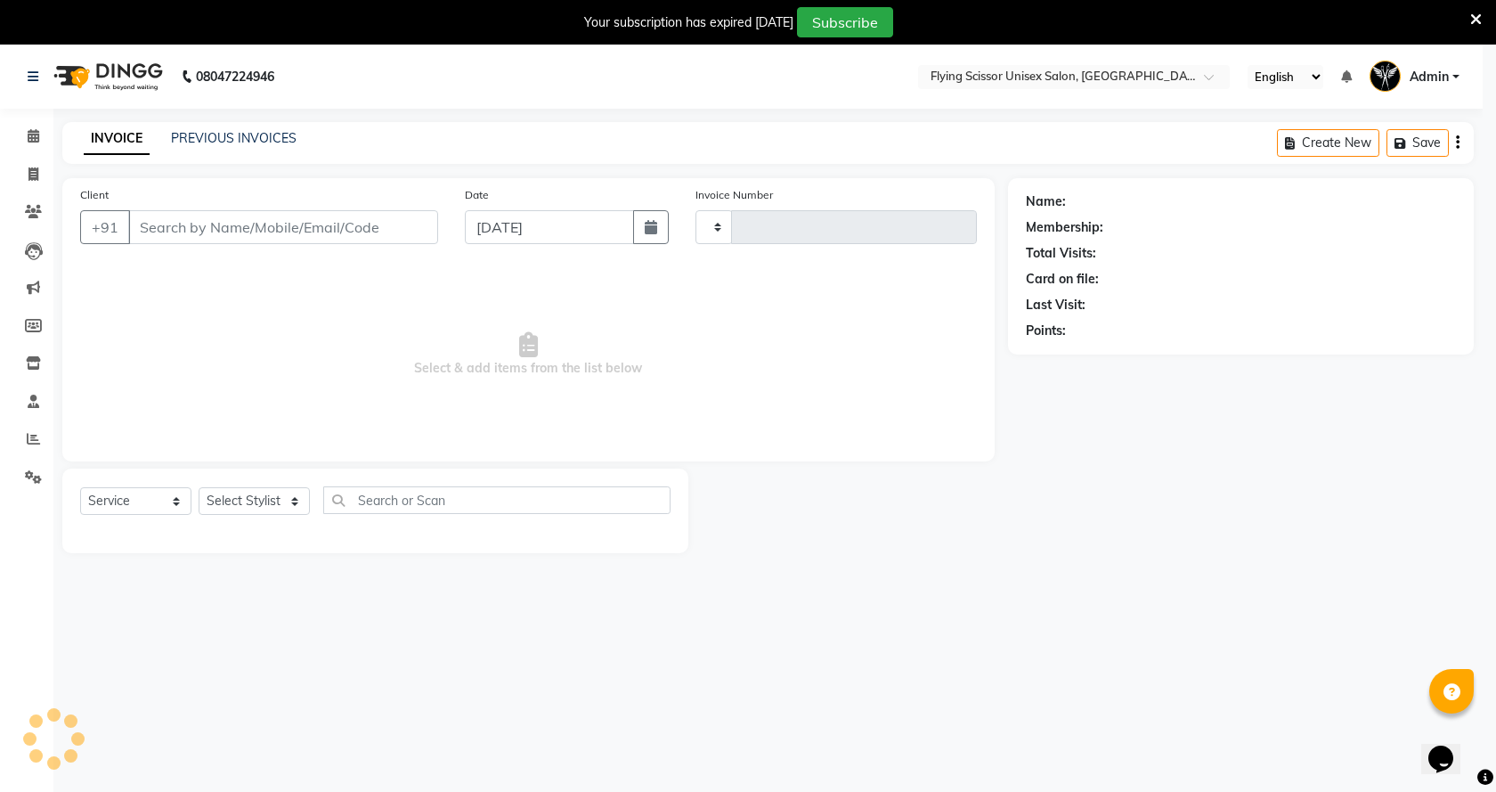
type input "1522"
select select "46"
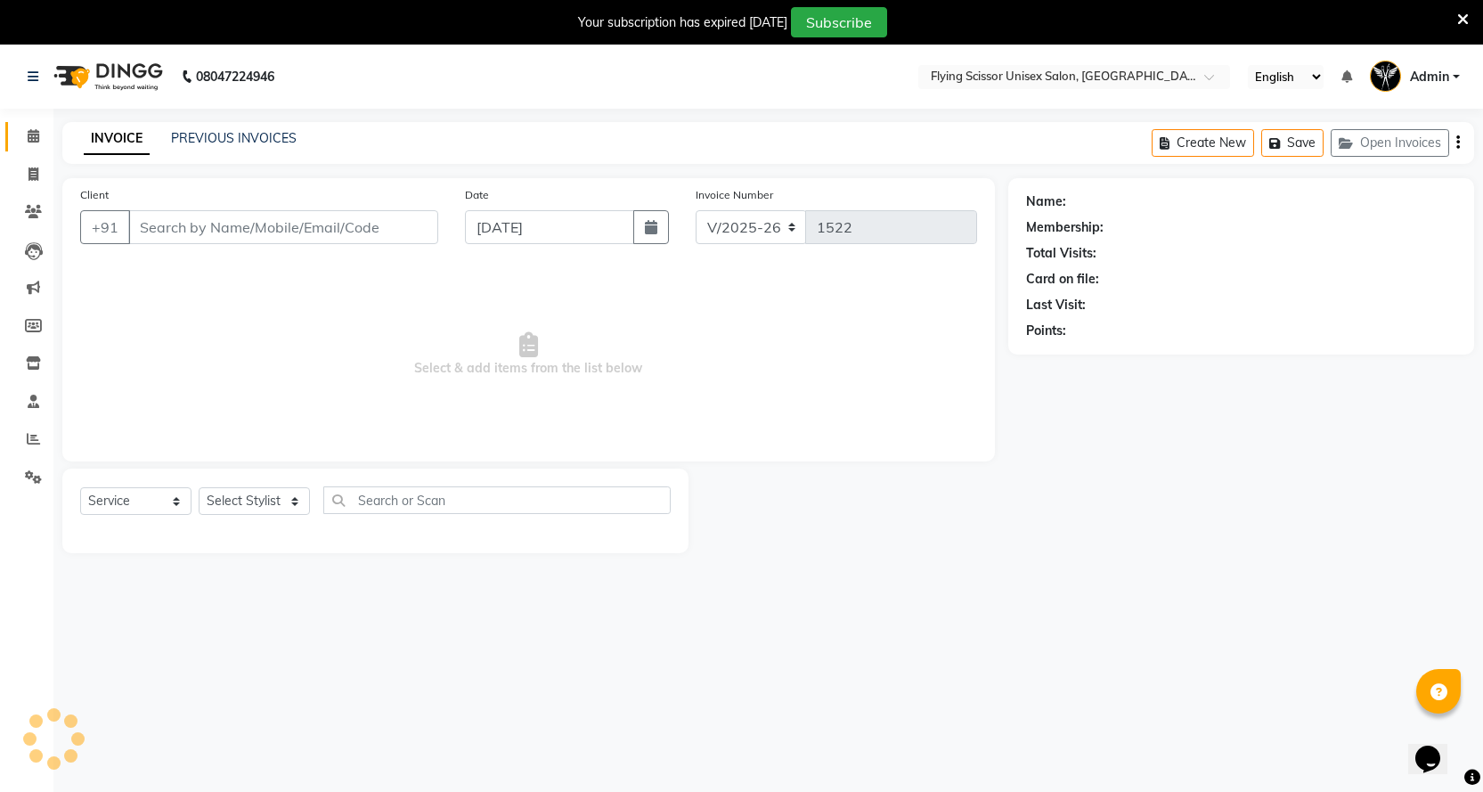
select select "membership"
select select "18390"
type input "7666043270"
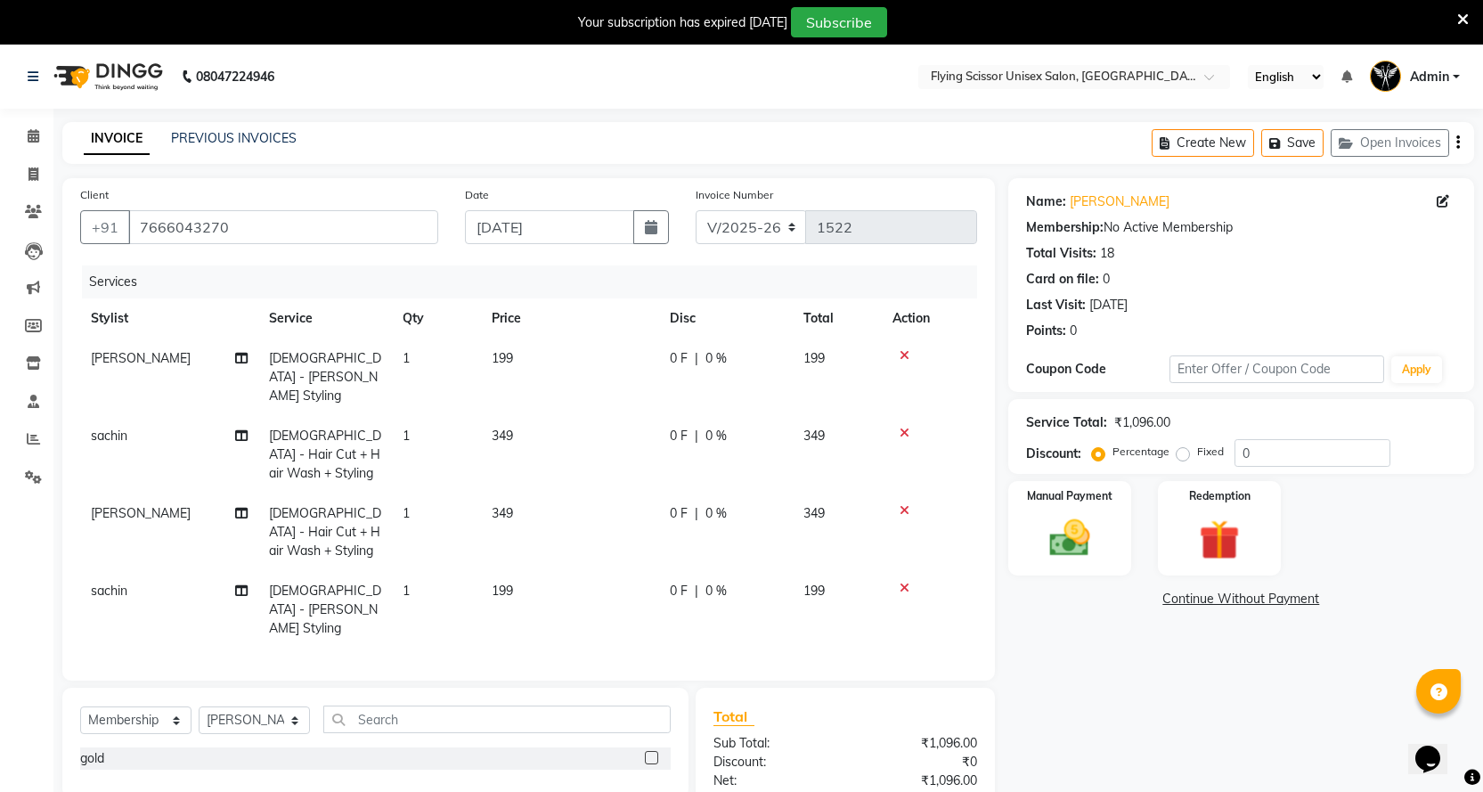
click at [899, 355] on div at bounding box center [929, 355] width 74 height 12
click at [912, 350] on div at bounding box center [929, 355] width 74 height 12
click at [901, 354] on icon at bounding box center [904, 355] width 10 height 12
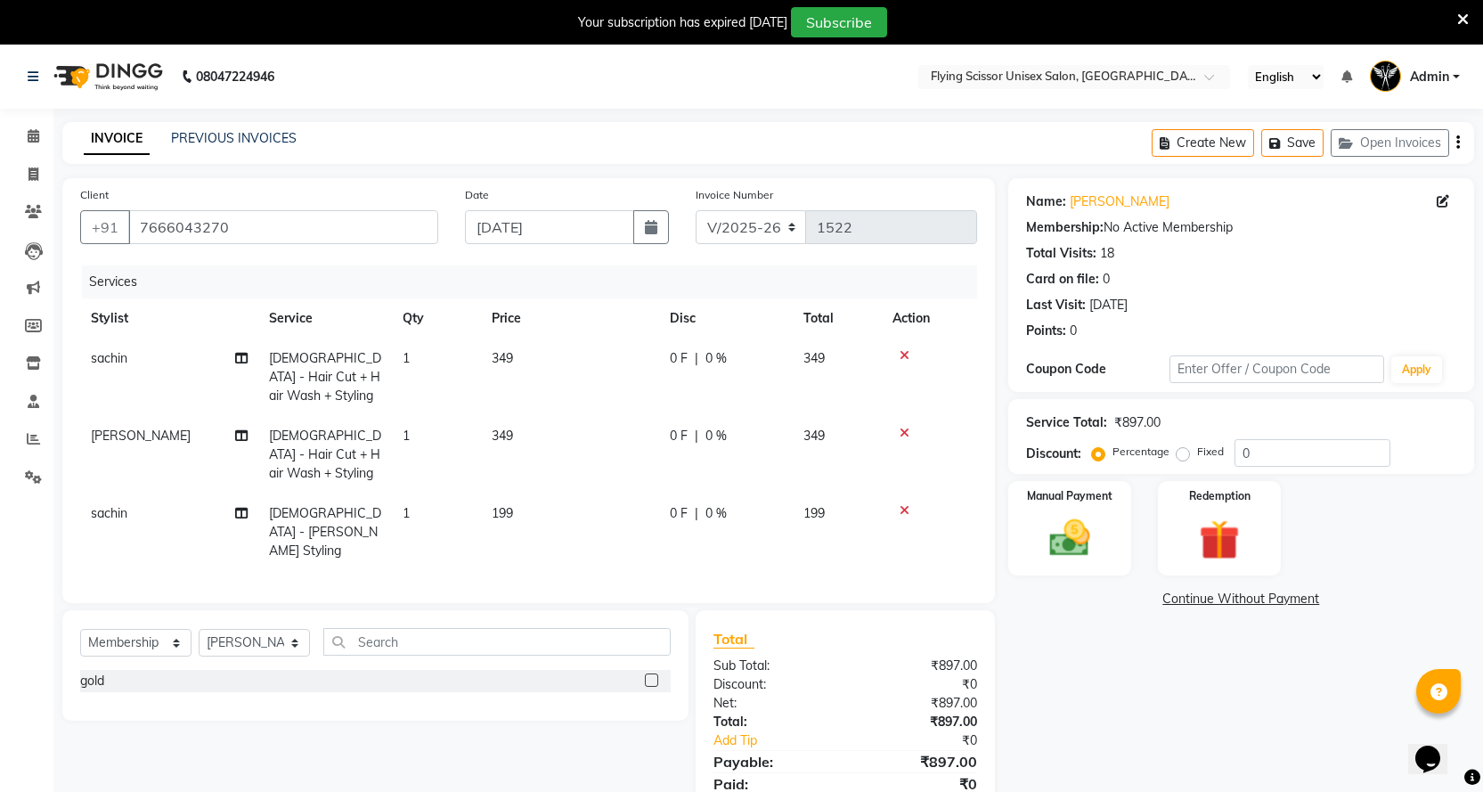
click at [573, 432] on td "349" at bounding box center [570, 454] width 178 height 77
select select "18390"
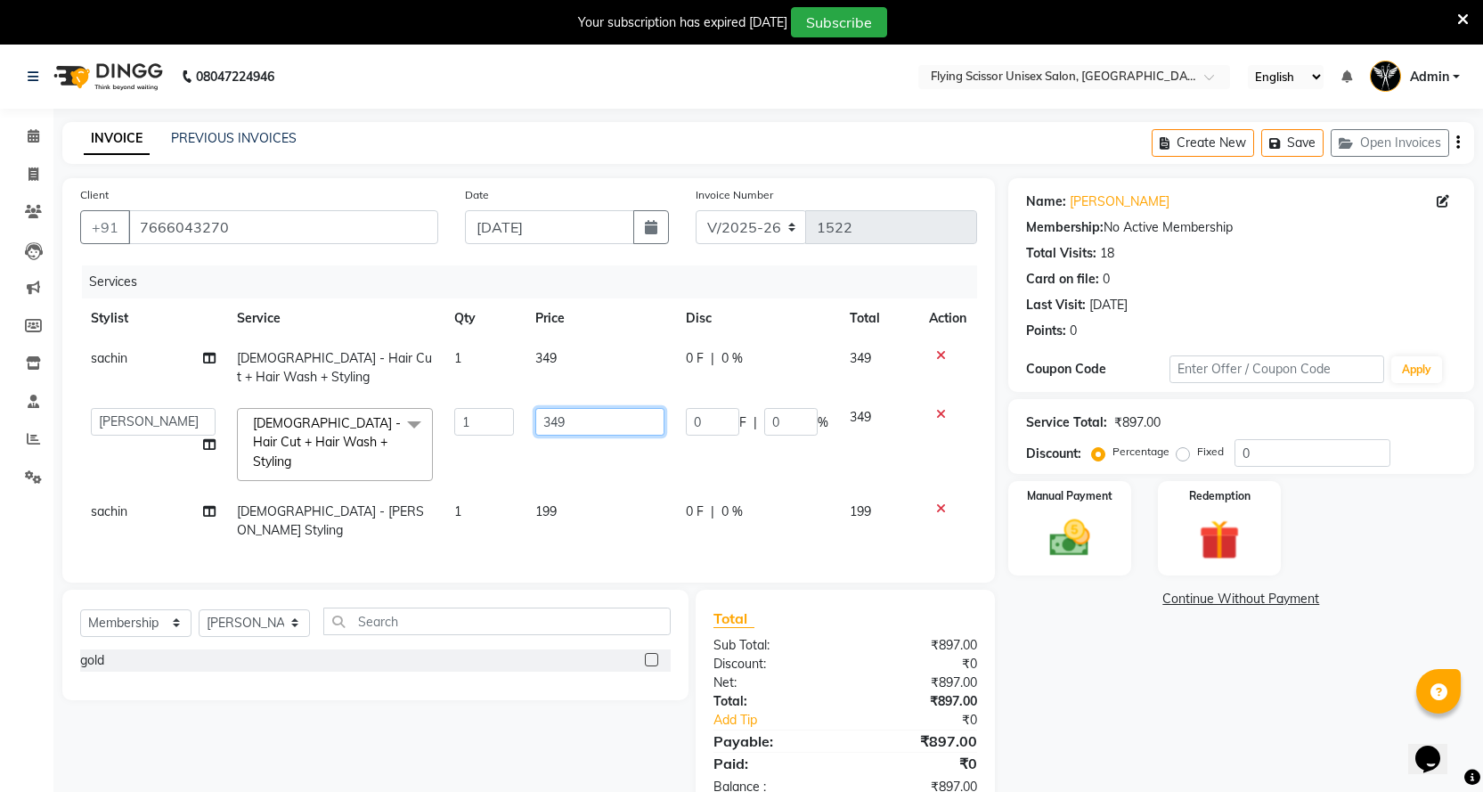
click at [603, 424] on input "349" at bounding box center [599, 422] width 129 height 28
type input "350"
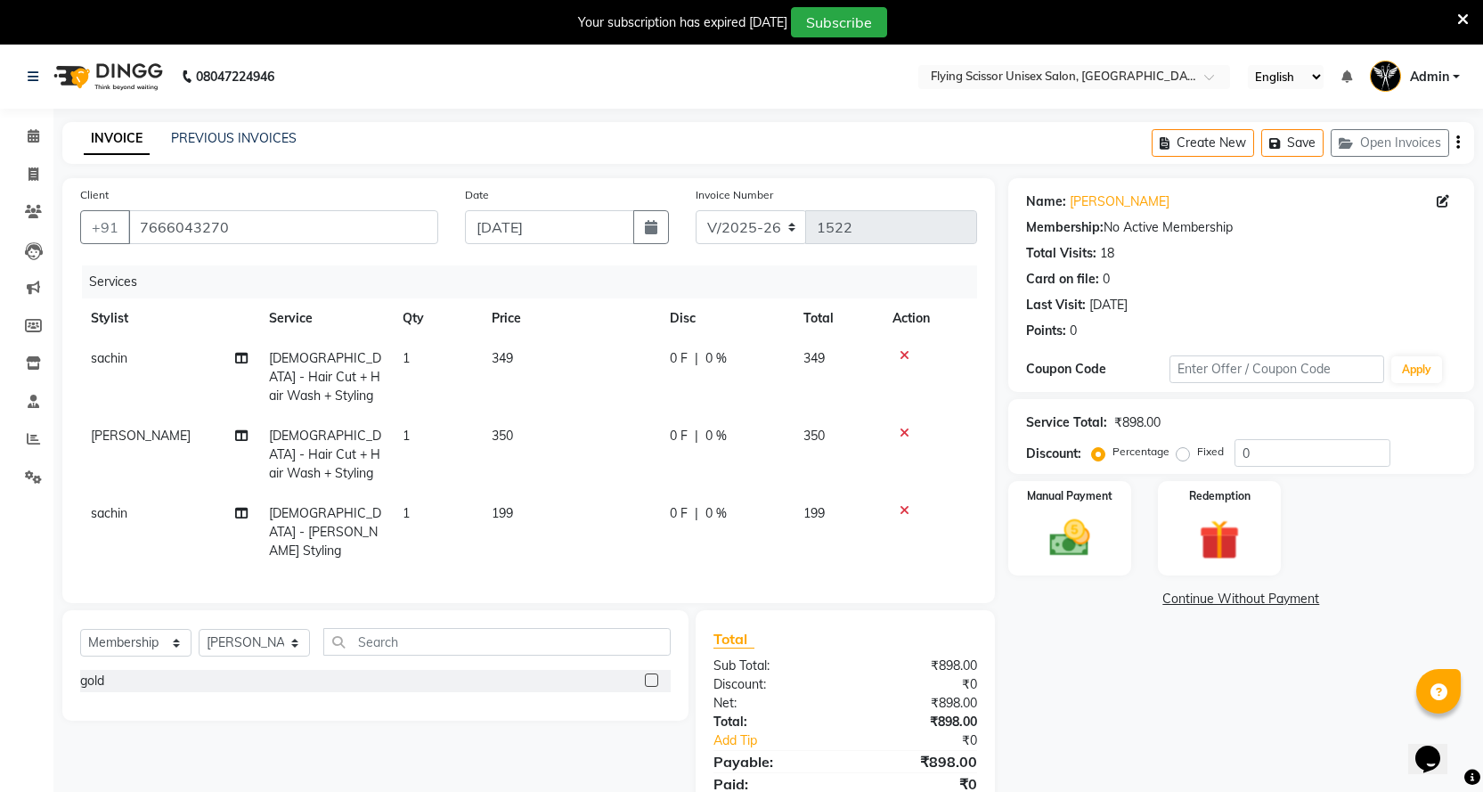
click at [608, 500] on td "199" at bounding box center [570, 531] width 178 height 77
select select "67686"
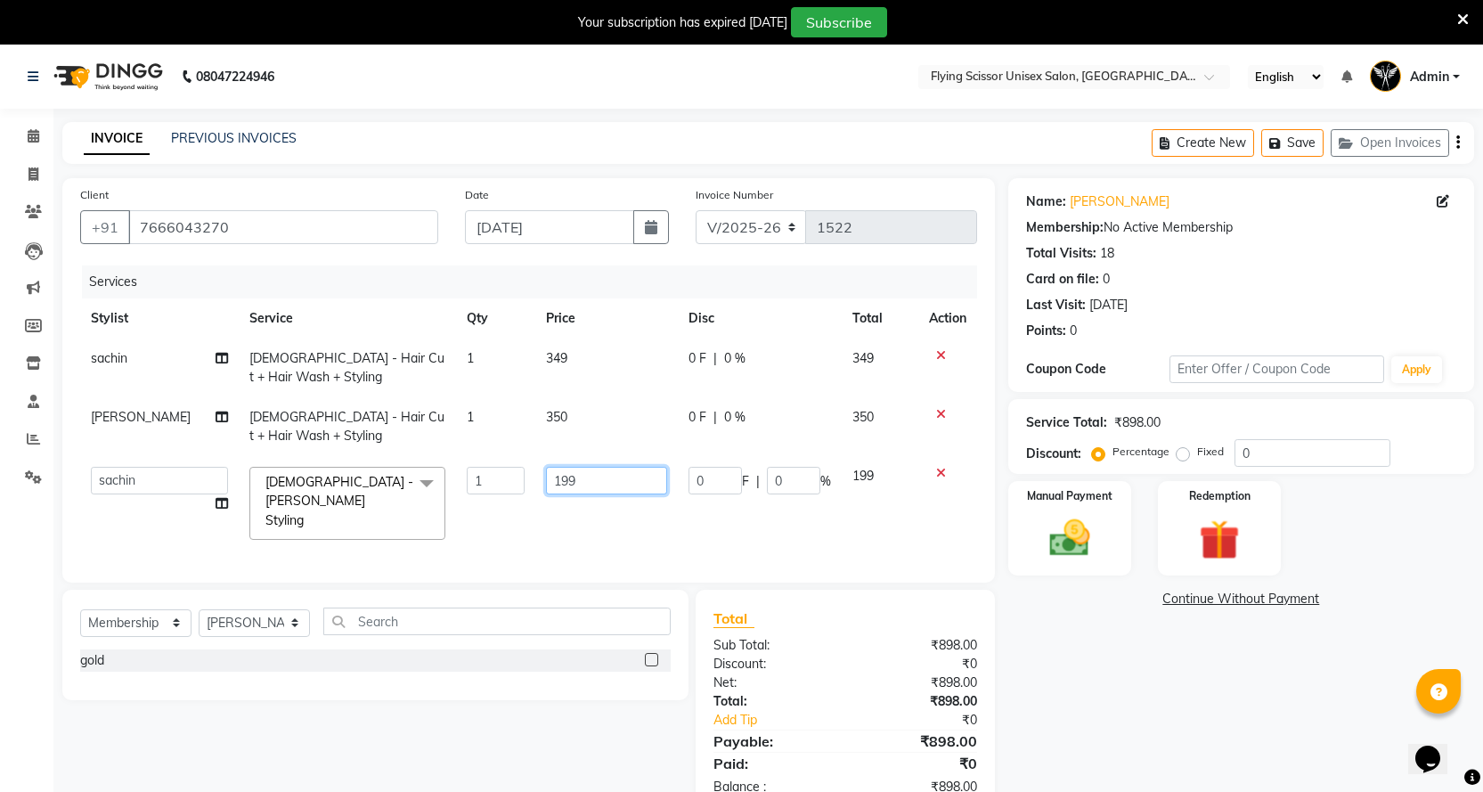
drag, startPoint x: 598, startPoint y: 490, endPoint x: 535, endPoint y: 508, distance: 65.1
click at [535, 508] on td "199" at bounding box center [606, 503] width 142 height 94
type input "200"
drag, startPoint x: 537, startPoint y: 394, endPoint x: 573, endPoint y: 386, distance: 36.5
click at [547, 393] on td "349" at bounding box center [606, 367] width 142 height 59
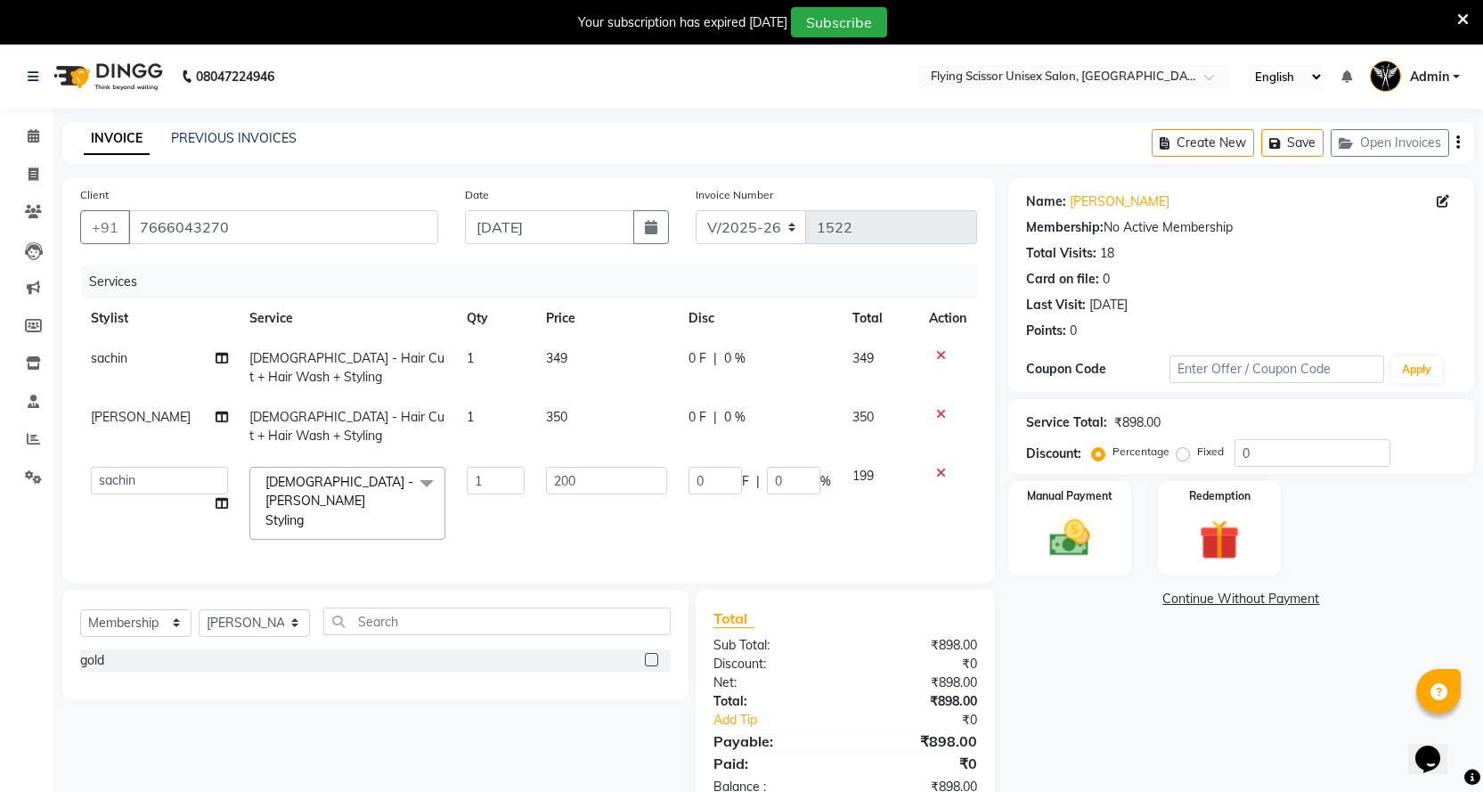
select select "67686"
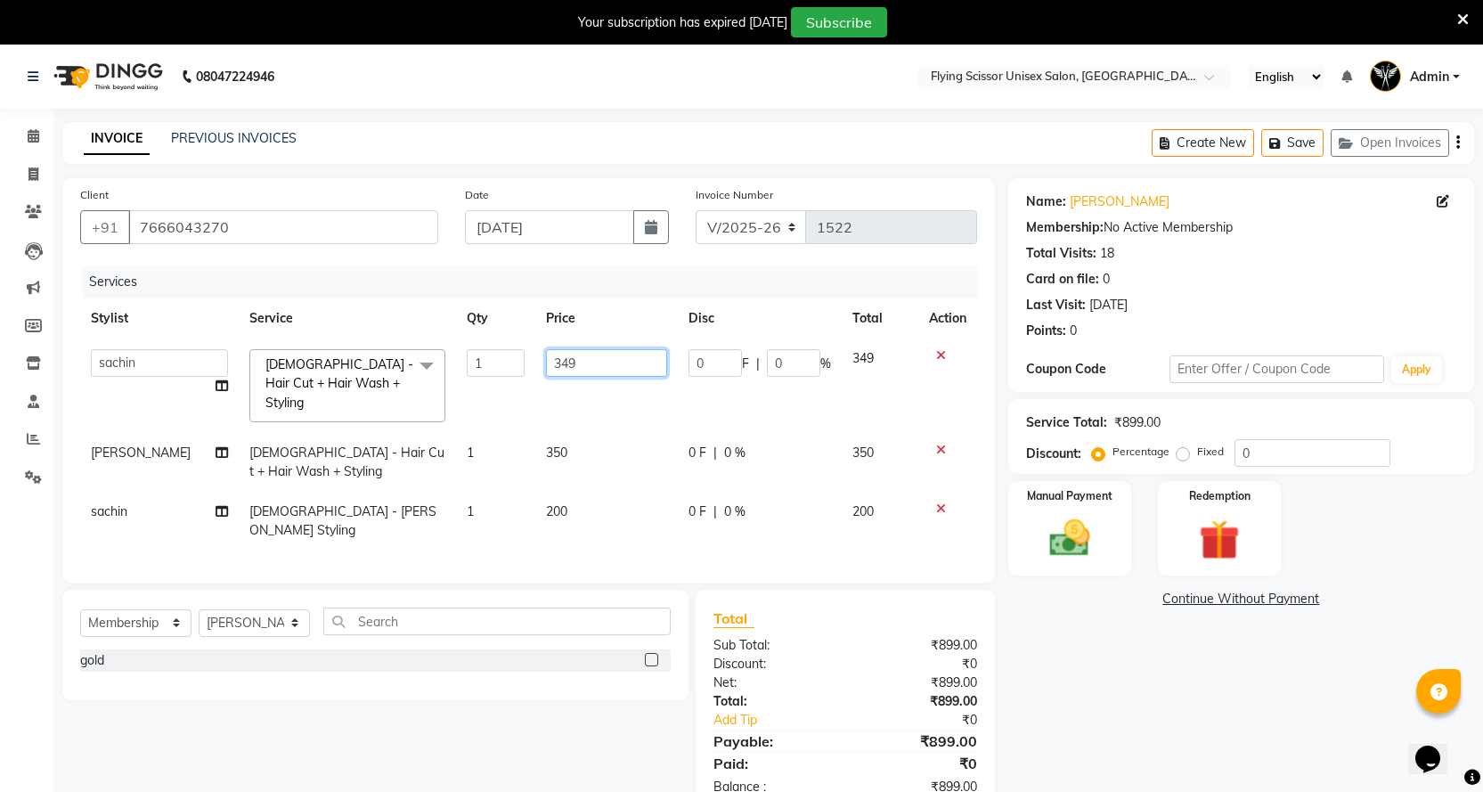
drag, startPoint x: 592, startPoint y: 375, endPoint x: 534, endPoint y: 370, distance: 58.1
click at [535, 370] on td "349" at bounding box center [606, 385] width 142 height 94
type input "350"
click at [546, 370] on input "350" at bounding box center [606, 363] width 121 height 28
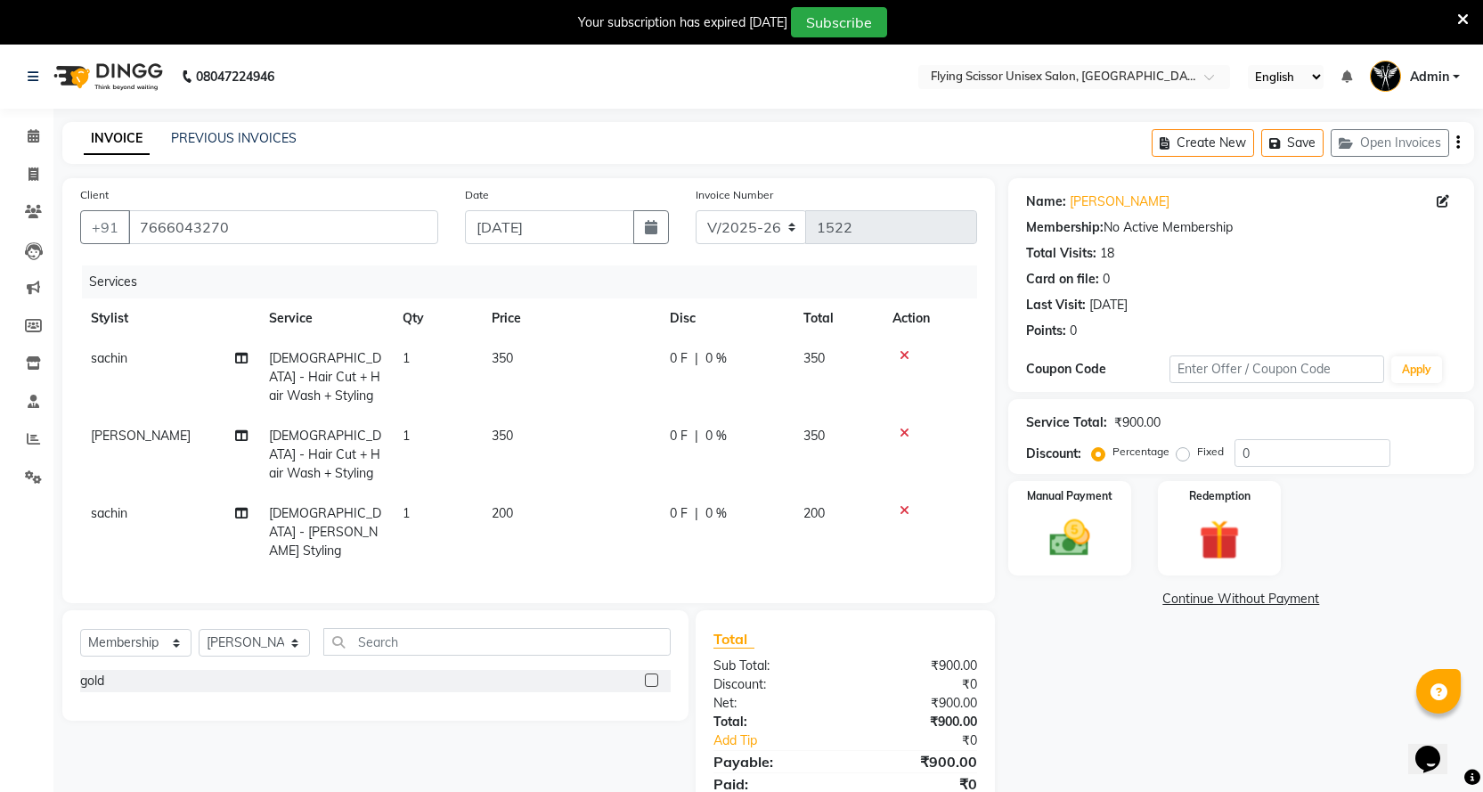
click at [684, 411] on tbody "sachin Male - Hair Cut + Hair Wash + Styling 1 350 0 F | 0 % 350 Jayesh K Male …" at bounding box center [528, 454] width 897 height 232
click at [714, 427] on span "0 %" at bounding box center [715, 436] width 21 height 19
select select "18390"
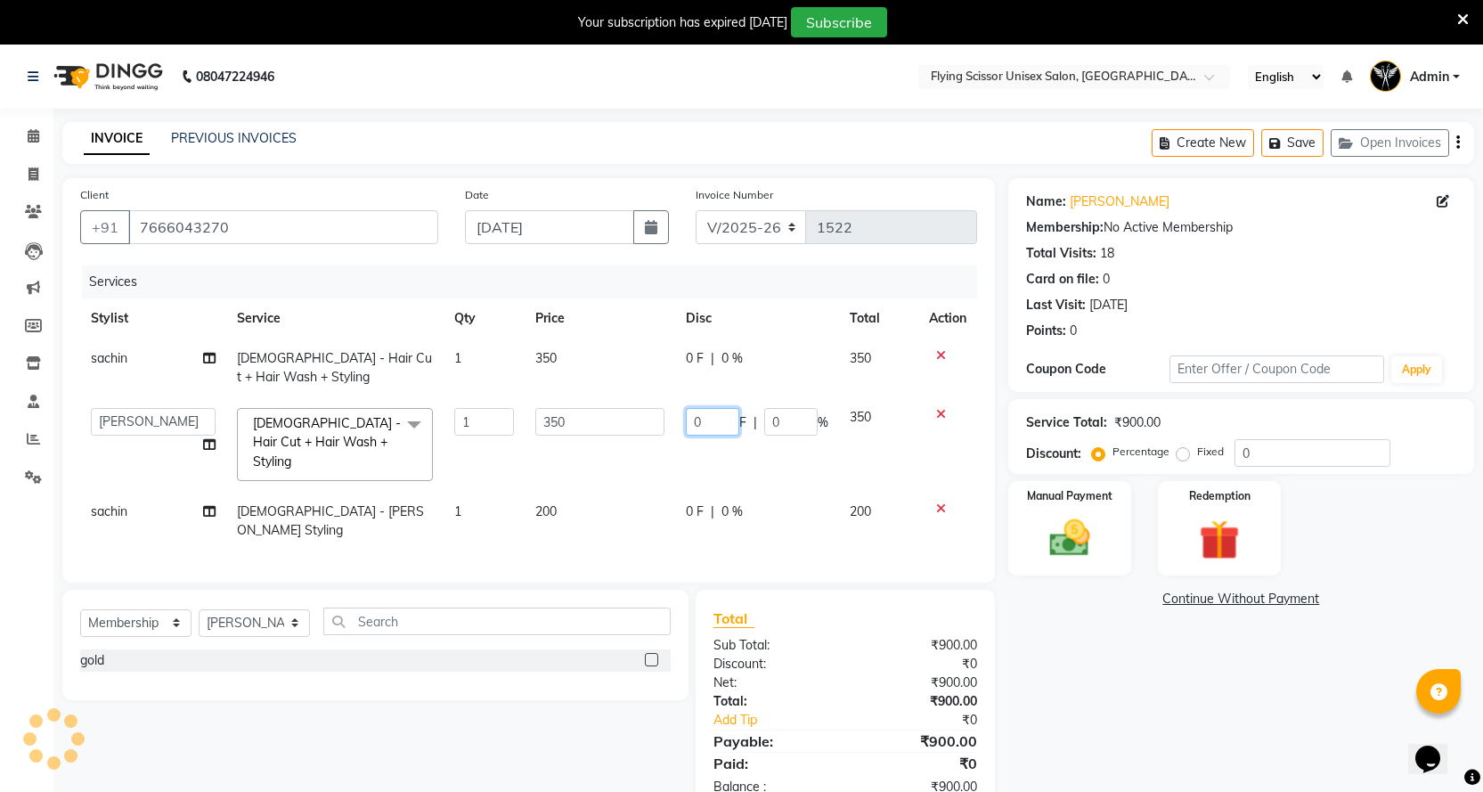
click at [714, 417] on input "0" at bounding box center [712, 422] width 53 height 28
type input "050"
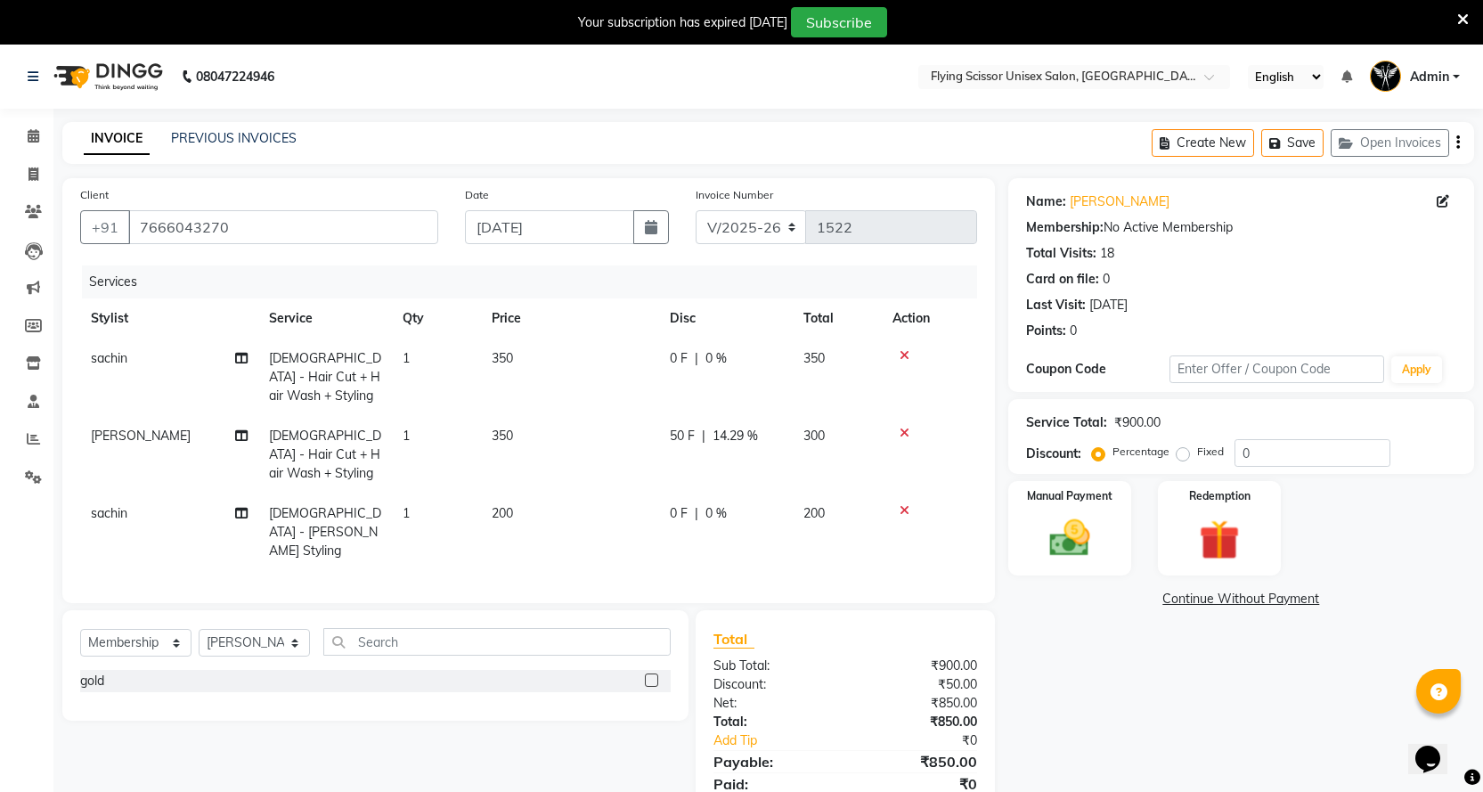
click at [708, 493] on td "0 F | 0 %" at bounding box center [726, 531] width 134 height 77
select select "67686"
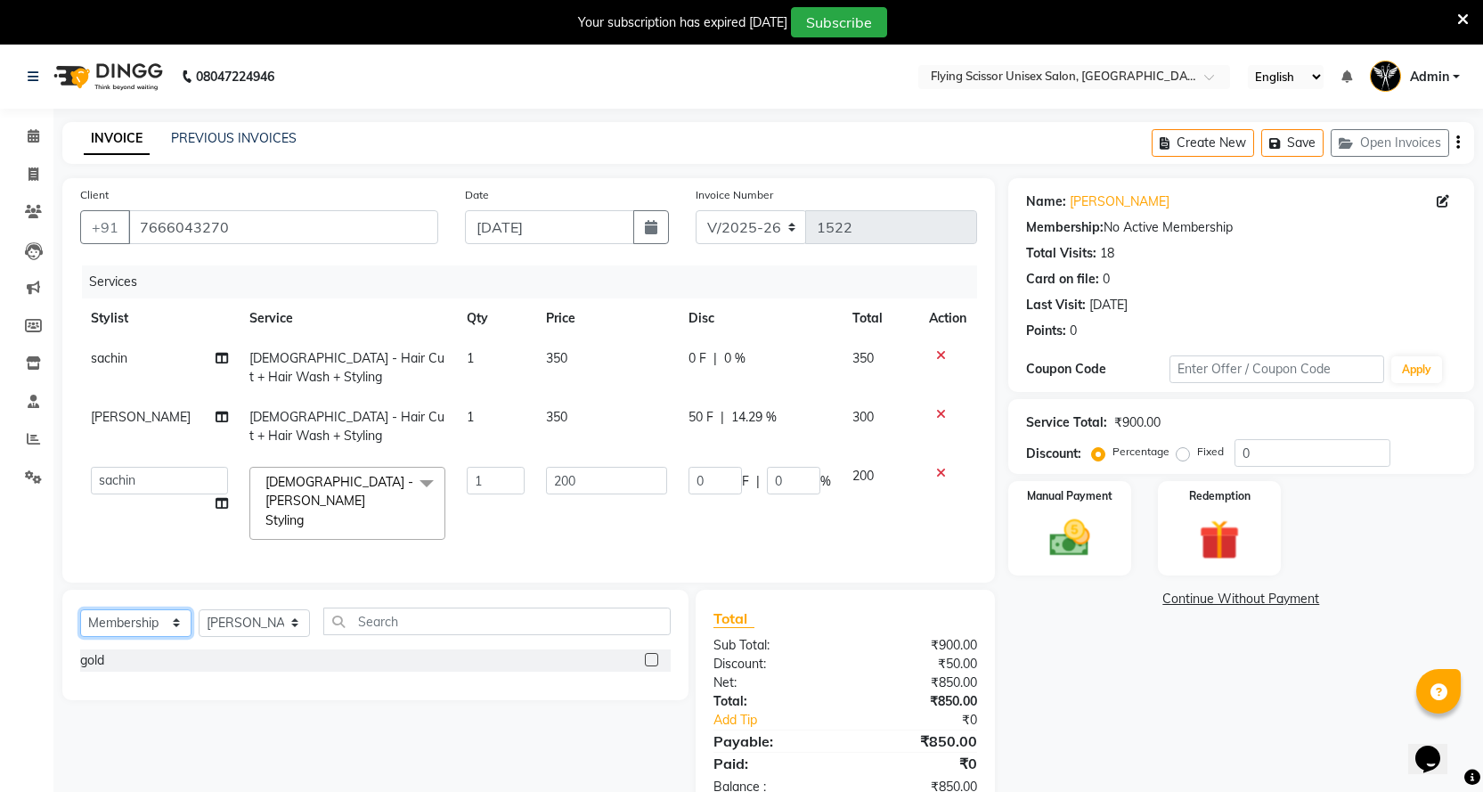
click at [90, 613] on select "Select Service Product Membership Package Voucher Prepaid Gift Card" at bounding box center [135, 623] width 111 height 28
select select "service"
click at [80, 609] on select "Select Service Product Membership Package Voucher Prepaid Gift Card" at bounding box center [135, 623] width 111 height 28
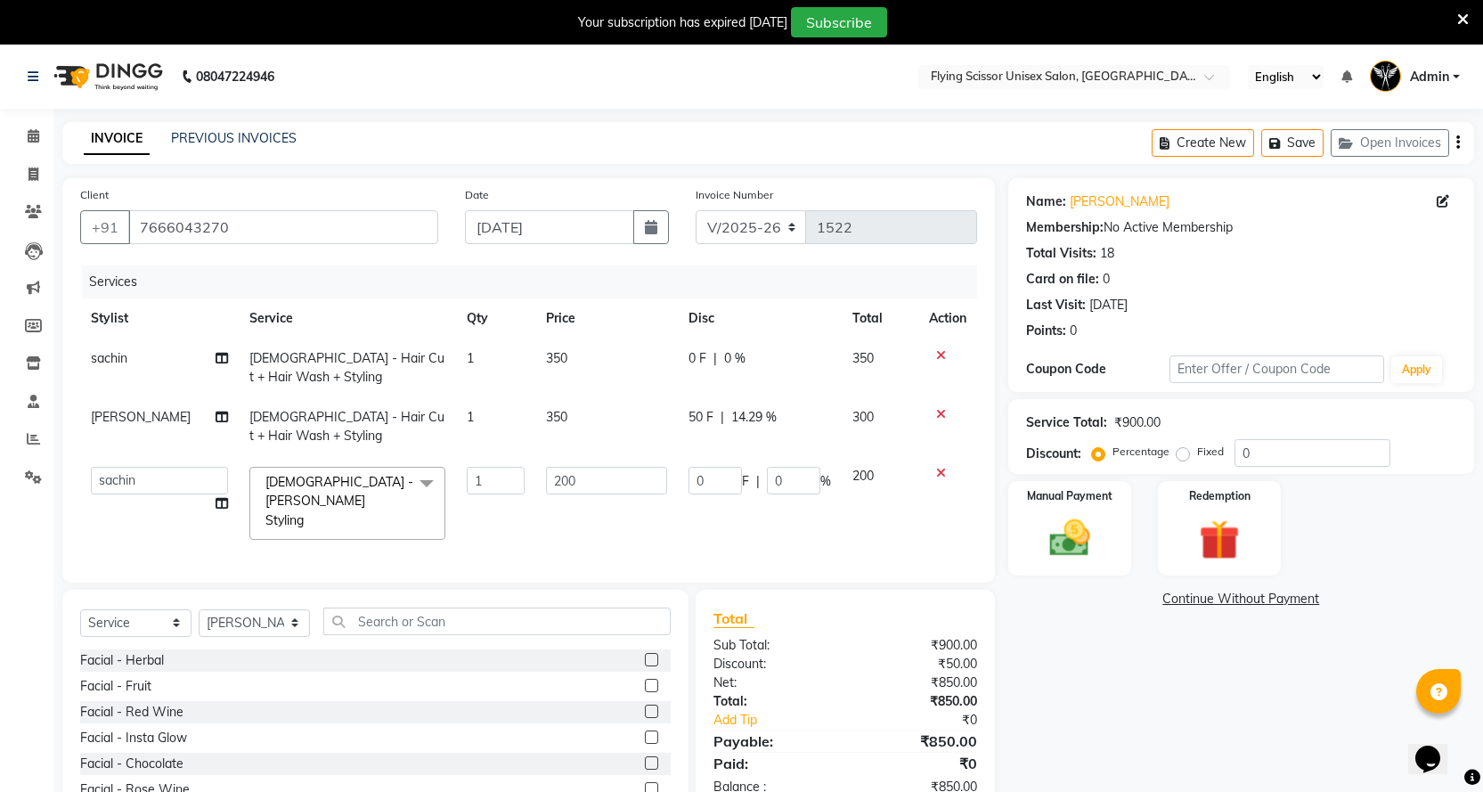
drag, startPoint x: 250, startPoint y: 627, endPoint x: 287, endPoint y: 588, distance: 53.6
click at [252, 623] on div "Select Service Product Membership Package Voucher Prepaid Gift Card Select Styl…" at bounding box center [375, 628] width 590 height 42
click at [239, 622] on select "Select Stylist Abhi B [PERSON_NAME] J [PERSON_NAME][MEDICAL_DATA] MD [PERSON_NA…" at bounding box center [254, 623] width 111 height 28
select select "10517"
click at [199, 609] on select "Select Stylist Abhi B [PERSON_NAME] J [PERSON_NAME][MEDICAL_DATA] MD [PERSON_NA…" at bounding box center [254, 623] width 111 height 28
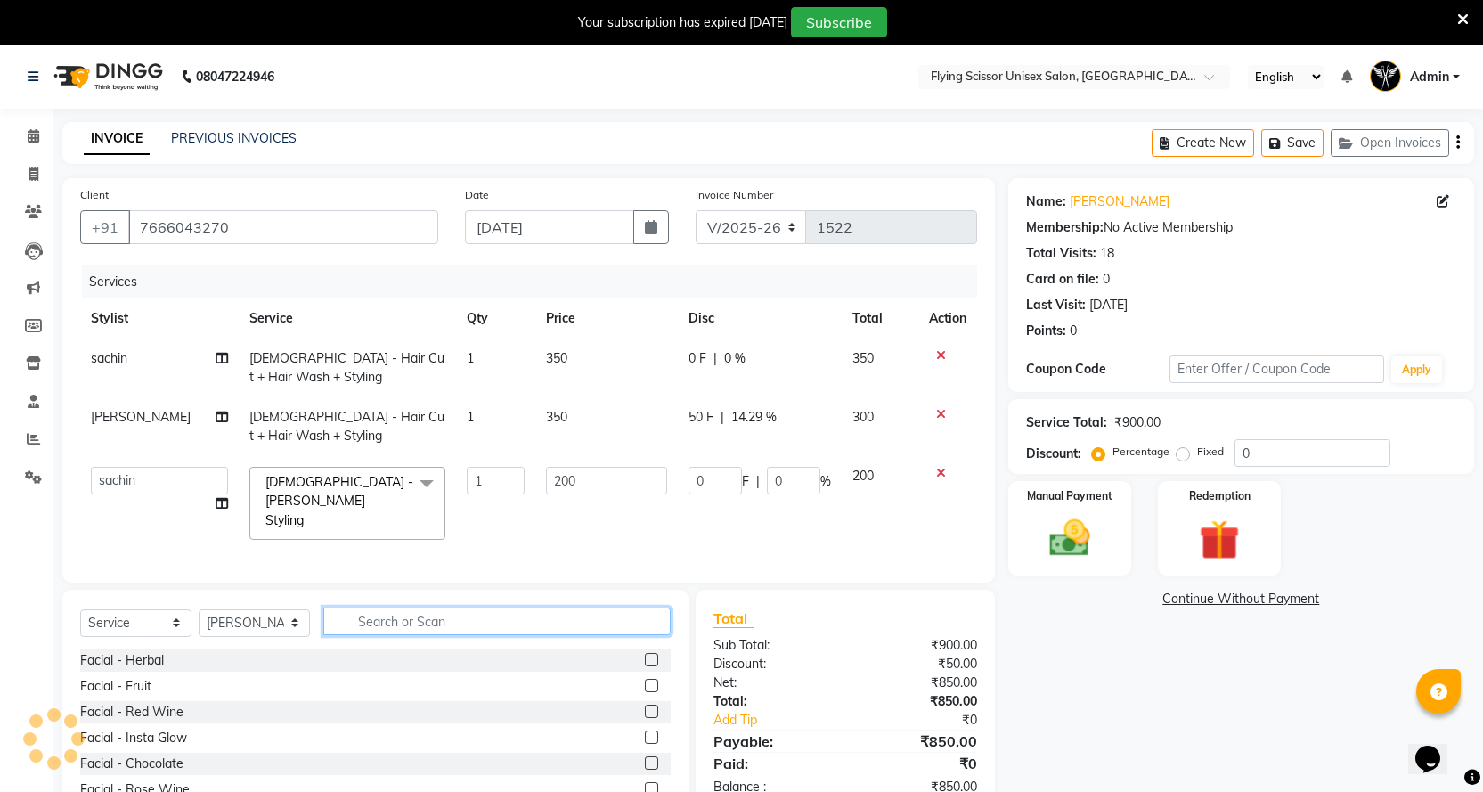
drag, startPoint x: 342, startPoint y: 611, endPoint x: 360, endPoint y: 614, distance: 18.0
click at [344, 611] on input "text" at bounding box center [496, 621] width 347 height 28
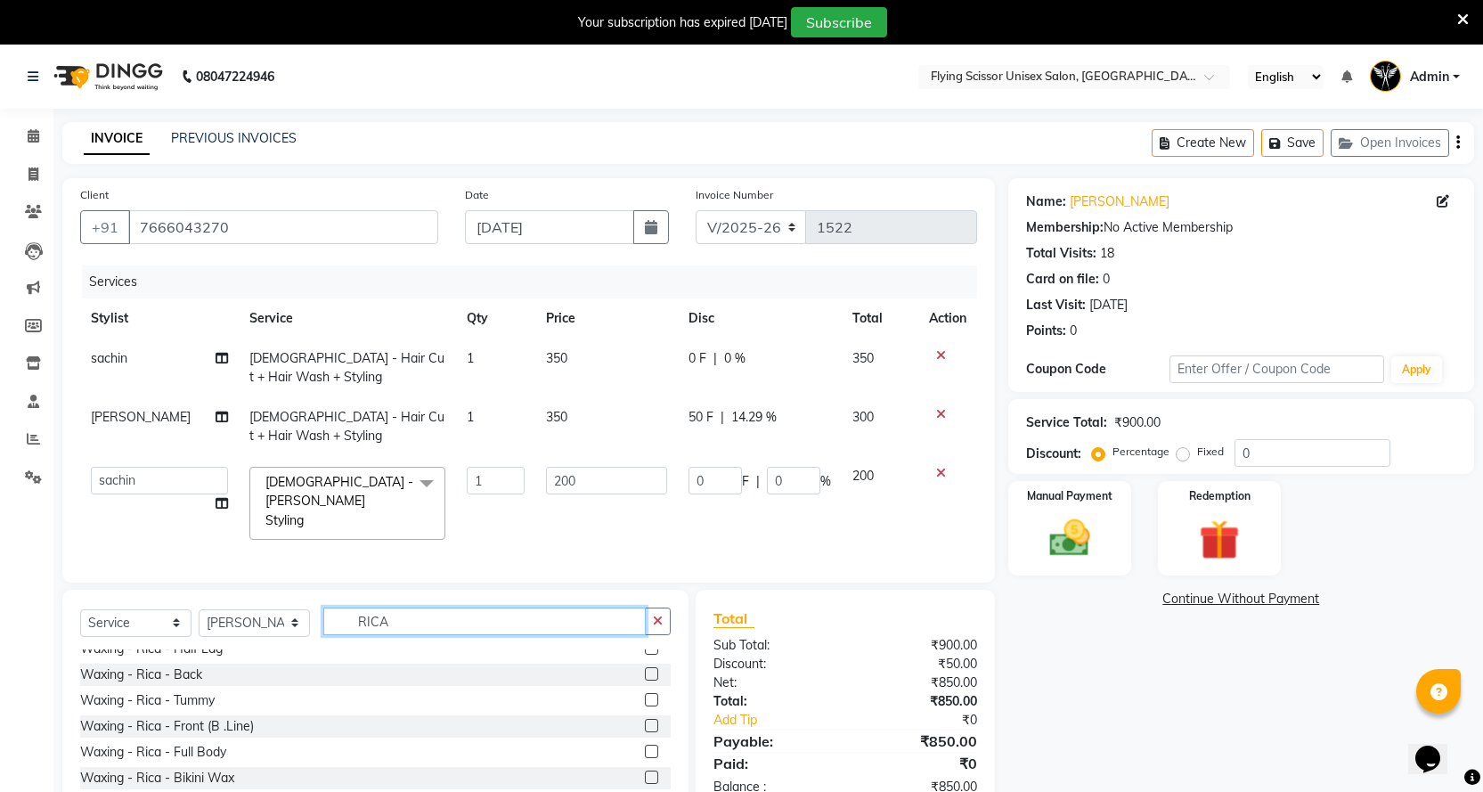
scroll to position [178, 0]
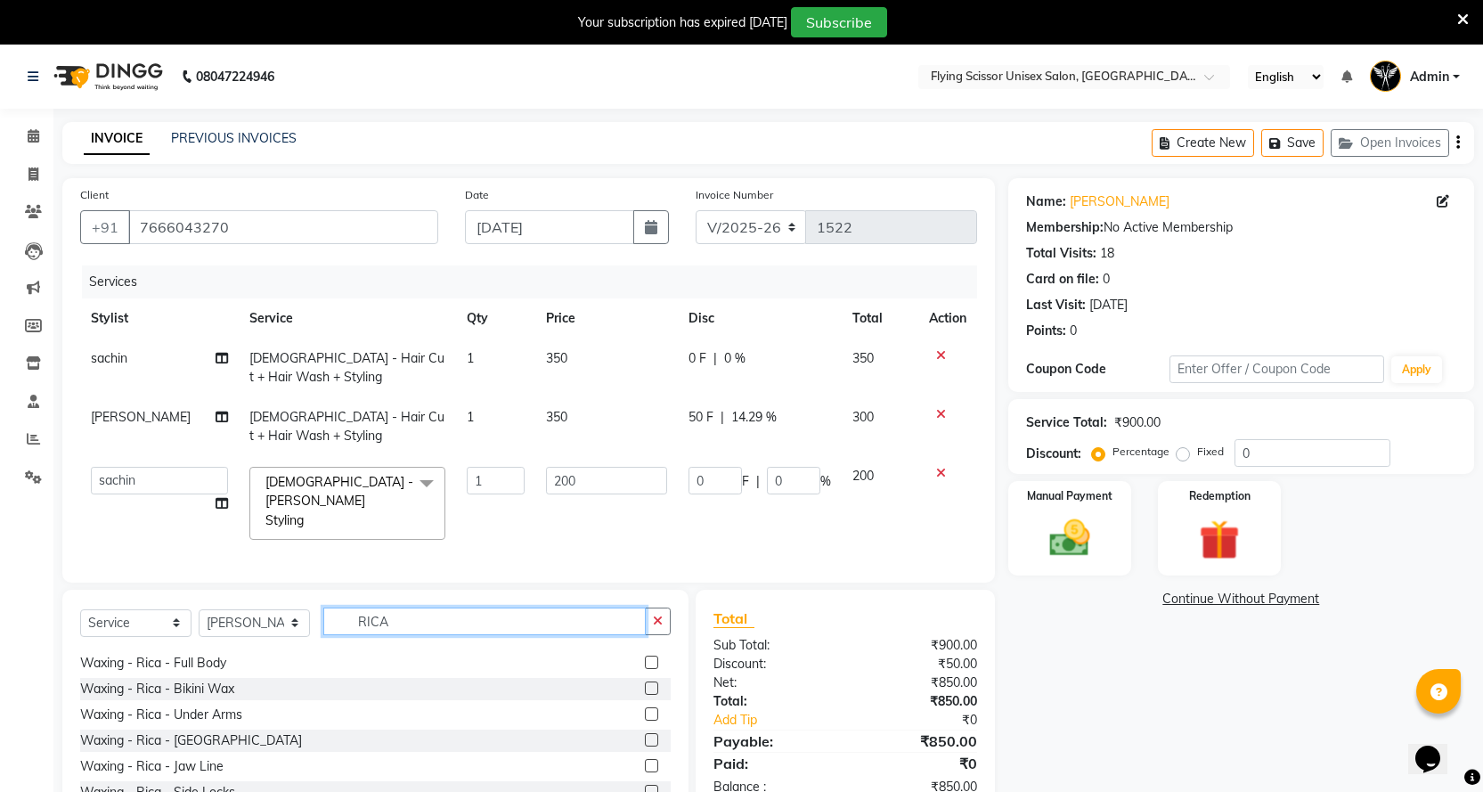
type input "RICA"
click at [548, 565] on div "Client +91 7666043270 Date 02-09-2025 Invoice Number V/2025 V/2025-26 1522 Serv…" at bounding box center [528, 380] width 932 height 404
click at [673, 525] on div "Services Stylist Service Qty Price Disc Total Action sachin Male - Hair Cut + H…" at bounding box center [528, 414] width 897 height 299
click at [59, 596] on div "Select Service Product Membership Package Voucher Prepaid Gift Card Select Styl…" at bounding box center [368, 721] width 639 height 263
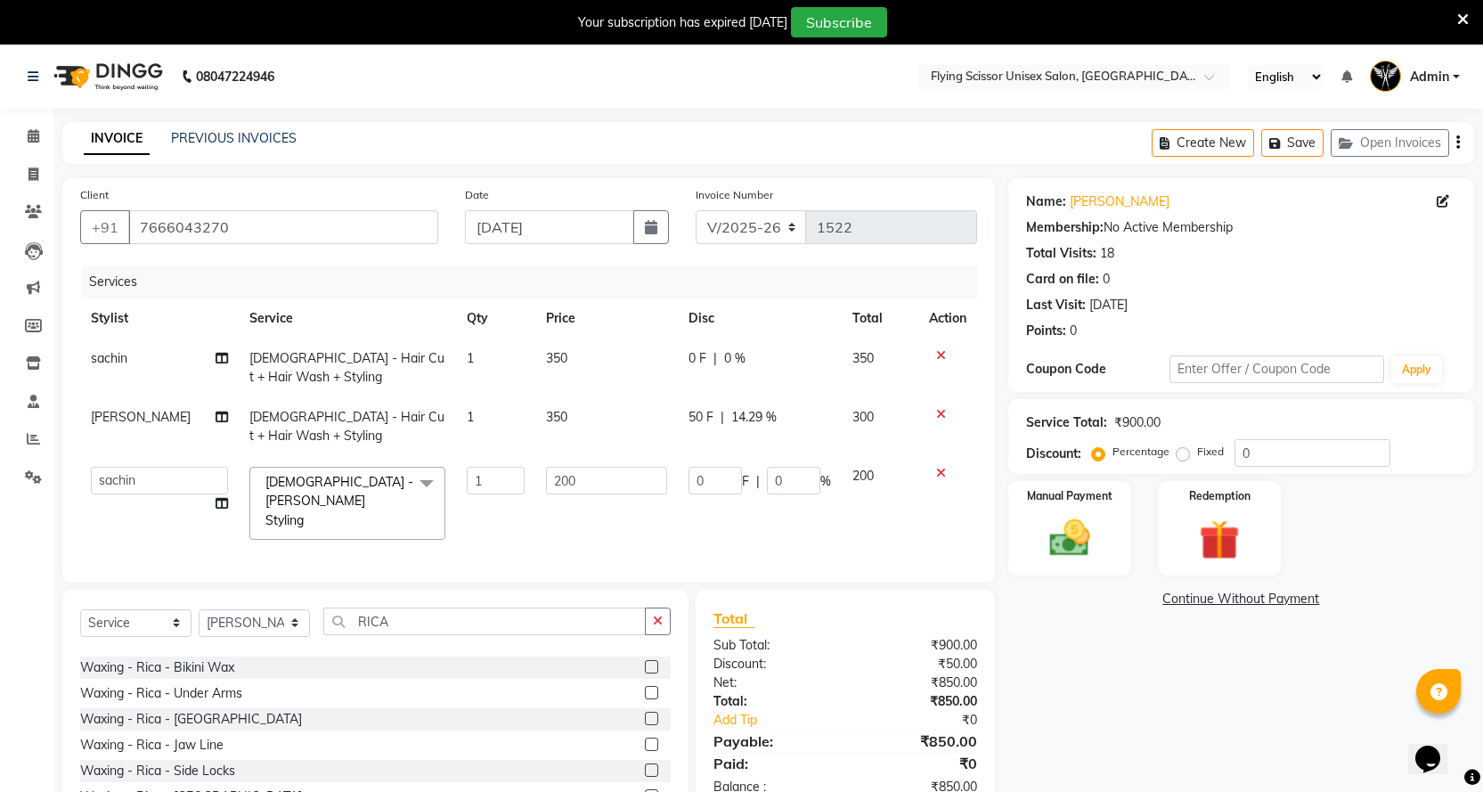
scroll to position [209, 0]
click at [1103, 536] on img at bounding box center [1069, 538] width 69 height 48
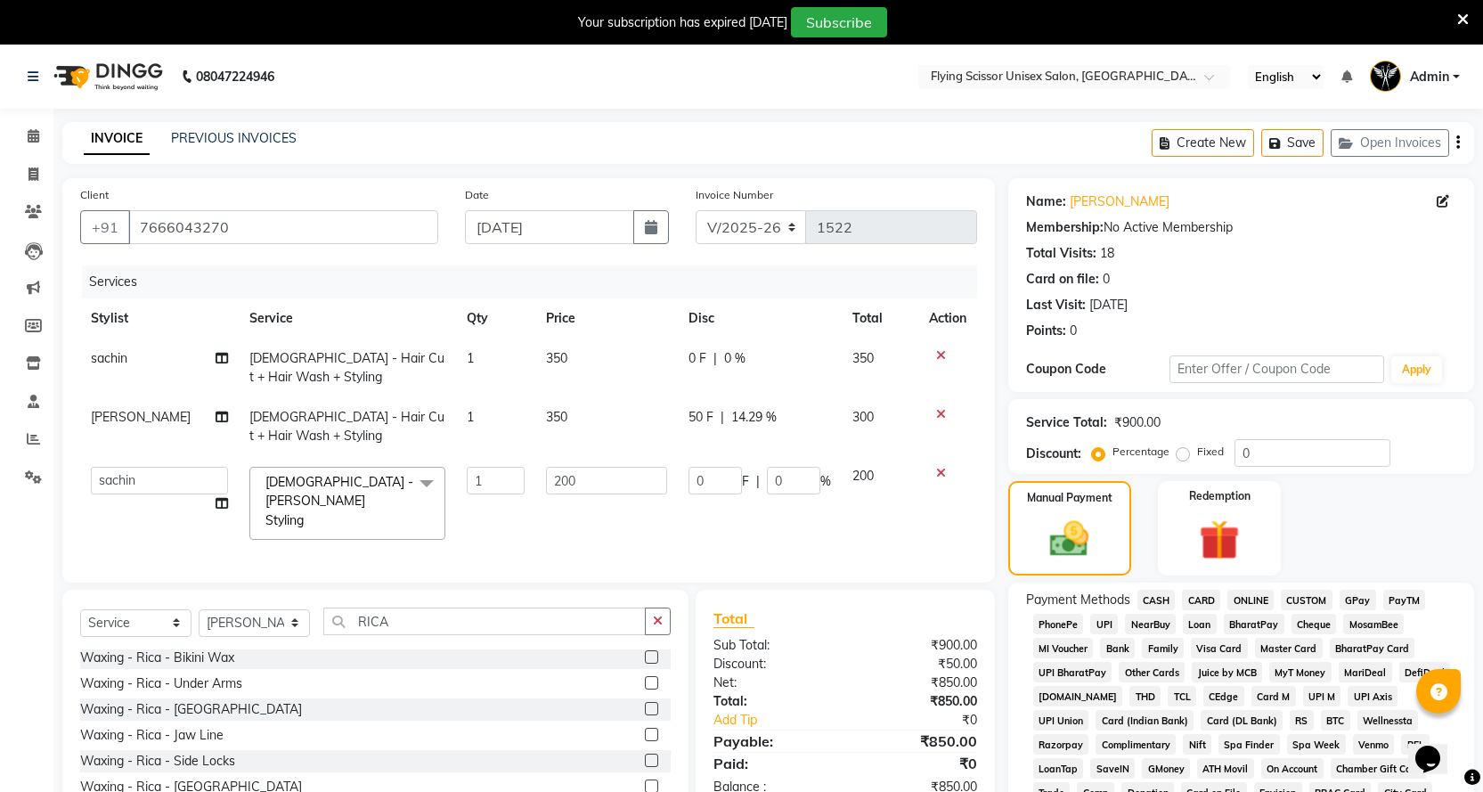
click at [1167, 600] on span "CASH" at bounding box center [1156, 600] width 38 height 20
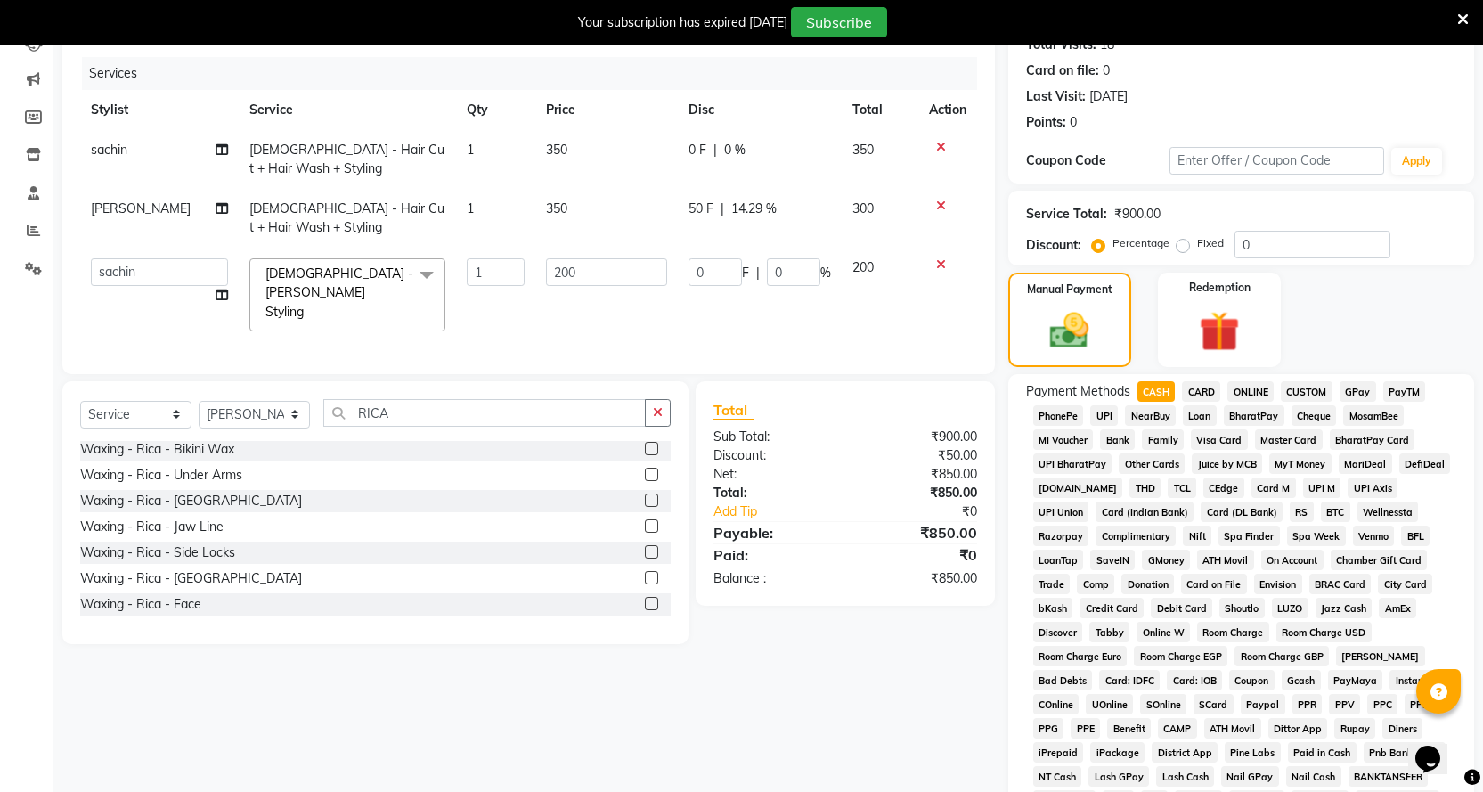
scroll to position [356, 0]
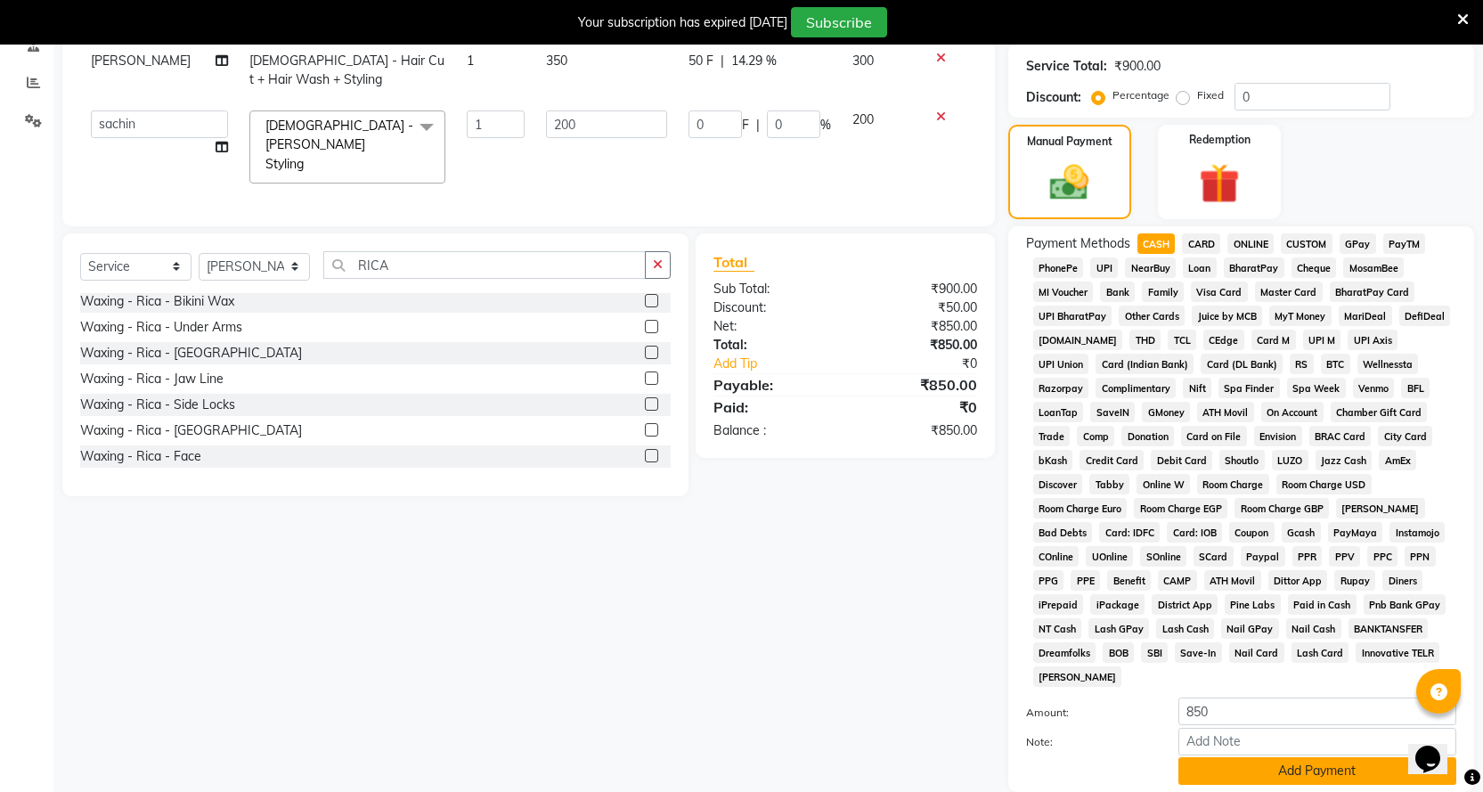
click at [1289, 757] on button "Add Payment" at bounding box center [1317, 771] width 278 height 28
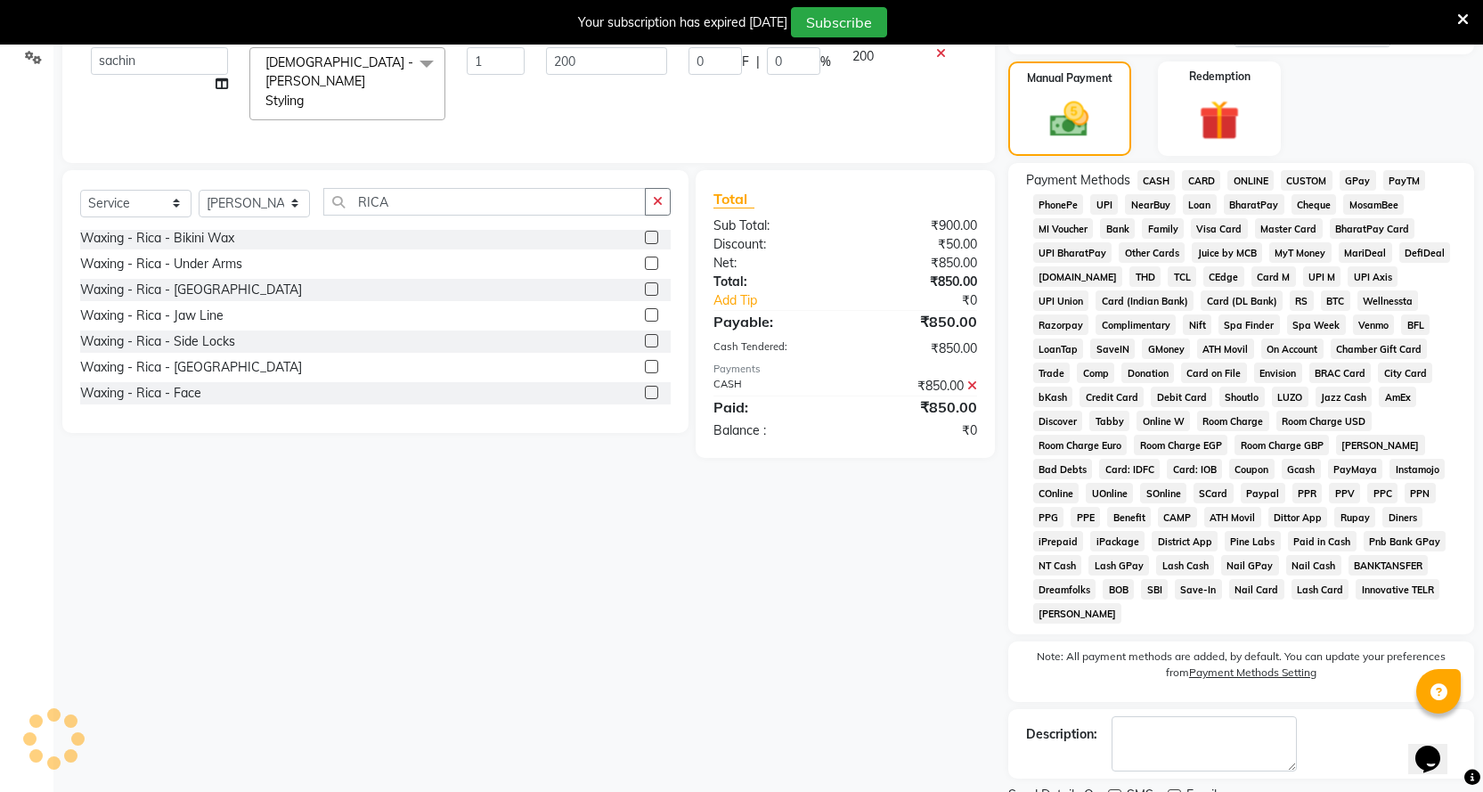
scroll to position [469, 0]
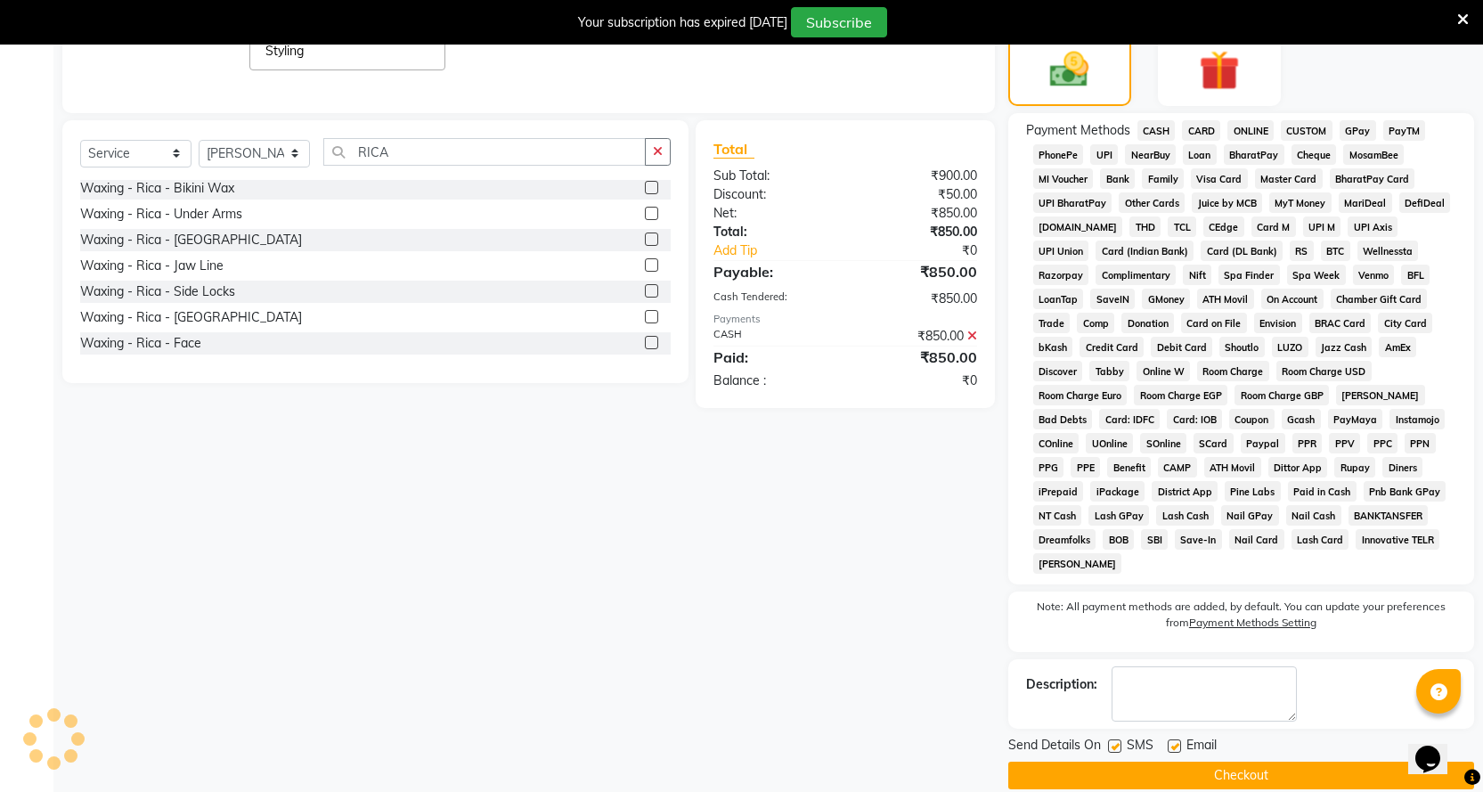
click at [1289, 762] on button "Checkout" at bounding box center [1241, 775] width 466 height 28
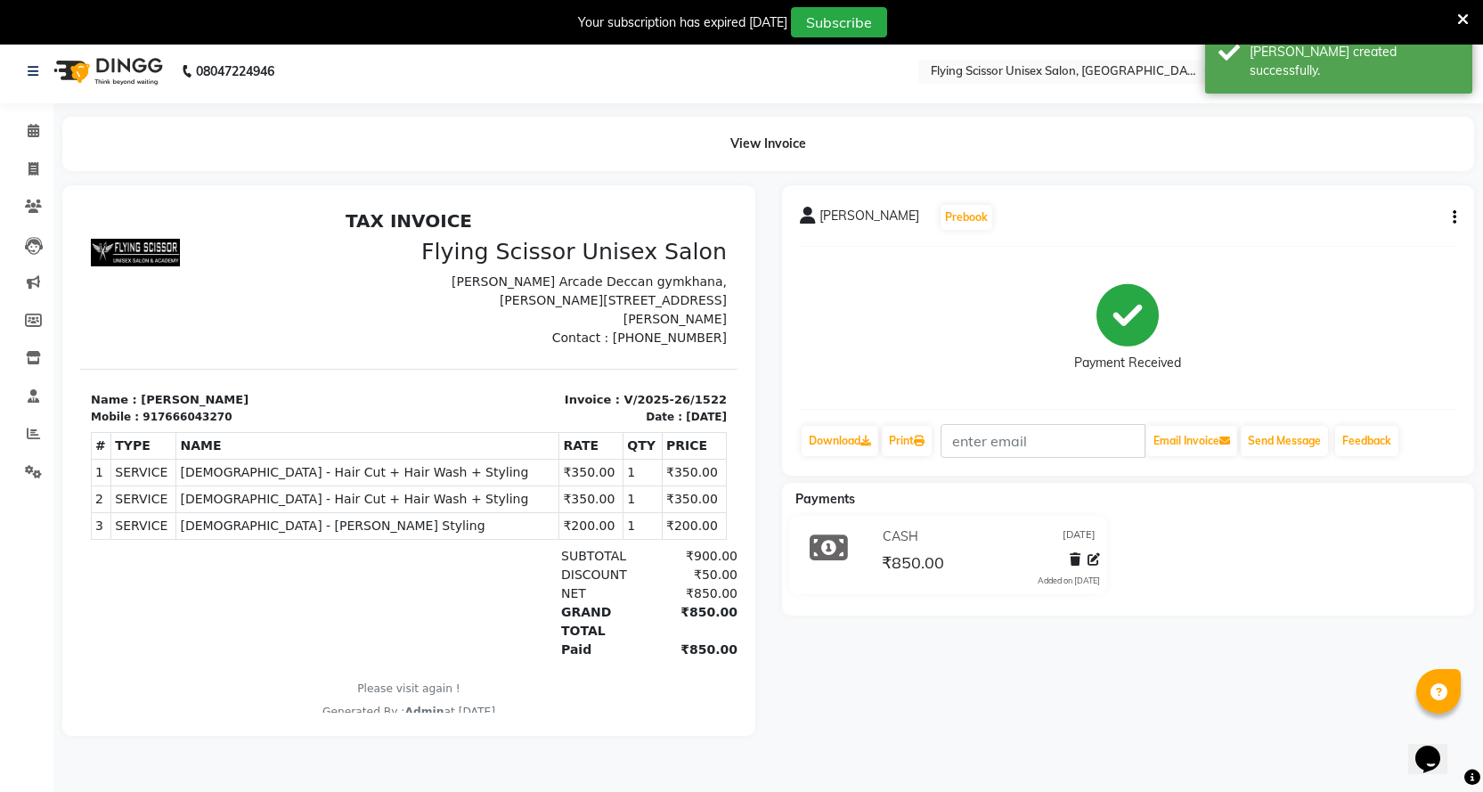
click at [1456, 228] on div "gauvrav shinde Prebook Payment Received Download Print Email Invoice Send Messa…" at bounding box center [1128, 330] width 693 height 290
click at [1446, 216] on button "button" at bounding box center [1450, 217] width 11 height 19
click at [1376, 212] on div "Edit Item Staff" at bounding box center [1366, 218] width 122 height 22
select select "67686"
select select "18390"
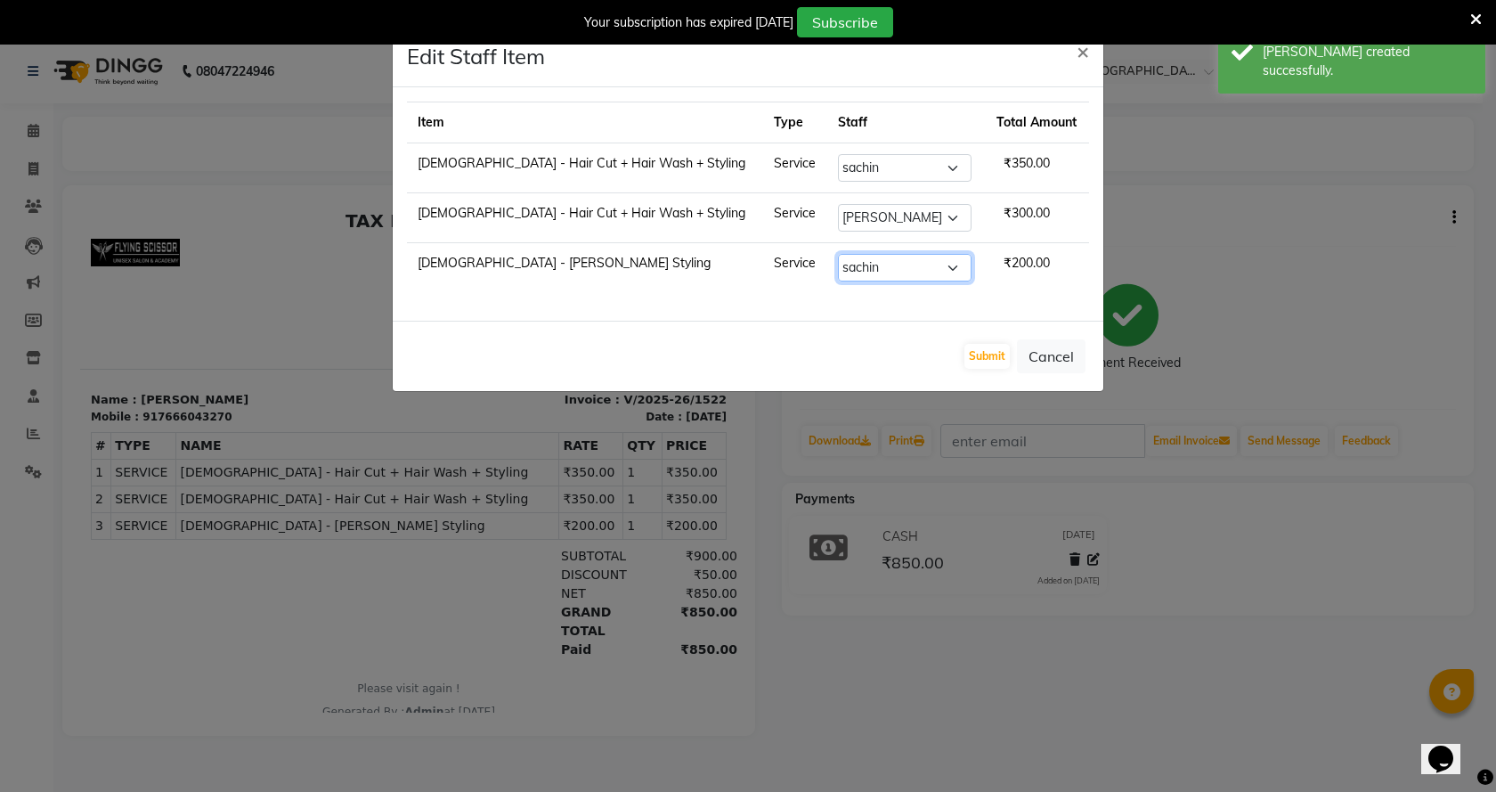
click at [838, 267] on select "Select Abhi B [PERSON_NAME] J [PERSON_NAME] [MEDICAL_DATA] MD [PERSON_NAME] L s…" at bounding box center [905, 268] width 134 height 28
select select "18390"
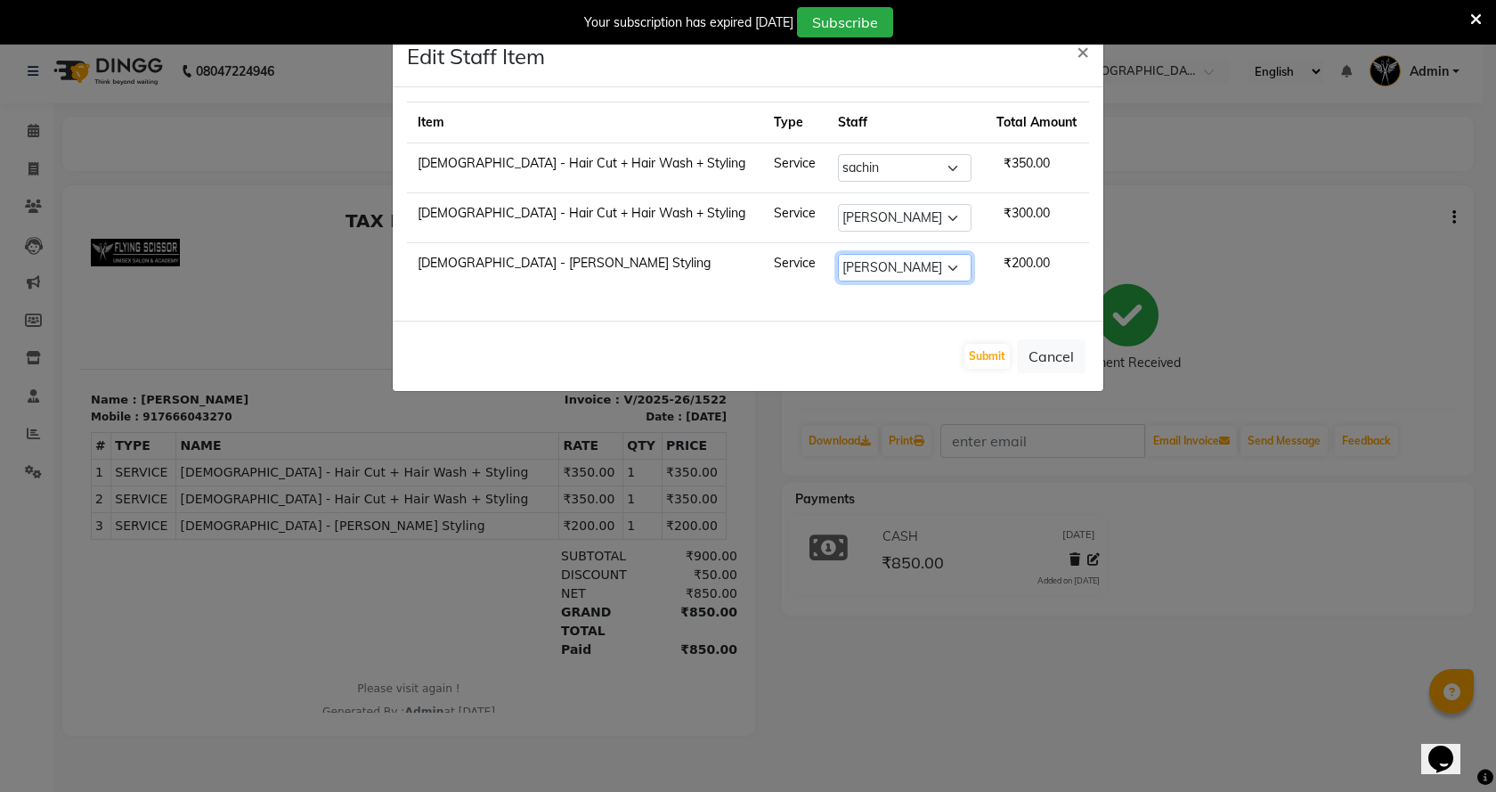
click at [838, 254] on select "Select Abhi B [PERSON_NAME] J [PERSON_NAME] [MEDICAL_DATA] MD [PERSON_NAME] L s…" at bounding box center [905, 268] width 134 height 28
click at [872, 167] on select "Select Abhi B [PERSON_NAME] J [PERSON_NAME] [MEDICAL_DATA] MD [PERSON_NAME] L s…" at bounding box center [905, 168] width 134 height 28
select select "18390"
click at [838, 154] on select "Select Abhi B [PERSON_NAME] J [PERSON_NAME] [MEDICAL_DATA] MD [PERSON_NAME] L s…" at bounding box center [905, 168] width 134 height 28
click at [988, 345] on button "Submit" at bounding box center [986, 356] width 45 height 25
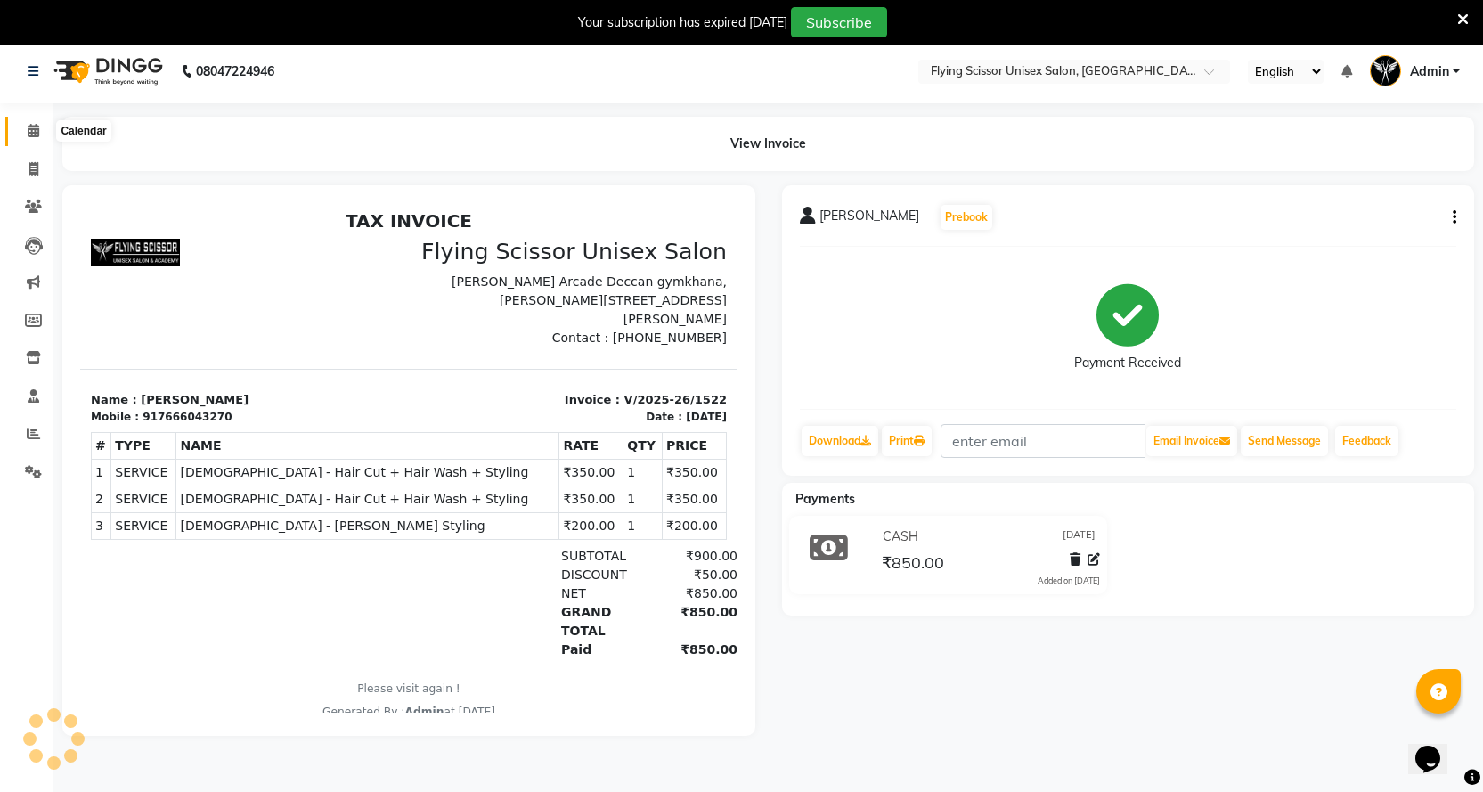
click at [33, 130] on icon at bounding box center [34, 130] width 12 height 13
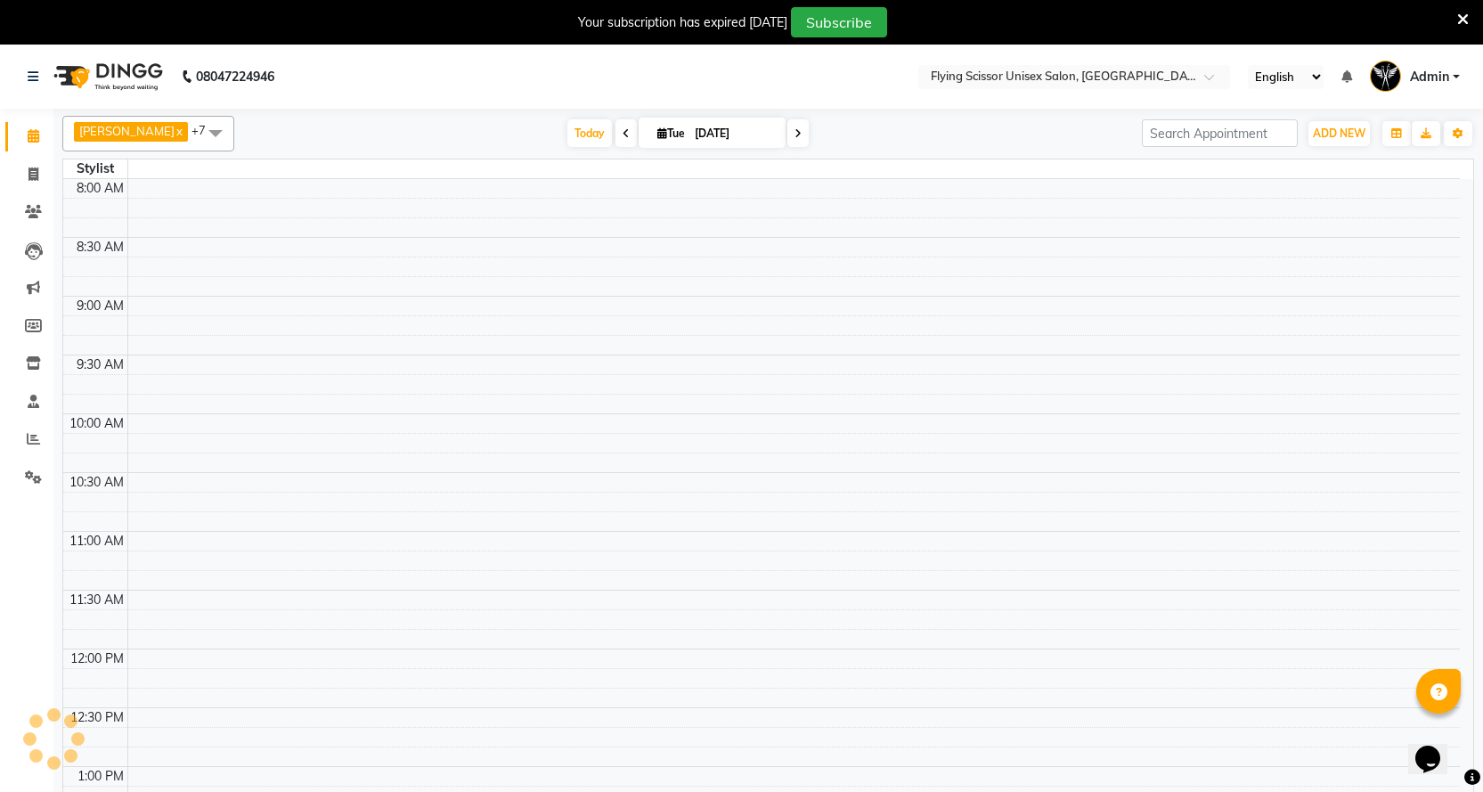
click at [329, 73] on nav "08047224946 Select Location × Flying Scissor Unisex Salon, Shivaji Nagar Englis…" at bounding box center [741, 77] width 1483 height 64
click at [485, 150] on div "Ashish J x Jayesh K x Nikita MD x sachin x Samiksha Adhatrao x shraddha bhondav…" at bounding box center [767, 134] width 1411 height 36
click at [485, 117] on div "Ashish J x Jayesh K x Nikita MD x sachin x Samiksha Adhatrao x shraddha bhondav…" at bounding box center [767, 134] width 1411 height 36
